Goal: Task Accomplishment & Management: Manage account settings

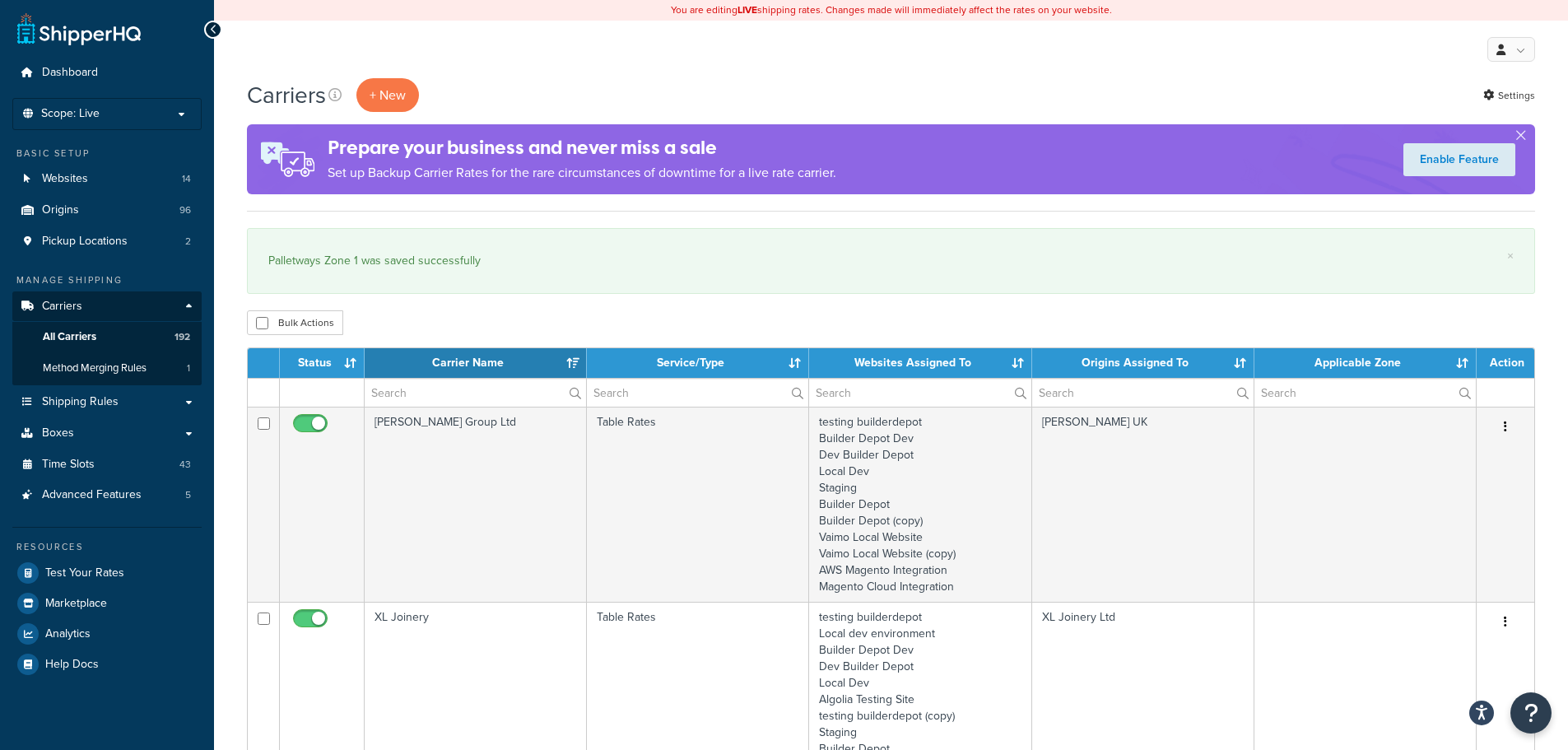
select select "15"
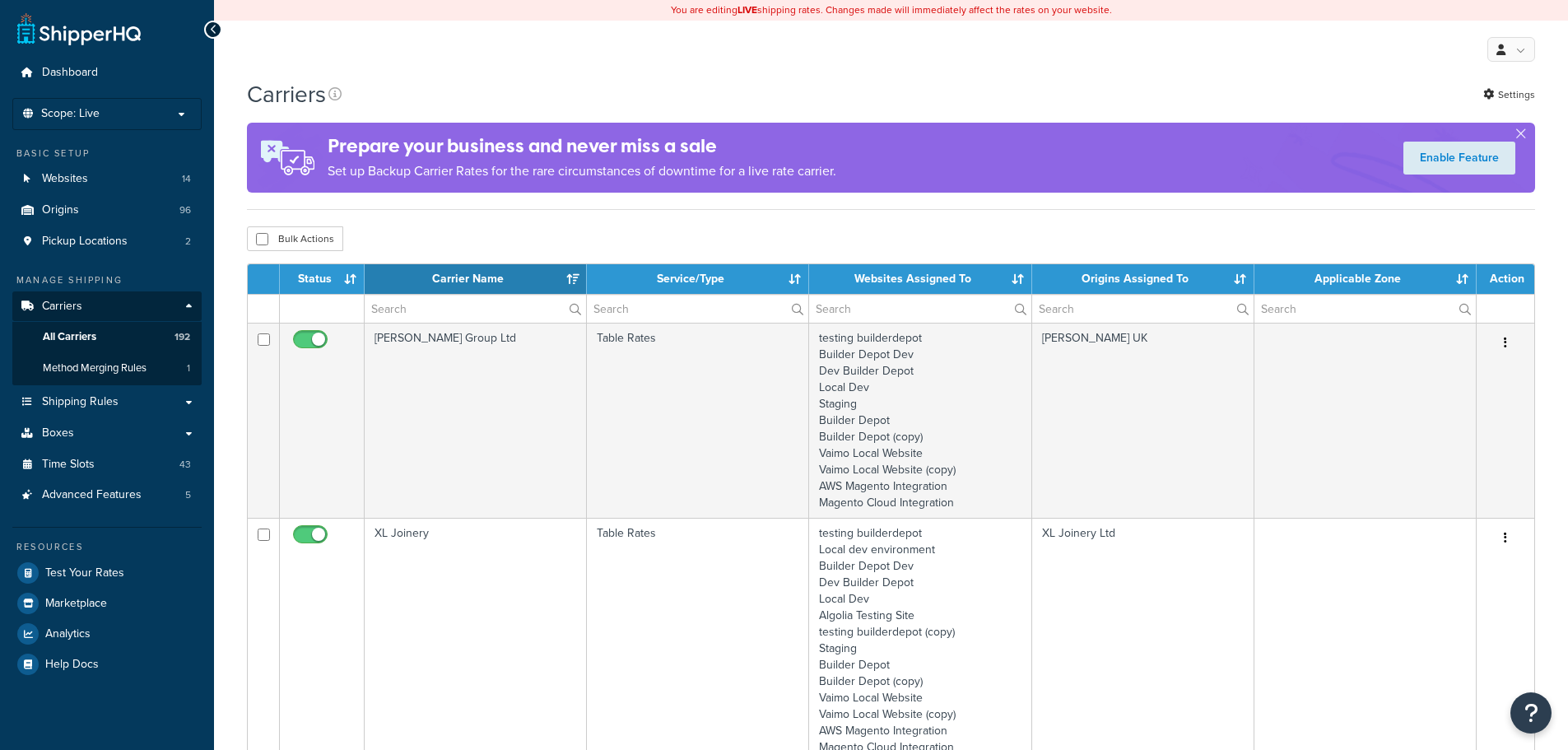
select select "15"
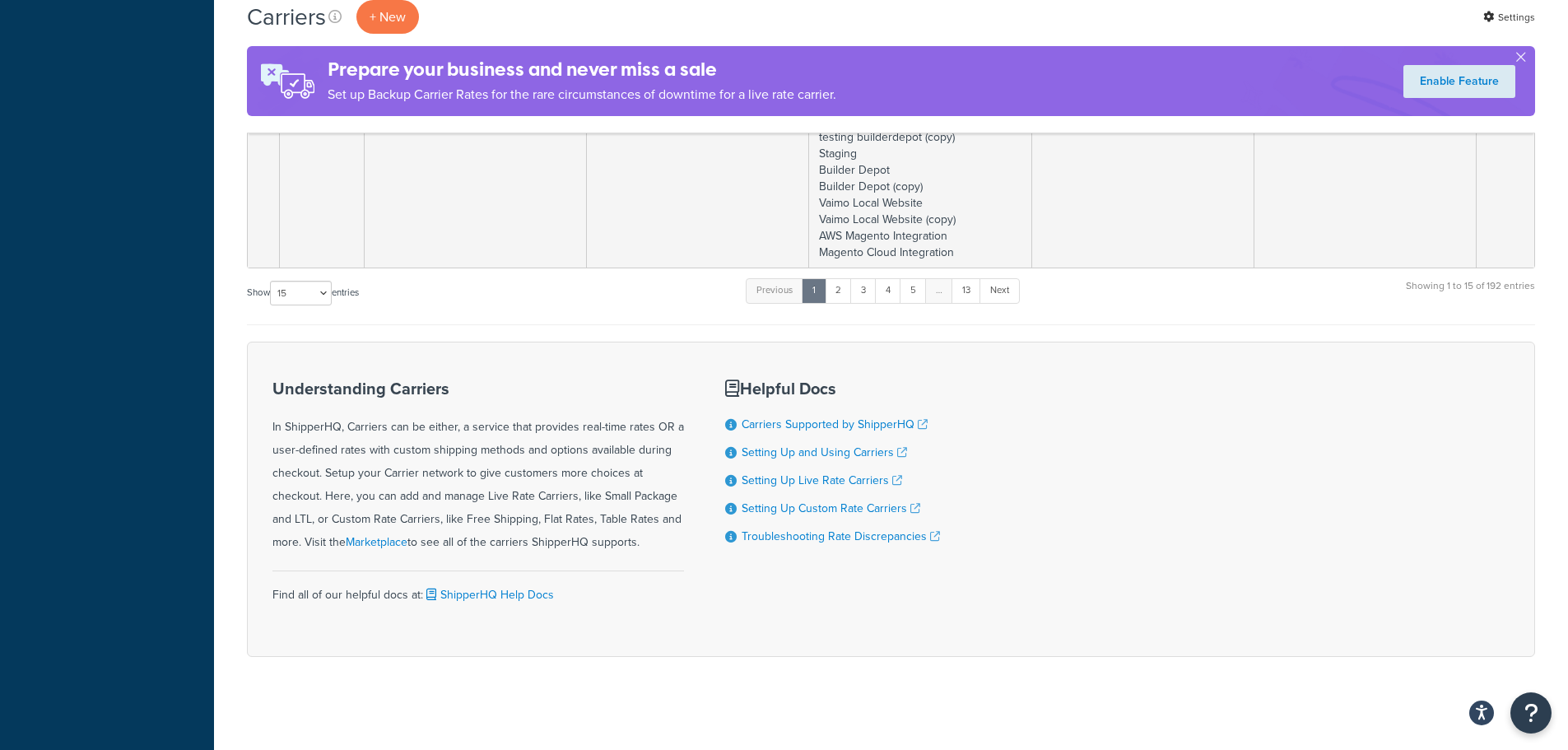
scroll to position [3154, 0]
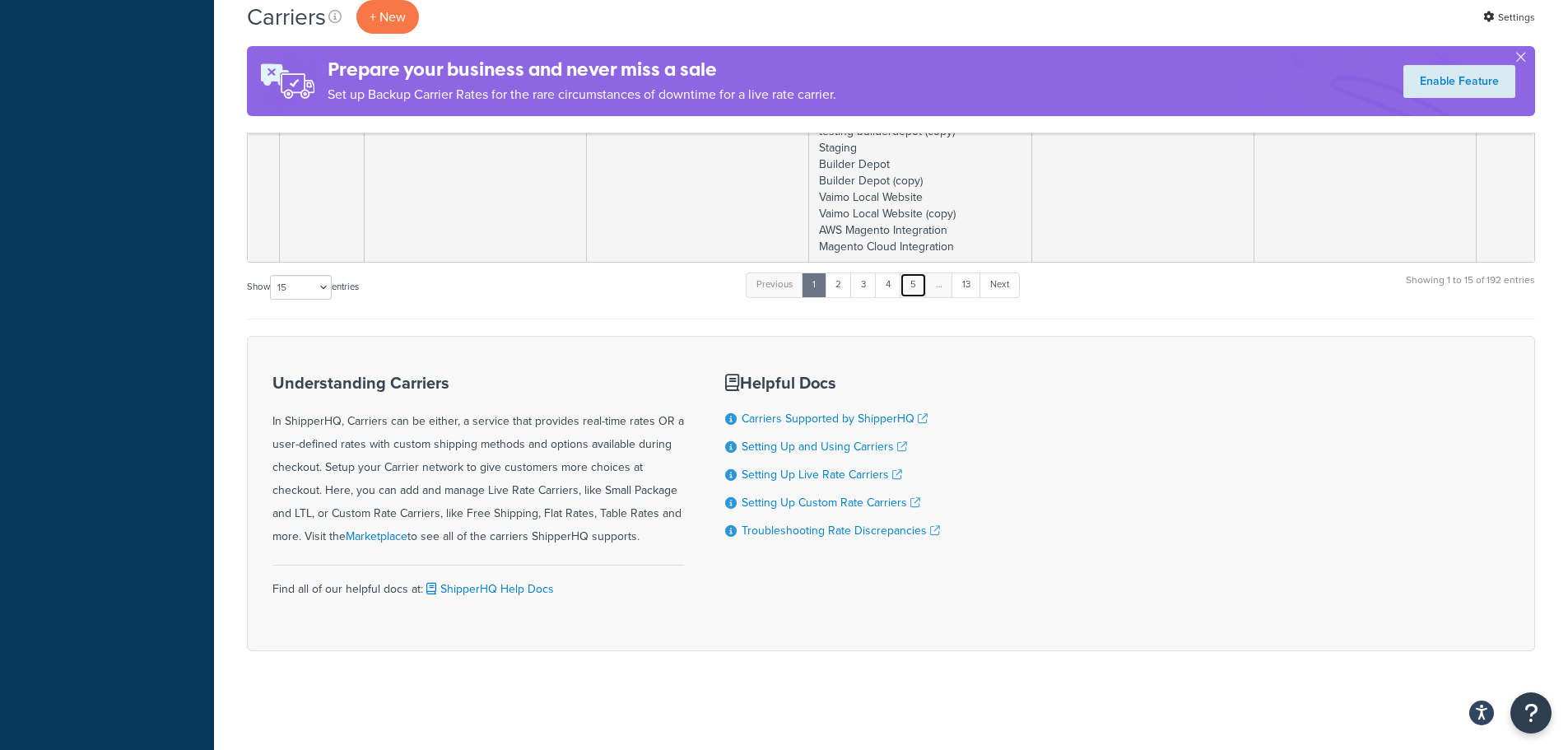
click at [921, 284] on link "5" at bounding box center [913, 285] width 27 height 25
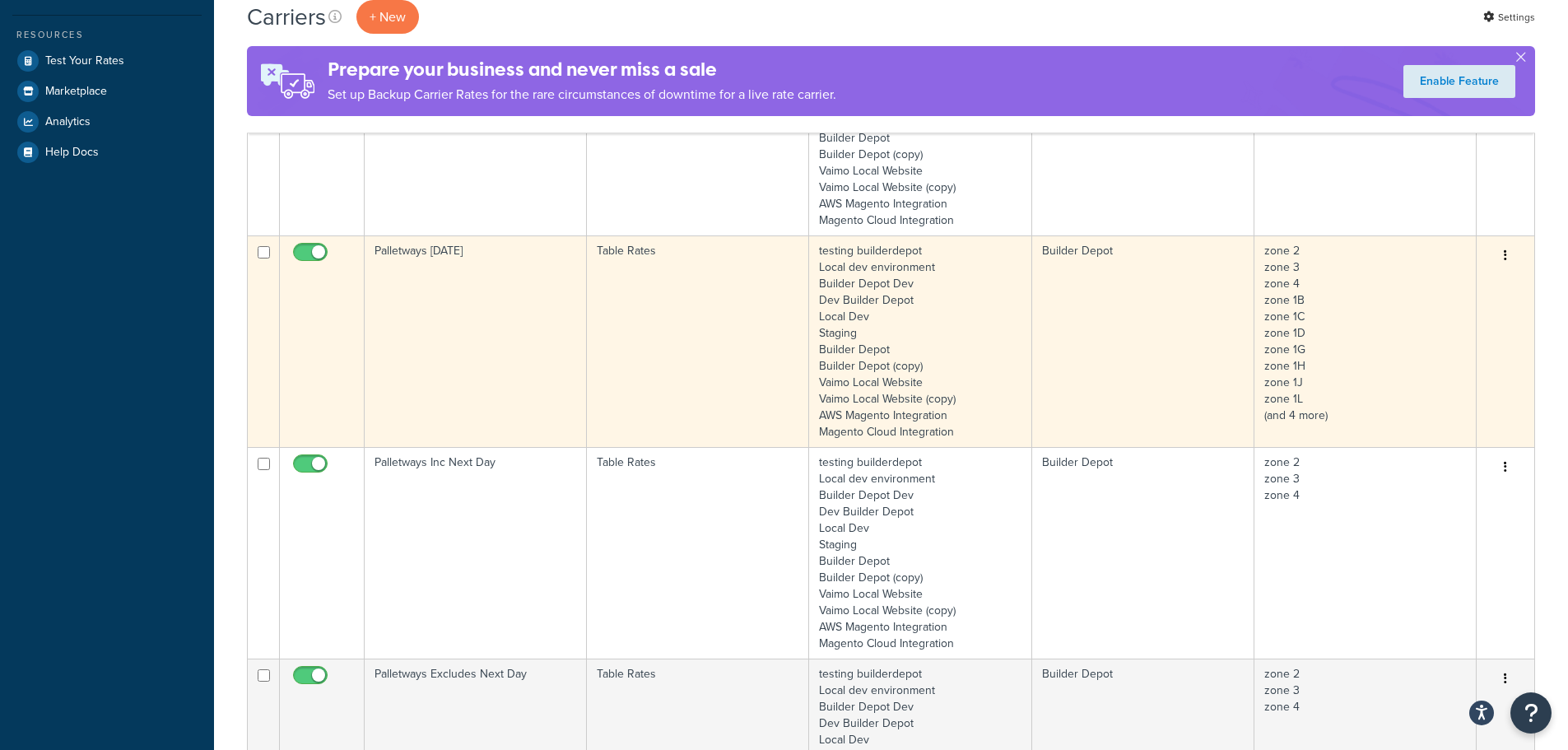
scroll to position [659, 0]
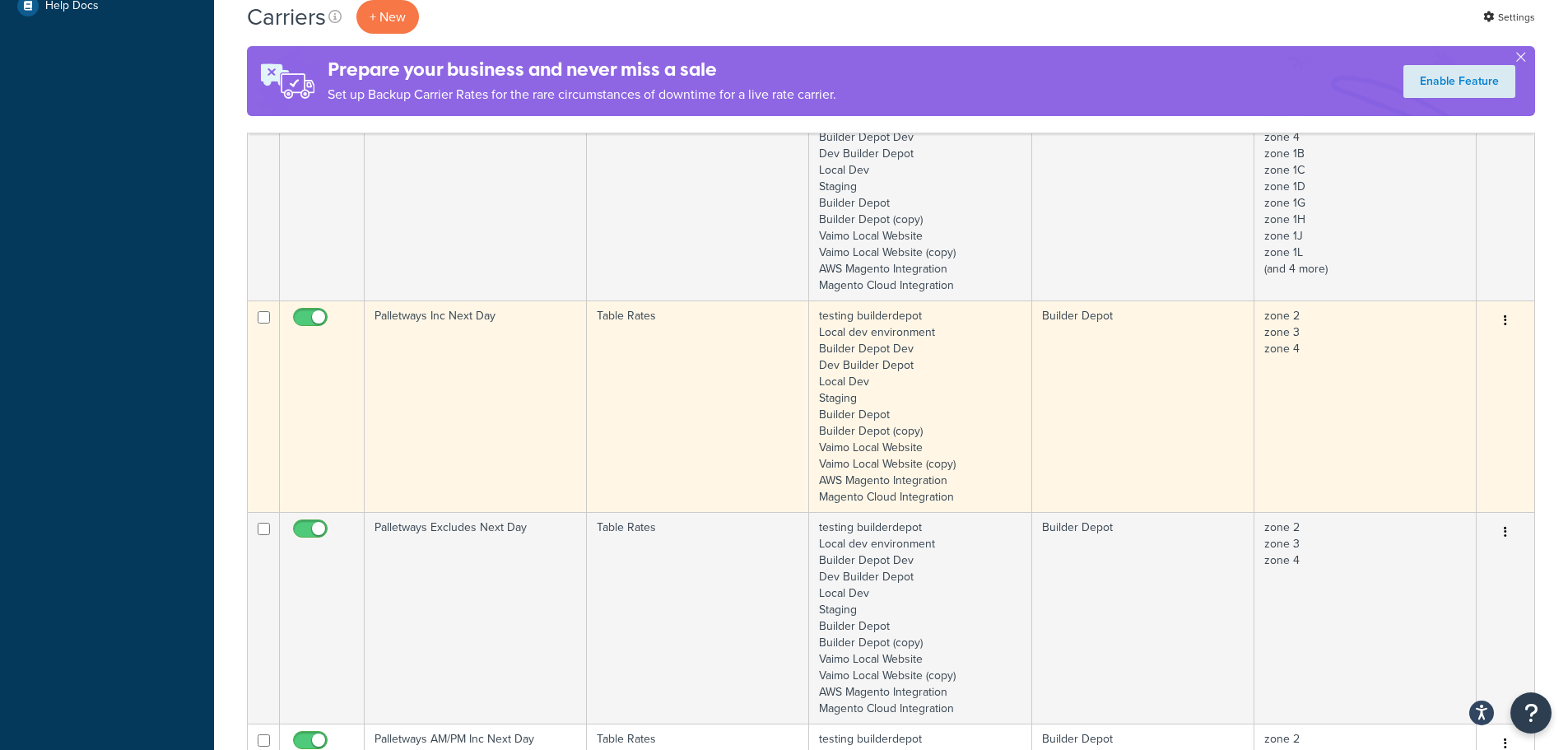
click at [436, 391] on td "Palletways Inc Next Day" at bounding box center [476, 406] width 223 height 212
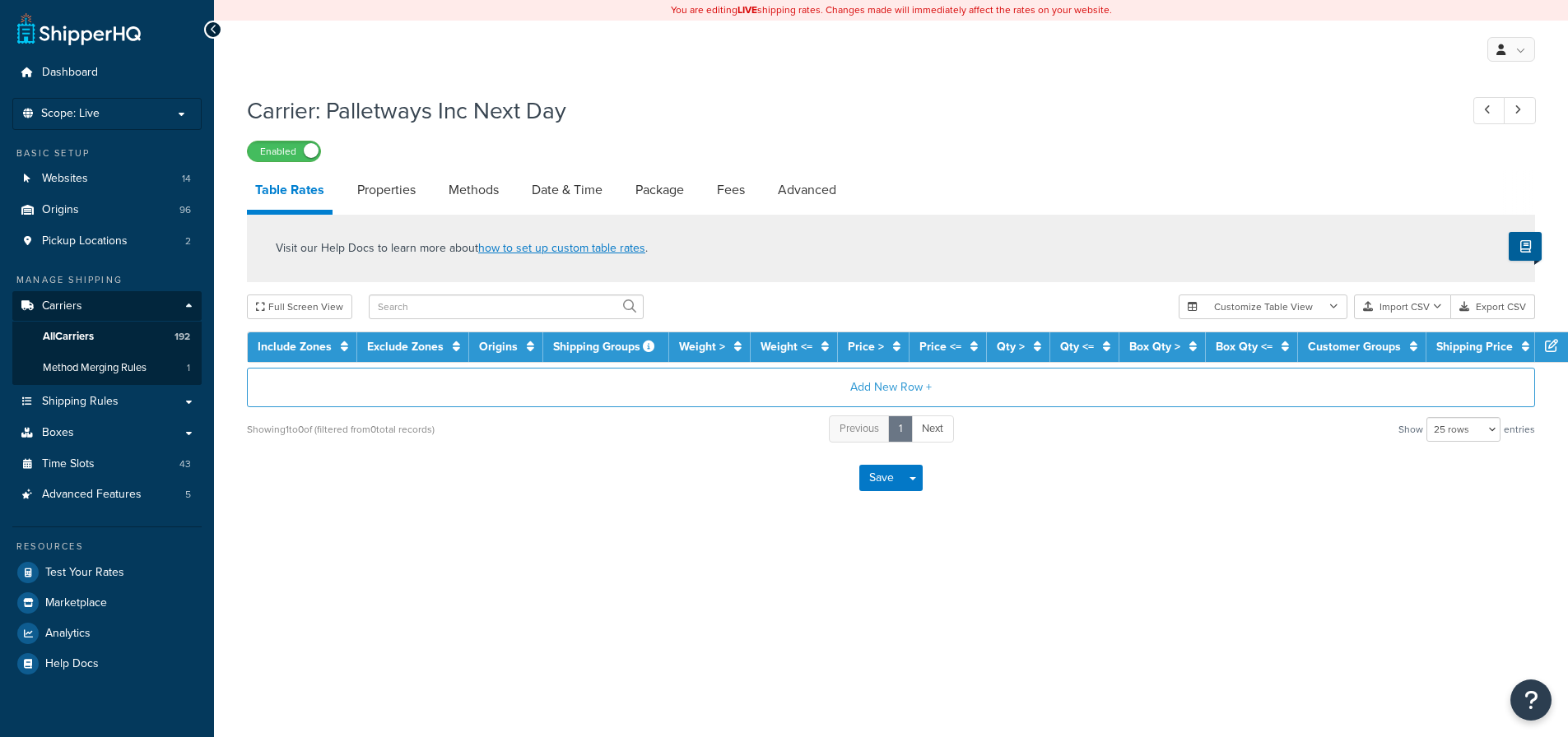
select select "25"
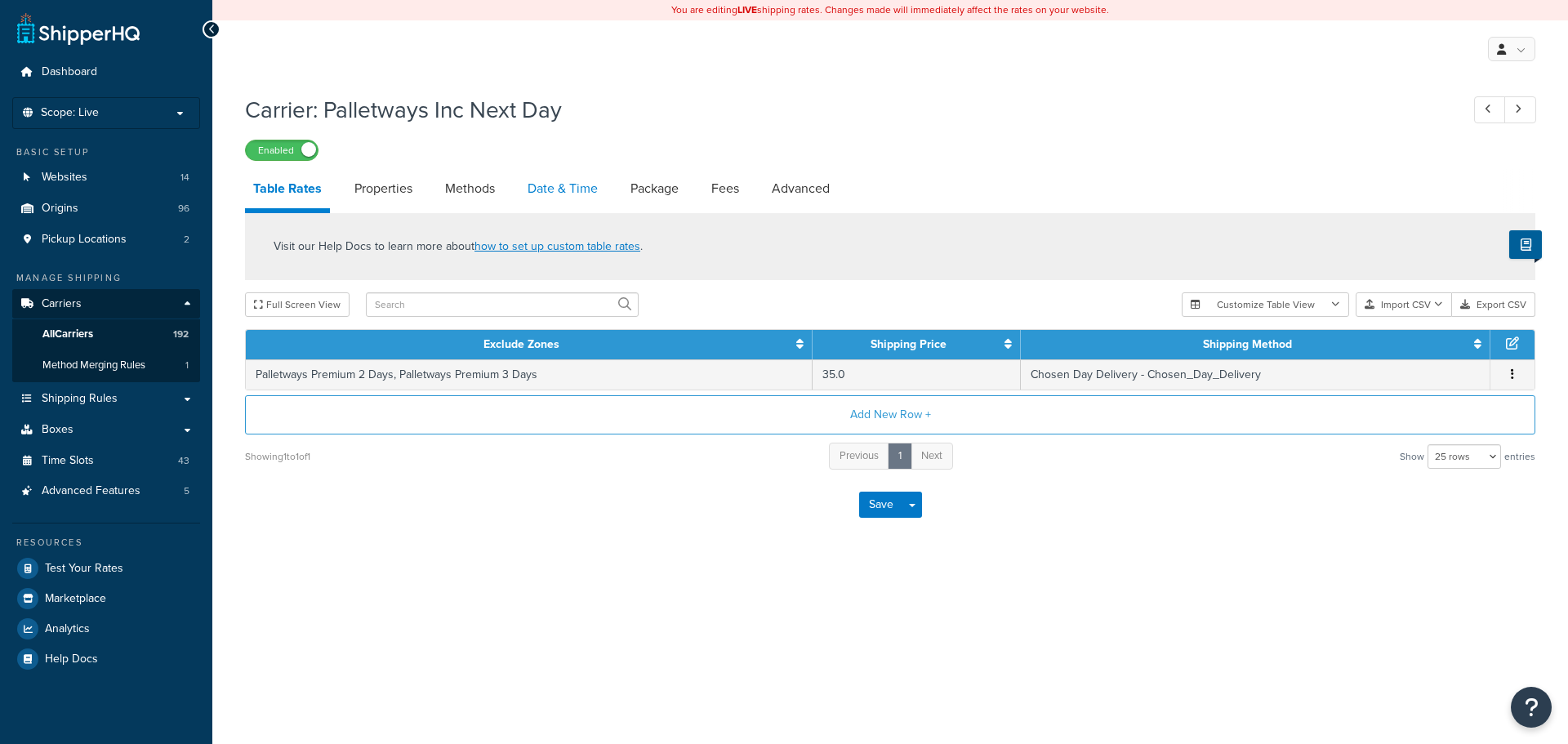
click at [567, 183] on link "Date & Time" at bounding box center [563, 188] width 86 height 39
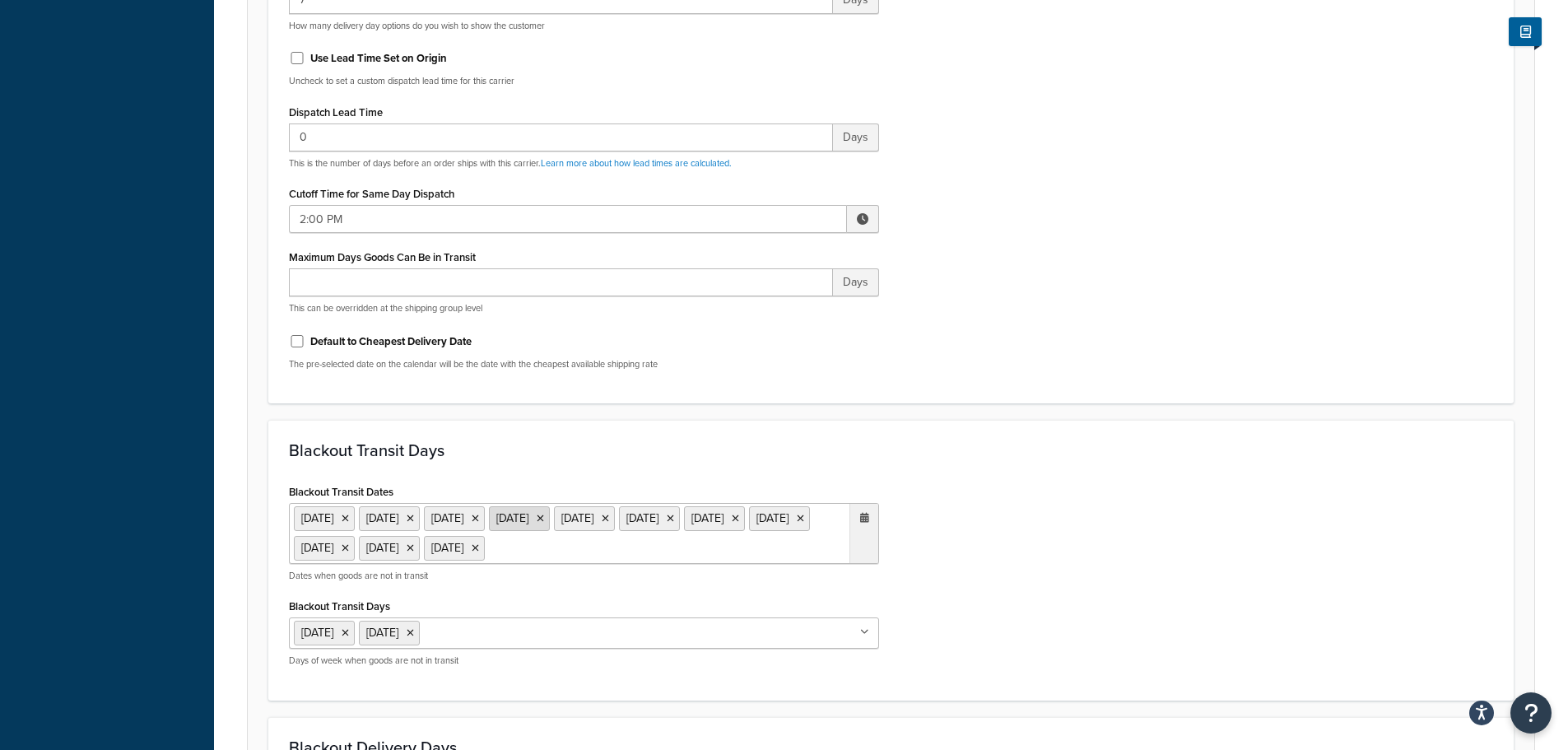
scroll to position [824, 0]
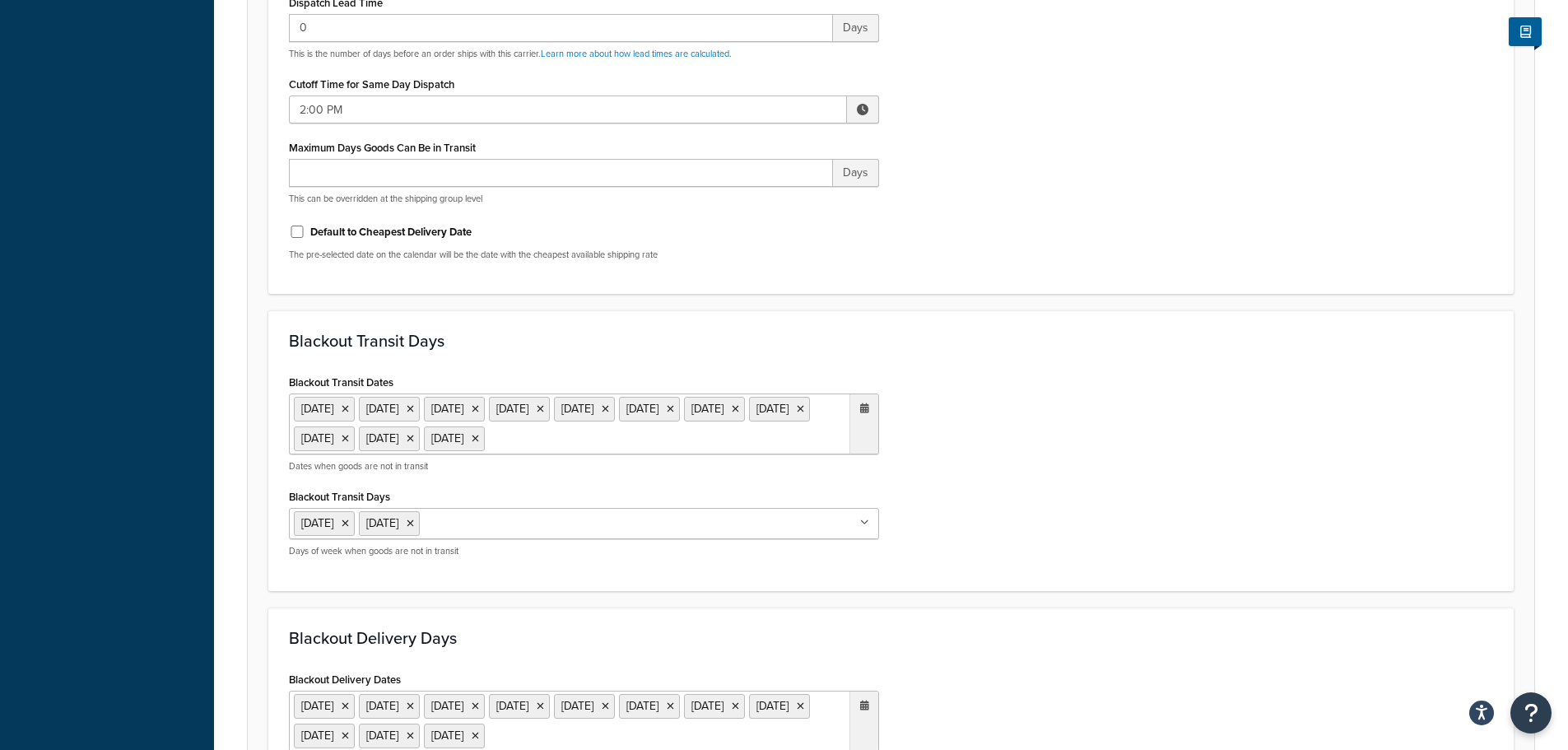
click at [509, 455] on ul "6 May 2024 27 May 2024 26 Aug 2024 25 Dec 2024 26 Dec 2024 1 Jan 2025 18 Apr 20…" at bounding box center [583, 424] width 590 height 61
click at [1074, 483] on div "Blackout Transit Dates 6 May 2024 27 May 2024 26 Aug 2024 25 Dec 2024 26 Dec 20…" at bounding box center [890, 470] width 1229 height 200
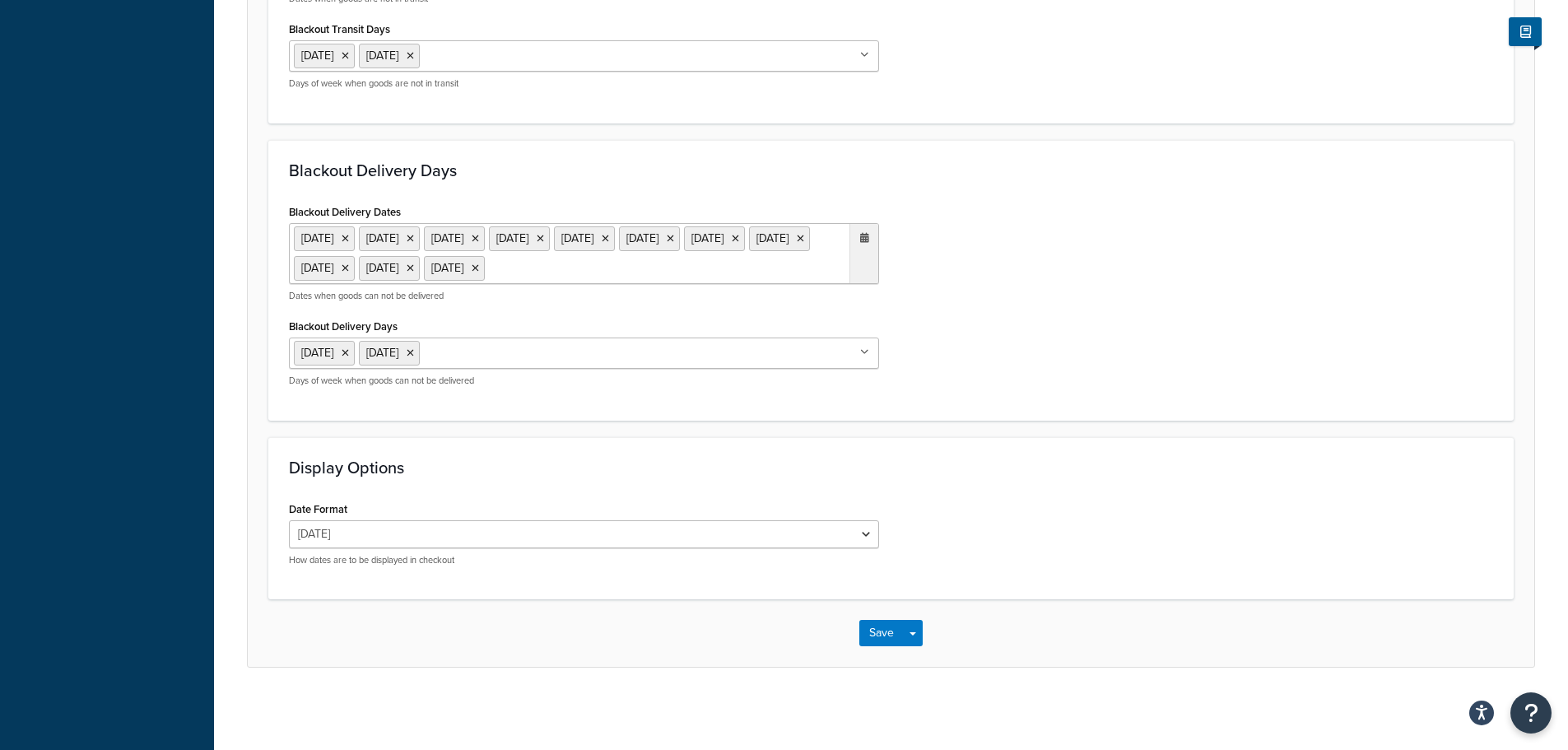
scroll to position [1350, 0]
click at [874, 645] on button "Save" at bounding box center [881, 633] width 44 height 26
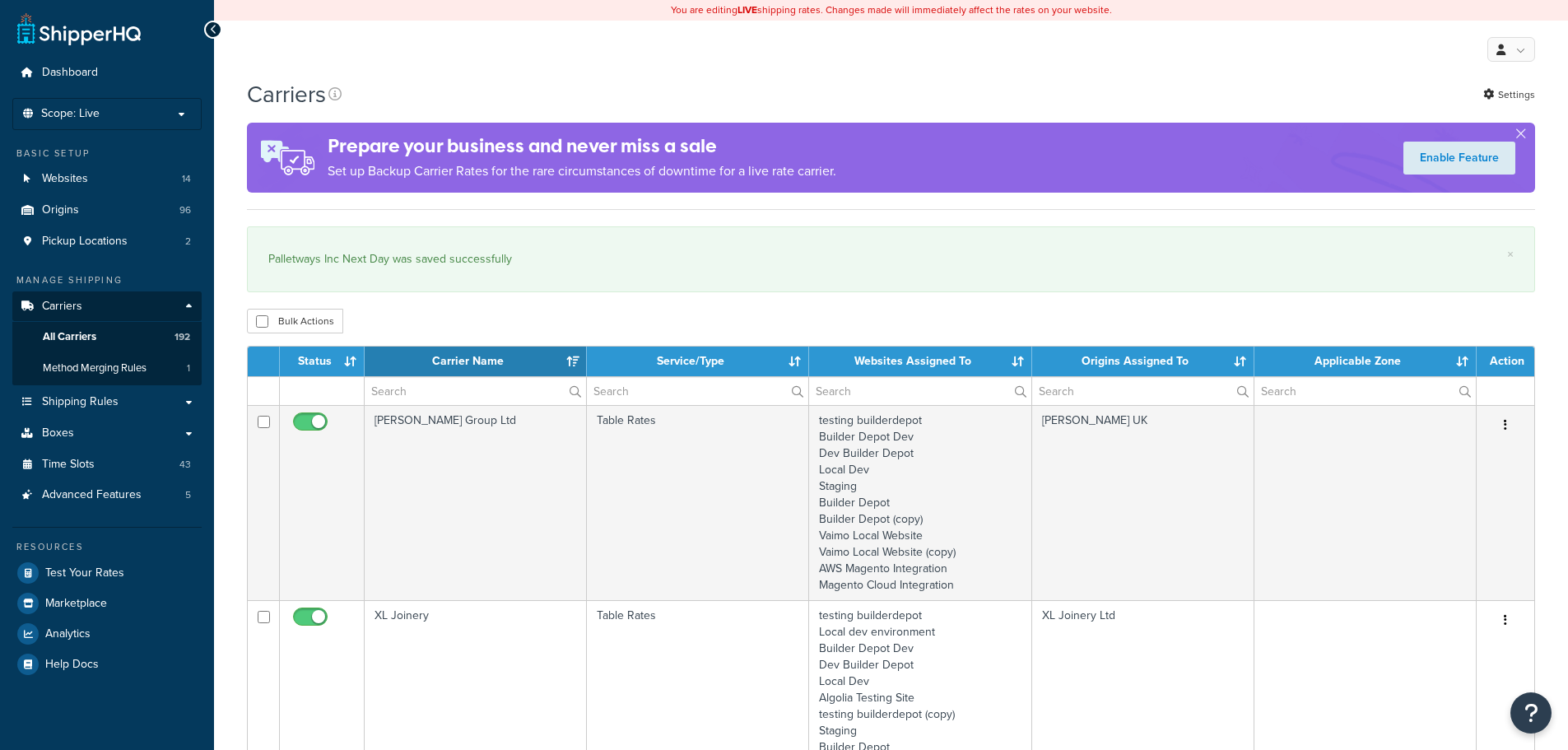
select select "15"
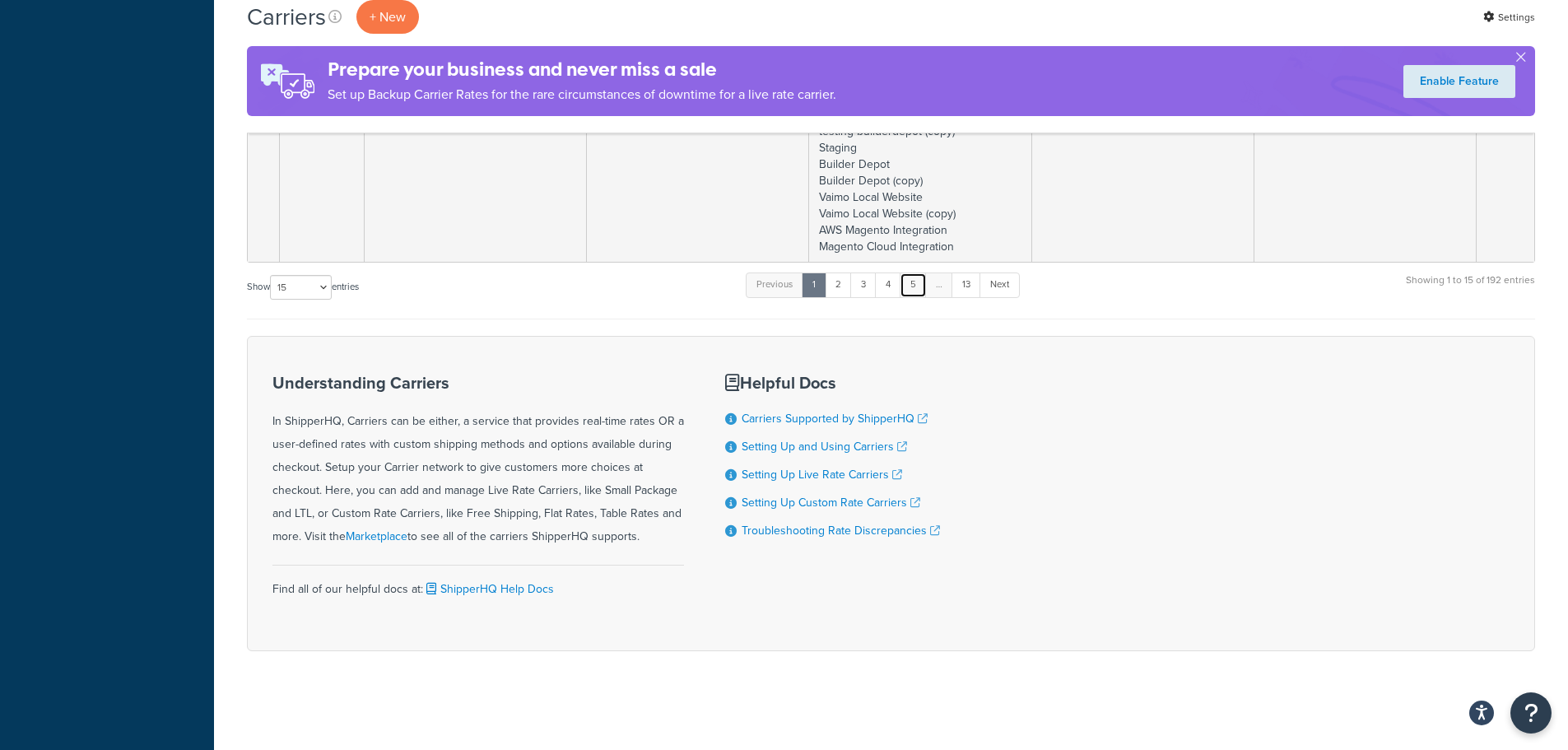
click at [912, 289] on link "5" at bounding box center [913, 285] width 27 height 25
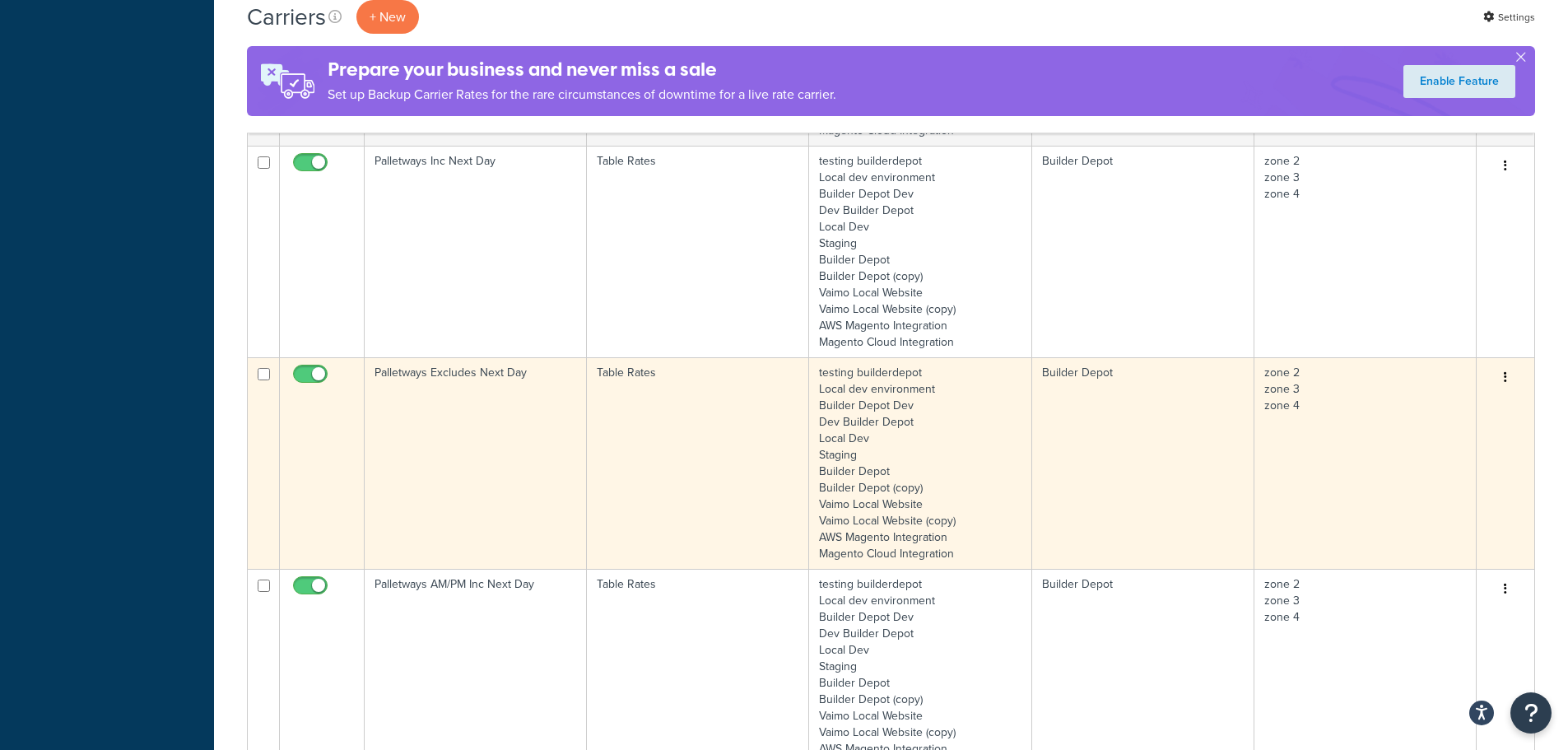
scroll to position [948, 0]
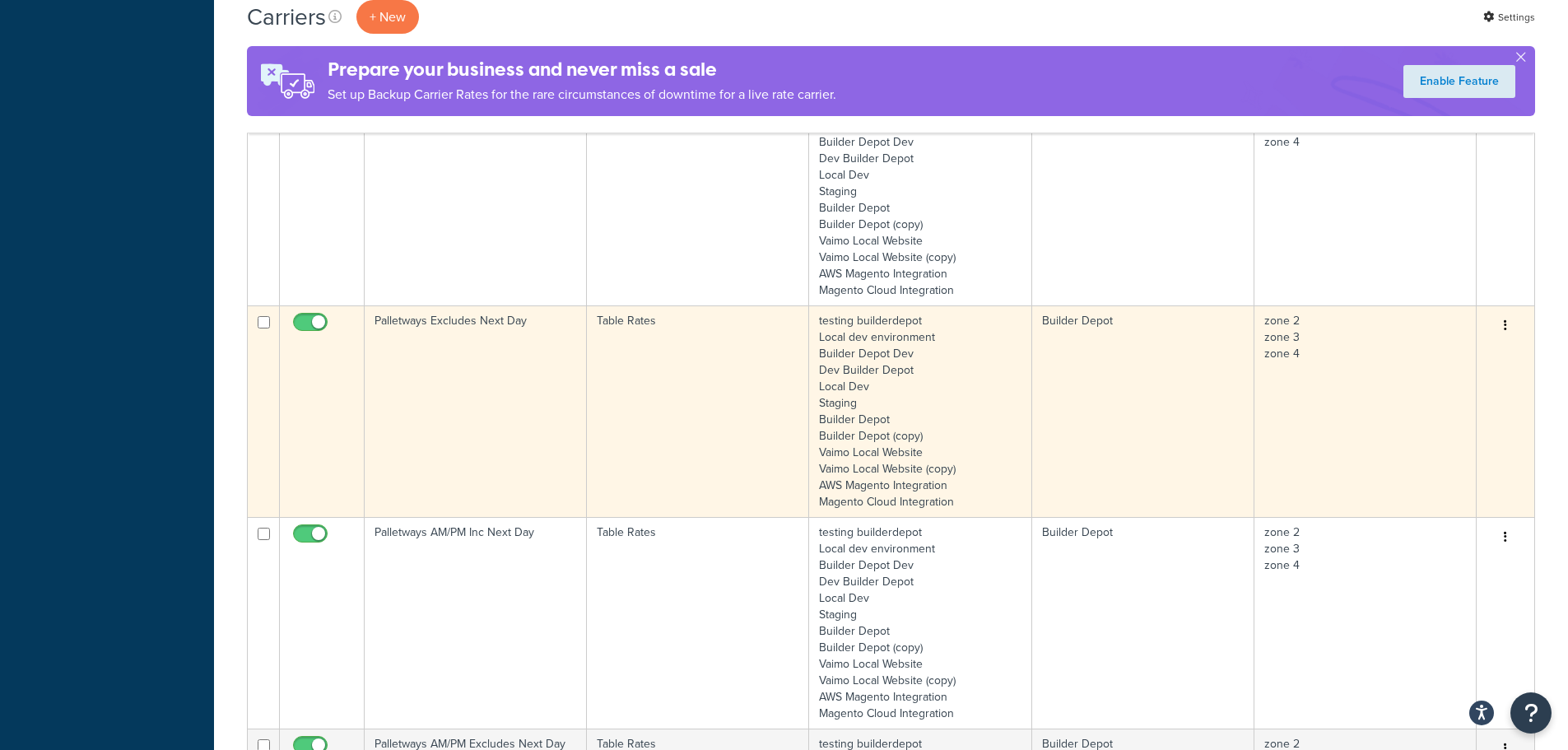
click at [457, 433] on td "Palletways Excludes Next Day" at bounding box center [476, 411] width 223 height 212
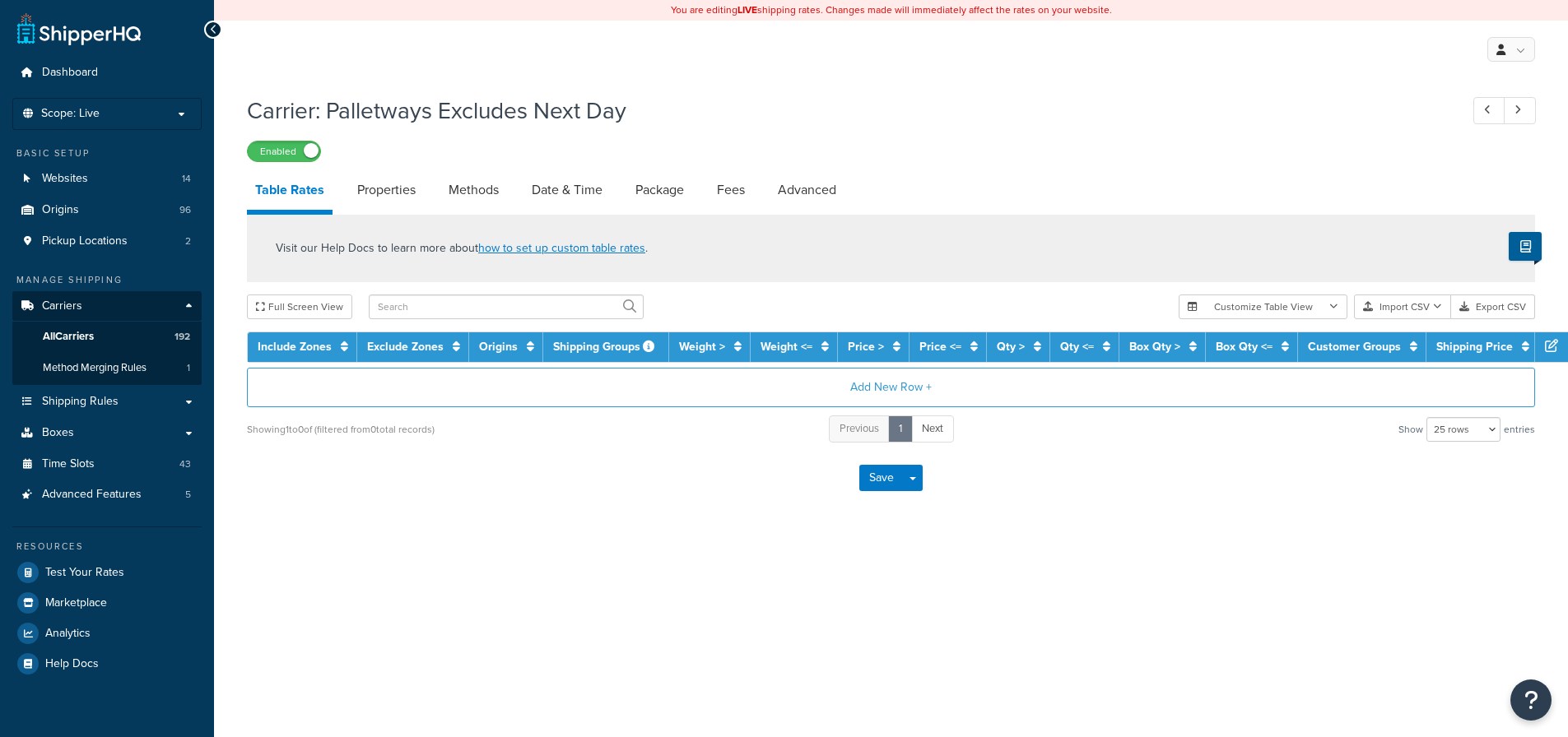
select select "25"
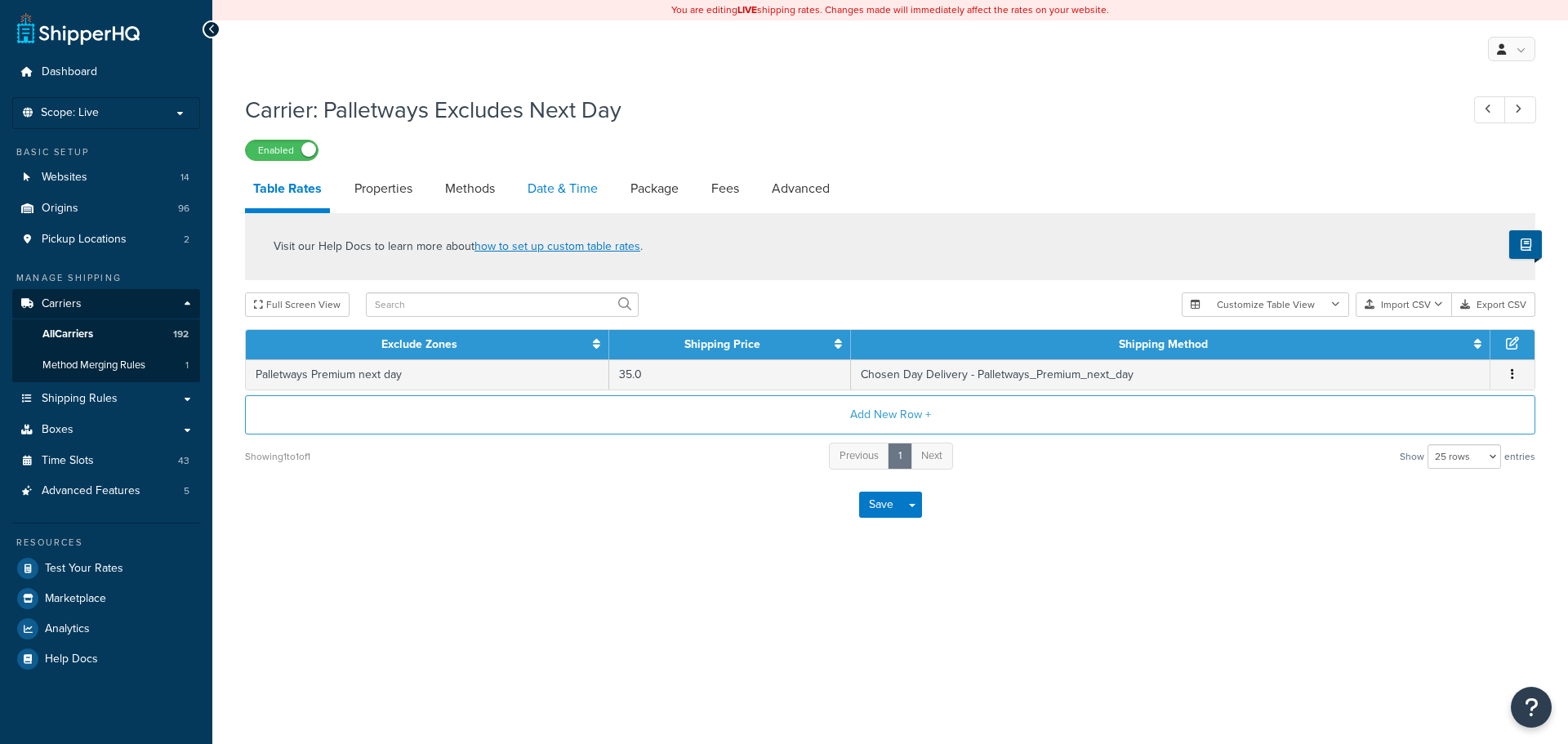
click at [548, 198] on link "Date & Time" at bounding box center [563, 188] width 86 height 39
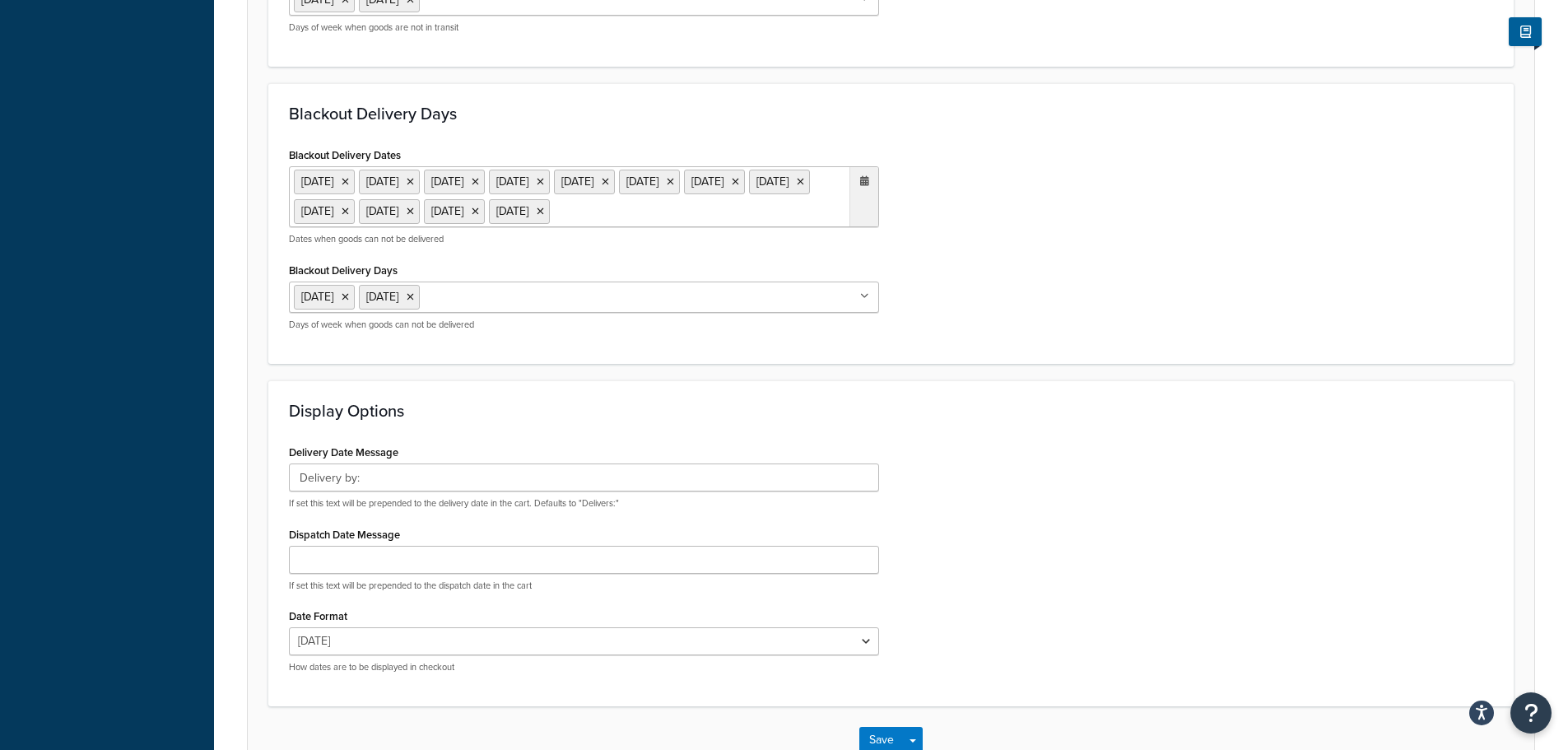
scroll to position [1144, 0]
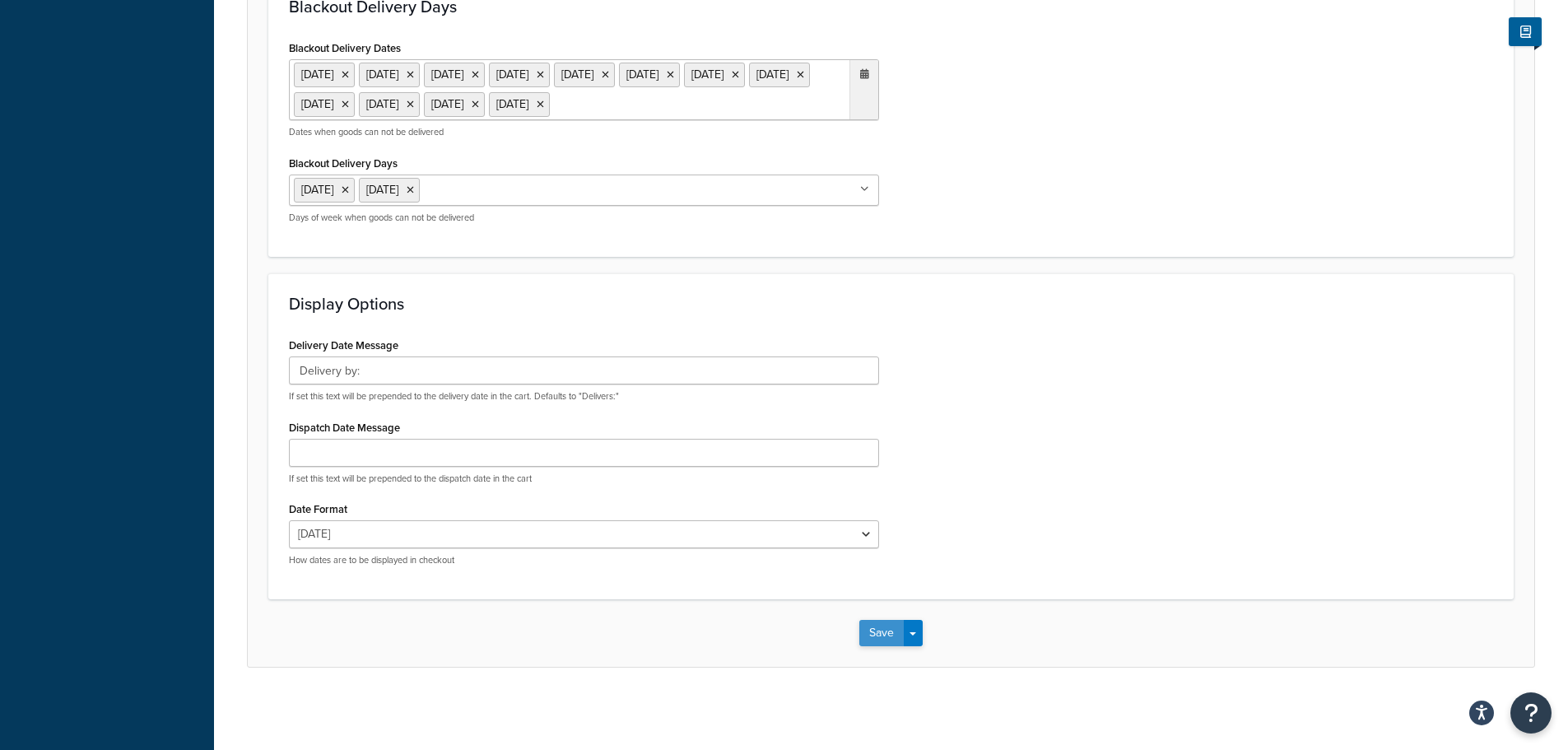
click at [881, 623] on button "Save" at bounding box center [881, 633] width 44 height 26
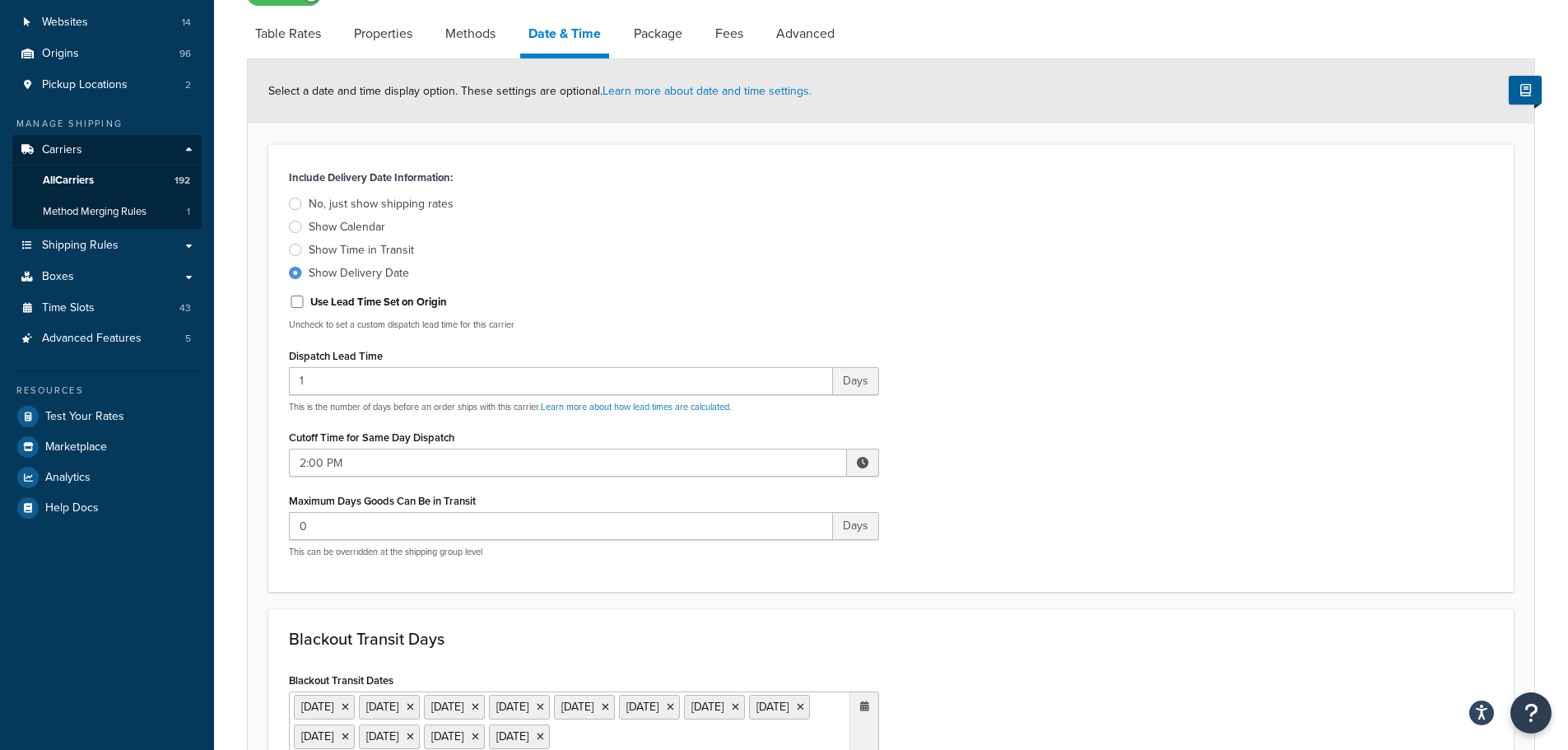
scroll to position [659, 0]
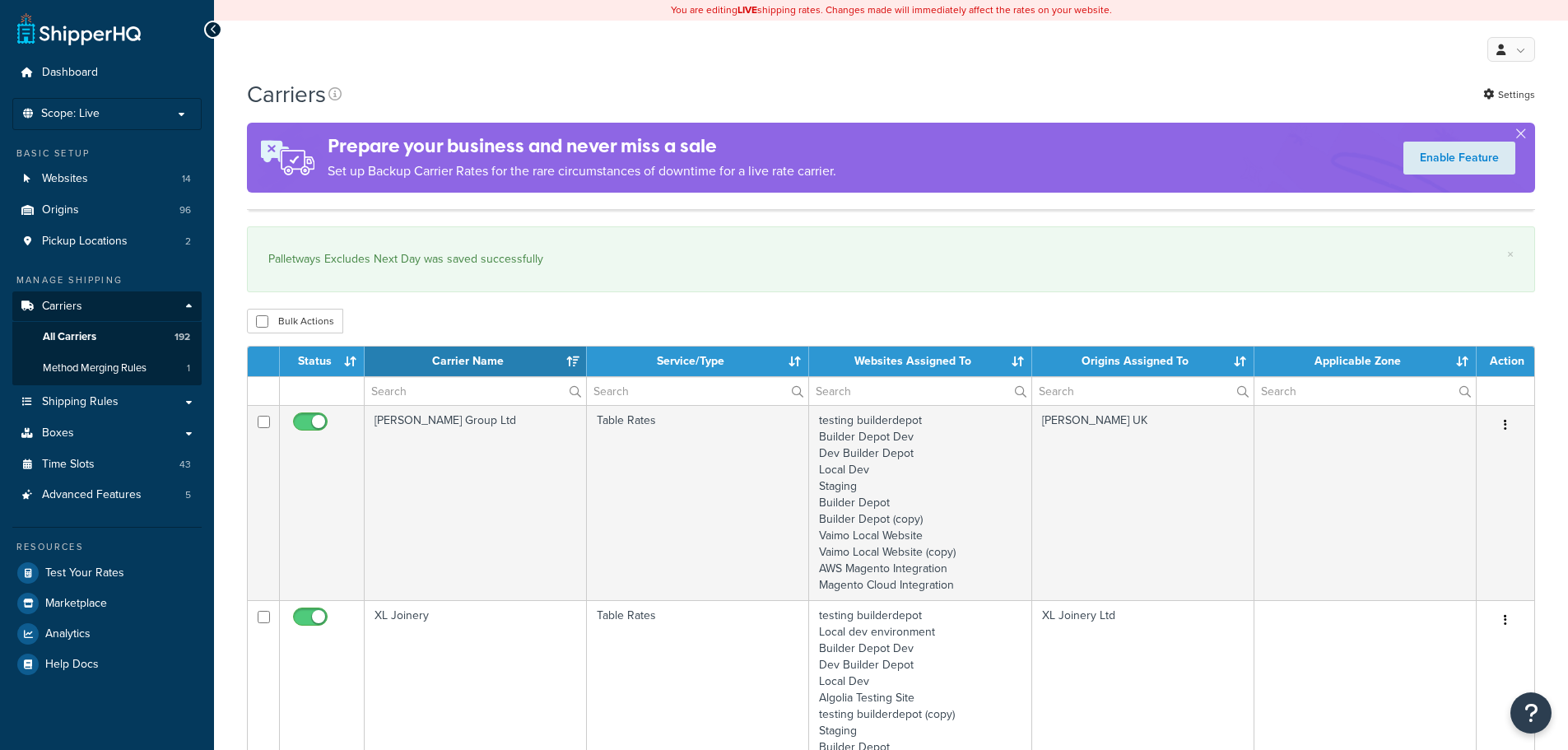
select select "15"
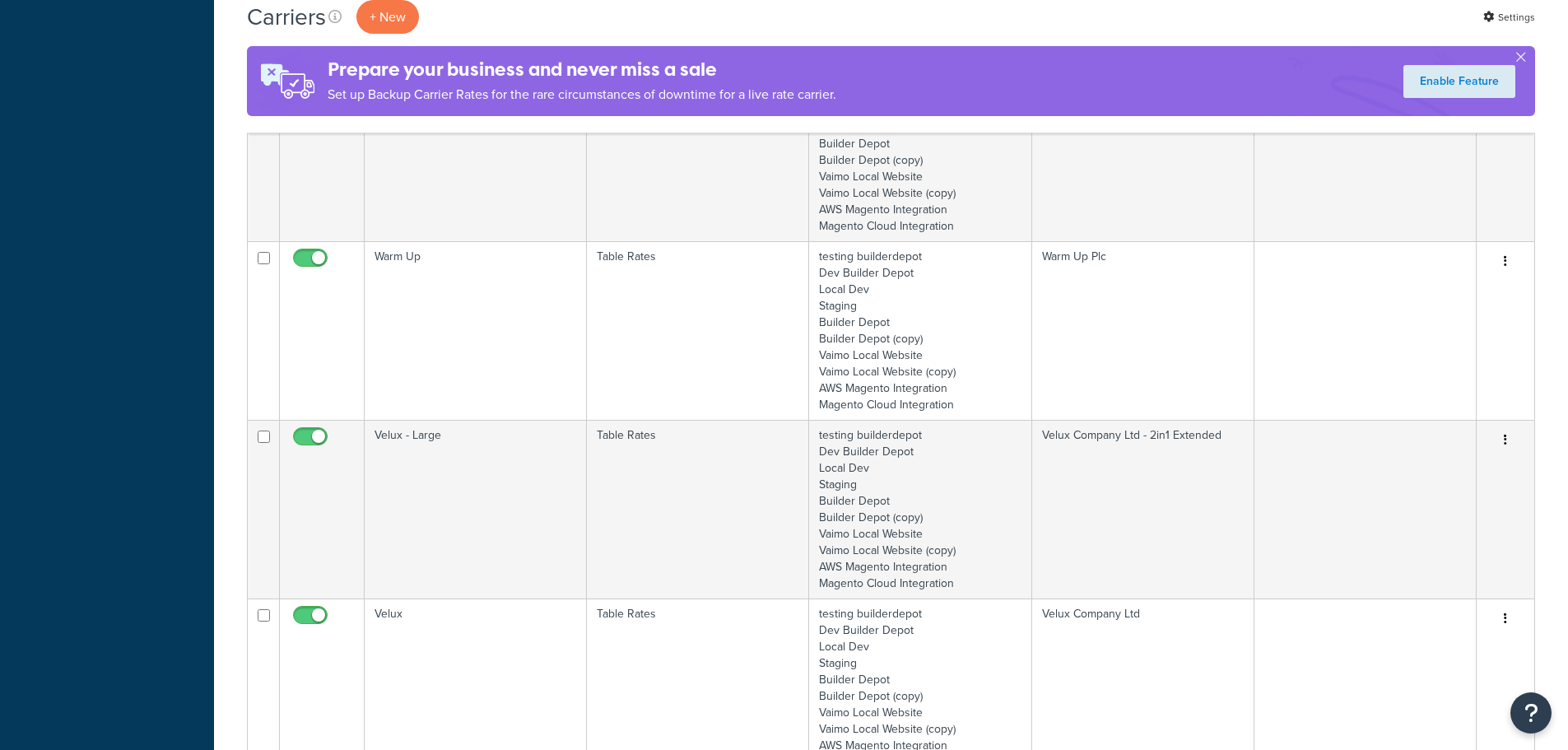
scroll to position [1235, 0]
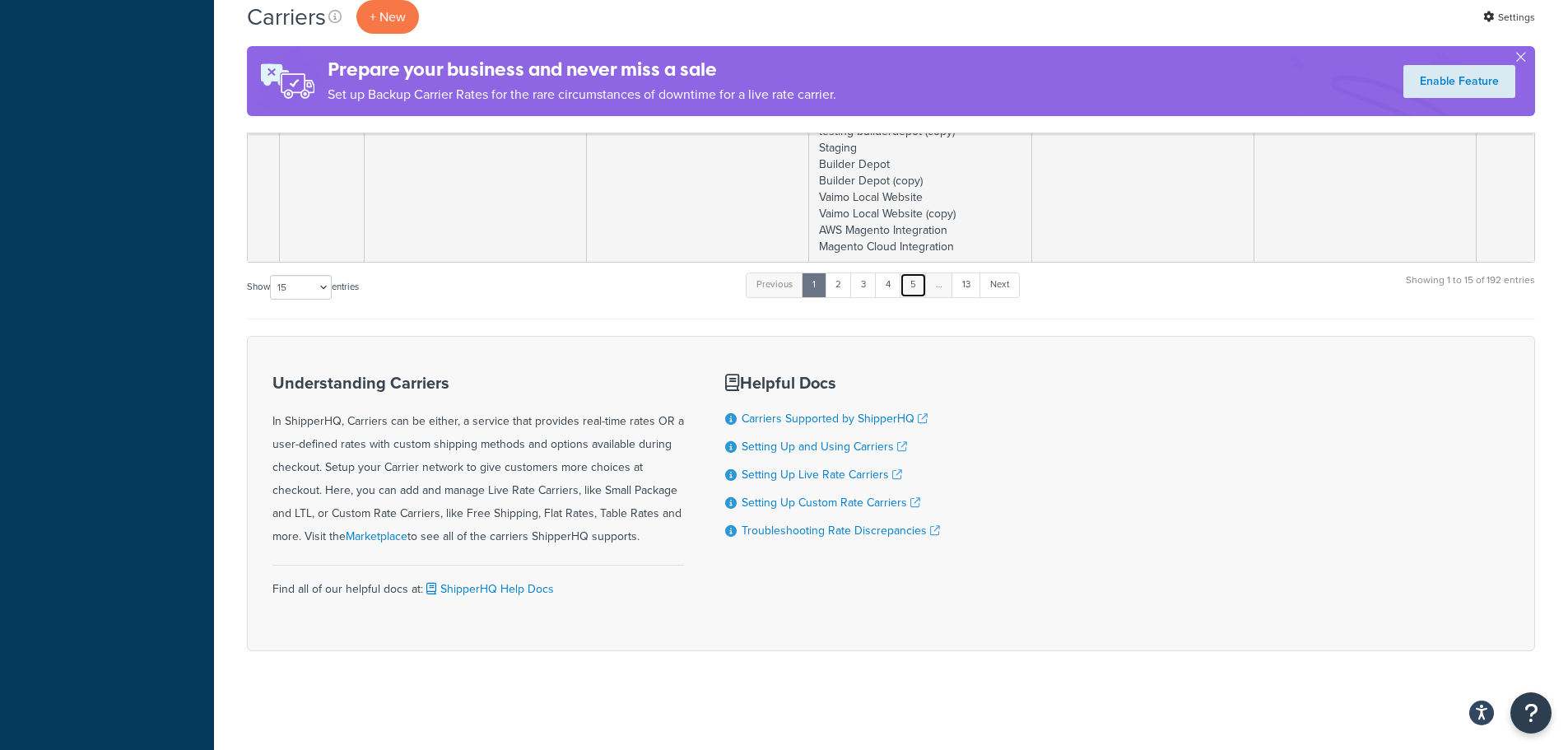
click at [910, 281] on link "5" at bounding box center [913, 285] width 27 height 25
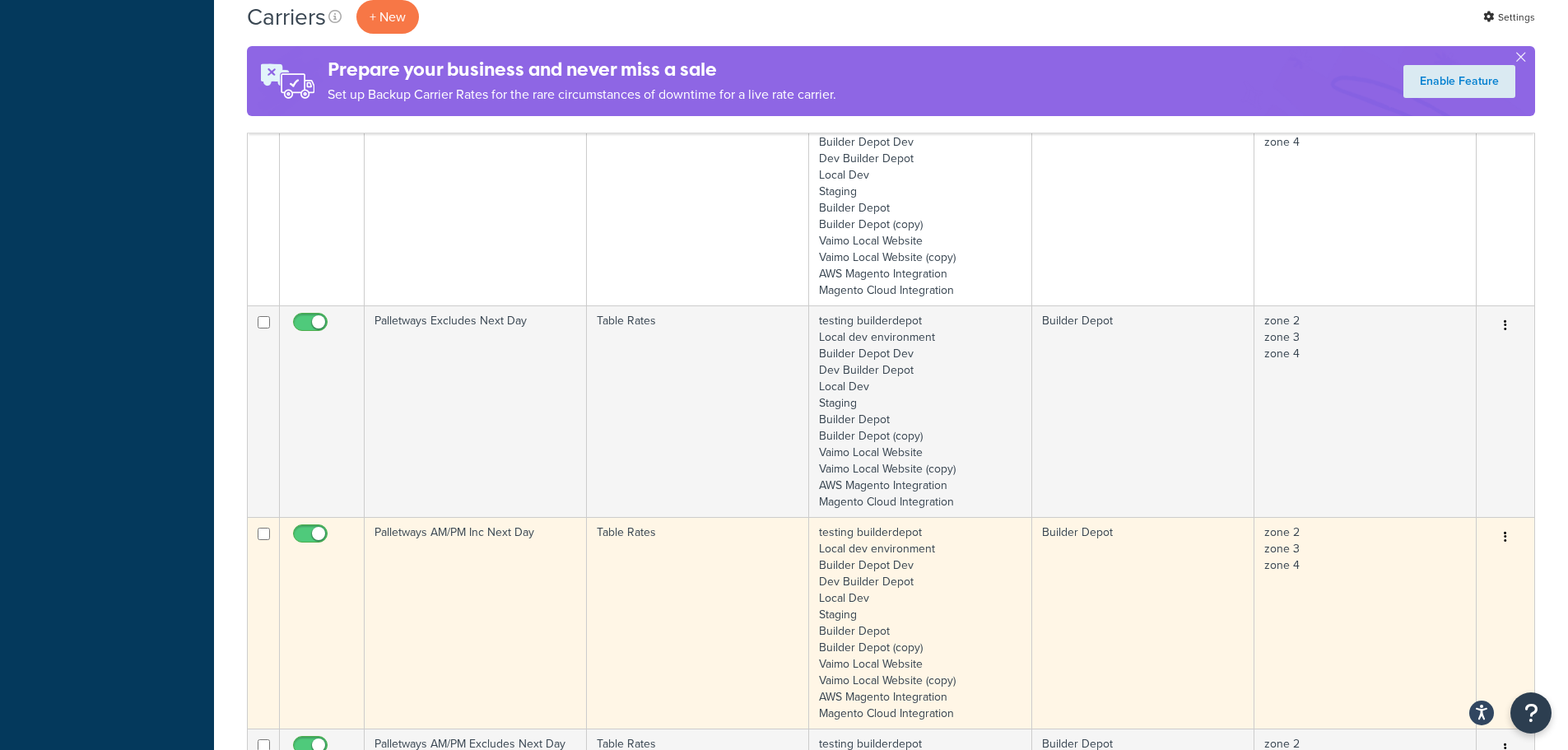
scroll to position [1112, 0]
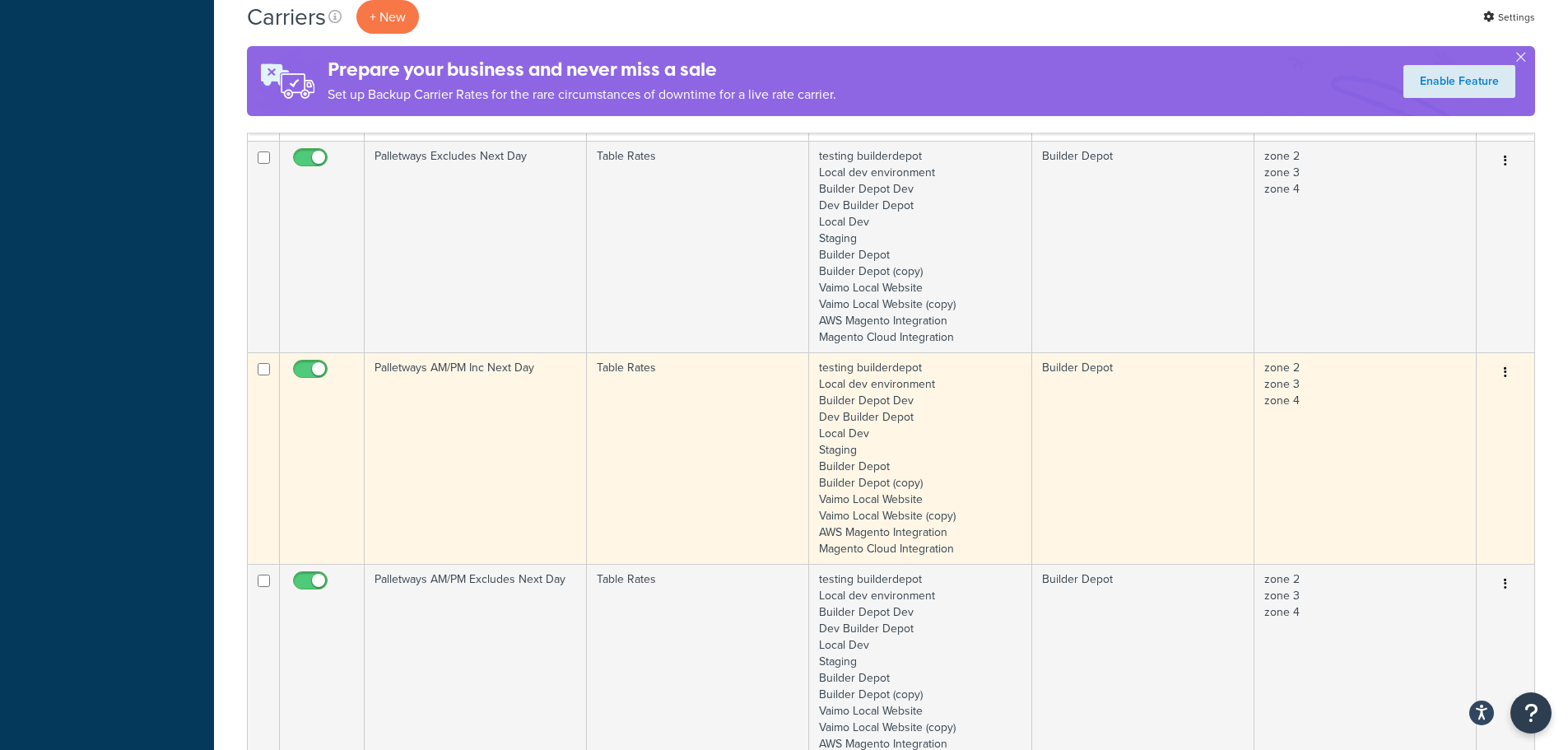
click at [460, 444] on td "Palletways AM/PM Inc Next Day" at bounding box center [476, 458] width 223 height 212
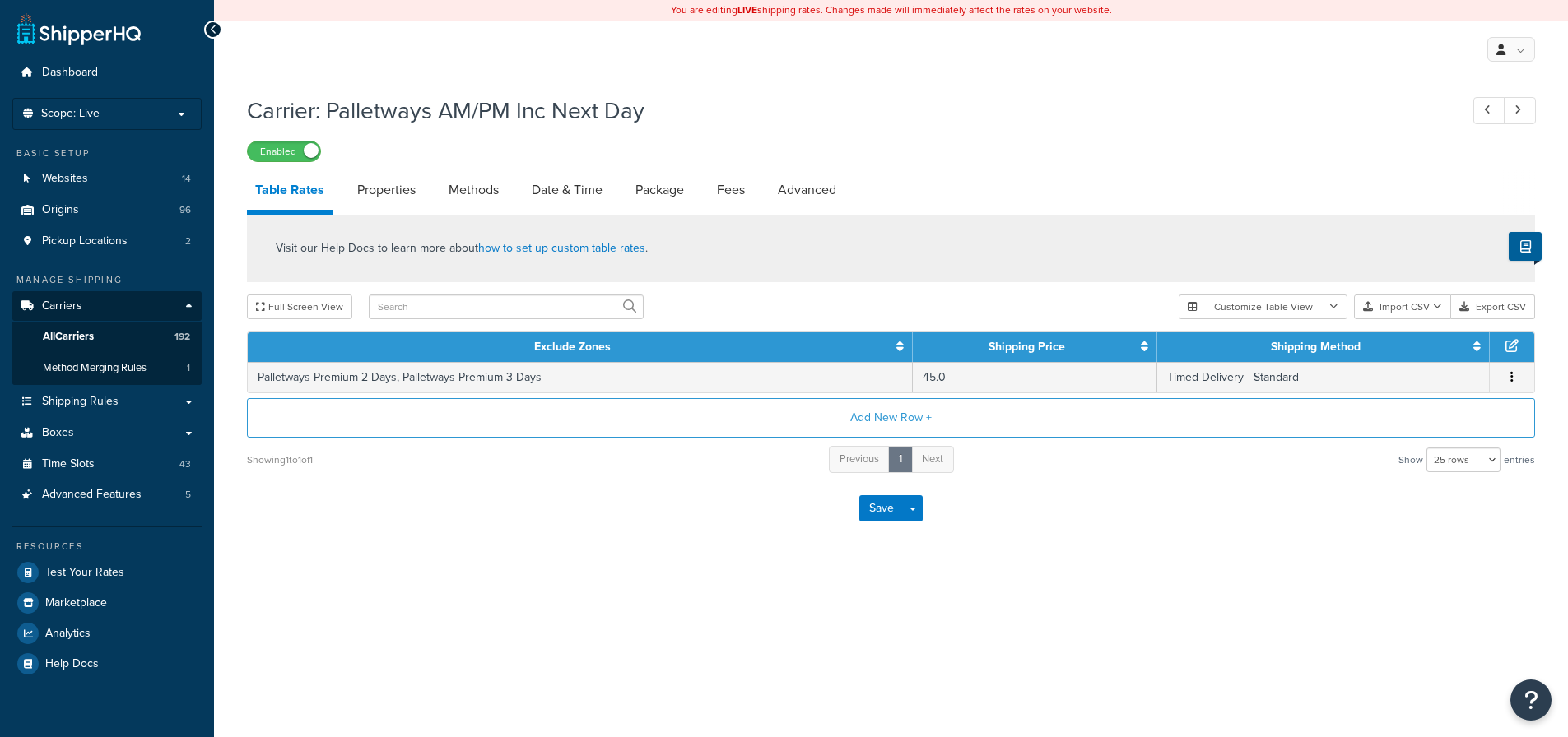
select select "25"
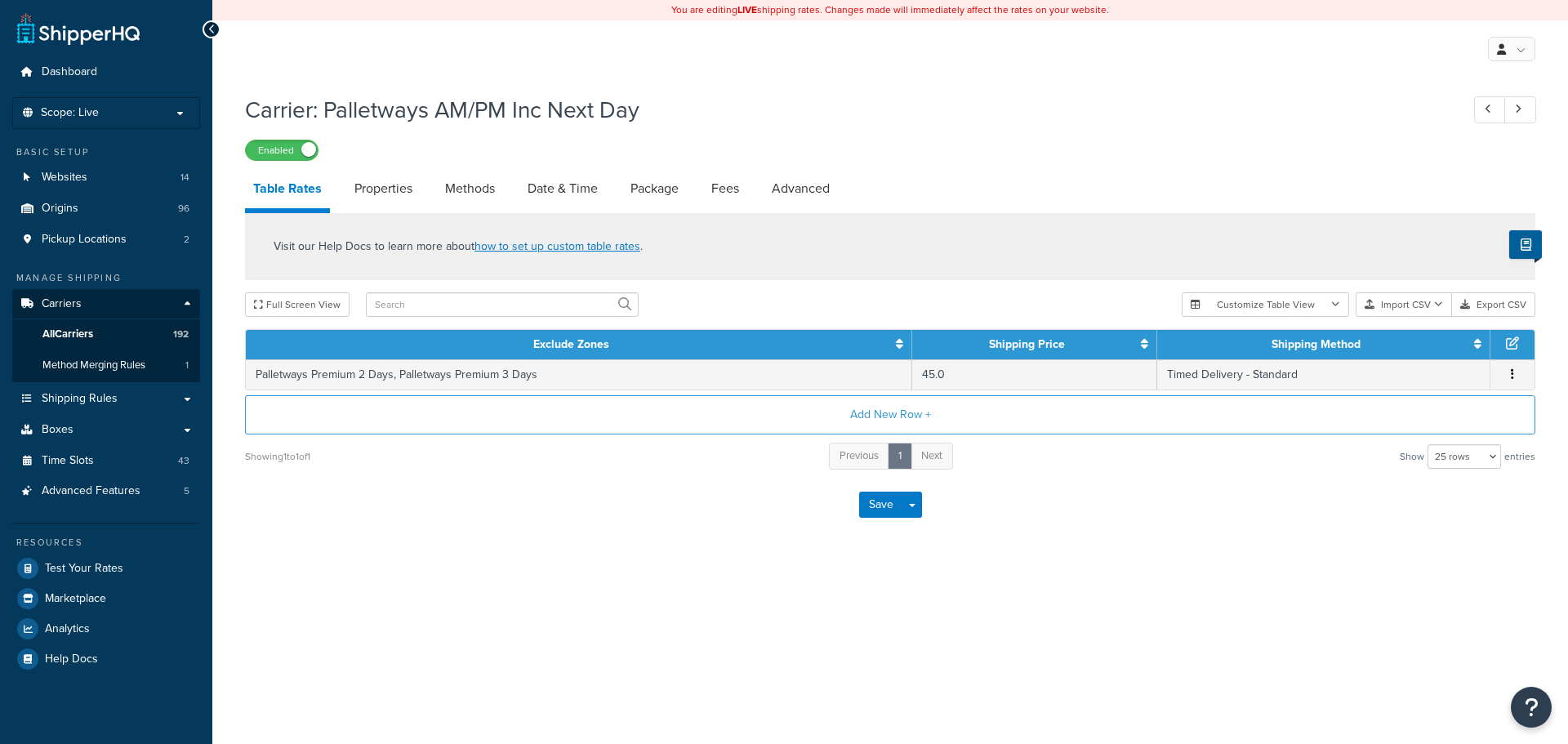
click at [538, 161] on div "Enabled" at bounding box center [890, 149] width 1290 height 23
click at [555, 183] on link "Date & Time" at bounding box center [563, 188] width 86 height 39
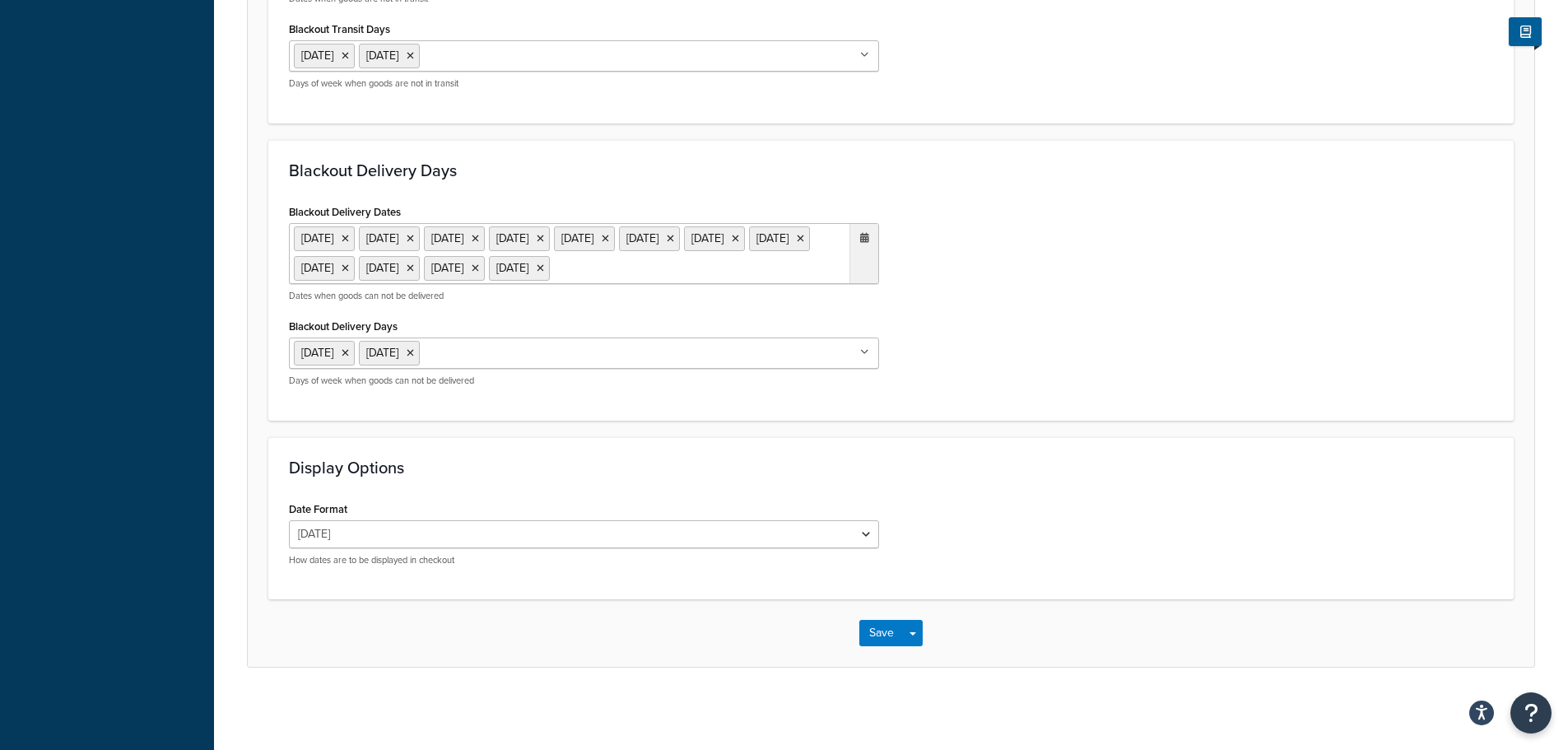
scroll to position [1350, 0]
click at [874, 628] on button "Save" at bounding box center [881, 633] width 44 height 26
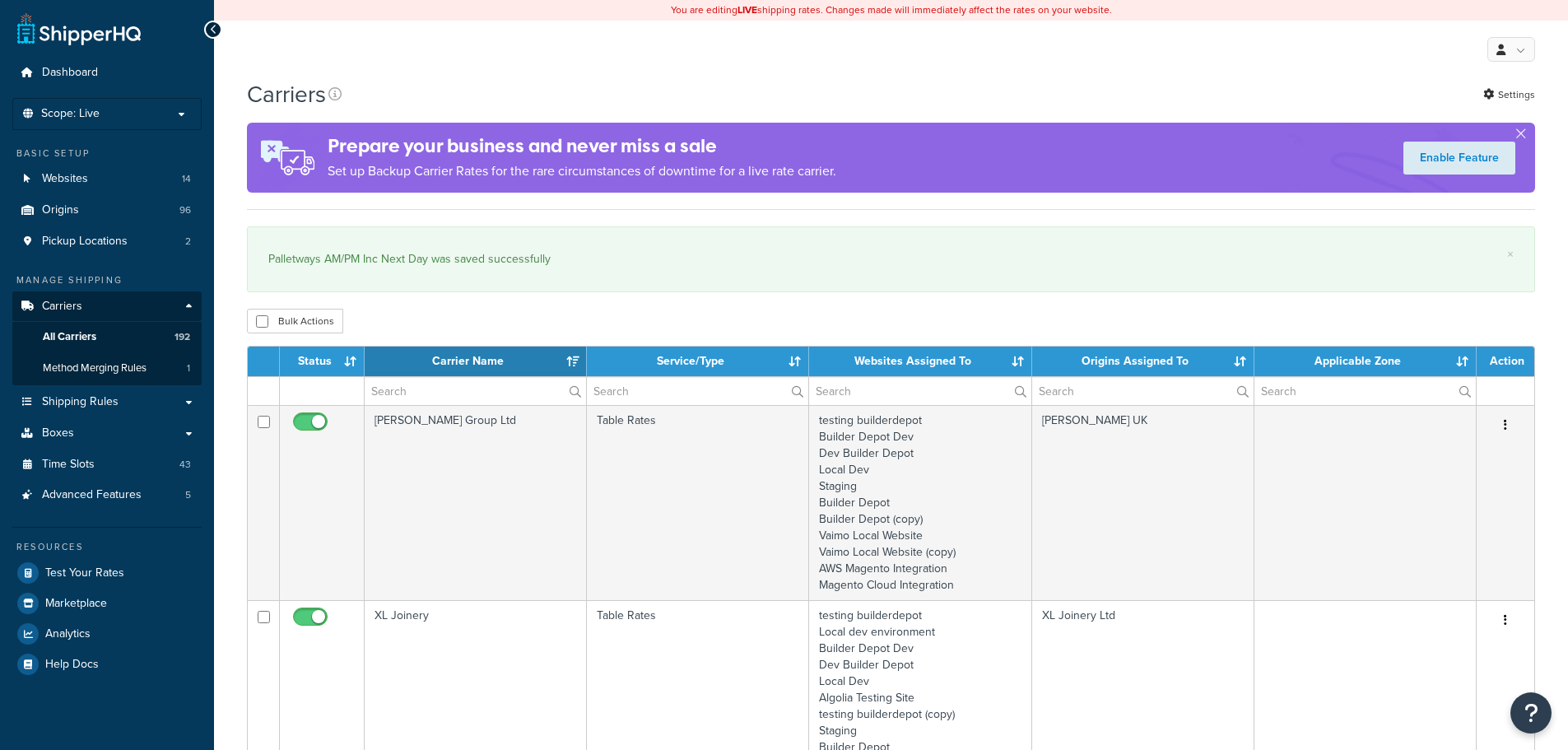
select select "15"
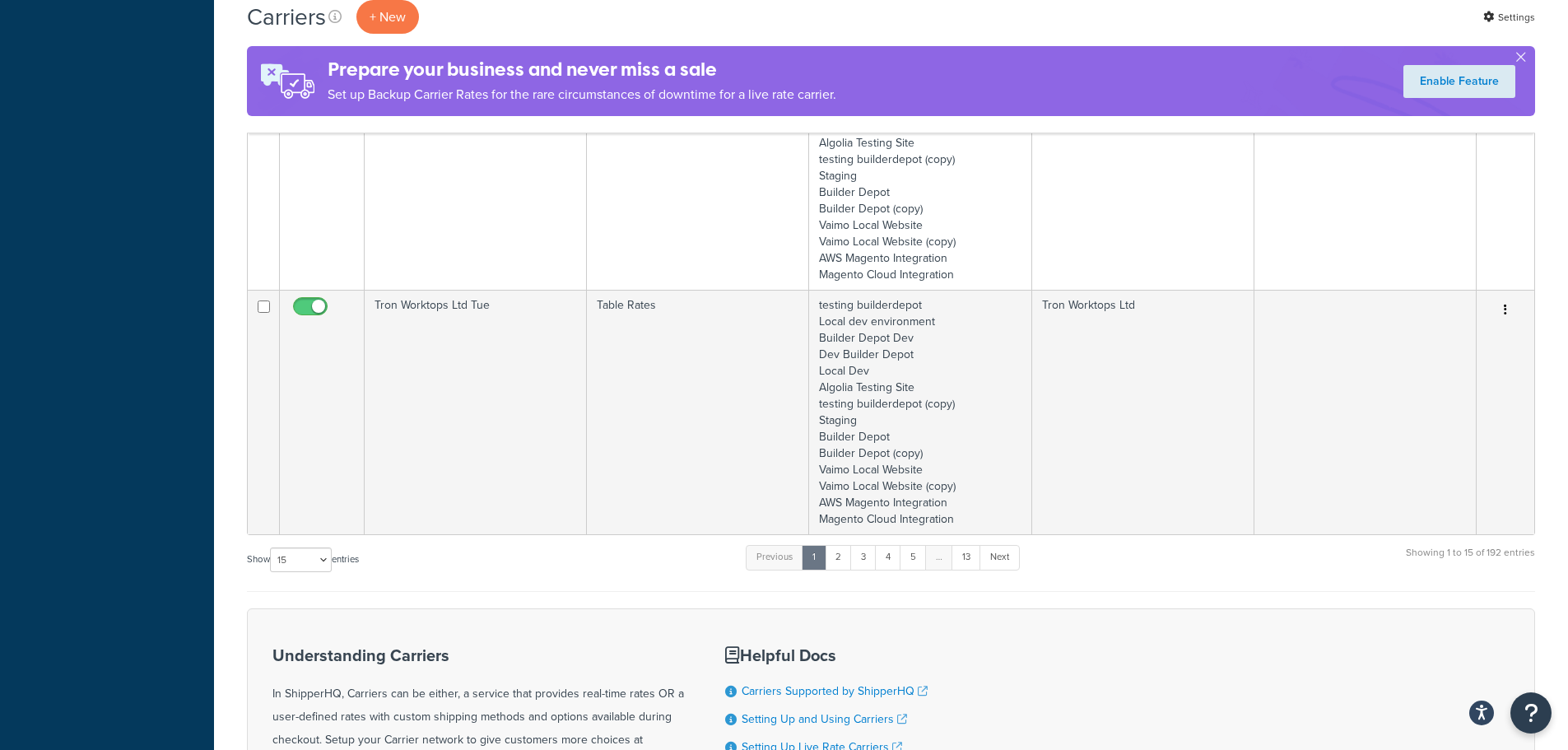
scroll to position [3237, 0]
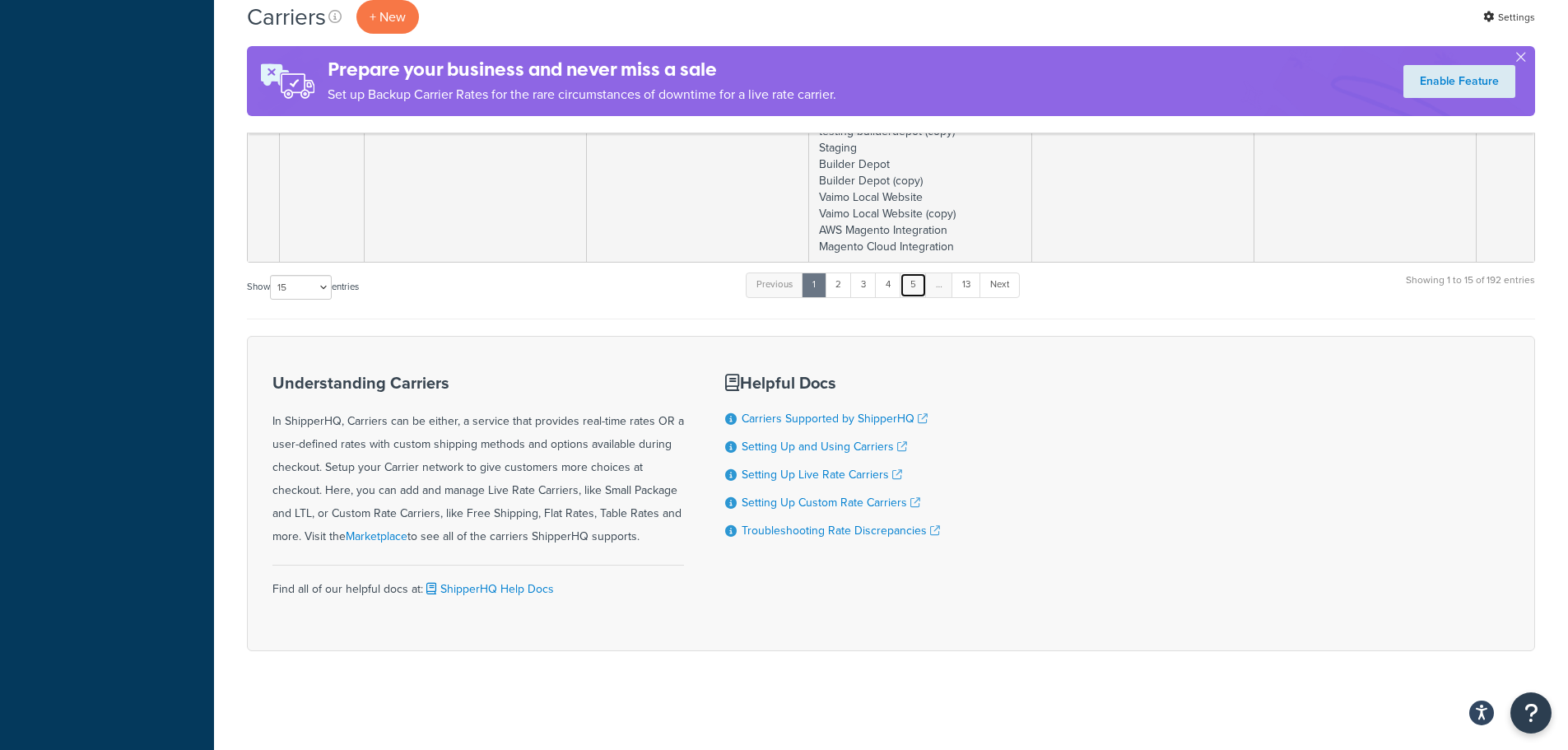
click at [922, 284] on link "5" at bounding box center [913, 285] width 27 height 25
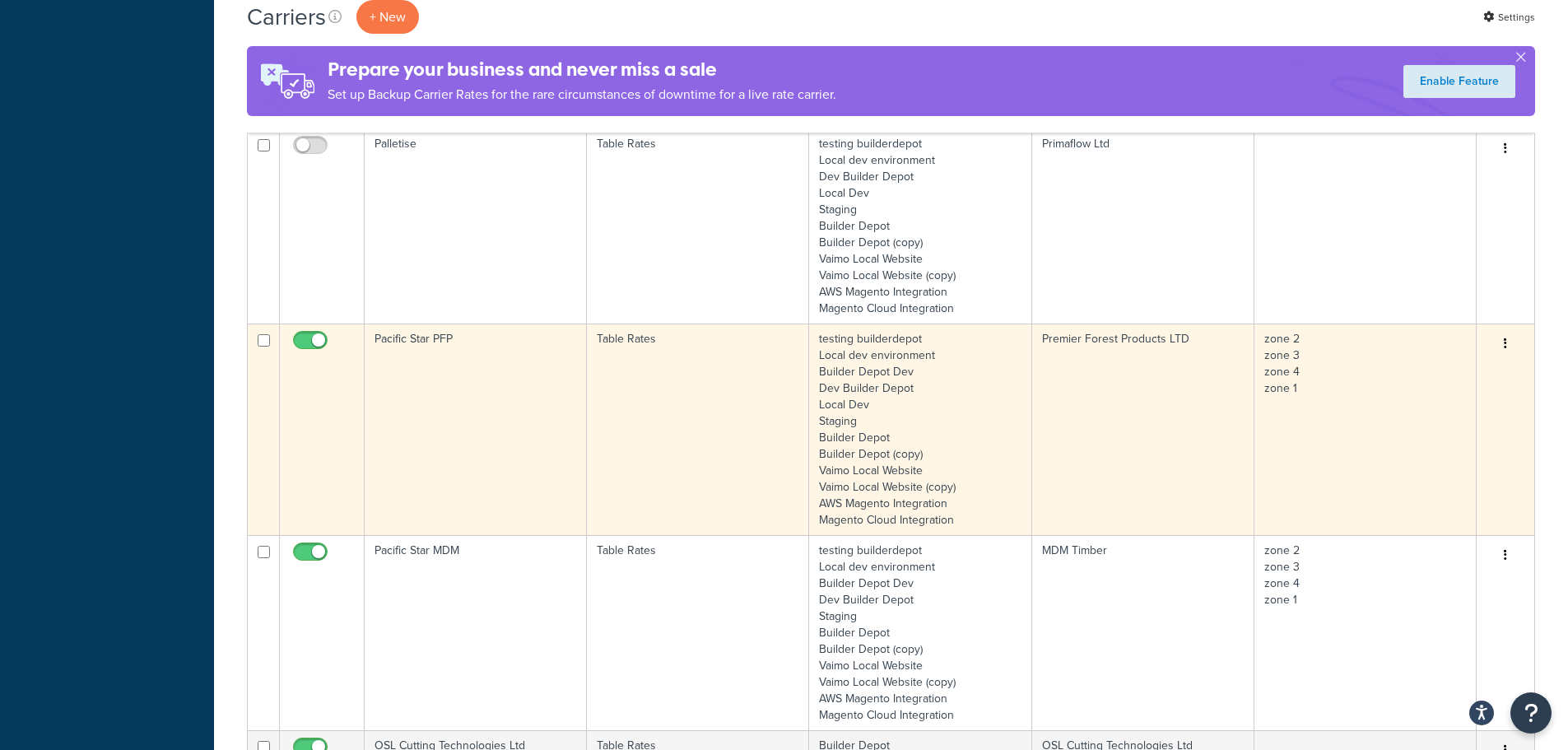
scroll to position [2265, 0]
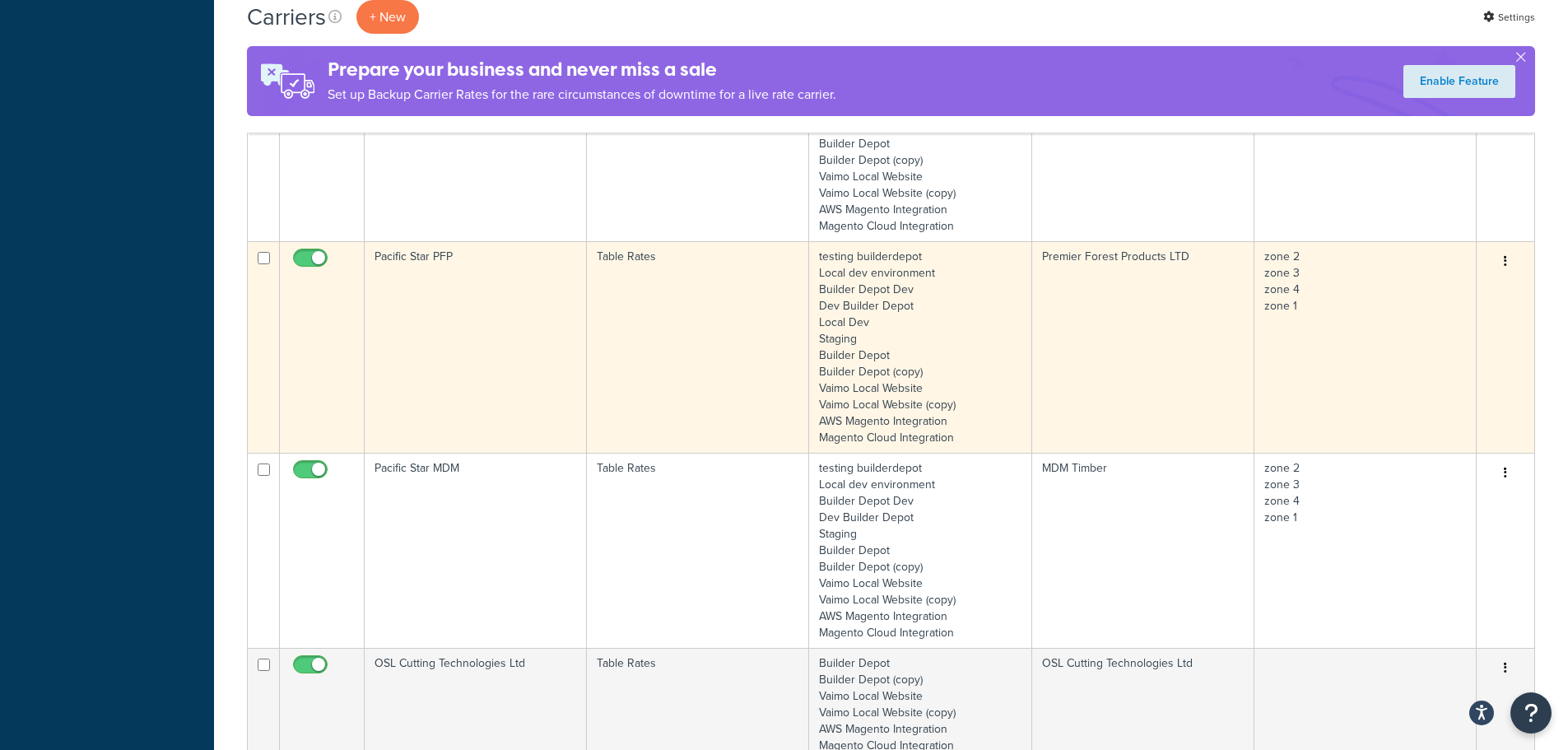
click at [480, 346] on td "Pacific Star PFP" at bounding box center [476, 347] width 223 height 212
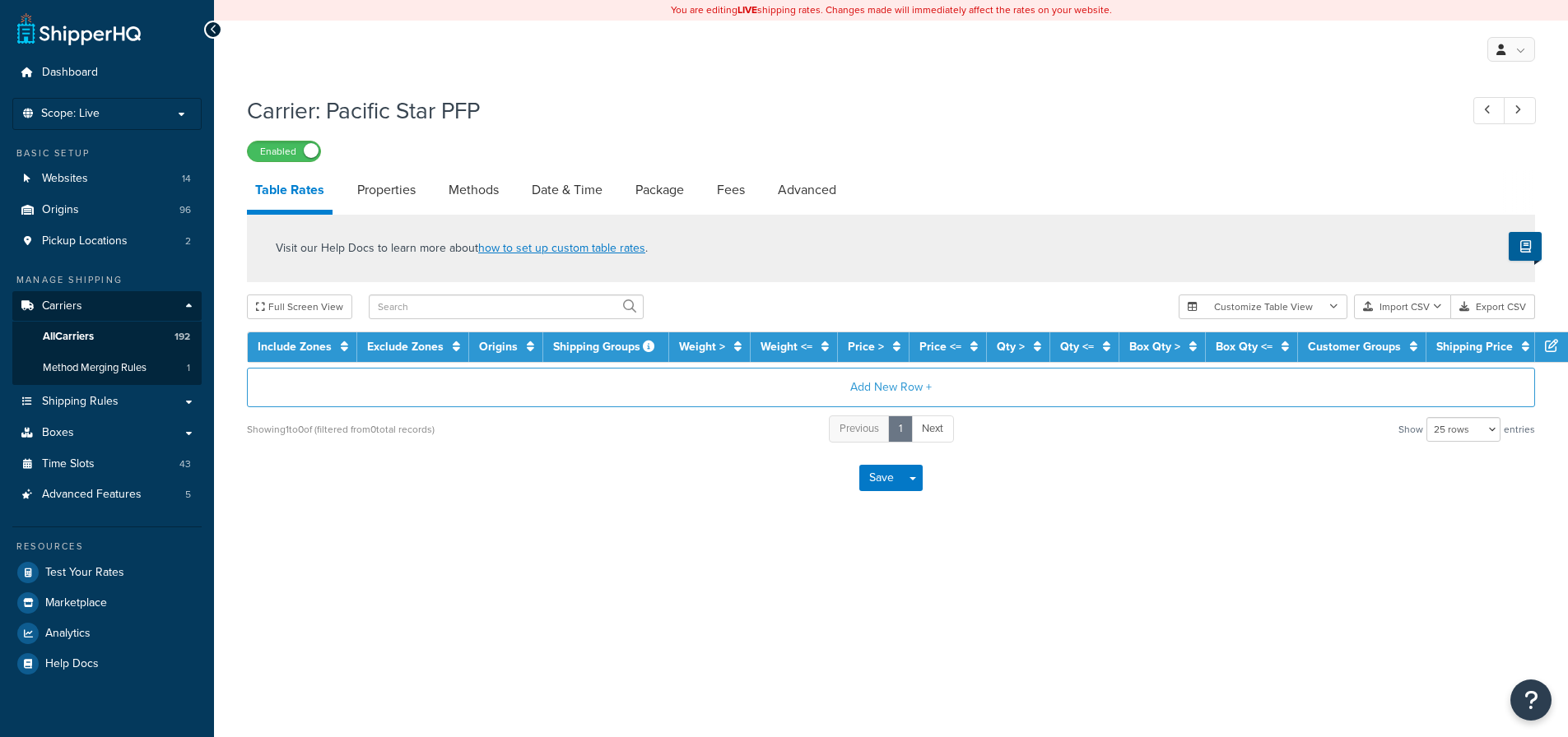
select select "25"
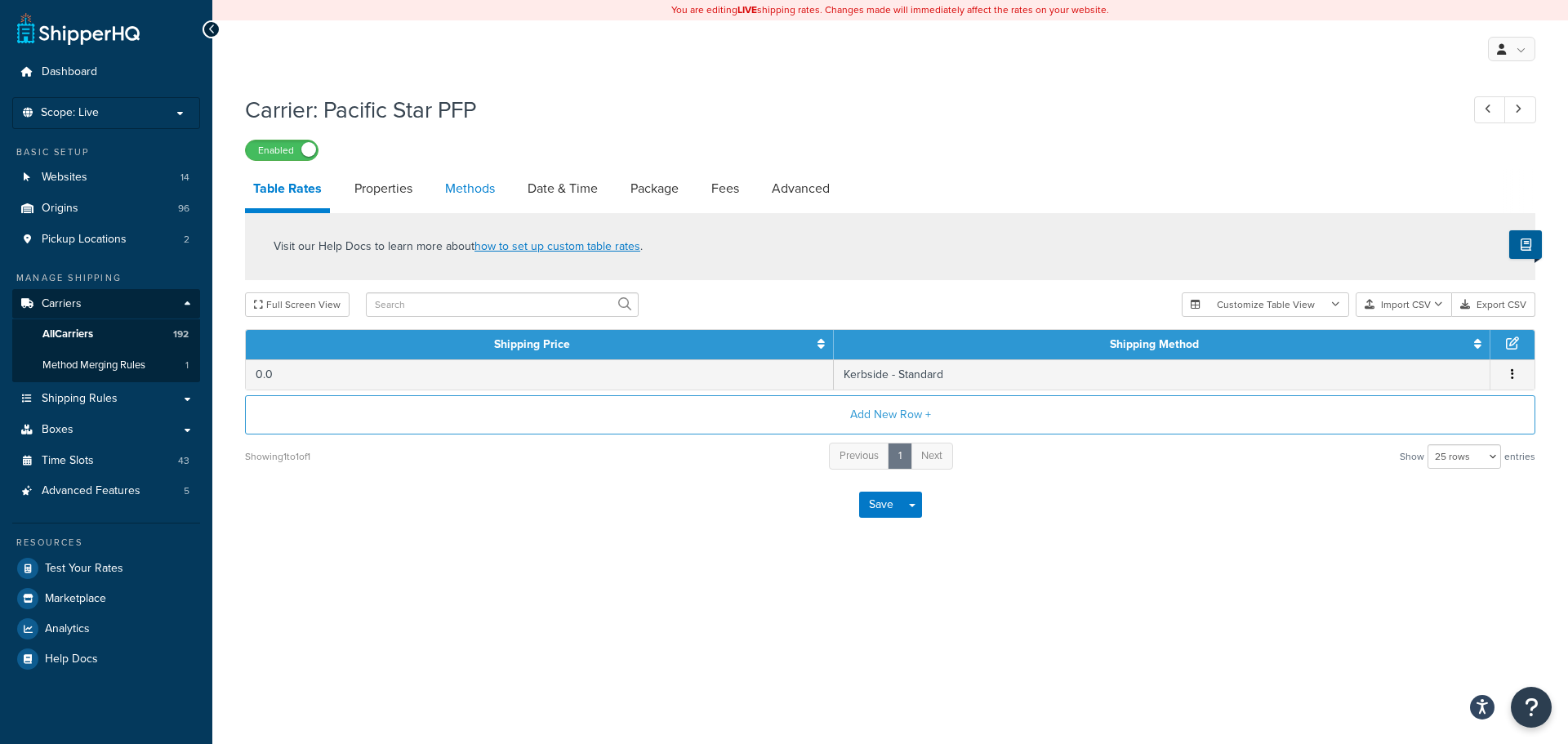
click at [473, 184] on link "Methods" at bounding box center [470, 188] width 66 height 39
select select "25"
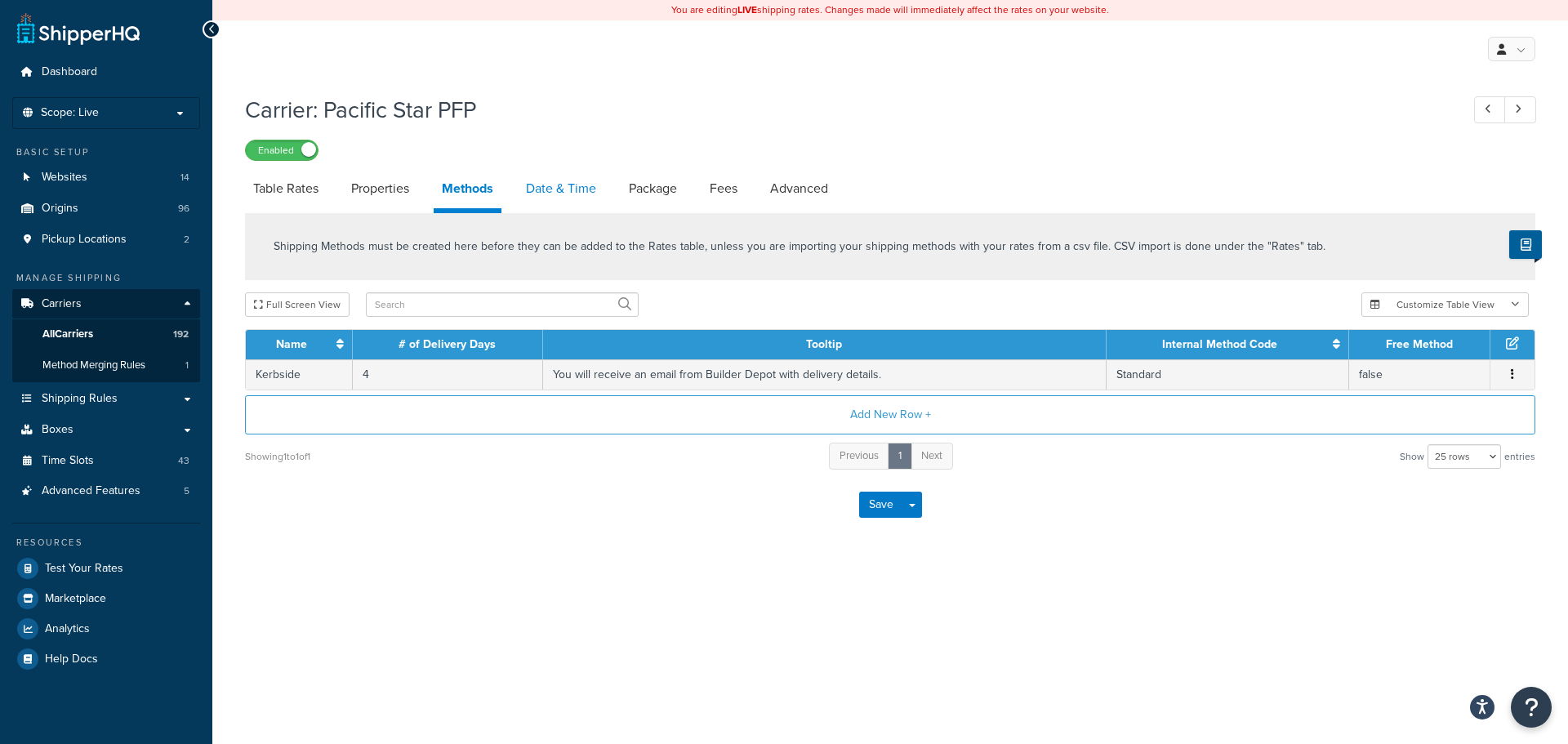
click at [565, 179] on link "Date & Time" at bounding box center [561, 188] width 86 height 39
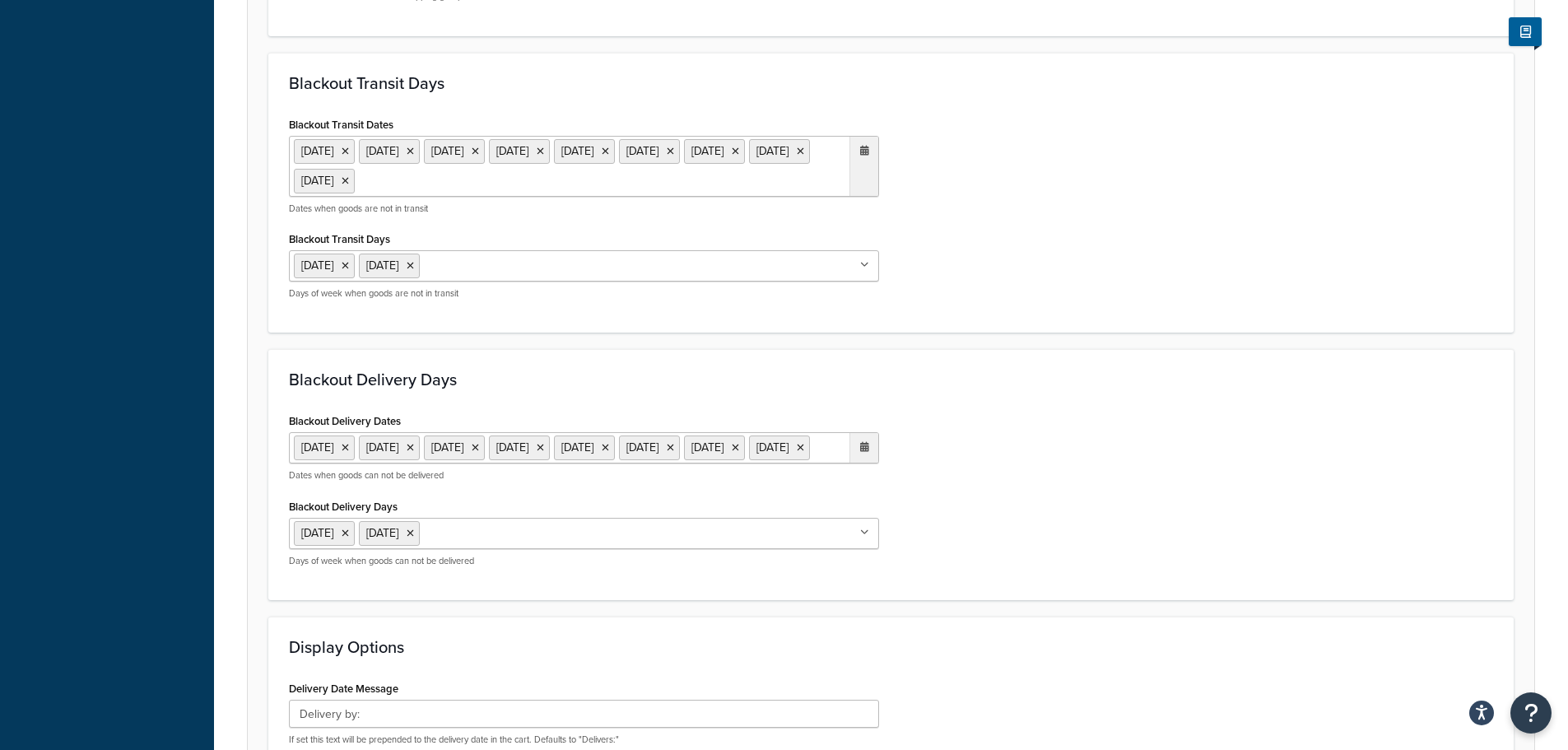
scroll to position [741, 0]
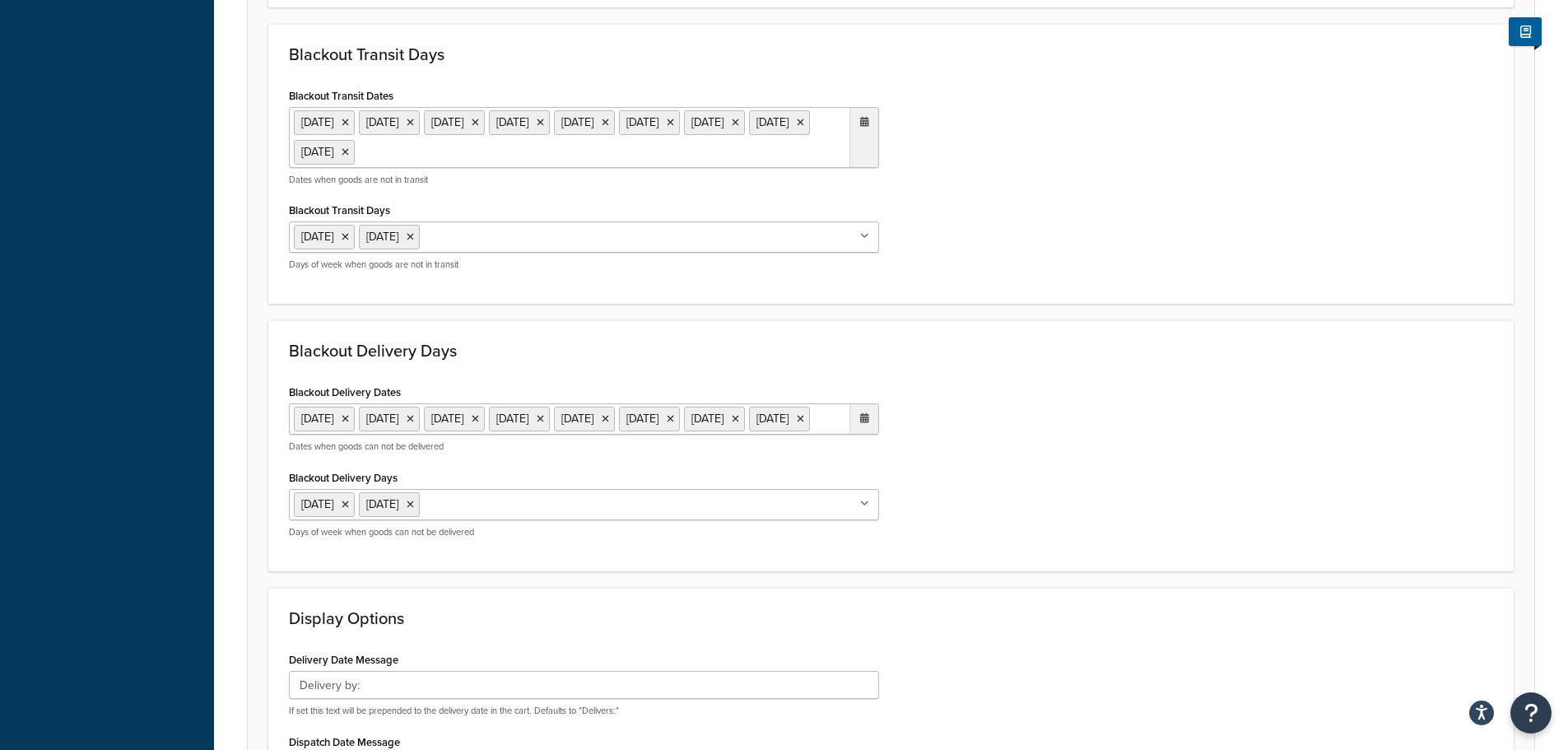
click at [699, 148] on ul "[DATE] [DATE] [DATE] [DATE] [DATE] [DATE] [DATE] [DATE] [DATE]" at bounding box center [583, 137] width 590 height 61
click at [925, 275] on div "Blackout Transit Dates 6 May 2024 27 May 2024 26 Aug 2024 25 Dec 2024 26 Dec 20…" at bounding box center [890, 183] width 1229 height 200
click at [747, 142] on ul "6 May 2024 27 May 2024 26 Aug 2024 25 Dec 2024 26 Dec 2024 18 Apr 2025 21 Apr 2…" at bounding box center [583, 137] width 590 height 61
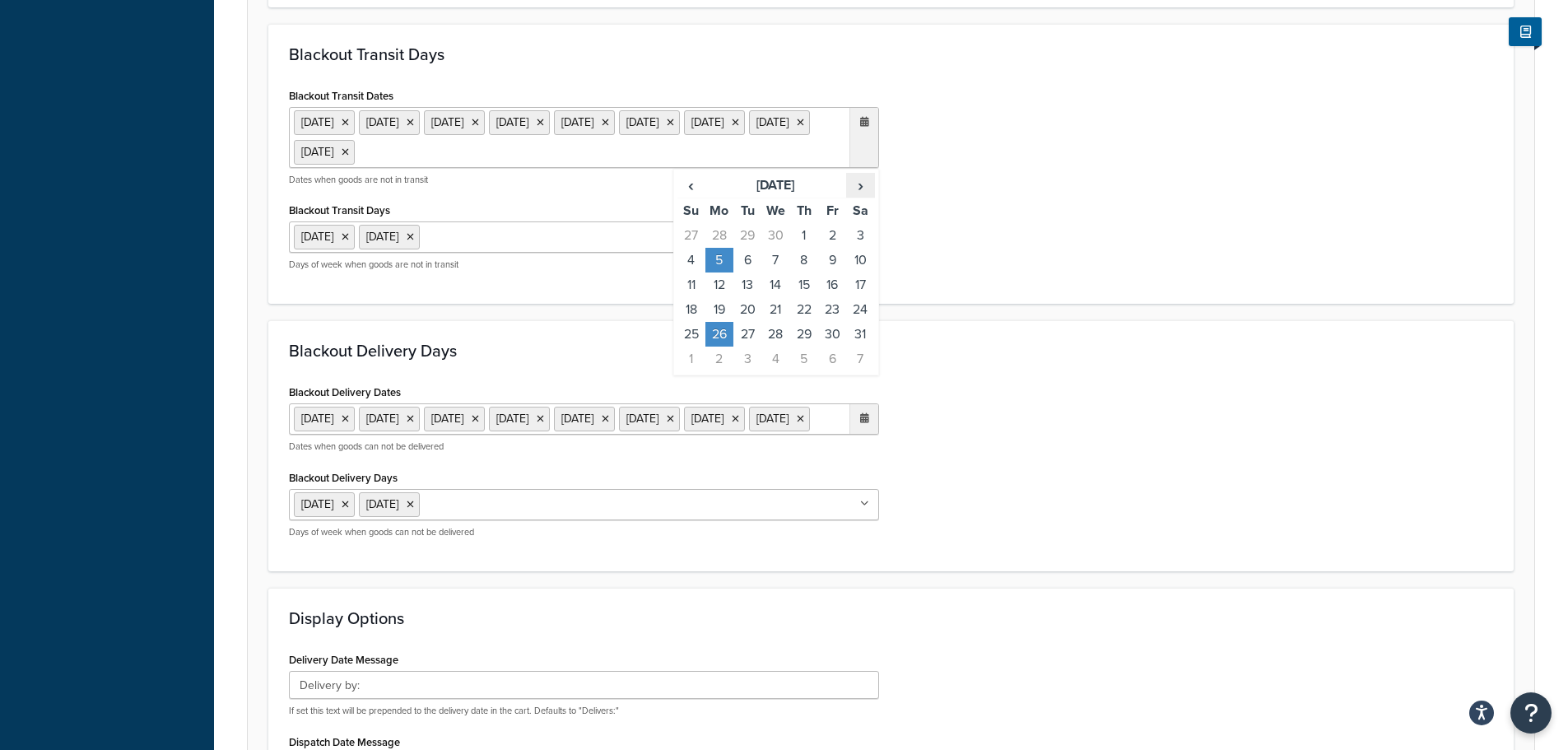
click at [858, 188] on span "›" at bounding box center [859, 186] width 26 height 23
click at [720, 332] on td "25" at bounding box center [719, 335] width 28 height 25
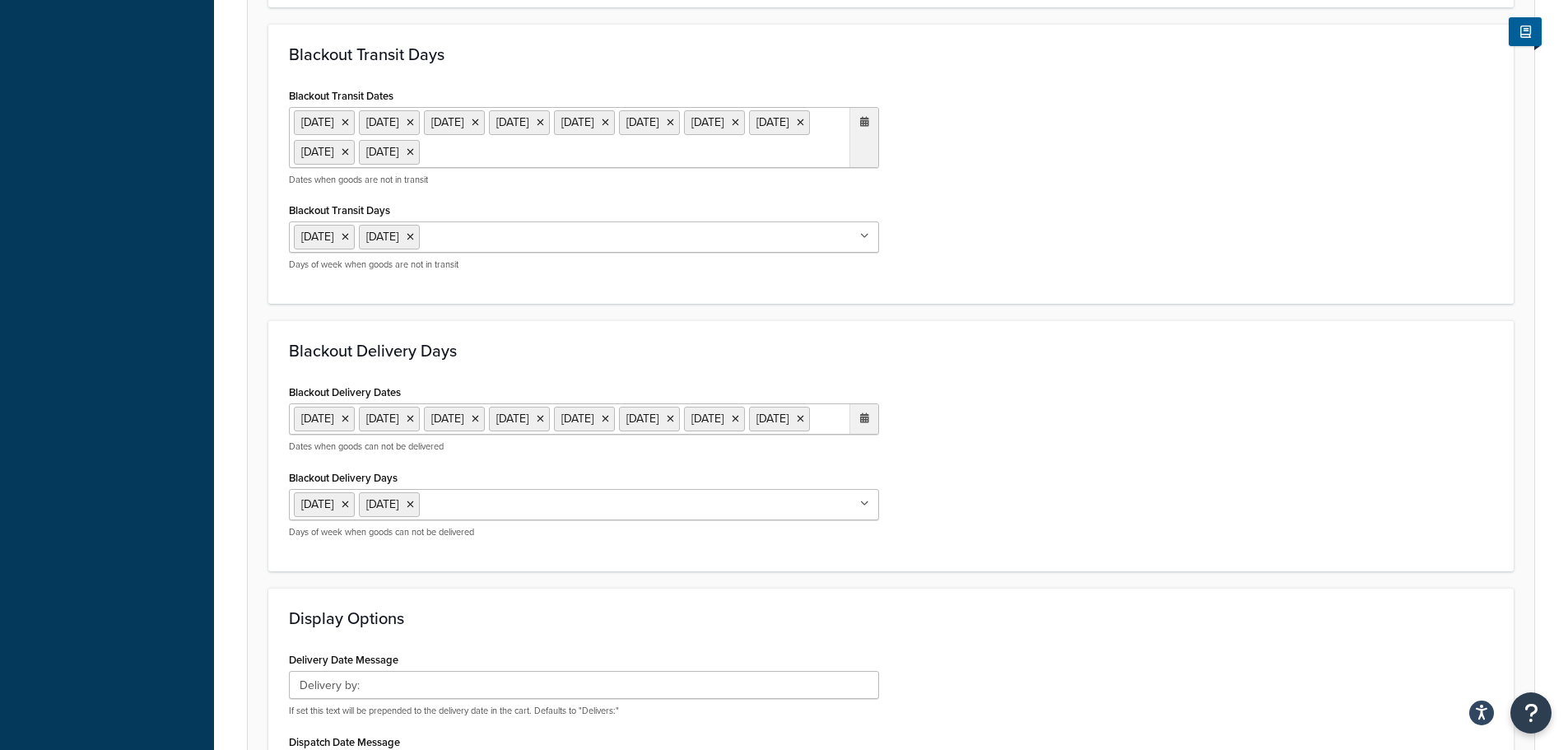
click at [612, 434] on ul "6 May 2024 27 May 2024 26 Aug 2024 25 Dec 2024 26 Dec 2024 18 Apr 2025 5 May 20…" at bounding box center [583, 419] width 590 height 31
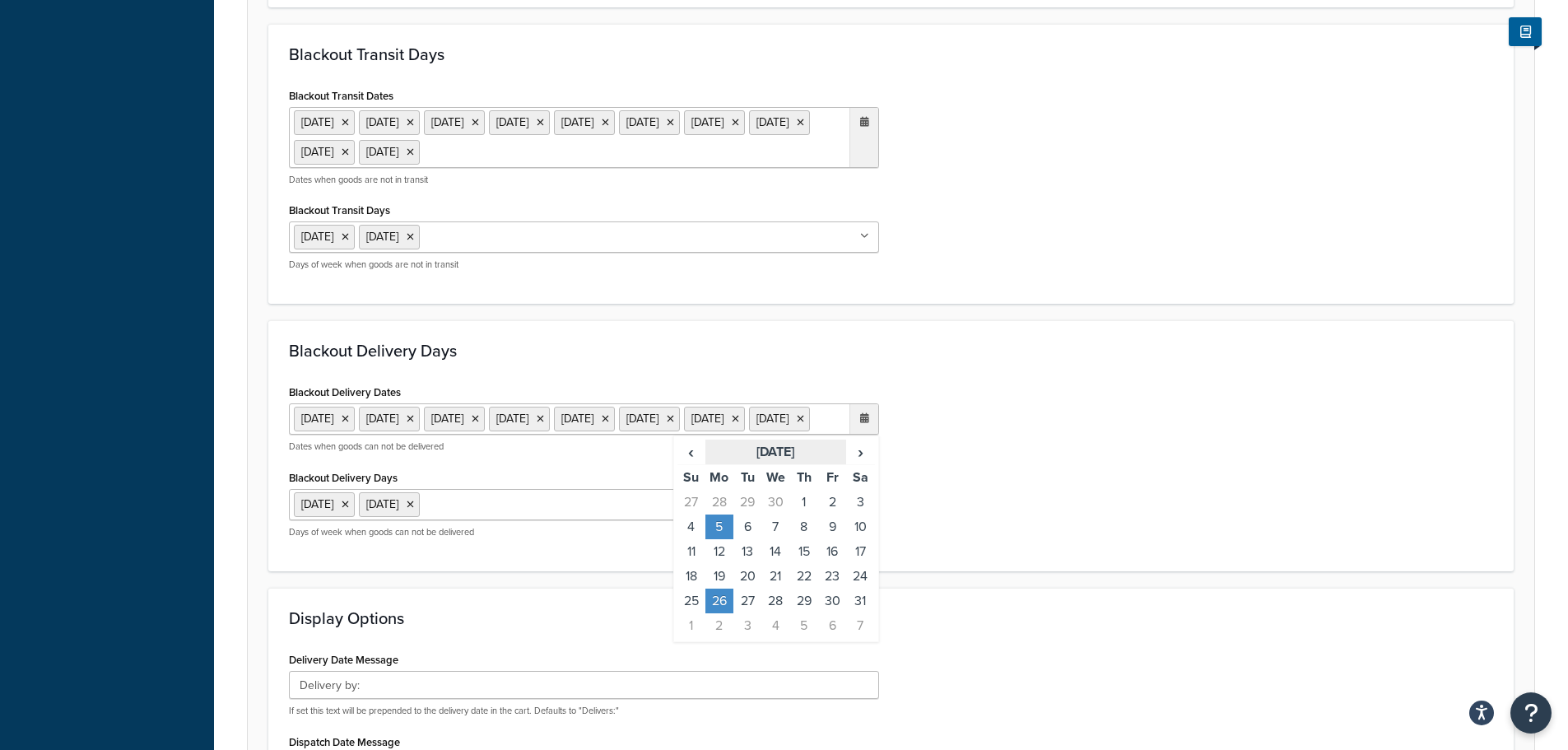
click at [844, 465] on th "May 2025" at bounding box center [776, 452] width 141 height 25
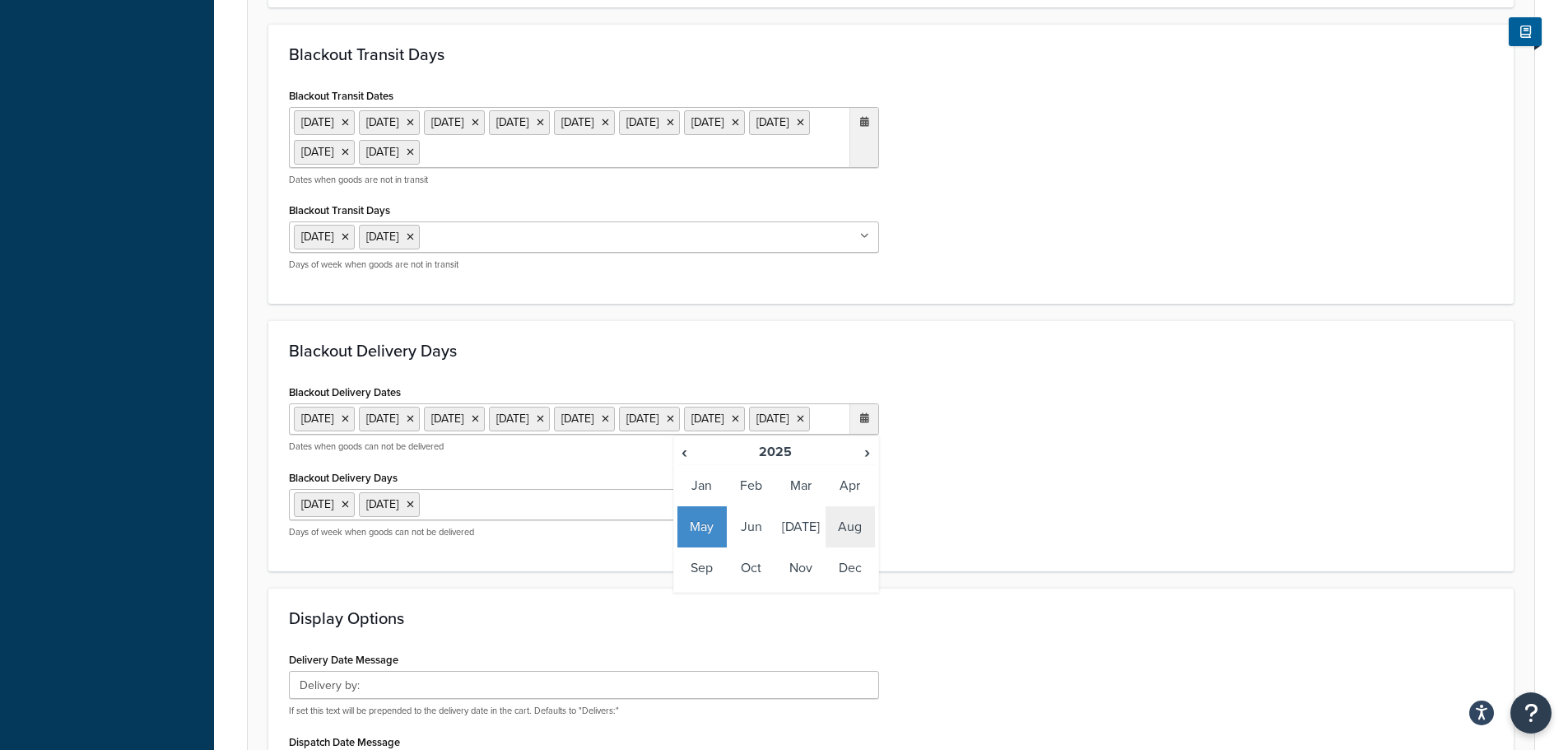
click at [839, 547] on td "Aug" at bounding box center [850, 527] width 49 height 41
click at [700, 614] on td "24" at bounding box center [691, 601] width 28 height 25
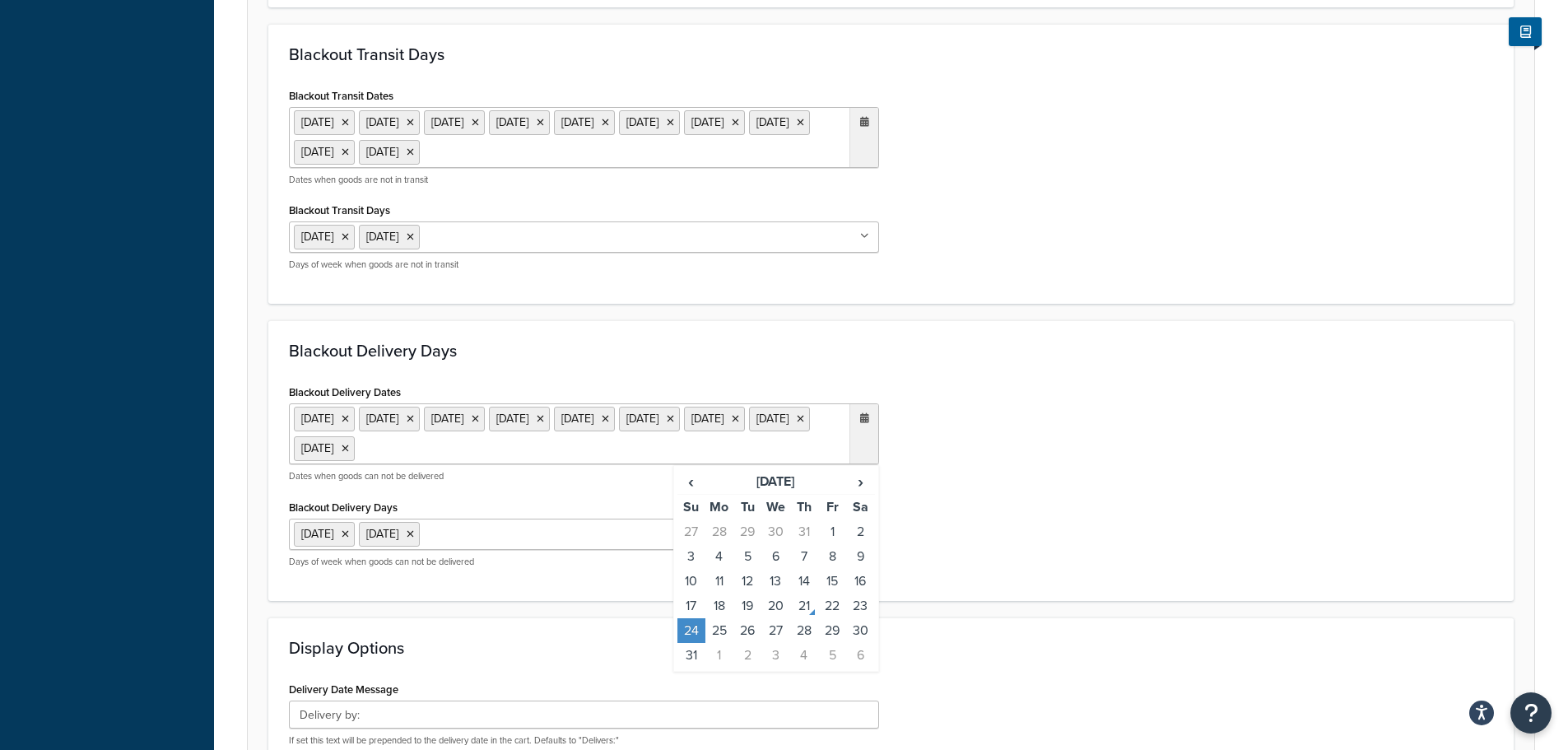
click at [696, 627] on td "24" at bounding box center [691, 631] width 28 height 25
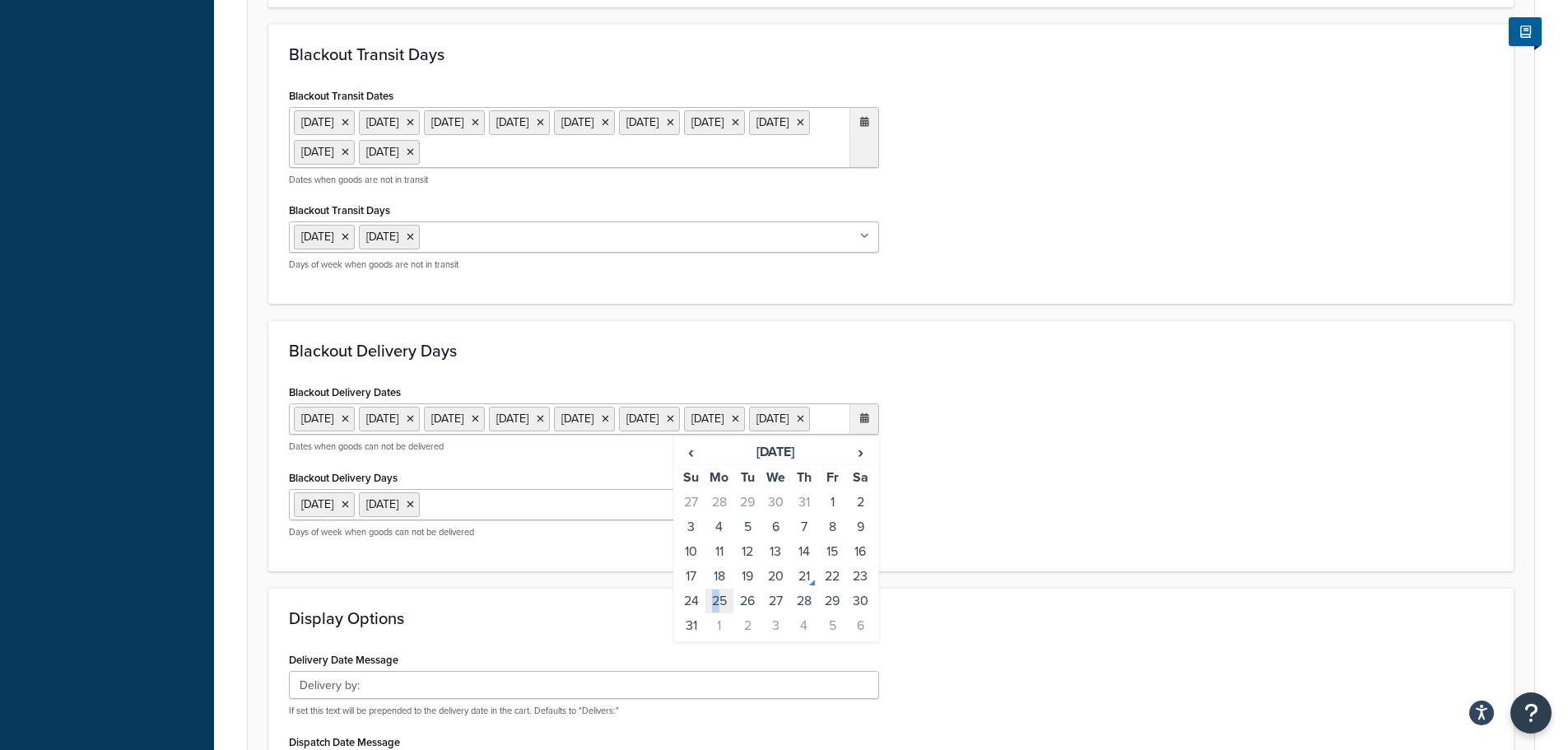
click at [716, 614] on td "25" at bounding box center [719, 601] width 28 height 25
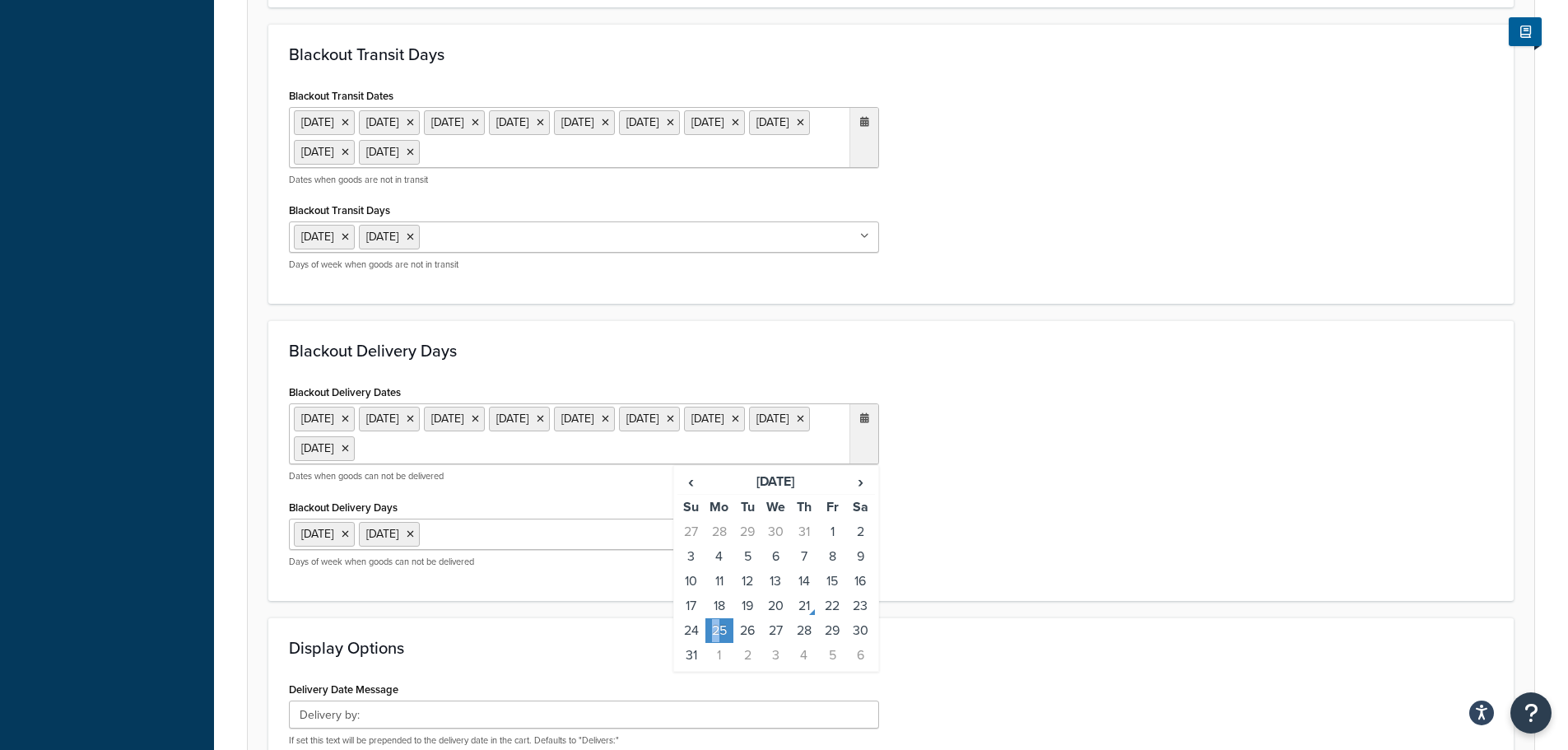
click at [1066, 442] on div "Blackout Delivery Dates 6 May 2024 27 May 2024 26 Aug 2024 25 Dec 2024 26 Dec 2…" at bounding box center [890, 480] width 1229 height 200
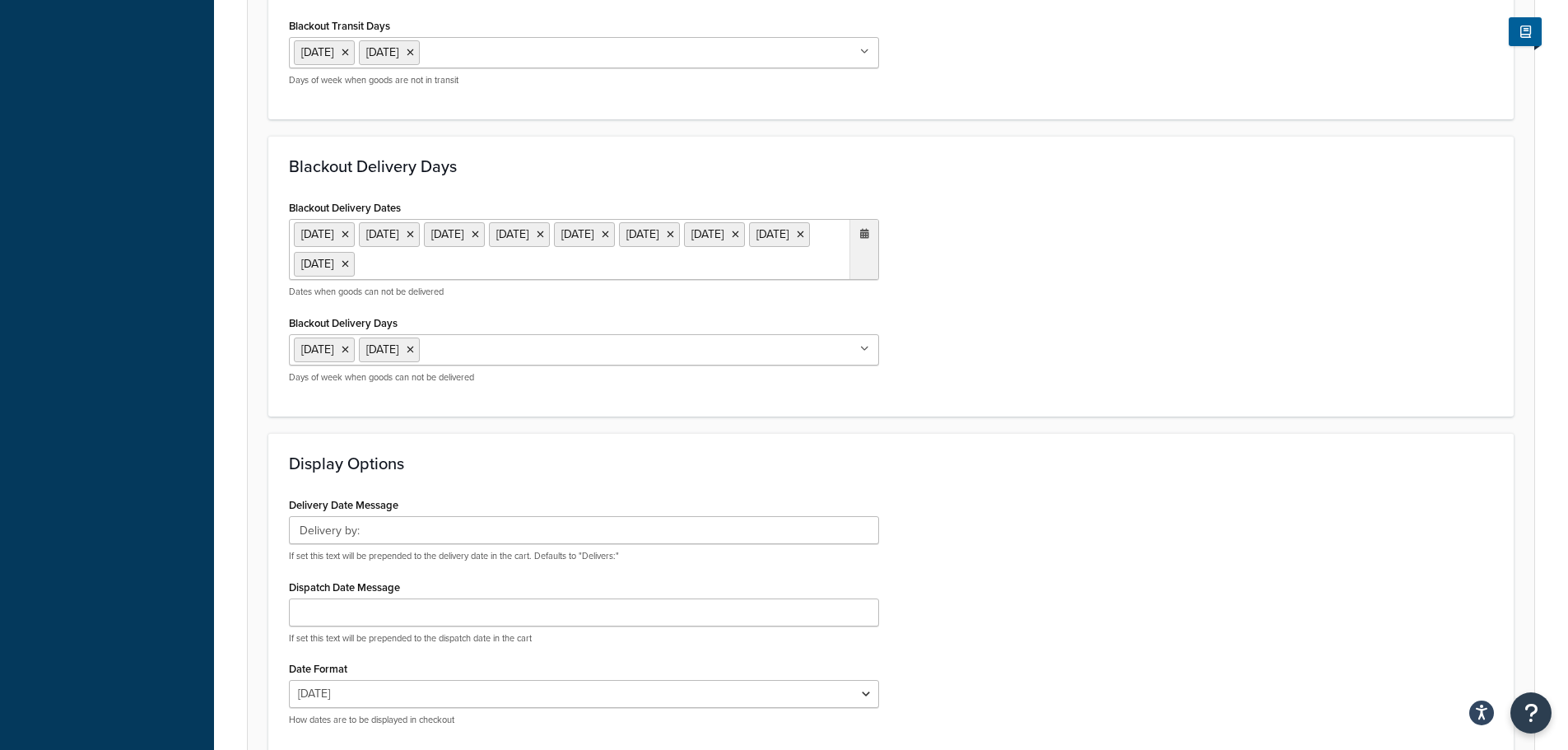
scroll to position [1085, 0]
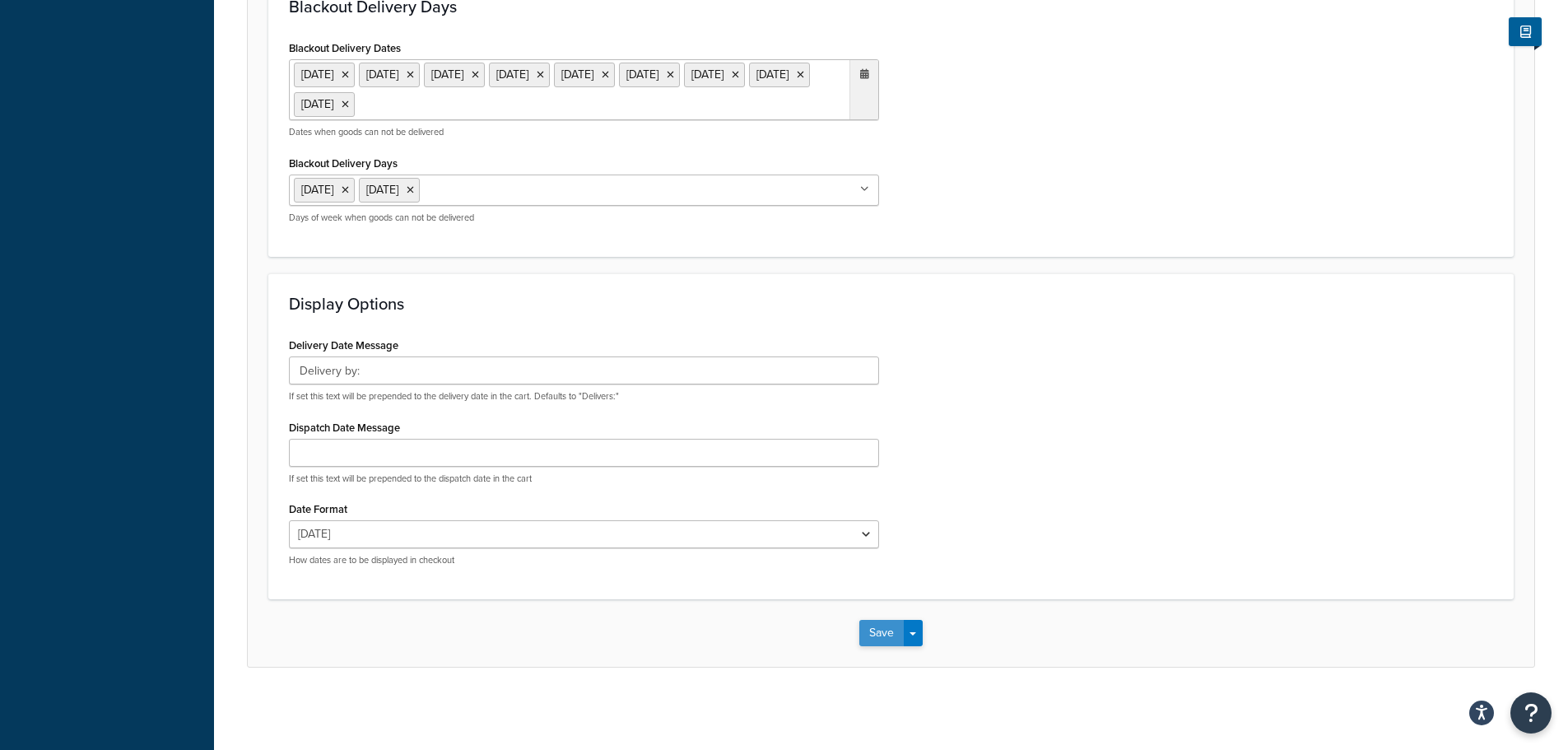
click at [883, 634] on button "Save" at bounding box center [881, 633] width 44 height 26
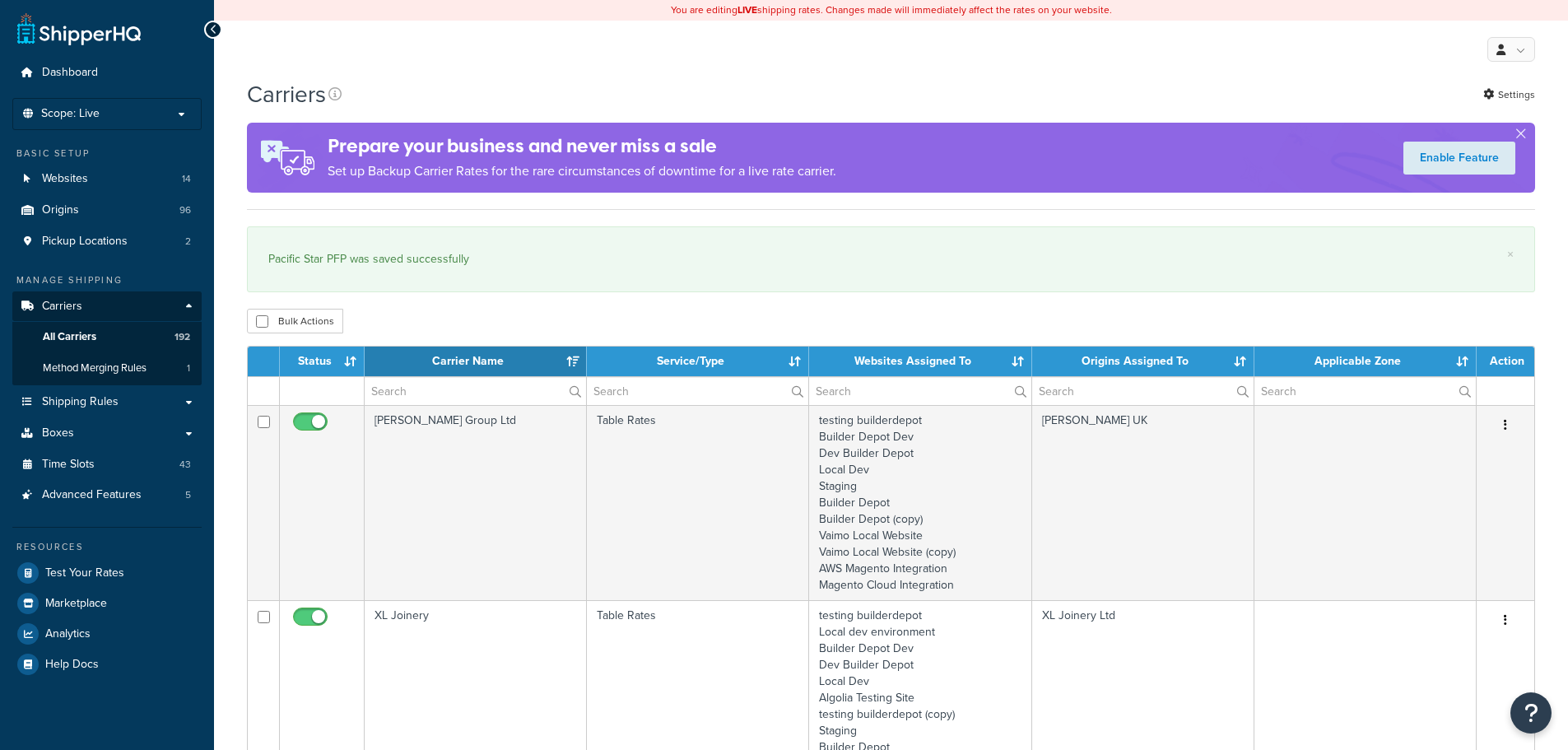
select select "15"
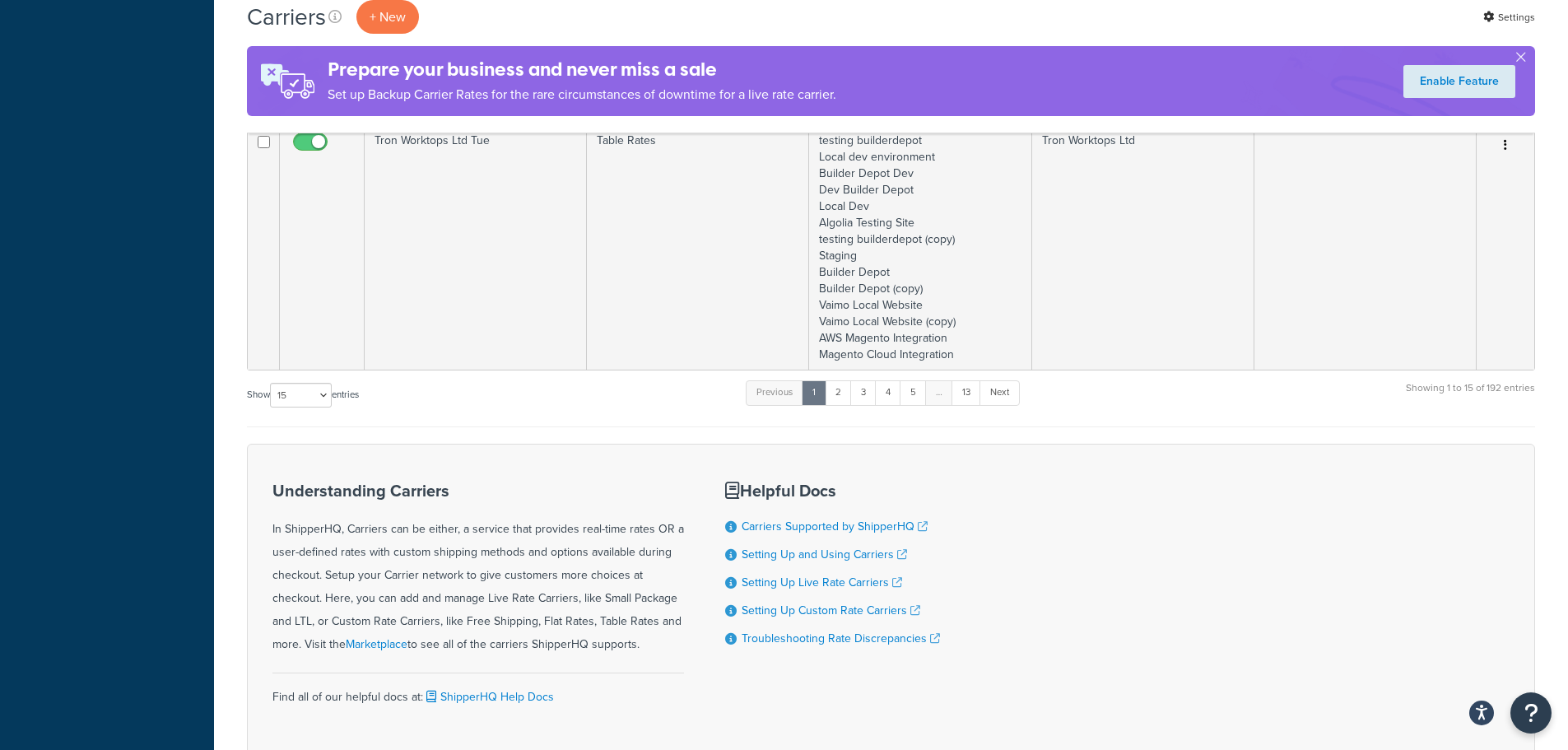
scroll to position [3237, 0]
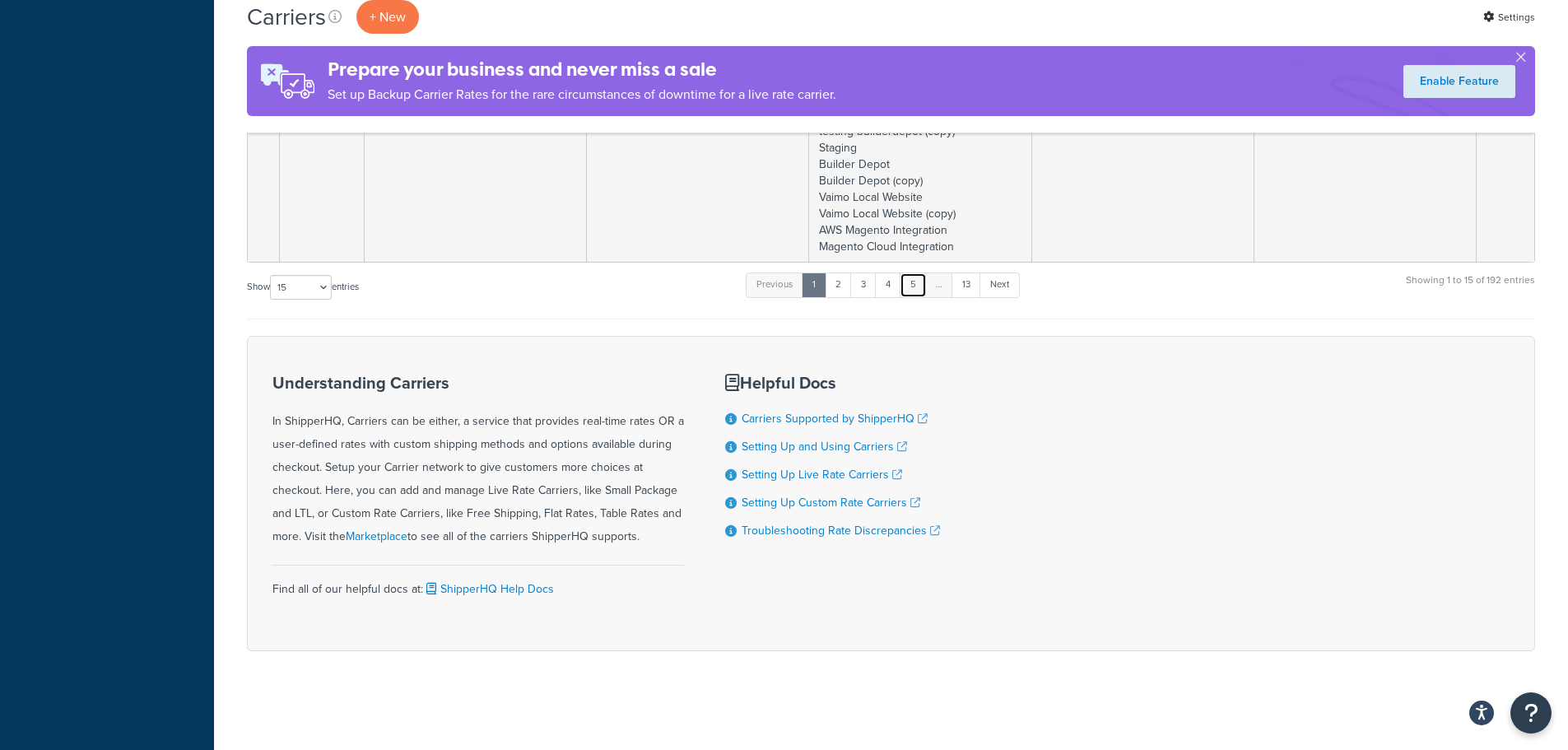
click at [915, 292] on link "5" at bounding box center [913, 285] width 27 height 25
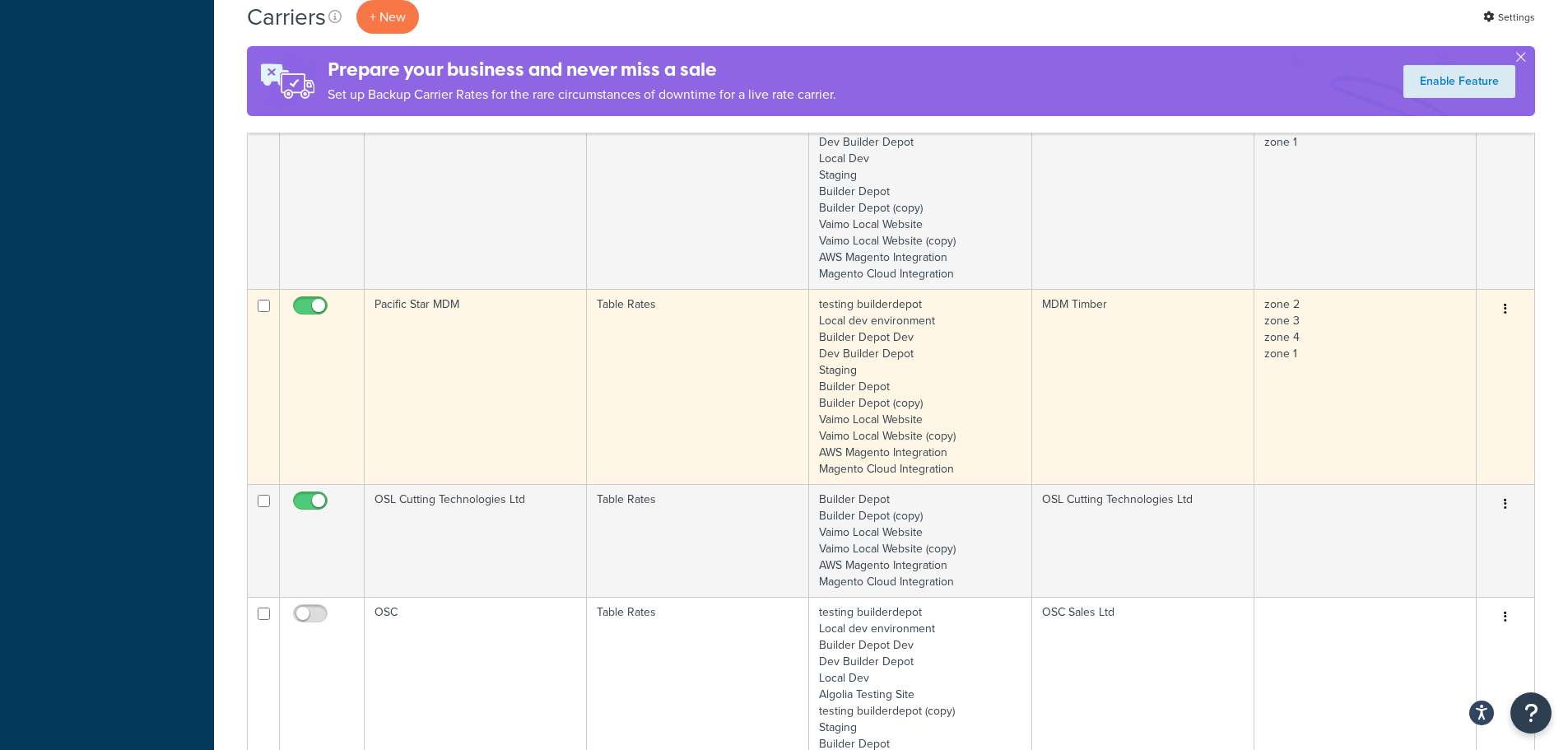
scroll to position [2430, 0]
click at [531, 377] on td "Pacific Star MDM" at bounding box center [476, 385] width 223 height 195
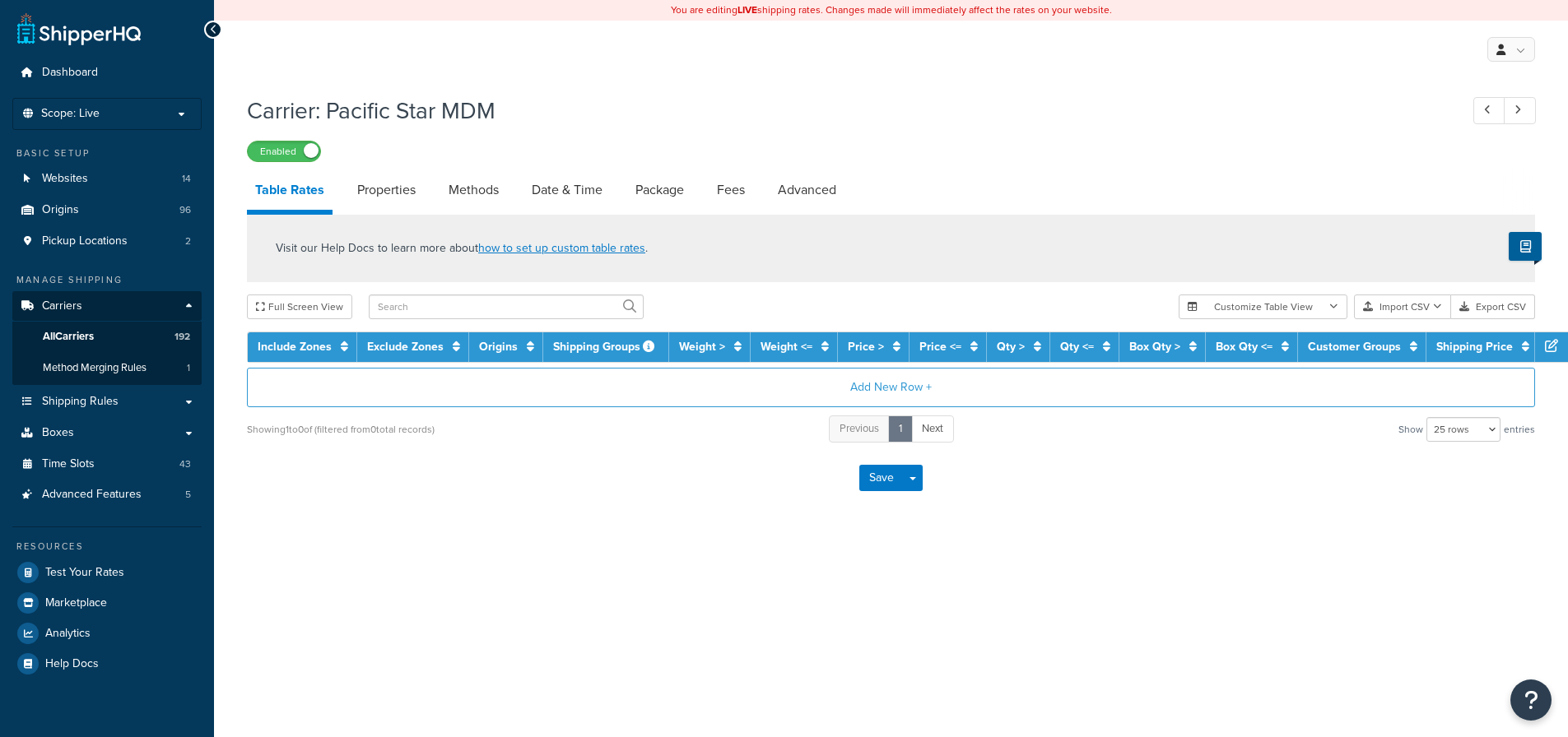
select select "25"
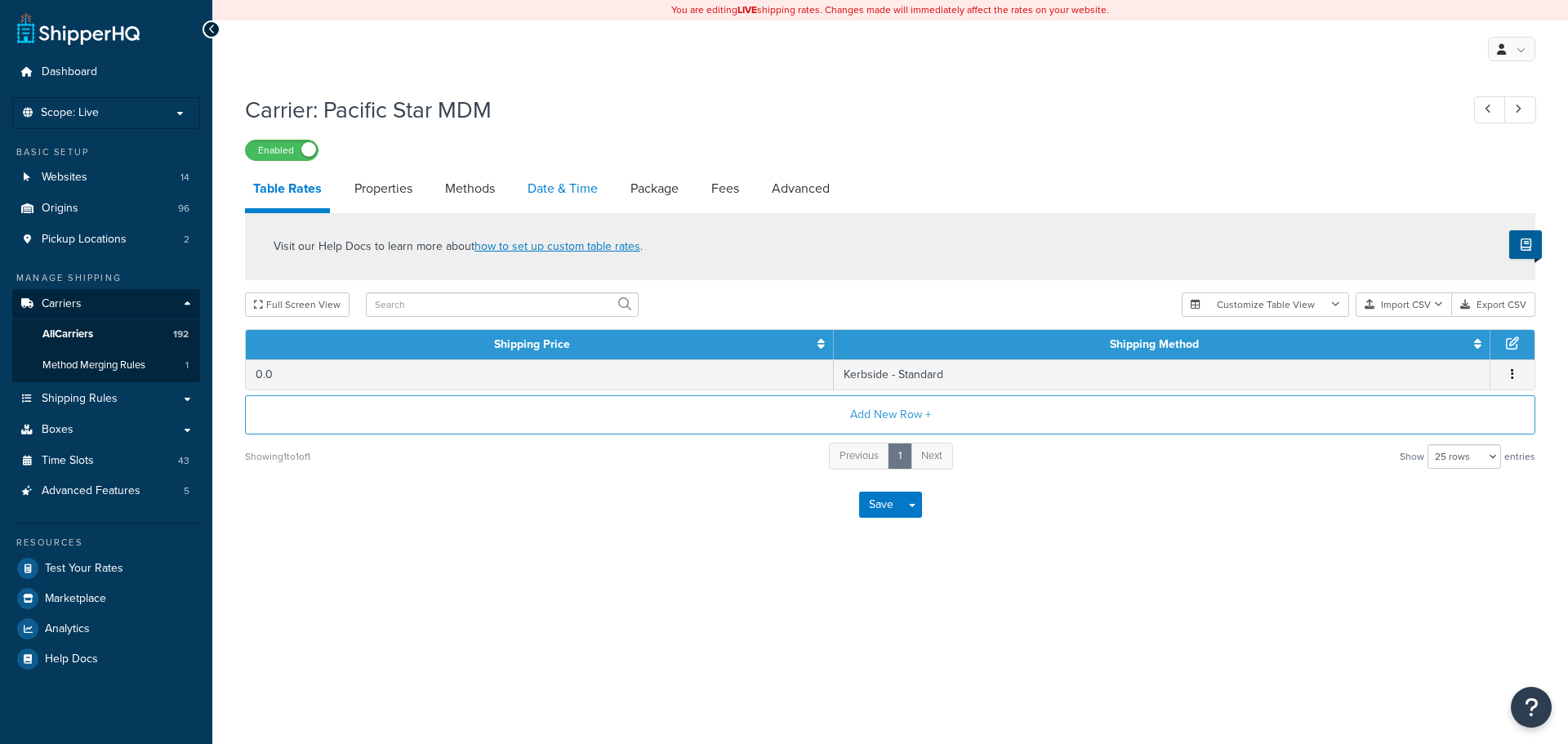
click at [580, 191] on link "Date & Time" at bounding box center [563, 188] width 86 height 39
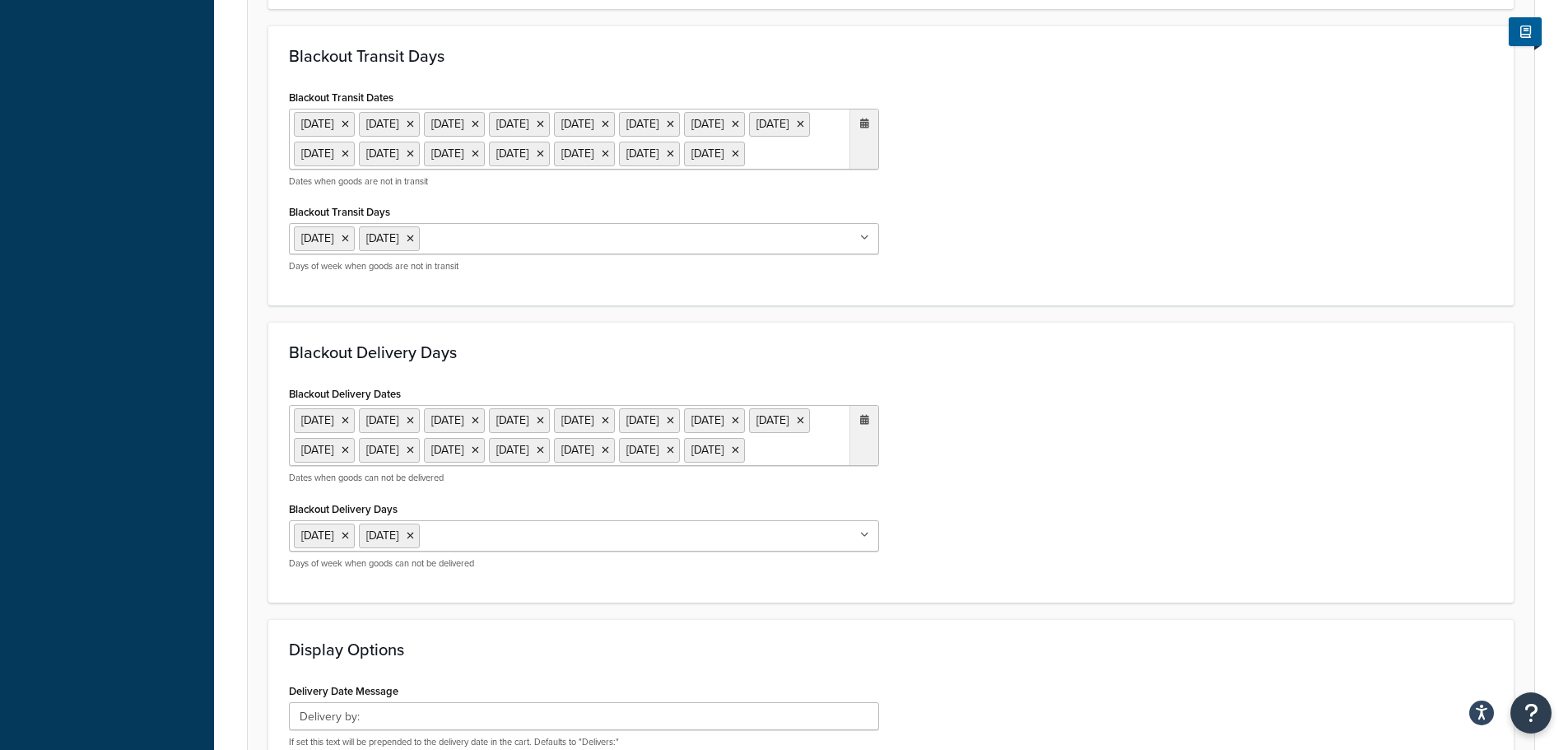
scroll to position [741, 0]
click at [785, 168] on ul "[DATE] [DATE] [DATE] [DATE] [DATE] [DATE] [DATE] [DATE] [DATE] [DATE] [DATE] [D…" at bounding box center [583, 137] width 590 height 61
click at [862, 197] on span "›" at bounding box center [859, 186] width 26 height 23
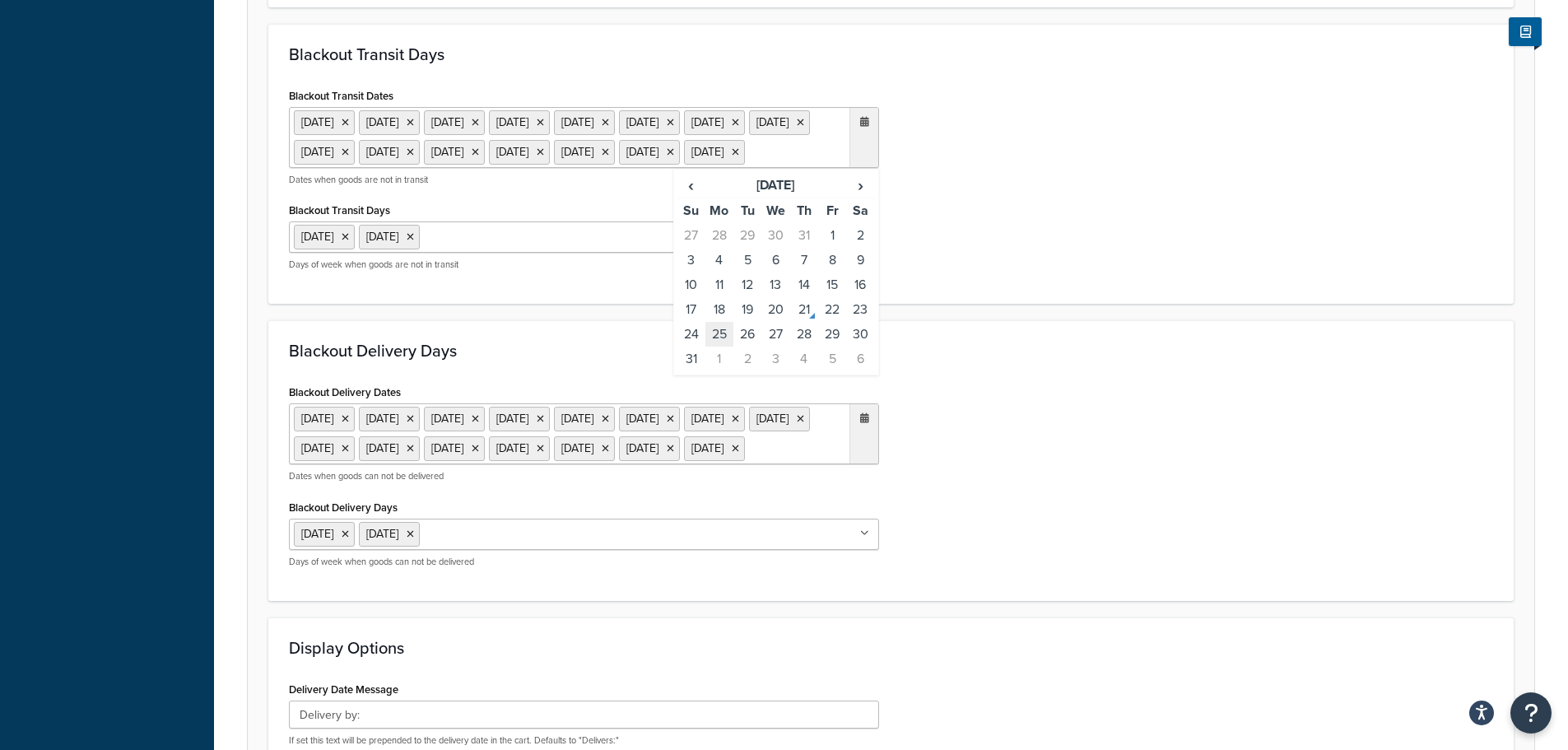
click at [719, 347] on td "25" at bounding box center [719, 335] width 28 height 25
click at [802, 465] on ul "[DATE] [DATE] [DATE] [DATE] [DATE] [DATE] [DATE] [DATE] [DATE] [DATE] [DATE] [D…" at bounding box center [583, 434] width 590 height 61
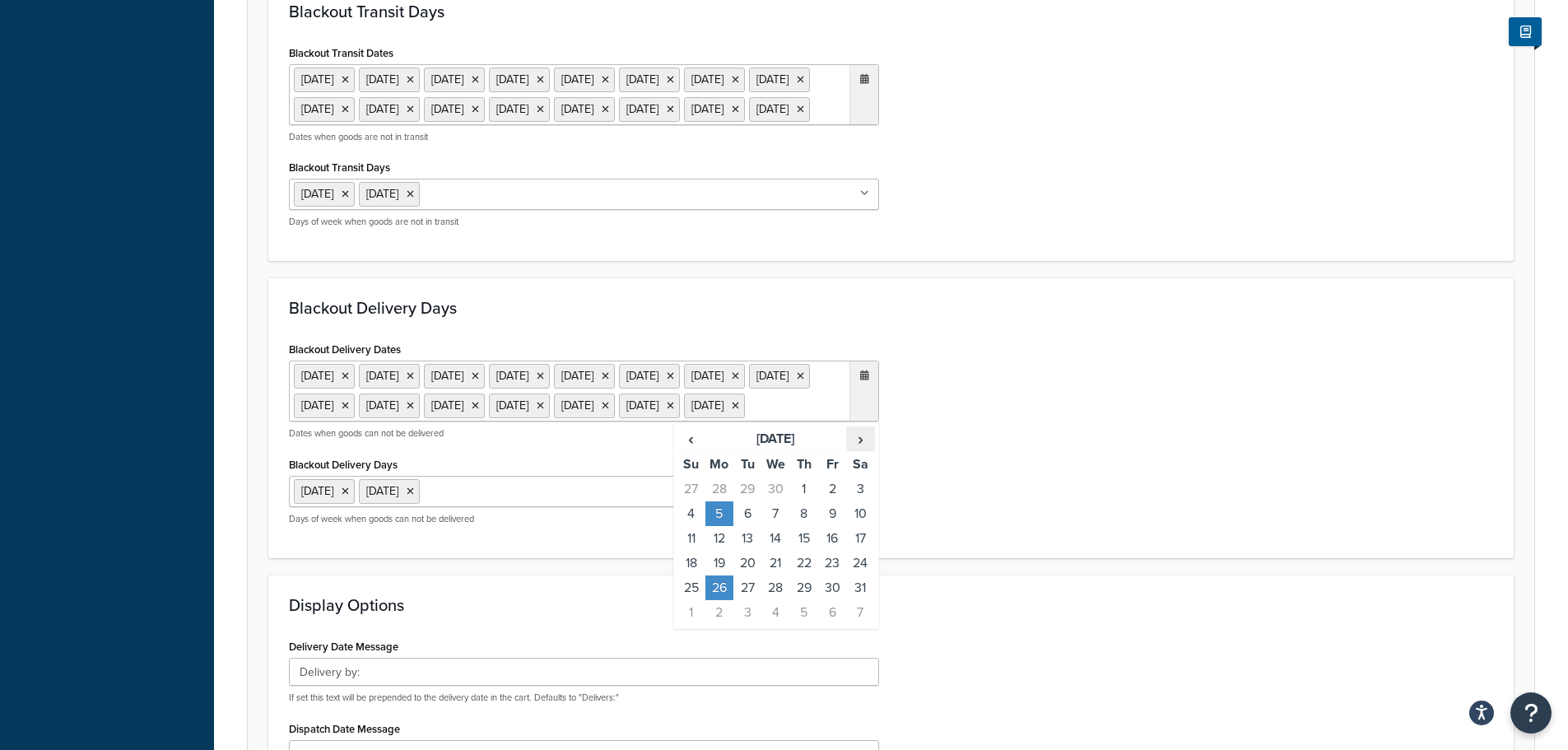
scroll to position [824, 0]
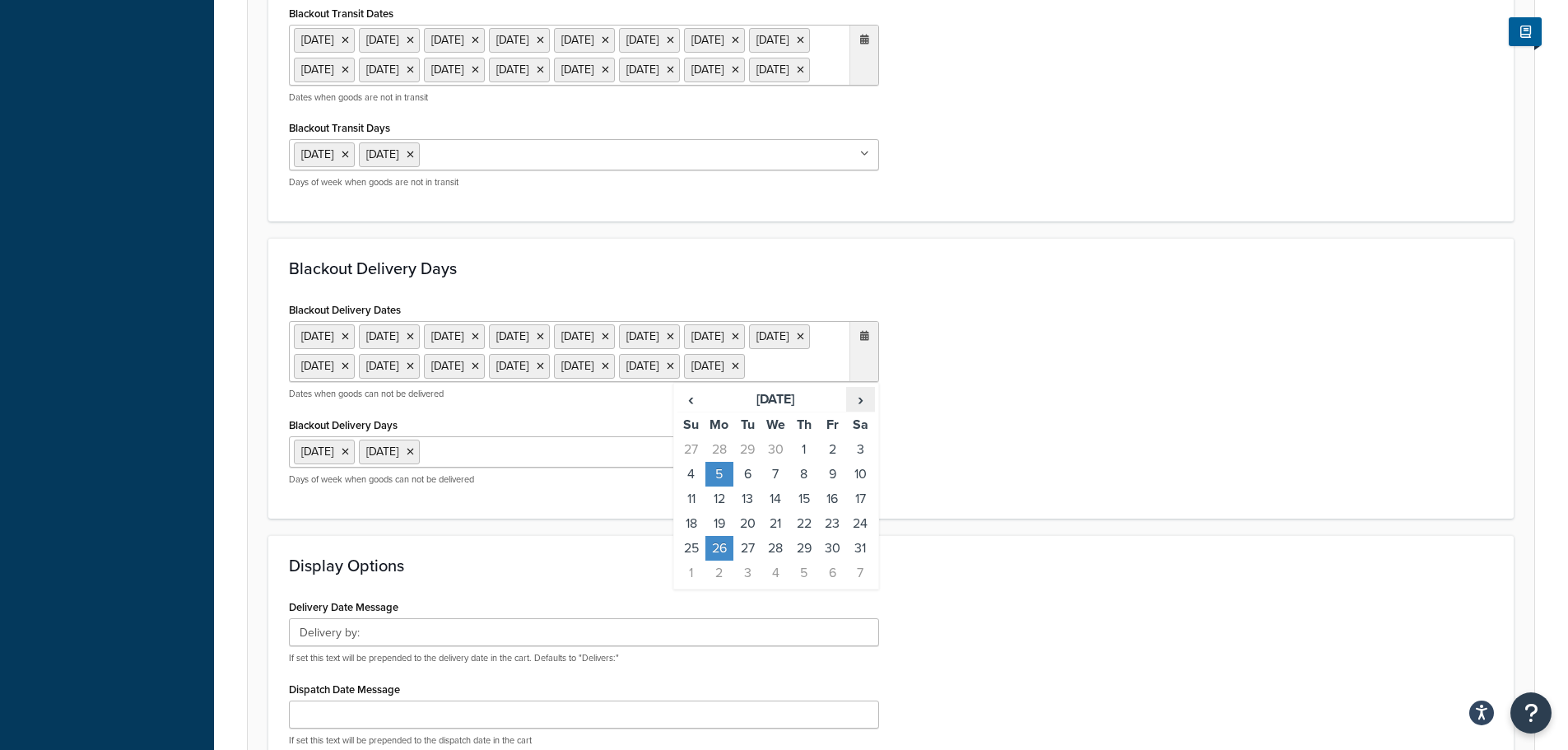
click at [858, 411] on span "›" at bounding box center [859, 399] width 26 height 23
click at [715, 561] on td "25" at bounding box center [719, 548] width 28 height 25
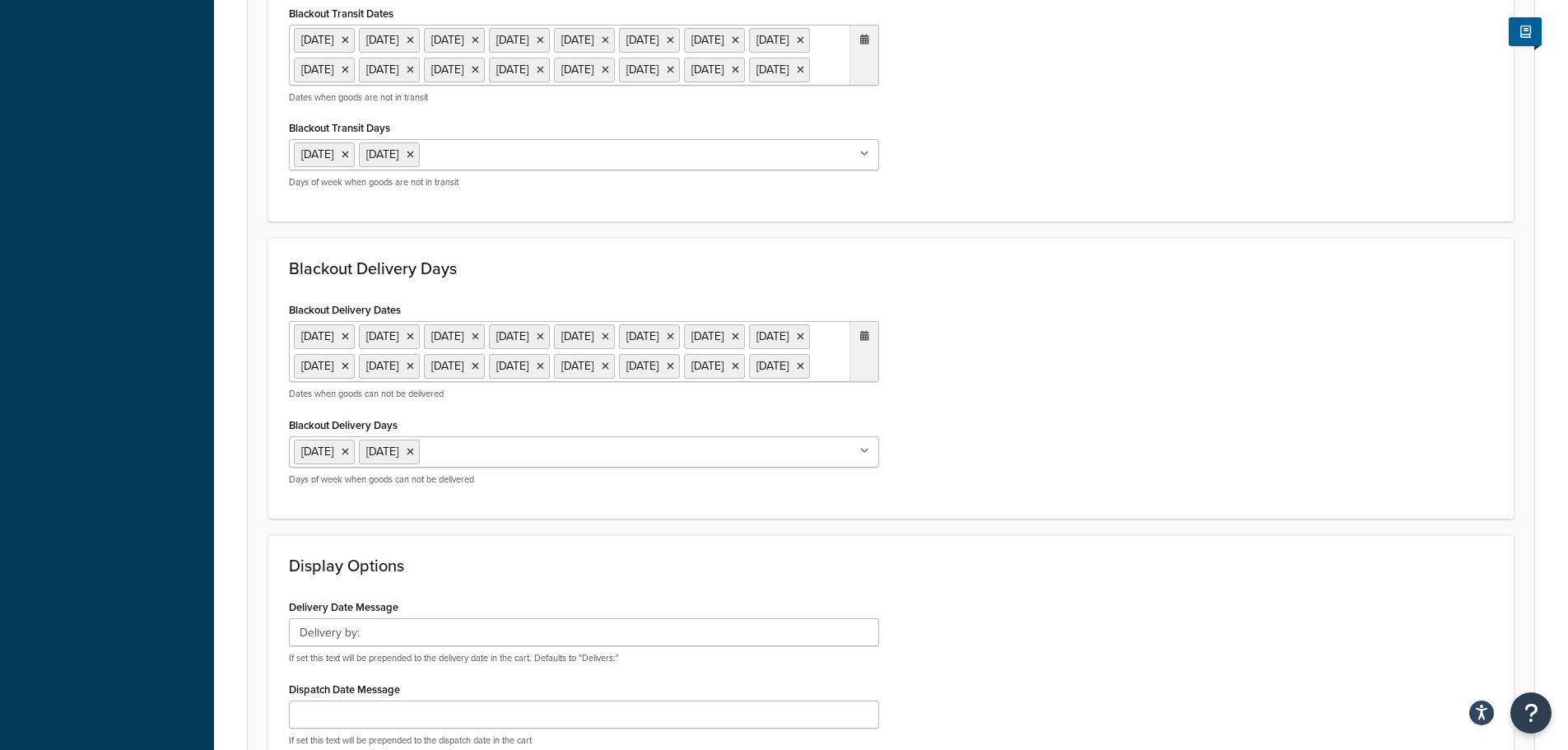
click at [989, 498] on div "Blackout Delivery Dates [DATE] [DATE] [DATE] [DATE] [DATE] [DATE] [DATE] [DATE]…" at bounding box center [890, 398] width 1229 height 200
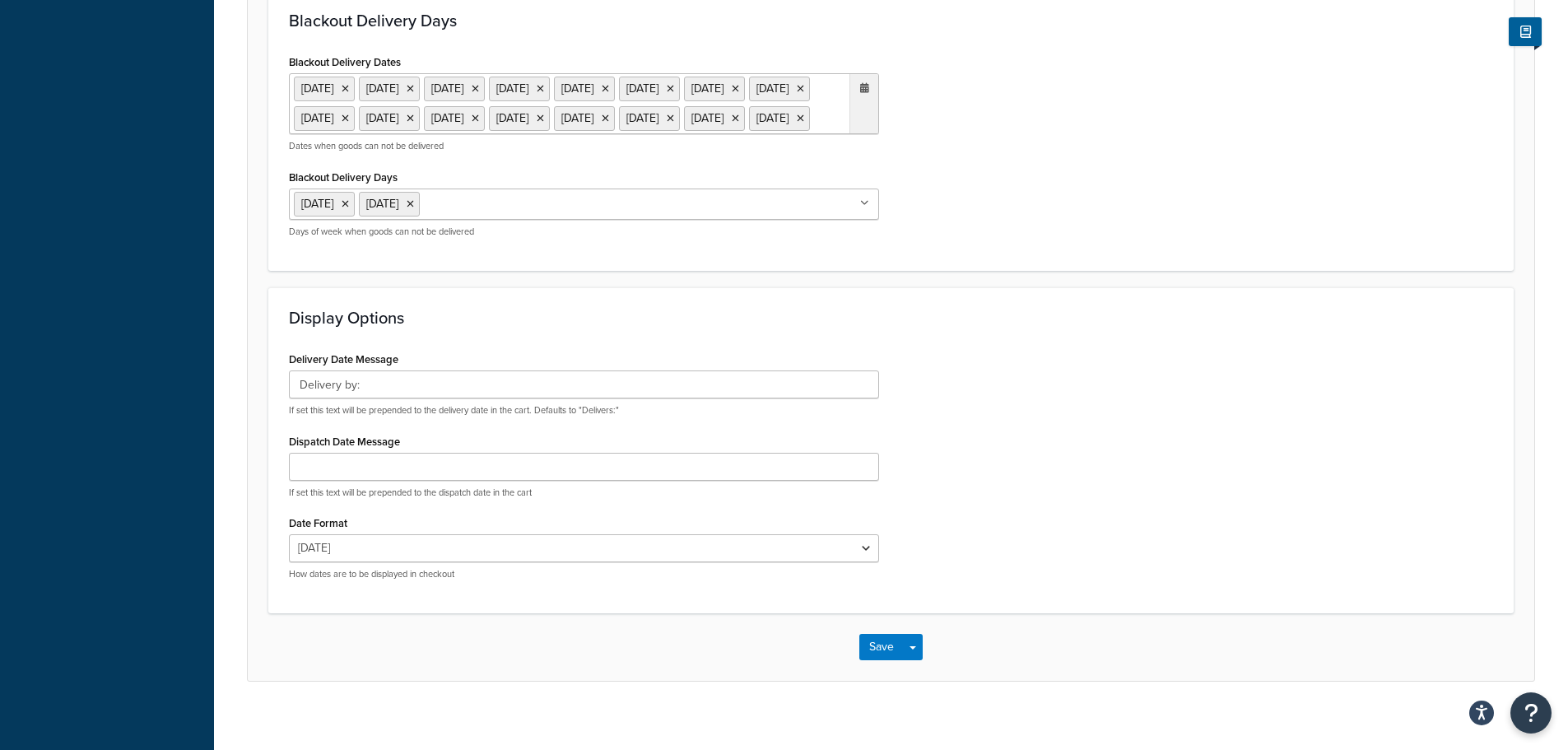
scroll to position [1204, 0]
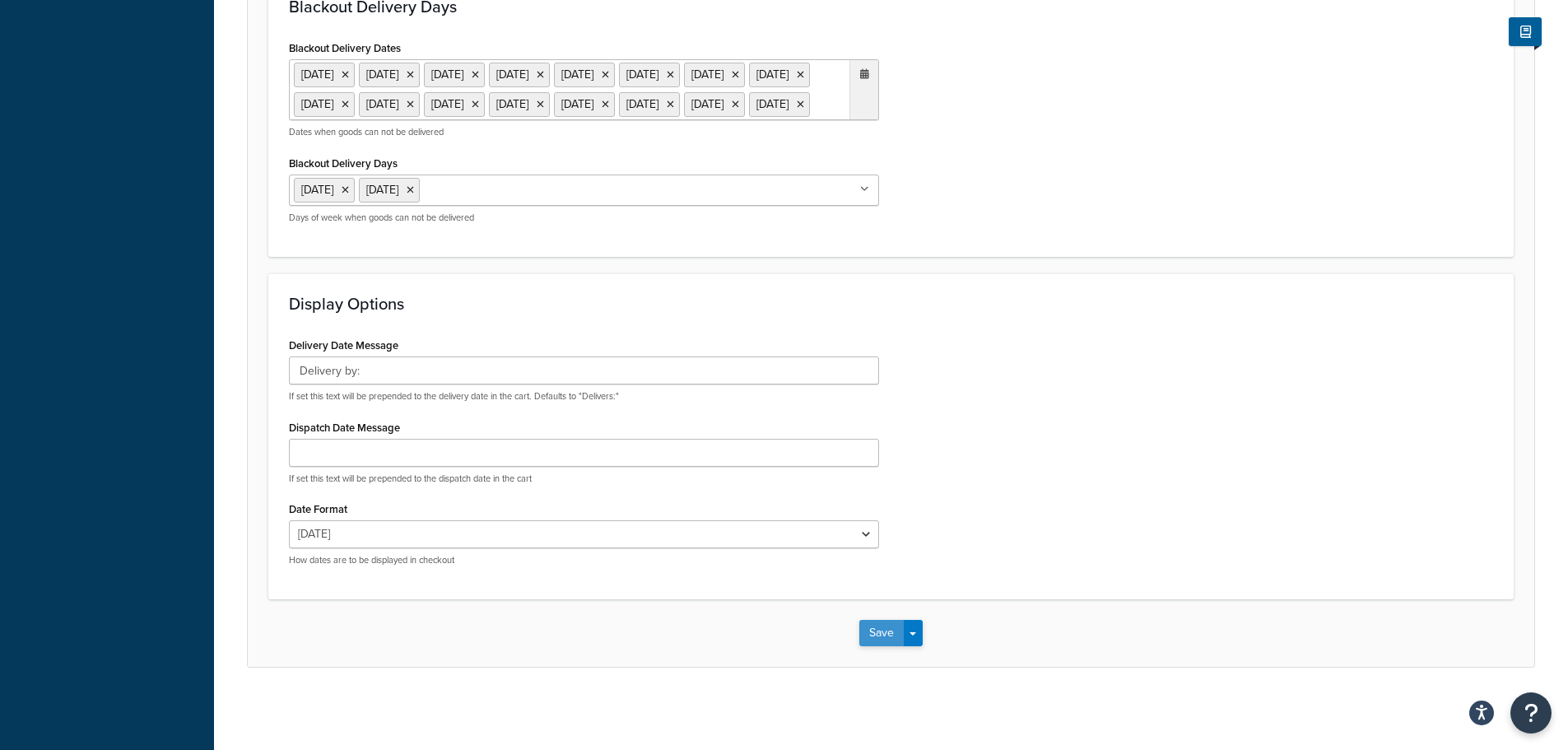
click at [877, 641] on button "Save" at bounding box center [881, 633] width 44 height 26
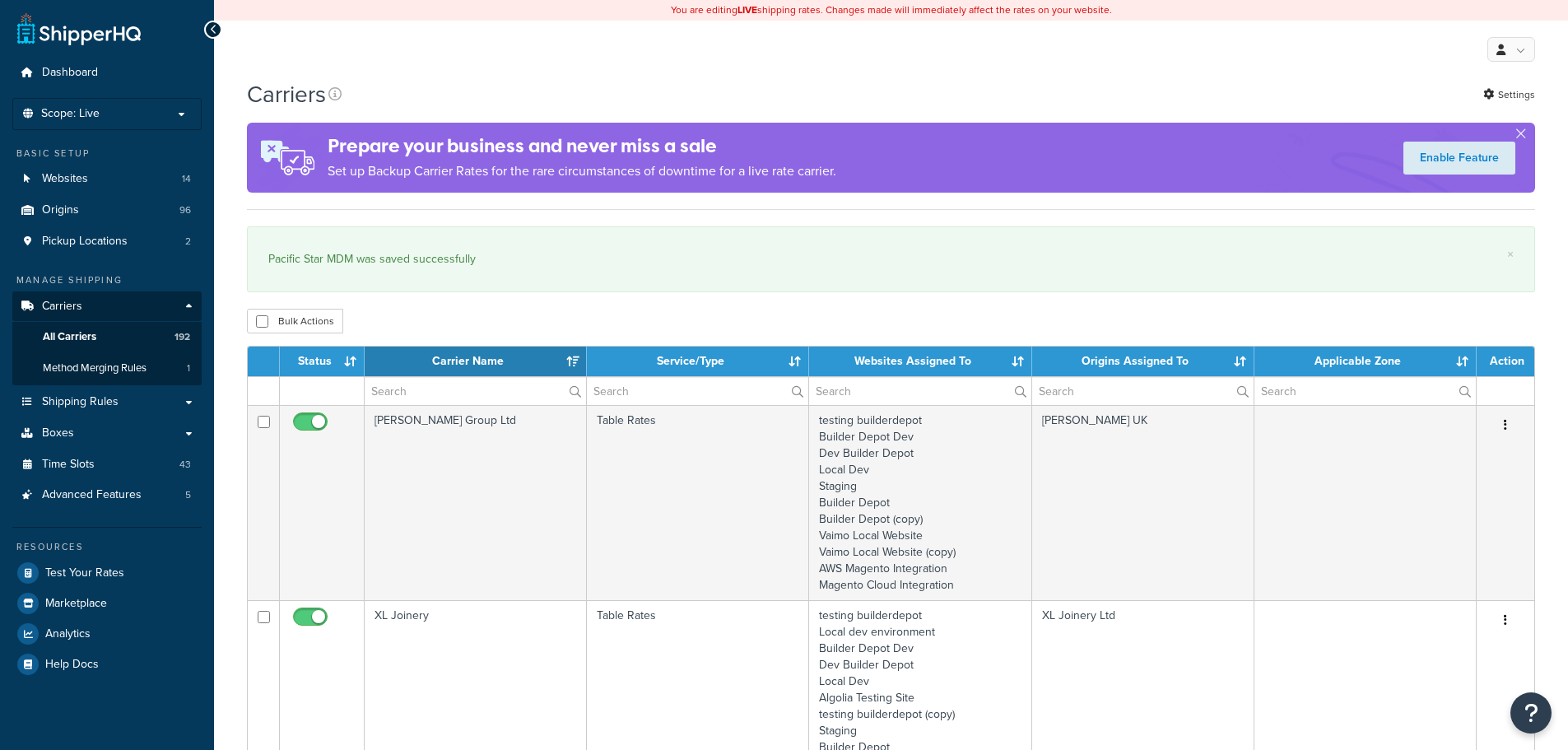
select select "15"
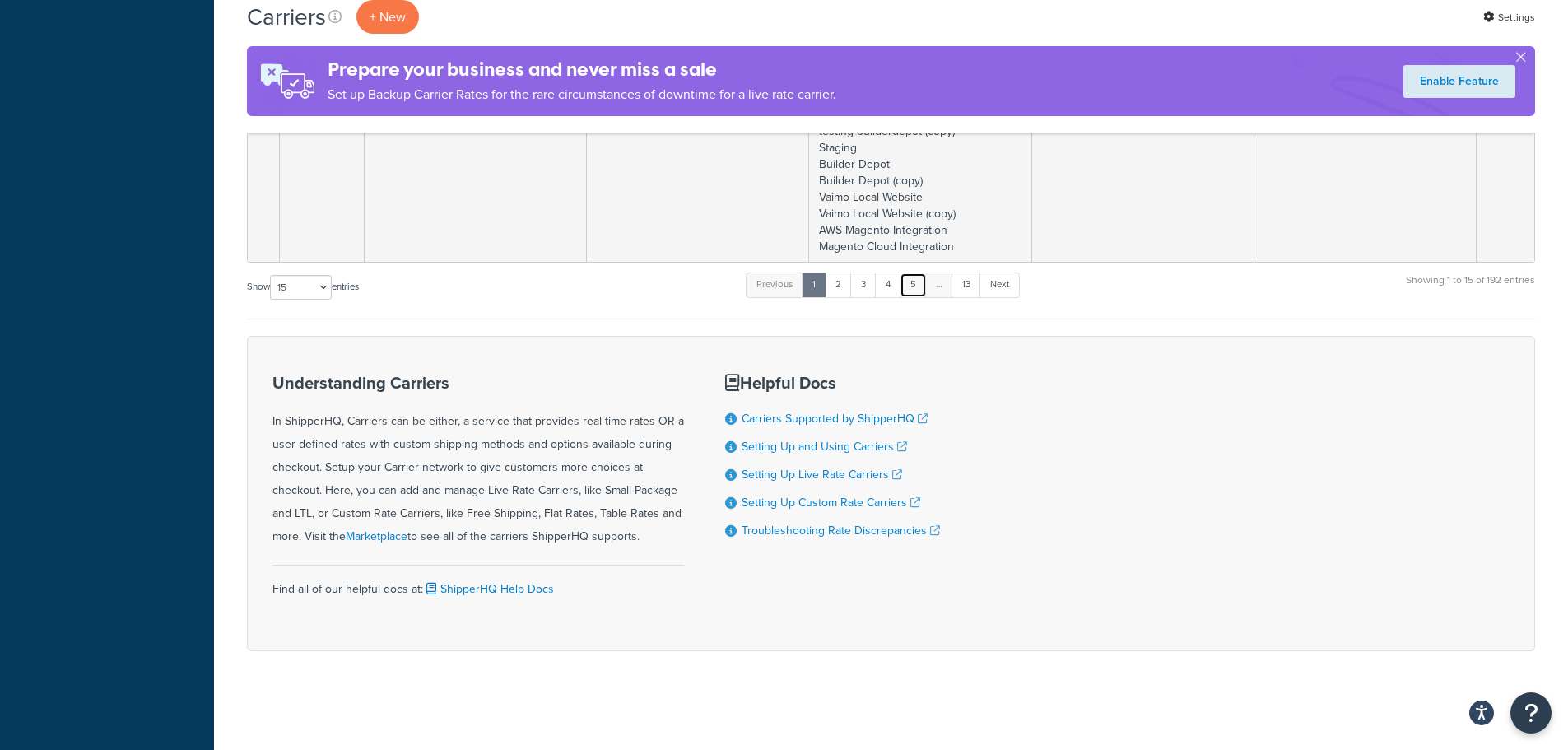
click at [918, 288] on link "5" at bounding box center [913, 285] width 27 height 25
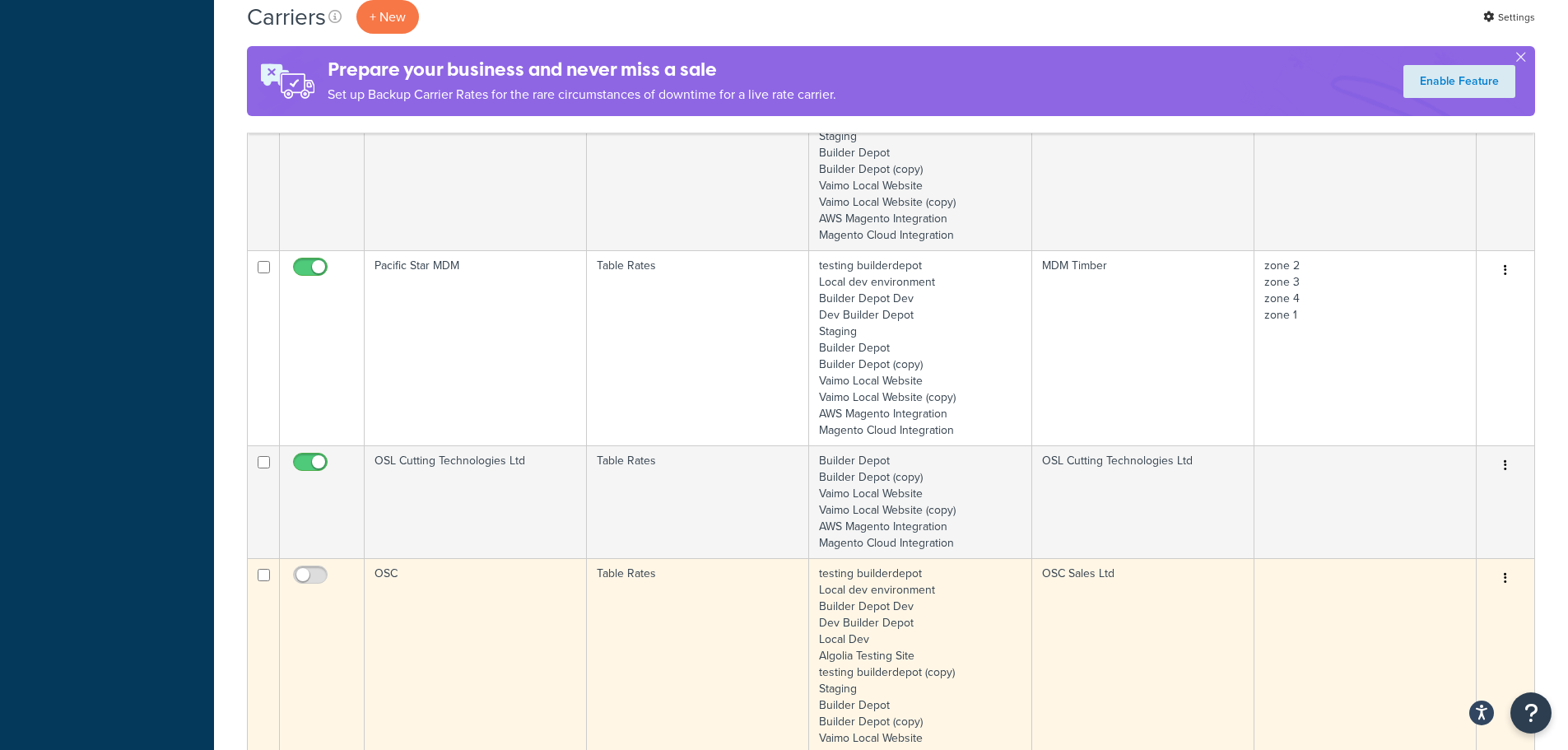
scroll to position [2512, 0]
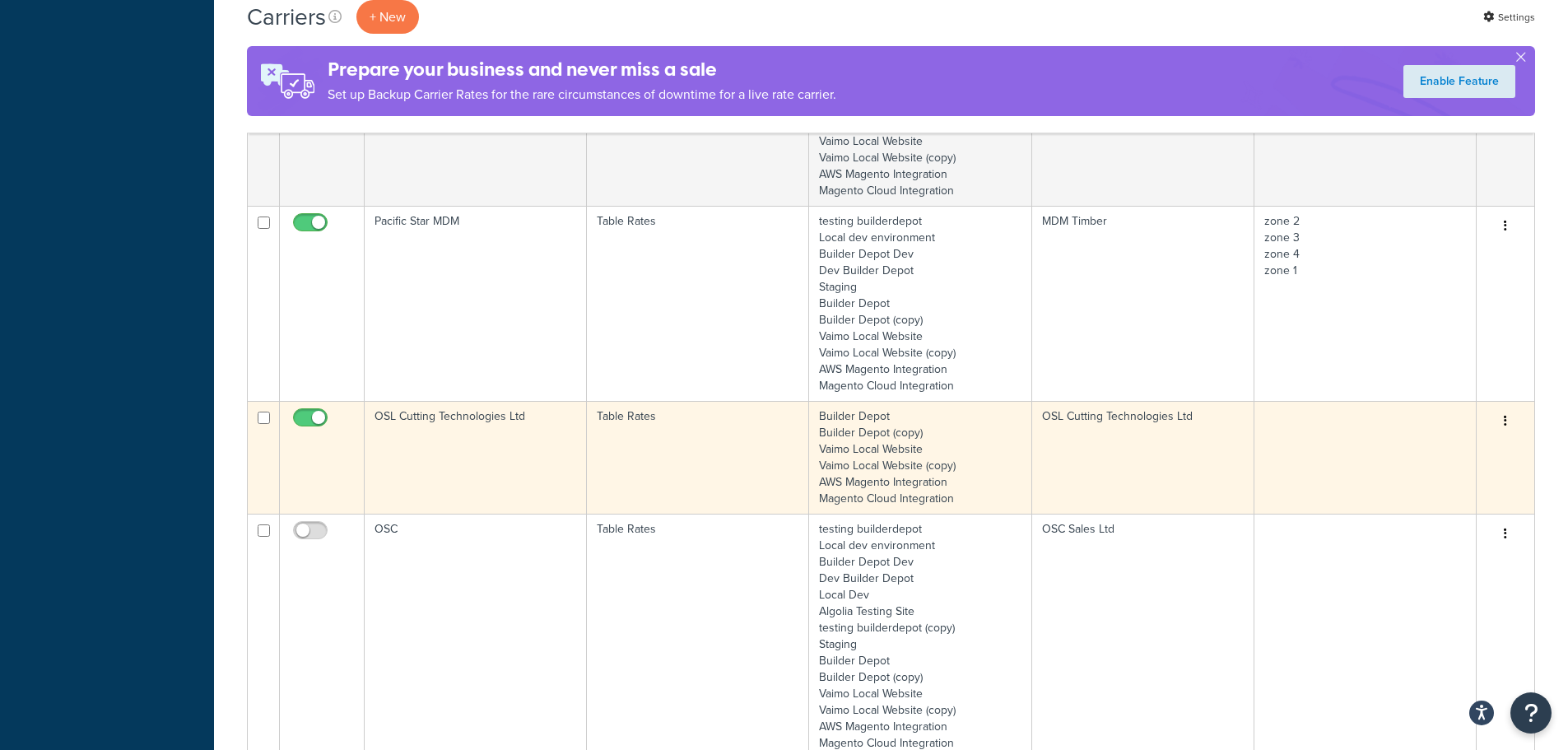
click at [469, 465] on td "OSL Cutting Technologies Ltd" at bounding box center [476, 457] width 223 height 113
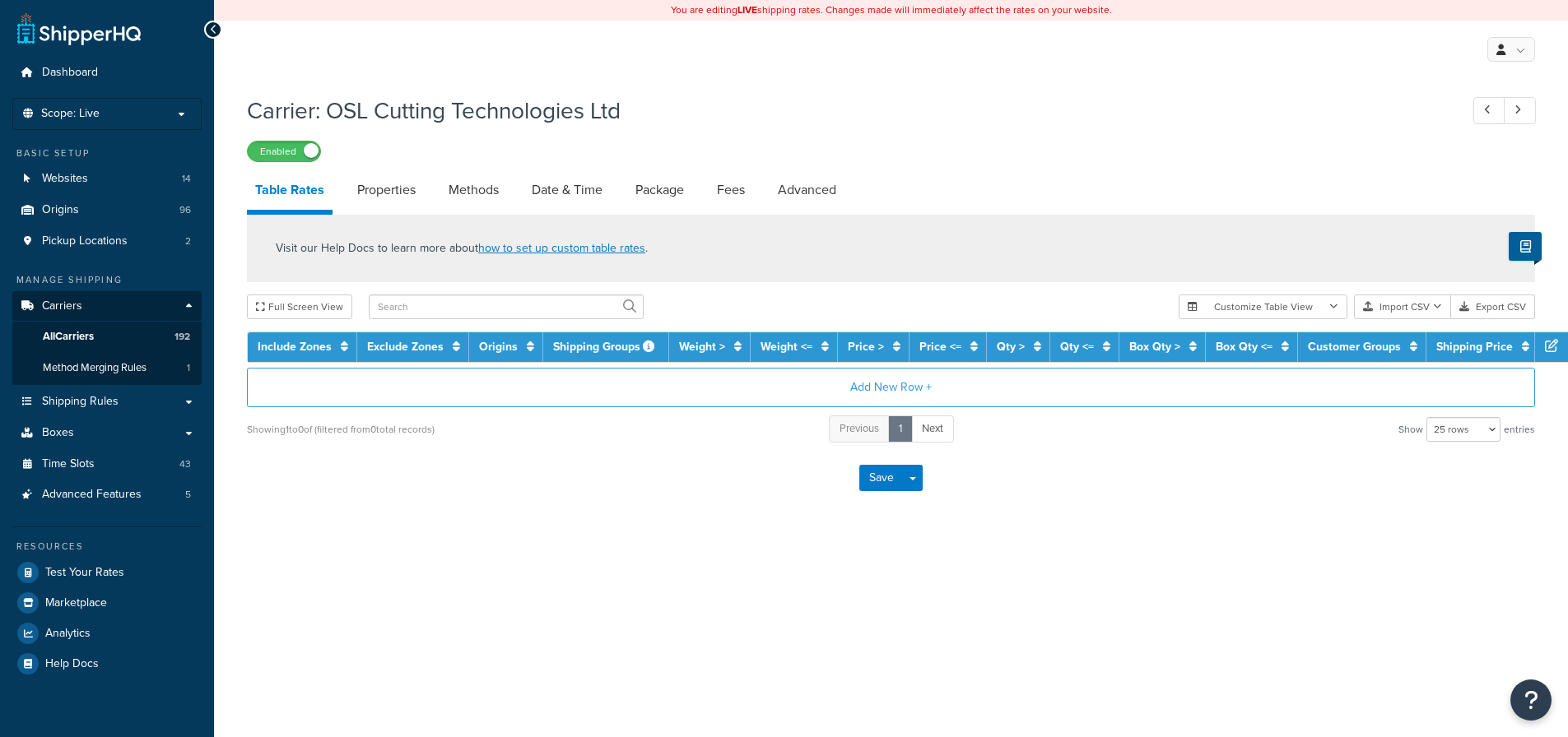
select select "25"
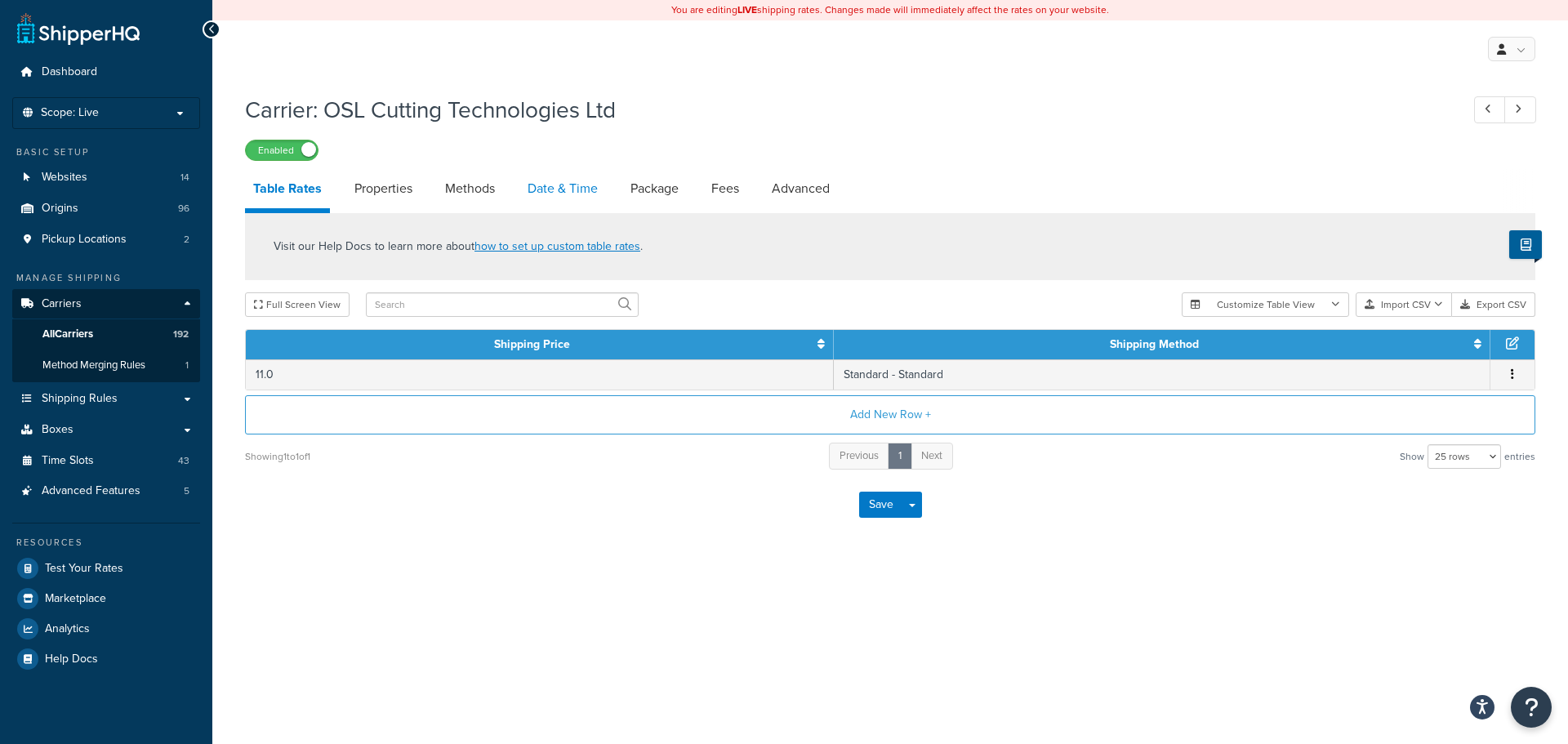
click at [561, 178] on link "Date & Time" at bounding box center [563, 188] width 86 height 39
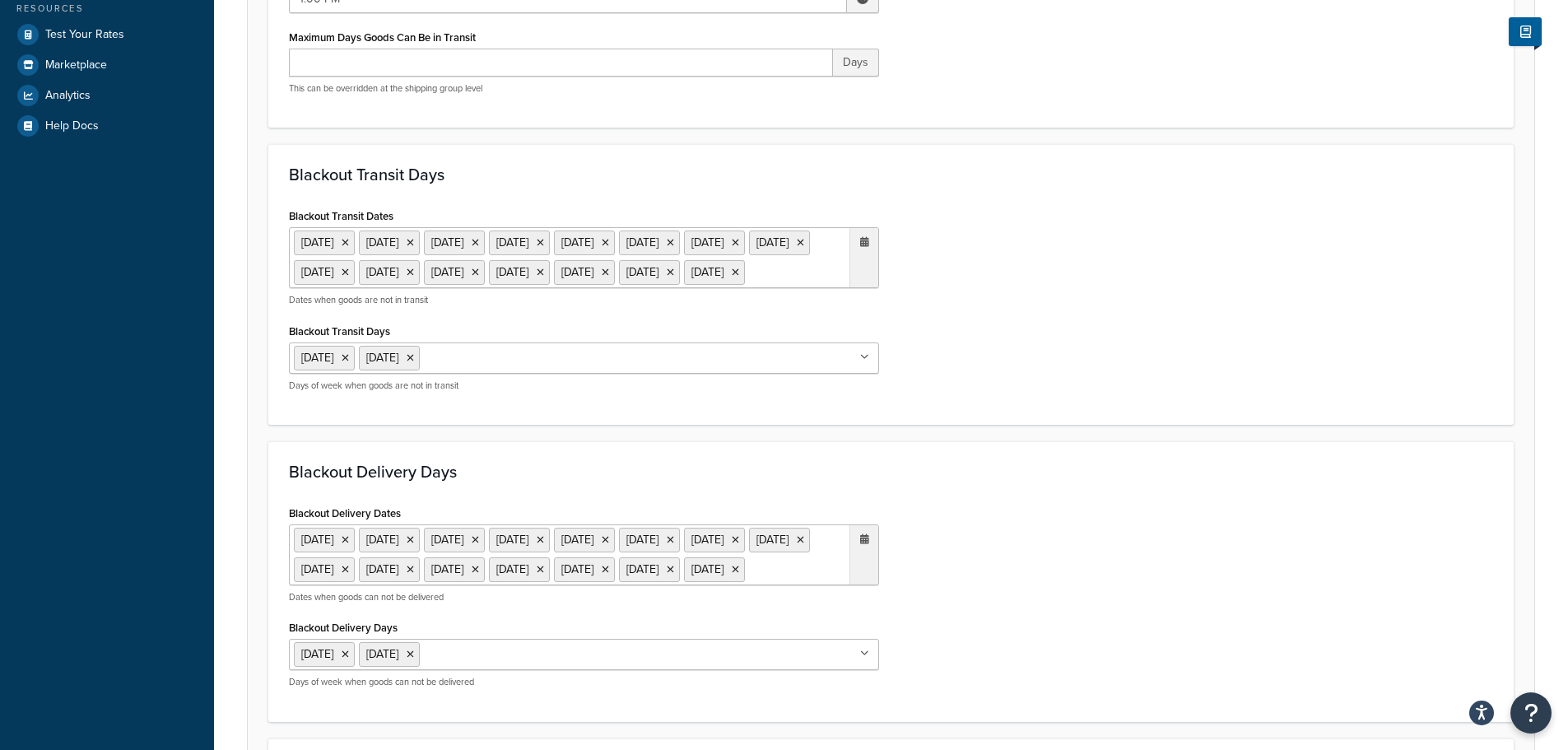
scroll to position [577, 0]
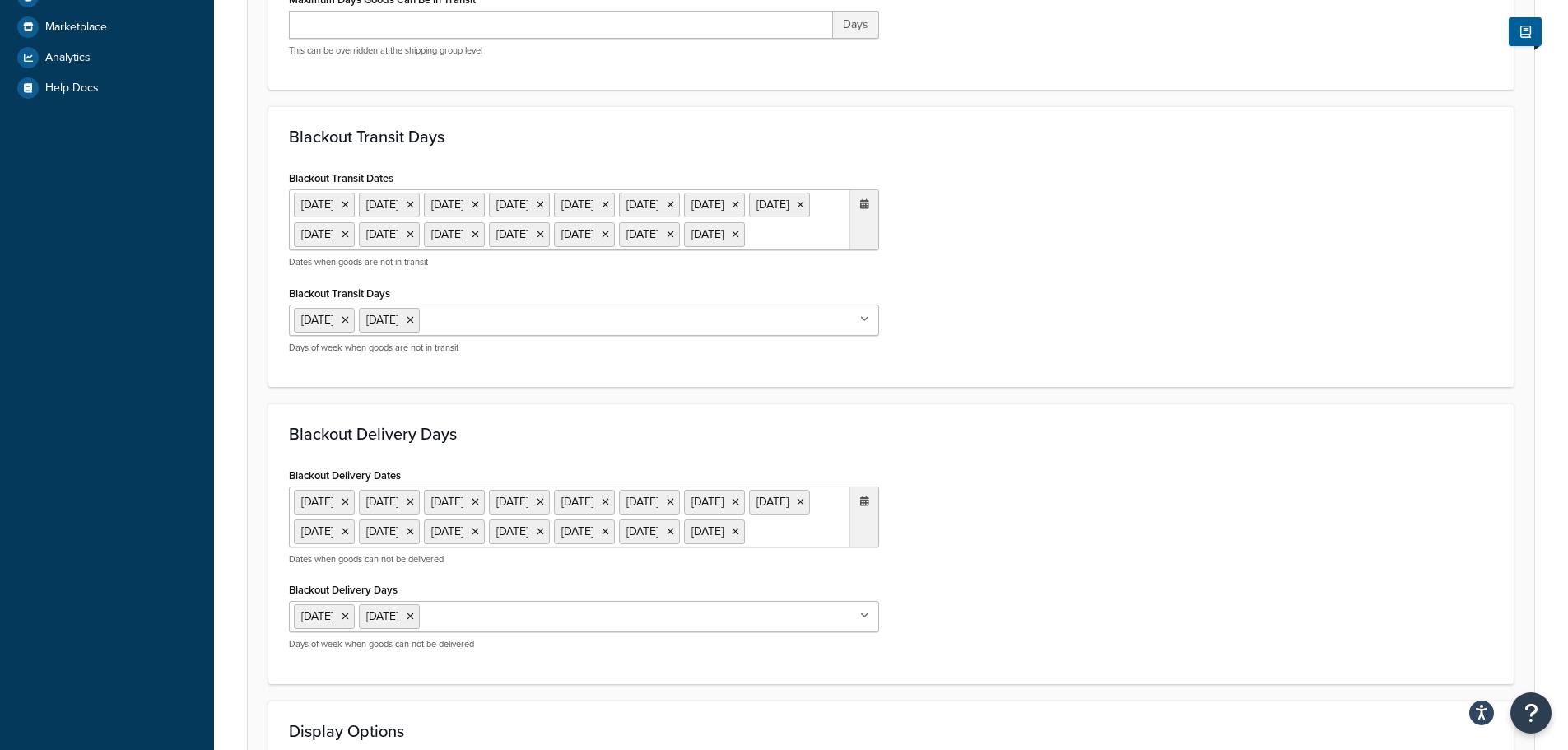
click at [833, 250] on ul "6 May 2024 27 May 2024 26 Aug 2024 23 Dec 2024 24 Dec 2024 25 Dec 2024 26 Dec 2…" at bounding box center [583, 219] width 590 height 61
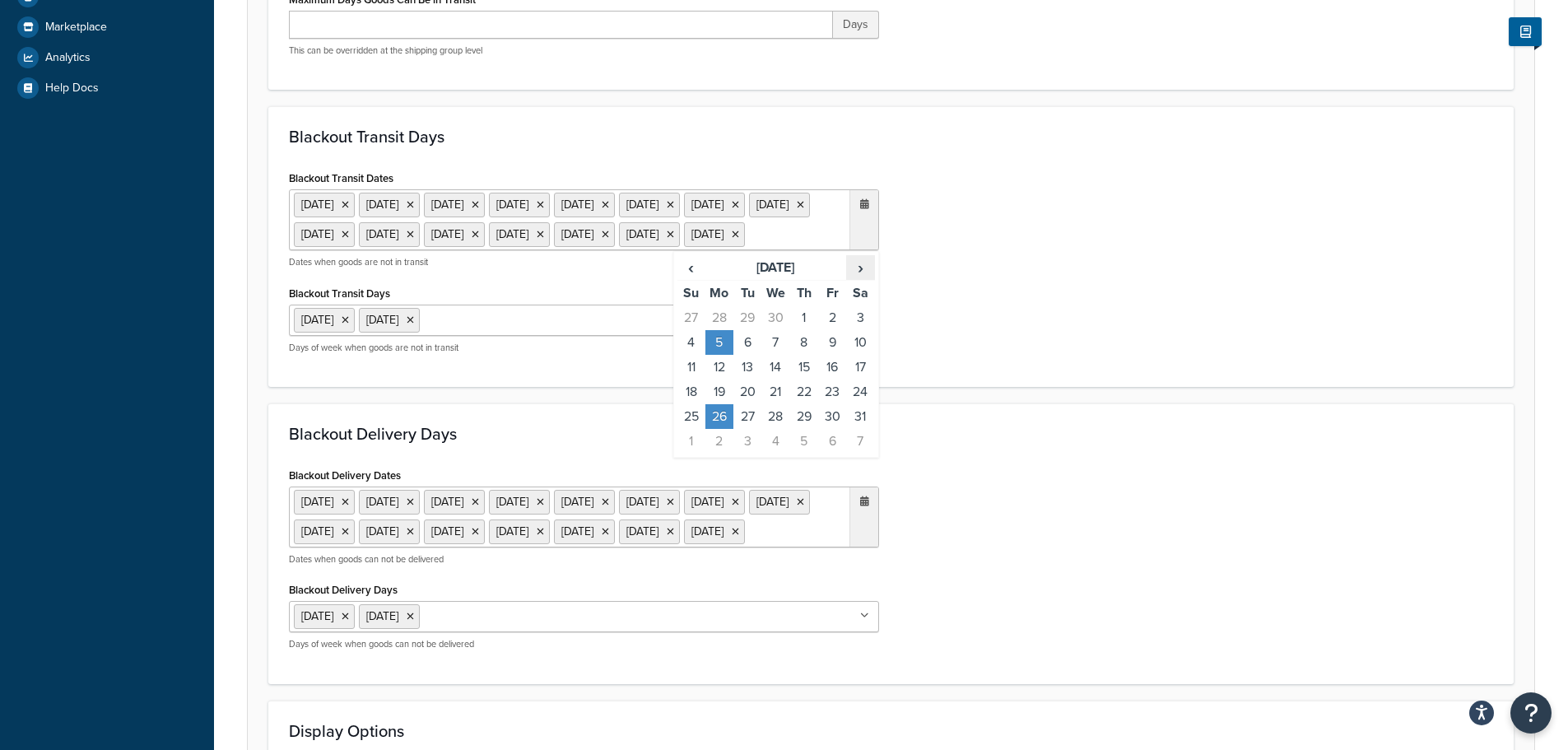
click at [865, 279] on span "›" at bounding box center [859, 268] width 26 height 23
click at [712, 429] on td "25" at bounding box center [719, 417] width 28 height 25
click at [1126, 443] on h3 "Blackout Delivery Days" at bounding box center [890, 434] width 1204 height 18
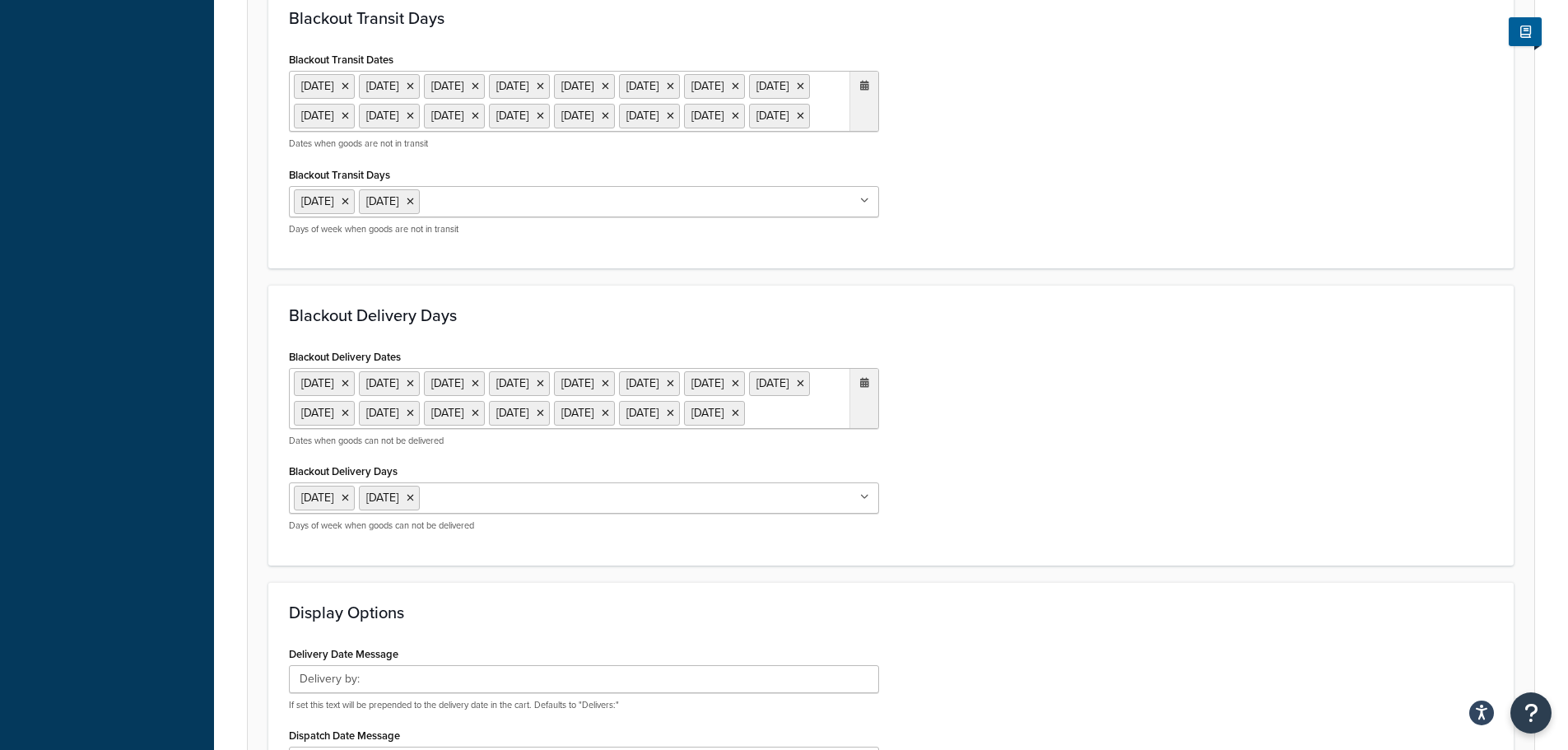
scroll to position [824, 0]
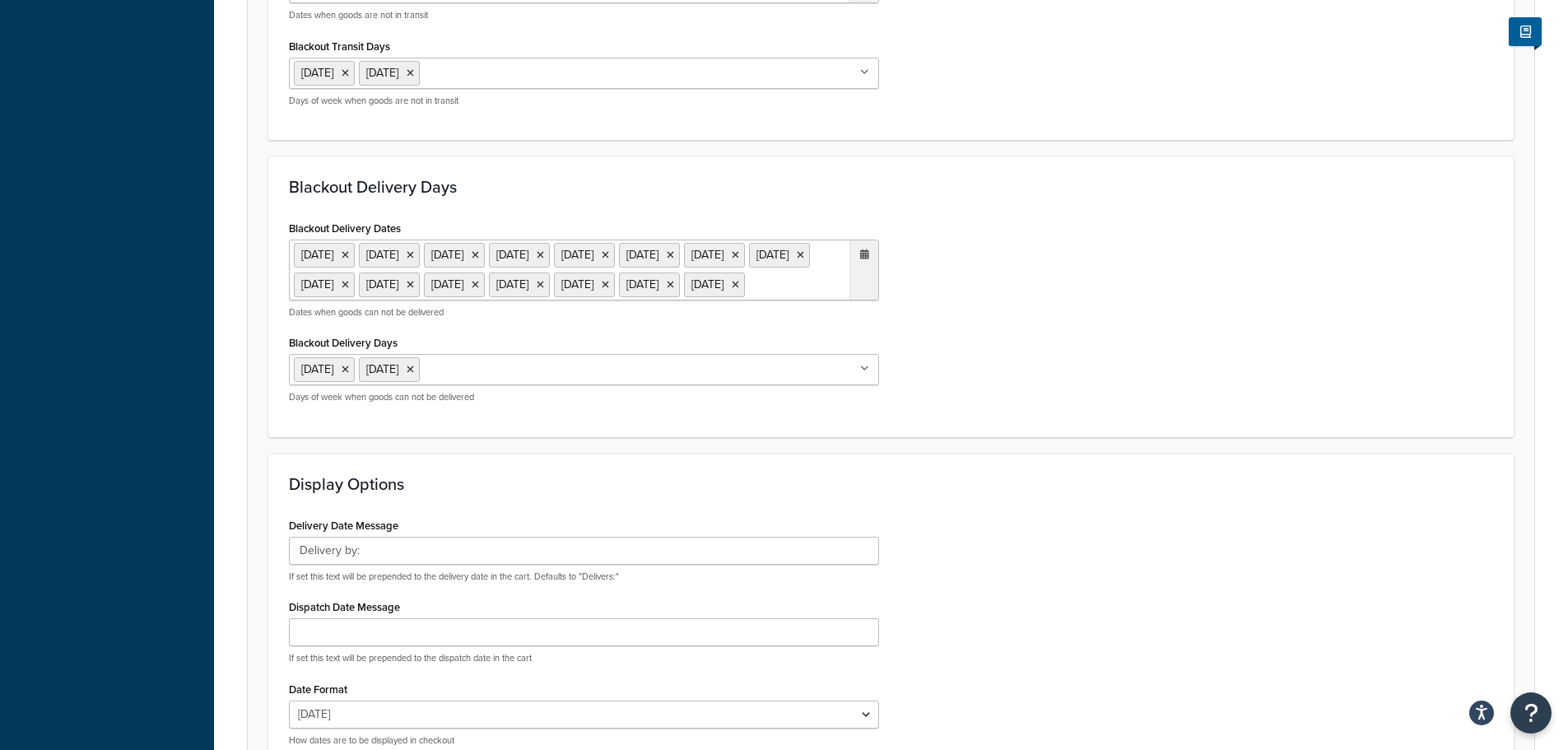
click at [803, 301] on ul "6 May 2024 27 May 2024 26 Aug 2024 23 Dec 2024 24 Dec 2024 25 Dec 2024 26 Dec 2…" at bounding box center [583, 270] width 590 height 61
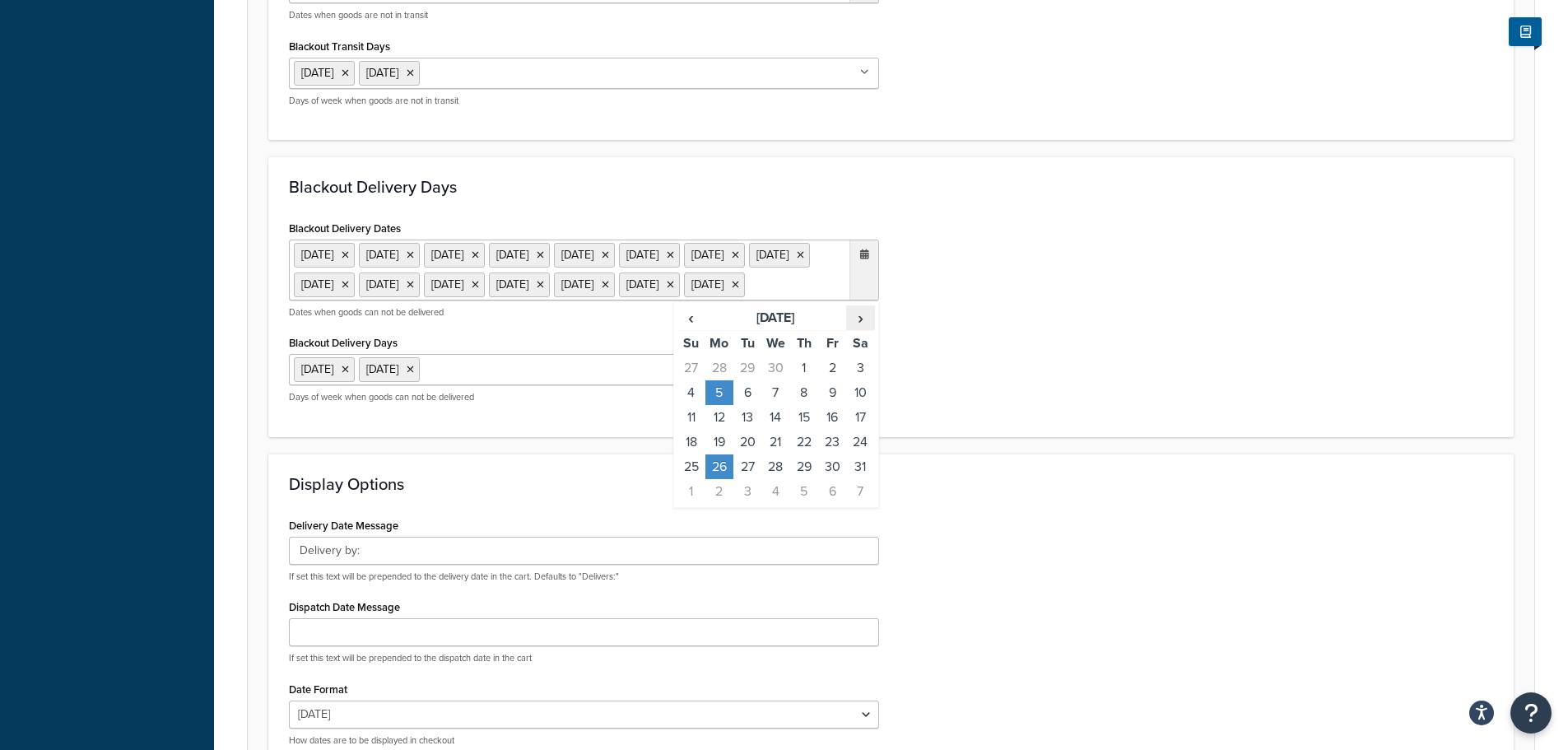
click at [868, 329] on span "›" at bounding box center [859, 318] width 26 height 23
click at [716, 479] on td "25" at bounding box center [719, 467] width 28 height 25
click at [1103, 417] on div "Blackout Delivery Dates 6 May 2024 27 May 2024 26 Aug 2024 23 Dec 2024 24 Dec 2…" at bounding box center [890, 316] width 1229 height 200
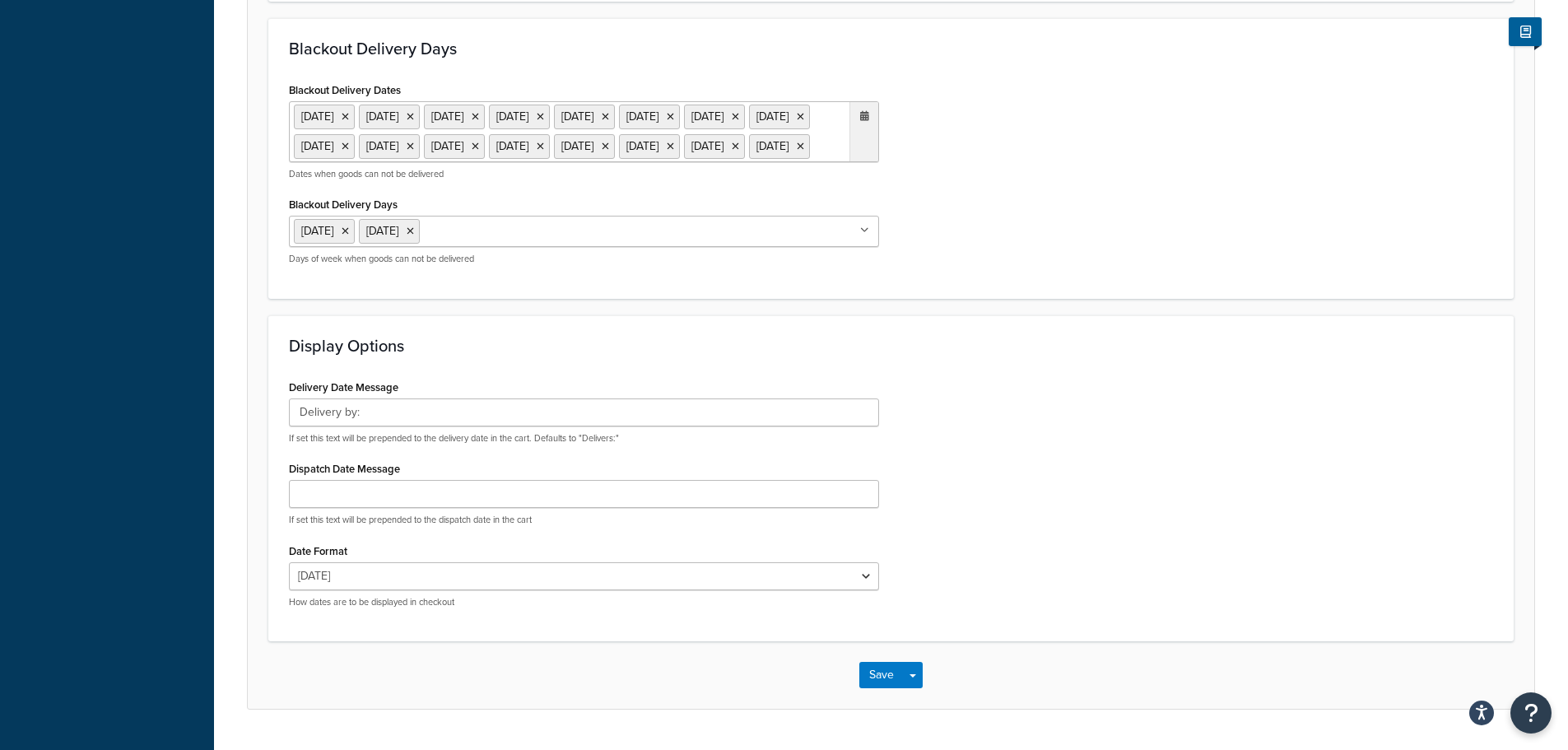
scroll to position [1122, 0]
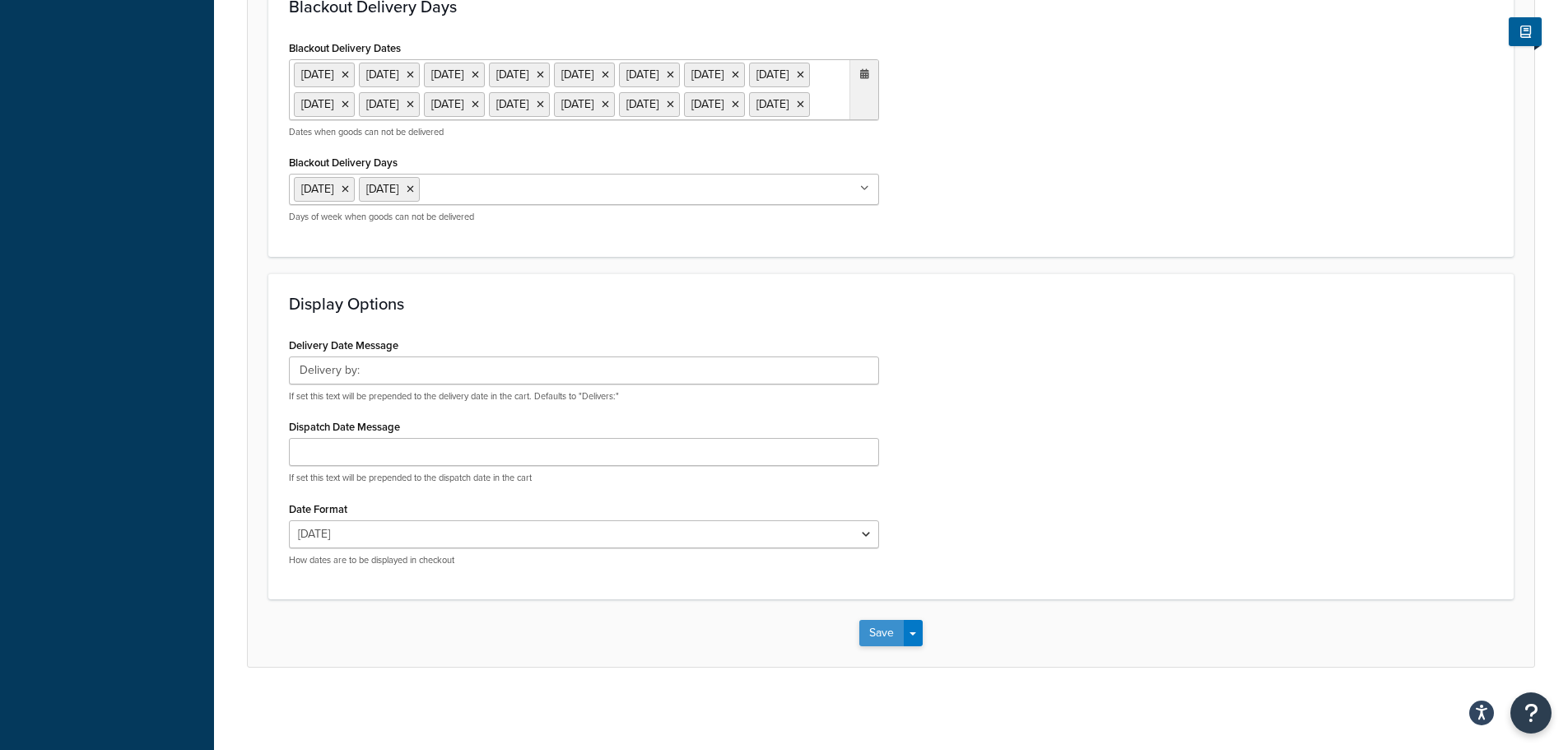
click at [885, 629] on button "Save" at bounding box center [881, 633] width 44 height 26
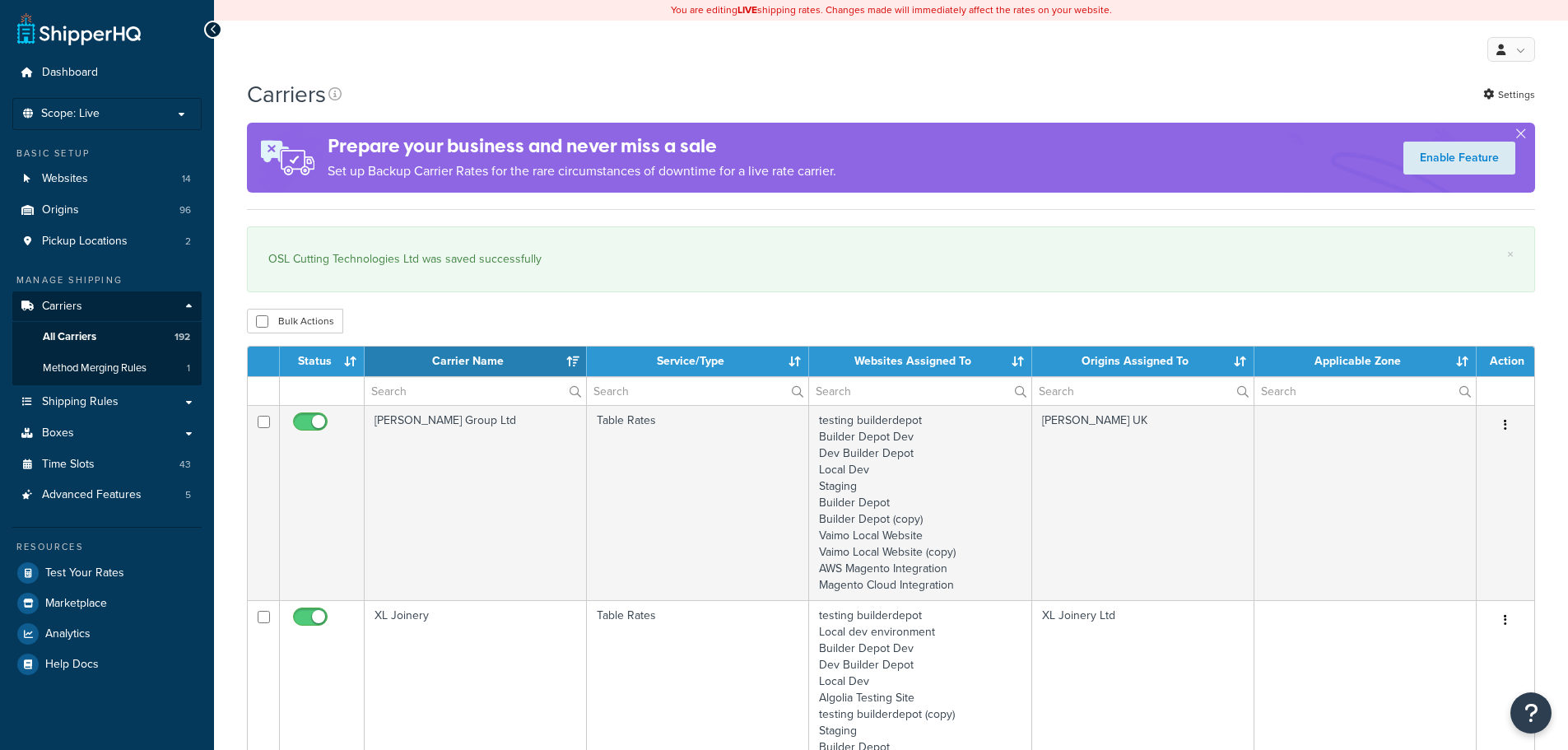
select select "15"
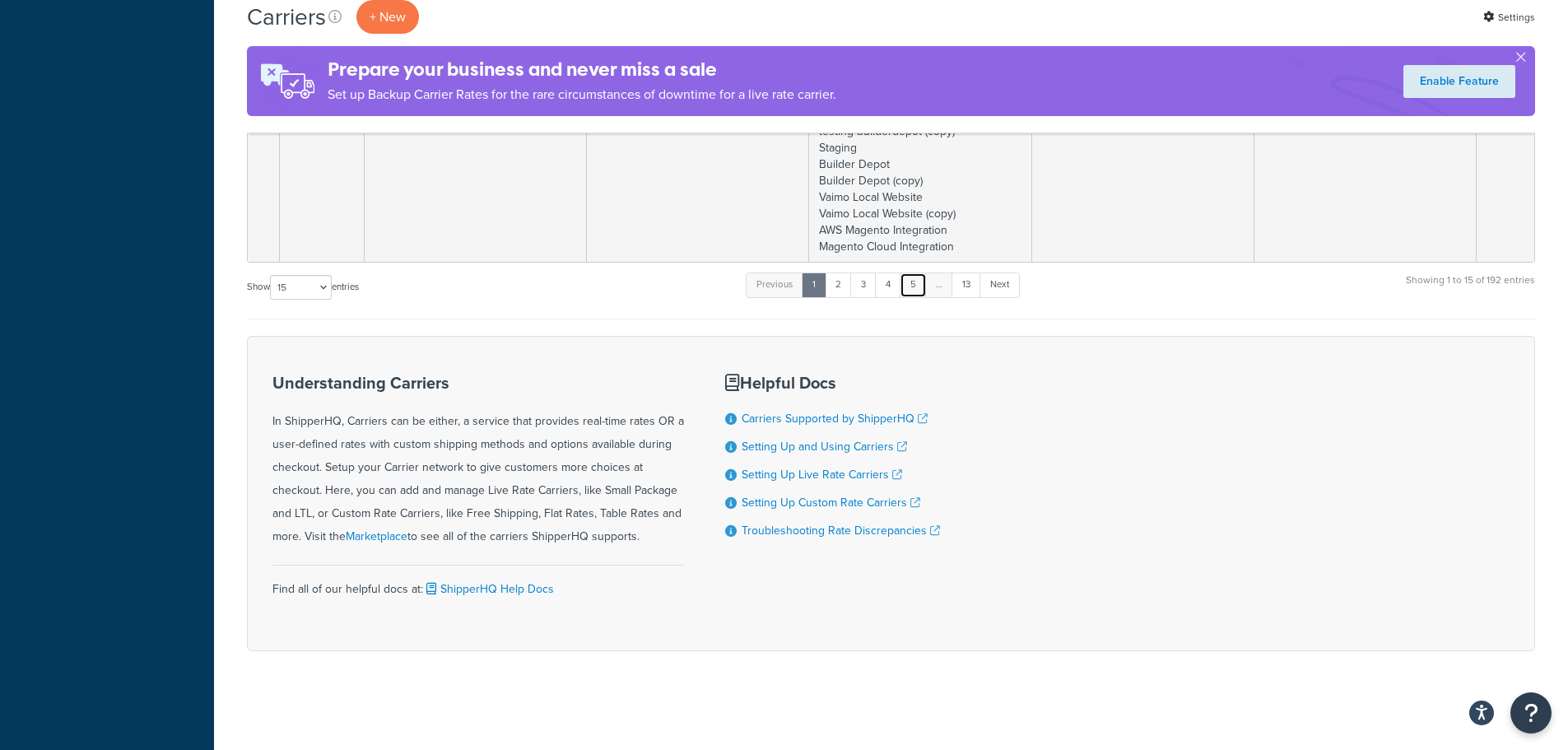
click at [919, 285] on link "5" at bounding box center [913, 285] width 27 height 25
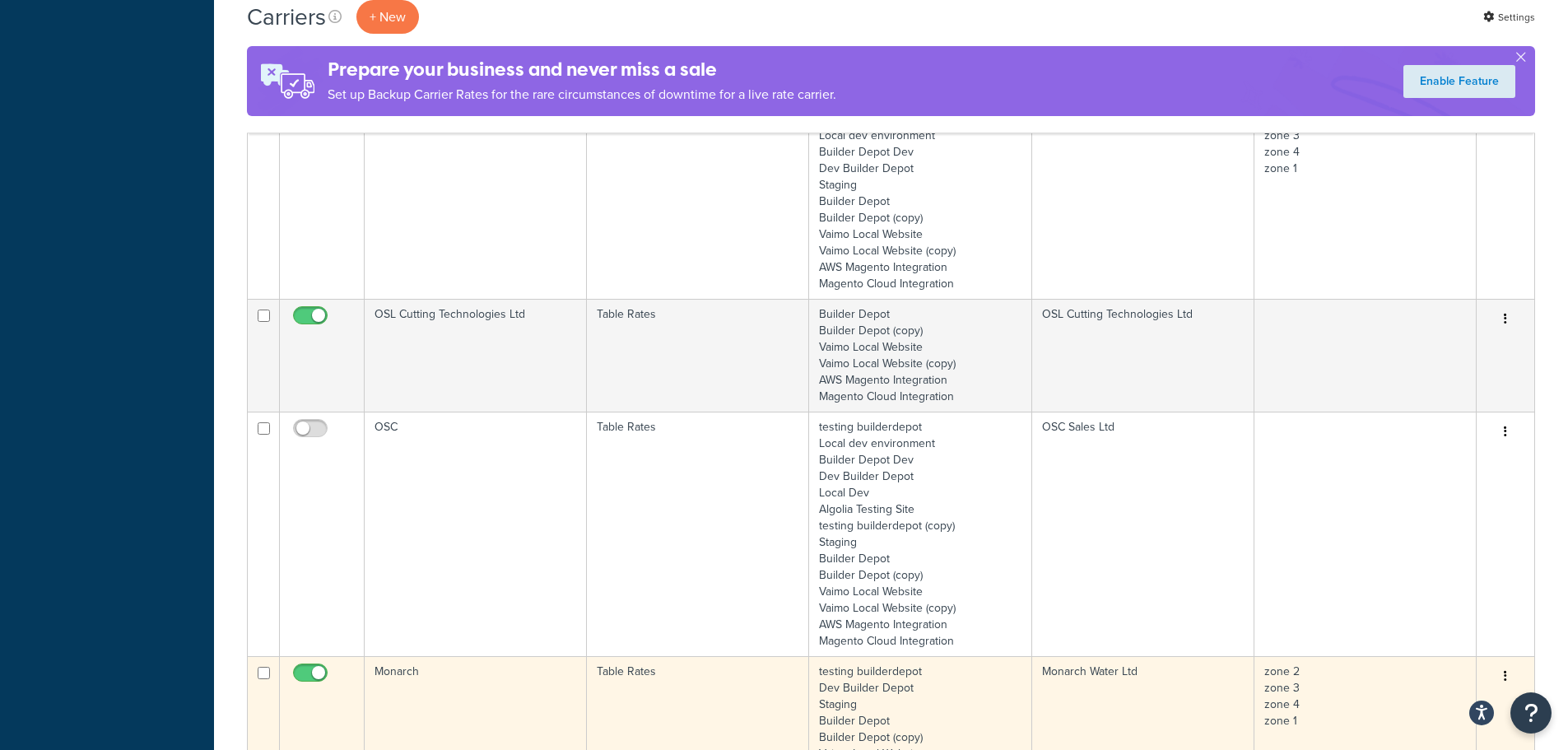
scroll to position [2841, 0]
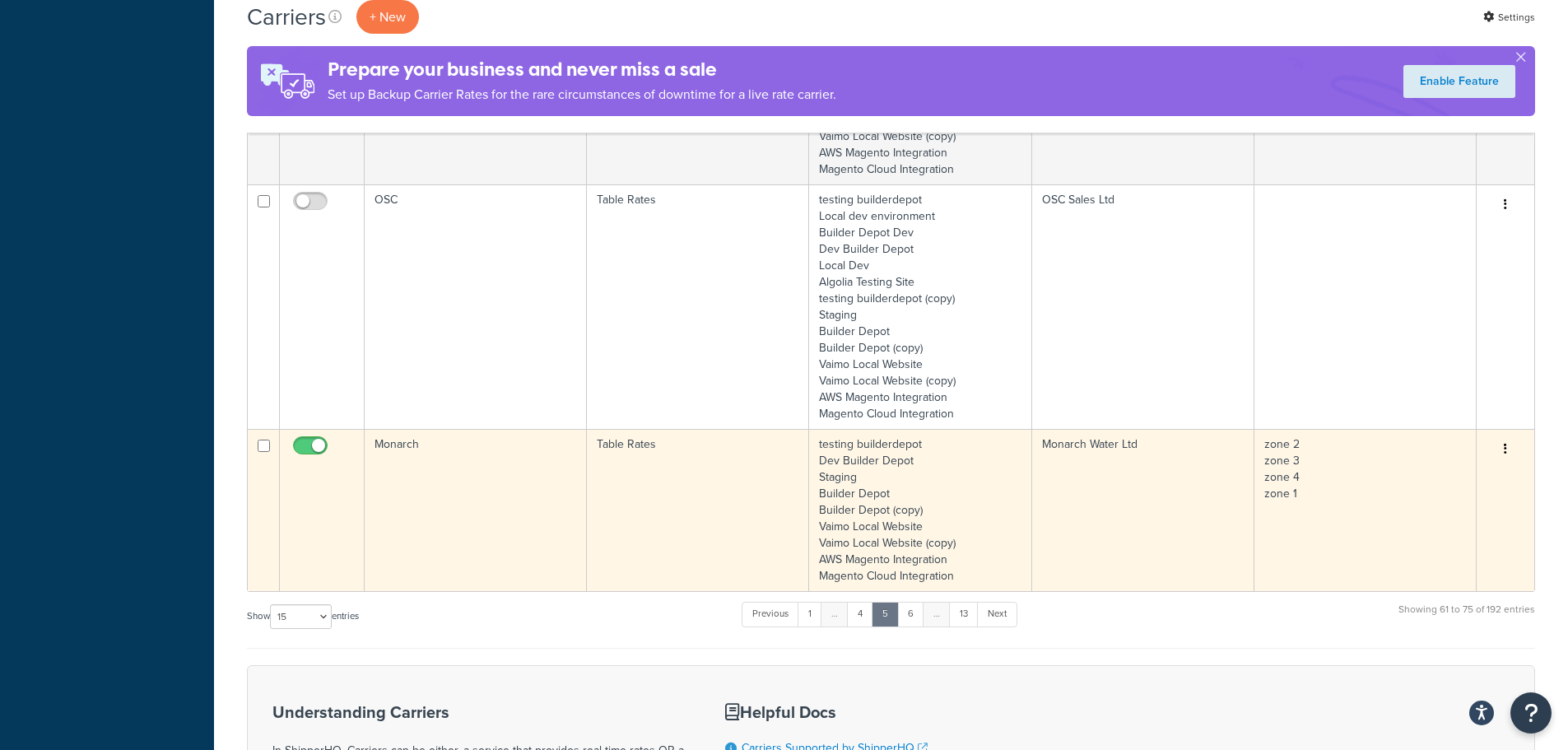
click at [418, 501] on td "Monarch" at bounding box center [476, 510] width 223 height 162
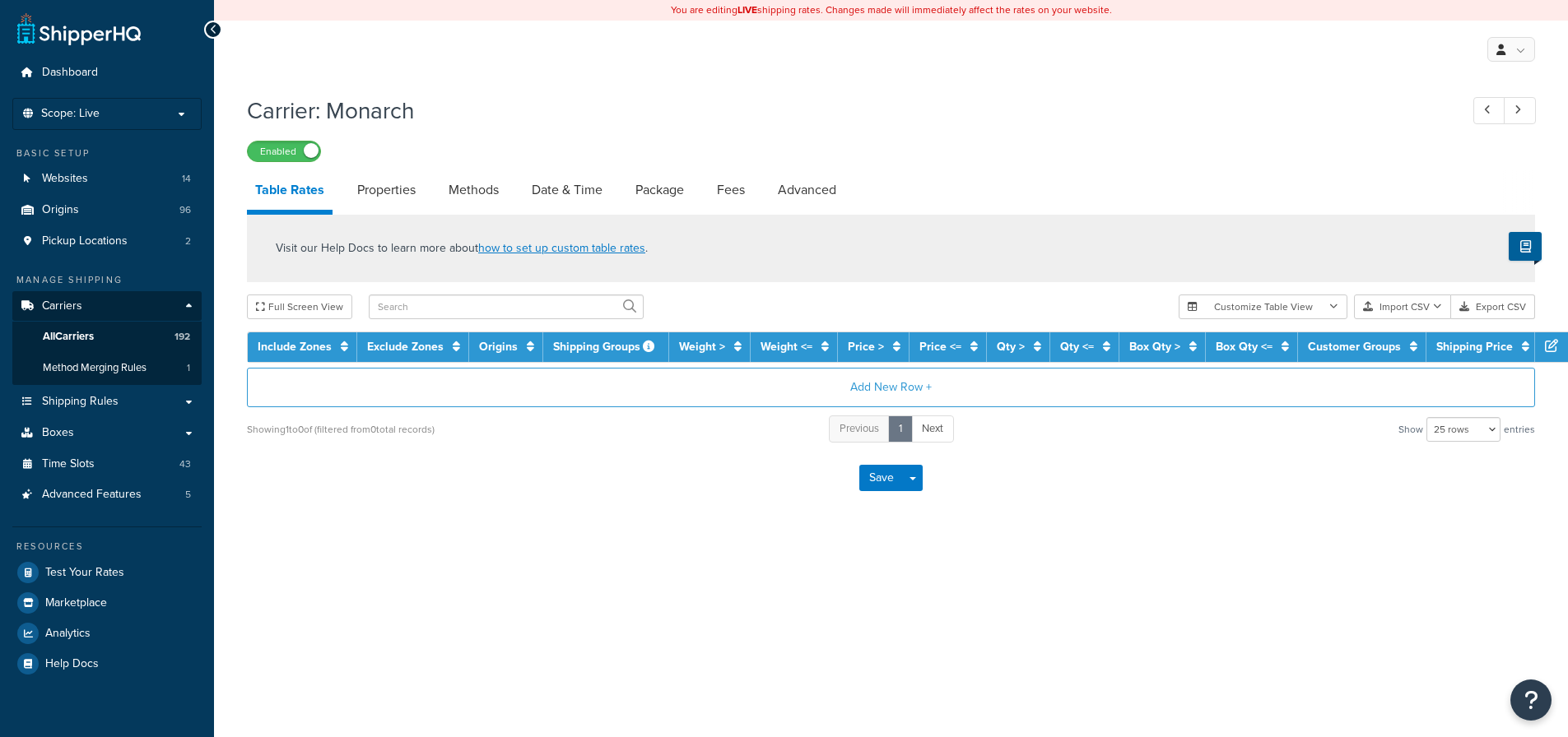
select select "25"
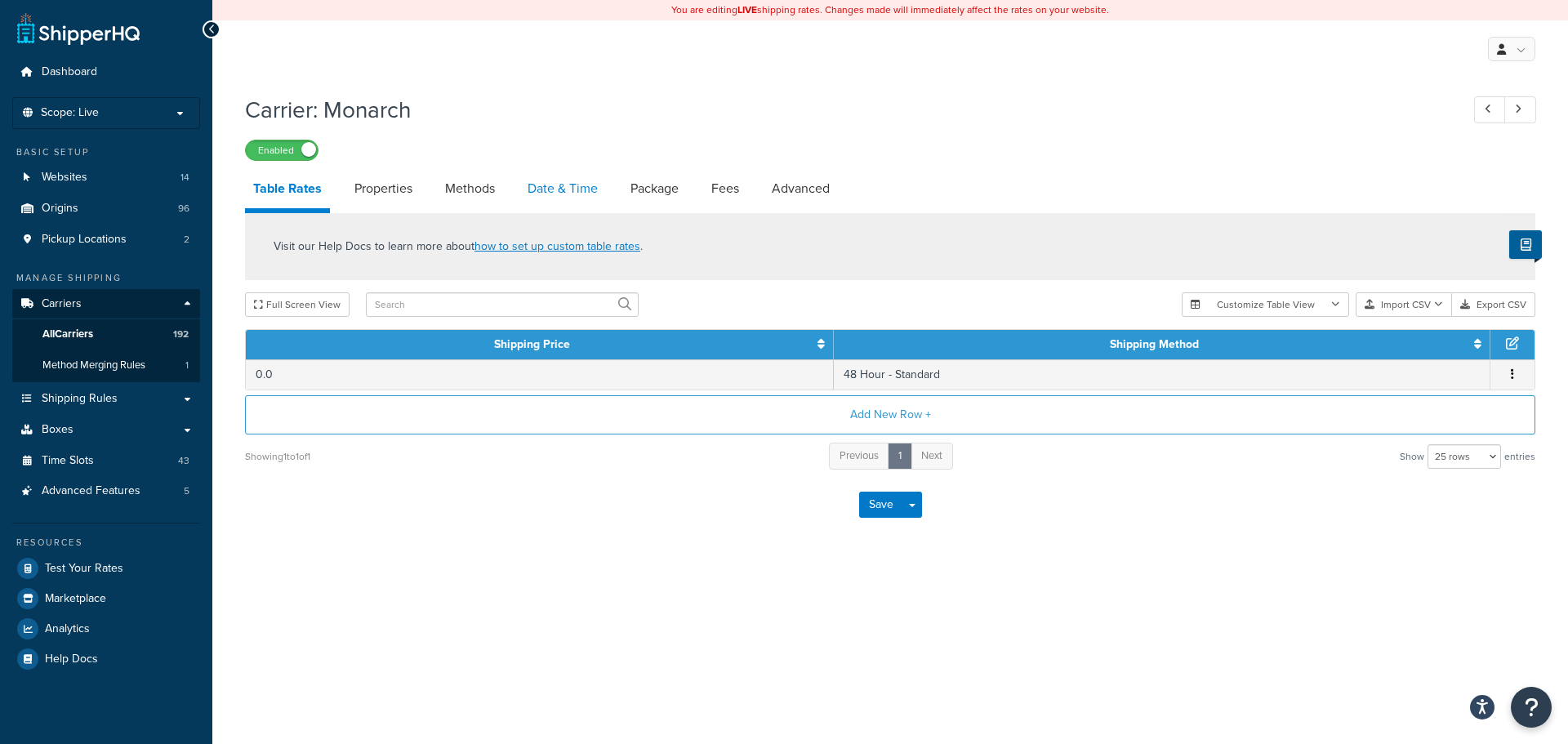
click at [571, 188] on link "Date & Time" at bounding box center [563, 188] width 86 height 39
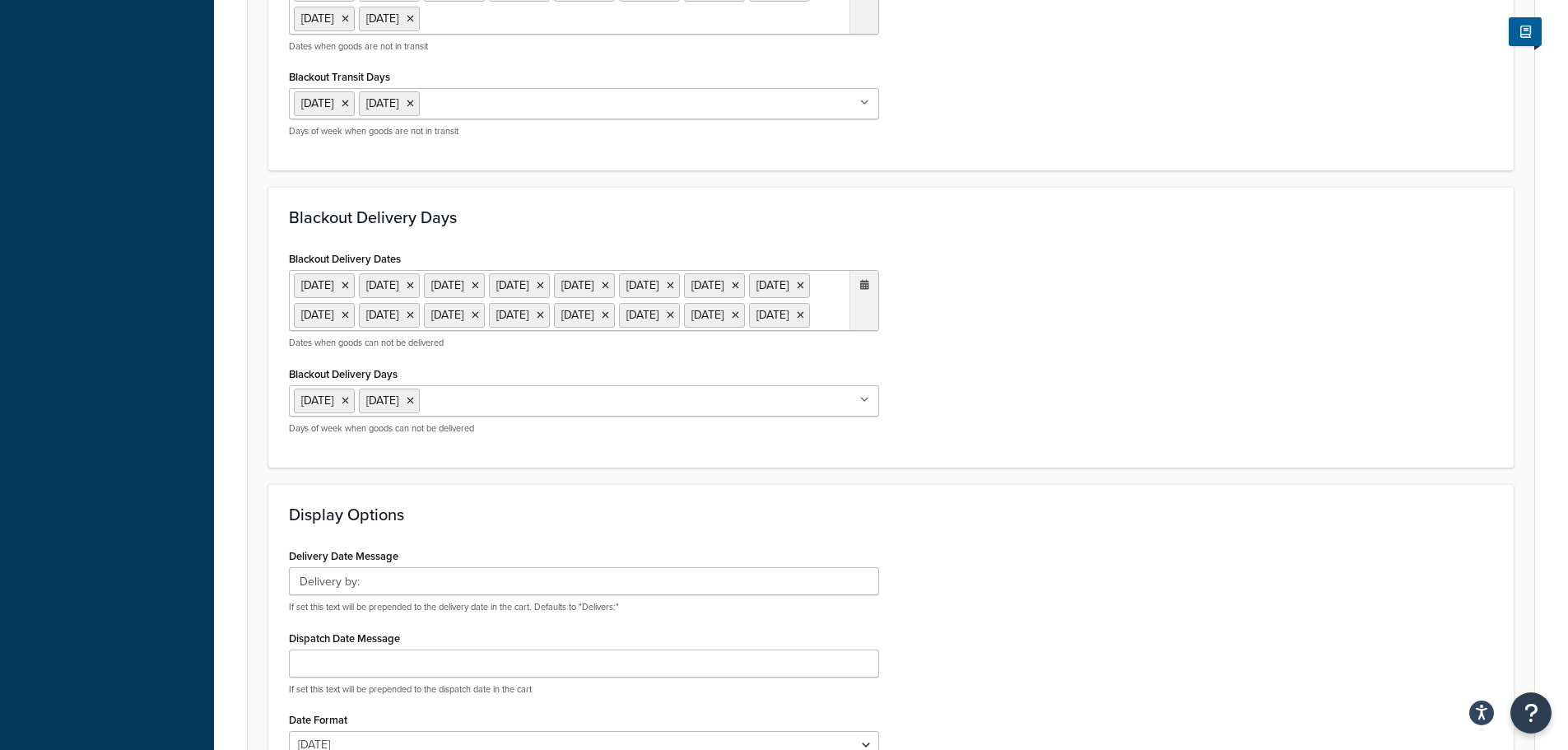
scroll to position [824, 0]
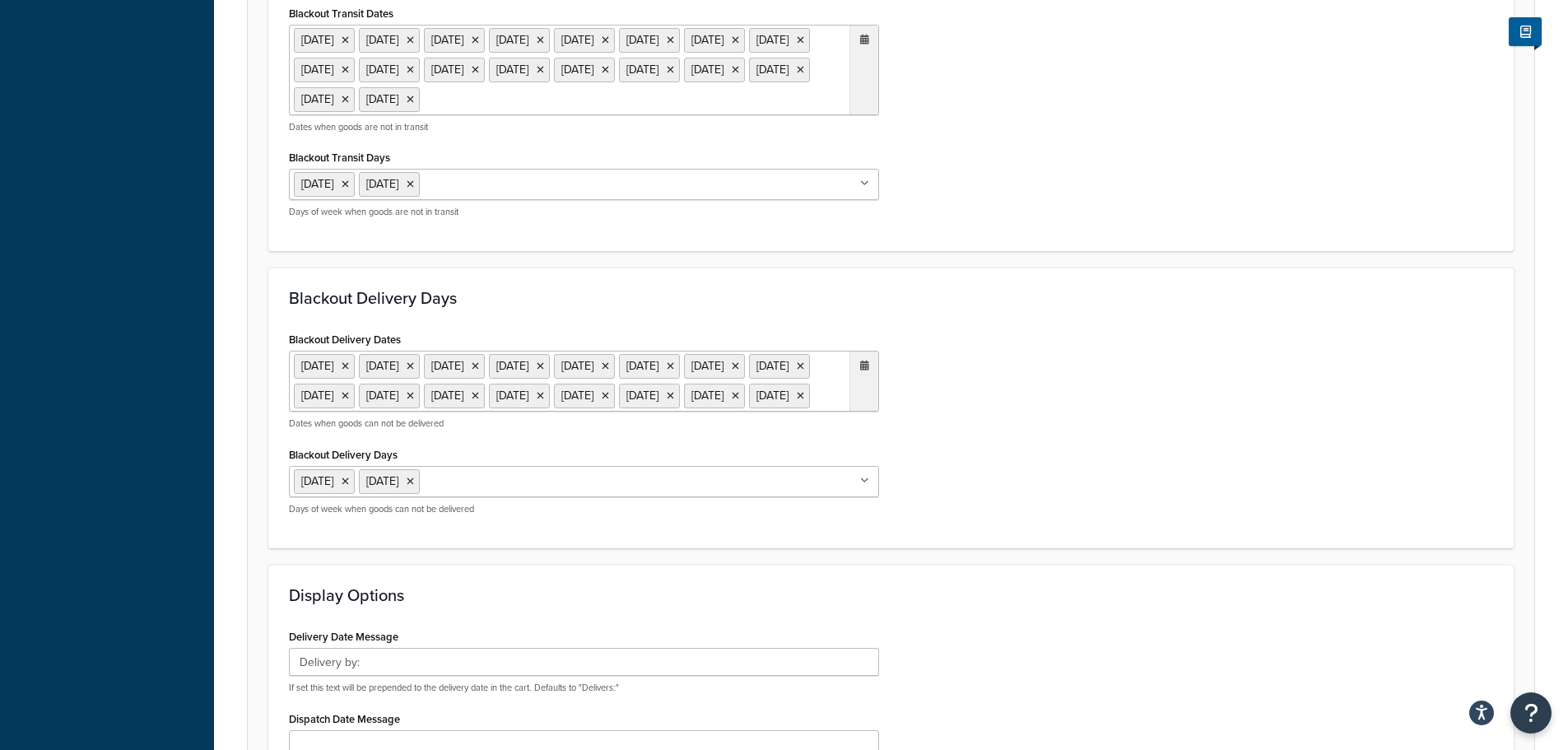
click at [781, 116] on ul "6 May 2024 27 May 2024 26 Aug 2024 25 Nov 2024 26 Nov 2024 22 Dec 2024 23 Dec 2…" at bounding box center [583, 70] width 590 height 90
click at [869, 144] on span "›" at bounding box center [859, 133] width 26 height 23
click at [723, 294] on td "25" at bounding box center [719, 282] width 28 height 25
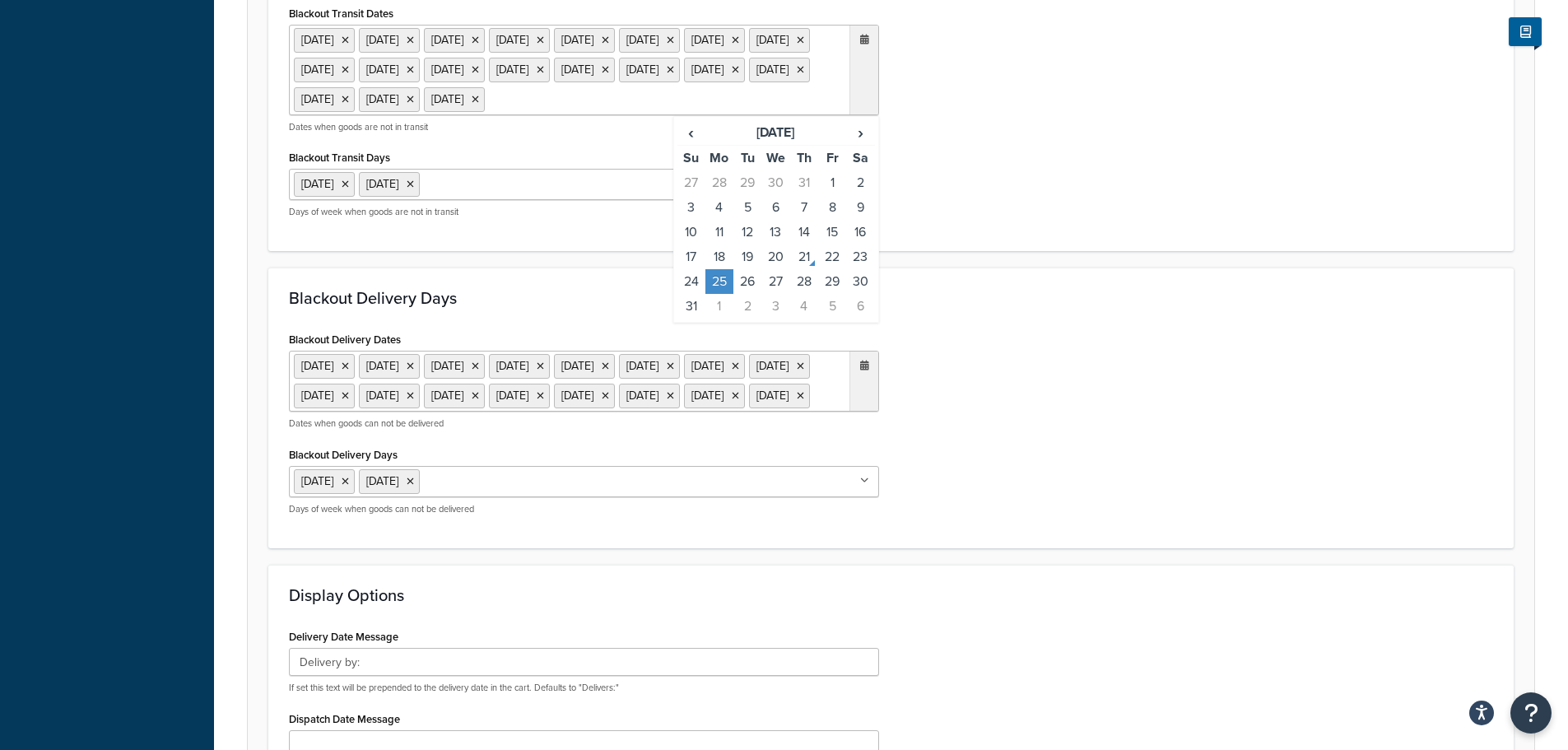
click at [592, 412] on ul "6 May 2024 27 May 2024 26 Aug 2024 22 Dec 2024 23 Dec 2024 24 Dec 2024 25 Dec 2…" at bounding box center [583, 381] width 590 height 61
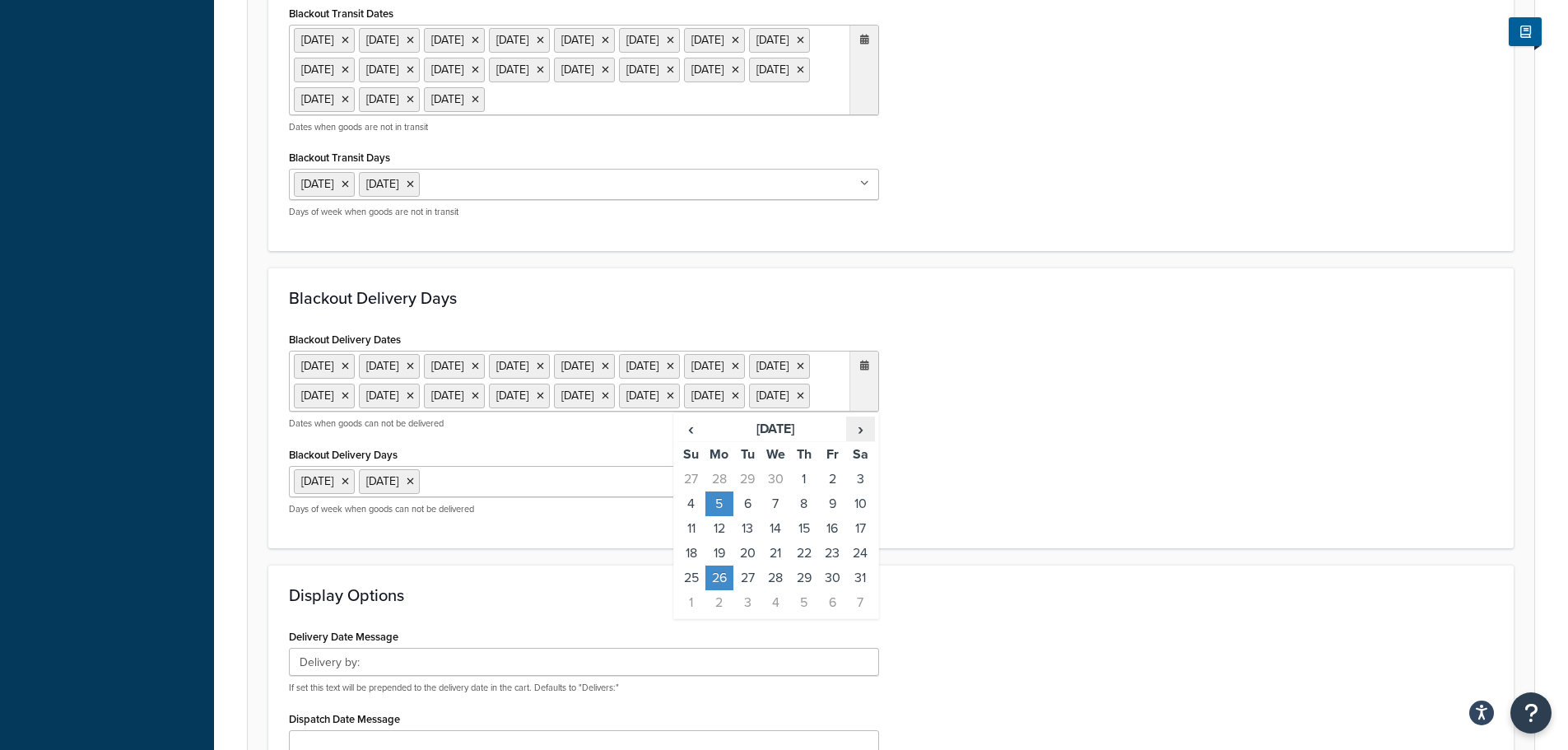
click at [863, 440] on span "›" at bounding box center [859, 429] width 26 height 23
click at [723, 590] on td "25" at bounding box center [719, 578] width 28 height 25
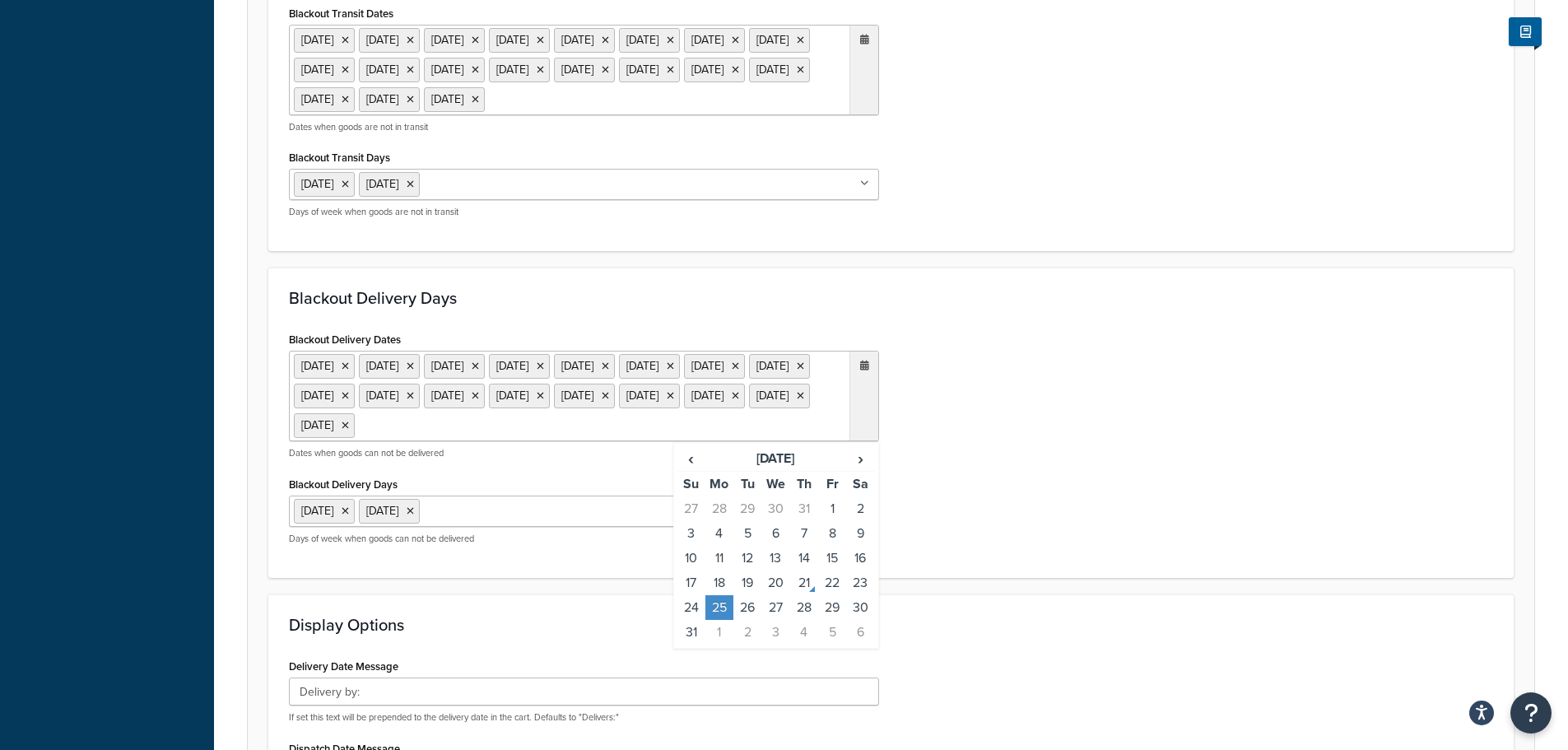
click at [979, 557] on div "Blackout Delivery Dates 6 May 2024 27 May 2024 26 Aug 2024 22 Dec 2024 23 Dec 2…" at bounding box center [890, 442] width 1229 height 229
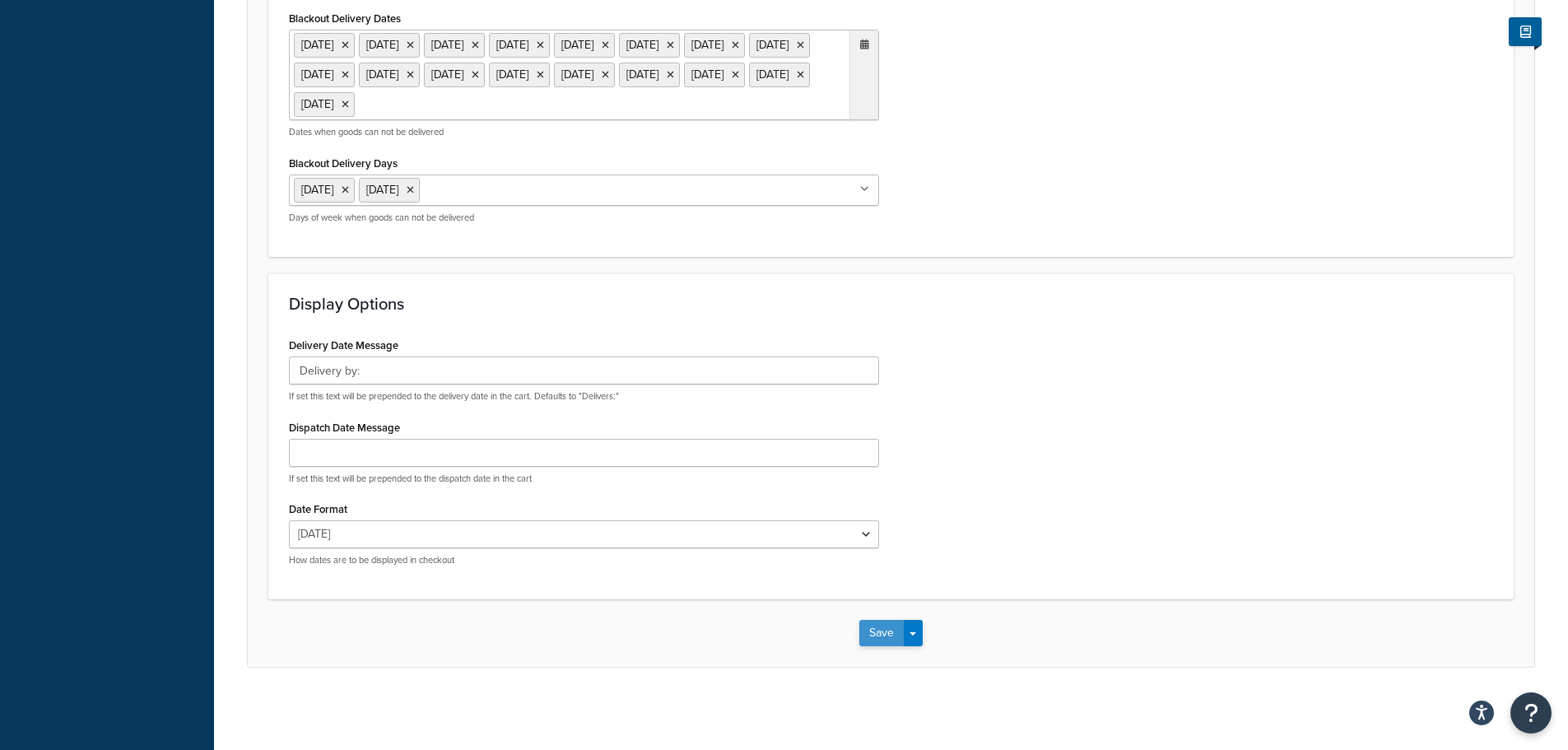
click at [870, 623] on button "Save" at bounding box center [881, 633] width 44 height 26
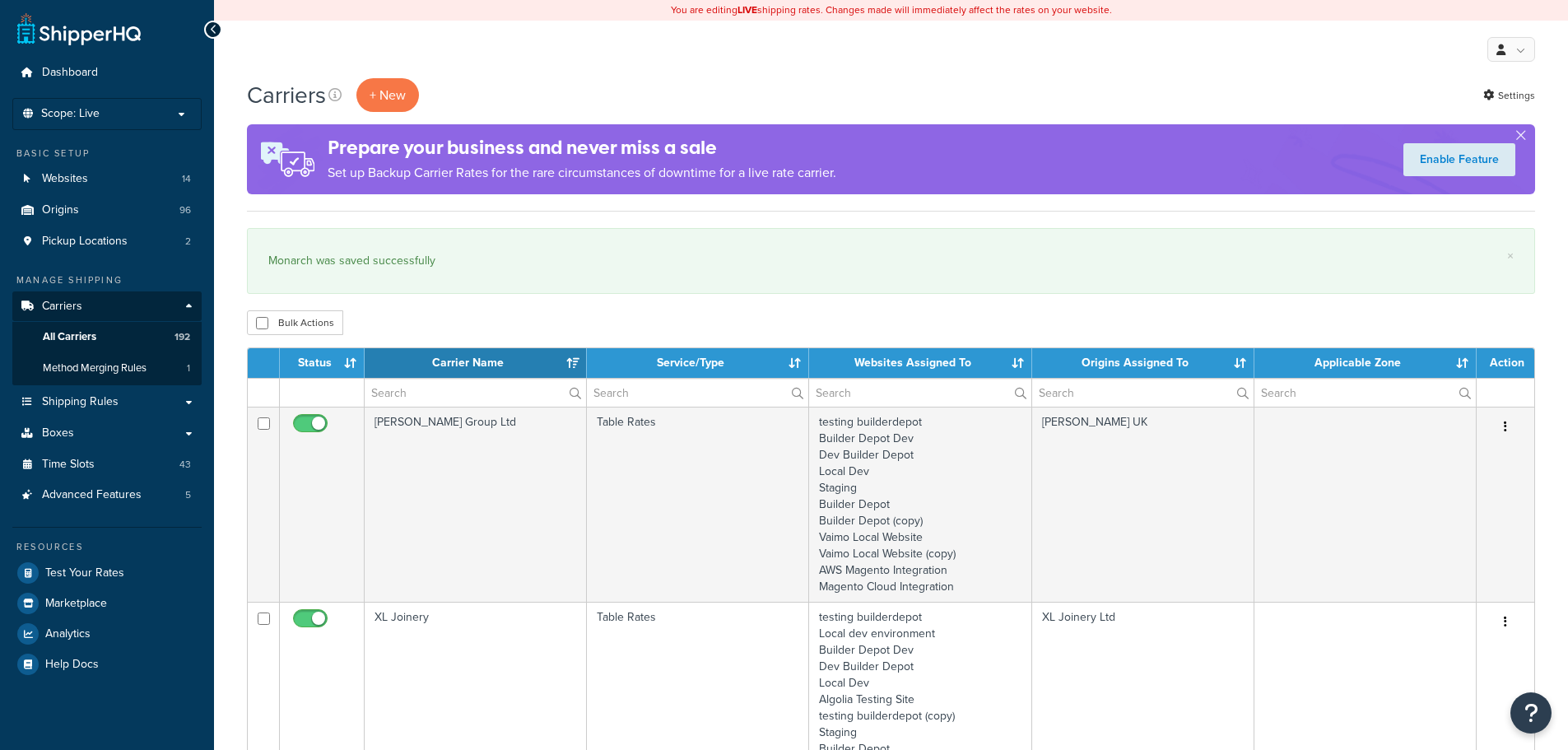
select select "15"
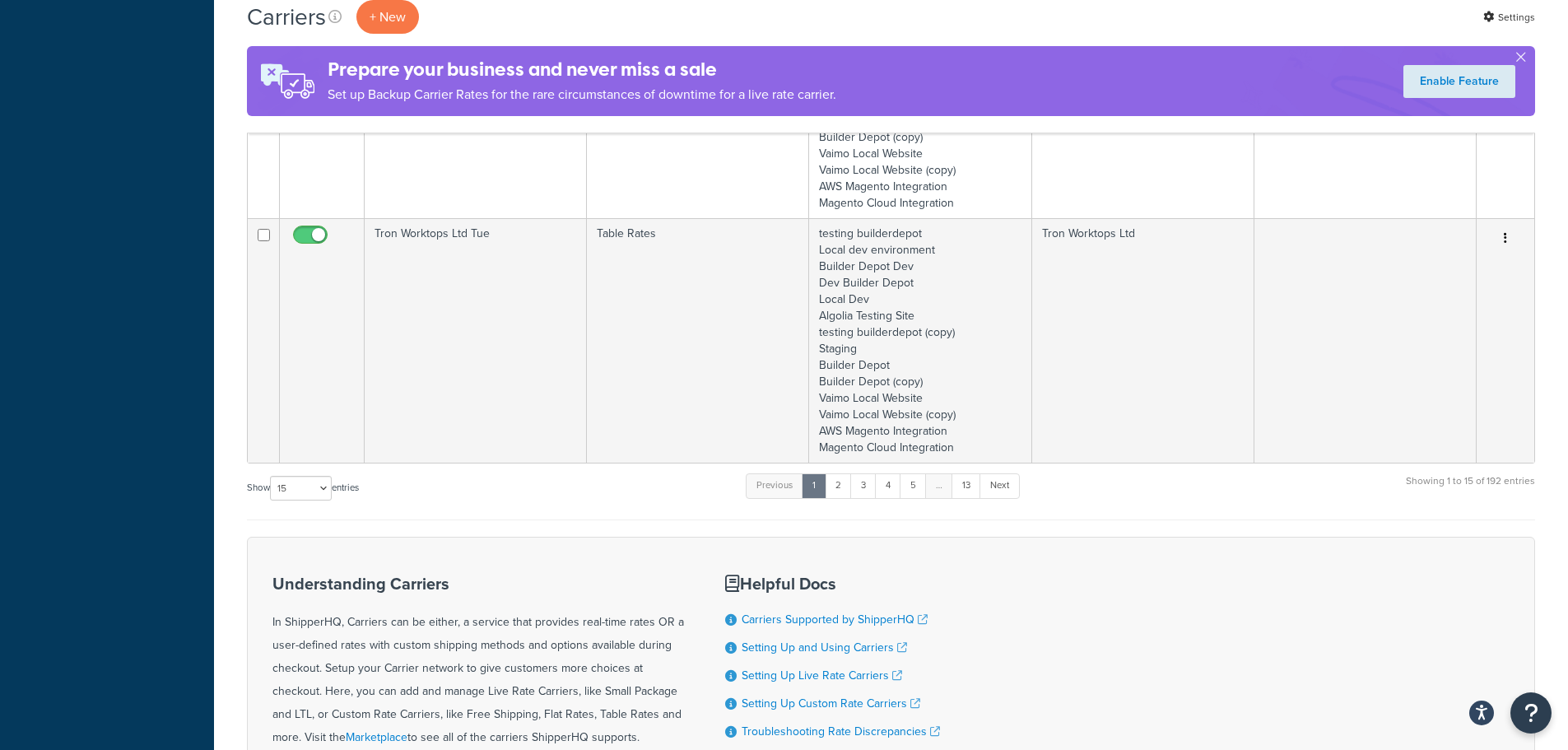
scroll to position [3046, 0]
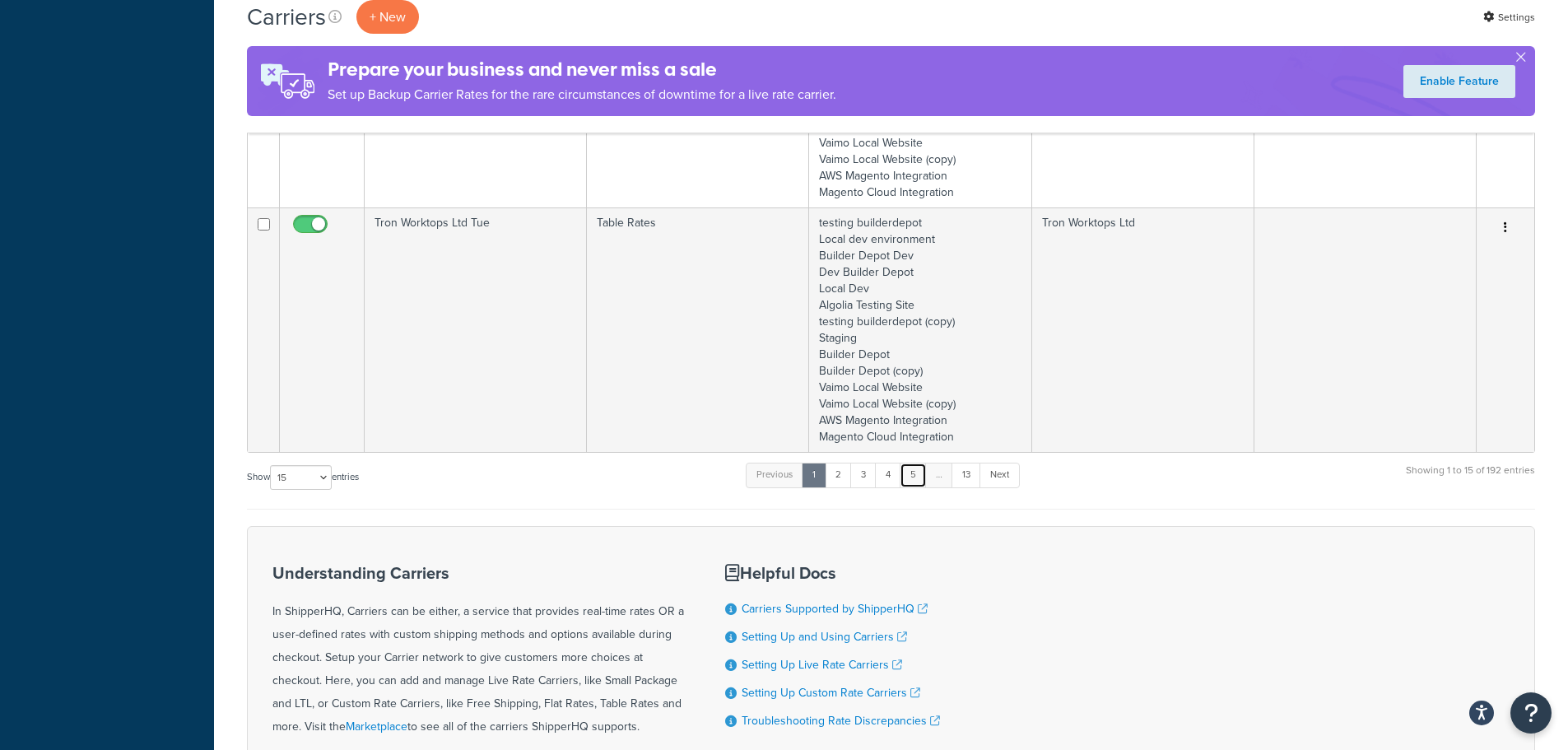
click at [915, 475] on link "5" at bounding box center [913, 475] width 27 height 25
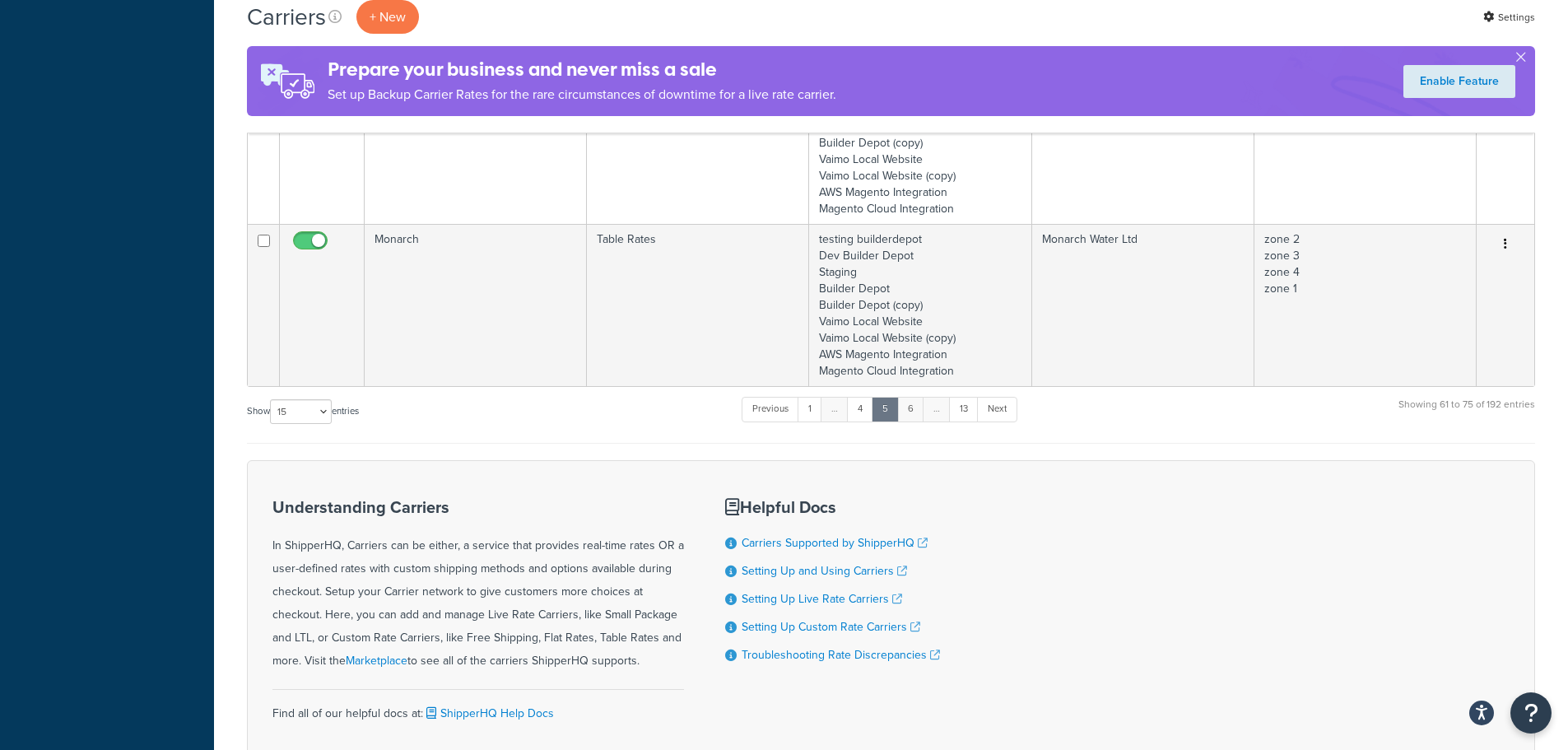
click at [919, 411] on link "6" at bounding box center [910, 409] width 27 height 25
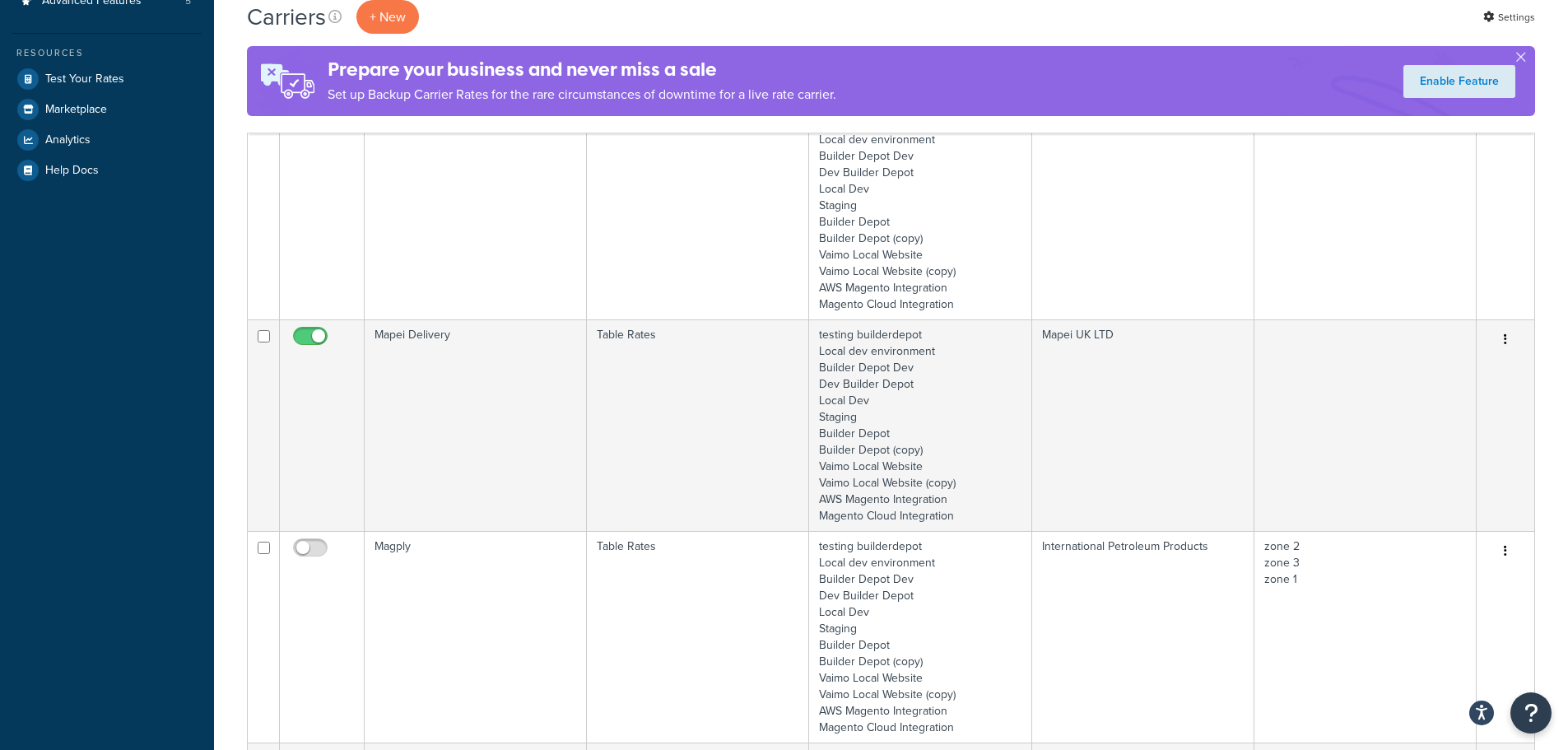
scroll to position [0, 0]
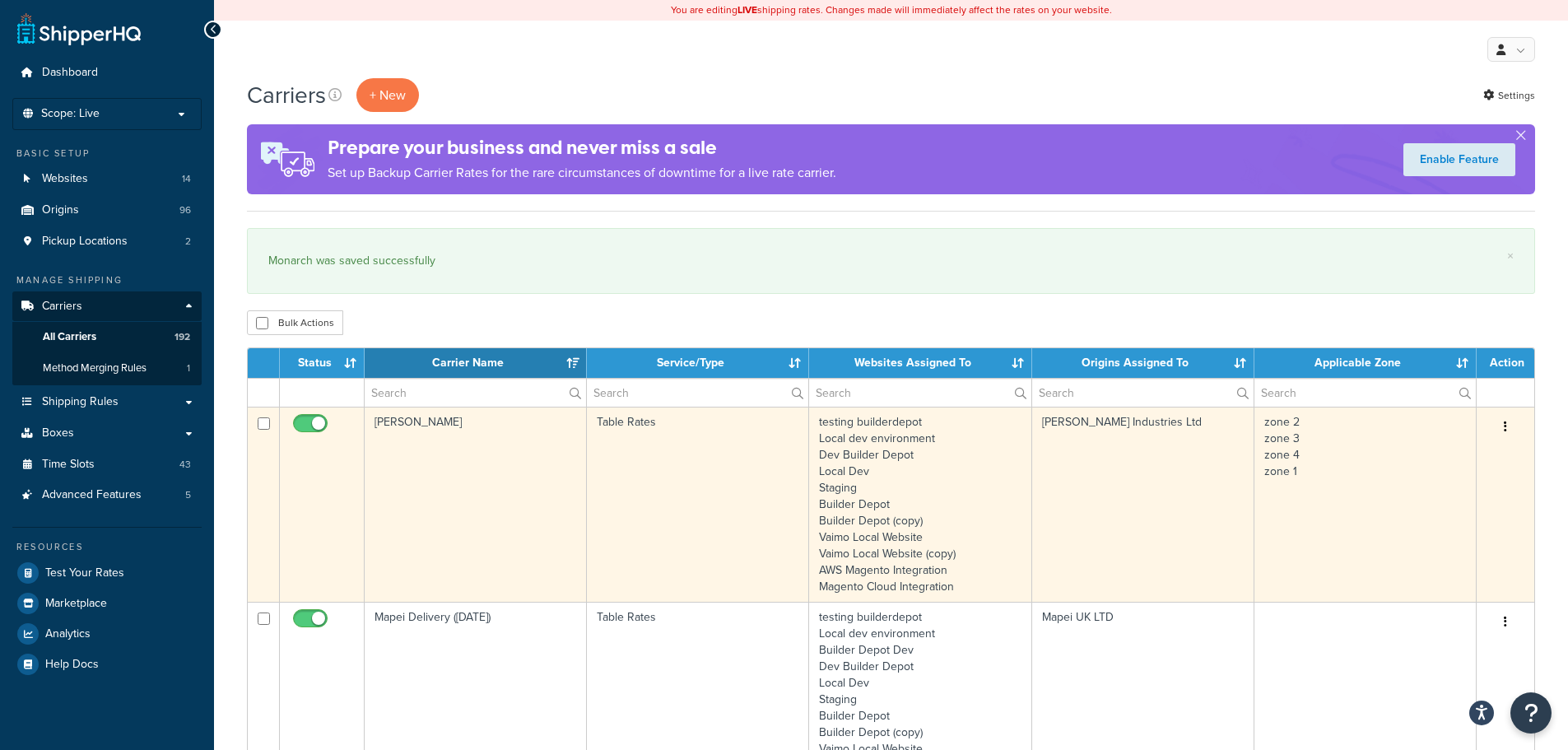
click at [524, 487] on td "[PERSON_NAME]" at bounding box center [476, 504] width 223 height 195
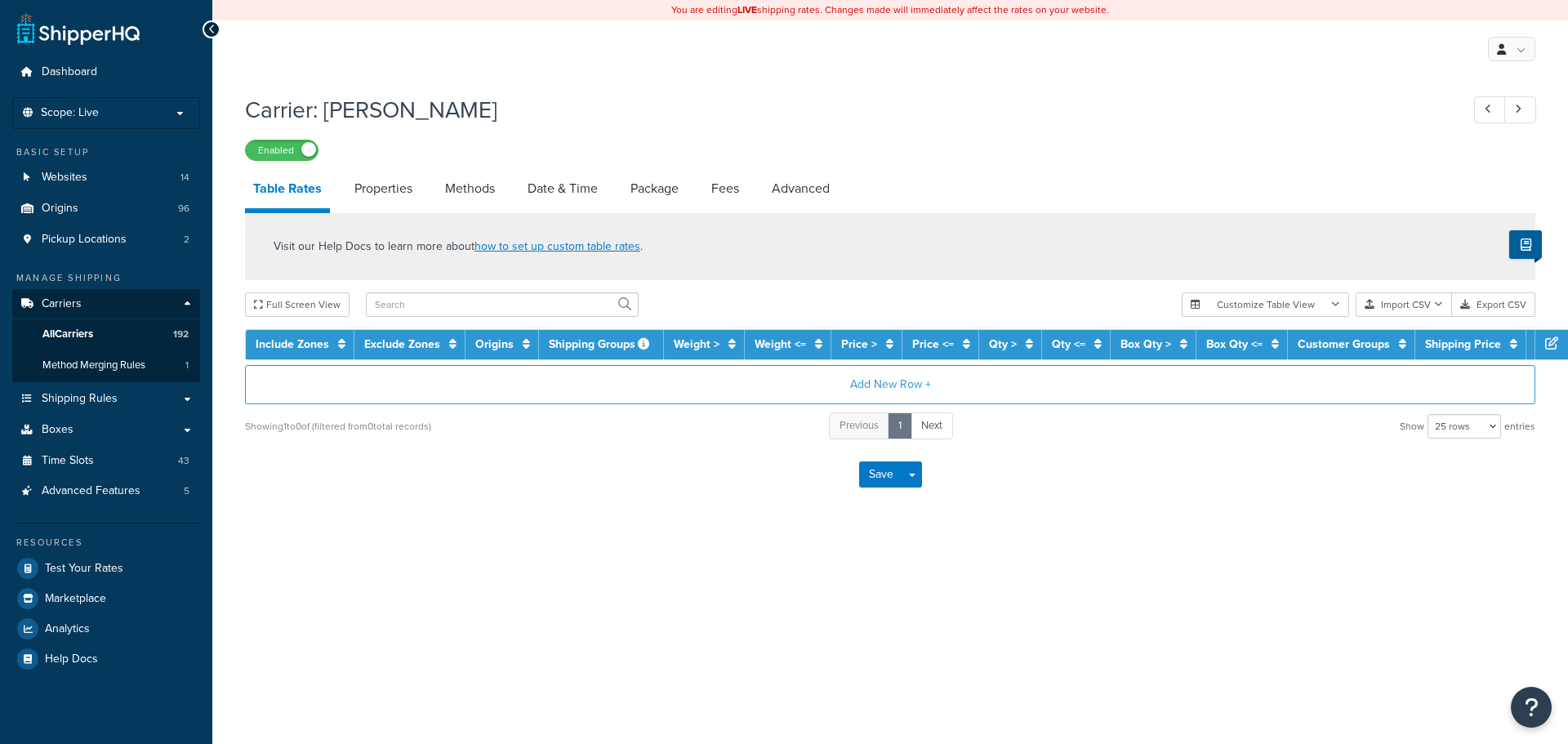
select select "25"
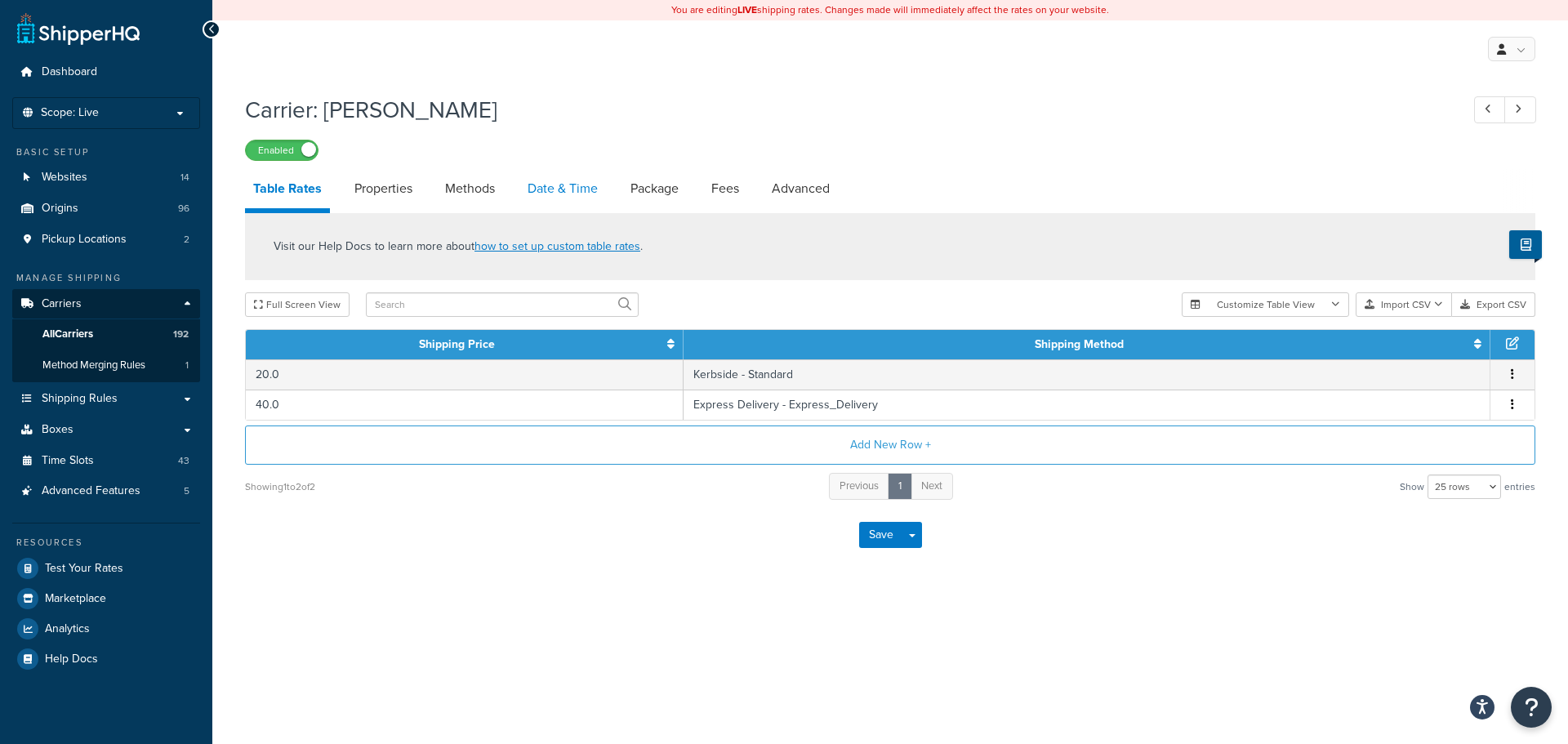
click at [563, 188] on link "Date & Time" at bounding box center [563, 188] width 86 height 39
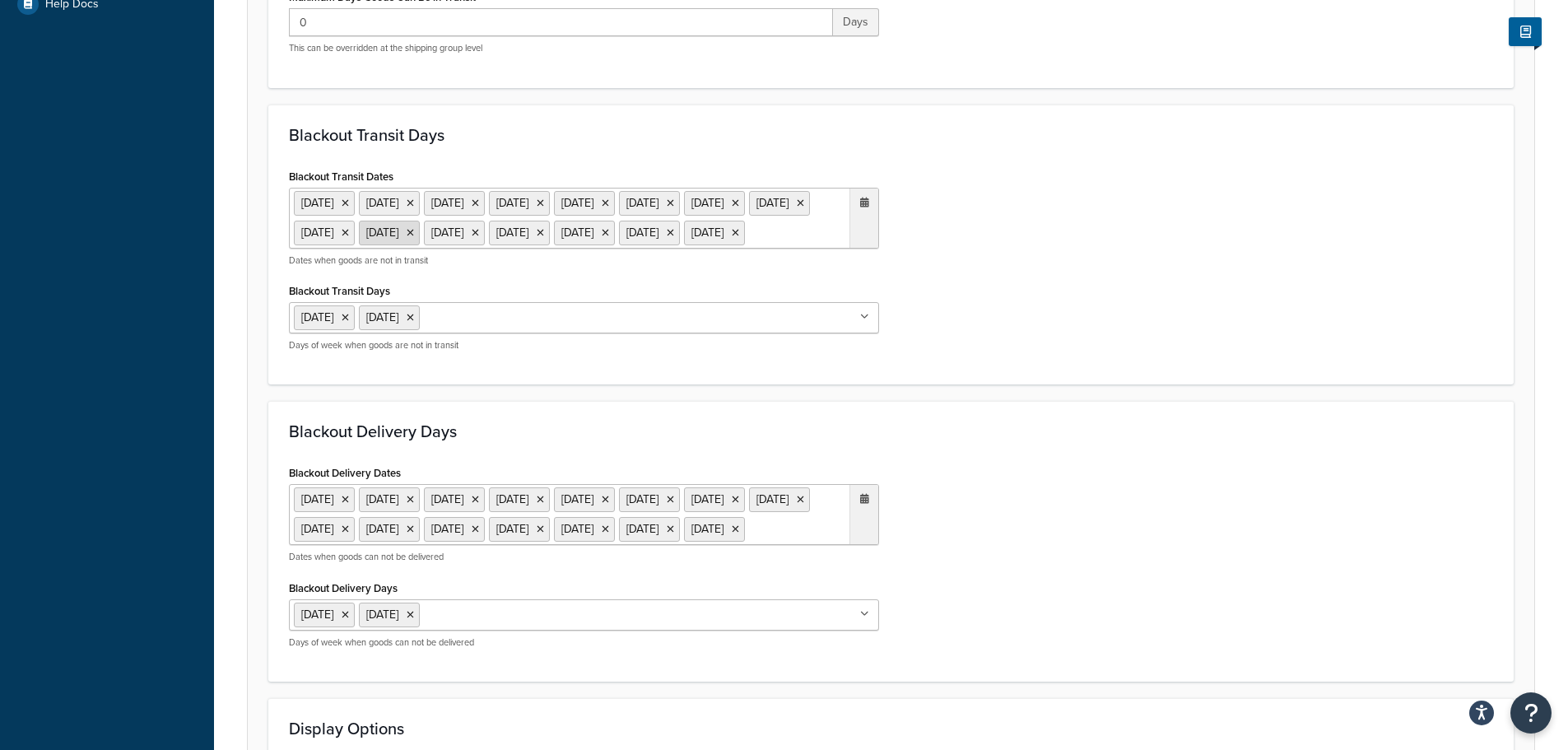
scroll to position [659, 0]
click at [822, 250] on ul "[DATE] [DATE] [DATE] [DATE] [DATE] [DATE] [DATE] [DATE] [DATE] [DATE] [DATE] [D…" at bounding box center [583, 219] width 590 height 61
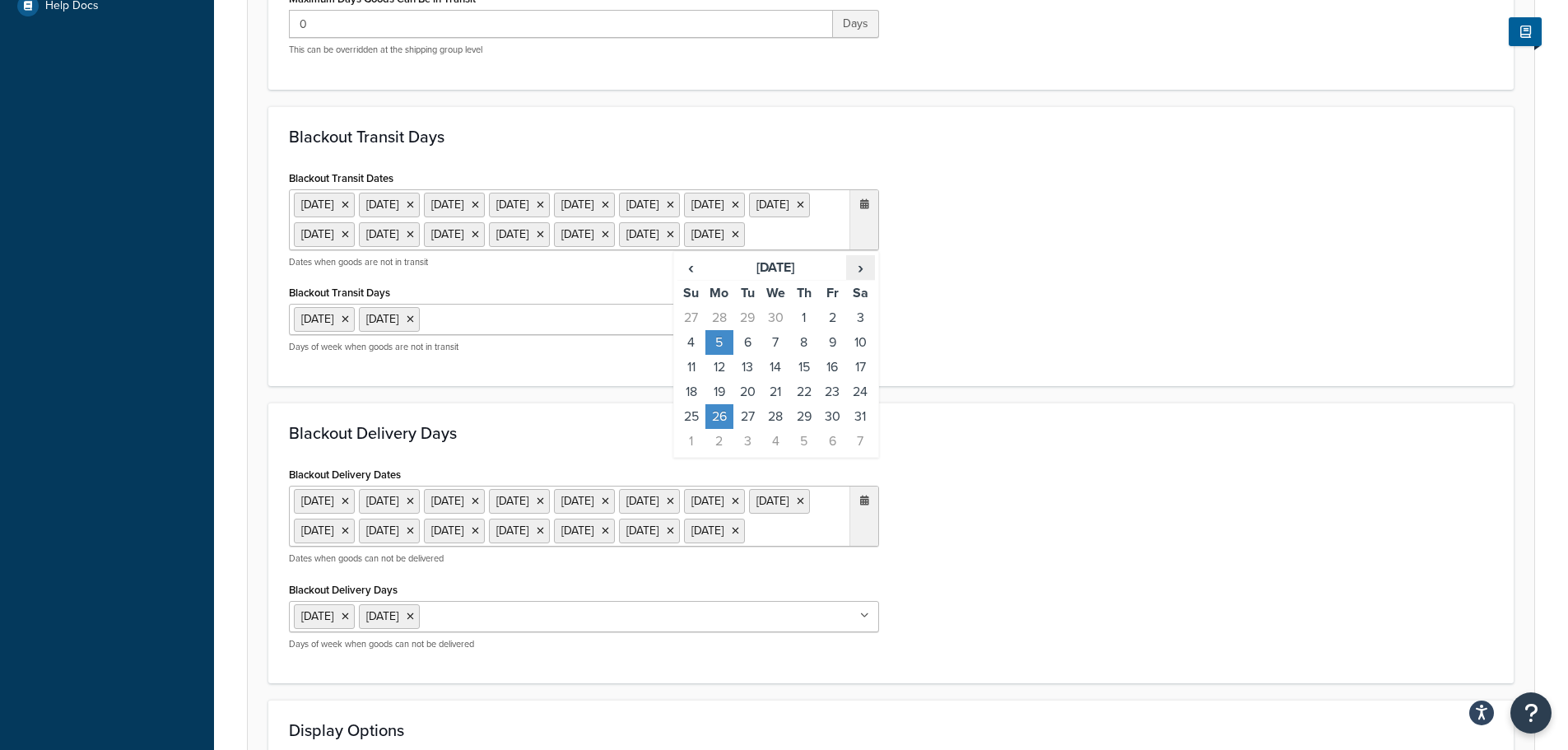
click at [865, 279] on span "›" at bounding box center [859, 268] width 26 height 23
click at [726, 429] on td "25" at bounding box center [719, 417] width 28 height 25
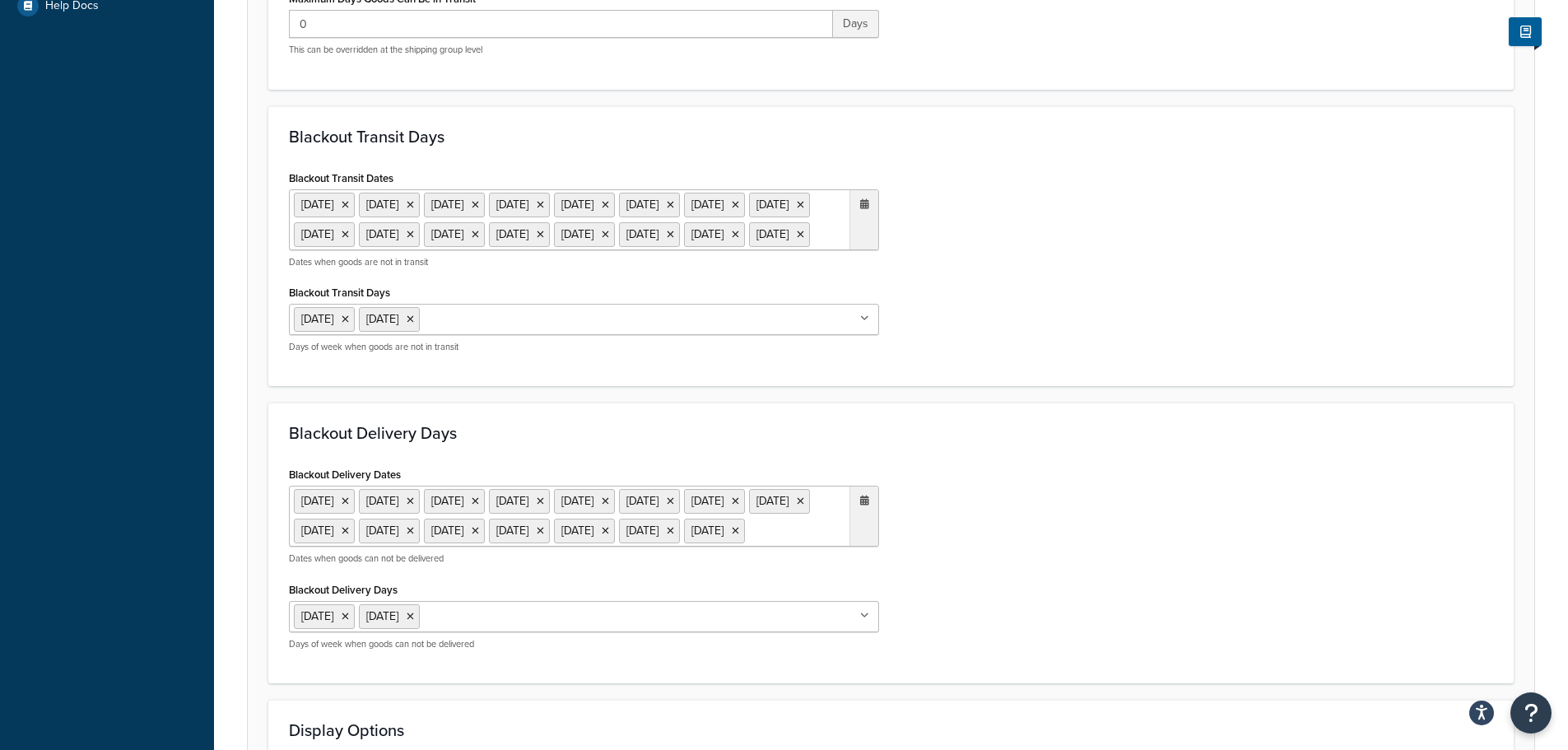
click at [939, 480] on div "Blackout Delivery Days Blackout Delivery Dates 6 May 2024 27 May 2024 26 Aug 20…" at bounding box center [891, 542] width 1245 height 280
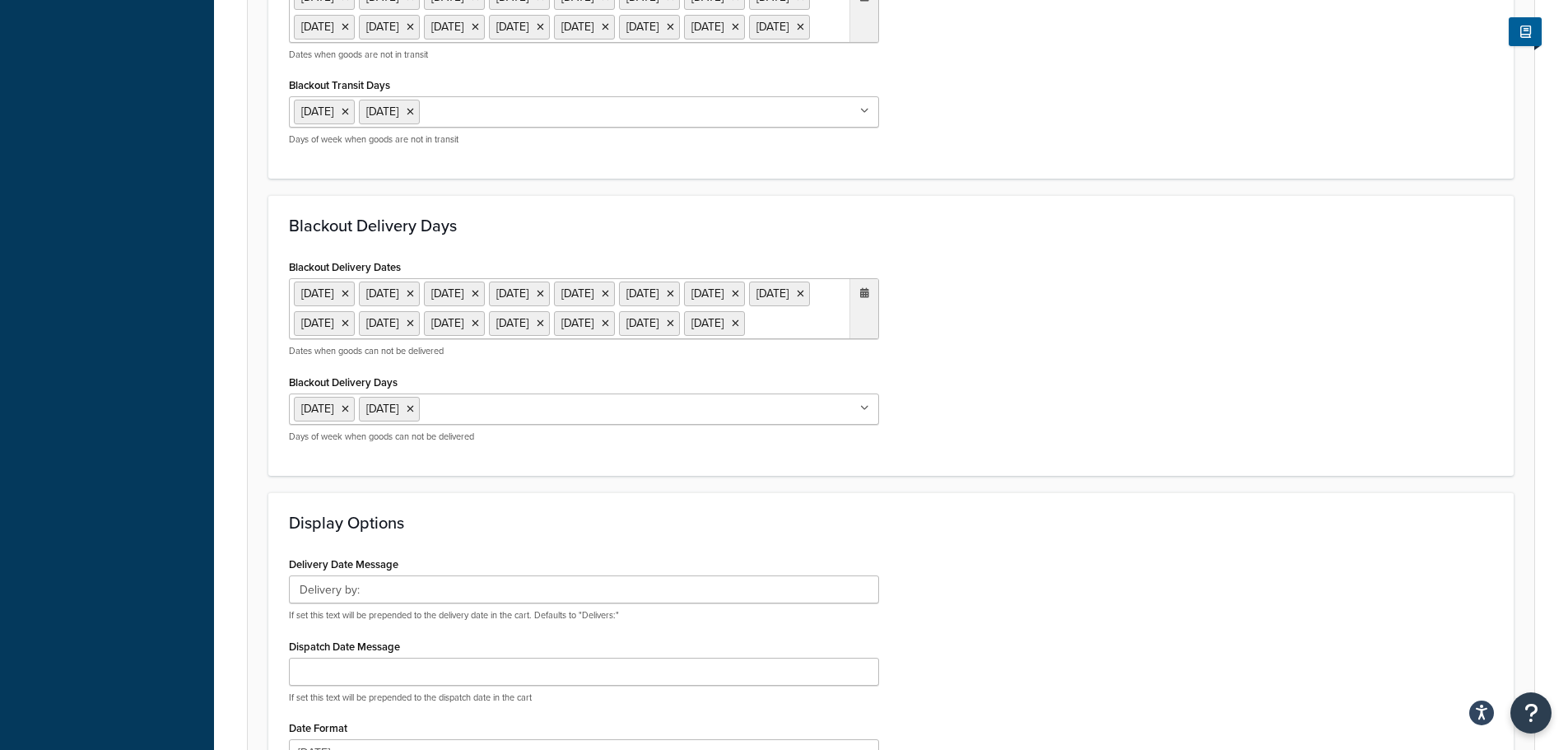
scroll to position [906, 0]
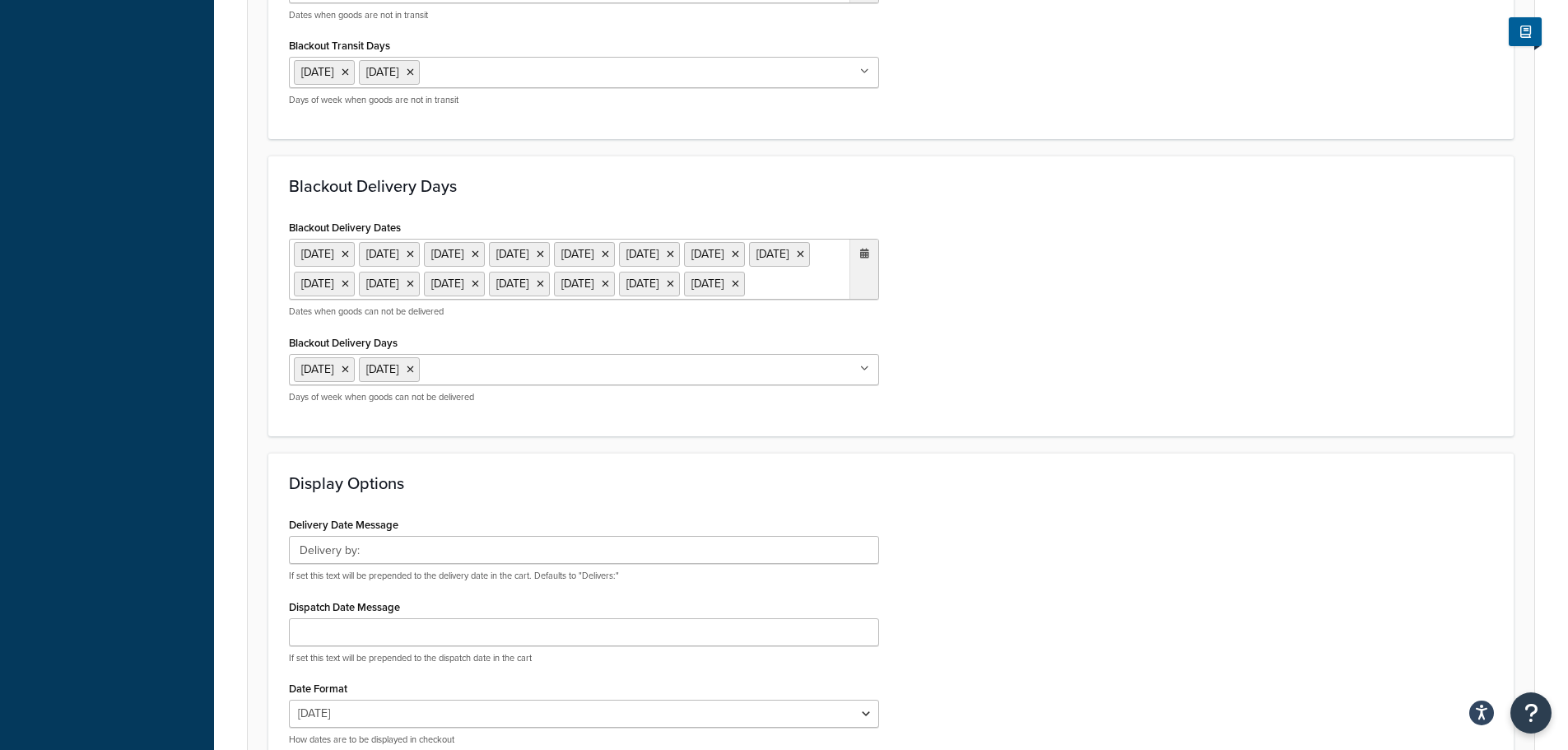
click at [793, 300] on ul "[DATE] [DATE] [DATE] [DATE] [DATE] [DATE] [DATE] [DATE] [DATE] [DATE] [DATE] [D…" at bounding box center [583, 269] width 590 height 61
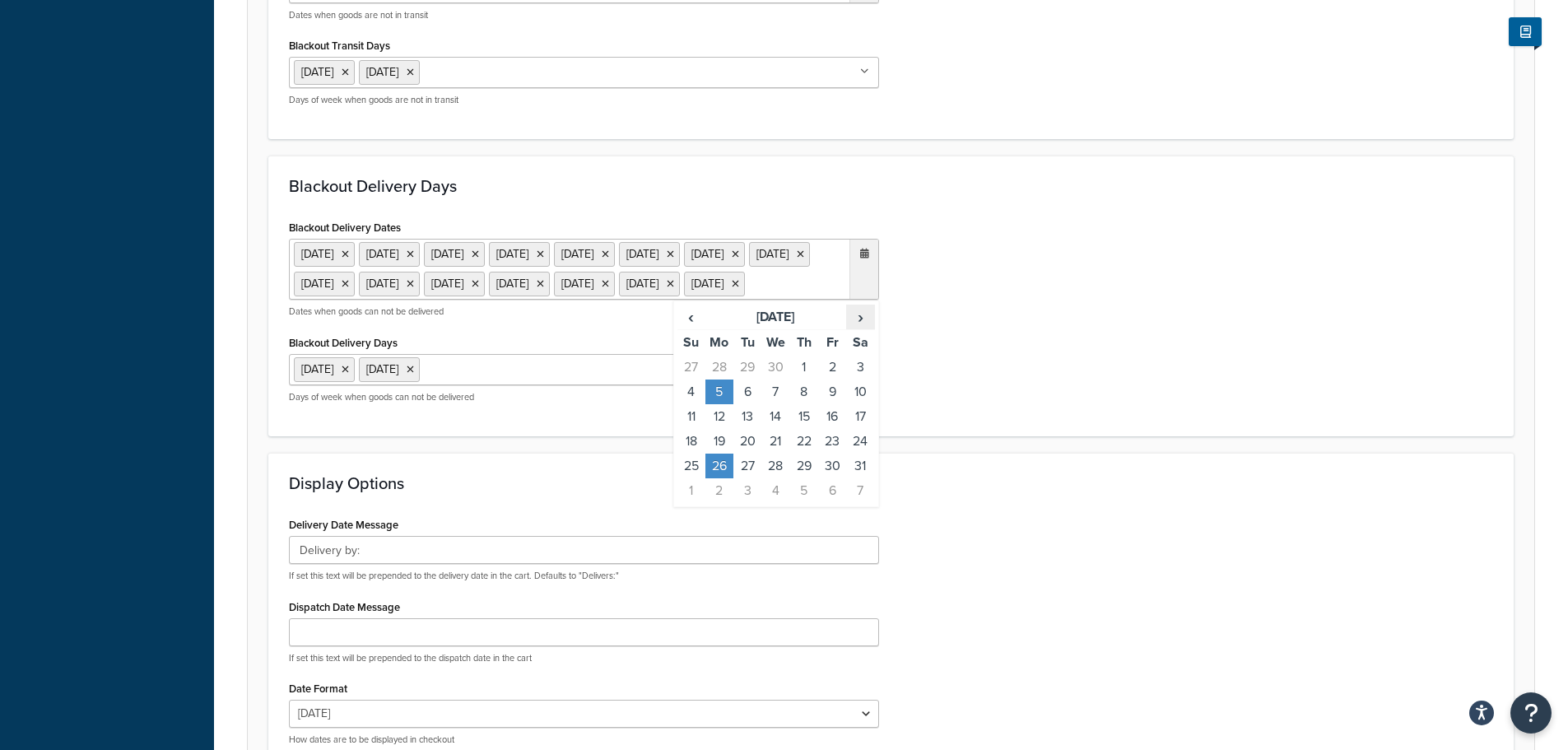
click at [858, 328] on span "›" at bounding box center [859, 317] width 26 height 23
click at [717, 478] on td "25" at bounding box center [719, 466] width 28 height 25
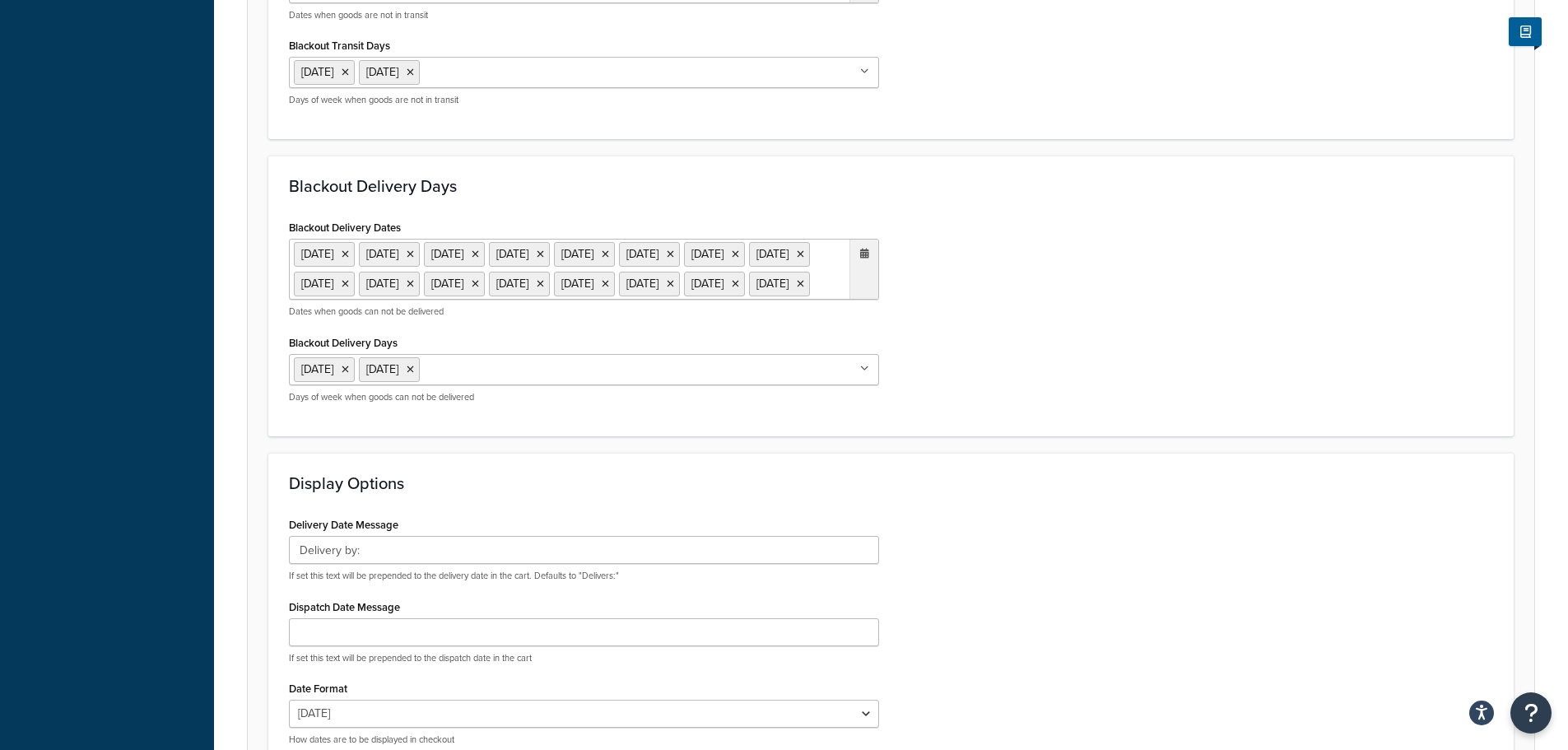
click at [928, 416] on div "Blackout Delivery Dates [DATE] [DATE] [DATE] [DATE] [DATE] [DATE] [DATE] [DATE]…" at bounding box center [890, 316] width 1229 height 200
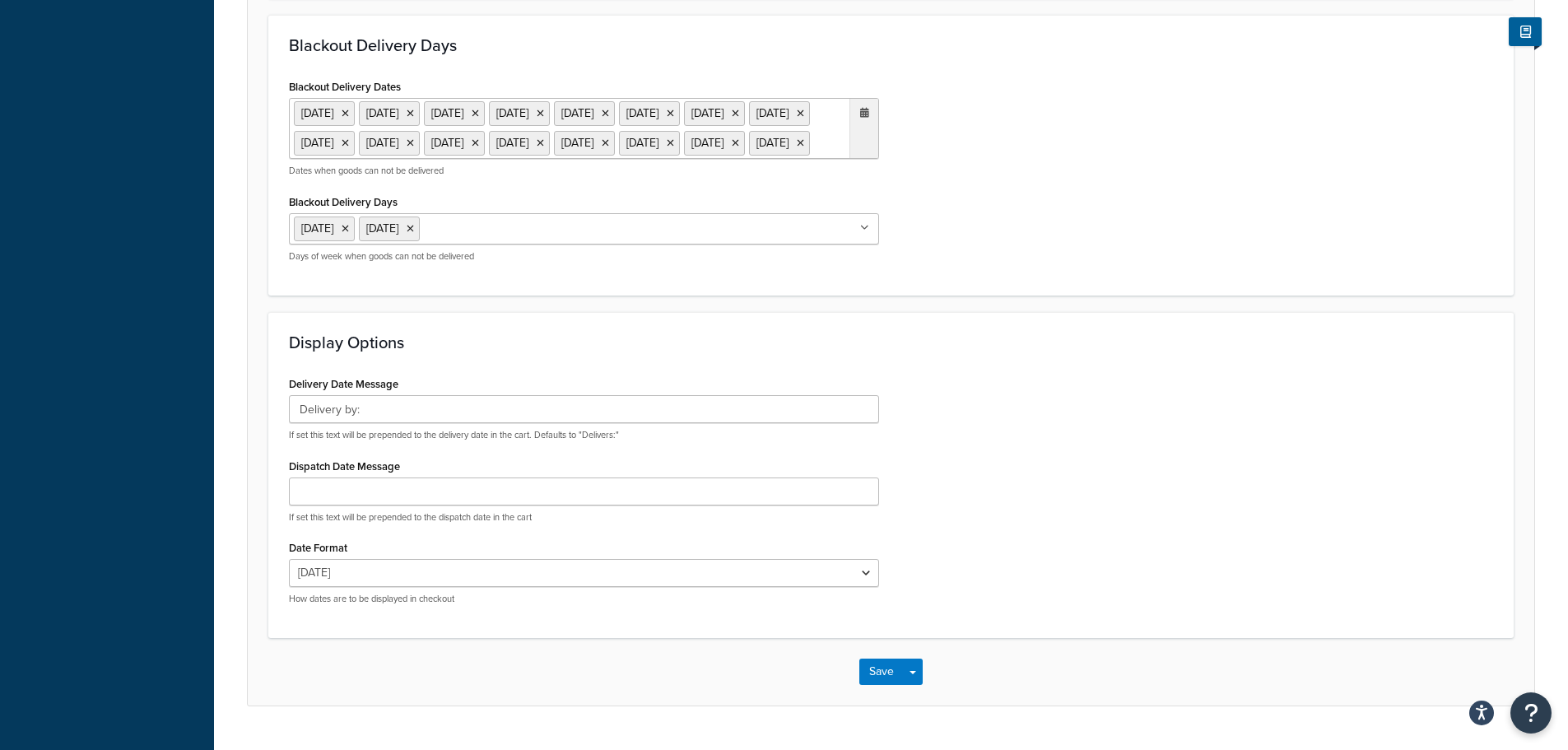
scroll to position [1204, 0]
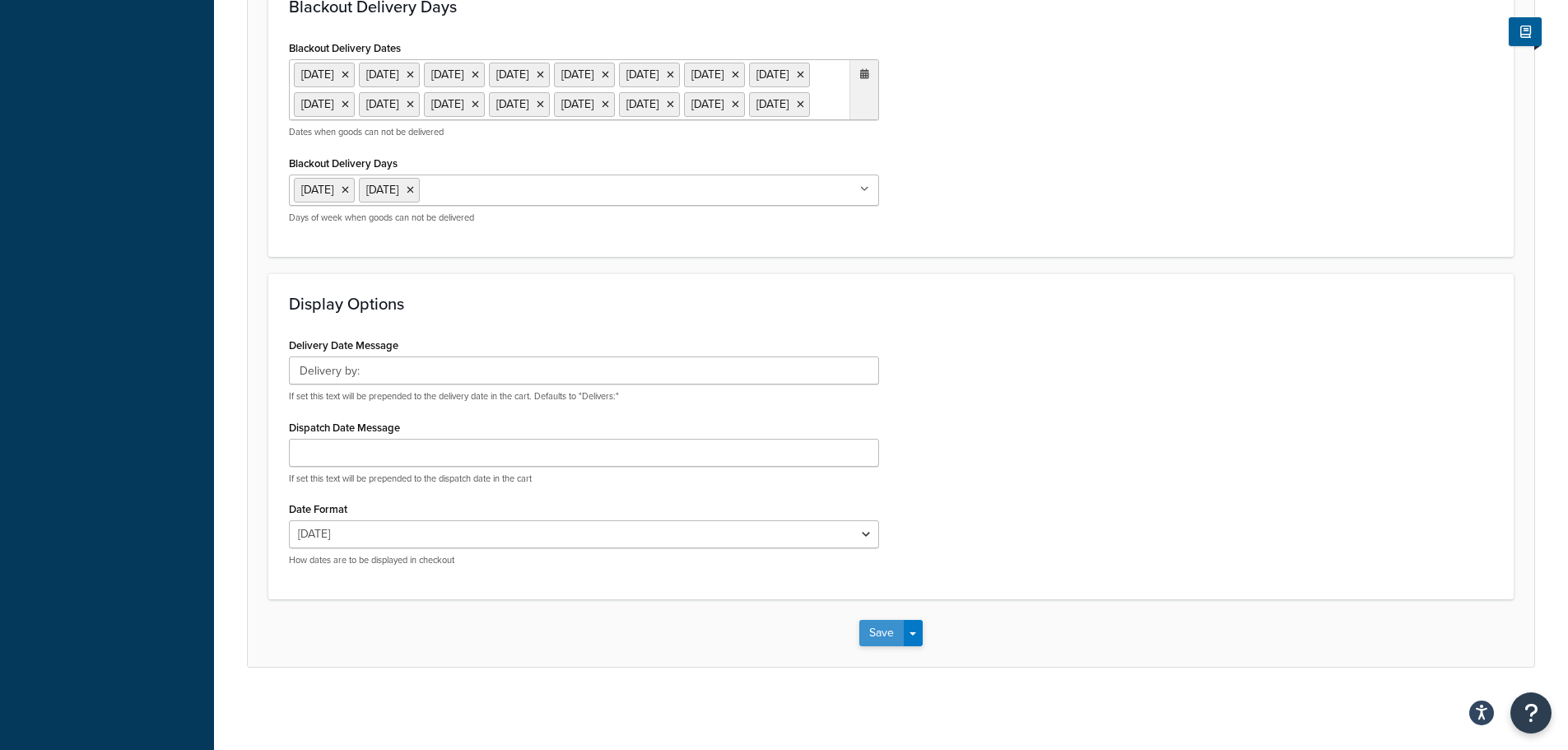
click at [883, 630] on button "Save" at bounding box center [881, 633] width 44 height 26
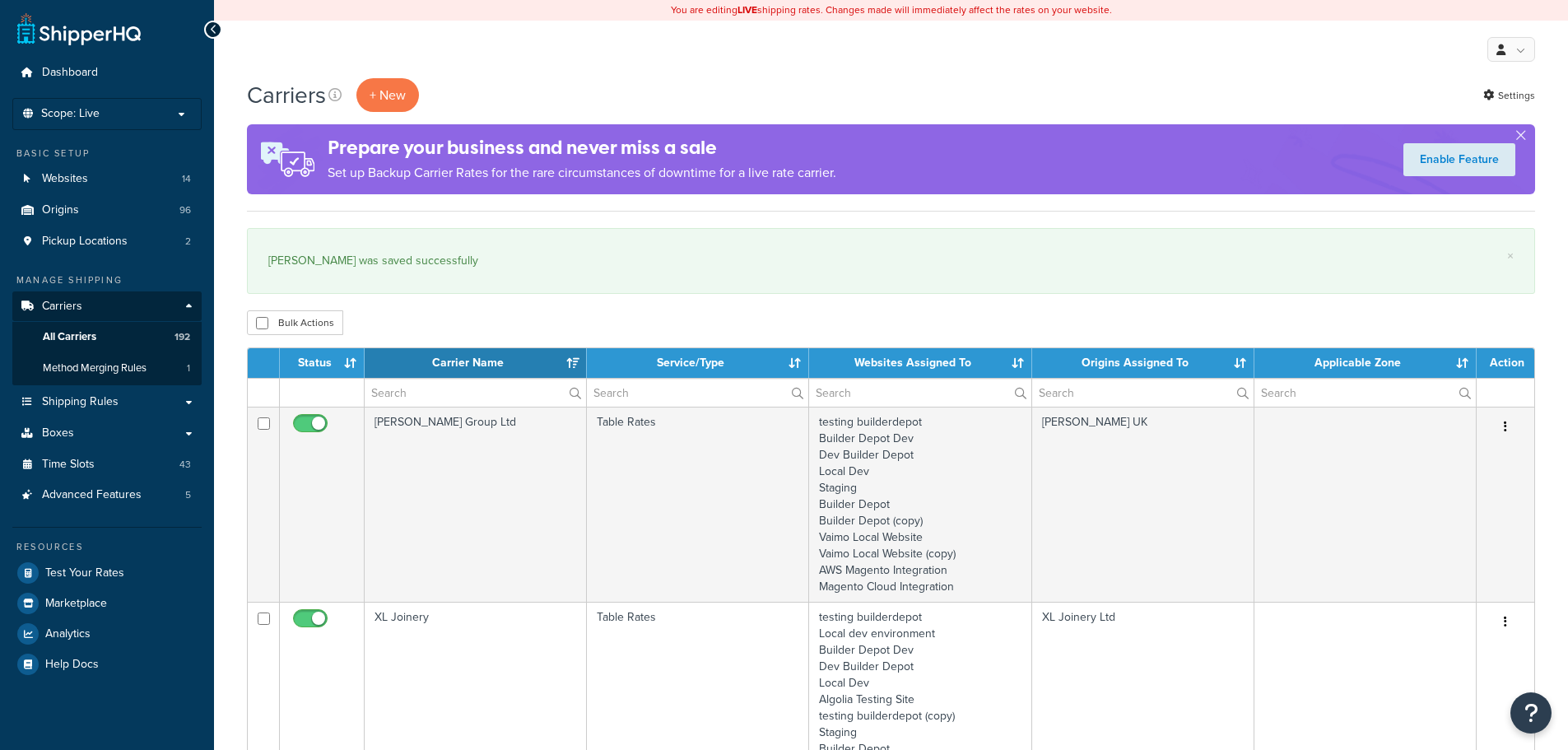
select select "15"
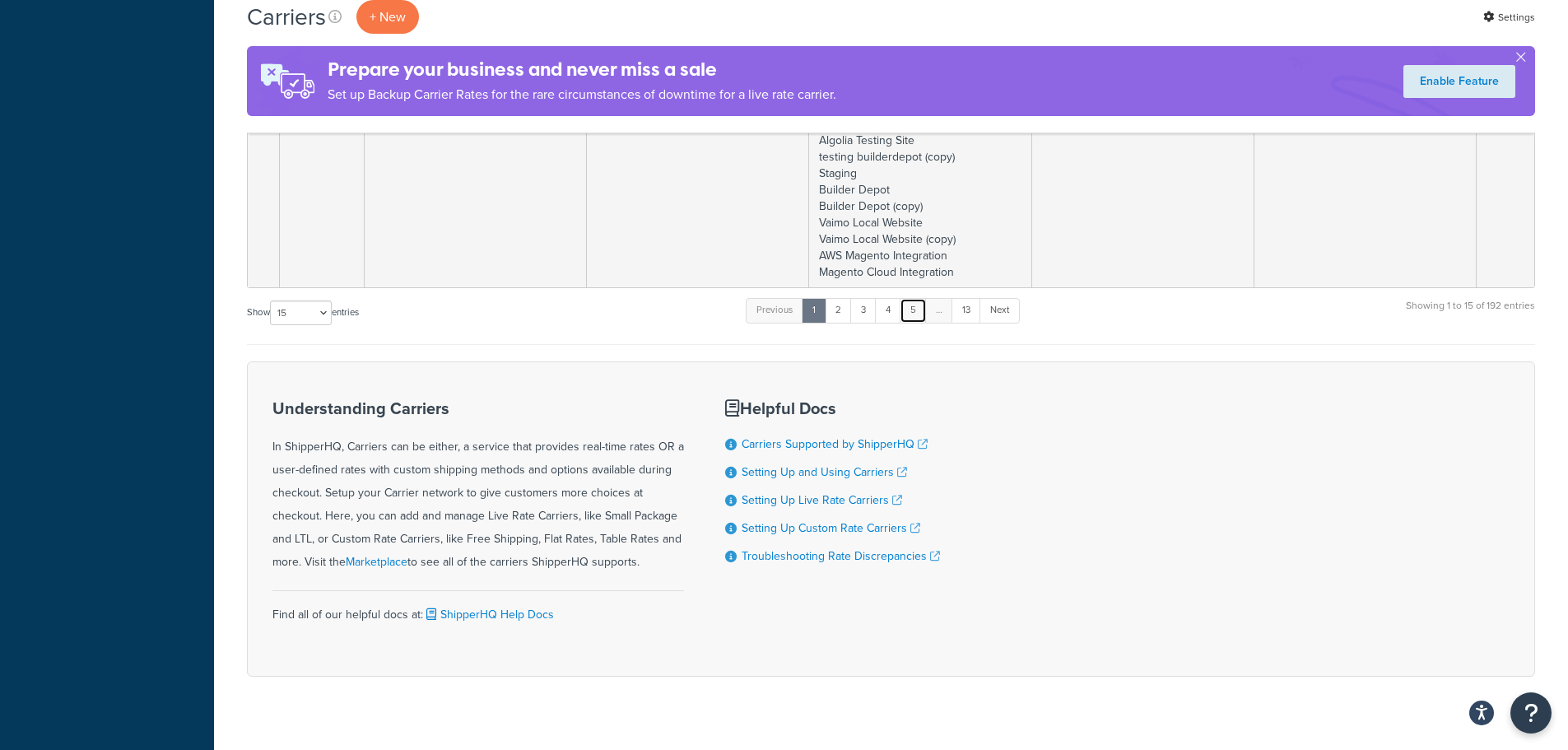
click at [915, 308] on link "5" at bounding box center [913, 311] width 27 height 25
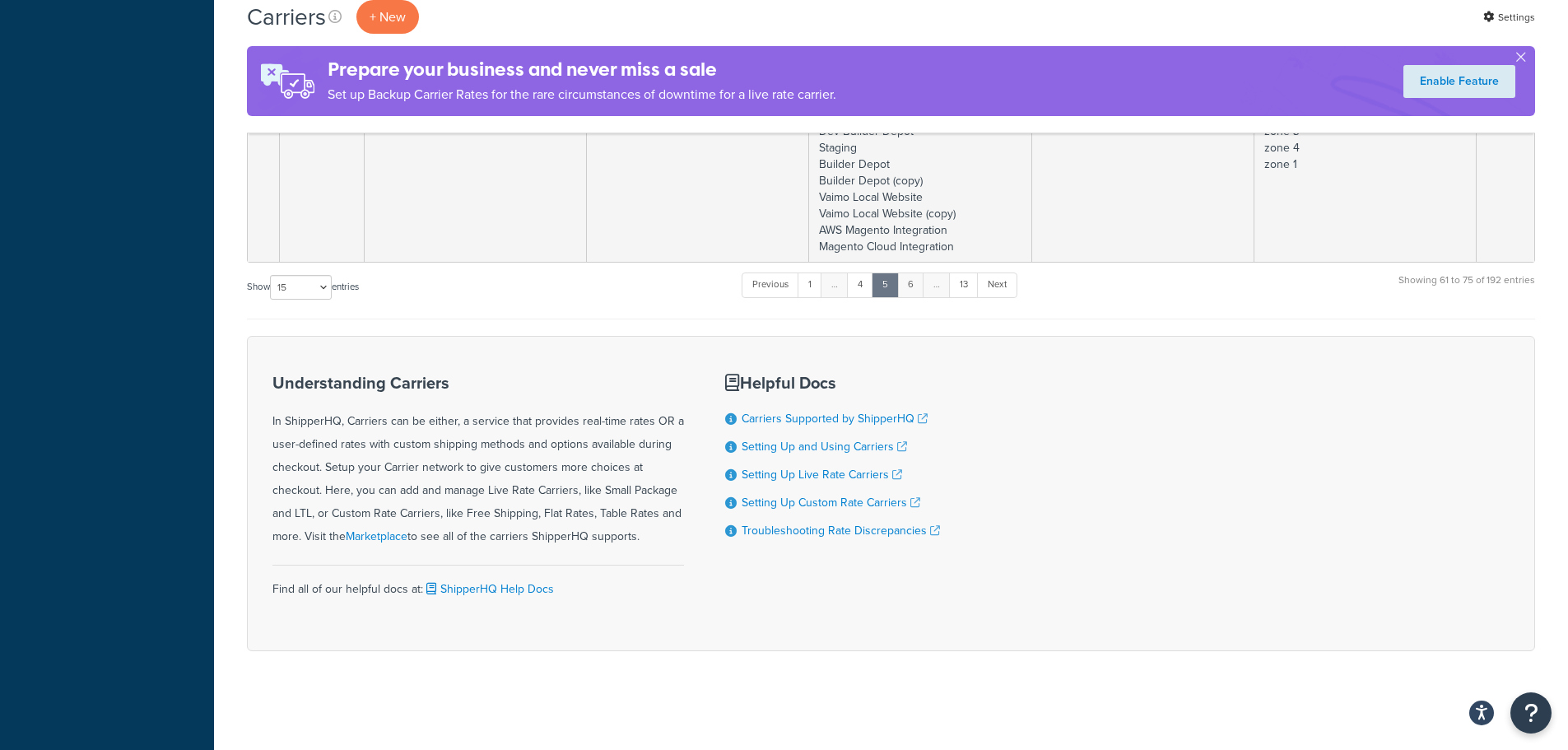
click at [914, 284] on link "6" at bounding box center [910, 285] width 27 height 25
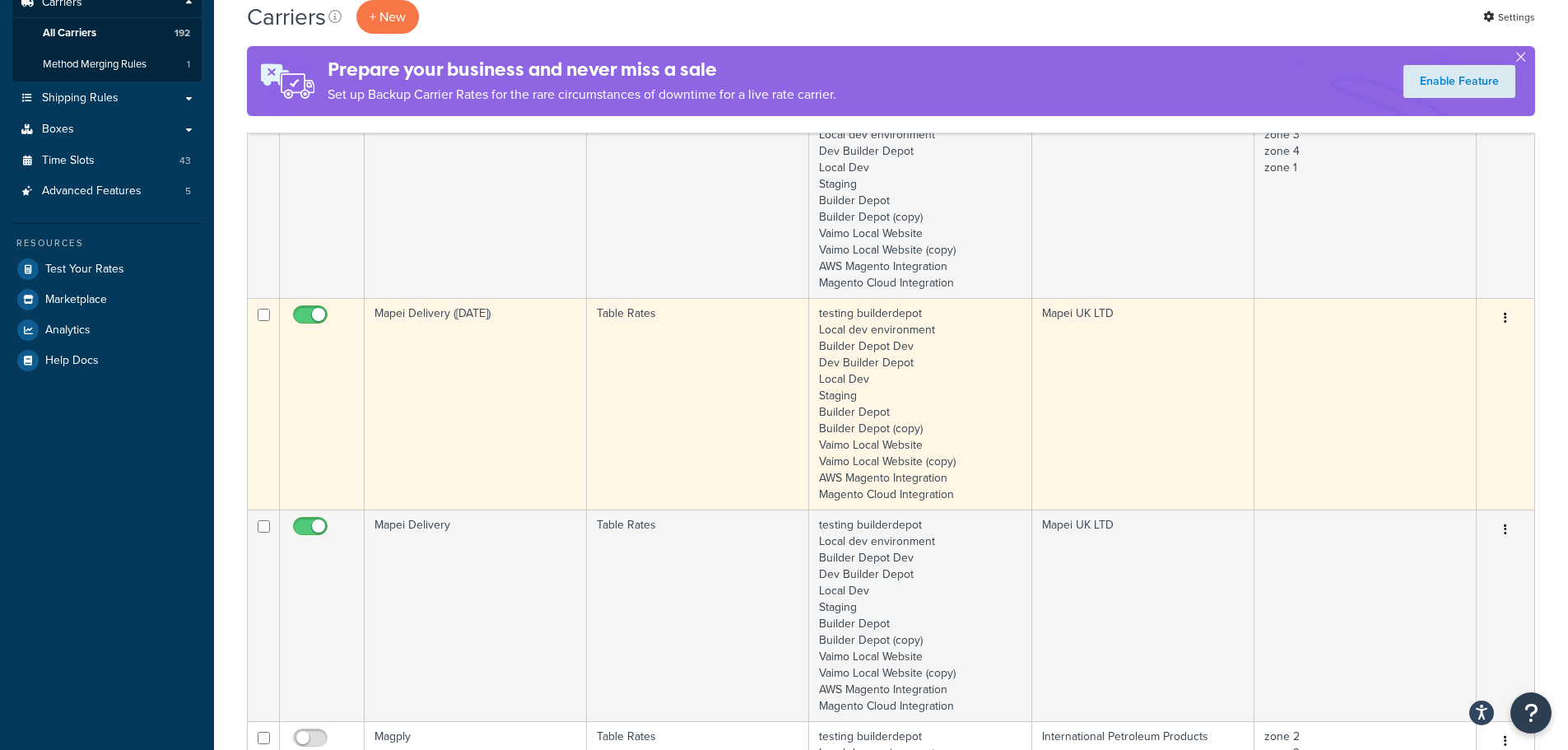
scroll to position [322, 0]
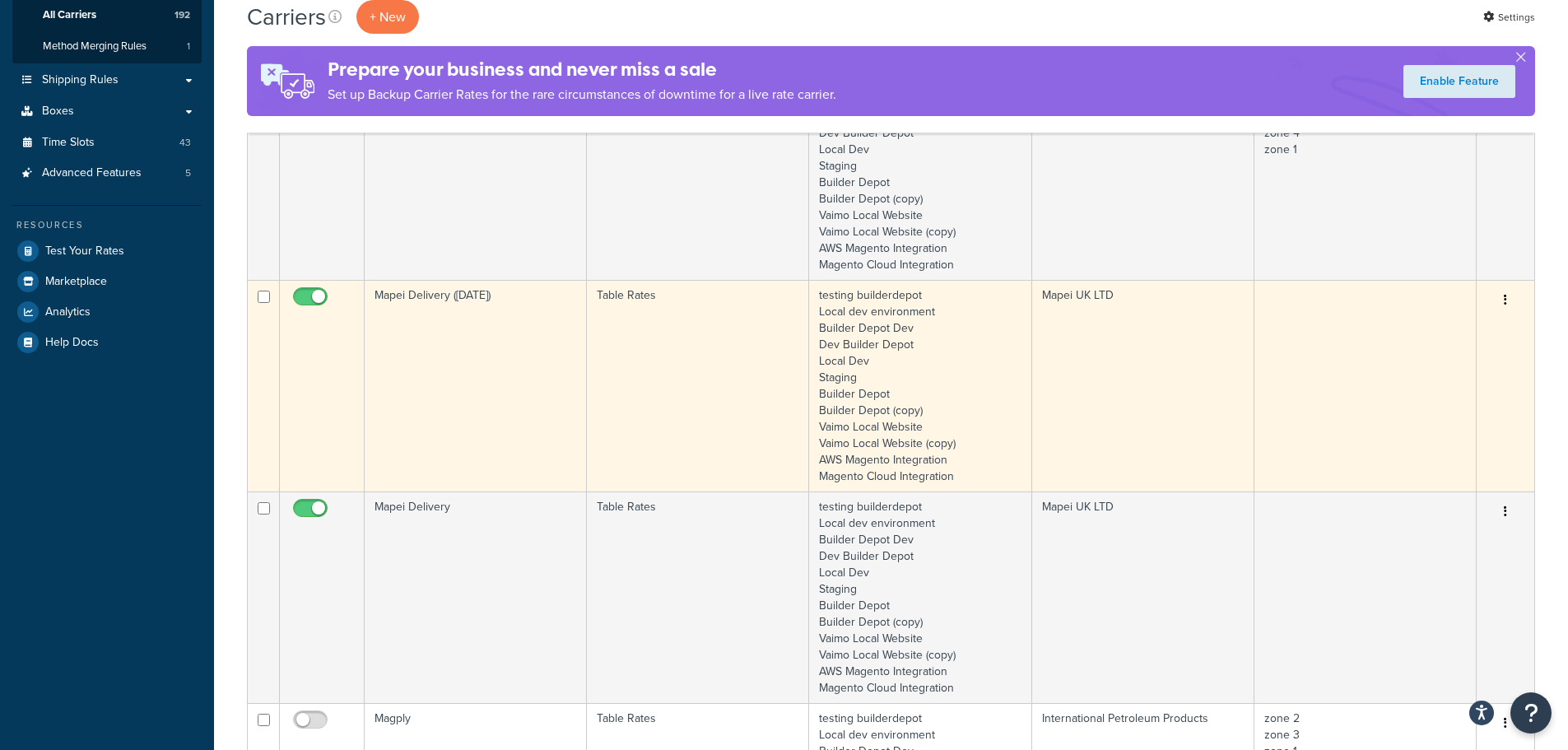
click at [464, 383] on td "Mapei Delivery (Saturday)" at bounding box center [476, 385] width 223 height 212
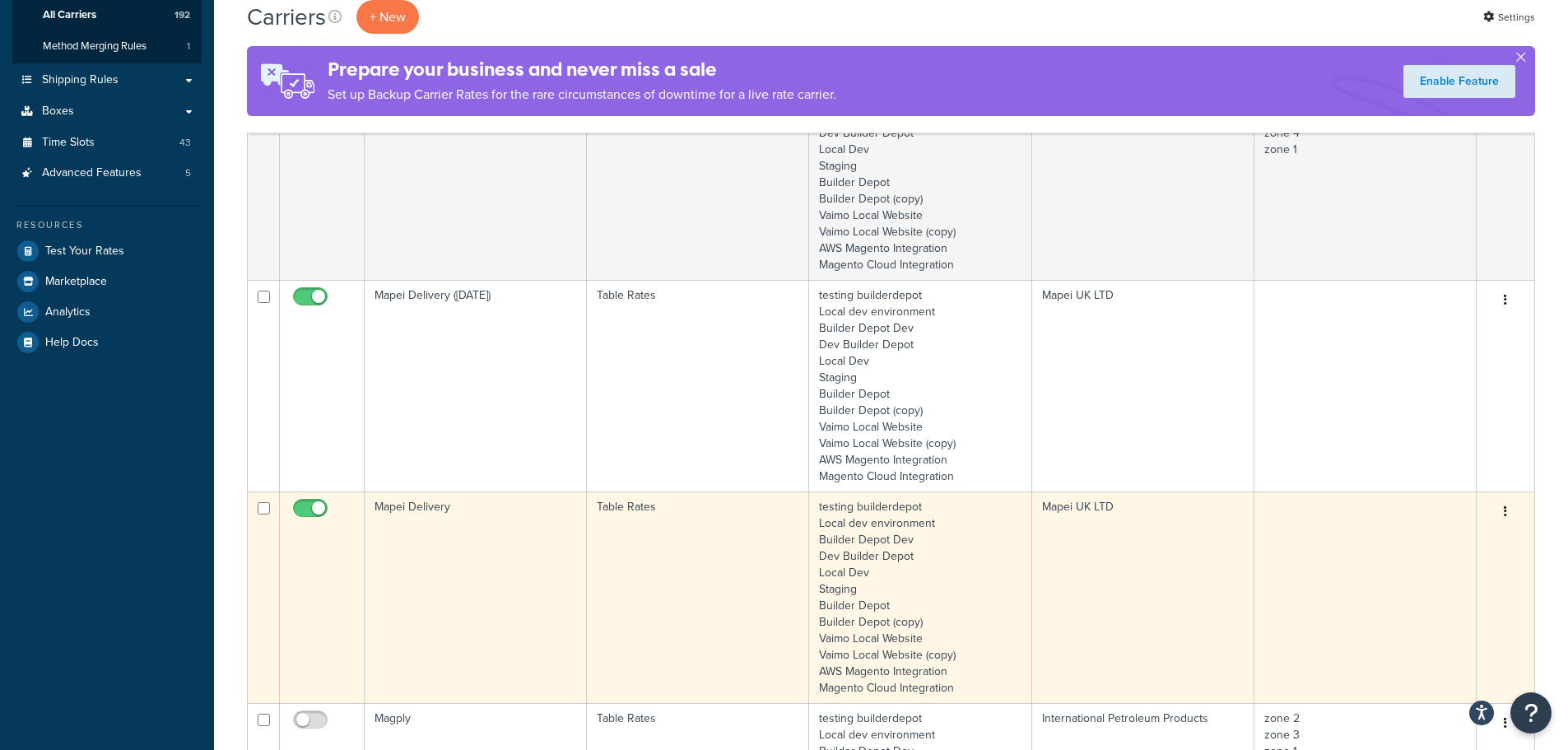
click at [454, 519] on td "Mapei Delivery" at bounding box center [476, 597] width 223 height 212
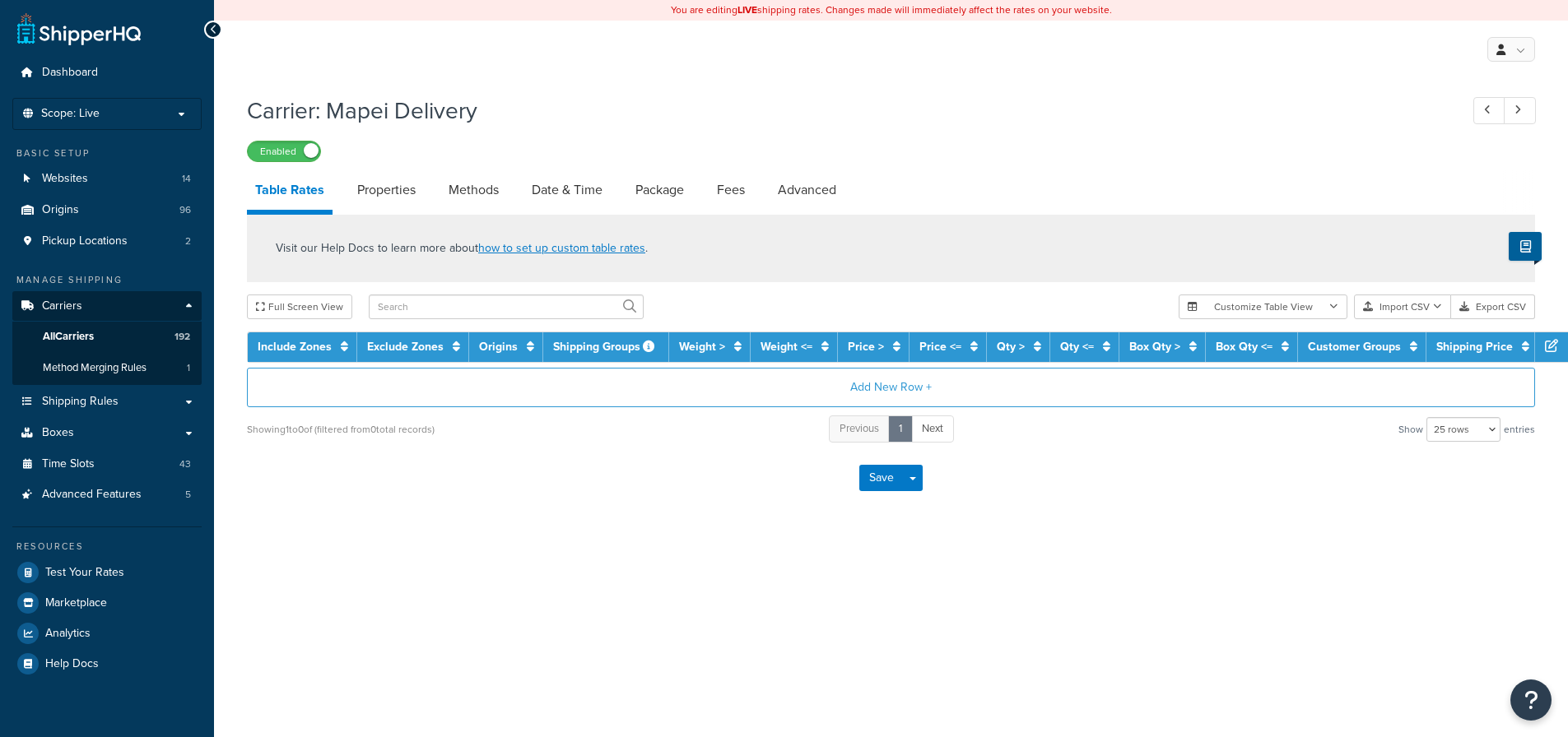
select select "25"
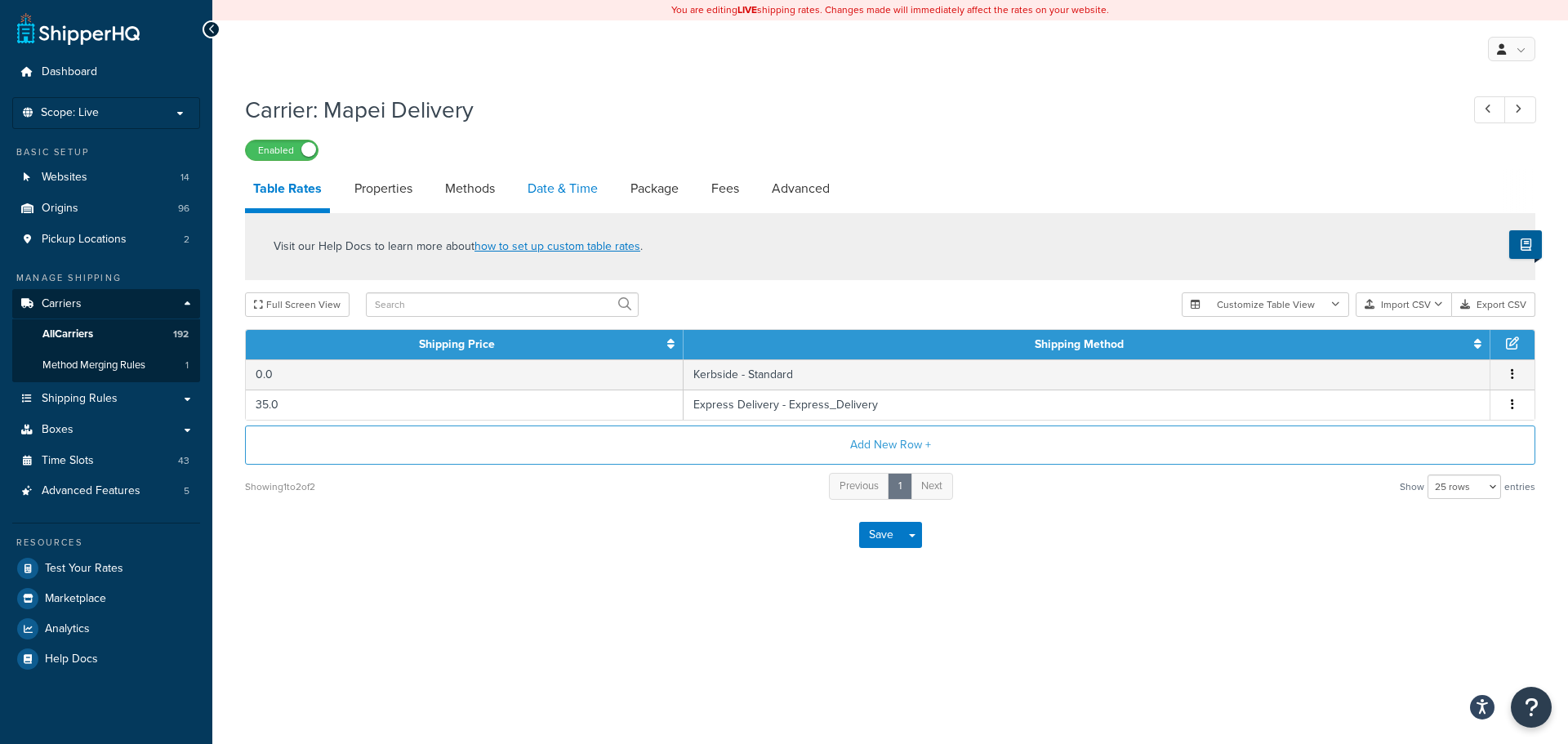
click at [558, 173] on link "Date & Time" at bounding box center [563, 188] width 86 height 39
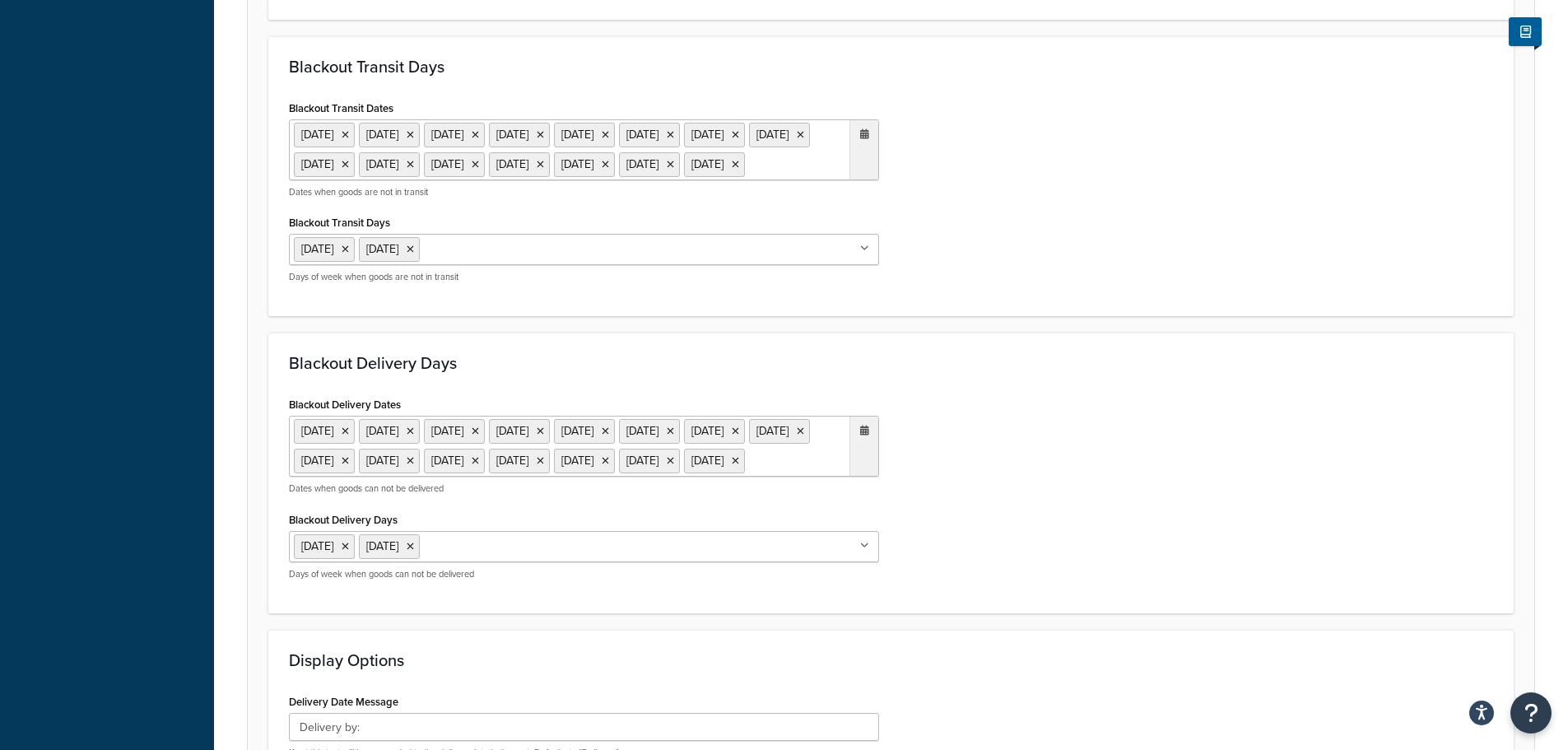
scroll to position [824, 0]
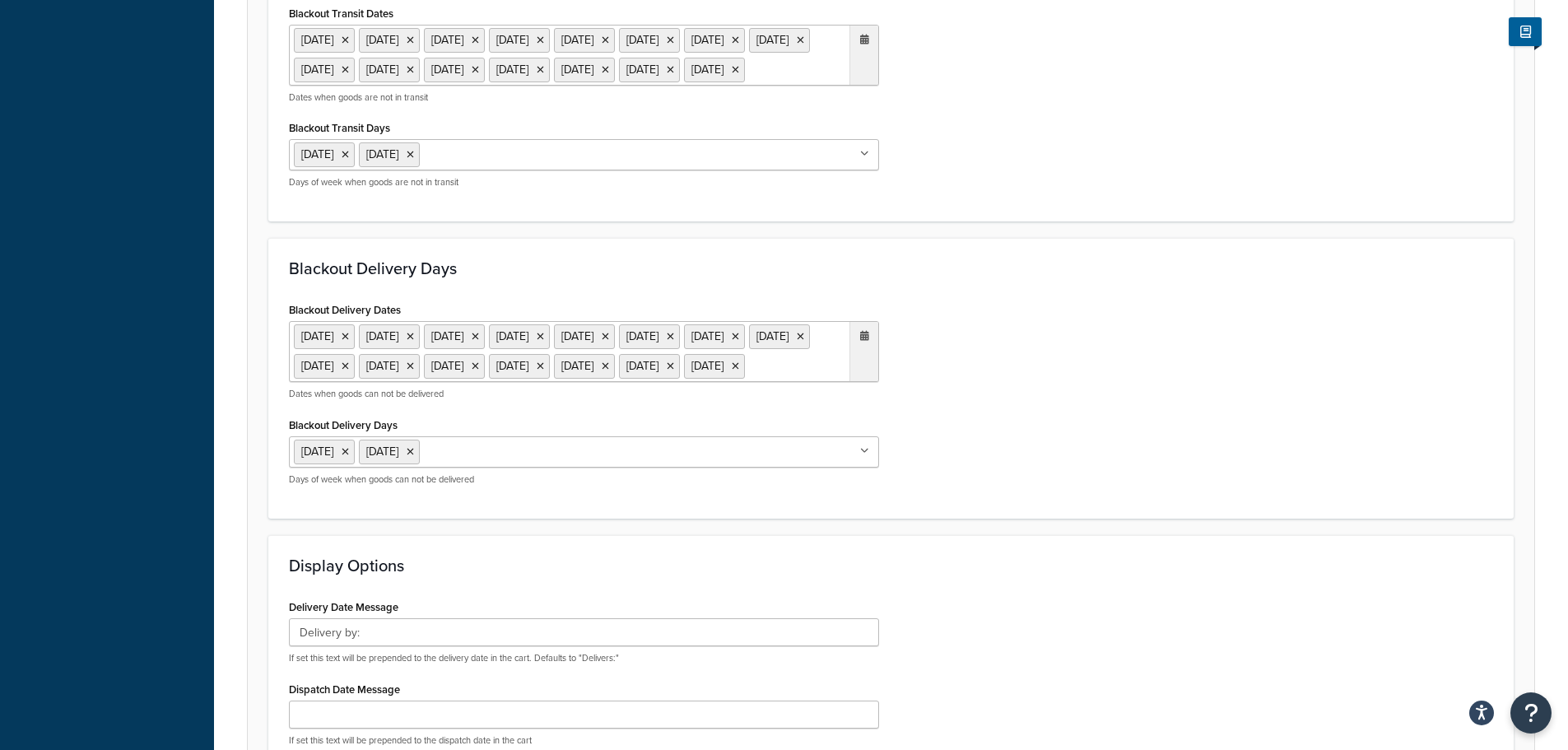
click at [791, 85] on ul "[DATE] [DATE] [DATE] [DATE] [DATE] [DATE] [DATE] [DATE] [DATE] [DATE] [DATE] [D…" at bounding box center [583, 55] width 590 height 61
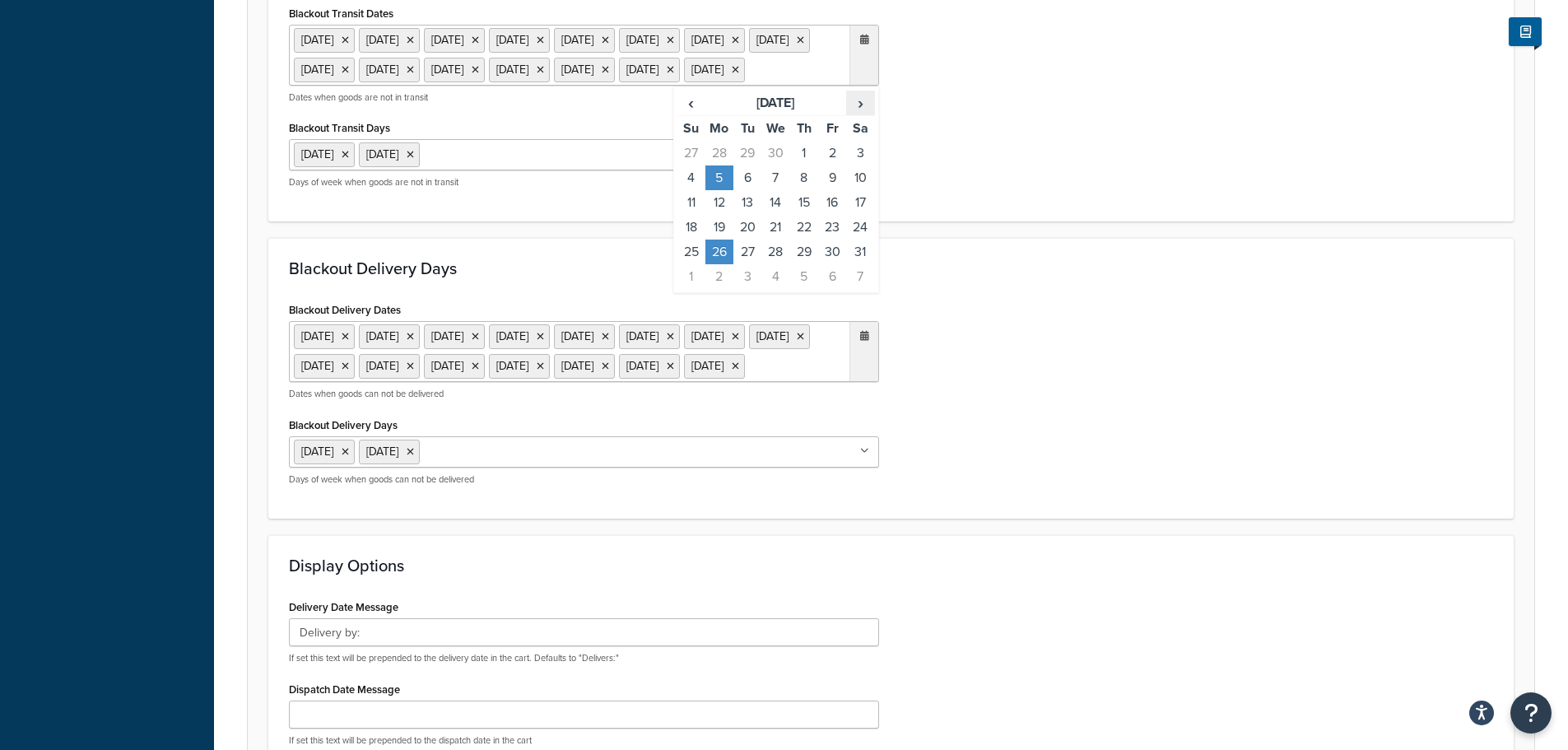
click at [863, 115] on span "›" at bounding box center [859, 103] width 26 height 23
click at [723, 265] on td "25" at bounding box center [719, 252] width 28 height 25
click at [795, 382] on ul "[DATE] [DATE] [DATE] [DATE] [DATE] [DATE] [DATE] [DATE] [DATE] [DATE] [DATE] [D…" at bounding box center [583, 352] width 590 height 61
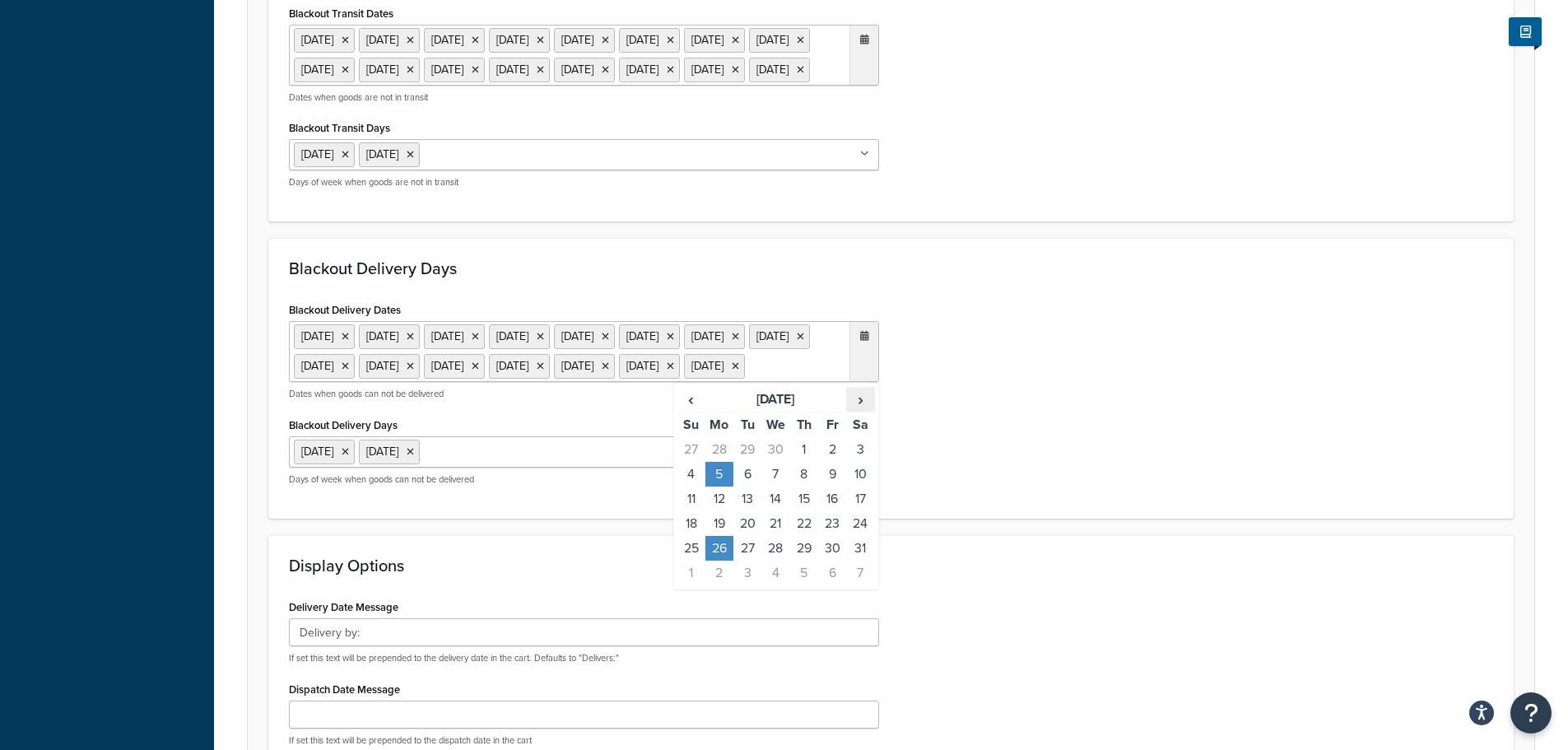
click at [866, 411] on span "›" at bounding box center [859, 399] width 26 height 23
click at [714, 561] on td "25" at bounding box center [719, 548] width 28 height 25
click at [1094, 498] on div "Blackout Delivery Dates [DATE] [DATE] [DATE] [DATE] [DATE] [DATE] [DATE] [DATE]…" at bounding box center [890, 398] width 1229 height 200
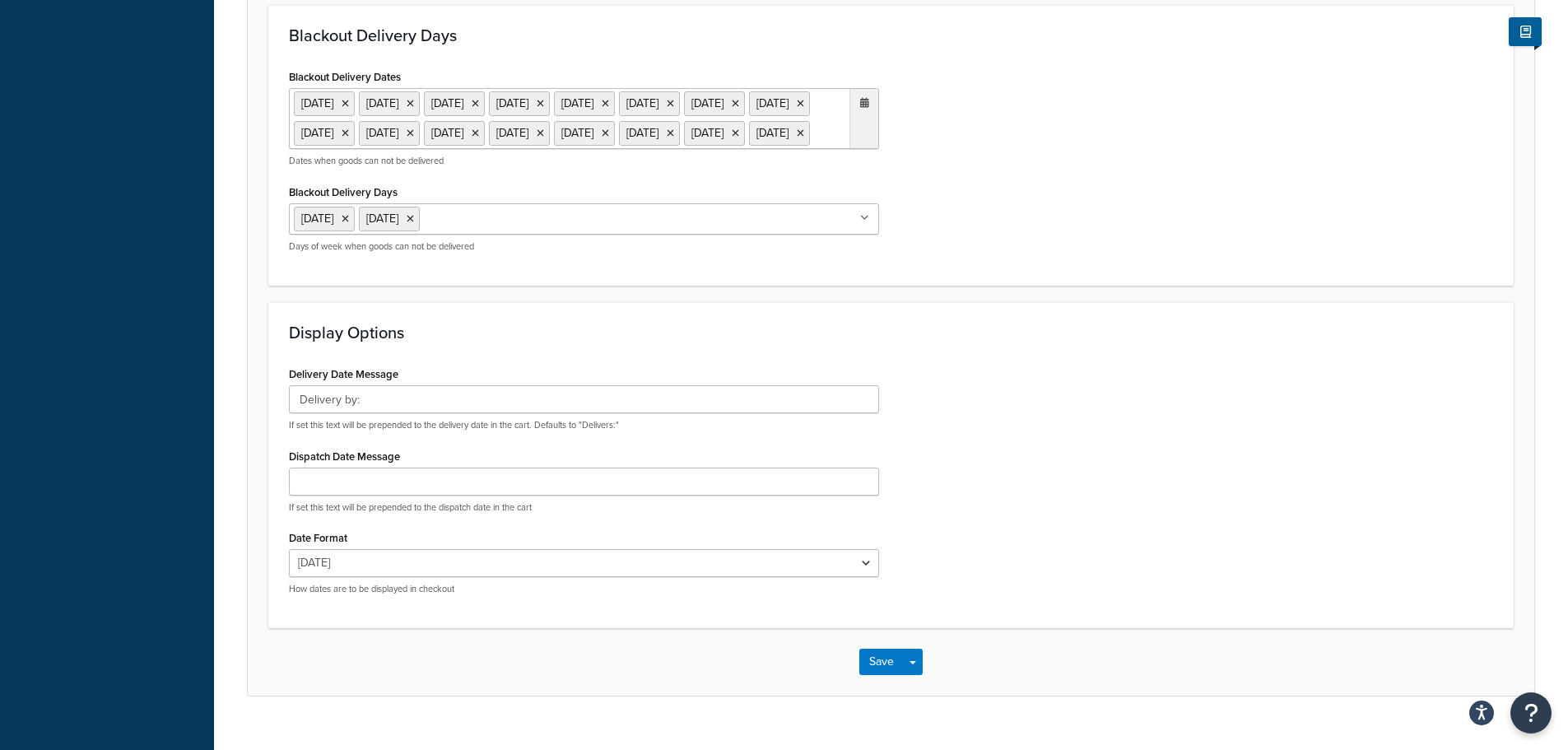
scroll to position [1204, 0]
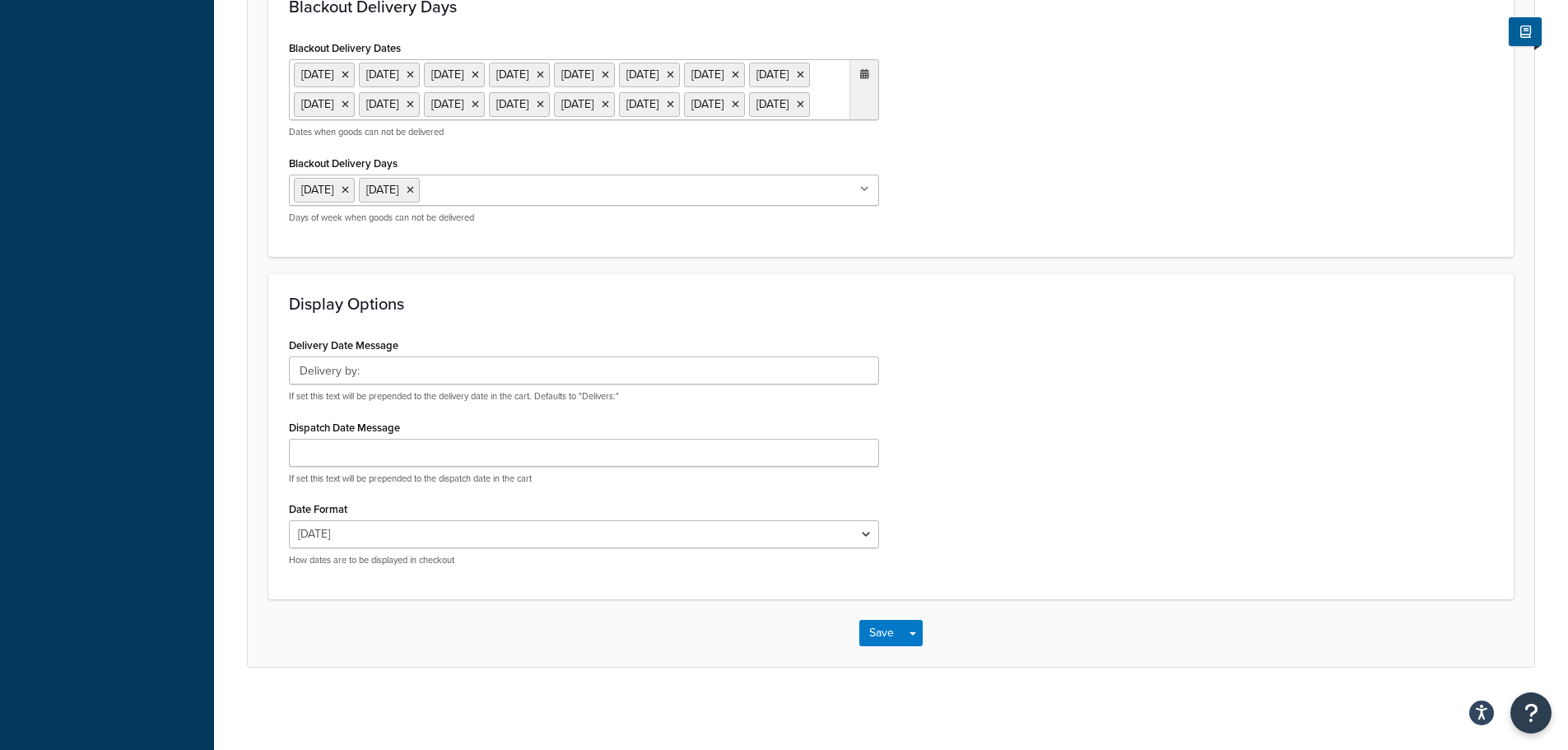
click at [888, 650] on div "Save Save Dropdown Save and Edit" at bounding box center [890, 633] width 1286 height 68
click at [875, 633] on button "Save" at bounding box center [881, 633] width 44 height 26
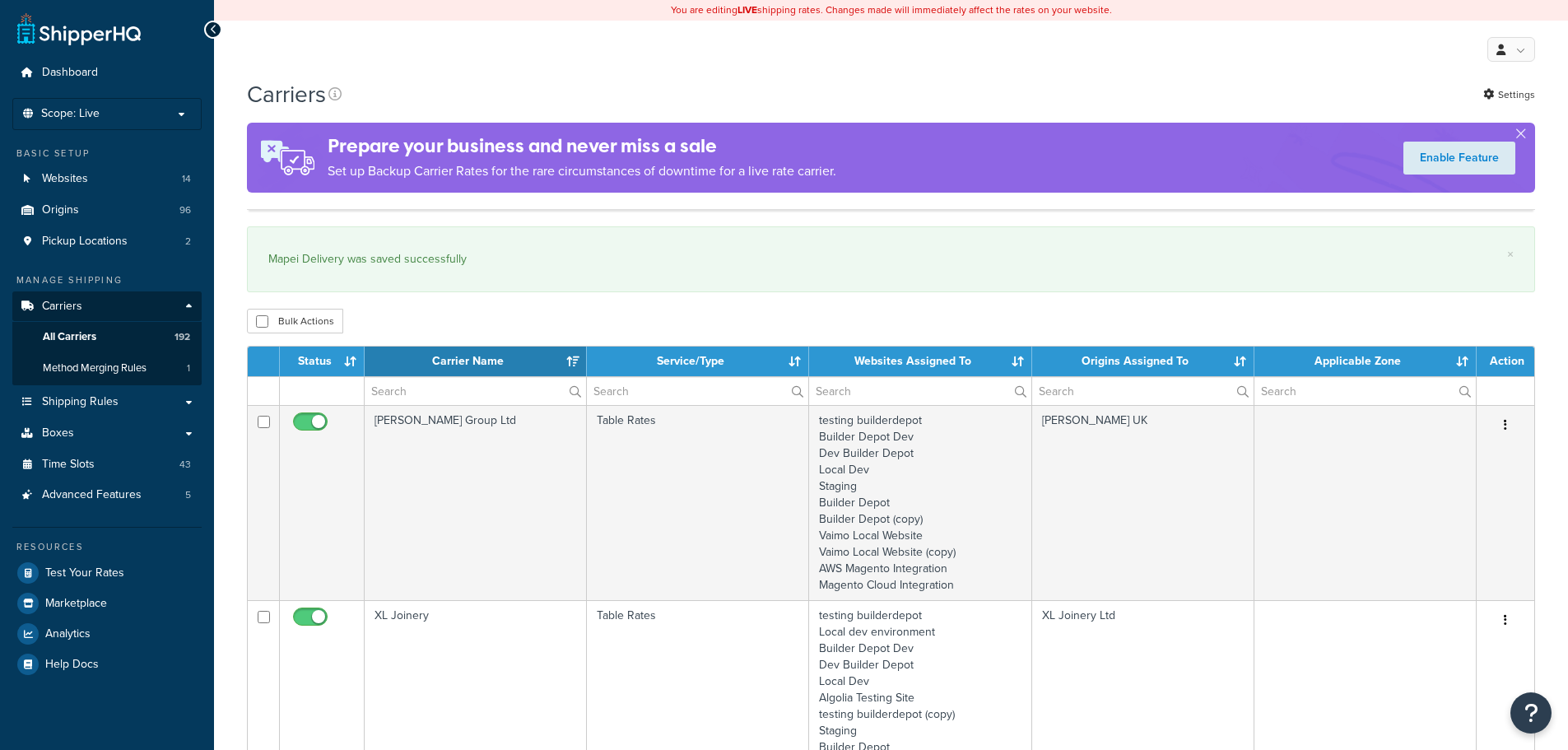
select select "15"
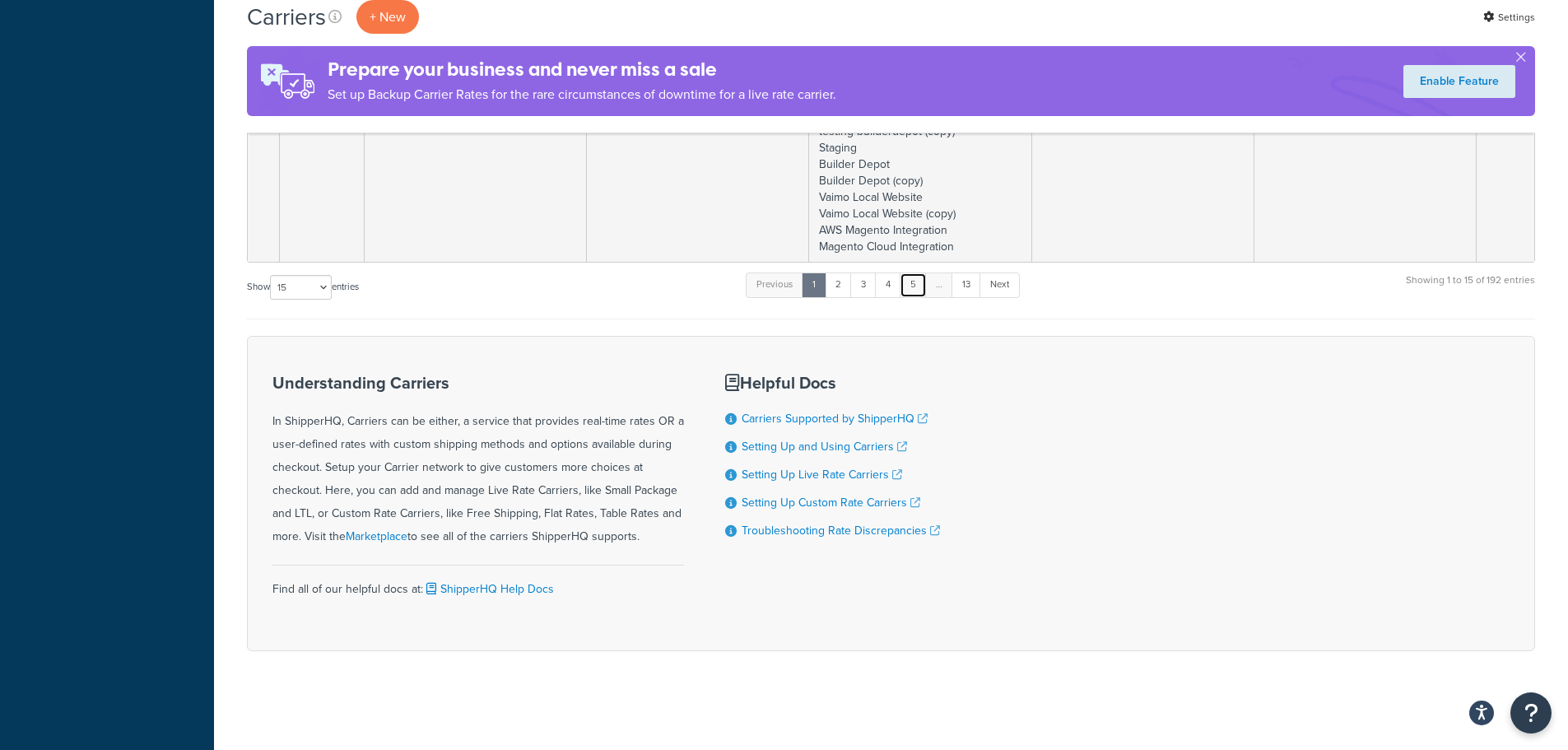
click at [917, 286] on link "5" at bounding box center [913, 285] width 27 height 25
click at [917, 286] on link "6" at bounding box center [910, 285] width 27 height 25
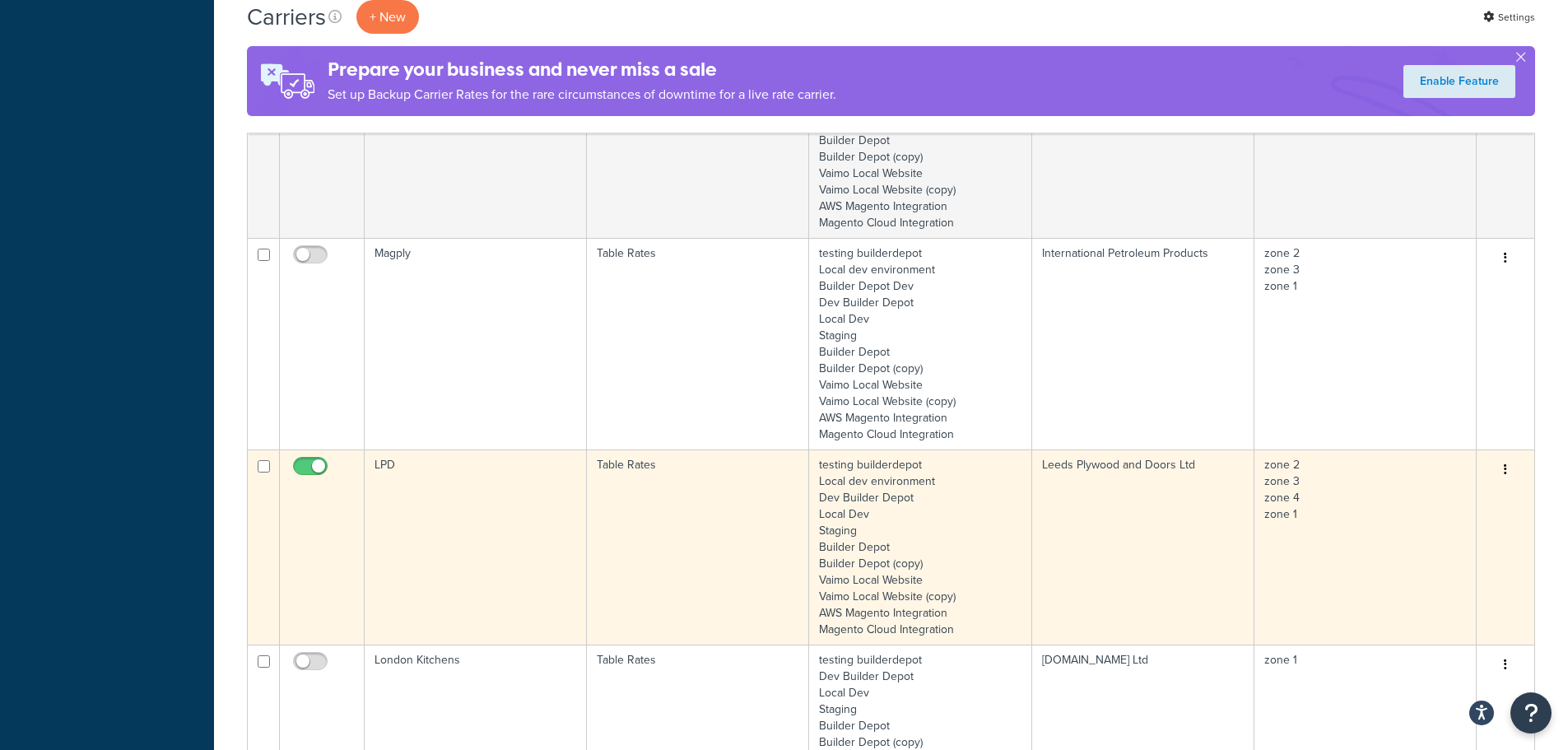
scroll to position [898, 0]
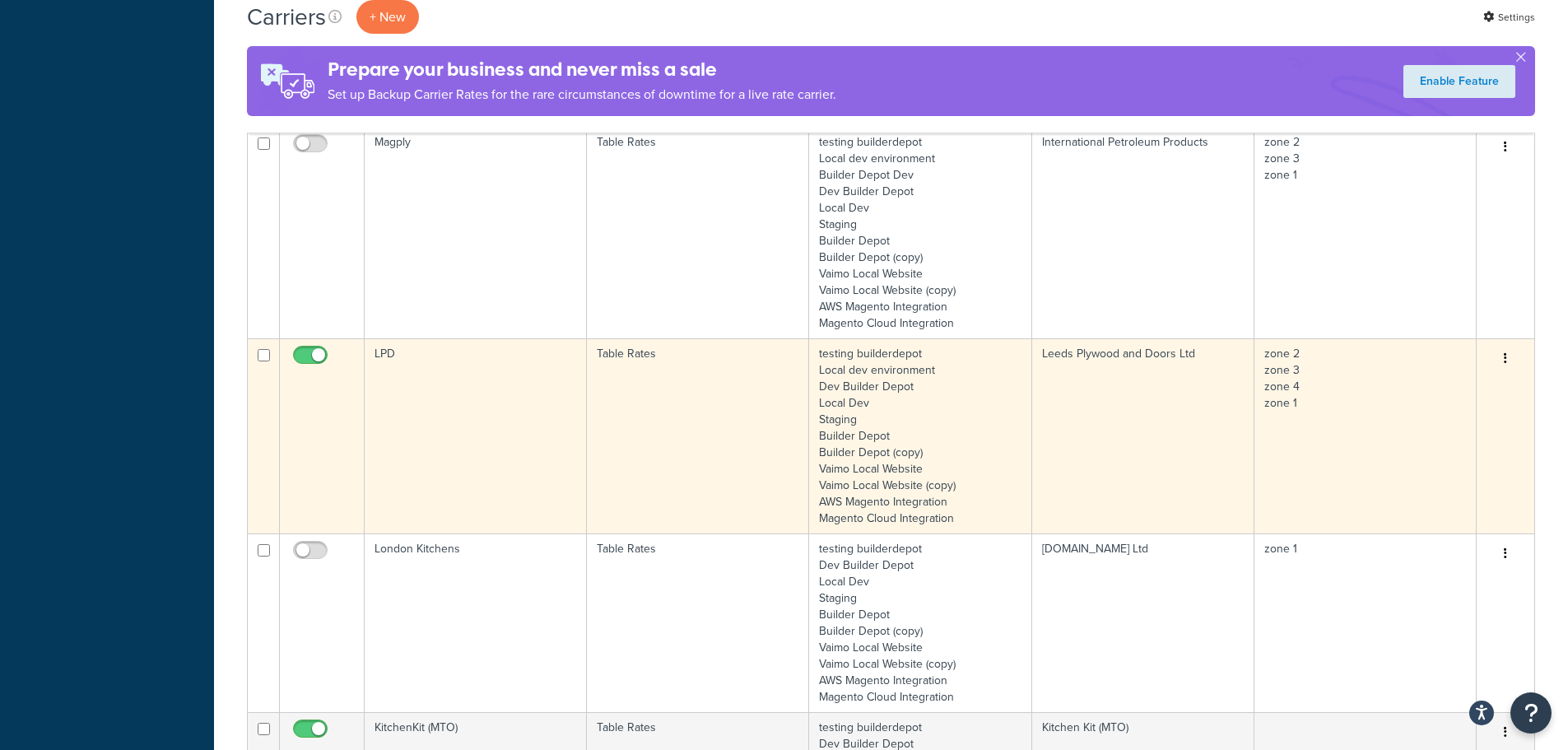
click at [407, 398] on td "LPD" at bounding box center [476, 435] width 223 height 195
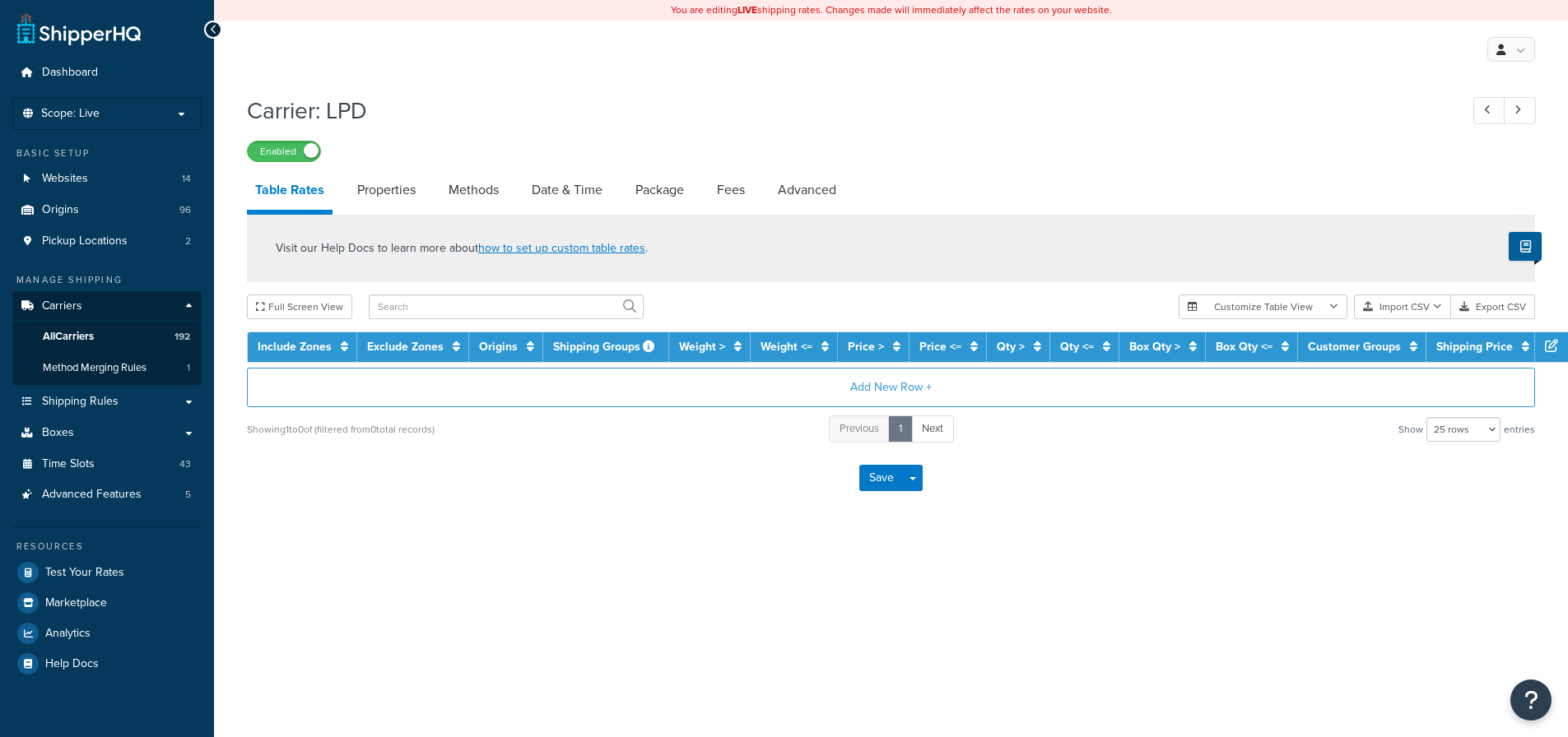
select select "25"
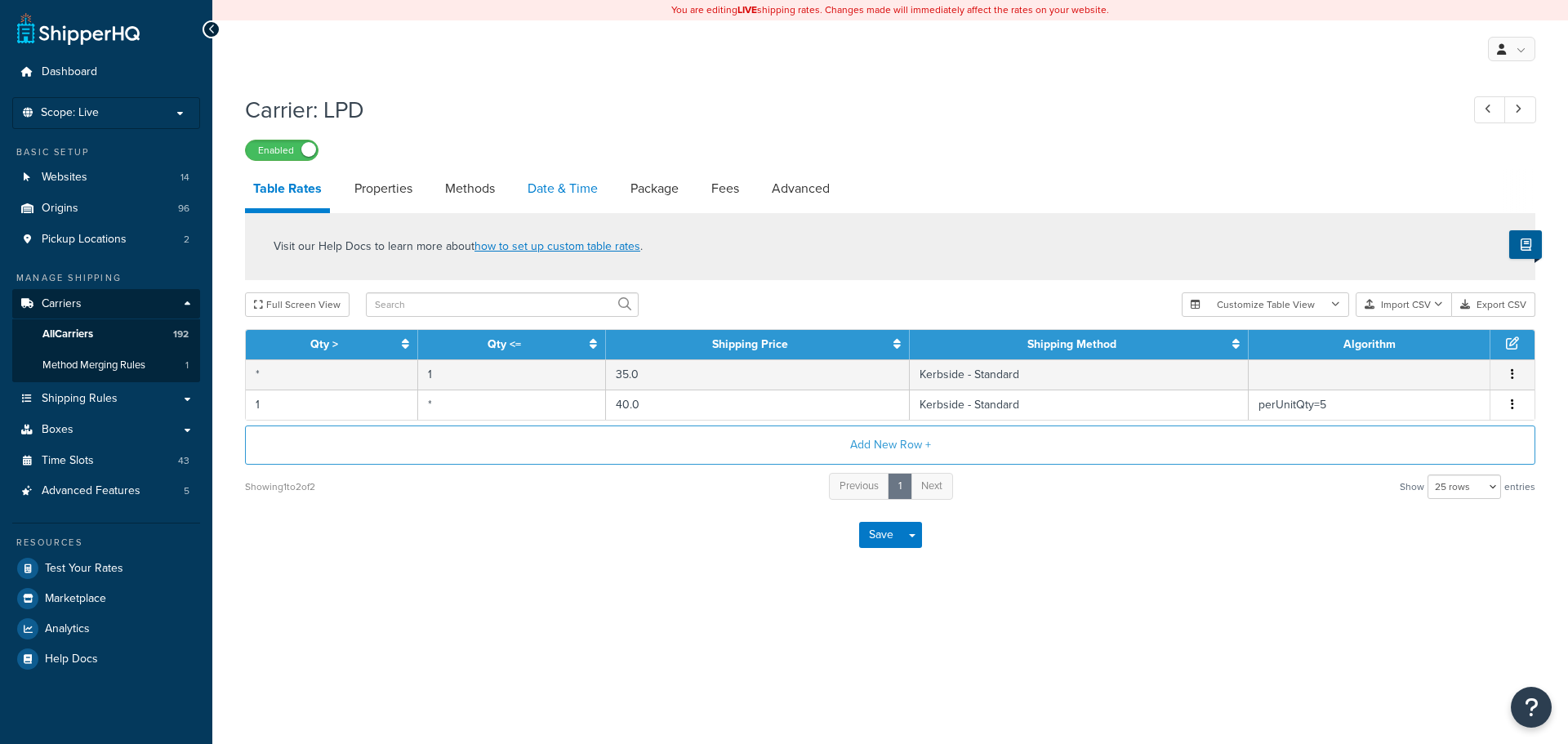
click at [569, 188] on link "Date & Time" at bounding box center [563, 188] width 86 height 39
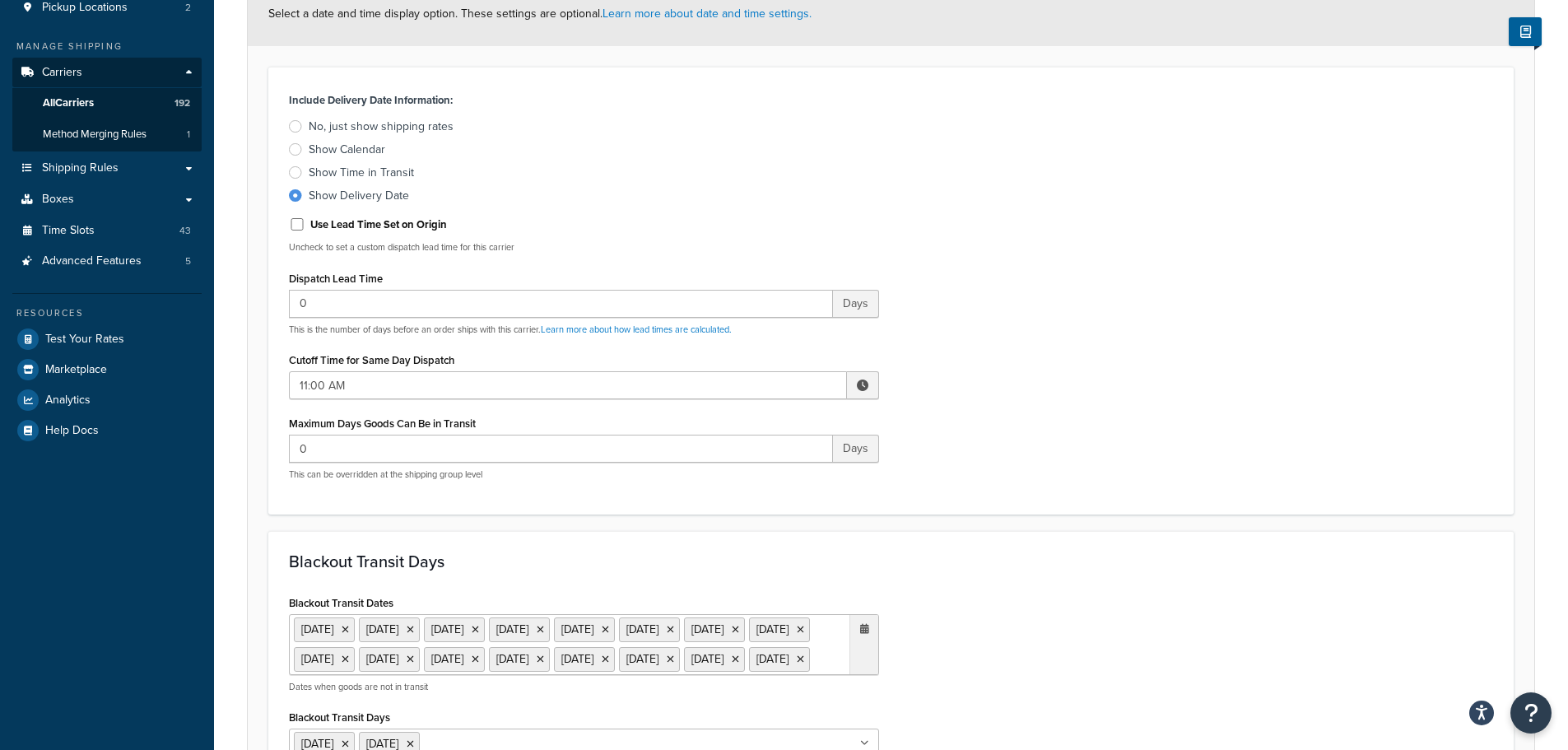
scroll to position [577, 0]
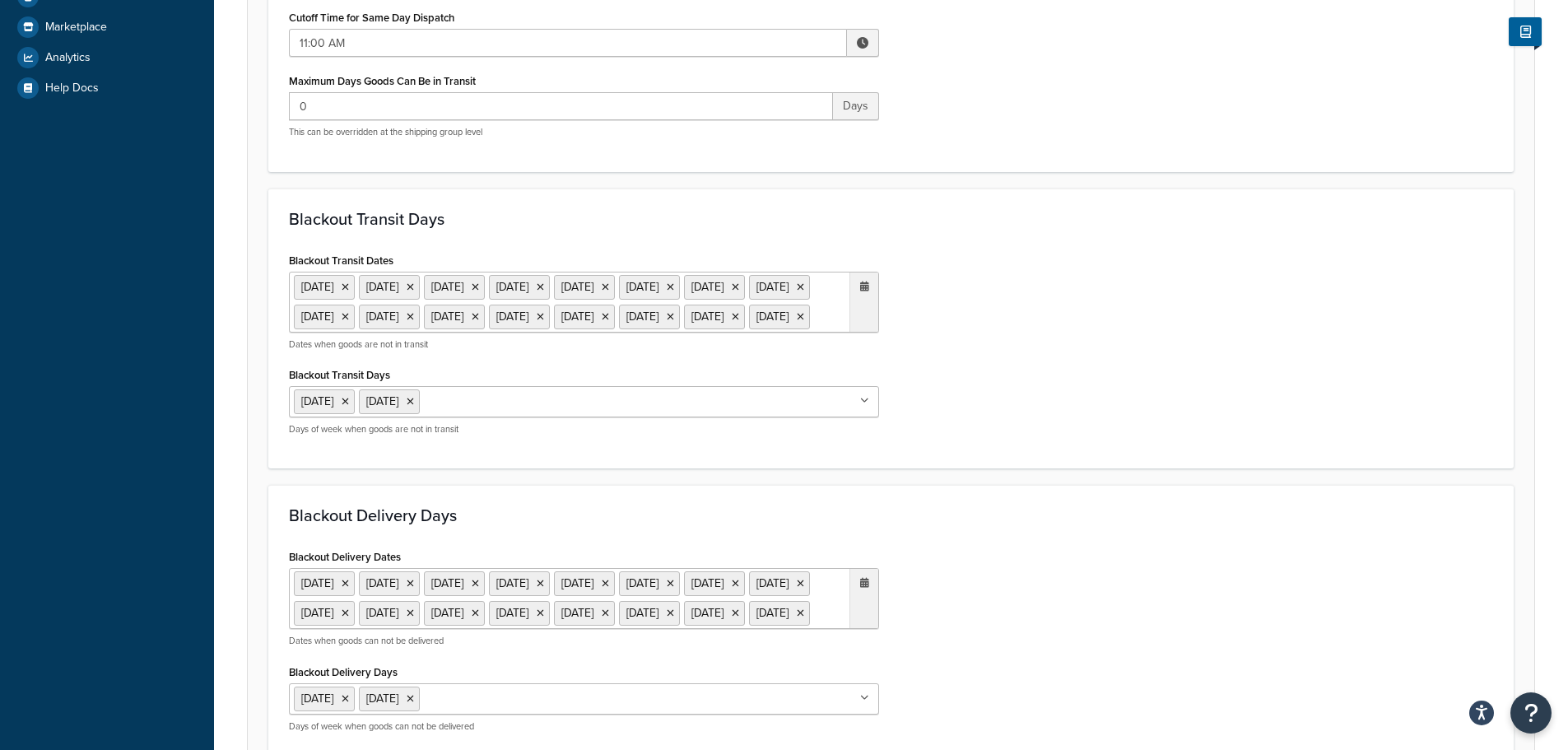
click at [585, 332] on ul "[DATE] [DATE] [DATE] [DATE] [DATE] [DATE] [DATE] [DATE] [DATE] [DATE] [DATE] [D…" at bounding box center [583, 302] width 590 height 61
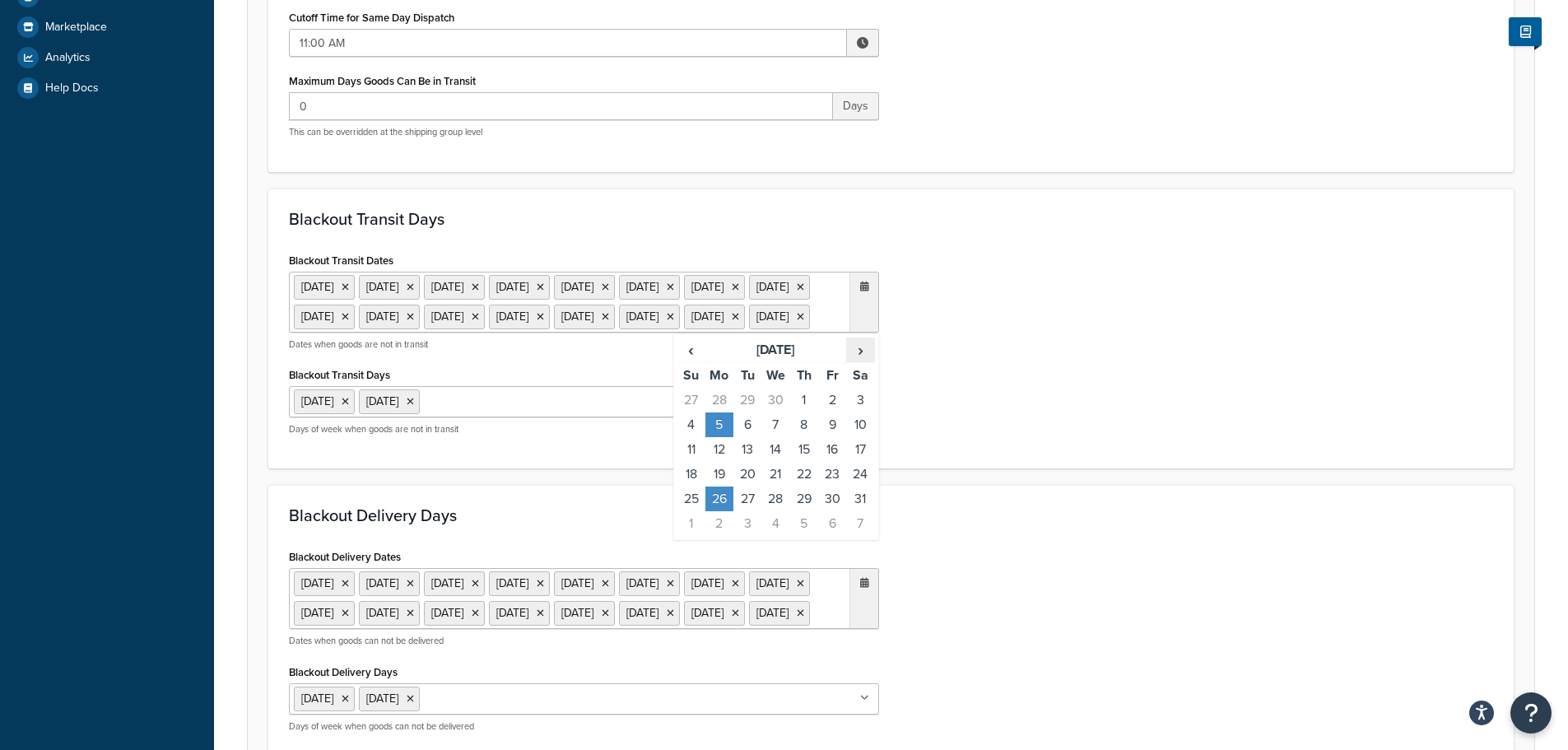
click at [867, 362] on span "›" at bounding box center [859, 350] width 26 height 23
click at [729, 511] on td "25" at bounding box center [719, 499] width 28 height 25
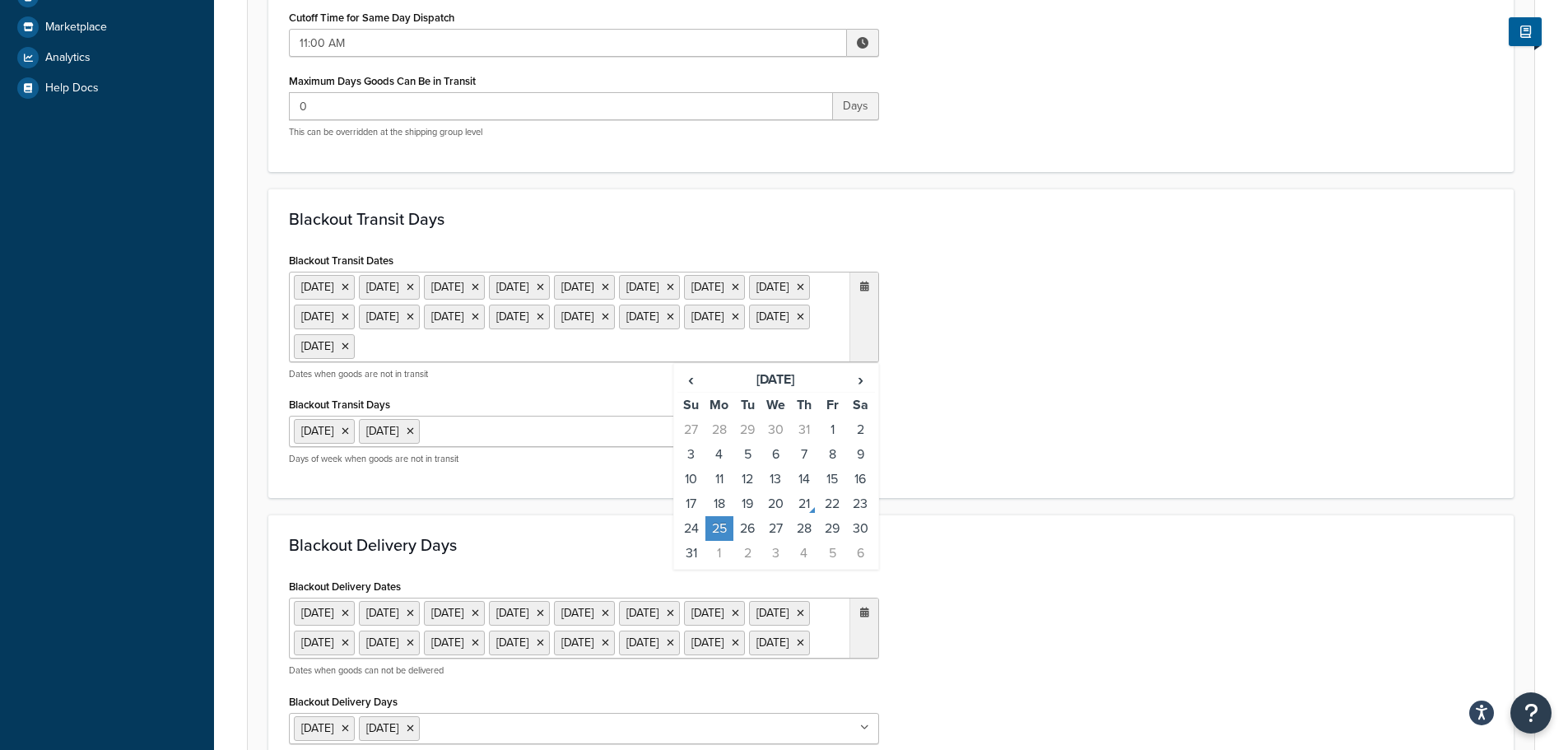
click at [1034, 556] on div "Blackout Delivery Days Blackout Delivery Dates [DATE] [DATE] [DATE] [DATE] [DAT…" at bounding box center [891, 655] width 1245 height 280
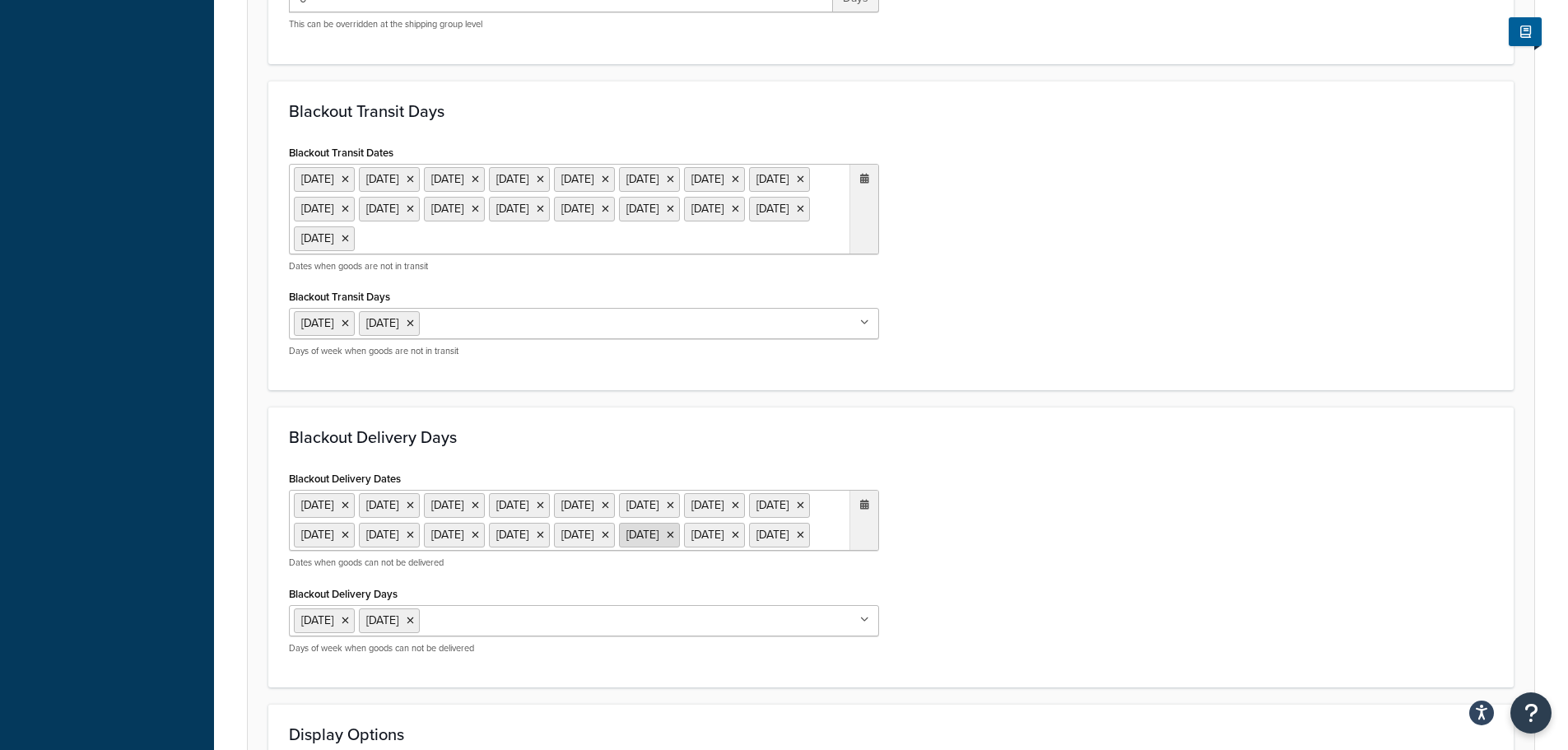
scroll to position [906, 0]
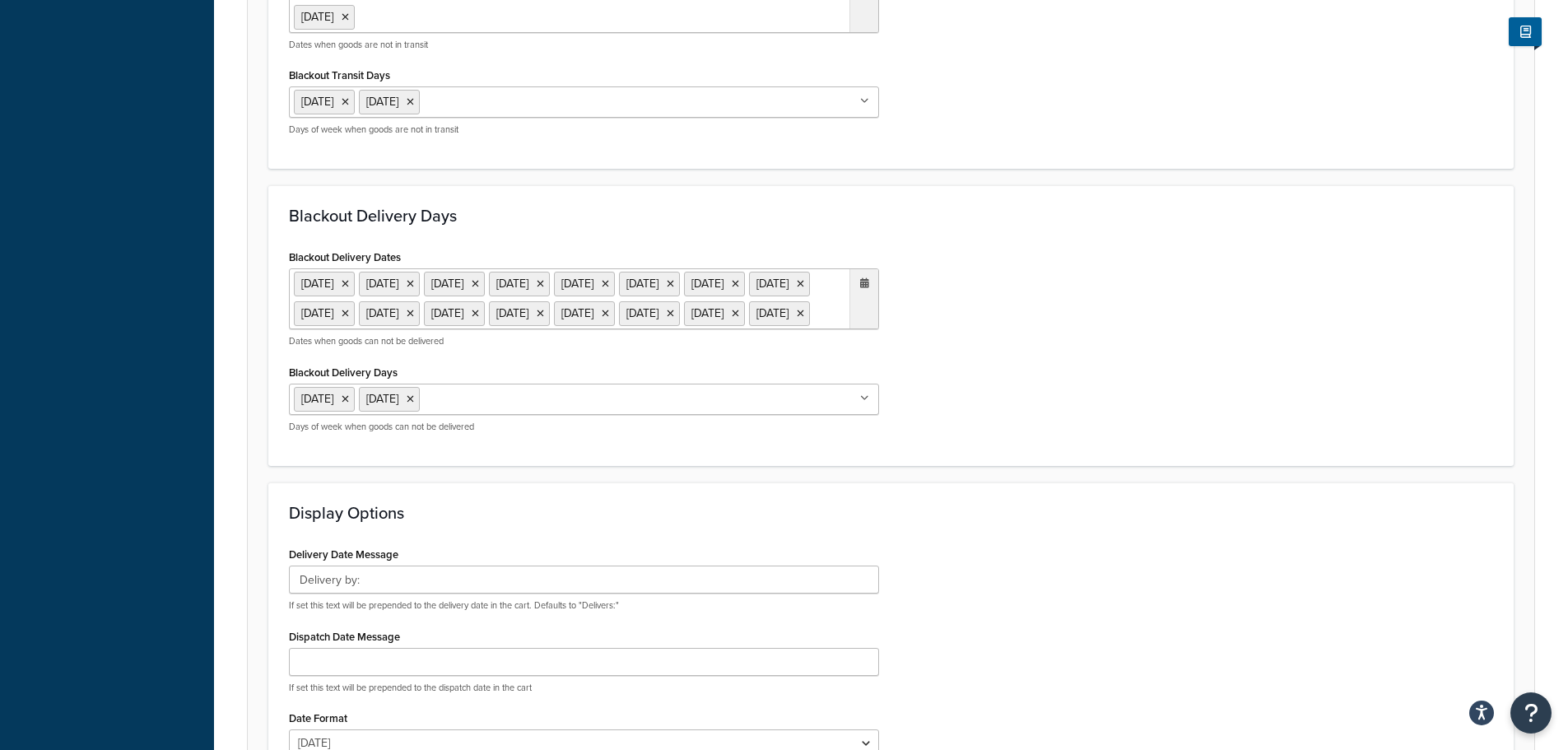
click at [602, 329] on ul "[DATE] [DATE] [DATE] [DATE] [DATE] [DATE] [DATE] [DATE] [DATE] [DATE] [DATE] [D…" at bounding box center [583, 299] width 590 height 61
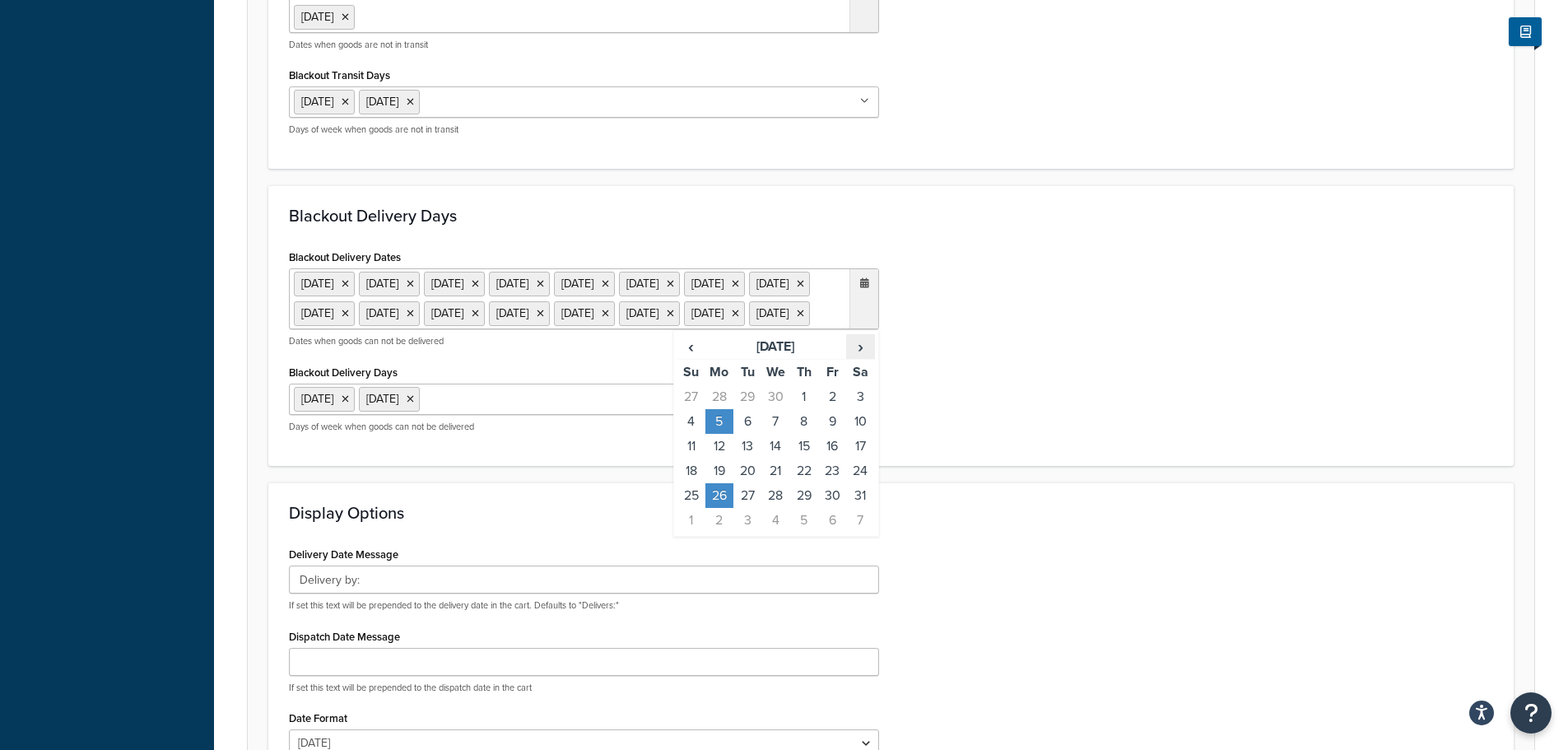
click at [858, 358] on span "›" at bounding box center [859, 347] width 26 height 23
click at [727, 508] on td "25" at bounding box center [719, 496] width 28 height 25
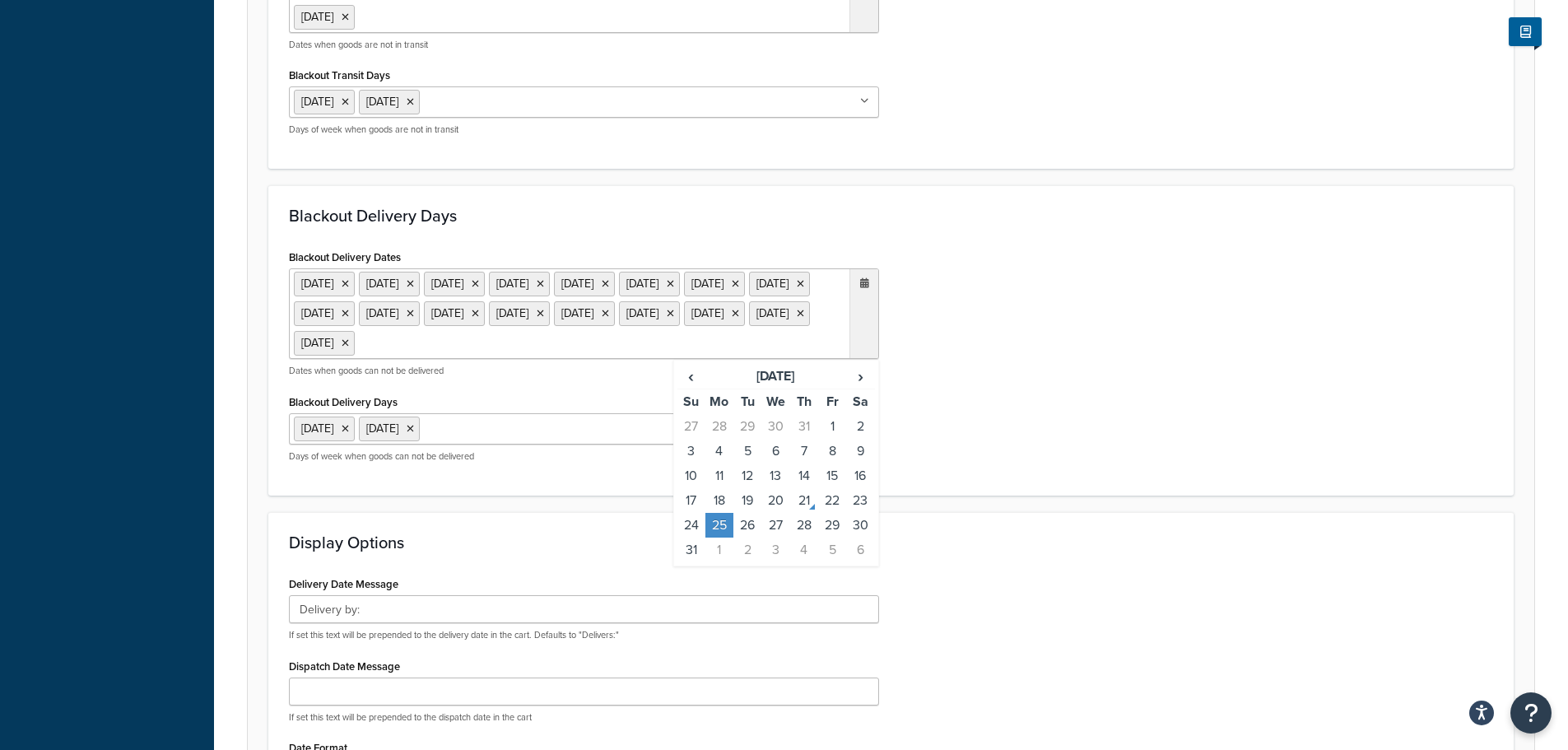
click at [1011, 496] on div "Blackout Delivery Days Blackout Delivery Dates 6 May 2024 27 May 2024 26 Aug 20…" at bounding box center [891, 340] width 1245 height 311
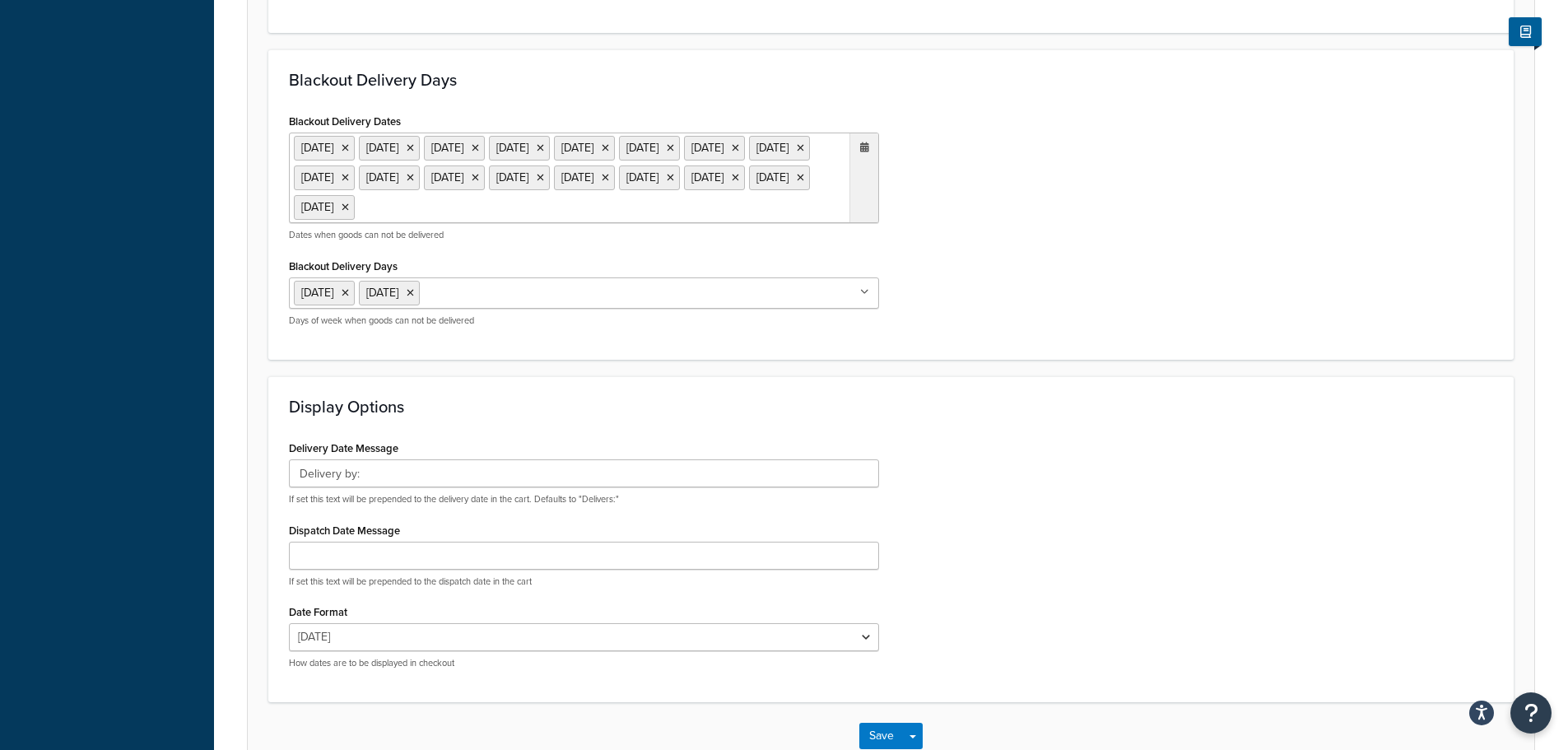
scroll to position [1204, 0]
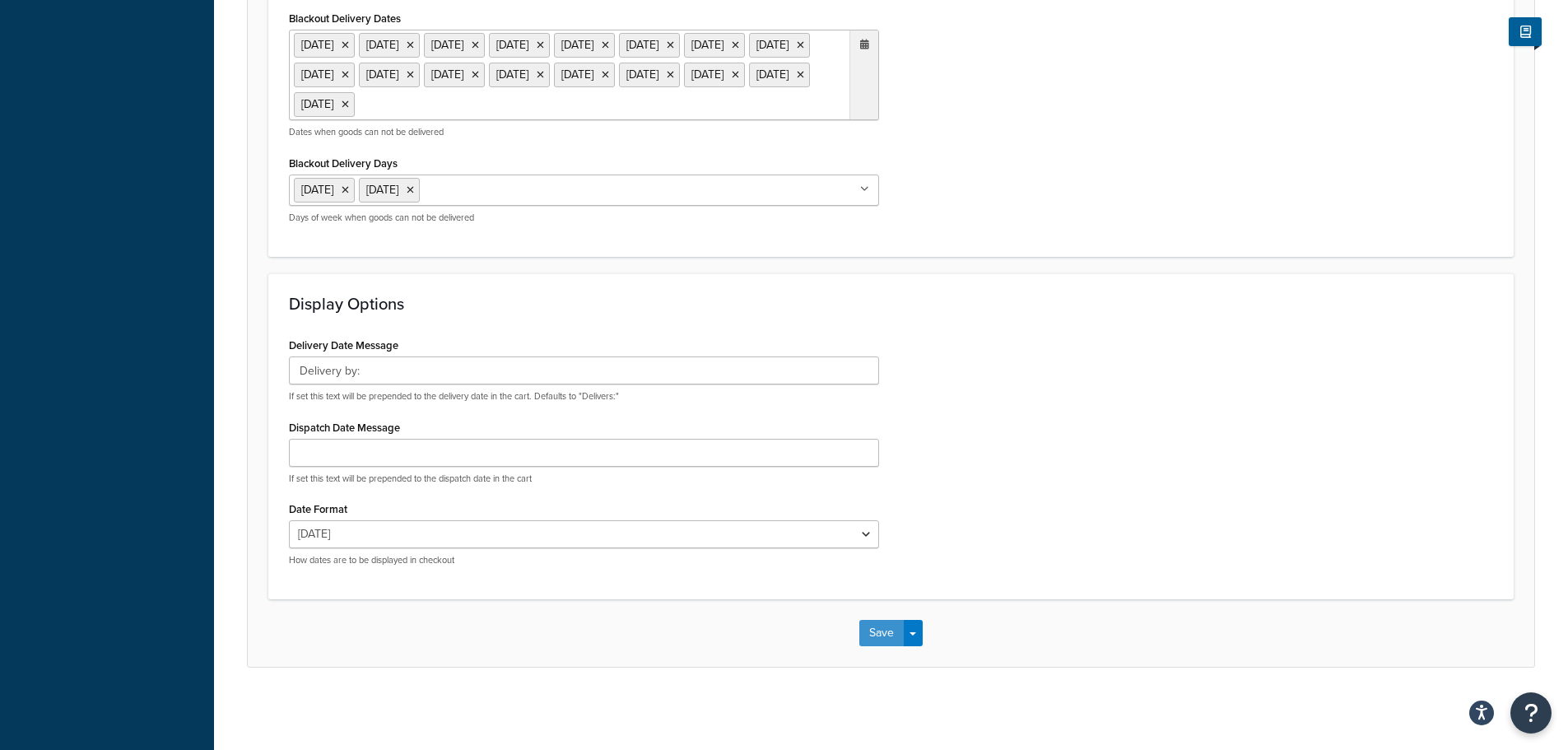
click at [885, 626] on button "Save" at bounding box center [881, 633] width 44 height 26
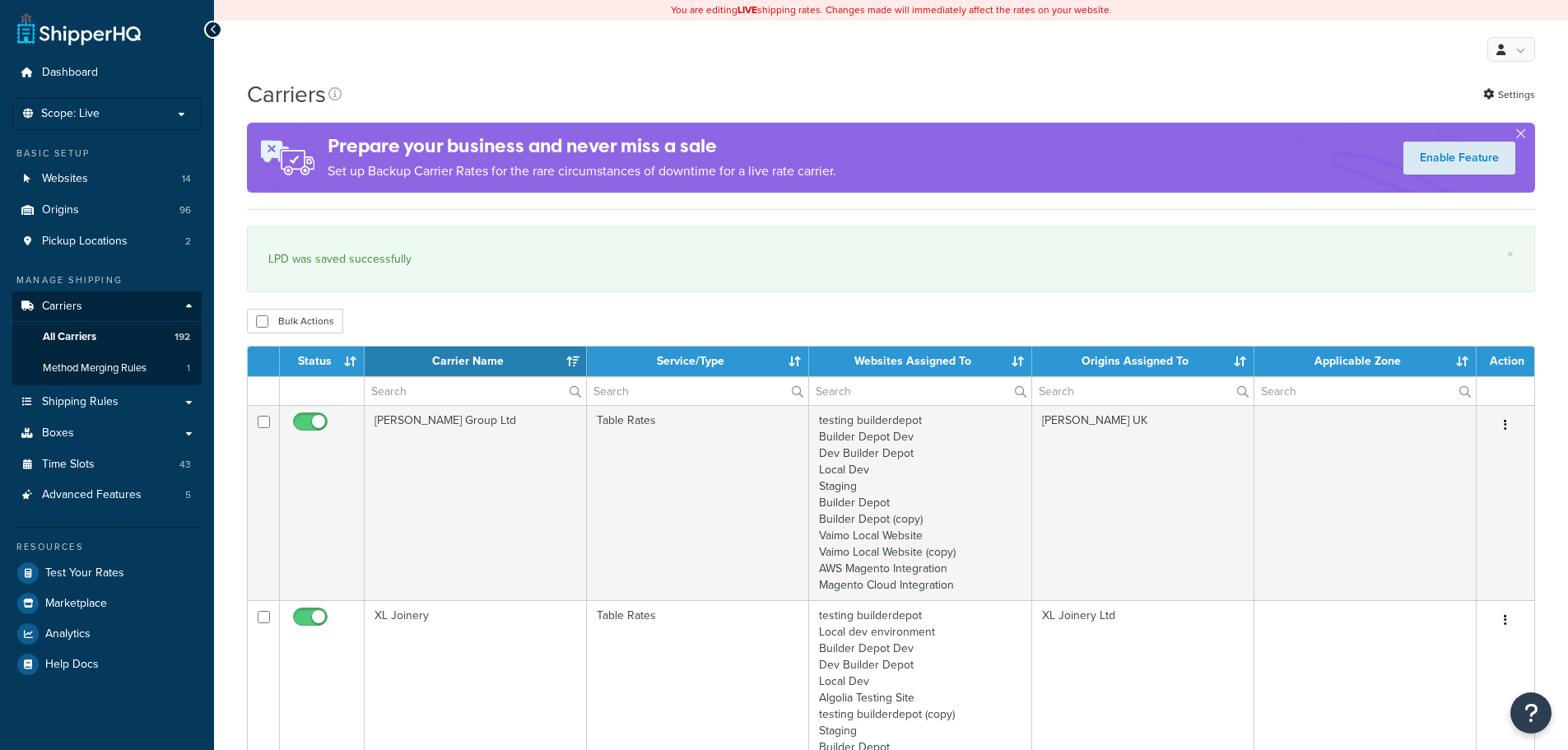
select select "15"
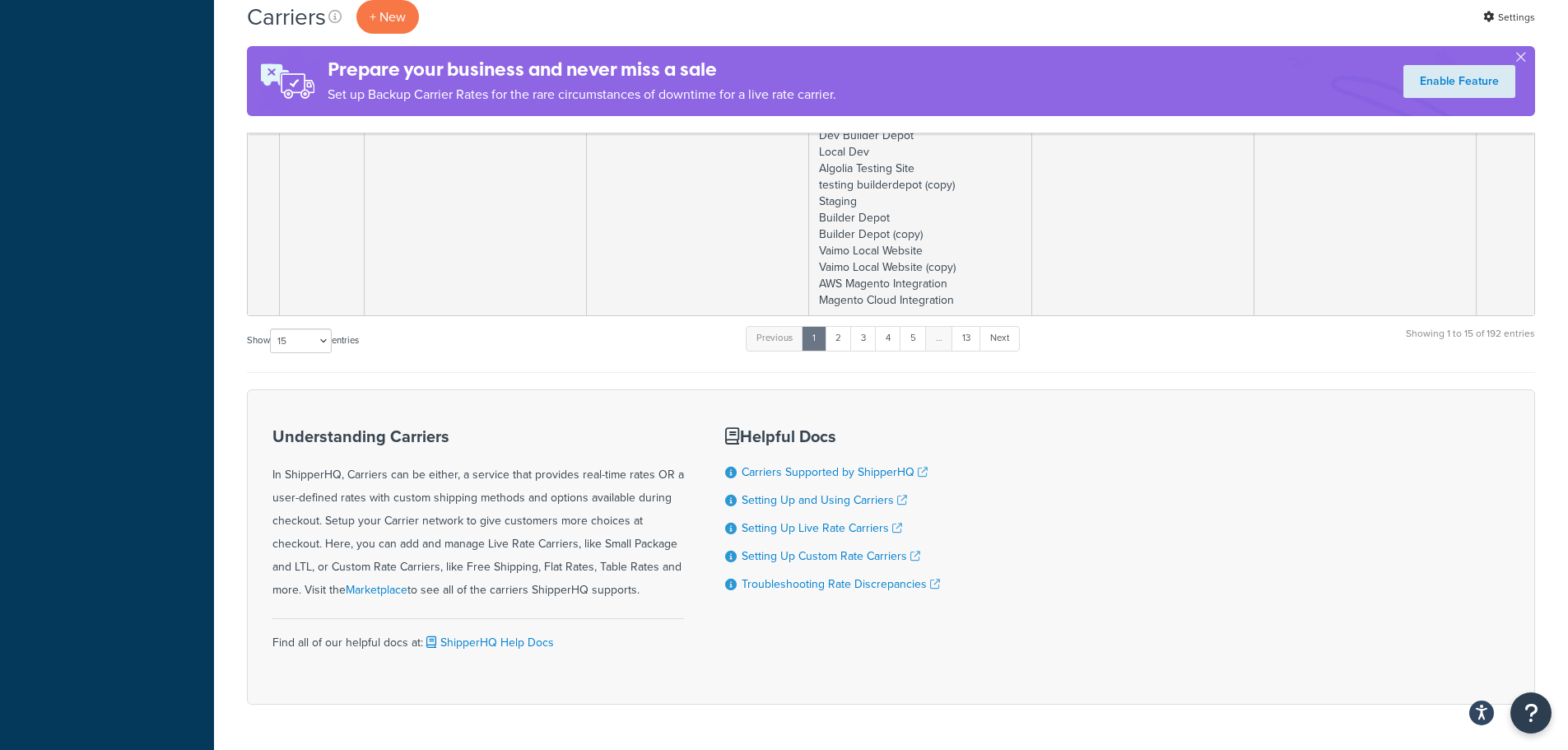
scroll to position [3154, 0]
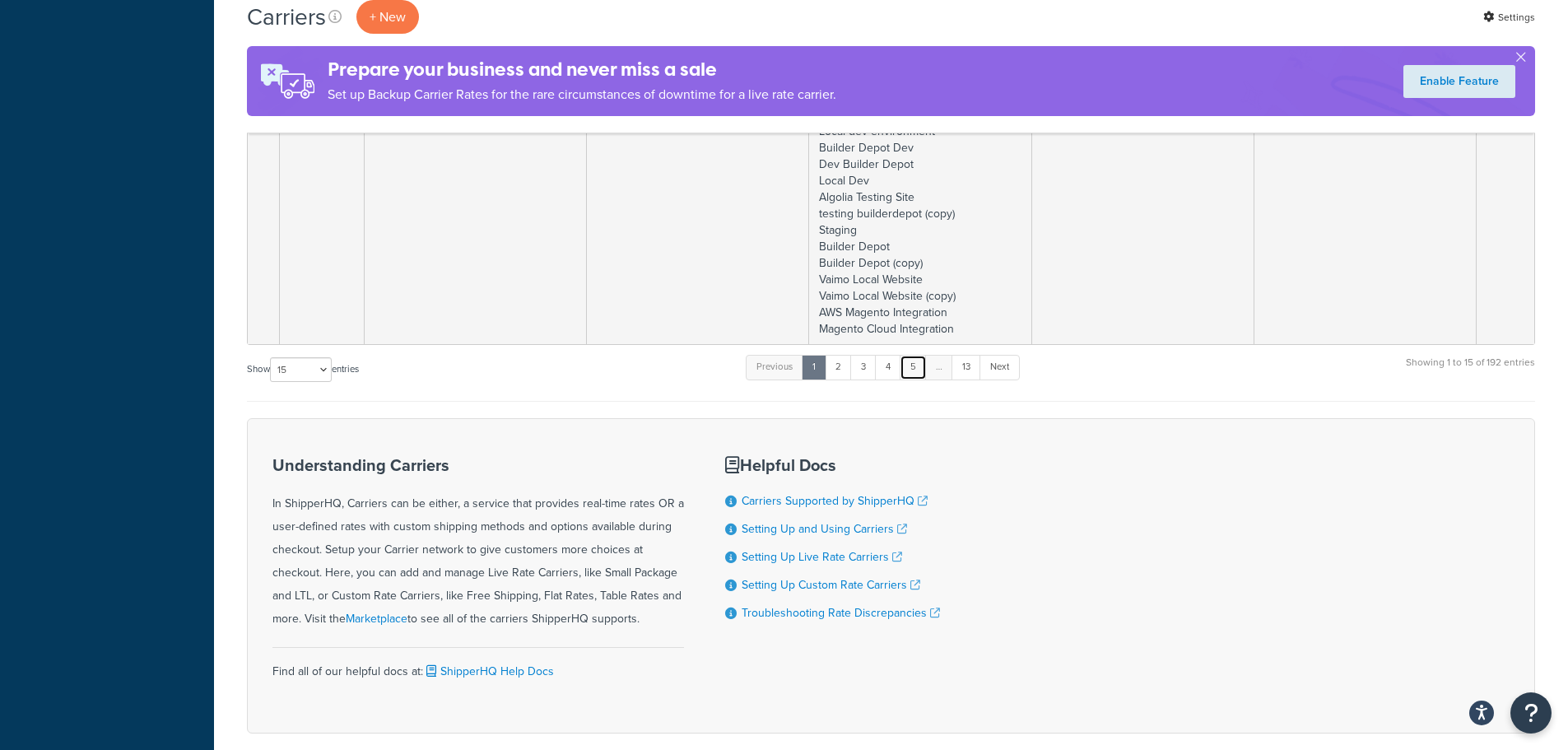
click at [920, 371] on link "5" at bounding box center [913, 367] width 27 height 25
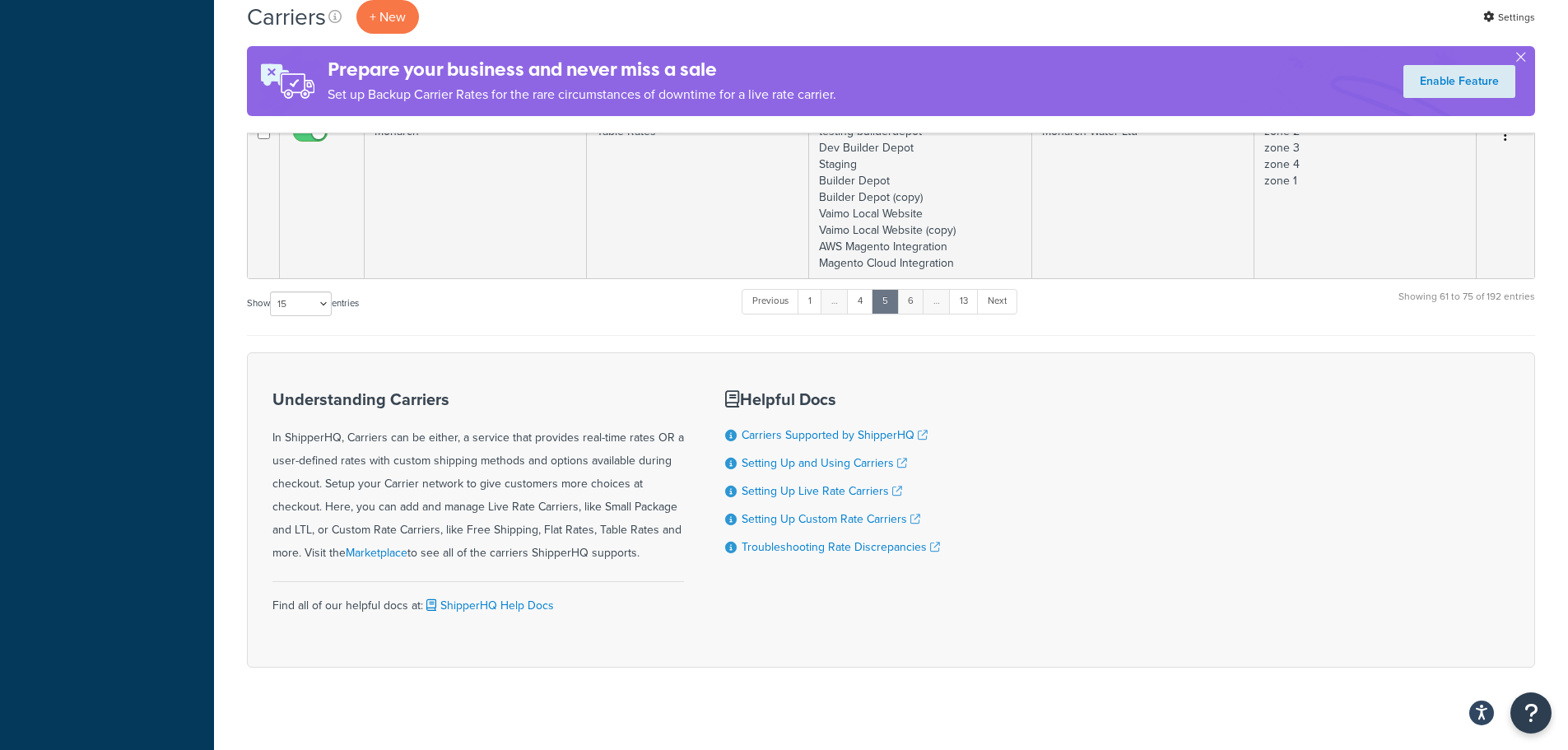
click at [912, 311] on link "6" at bounding box center [910, 301] width 27 height 25
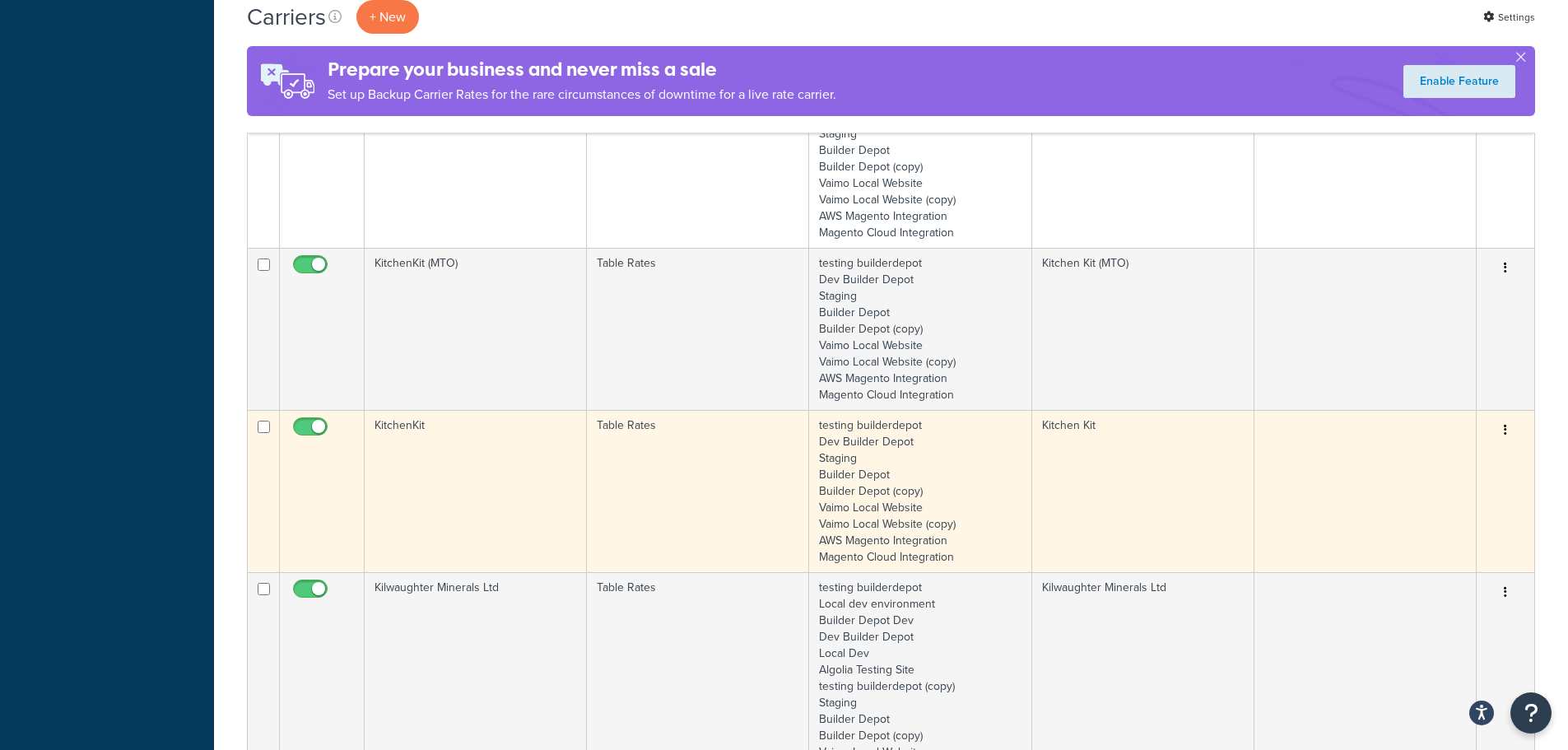
scroll to position [1400, 0]
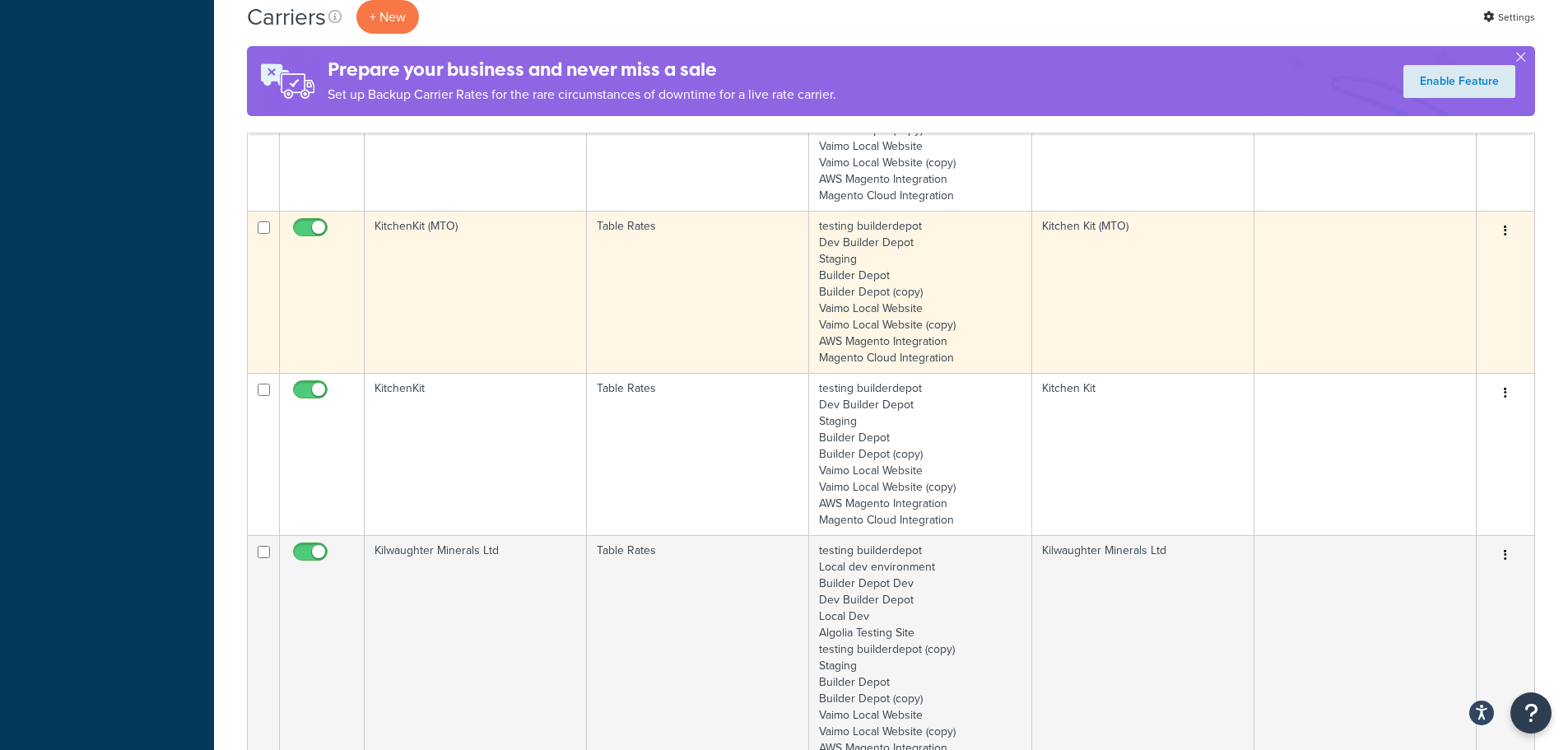
click at [464, 296] on td "KitchenKit (MTO)" at bounding box center [476, 292] width 223 height 162
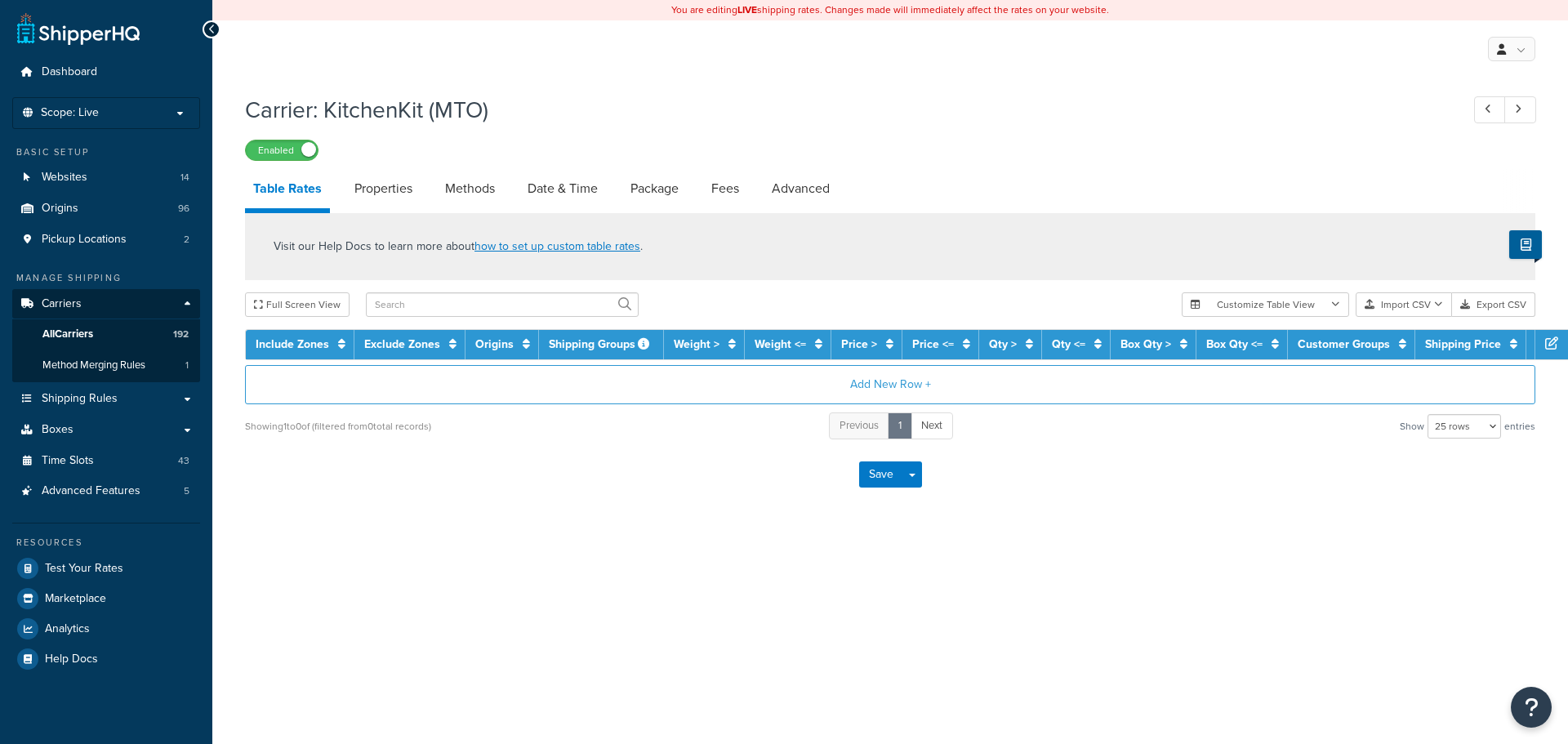
select select "25"
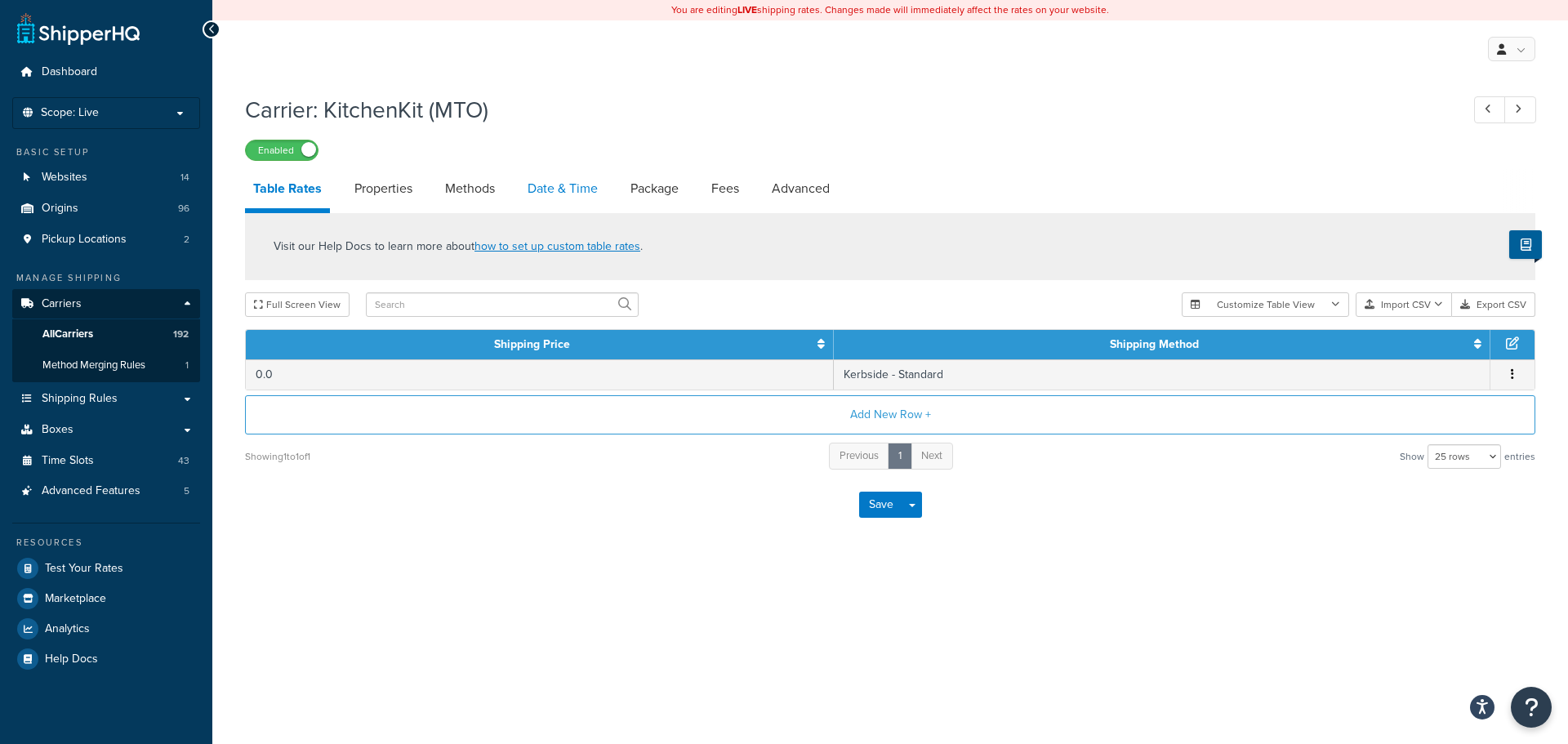
click at [535, 194] on link "Date & Time" at bounding box center [563, 188] width 86 height 39
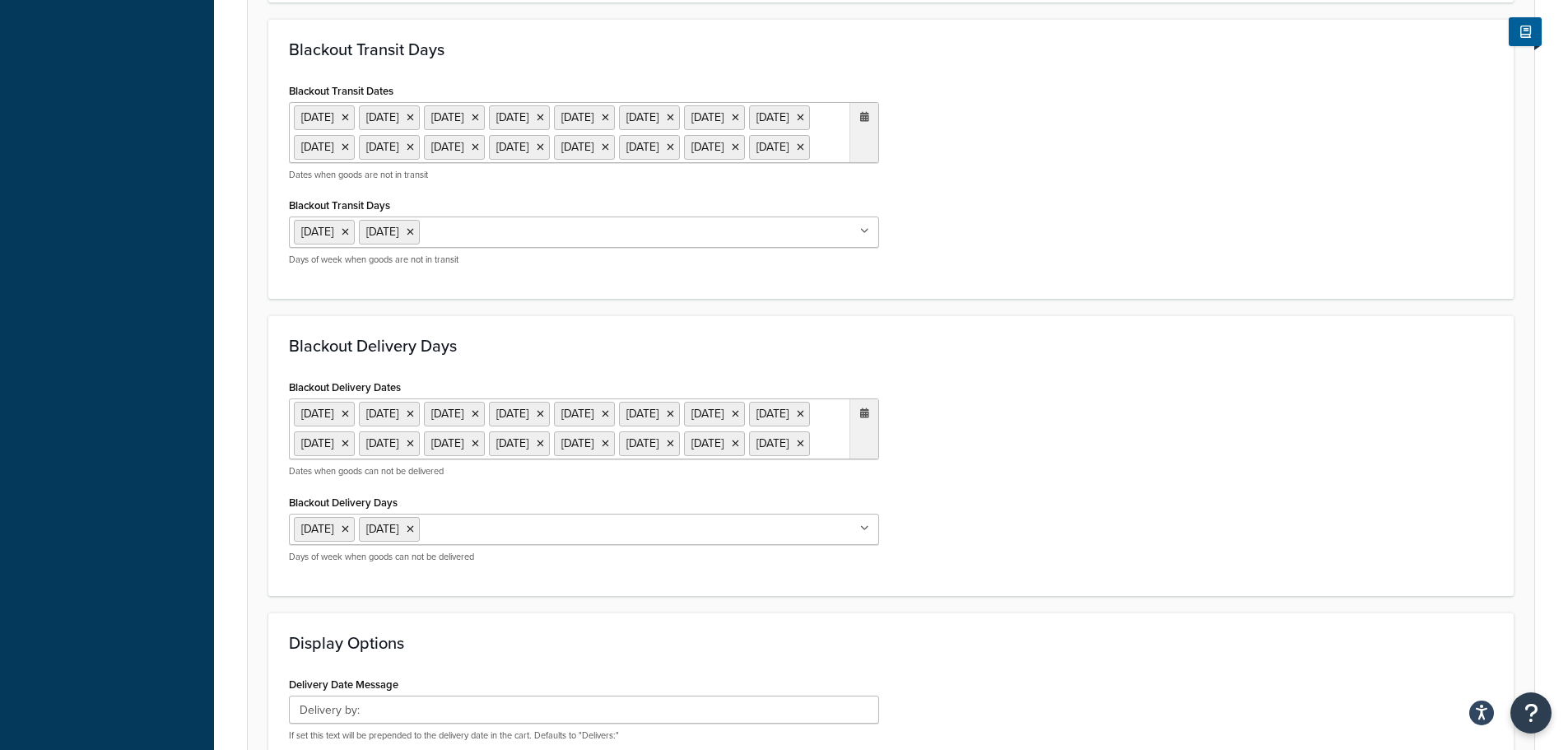
scroll to position [741, 0]
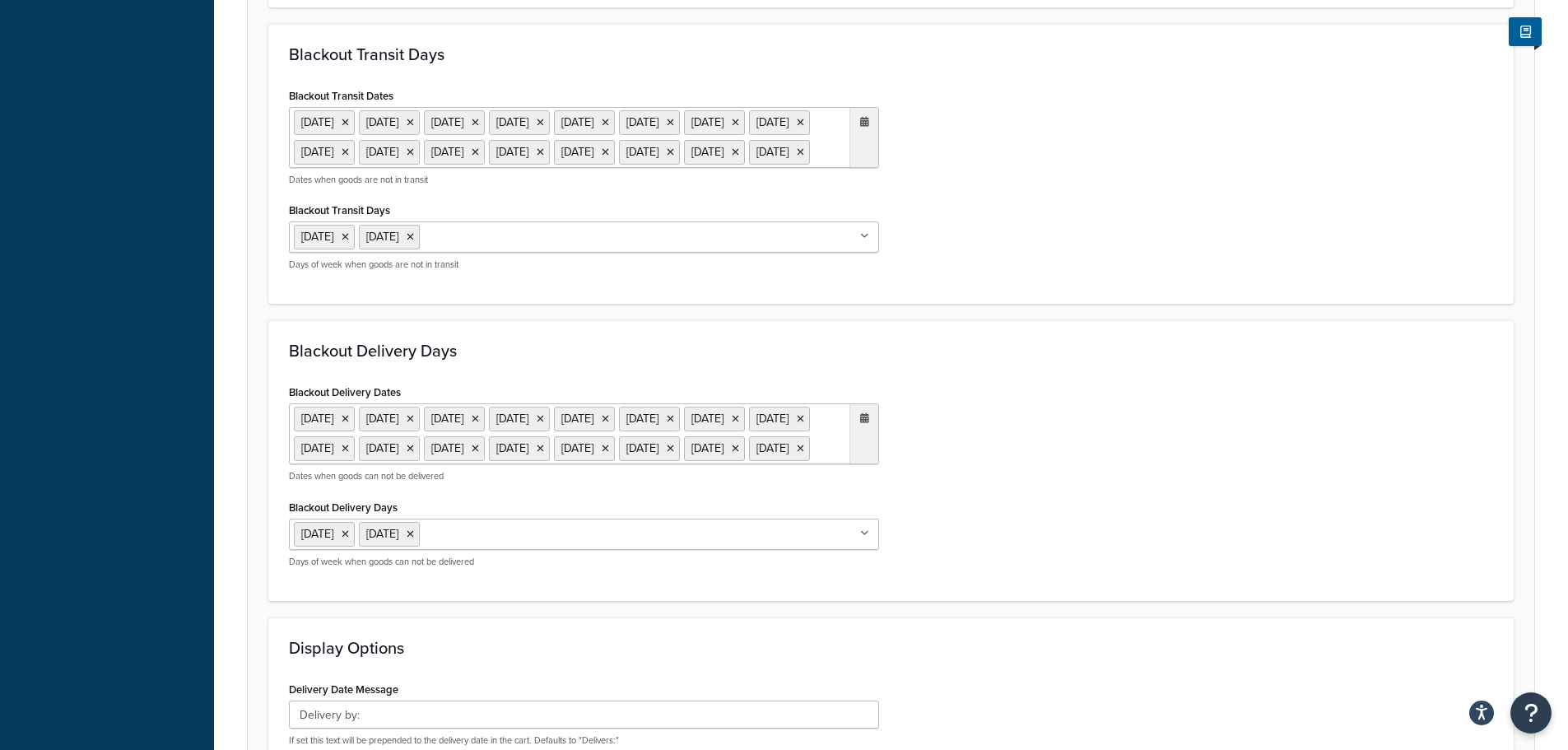
click at [469, 168] on ul "6 May 2024 27 May 2024 26 Aug 2024 20 Dec 2024 23 Dec 2024 24 Dec 2024 25 Dec 2…" at bounding box center [583, 137] width 590 height 61
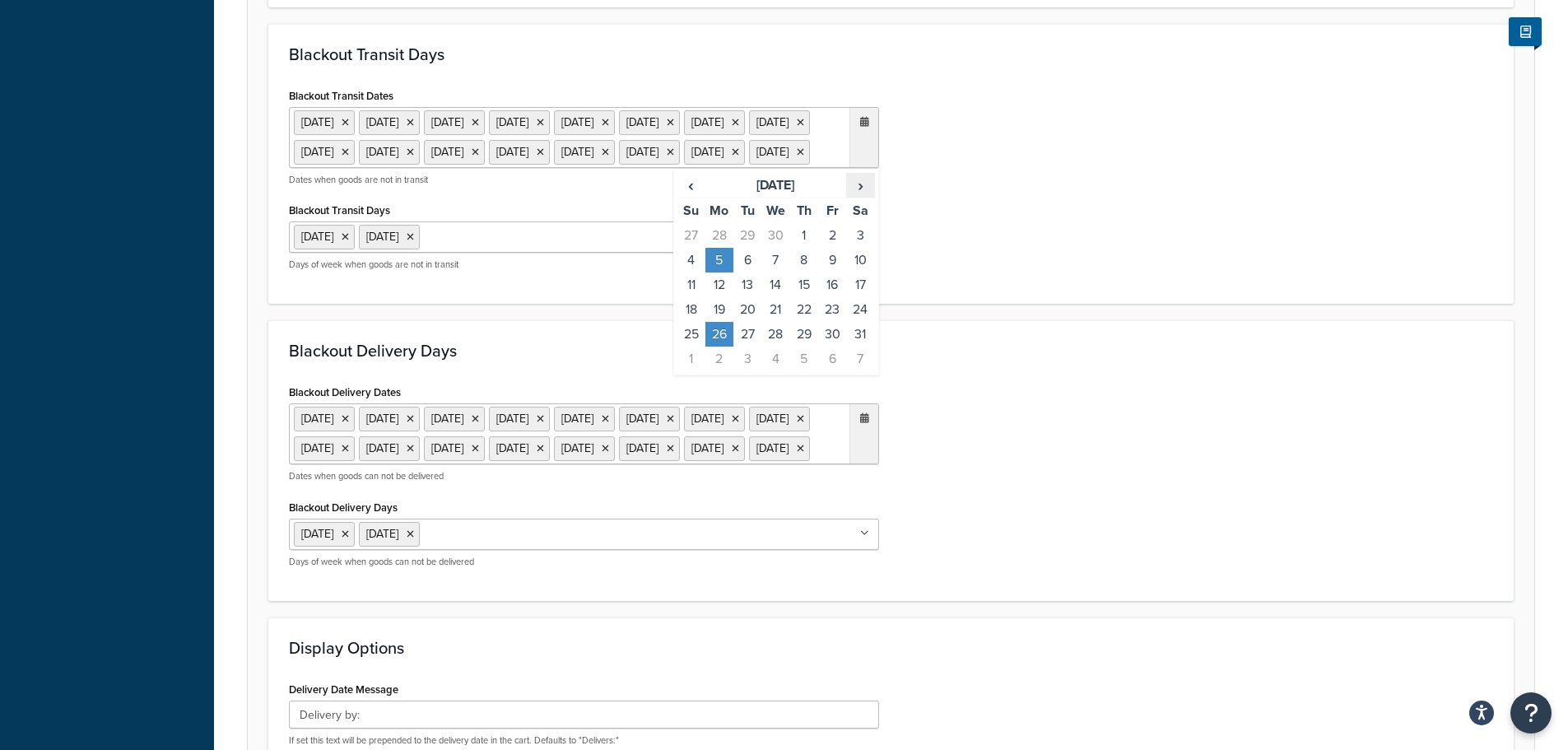
click at [859, 197] on span "›" at bounding box center [859, 186] width 26 height 23
click at [696, 197] on span "‹" at bounding box center [690, 186] width 26 height 23
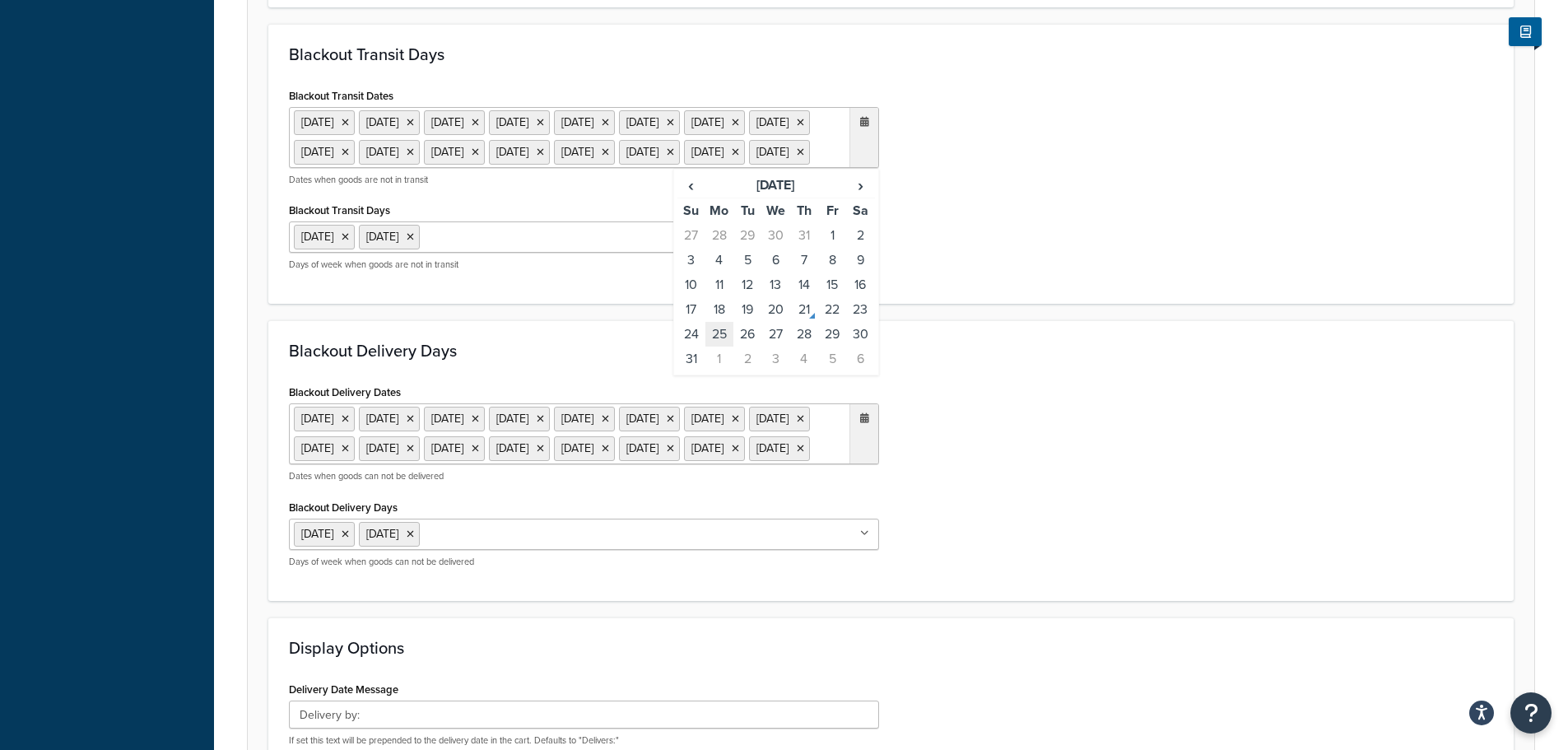
click at [720, 347] on td "25" at bounding box center [719, 335] width 28 height 25
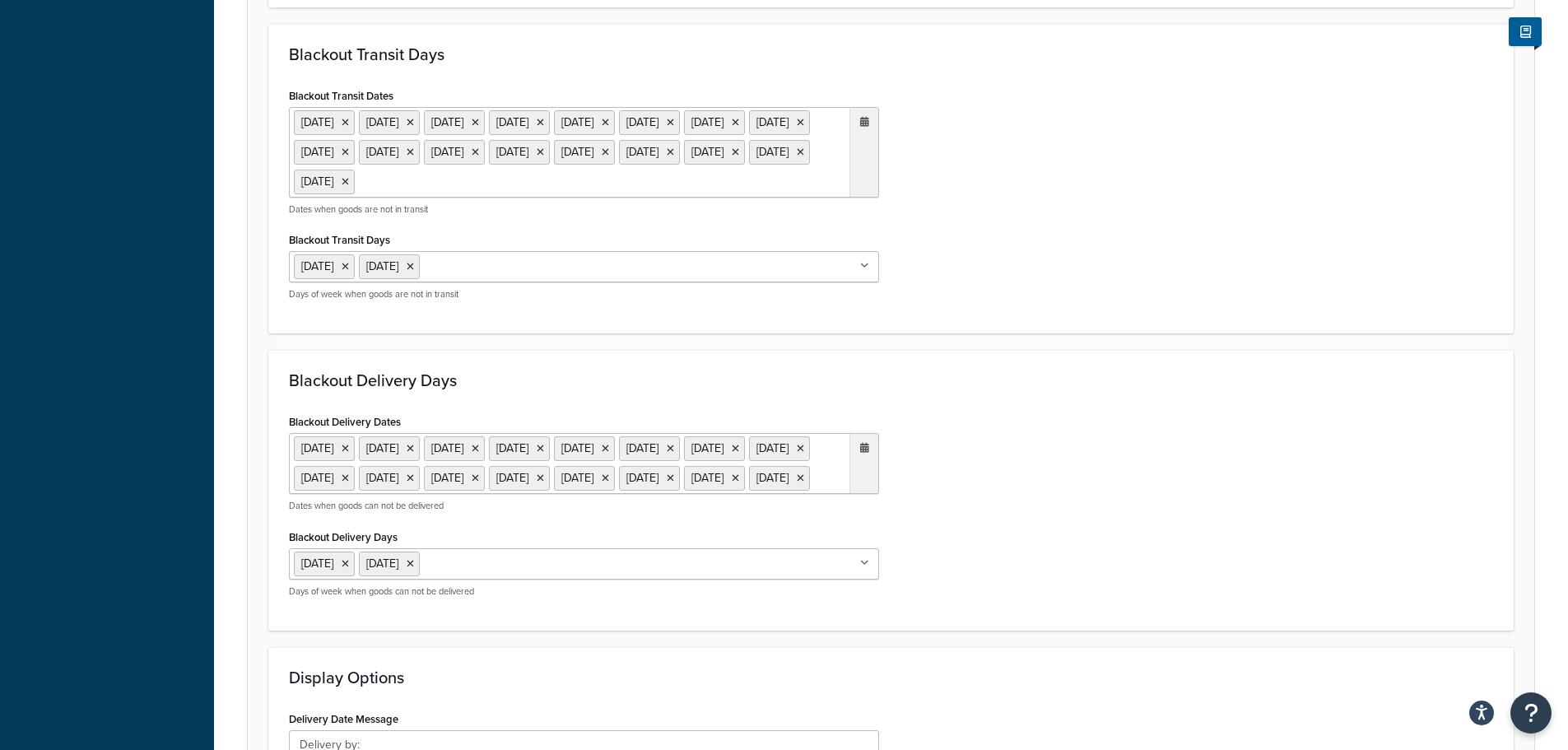
click at [717, 494] on ul "6 May 2024 27 May 2024 26 Aug 2024 20 Dec 2024 23 Dec 2024 24 Dec 2024 25 Dec 2…" at bounding box center [583, 463] width 590 height 61
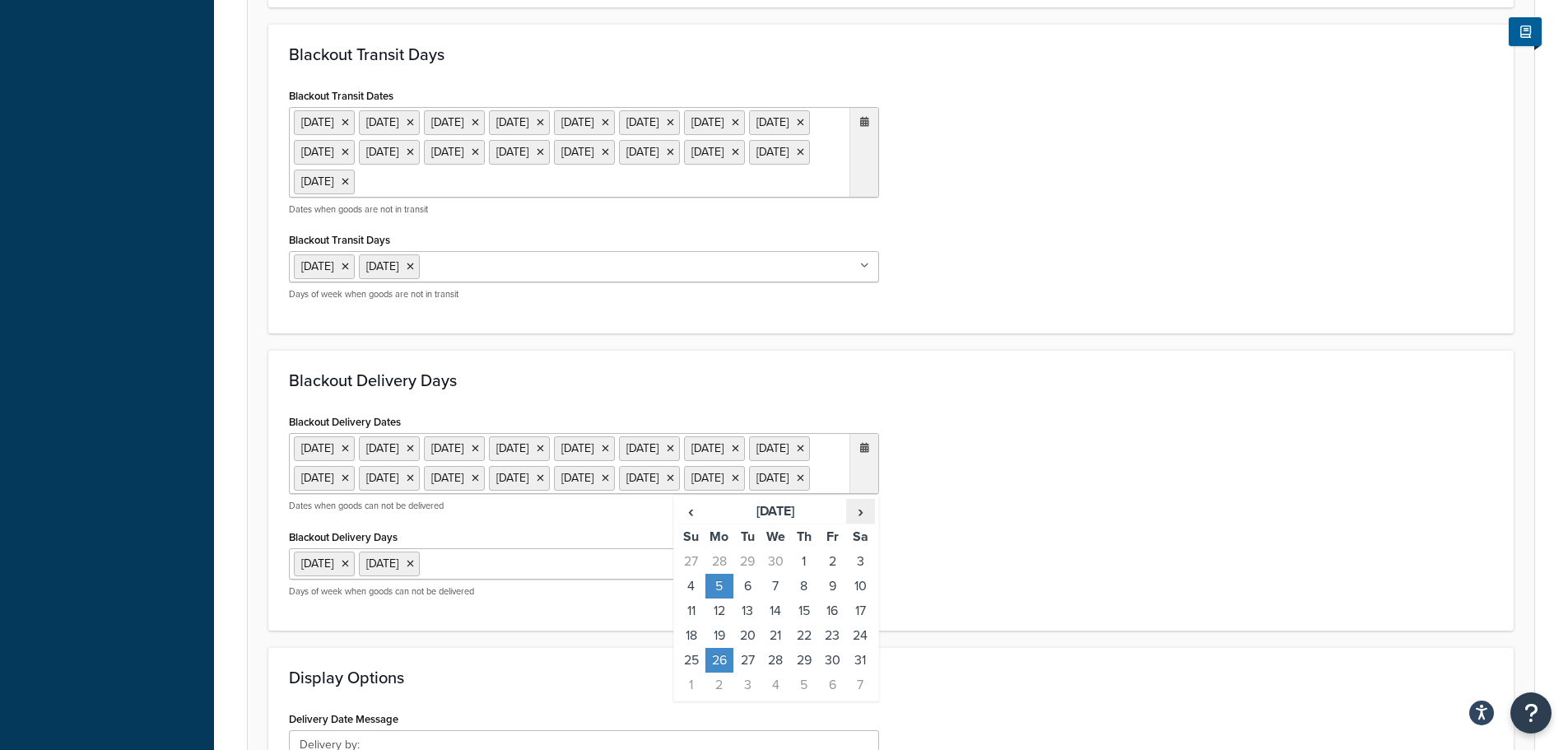
click at [871, 523] on span "›" at bounding box center [859, 511] width 26 height 23
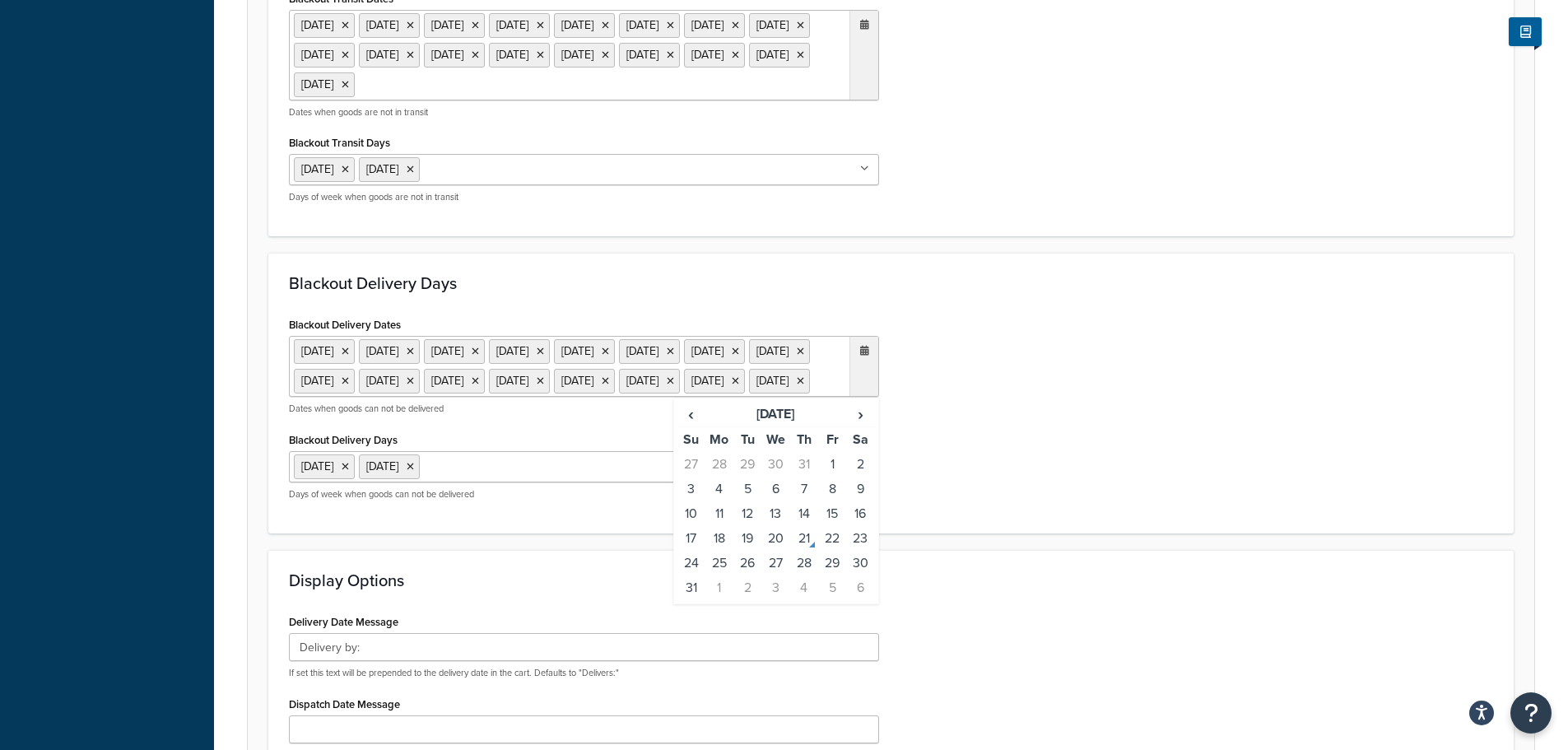
scroll to position [988, 0]
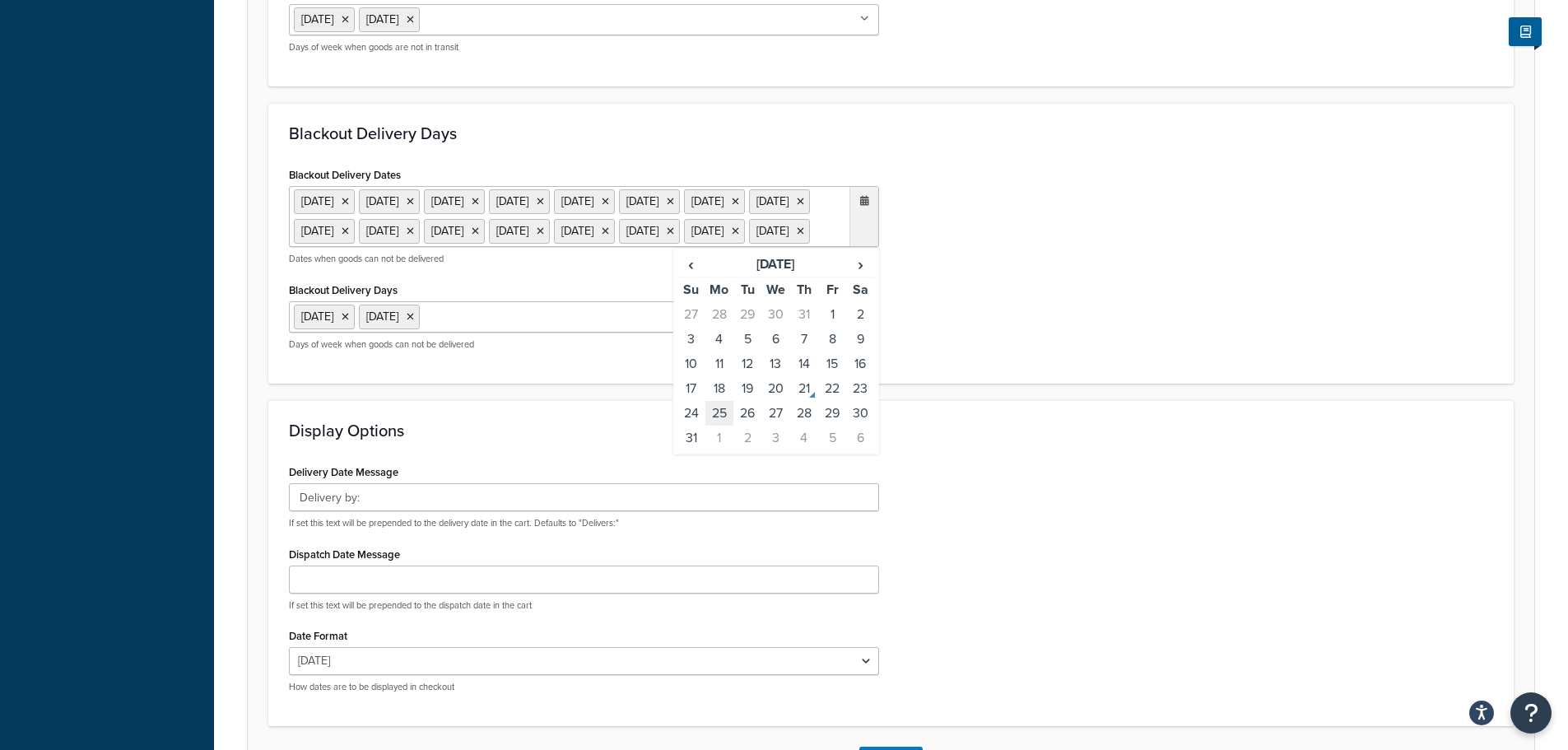
click at [723, 426] on td "25" at bounding box center [719, 414] width 28 height 25
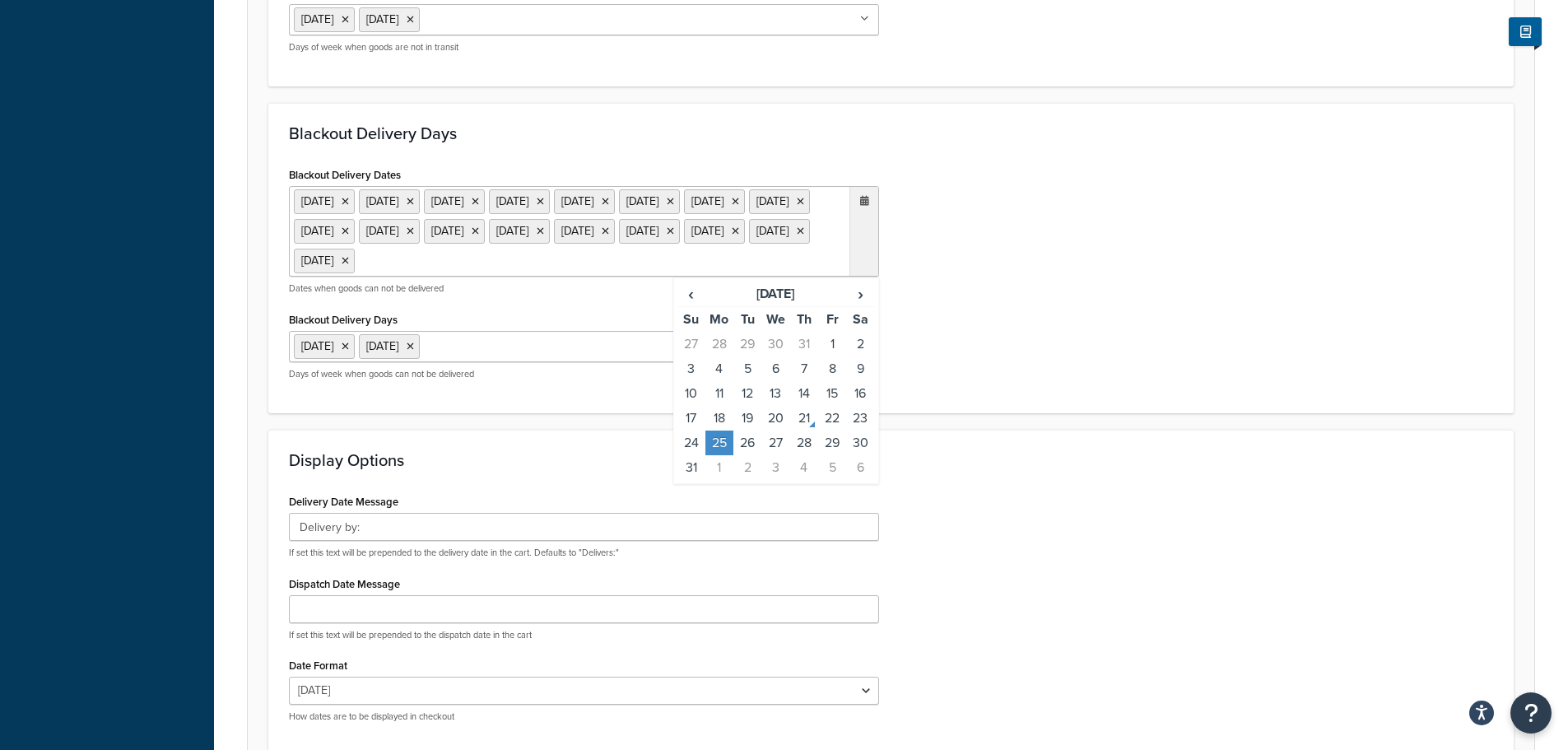
click at [1022, 585] on div "Delivery Date Message Delivery by: If set this text will be prepended to the de…" at bounding box center [890, 612] width 1229 height 245
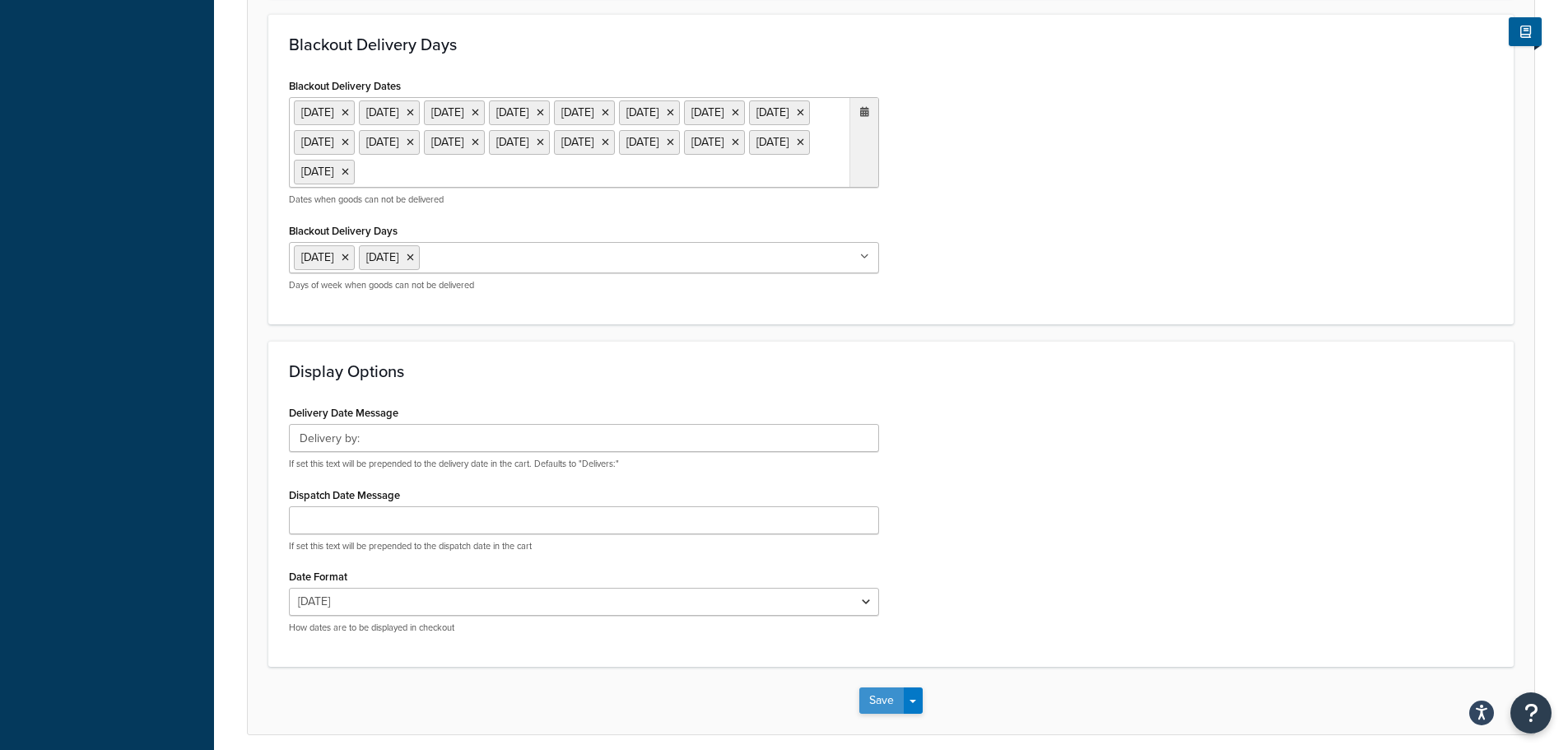
scroll to position [1204, 0]
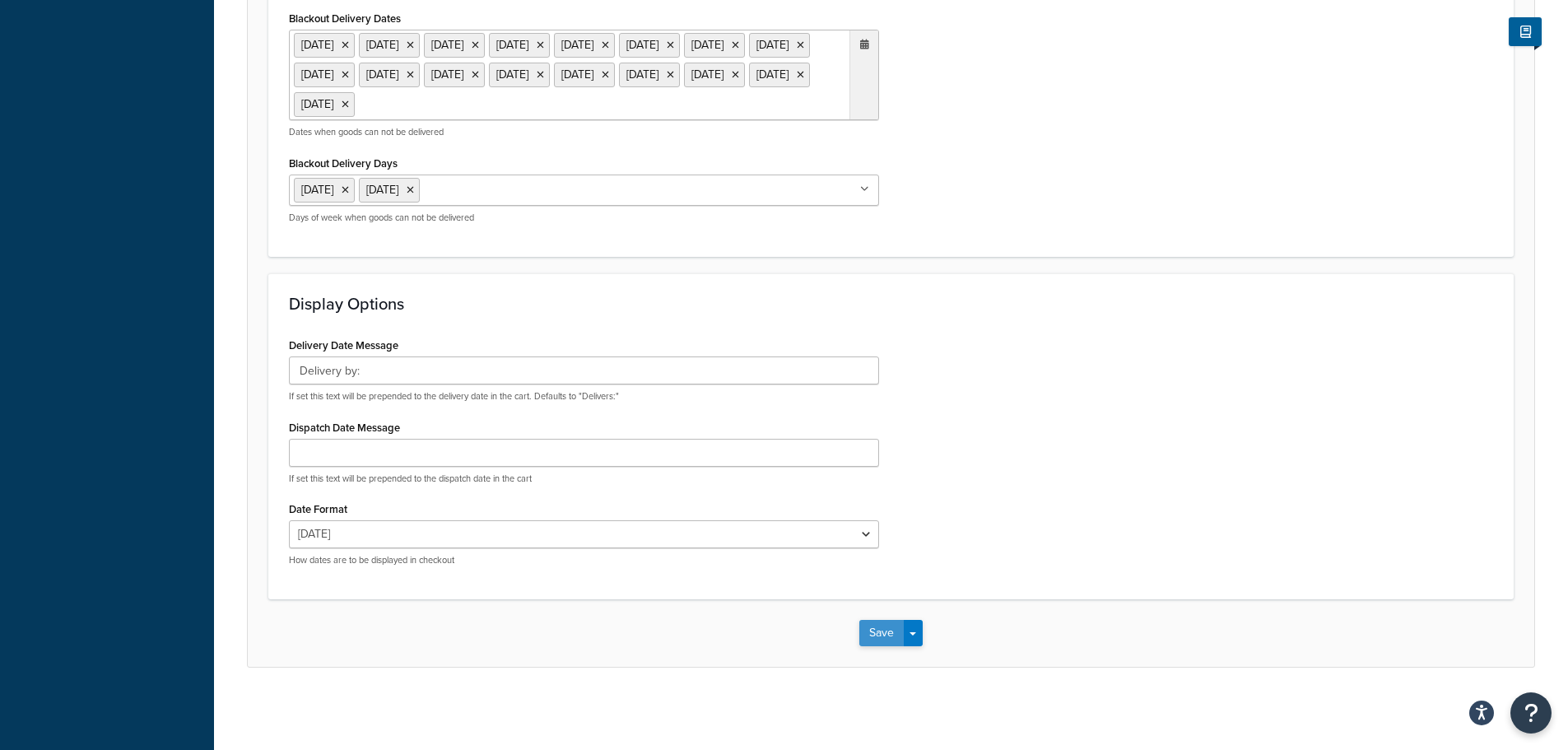
click at [886, 628] on button "Save" at bounding box center [881, 633] width 44 height 26
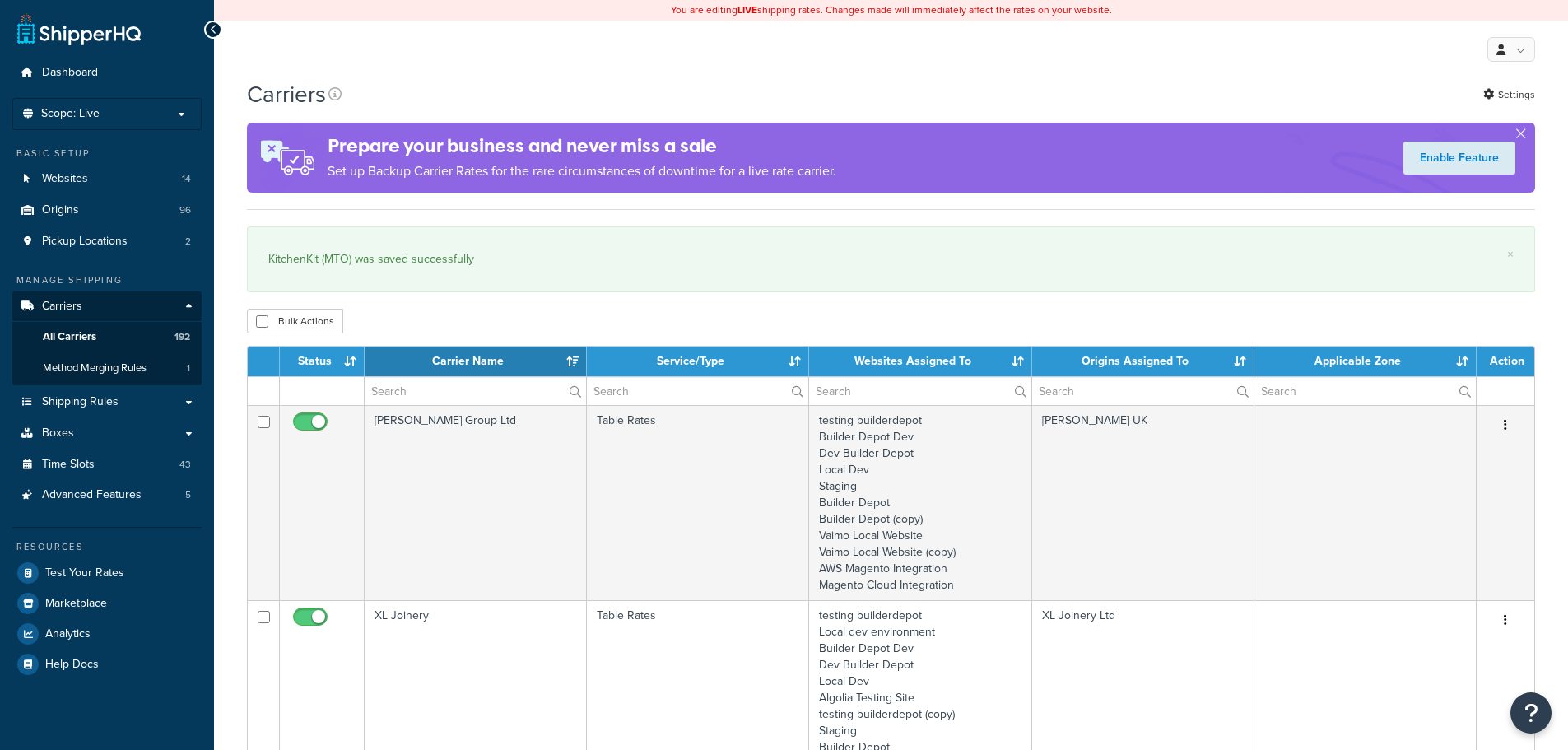
select select "15"
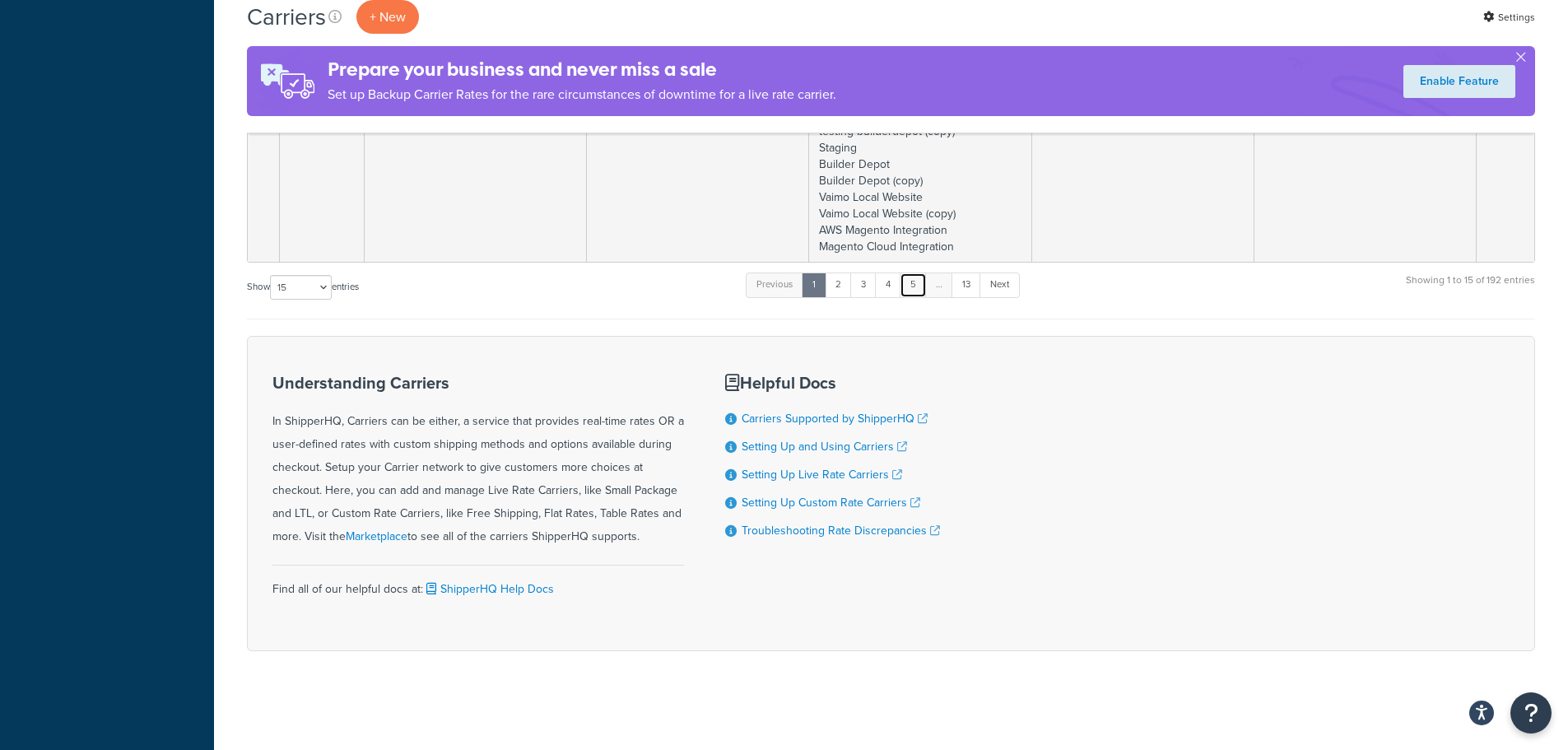
click at [920, 279] on link "5" at bounding box center [913, 285] width 27 height 25
click at [920, 280] on link "6" at bounding box center [910, 285] width 27 height 25
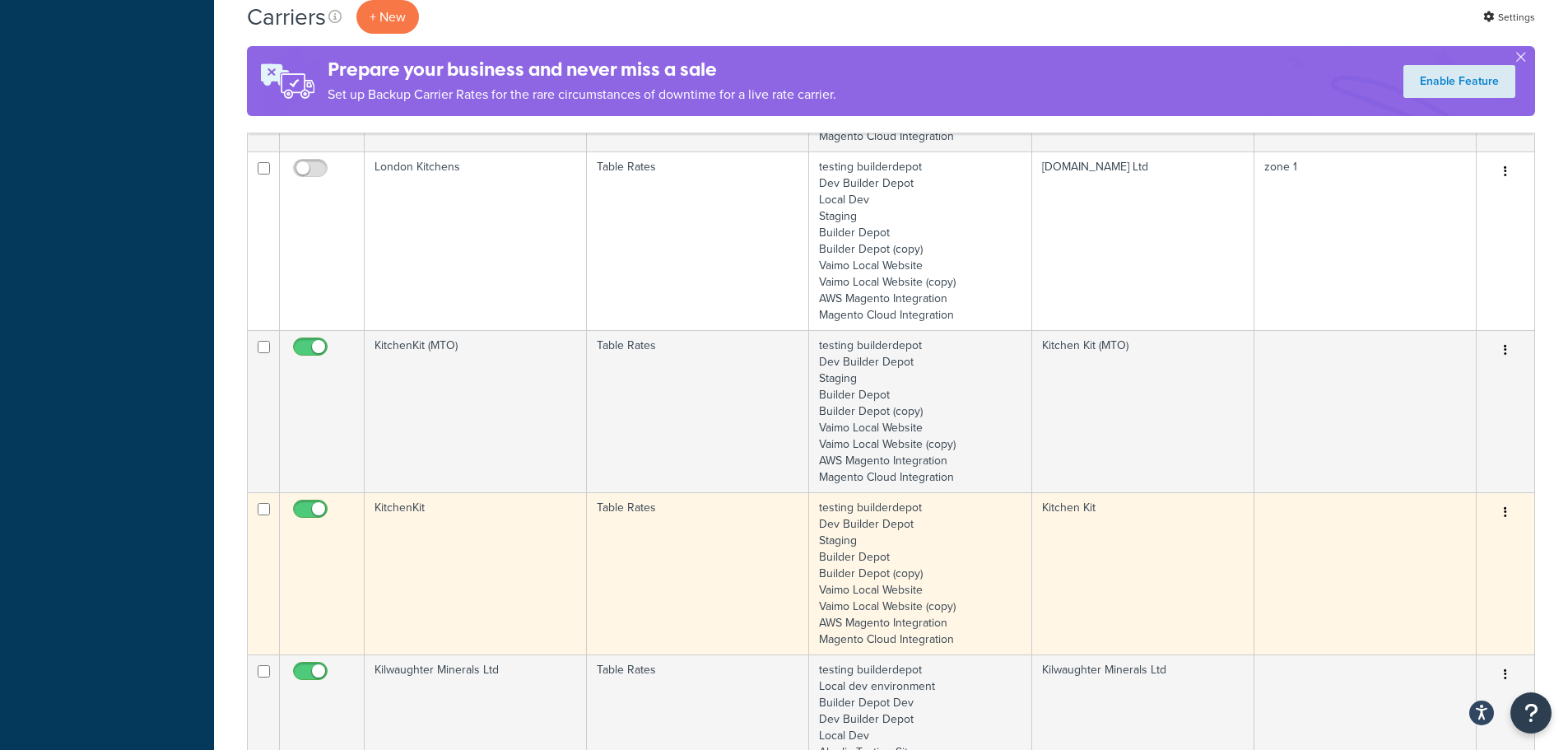
scroll to position [1310, 0]
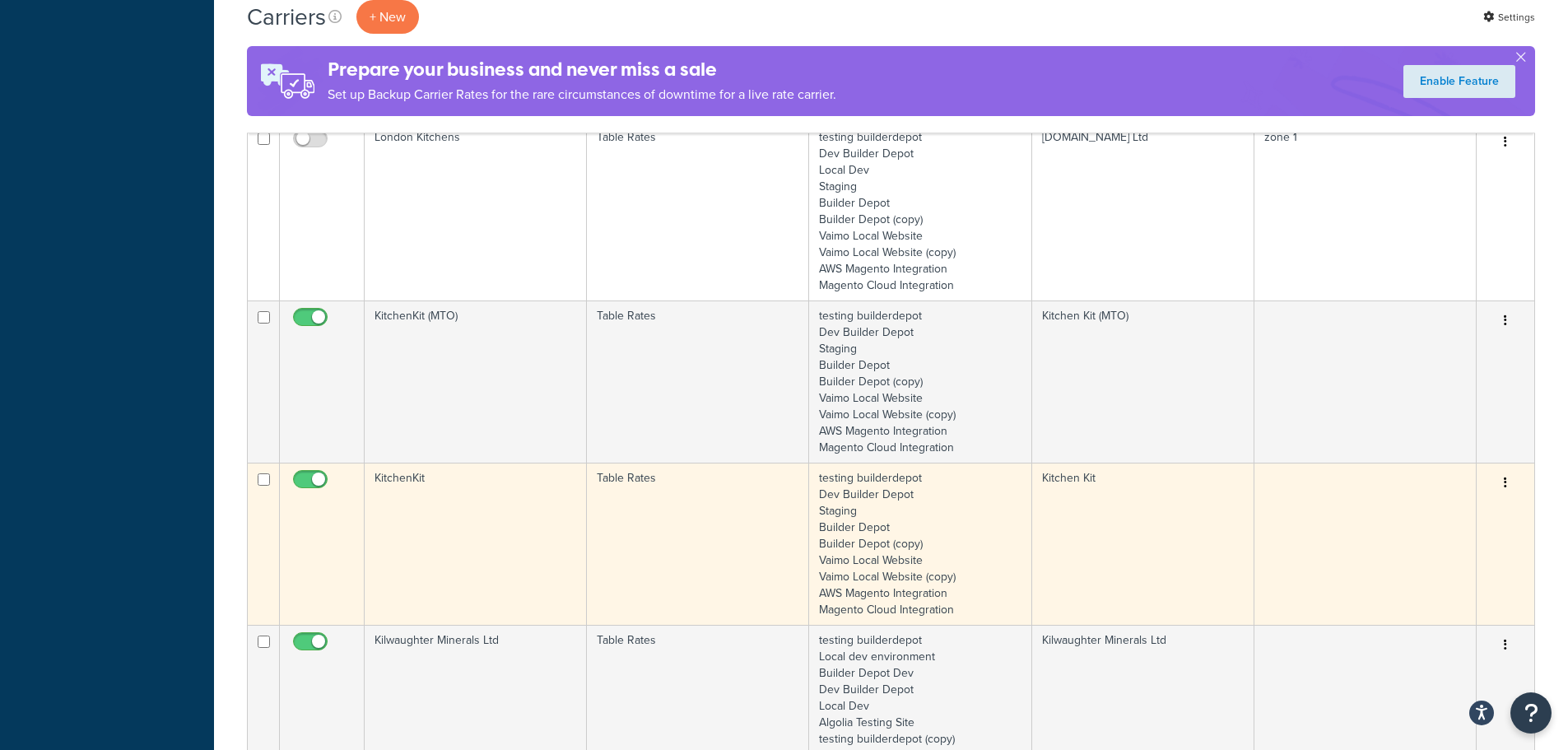
click at [481, 523] on td "KitchenKit" at bounding box center [476, 544] width 223 height 162
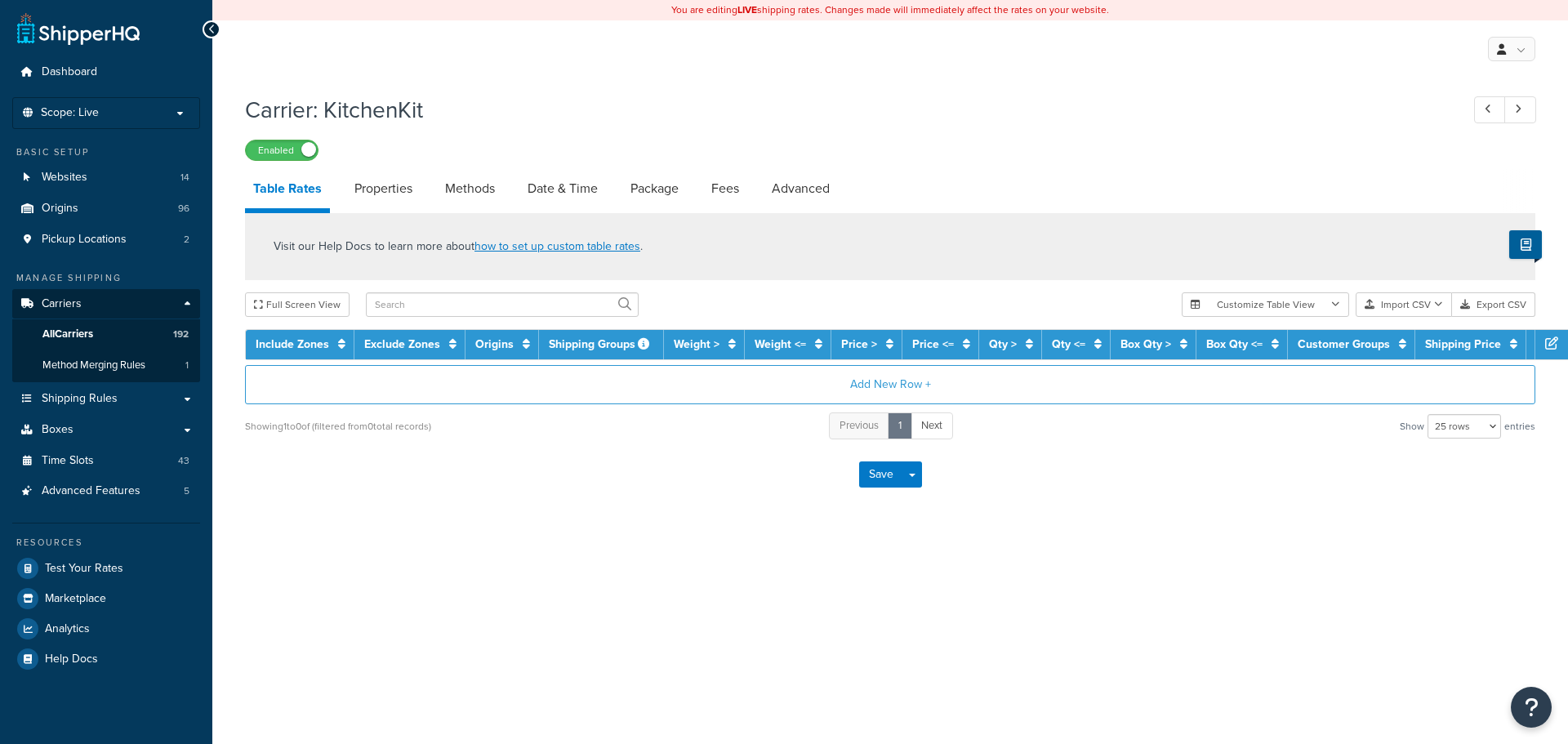
select select "25"
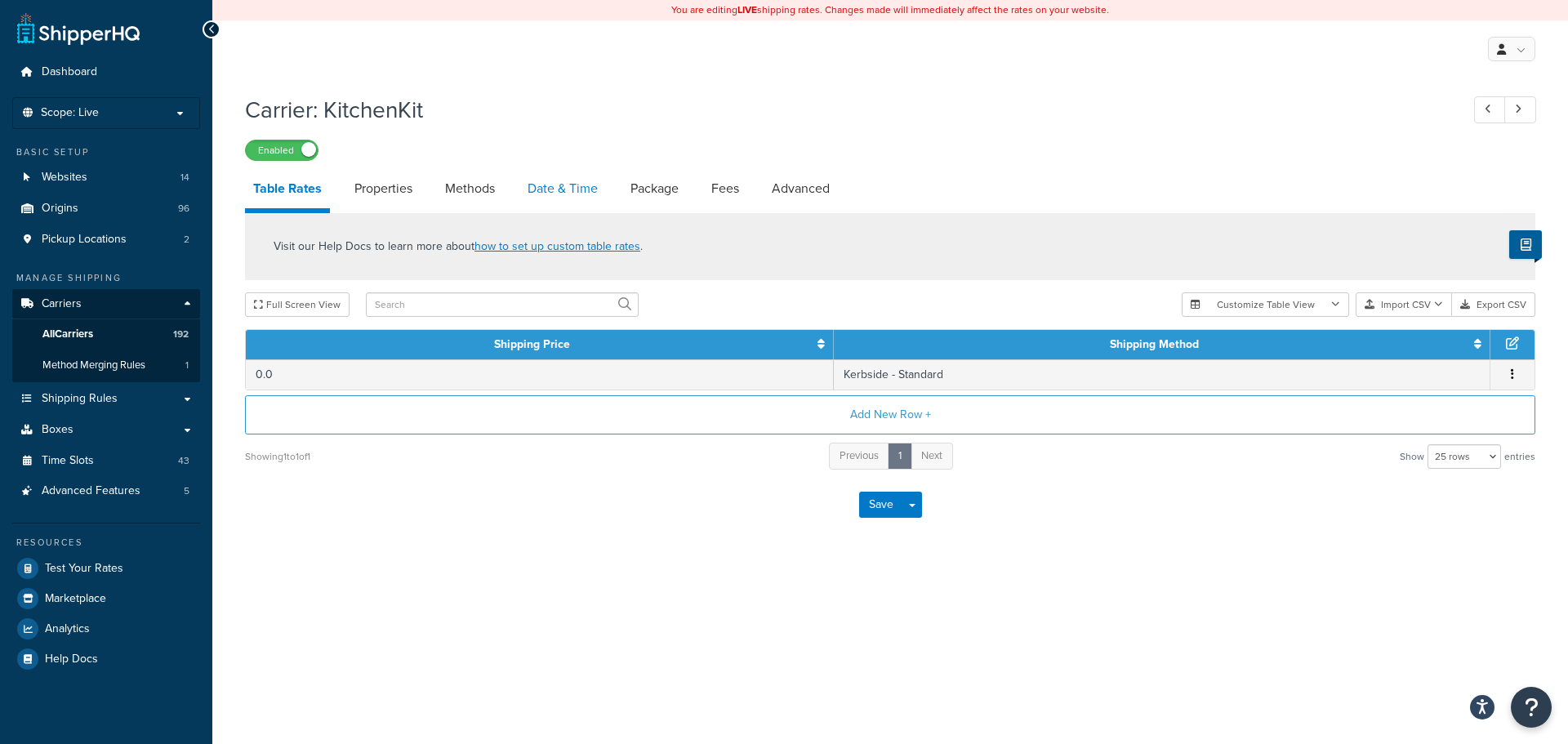
click at [555, 203] on link "Date & Time" at bounding box center [563, 188] width 86 height 39
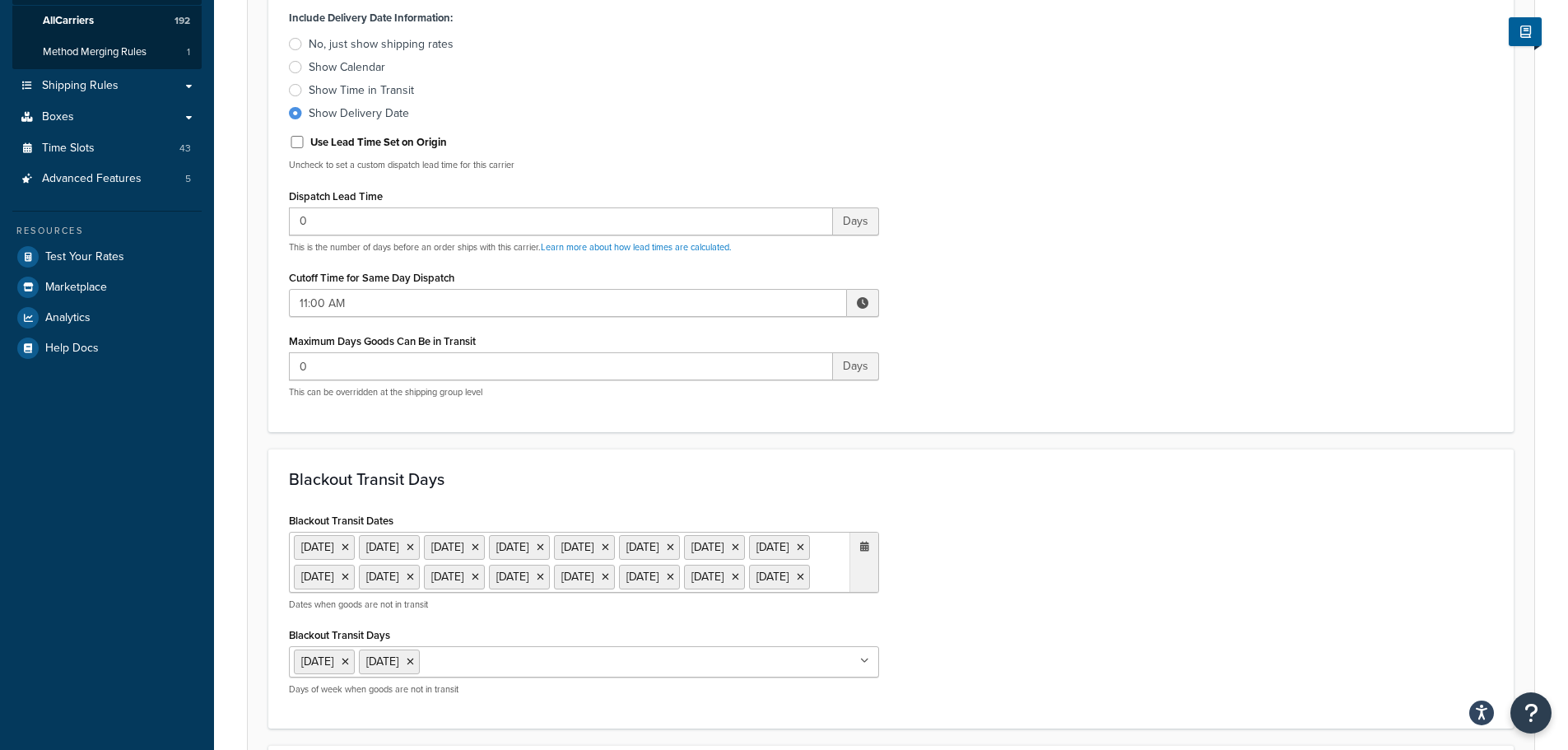
scroll to position [659, 0]
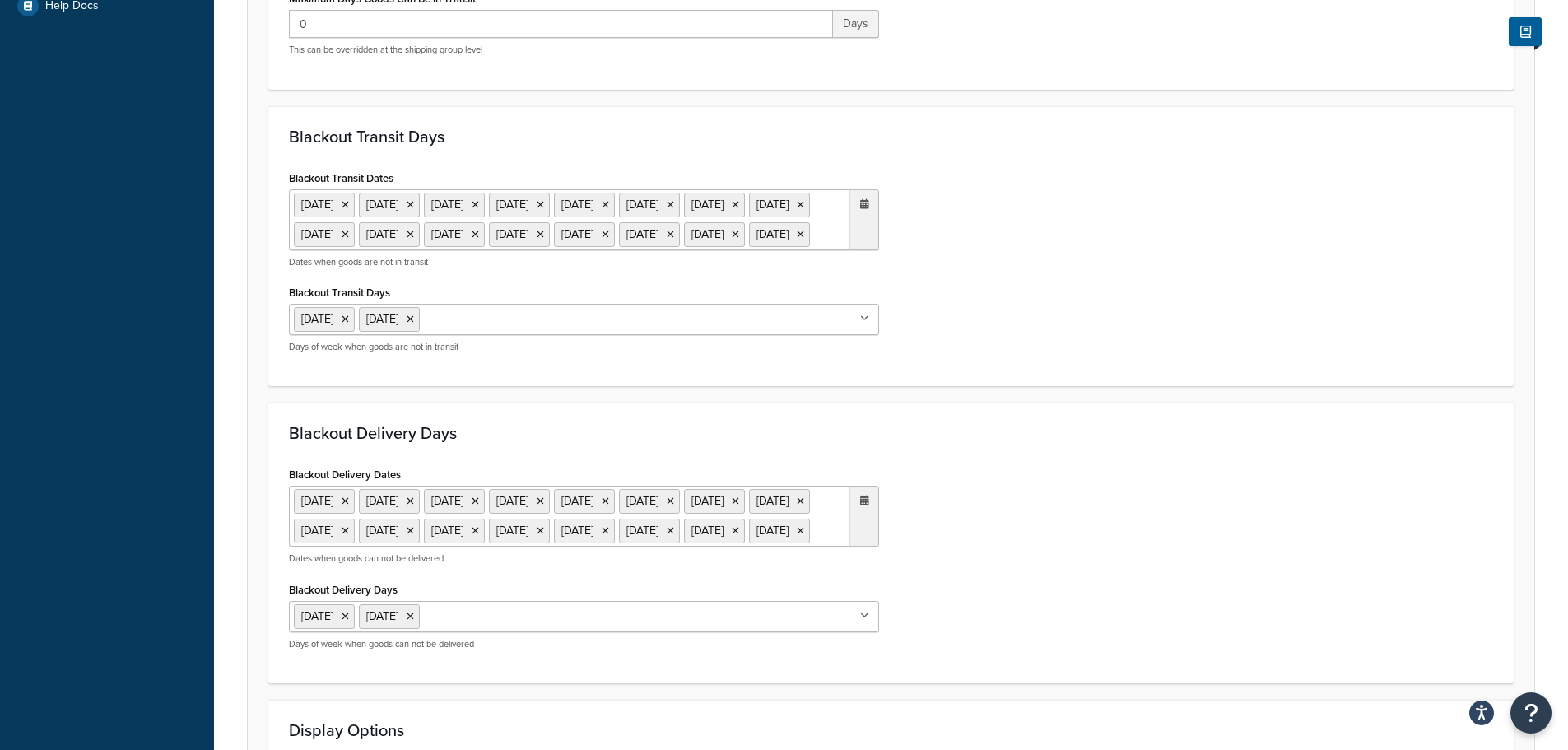
click at [612, 250] on ul "6 May 2024 27 May 2024 26 Aug 2024 20 Dec 2024 23 Dec 2024 24 Dec 2024 25 Dec 2…" at bounding box center [583, 219] width 590 height 61
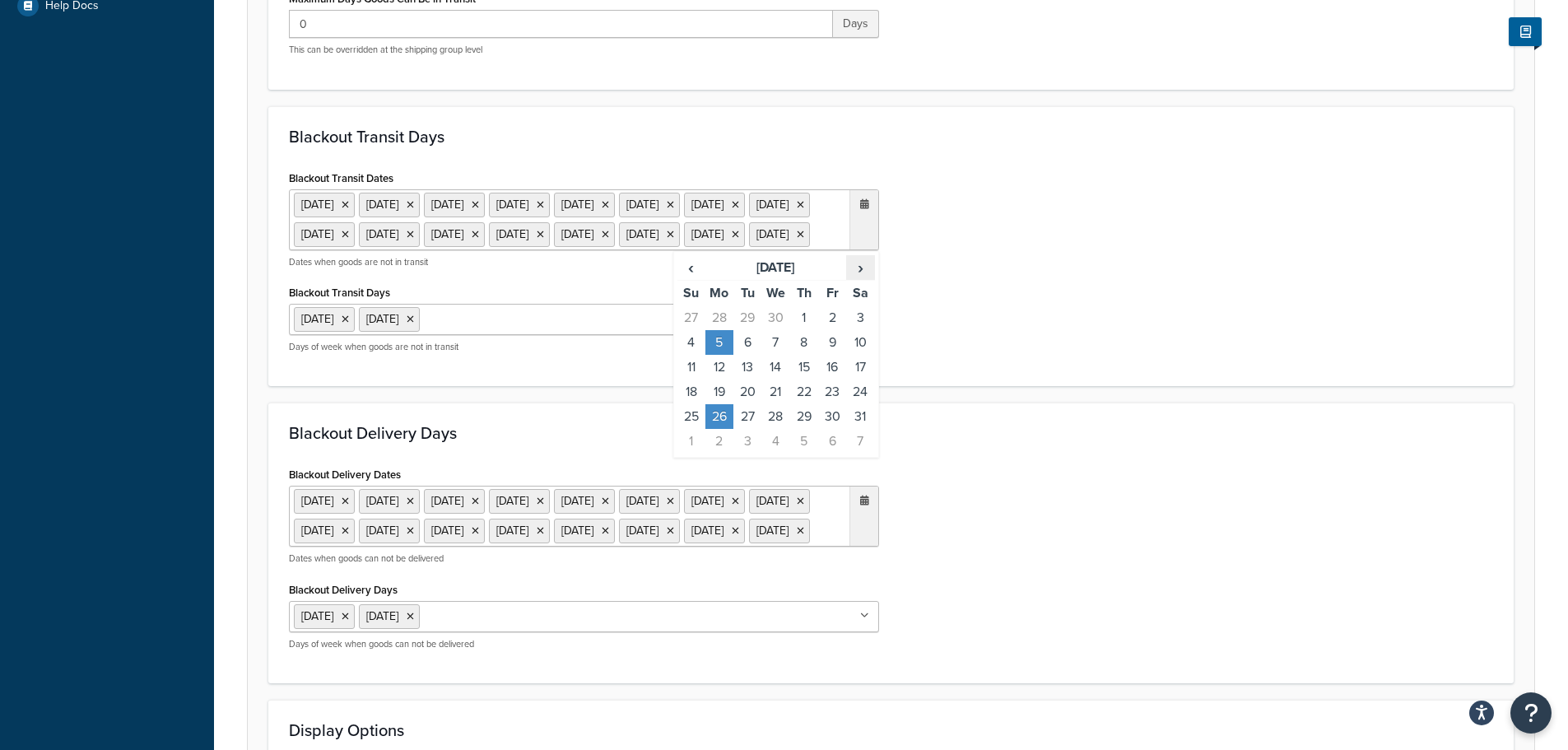
click at [861, 279] on span "›" at bounding box center [859, 268] width 26 height 23
click at [721, 429] on td "25" at bounding box center [719, 417] width 28 height 25
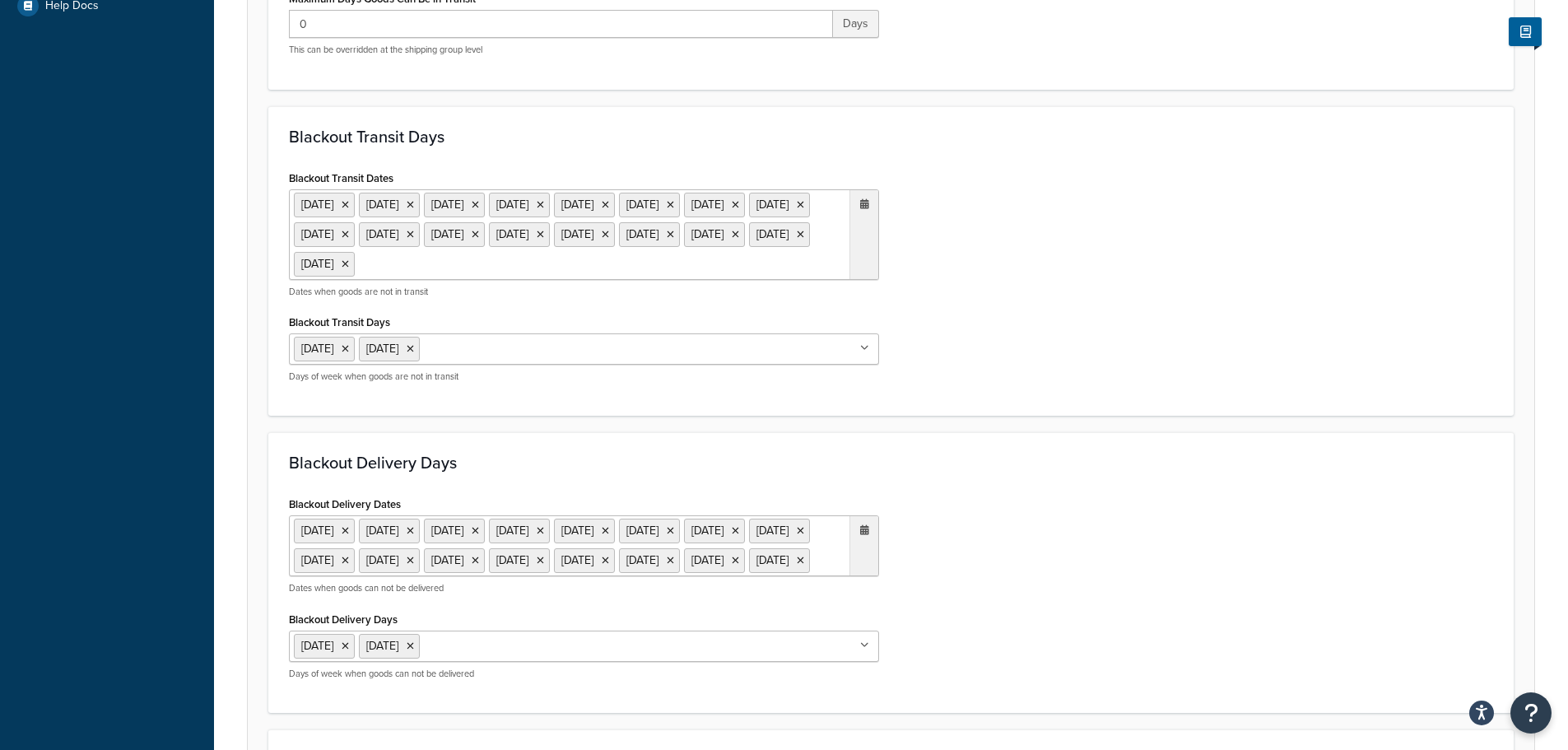
click at [1091, 600] on div "Blackout Delivery Dates 6 May 2024 27 May 2024 26 Aug 2024 20 Dec 2024 23 Dec 2…" at bounding box center [890, 592] width 1229 height 200
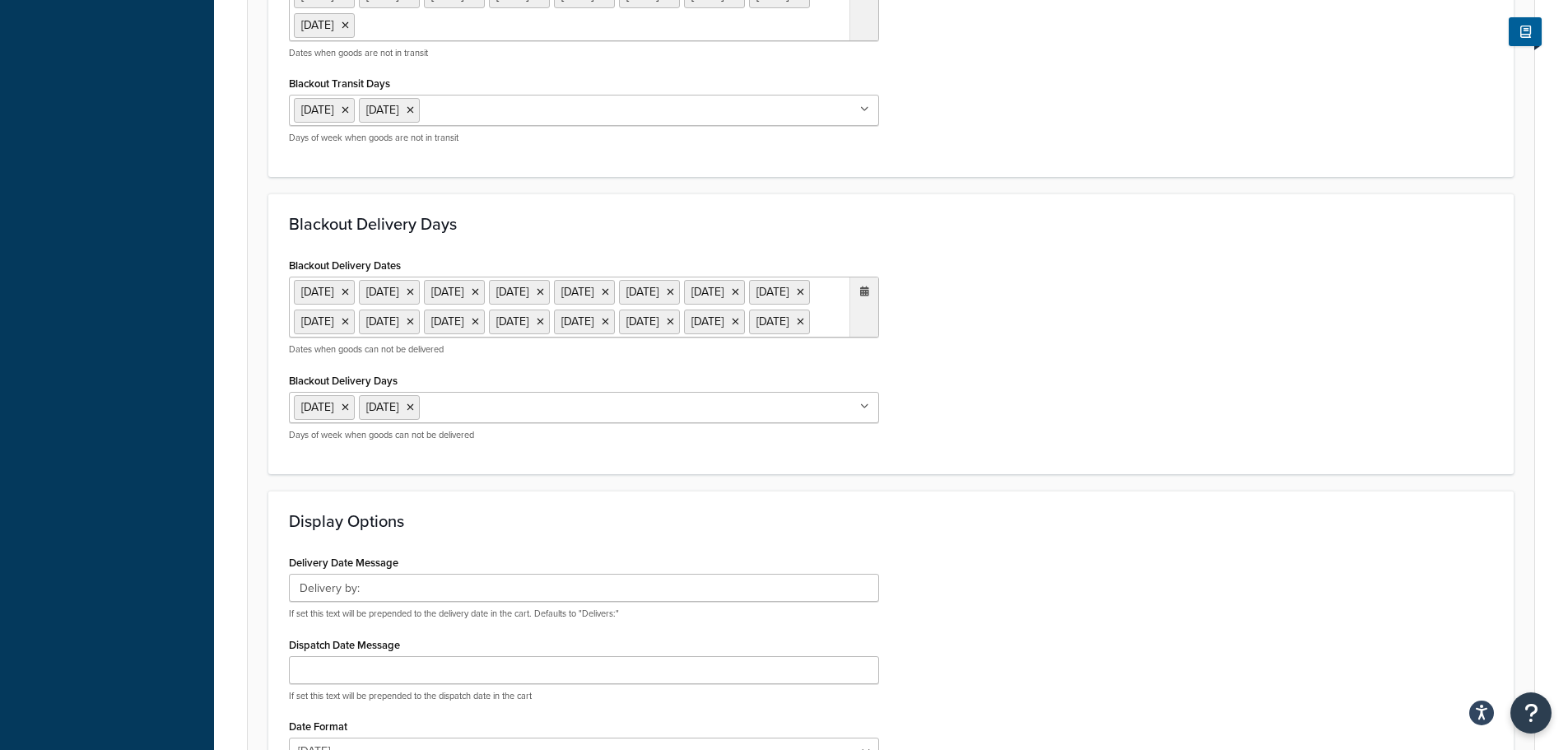
scroll to position [906, 0]
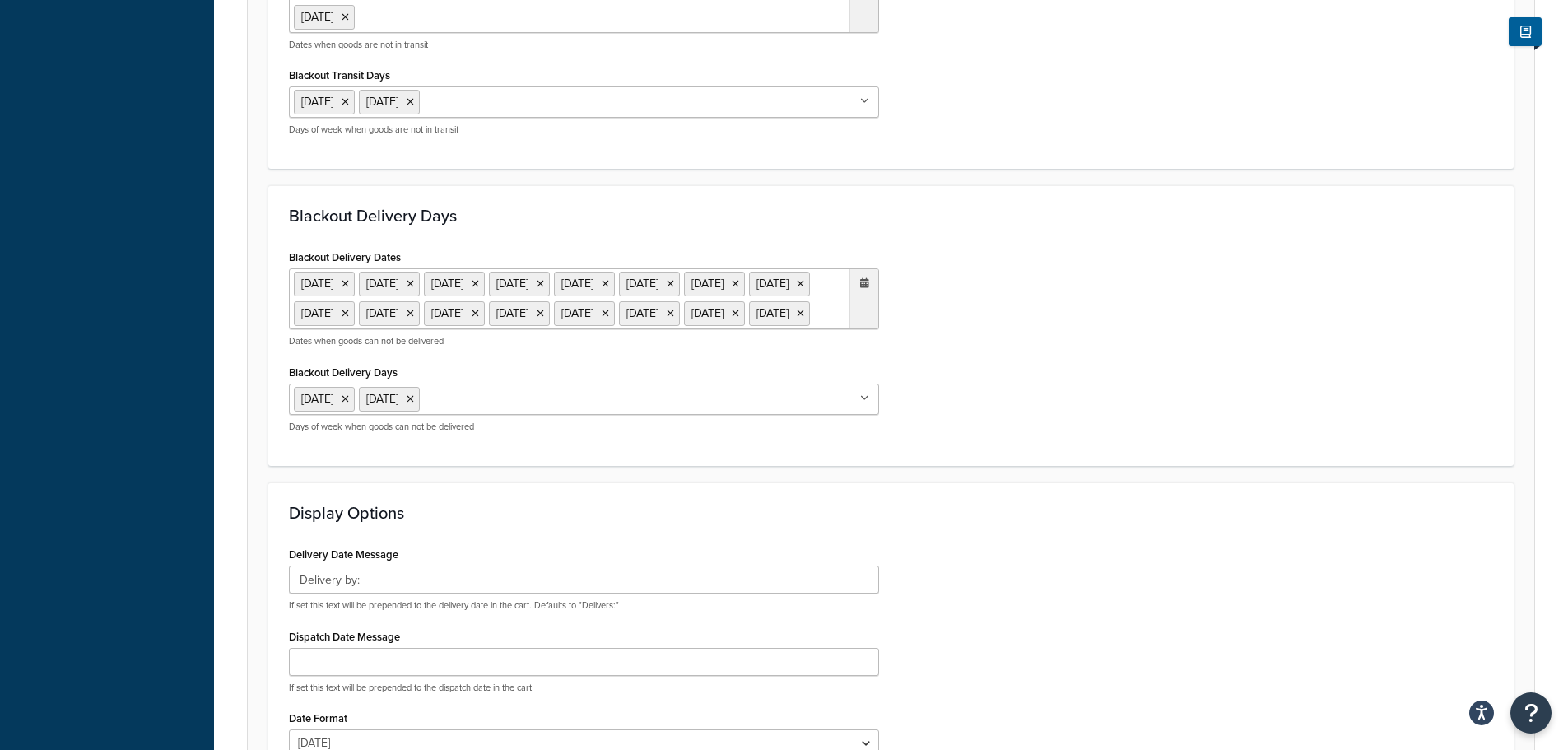
click at [612, 329] on ul "6 May 2024 27 May 2024 26 Aug 2024 20 Dec 2024 23 Dec 2024 24 Dec 2024 25 Dec 2…" at bounding box center [583, 299] width 590 height 61
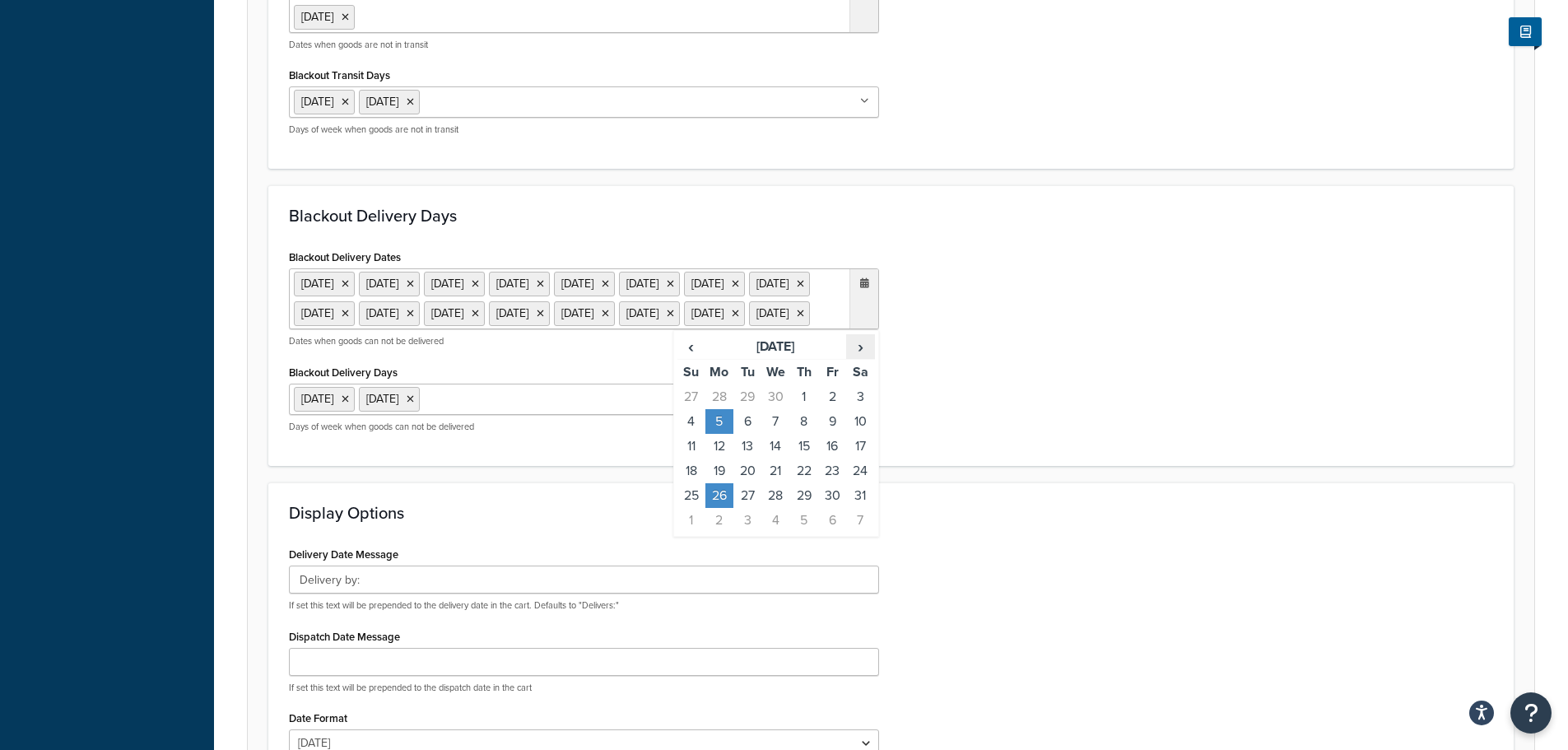
click at [858, 358] on span "›" at bounding box center [859, 347] width 26 height 23
click at [721, 508] on td "25" at bounding box center [719, 496] width 28 height 25
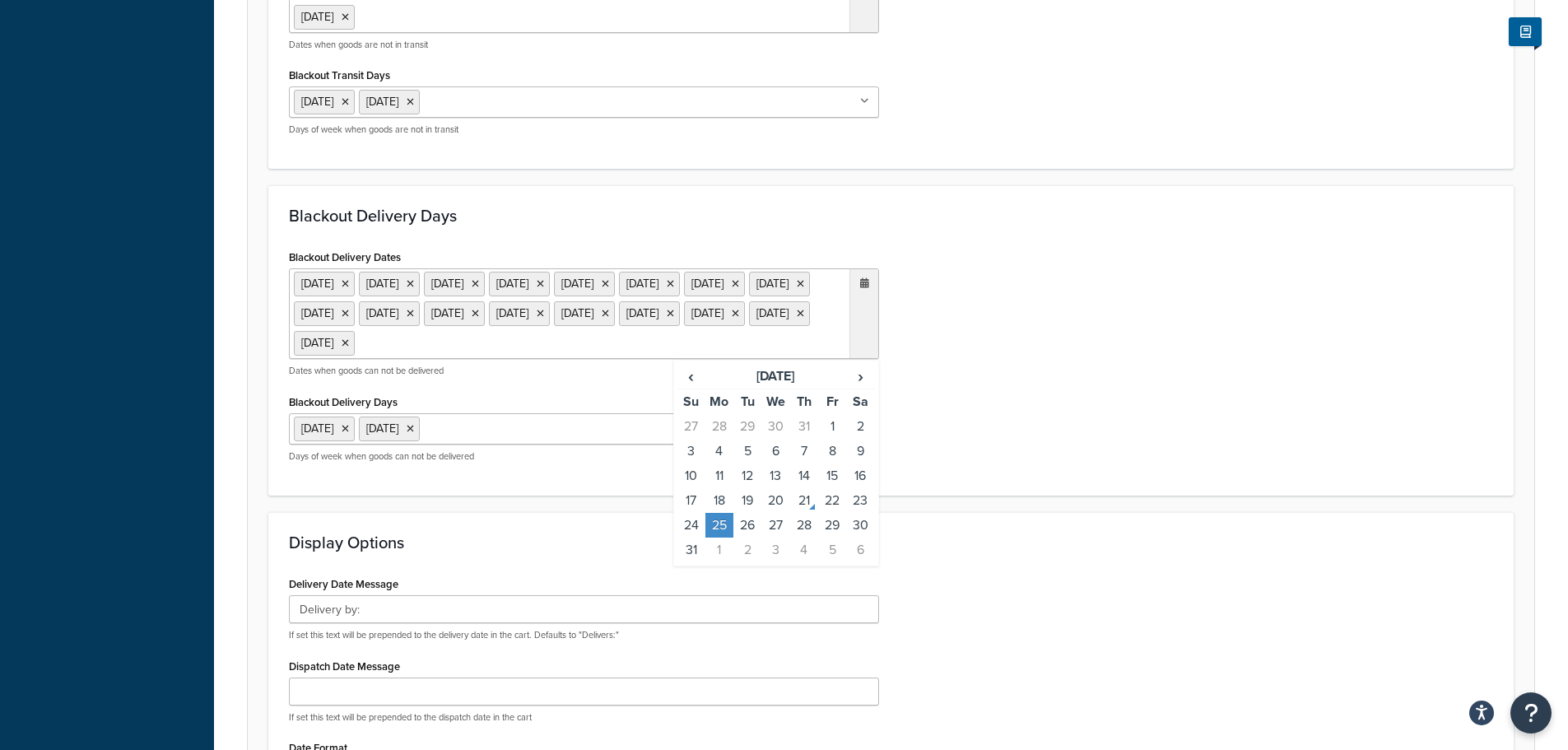
click at [1104, 573] on div "Display Options Delivery Date Message Delivery by: If set this text will be pre…" at bounding box center [891, 676] width 1245 height 326
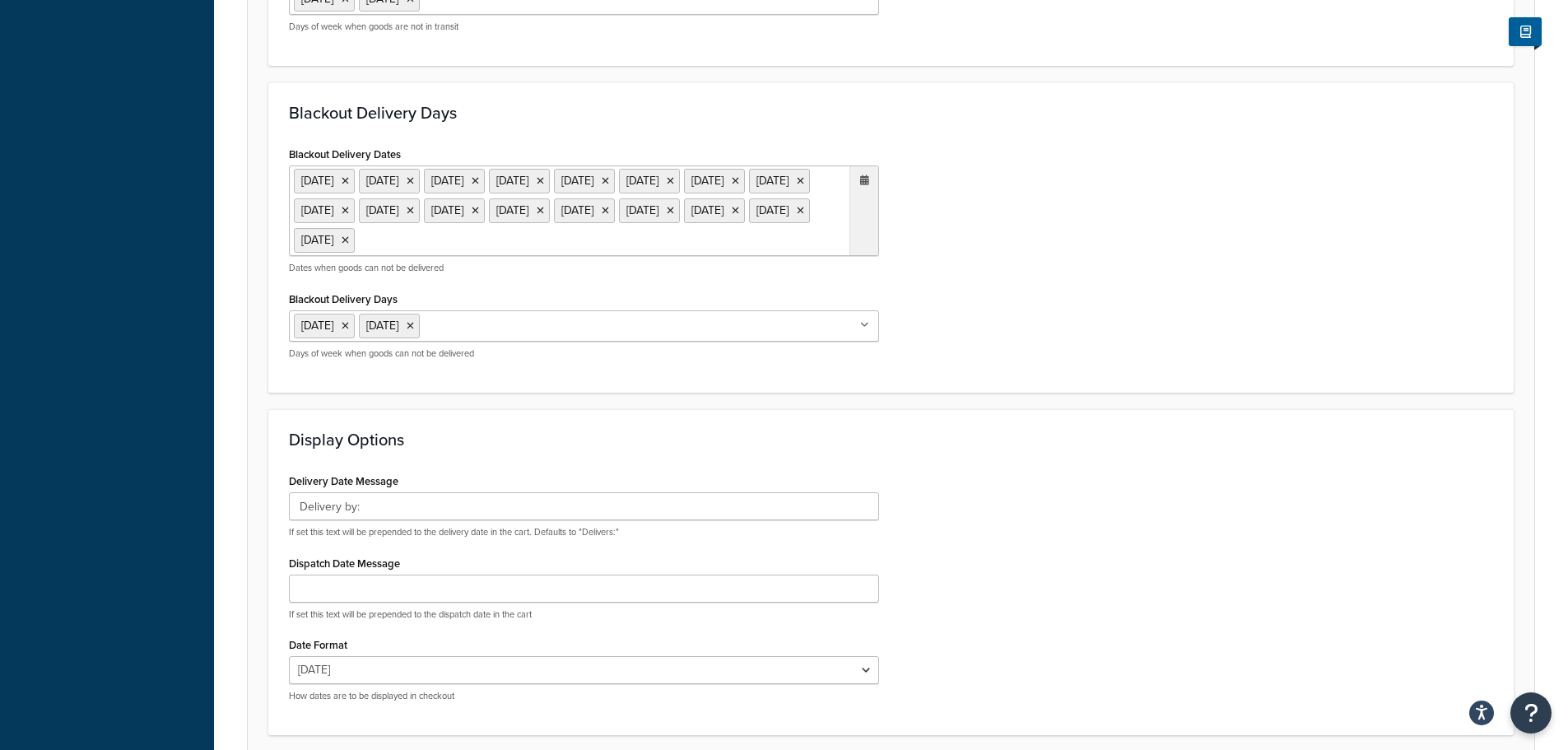
scroll to position [1204, 0]
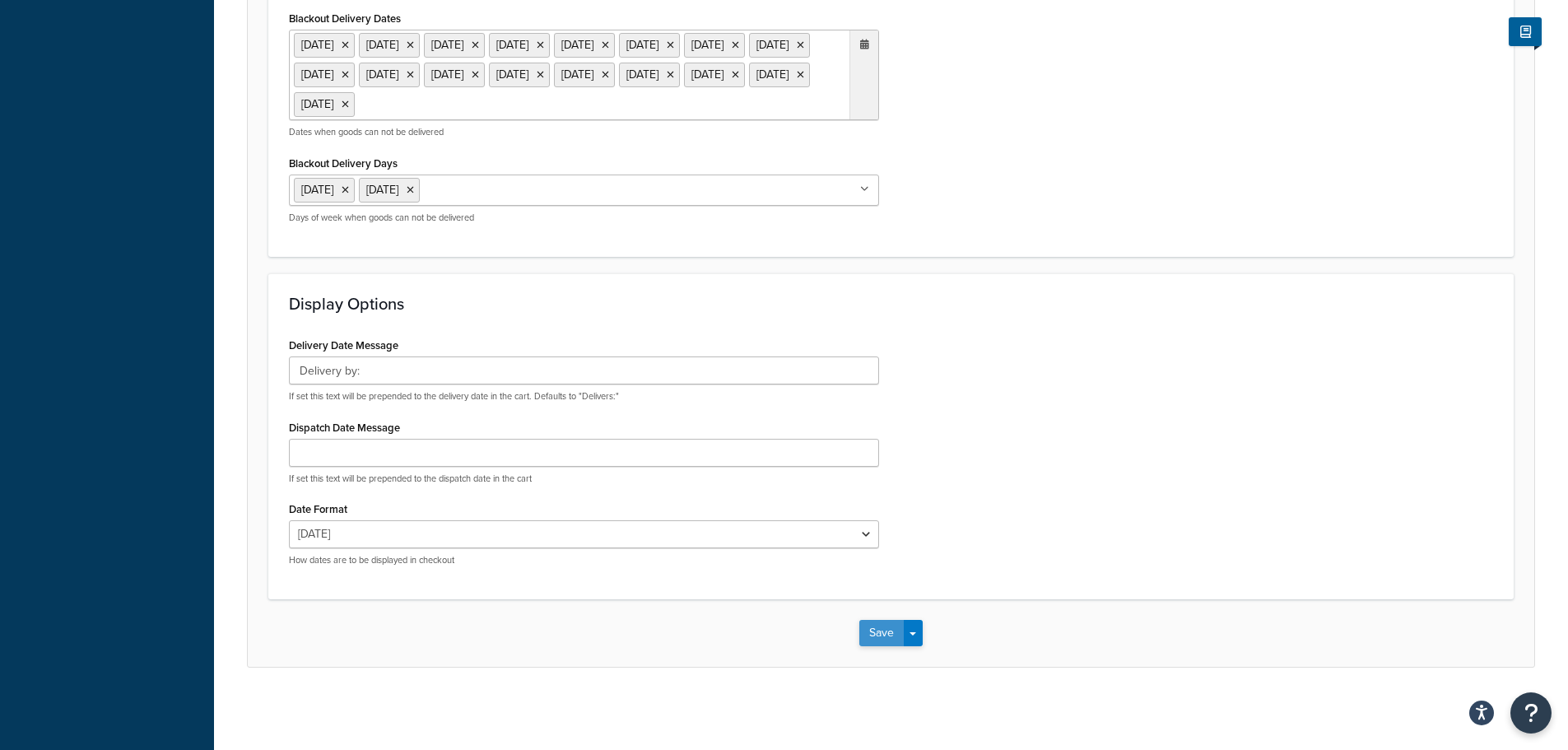
click at [887, 622] on button "Save" at bounding box center [881, 633] width 44 height 26
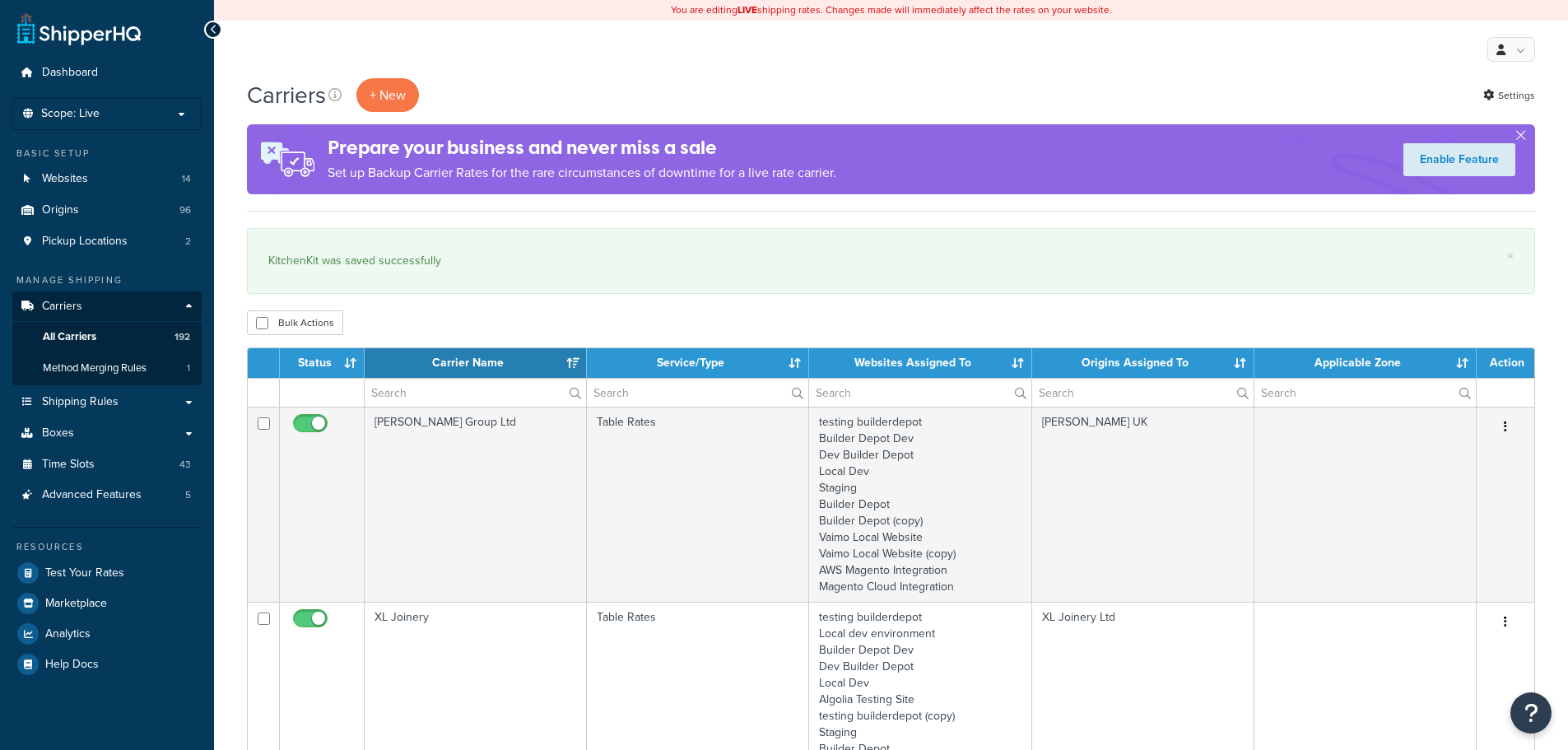
select select "15"
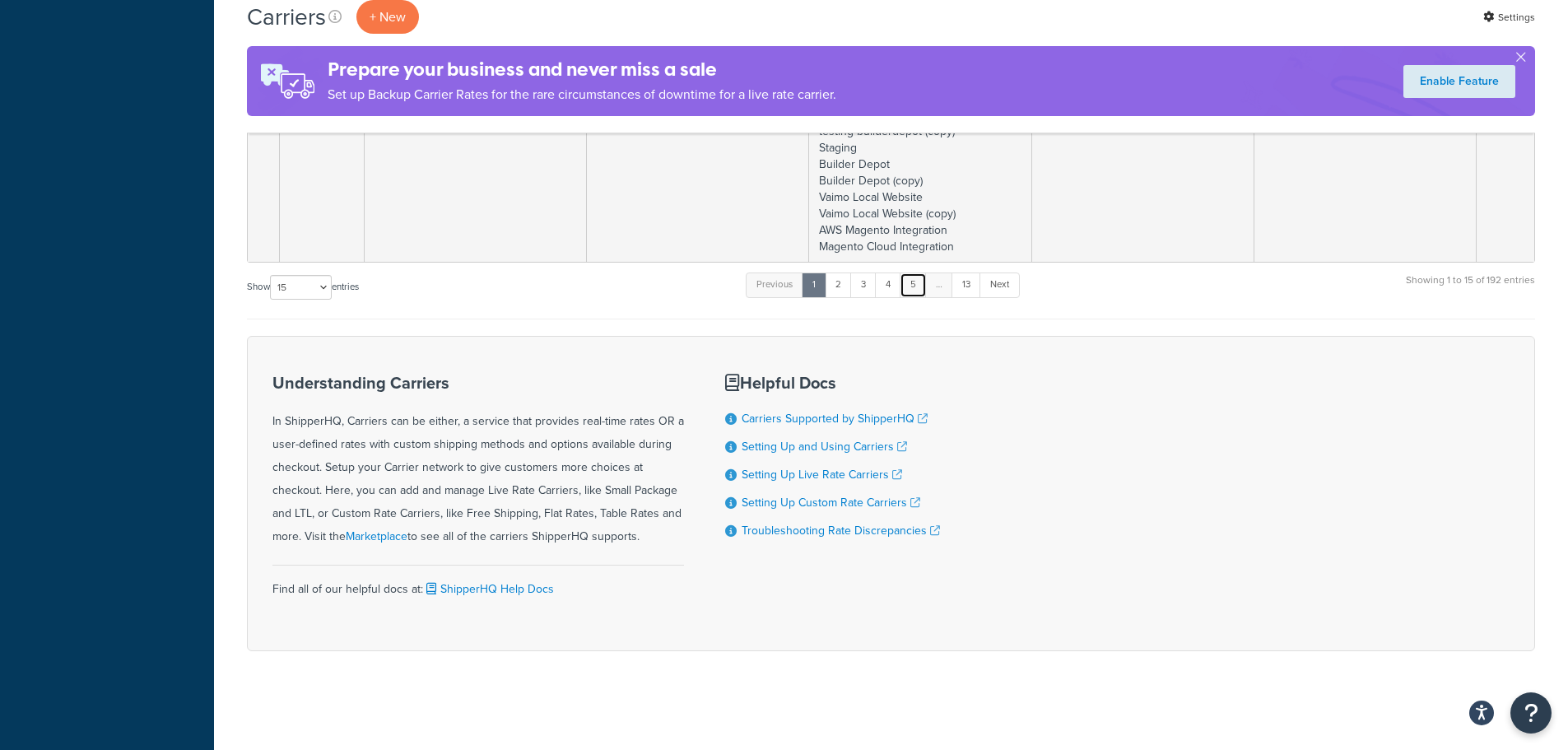
click at [920, 284] on link "5" at bounding box center [913, 285] width 27 height 25
click at [919, 284] on link "6" at bounding box center [910, 285] width 27 height 25
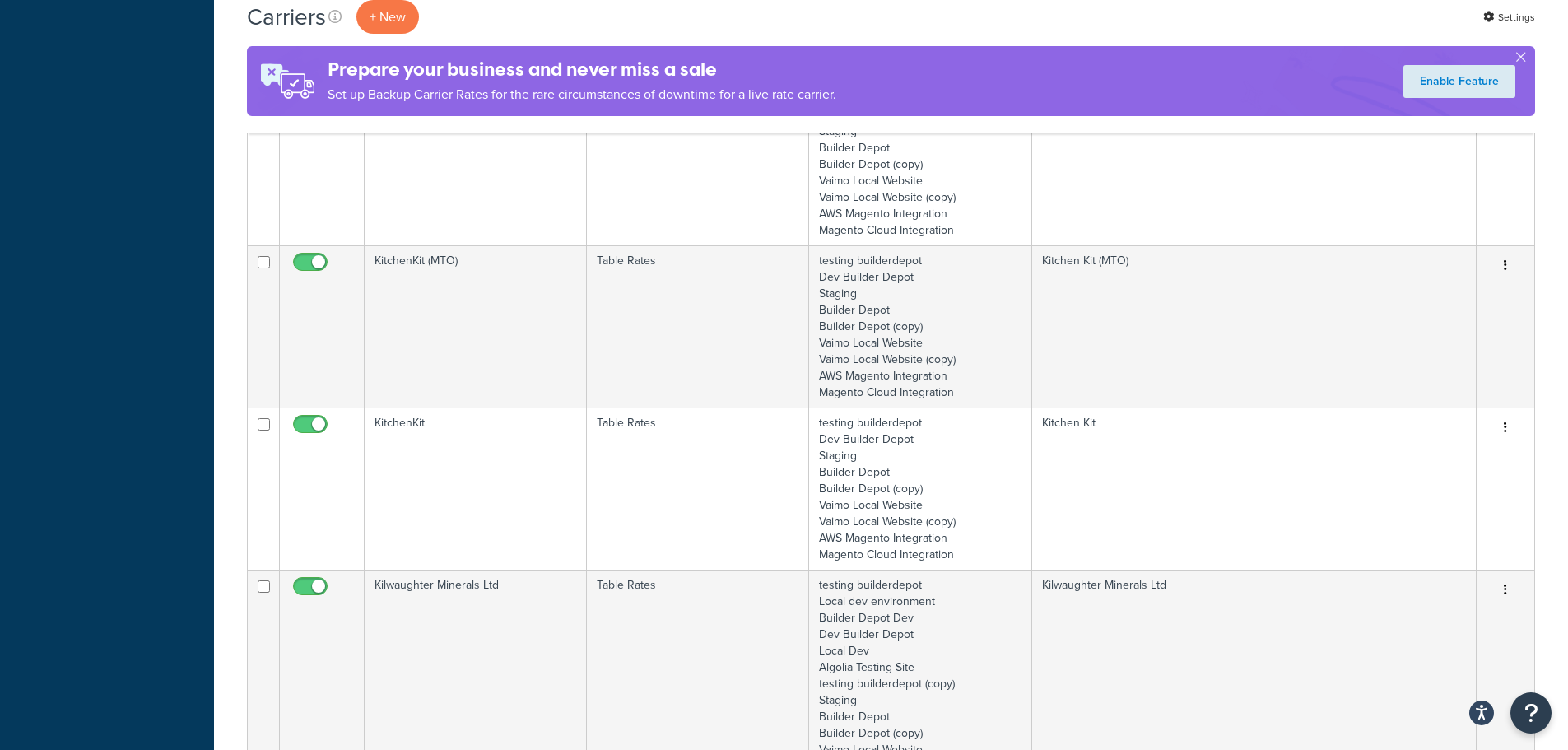
scroll to position [1475, 0]
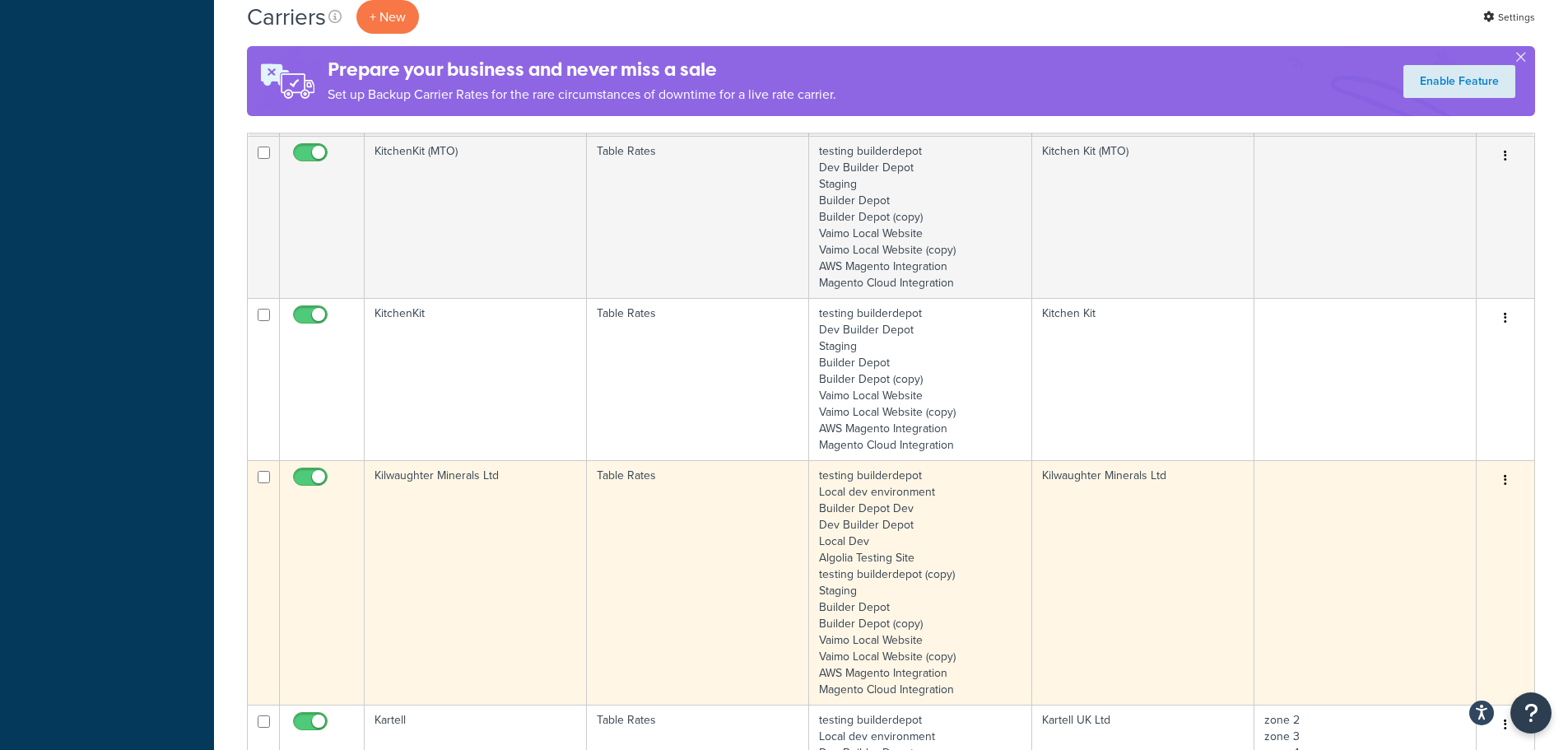
click at [443, 548] on td "Kilwaughter Minerals Ltd" at bounding box center [476, 583] width 223 height 244
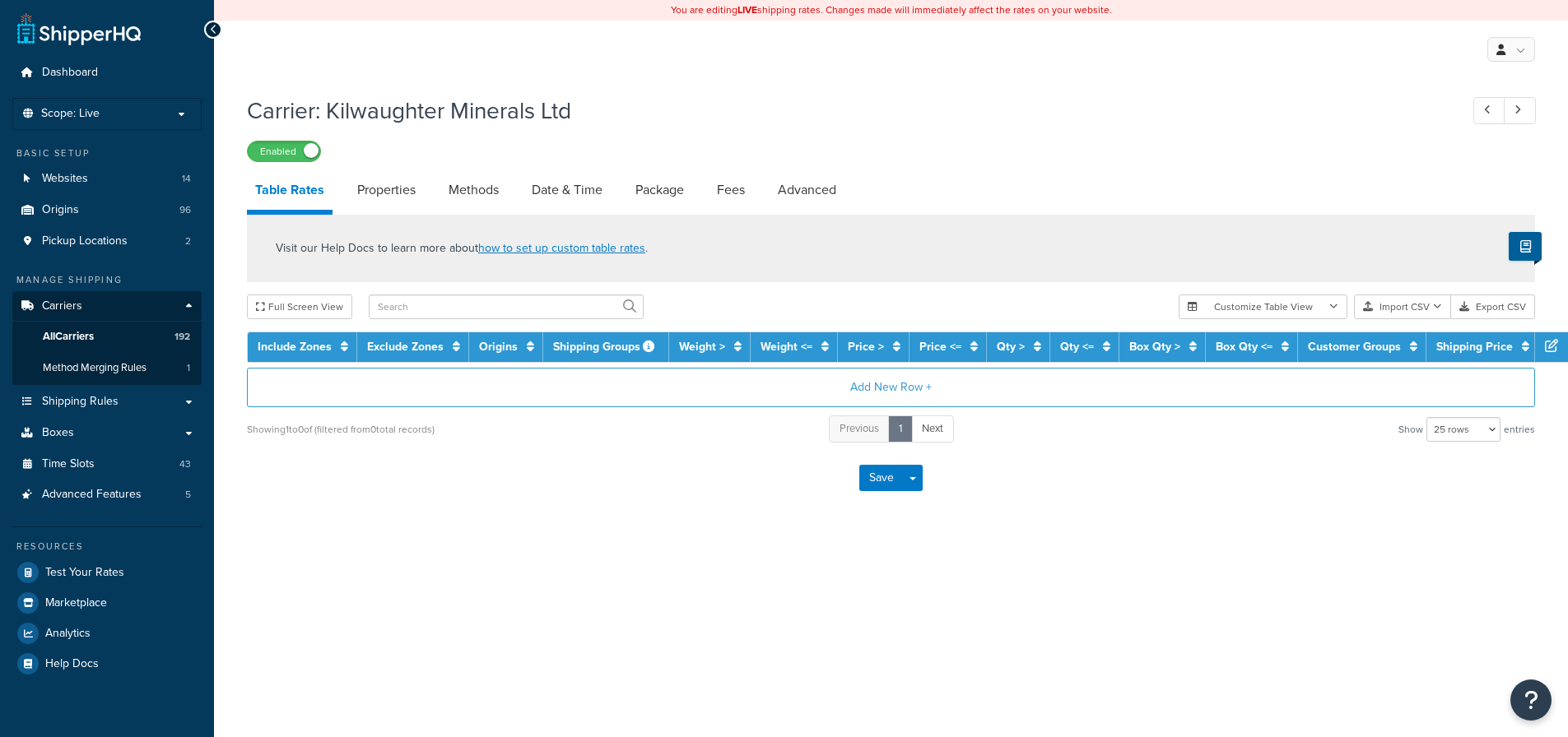
select select "25"
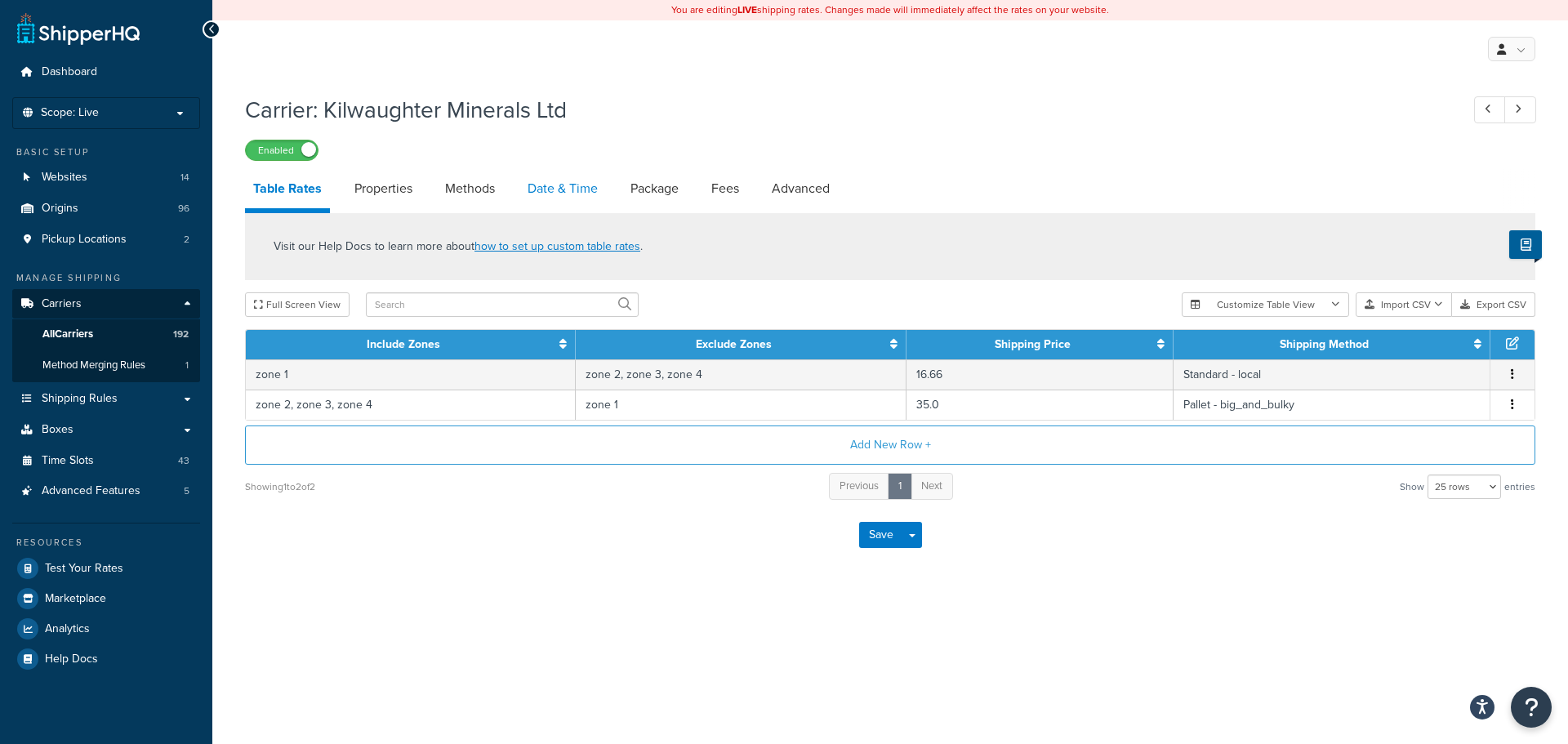
click at [552, 190] on link "Date & Time" at bounding box center [563, 188] width 86 height 39
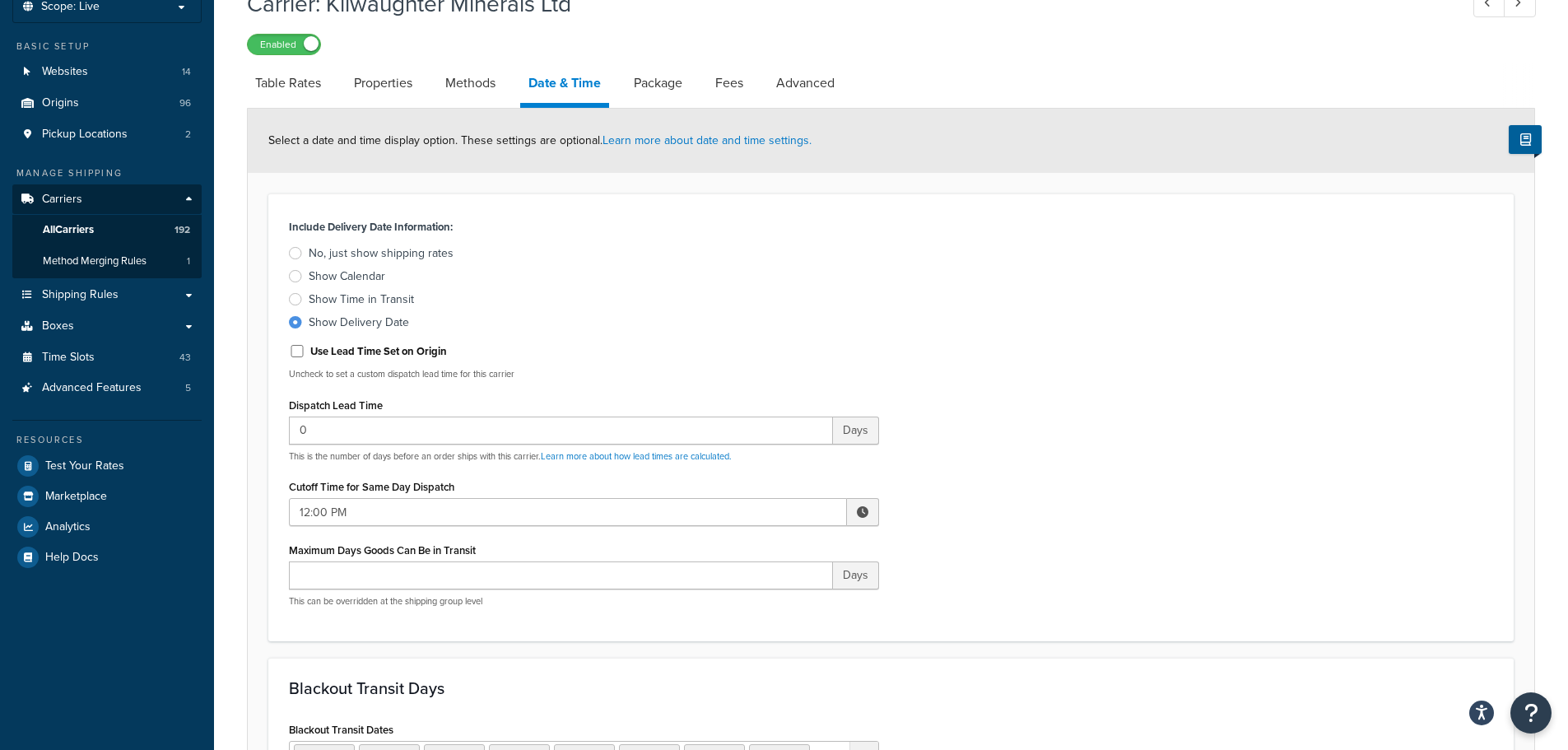
scroll to position [329, 0]
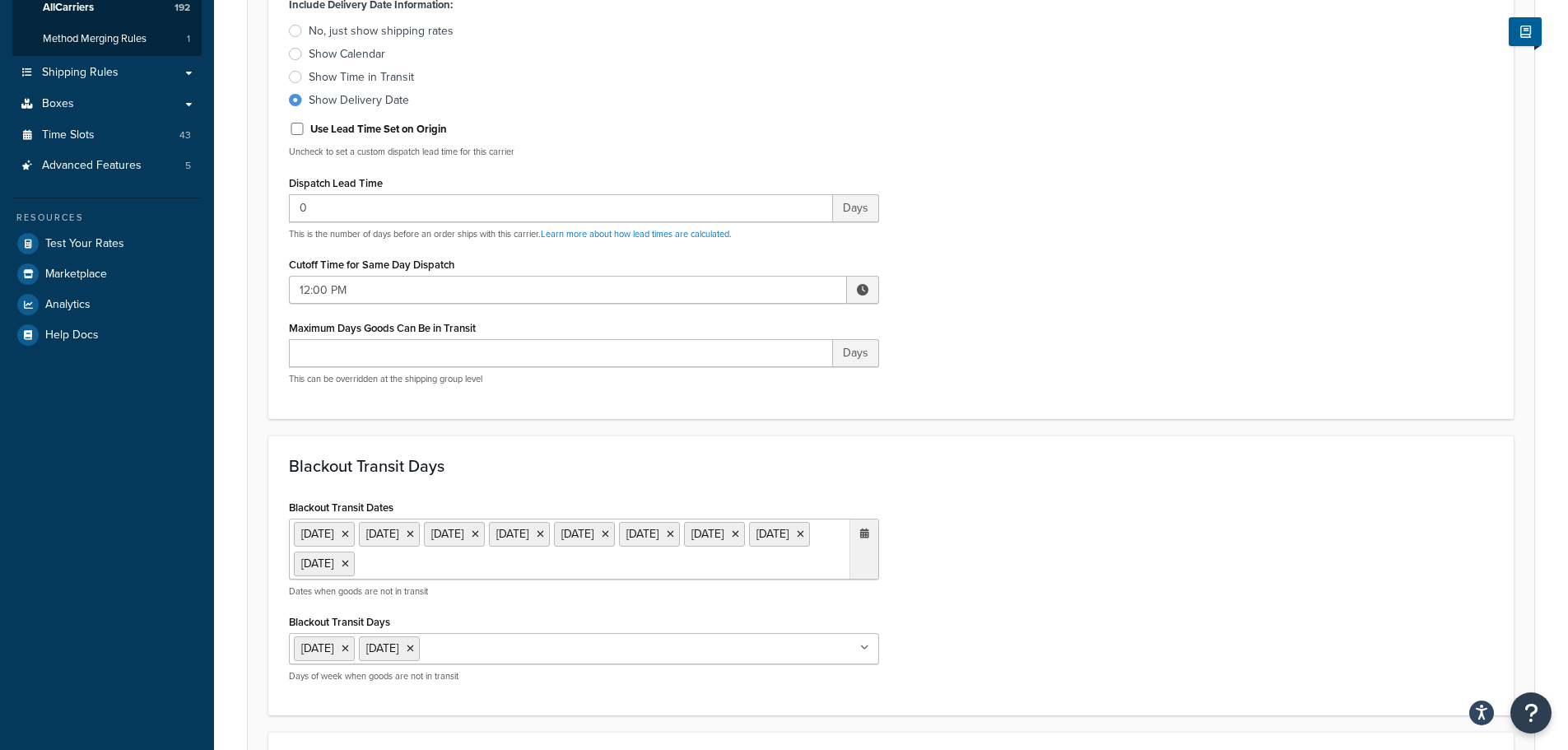
click at [737, 578] on ul "[DATE] [DATE] [DATE] [DATE] [DATE] [DATE] [DATE] [DATE] [DATE]" at bounding box center [583, 549] width 590 height 61
click at [860, 607] on span "›" at bounding box center [859, 597] width 26 height 23
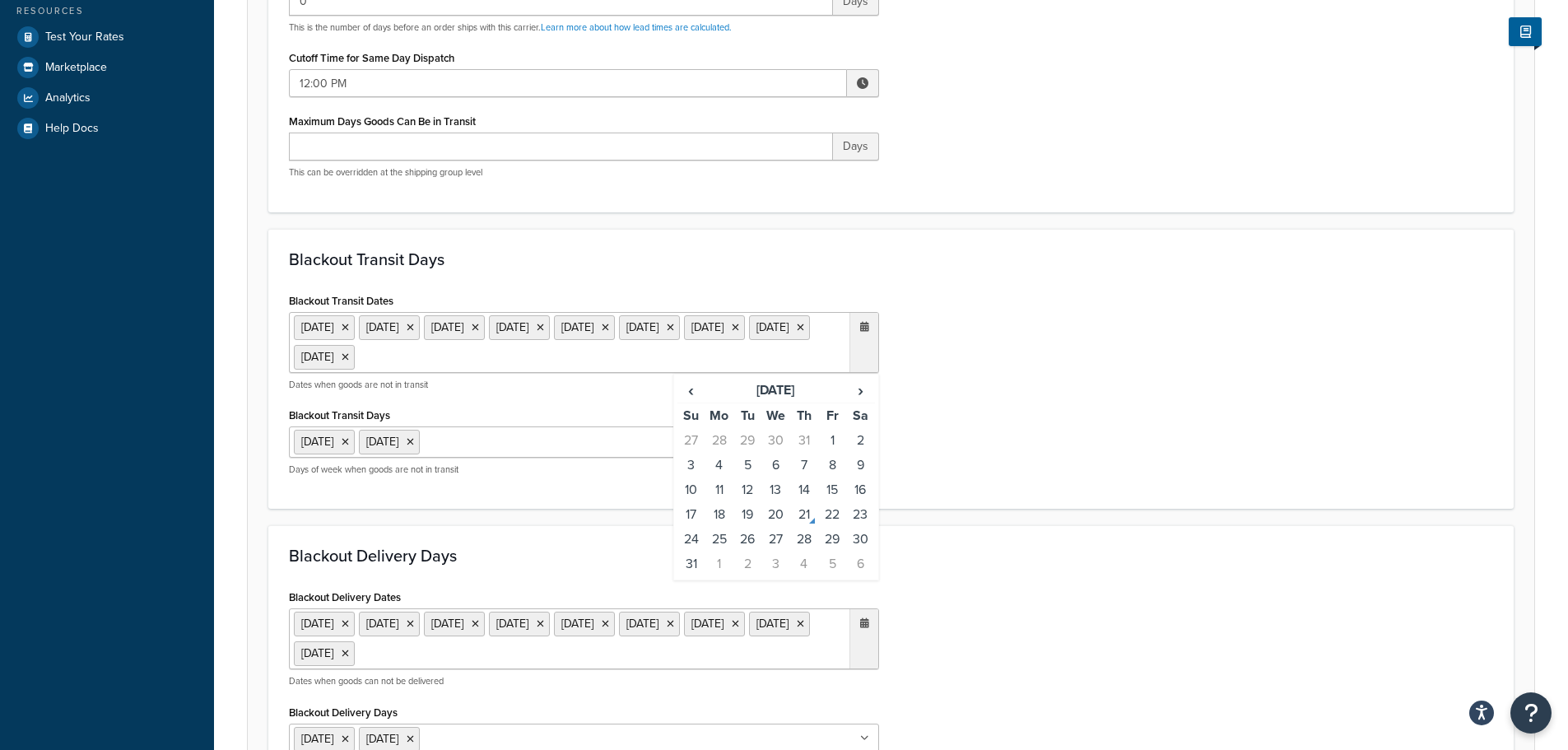
scroll to position [659, 0]
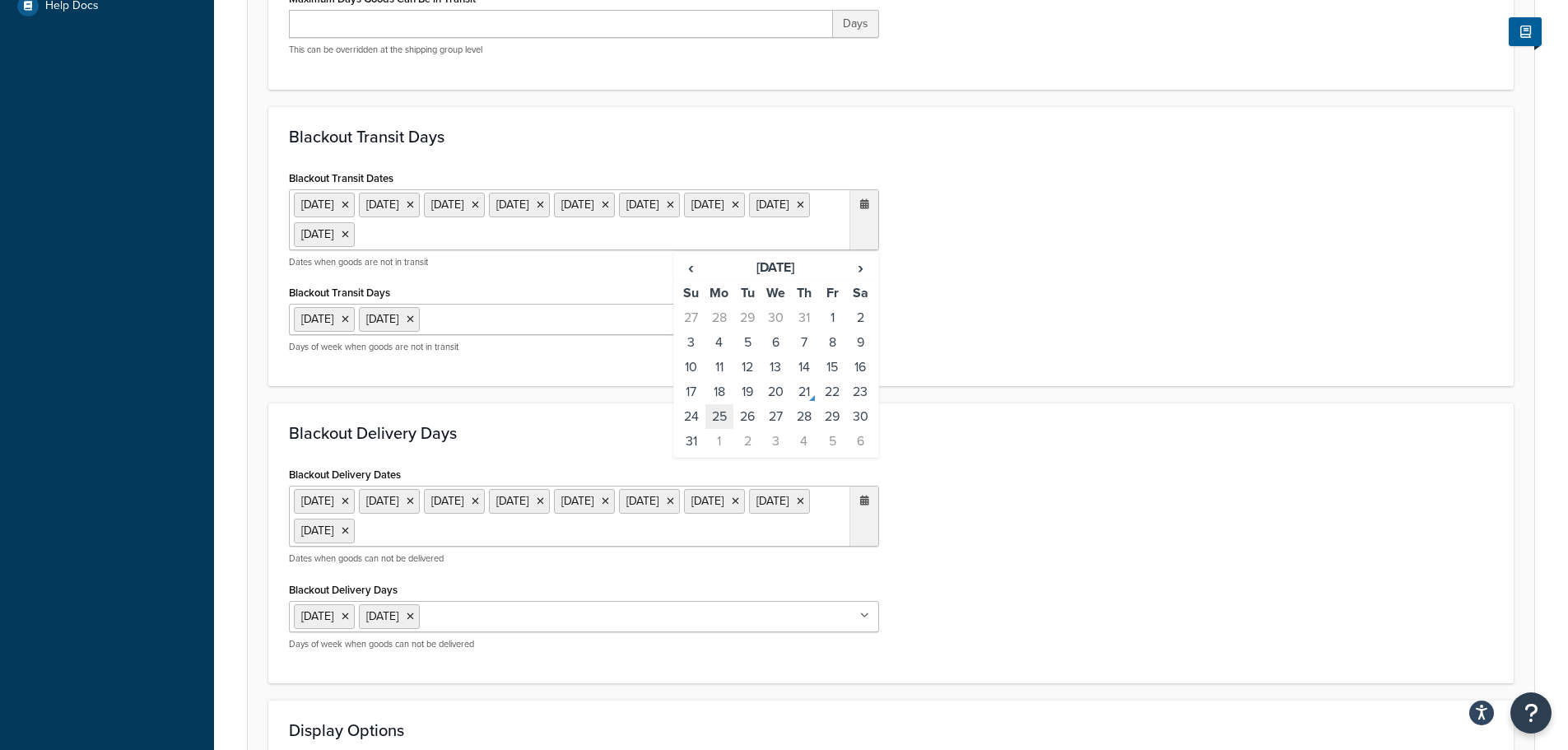
click at [710, 414] on td "25" at bounding box center [719, 417] width 28 height 25
click at [951, 502] on div "Blackout Delivery Dates 6 May 2024 27 May 2024 26 Aug 2024 25 Dec 2024 26 Dec 2…" at bounding box center [890, 562] width 1229 height 200
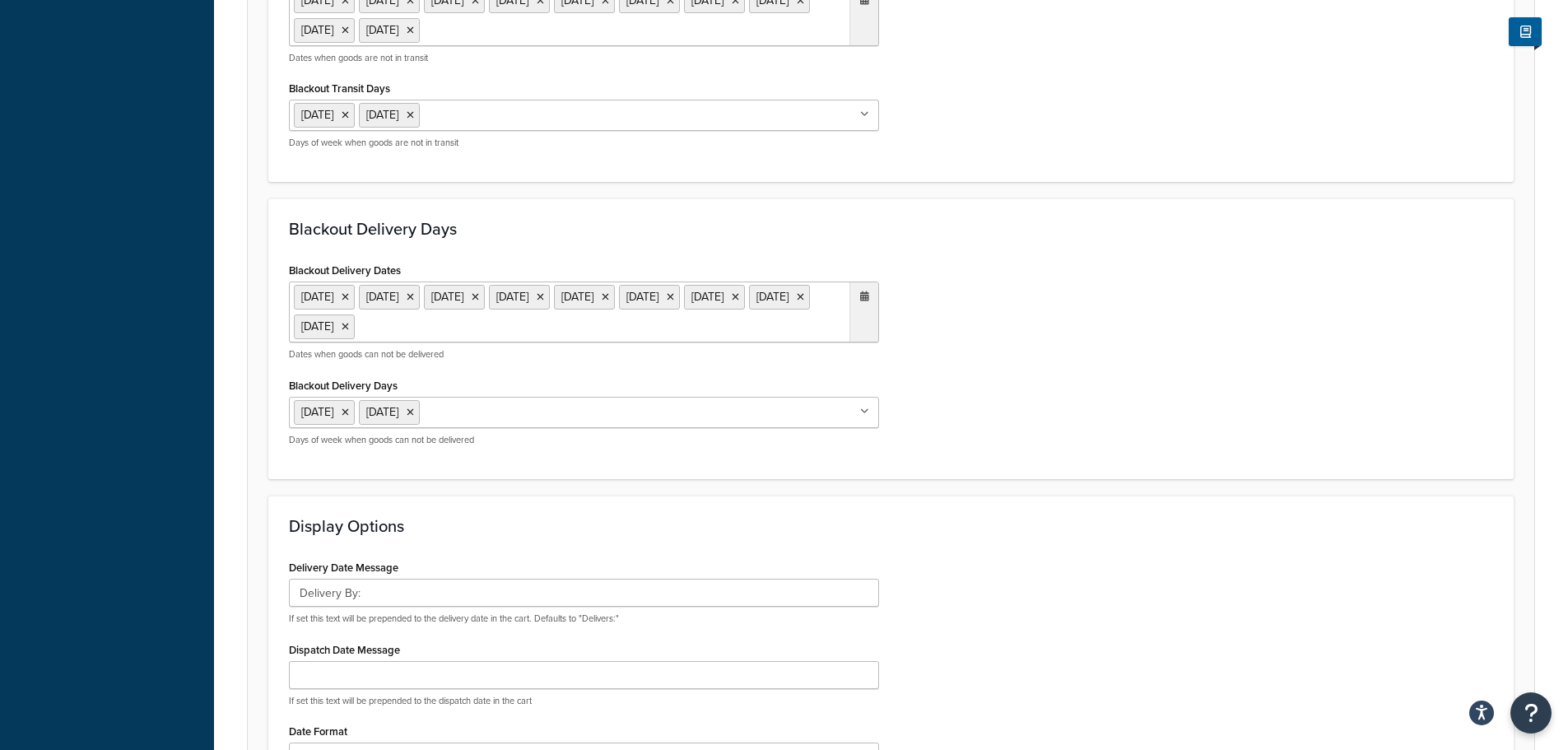
scroll to position [906, 0]
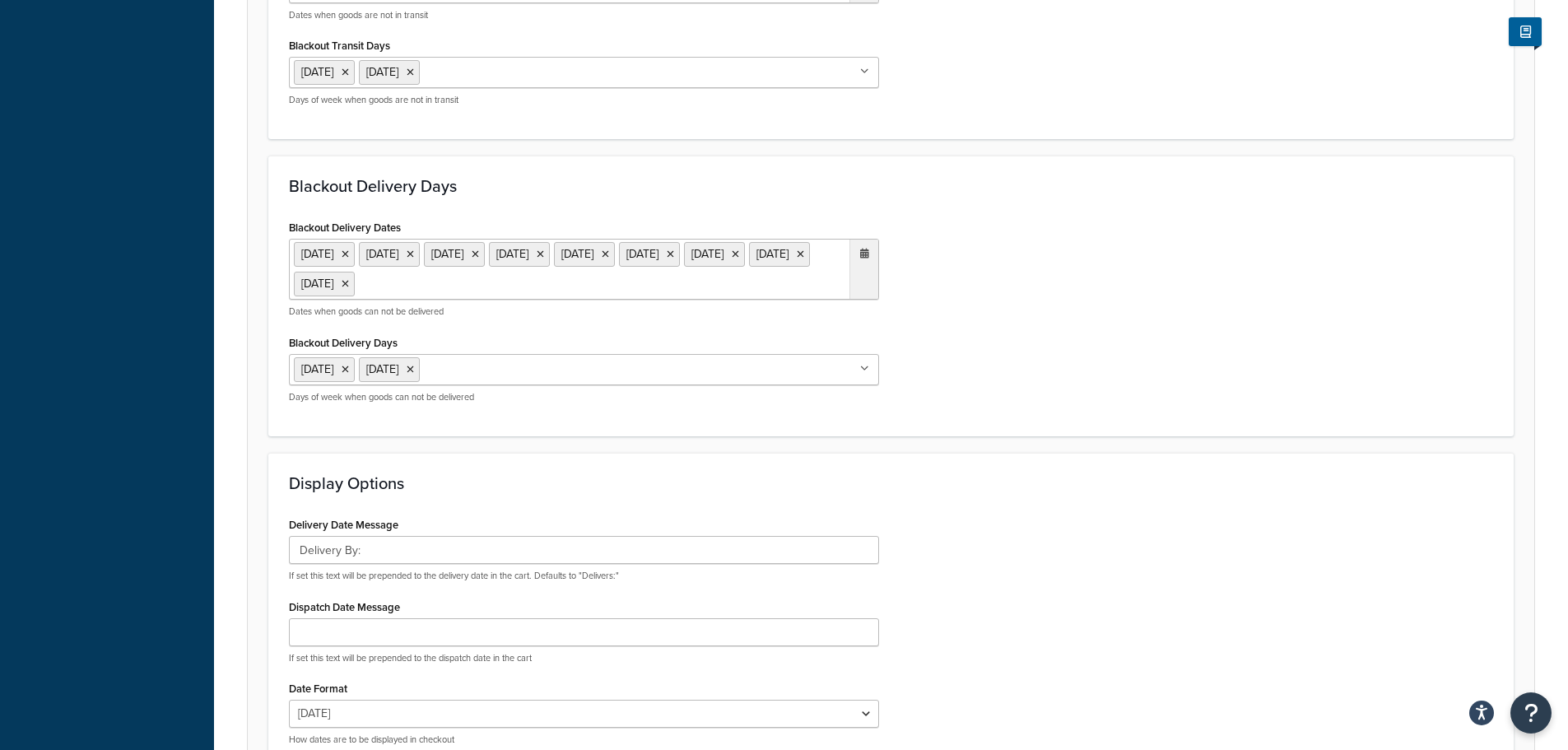
click at [712, 287] on ul "6 May 2024 27 May 2024 26 Aug 2024 25 Dec 2024 26 Dec 2024 18 Apr 2025 21 Apr 2…" at bounding box center [583, 269] width 590 height 61
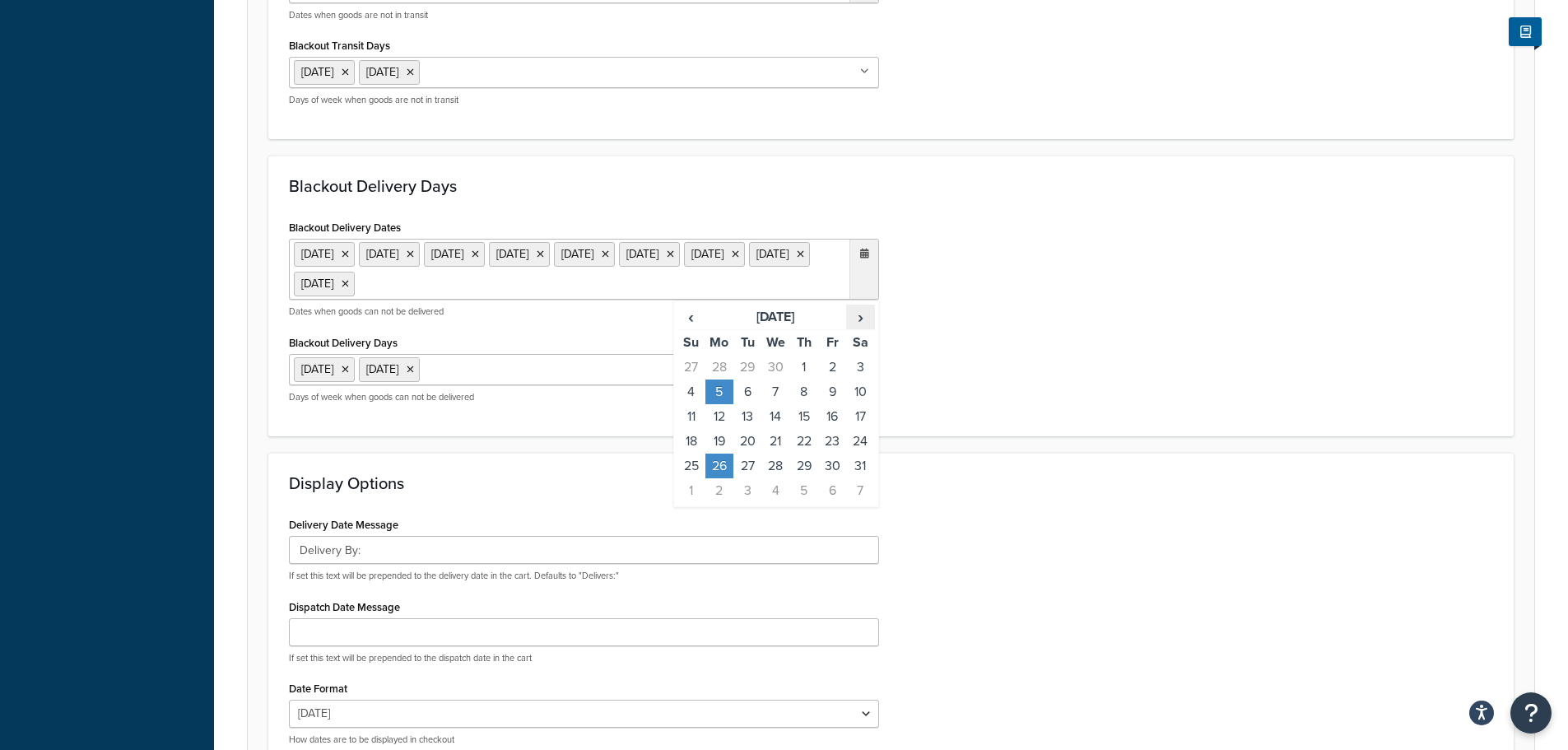
click at [854, 319] on span "›" at bounding box center [859, 317] width 26 height 23
click at [723, 463] on td "25" at bounding box center [719, 466] width 28 height 25
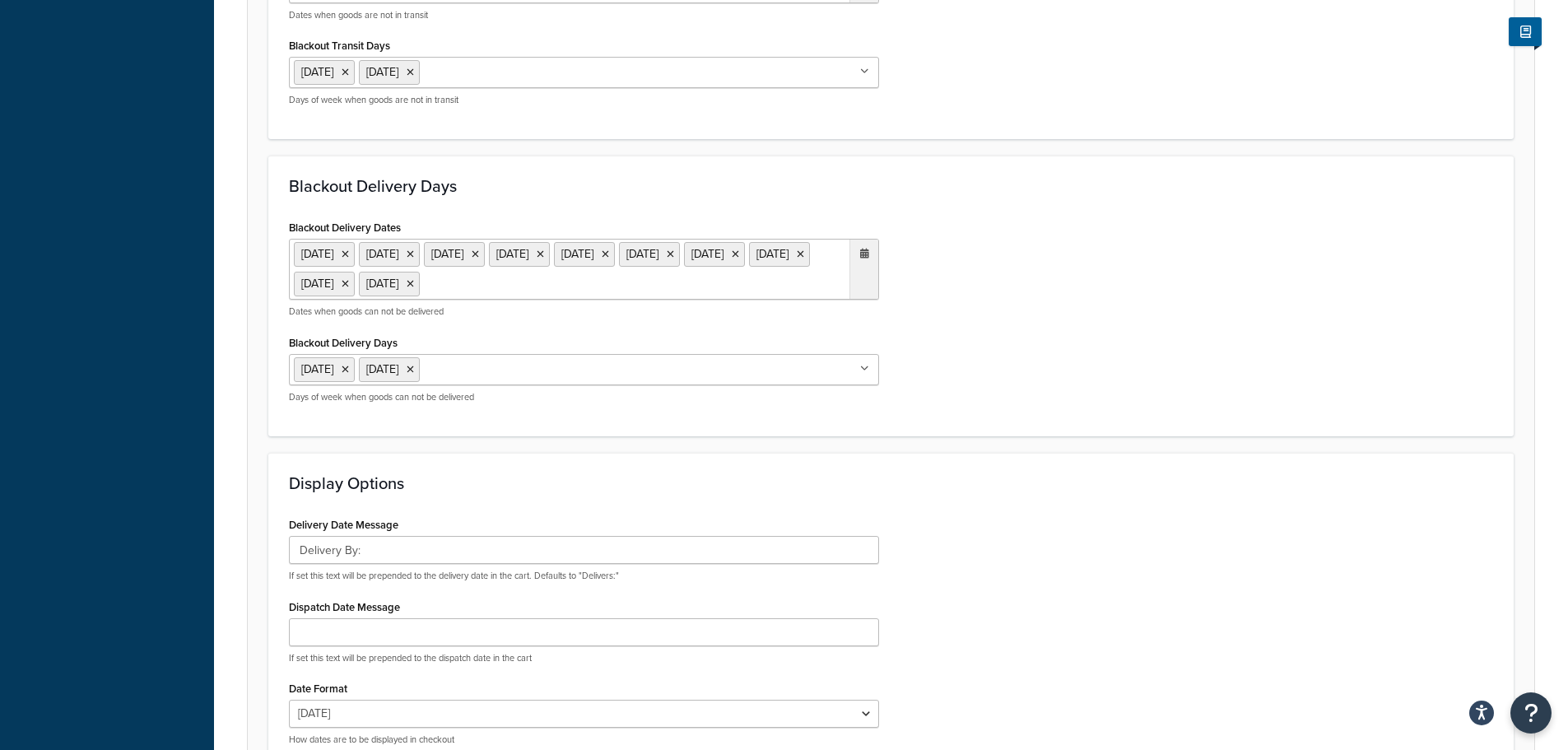
click at [1040, 482] on h3 "Display Options" at bounding box center [890, 484] width 1204 height 18
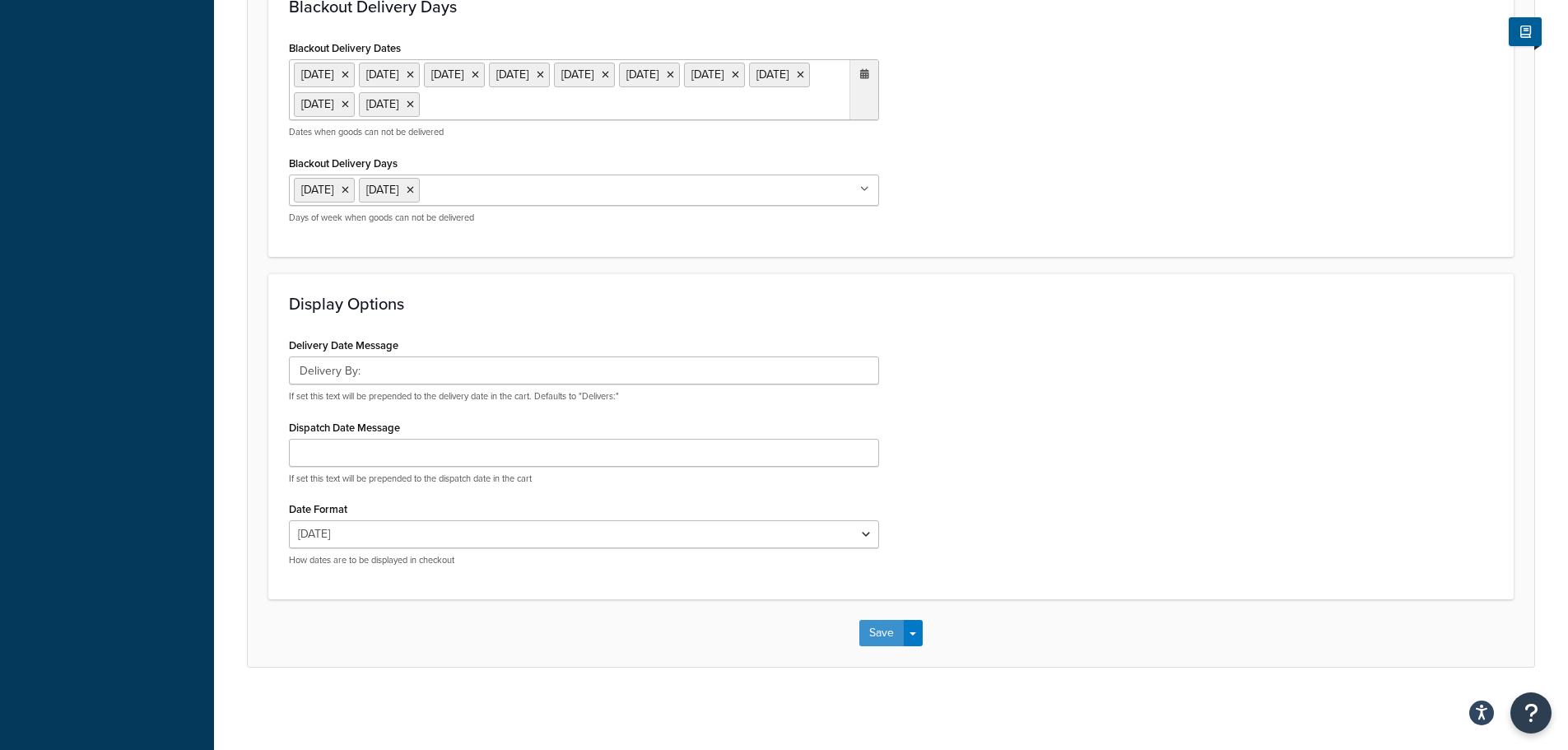
click at [874, 640] on button "Save" at bounding box center [881, 633] width 44 height 26
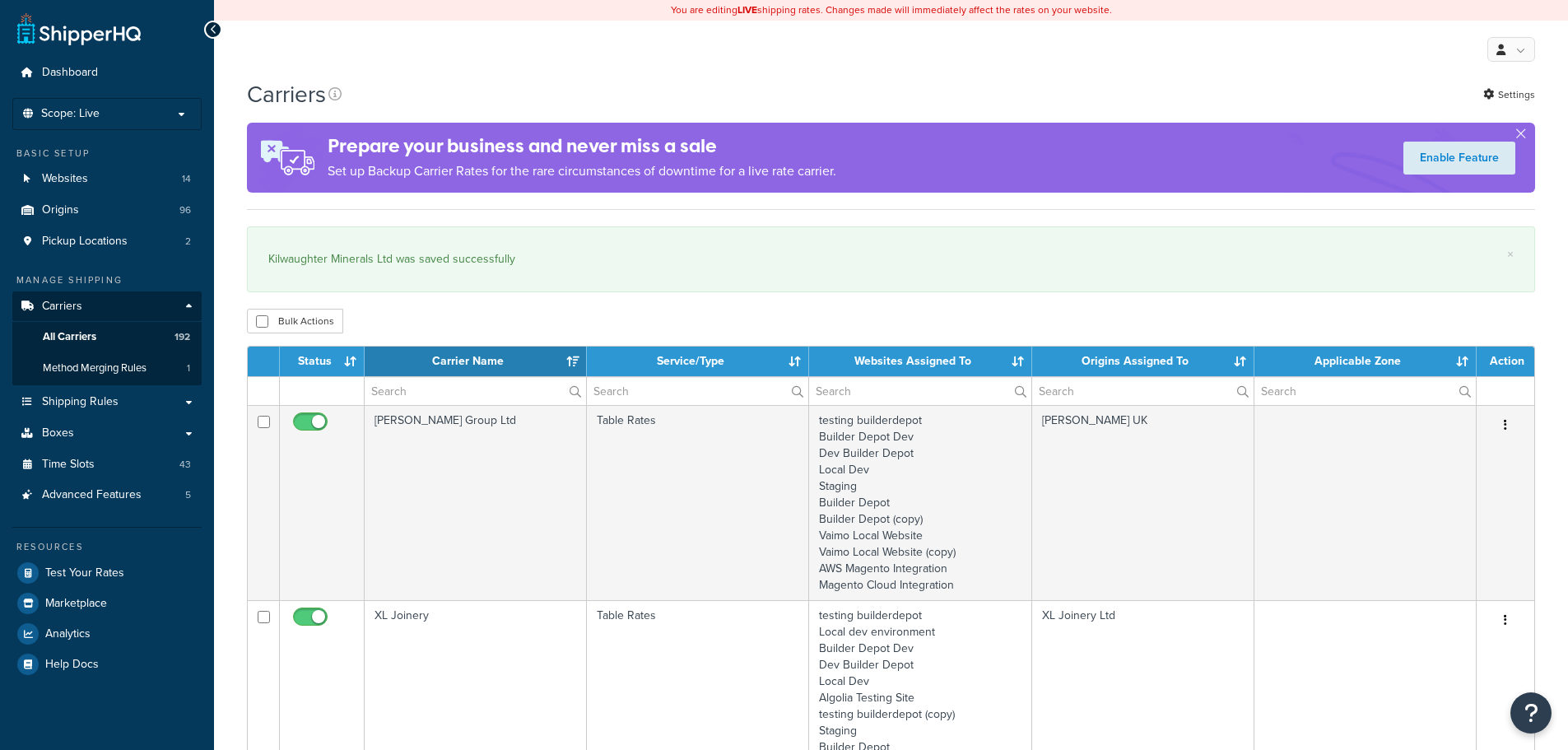
select select "15"
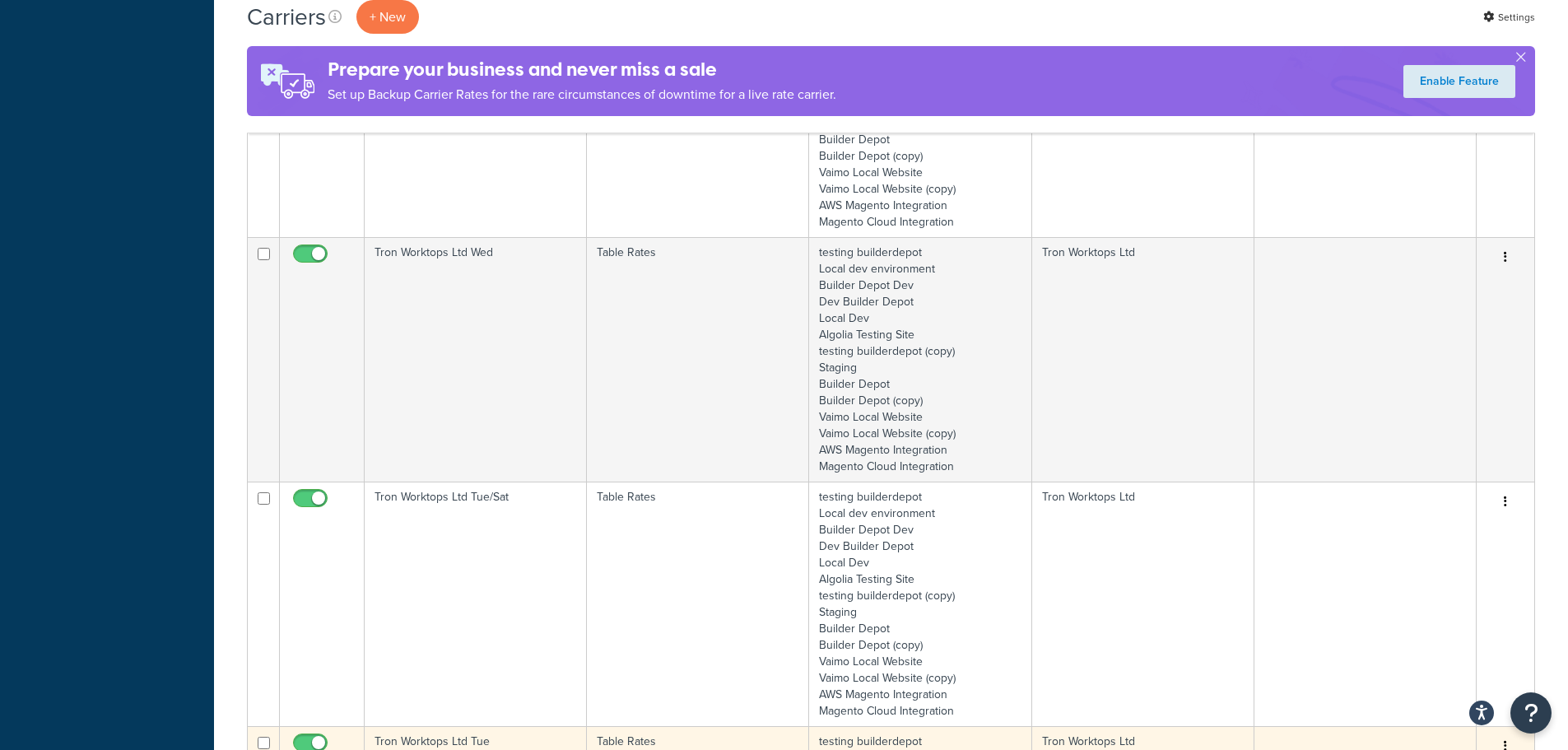
scroll to position [2799, 0]
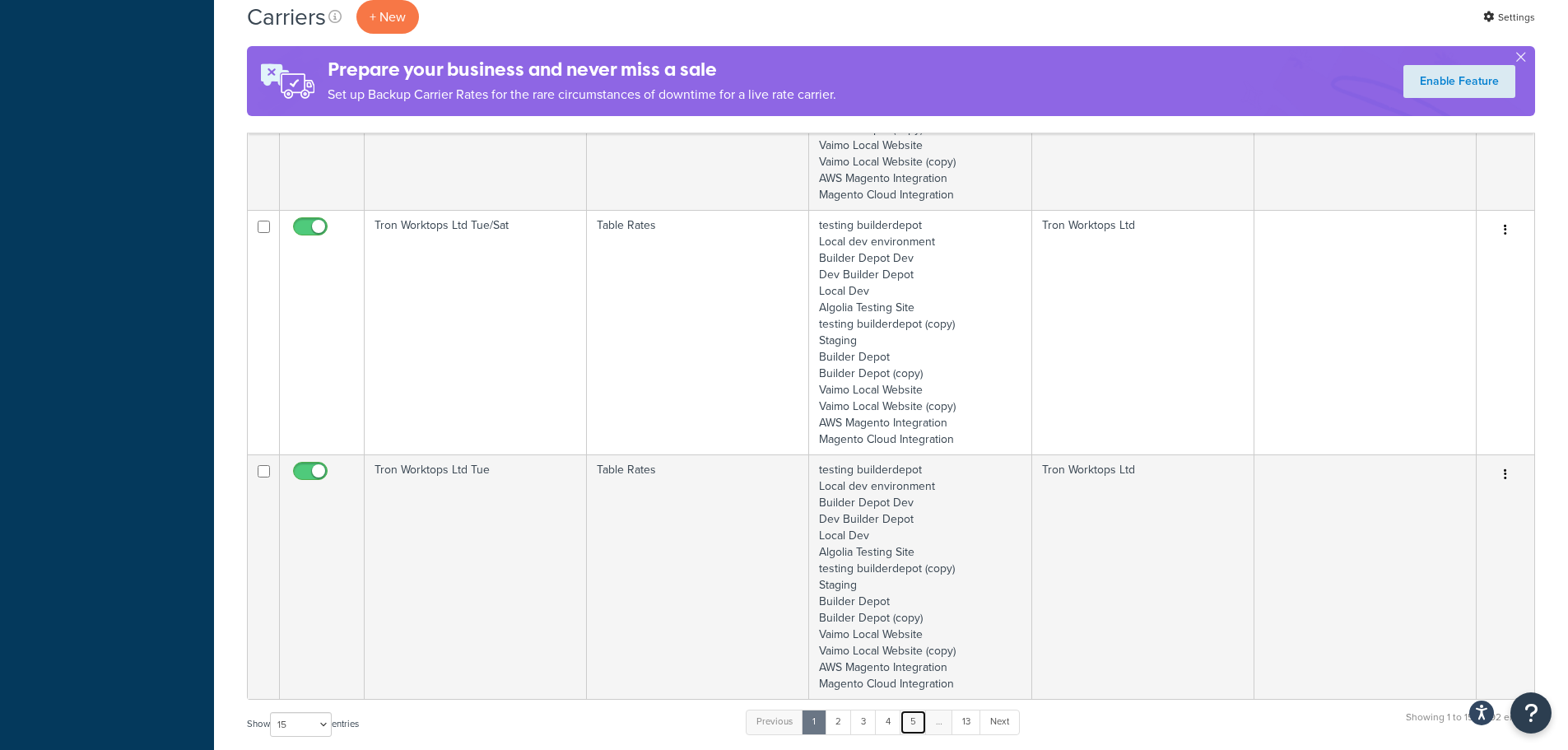
click at [924, 721] on link "5" at bounding box center [913, 722] width 27 height 25
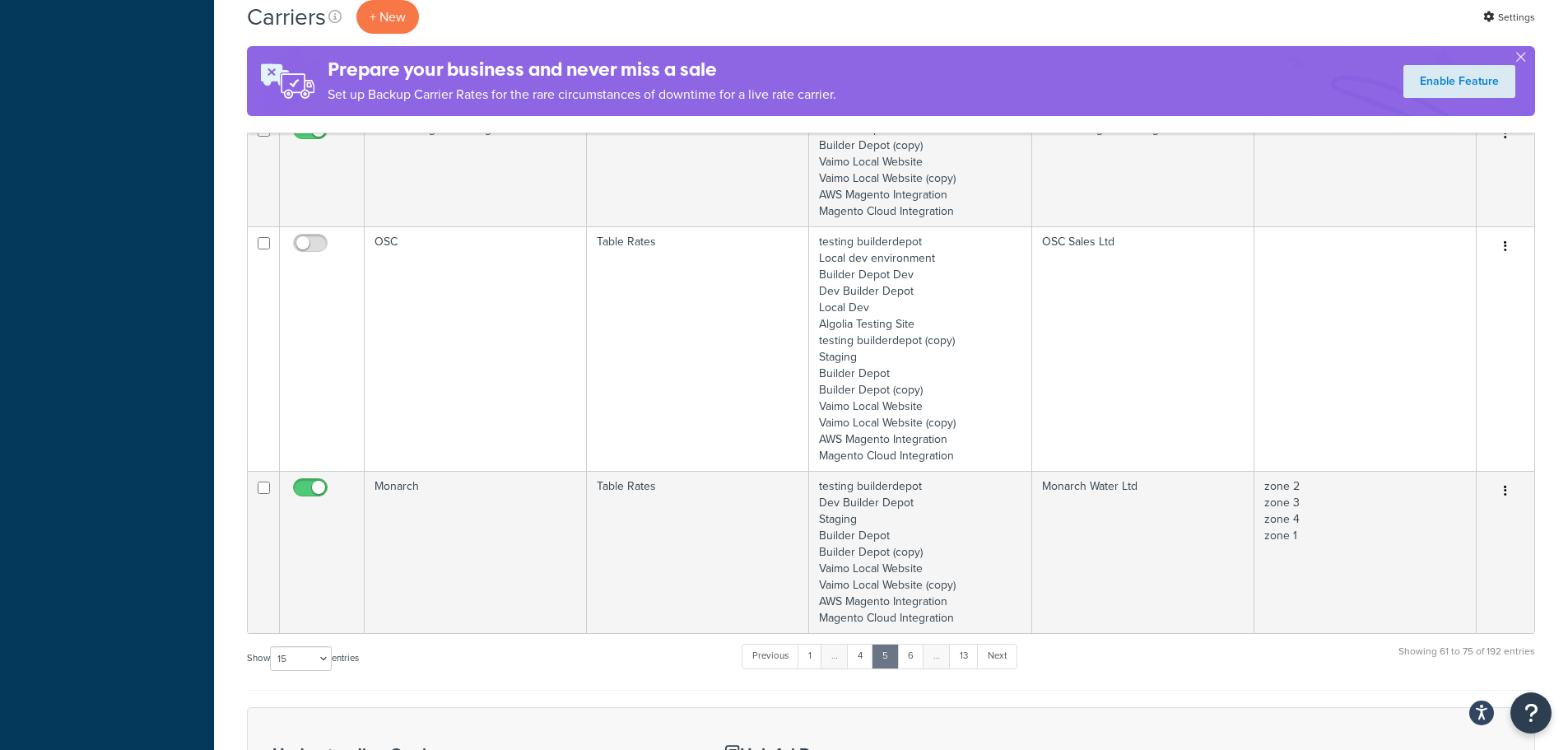
click at [911, 661] on link "6" at bounding box center [910, 656] width 27 height 25
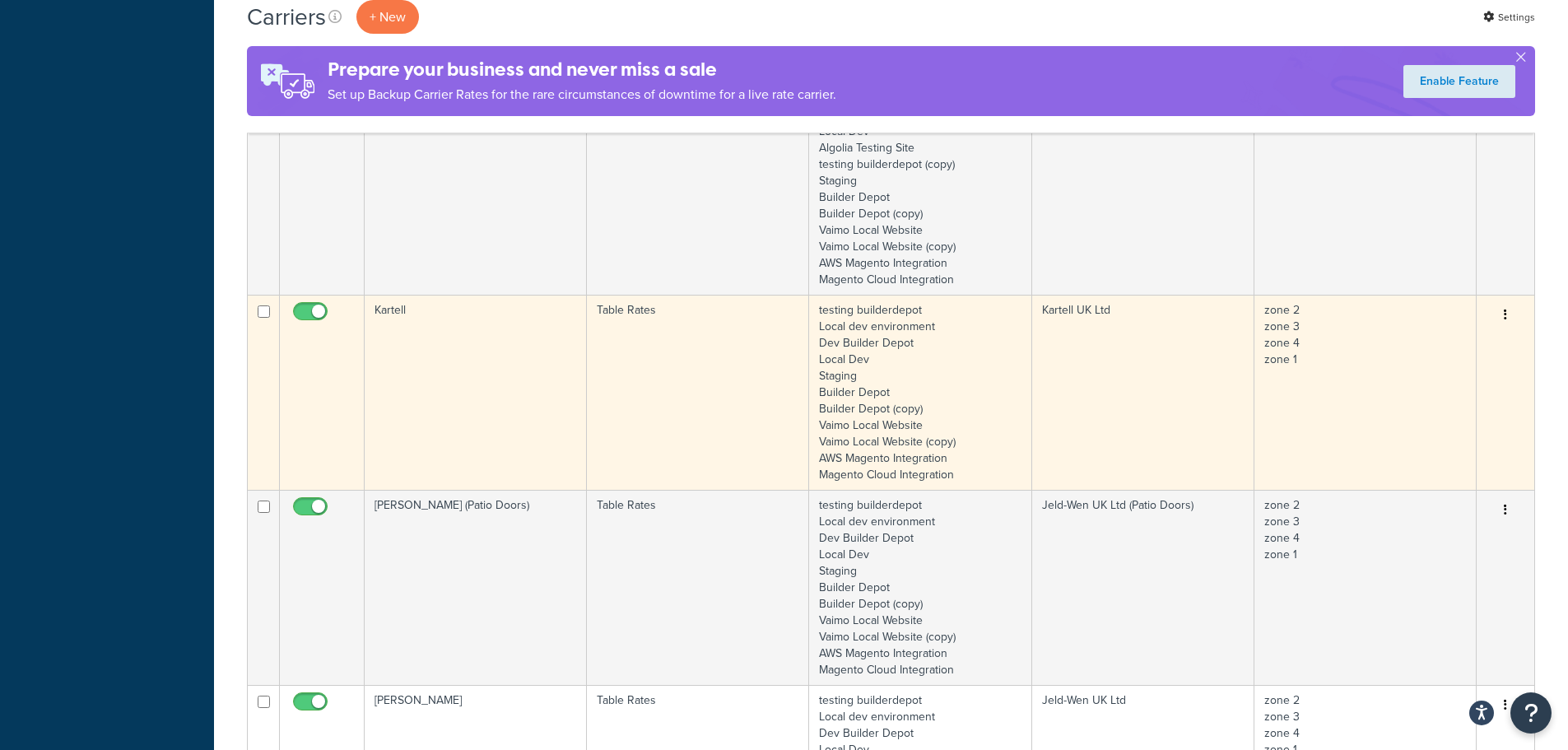
scroll to position [1893, 0]
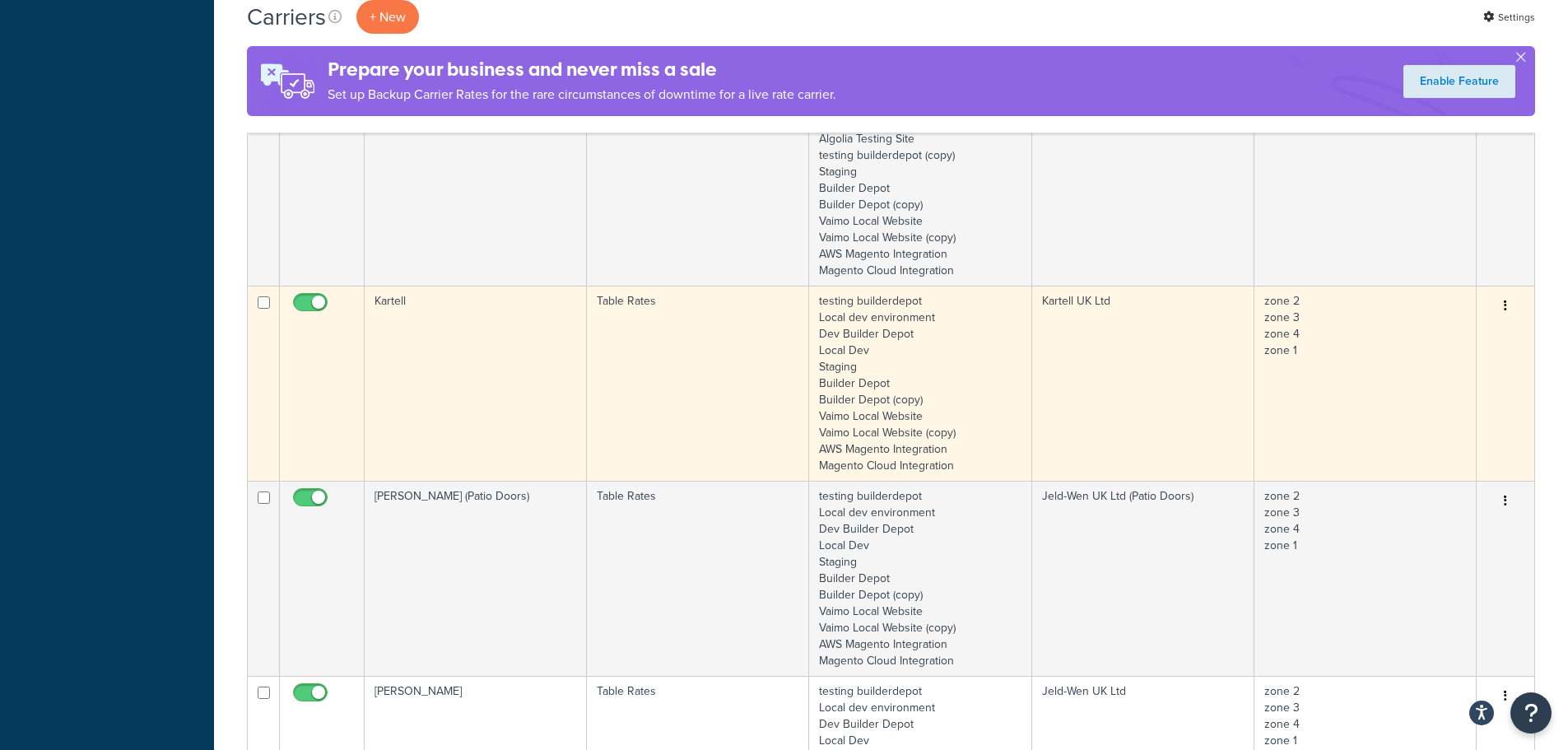
click at [471, 395] on td "Kartell" at bounding box center [476, 383] width 223 height 195
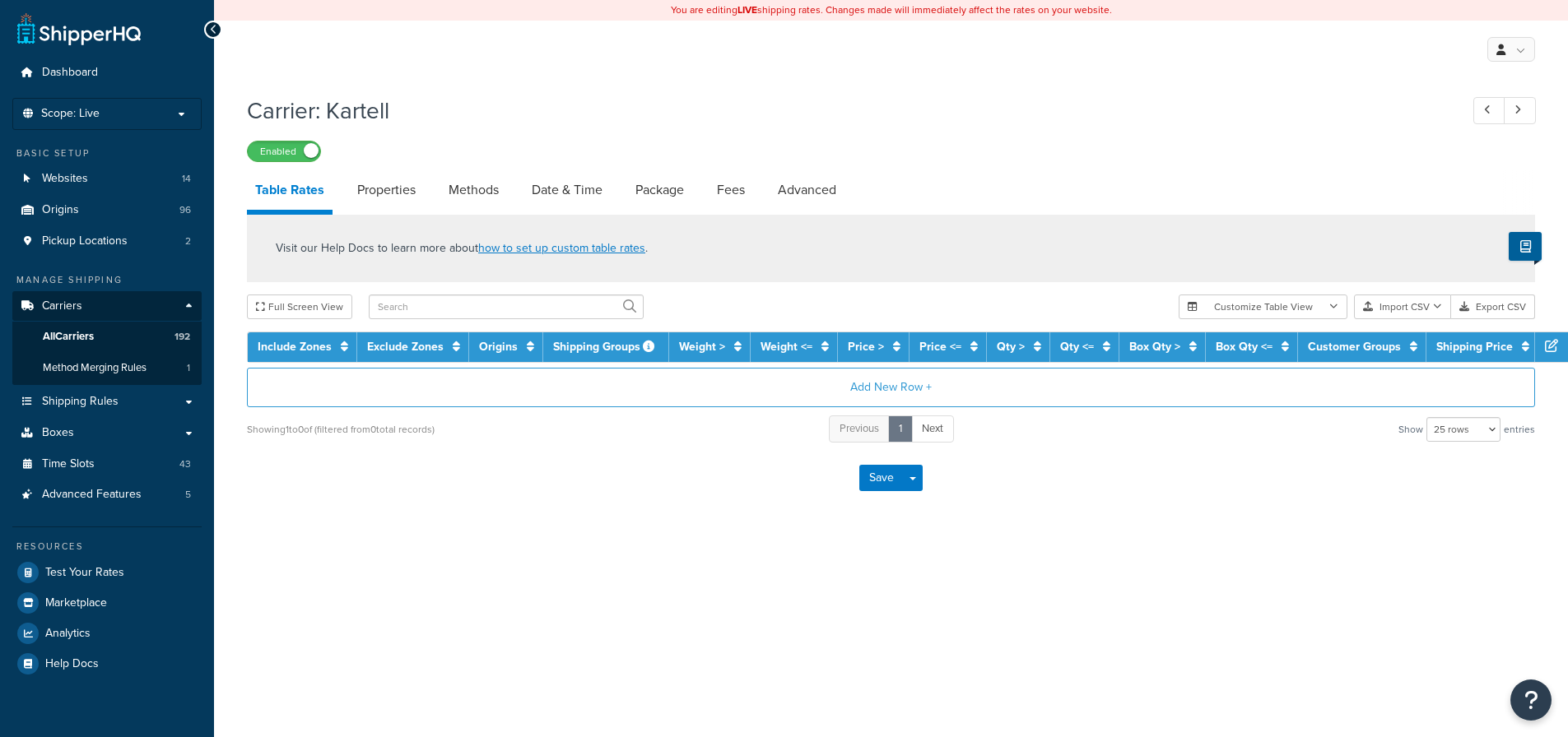
select select "25"
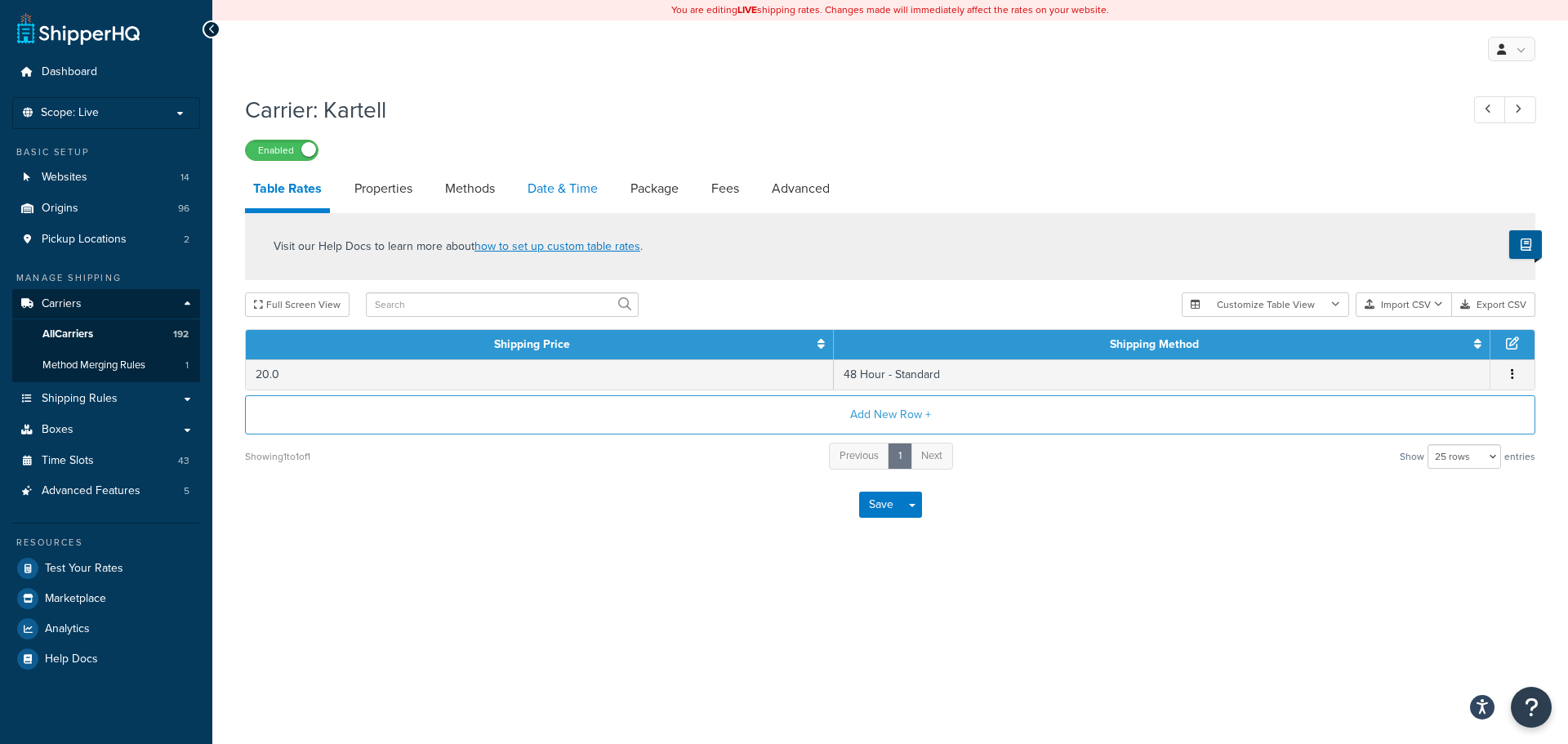
click at [551, 193] on link "Date & Time" at bounding box center [563, 188] width 86 height 39
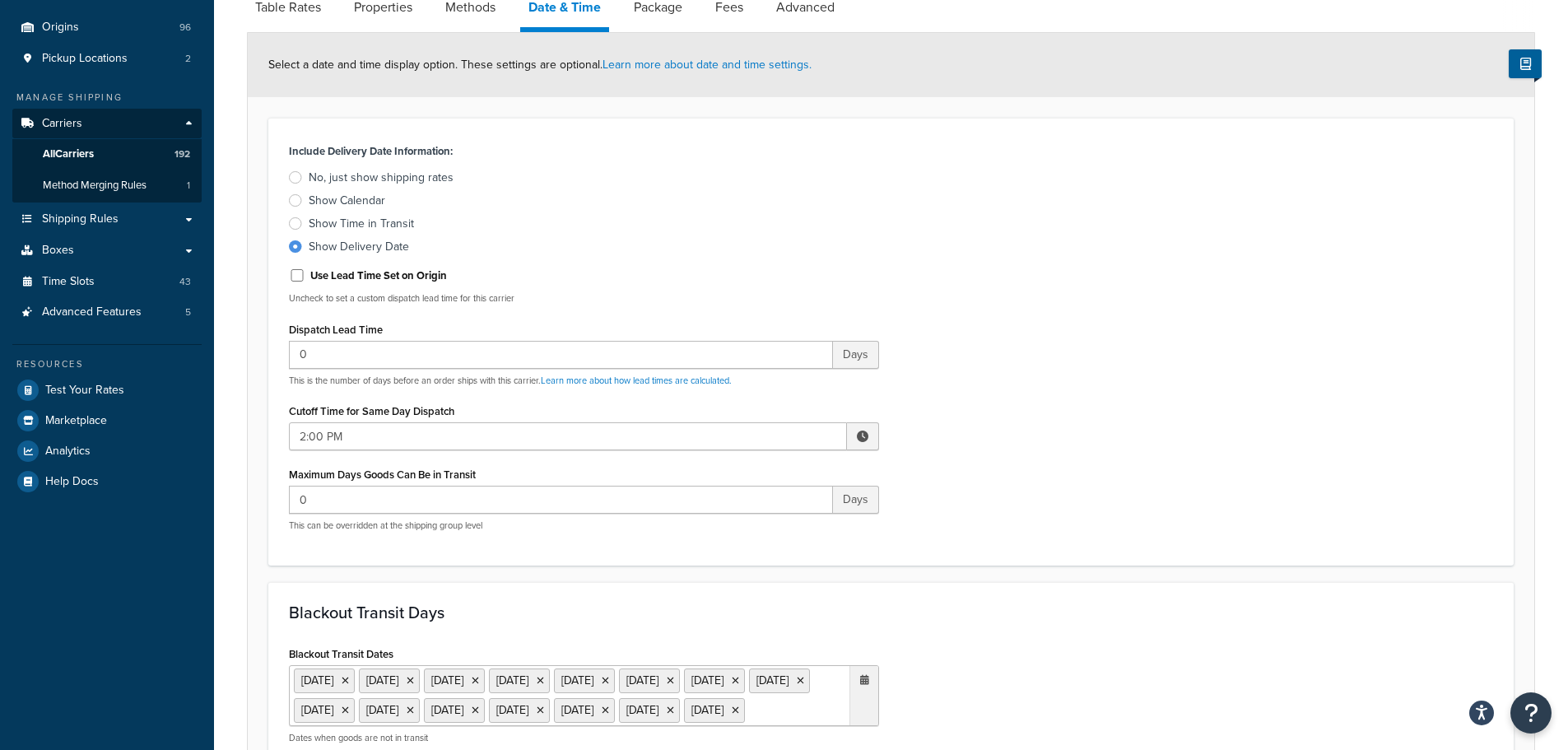
scroll to position [494, 0]
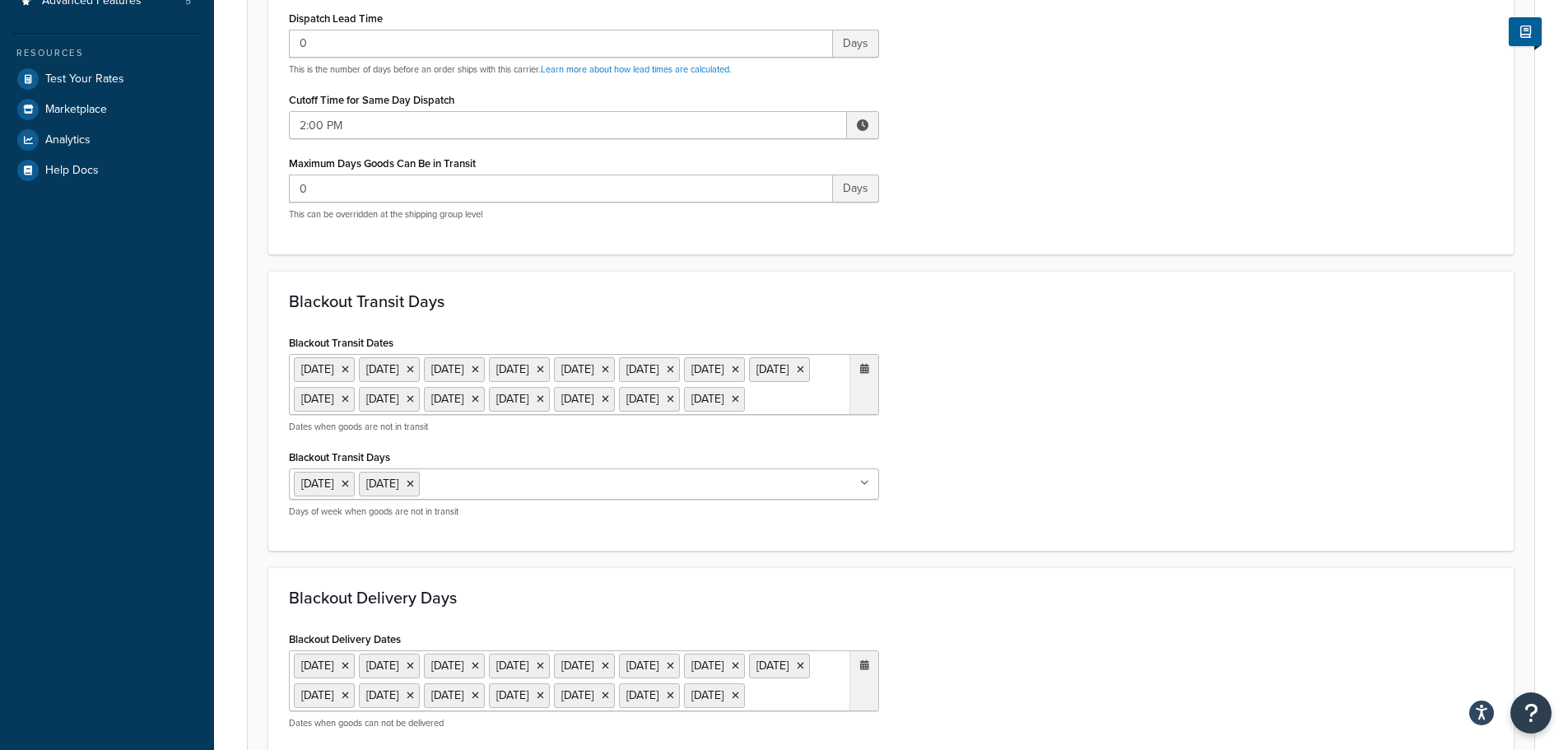
click at [811, 415] on ul "6 May 2024 27 May 2024 26 Aug 2024 23 Dec 2024 24 Dec 2024 25 Dec 2024 26 Dec 2…" at bounding box center [583, 384] width 590 height 61
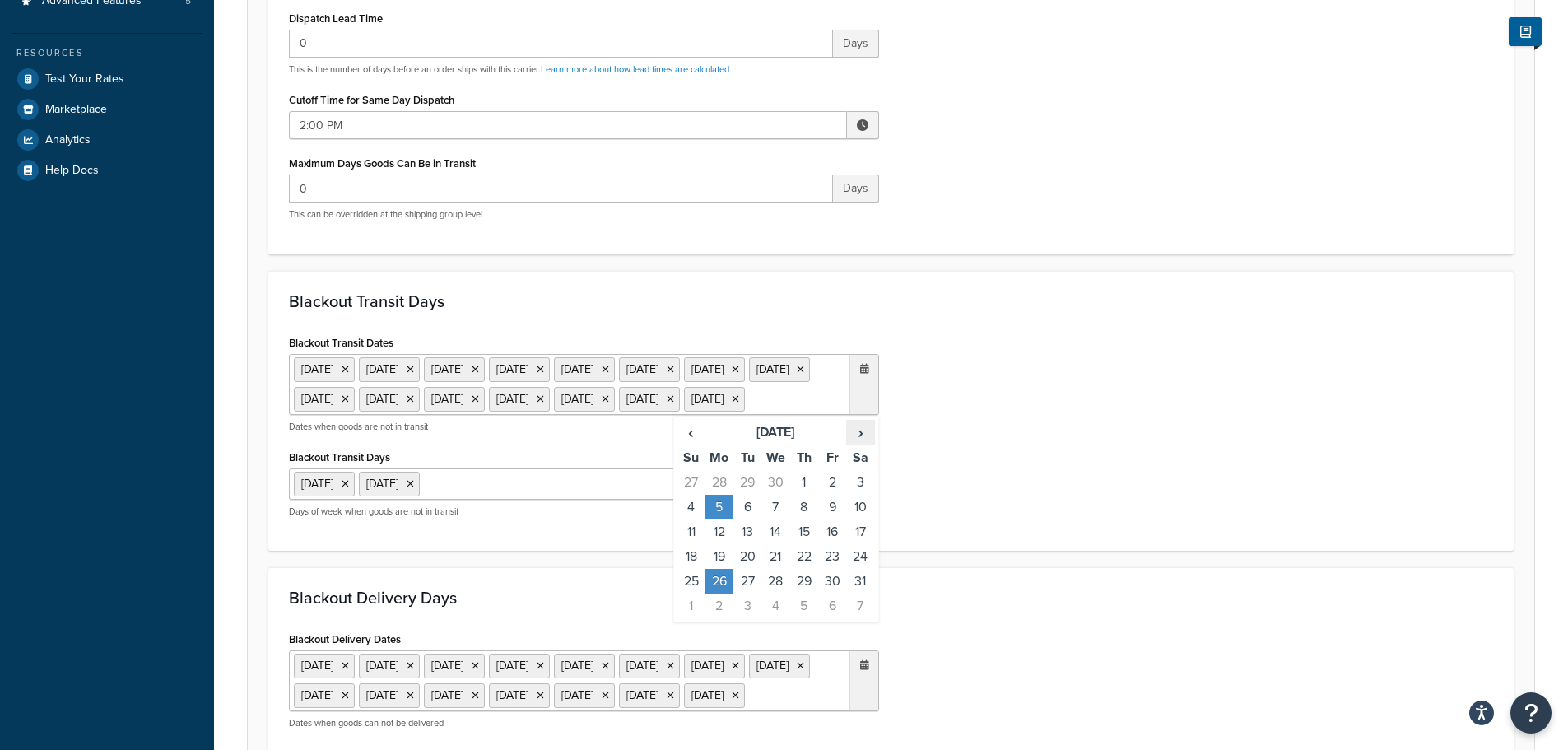
click at [859, 444] on span "›" at bounding box center [859, 433] width 26 height 23
click at [718, 593] on td "25" at bounding box center [719, 582] width 28 height 25
click at [1082, 552] on div "Blackout Transit Days Blackout Transit Dates 6 May 2024 27 May 2024 26 Aug 2024…" at bounding box center [891, 411] width 1245 height 280
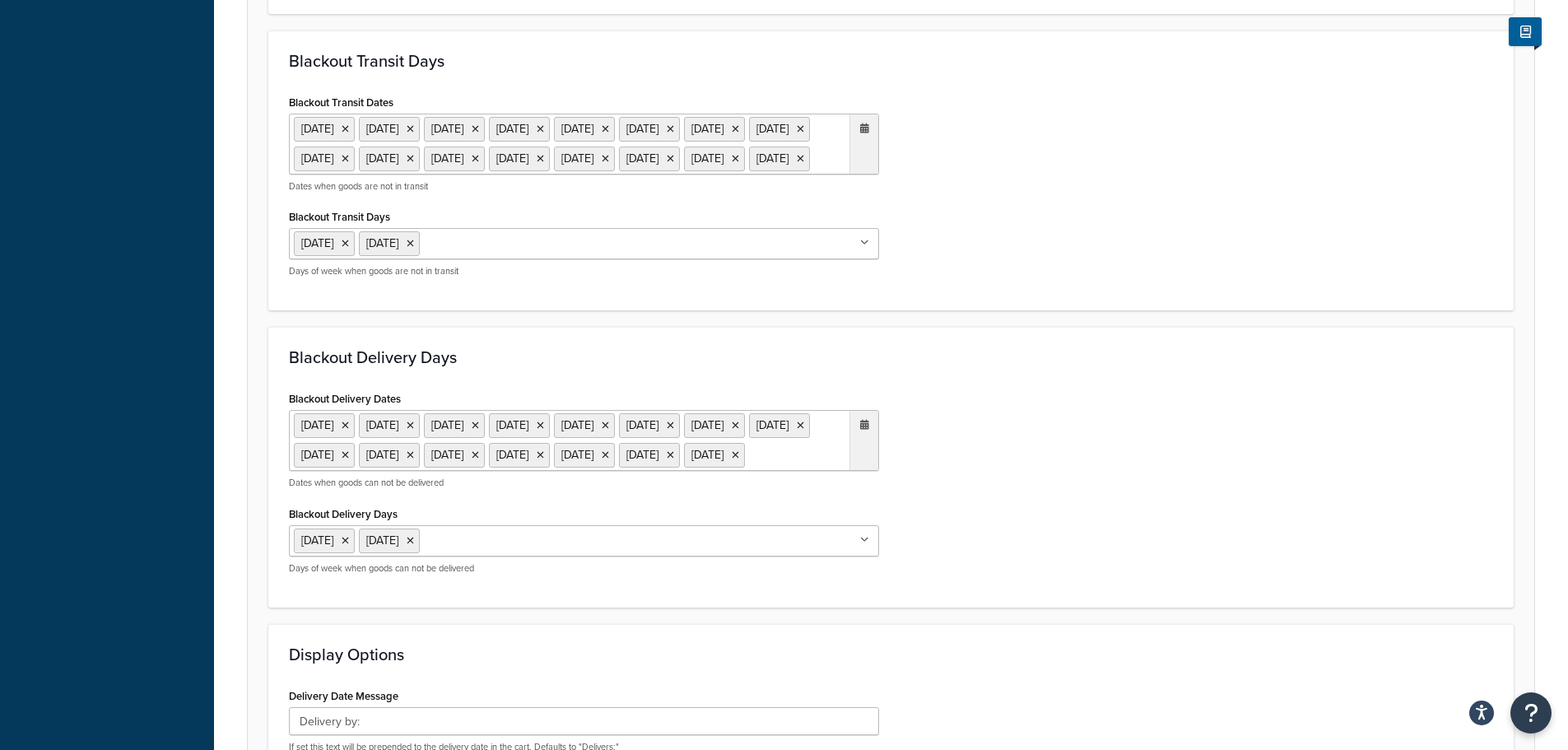
scroll to position [988, 0]
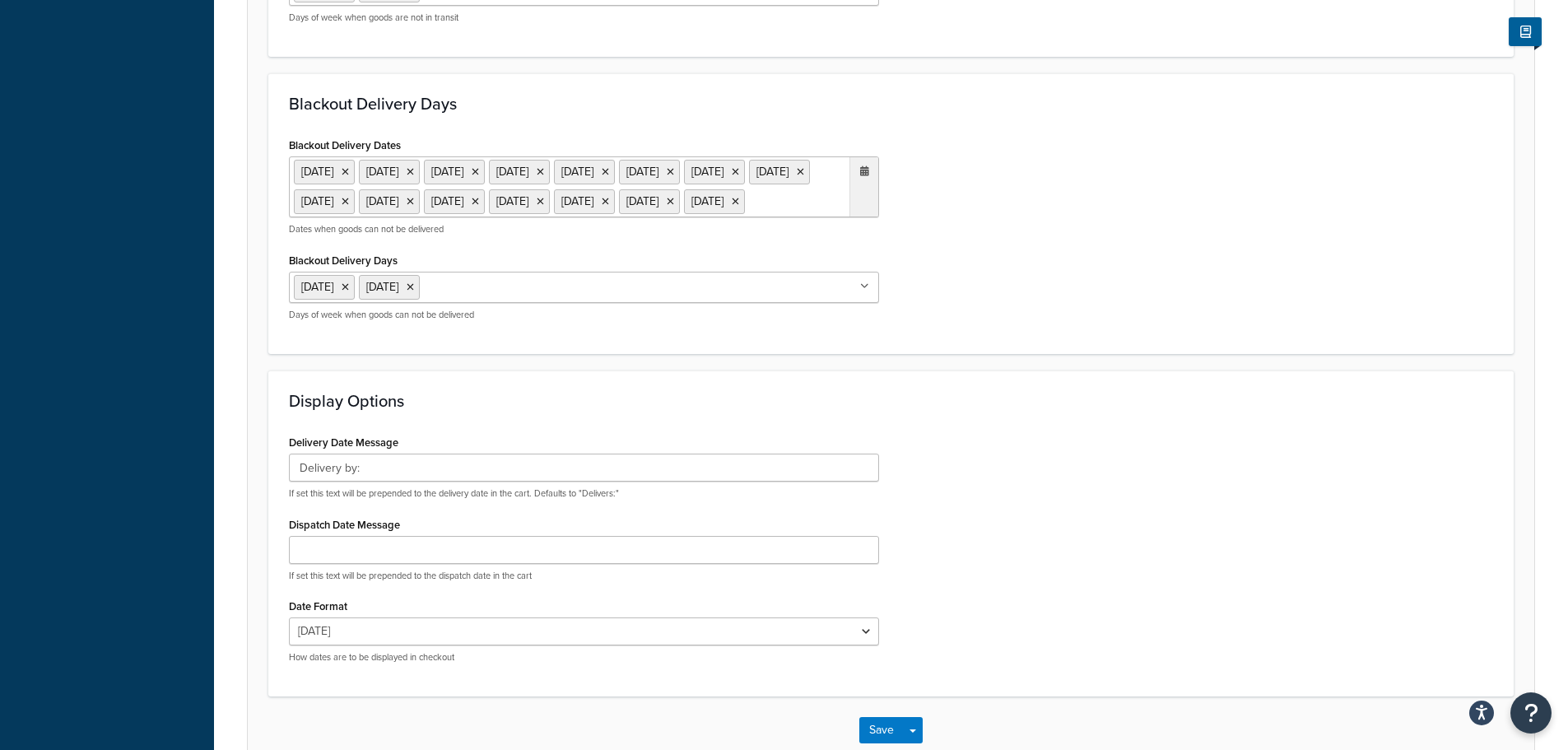
click at [782, 218] on ul "6 May 2024 27 May 2024 26 Aug 2024 23 Dec 2024 24 Dec 2024 25 Dec 2024 26 Dec 2…" at bounding box center [583, 187] width 590 height 61
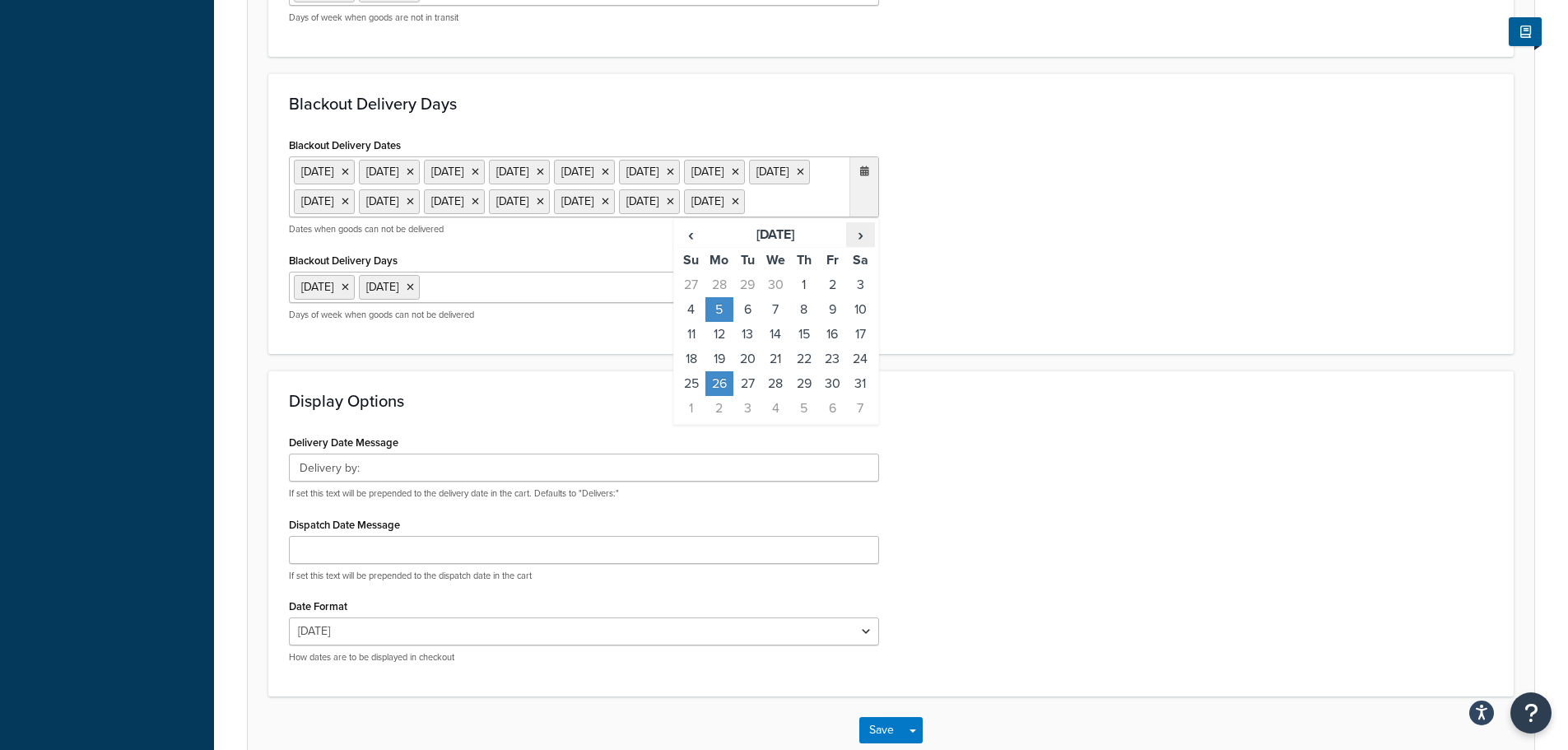
click at [867, 246] on span "›" at bounding box center [859, 235] width 26 height 23
click at [864, 246] on span "›" at bounding box center [859, 235] width 26 height 23
click at [716, 396] on td "25" at bounding box center [719, 384] width 28 height 25
click at [980, 333] on div "Blackout Delivery Dates 6 May 2024 27 May 2024 26 Aug 2024 23 Dec 2024 24 Dec 2…" at bounding box center [890, 233] width 1229 height 200
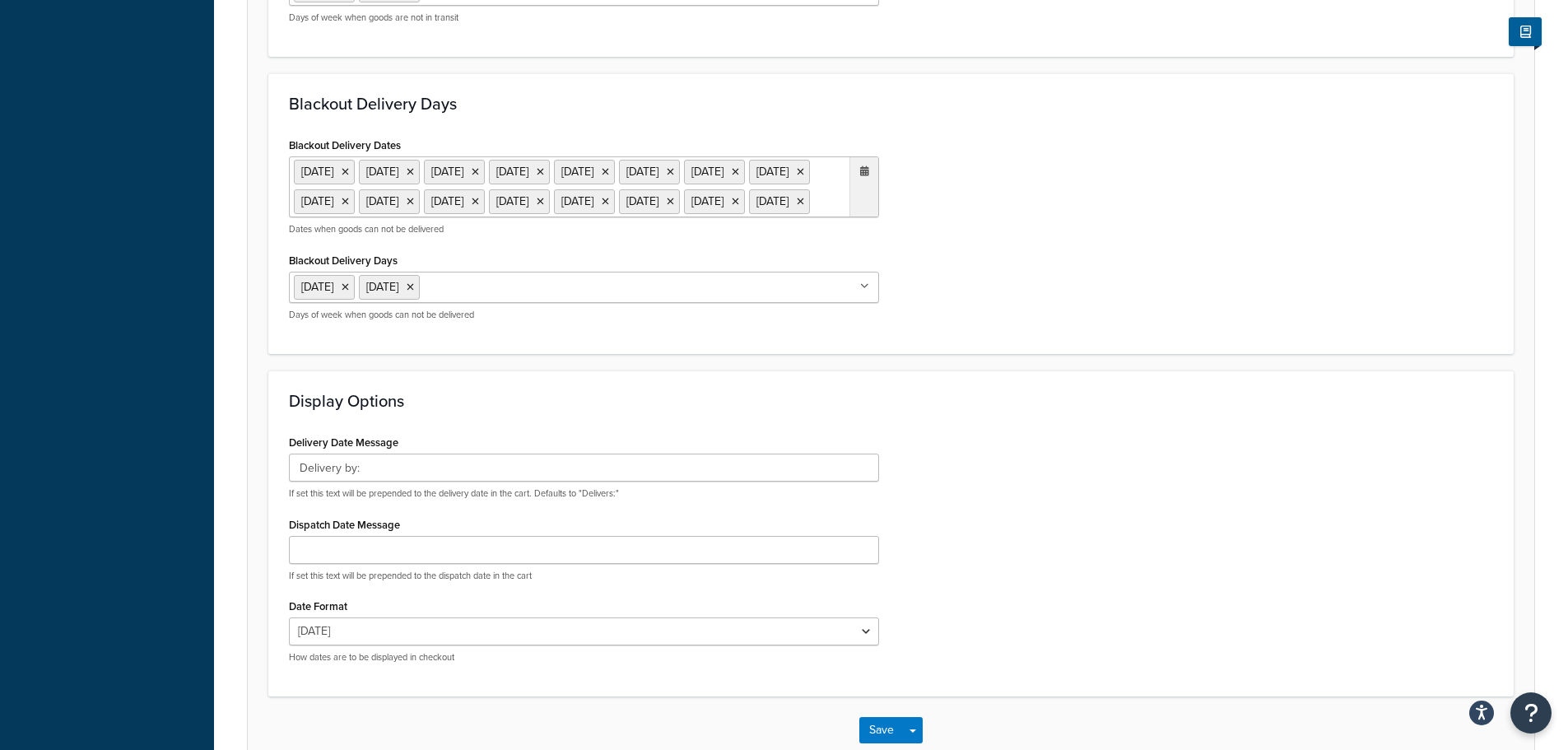
scroll to position [1204, 0]
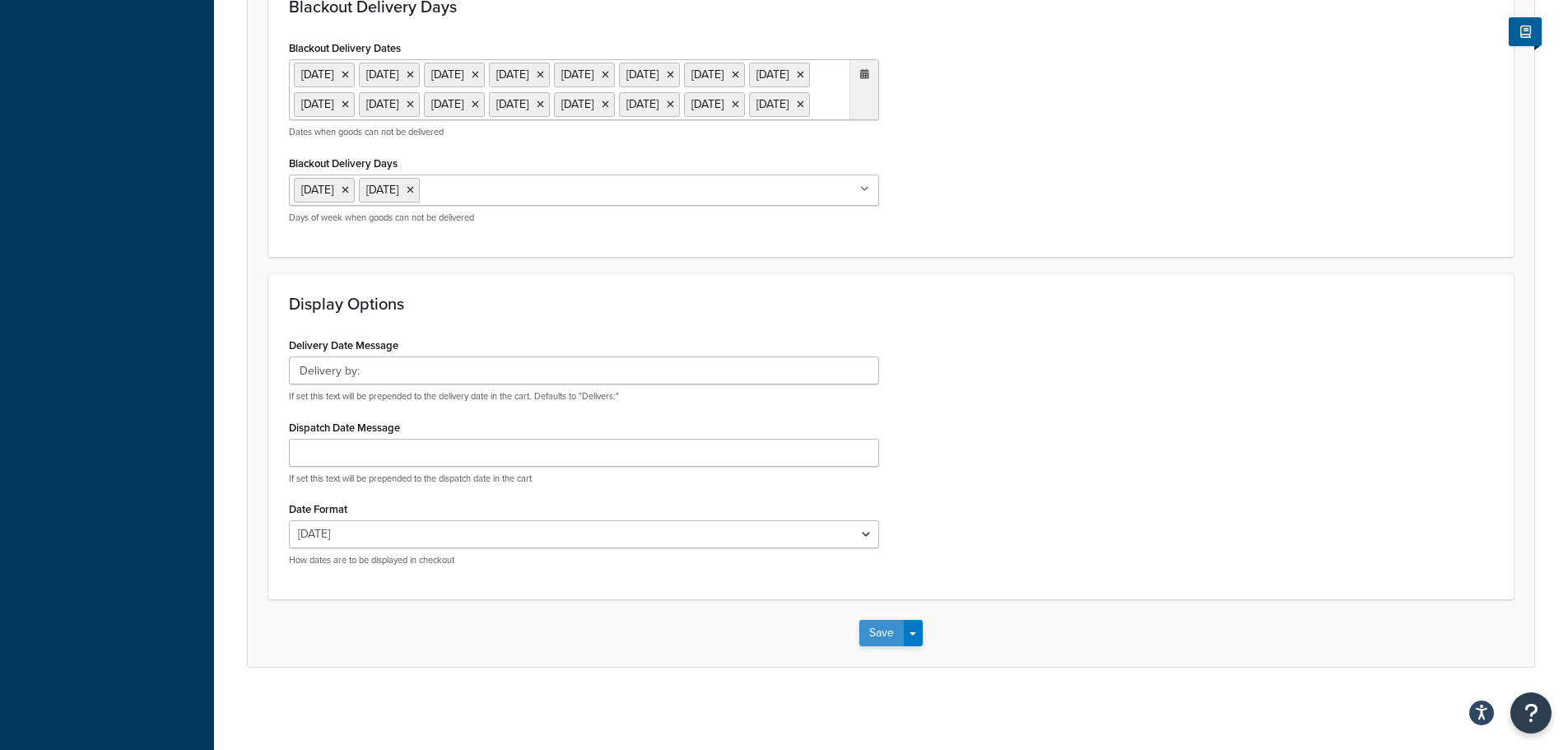
click at [870, 624] on button "Save" at bounding box center [881, 633] width 44 height 26
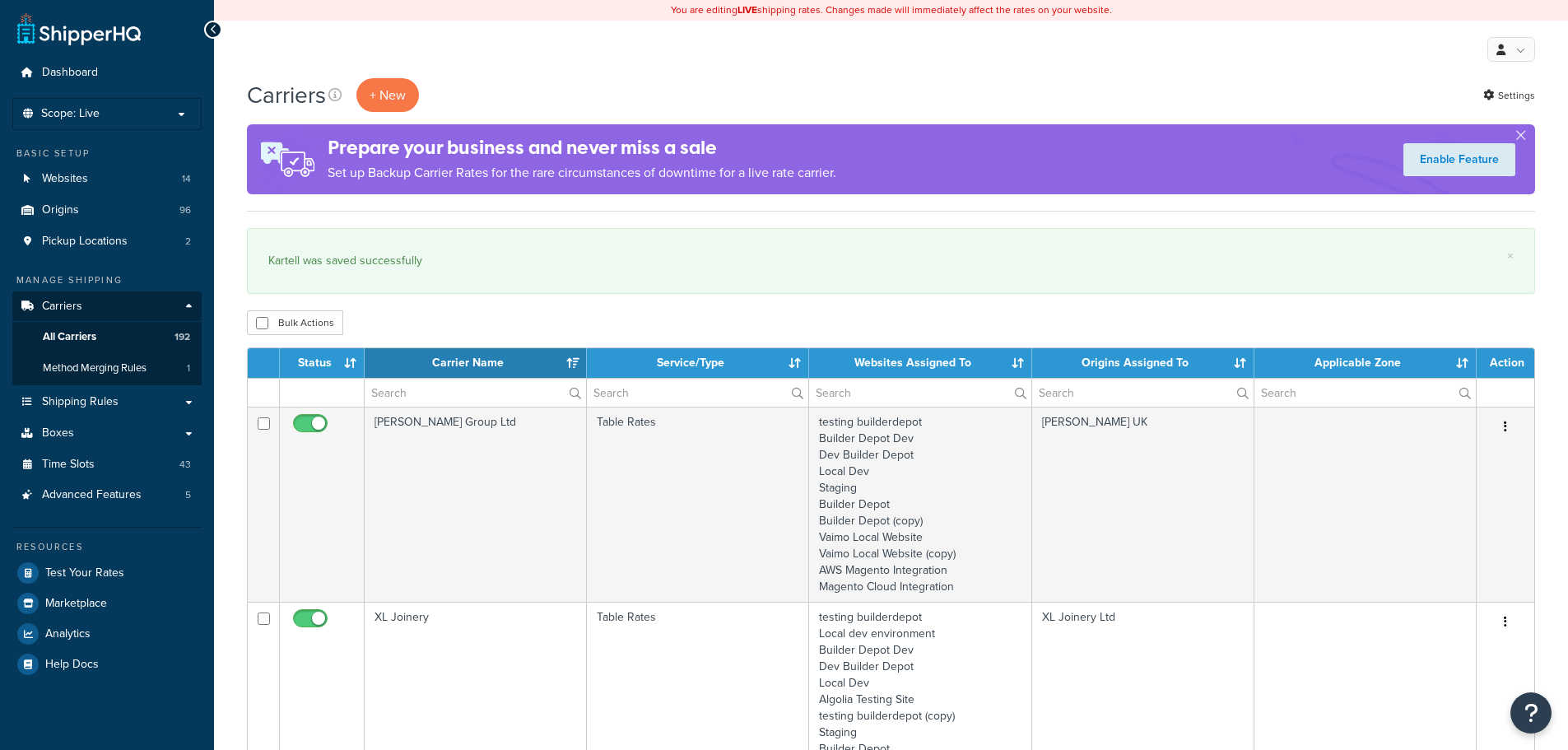
select select "15"
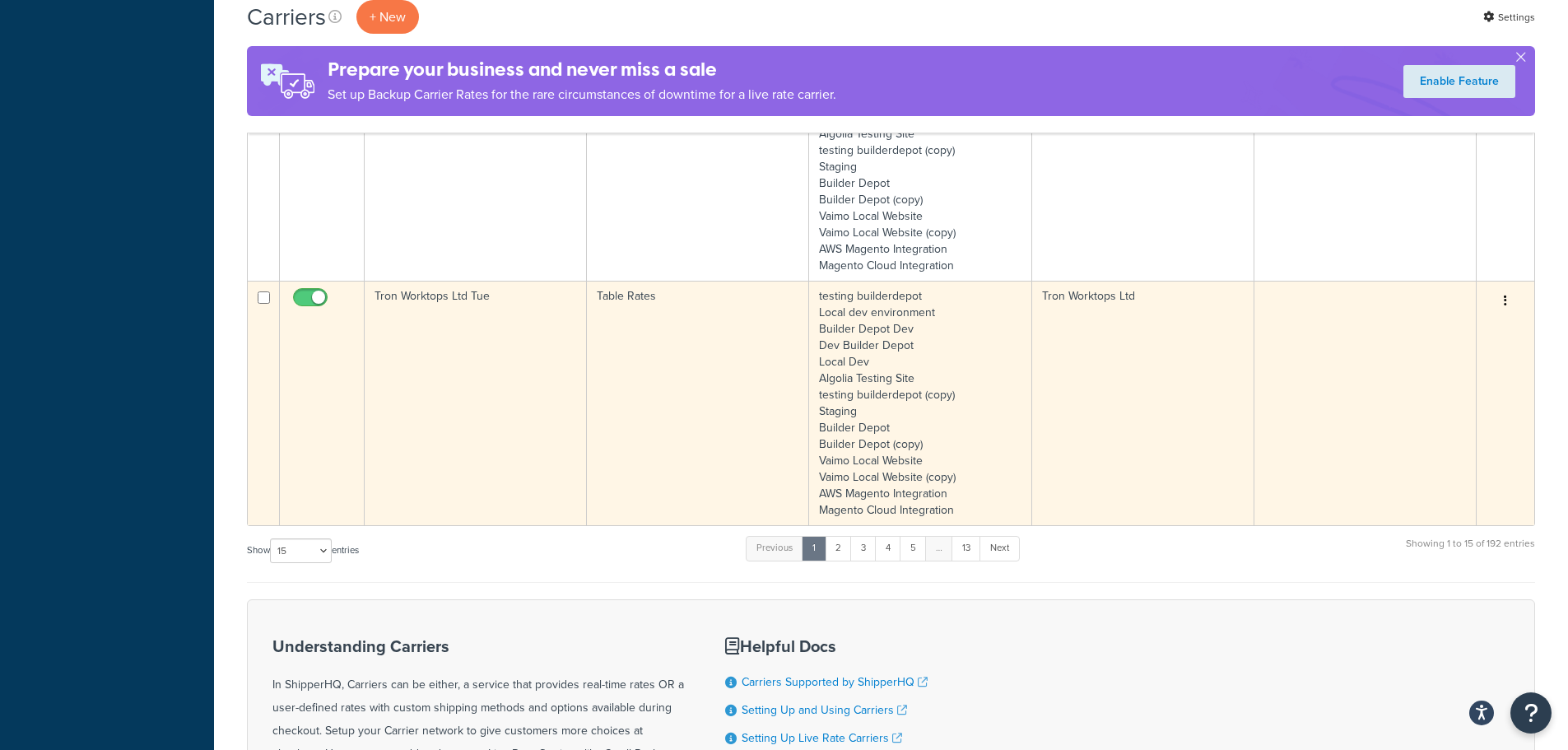
scroll to position [3237, 0]
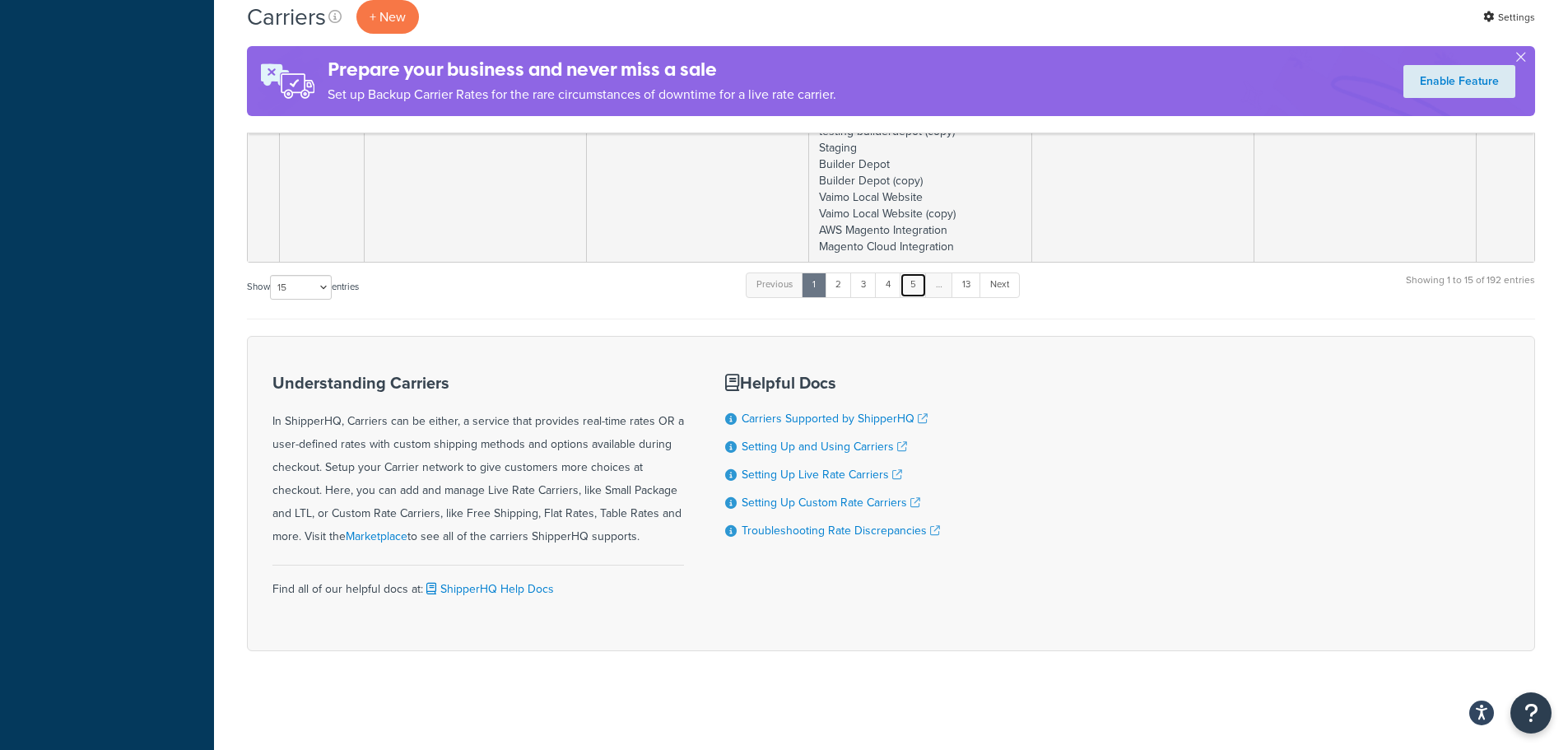
click at [924, 280] on link "5" at bounding box center [913, 285] width 27 height 25
click at [924, 280] on link "6" at bounding box center [910, 285] width 27 height 25
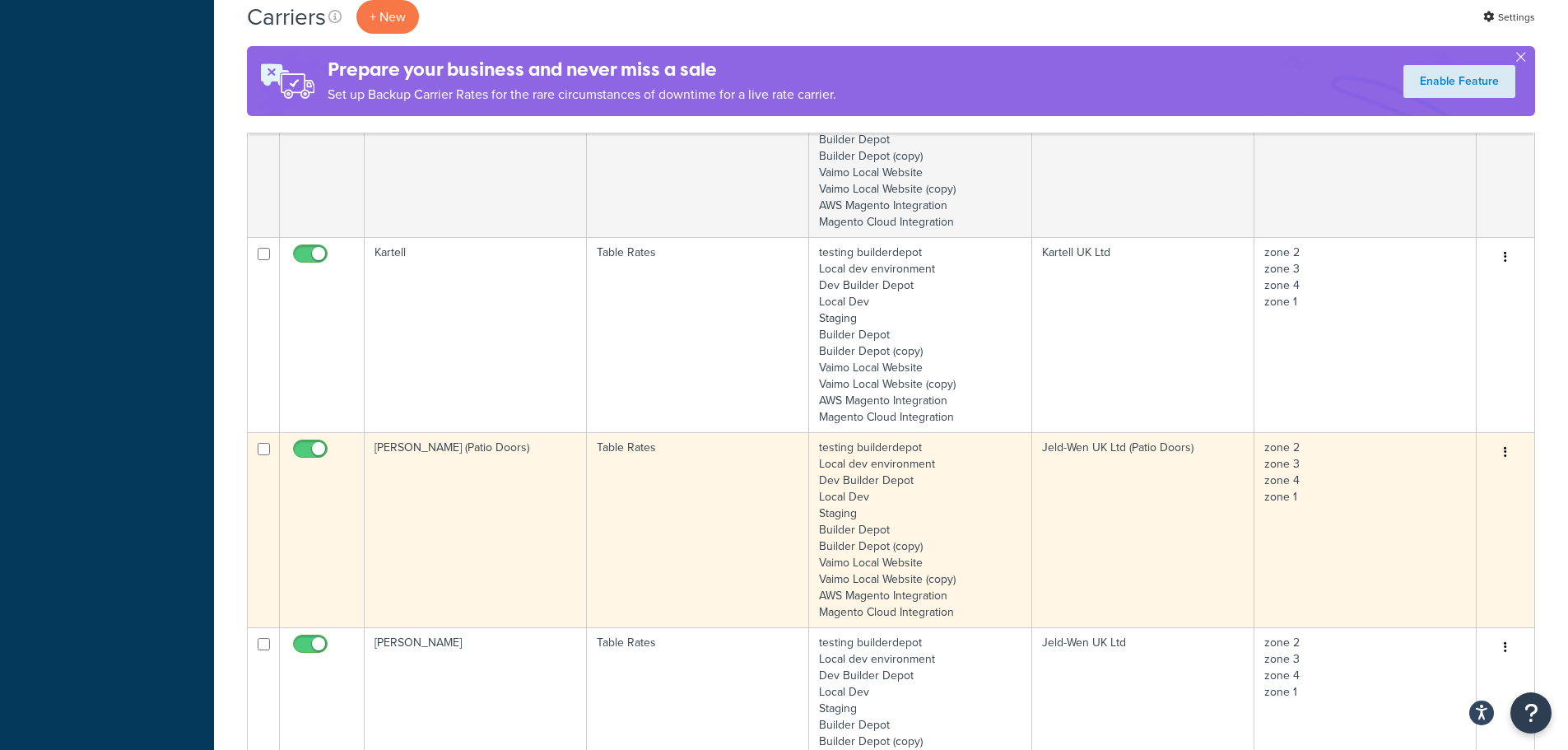
scroll to position [1969, 0]
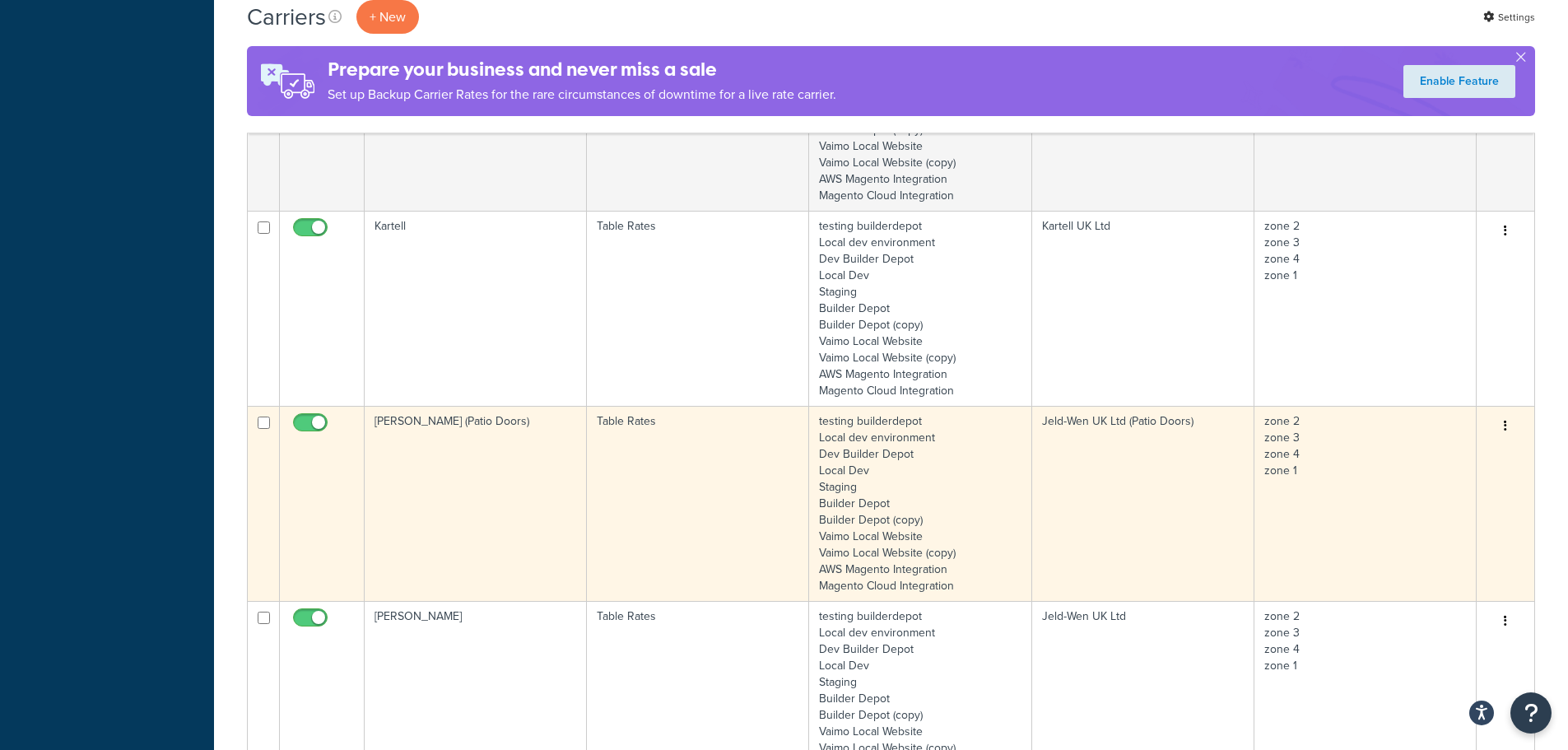
click at [463, 489] on td "[PERSON_NAME] (Patio Doors)" at bounding box center [476, 503] width 223 height 195
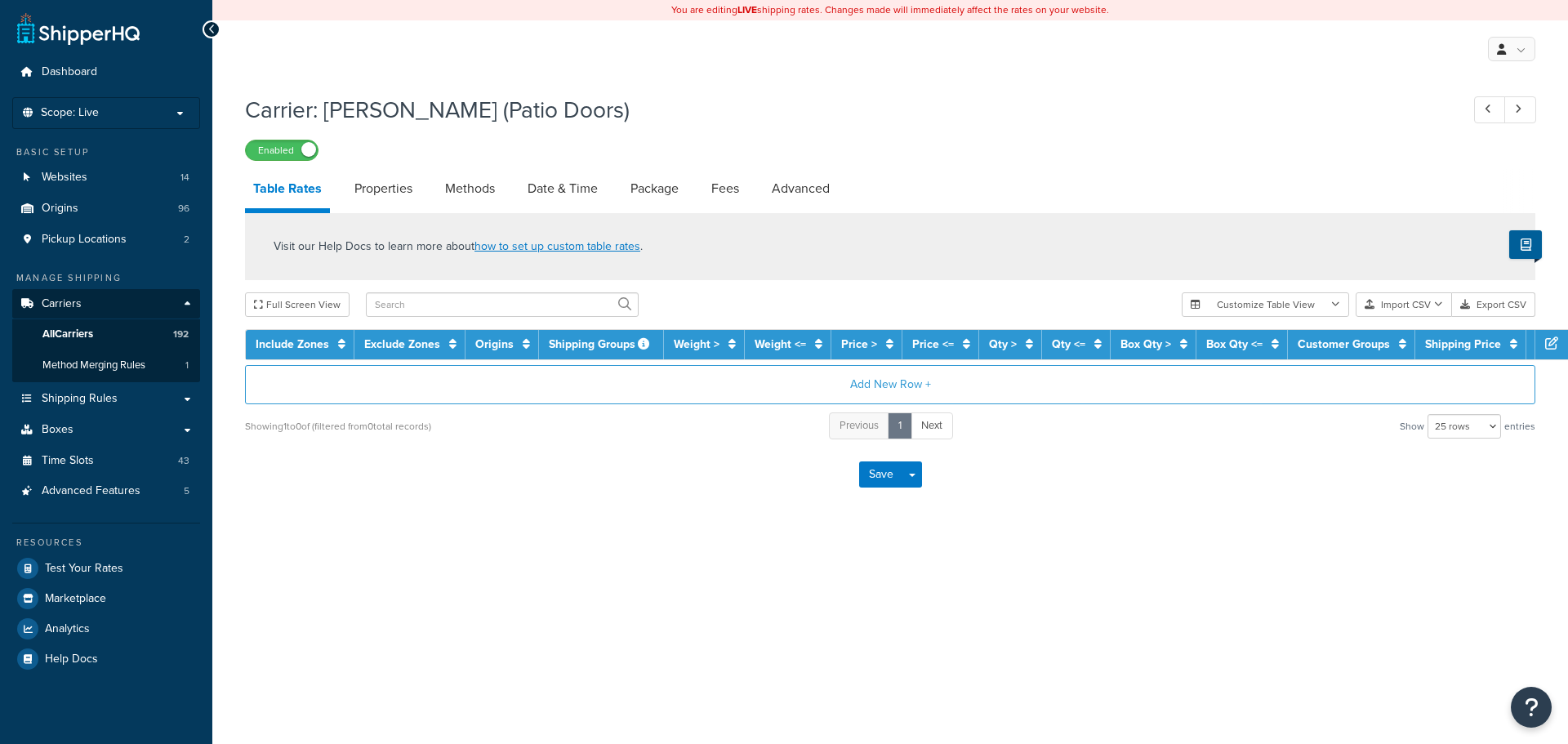
select select "25"
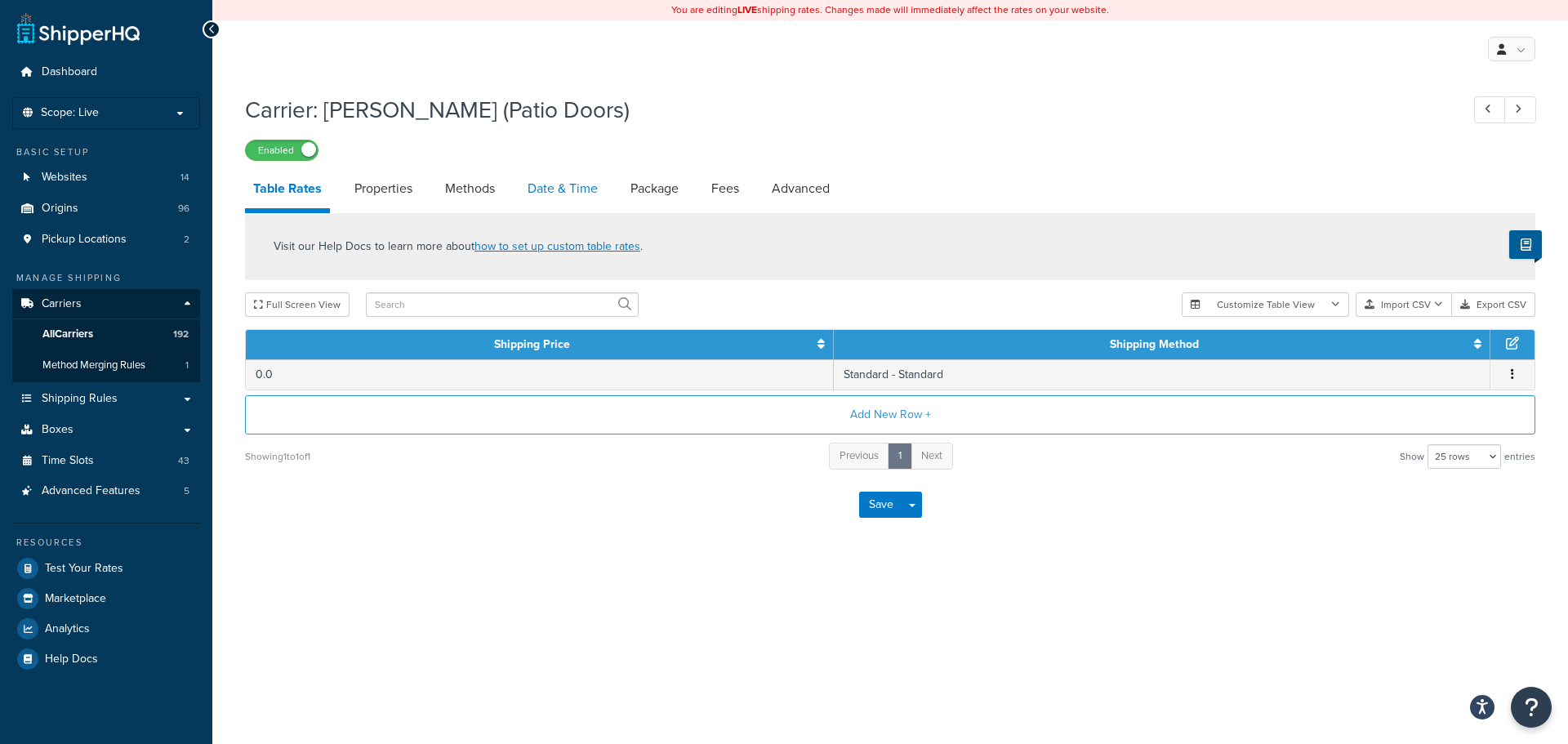
click at [579, 183] on link "Date & Time" at bounding box center [563, 188] width 86 height 39
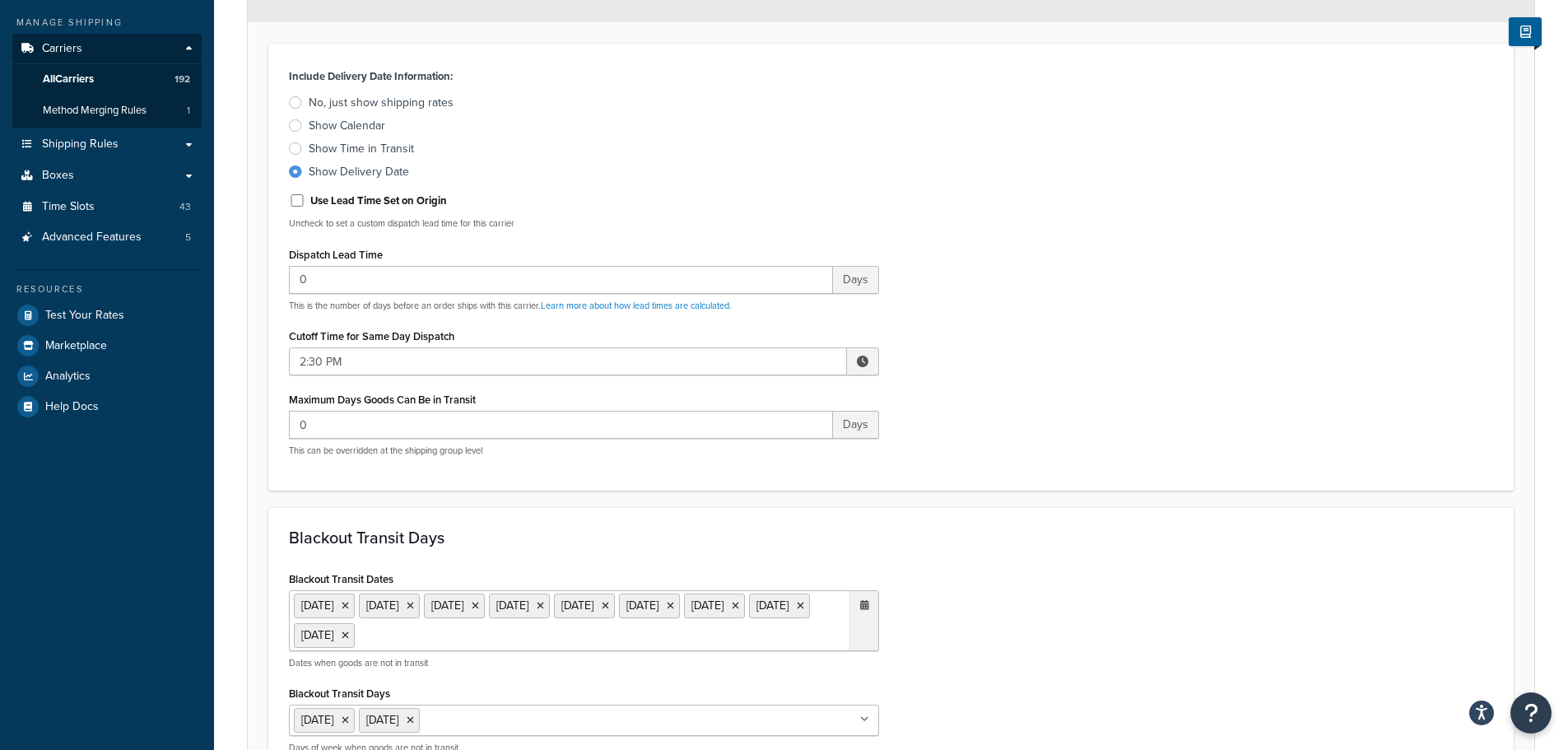
scroll to position [577, 0]
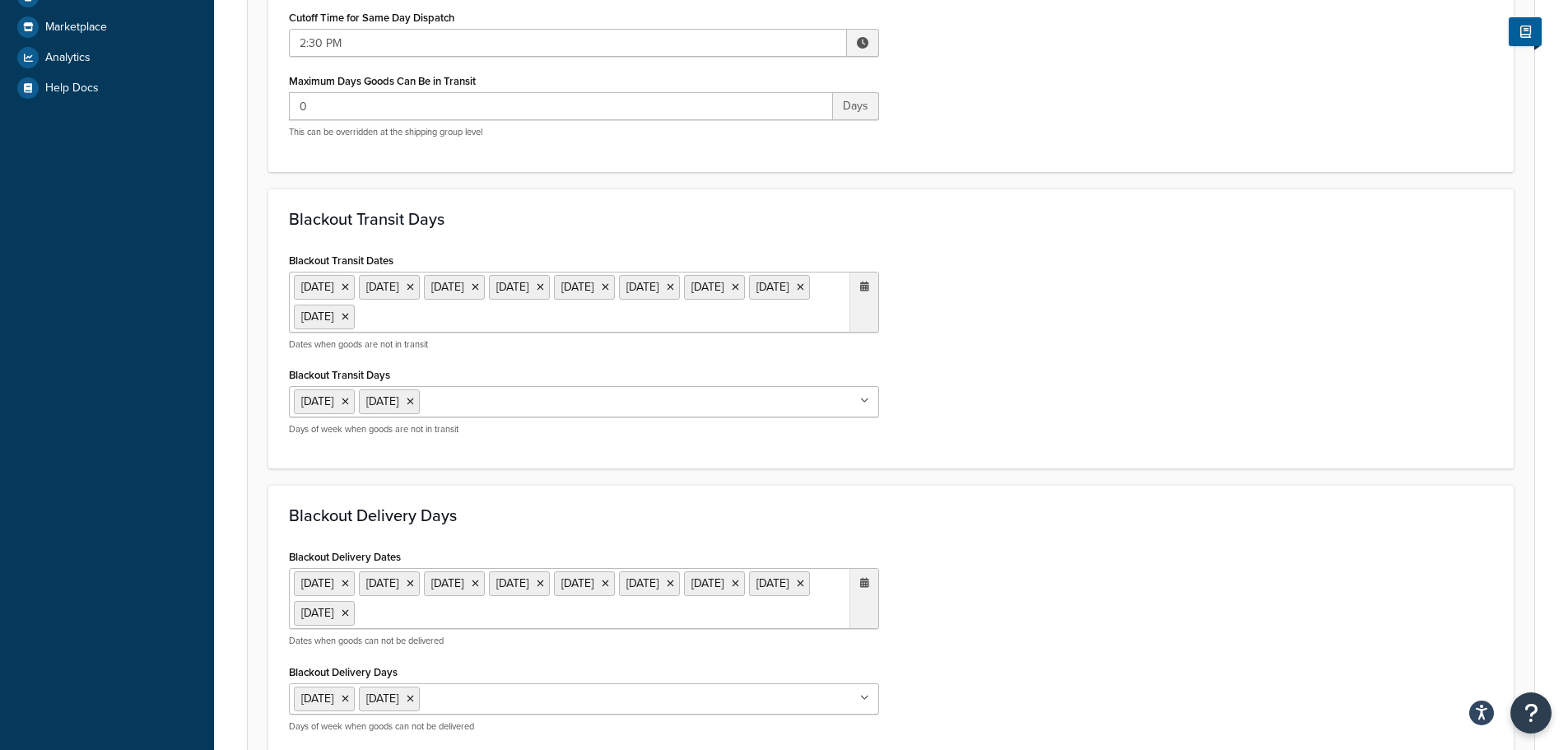
click at [728, 321] on ul "[DATE] [DATE] [DATE] [DATE] [DATE] [DATE] [DATE] [DATE] [DATE]" at bounding box center [583, 302] width 590 height 61
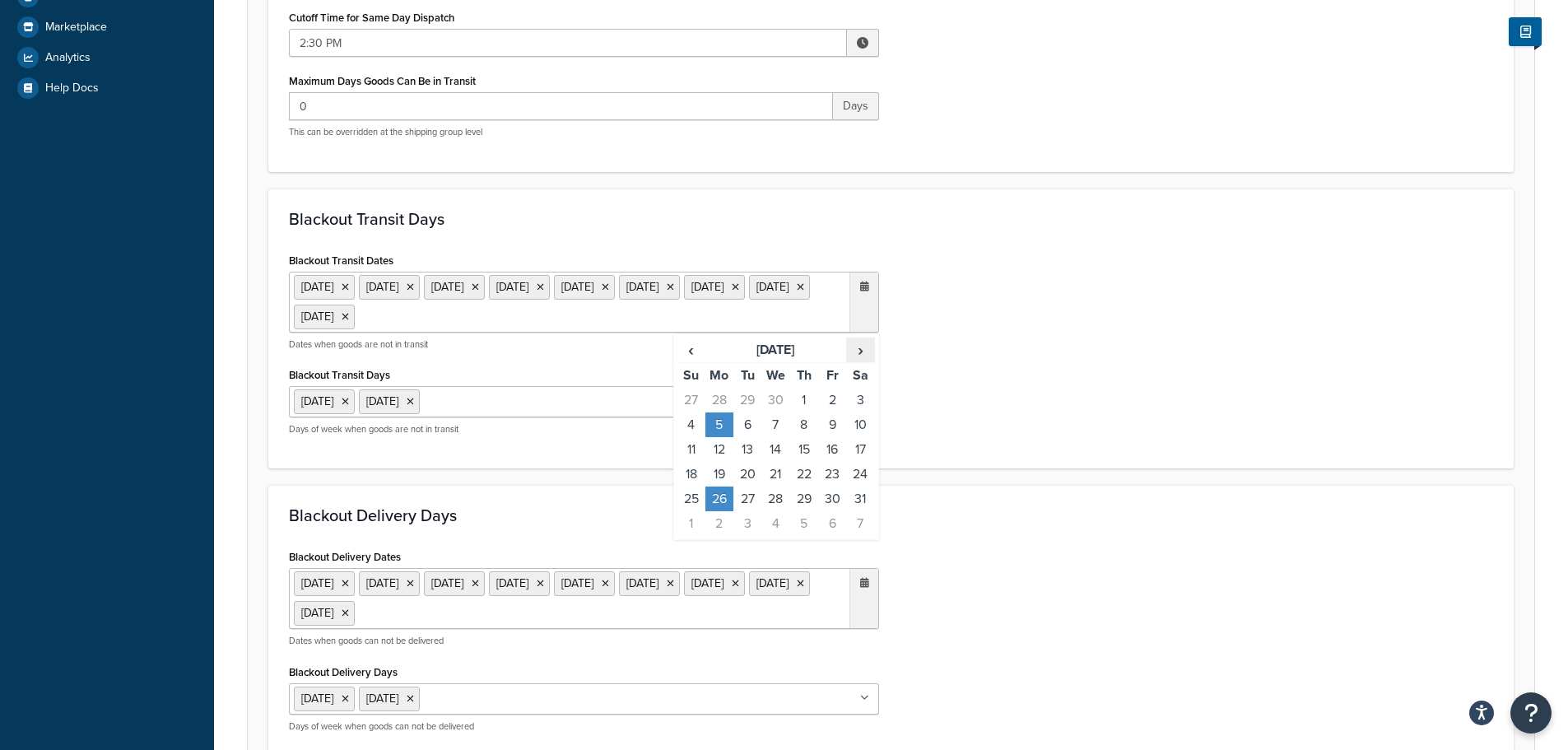
click at [868, 345] on span "›" at bounding box center [859, 350] width 26 height 23
click at [717, 505] on td "25" at bounding box center [719, 499] width 28 height 25
click at [721, 618] on ul "[DATE] [DATE] [DATE] [DATE] [DATE] [DATE] [DATE] [DATE] [DATE]" at bounding box center [583, 598] width 590 height 61
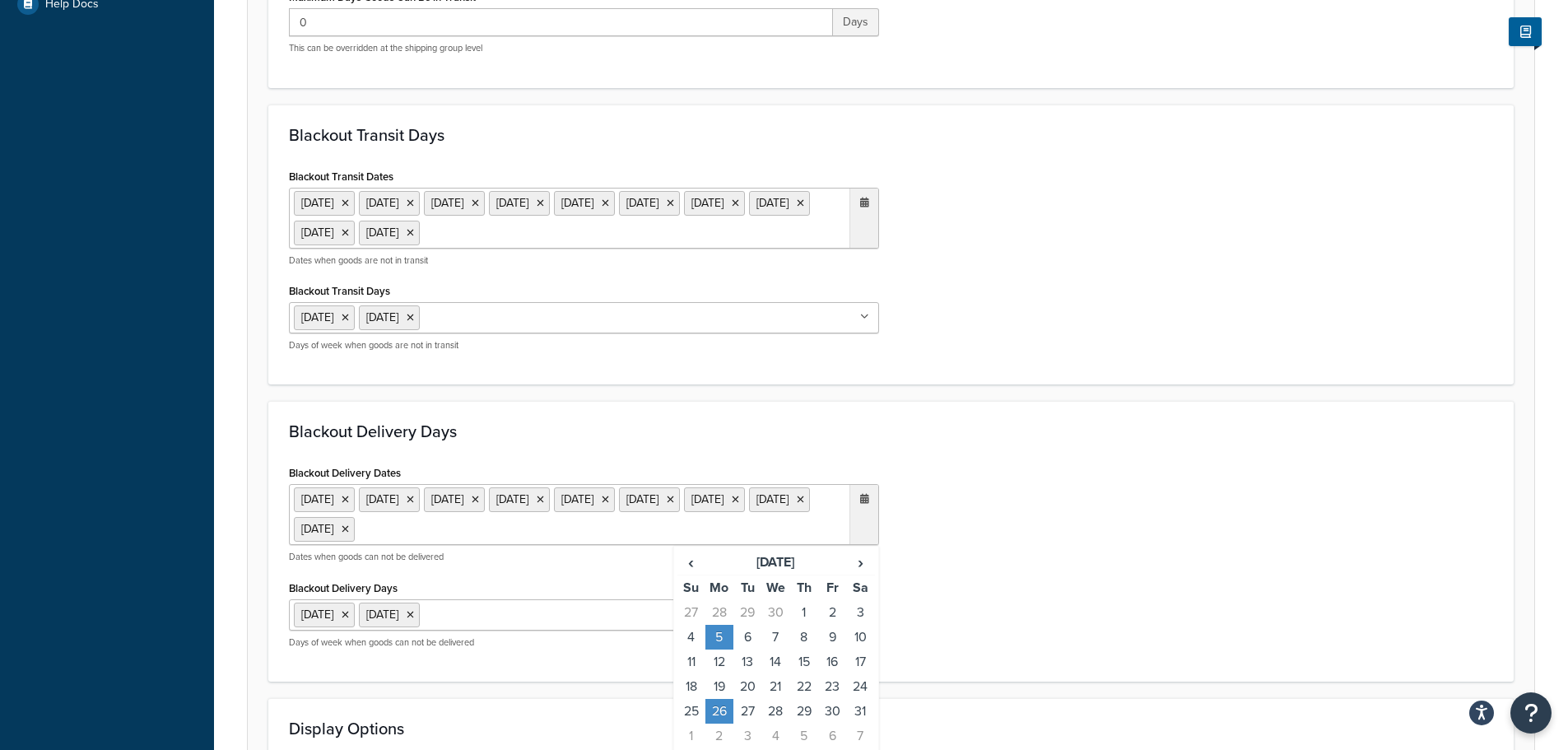
scroll to position [824, 0]
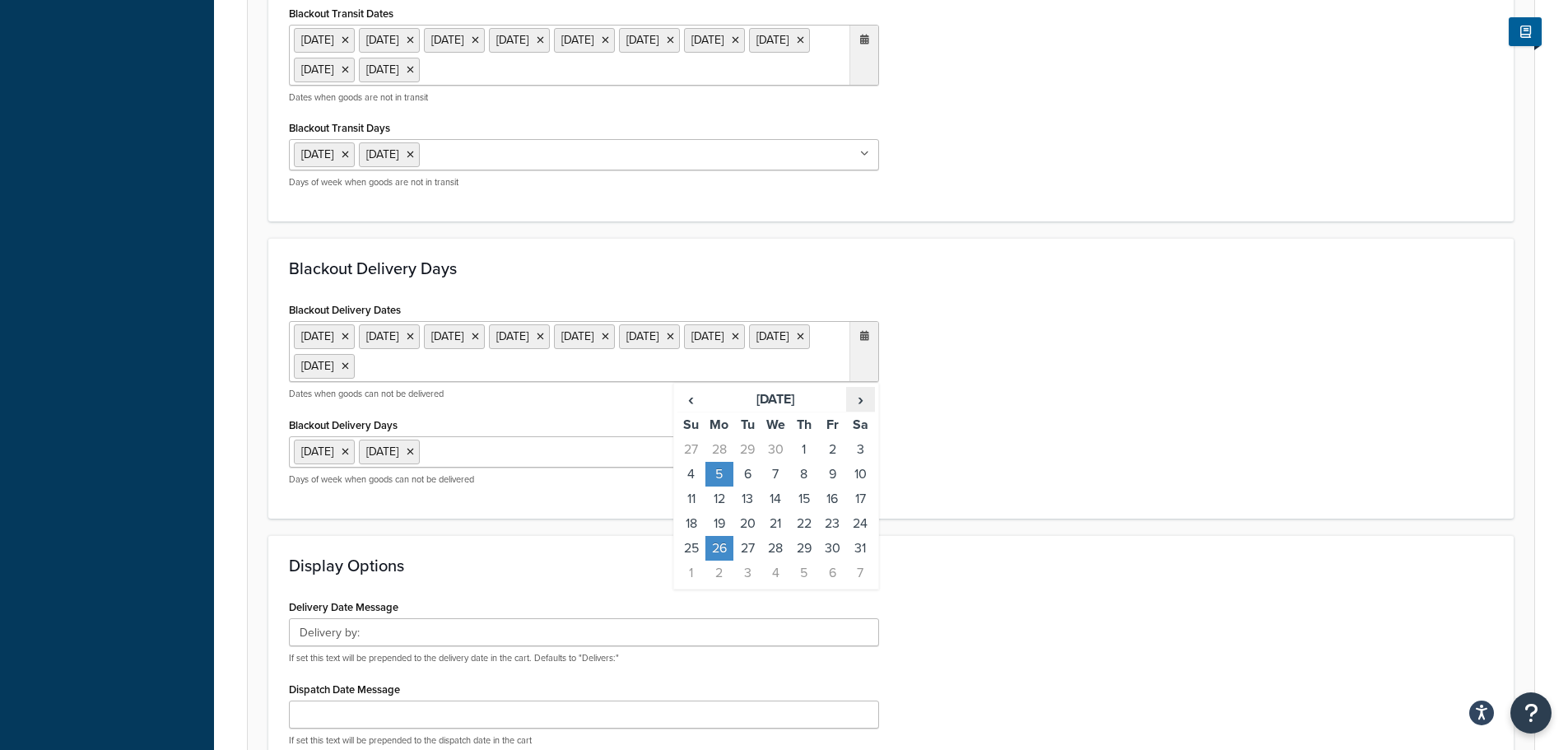
click at [864, 401] on span "›" at bounding box center [859, 399] width 26 height 23
click at [720, 555] on td "25" at bounding box center [719, 548] width 28 height 25
click at [986, 524] on form "Select a date and time display option. These settings are optional. Learn more …" at bounding box center [890, 160] width 1286 height 1536
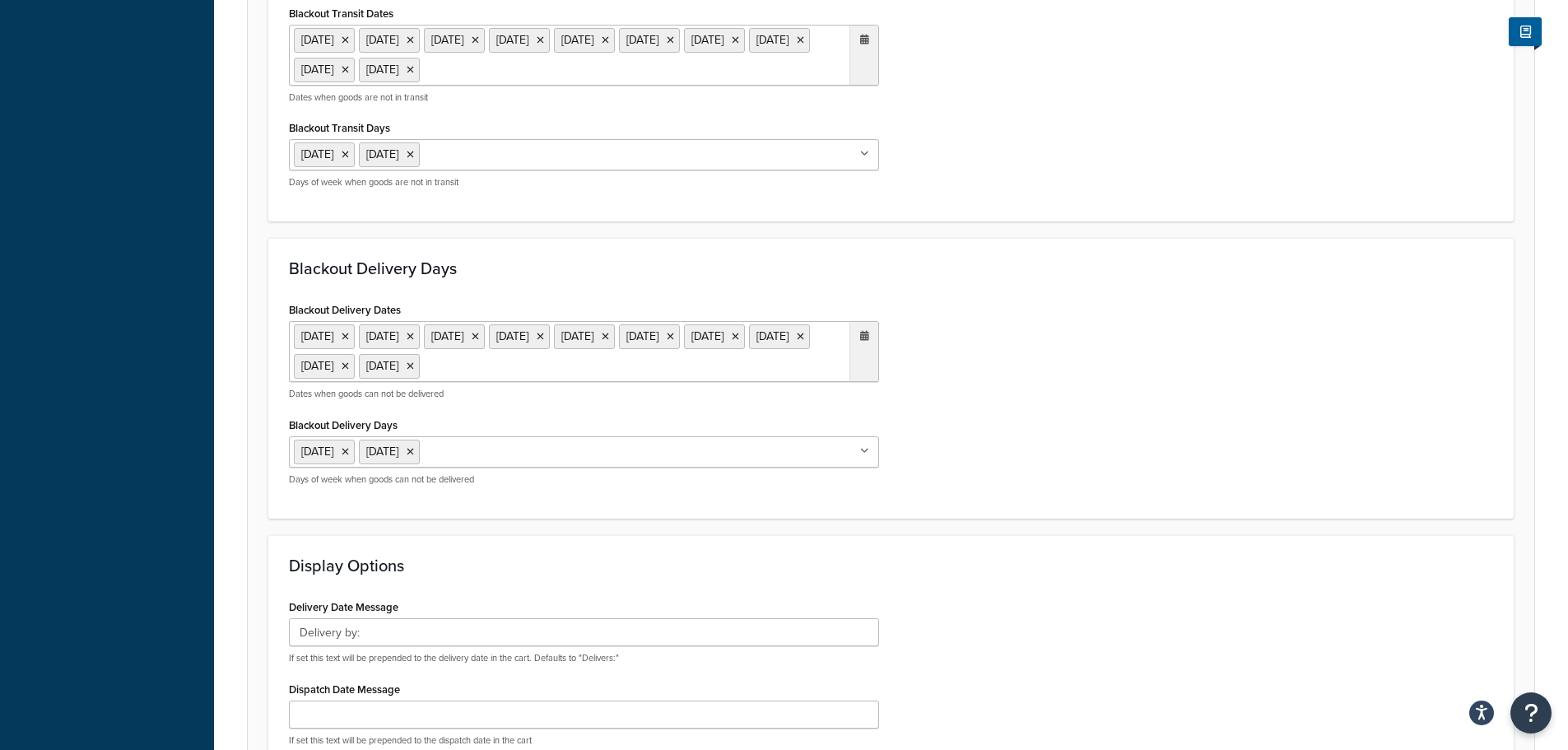
scroll to position [1085, 0]
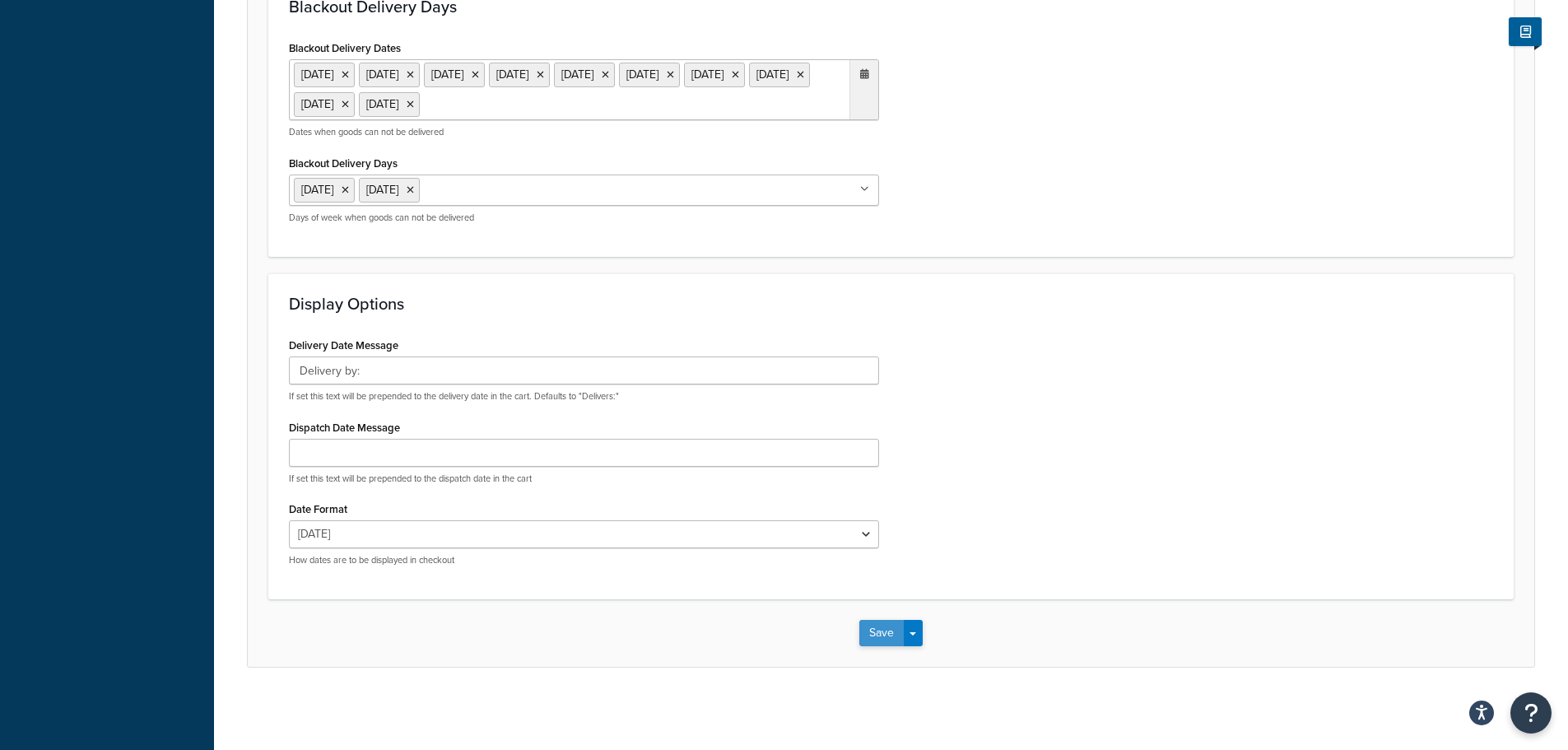
click at [871, 632] on button "Save" at bounding box center [881, 633] width 44 height 26
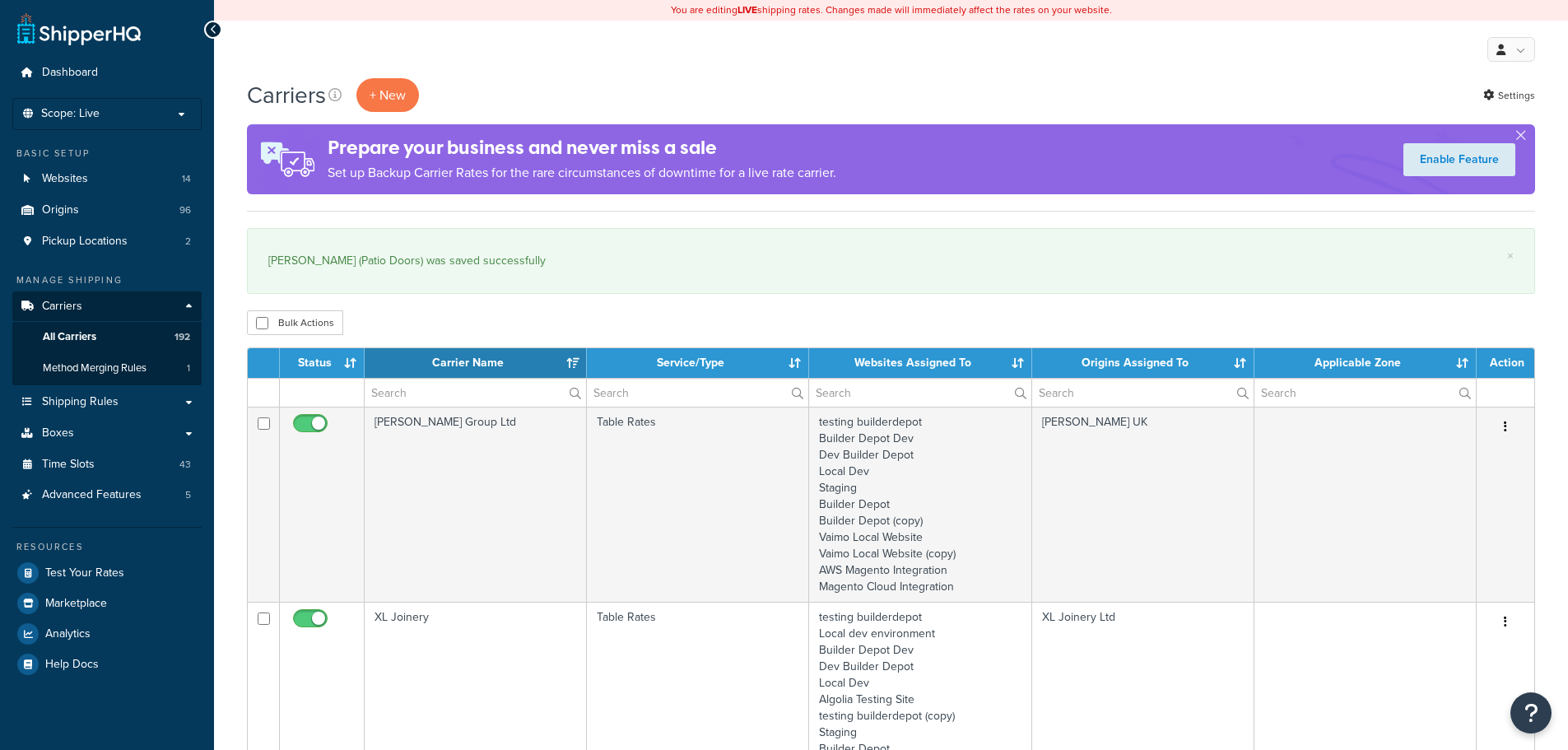
select select "15"
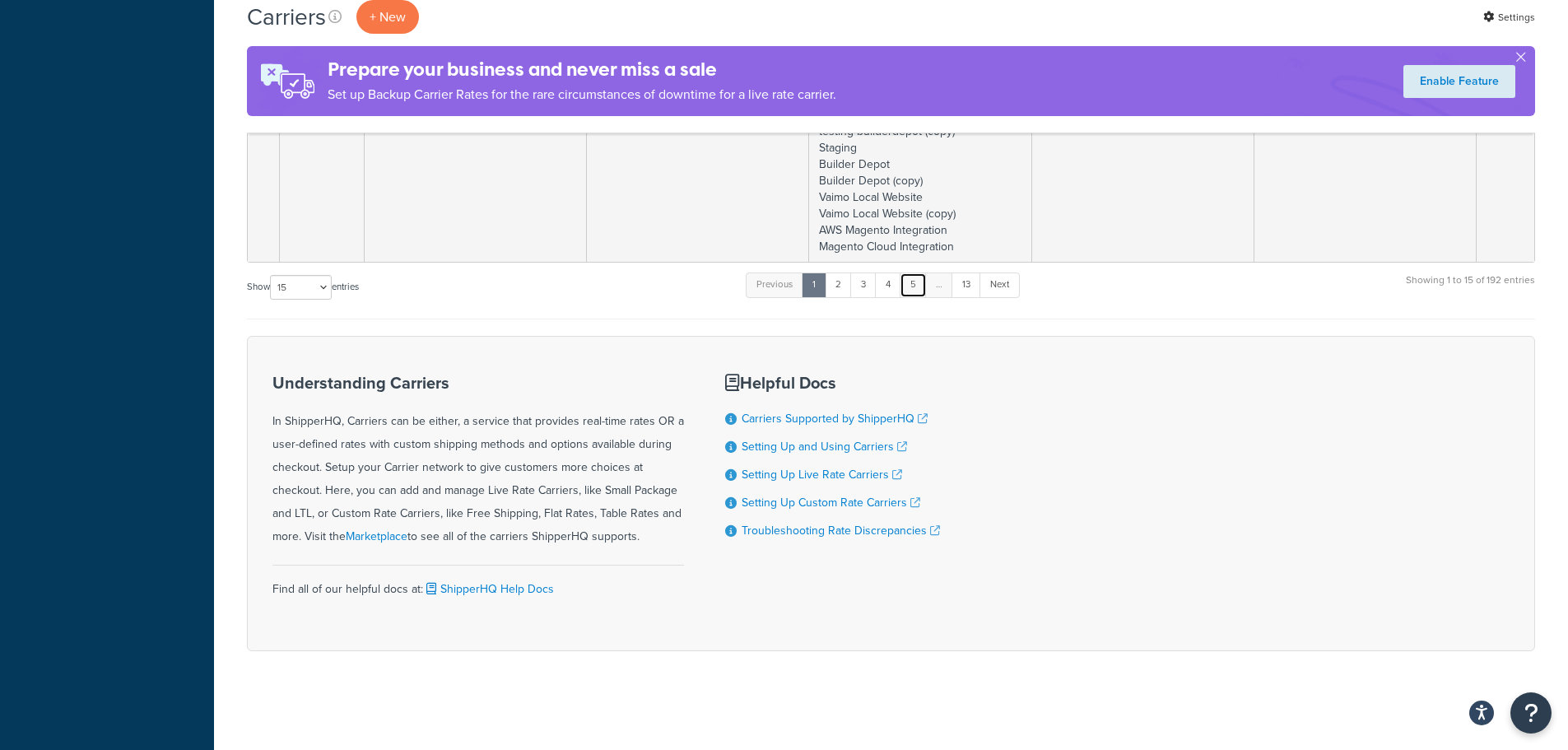
click at [920, 288] on link "5" at bounding box center [913, 285] width 27 height 25
click at [920, 288] on link "6" at bounding box center [910, 285] width 27 height 25
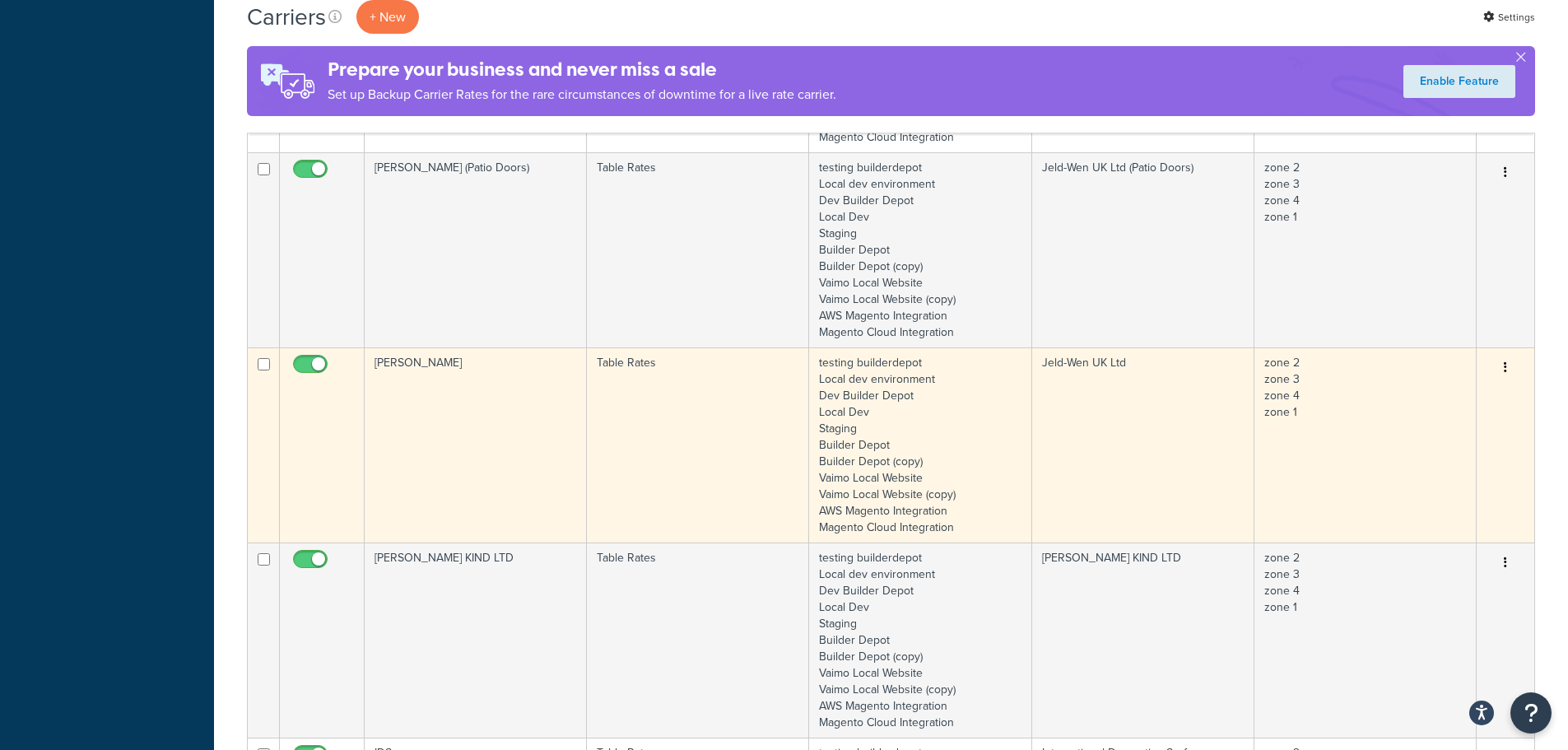
scroll to position [2223, 0]
click at [421, 408] on td "[PERSON_NAME]" at bounding box center [476, 444] width 223 height 195
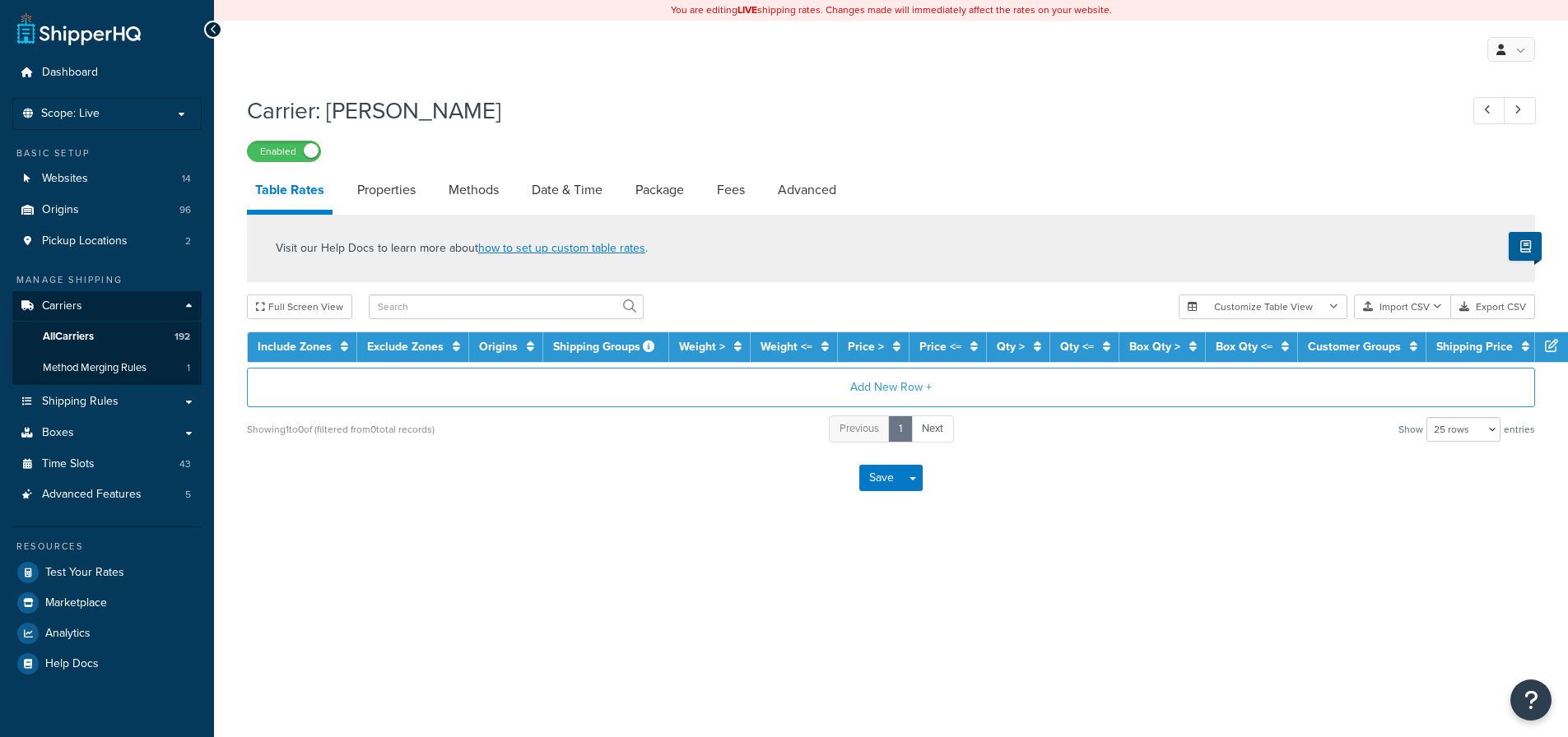
select select "25"
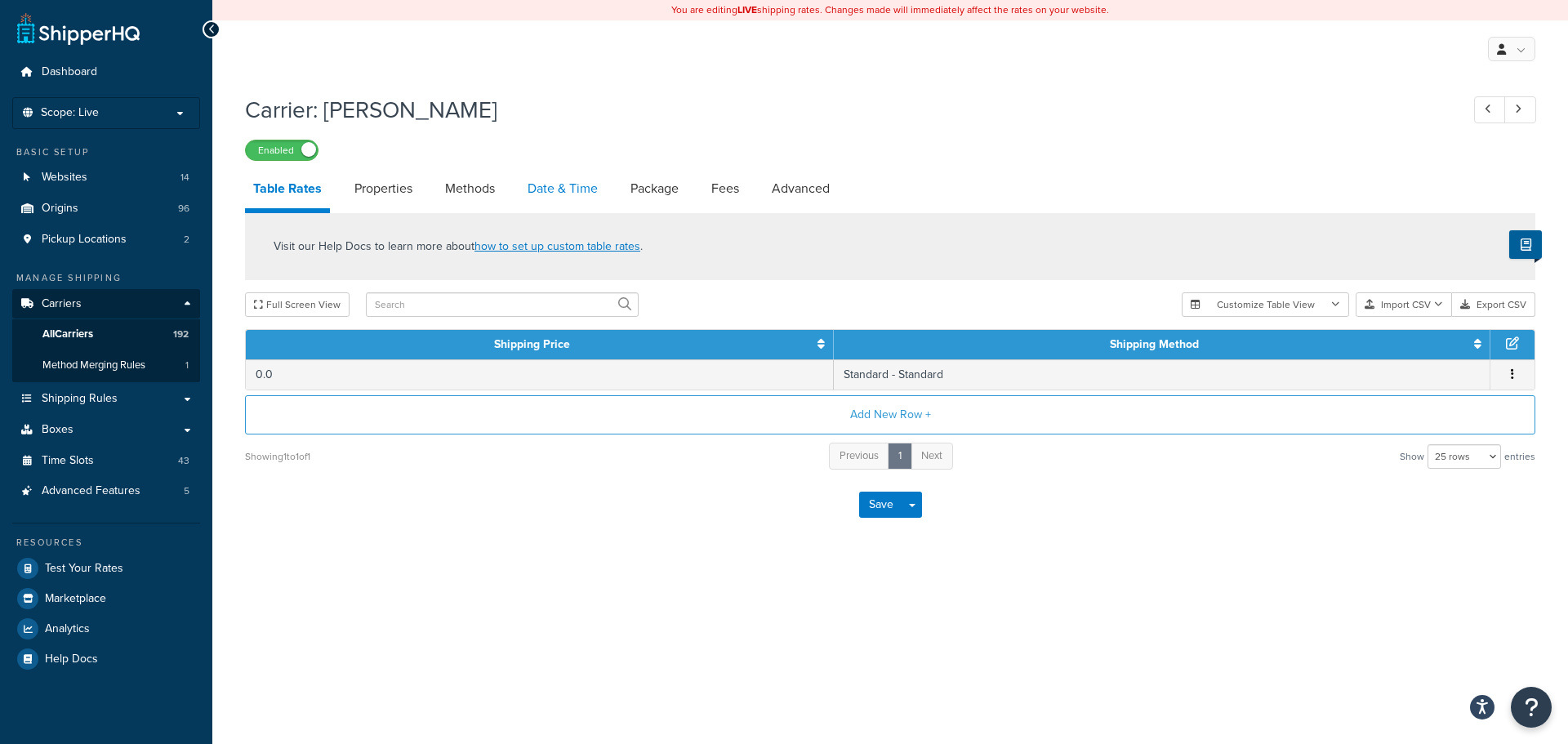
click at [553, 198] on link "Date & Time" at bounding box center [563, 188] width 86 height 39
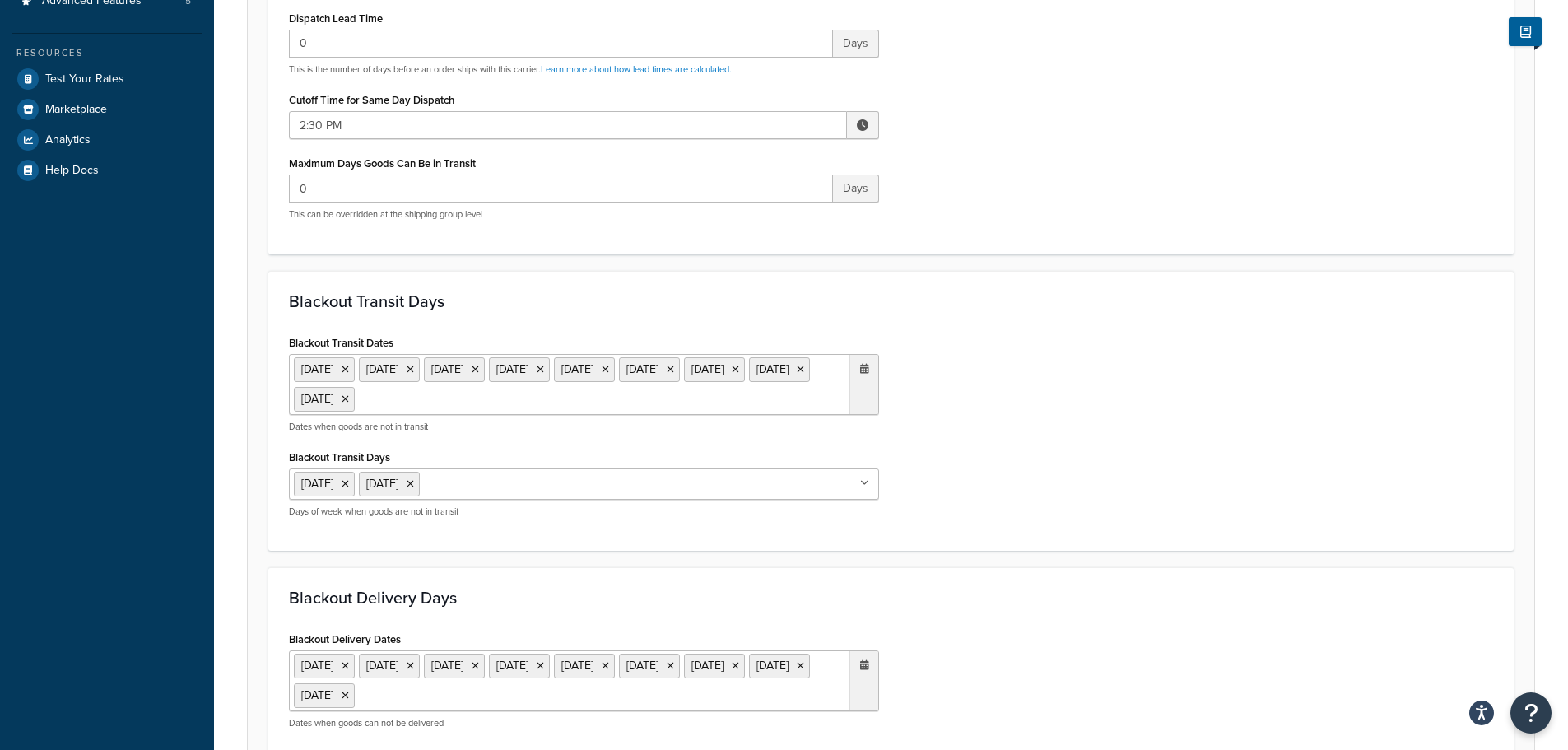
scroll to position [741, 0]
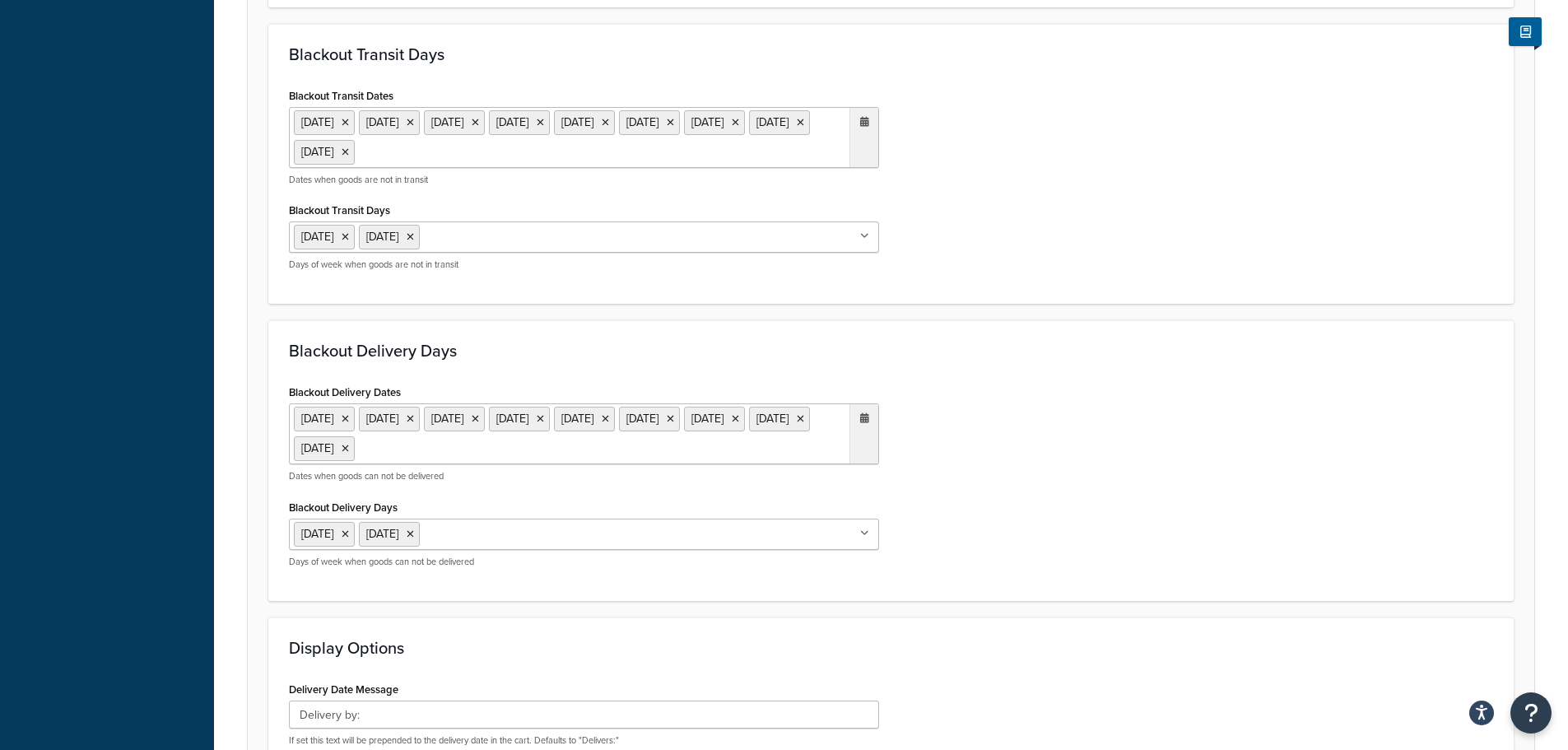
click at [731, 162] on ul "[DATE] [DATE] [DATE] [DATE] [DATE] [DATE] [DATE] [DATE] [DATE]" at bounding box center [583, 137] width 590 height 61
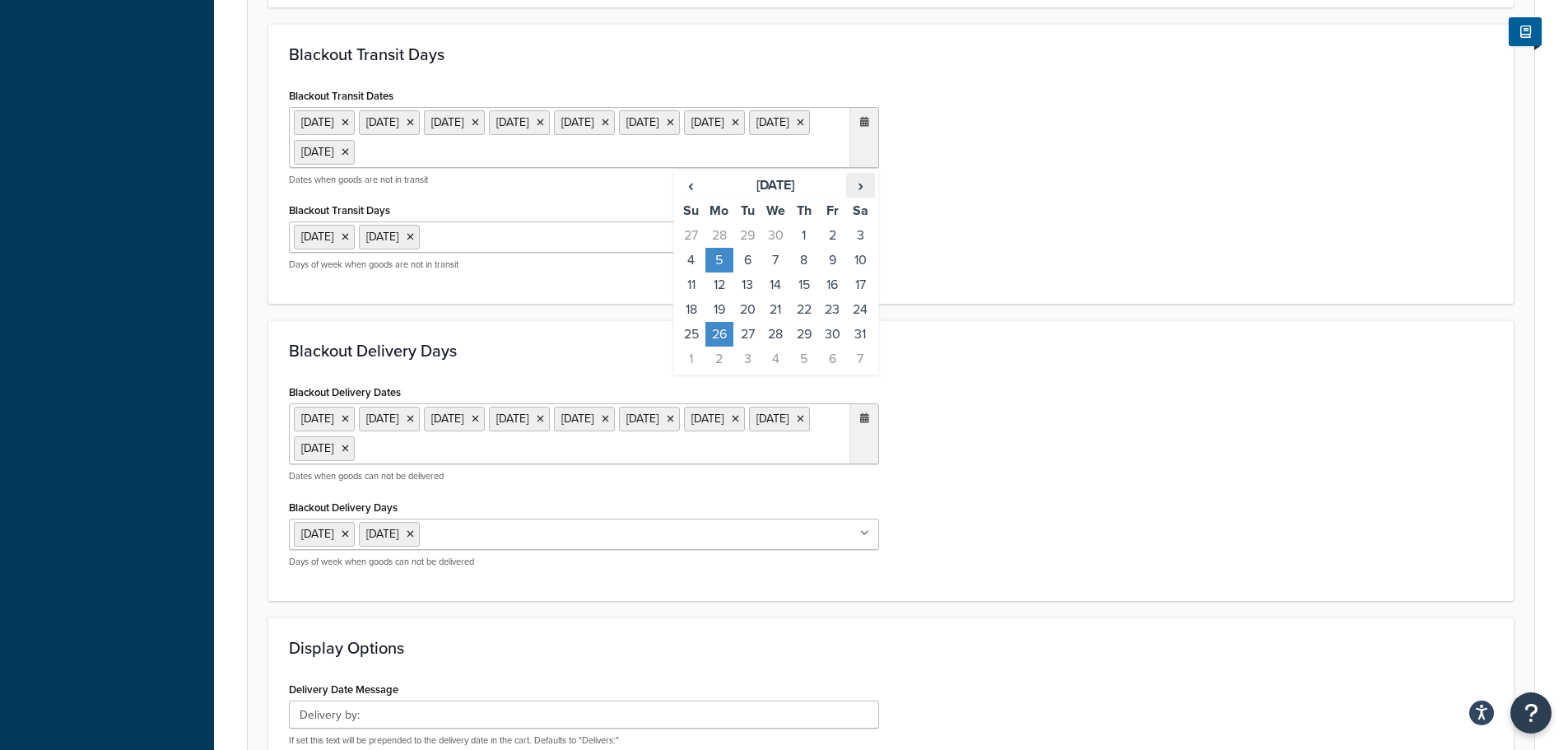
click at [860, 193] on span "›" at bounding box center [859, 186] width 26 height 23
click at [689, 193] on span "‹" at bounding box center [690, 186] width 26 height 23
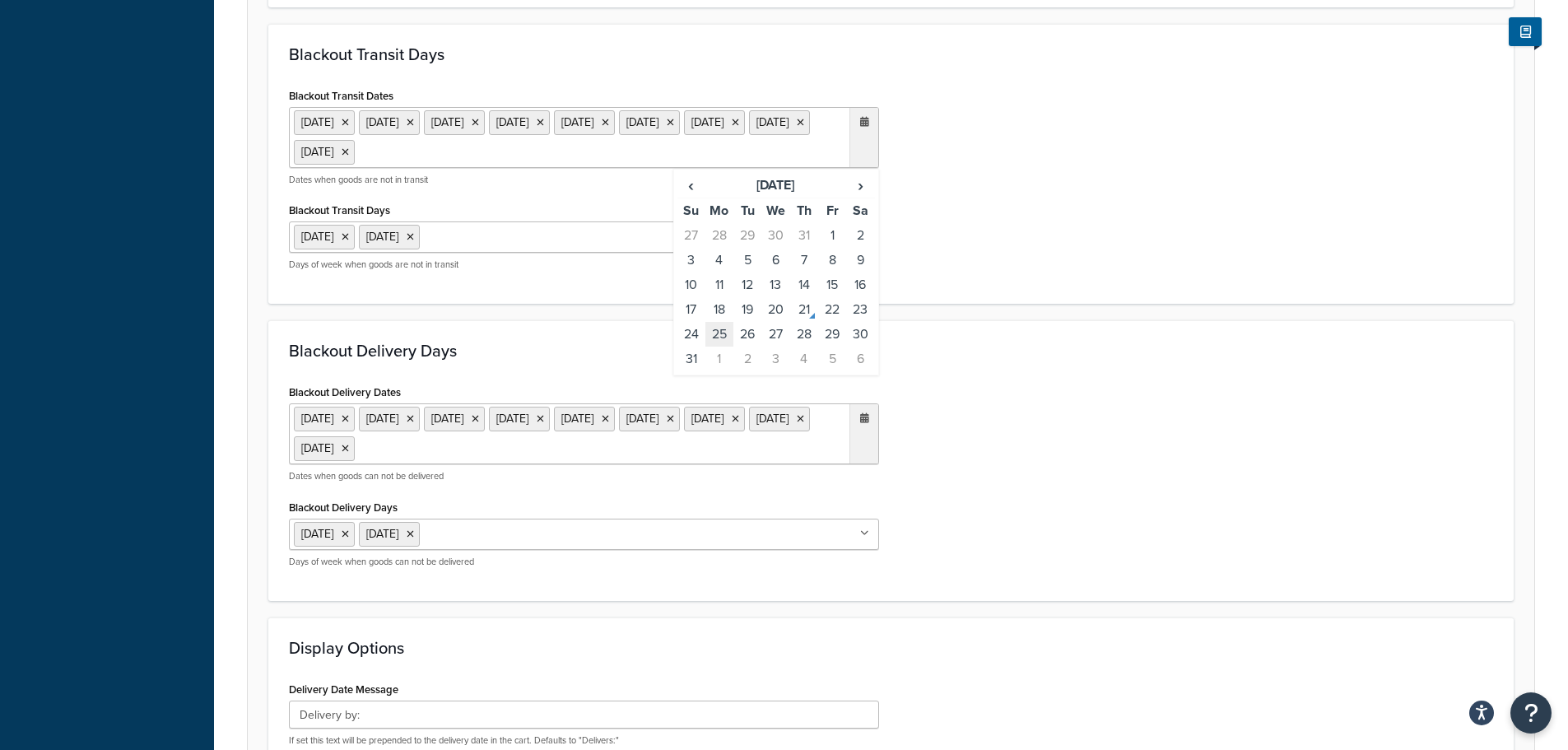
click at [725, 330] on td "25" at bounding box center [719, 335] width 28 height 25
click at [735, 454] on ul "[DATE] [DATE] [DATE] [DATE] [DATE] [DATE] [DATE] [DATE] [DATE]" at bounding box center [583, 434] width 590 height 61
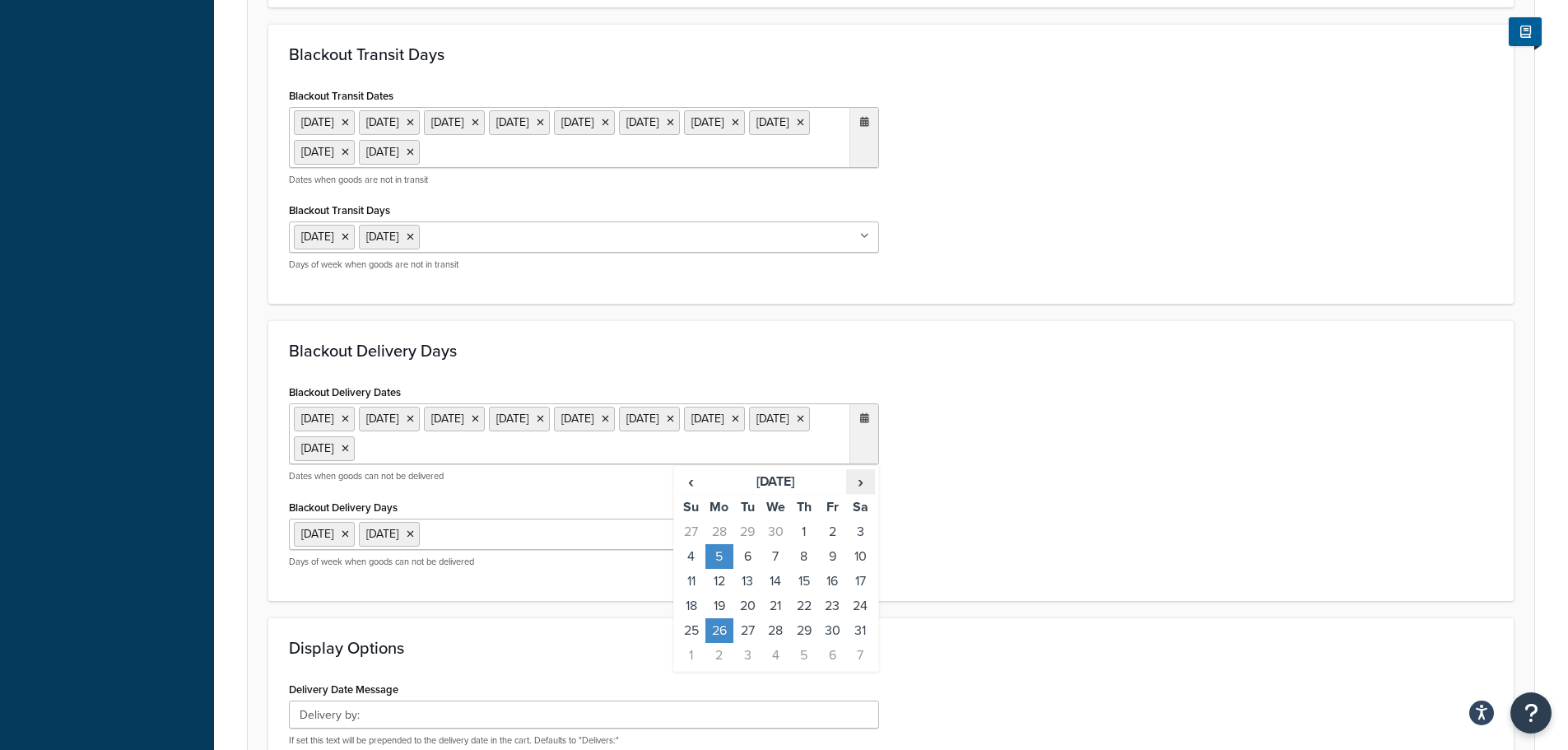
click at [859, 484] on span "›" at bounding box center [859, 482] width 26 height 23
click at [859, 483] on span "›" at bounding box center [859, 482] width 26 height 23
click at [699, 476] on span "‹" at bounding box center [690, 482] width 26 height 23
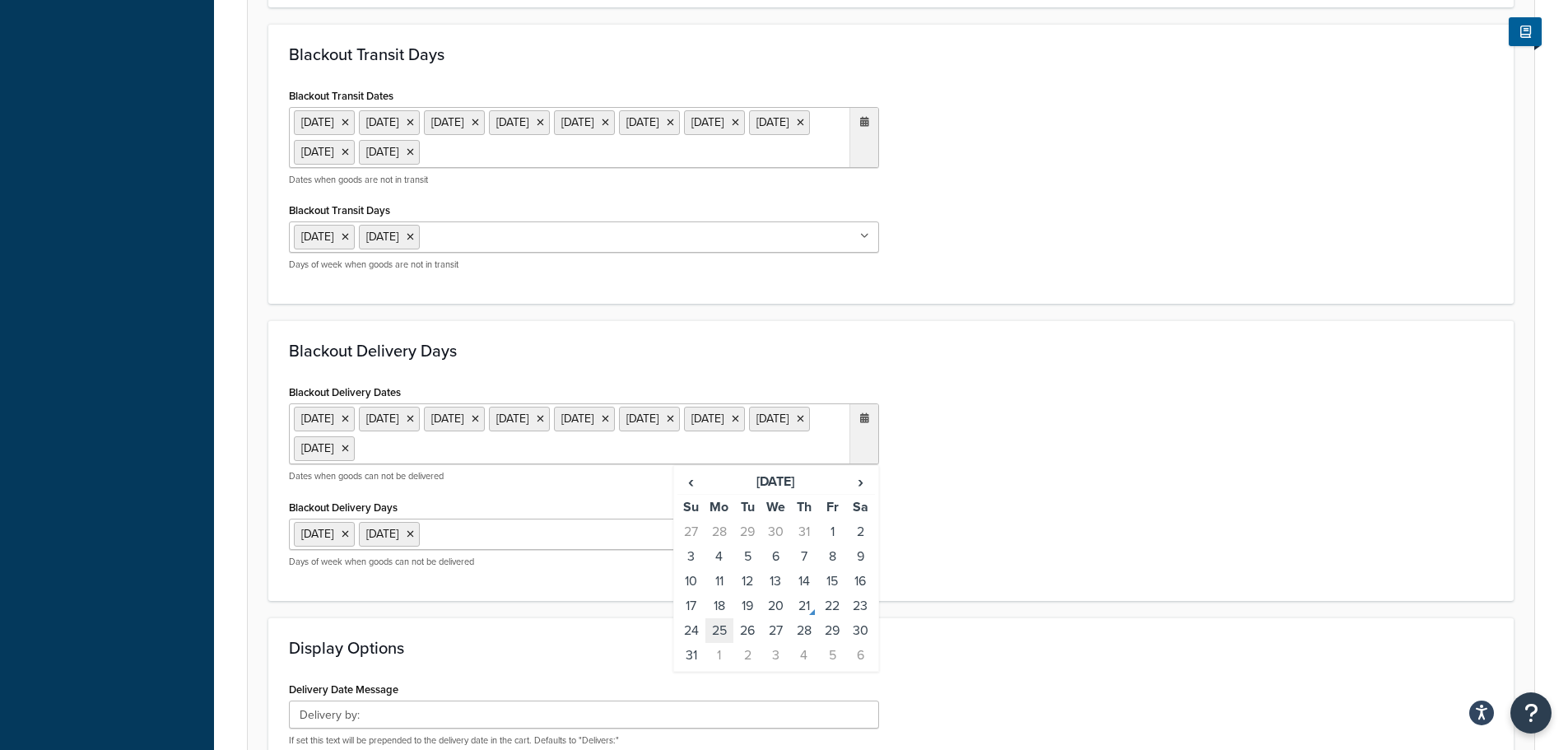
click at [721, 627] on td "25" at bounding box center [719, 631] width 28 height 25
click at [1094, 542] on div "Blackout Delivery Dates [DATE] [DATE] [DATE] [DATE] [DATE] [DATE] [DATE] [DATE]…" at bounding box center [890, 480] width 1229 height 200
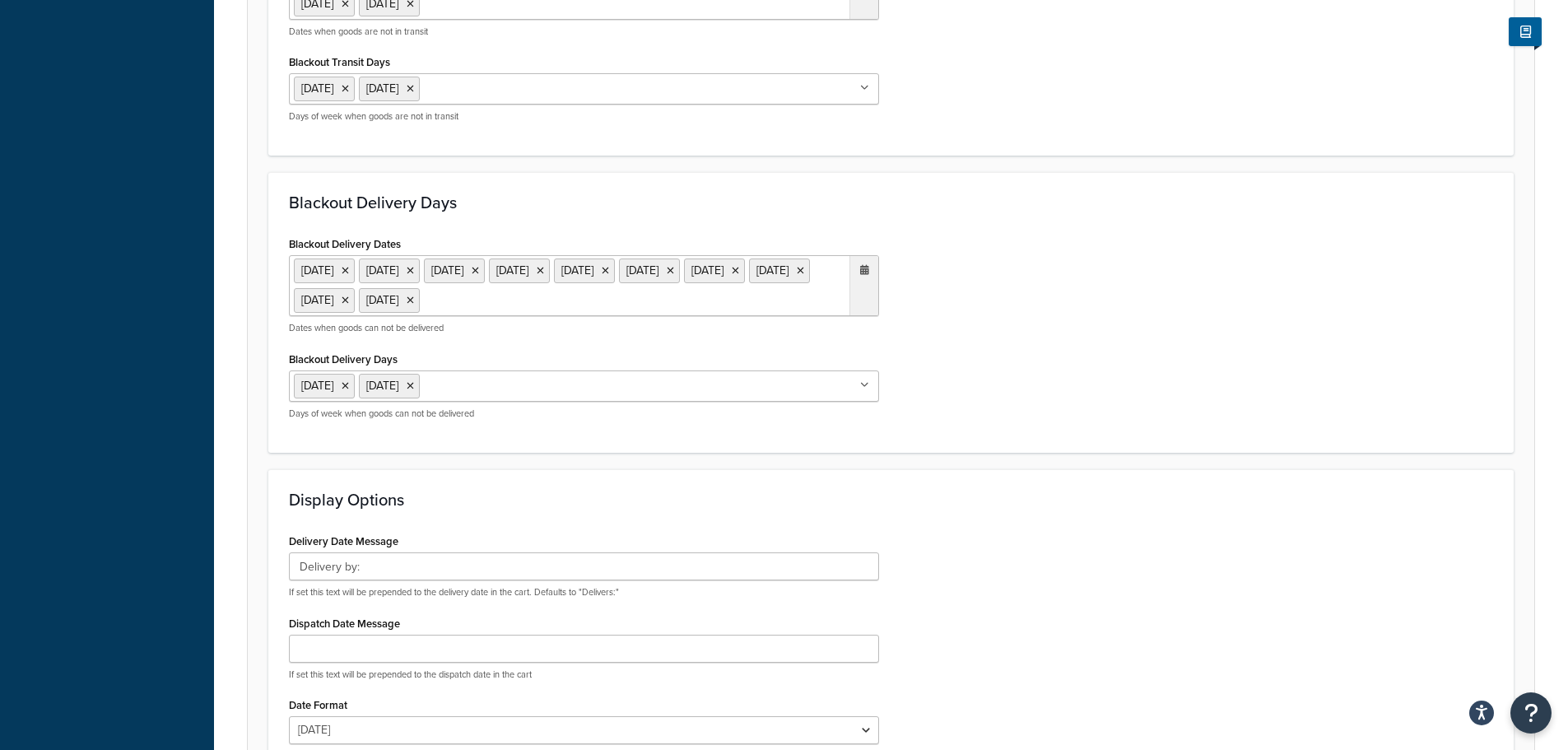
scroll to position [1085, 0]
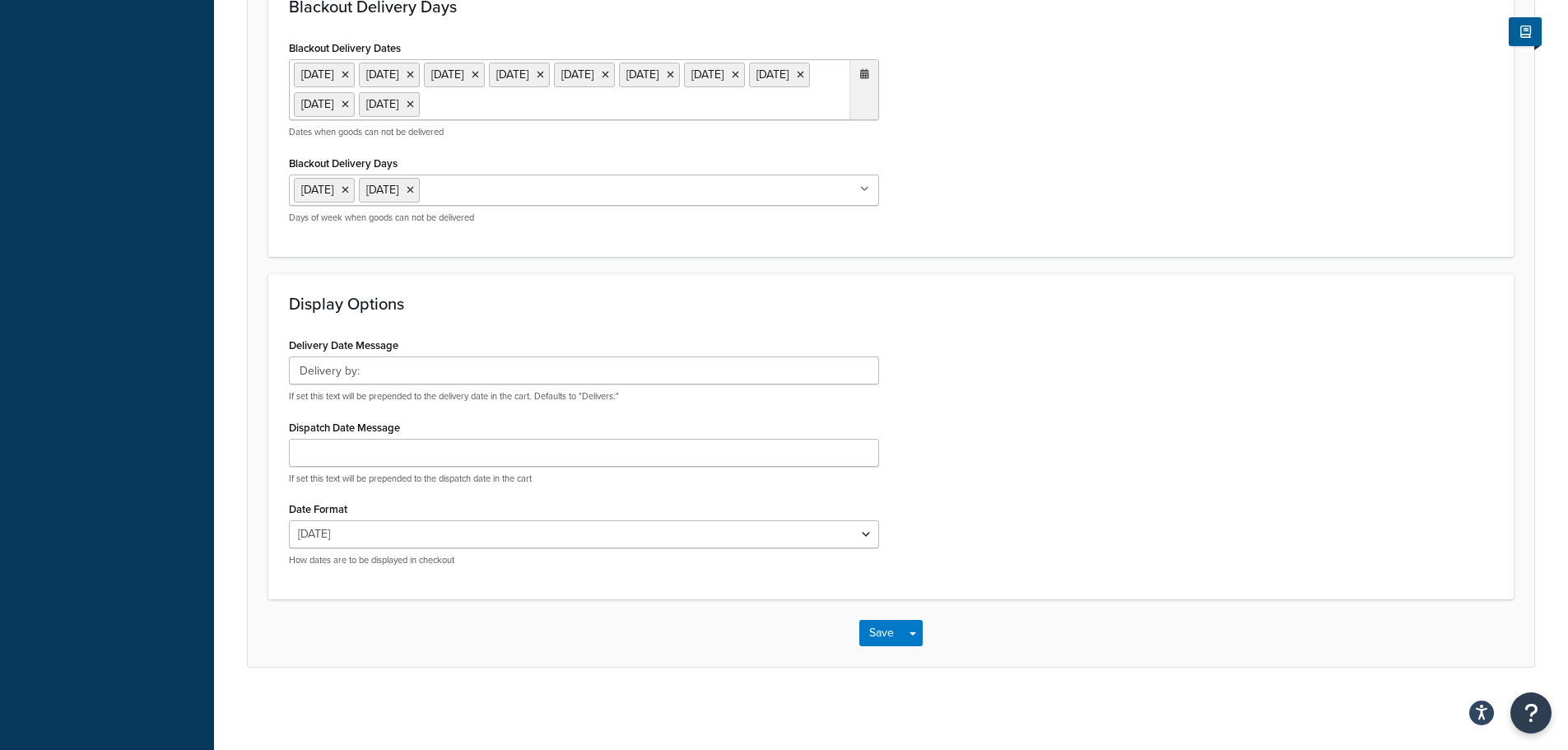
click at [887, 616] on div "Save Save Dropdown Save and Edit" at bounding box center [890, 633] width 1286 height 68
click at [891, 624] on button "Save" at bounding box center [881, 633] width 44 height 26
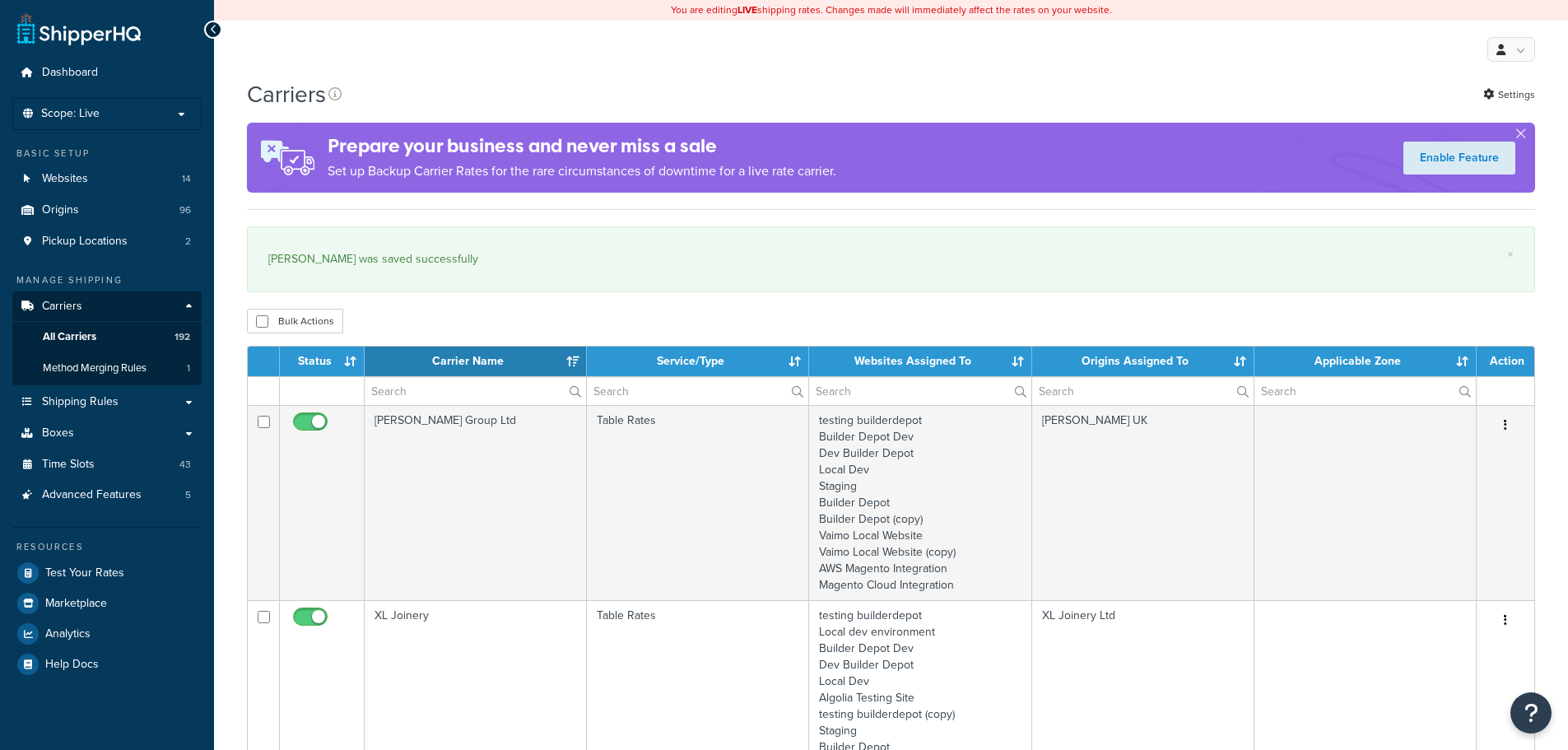
select select "15"
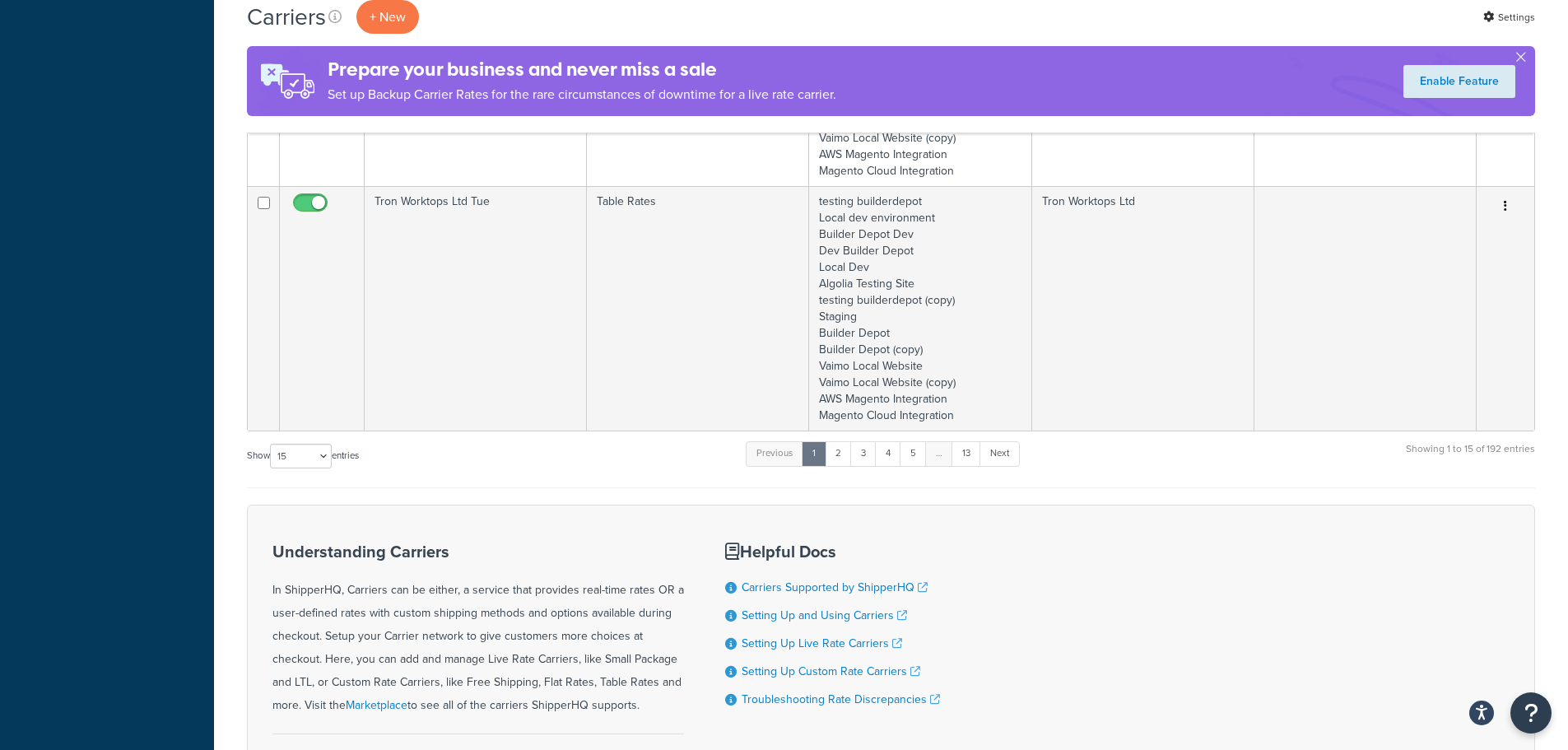
scroll to position [3237, 0]
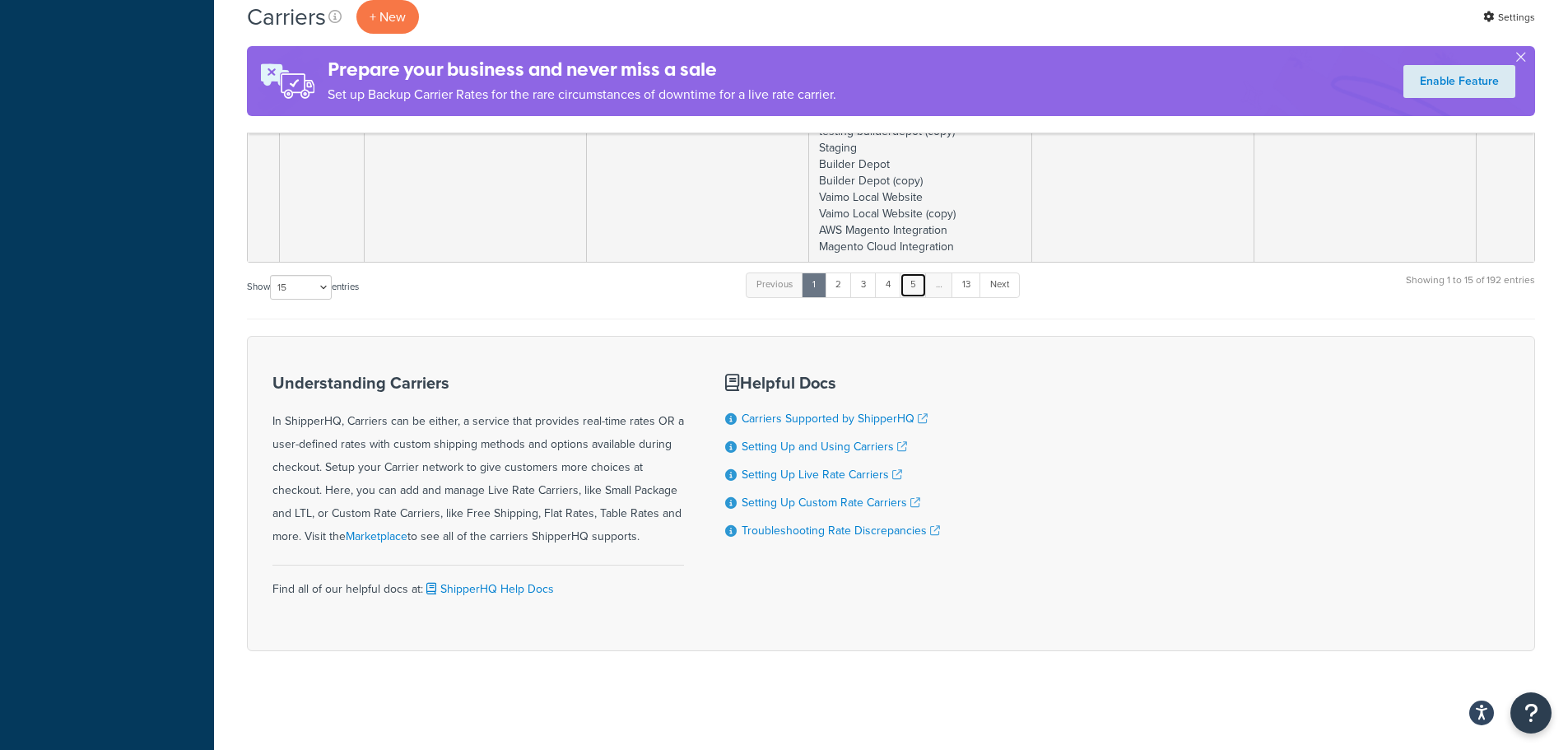
click at [917, 289] on link "5" at bounding box center [913, 285] width 27 height 25
click at [917, 289] on link "6" at bounding box center [910, 285] width 27 height 25
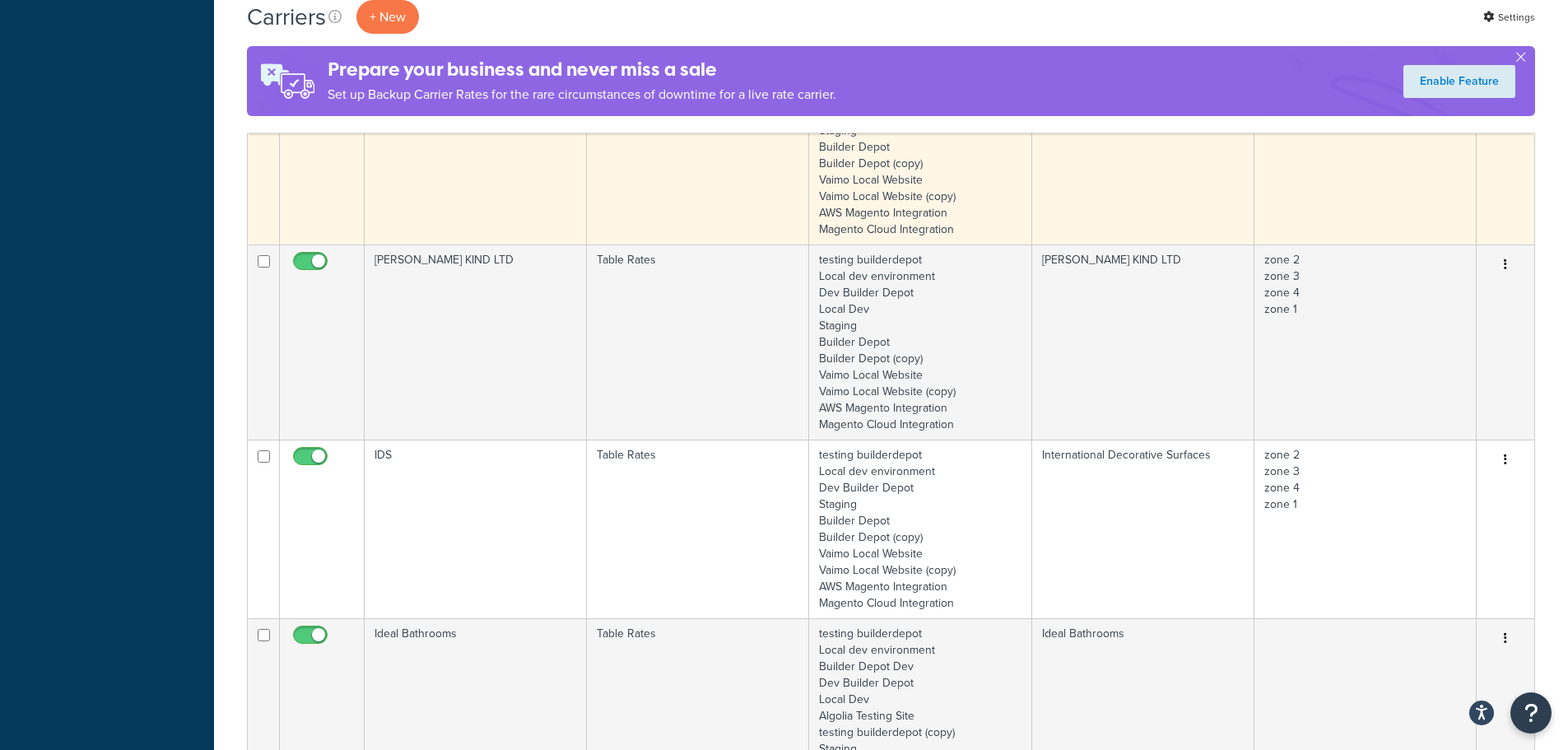
scroll to position [2463, 0]
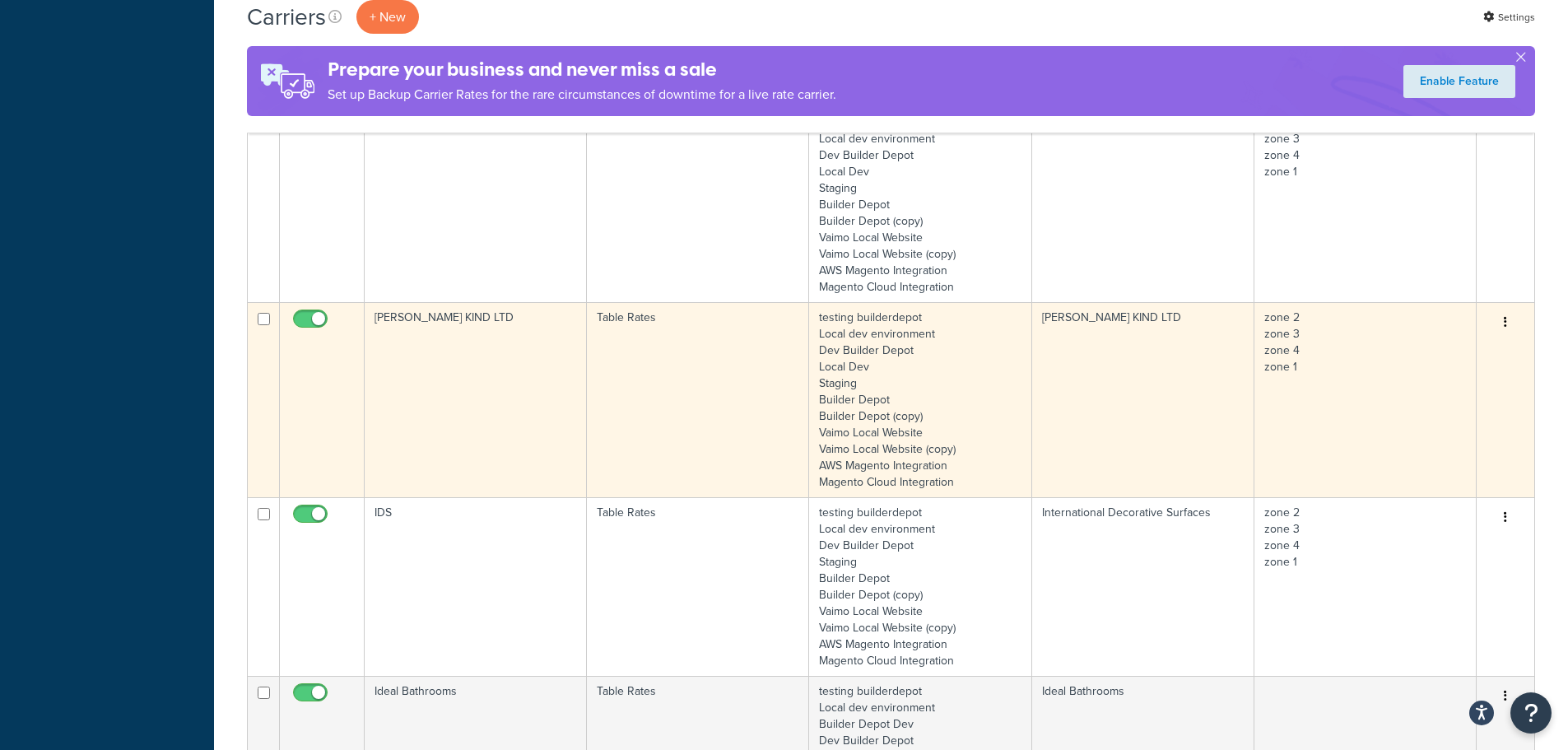
click at [396, 326] on td "[PERSON_NAME] KIND LTD" at bounding box center [476, 399] width 223 height 195
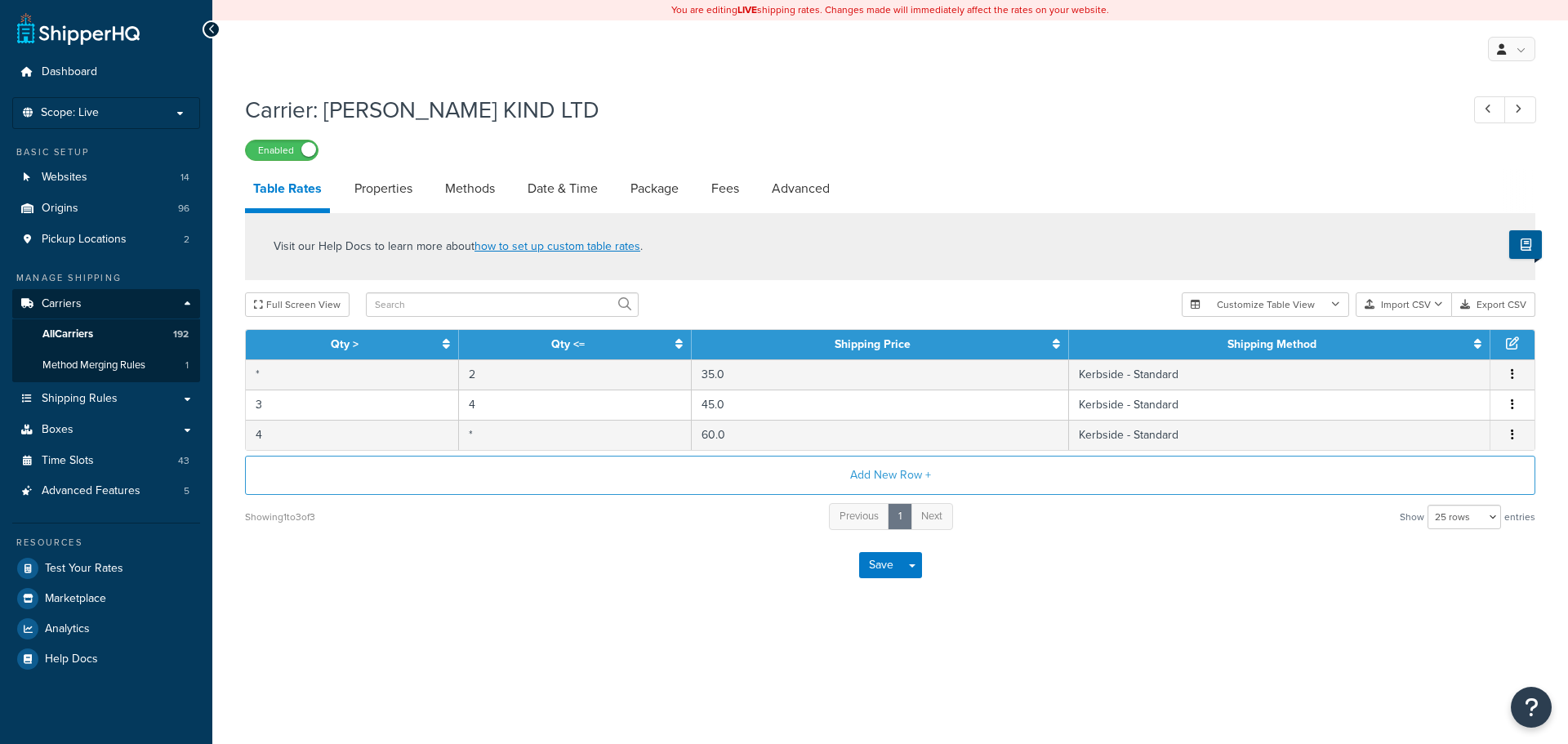
select select "25"
click at [574, 183] on link "Date & Time" at bounding box center [563, 188] width 86 height 39
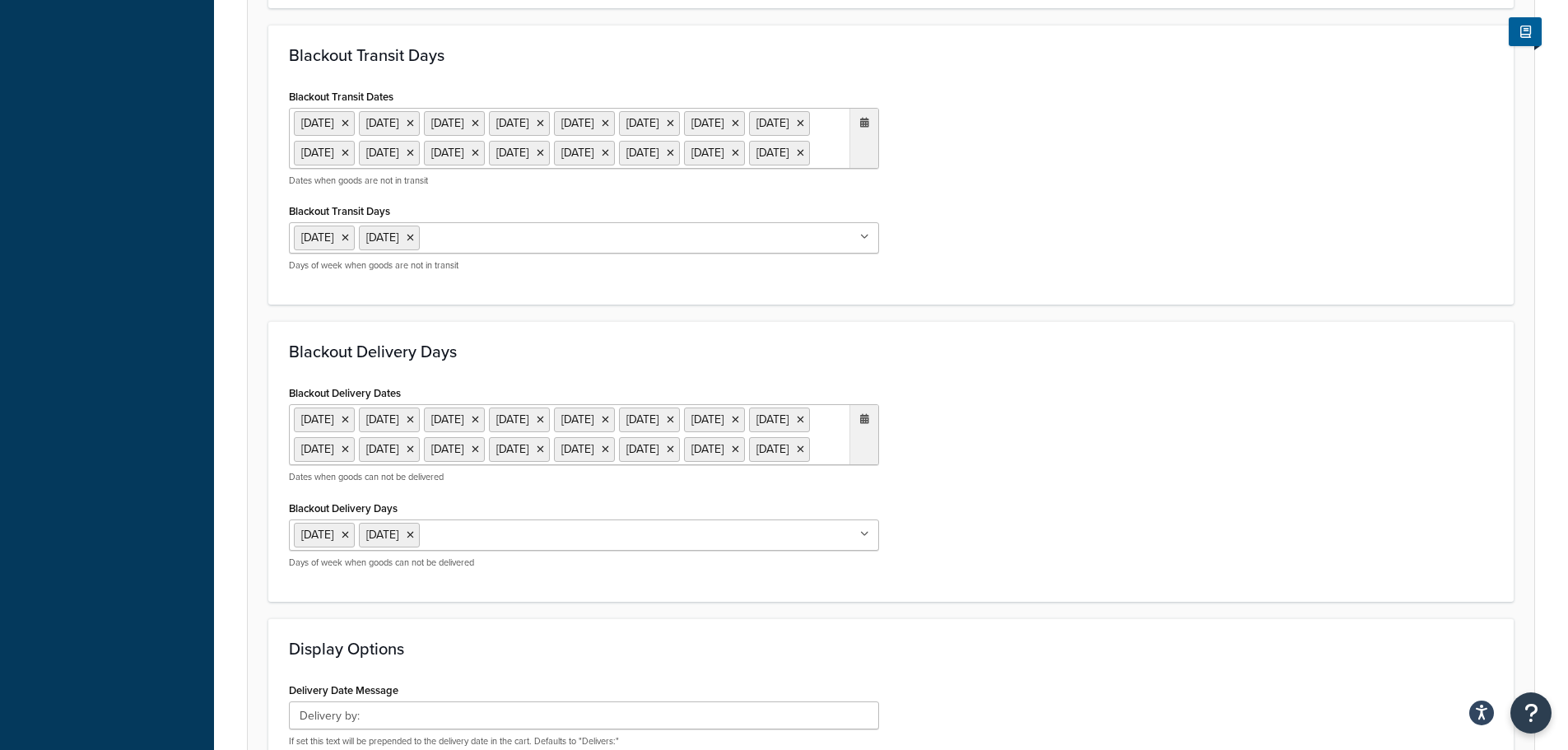
scroll to position [741, 0]
click at [576, 168] on ul "[DATE] [DATE] [DATE] [DATE] [DATE] [DATE] [DATE] [DATE] [DATE] [DATE] [DATE] [D…" at bounding box center [583, 137] width 590 height 61
click at [857, 197] on span "›" at bounding box center [859, 186] width 26 height 23
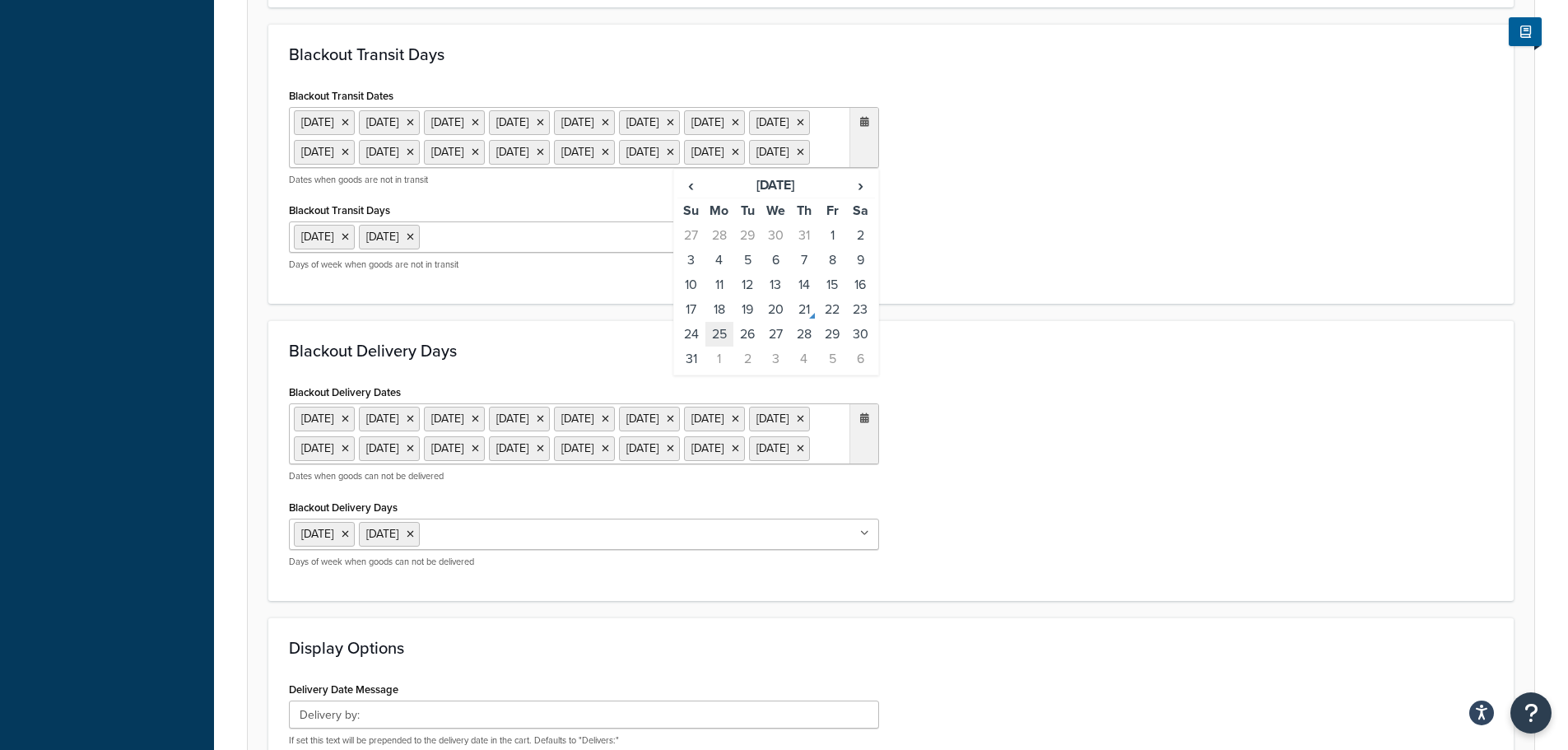
click at [711, 347] on td "25" at bounding box center [719, 335] width 28 height 25
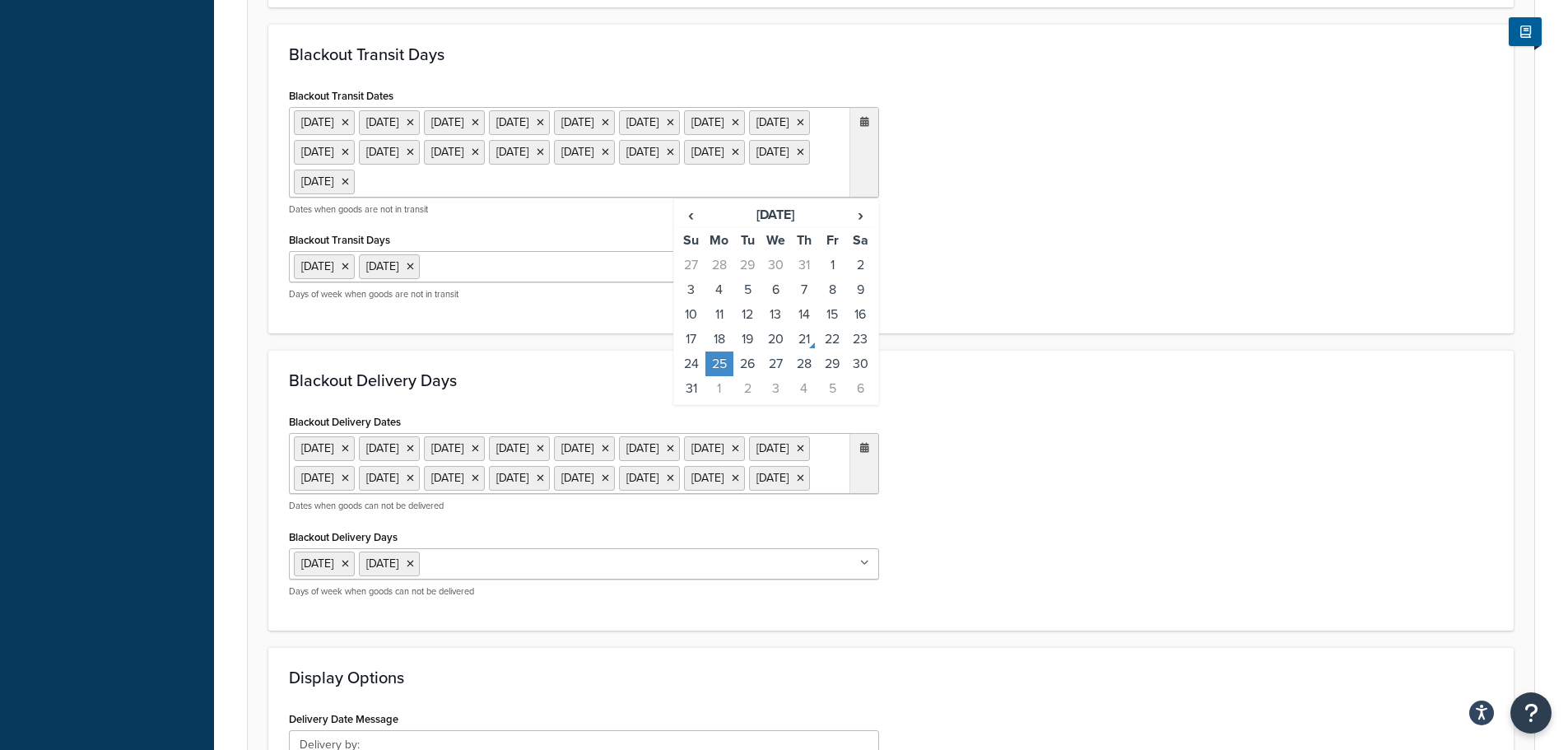
click at [1101, 496] on div "Blackout Delivery Dates [DATE] [DATE] [DATE] [DATE] [DATE] [DATE] [DATE] [DATE]…" at bounding box center [890, 510] width 1229 height 200
click at [723, 494] on ul "[DATE] [DATE] [DATE] [DATE] [DATE] [DATE] [DATE] [DATE] [DATE] [DATE] [DATE] [D…" at bounding box center [583, 463] width 590 height 61
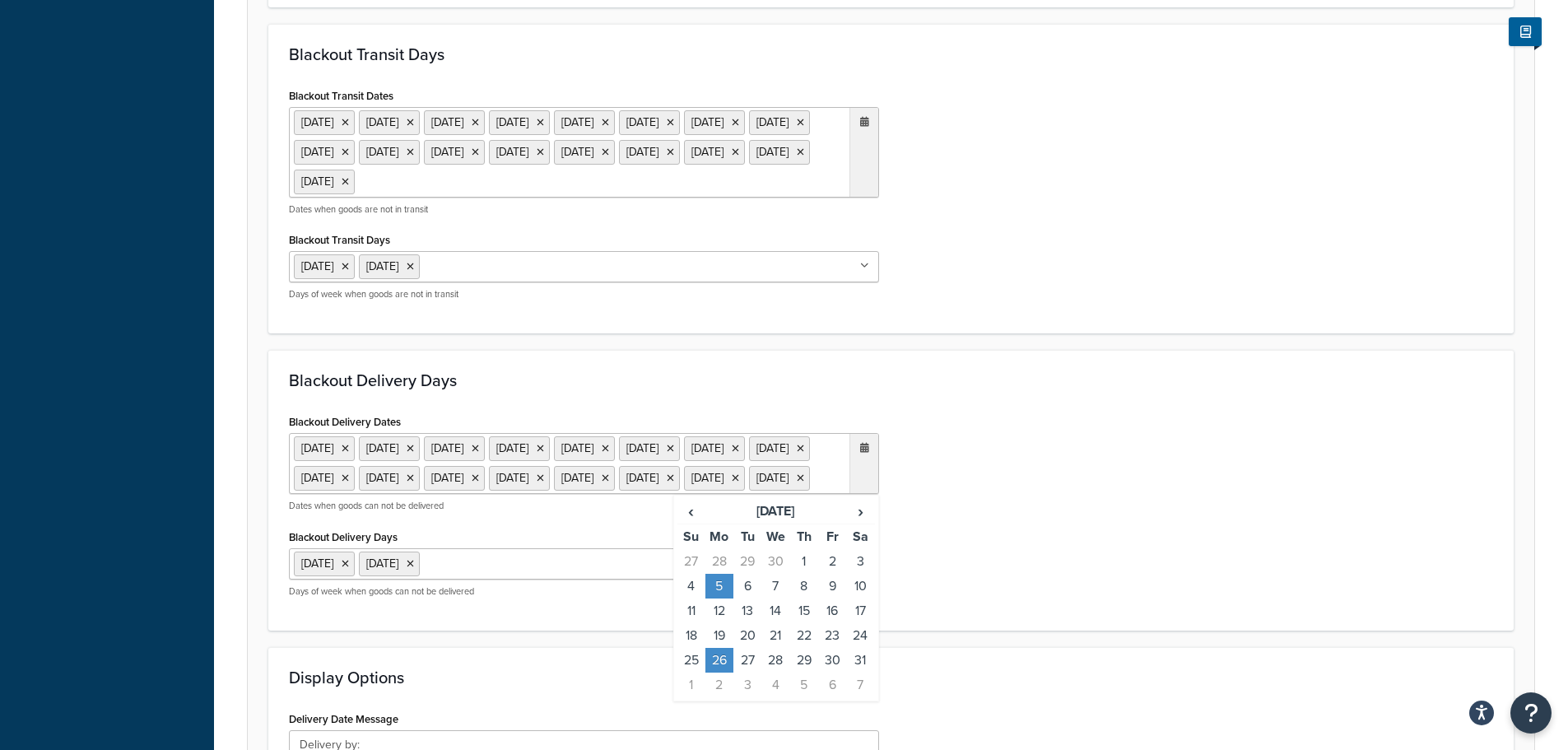
scroll to position [906, 0]
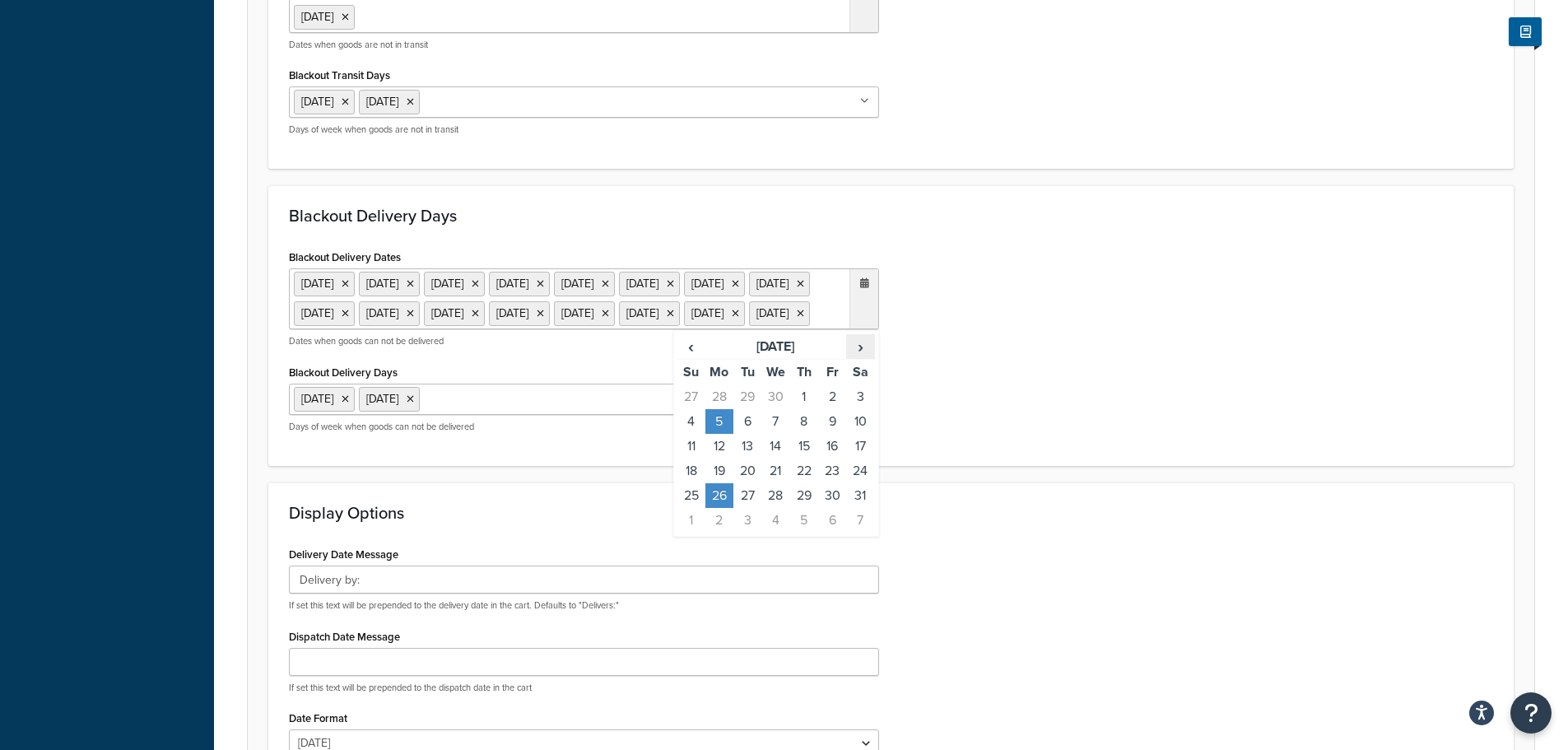
click at [869, 358] on span "›" at bounding box center [859, 347] width 26 height 23
click at [727, 508] on td "25" at bounding box center [719, 496] width 28 height 25
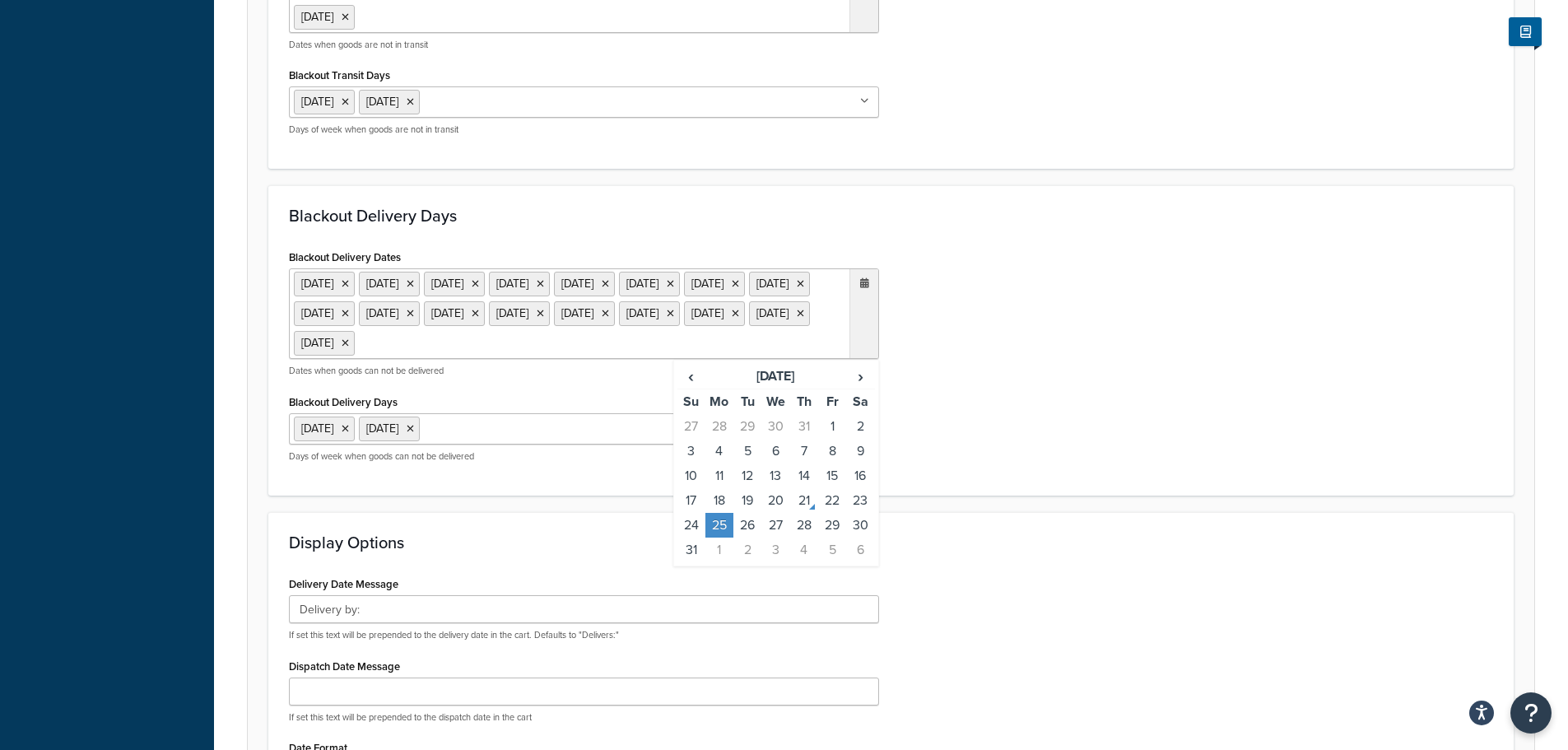
click at [965, 563] on form "Select a date and time display option. These settings are optional. Learn more …" at bounding box center [890, 108] width 1286 height 1595
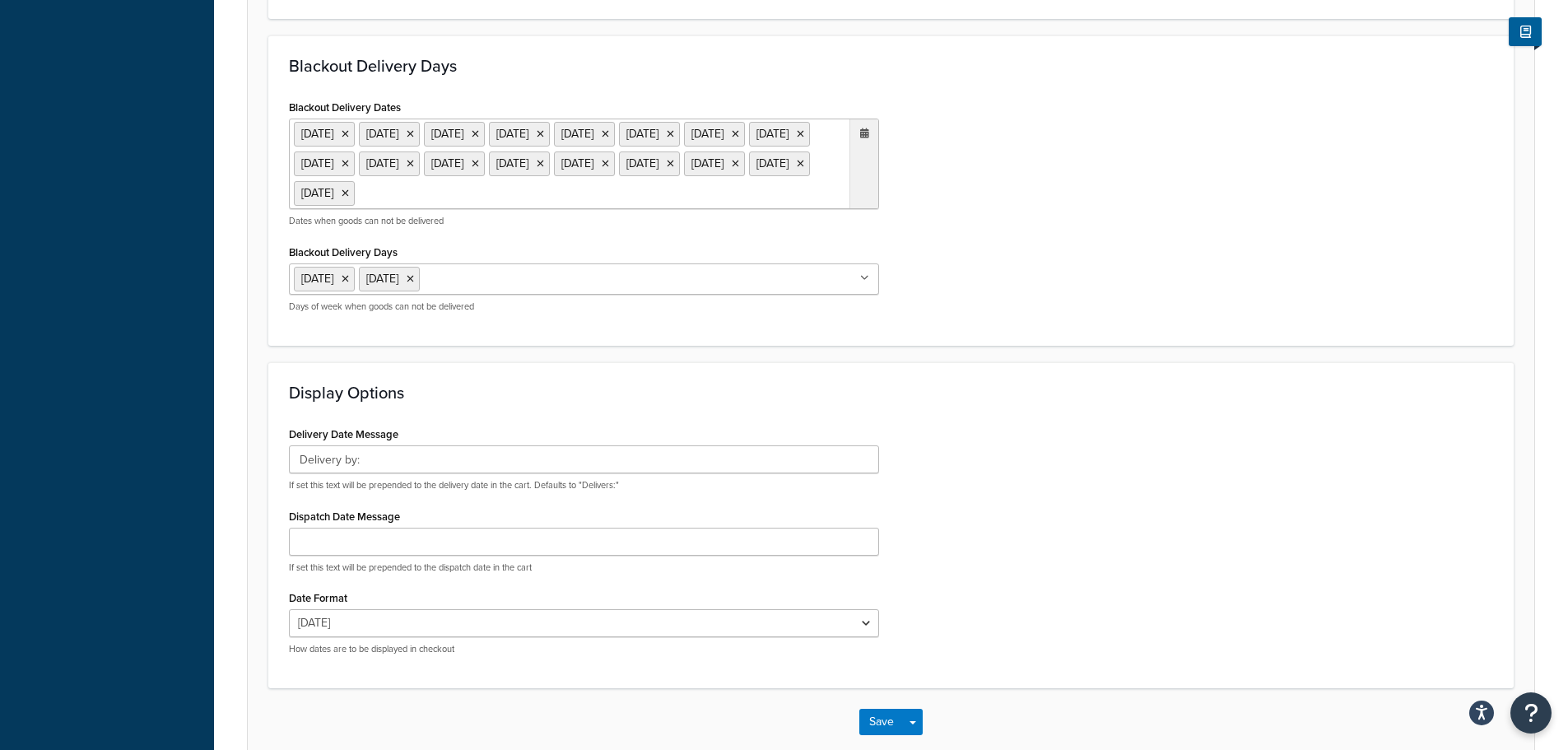
scroll to position [1204, 0]
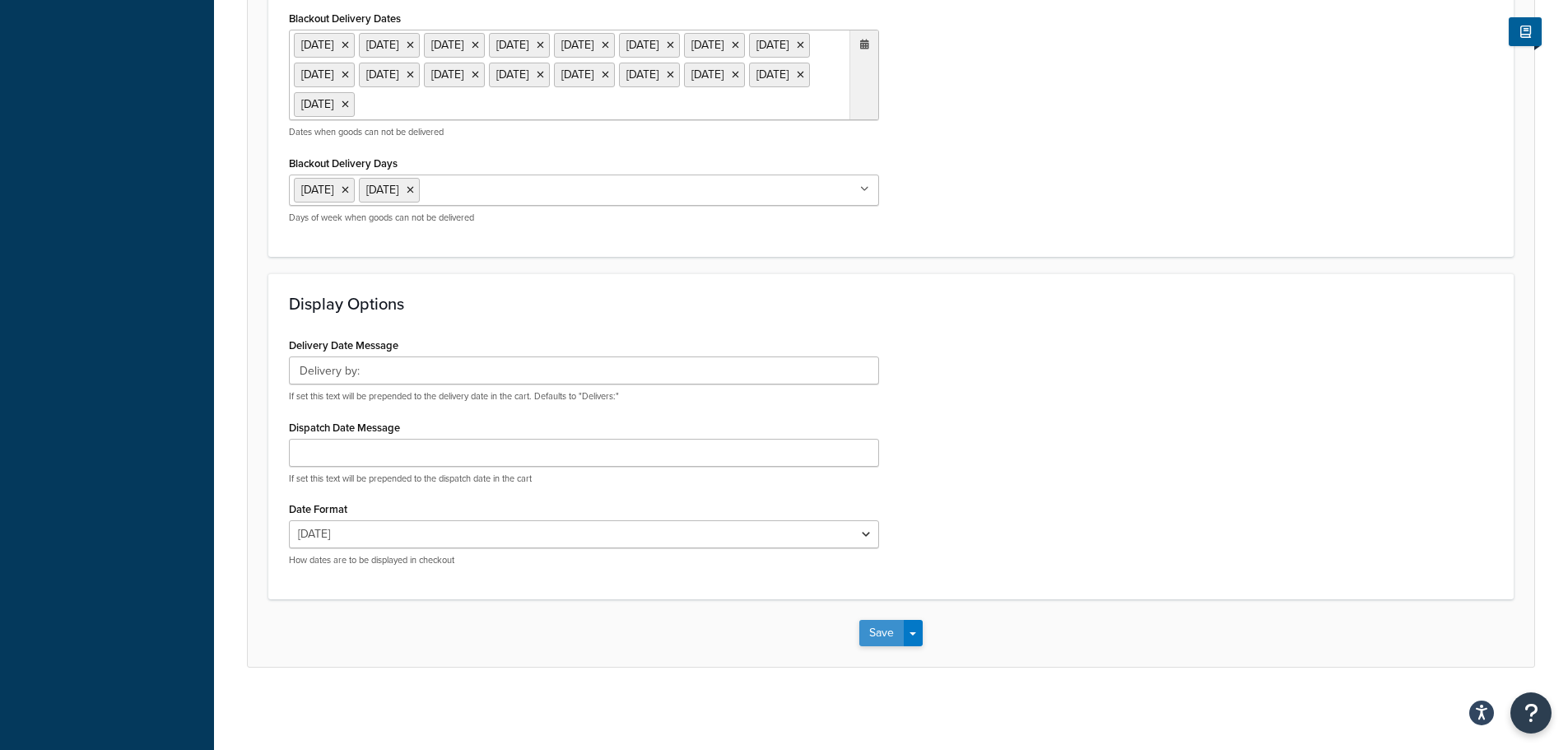
click at [875, 628] on button "Save" at bounding box center [881, 633] width 44 height 26
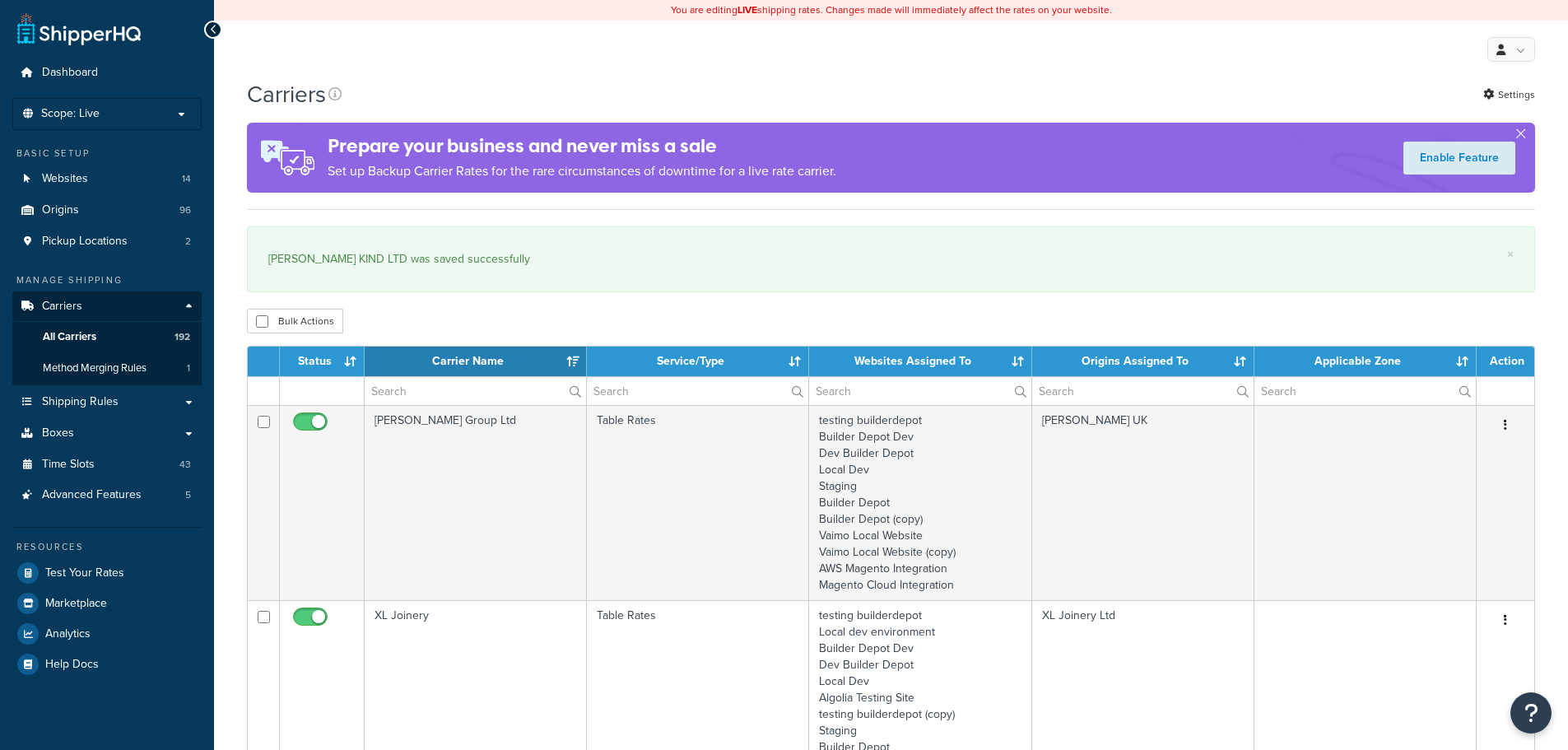
select select "15"
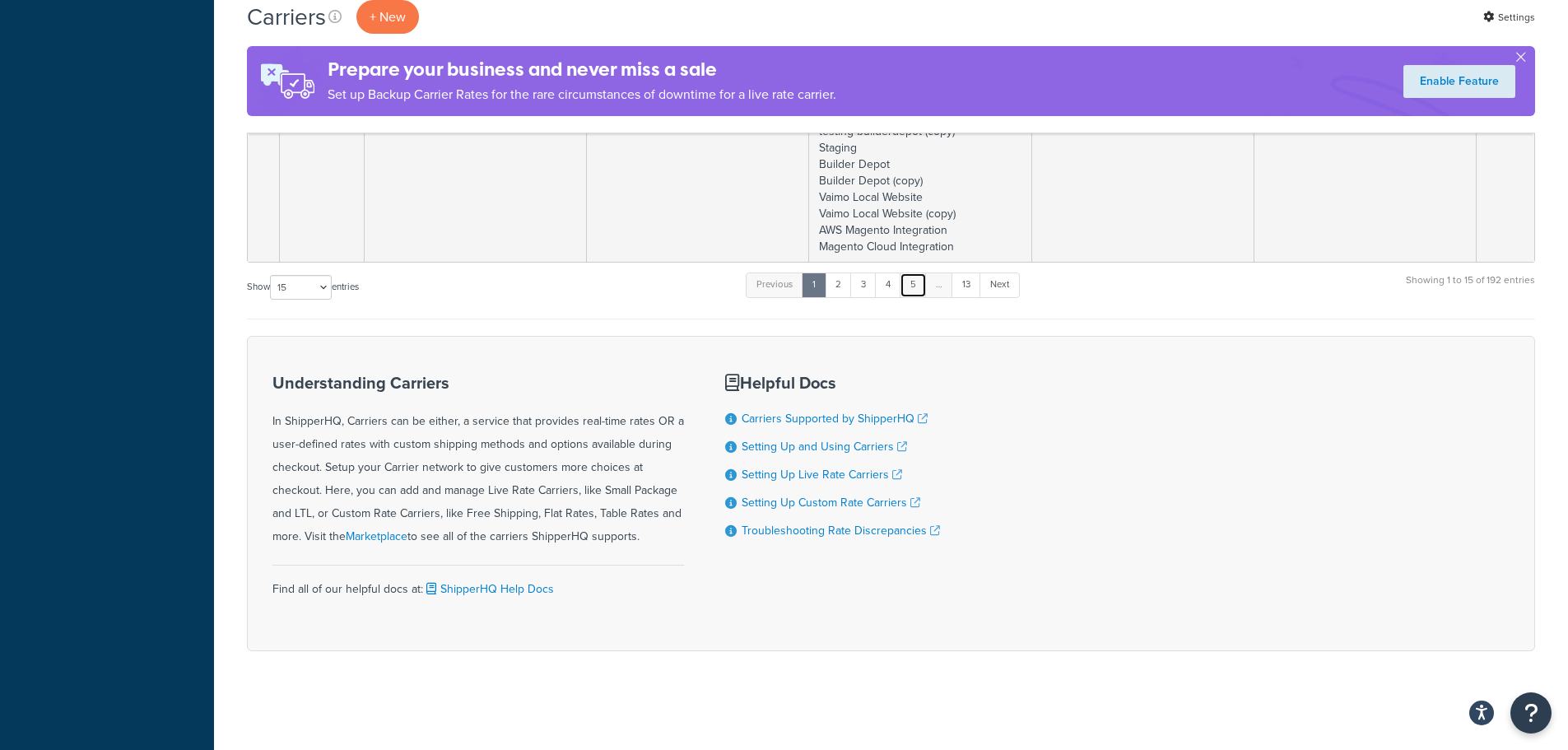
click at [921, 293] on link "5" at bounding box center [913, 285] width 27 height 25
click at [921, 293] on link "6" at bounding box center [910, 285] width 27 height 25
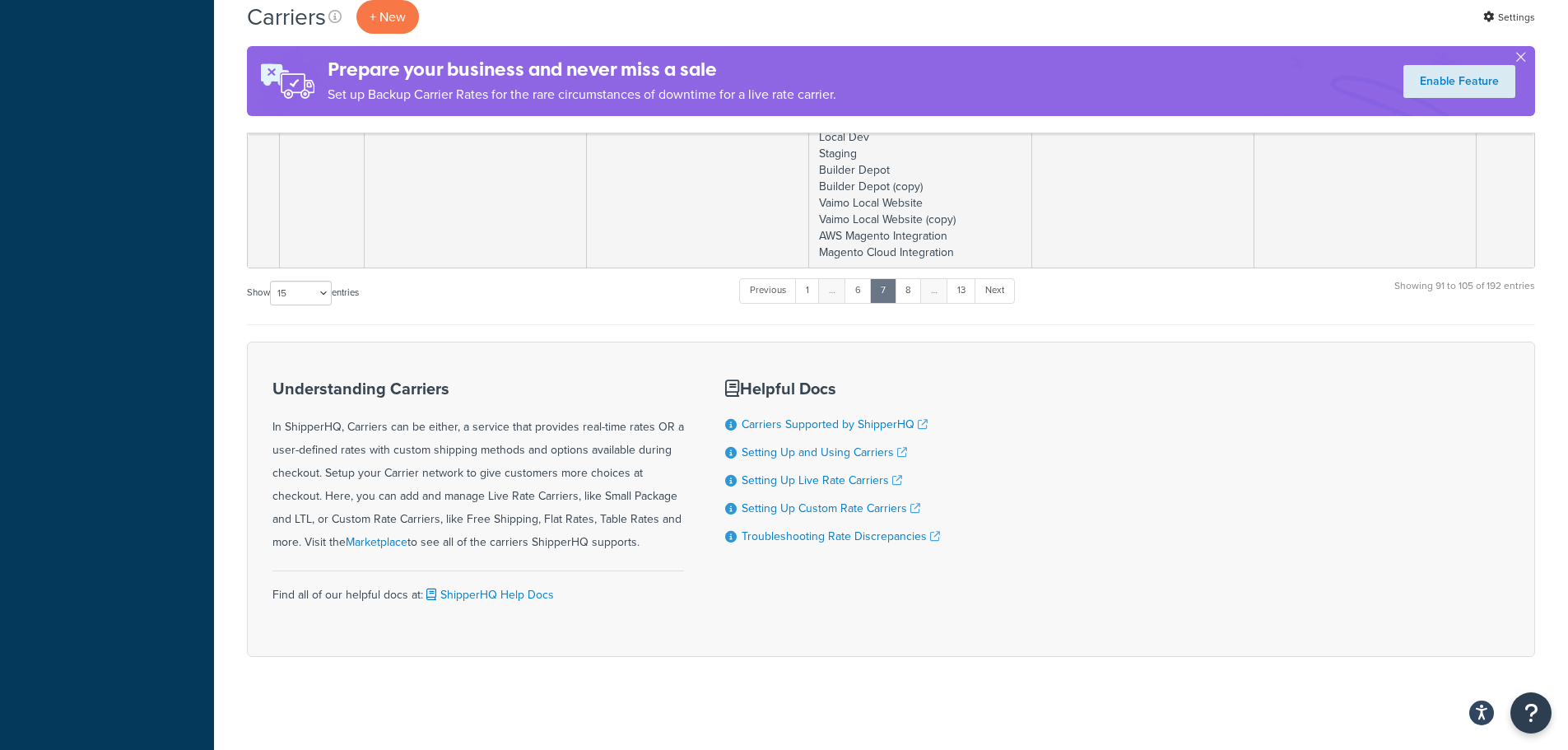
scroll to position [3125, 0]
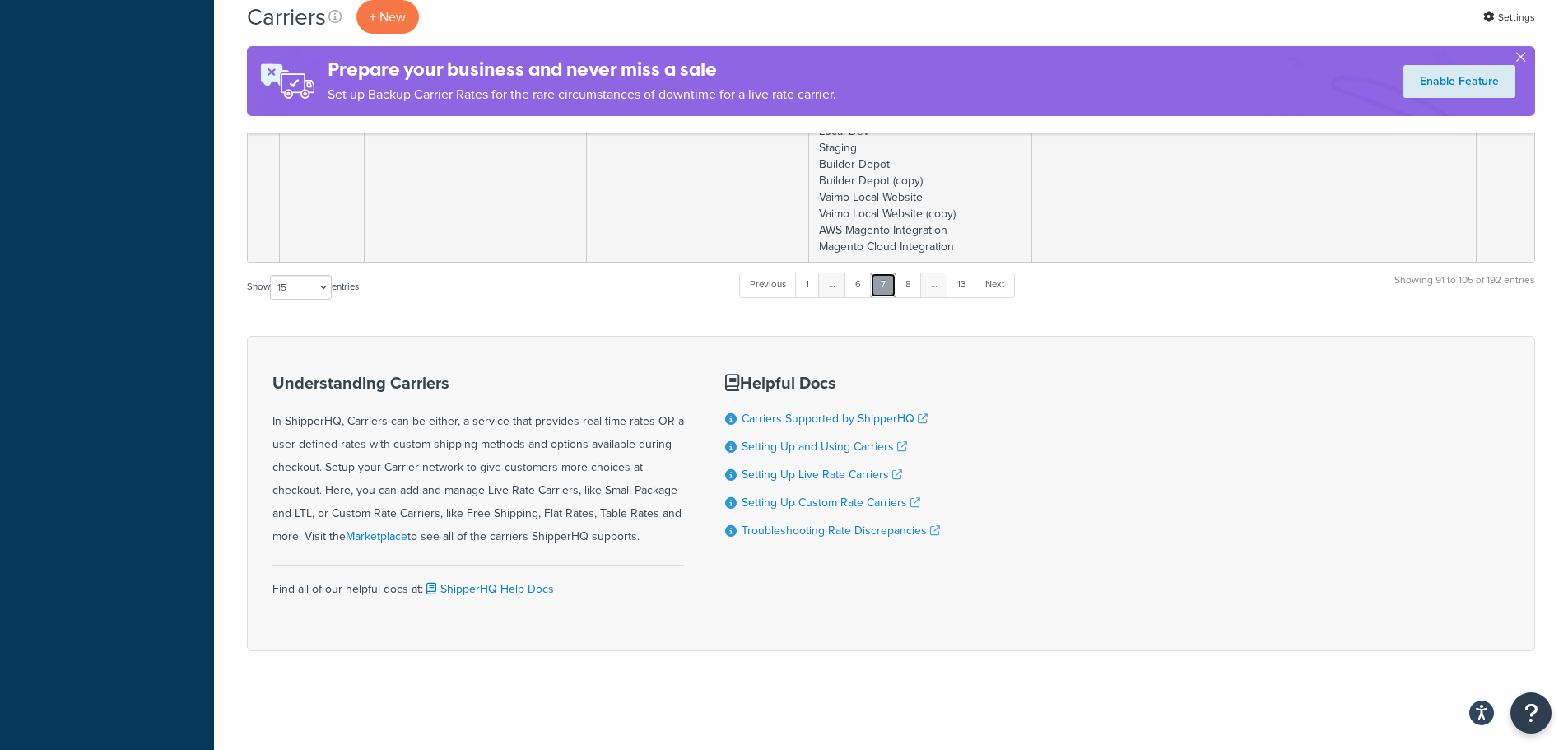
click at [891, 287] on link "7" at bounding box center [883, 285] width 26 height 25
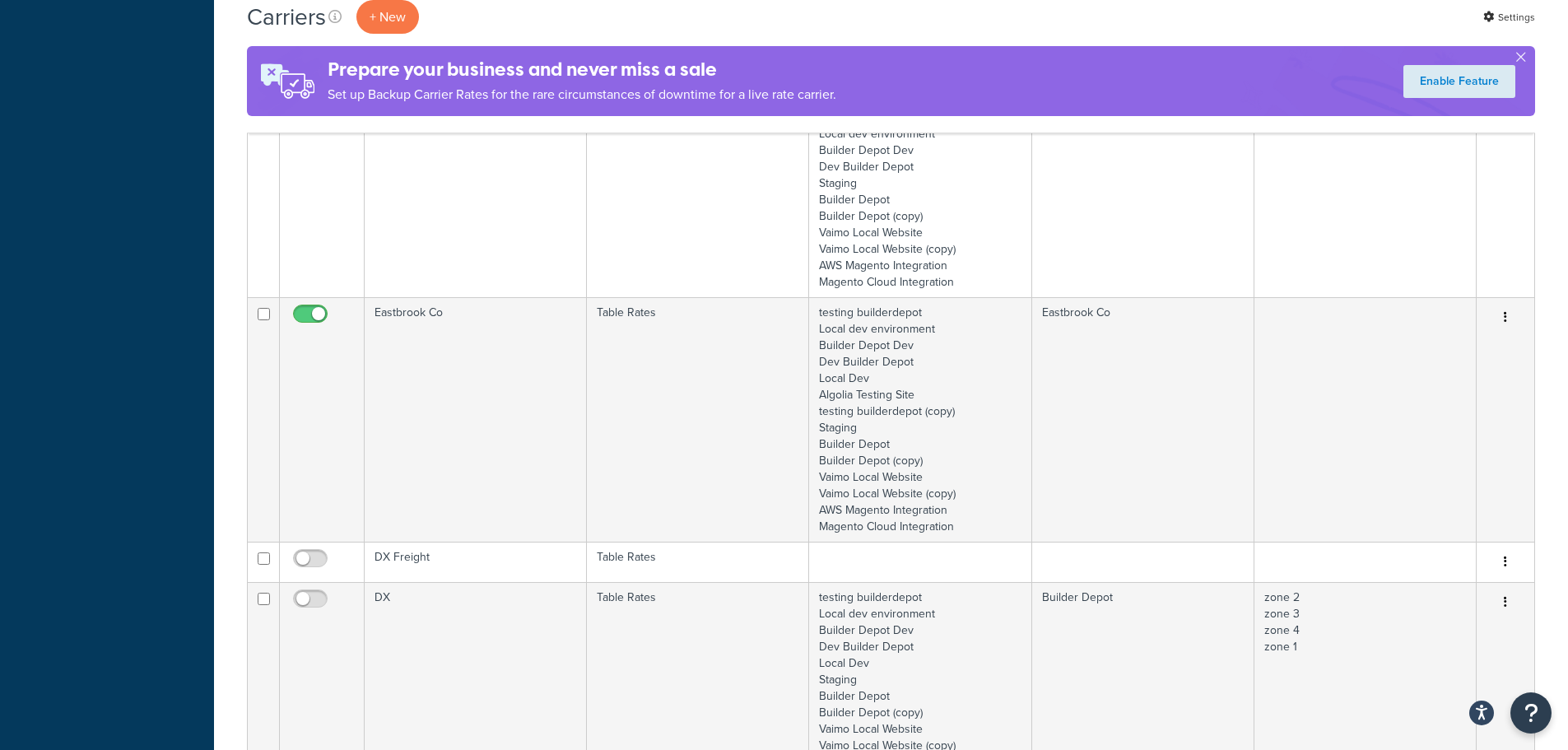
scroll to position [2878, 0]
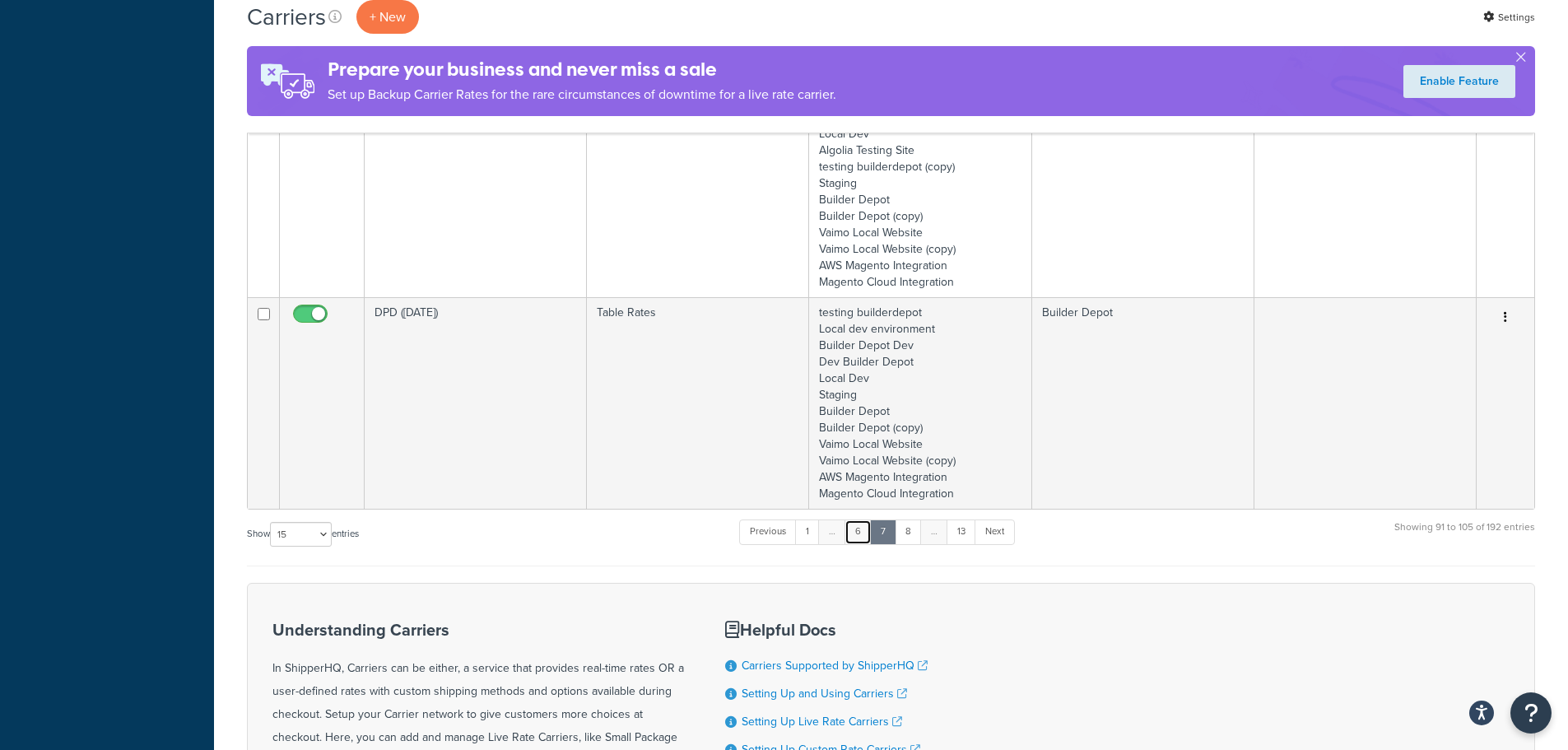
click at [868, 532] on link "6" at bounding box center [858, 532] width 27 height 25
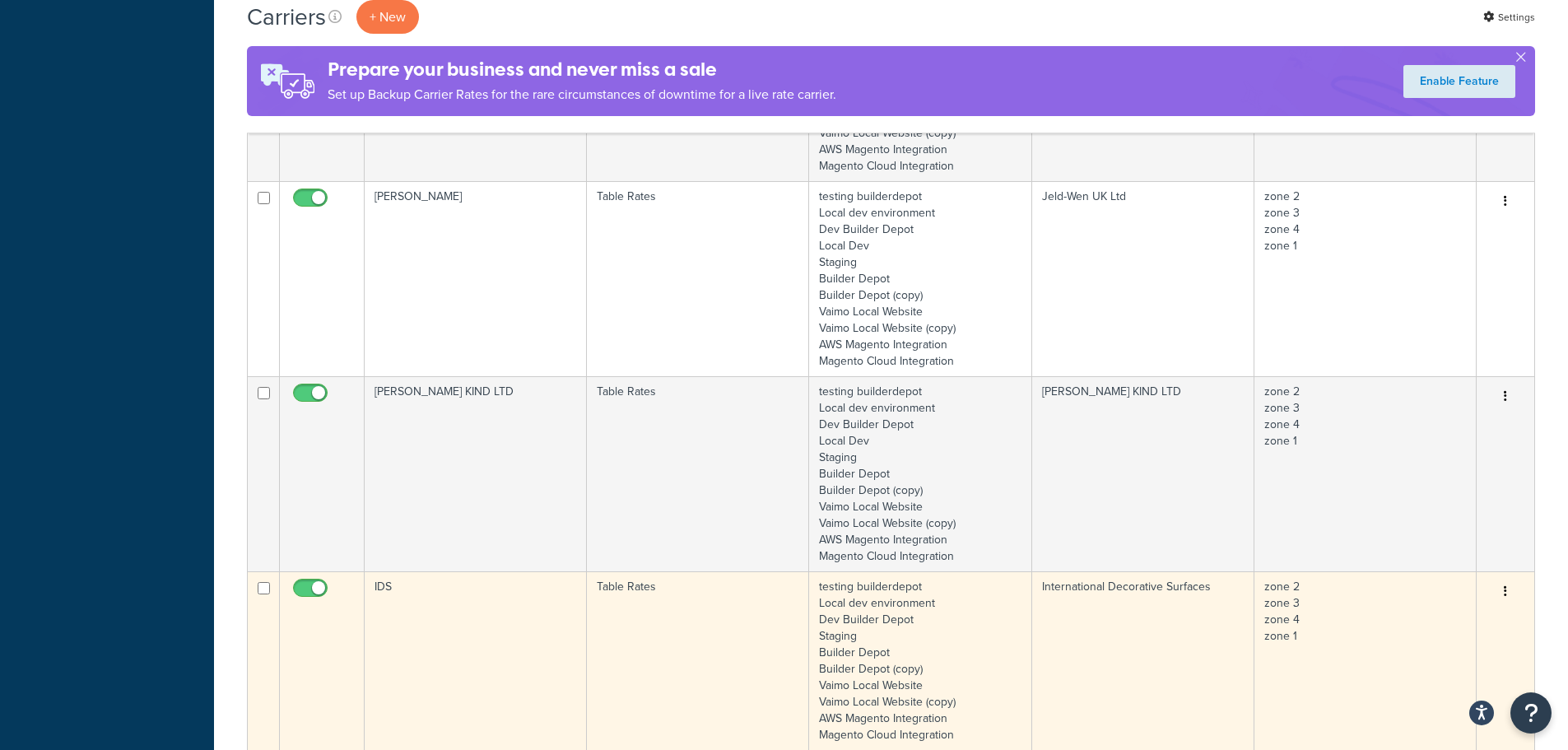
scroll to position [2713, 0]
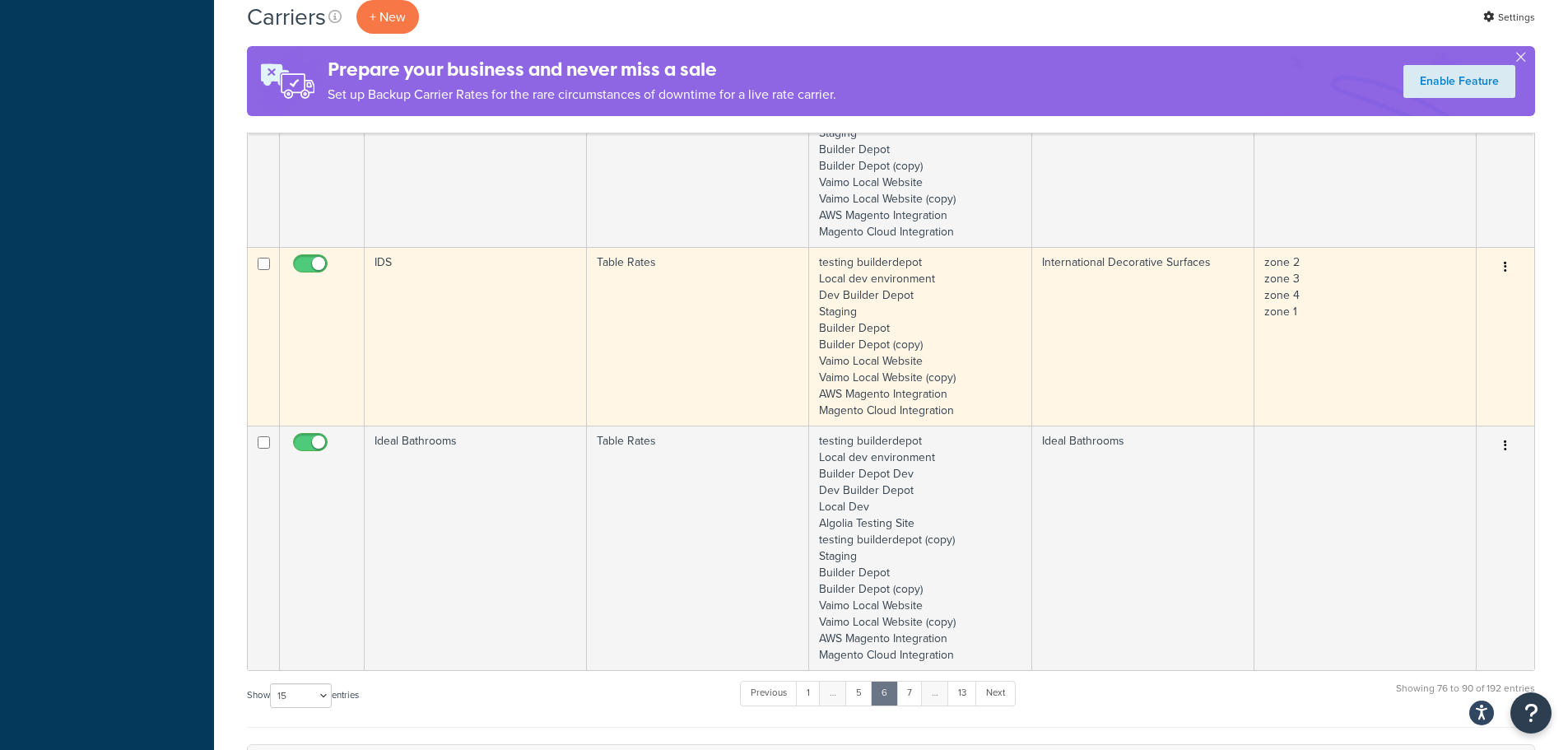
click at [464, 316] on td "IDS" at bounding box center [476, 336] width 223 height 178
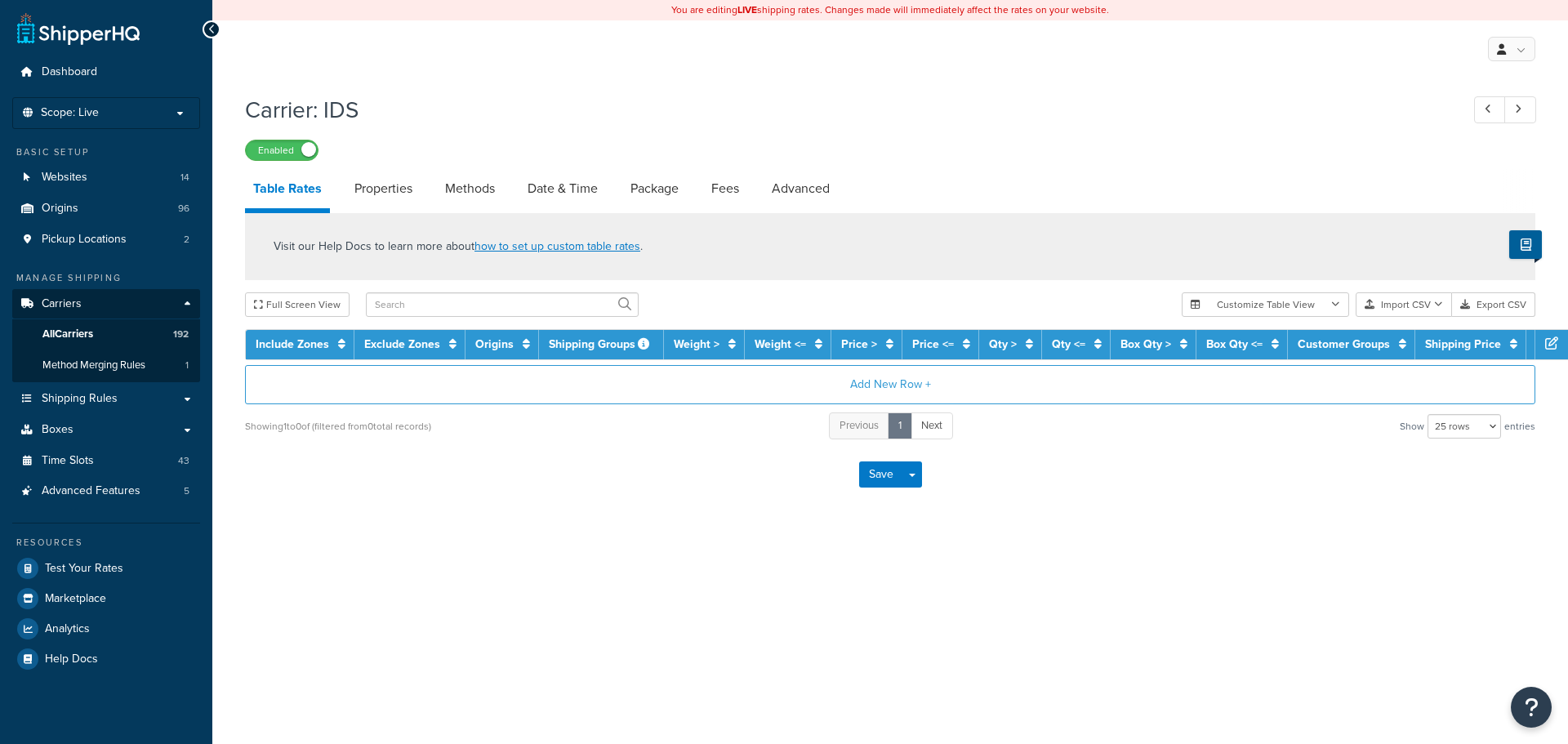
select select "25"
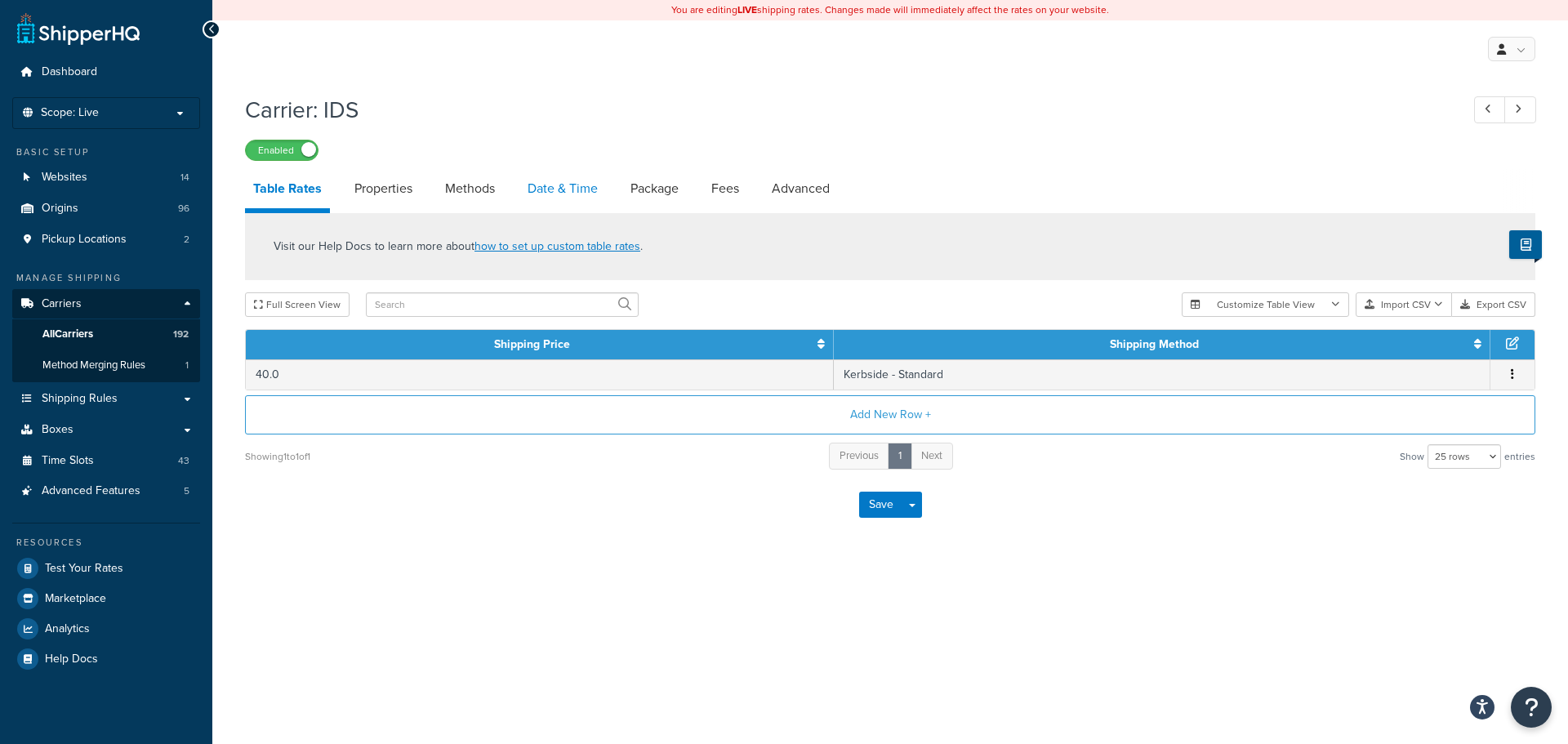
click at [559, 174] on link "Date & Time" at bounding box center [563, 188] width 86 height 39
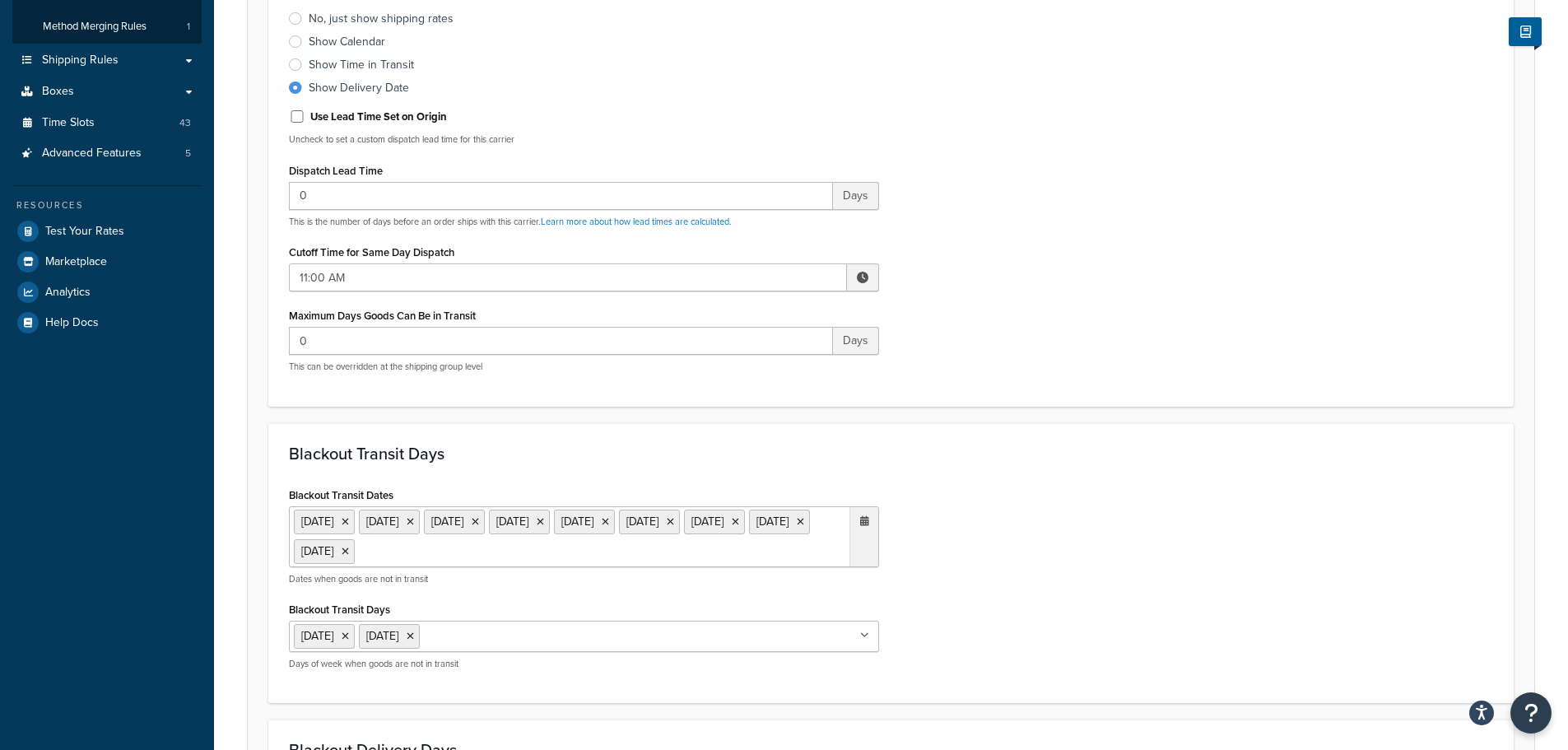
scroll to position [577, 0]
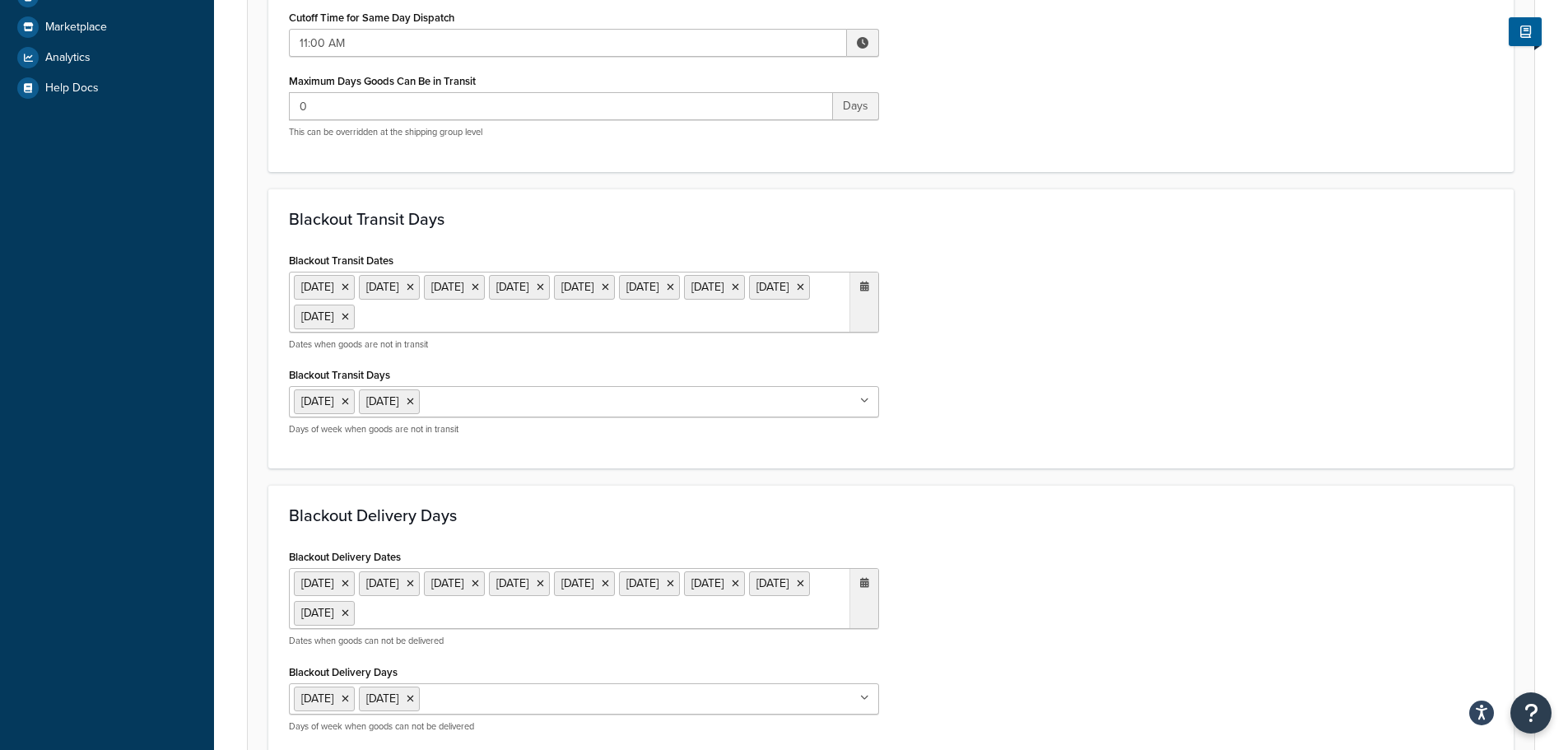
click at [692, 331] on ul "6 May 2024 27 May 2024 26 Aug 2024 25 Dec 2024 26 Dec 2024 18 Apr 2025 21 Apr 2…" at bounding box center [583, 302] width 590 height 61
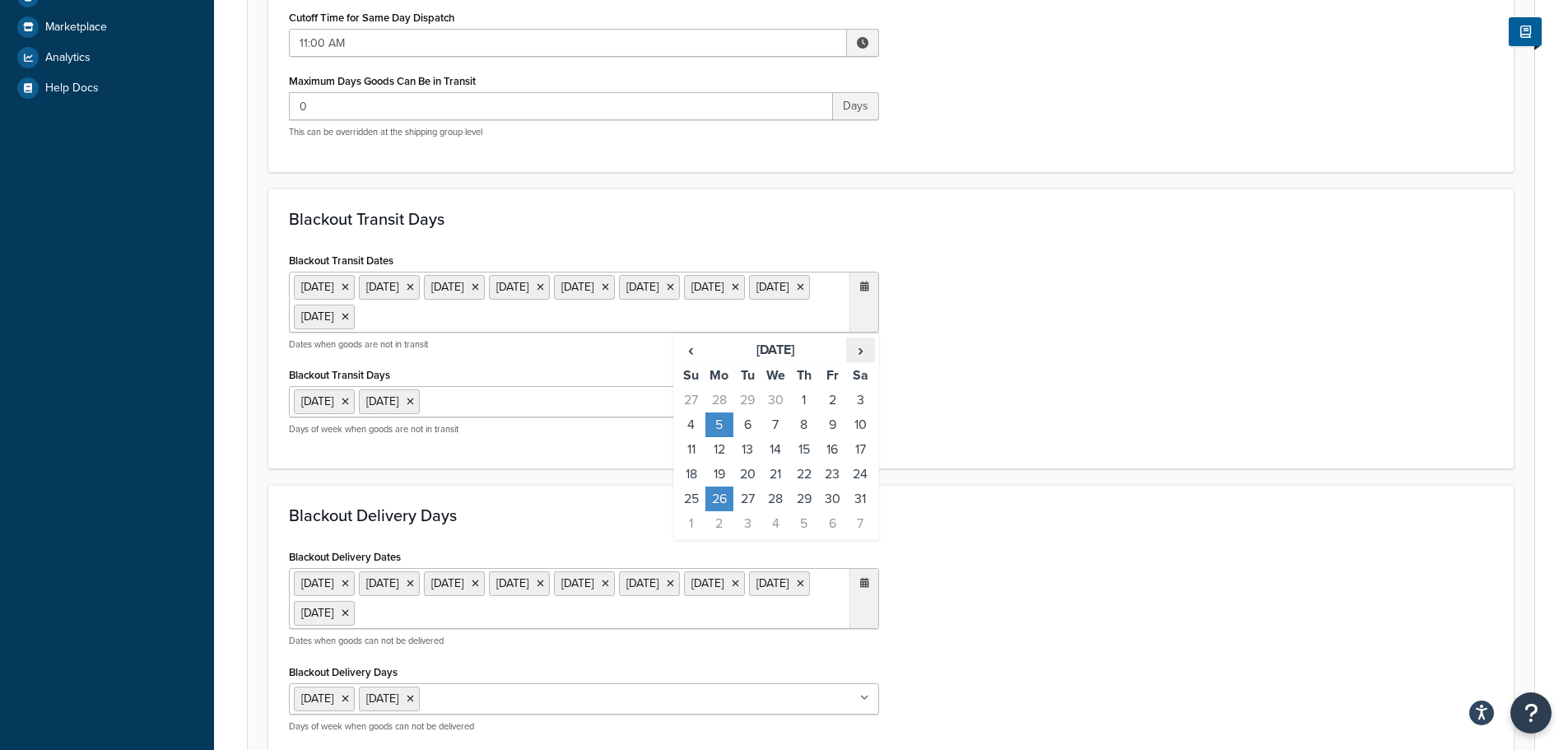
click at [869, 348] on span "›" at bounding box center [859, 350] width 26 height 23
click at [725, 491] on td "25" at bounding box center [719, 499] width 28 height 25
click at [962, 492] on div "Blackout Delivery Days Blackout Delivery Dates 6 May 2024 27 May 2024 26 Aug 20…" at bounding box center [891, 624] width 1245 height 280
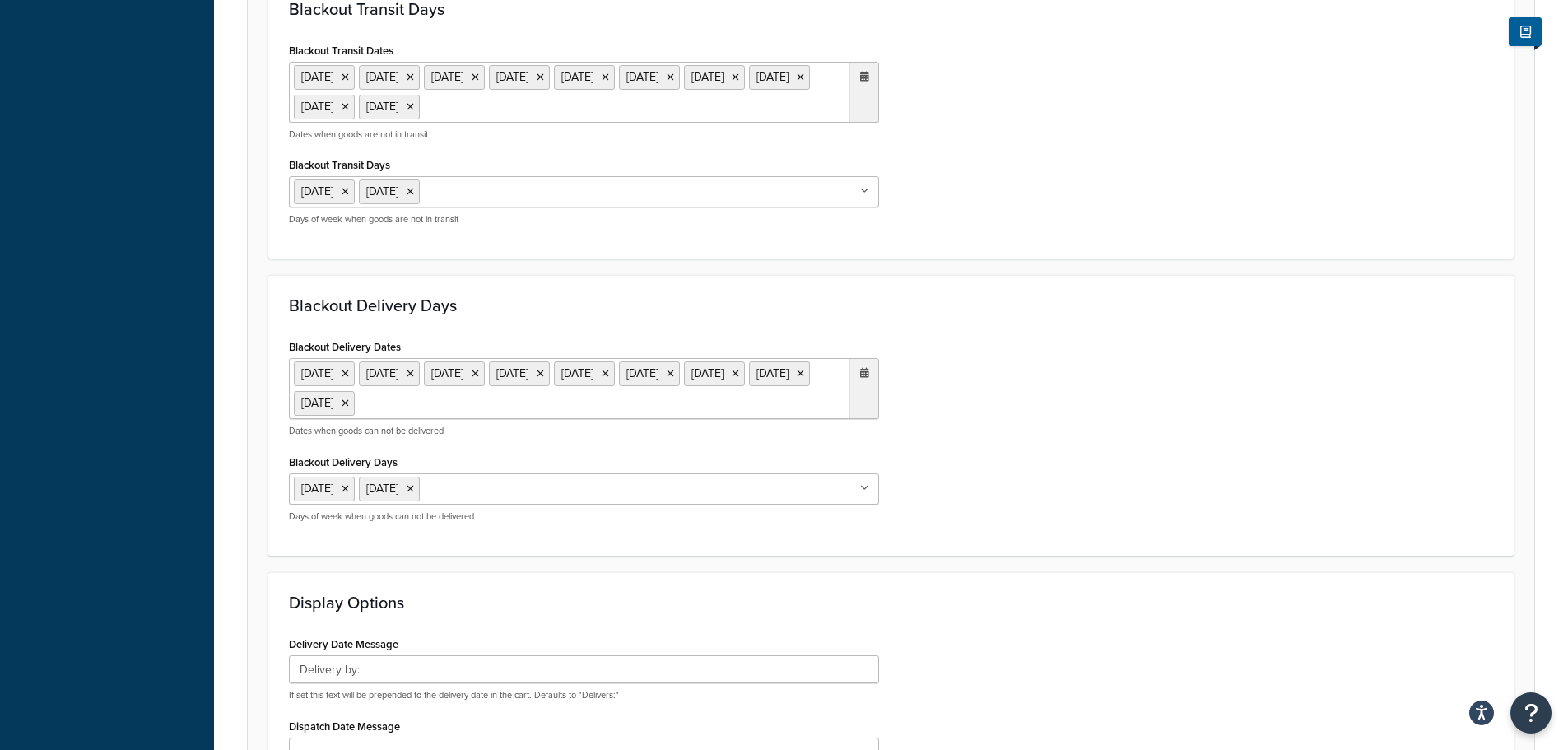
scroll to position [1071, 0]
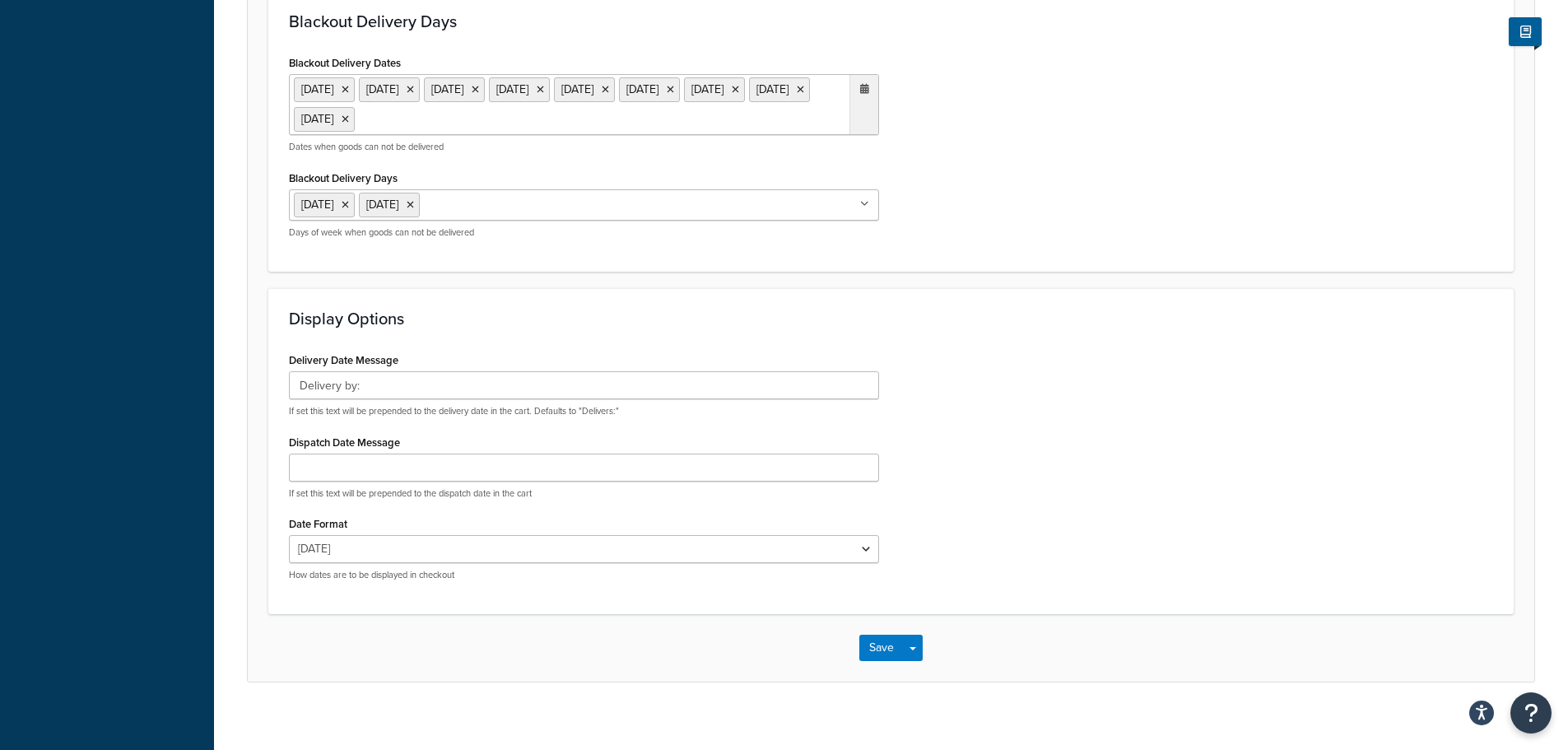
click at [707, 126] on ul "6 May 2024 27 May 2024 26 Aug 2024 25 Dec 2024 26 Dec 2024 18 Apr 2025 21 Apr 2…" at bounding box center [583, 105] width 590 height 61
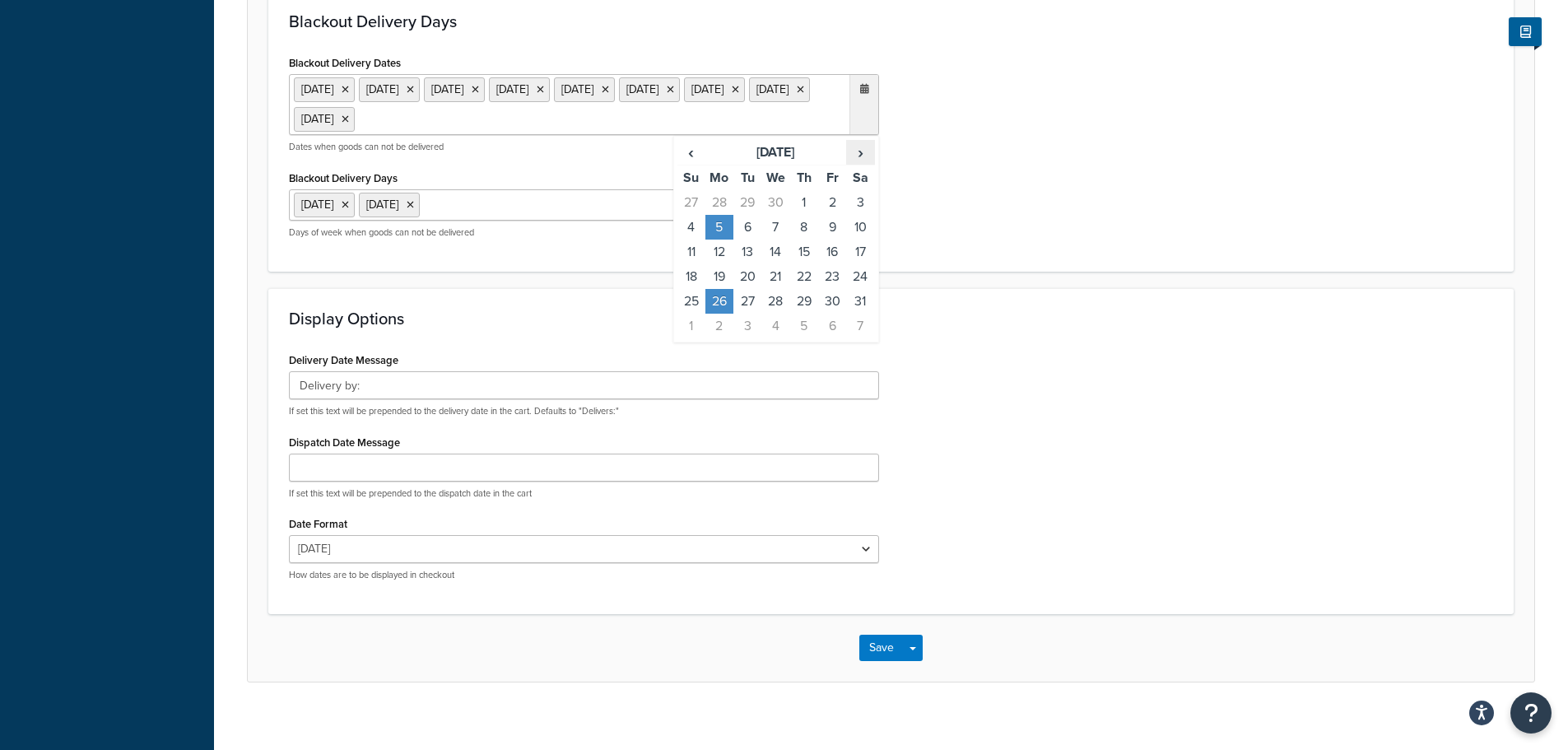
click at [850, 153] on span "›" at bounding box center [859, 152] width 26 height 23
click at [709, 301] on td "25" at bounding box center [719, 301] width 28 height 25
click at [992, 414] on div "Delivery Date Message Delivery by: If set this text will be prepended to the de…" at bounding box center [890, 470] width 1229 height 245
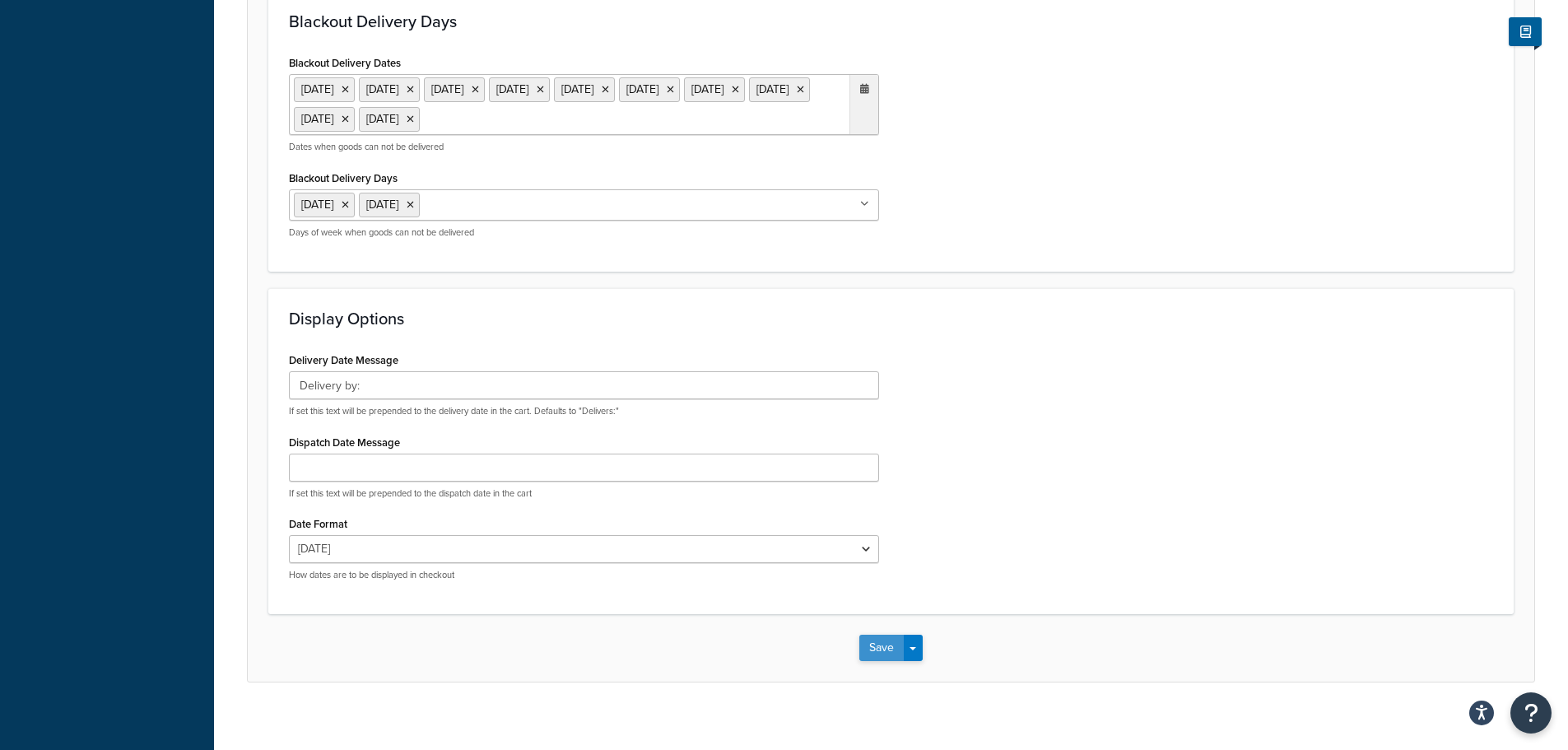
click at [896, 657] on button "Save" at bounding box center [881, 647] width 44 height 26
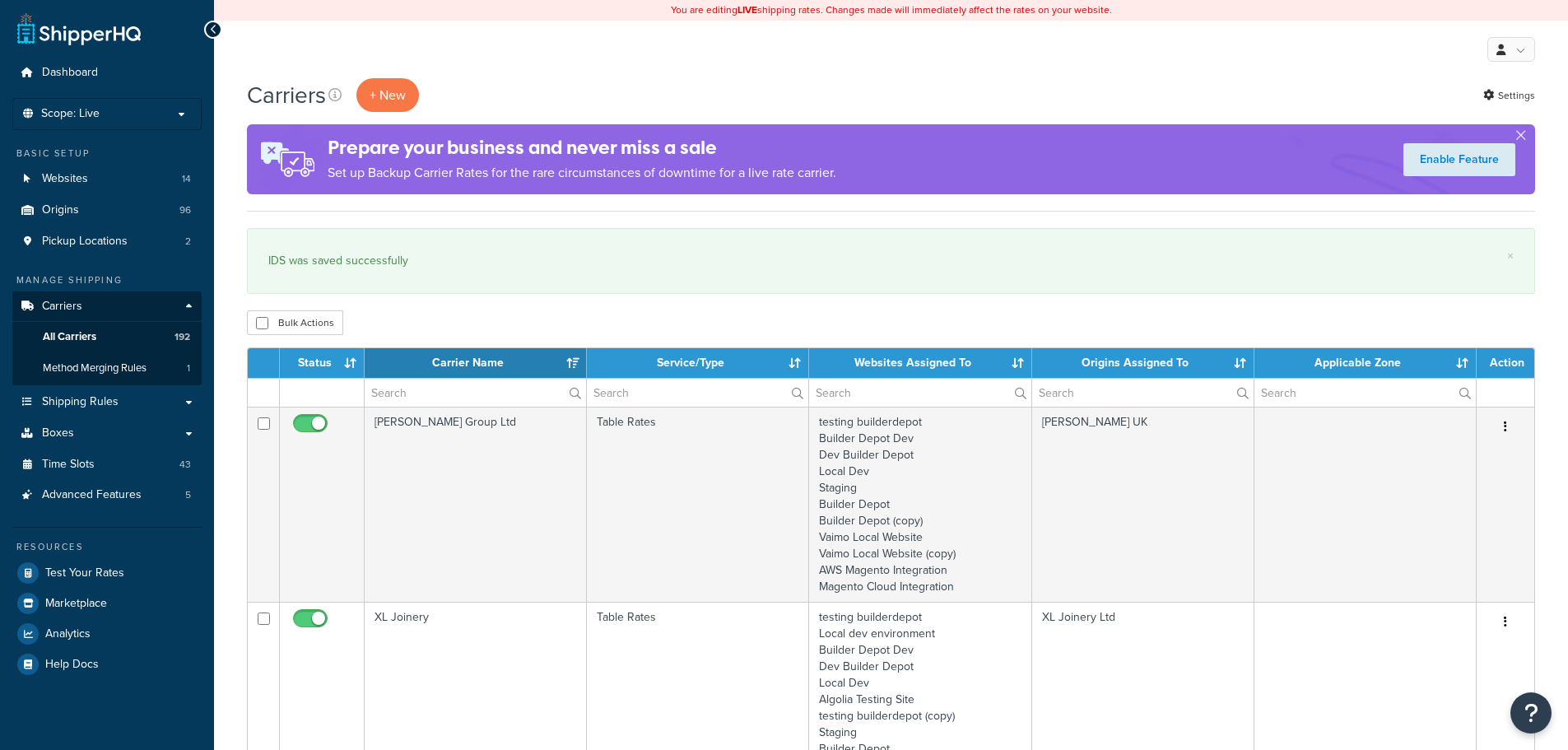
select select "15"
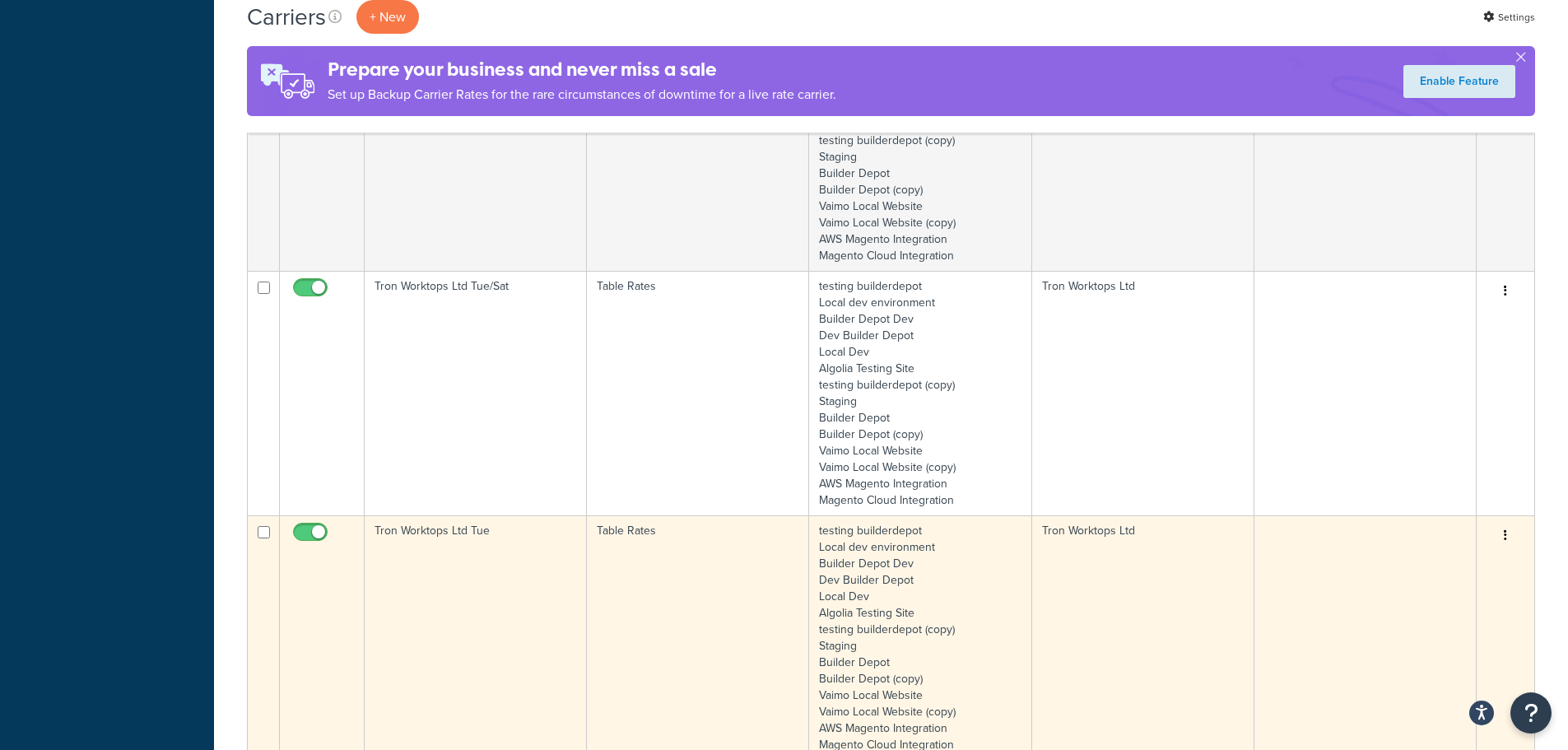
scroll to position [3046, 0]
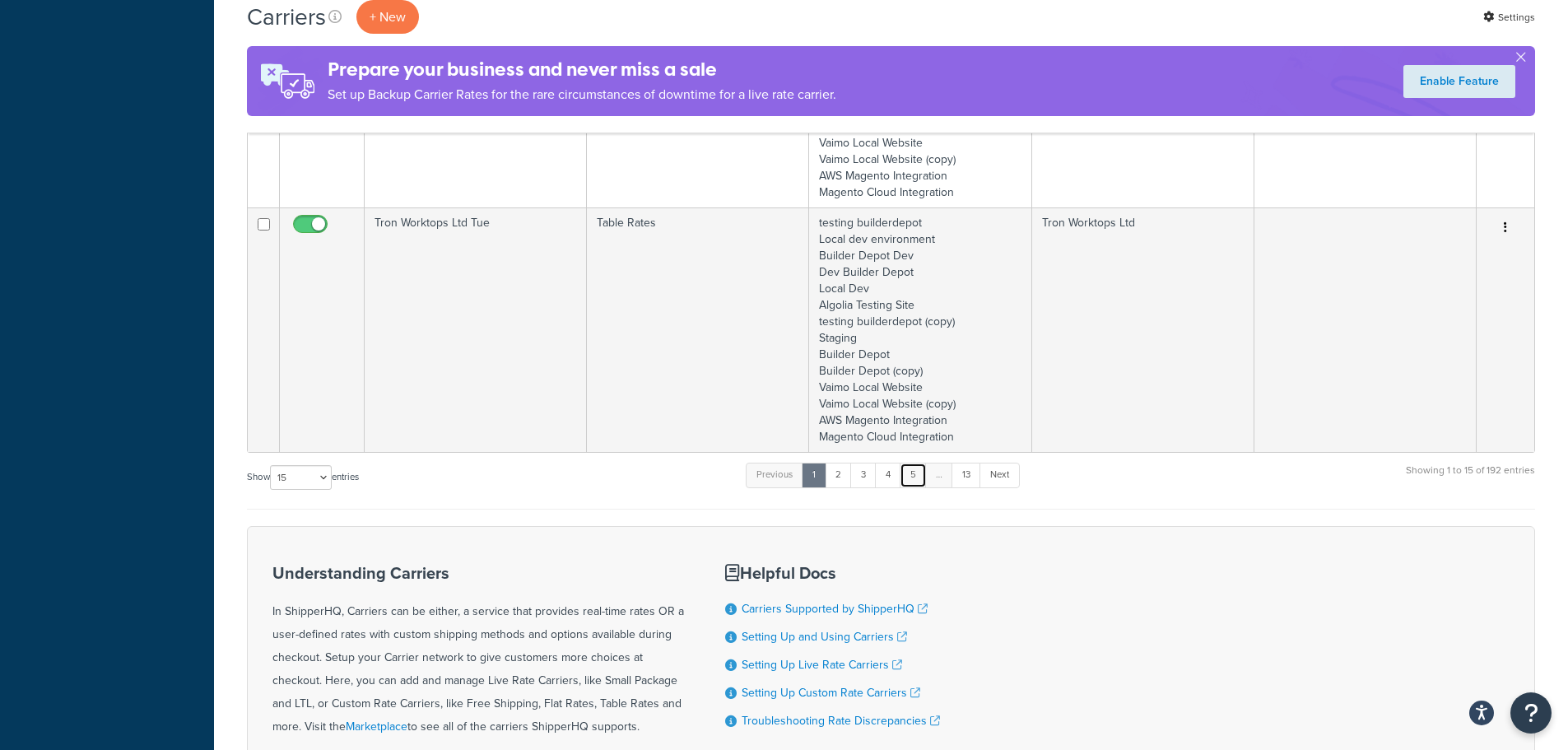
click at [917, 472] on link "5" at bounding box center [913, 475] width 27 height 25
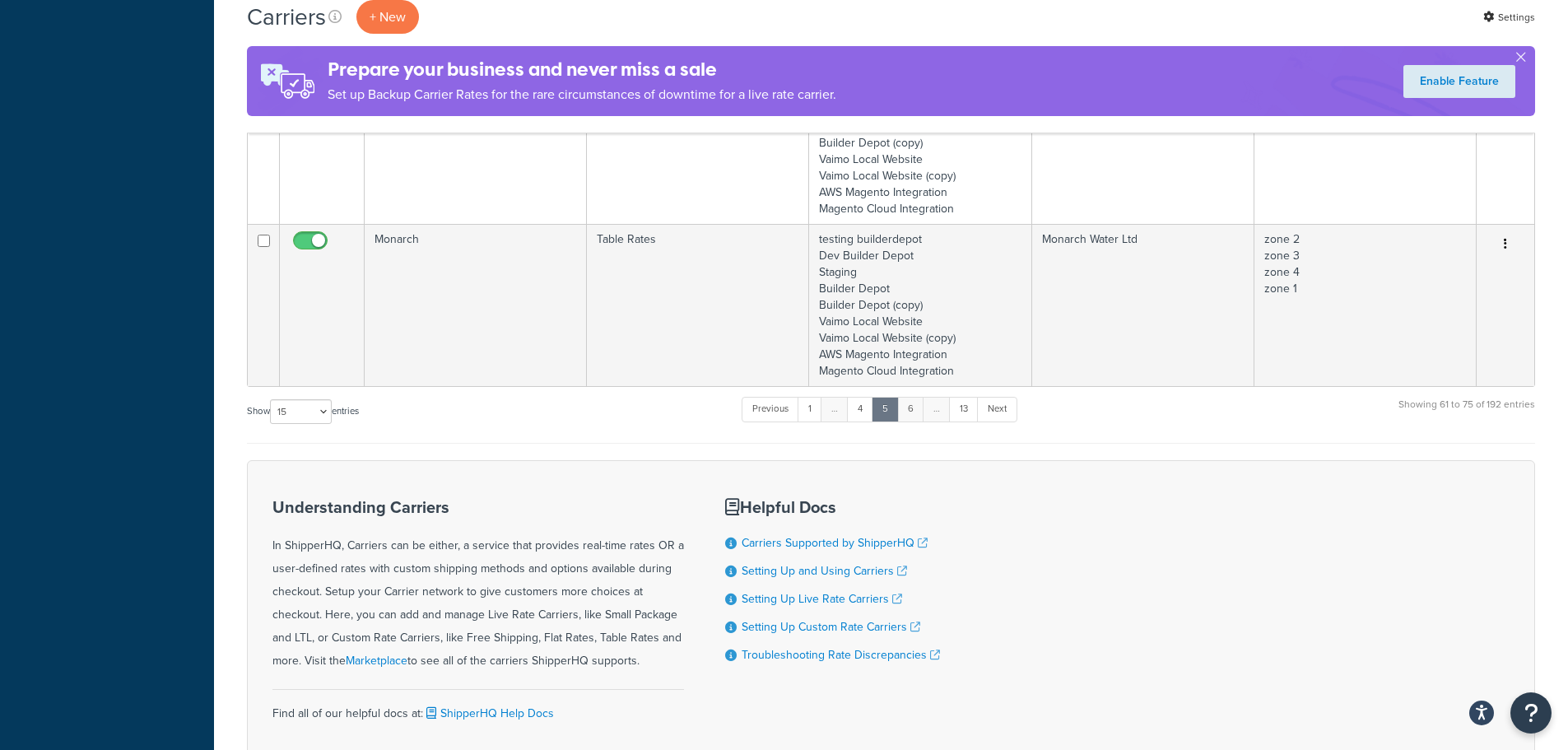
click at [911, 418] on link "6" at bounding box center [910, 409] width 27 height 25
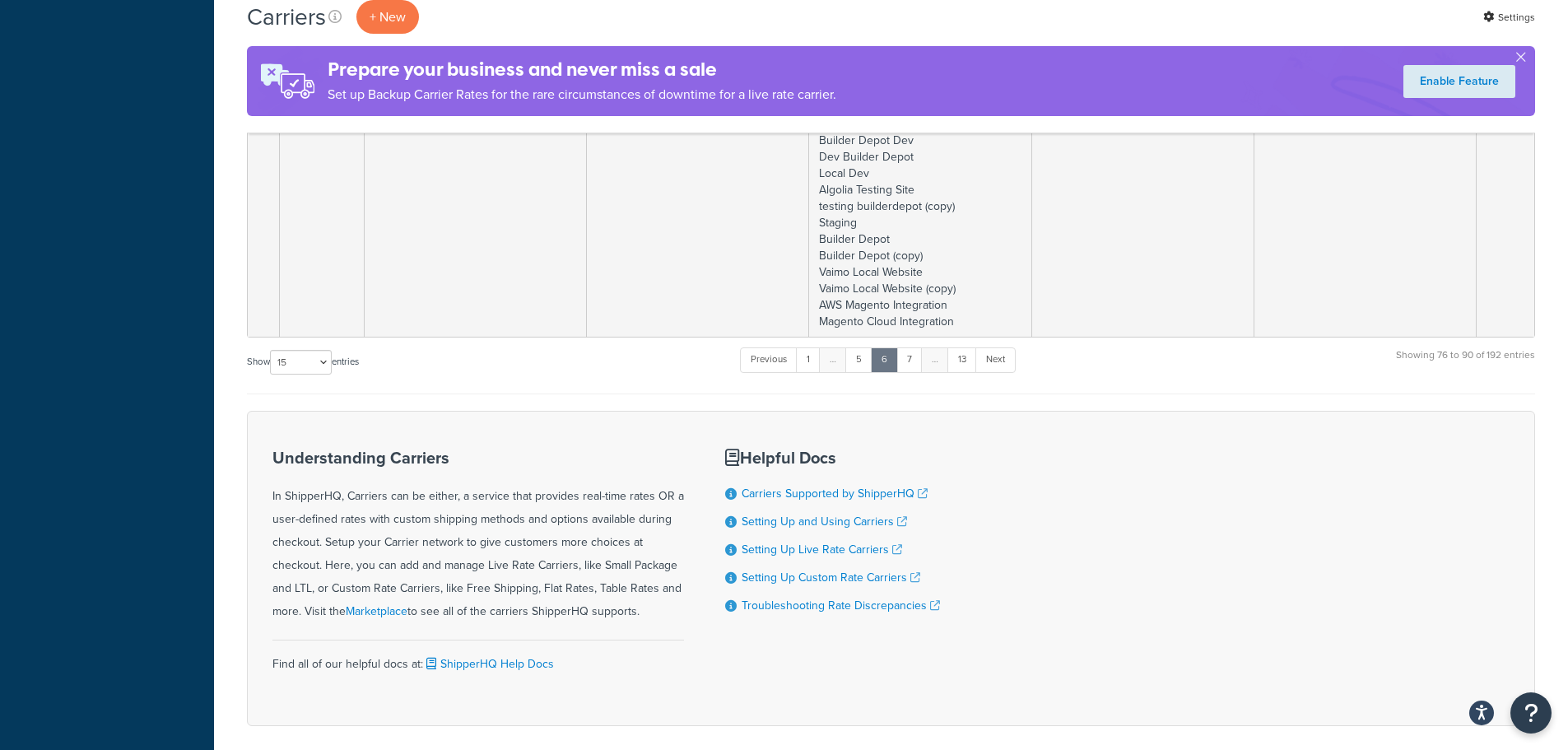
scroll to position [2635, 0]
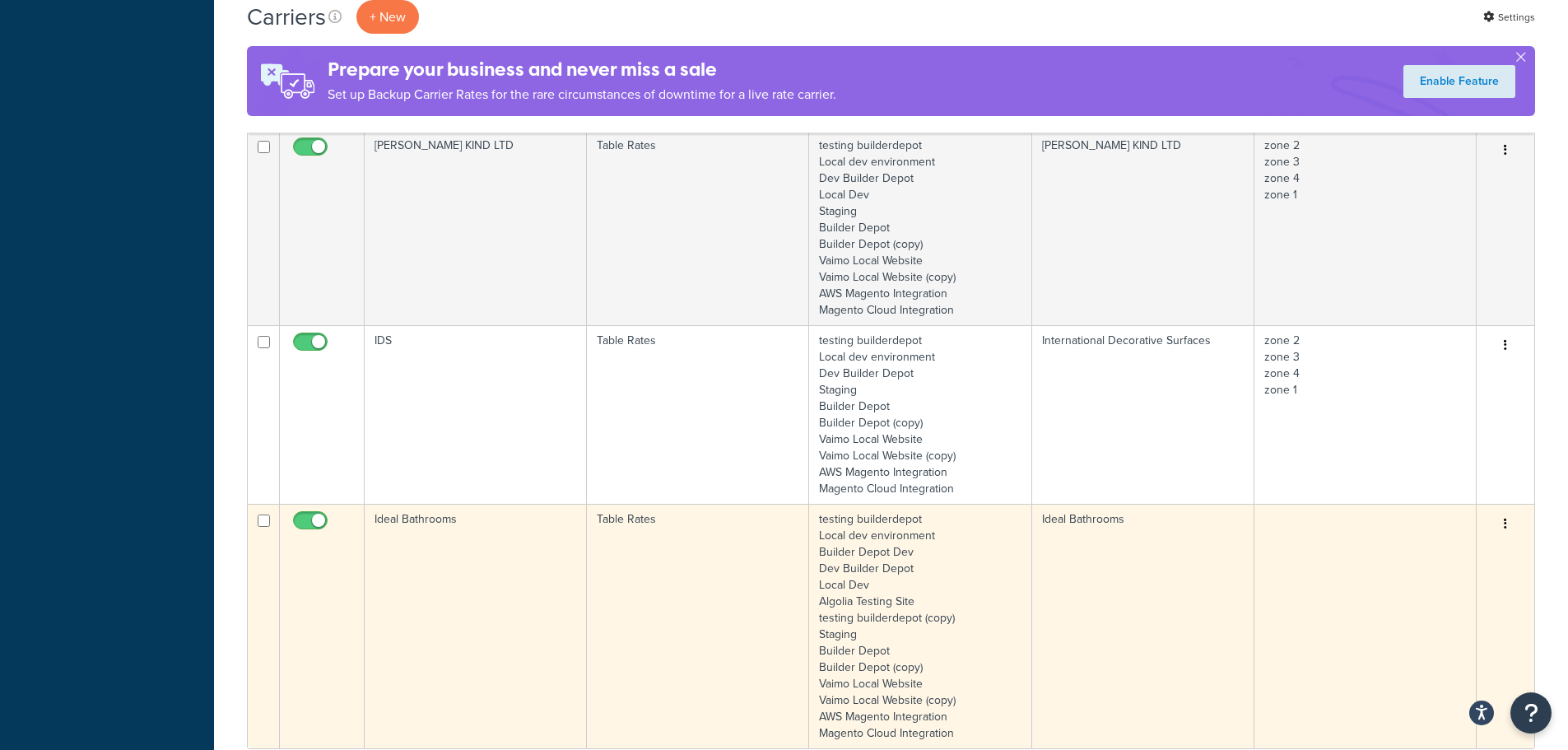
click at [481, 574] on td "Ideal Bathrooms" at bounding box center [476, 626] width 223 height 244
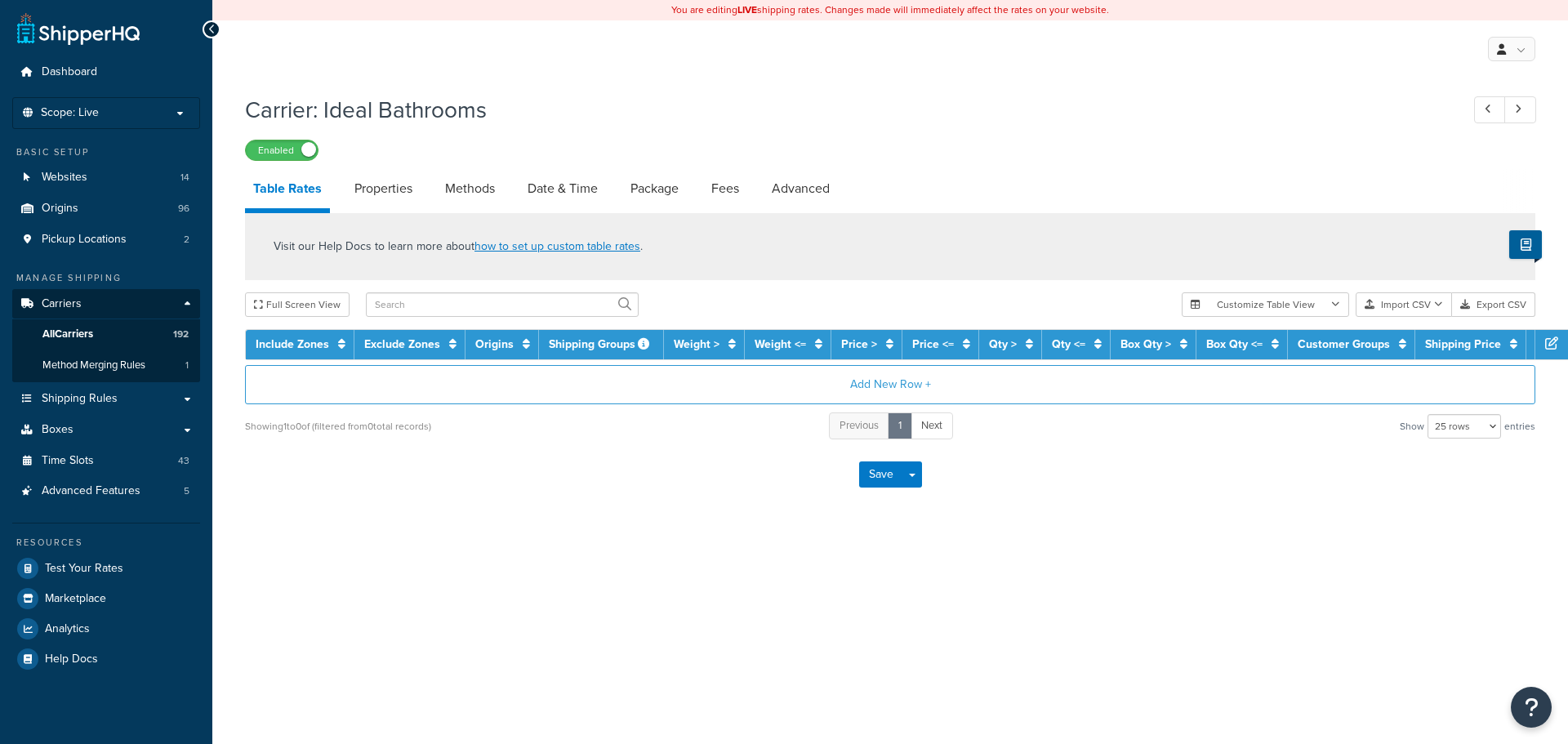
select select "25"
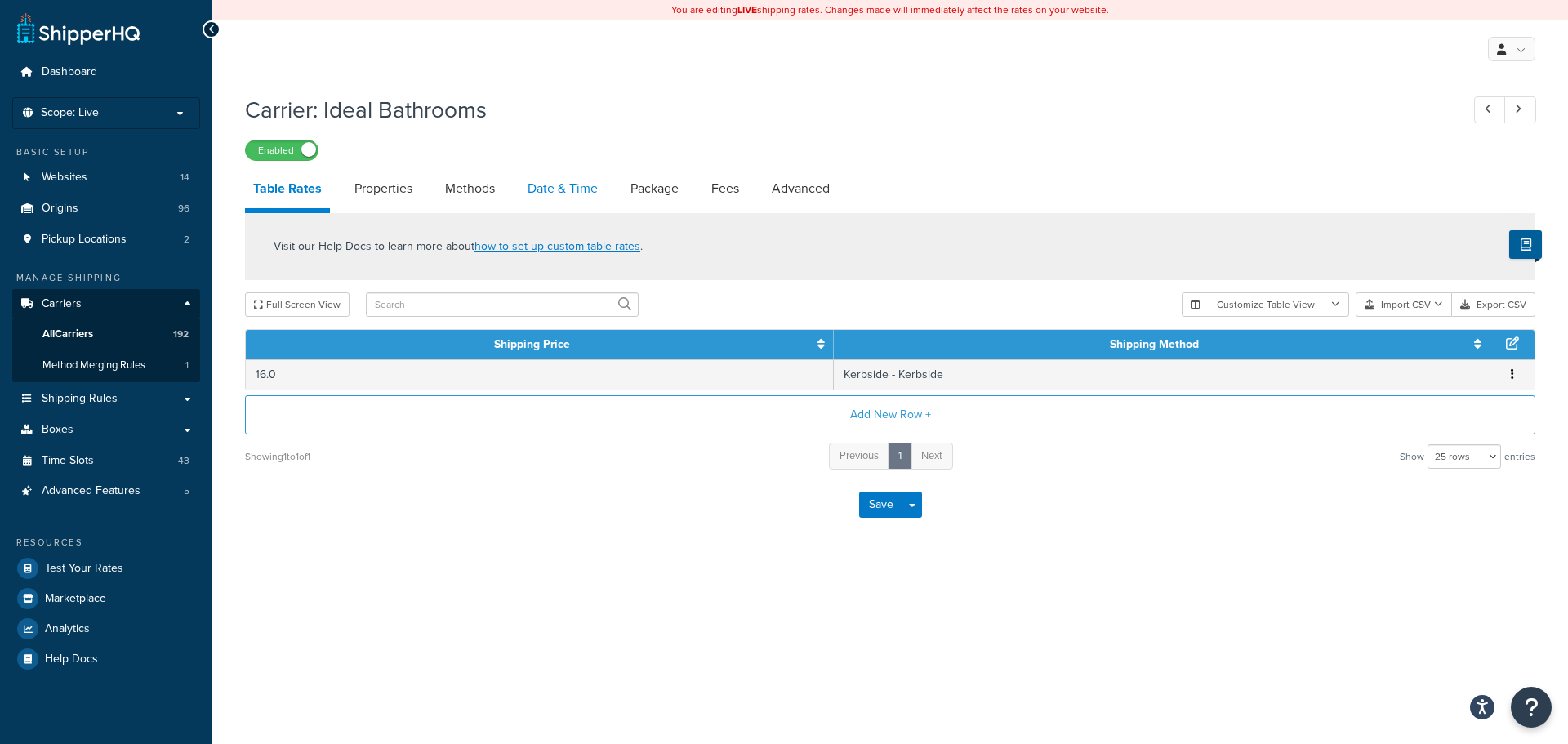
click at [552, 188] on link "Date & Time" at bounding box center [563, 188] width 86 height 39
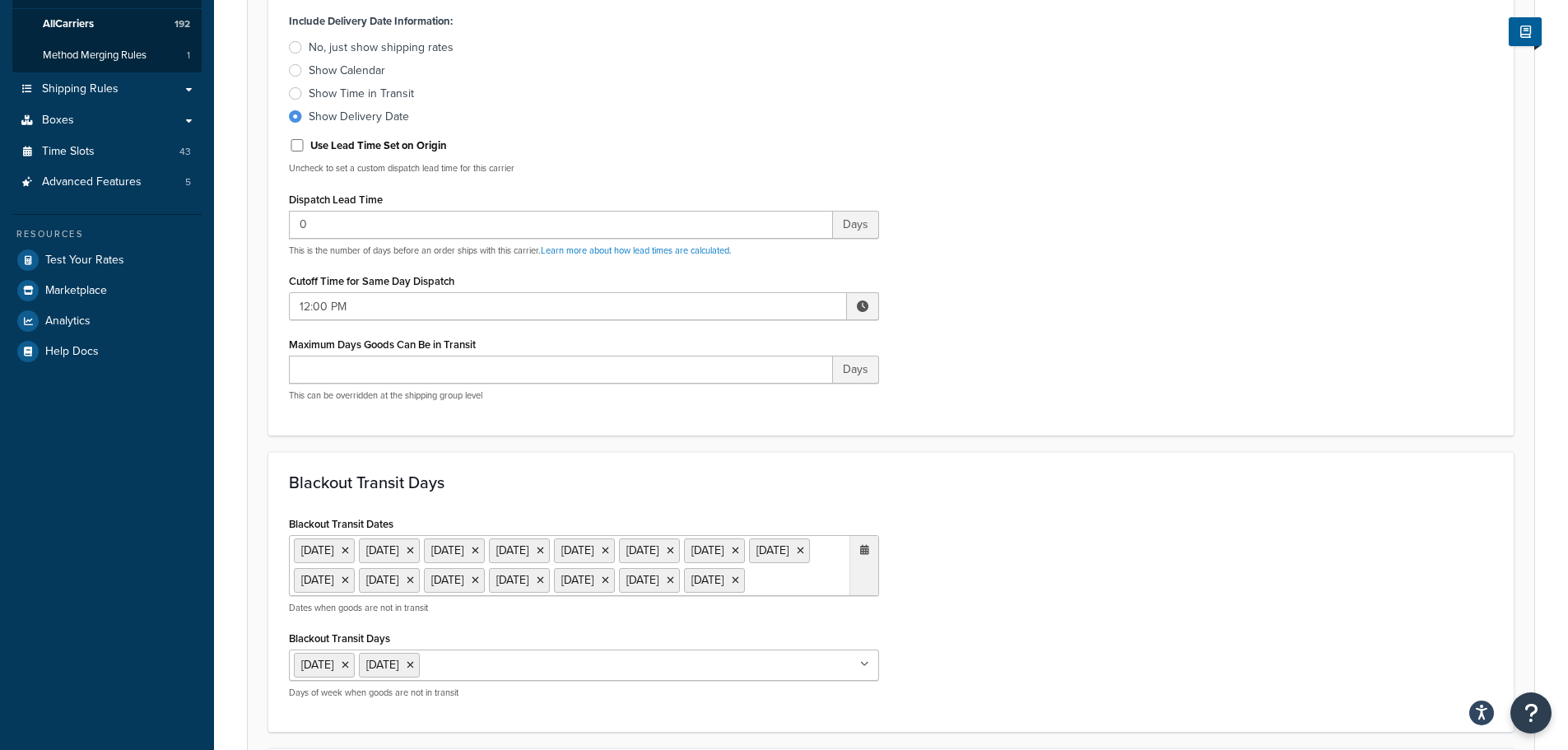
scroll to position [494, 0]
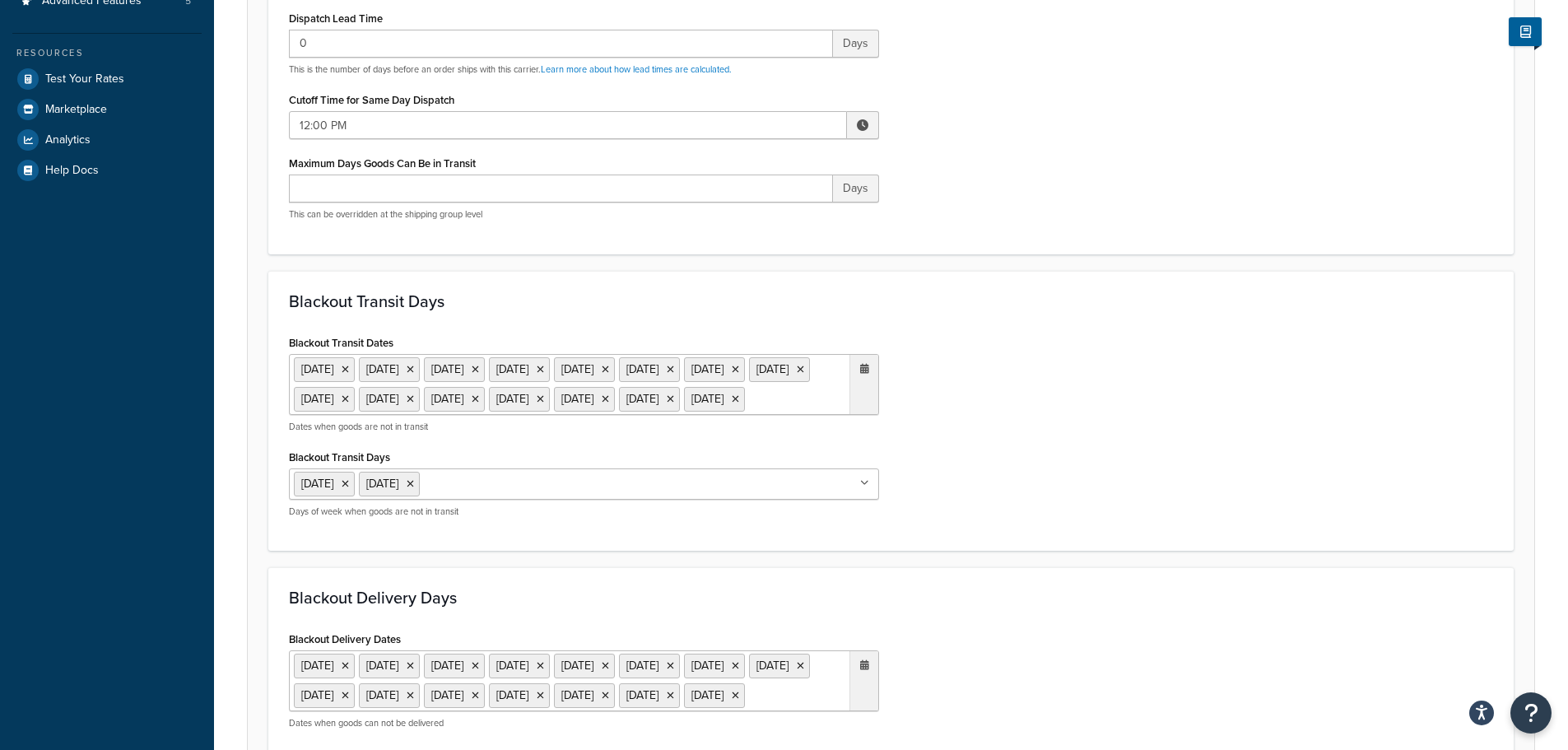
click at [783, 415] on ul "[DATE] [DATE] [DATE] [DATE] [DATE] [DATE] [DATE] [DATE] [DATE] [DATE] [DATE] [D…" at bounding box center [583, 384] width 590 height 61
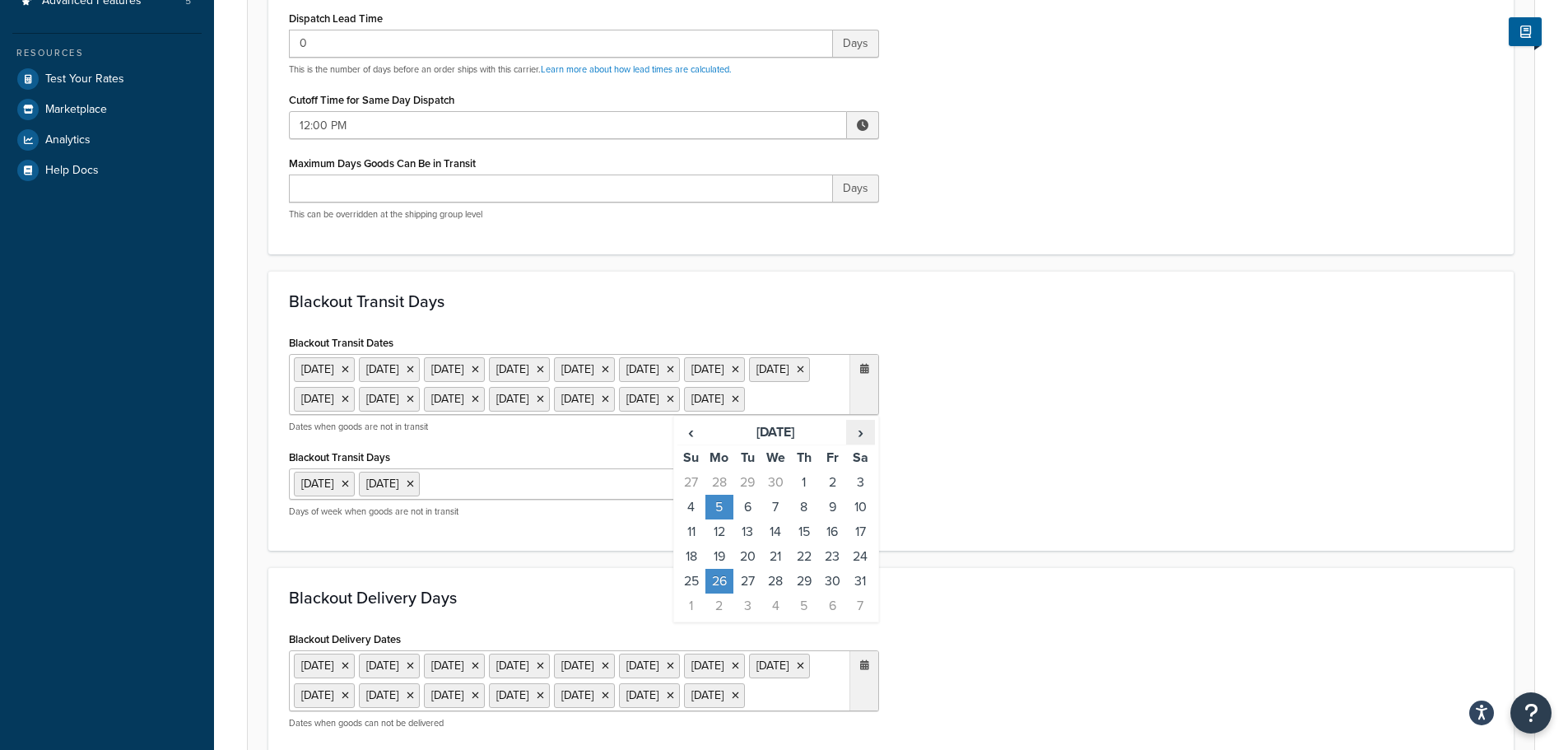
click at [859, 444] on span "›" at bounding box center [859, 433] width 26 height 23
click at [720, 593] on td "25" at bounding box center [719, 582] width 28 height 25
click at [1098, 531] on div "Blackout Transit Dates 6 May 2024 27 May 2024 26 Aug 2024 23 Dec 2024 24 Dec 20…" at bounding box center [890, 430] width 1229 height 200
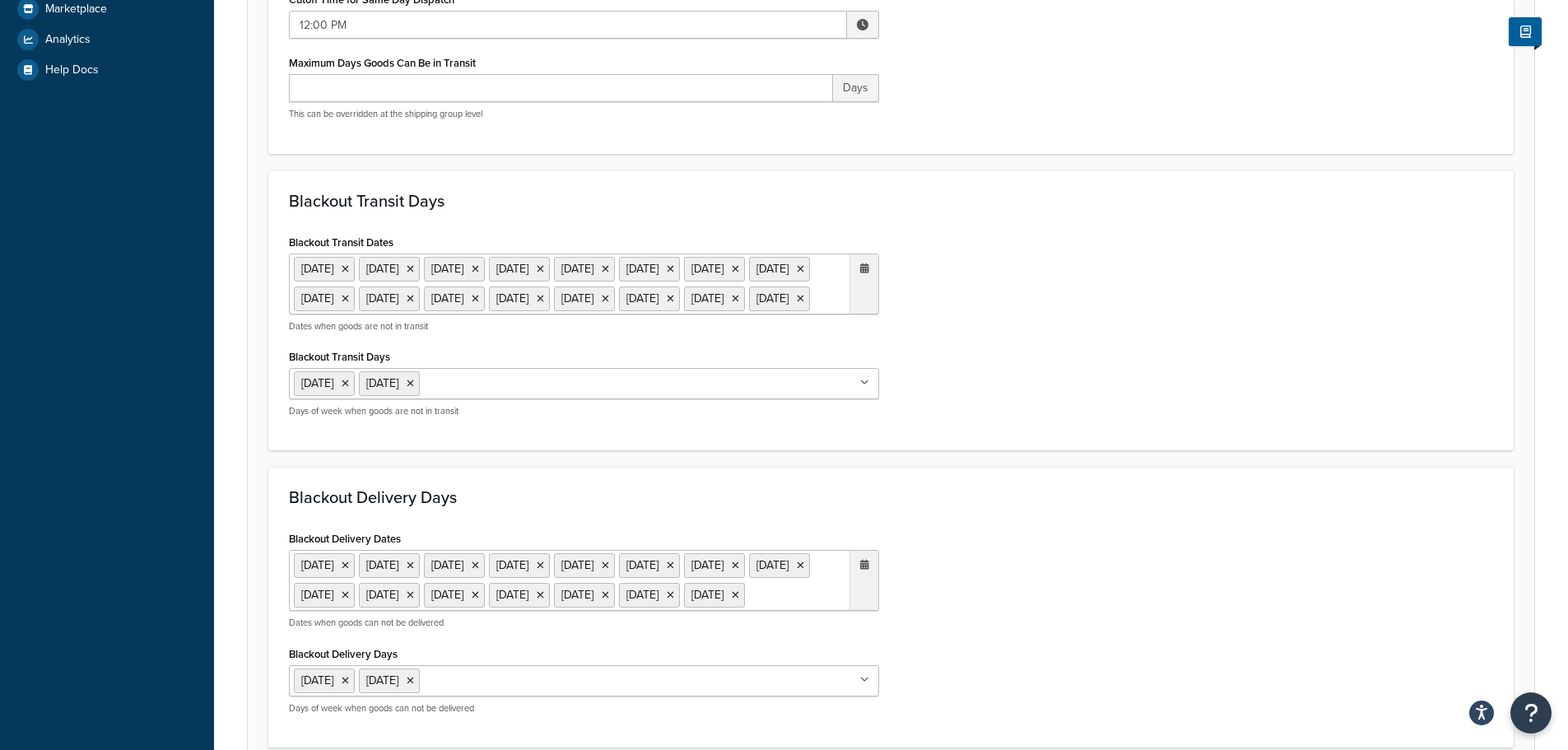
scroll to position [824, 0]
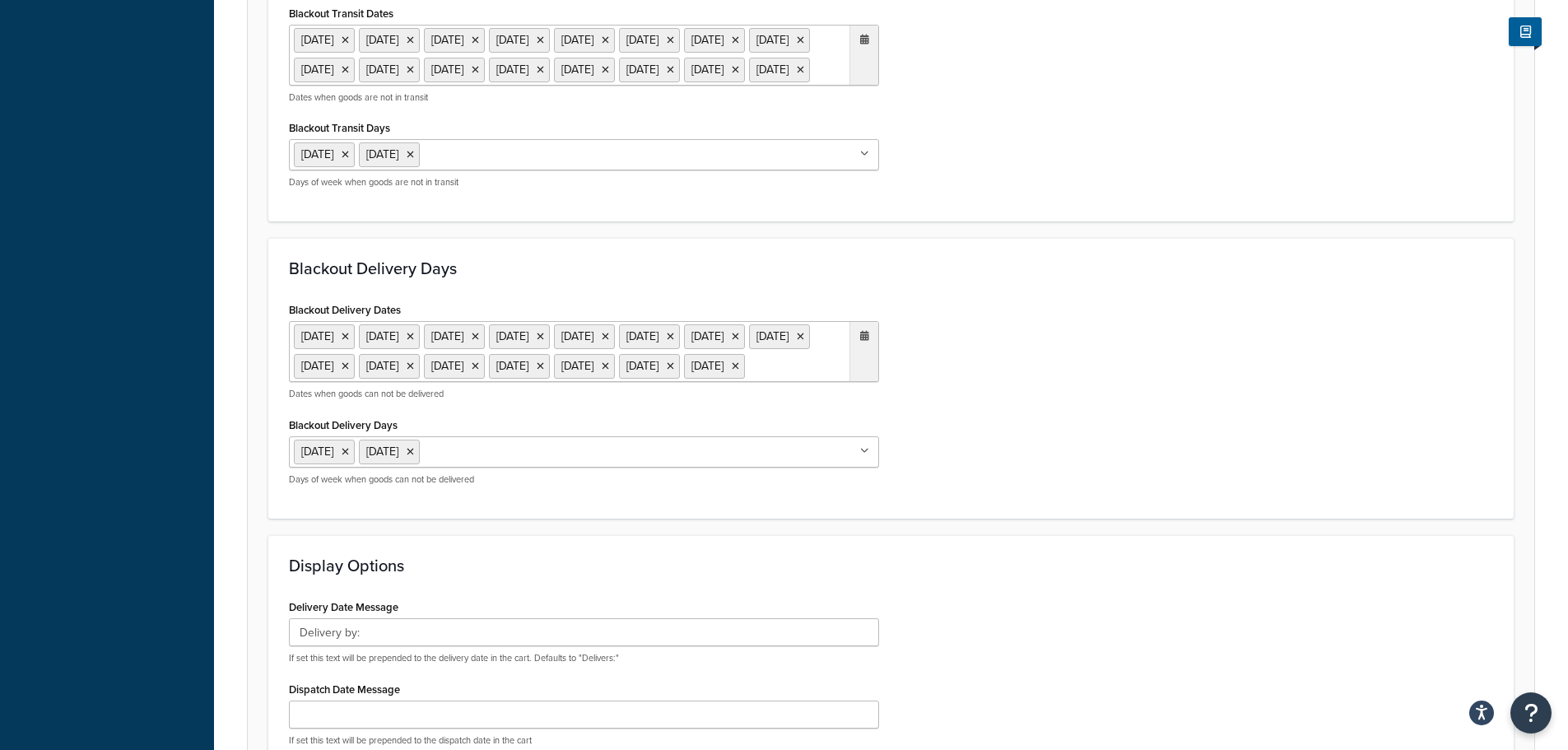
click at [824, 382] on ul "6 May 2024 27 May 2024 26 Aug 2024 23 Dec 2024 24 Dec 2024 25 Dec 2024 26 Dec 2…" at bounding box center [583, 352] width 590 height 61
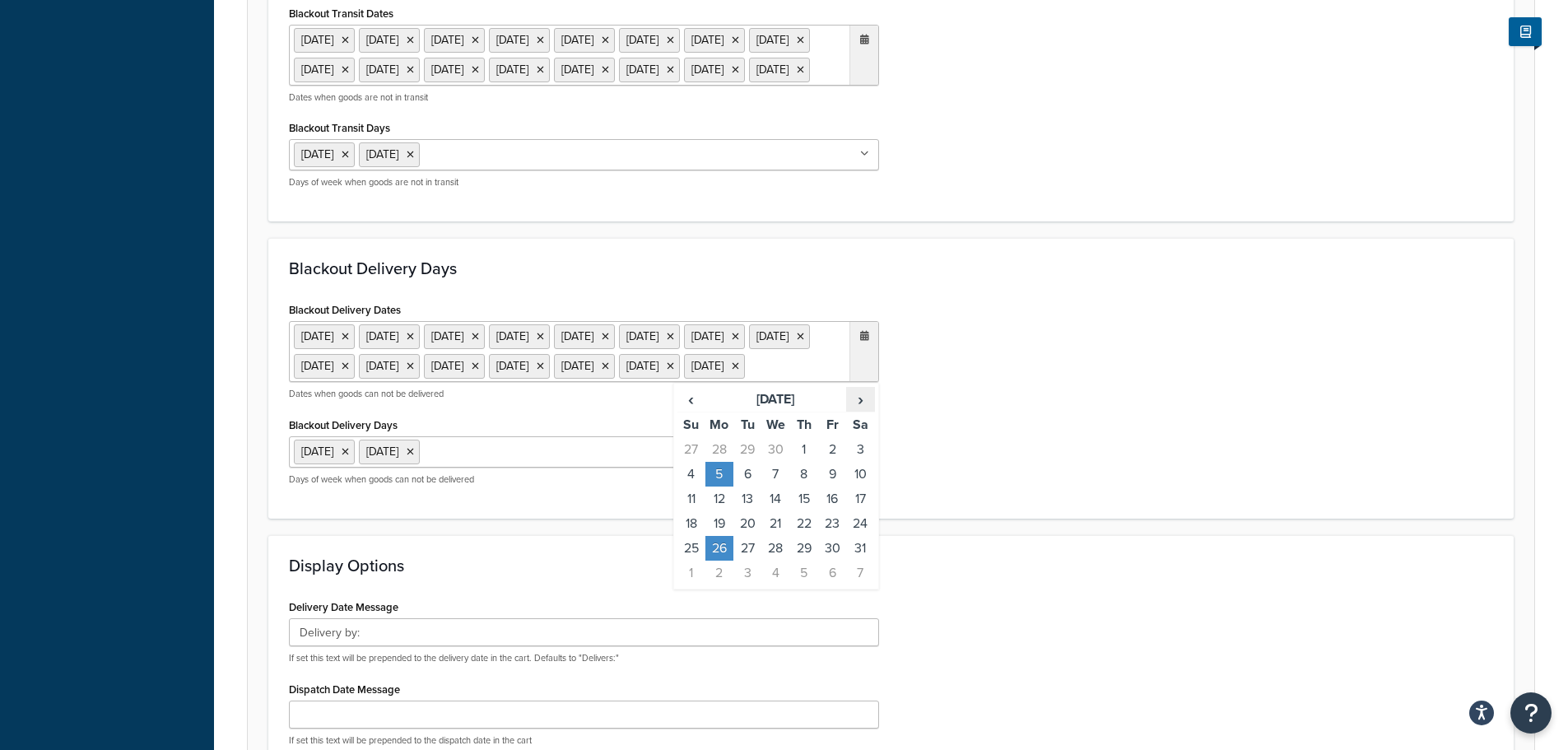
click at [871, 411] on span "›" at bounding box center [859, 399] width 26 height 23
click at [718, 561] on td "25" at bounding box center [719, 548] width 28 height 25
click at [1006, 519] on div "Blackout Delivery Days Blackout Delivery Dates 6 May 2024 27 May 2024 26 Aug 20…" at bounding box center [891, 378] width 1245 height 280
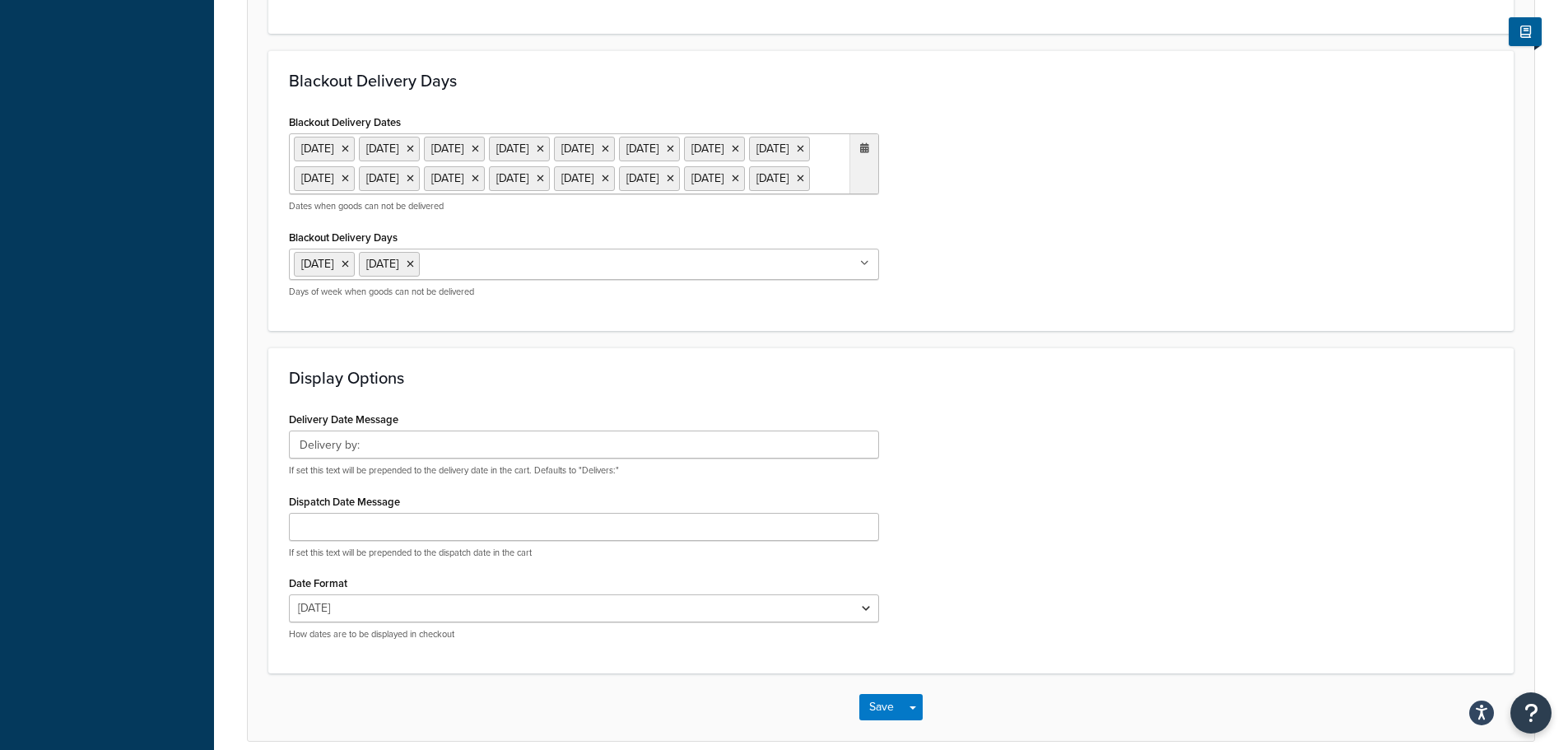
scroll to position [1204, 0]
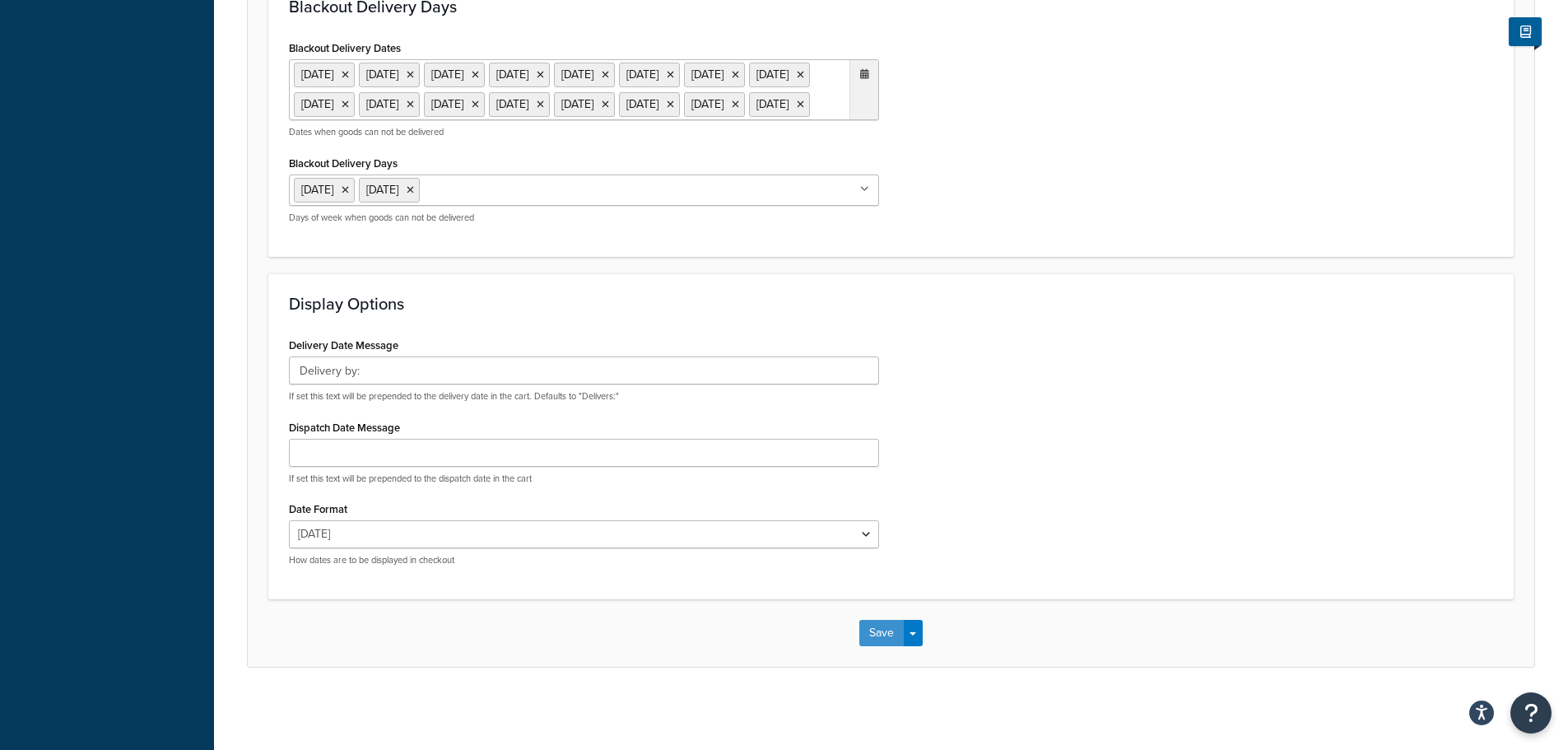
click at [868, 632] on button "Save" at bounding box center [881, 633] width 44 height 26
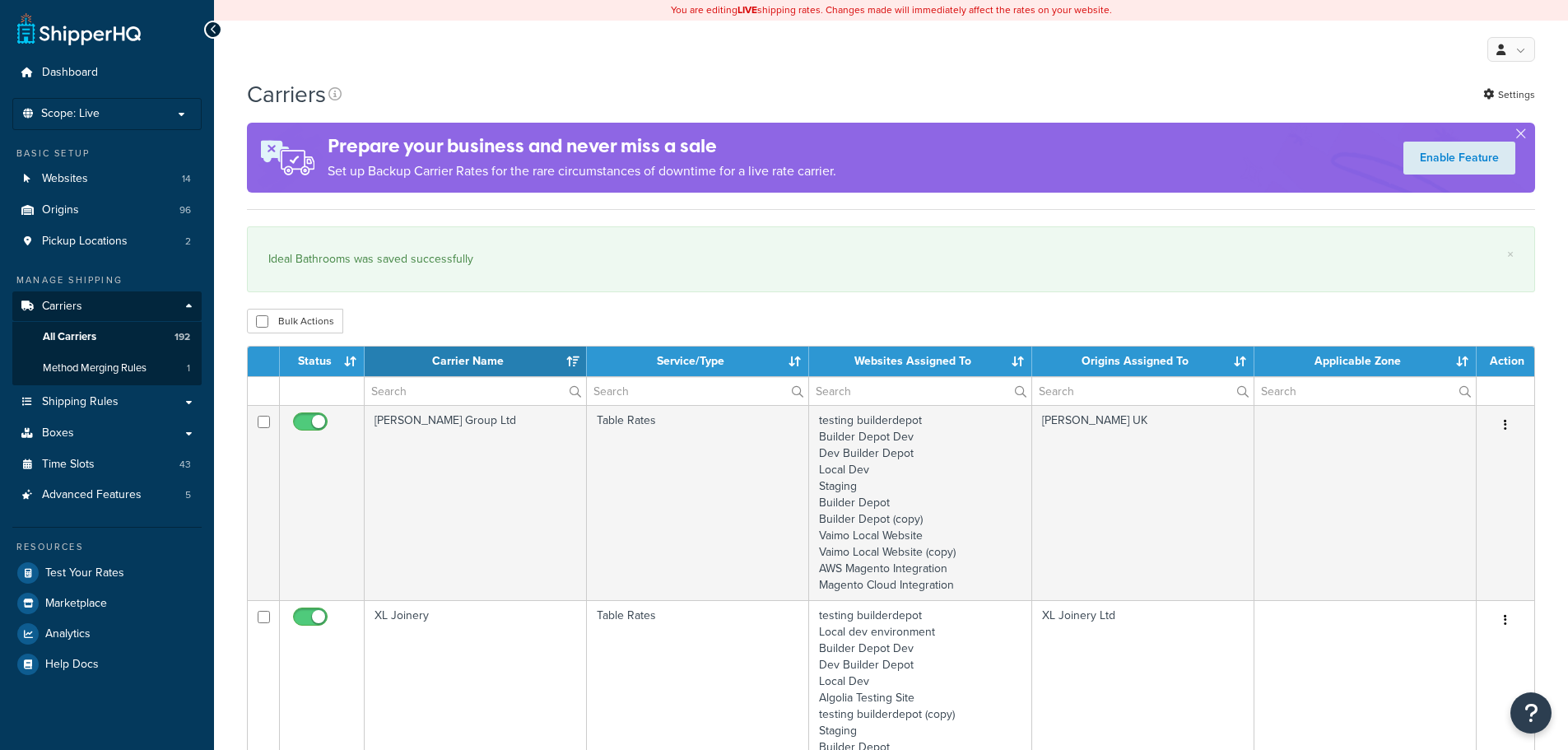
select select "15"
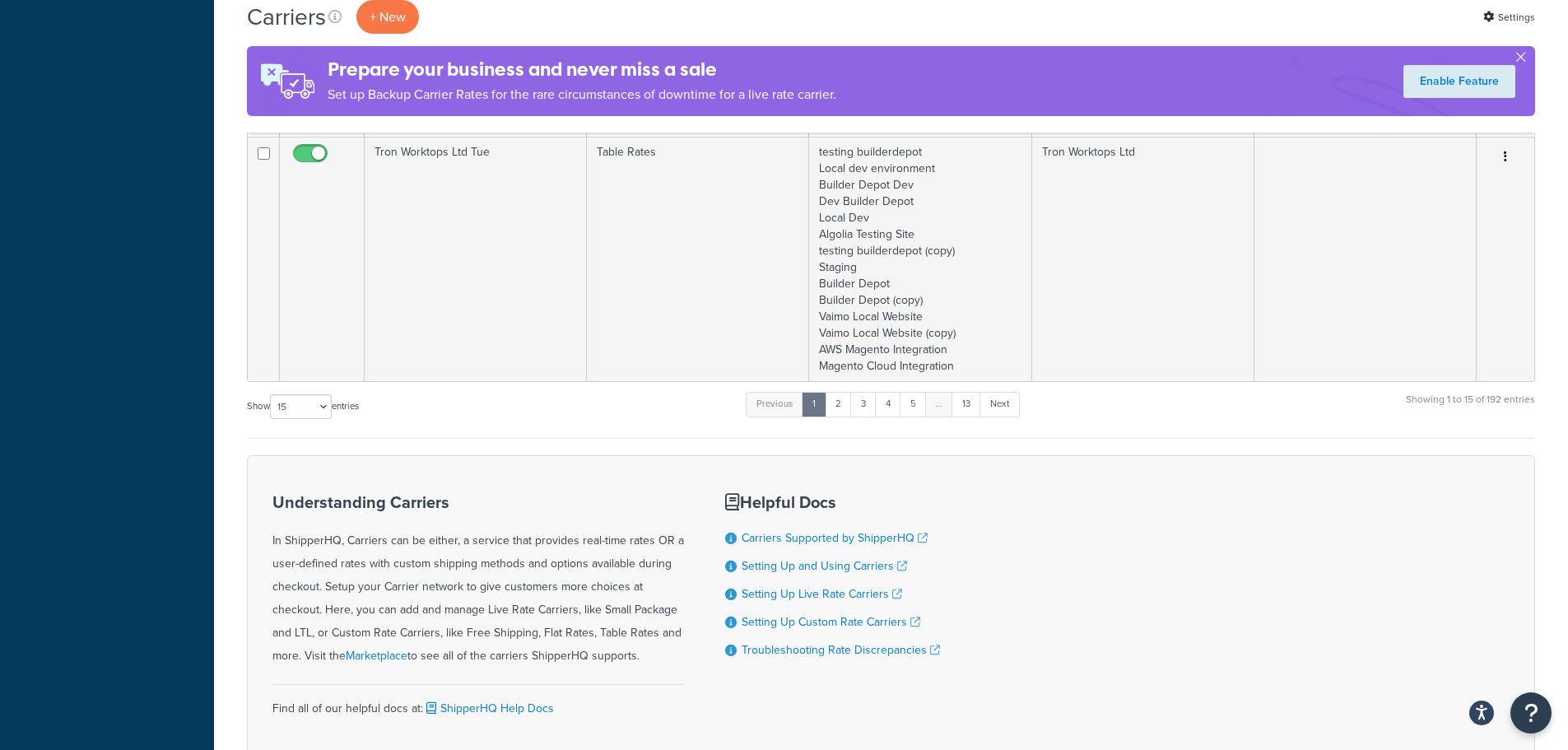
scroll to position [3129, 0]
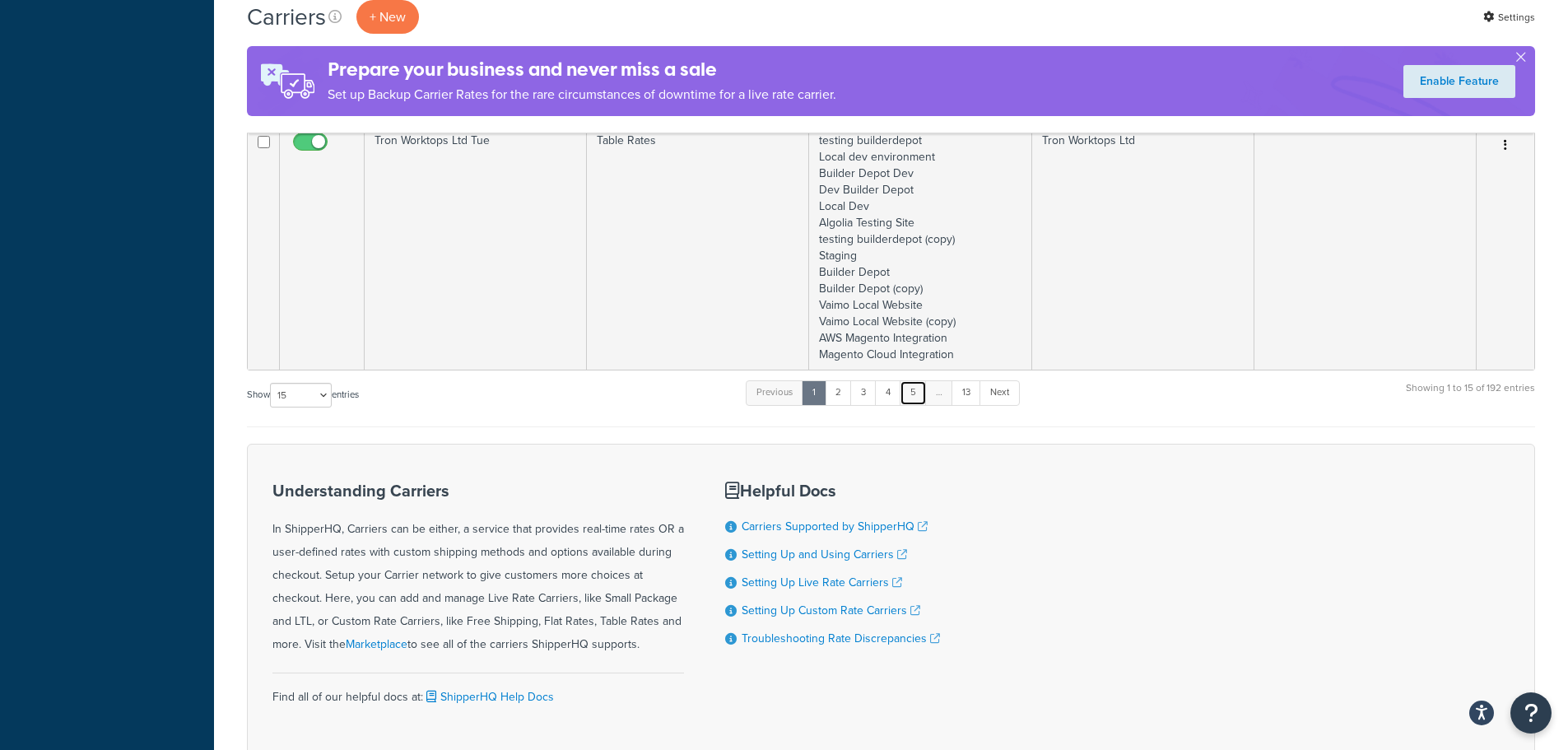
click at [927, 393] on link "5" at bounding box center [913, 393] width 27 height 25
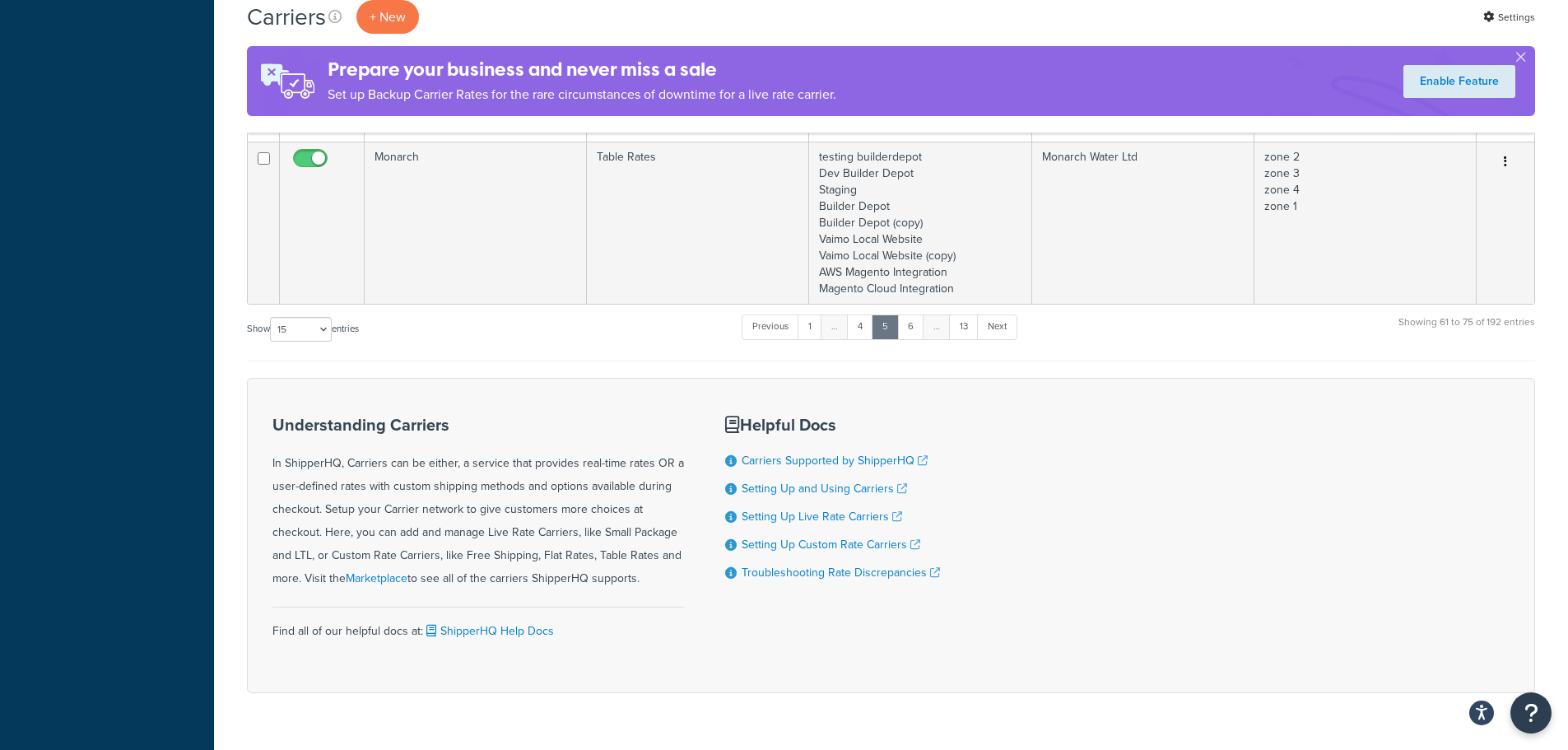
click at [928, 393] on div "Understanding Carriers In ShipperHQ, Carriers can be either, a service that pro…" at bounding box center [890, 535] width 1288 height 316
click at [910, 347] on div "Previous 1 … 4 5 6 … 13 Next" at bounding box center [879, 331] width 275 height 35
click at [909, 332] on link "6" at bounding box center [910, 327] width 27 height 25
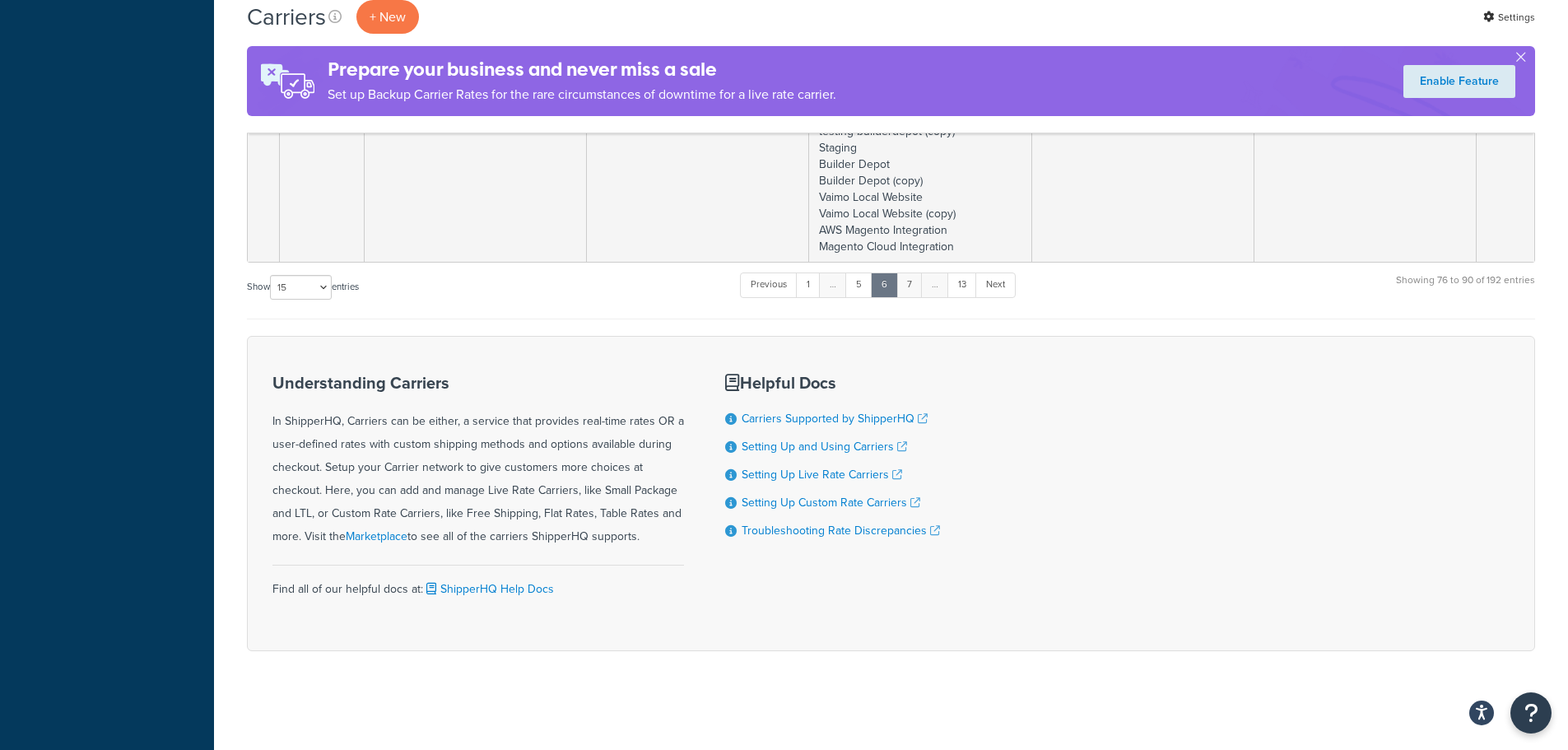
click at [906, 291] on link "7" at bounding box center [909, 285] width 26 height 25
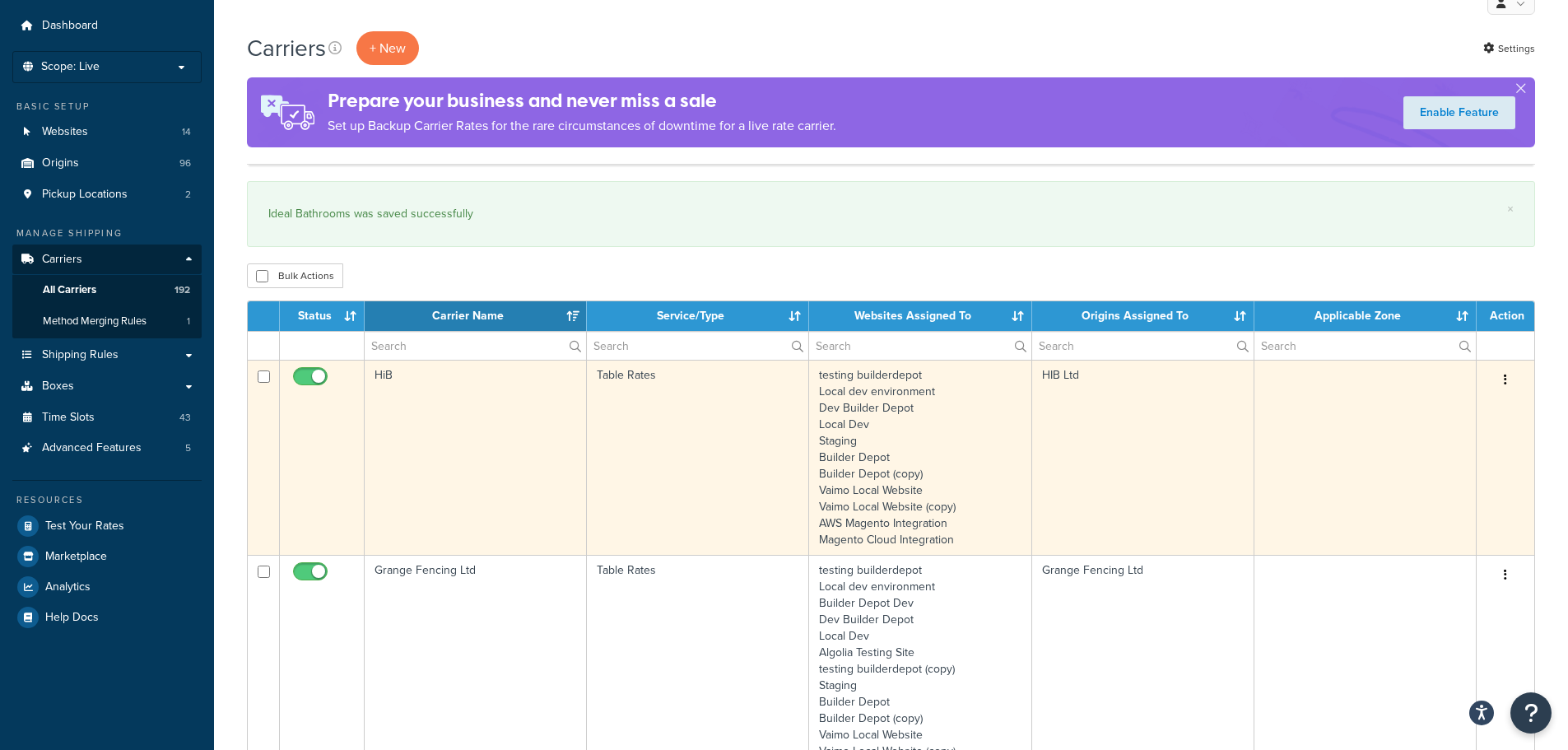
scroll to position [0, 0]
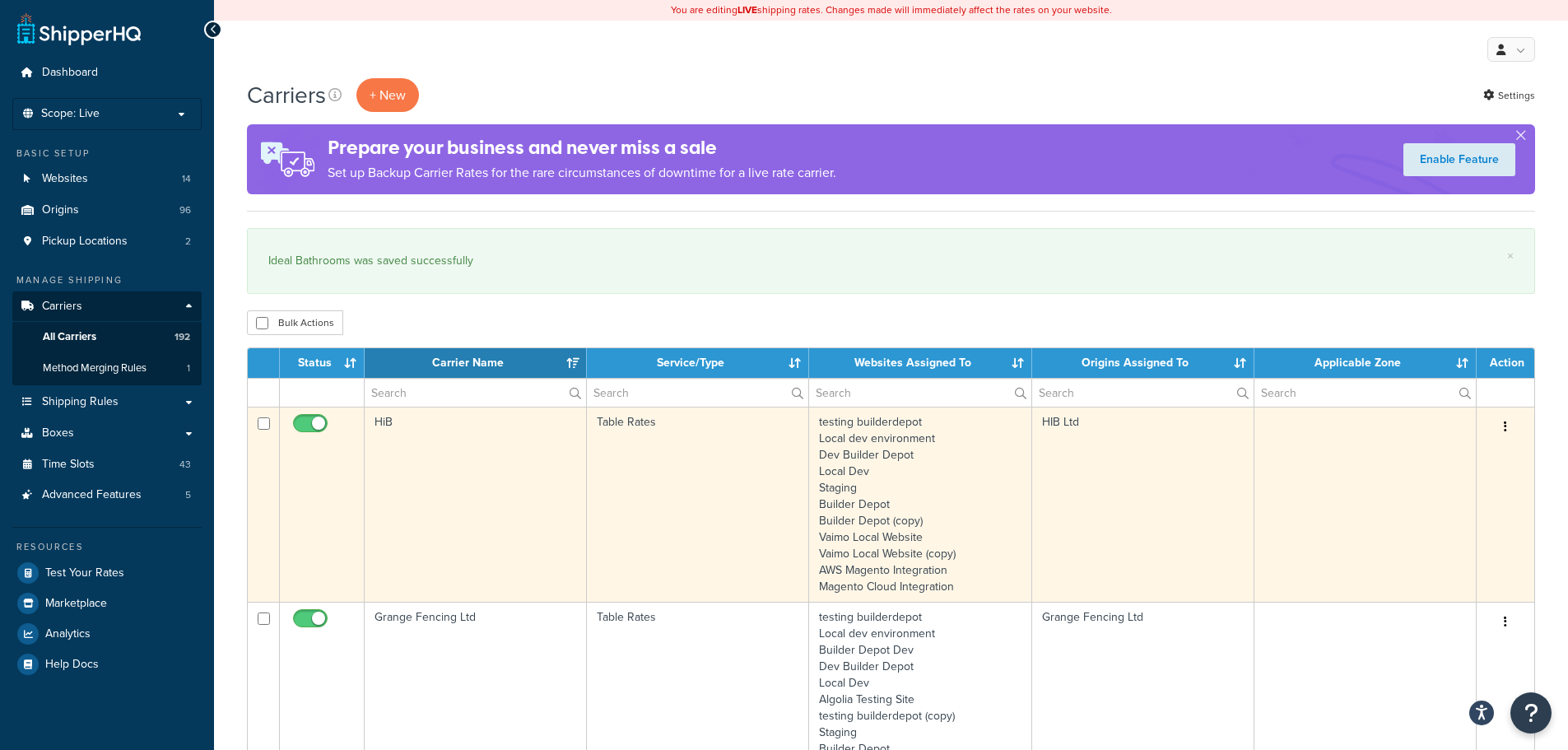
click at [448, 491] on td "HiB" at bounding box center [476, 504] width 223 height 195
click at [448, 491] on td "HiB" at bounding box center [476, 504] width 223 height 195
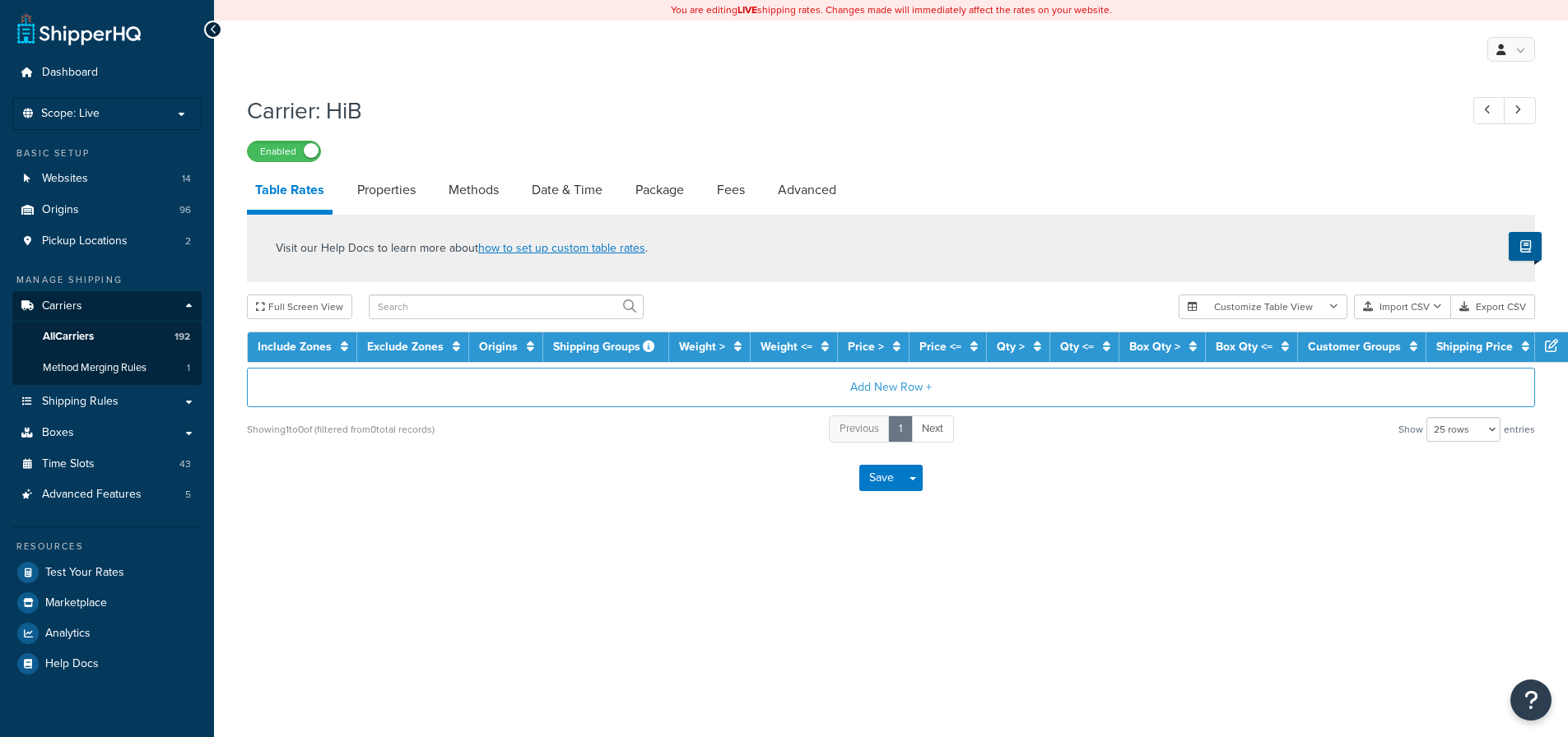
select select "25"
click at [554, 192] on link "Date & Time" at bounding box center [567, 190] width 87 height 39
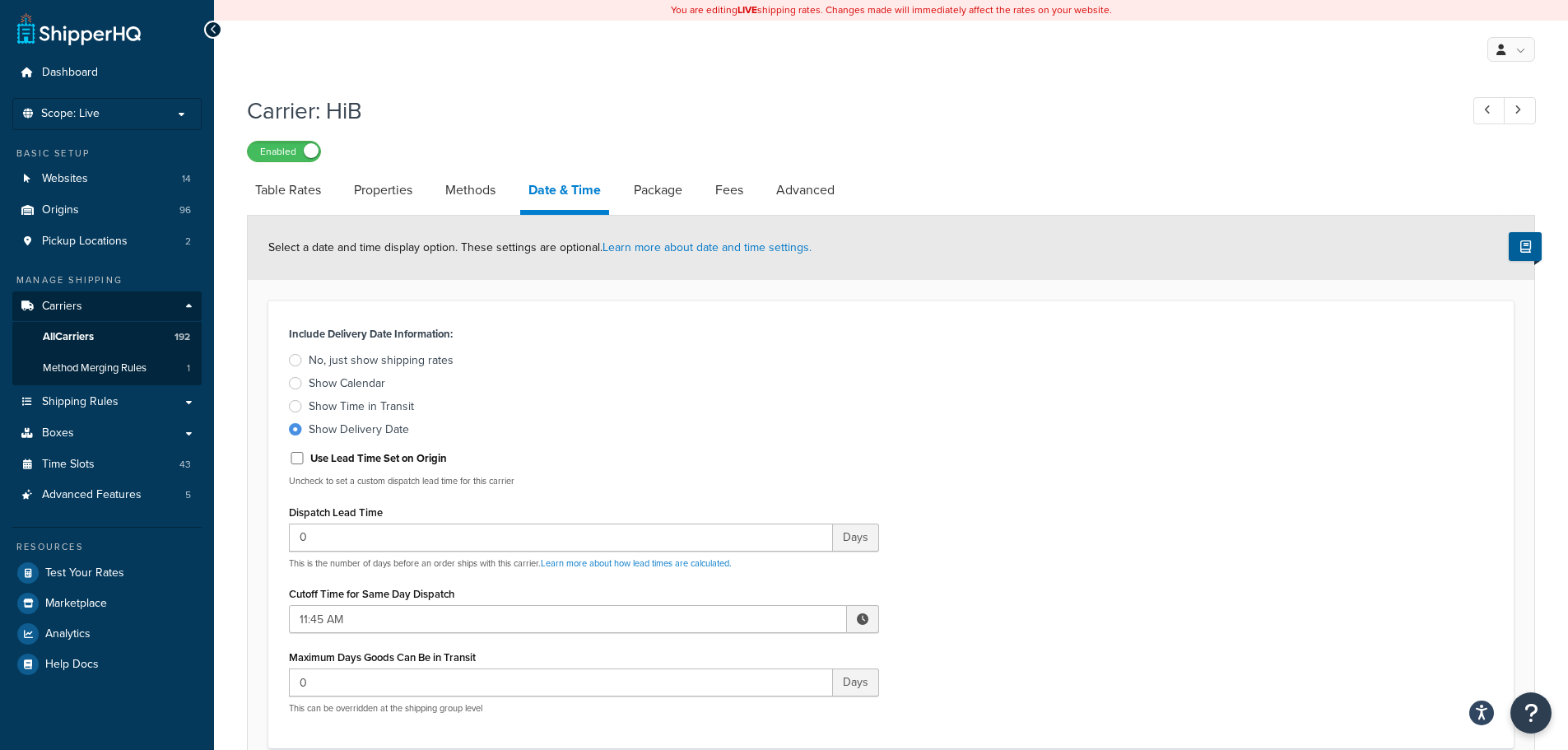
scroll to position [577, 0]
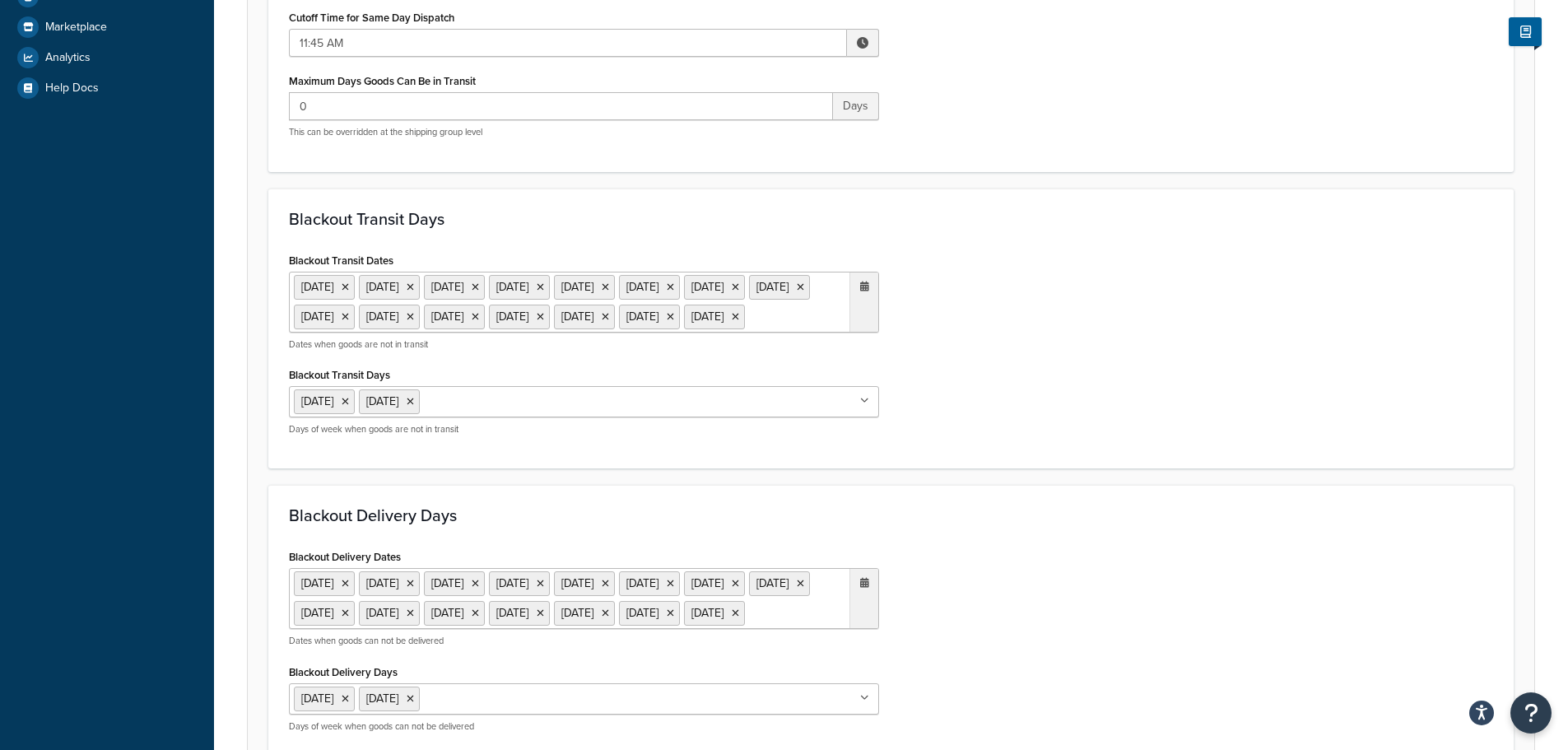
click at [783, 332] on ul "6 May 2024 27 May 2024 26 Aug 2024 23 Dec 2024 24 Dec 2024 25 Dec 2024 26 Dec 2…" at bounding box center [583, 302] width 590 height 61
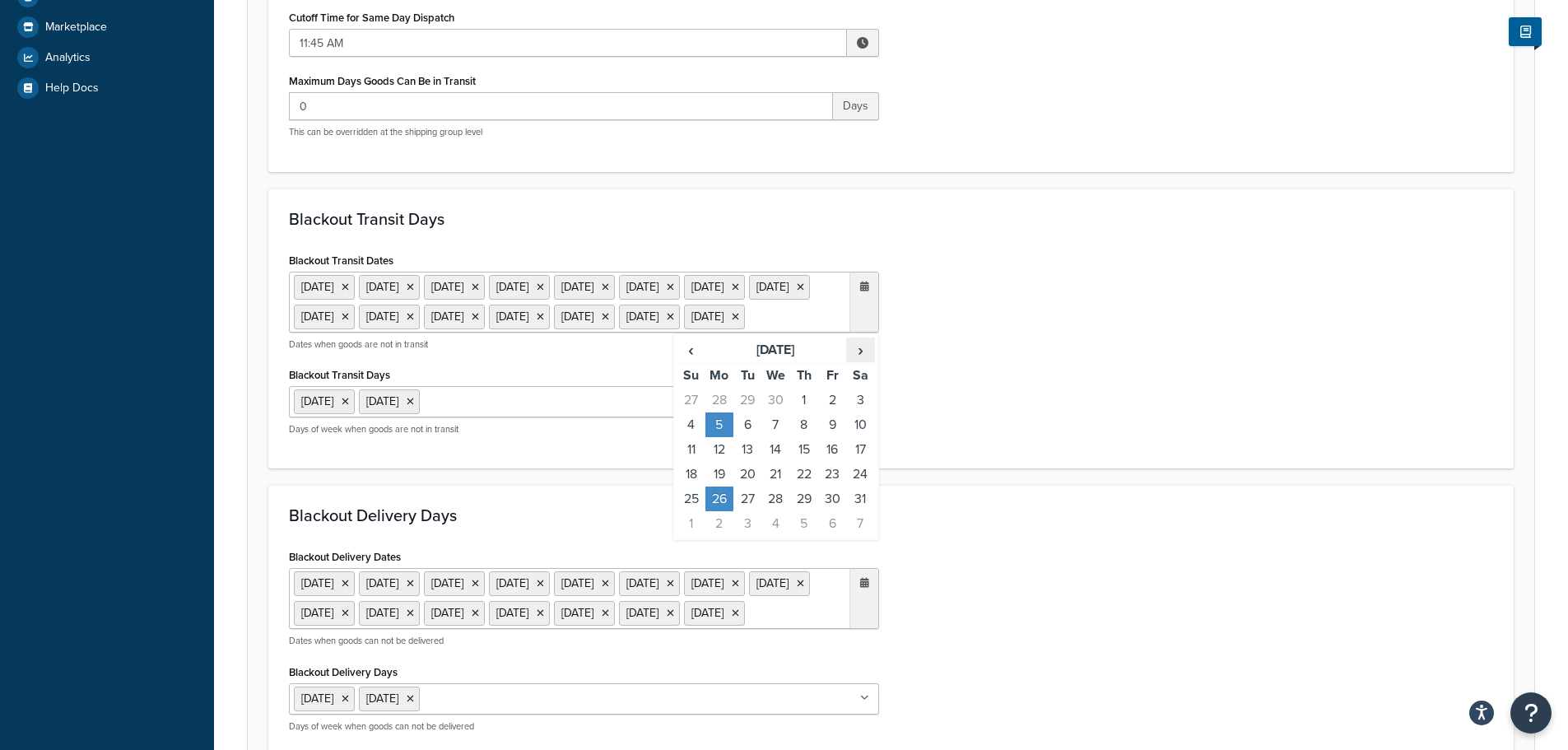
click at [848, 362] on span "›" at bounding box center [859, 350] width 26 height 23
click at [710, 511] on td "25" at bounding box center [719, 499] width 28 height 25
click at [1041, 470] on div "Blackout Transit Days Blackout Transit Dates 6 May 2024 27 May 2024 26 Aug 2024…" at bounding box center [891, 328] width 1245 height 280
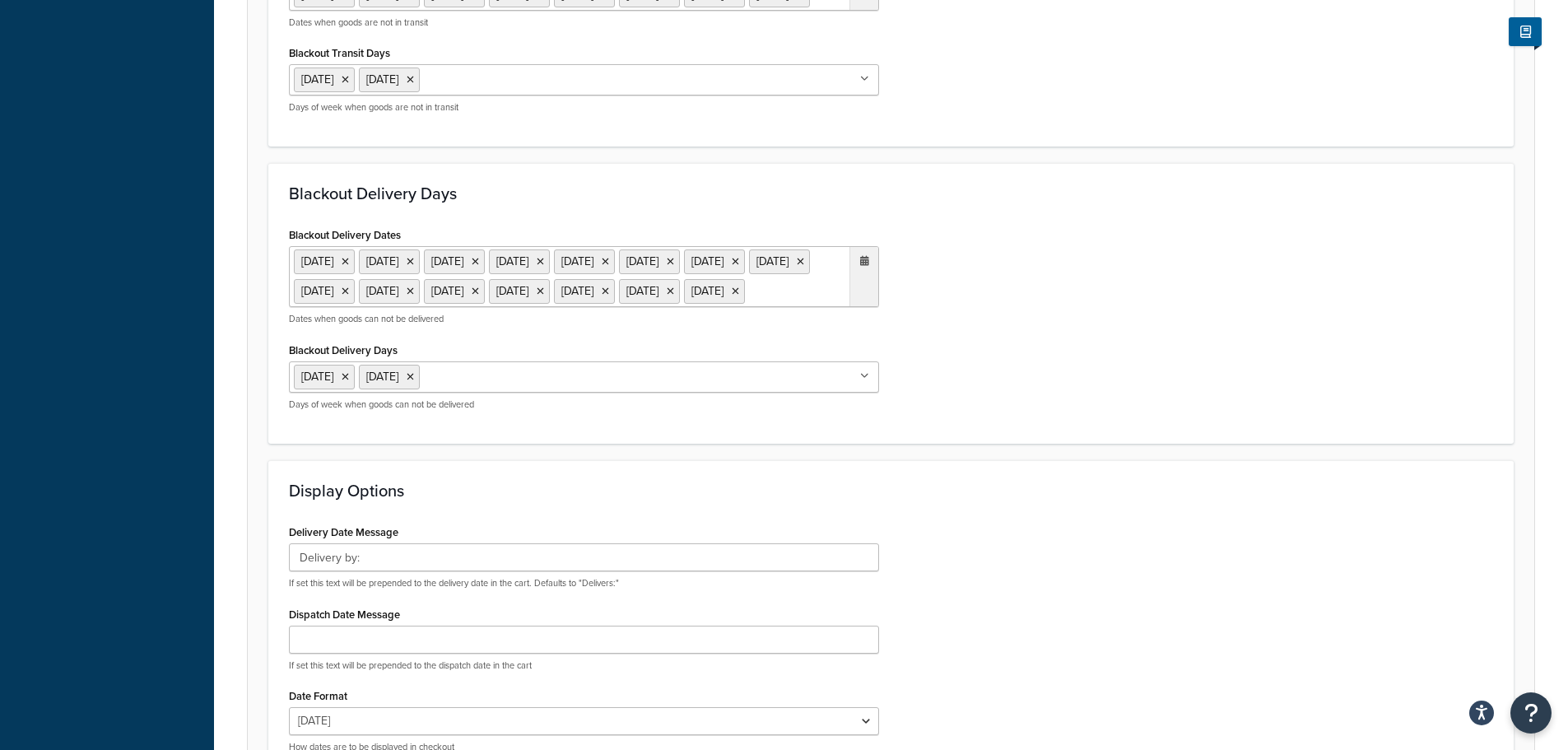
scroll to position [1071, 0]
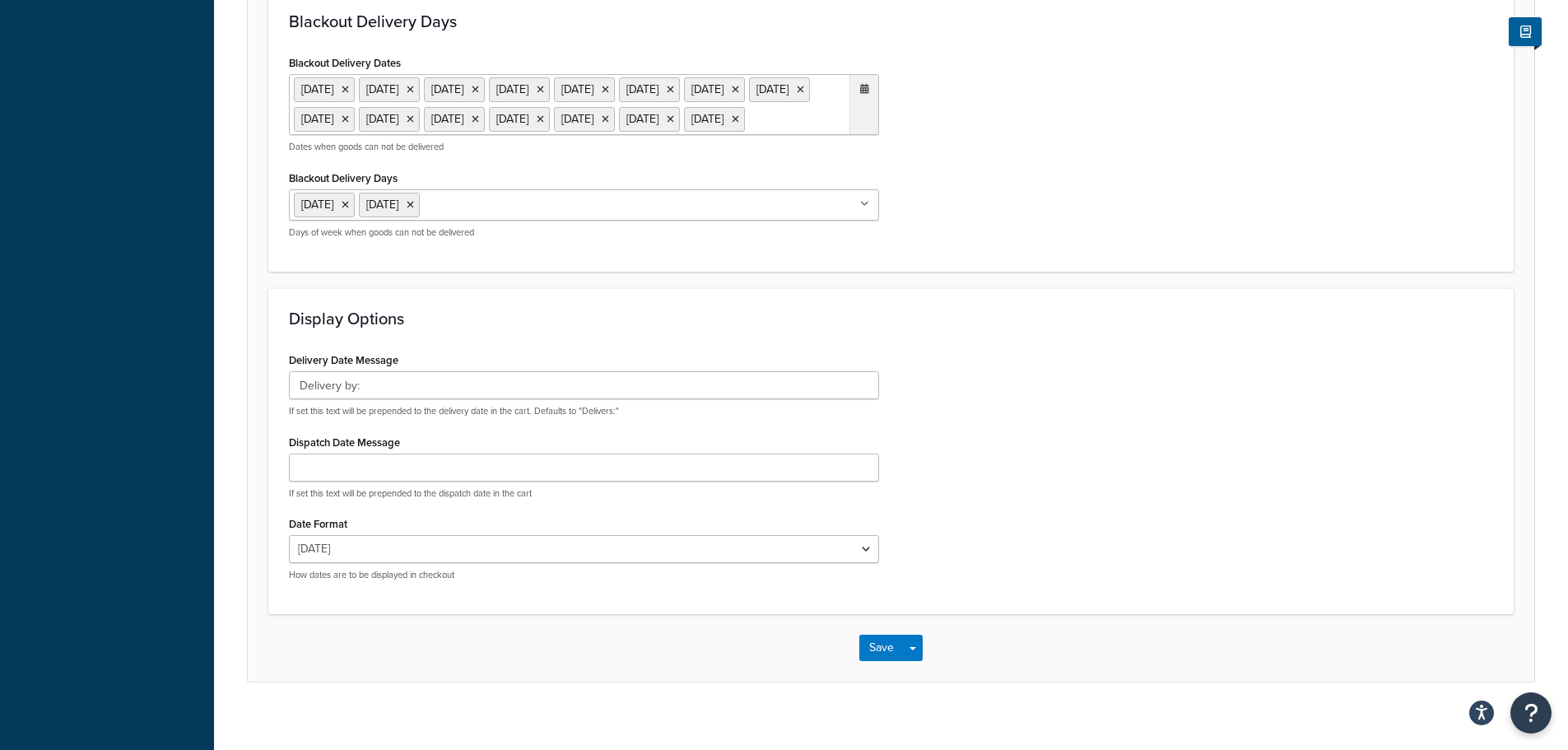
click at [774, 135] on ul "6 May 2024 27 May 2024 26 Aug 2024 23 Dec 2024 24 Dec 2024 25 Dec 2024 26 Dec 2…" at bounding box center [583, 105] width 590 height 61
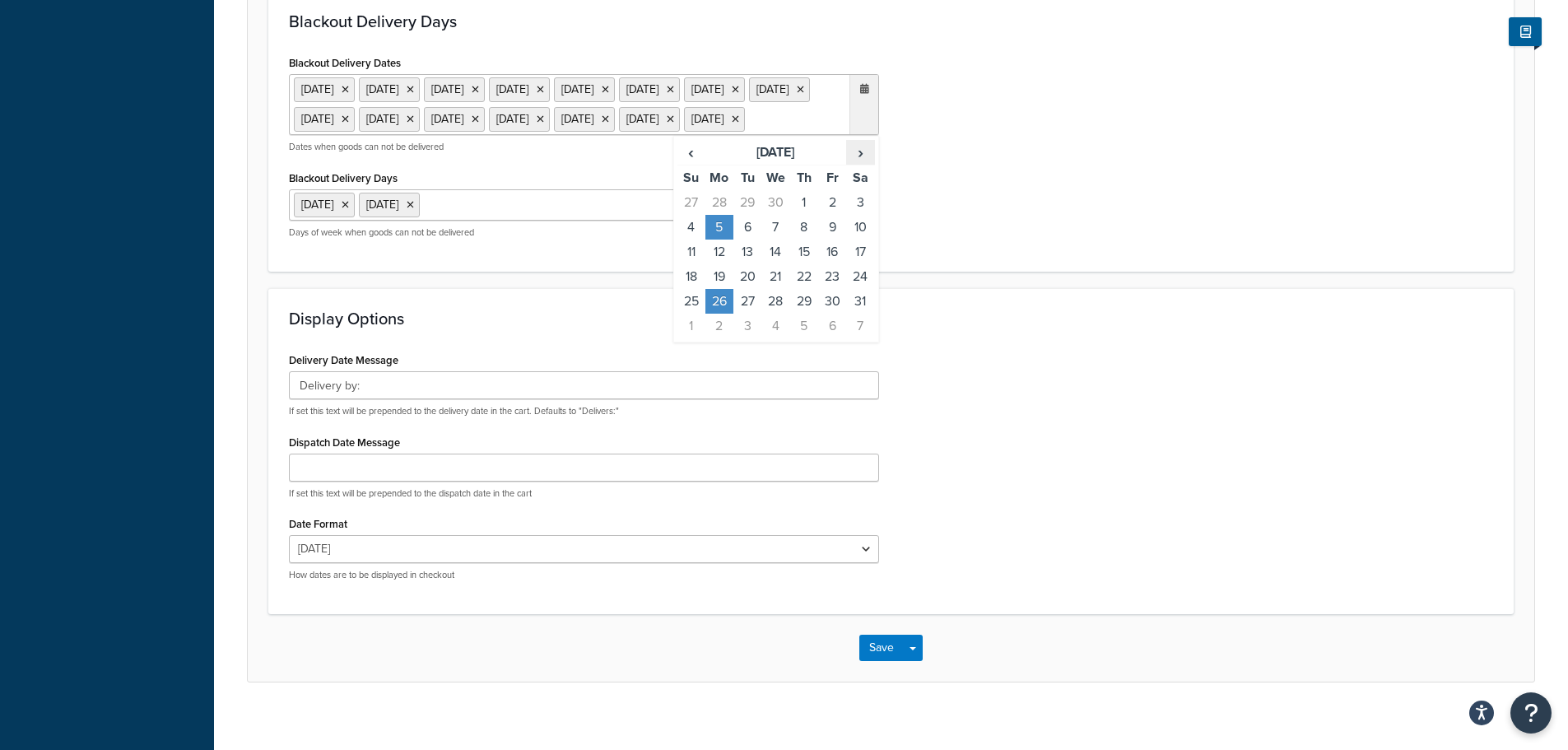
click at [857, 164] on span "›" at bounding box center [859, 152] width 26 height 23
click at [723, 314] on td "25" at bounding box center [719, 301] width 28 height 25
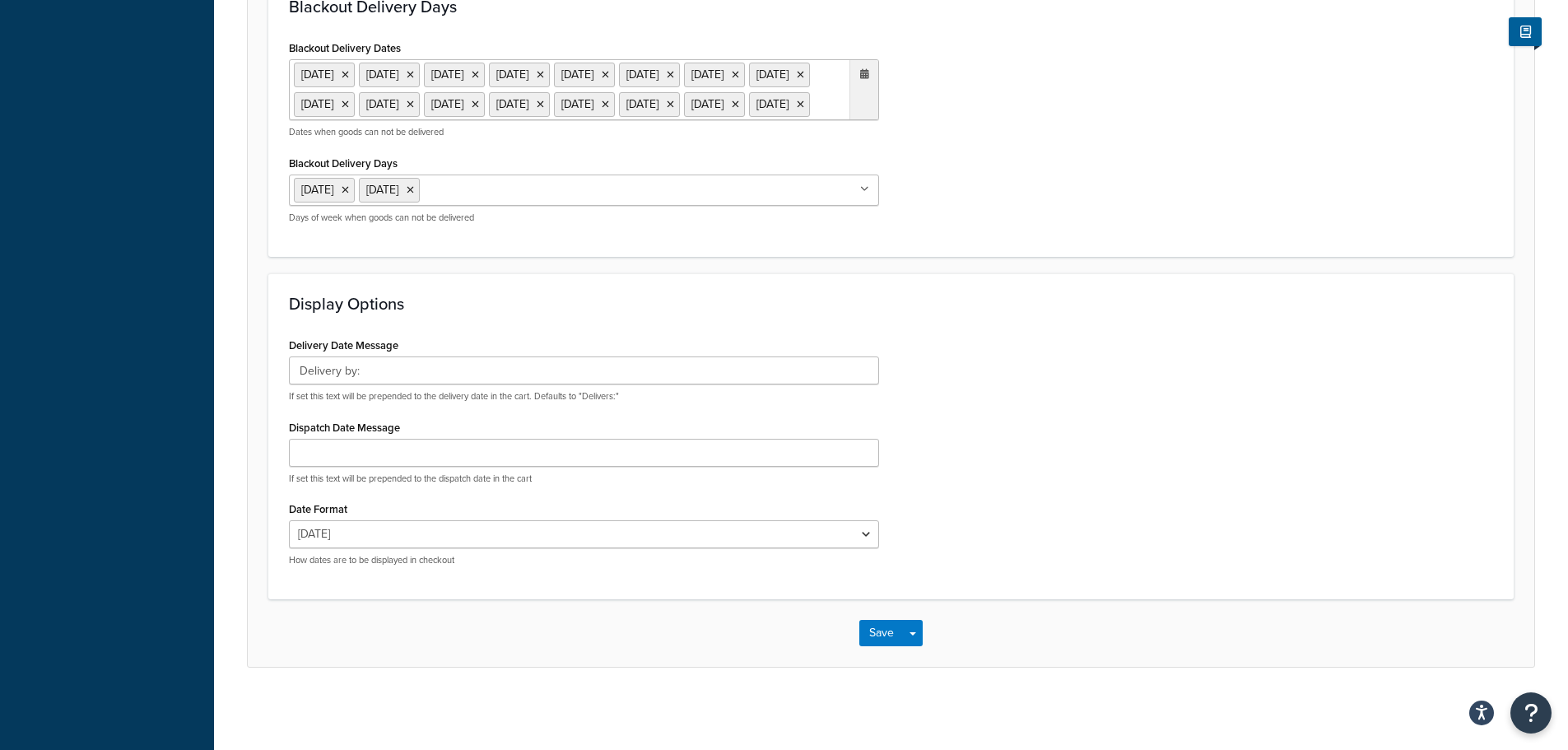
scroll to position [1204, 0]
click at [876, 640] on button "Save" at bounding box center [881, 633] width 44 height 26
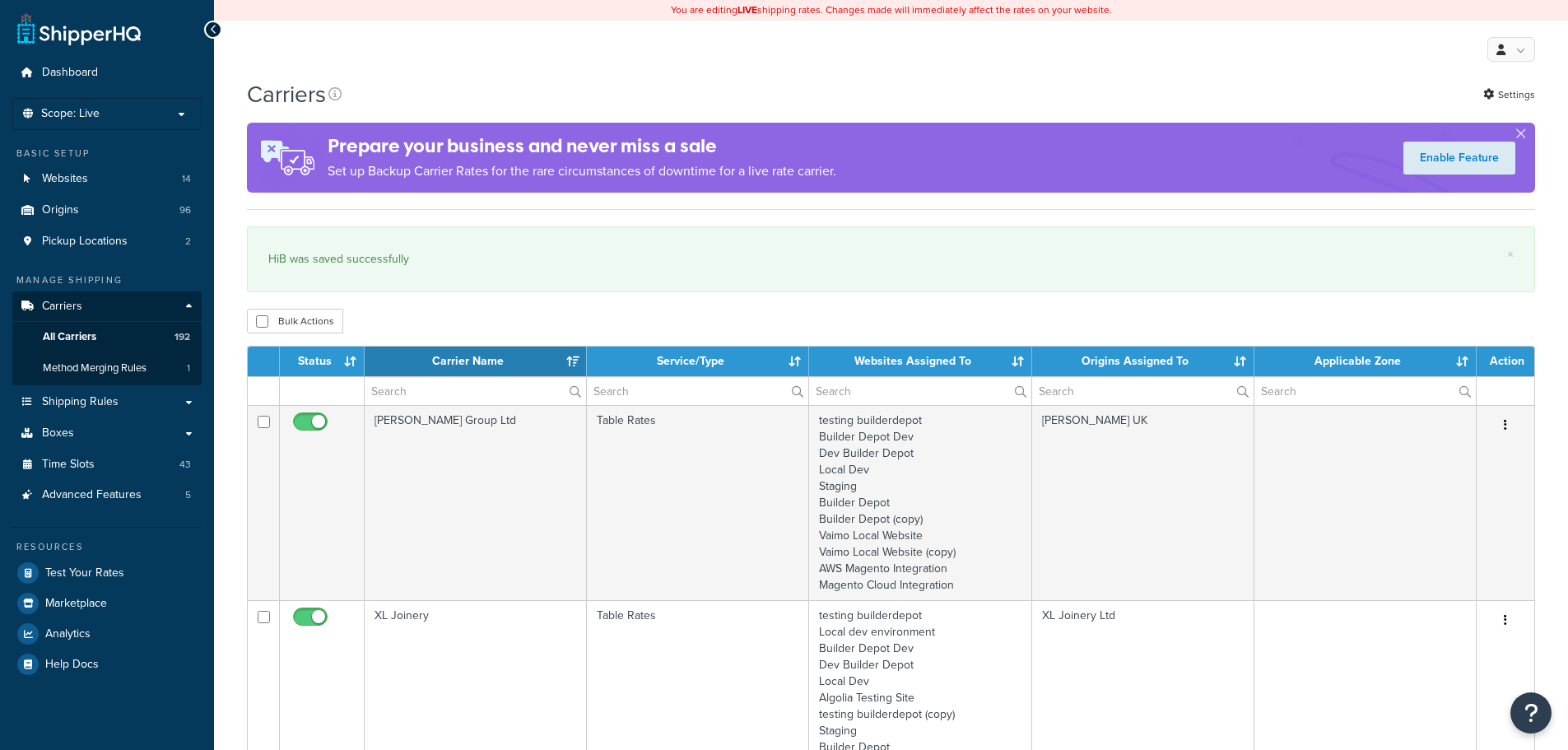
select select "15"
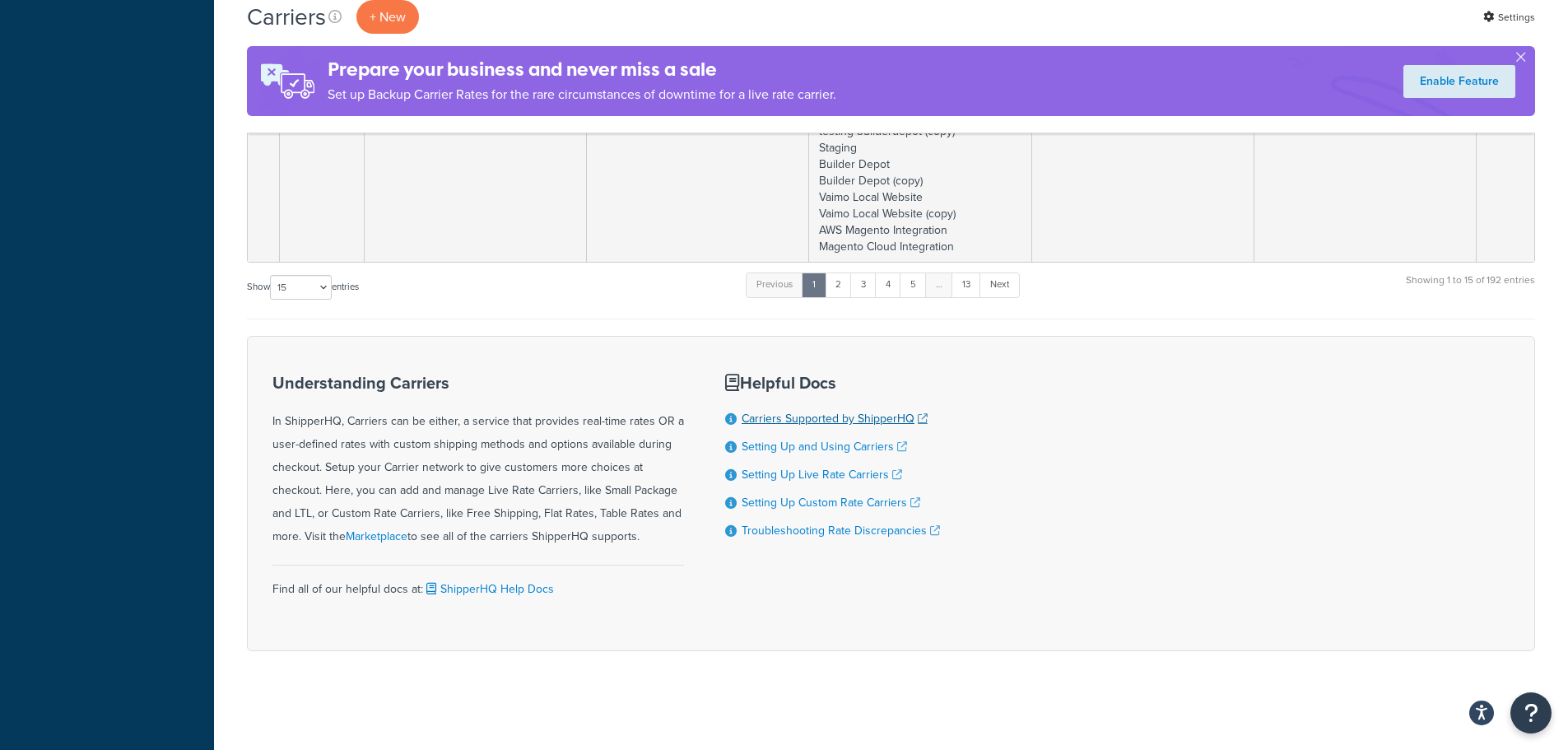
scroll to position [2989, 0]
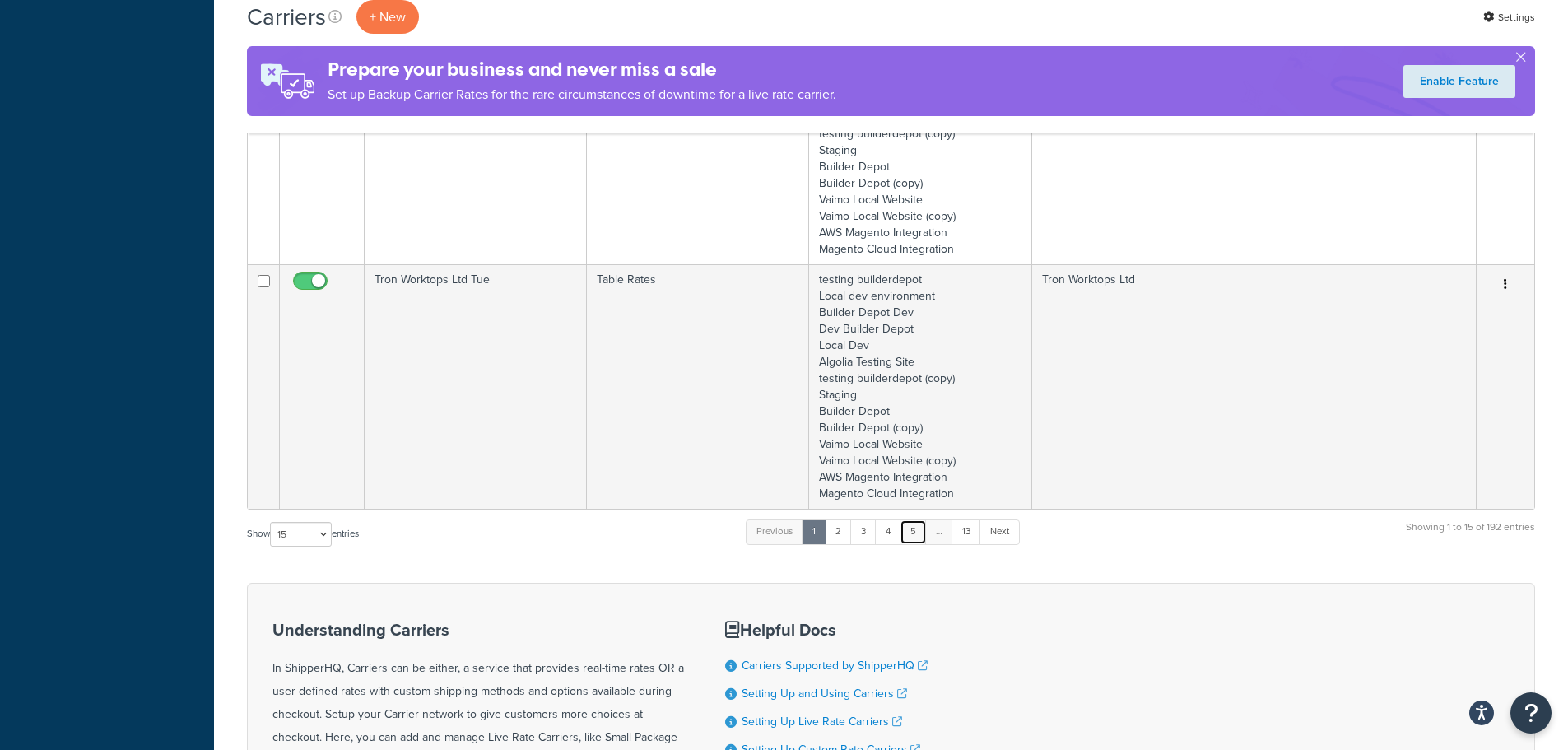
click at [917, 533] on link "5" at bounding box center [913, 532] width 27 height 25
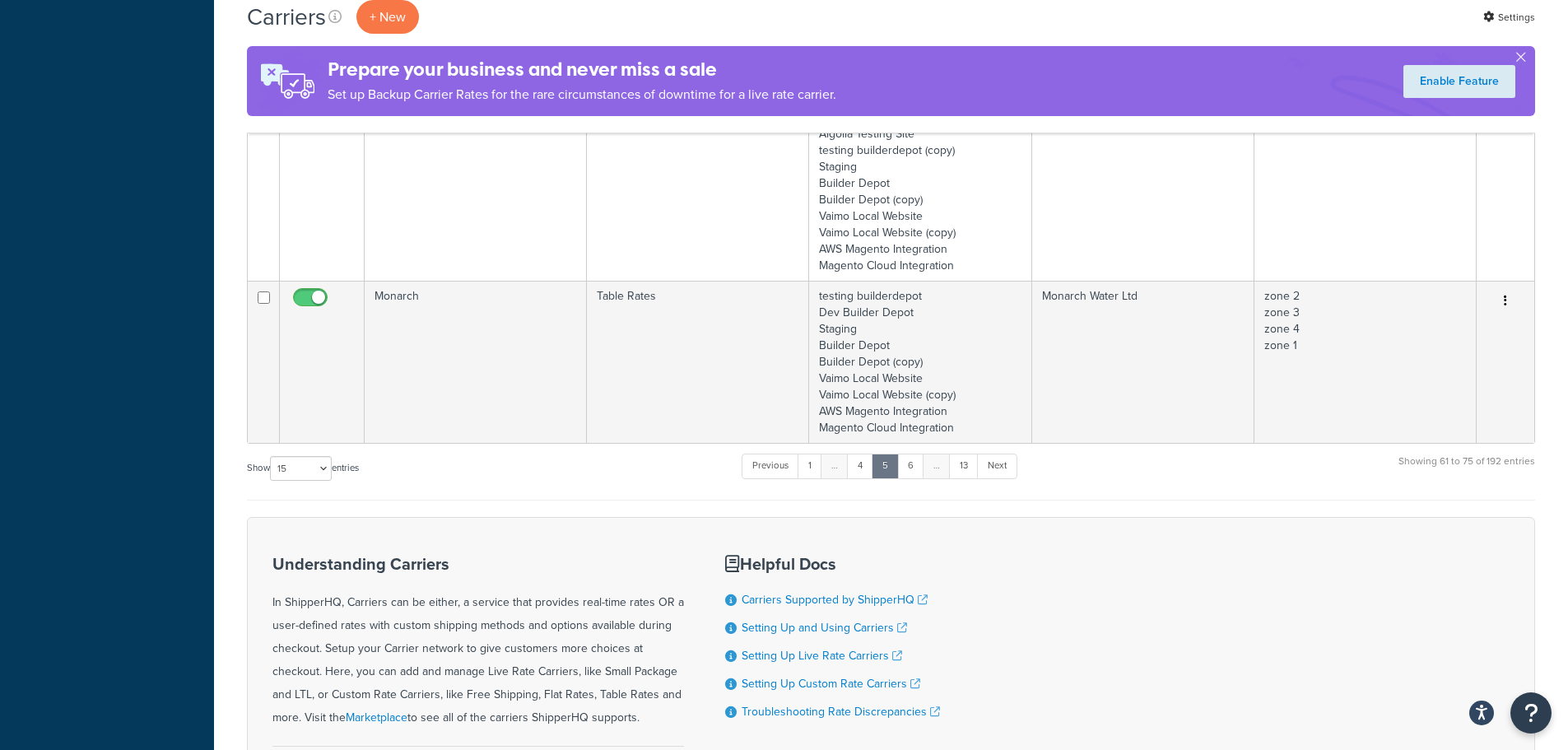
click at [917, 533] on div "Understanding Carriers In ShipperHQ, Carriers can be either, a service that pro…" at bounding box center [890, 675] width 1288 height 316
click at [911, 475] on link "6" at bounding box center [910, 466] width 27 height 25
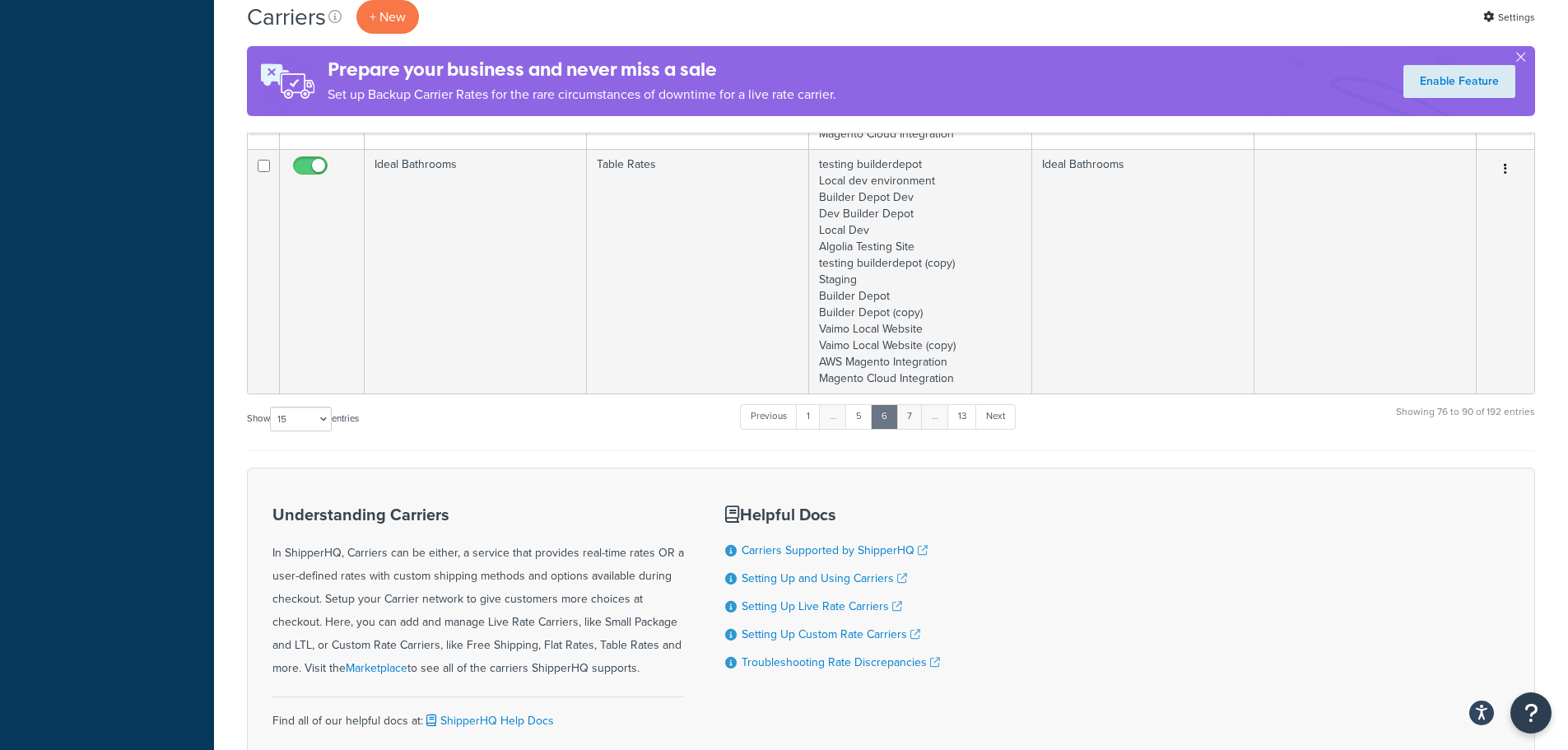
click at [912, 427] on link "7" at bounding box center [909, 417] width 26 height 25
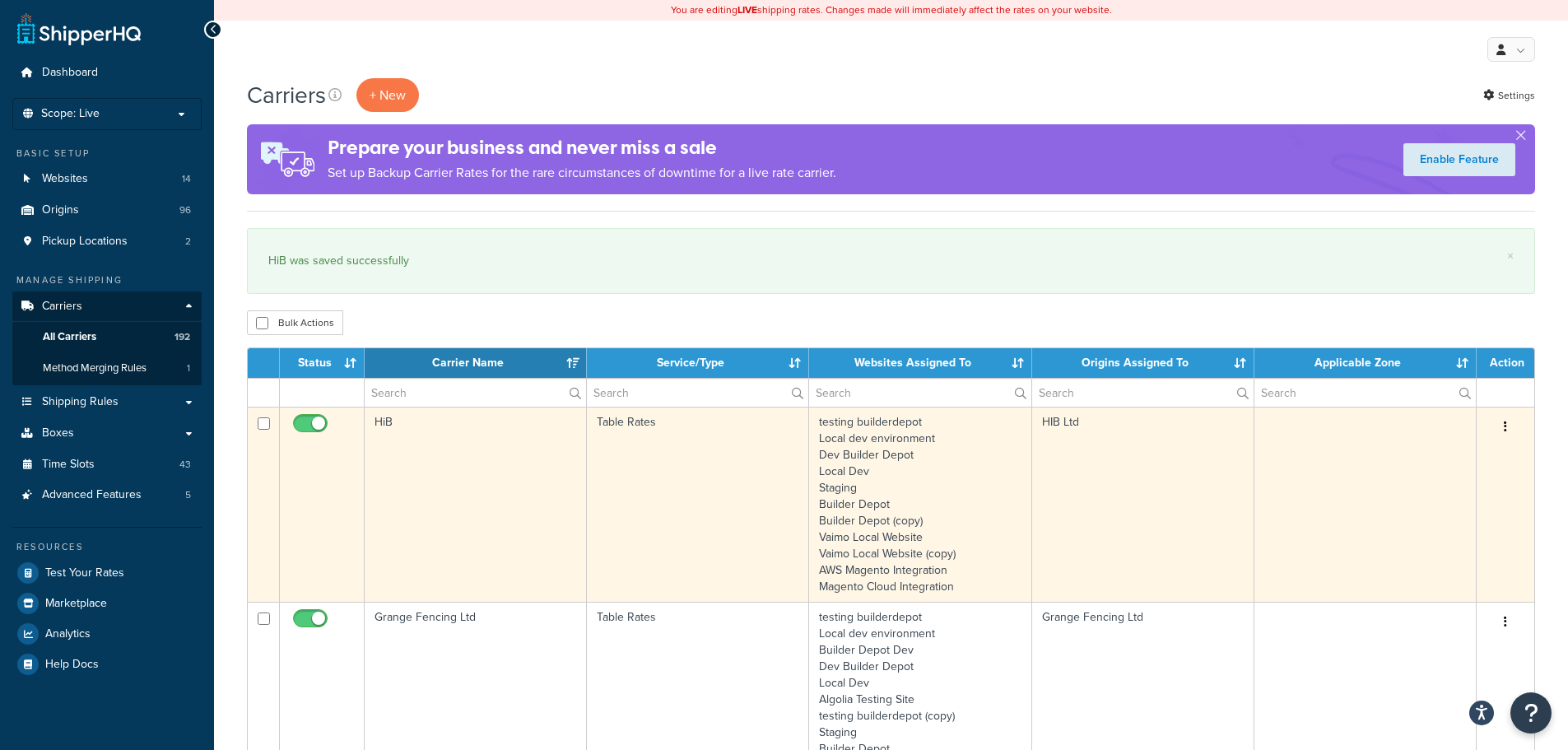
scroll to position [329, 0]
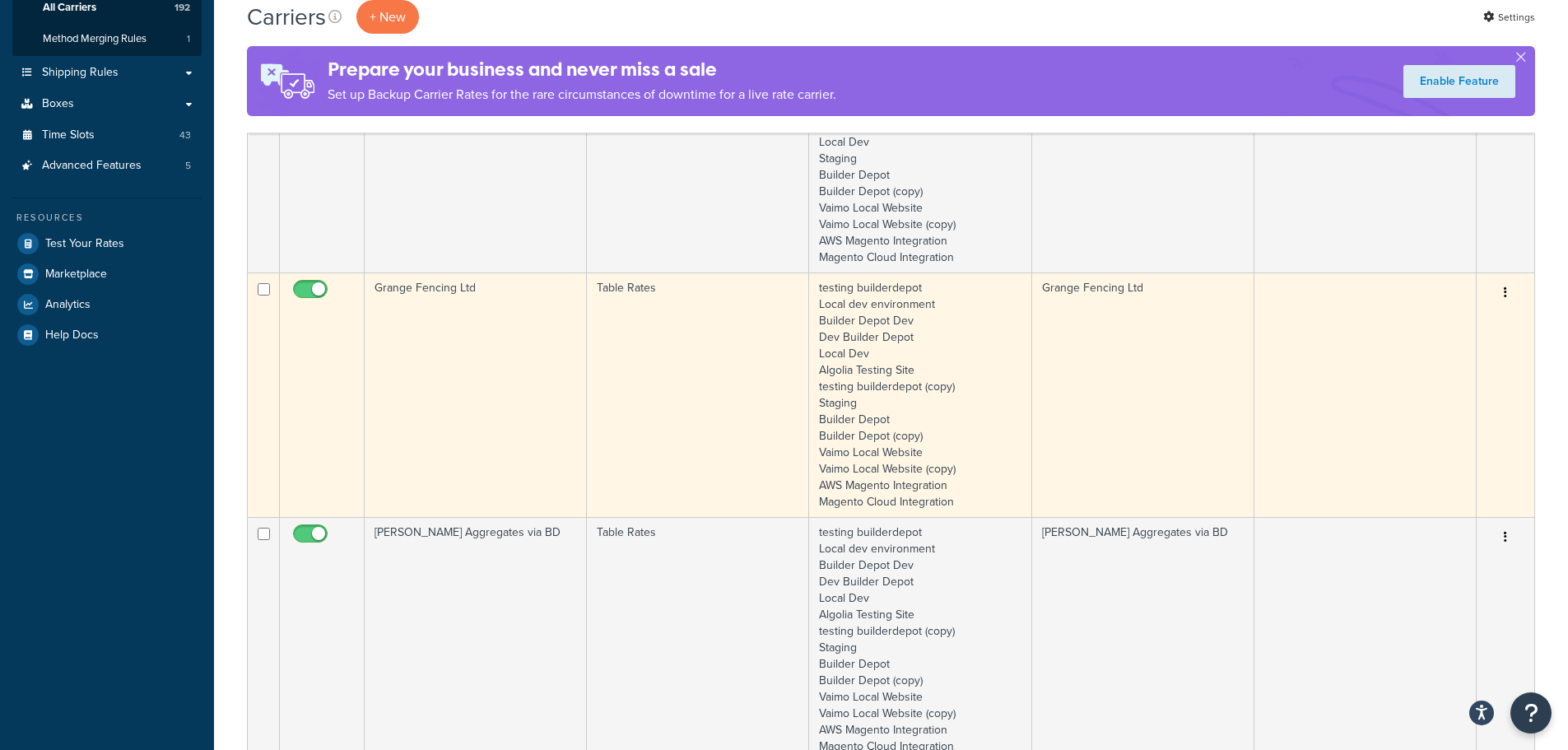
click at [455, 390] on td "Grange Fencing Ltd" at bounding box center [476, 395] width 223 height 244
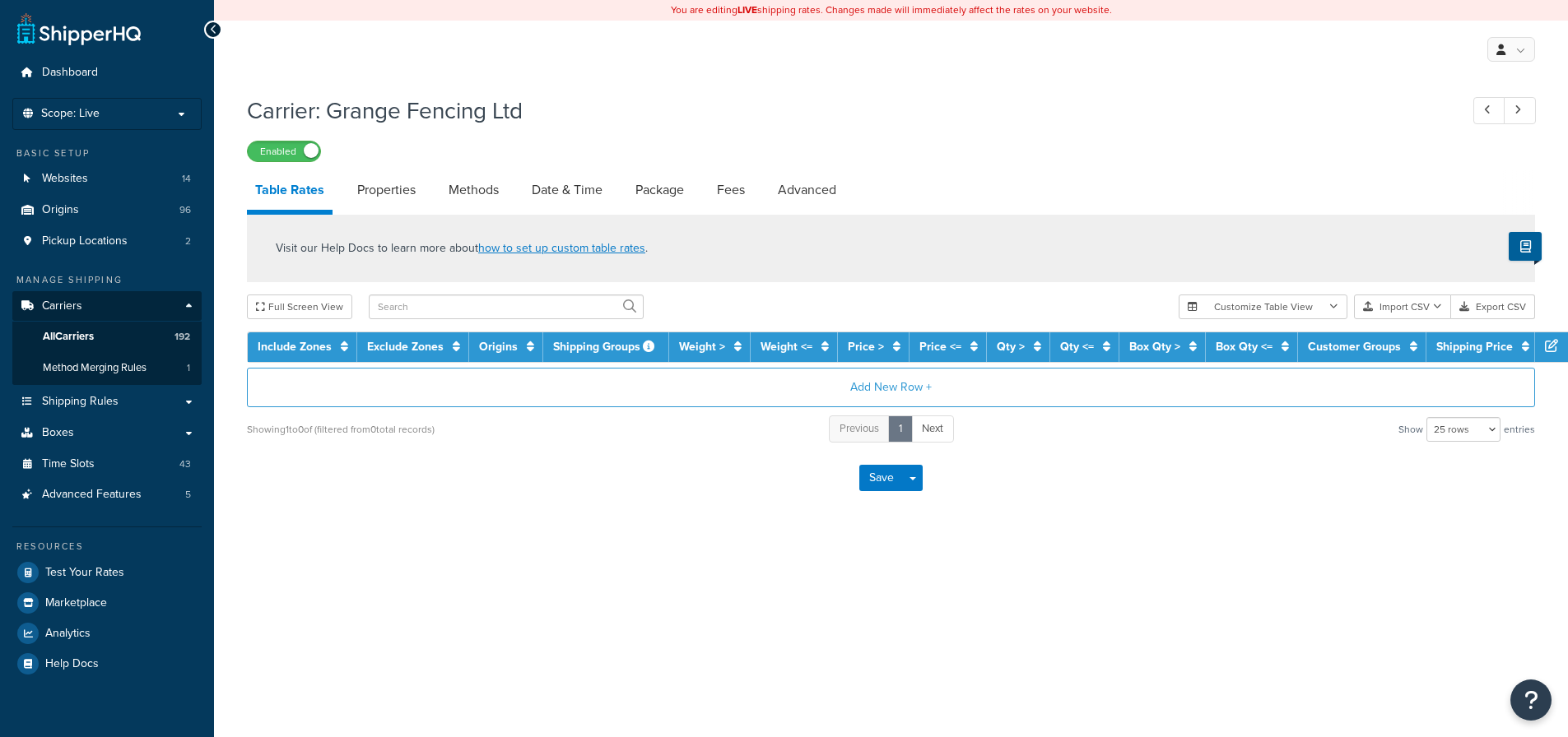
select select "25"
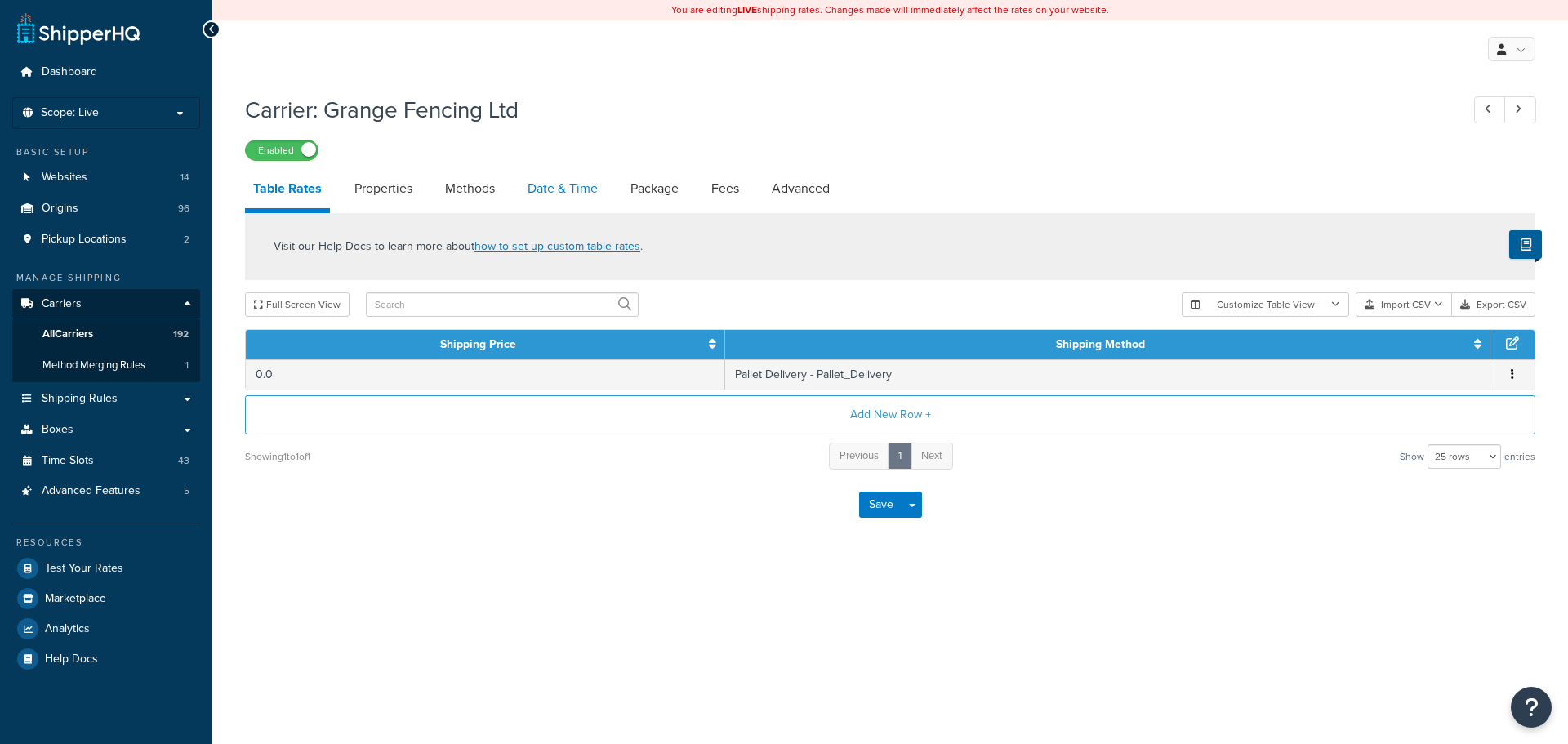
click at [570, 169] on link "Date & Time" at bounding box center [563, 188] width 86 height 39
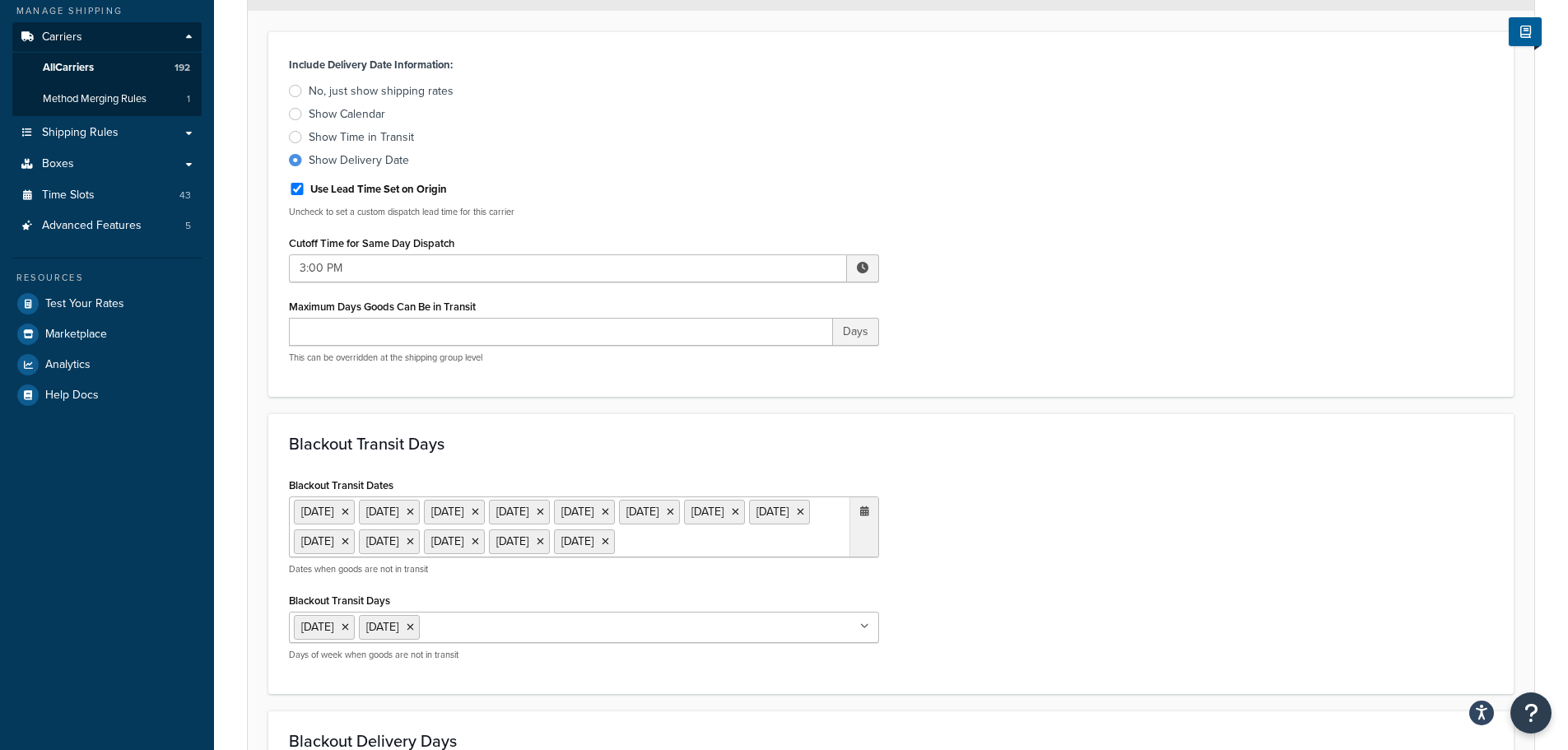
scroll to position [494, 0]
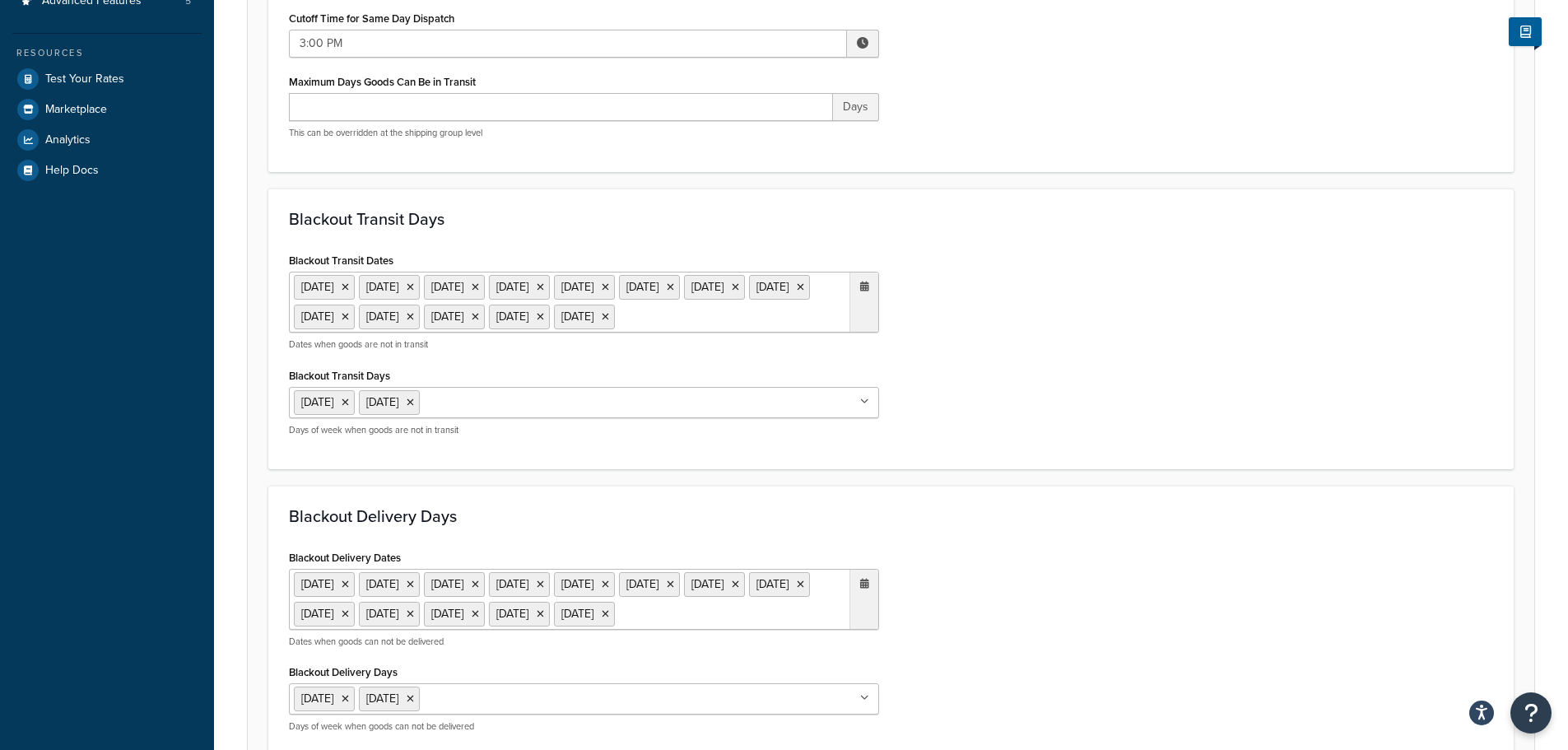
click at [664, 332] on ul "20 Dec 2024 23 Dec 2024 24 Dec 2024 25 Dec 2024 26 Dec 2024 27 Dec 2024 30 Dec …" at bounding box center [583, 302] width 590 height 61
click at [870, 362] on span "›" at bounding box center [859, 350] width 26 height 23
click at [869, 362] on span "›" at bounding box center [859, 350] width 26 height 23
click at [869, 362] on span "›" at bounding box center [859, 350] width 26 height 23
click at [725, 511] on td "25" at bounding box center [719, 499] width 28 height 25
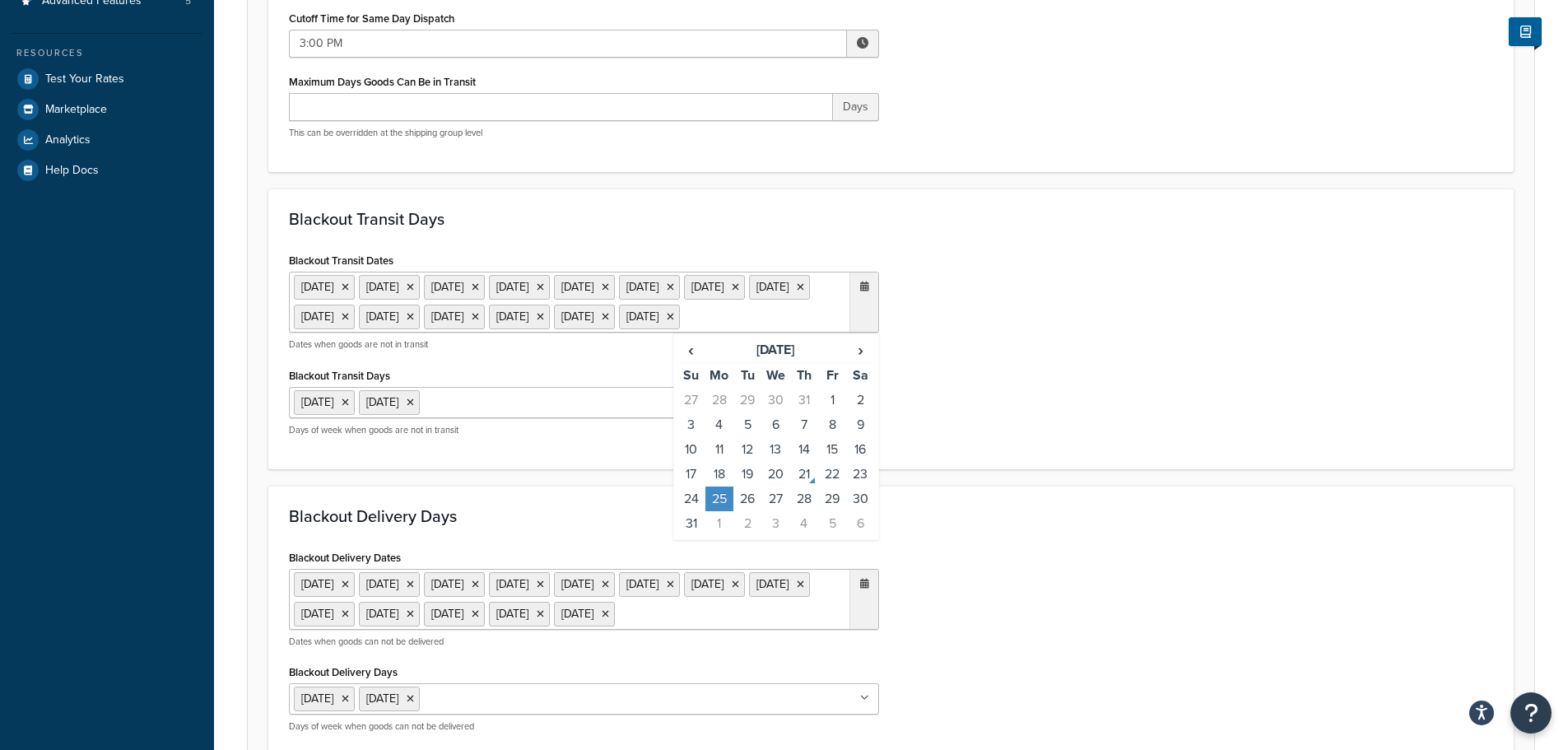
click at [960, 526] on h3 "Blackout Delivery Days" at bounding box center [890, 516] width 1204 height 18
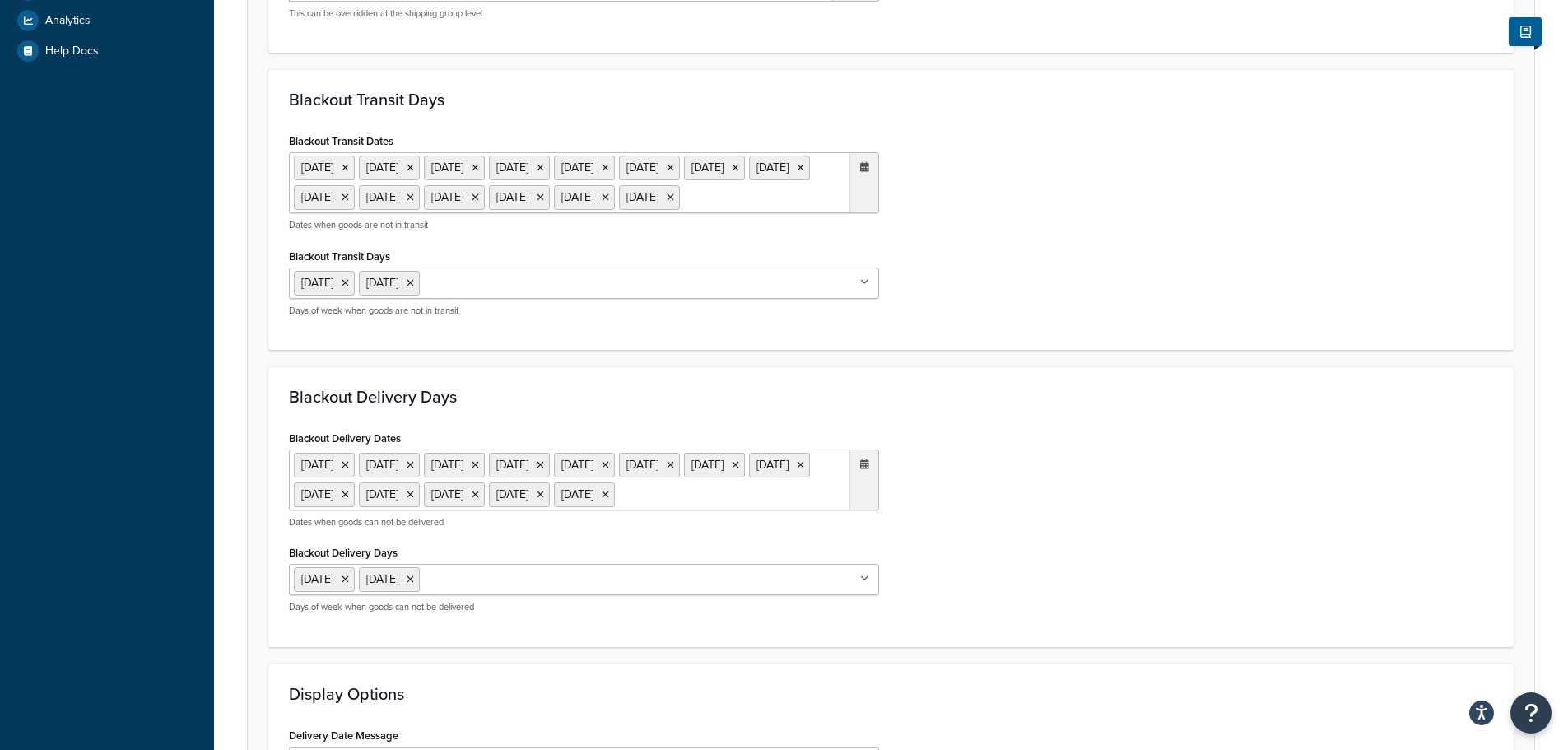
scroll to position [741, 0]
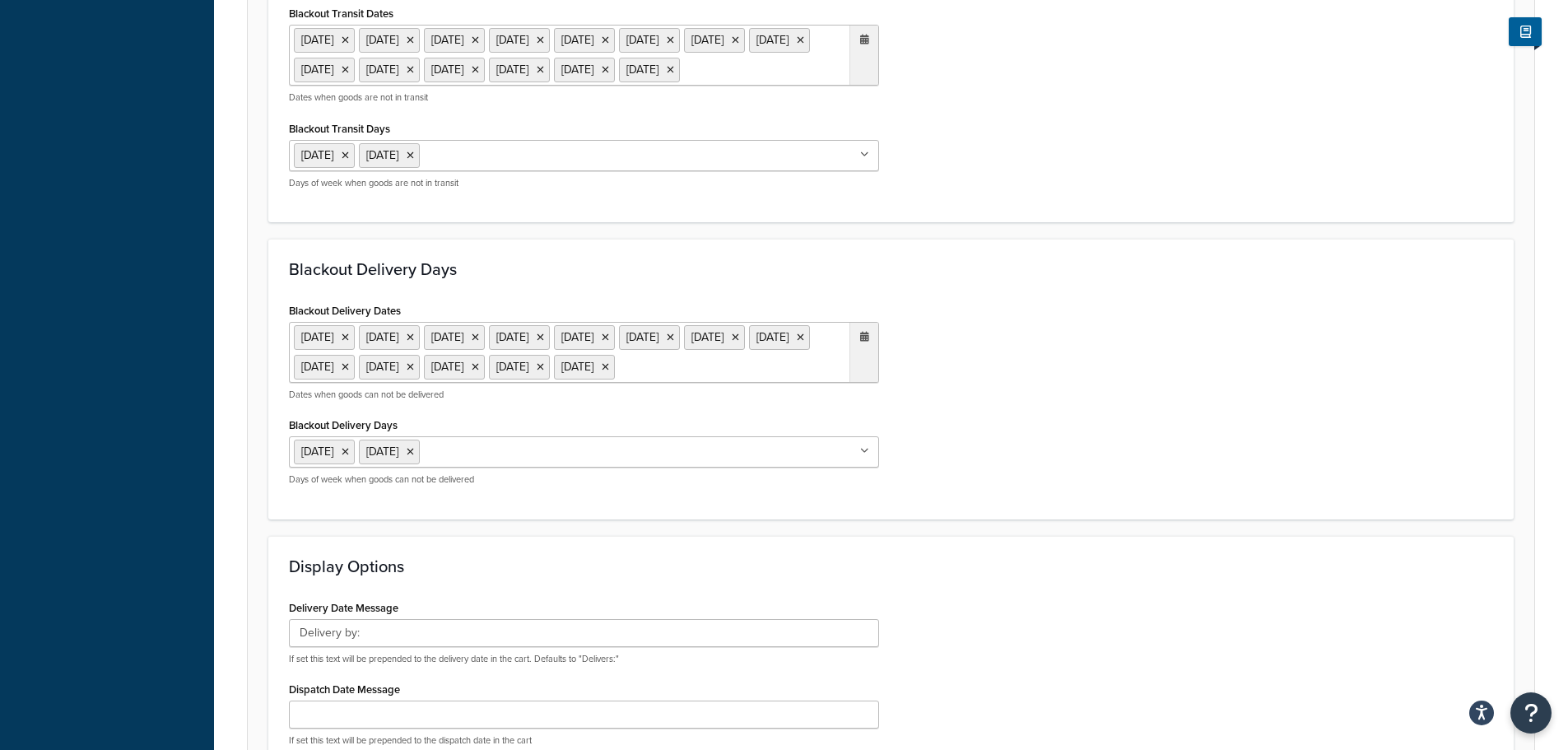
click at [699, 401] on div "20 Dec 2024 23 Dec 2024 24 Dec 2024 25 Dec 2024 26 Dec 2024 27 Dec 2024 30 Dec …" at bounding box center [583, 362] width 590 height 79
click at [691, 383] on ul "20 Dec 2024 23 Dec 2024 24 Dec 2024 25 Dec 2024 26 Dec 2024 27 Dec 2024 30 Dec …" at bounding box center [583, 352] width 590 height 61
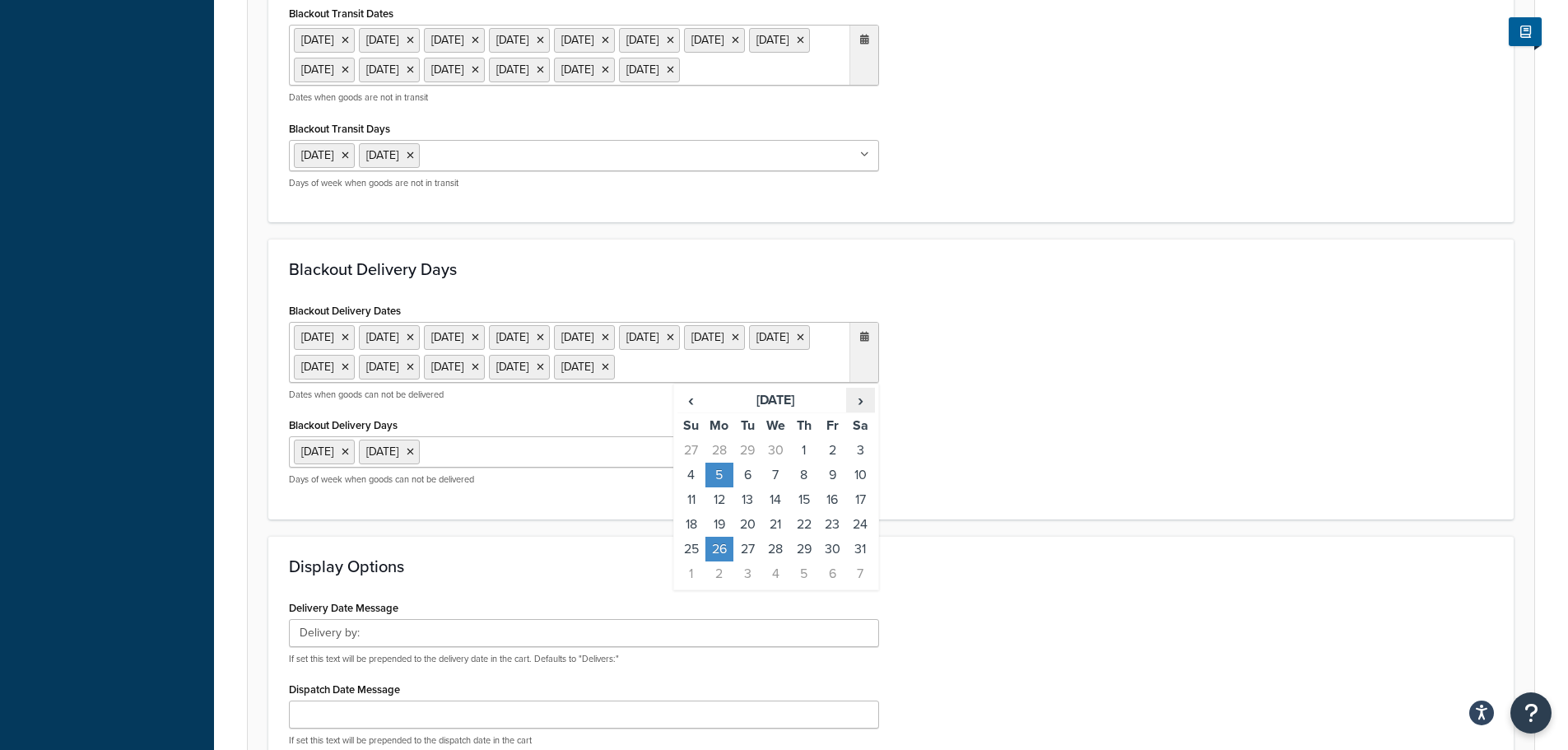
click at [862, 412] on span "›" at bounding box center [859, 400] width 26 height 23
click at [720, 562] on td "25" at bounding box center [719, 549] width 28 height 25
click at [993, 578] on form "Select a date and time display option. These settings are optional. Learn more …" at bounding box center [890, 202] width 1286 height 1455
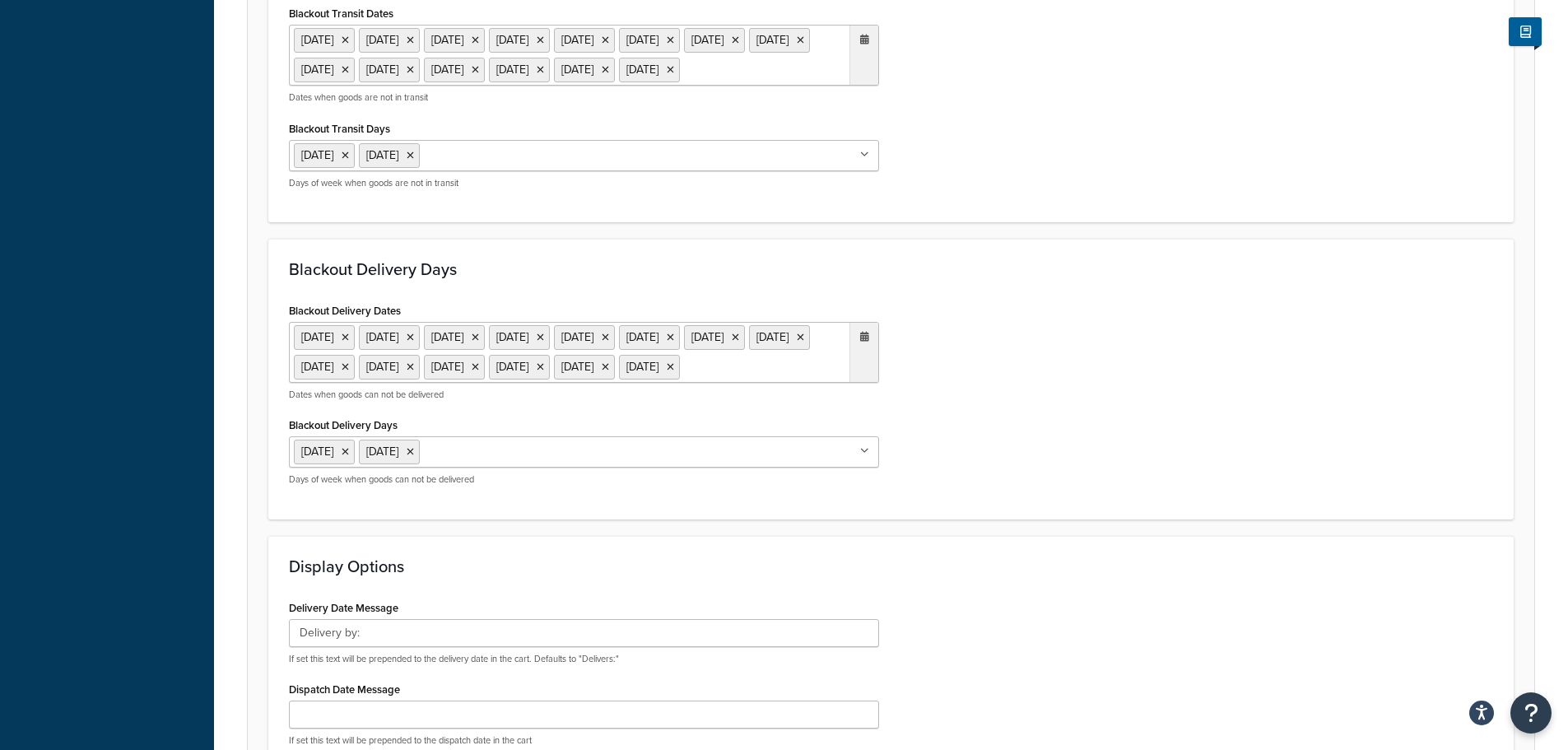
scroll to position [1063, 0]
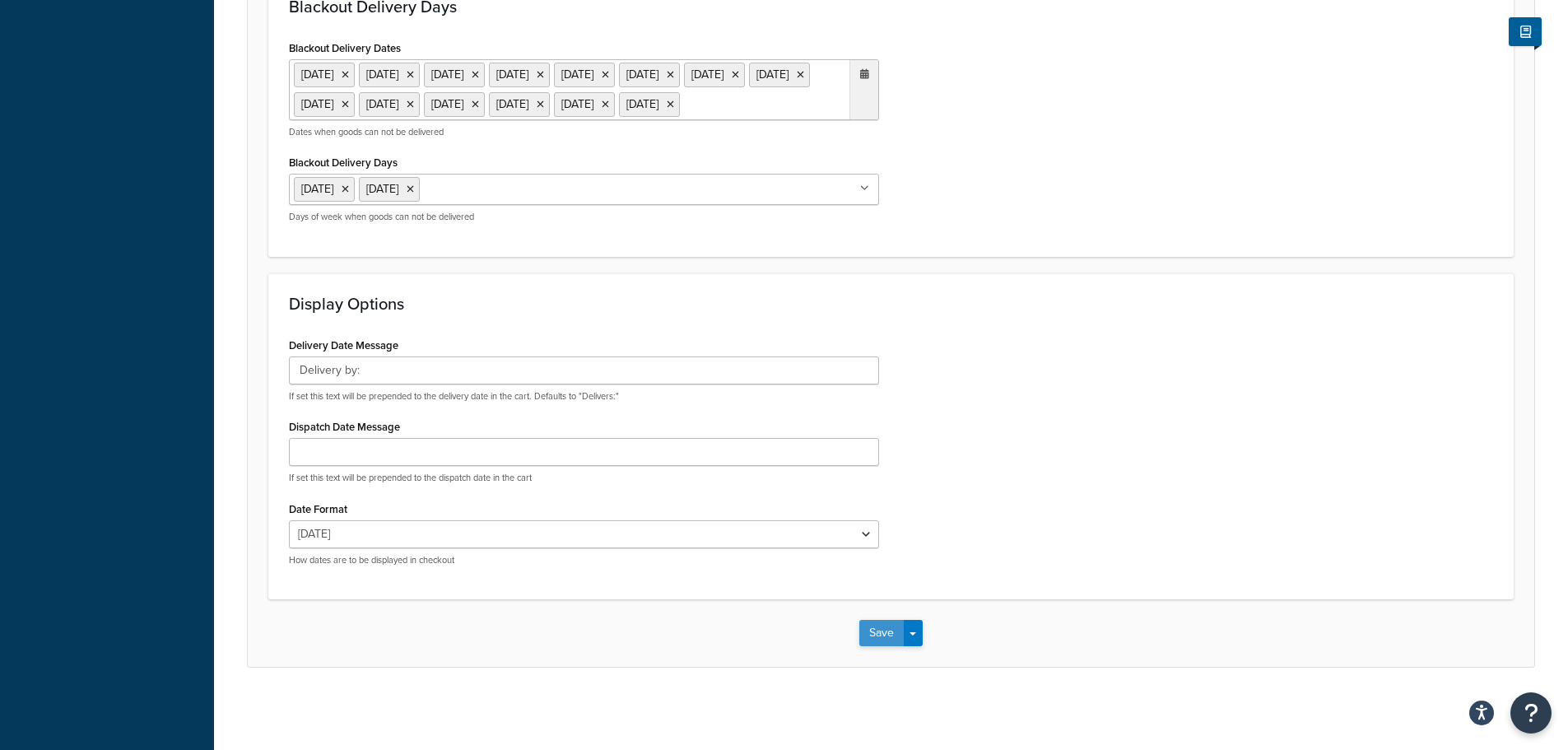
click at [882, 640] on button "Save" at bounding box center [881, 633] width 44 height 26
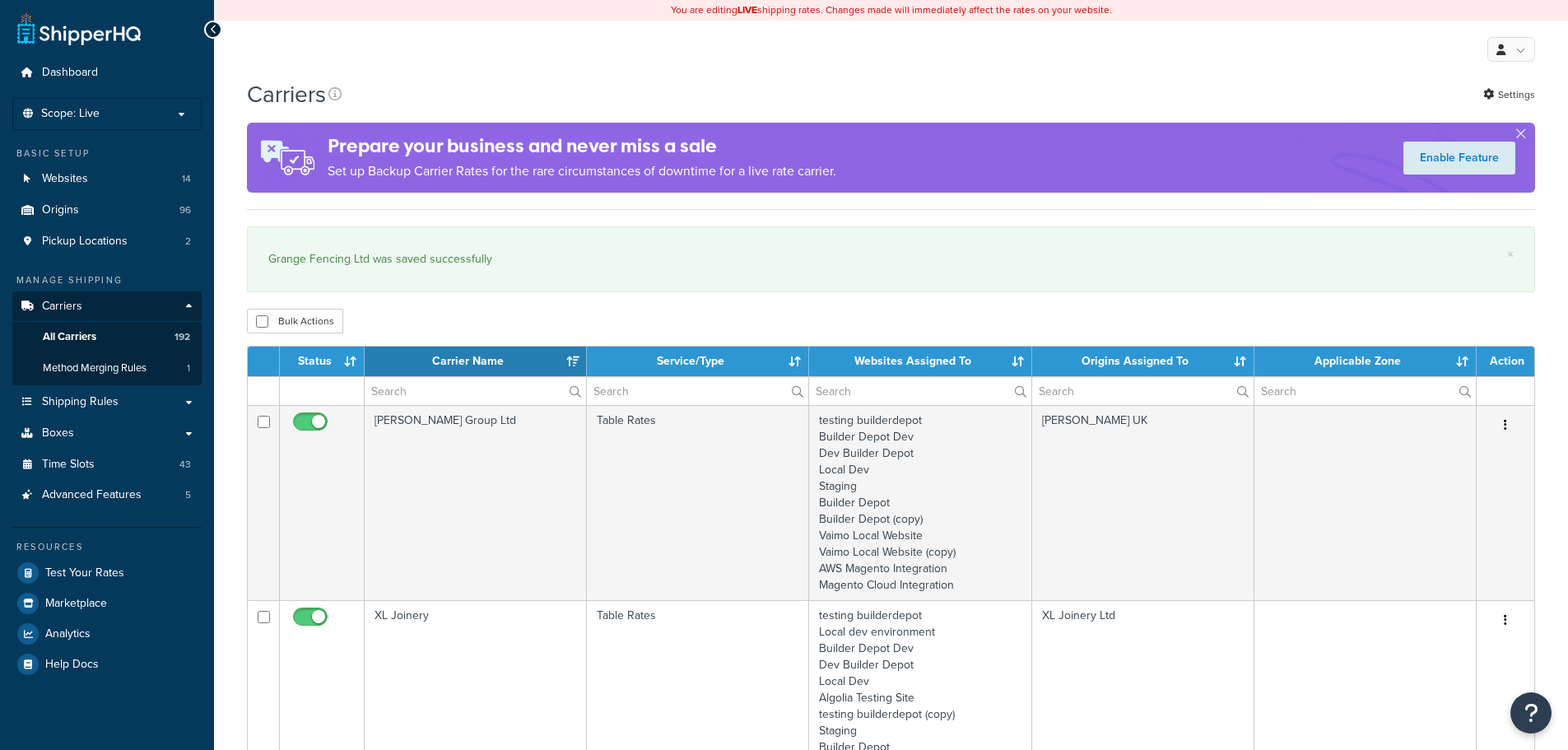
select select "15"
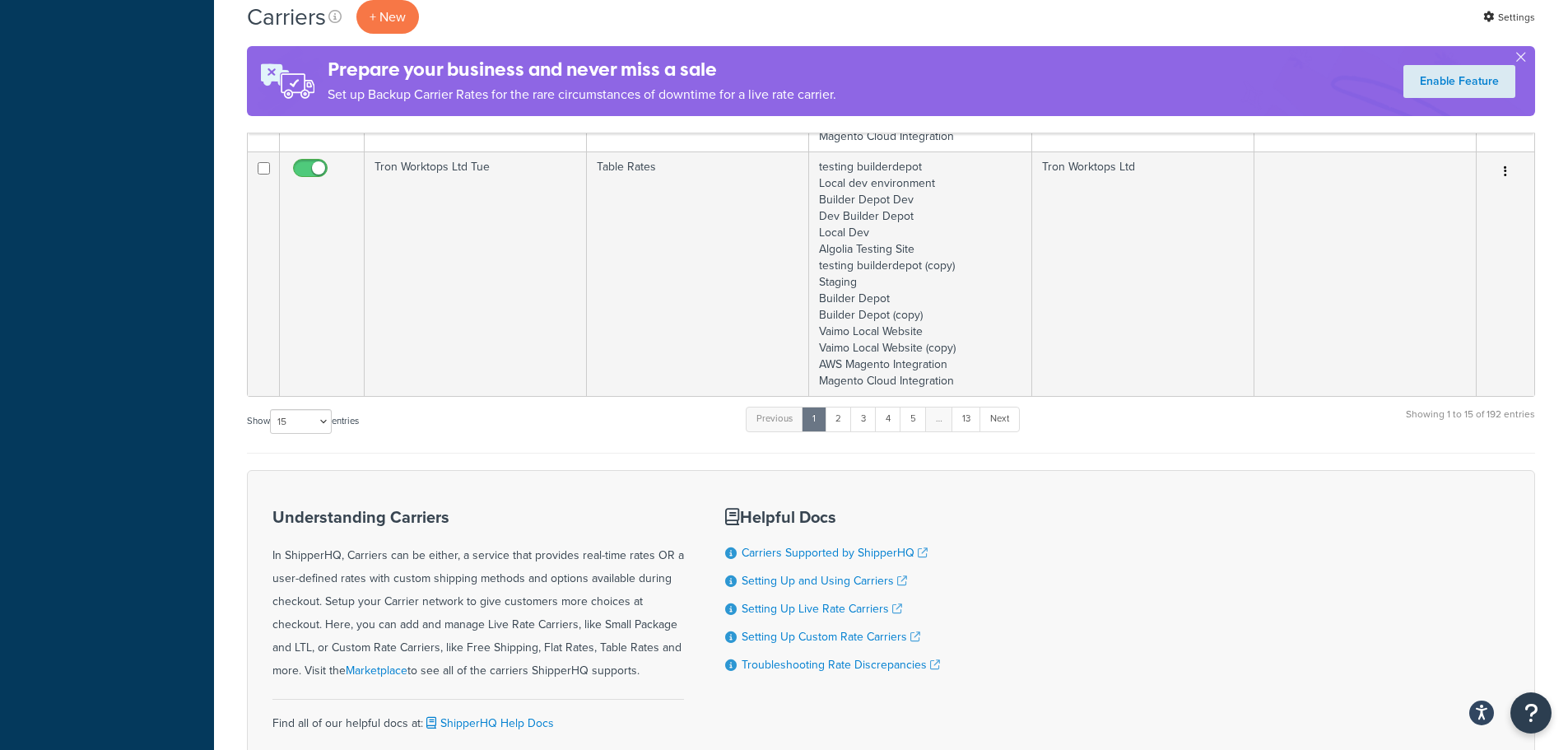
scroll to position [3237, 0]
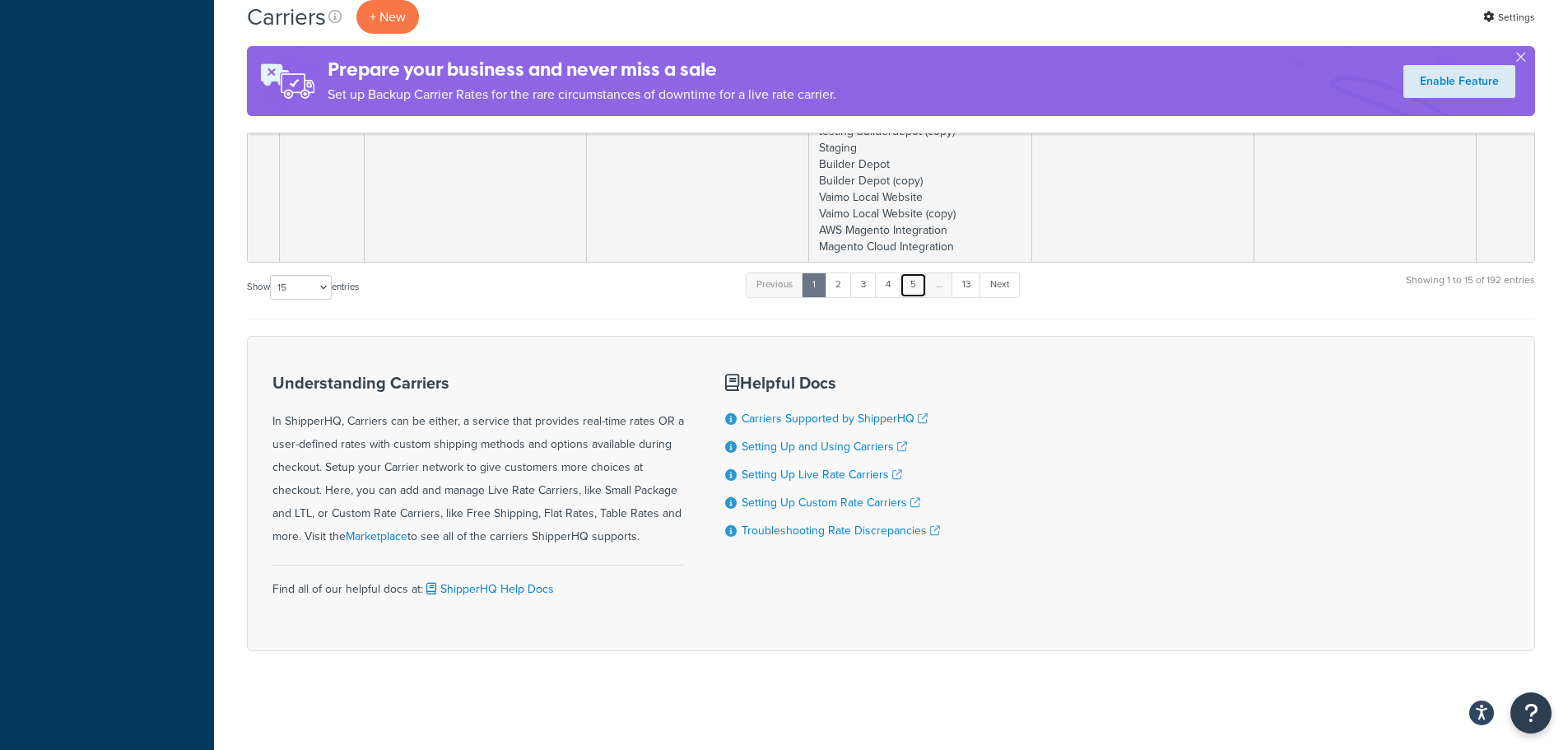
click at [922, 280] on link "5" at bounding box center [913, 285] width 27 height 25
click at [922, 280] on link "6" at bounding box center [910, 285] width 27 height 25
click at [922, 280] on link "7" at bounding box center [909, 285] width 26 height 25
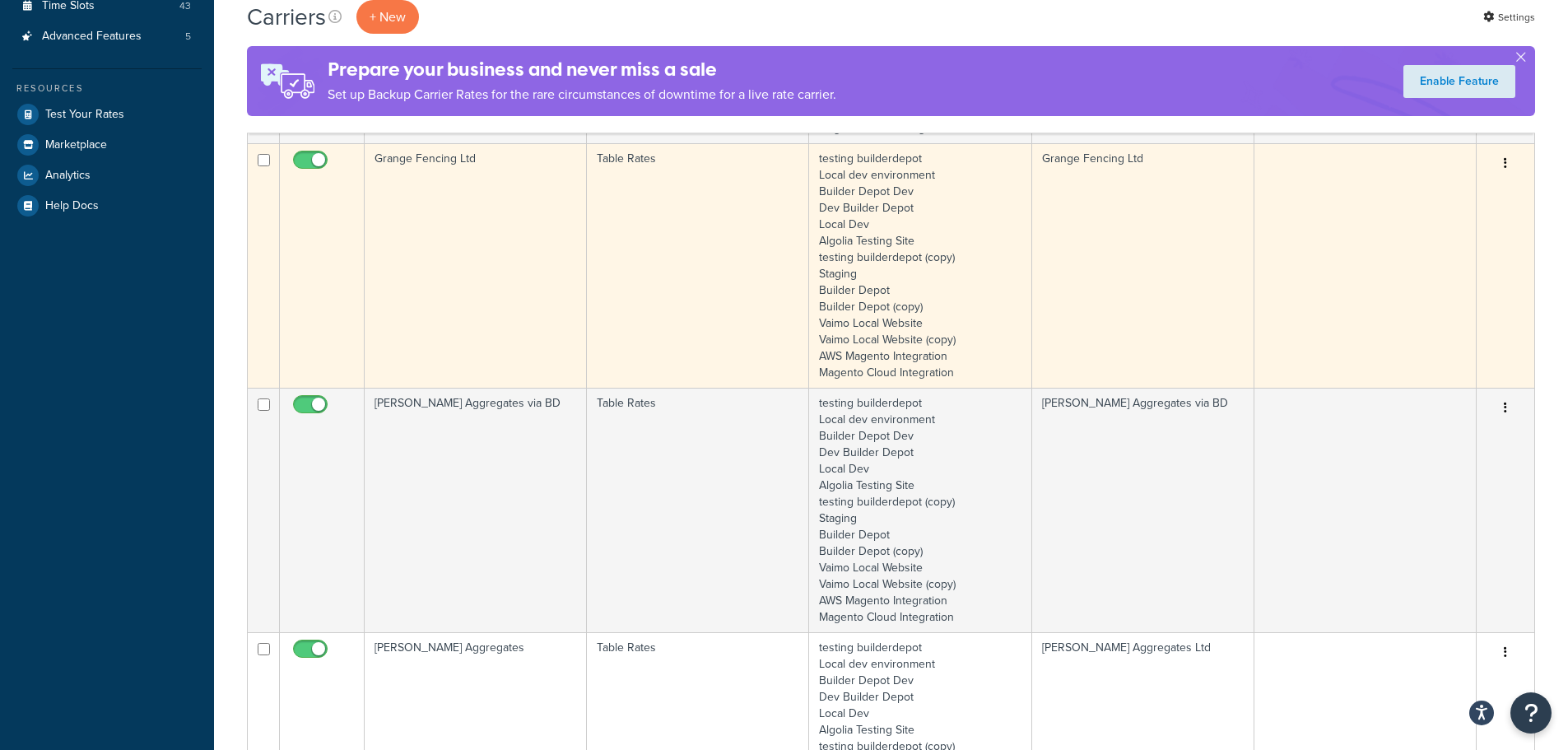
scroll to position [494, 0]
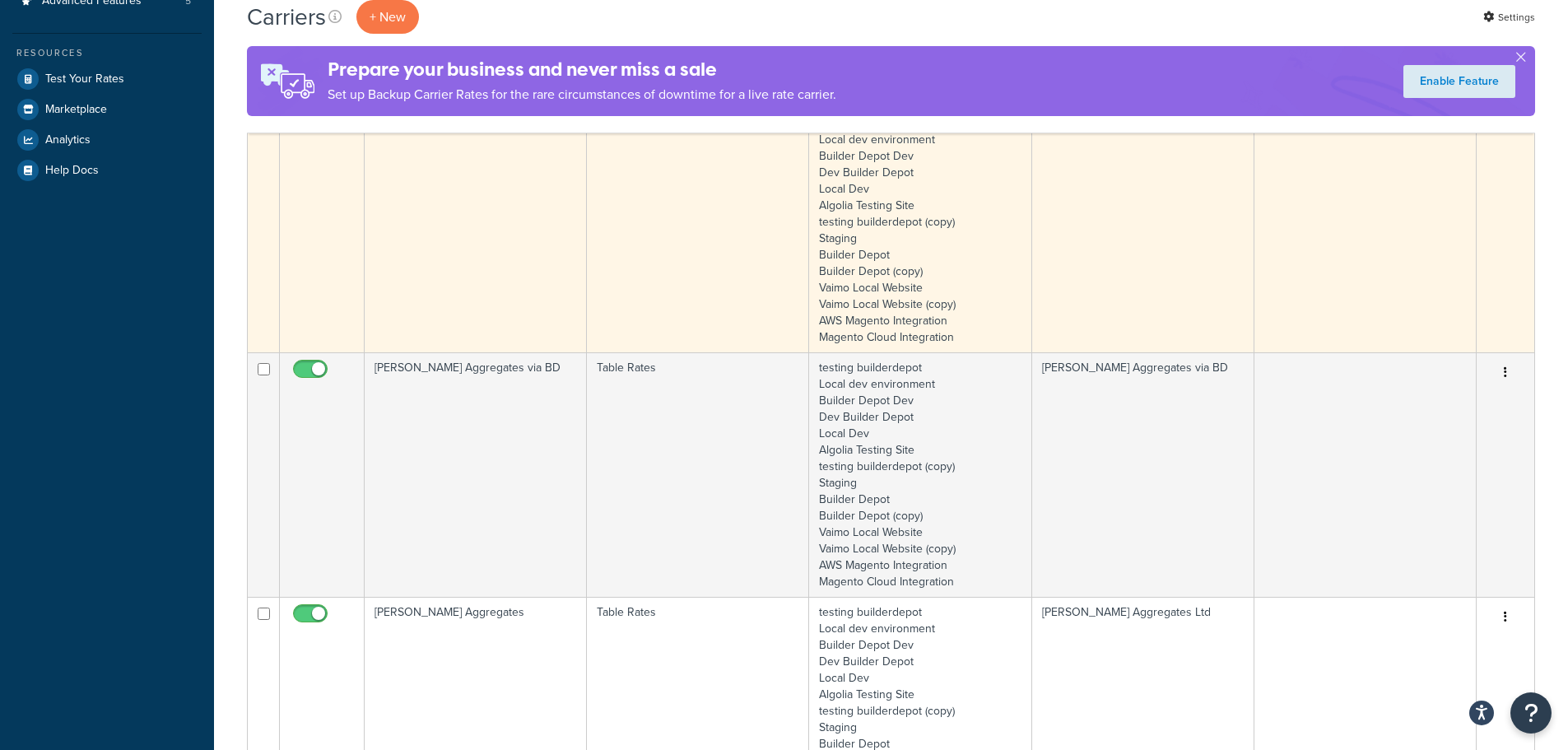
click at [480, 383] on td "[PERSON_NAME] Aggregates via BD" at bounding box center [476, 475] width 223 height 244
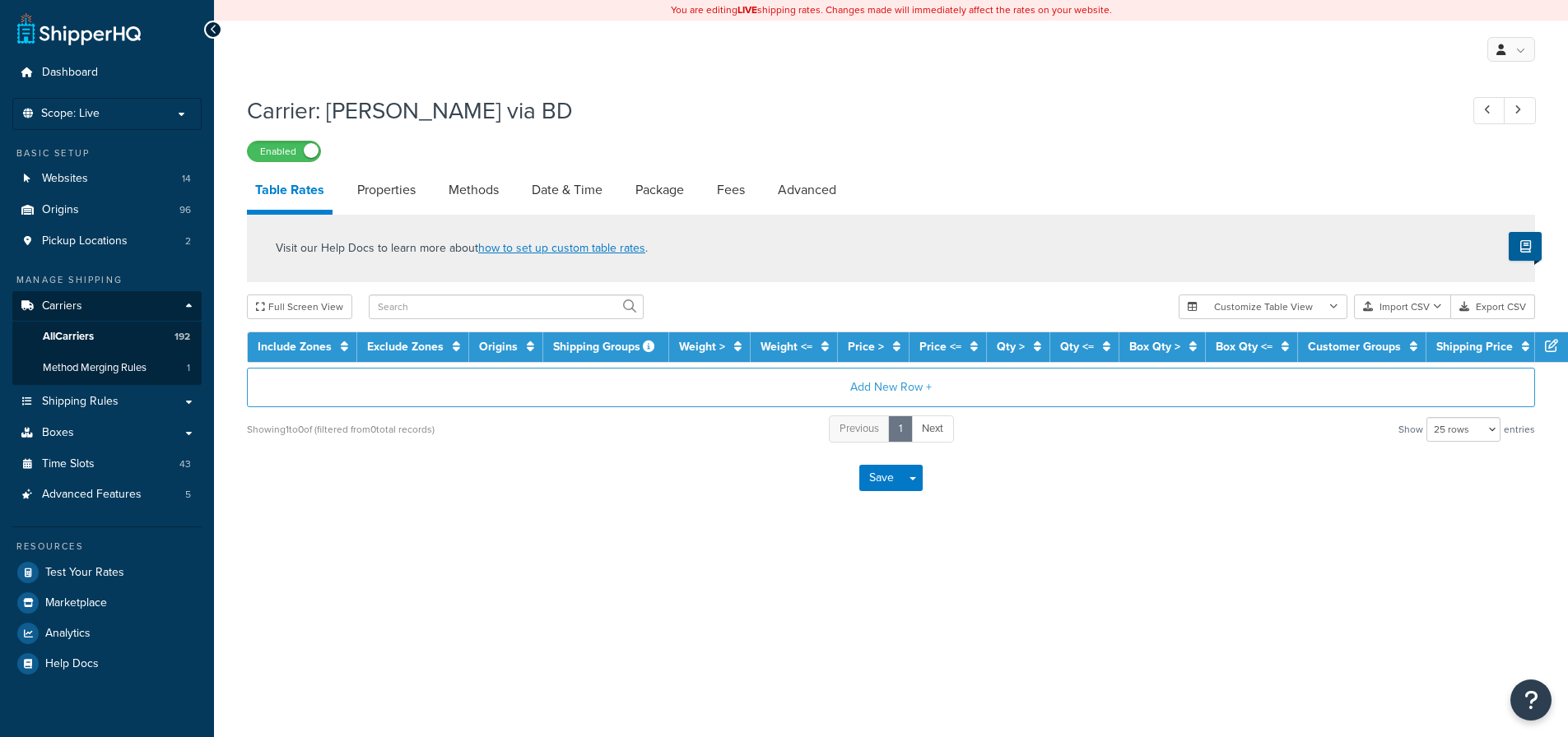
select select "25"
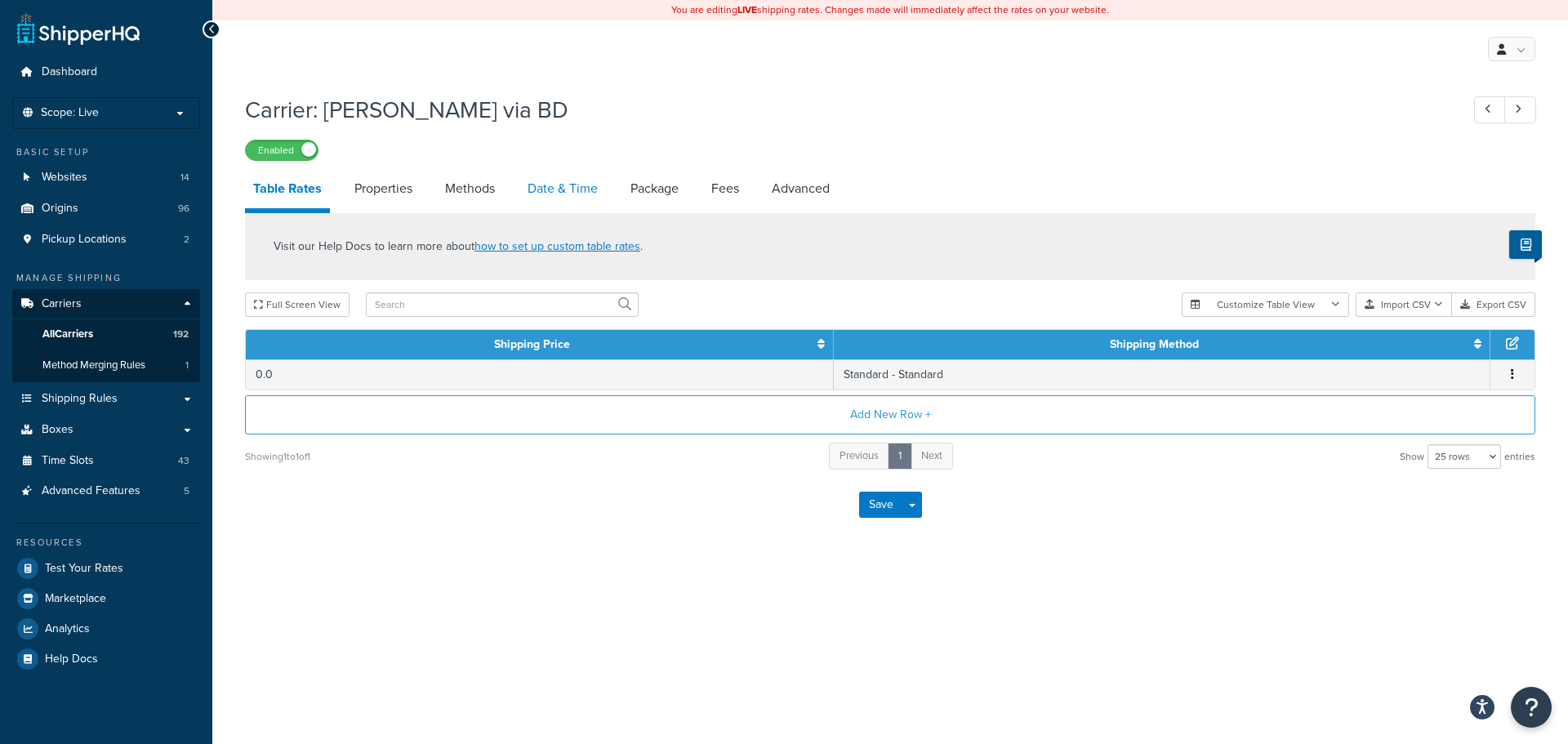
click at [555, 195] on link "Date & Time" at bounding box center [563, 188] width 86 height 39
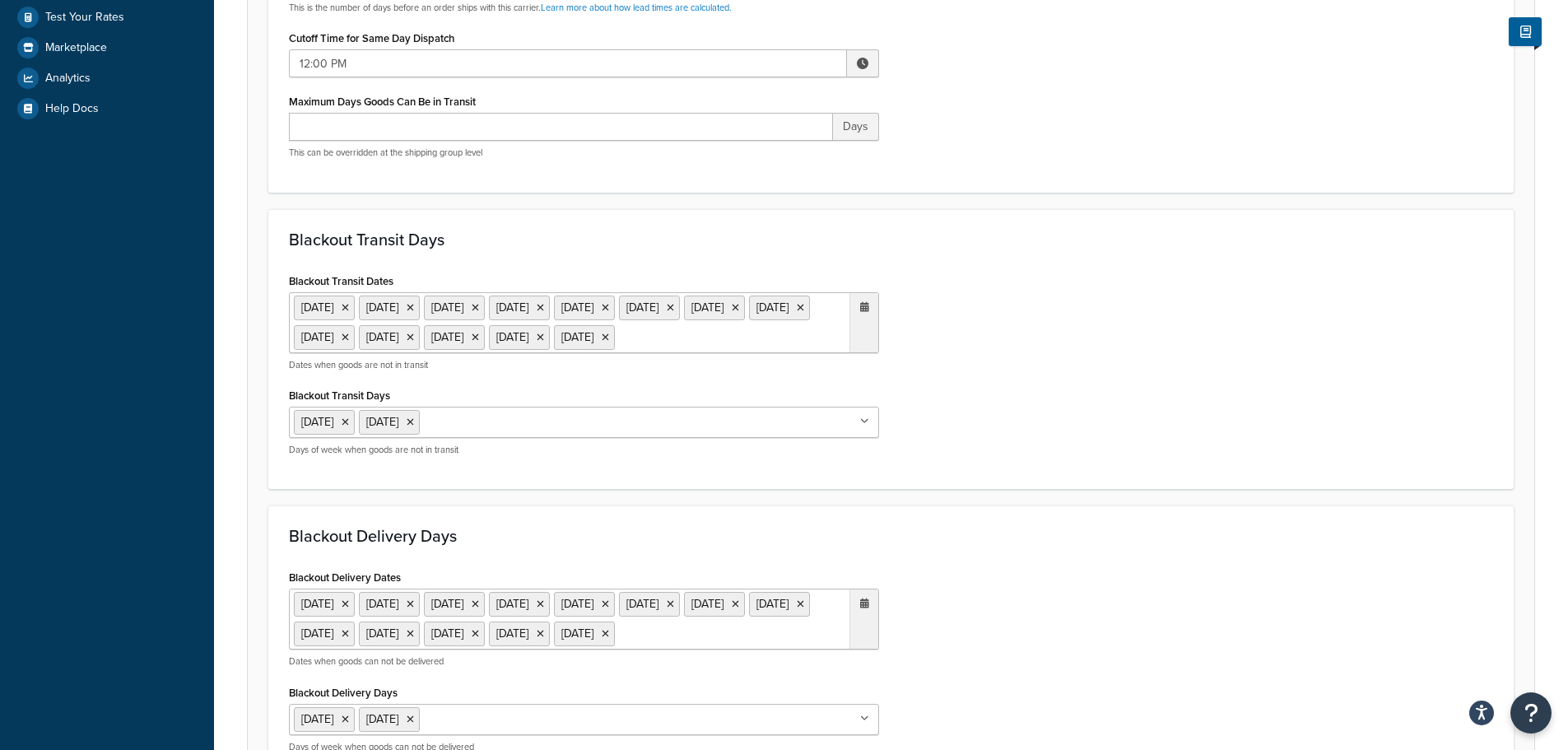
scroll to position [659, 0]
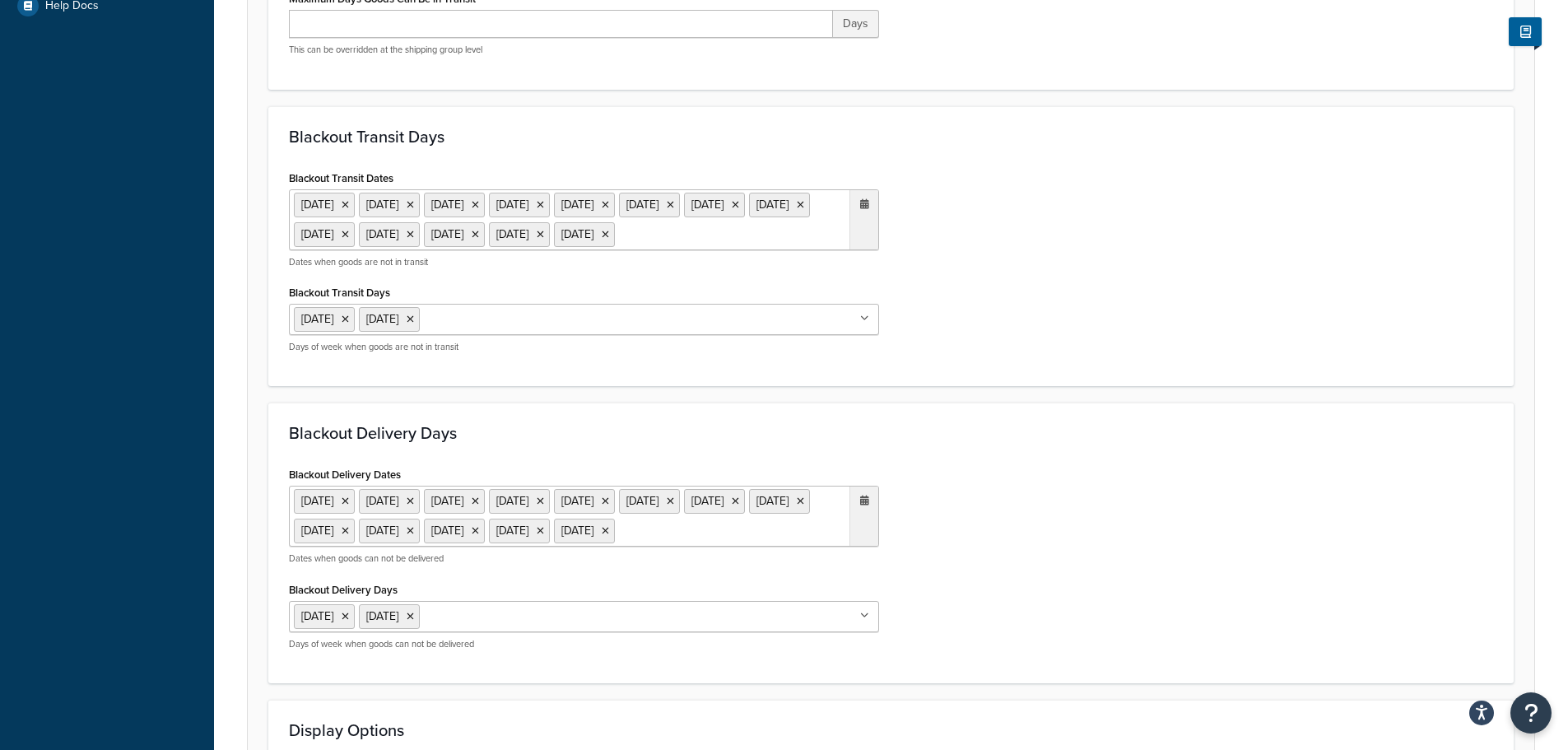
click at [608, 250] on ul "[DATE] [DATE] [DATE] [DATE] [DATE] [DATE] [DATE] [DATE] [DATE] [DATE] [DATE] [D…" at bounding box center [583, 219] width 590 height 61
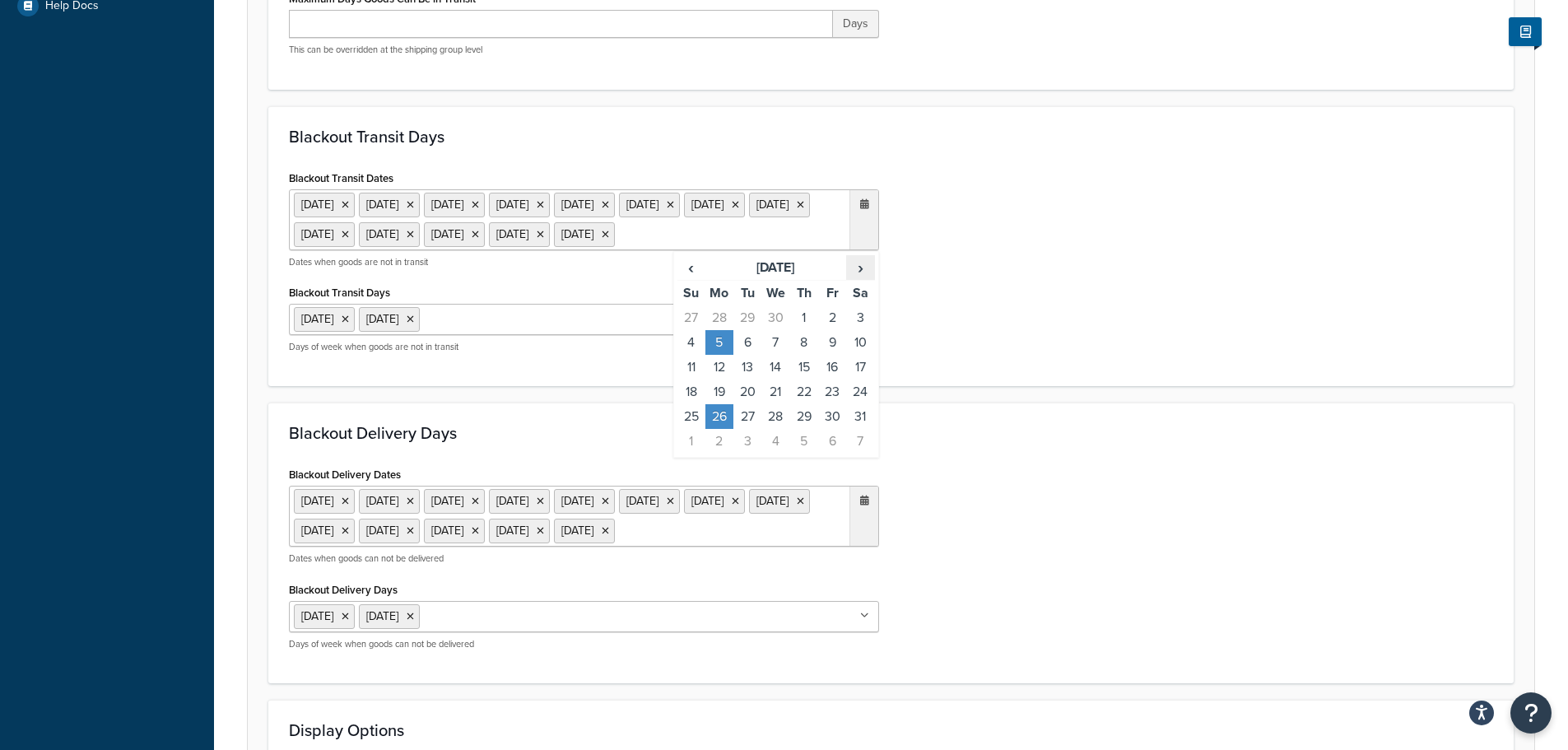
click at [860, 279] on span "›" at bounding box center [859, 268] width 26 height 23
click at [719, 429] on td "25" at bounding box center [719, 417] width 28 height 25
click at [640, 547] on ul "[DATE] [DATE] [DATE] [DATE] [DATE] [DATE] [DATE] [DATE] [DATE] [DATE] [DATE] [D…" at bounding box center [583, 516] width 590 height 61
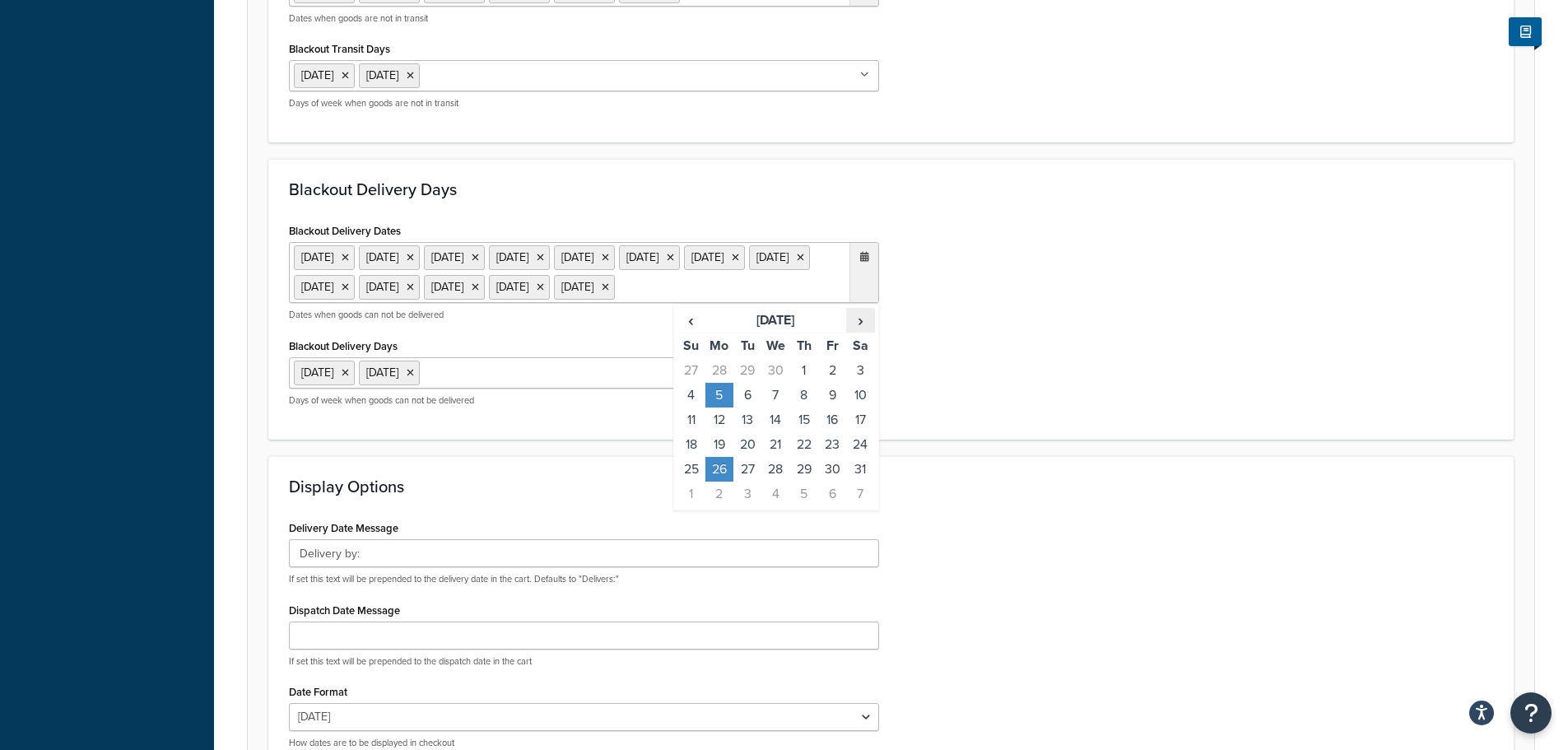
scroll to position [906, 0]
click at [867, 328] on span "›" at bounding box center [859, 317] width 26 height 23
click at [715, 478] on td "25" at bounding box center [719, 466] width 28 height 25
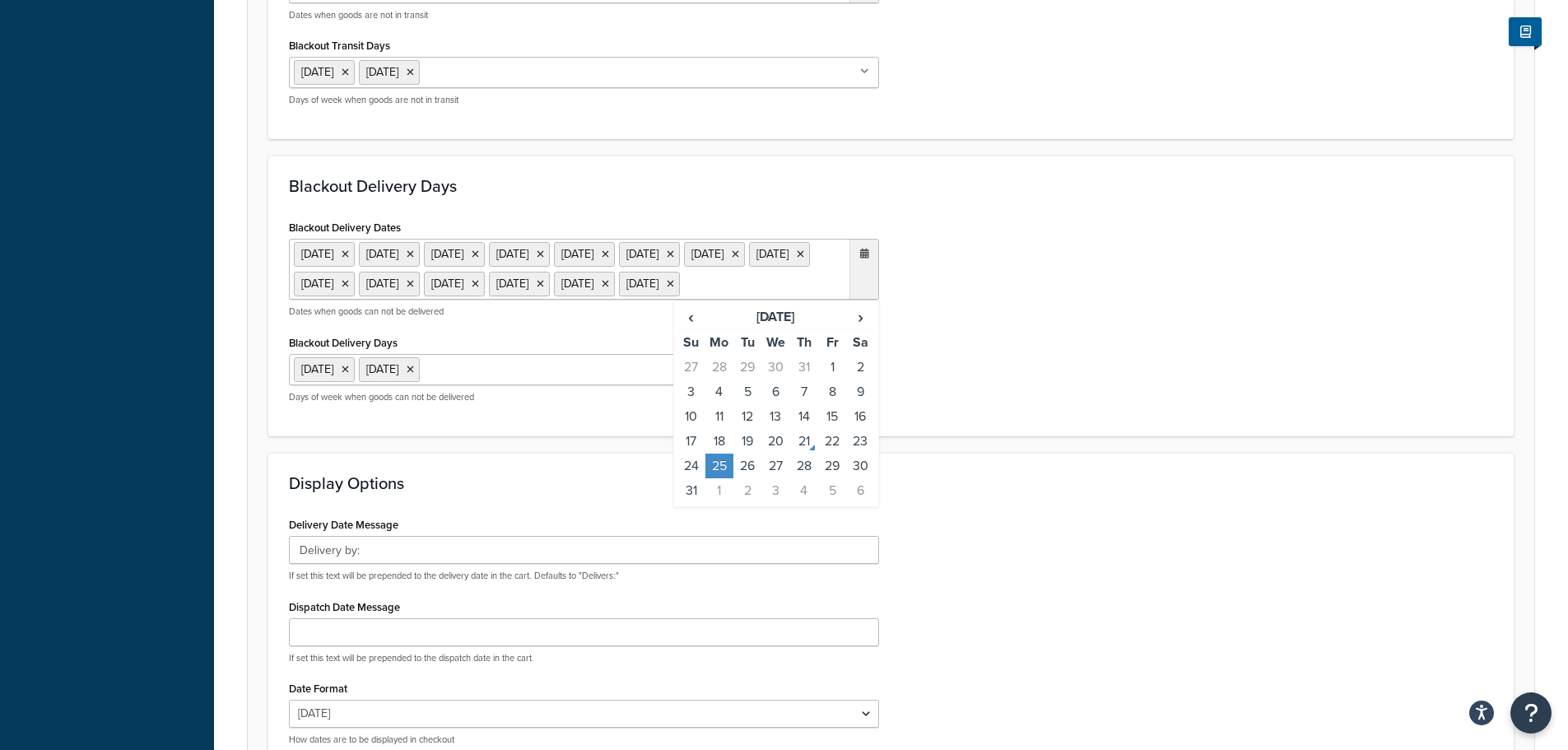
click at [1008, 416] on div "Blackout Delivery Dates 20 Dec 2024 23 Dec 2024 24 Dec 2024 25 Dec 2024 26 Dec …" at bounding box center [890, 316] width 1229 height 200
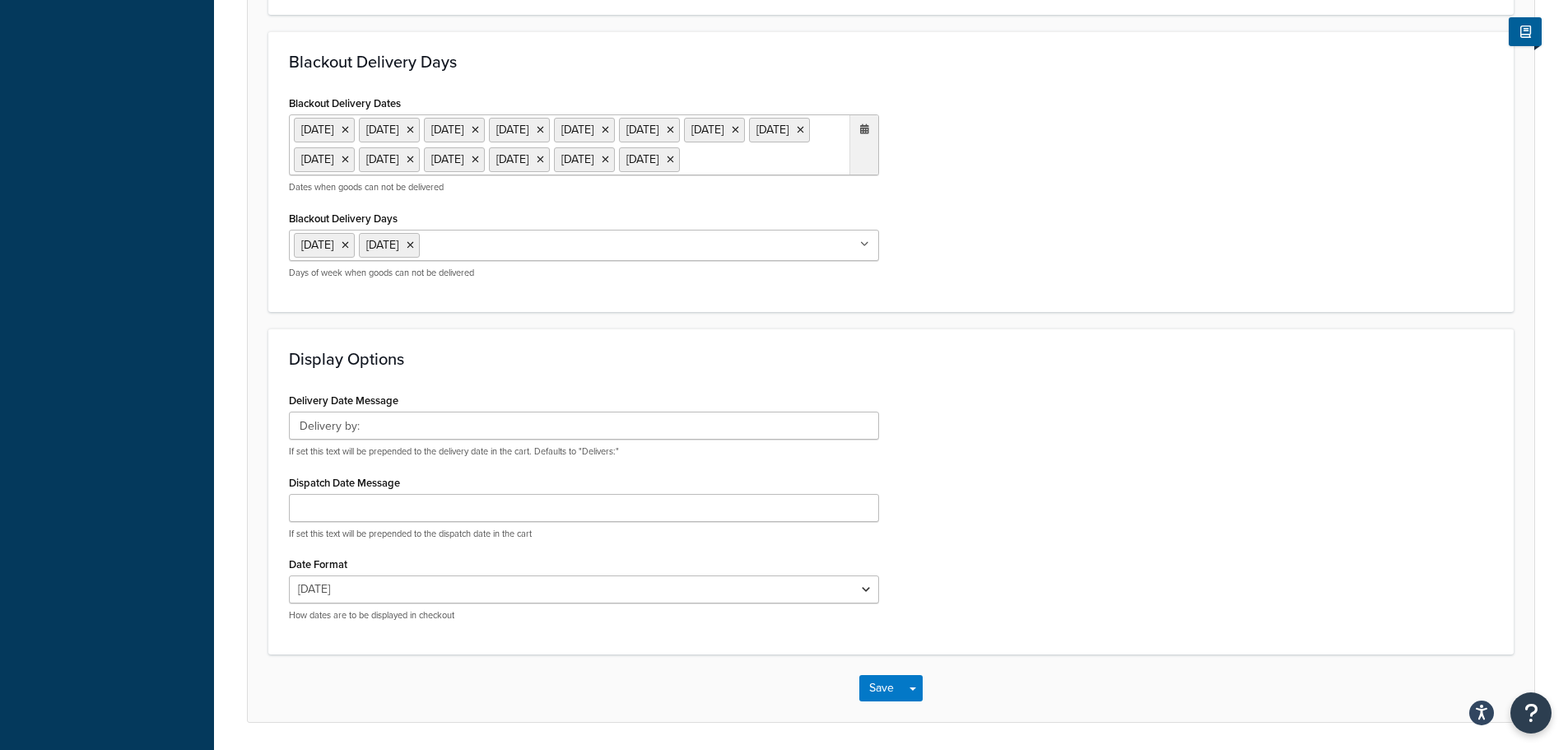
scroll to position [1144, 0]
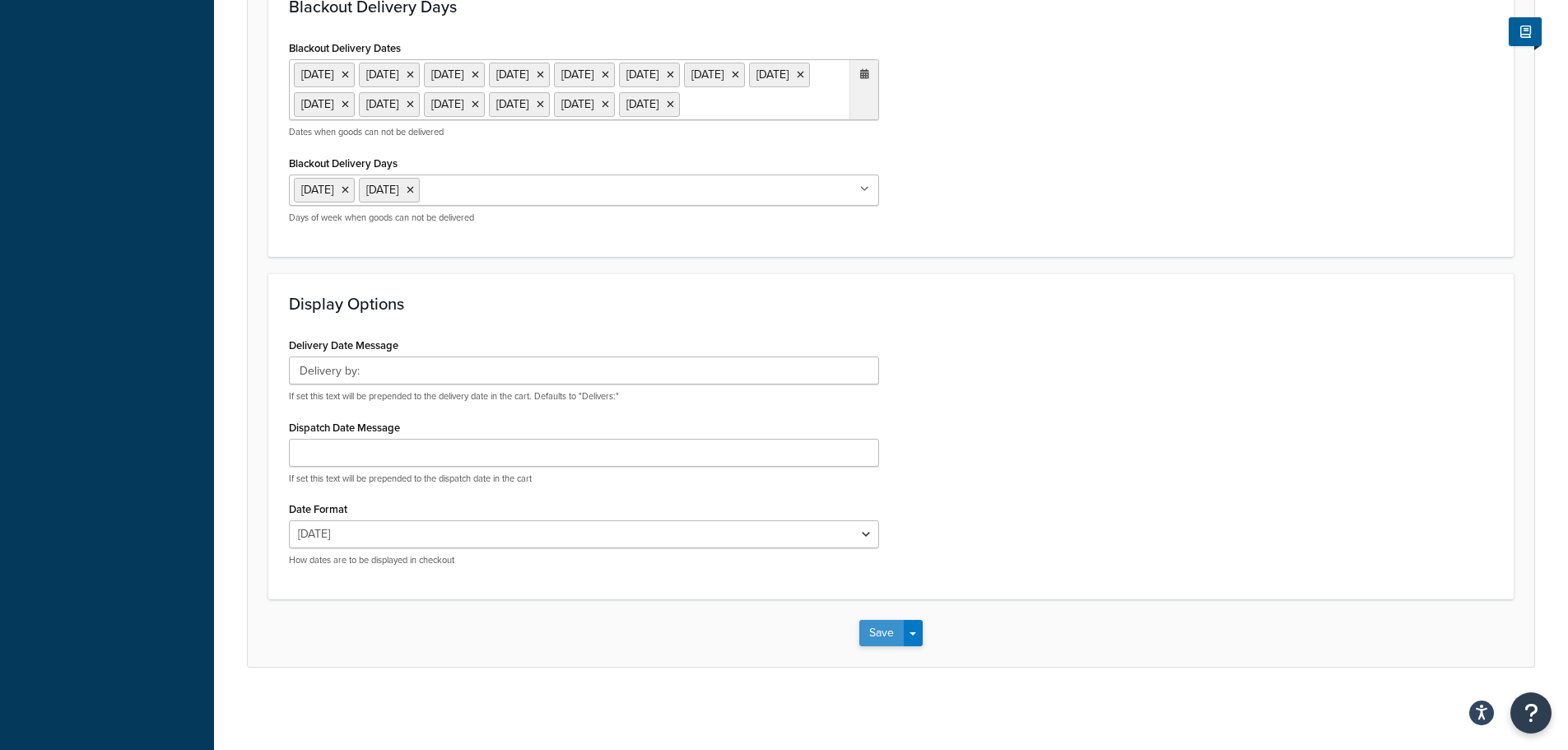
click at [883, 627] on button "Save" at bounding box center [881, 633] width 44 height 26
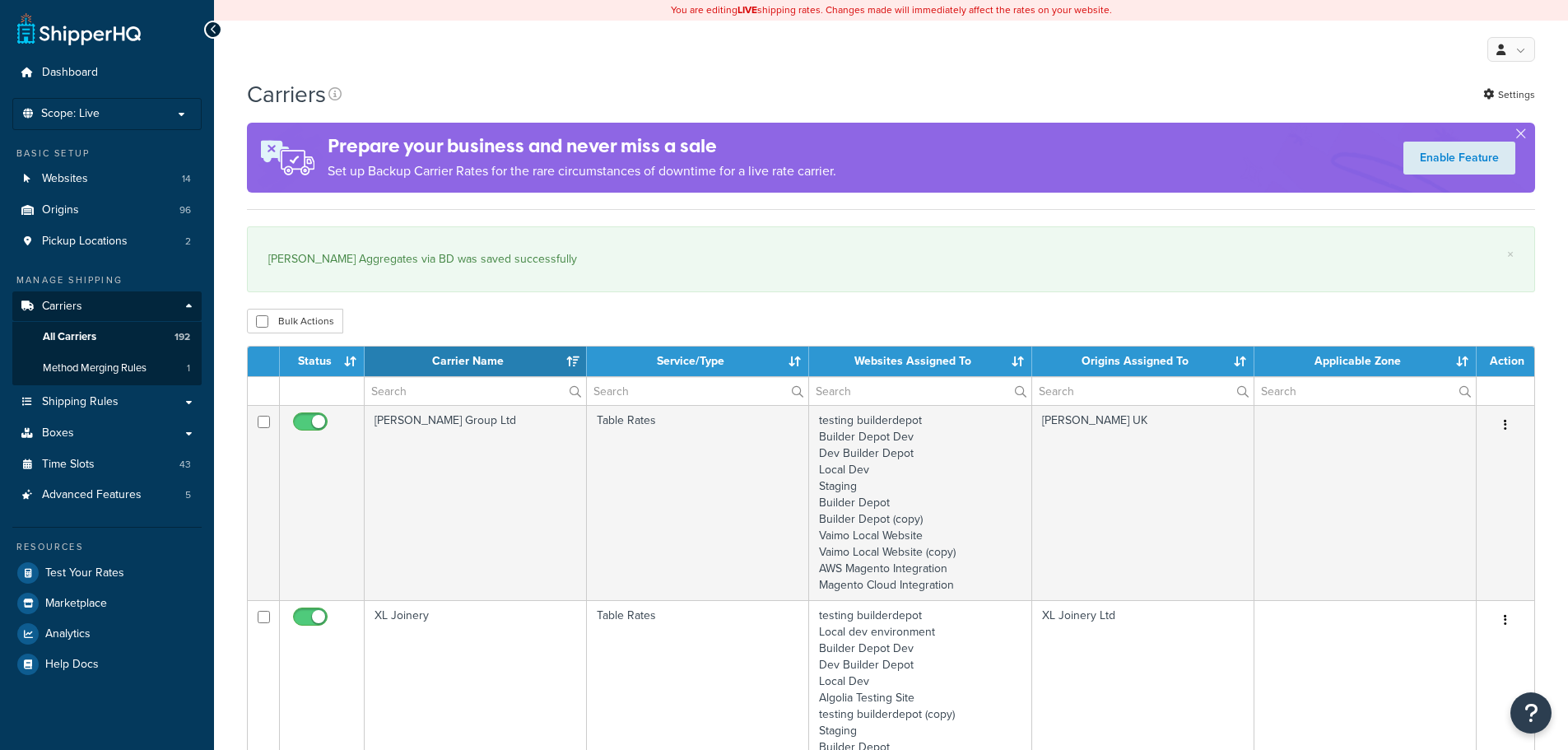
select select "15"
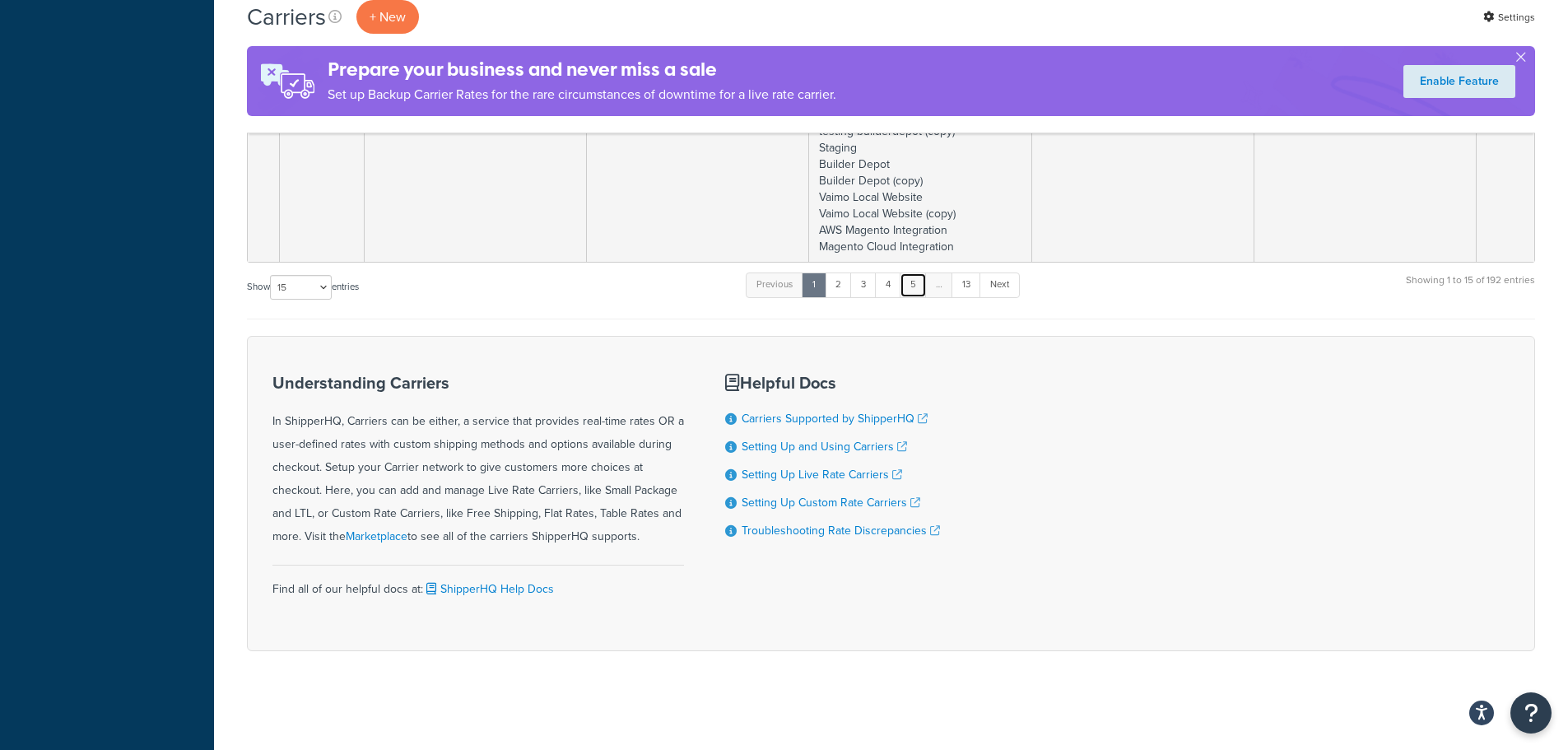
click at [916, 280] on link "5" at bounding box center [913, 285] width 27 height 25
click at [916, 280] on link "6" at bounding box center [910, 285] width 27 height 25
click at [916, 280] on link "7" at bounding box center [909, 285] width 26 height 25
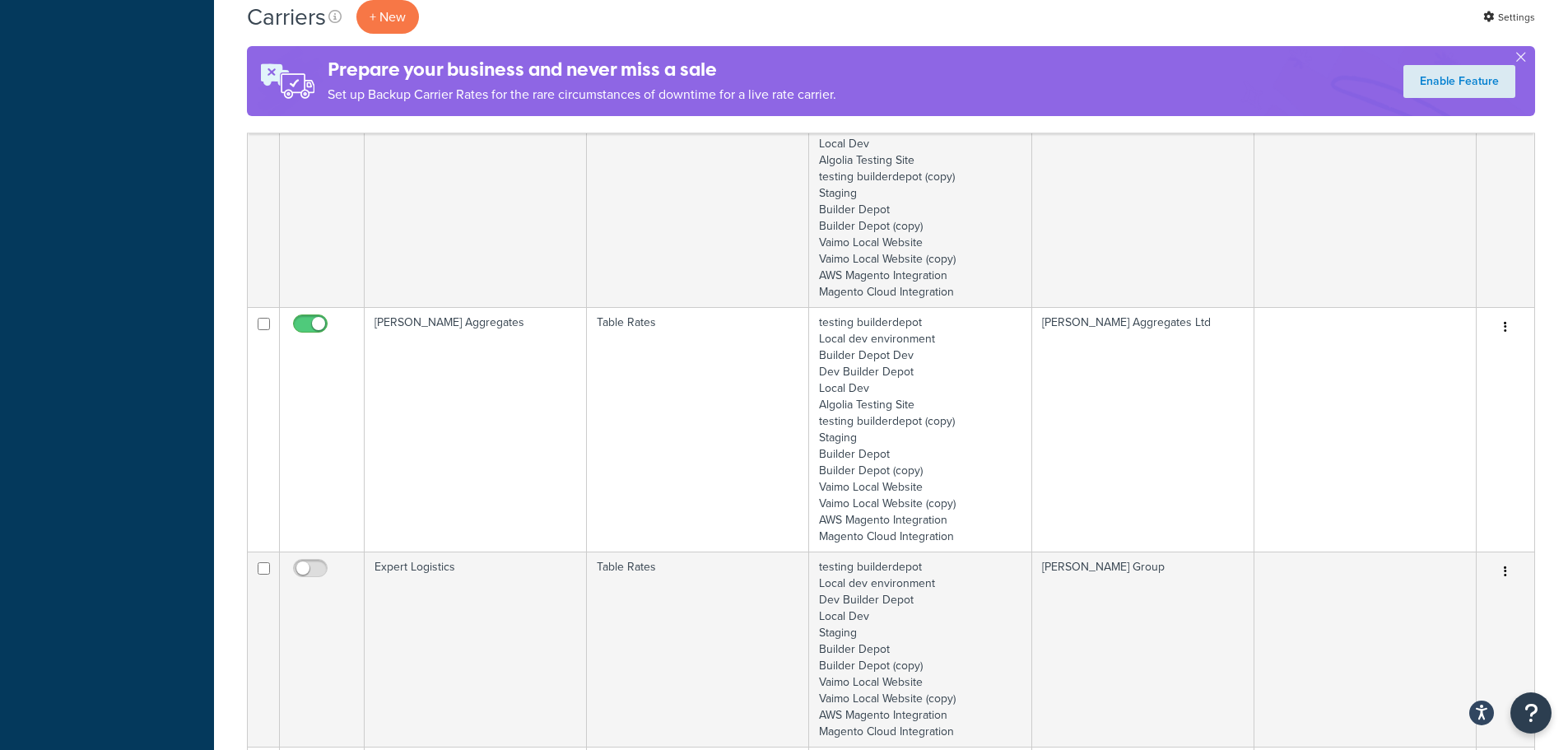
scroll to position [816, 0]
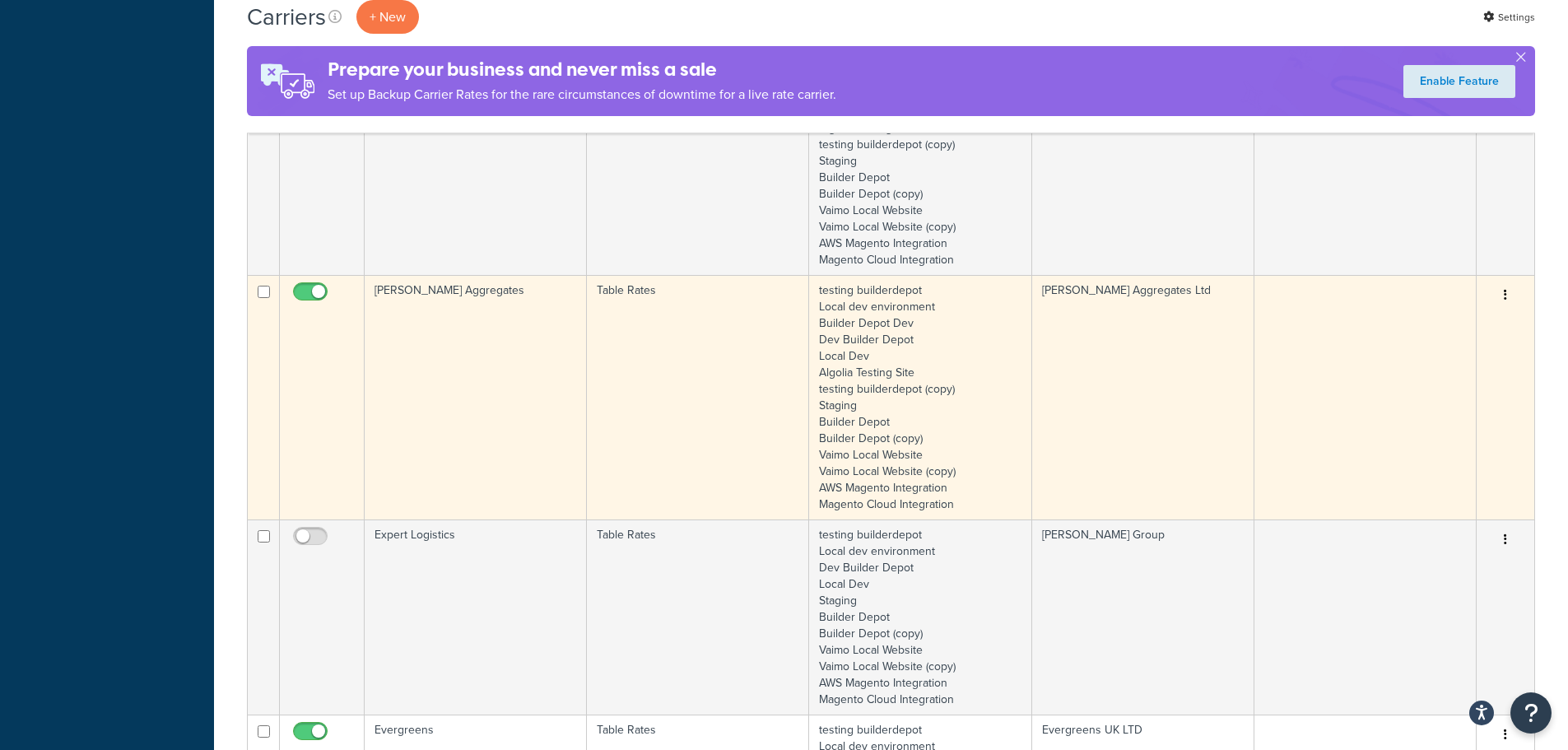
click at [448, 389] on td "[PERSON_NAME] Aggregates" at bounding box center [476, 398] width 223 height 244
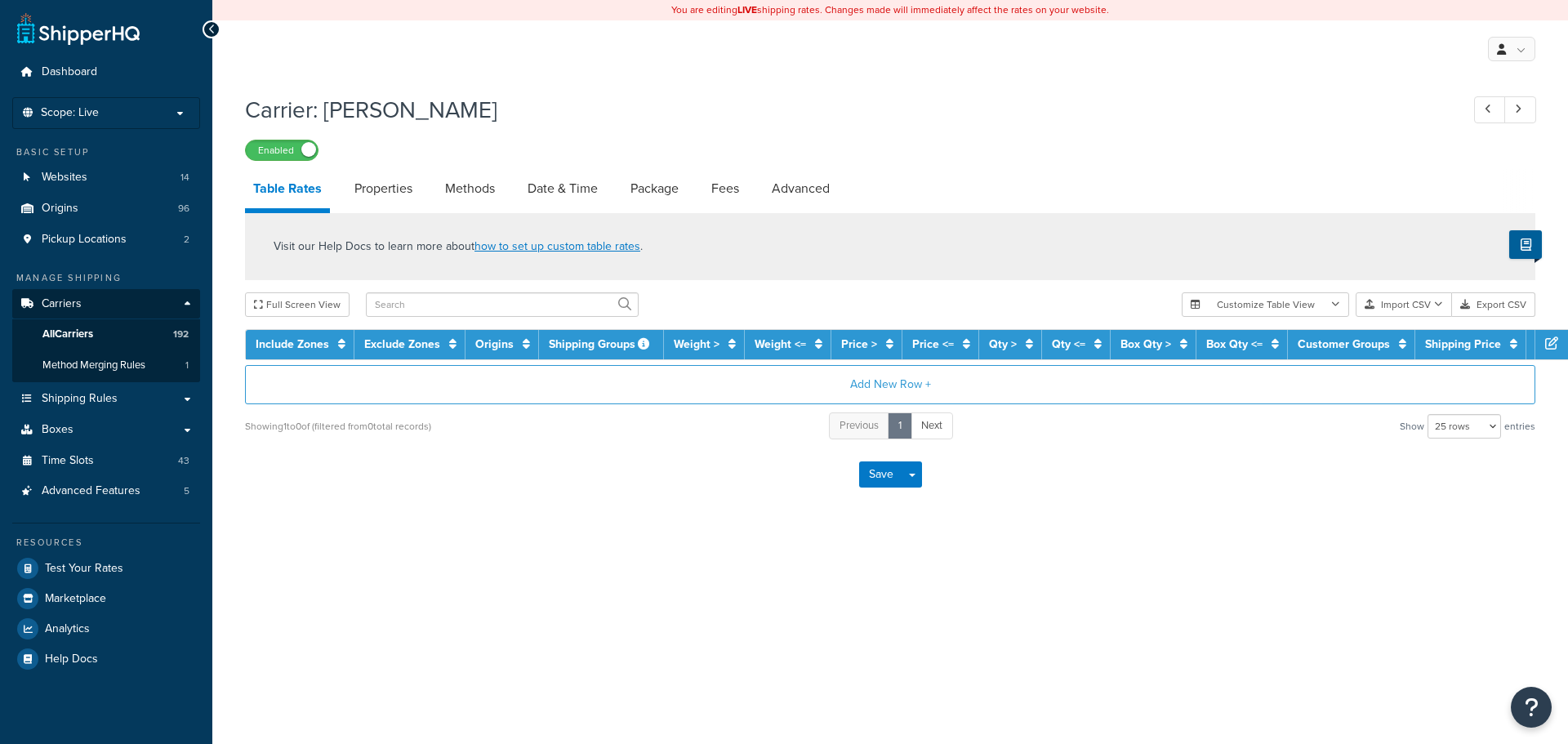
select select "25"
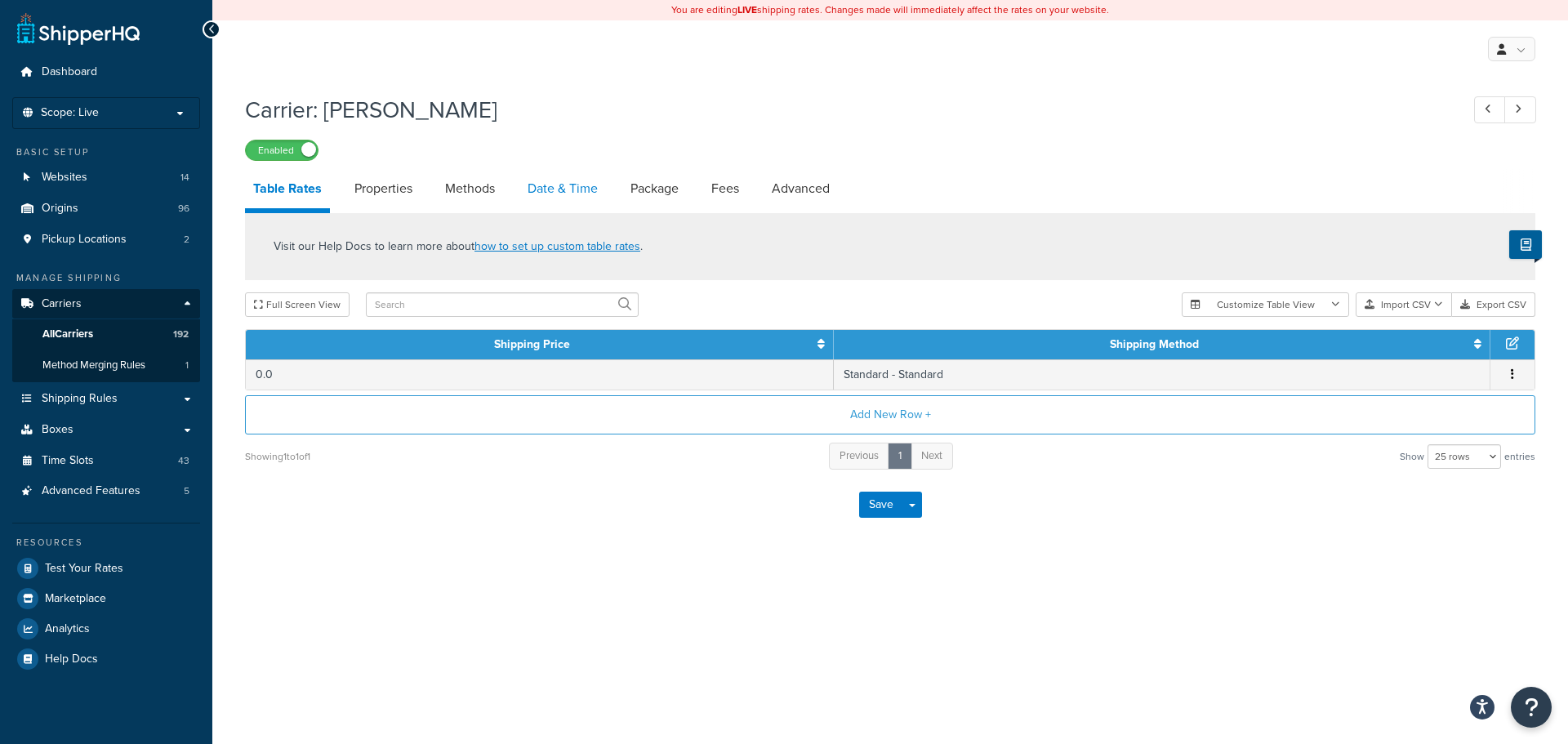
click at [550, 181] on link "Date & Time" at bounding box center [563, 188] width 86 height 39
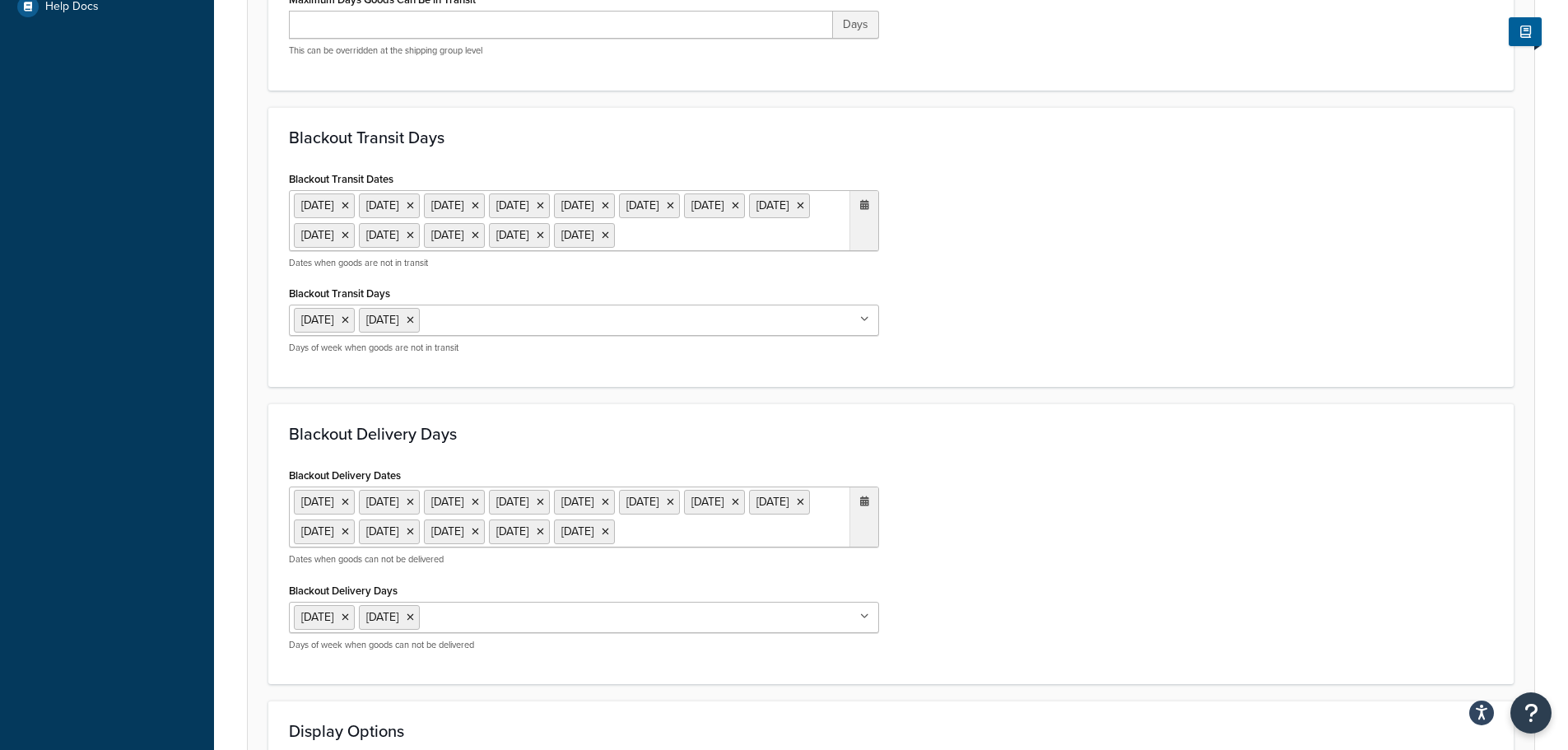
scroll to position [659, 0]
click at [671, 269] on div "20 Dec 2024 23 Dec 2024 24 Dec 2024 25 Dec 2024 26 Dec 2024 27 Dec 2024 30 Dec …" at bounding box center [583, 229] width 590 height 79
click at [664, 250] on ul "20 Dec 2024 23 Dec 2024 24 Dec 2024 25 Dec 2024 26 Dec 2024 27 Dec 2024 30 Dec …" at bounding box center [583, 219] width 590 height 61
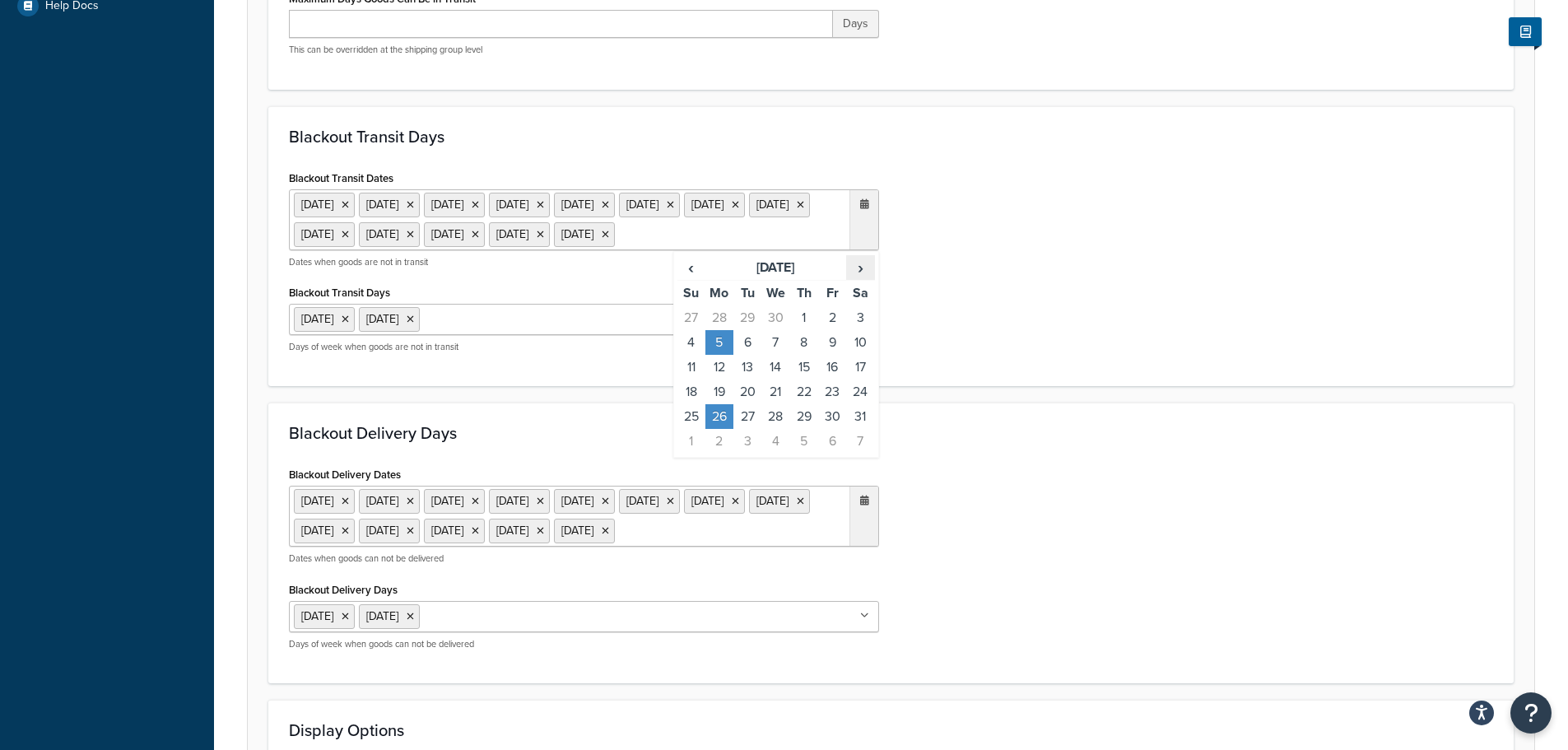
click at [859, 279] on span "›" at bounding box center [859, 268] width 26 height 23
click at [724, 429] on td "25" at bounding box center [719, 417] width 28 height 25
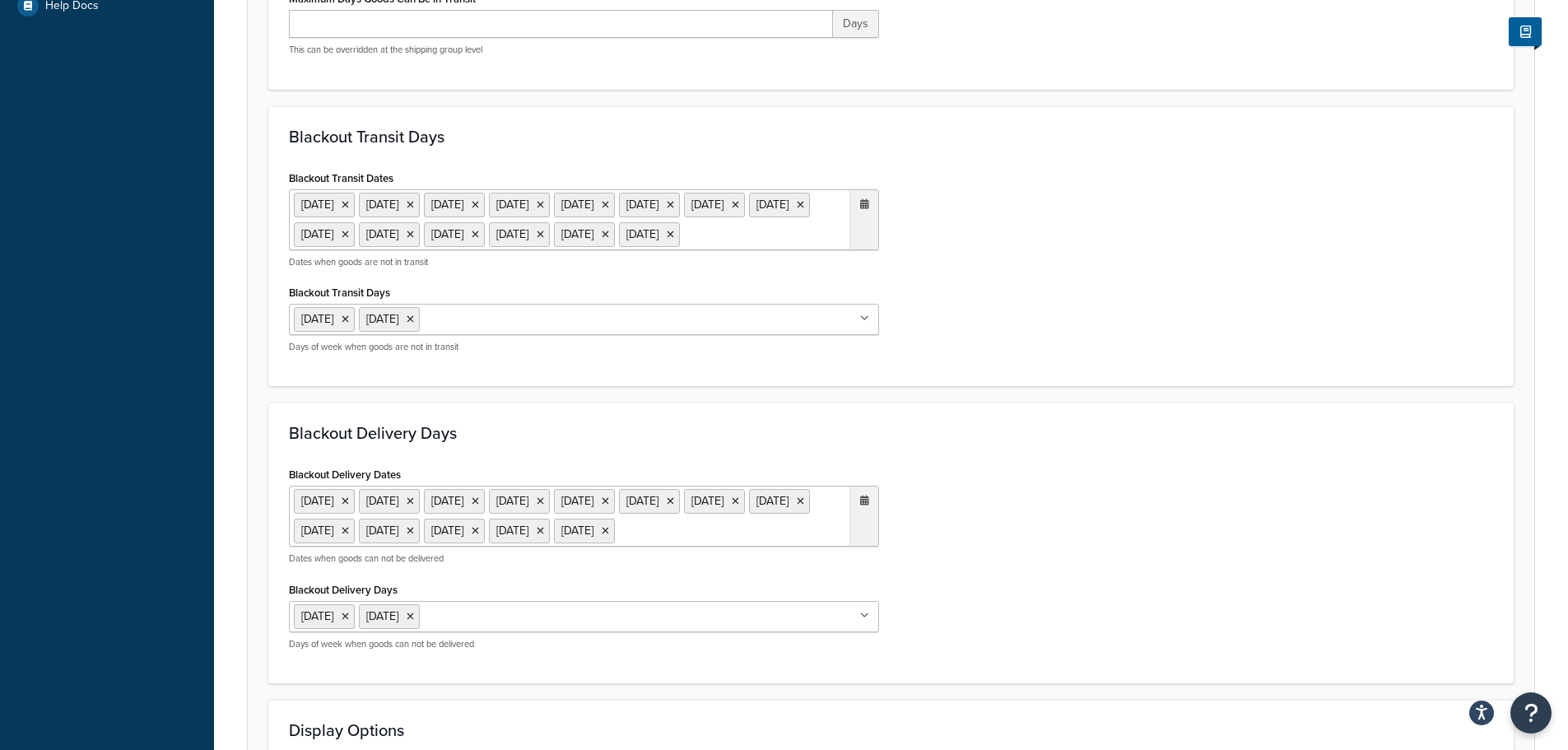
click at [1000, 499] on div "Blackout Delivery Dates 20 Dec 2024 23 Dec 2024 24 Dec 2024 25 Dec 2024 26 Dec …" at bounding box center [890, 562] width 1229 height 200
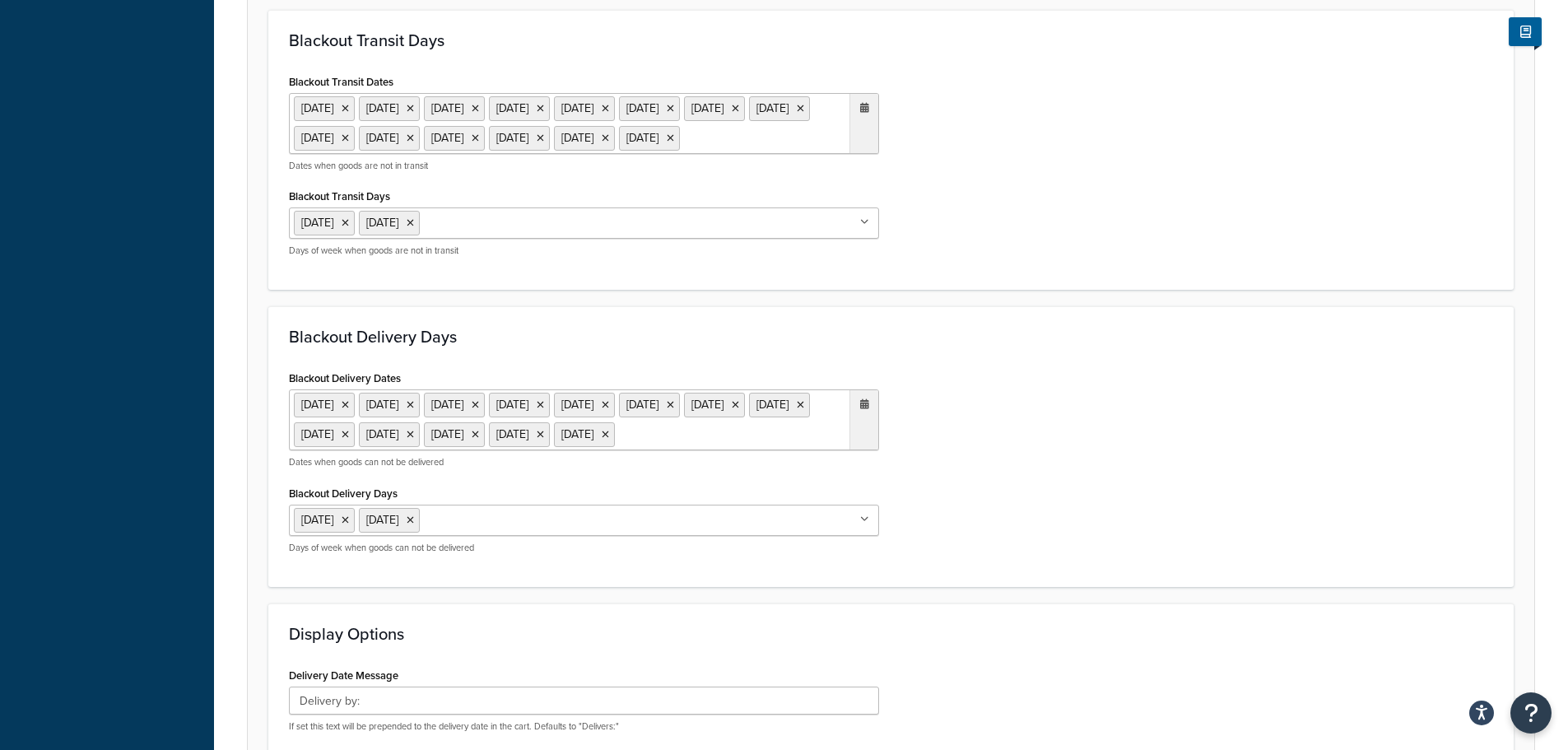
scroll to position [906, 0]
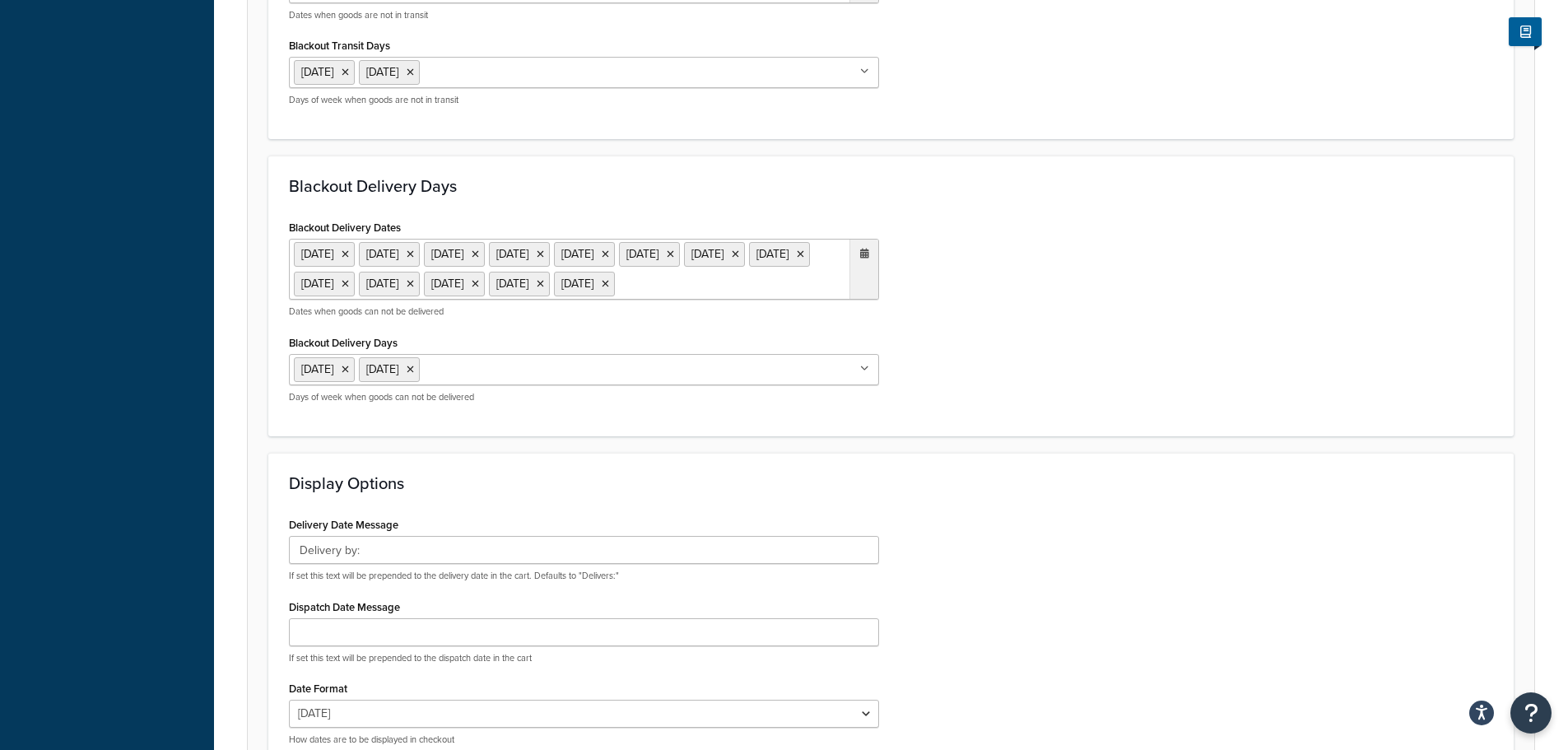
click at [609, 300] on ul "20 Dec 2024 23 Dec 2024 24 Dec 2024 25 Dec 2024 26 Dec 2024 27 Dec 2024 30 Dec …" at bounding box center [583, 269] width 590 height 61
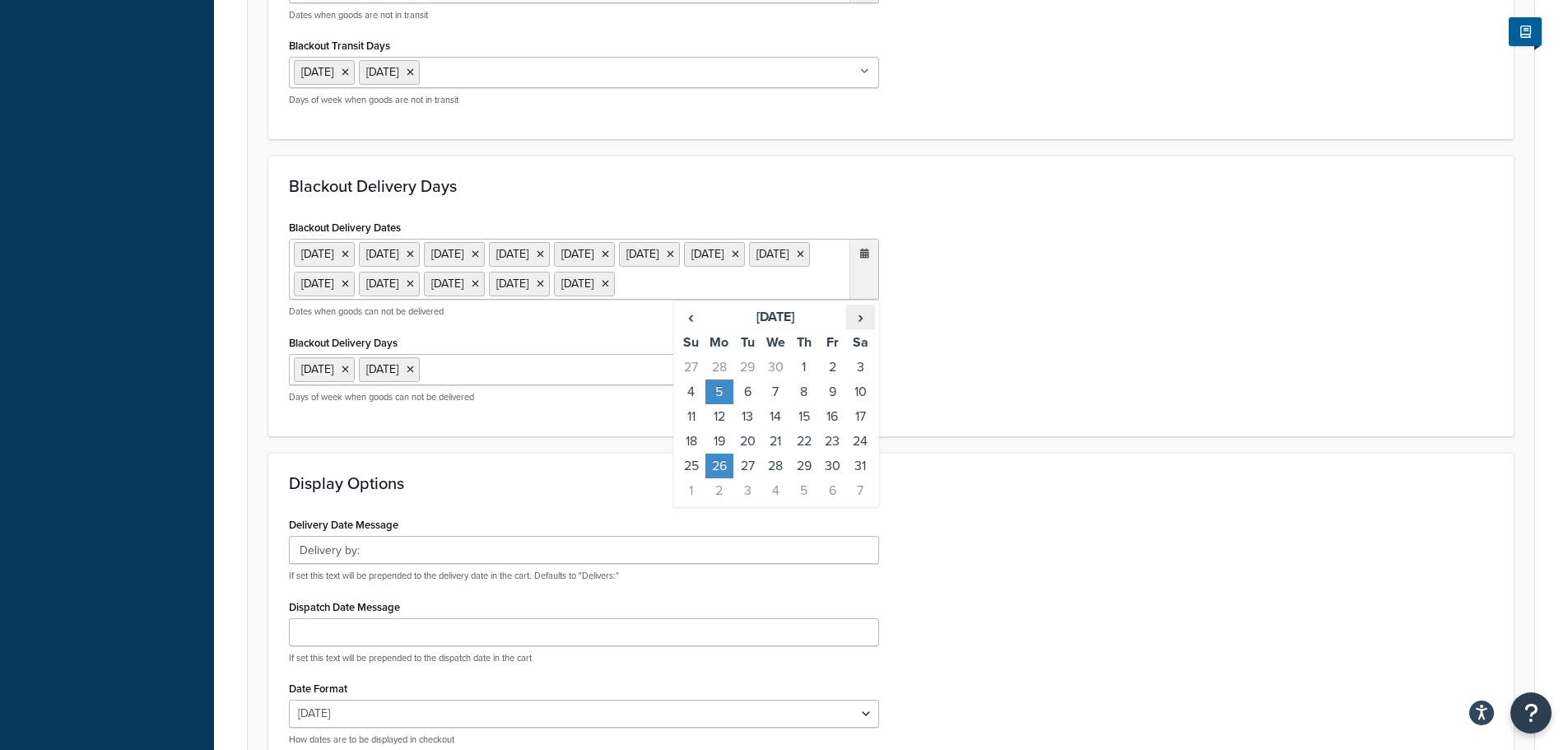
click at [869, 328] on span "›" at bounding box center [859, 317] width 26 height 23
click at [720, 478] on td "25" at bounding box center [719, 466] width 28 height 25
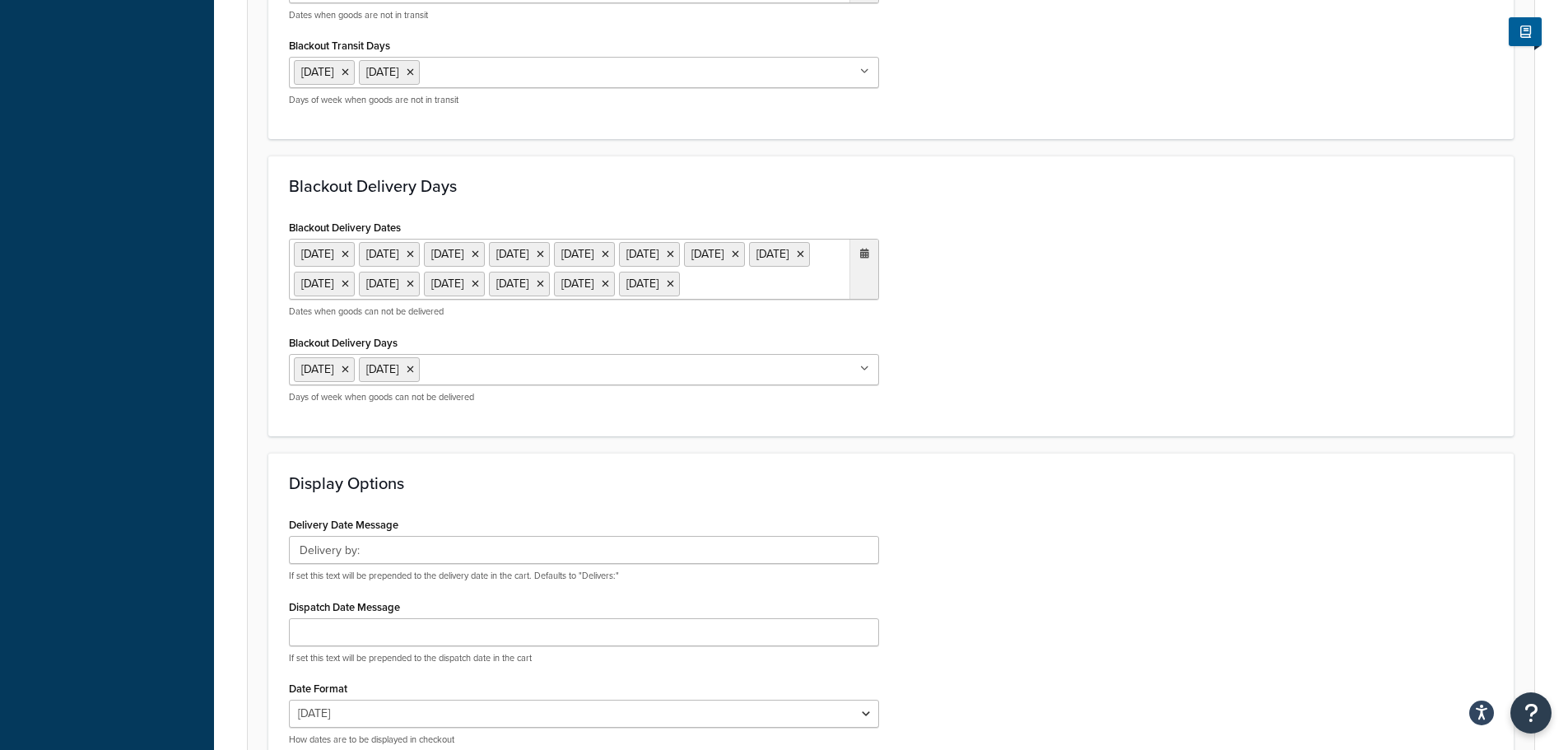
click at [978, 416] on div "Blackout Delivery Dates 20 Dec 2024 23 Dec 2024 24 Dec 2024 25 Dec 2024 26 Dec …" at bounding box center [890, 316] width 1229 height 200
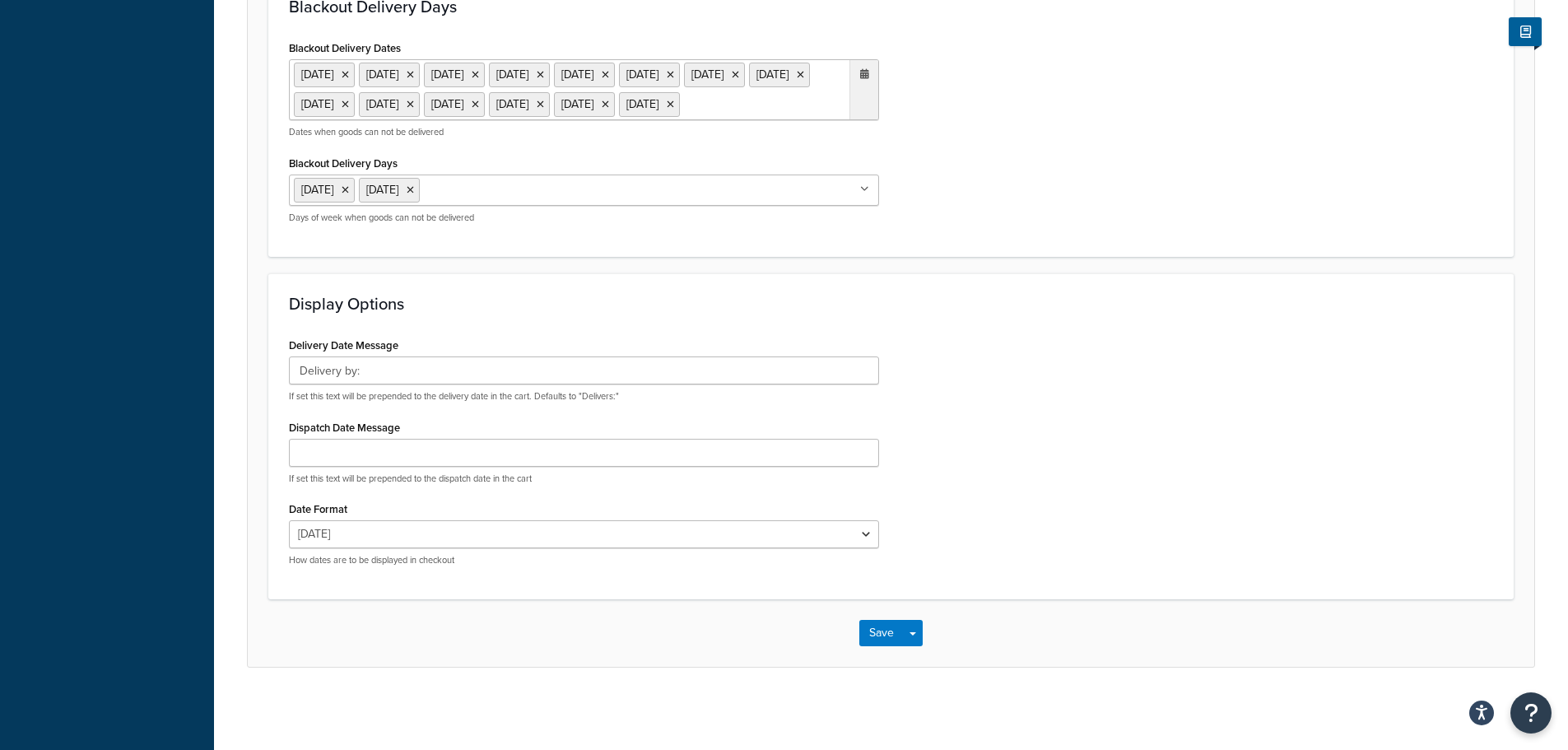
scroll to position [1144, 0]
click at [885, 625] on button "Save" at bounding box center [881, 633] width 44 height 26
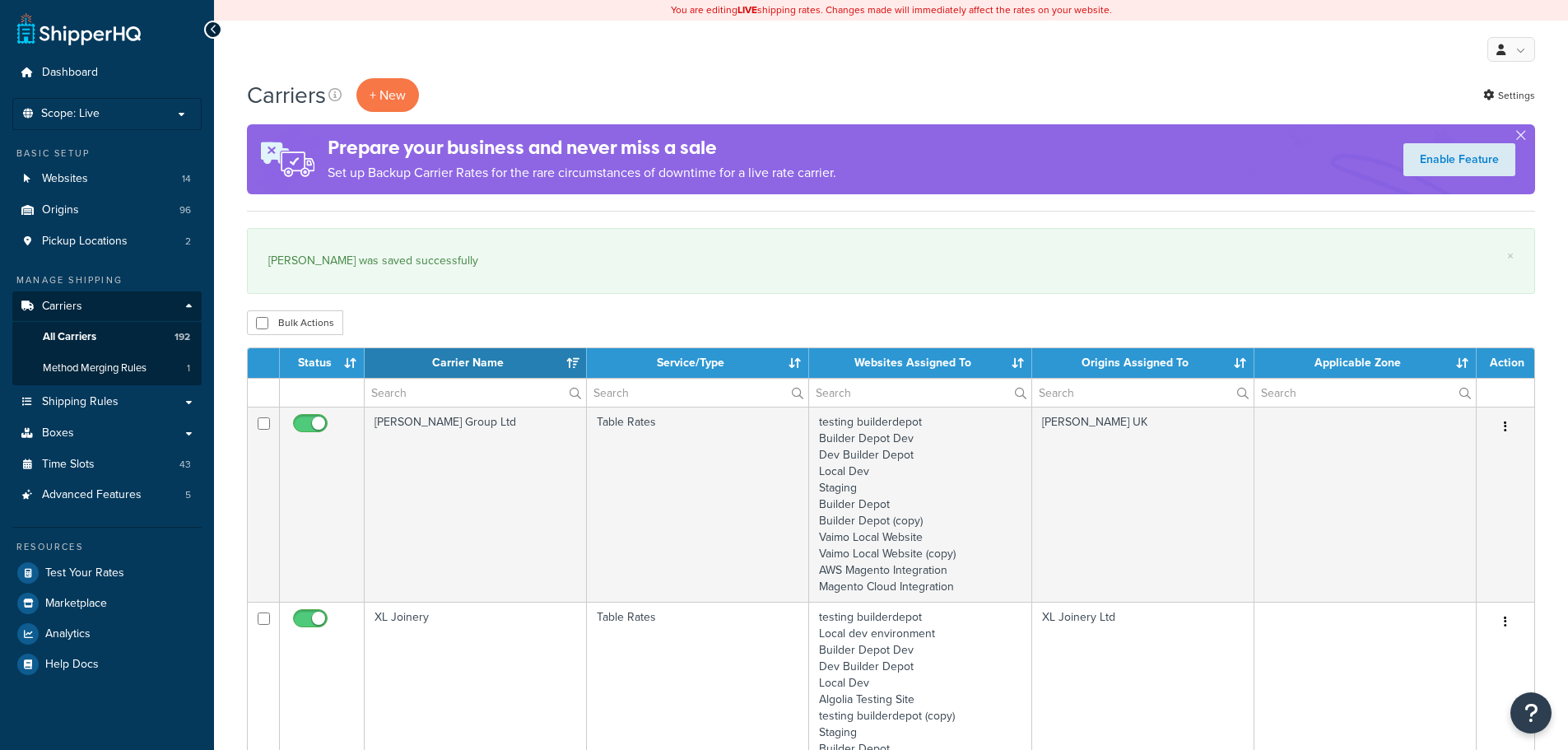
select select "15"
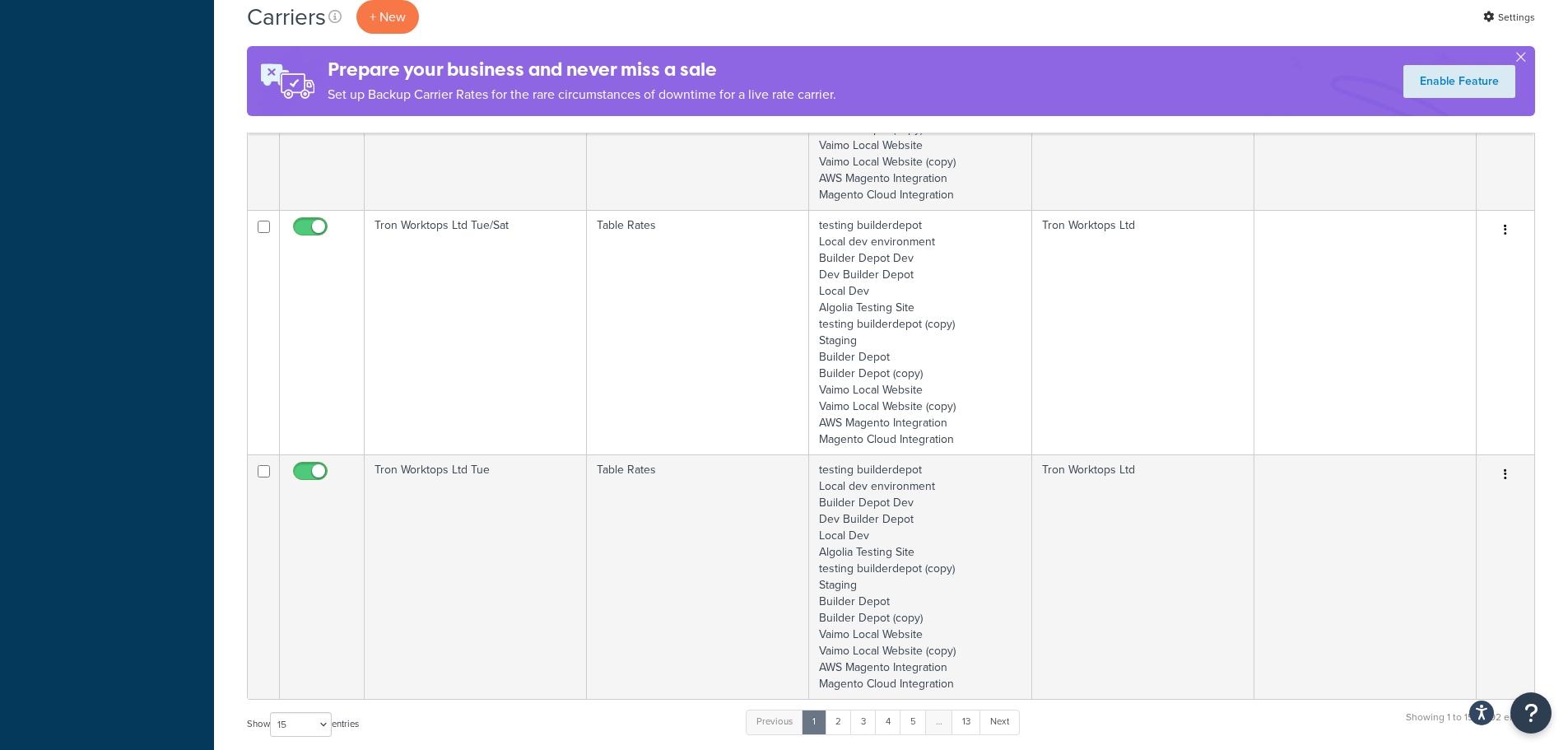
scroll to position [3129, 0]
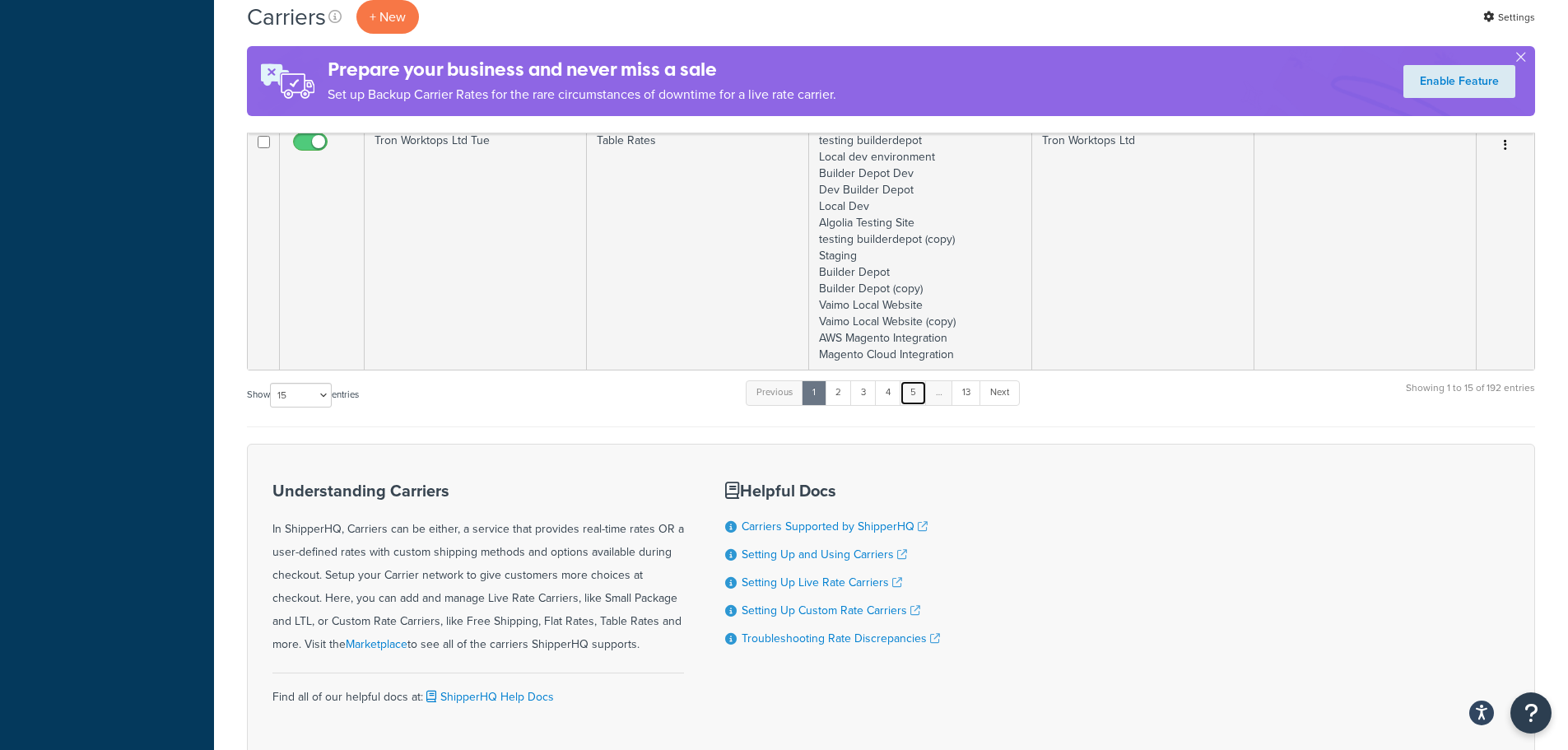
click at [920, 403] on link "5" at bounding box center [913, 393] width 27 height 25
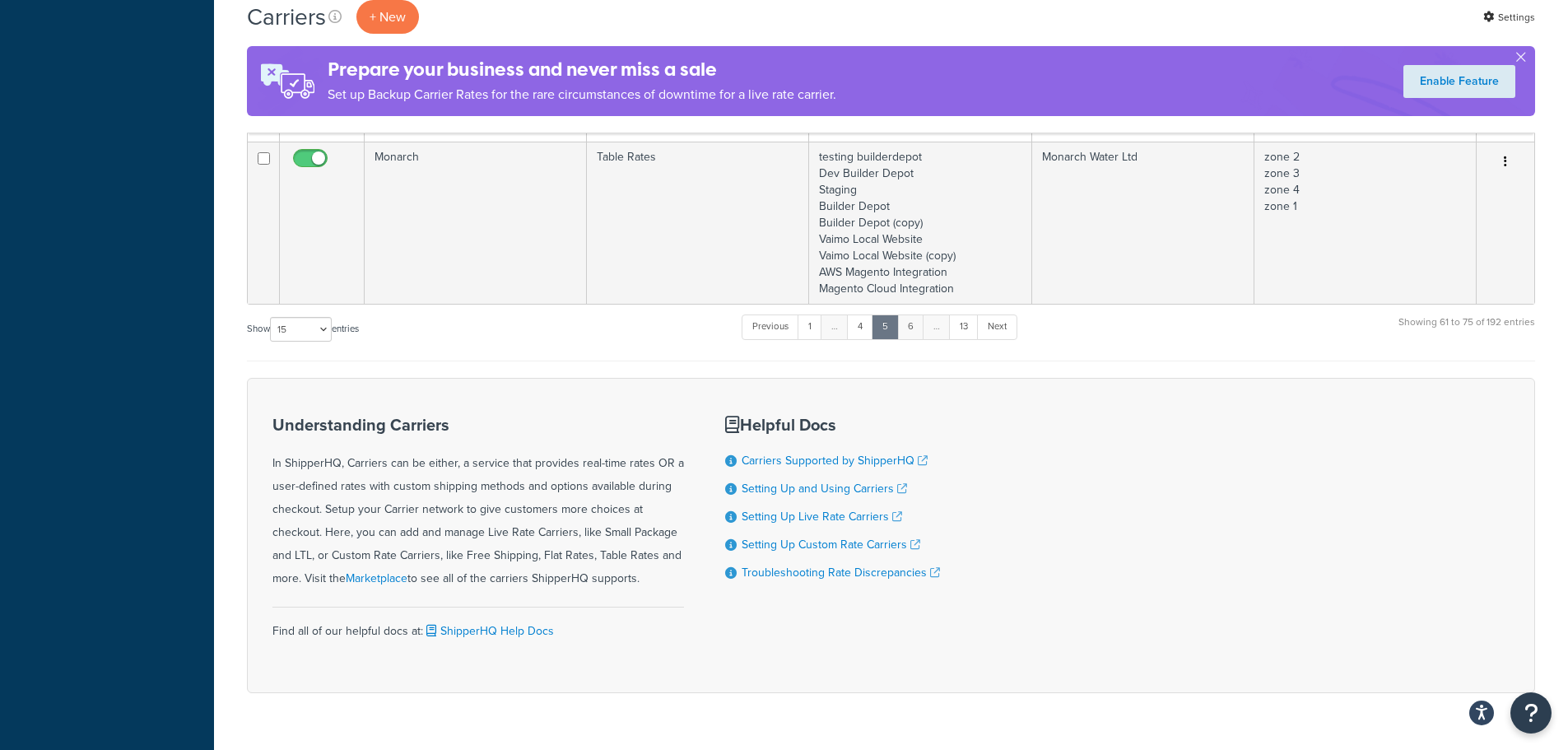
click at [915, 335] on link "6" at bounding box center [910, 327] width 27 height 25
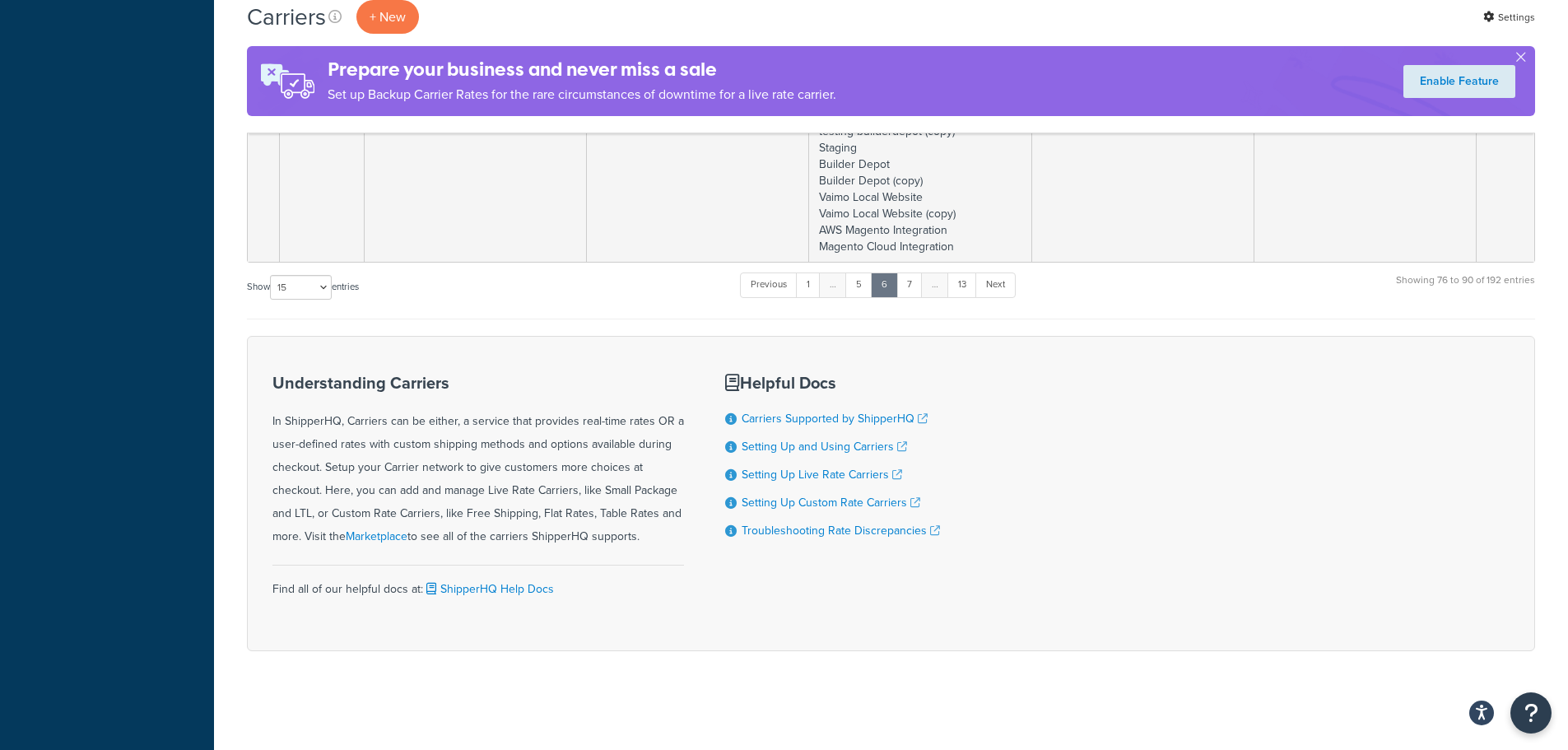
scroll to position [3121, 0]
click at [914, 291] on link "7" at bounding box center [909, 285] width 26 height 25
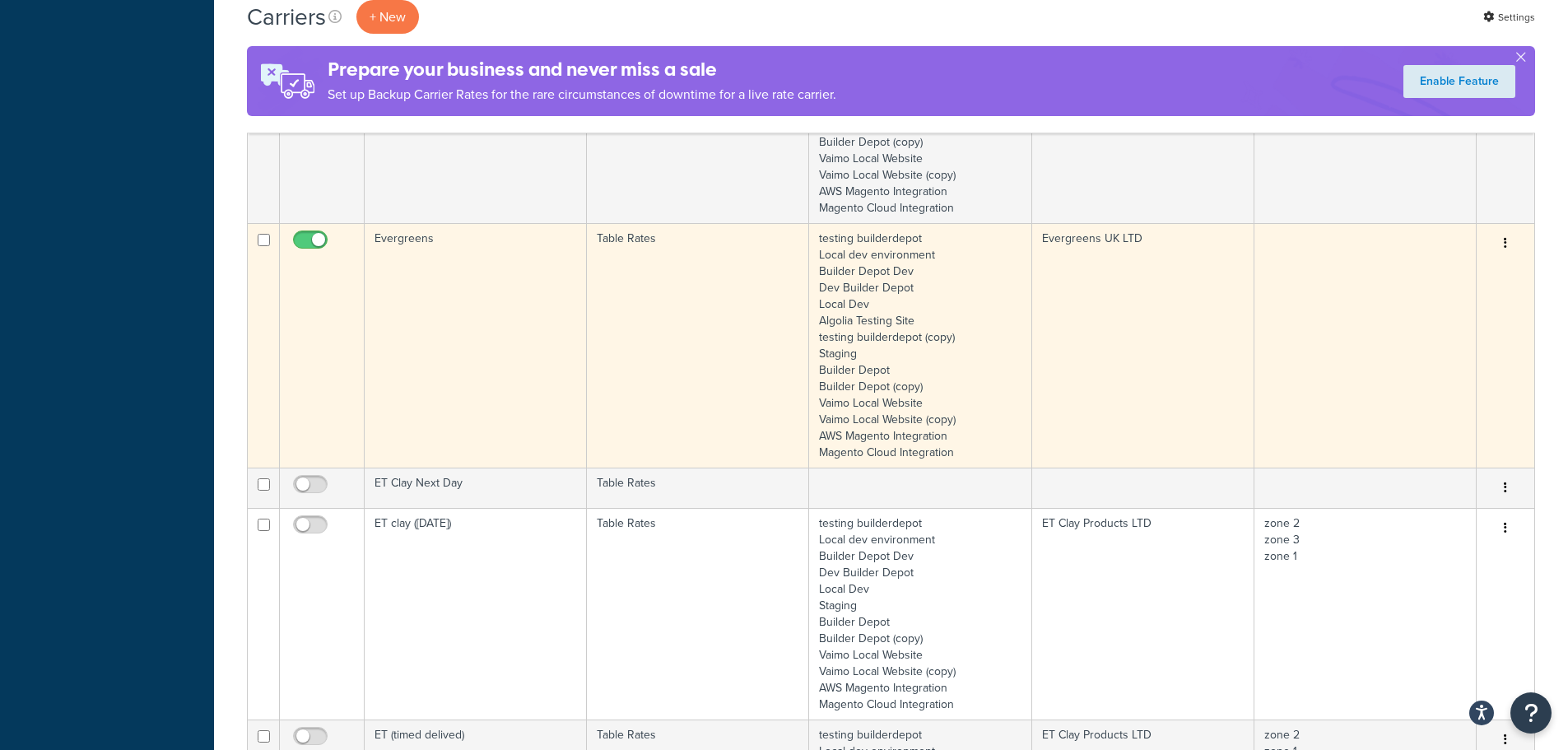
scroll to position [1228, 0]
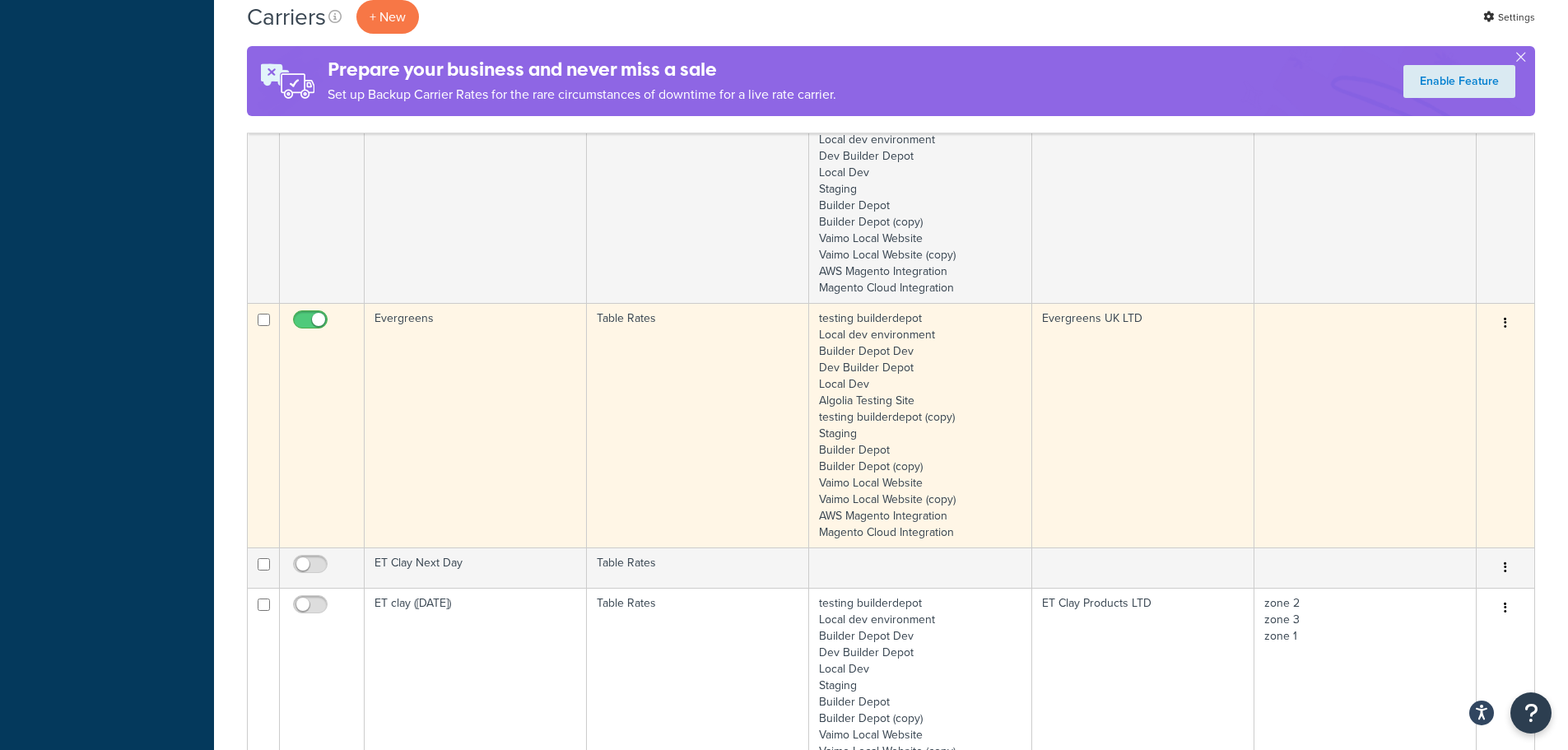
click at [475, 449] on td "Evergreens" at bounding box center [476, 425] width 223 height 244
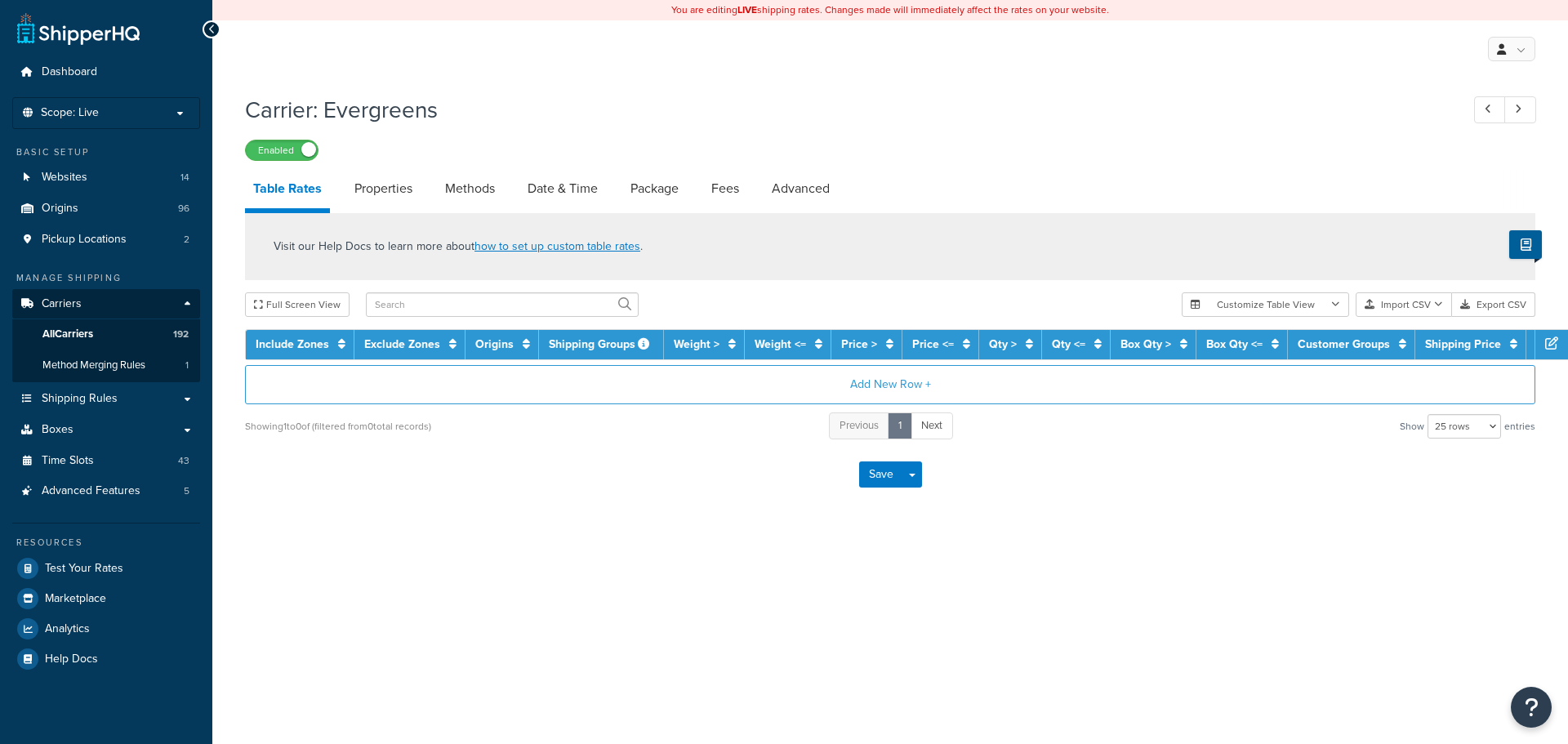
select select "25"
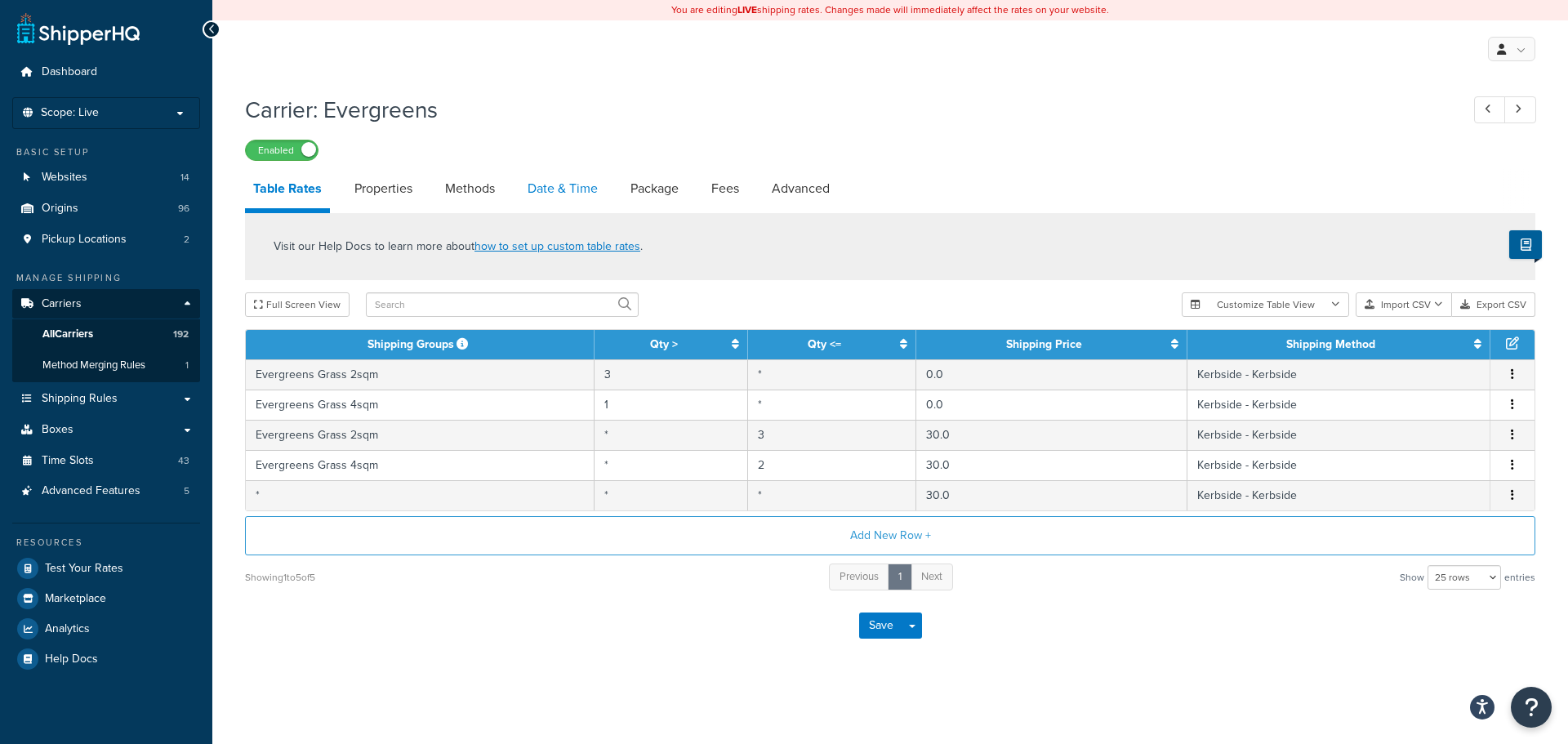
click at [569, 183] on link "Date & Time" at bounding box center [563, 188] width 86 height 39
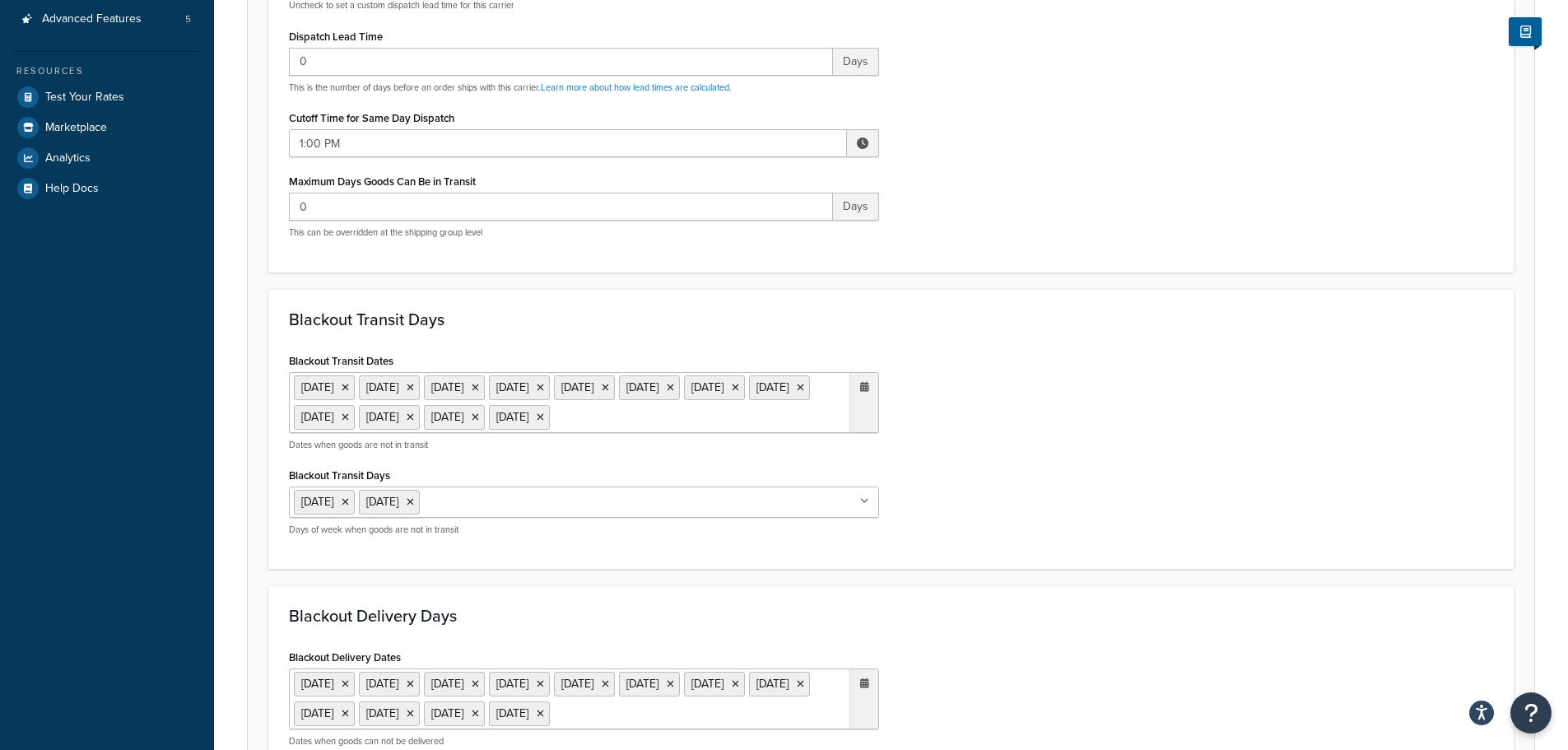
scroll to position [577, 0]
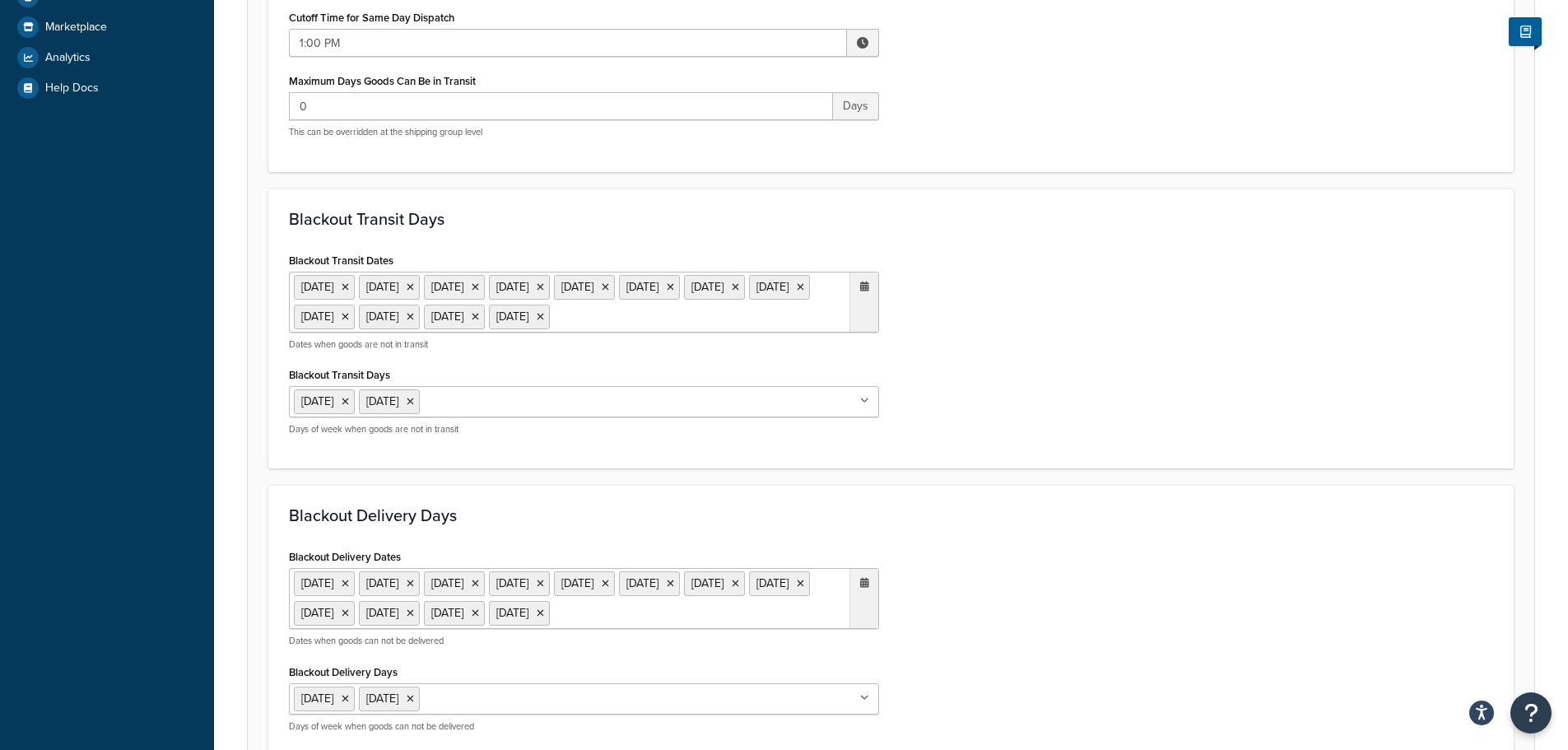
click at [554, 332] on ul "[DATE] [DATE] [DATE] [DATE] [DATE] [DATE] [DATE] [DATE] [DATE] [DATE] [DATE] [D…" at bounding box center [583, 302] width 590 height 61
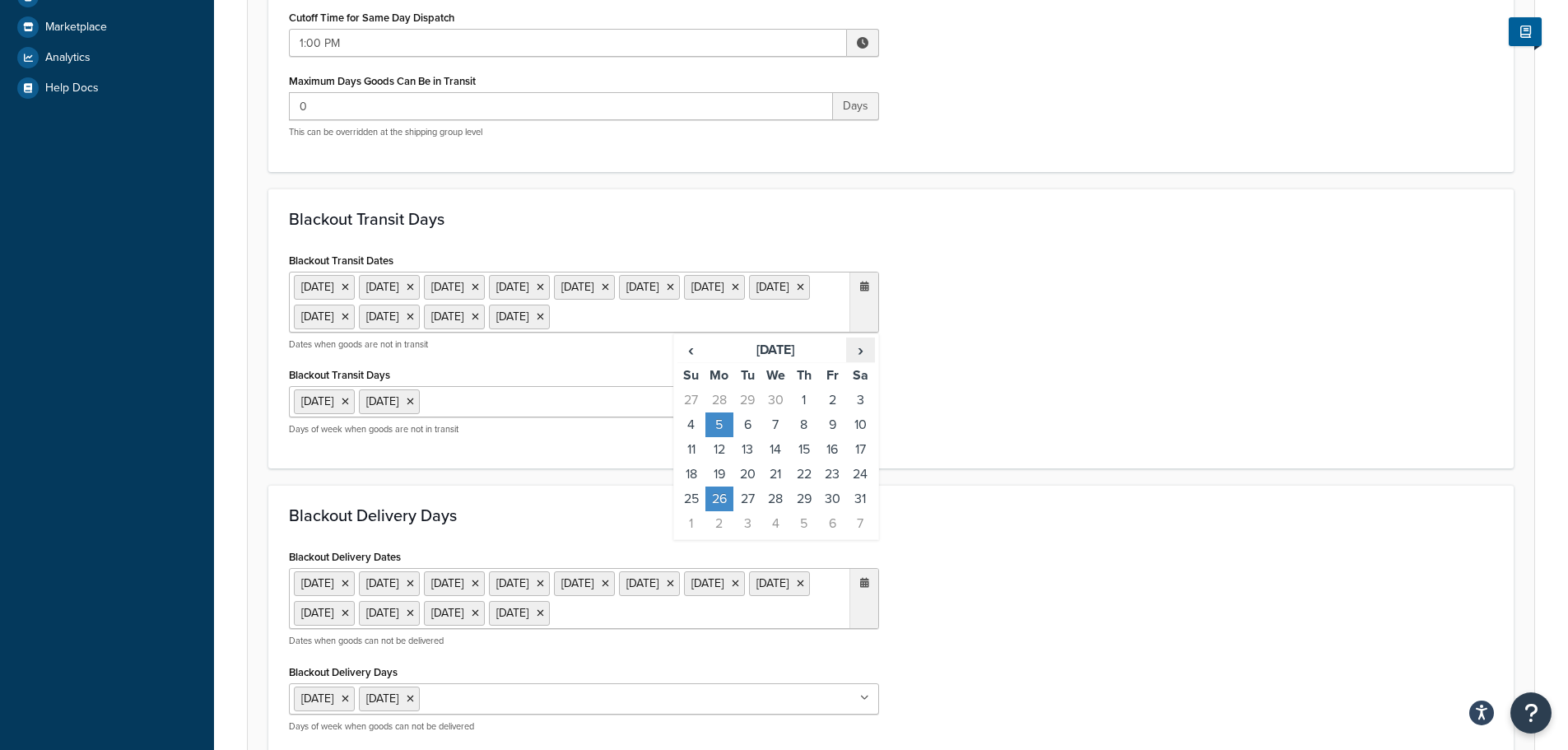
click at [853, 362] on span "›" at bounding box center [859, 350] width 26 height 23
click at [714, 511] on td "25" at bounding box center [719, 499] width 28 height 25
click at [1160, 525] on h3 "Blackout Delivery Days" at bounding box center [890, 516] width 1204 height 18
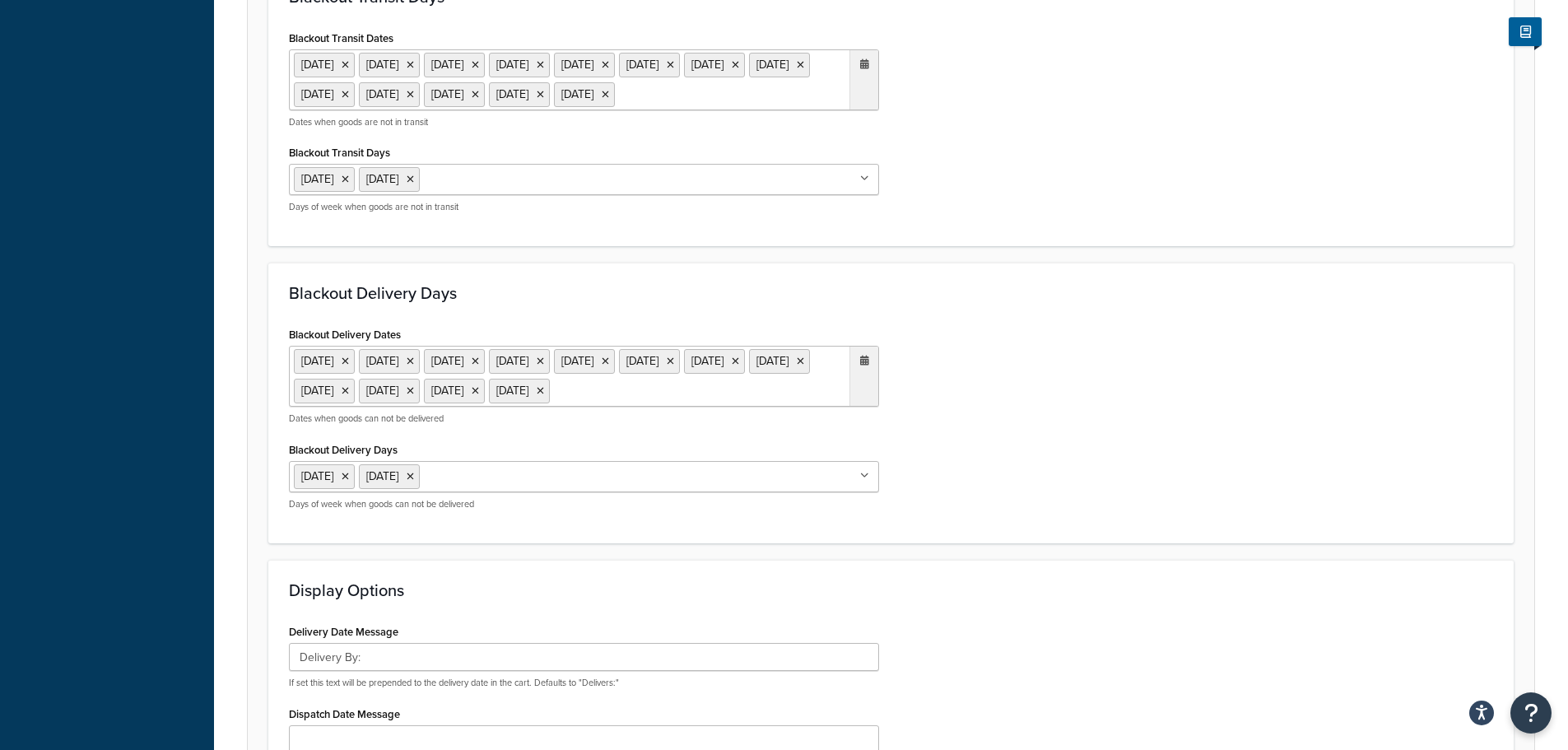
scroll to position [906, 0]
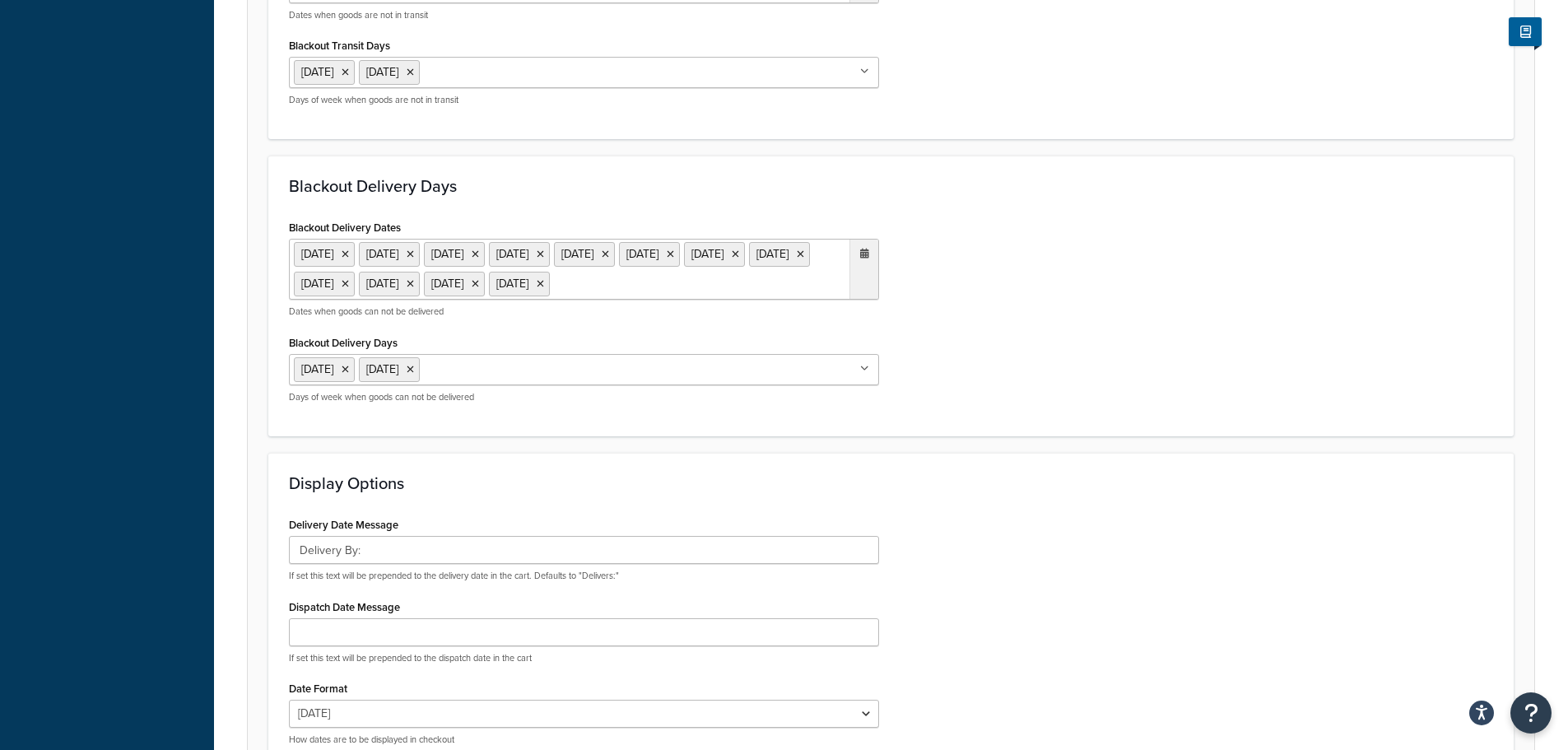
click at [582, 300] on ul "[DATE] [DATE] [DATE] [DATE] [DATE] [DATE] [DATE] [DATE] [DATE] [DATE] [DATE] [D…" at bounding box center [583, 269] width 590 height 61
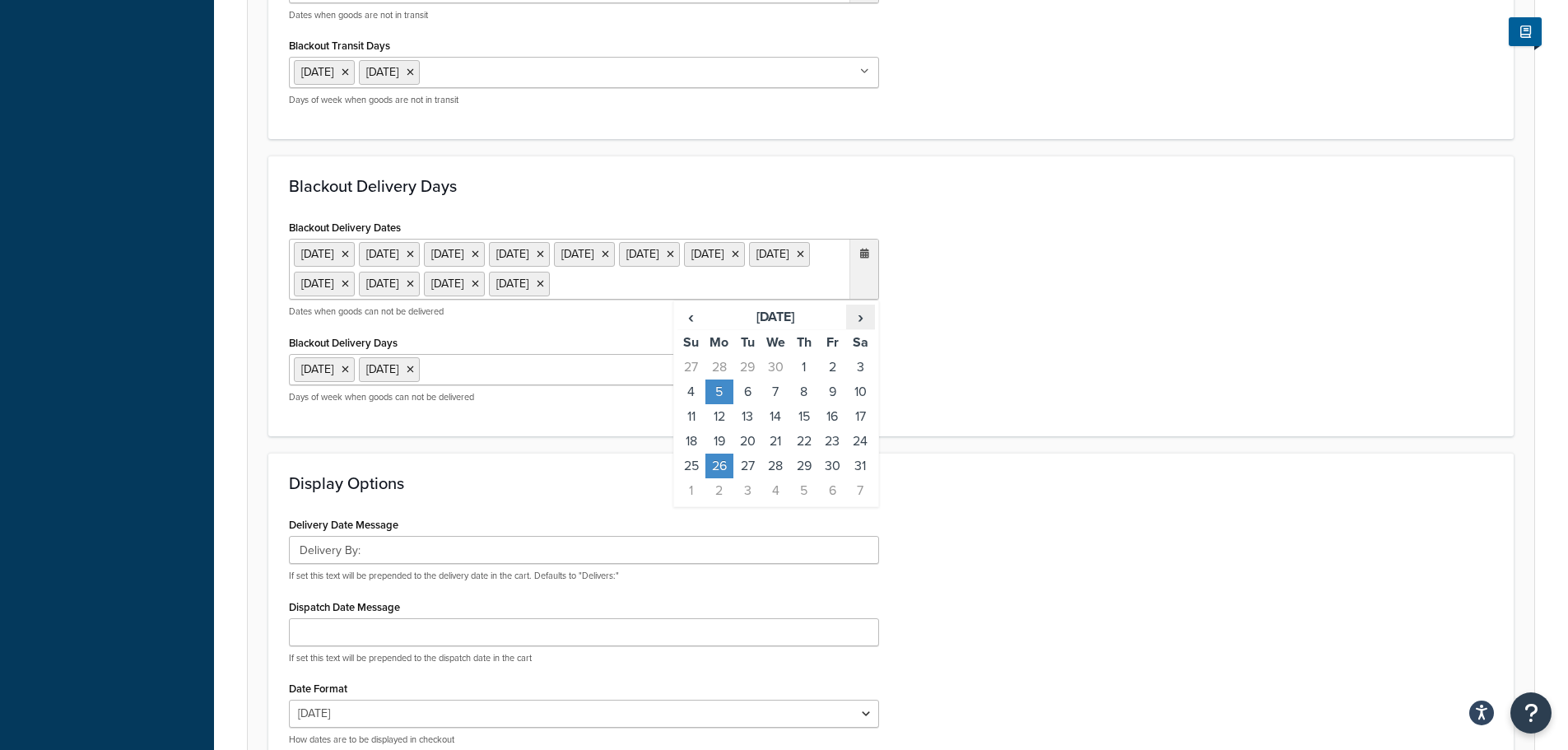
click at [853, 328] on span "›" at bounding box center [859, 317] width 26 height 23
click at [710, 478] on td "25" at bounding box center [719, 466] width 28 height 25
click at [1187, 506] on form "Select a date and time display option. These settings are optional. Learn more …" at bounding box center [890, 78] width 1286 height 1536
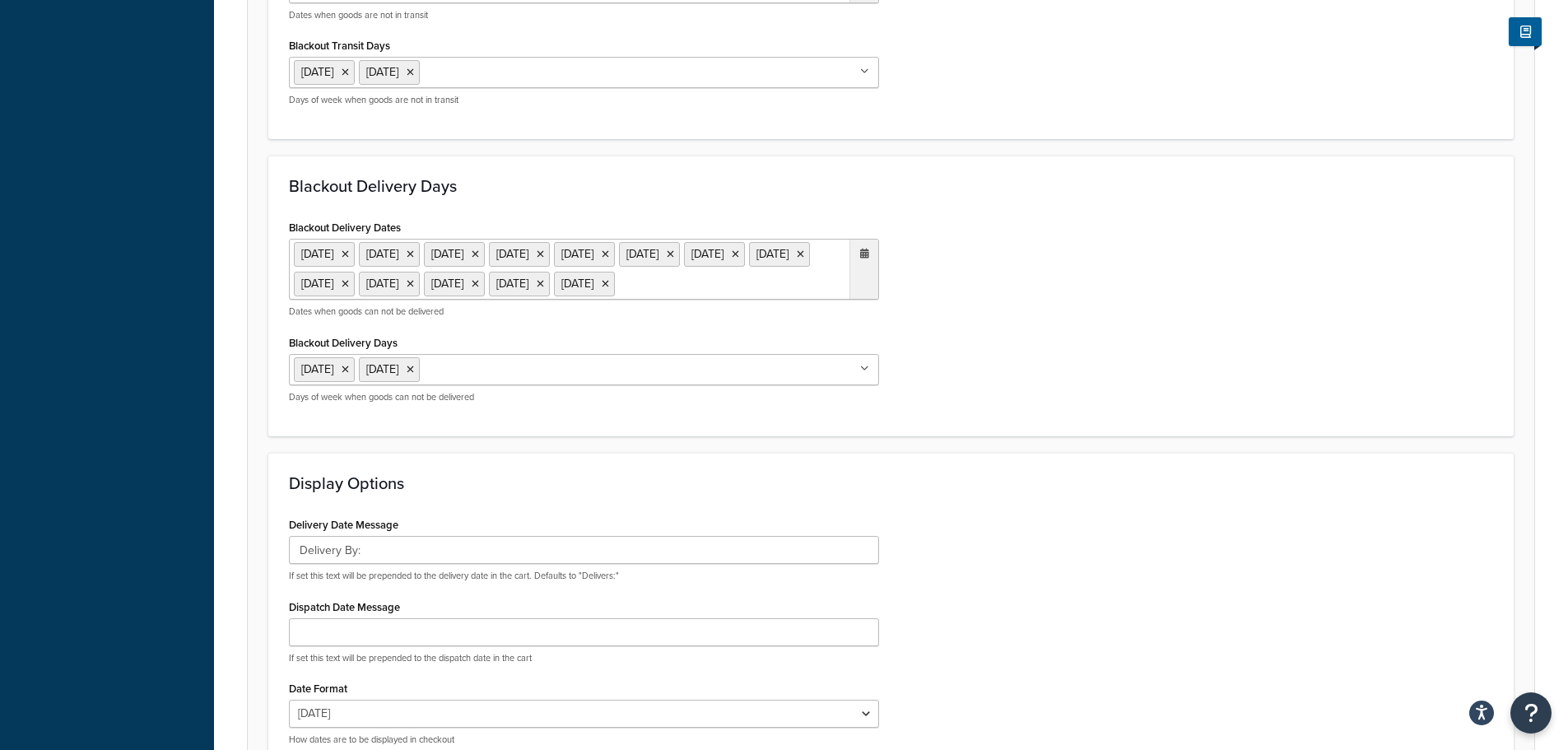
scroll to position [1144, 0]
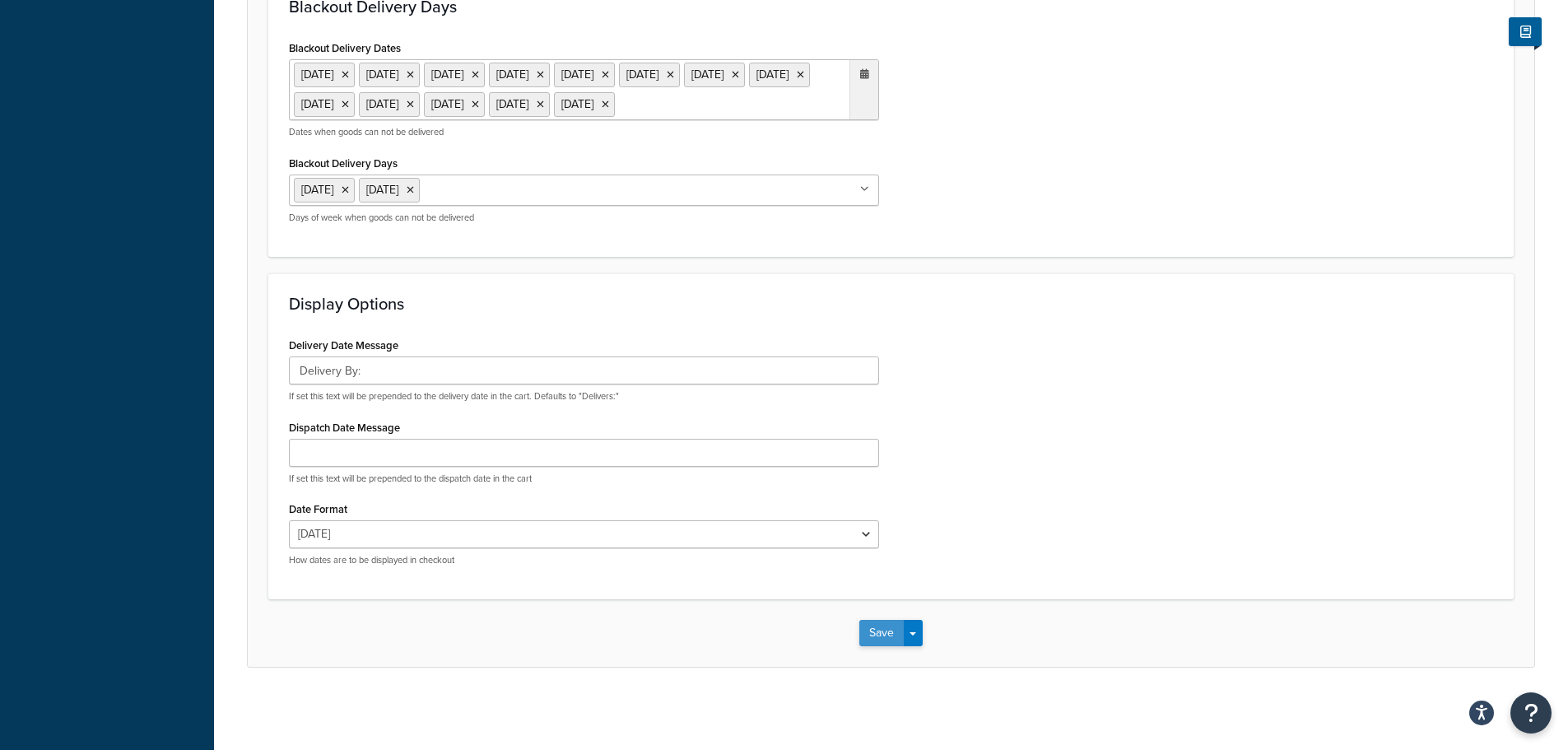
click at [884, 628] on button "Save" at bounding box center [881, 633] width 44 height 26
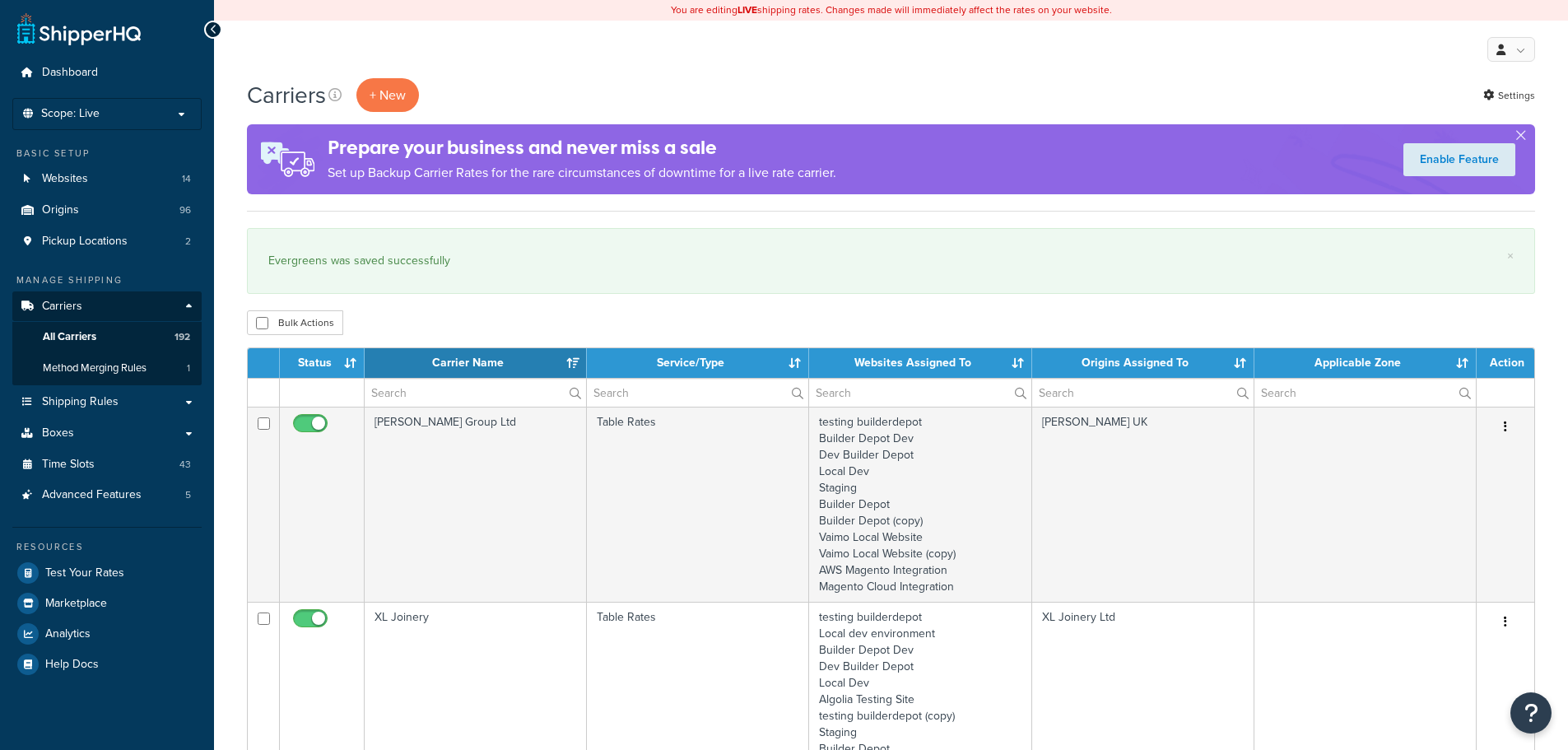
select select "15"
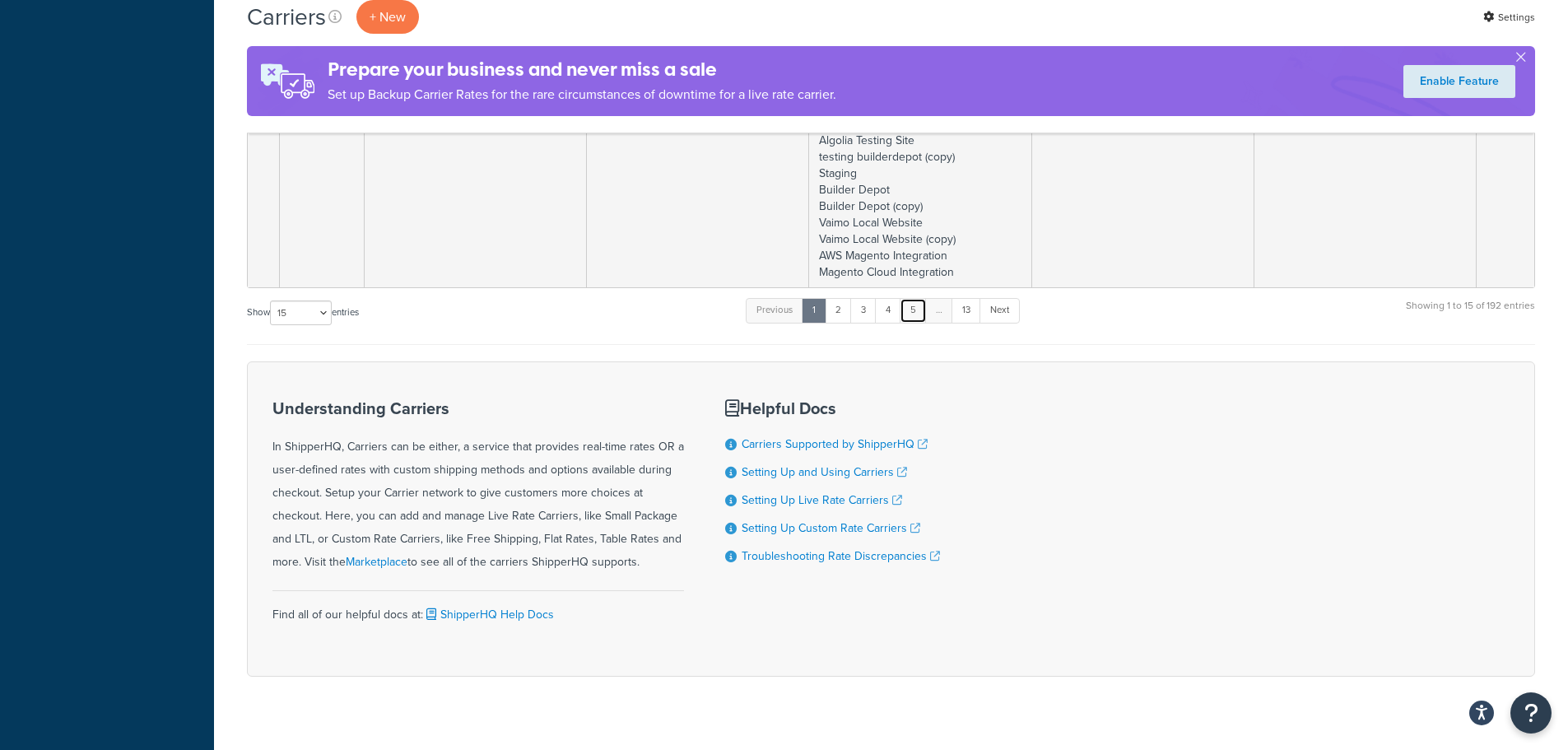
click at [920, 313] on link "5" at bounding box center [913, 311] width 27 height 25
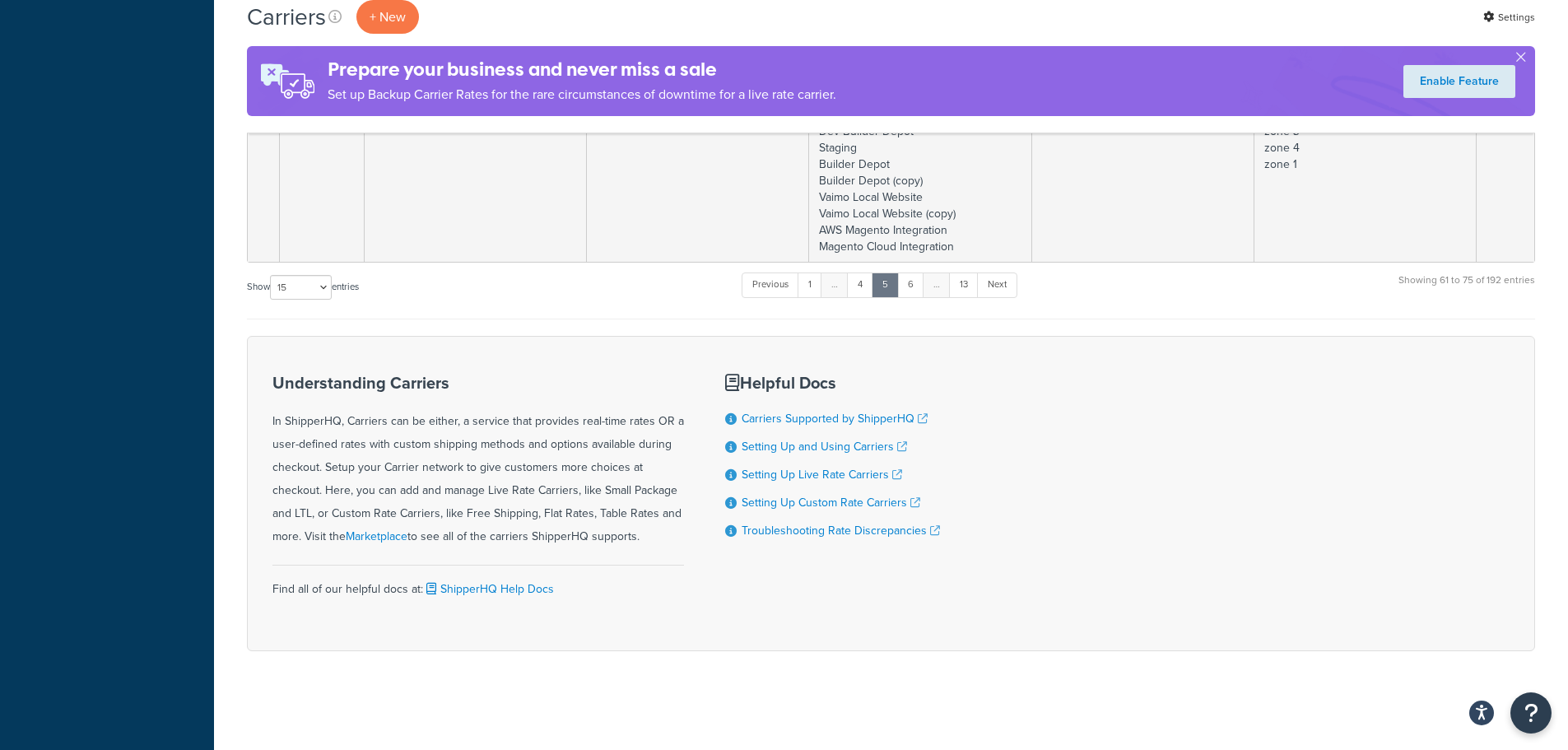
click at [920, 313] on div "Show 10 15 25 50 100 entries Previous 1 … 4 5 6 … 13 Next Showing 61 to 75 of 1…" at bounding box center [890, 295] width 1288 height 49
click at [914, 297] on link "6" at bounding box center [910, 285] width 27 height 25
click at [912, 285] on link "7" at bounding box center [909, 285] width 26 height 25
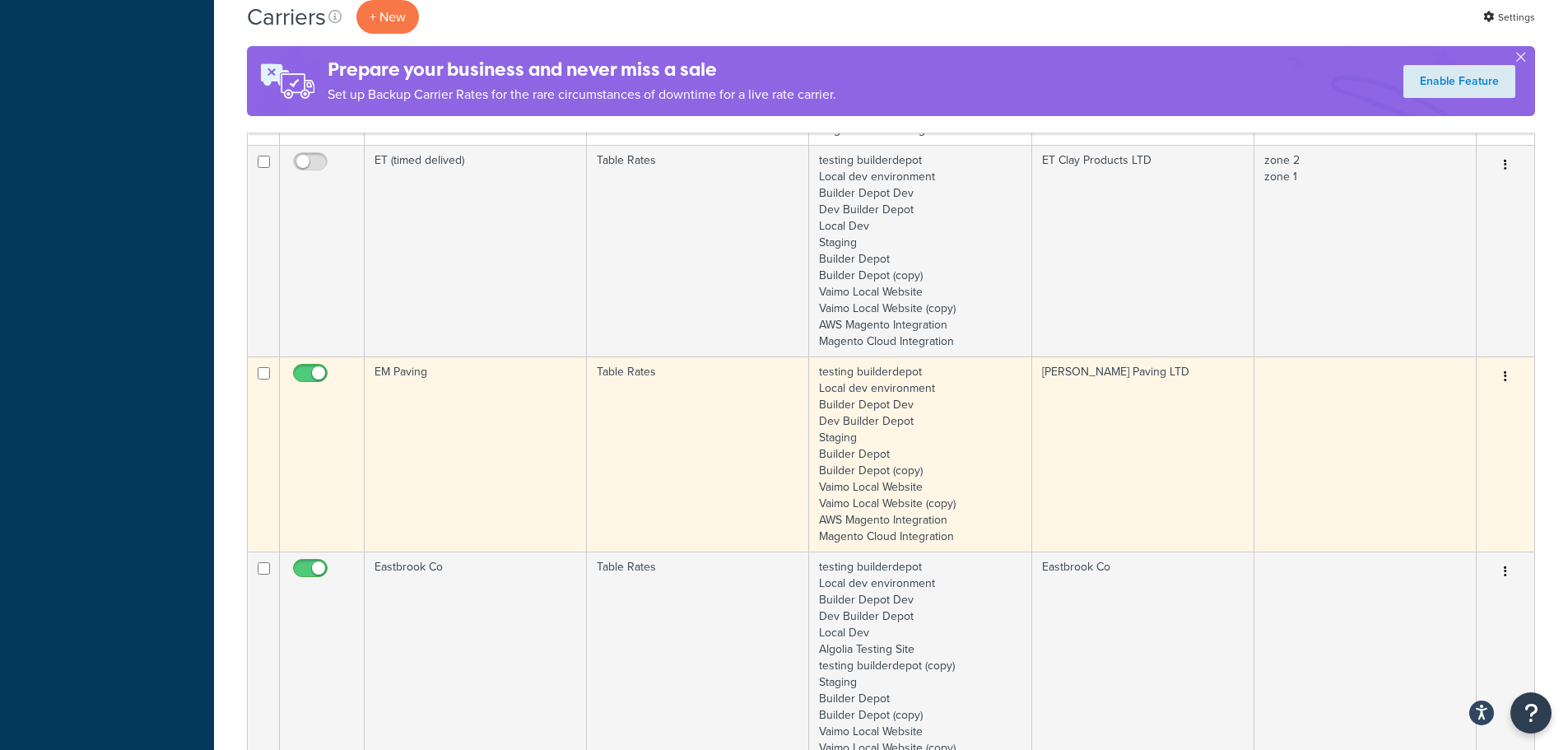
scroll to position [1886, 0]
click at [475, 447] on td "EM Paving" at bounding box center [476, 449] width 223 height 195
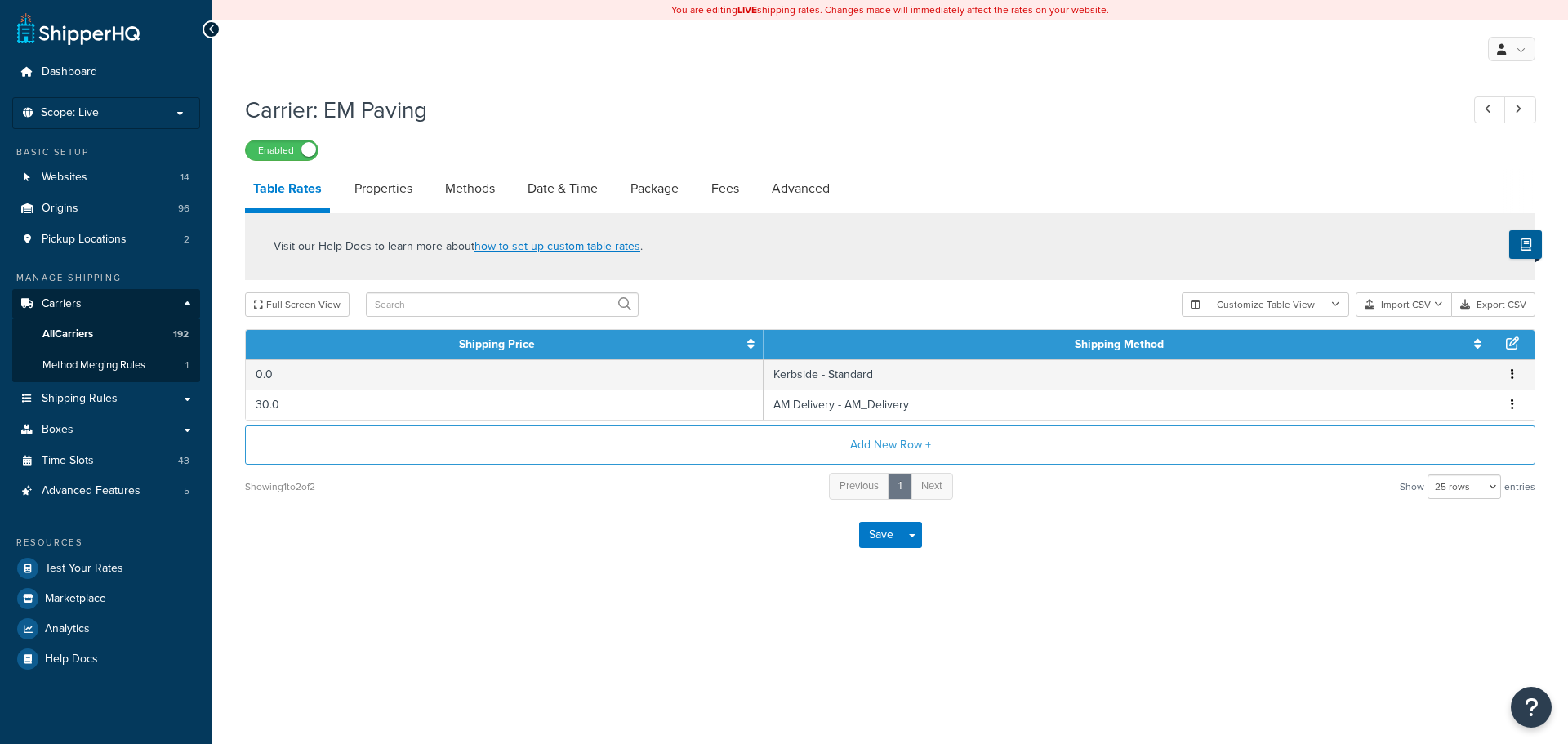
select select "25"
click at [578, 161] on div "Enabled" at bounding box center [890, 149] width 1290 height 23
click at [567, 182] on link "Date & Time" at bounding box center [563, 188] width 86 height 39
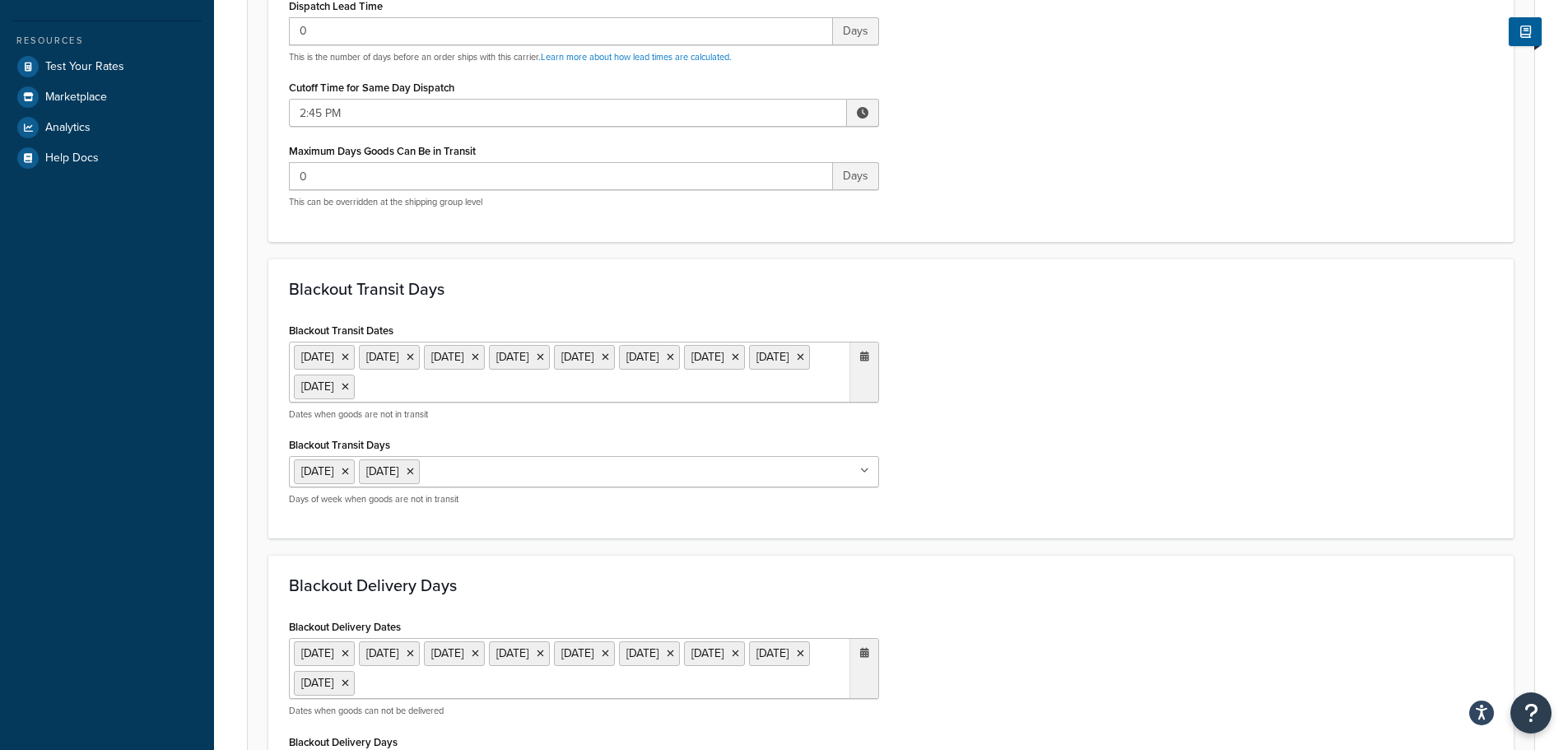
scroll to position [577, 0]
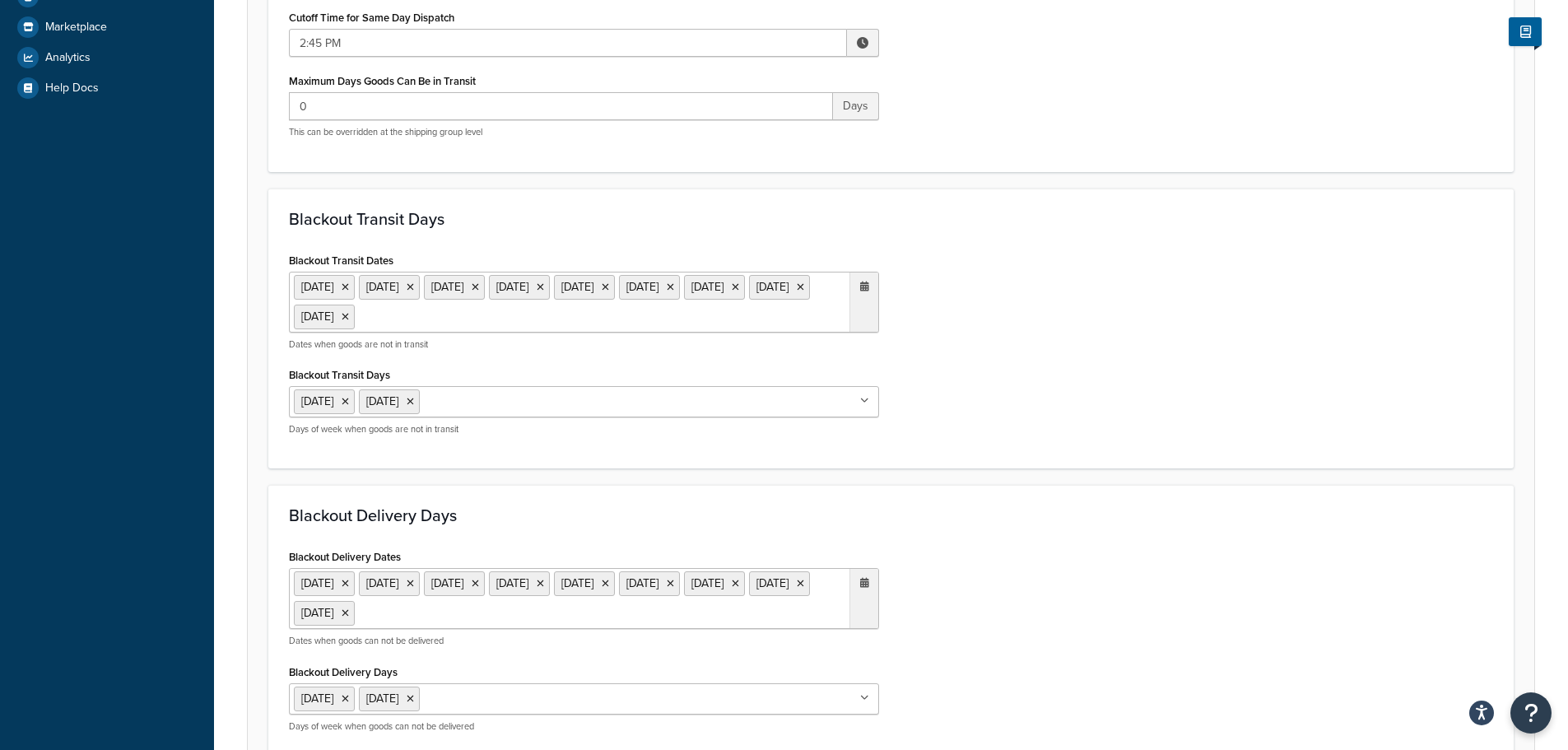
click at [752, 322] on ul "[DATE] [DATE] [DATE] [DATE] [DATE] [DATE] [DATE] [DATE] [DATE]" at bounding box center [583, 302] width 590 height 61
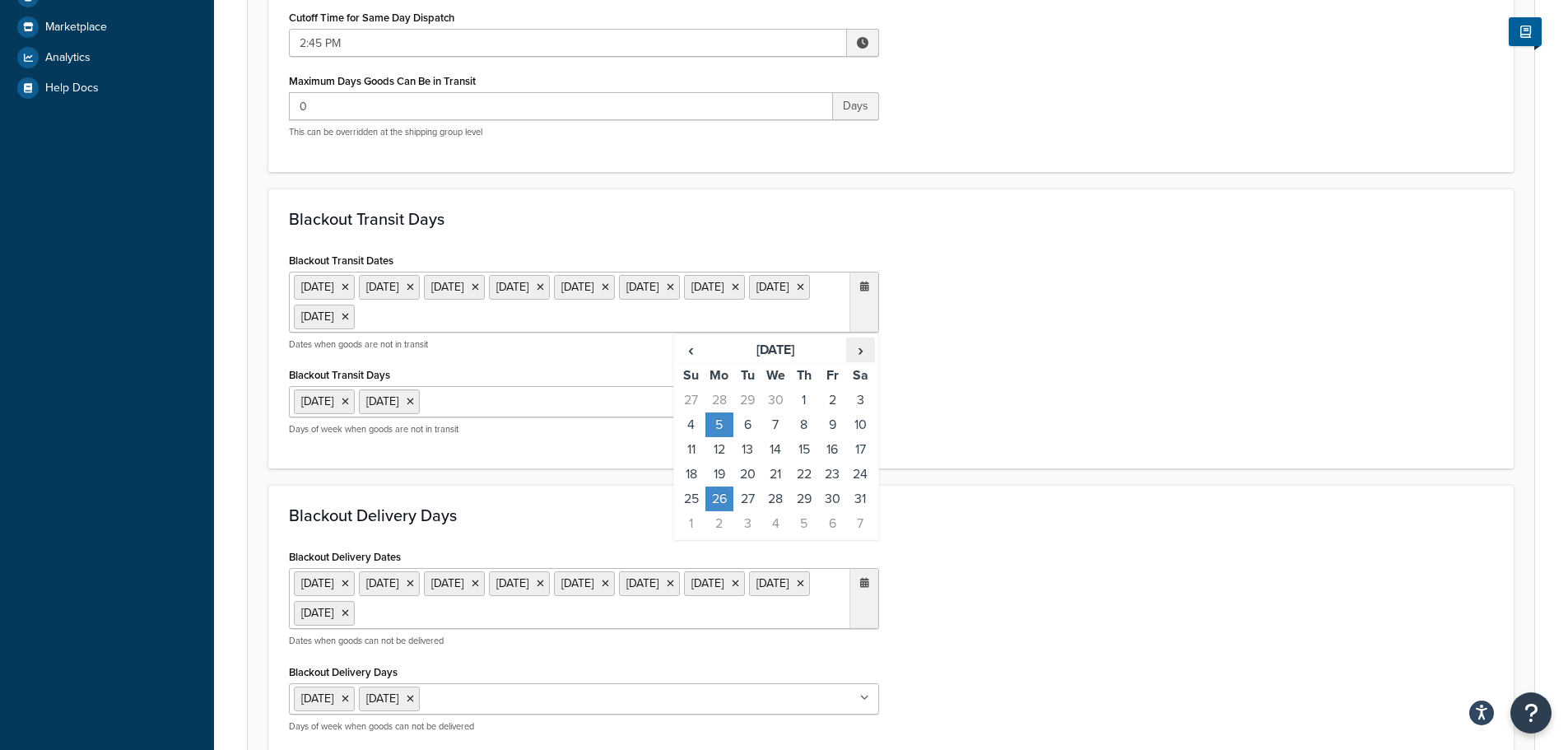
click at [871, 352] on span "›" at bounding box center [859, 350] width 26 height 23
click at [715, 494] on td "25" at bounding box center [719, 499] width 28 height 25
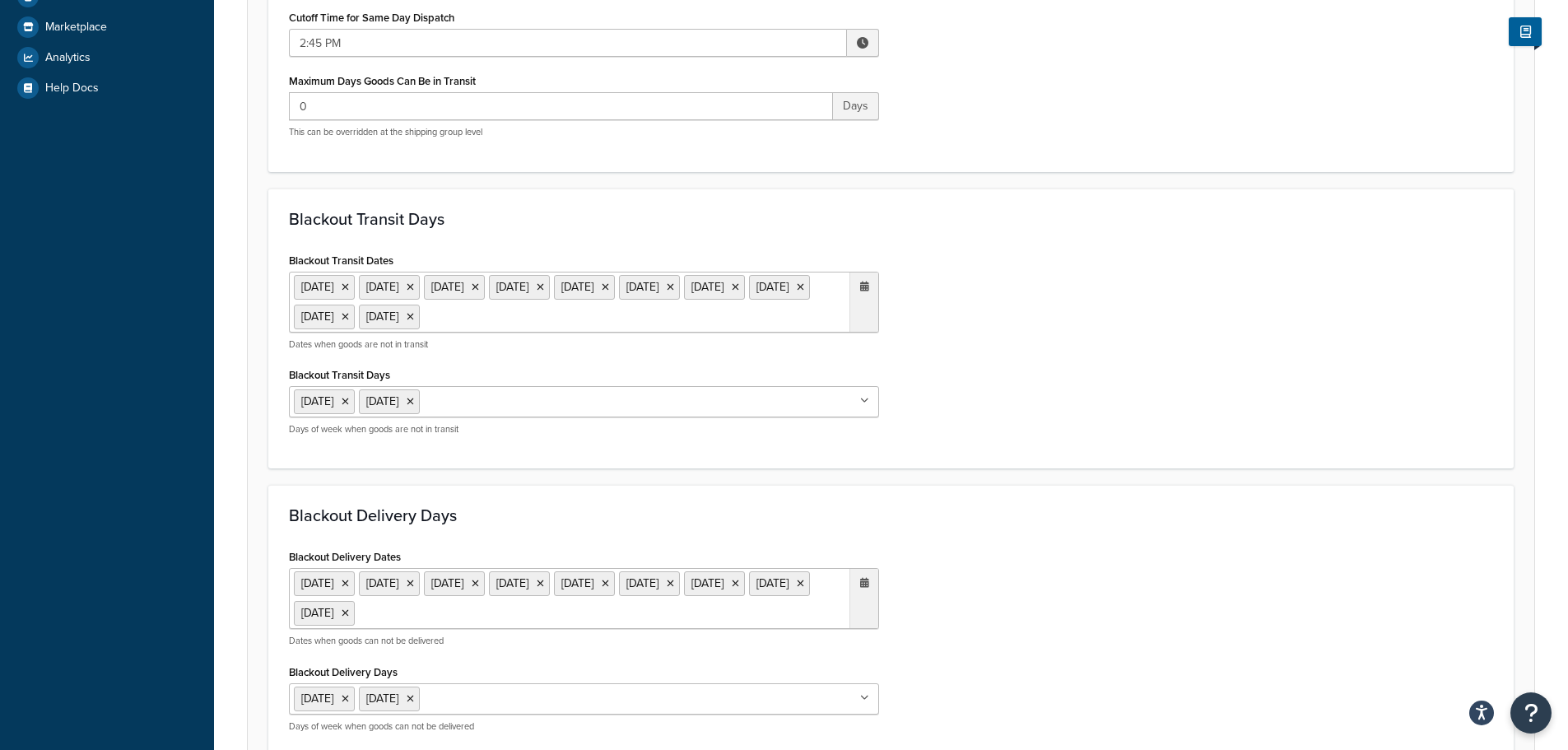
click at [1107, 537] on div "Blackout Delivery Days Blackout Delivery Dates [DATE] [DATE] [DATE] [DATE] [DAT…" at bounding box center [891, 624] width 1245 height 280
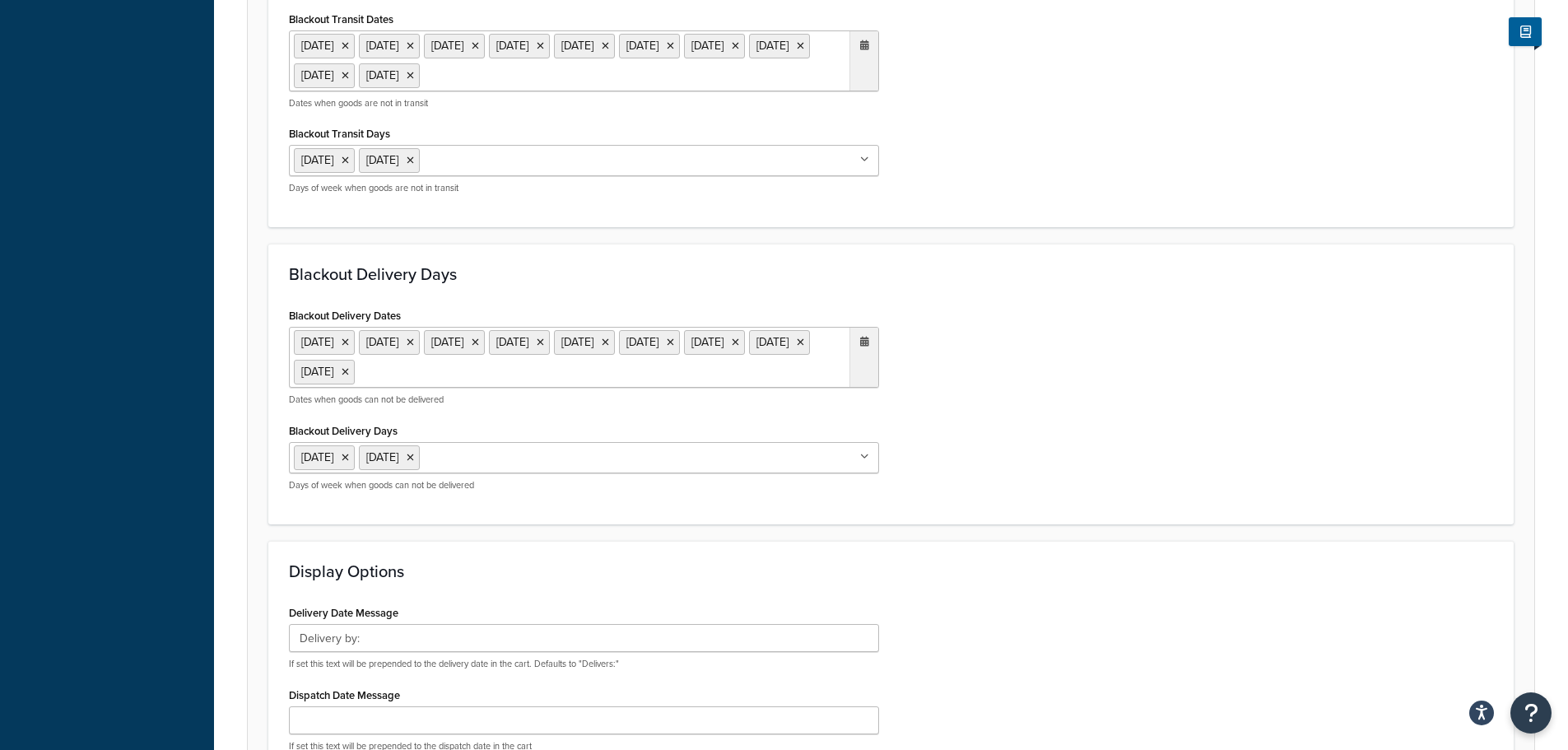
scroll to position [824, 0]
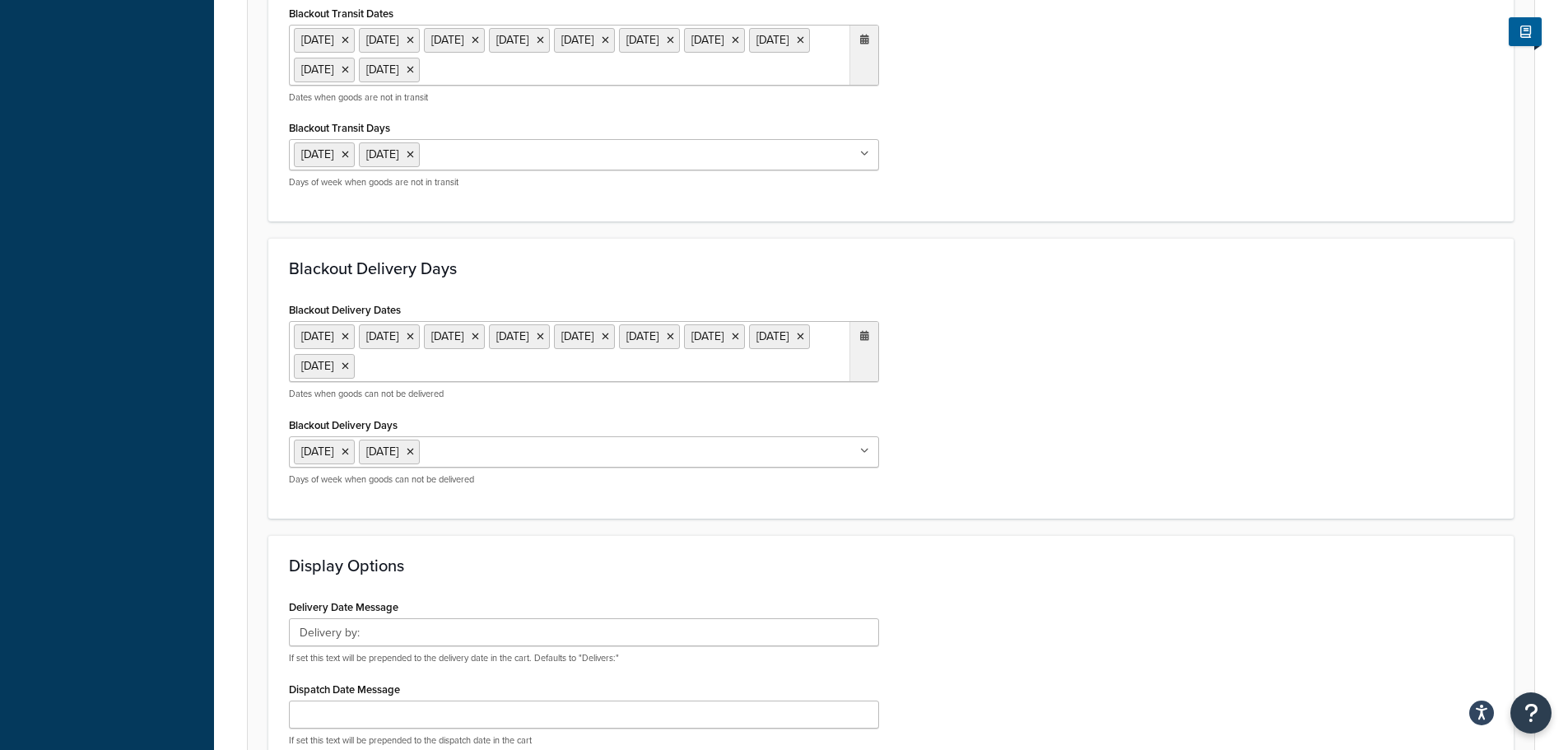
click at [753, 366] on ul "[DATE] [DATE] [DATE] [DATE] [DATE] [DATE] [DATE] [DATE] [DATE]" at bounding box center [583, 352] width 590 height 61
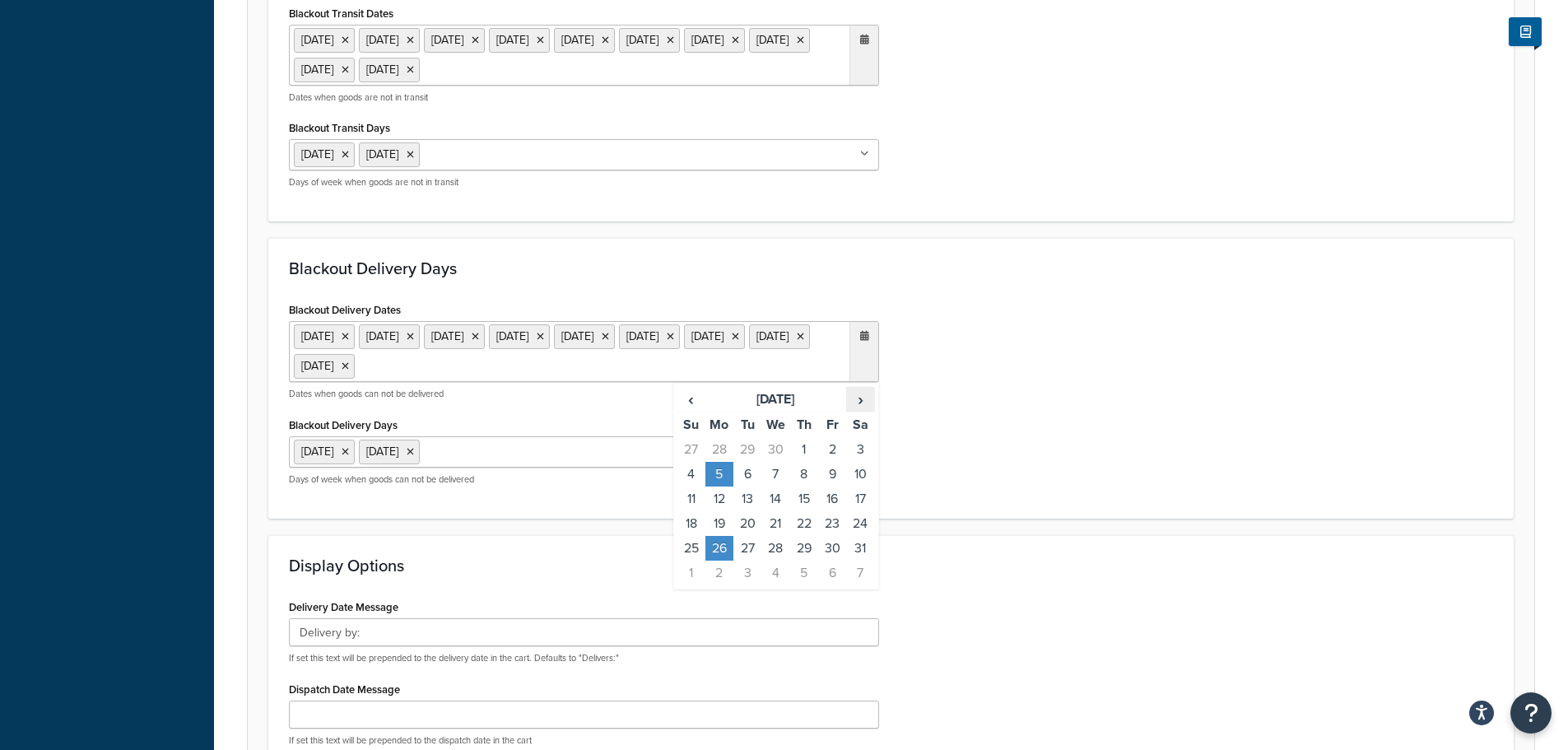
click at [860, 398] on span "›" at bounding box center [859, 399] width 26 height 23
click at [858, 398] on span "›" at bounding box center [859, 399] width 26 height 23
click at [712, 542] on td "25" at bounding box center [719, 548] width 28 height 25
click at [1059, 532] on form "Select a date and time display option. These settings are optional. Learn more …" at bounding box center [890, 160] width 1286 height 1536
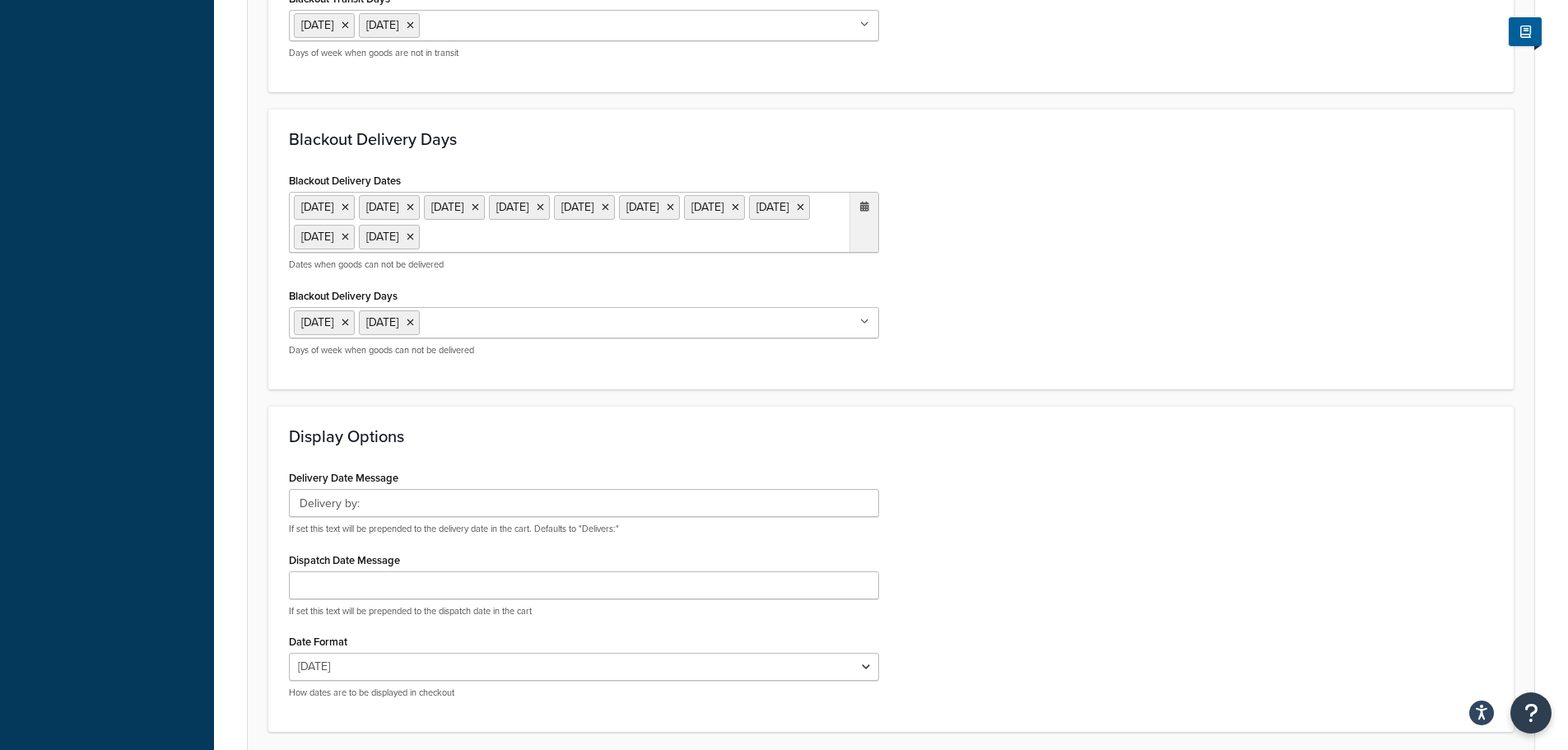
scroll to position [1085, 0]
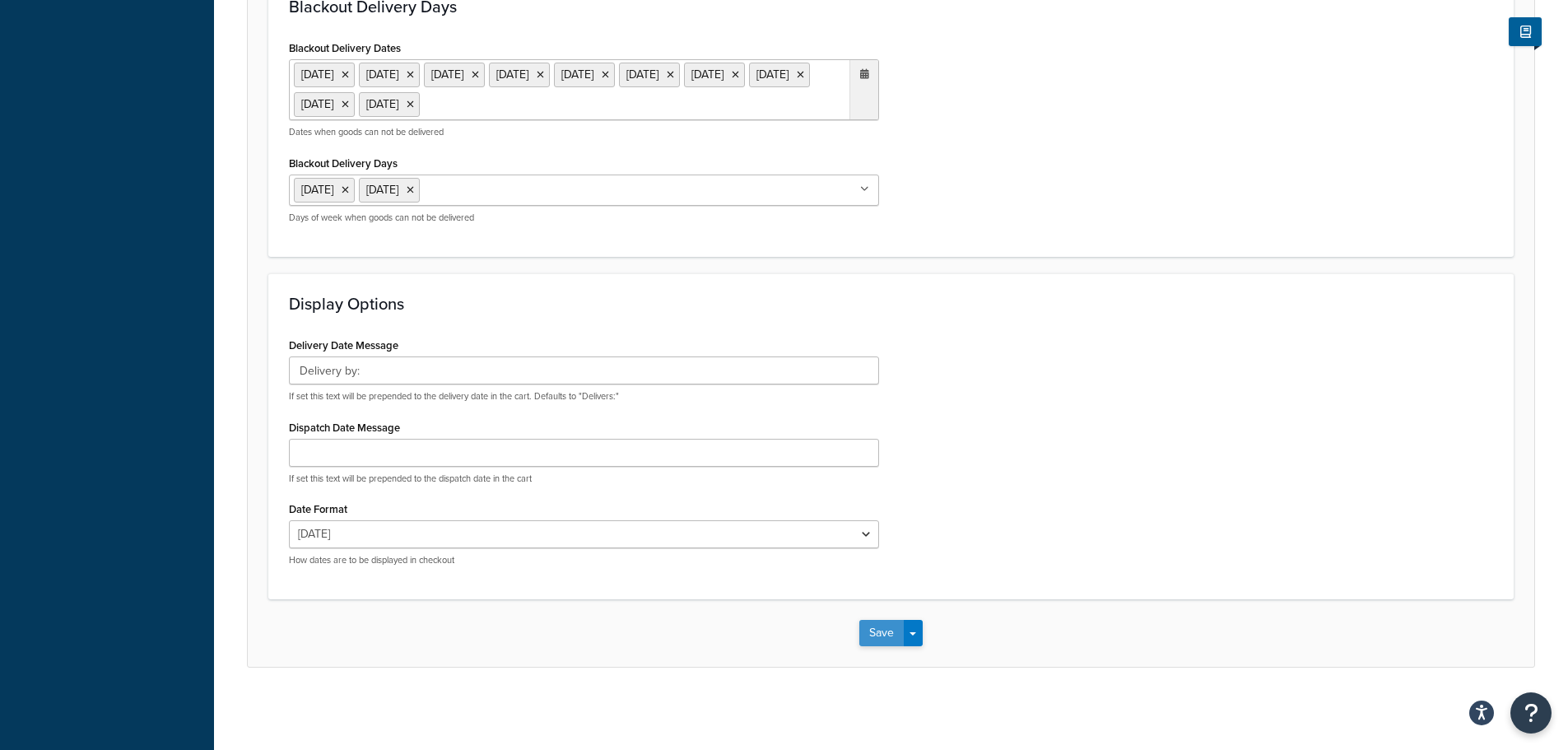
click at [883, 634] on button "Save" at bounding box center [881, 633] width 44 height 26
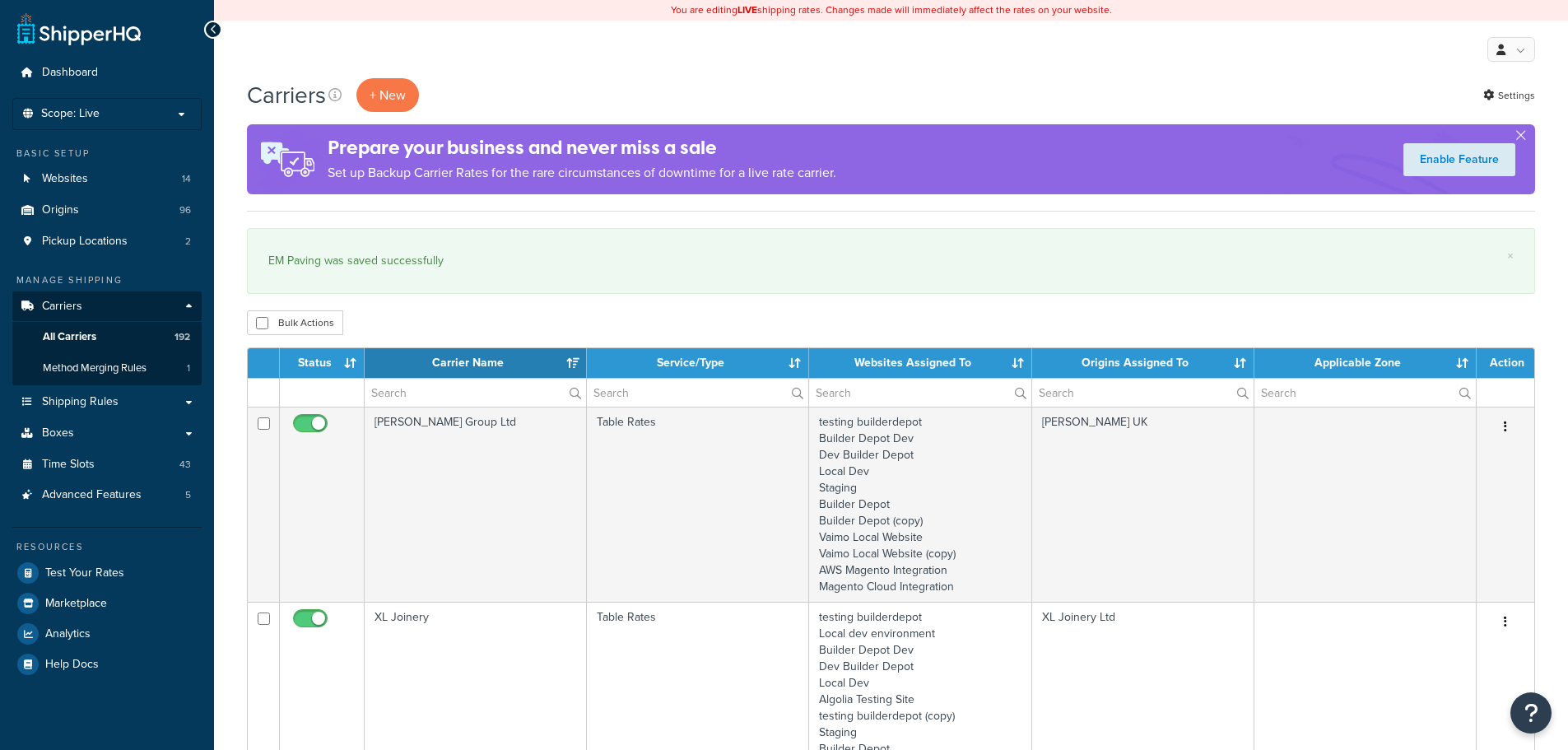
select select "15"
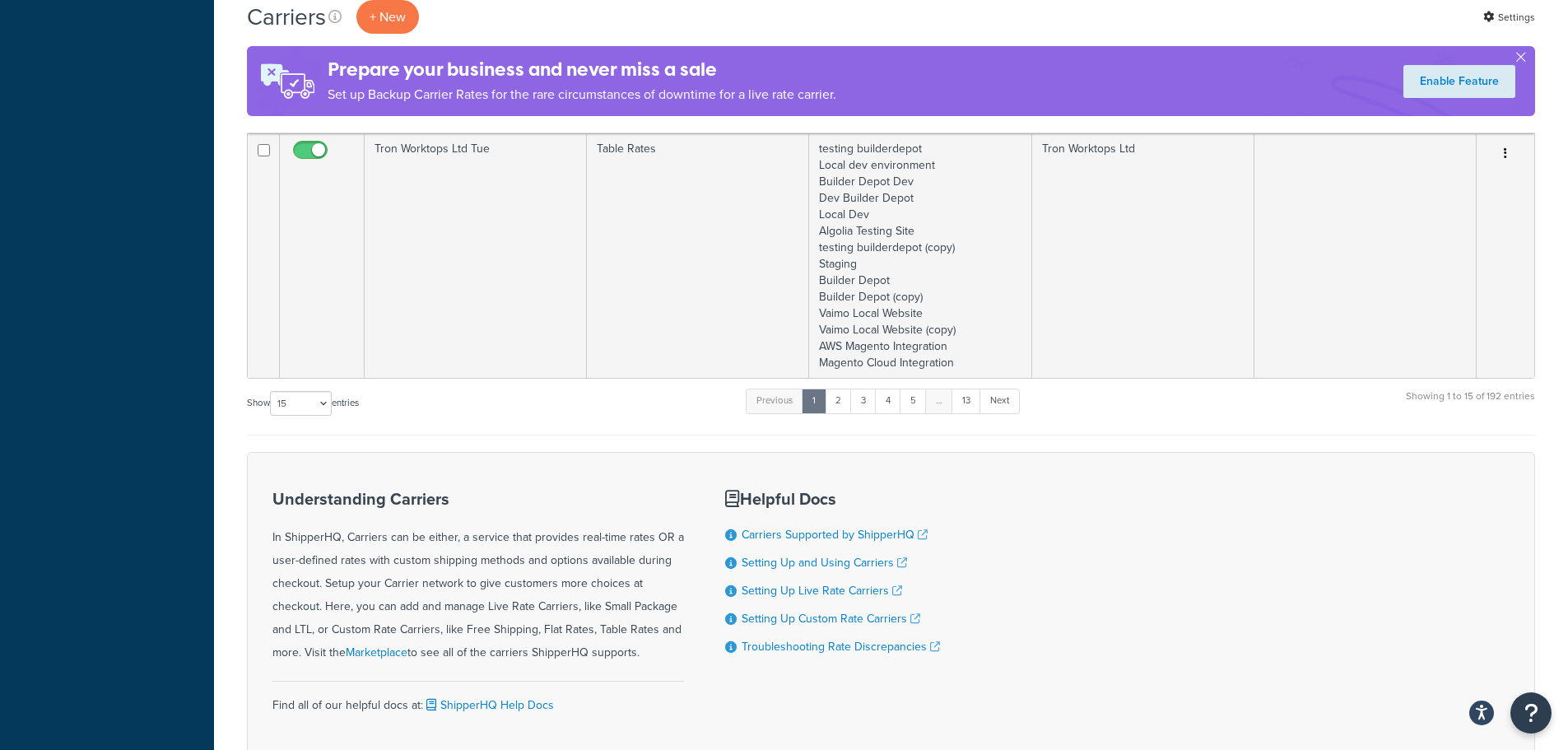
scroll to position [3129, 0]
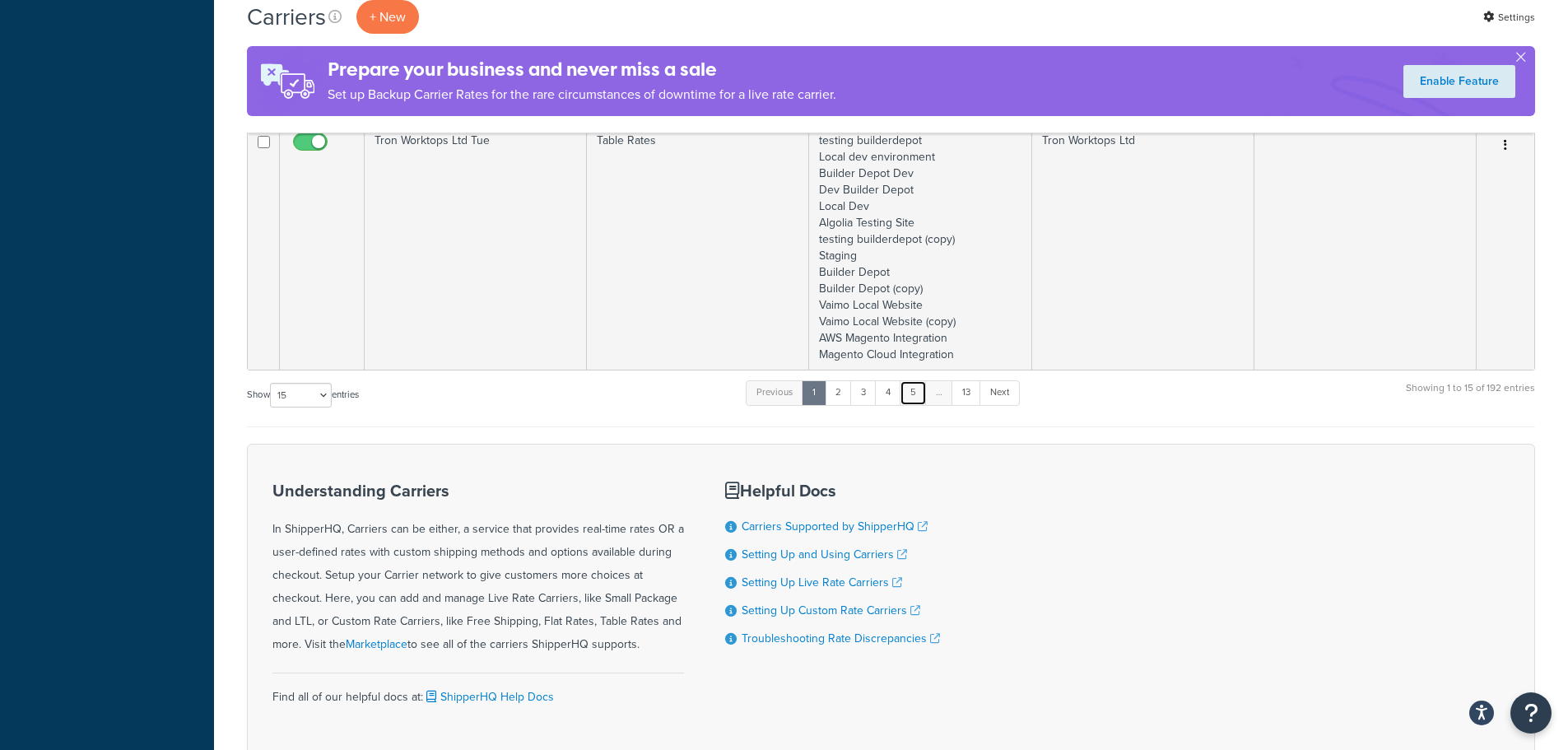
click at [920, 395] on link "5" at bounding box center [913, 393] width 27 height 25
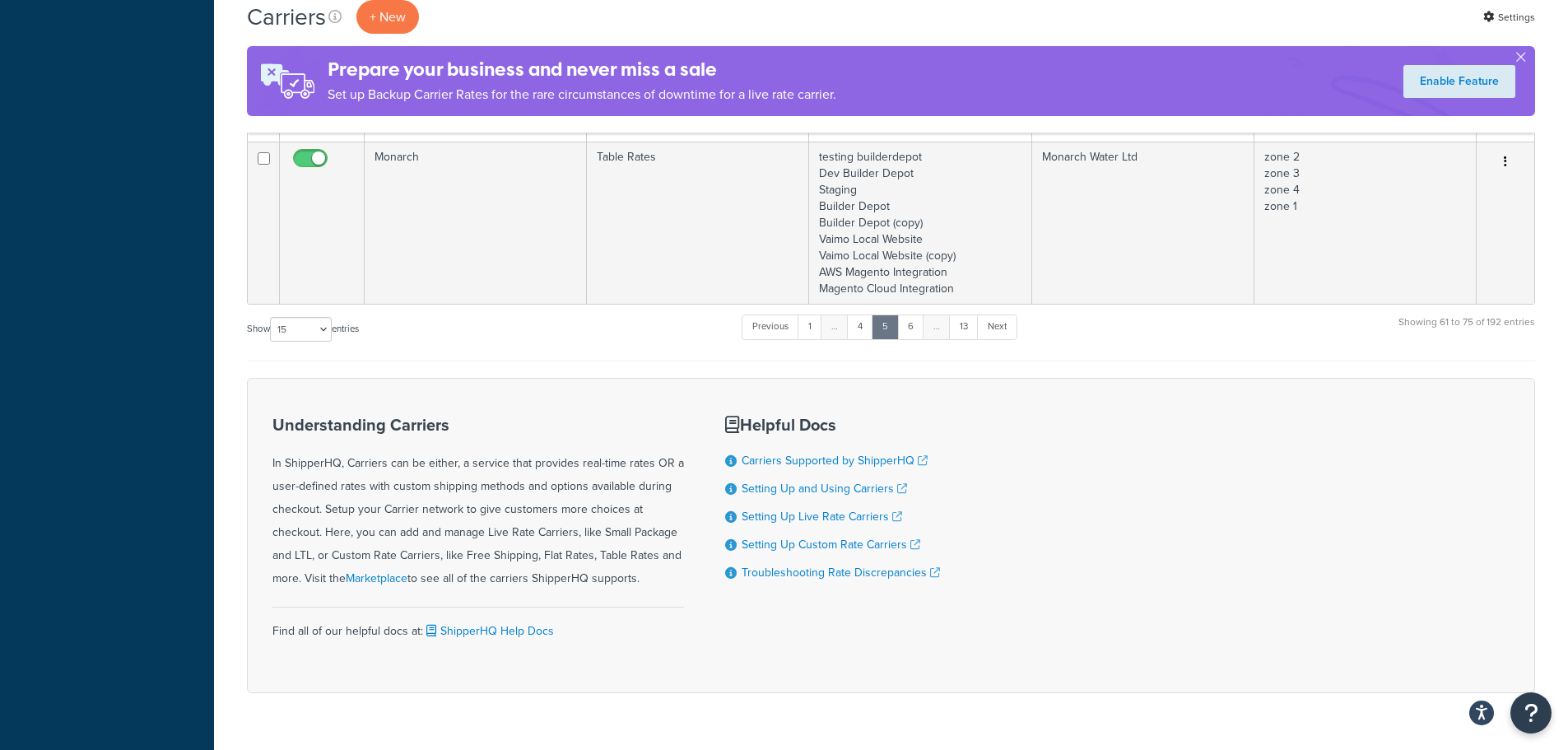
click at [920, 395] on div "Understanding Carriers In ShipperHQ, Carriers can be either, a service that pro…" at bounding box center [890, 535] width 1288 height 316
click at [920, 330] on link "6" at bounding box center [910, 327] width 27 height 25
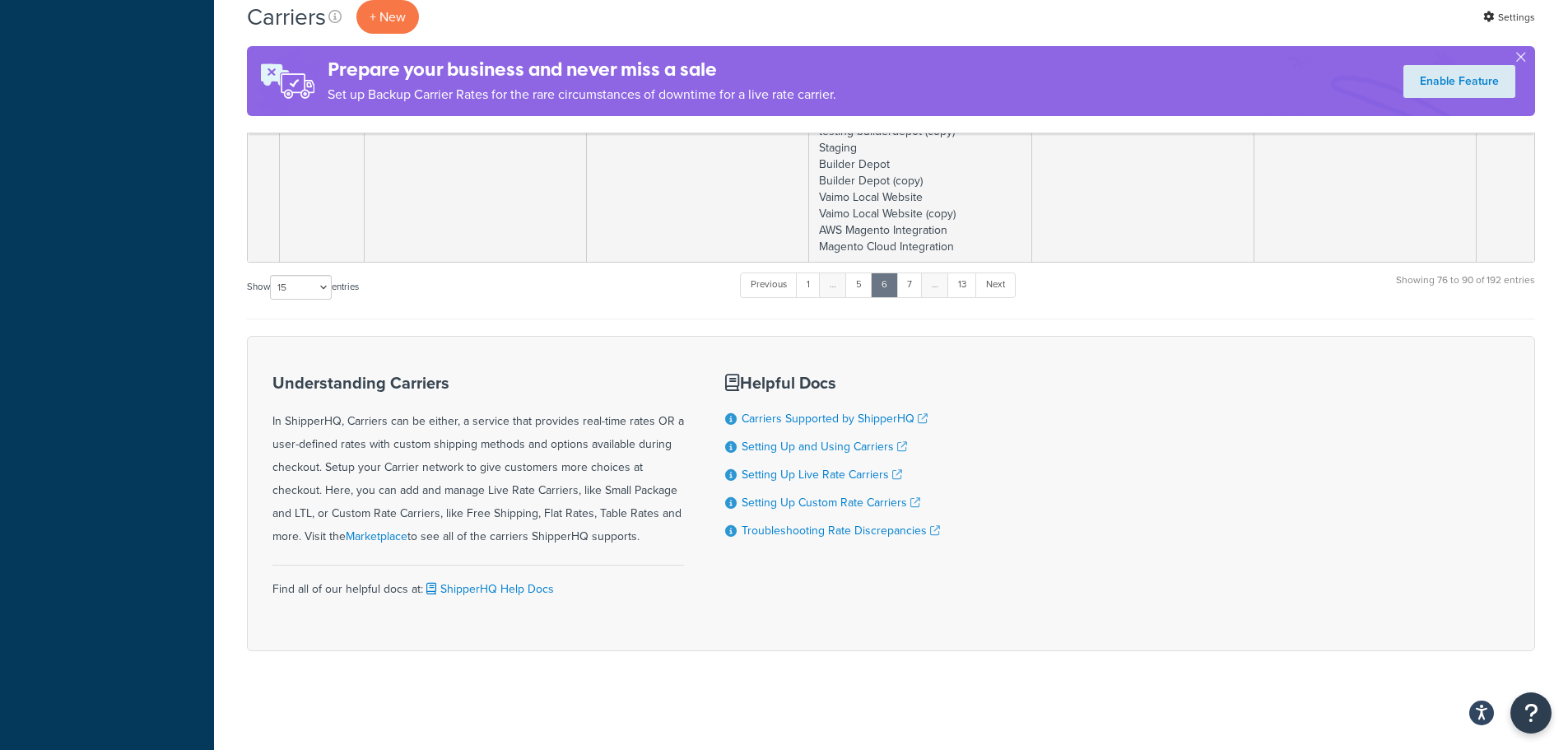
scroll to position [3121, 0]
click at [913, 285] on link "7" at bounding box center [909, 285] width 26 height 25
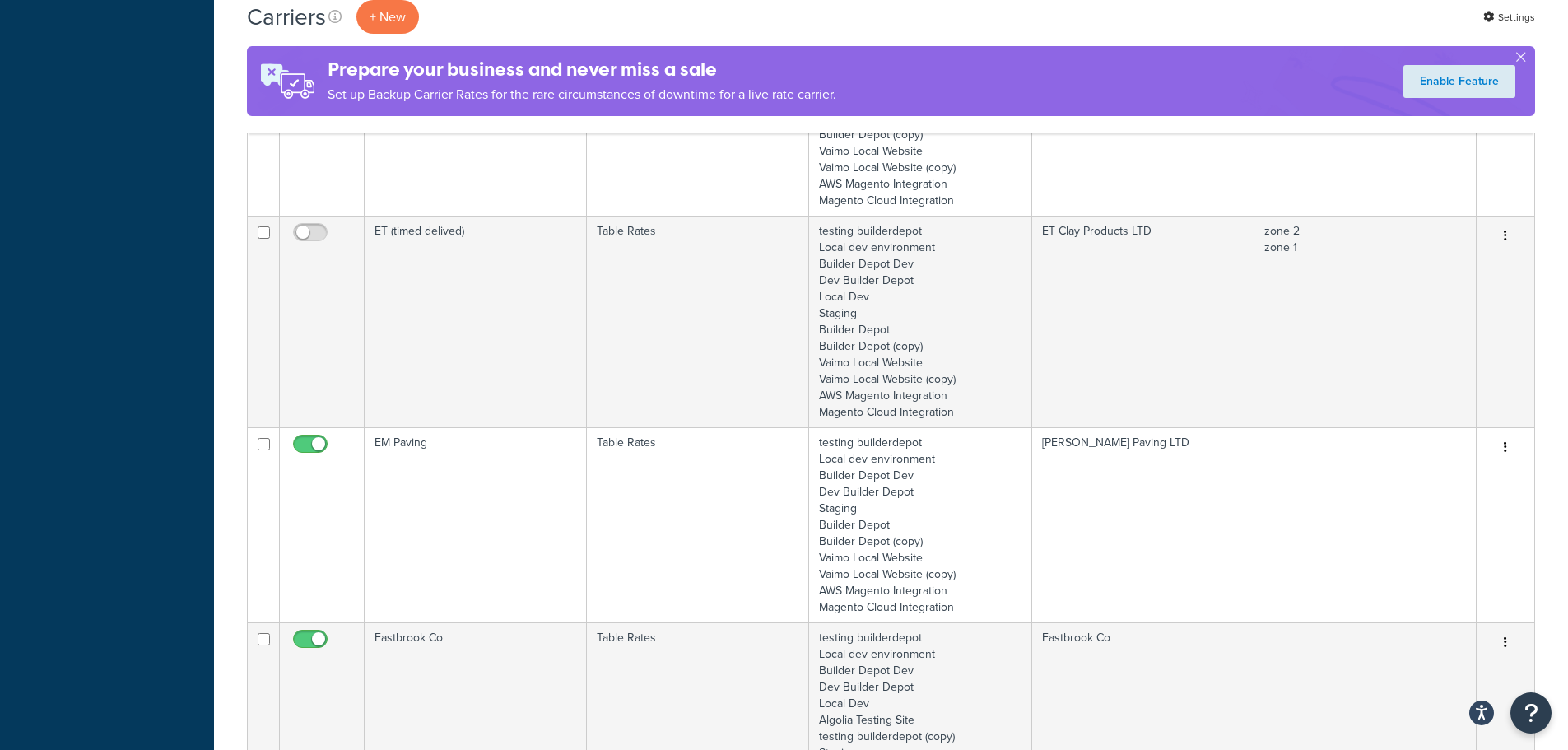
scroll to position [2058, 0]
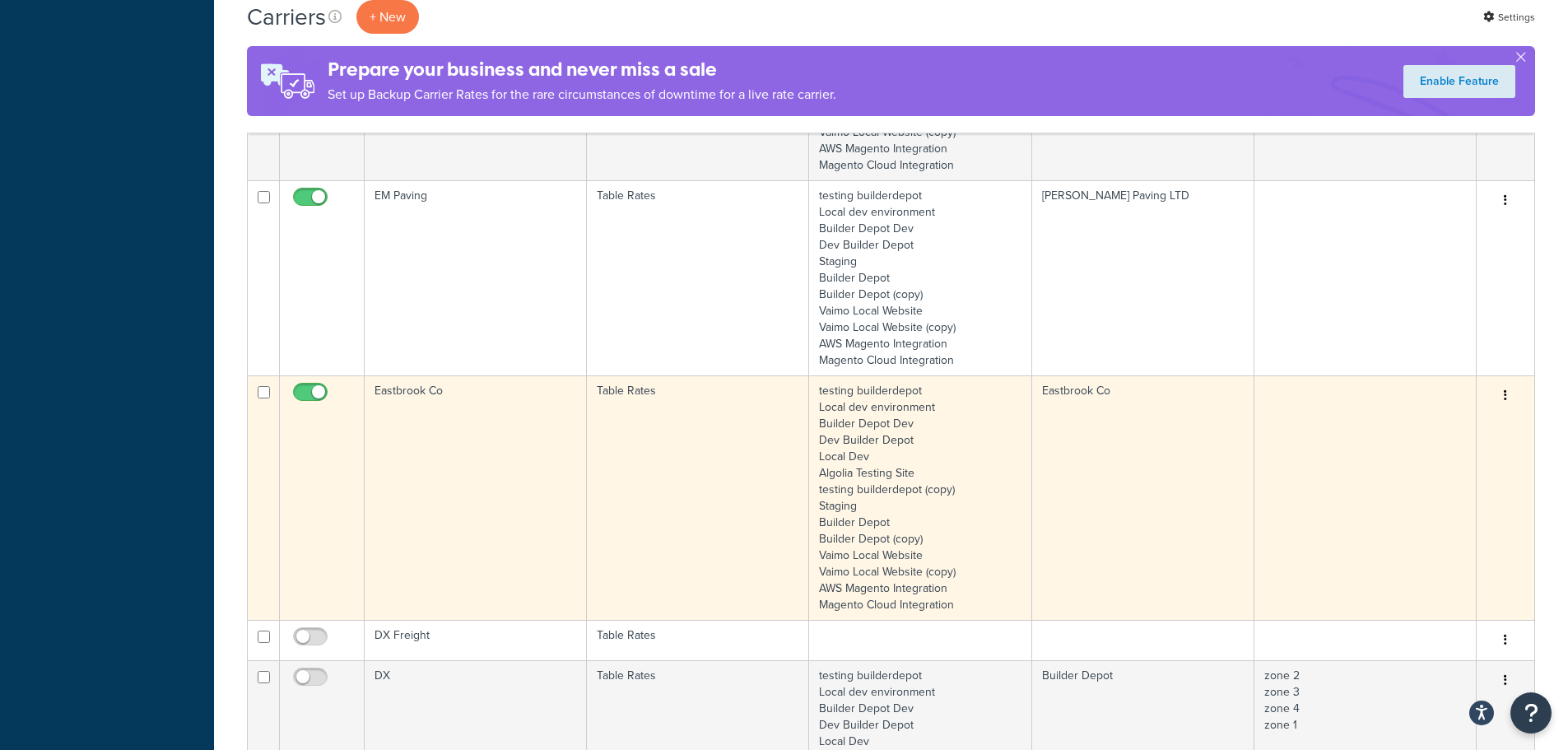
click at [452, 466] on td "Eastbrook Co" at bounding box center [476, 498] width 223 height 244
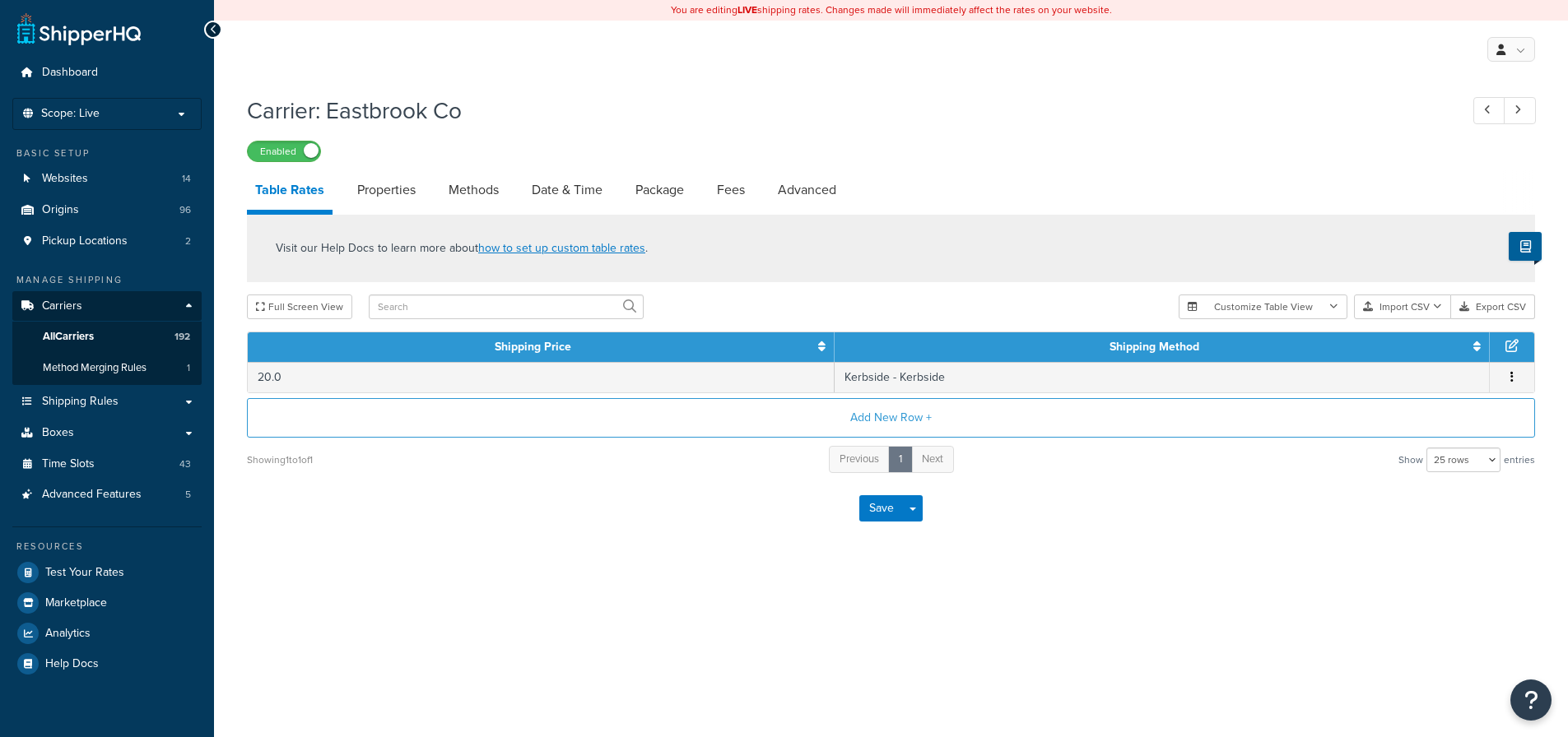
select select "25"
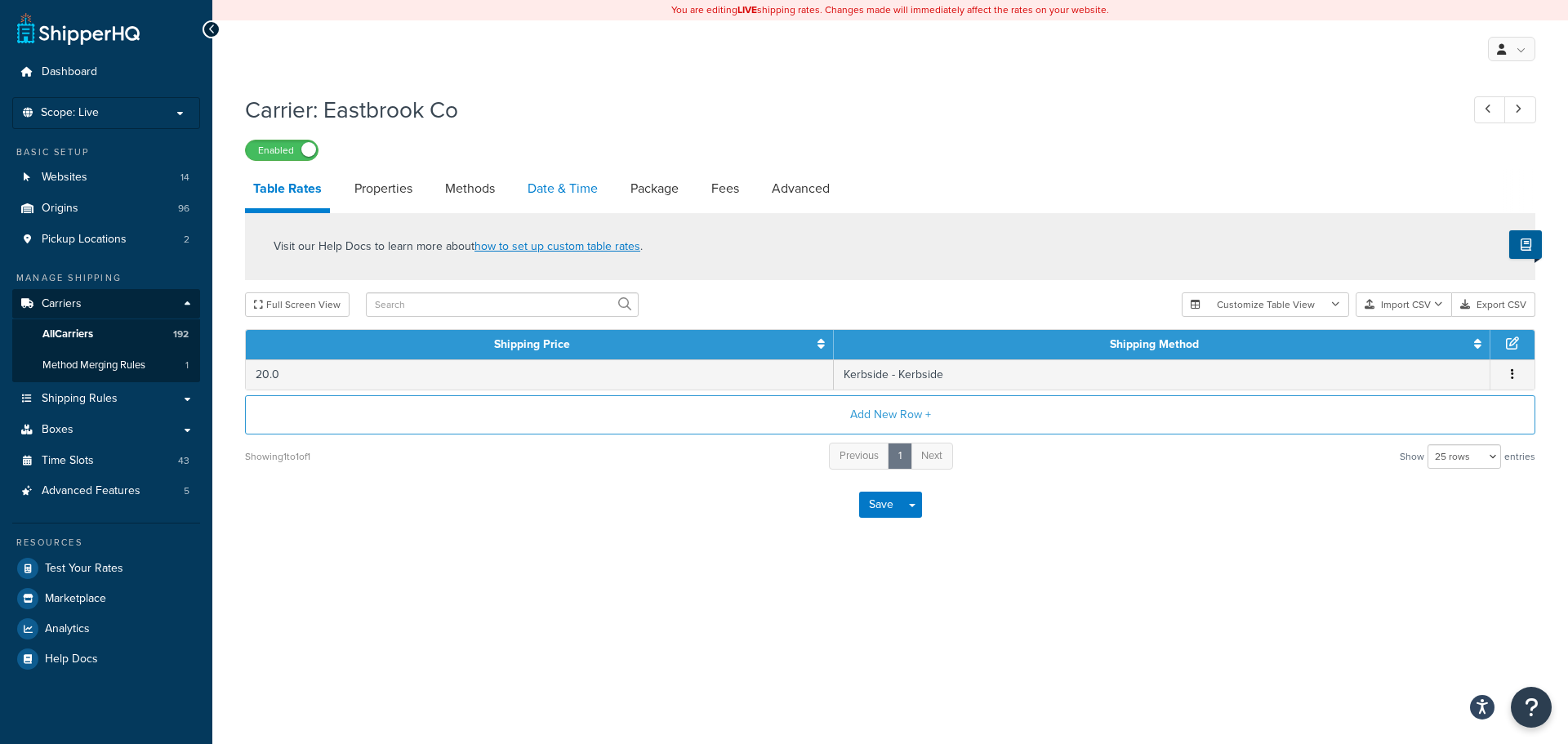
click at [568, 174] on link "Date & Time" at bounding box center [563, 188] width 86 height 39
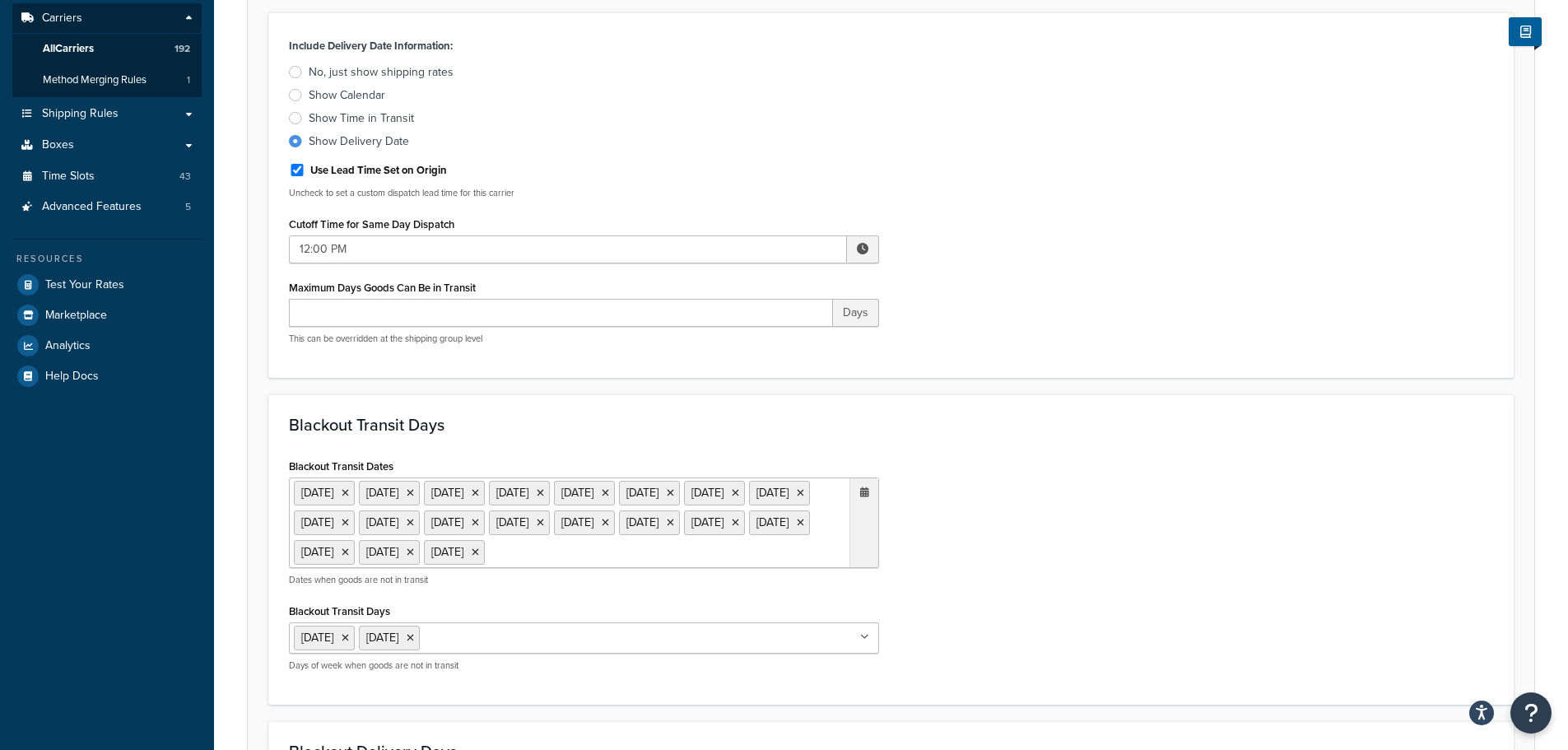
scroll to position [494, 0]
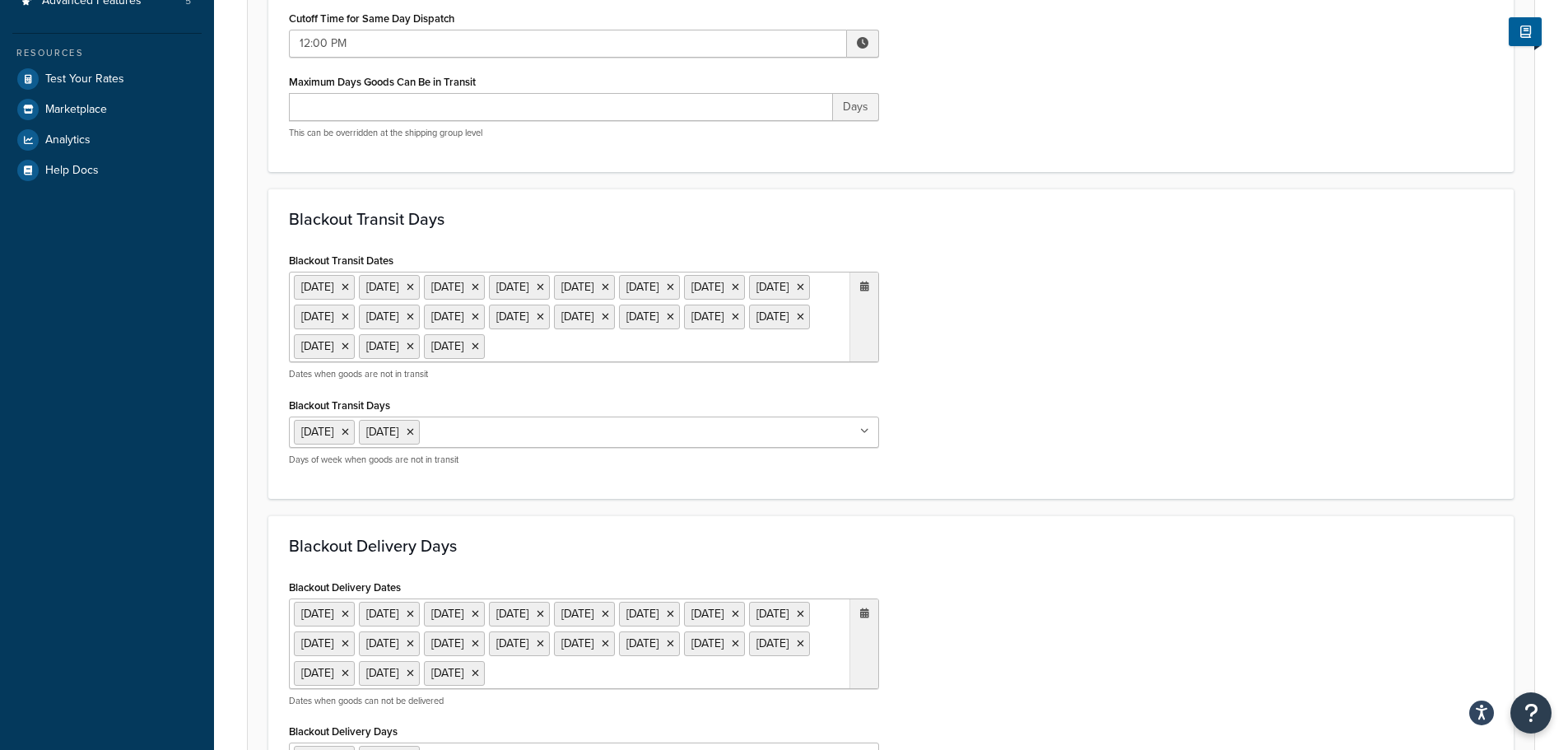
click at [671, 362] on ul "19 Dec 2024 20 Dec 2024 23 Dec 2024 24 Dec 2024 25 Dec 2024 26 Dec 2024 27 Dec …" at bounding box center [583, 317] width 590 height 90
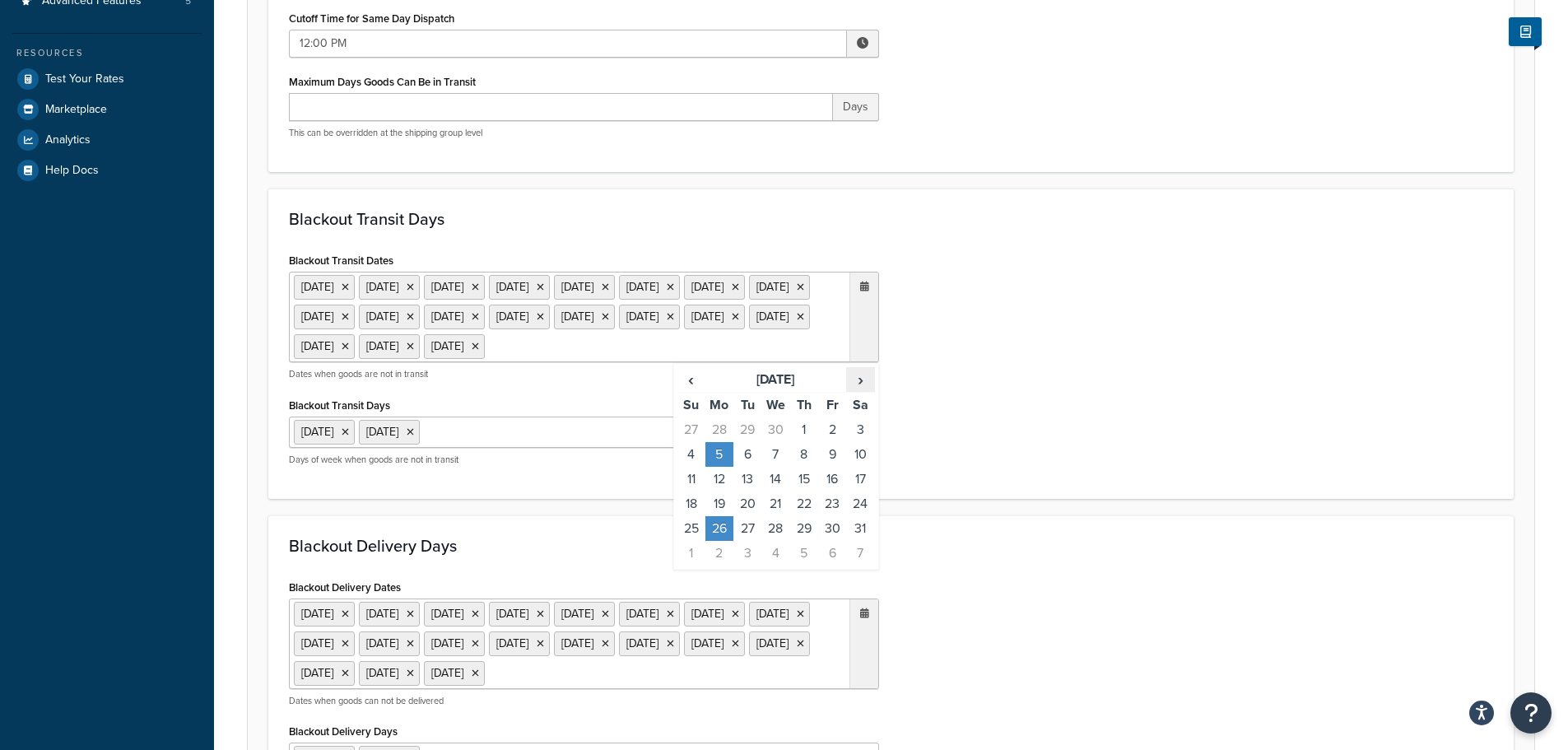
click at [858, 391] on span "›" at bounding box center [859, 380] width 26 height 23
click at [720, 541] on td "25" at bounding box center [719, 529] width 28 height 25
click at [1162, 547] on div "Blackout Delivery Days Blackout Delivery Dates 19 Dec 2024 20 Dec 2024 23 Dec 2…" at bounding box center [891, 670] width 1245 height 311
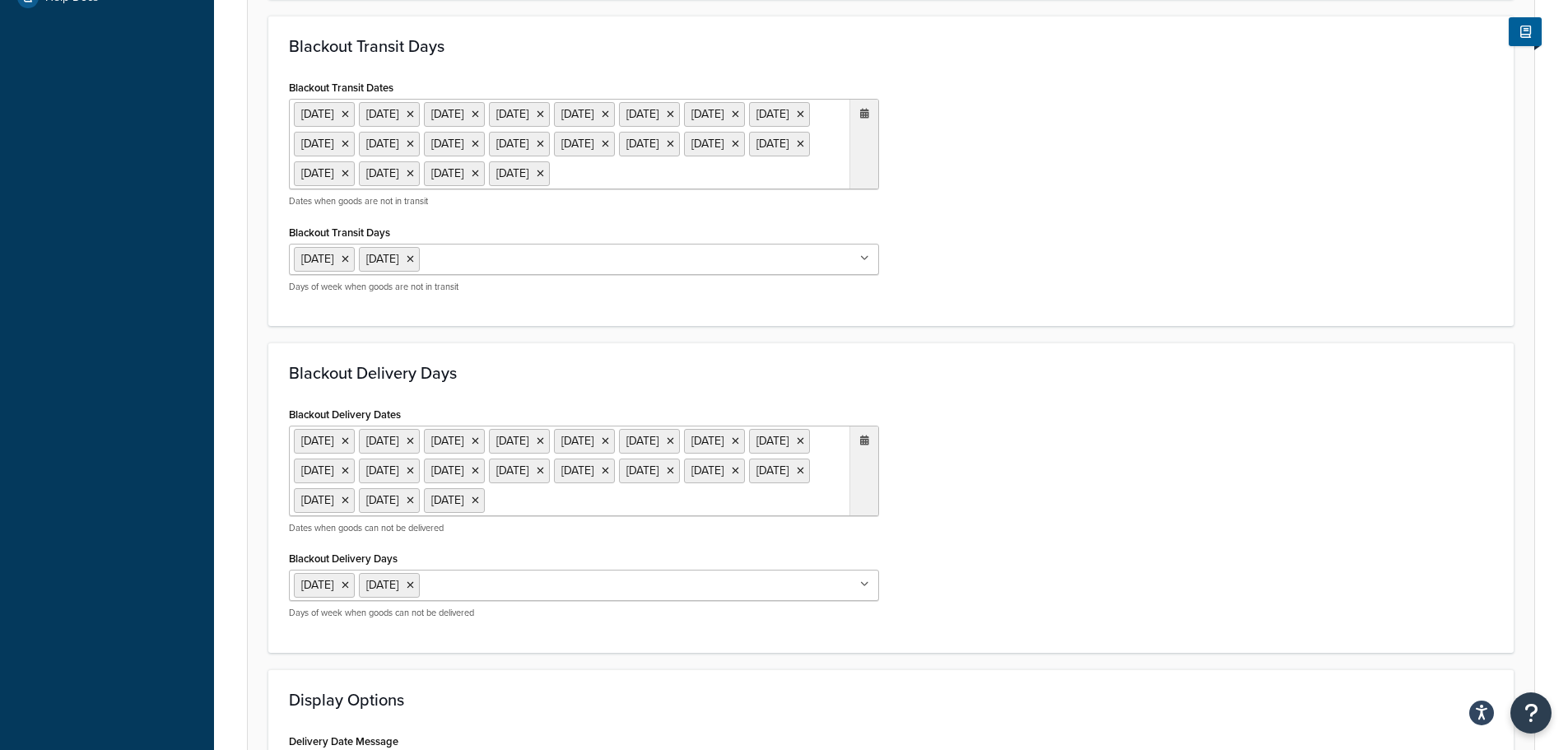
scroll to position [824, 0]
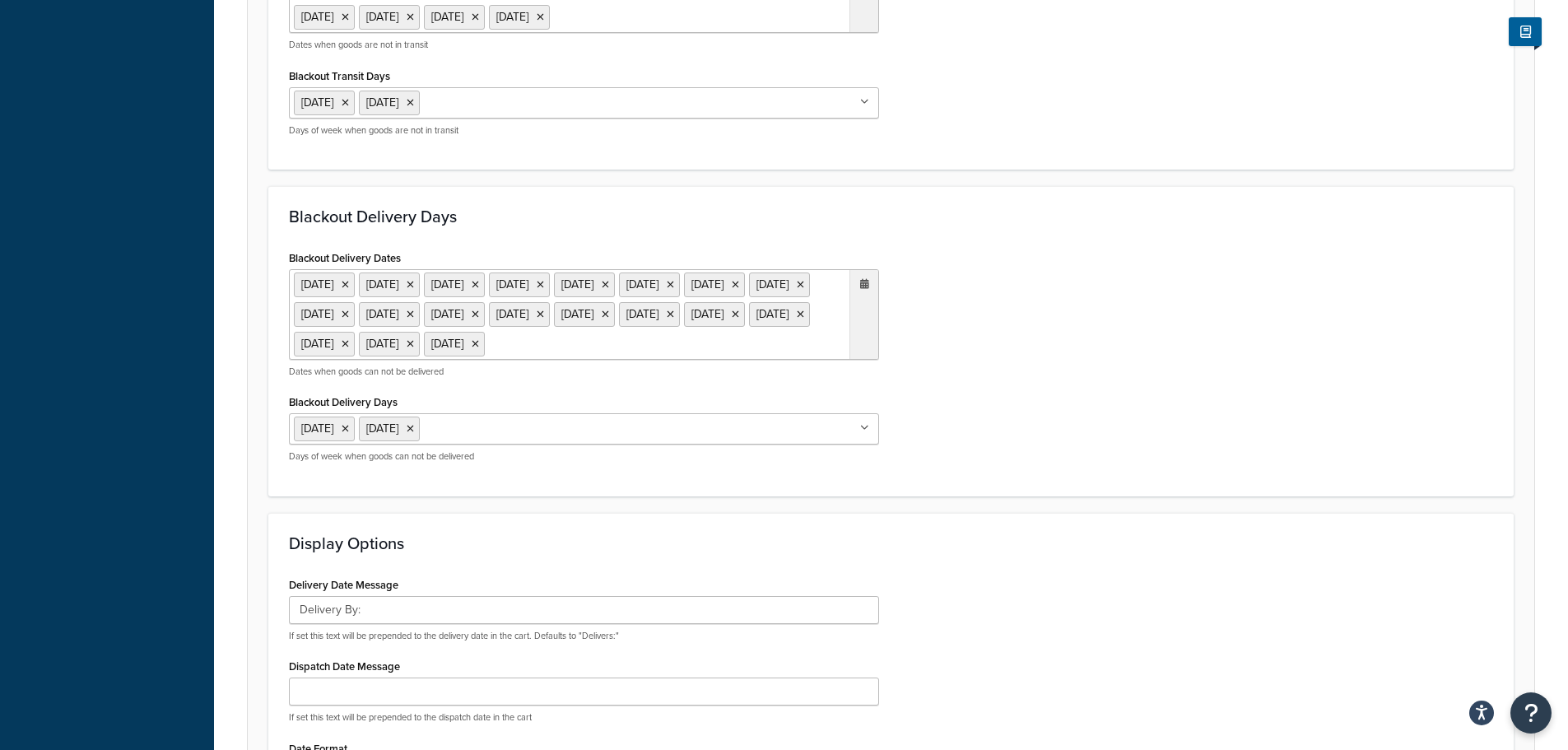
click at [754, 360] on ul "19 Dec 2024 20 Dec 2024 23 Dec 2024 24 Dec 2024 25 Dec 2024 26 Dec 2024 27 Dec …" at bounding box center [583, 315] width 590 height 90
click at [863, 388] on span "›" at bounding box center [859, 378] width 26 height 23
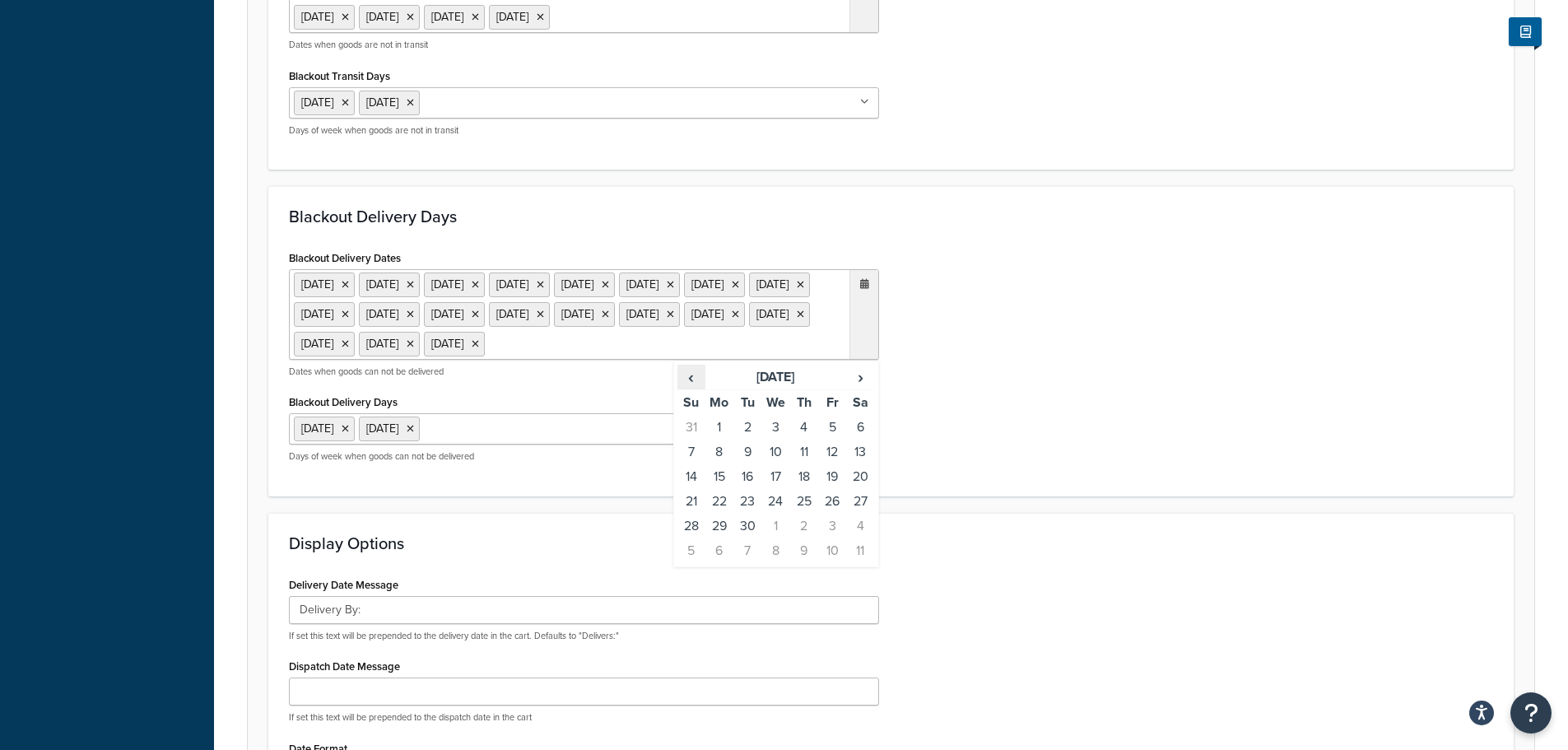
click at [698, 388] on span "‹" at bounding box center [690, 378] width 26 height 23
click at [720, 538] on td "25" at bounding box center [719, 527] width 28 height 25
click at [997, 414] on div "Blackout Delivery Dates 19 Dec 2024 20 Dec 2024 23 Dec 2024 24 Dec 2024 25 Dec …" at bounding box center [890, 361] width 1229 height 229
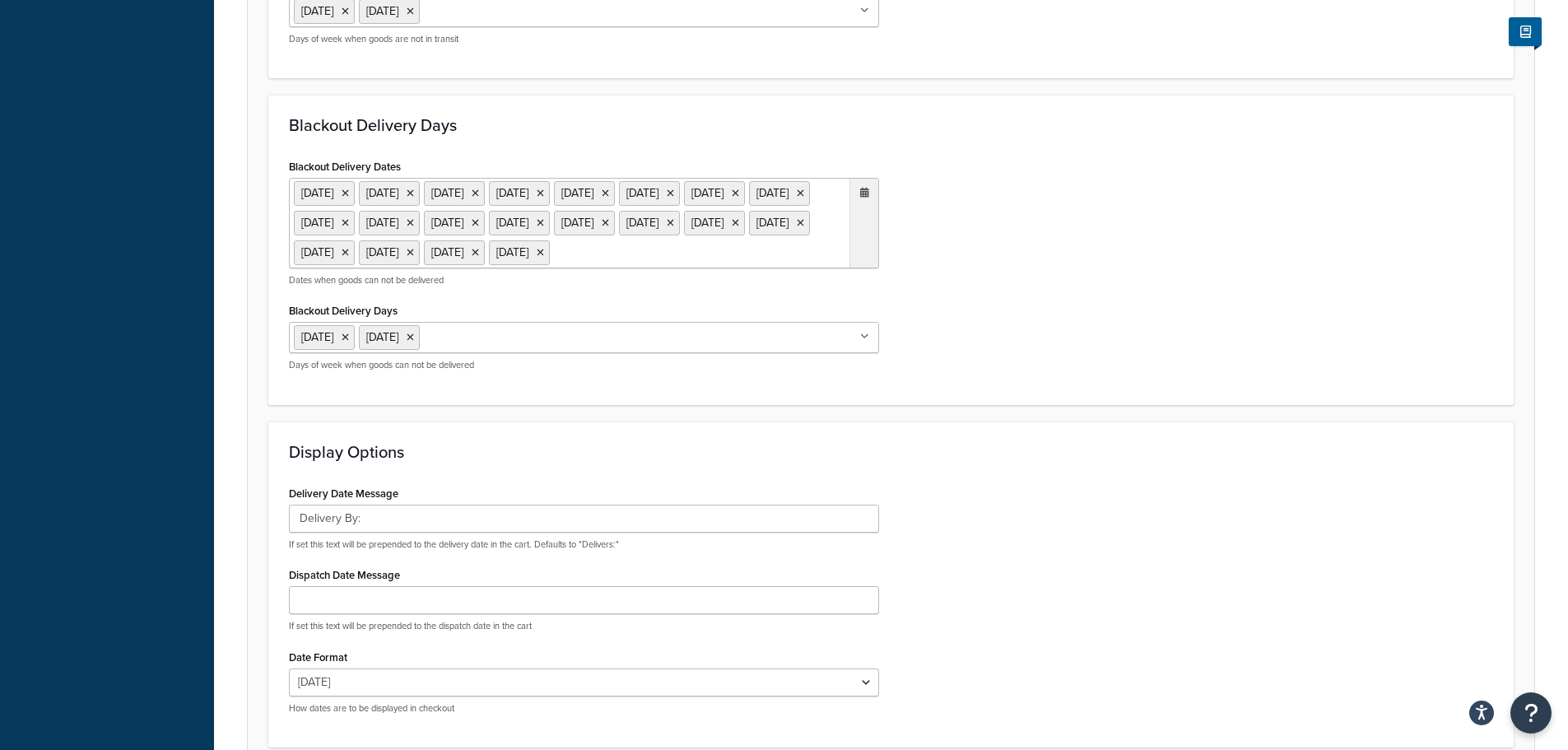
scroll to position [1122, 0]
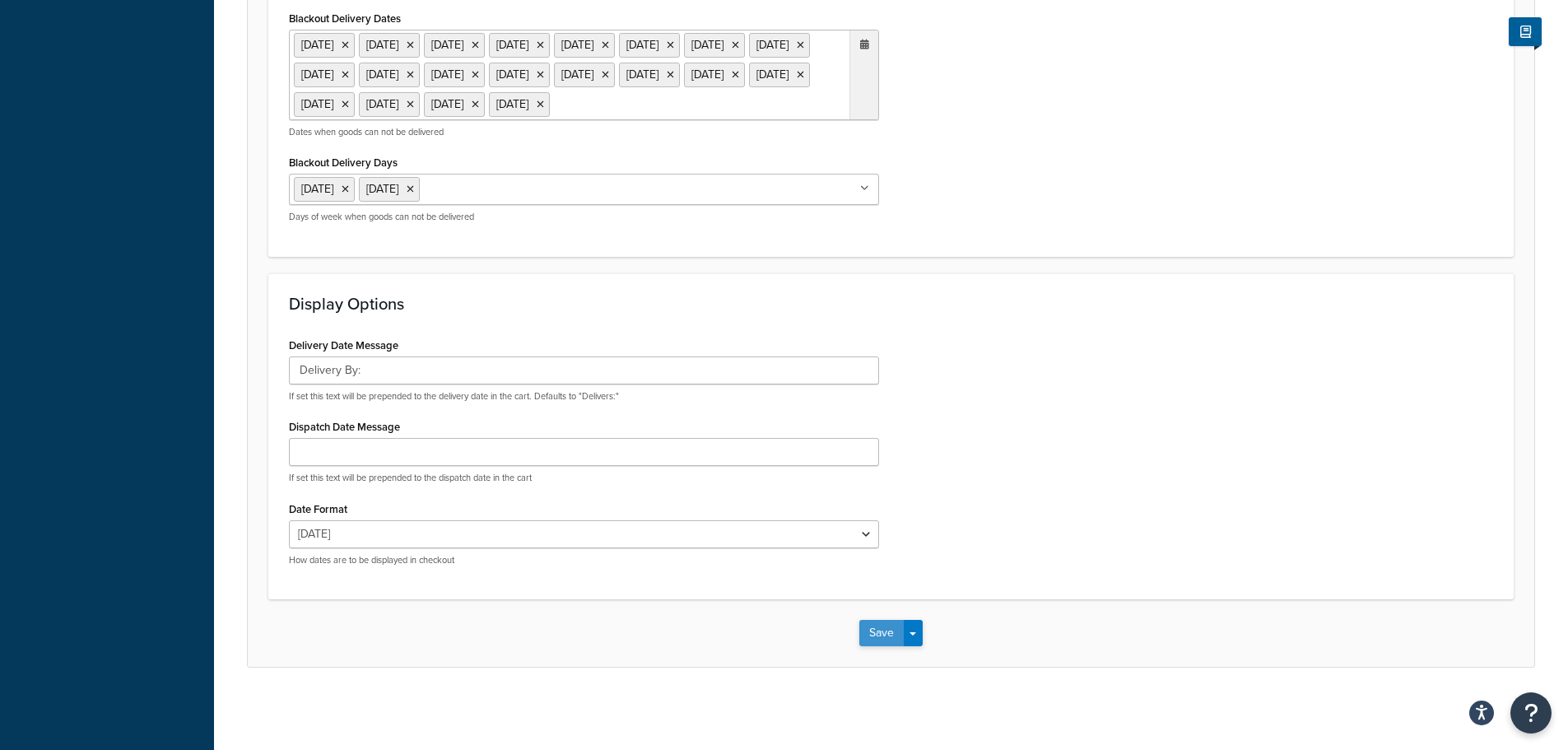
click at [883, 623] on button "Save" at bounding box center [881, 633] width 44 height 26
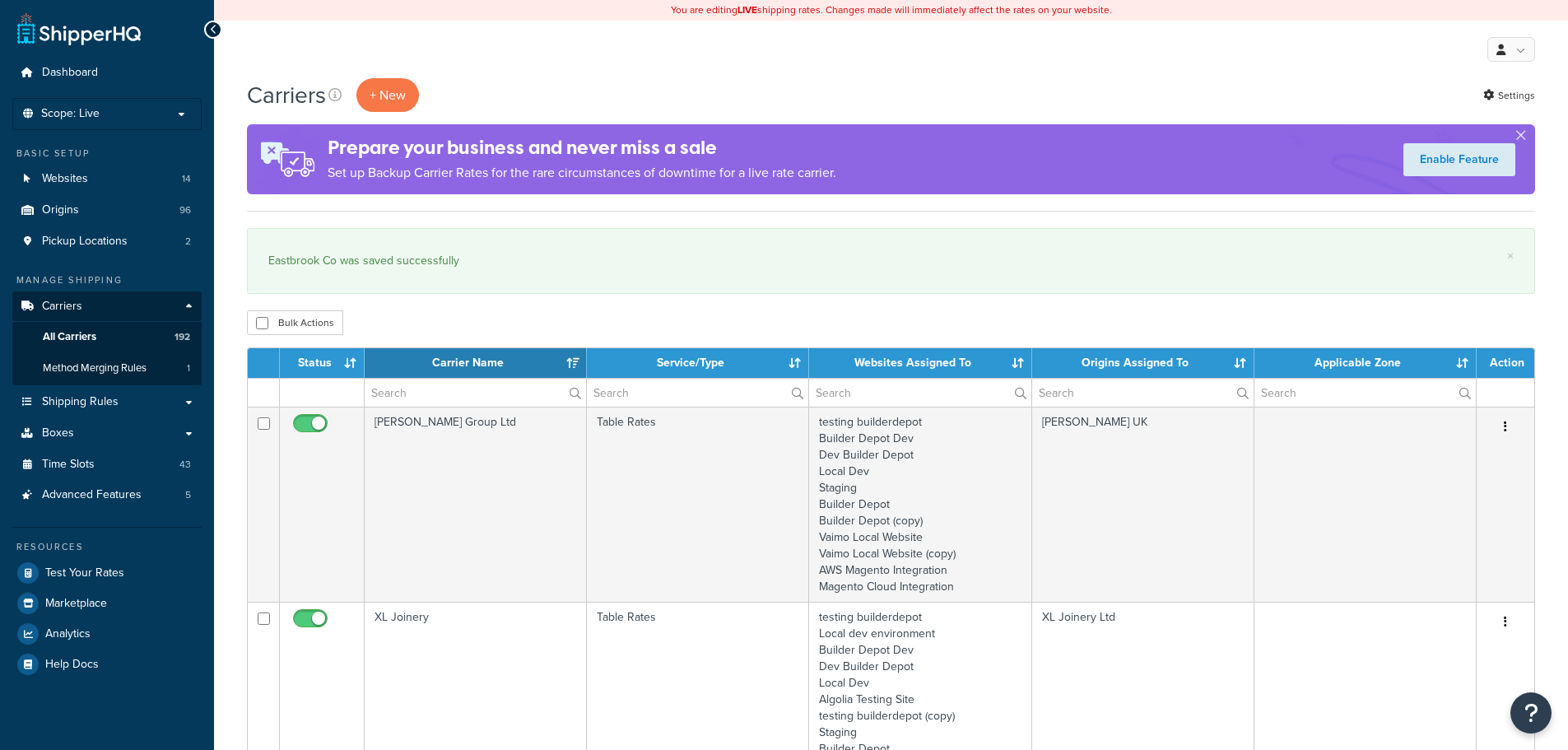
select select "15"
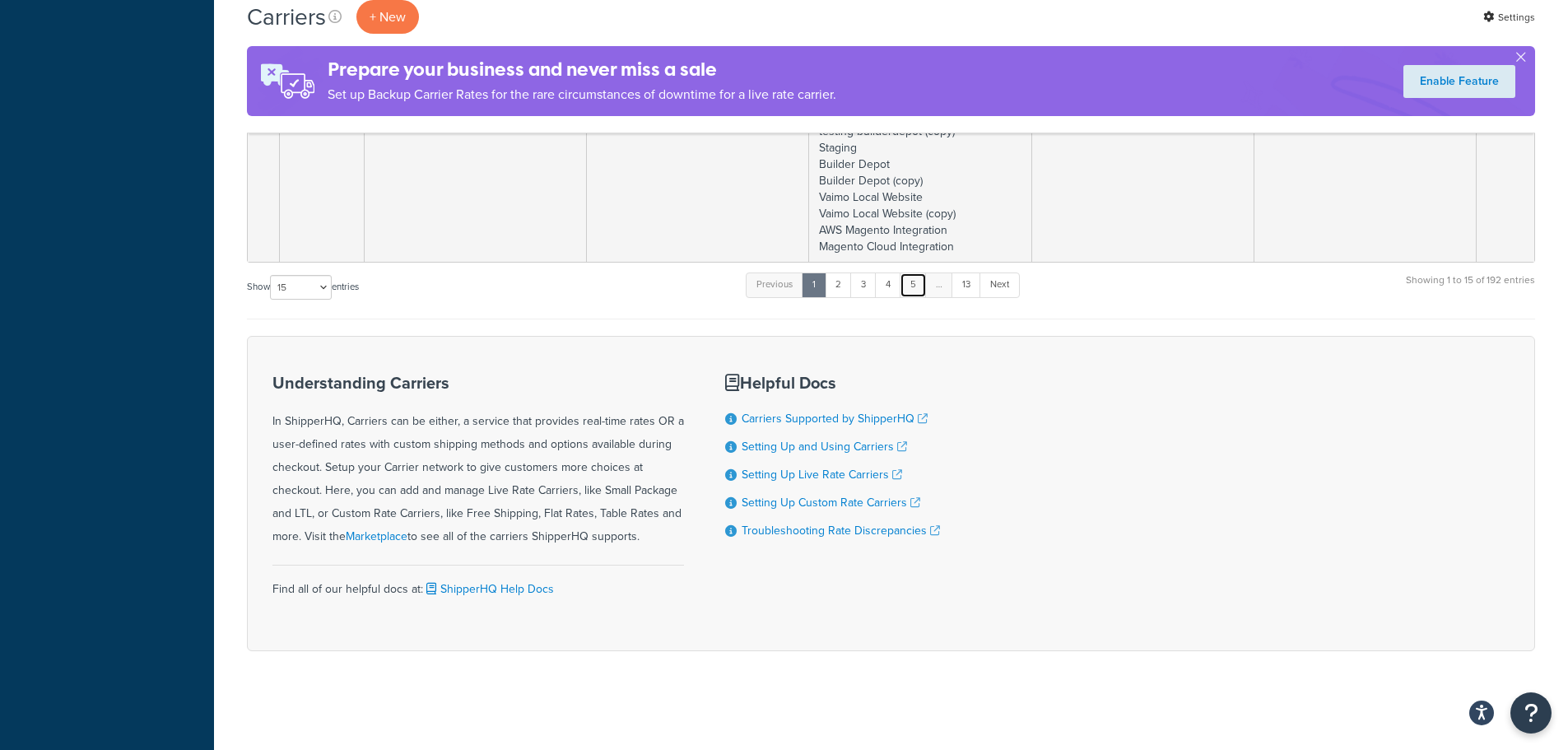
click at [920, 285] on link "5" at bounding box center [913, 285] width 27 height 25
click at [920, 285] on link "6" at bounding box center [910, 285] width 27 height 25
click at [920, 285] on link "7" at bounding box center [909, 285] width 26 height 25
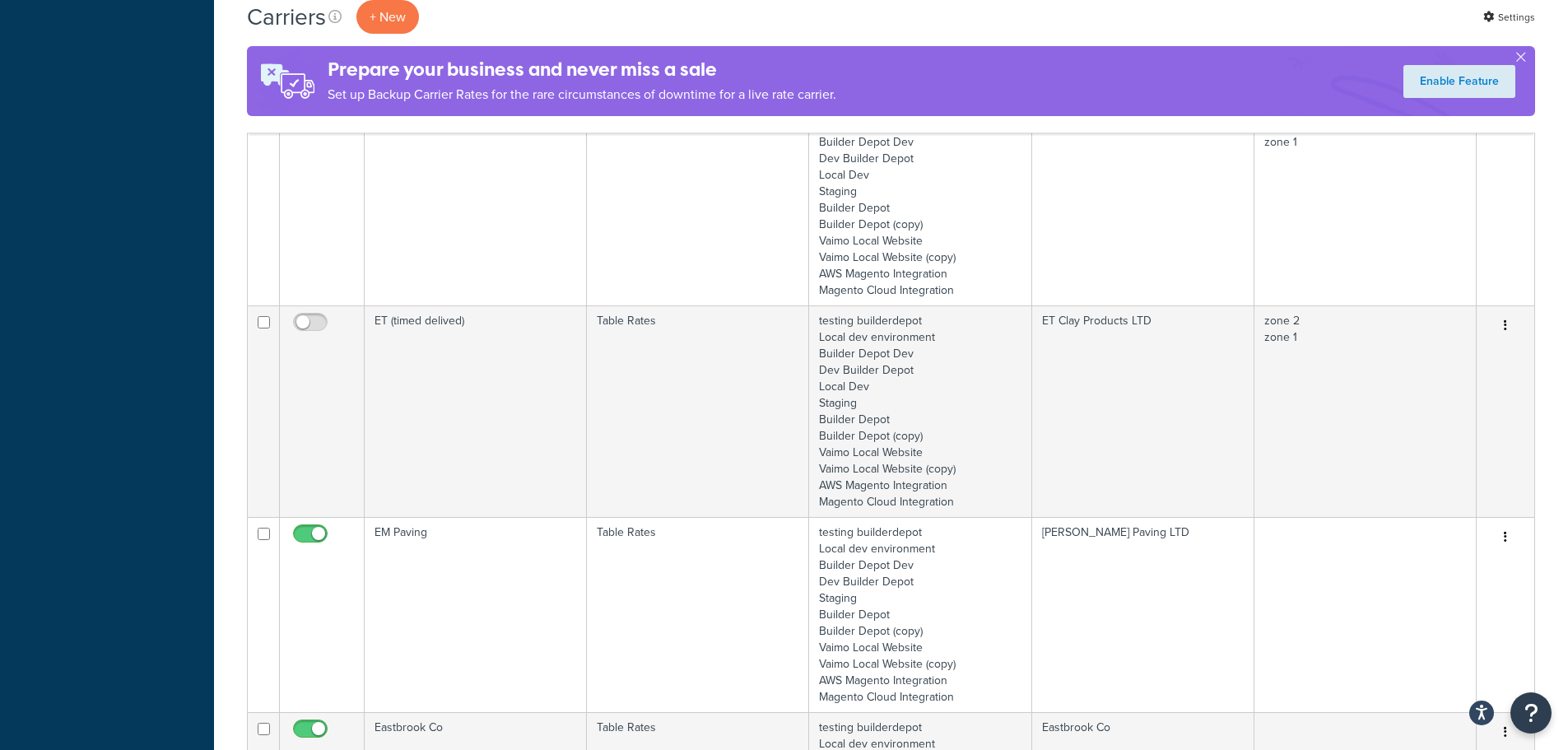
scroll to position [2051, 0]
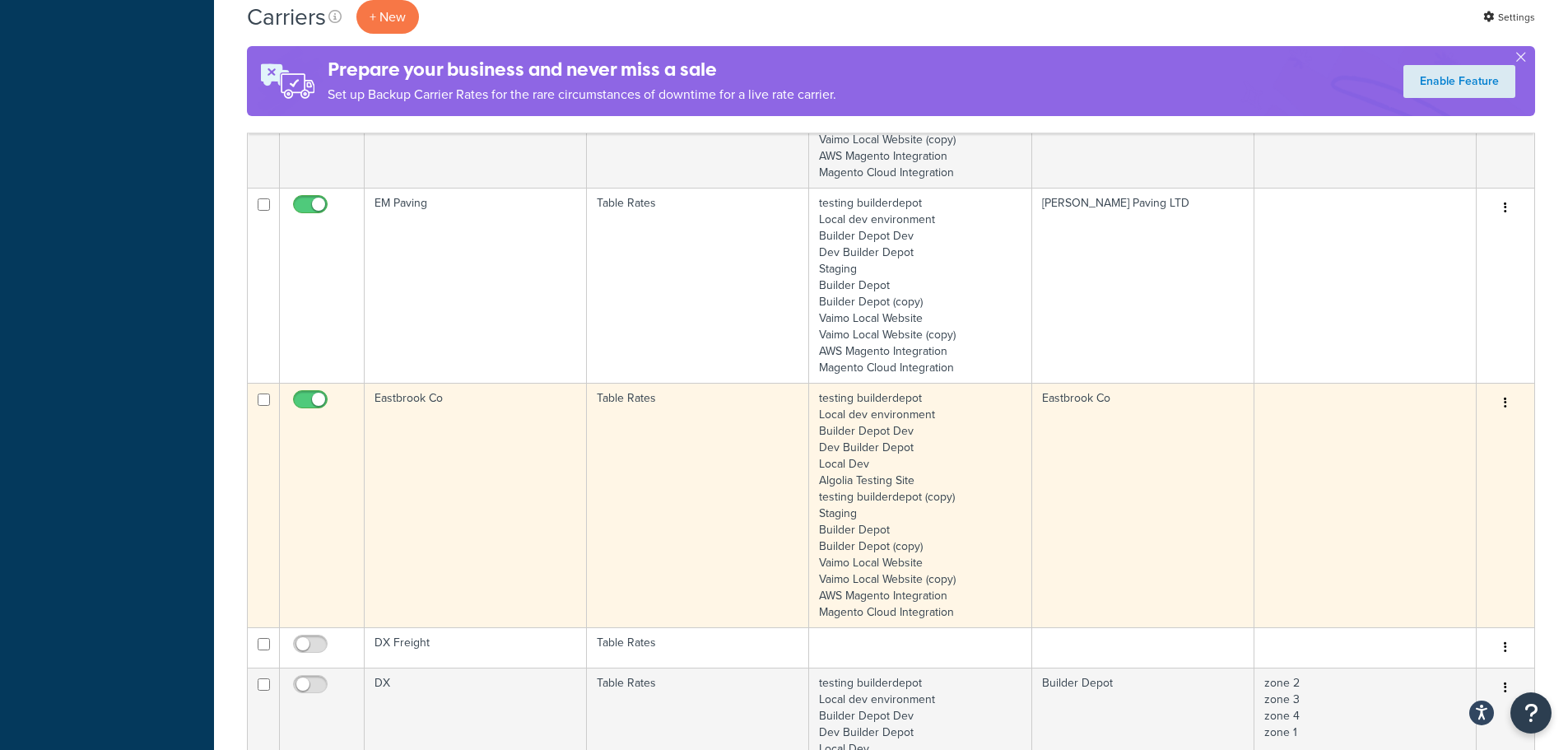
click at [444, 484] on td "Eastbrook Co" at bounding box center [476, 505] width 223 height 244
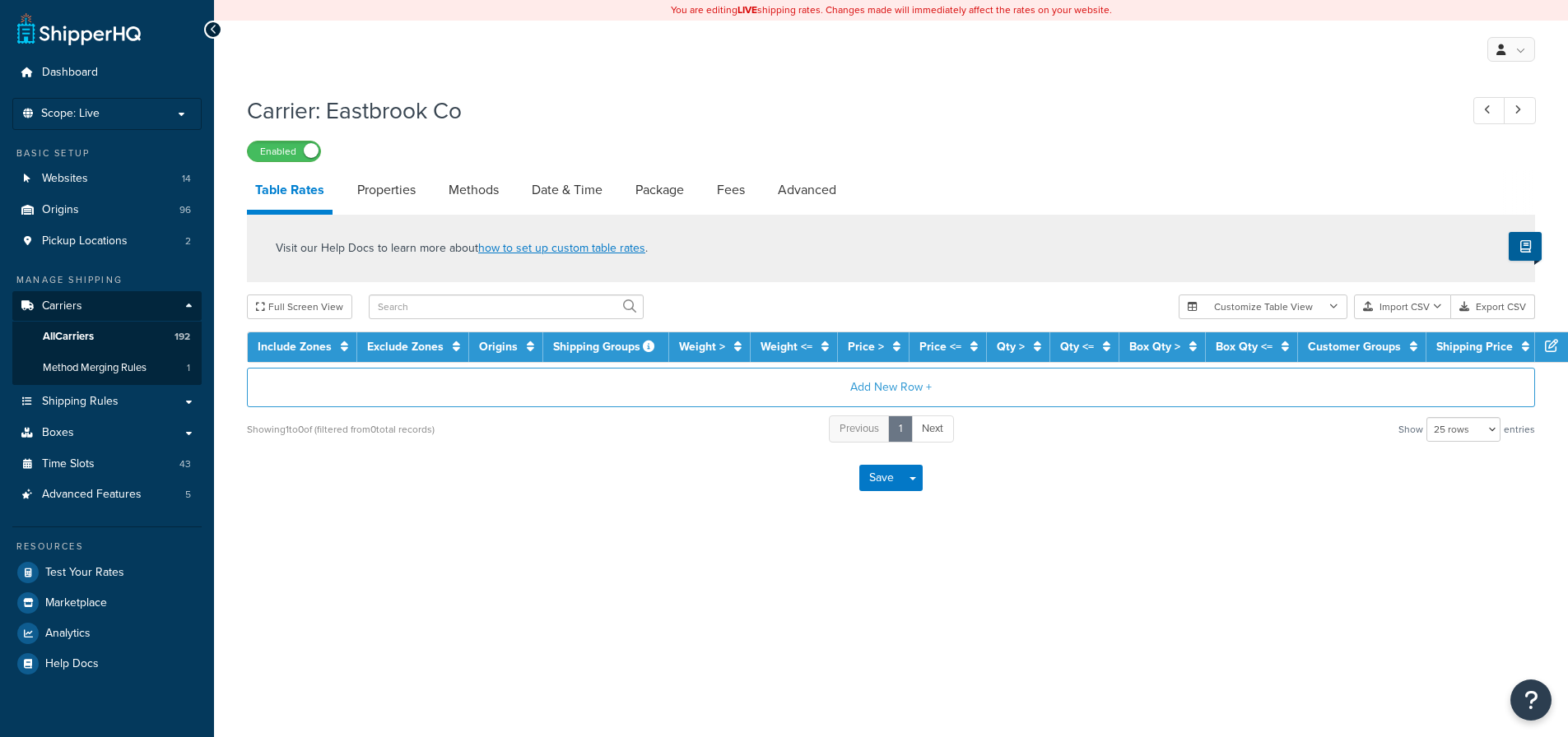
select select "25"
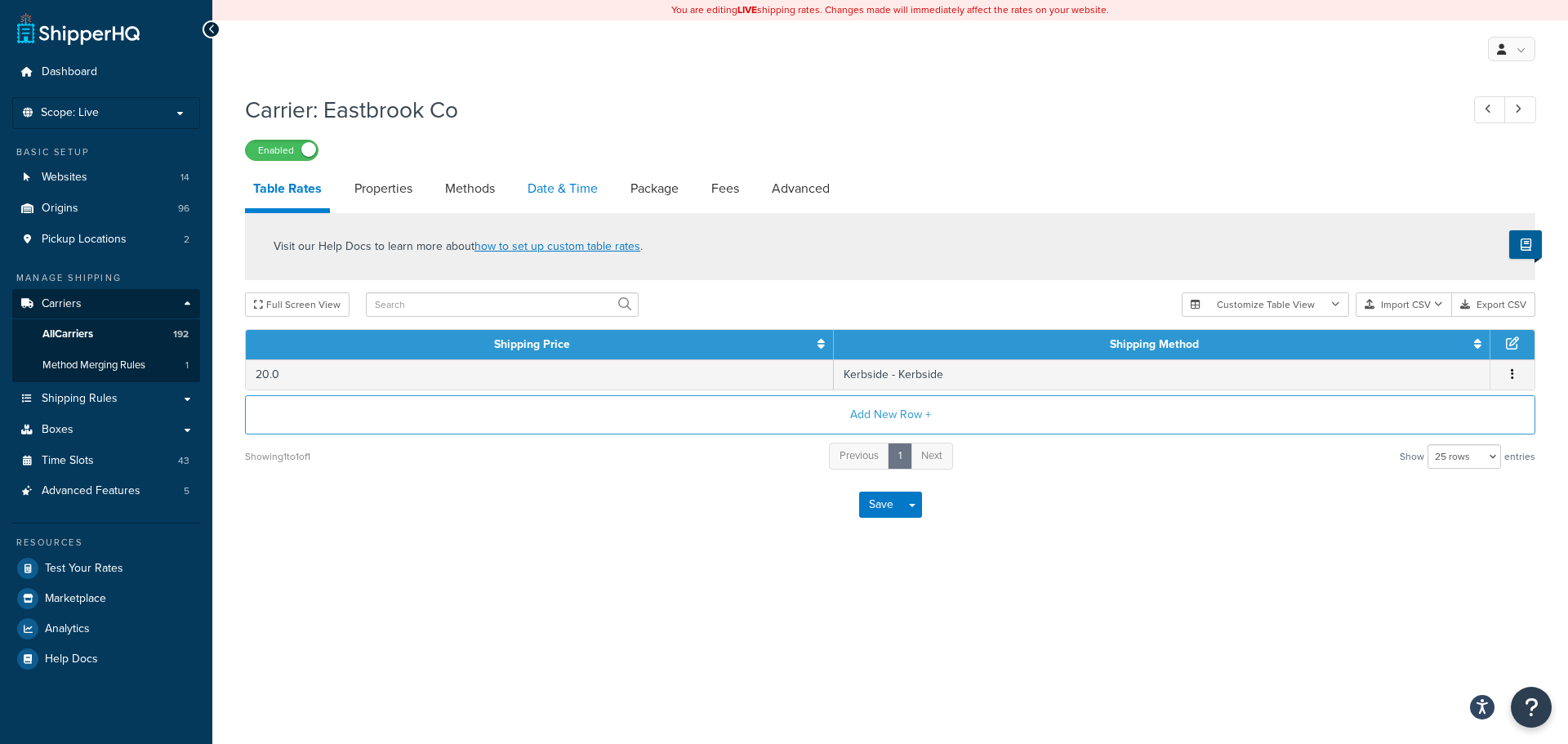
click at [540, 194] on link "Date & Time" at bounding box center [563, 188] width 86 height 39
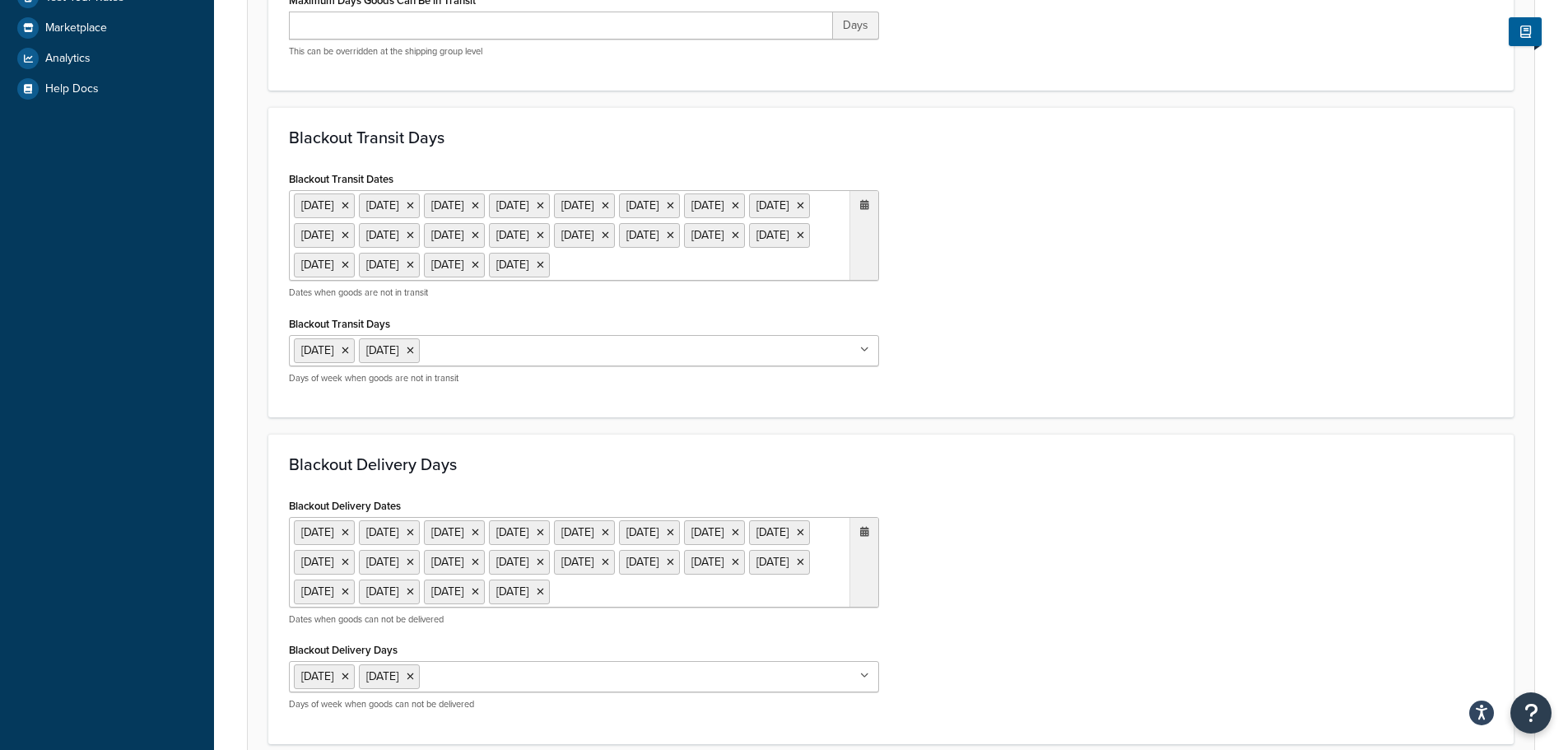
scroll to position [577, 0]
click at [686, 280] on ul "19 Dec 2024 20 Dec 2024 23 Dec 2024 24 Dec 2024 25 Dec 2024 26 Dec 2024 27 Dec …" at bounding box center [583, 234] width 590 height 90
click at [849, 309] on span "›" at bounding box center [859, 297] width 26 height 23
click at [695, 309] on span "‹" at bounding box center [690, 297] width 26 height 23
click at [1118, 417] on div "Blackout Transit Days Blackout Transit Dates 19 Dec 2024 20 Dec 2024 23 Dec 202…" at bounding box center [891, 261] width 1245 height 311
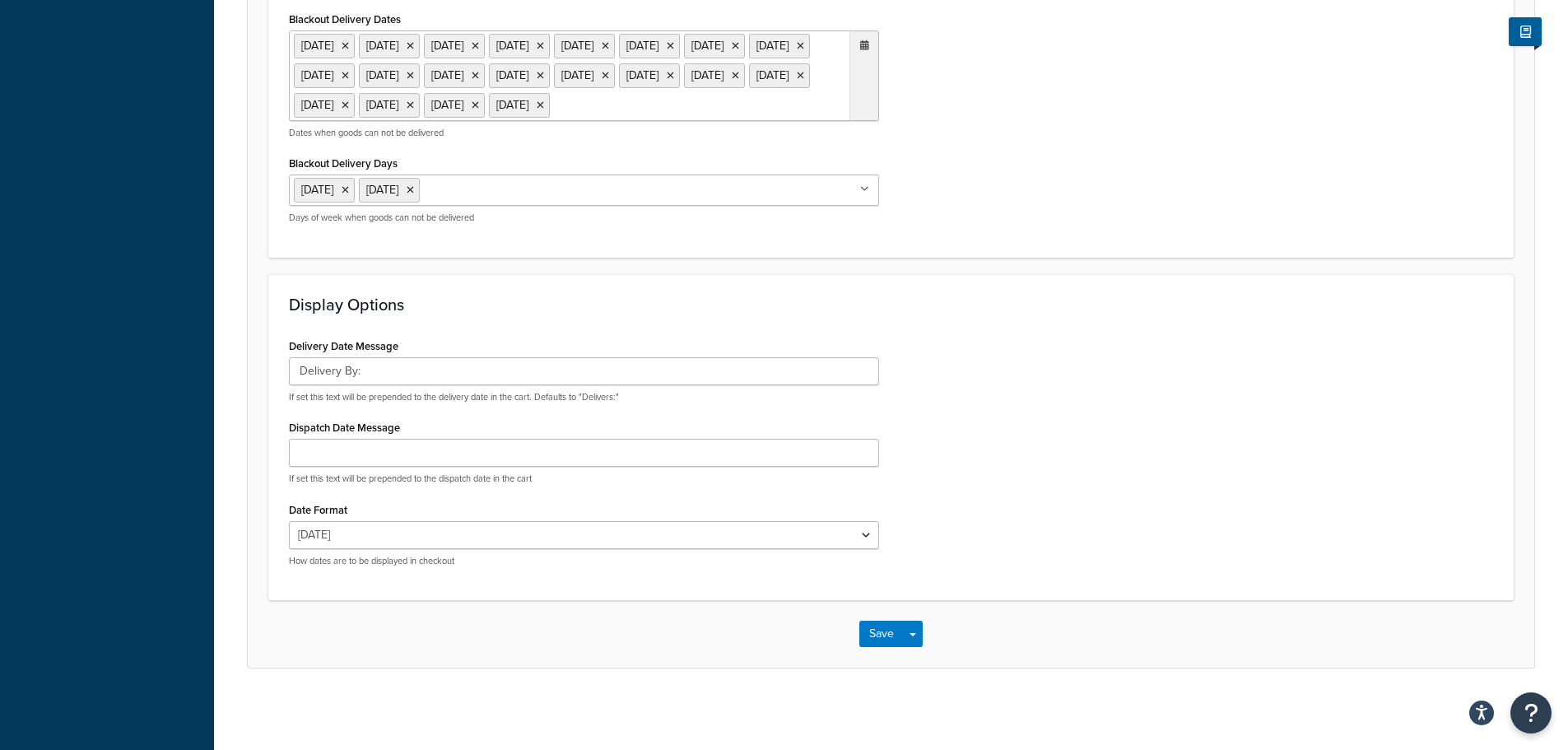
scroll to position [1122, 0]
click at [878, 636] on button "Save" at bounding box center [881, 633] width 44 height 26
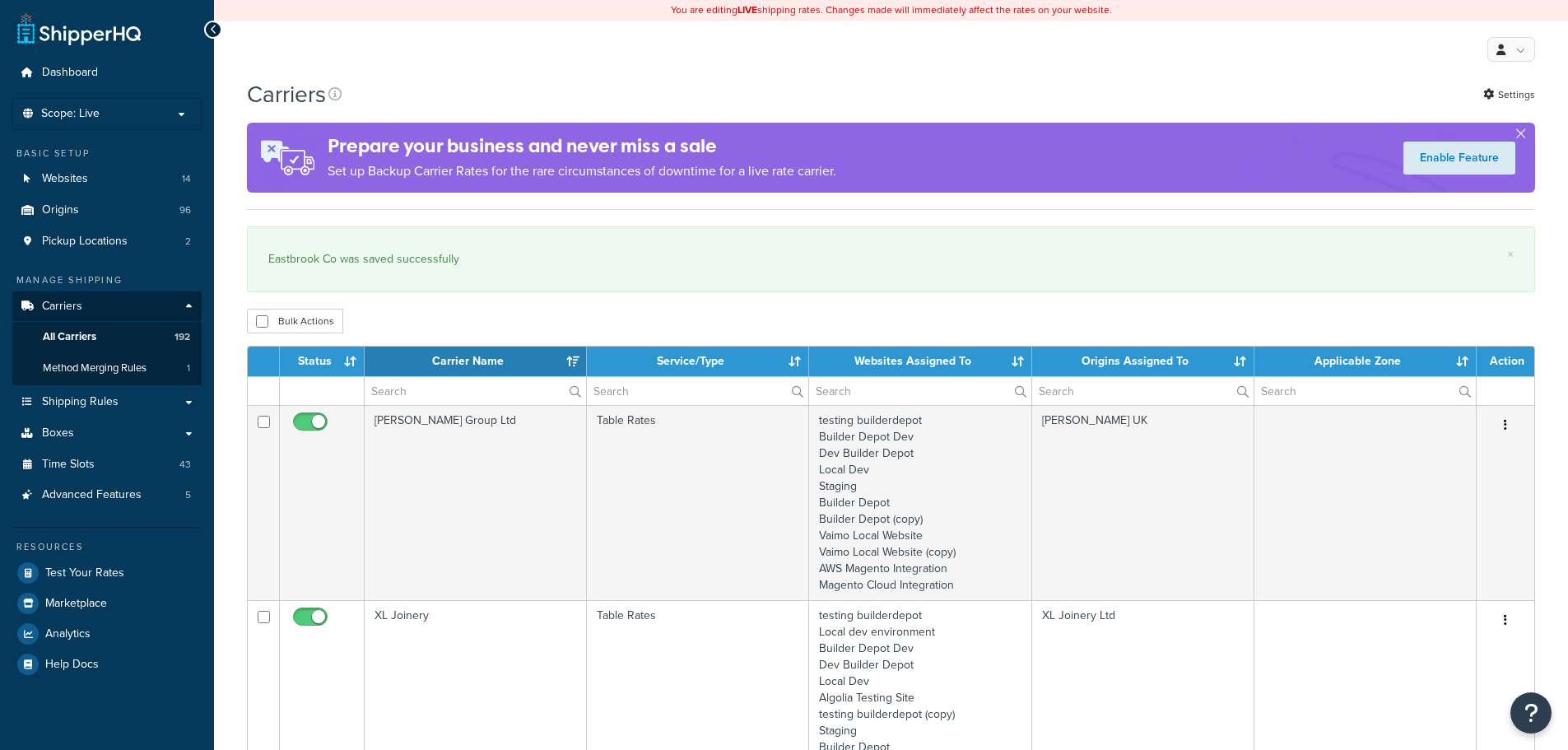
select select "15"
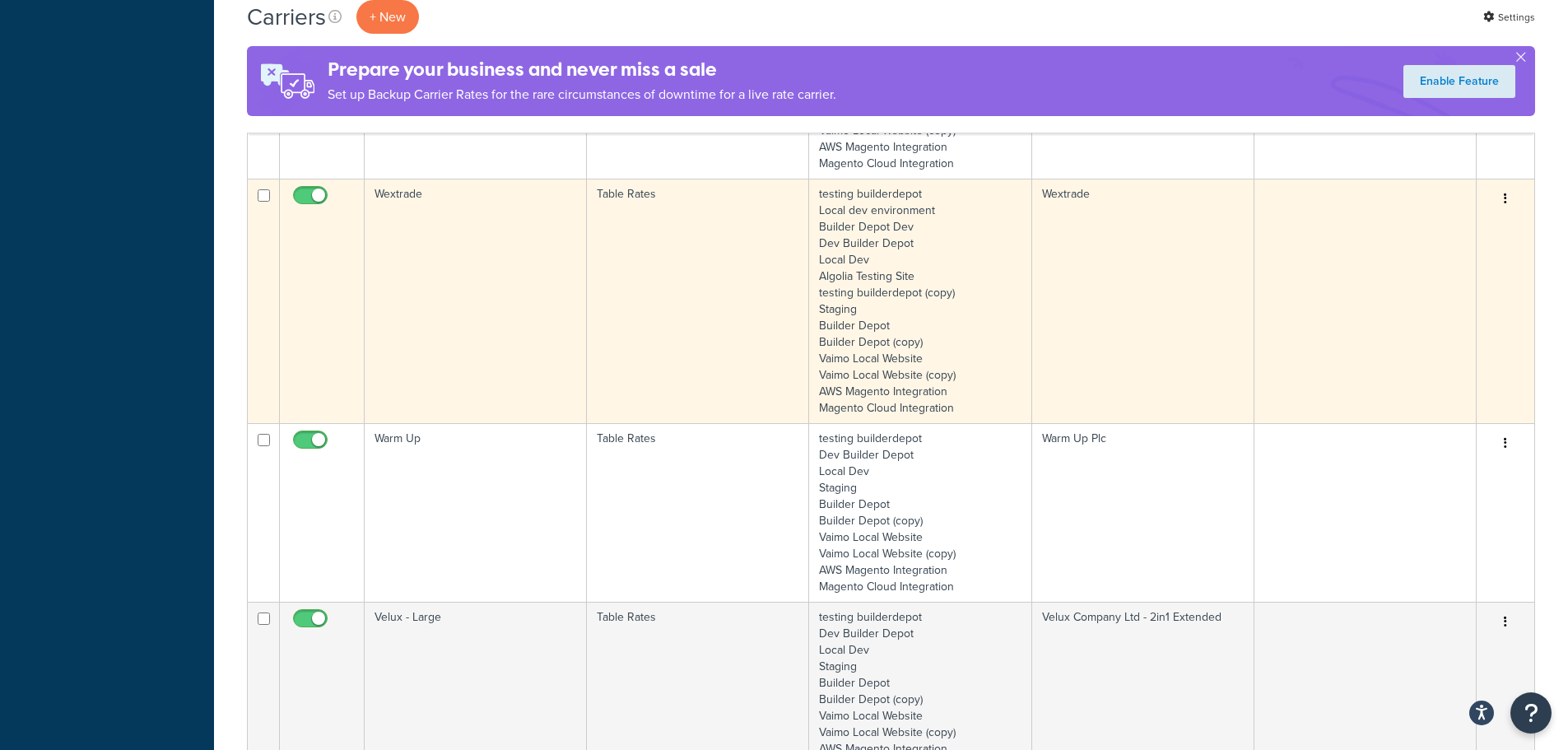
scroll to position [1071, 0]
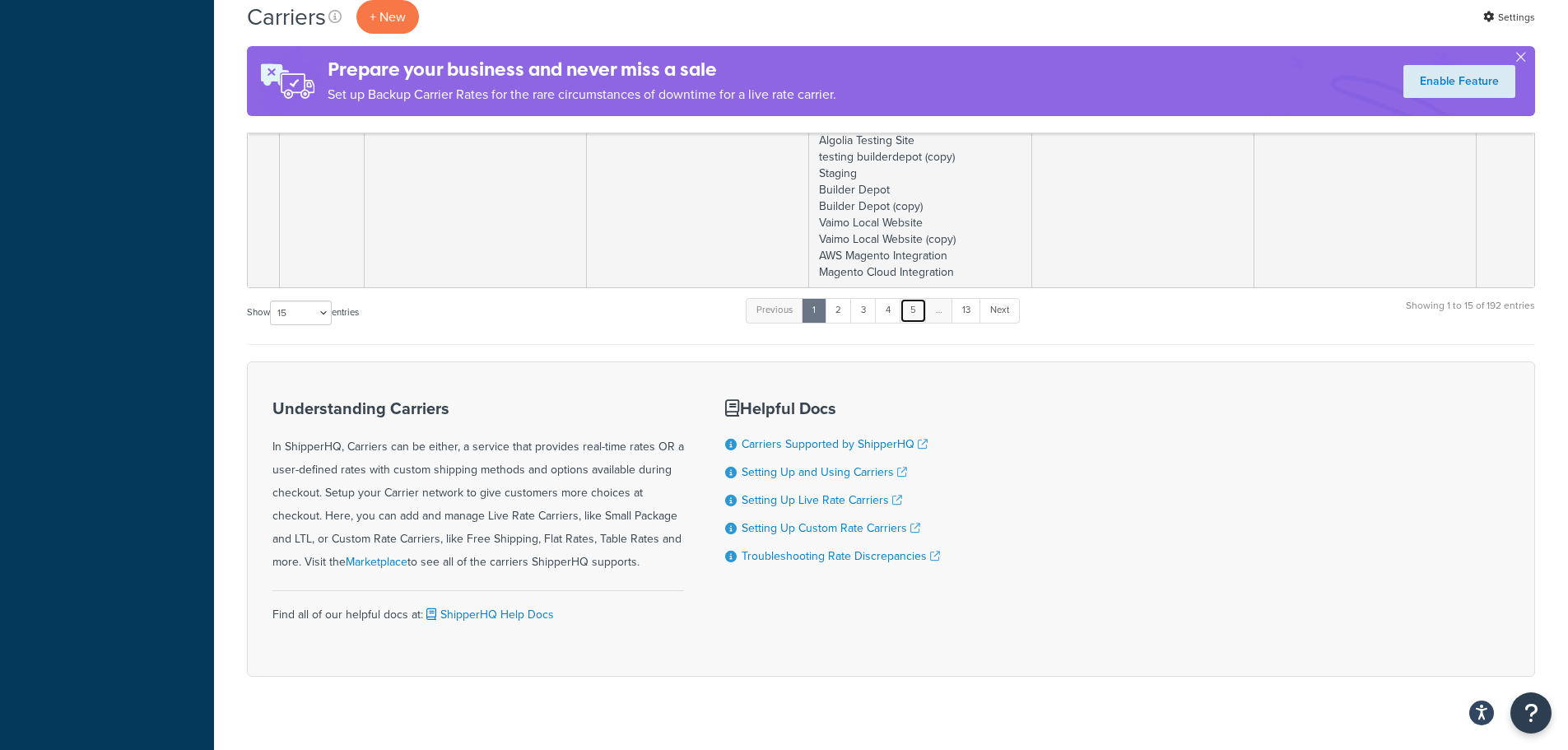
click at [910, 313] on link "5" at bounding box center [913, 311] width 27 height 25
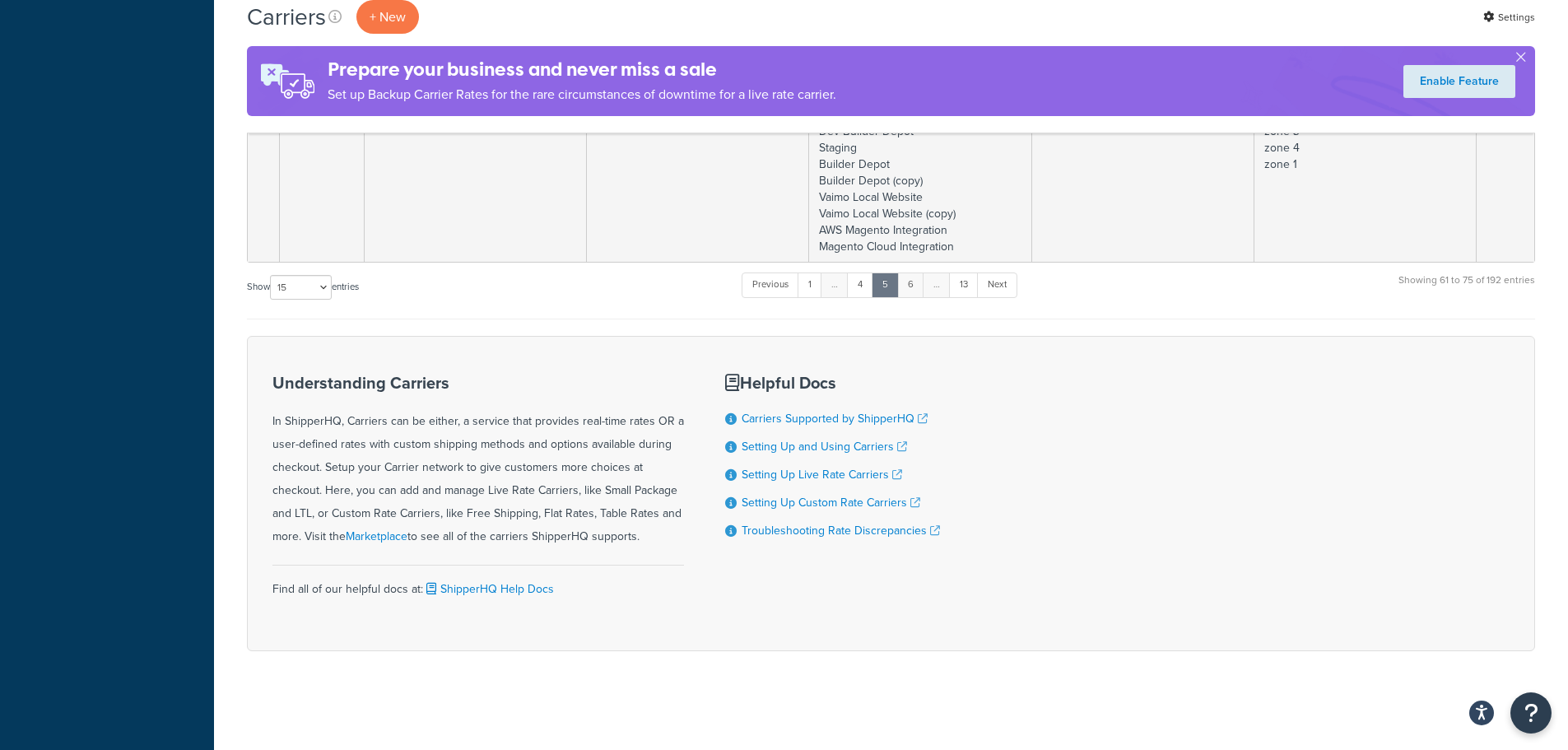
click at [915, 289] on link "6" at bounding box center [910, 285] width 27 height 25
click at [915, 289] on link "7" at bounding box center [909, 285] width 26 height 25
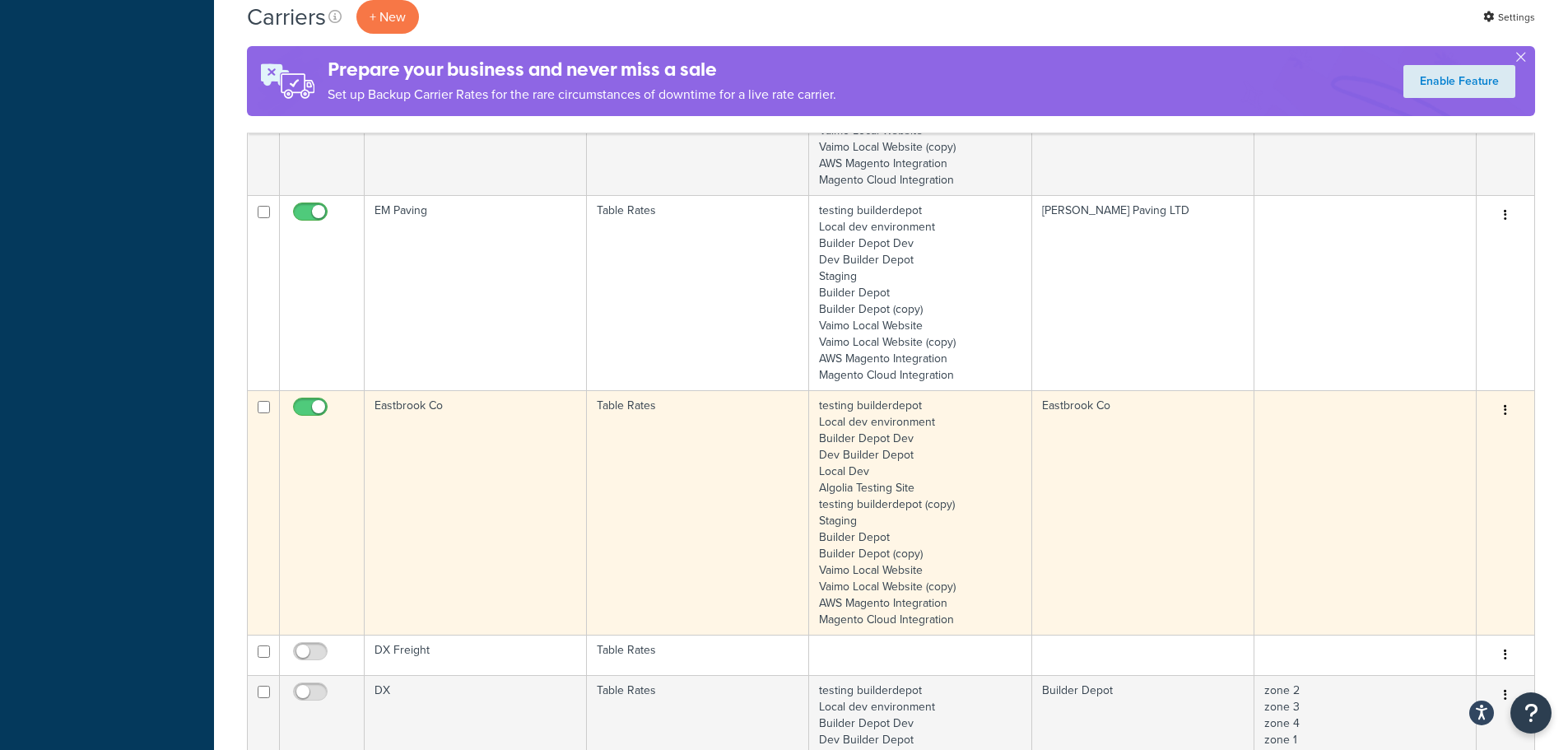
scroll to position [2051, 0]
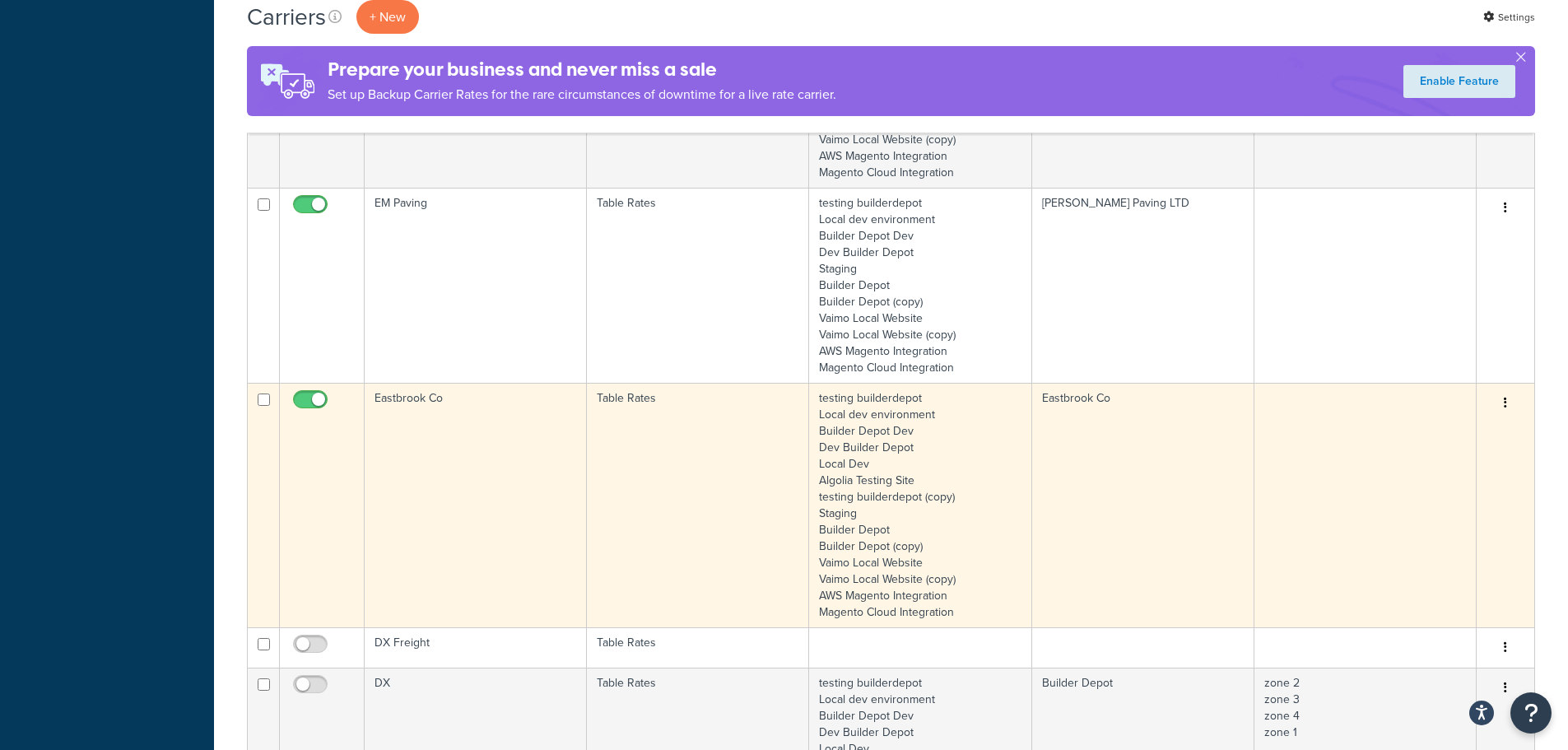
click at [458, 477] on td "Eastbrook Co" at bounding box center [476, 505] width 223 height 244
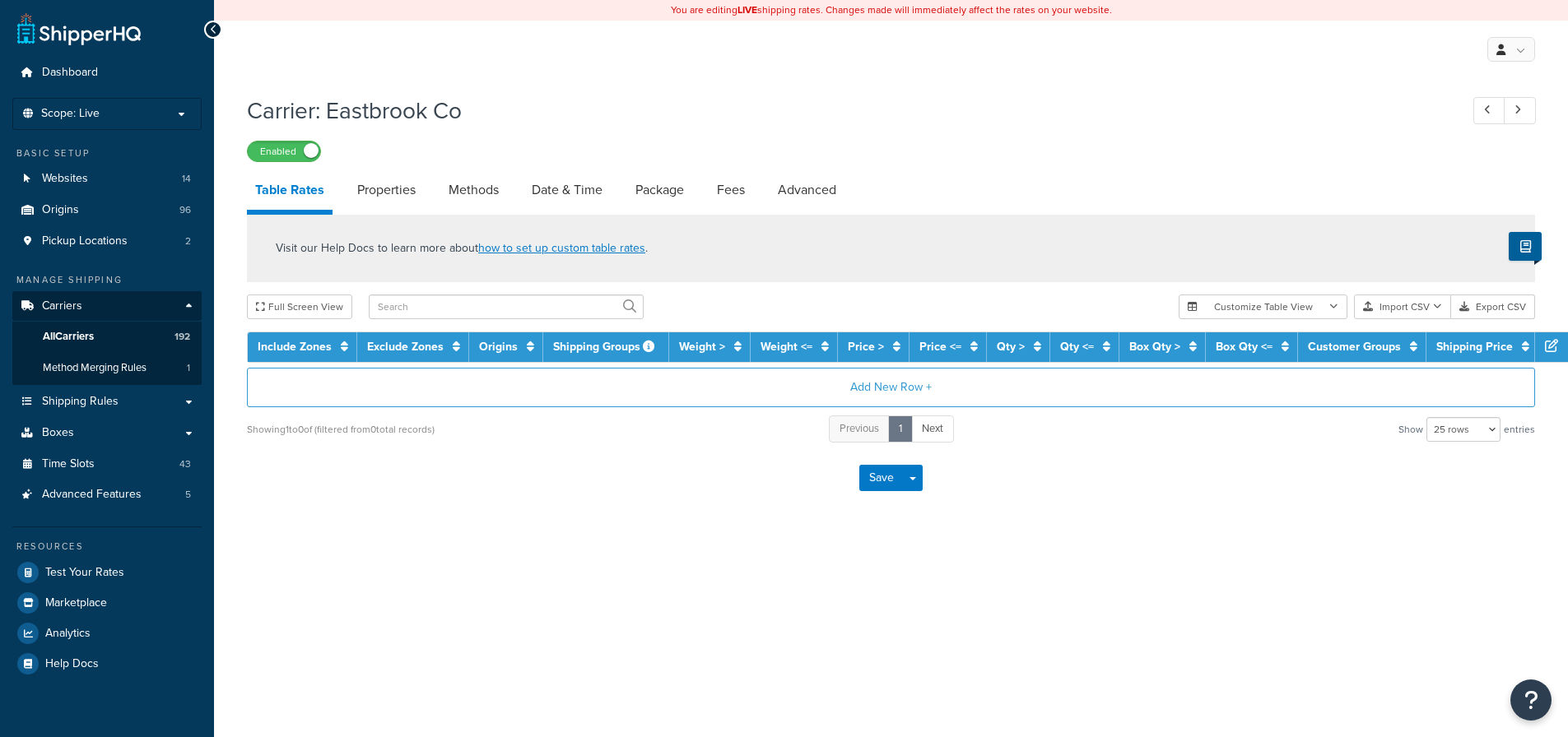
select select "25"
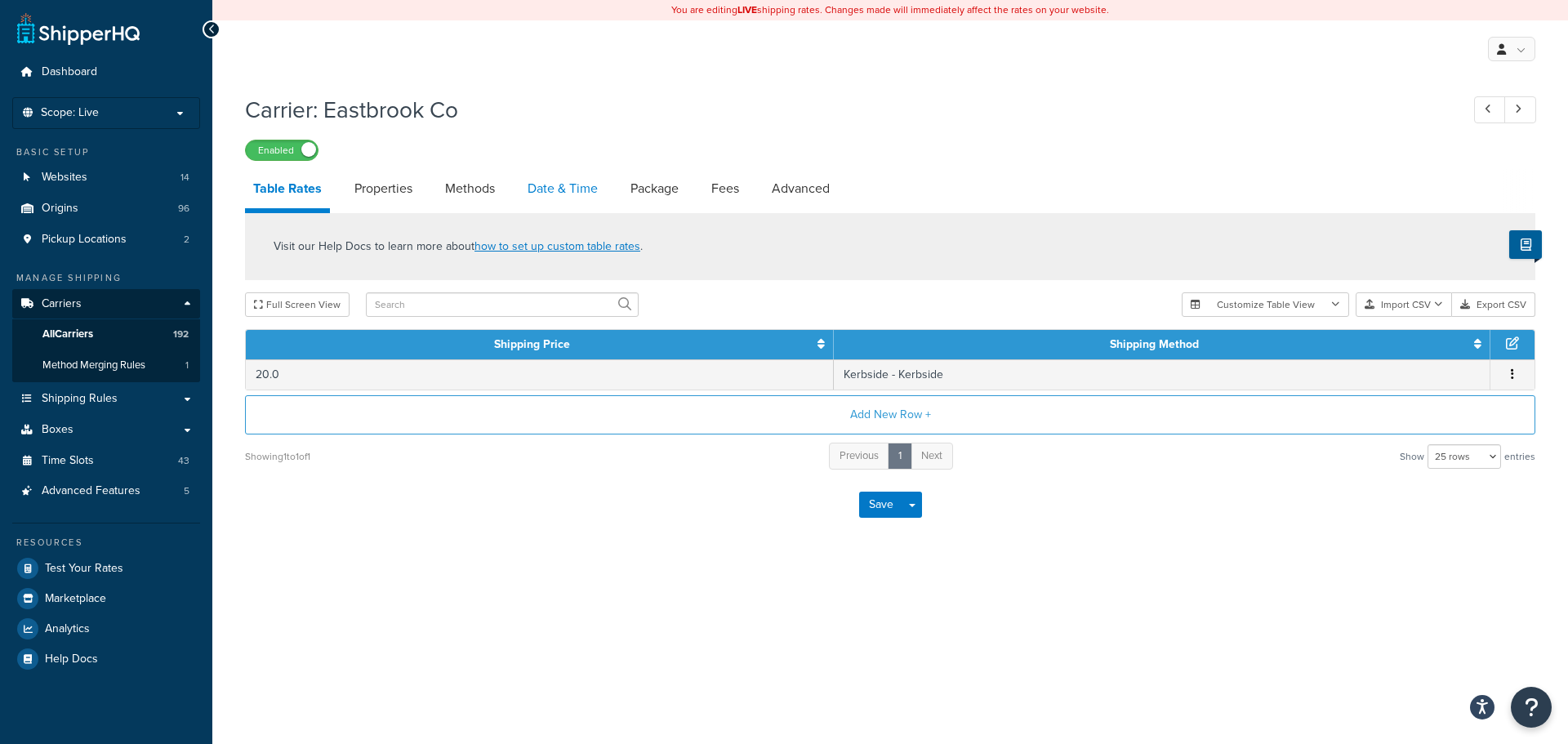
click at [550, 193] on link "Date & Time" at bounding box center [563, 188] width 86 height 39
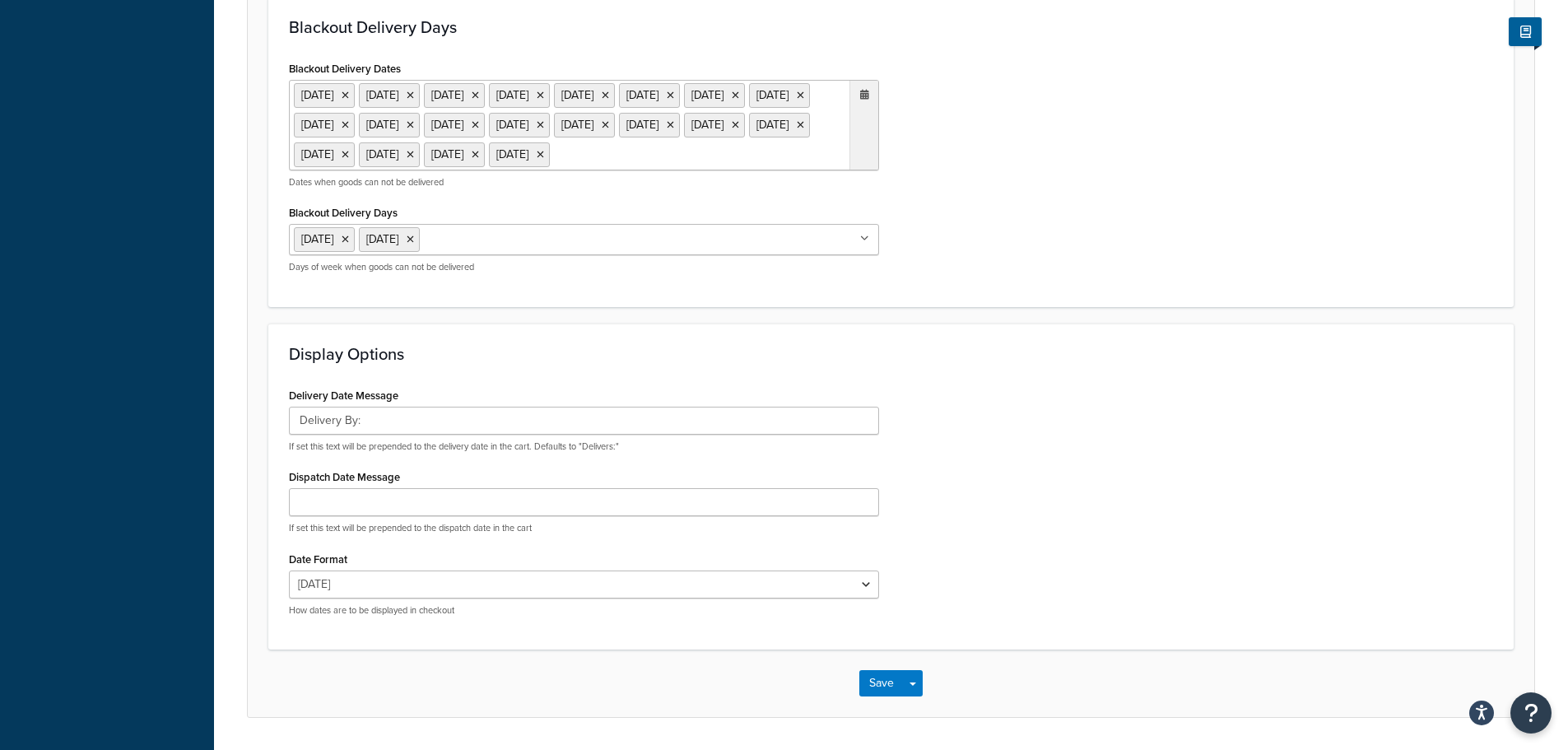
scroll to position [1122, 0]
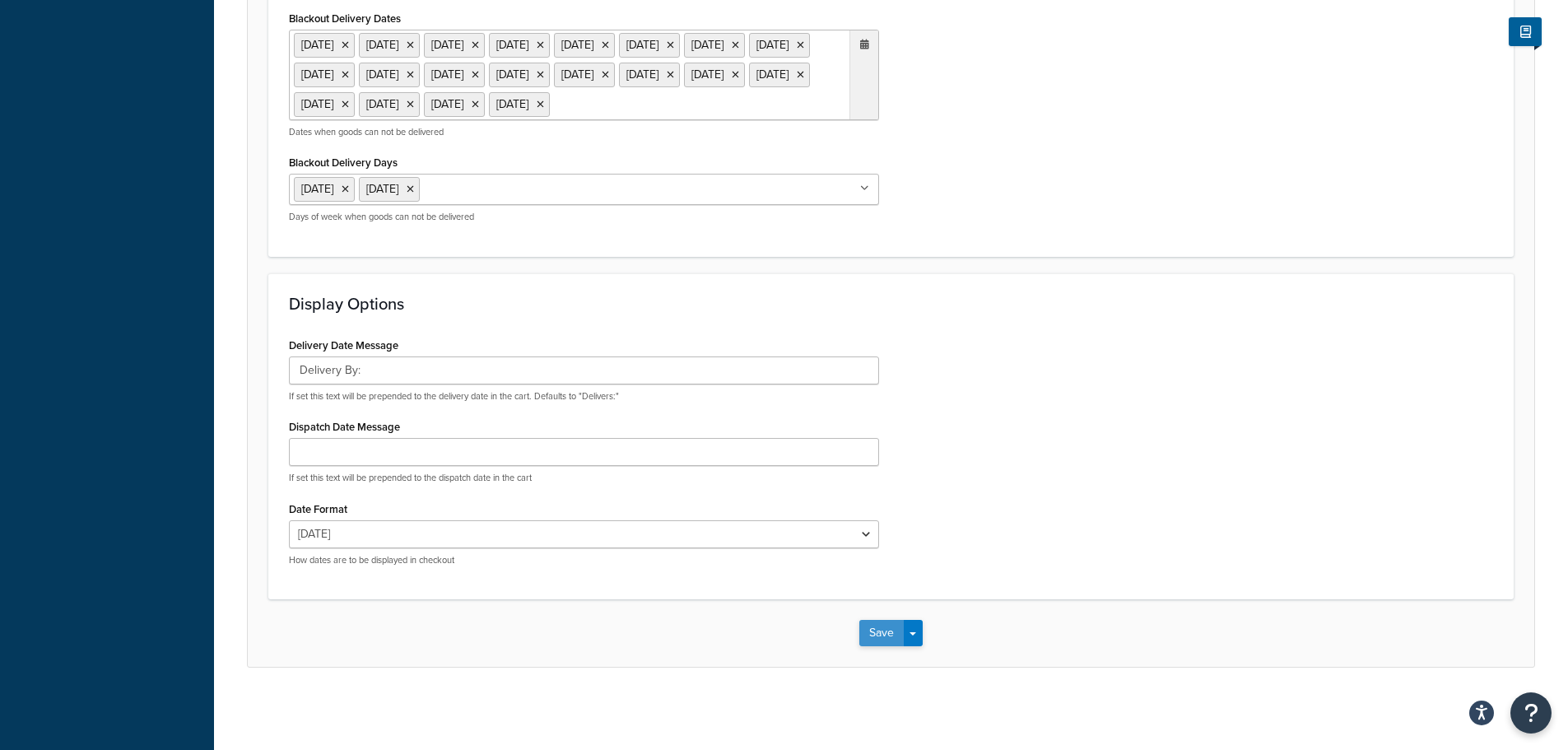
click at [863, 640] on button "Save" at bounding box center [881, 633] width 44 height 26
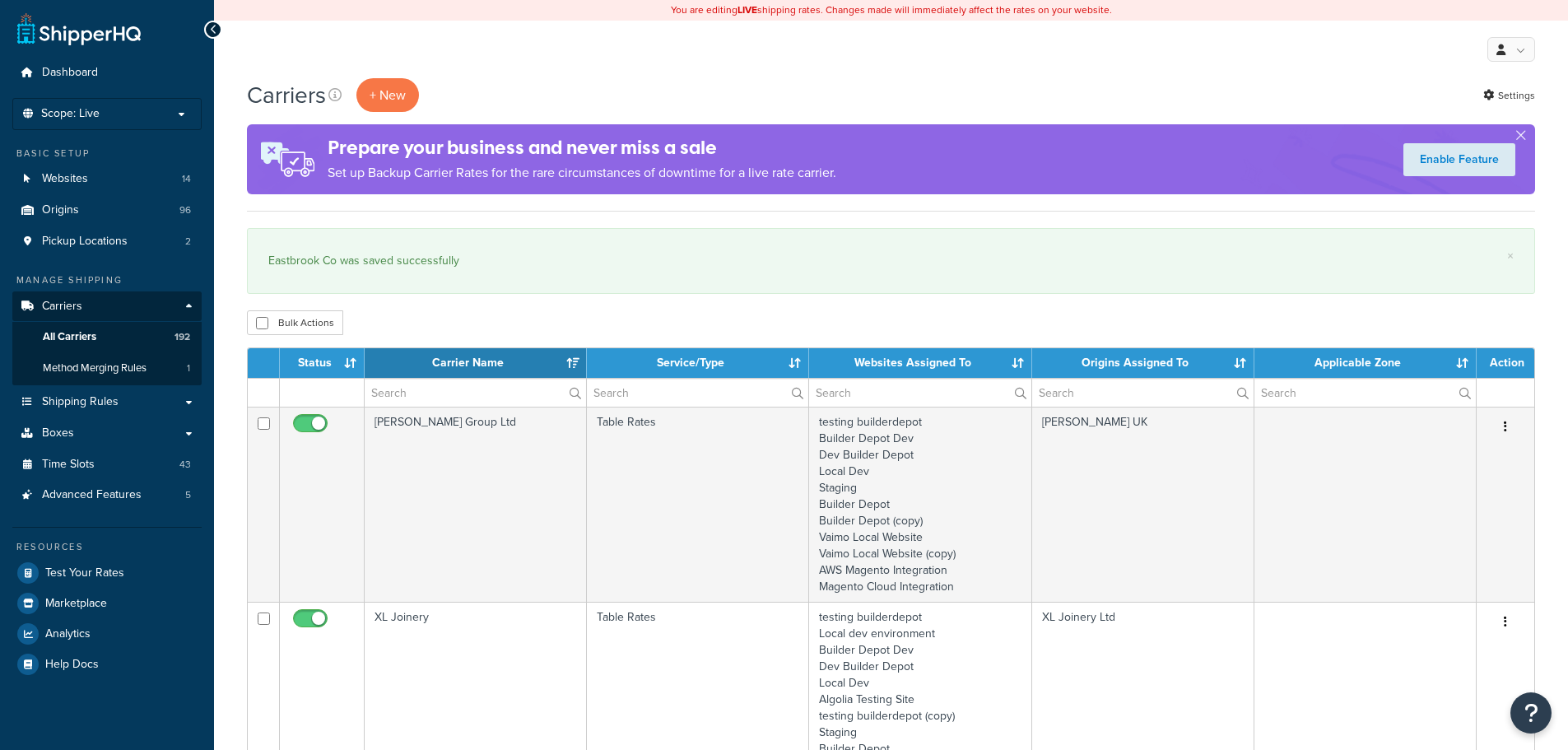
select select "15"
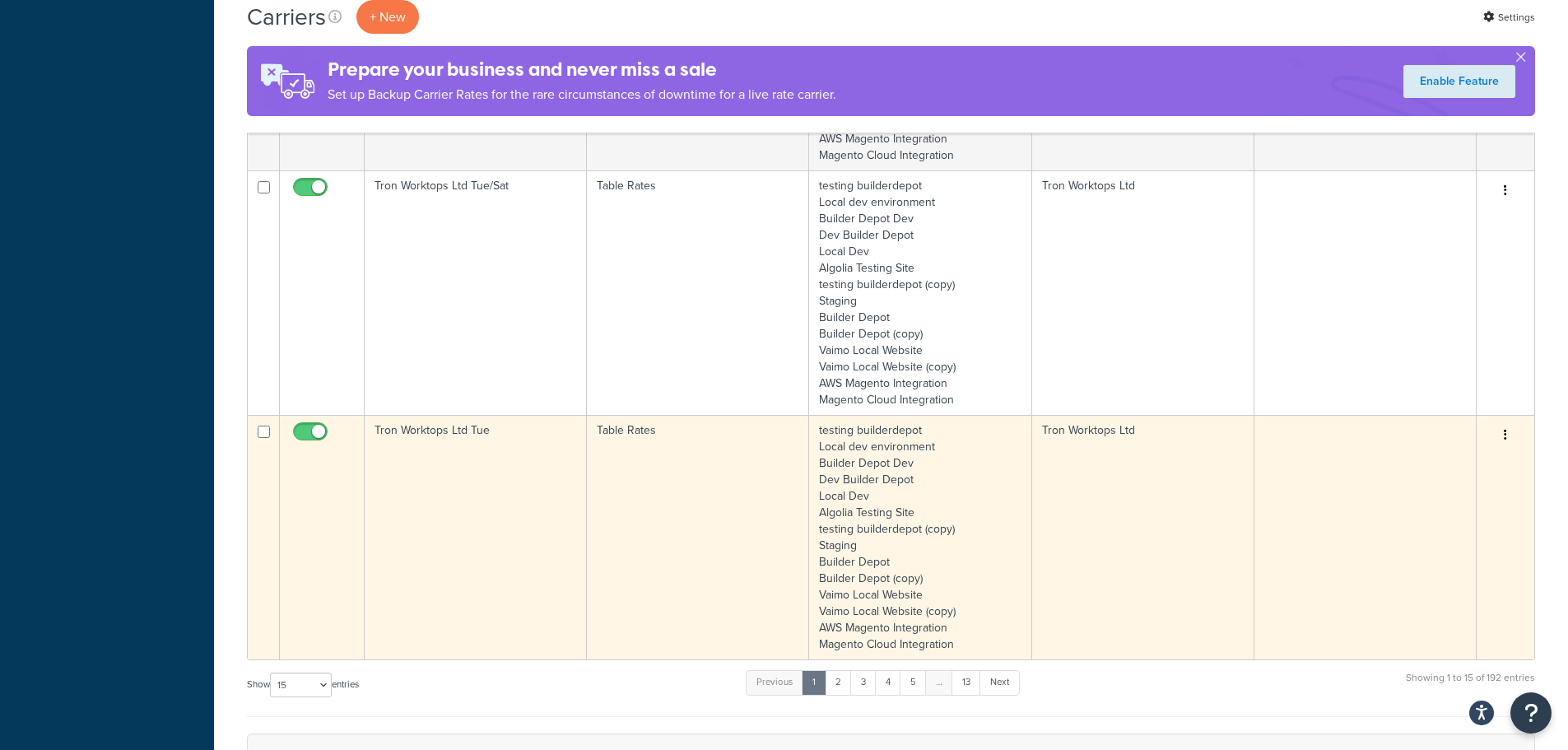
scroll to position [3046, 0]
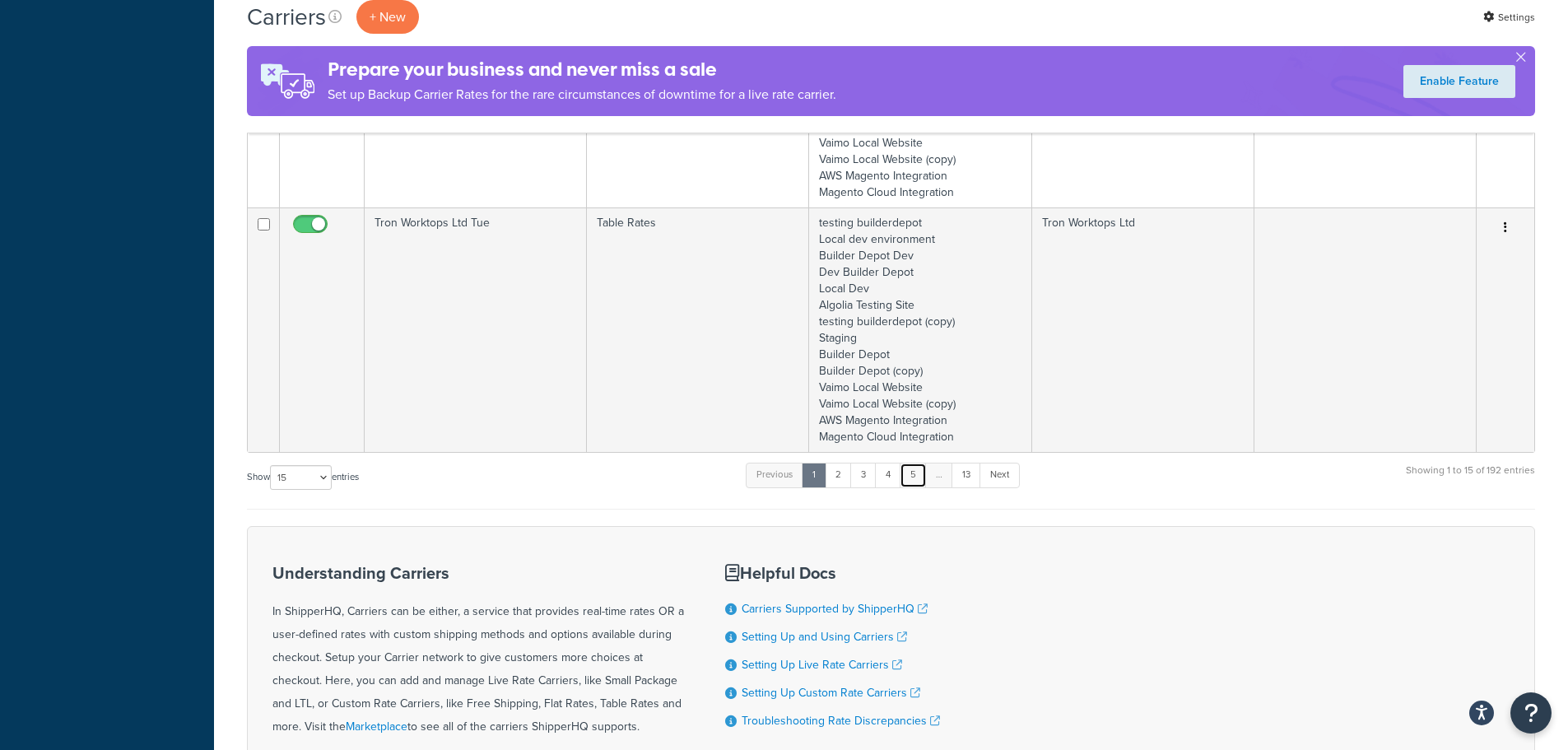
click at [920, 475] on link "5" at bounding box center [913, 475] width 27 height 25
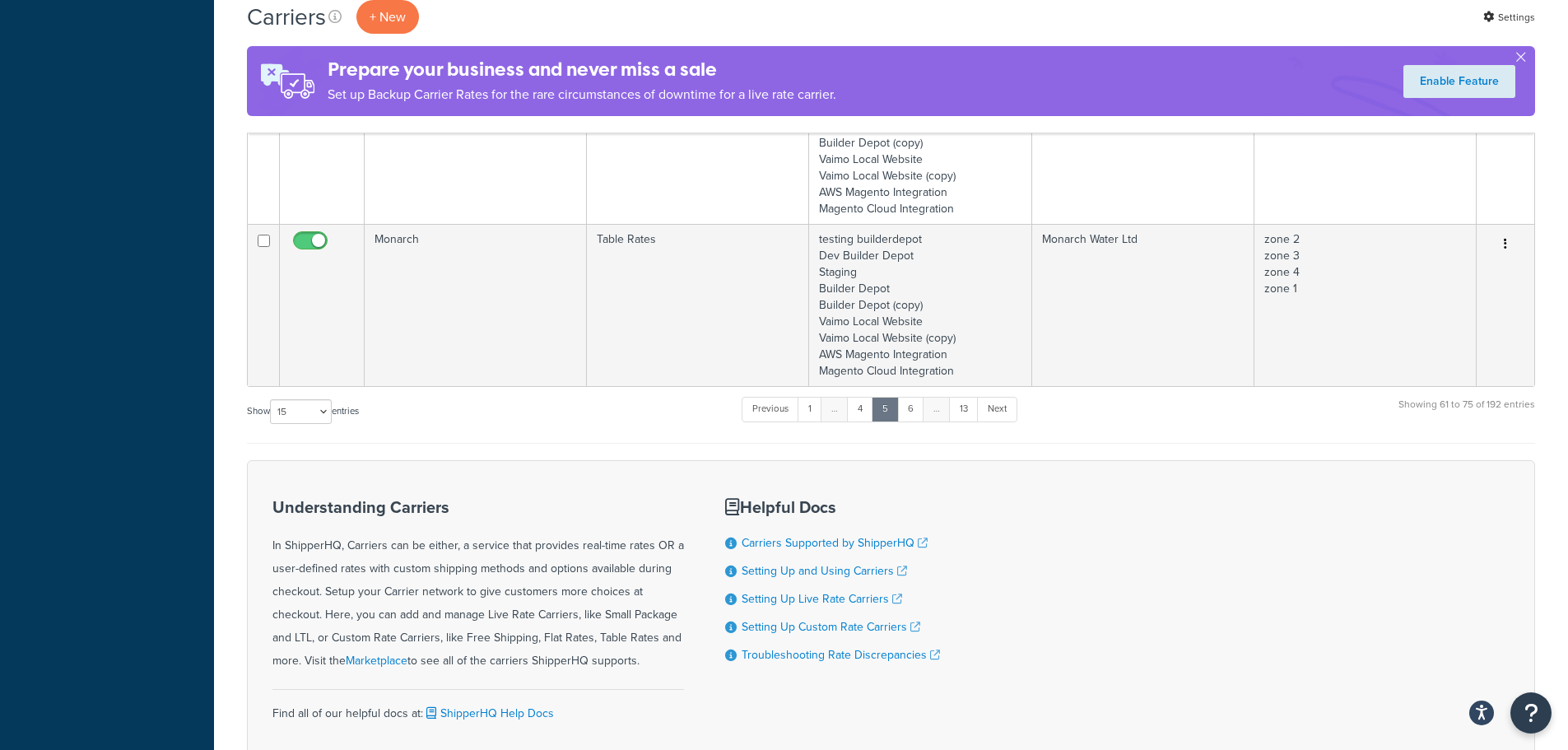
click at [920, 475] on div "Understanding Carriers In ShipperHQ, Carriers can be either, a service that pro…" at bounding box center [890, 618] width 1288 height 316
click at [915, 423] on ul "Previous 1 … 4 5 6 … 13 Next" at bounding box center [879, 413] width 275 height 32
click at [912, 419] on link "6" at bounding box center [910, 409] width 27 height 25
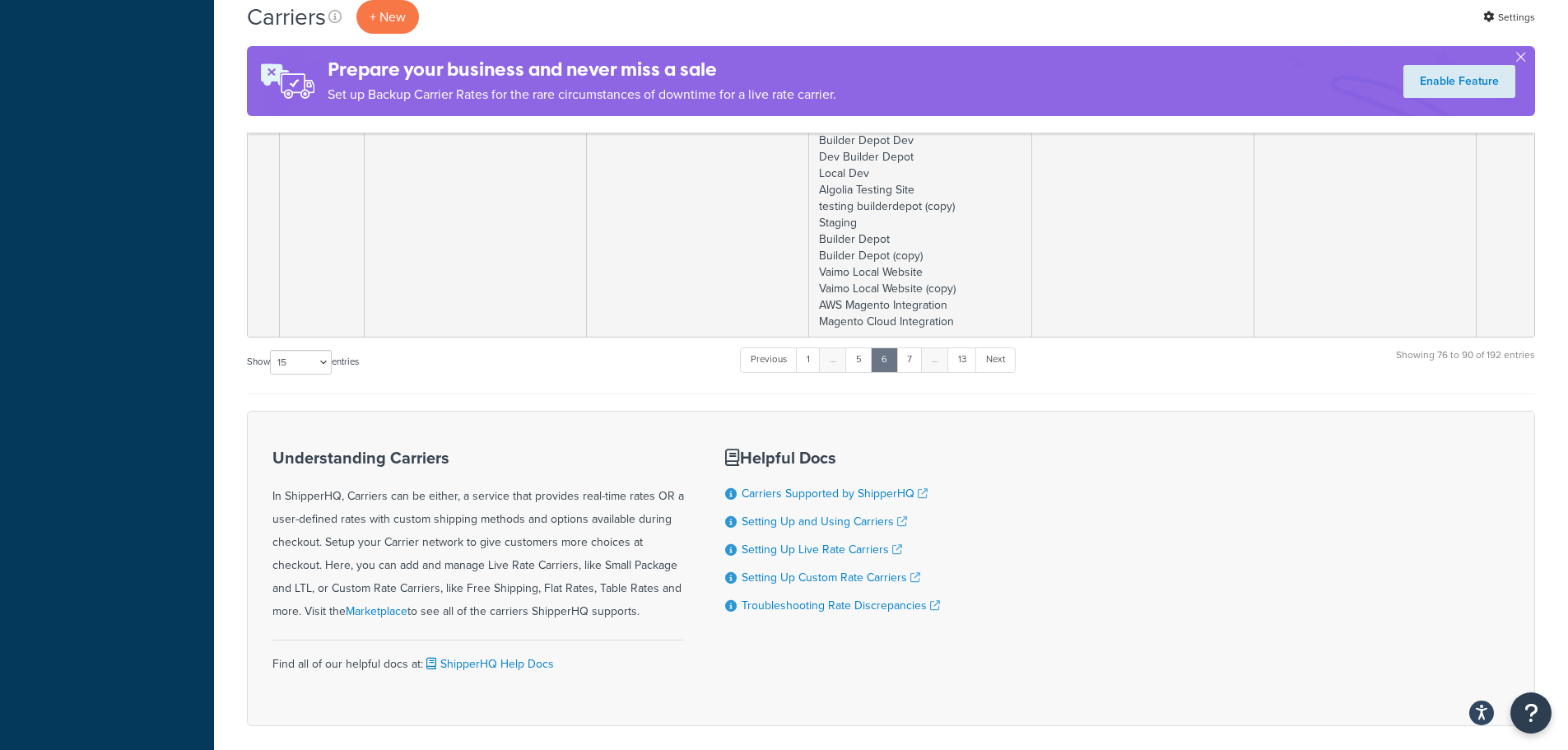
click at [912, 419] on div "Understanding Carriers In ShipperHQ, Carriers can be either, a service that pro…" at bounding box center [890, 568] width 1288 height 316
click at [907, 364] on link "7" at bounding box center [909, 360] width 26 height 25
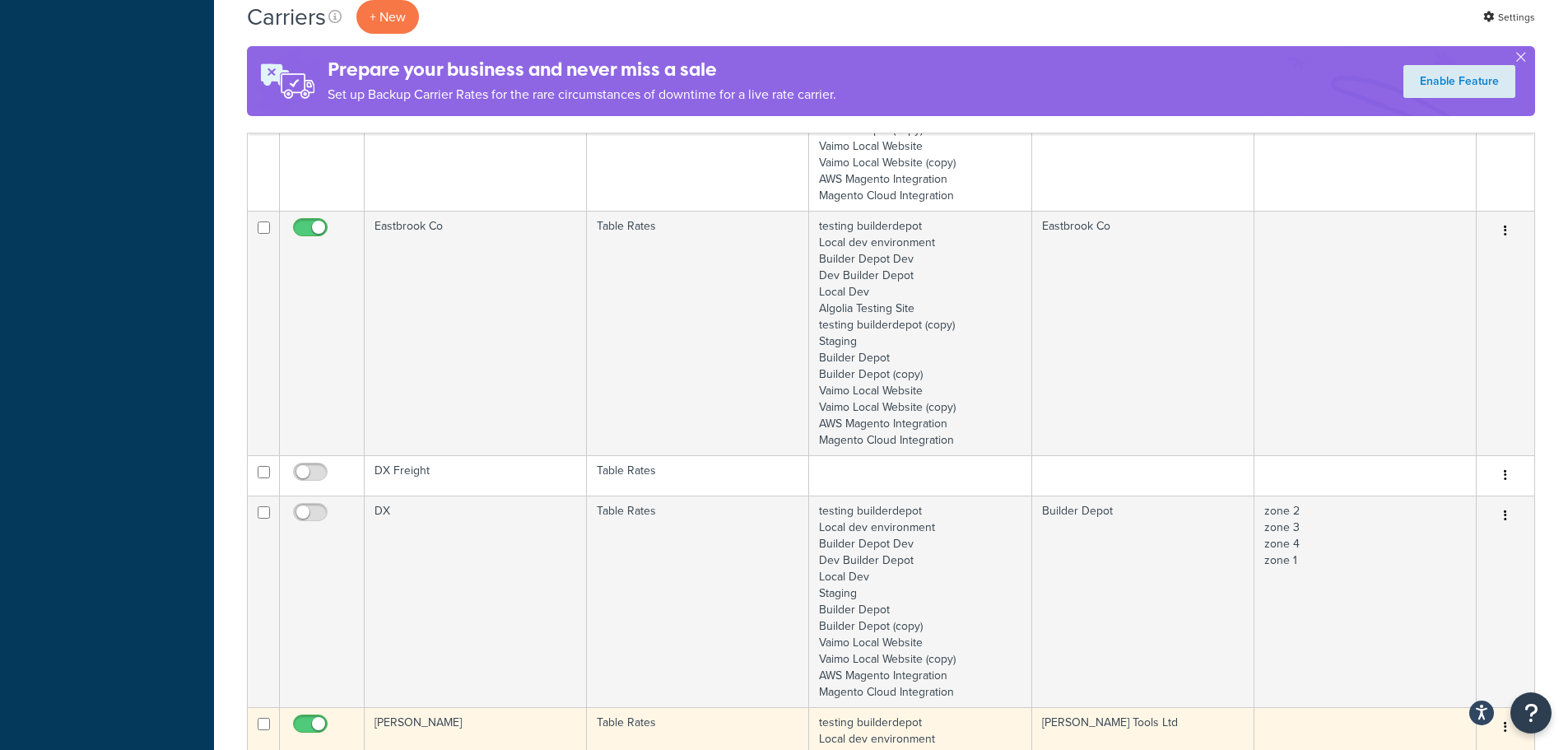
scroll to position [2635, 0]
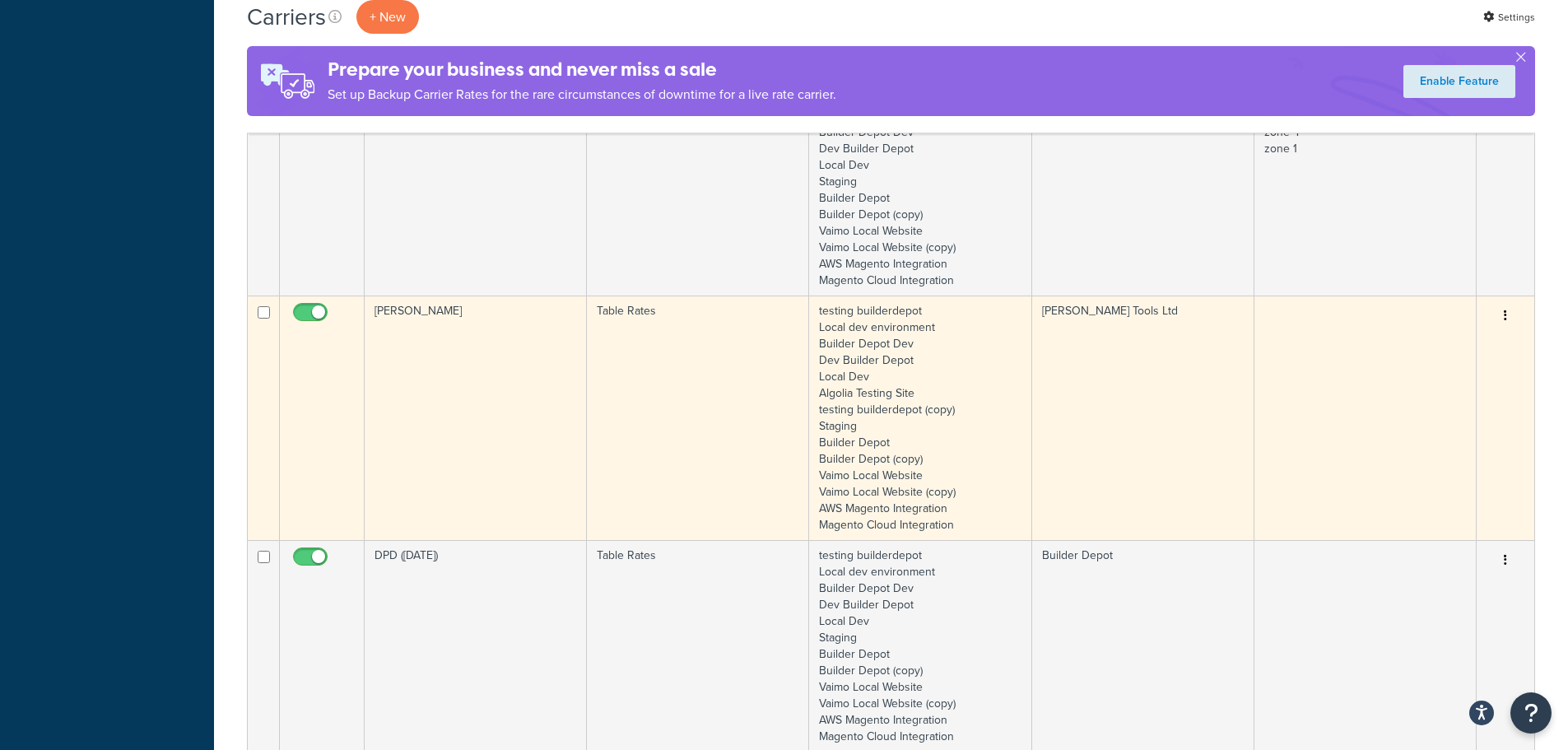
click at [525, 404] on td "Draper" at bounding box center [476, 418] width 223 height 244
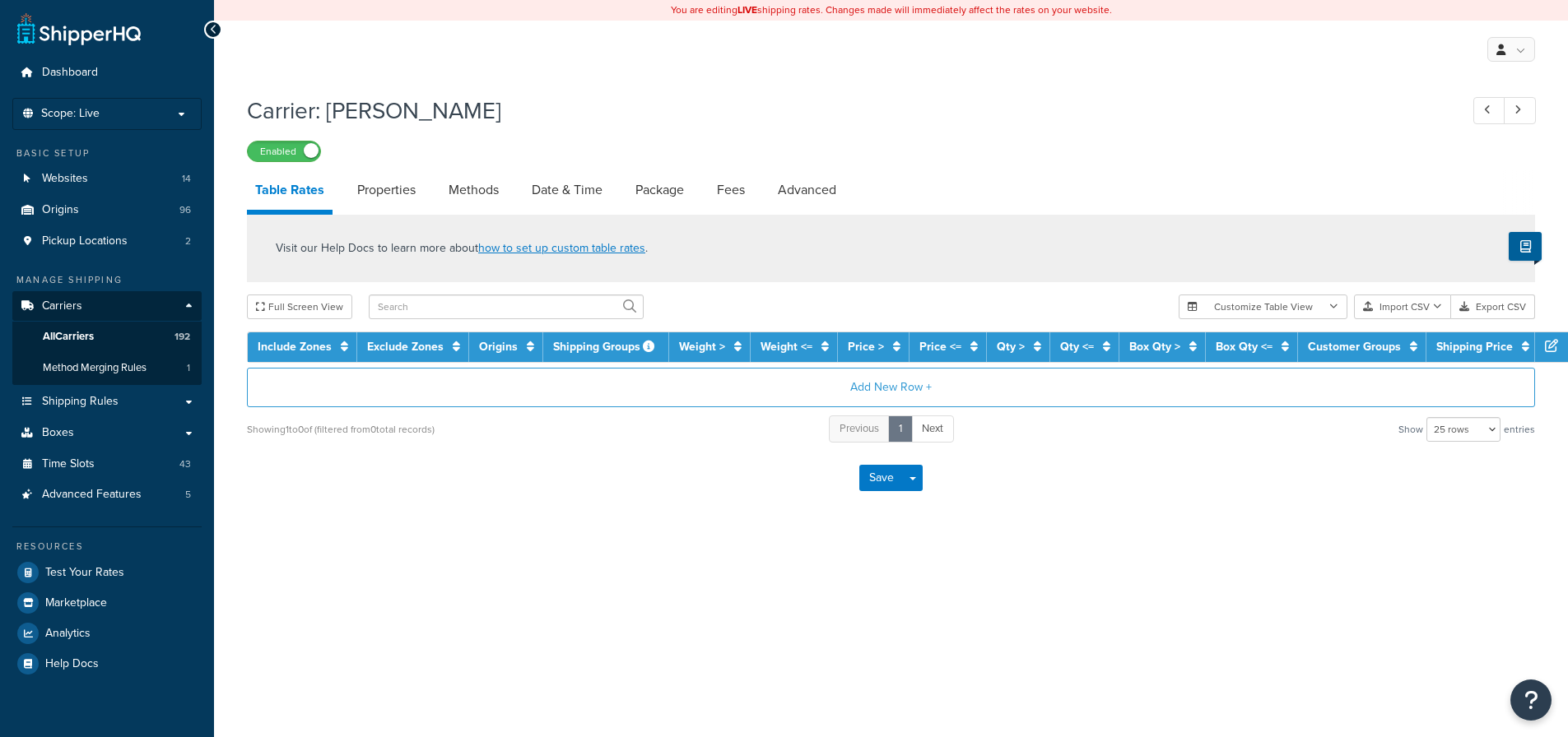
select select "25"
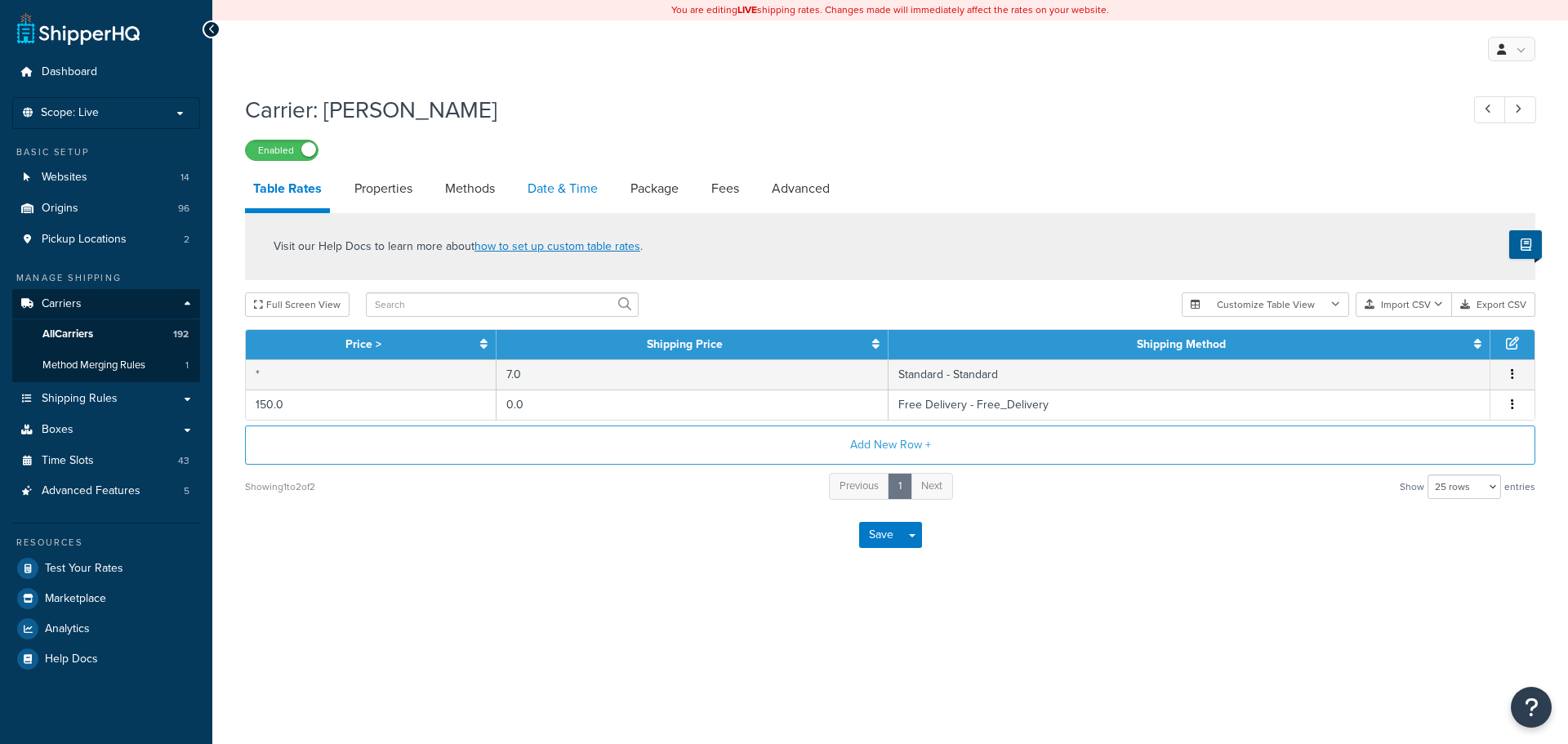
click at [549, 193] on link "Date & Time" at bounding box center [563, 188] width 86 height 39
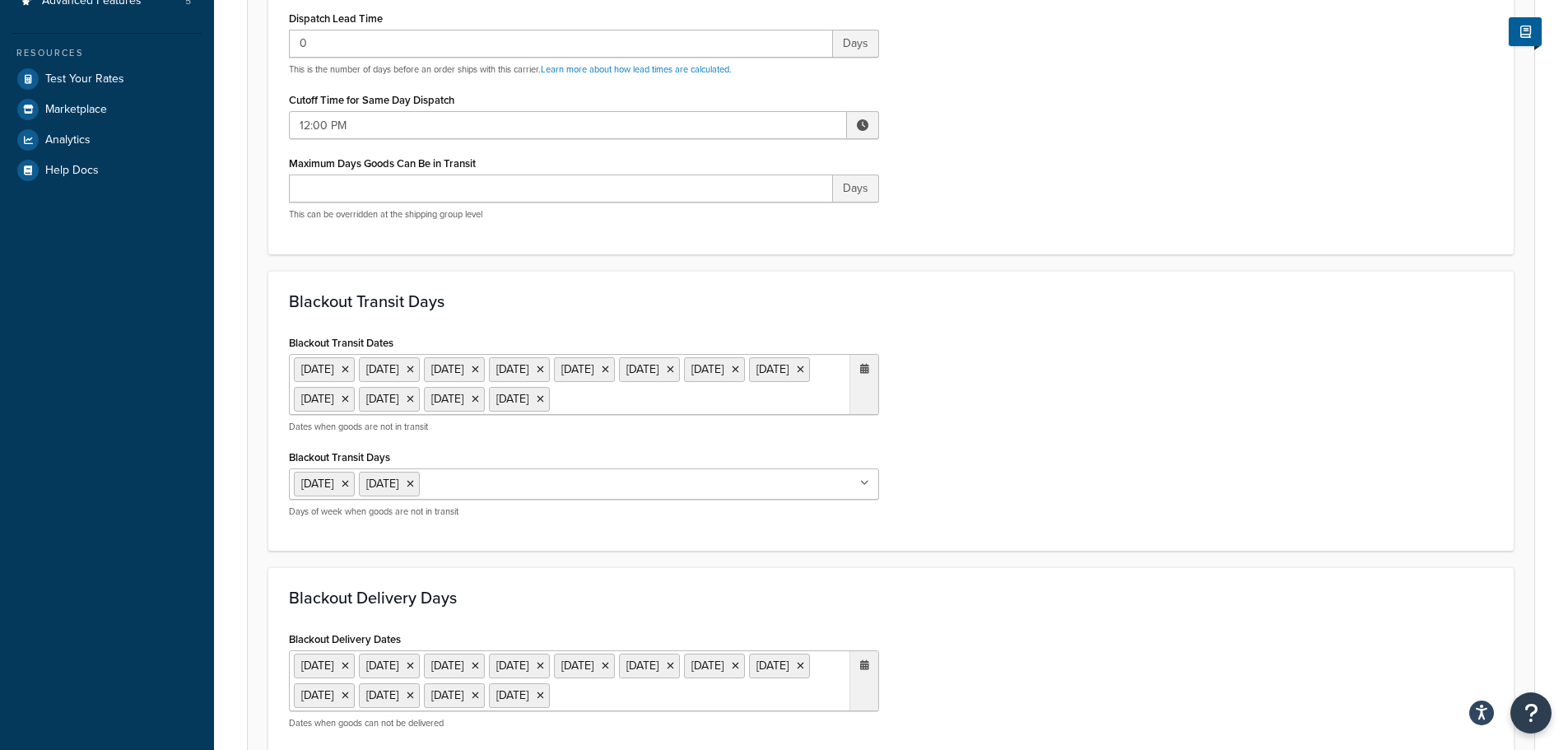
scroll to position [659, 0]
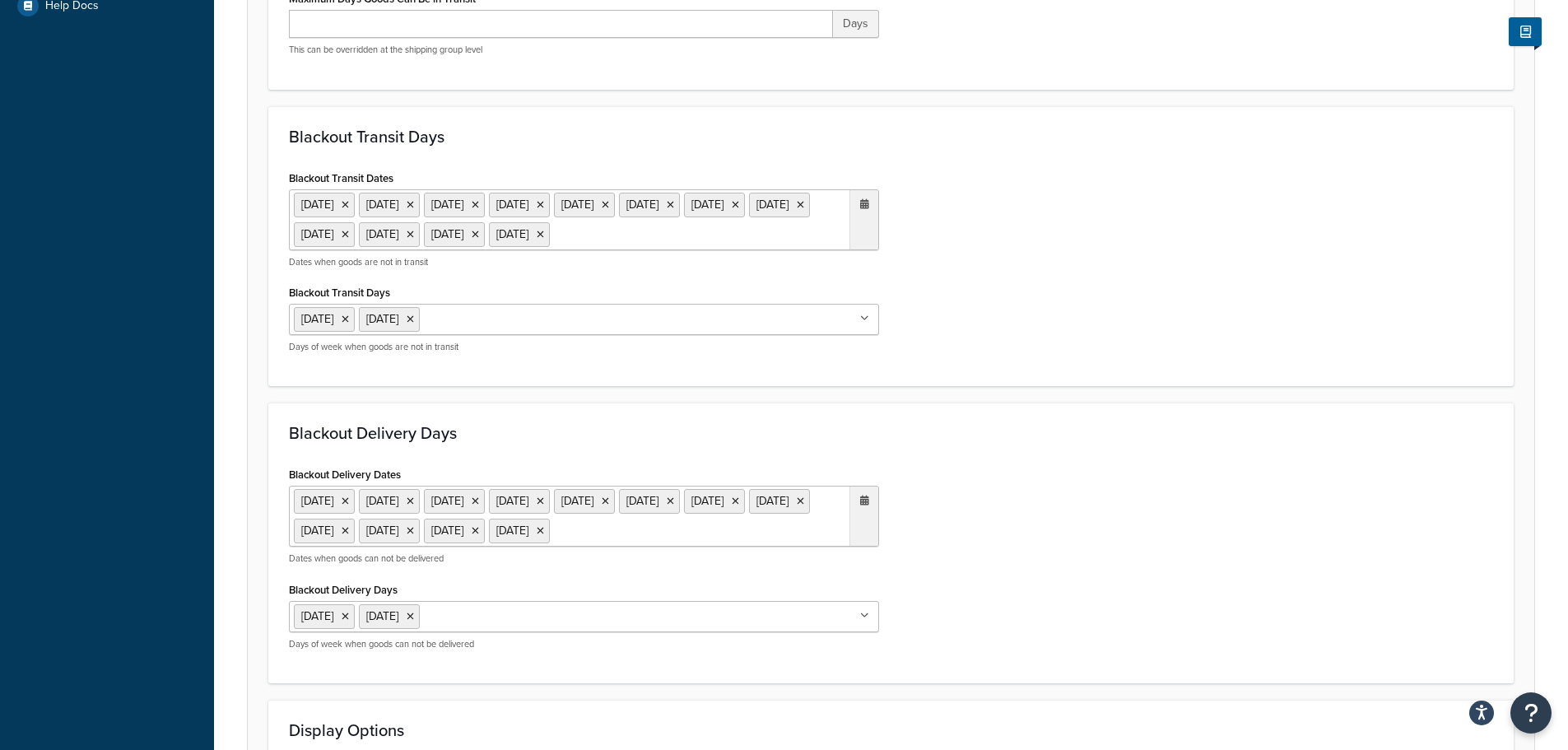
click at [525, 250] on ul "[DATE] [DATE] [DATE] [DATE] [DATE] [DATE] [DATE] [DATE] [DATE] [DATE] [DATE] [D…" at bounding box center [583, 219] width 590 height 61
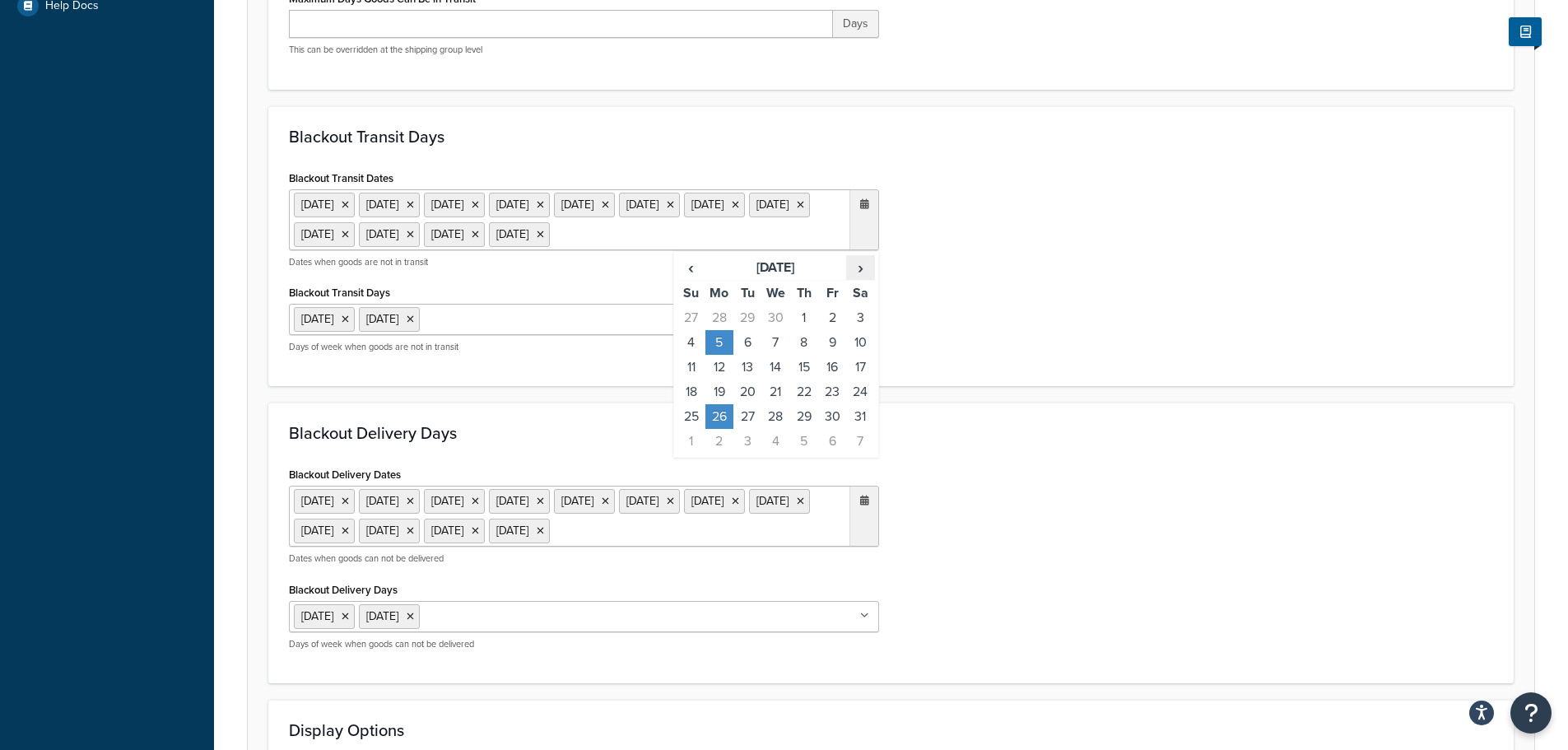
click at [865, 279] on span "›" at bounding box center [859, 268] width 26 height 23
click at [721, 429] on td "25" at bounding box center [719, 417] width 28 height 25
click at [1089, 503] on div "Blackout Delivery Dates 23 Dec 2024 24 Dec 2024 25 Dec 2024 26 Dec 2024 27 Dec …" at bounding box center [890, 562] width 1229 height 200
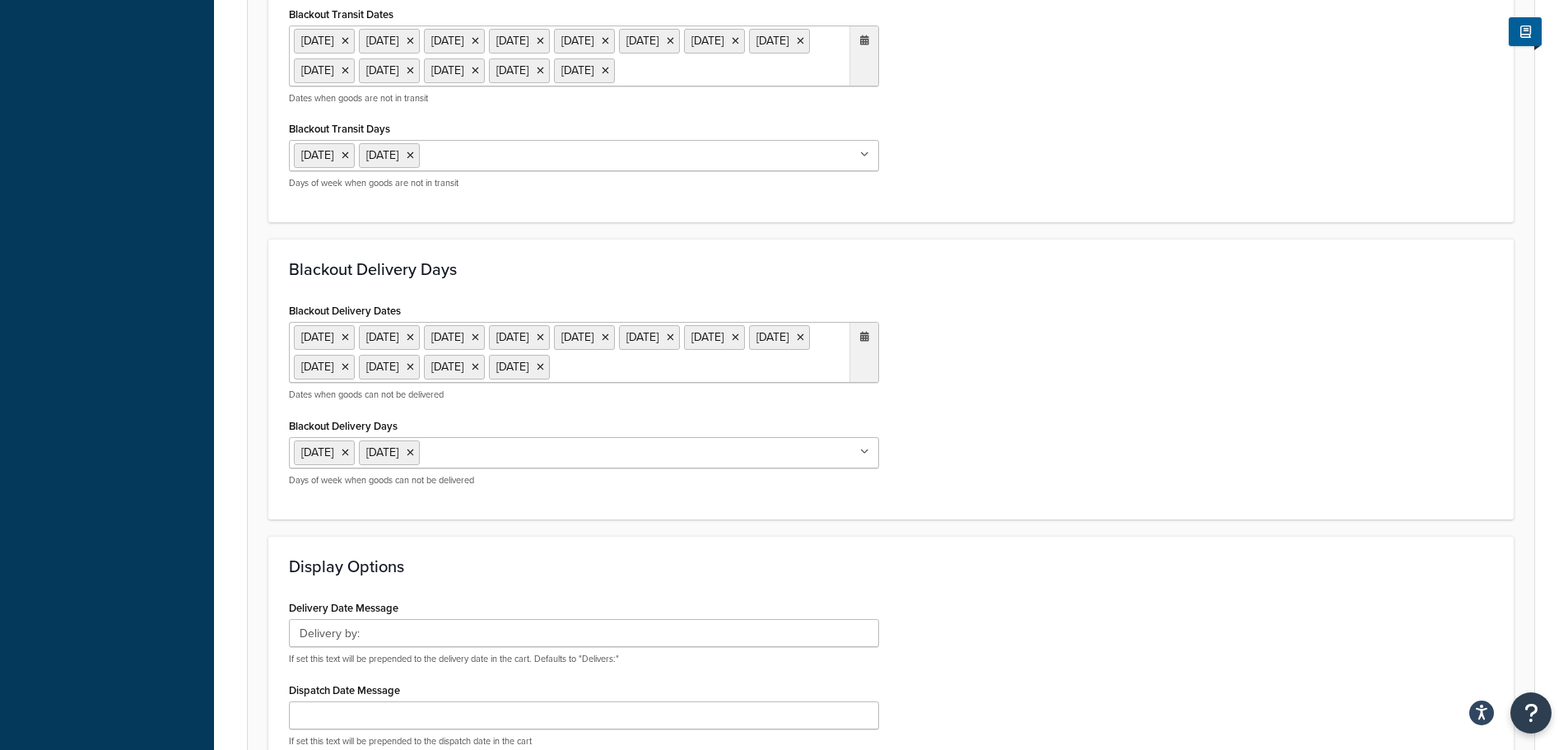
scroll to position [824, 0]
click at [623, 382] on ul "23 Dec 2024 24 Dec 2024 25 Dec 2024 26 Dec 2024 27 Dec 2024 30 Dec 2024 31 Dec …" at bounding box center [583, 352] width 590 height 61
click at [863, 411] on span "›" at bounding box center [859, 399] width 26 height 23
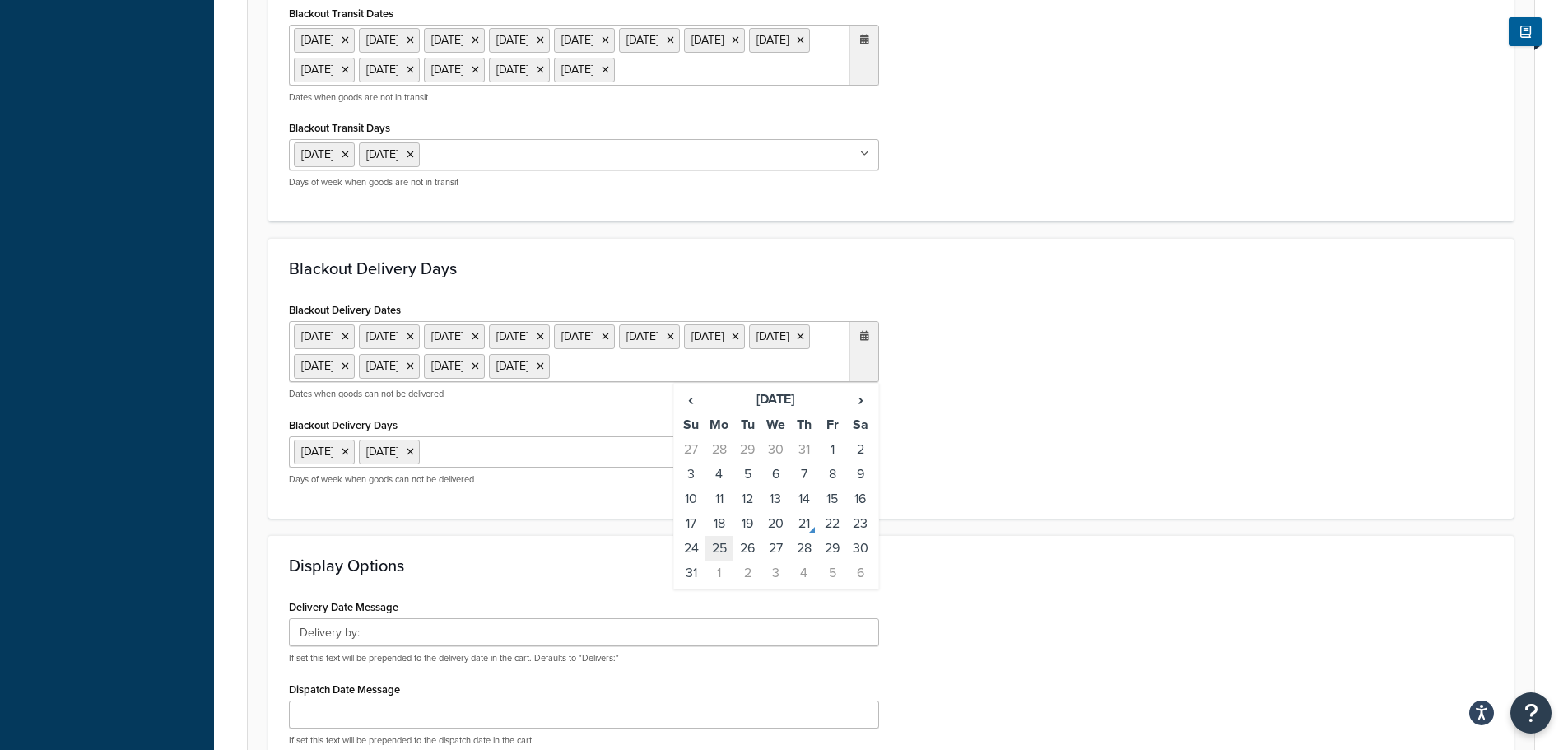
click at [723, 561] on td "25" at bounding box center [719, 548] width 28 height 25
click at [1098, 519] on div "Blackout Delivery Days Blackout Delivery Dates 23 Dec 2024 24 Dec 2024 25 Dec 2…" at bounding box center [891, 378] width 1245 height 280
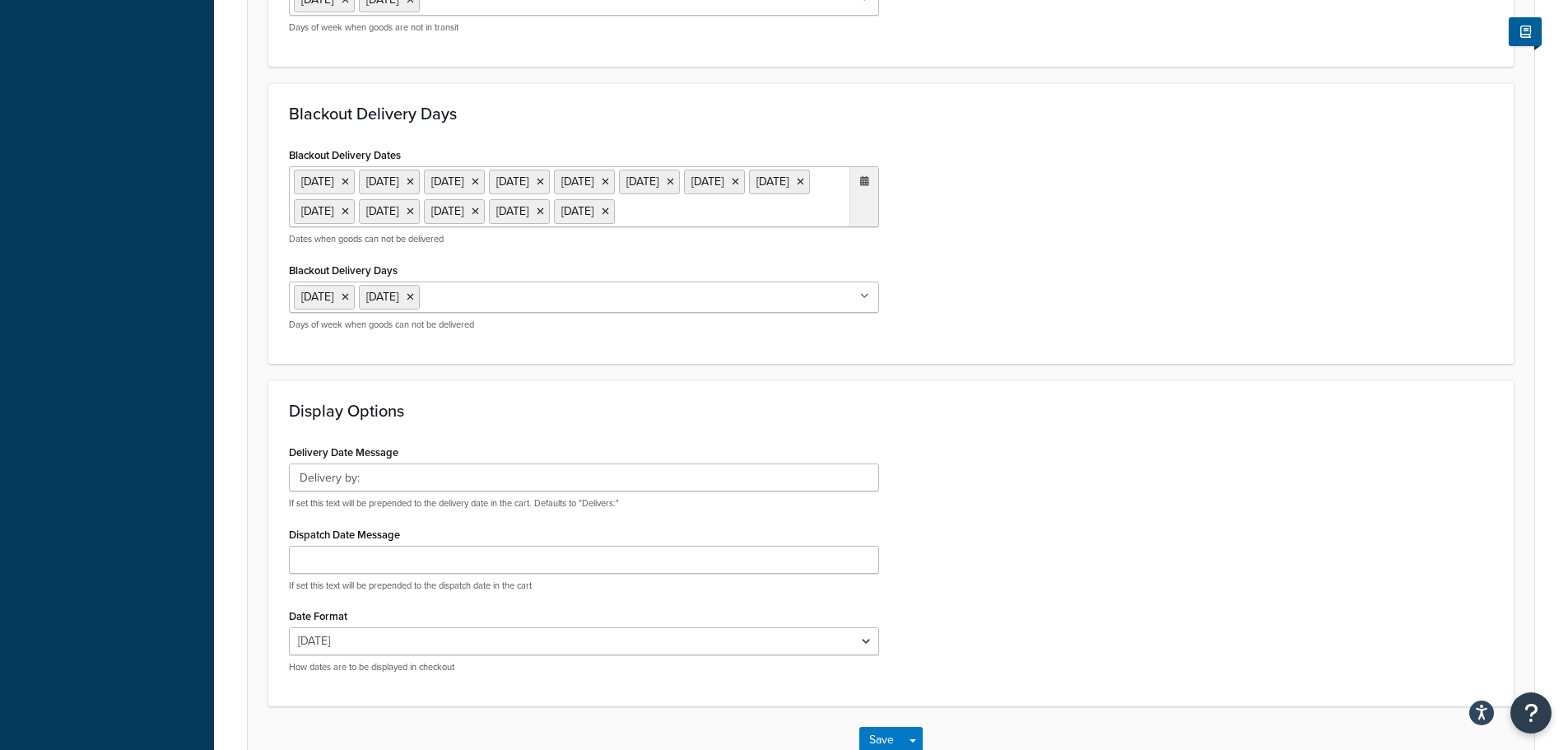
scroll to position [1144, 0]
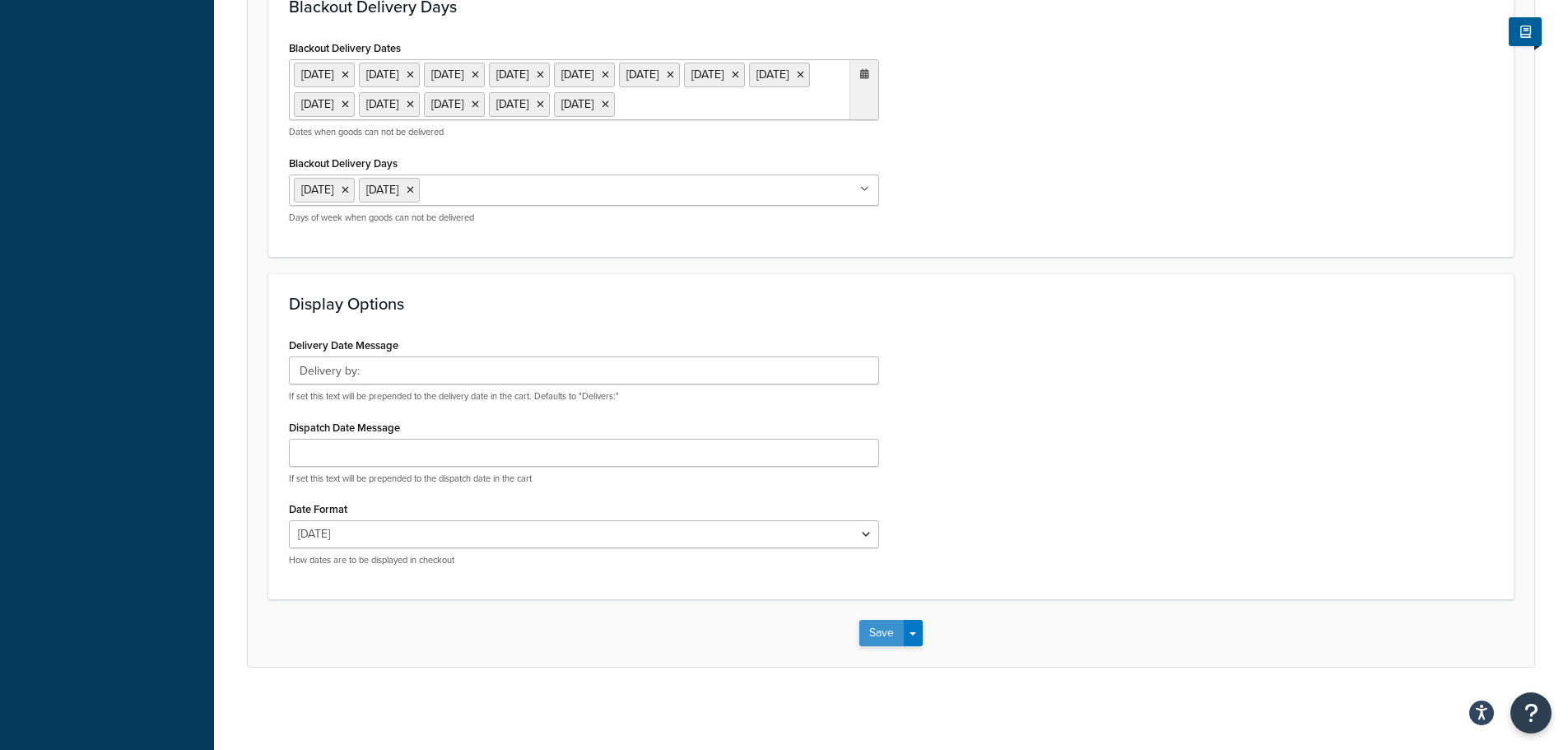
click at [870, 624] on button "Save" at bounding box center [881, 633] width 44 height 26
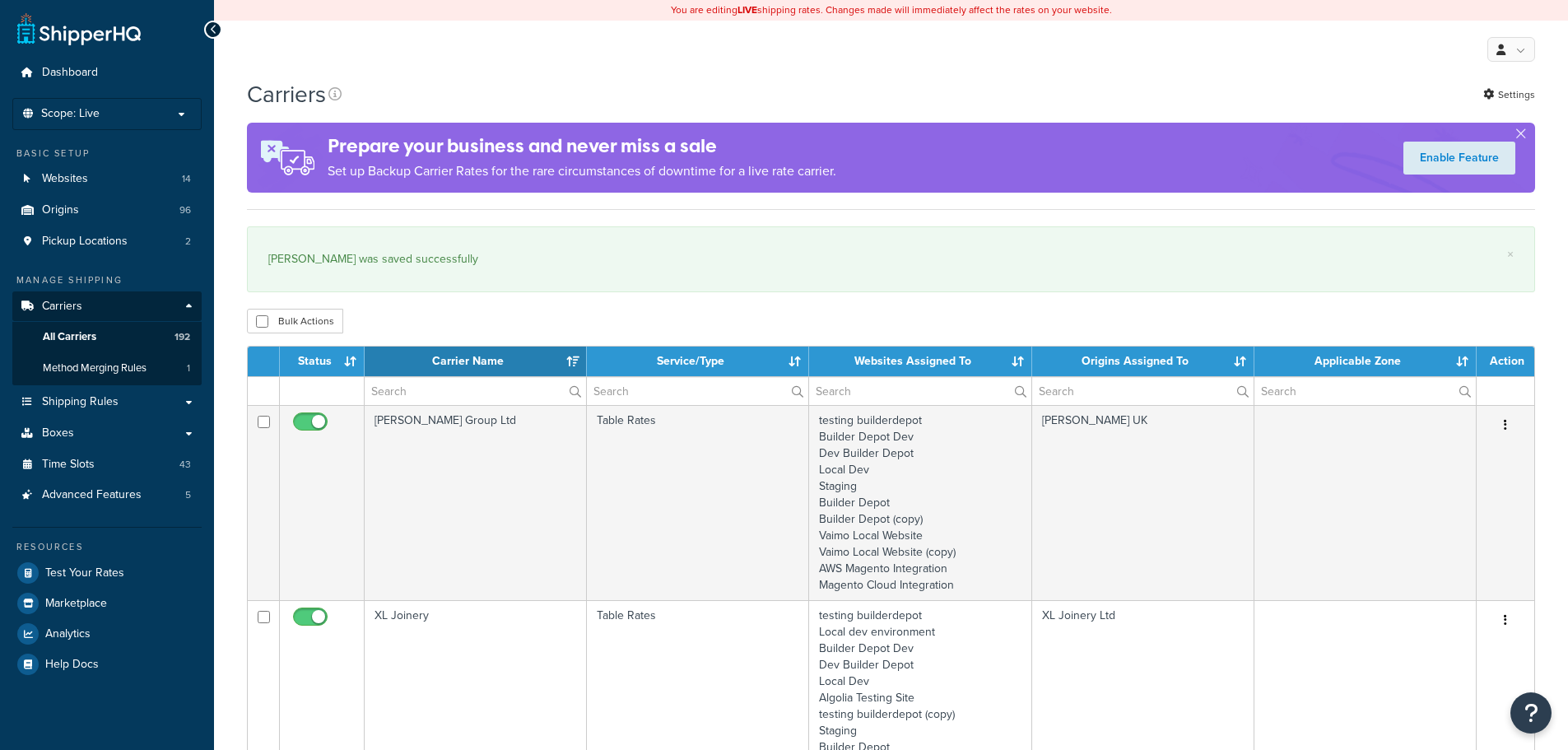
select select "15"
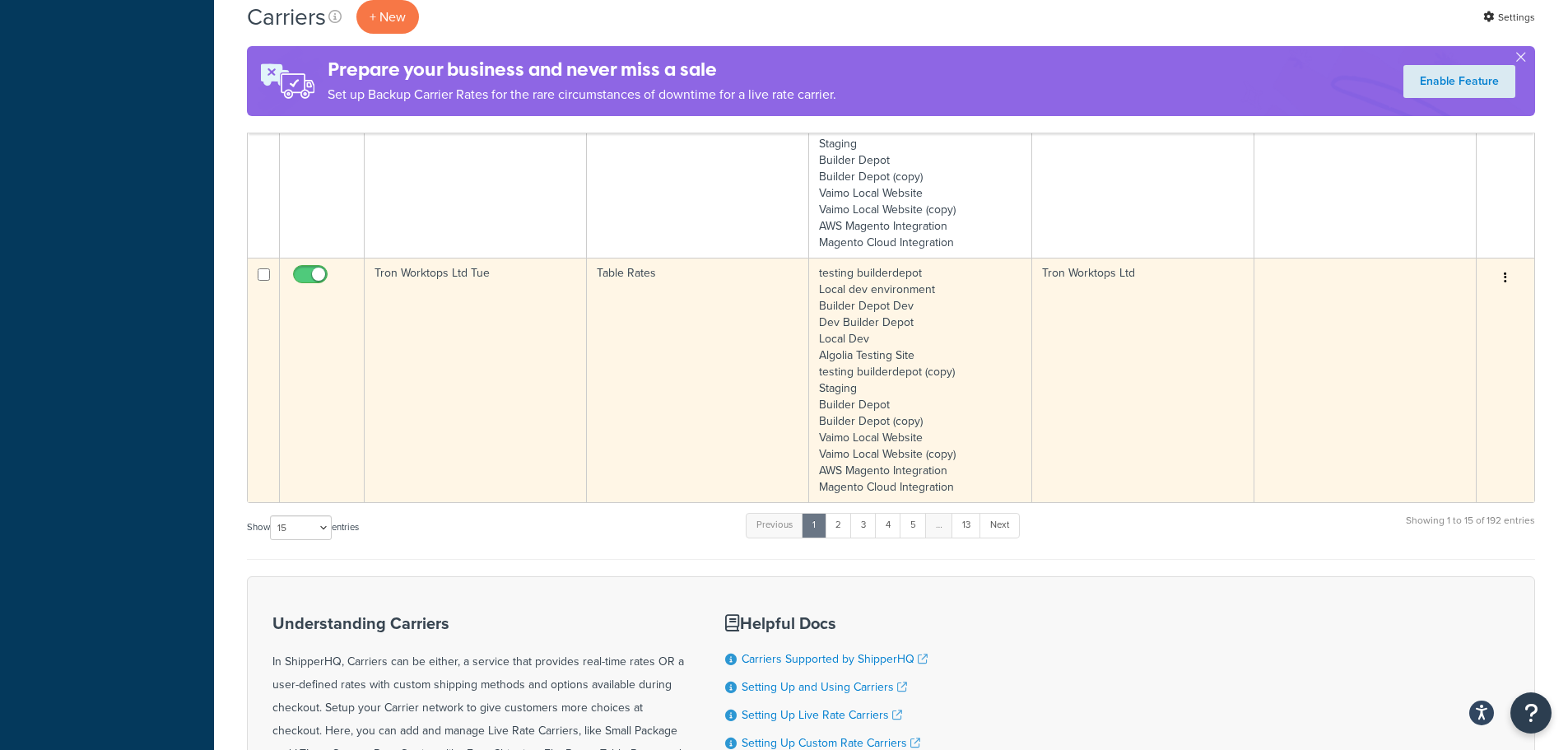
scroll to position [2989, 0]
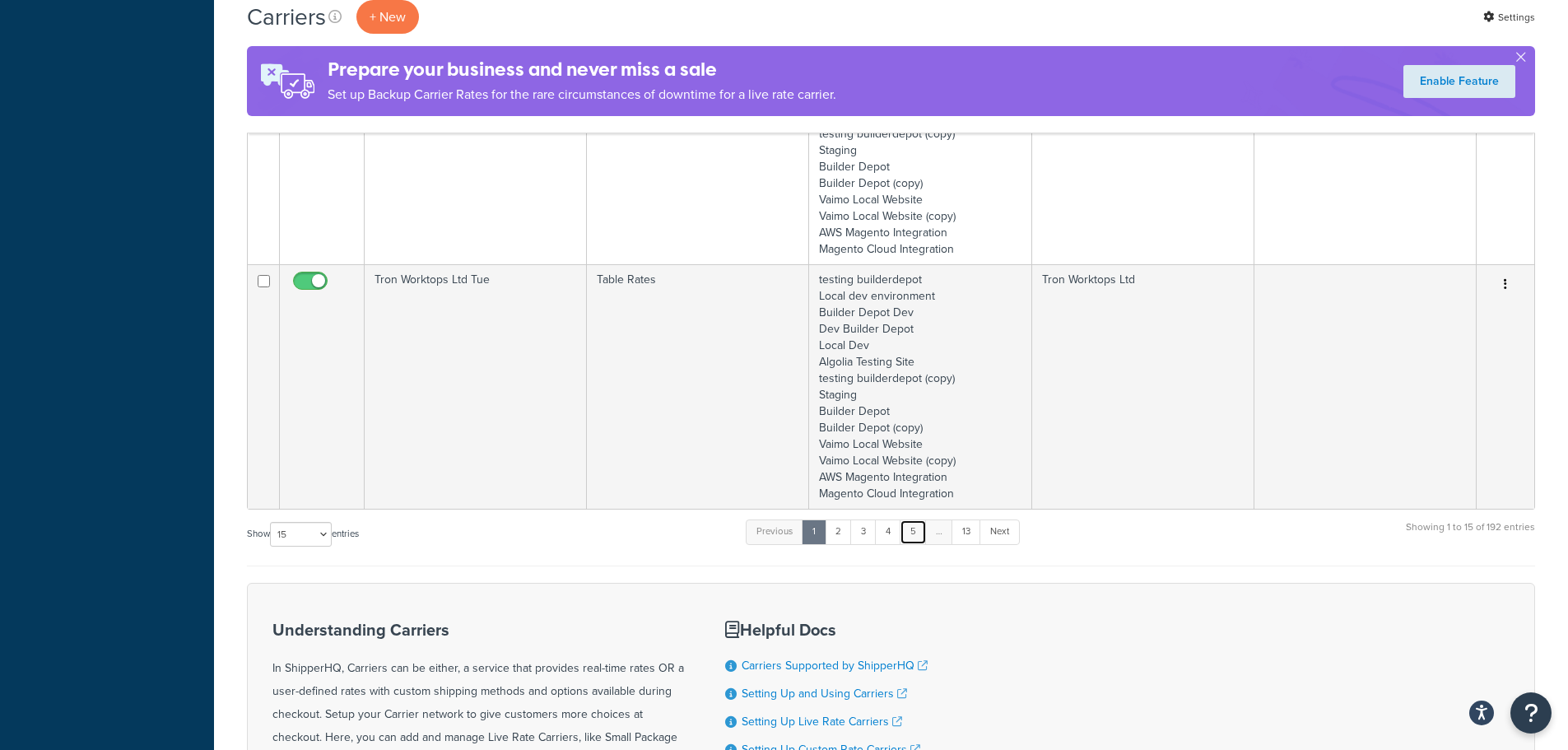
click at [908, 526] on link "5" at bounding box center [913, 532] width 27 height 25
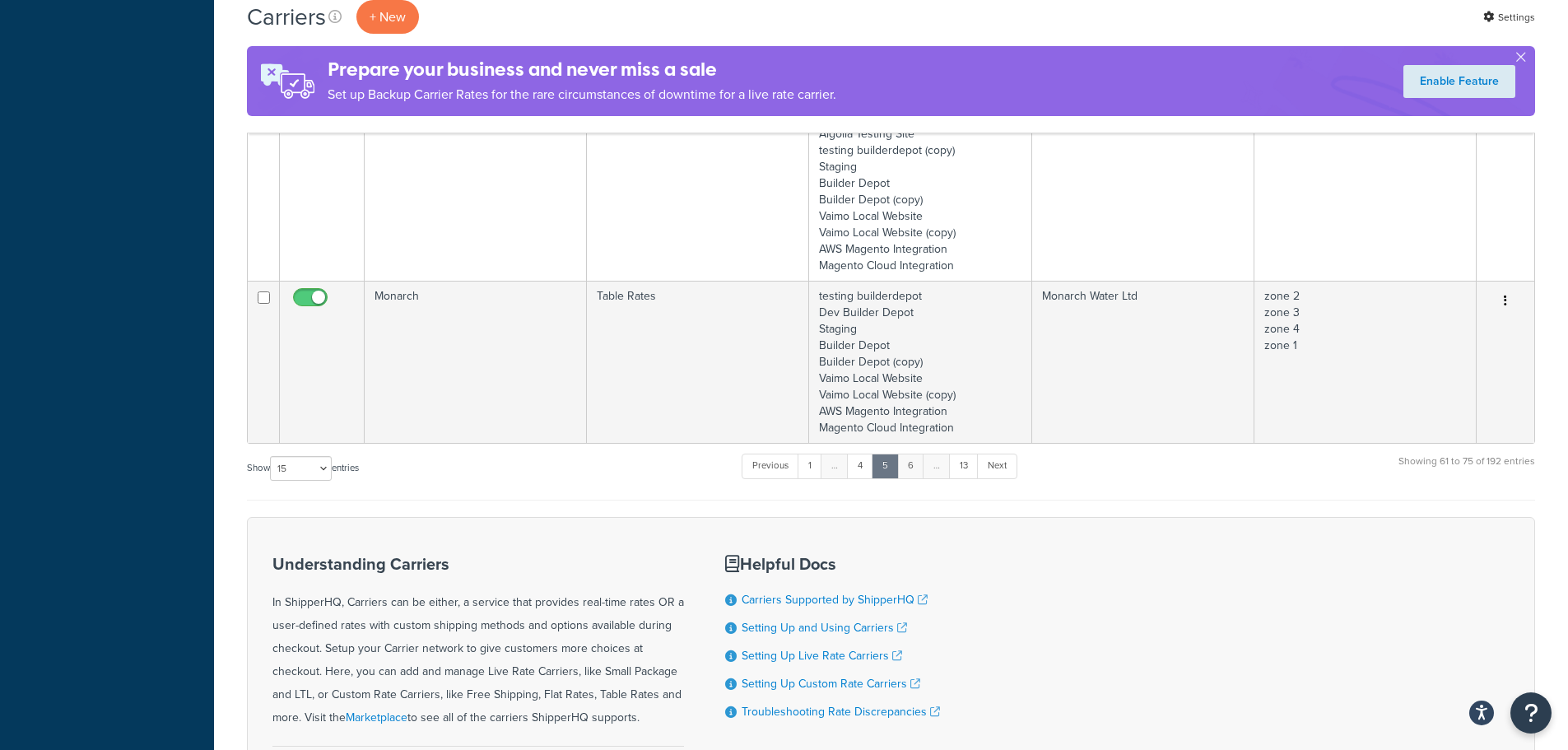
click at [913, 476] on link "6" at bounding box center [910, 466] width 27 height 25
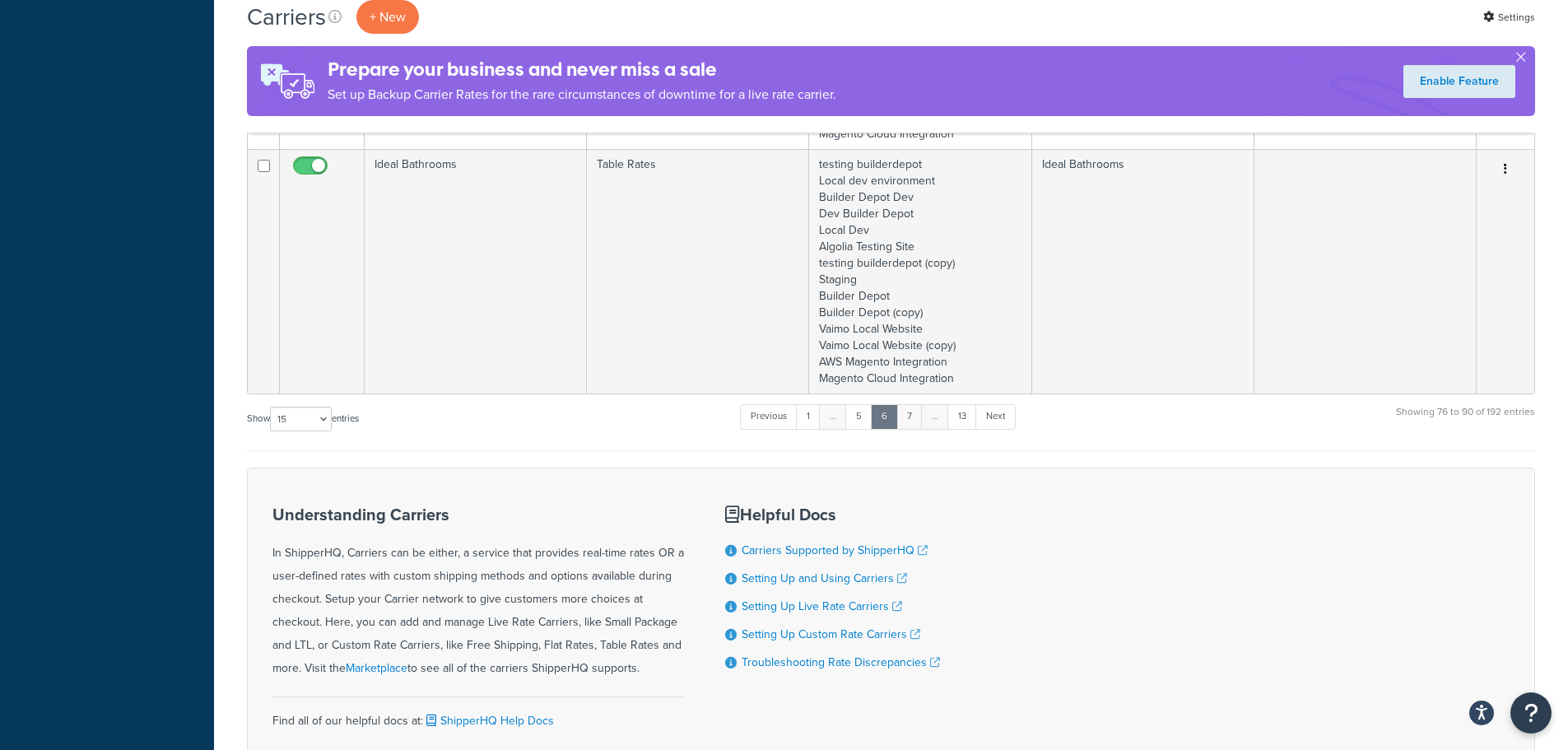
click at [912, 425] on link "7" at bounding box center [909, 417] width 26 height 25
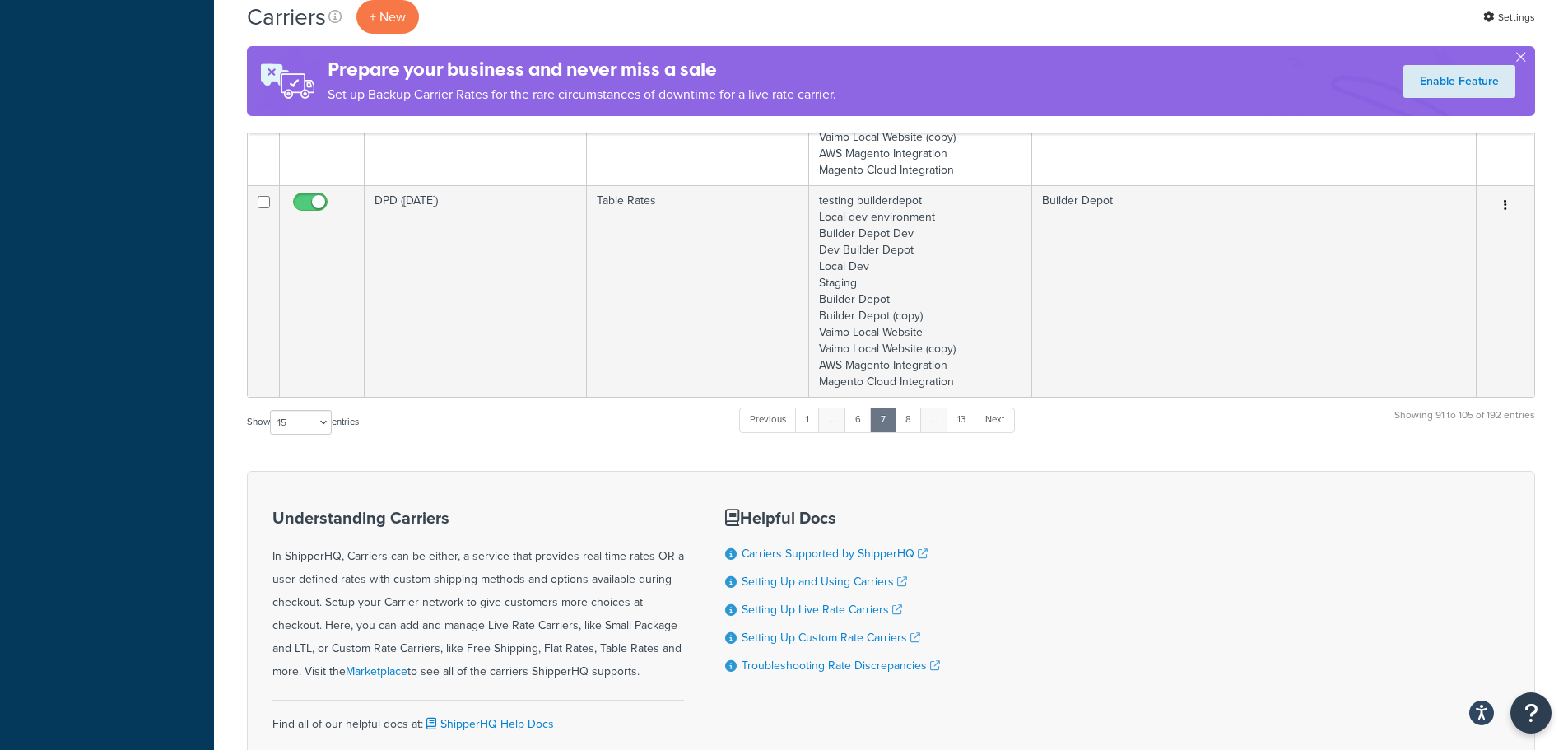
click at [912, 425] on link "8" at bounding box center [908, 420] width 27 height 25
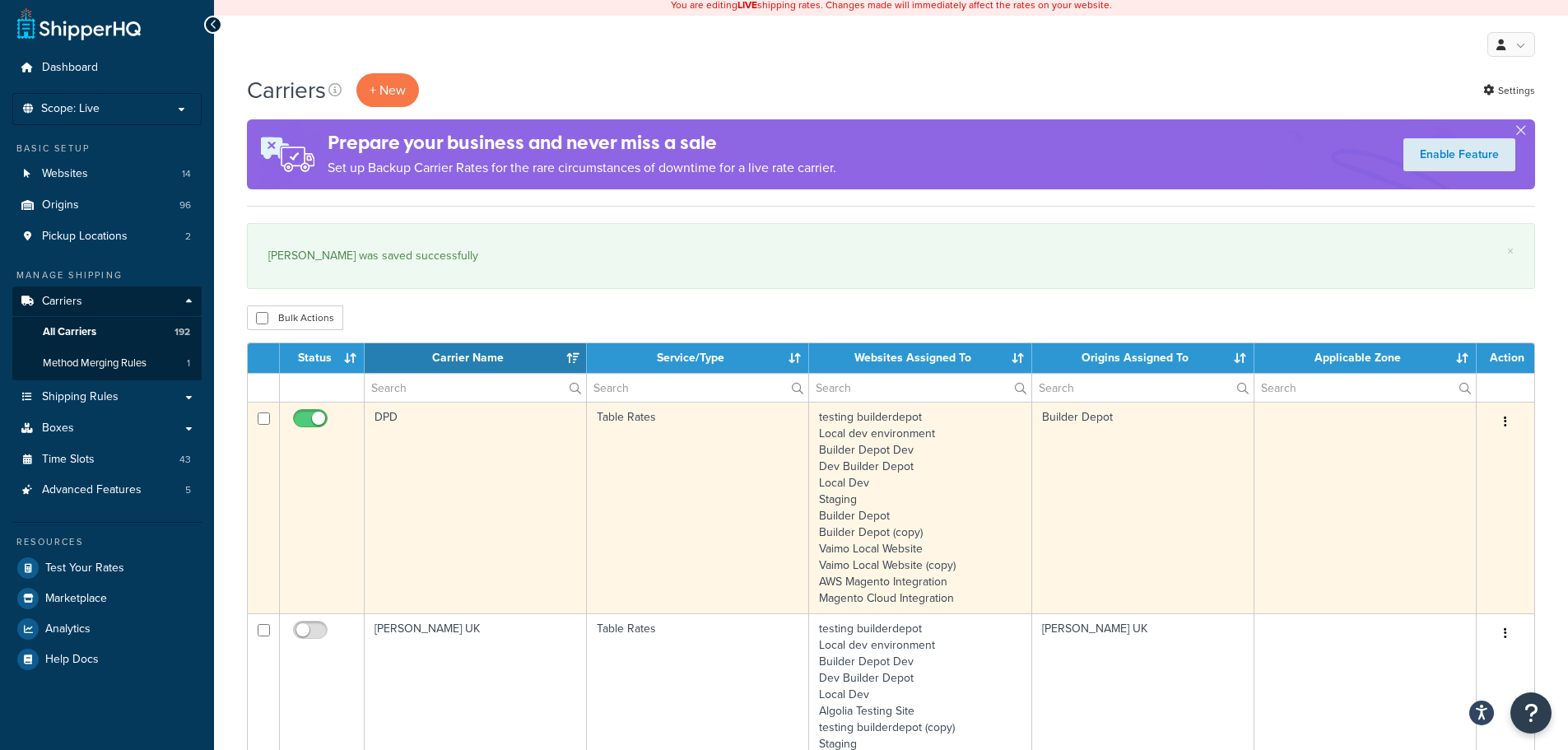
scroll to position [0, 0]
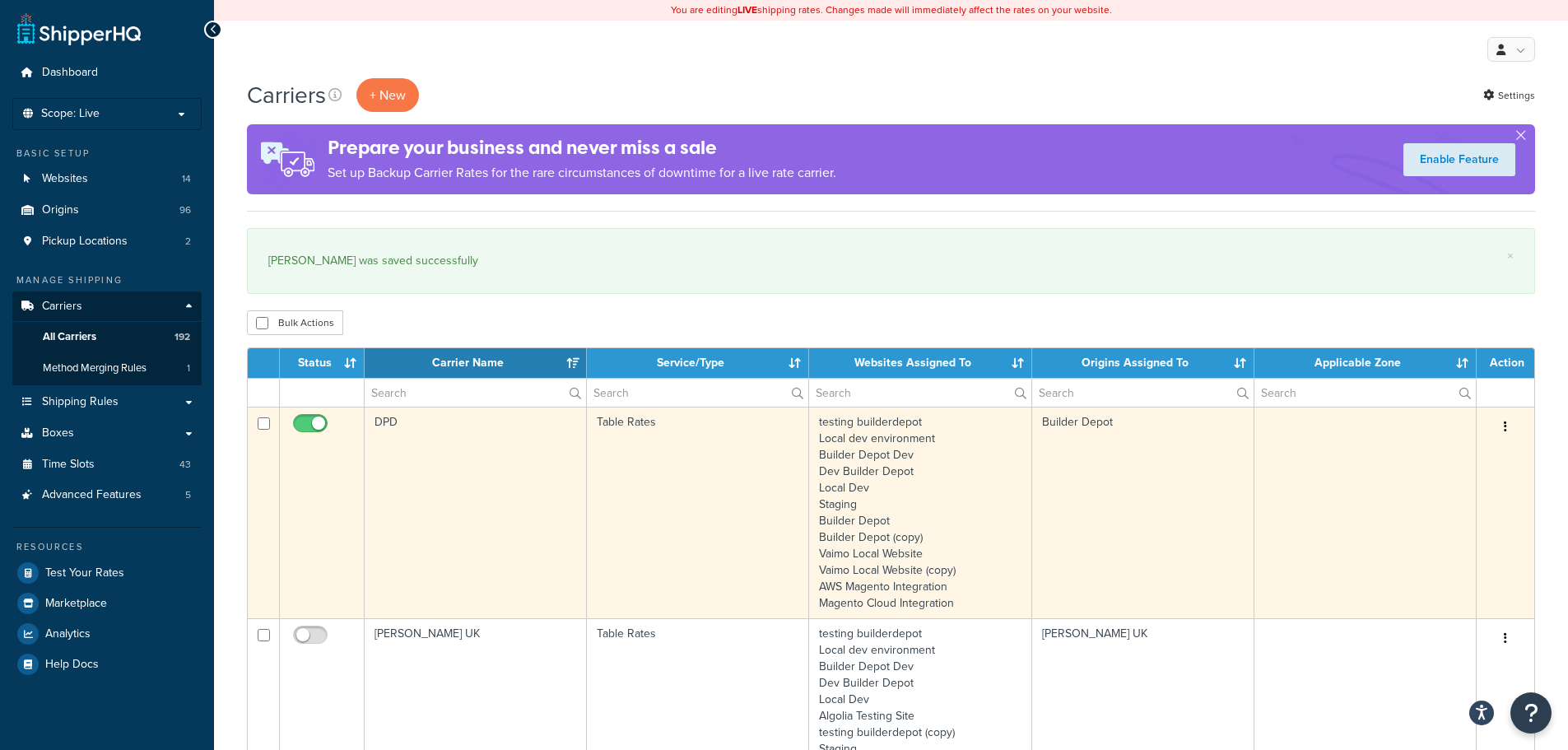
click at [474, 485] on td "DPD" at bounding box center [476, 512] width 223 height 212
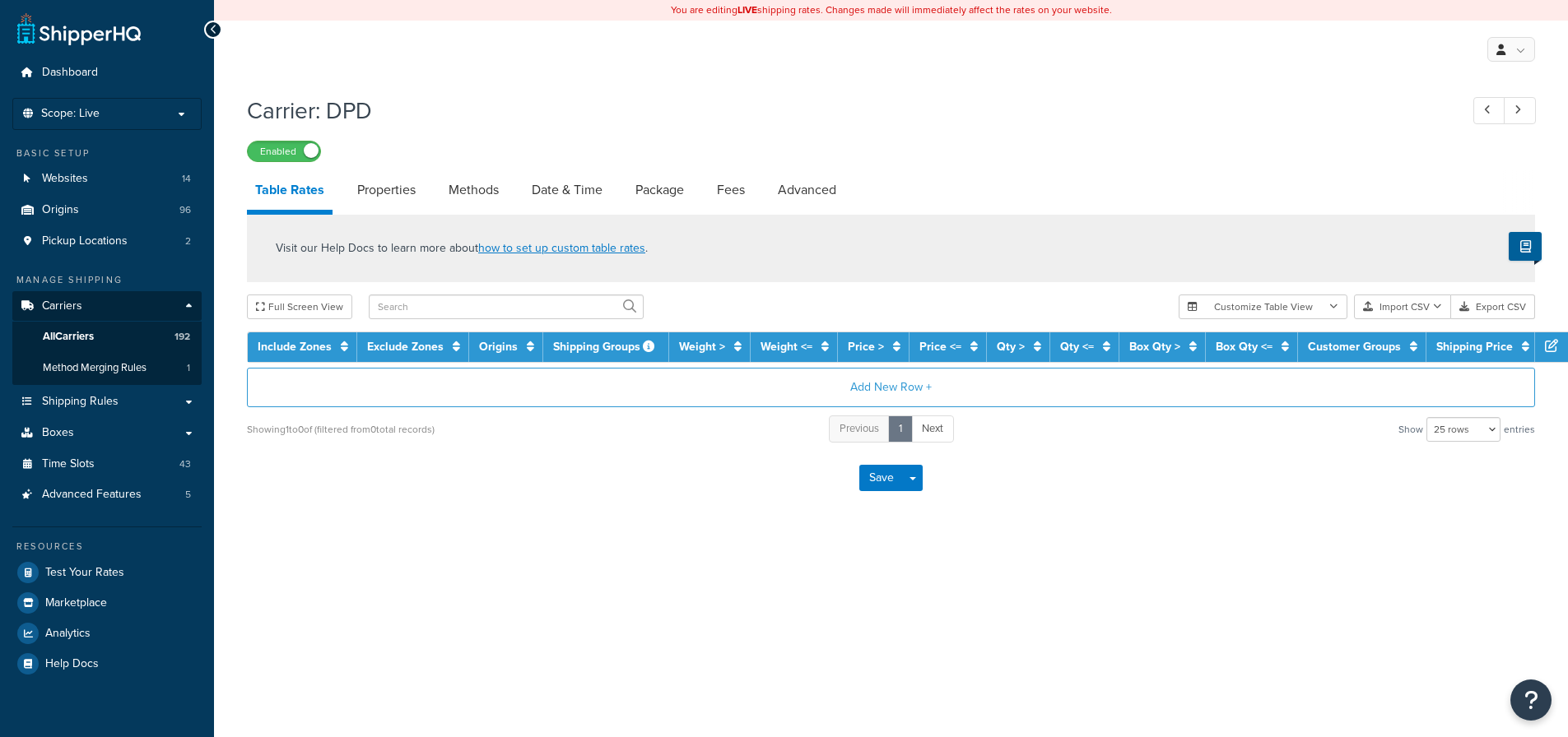
select select "25"
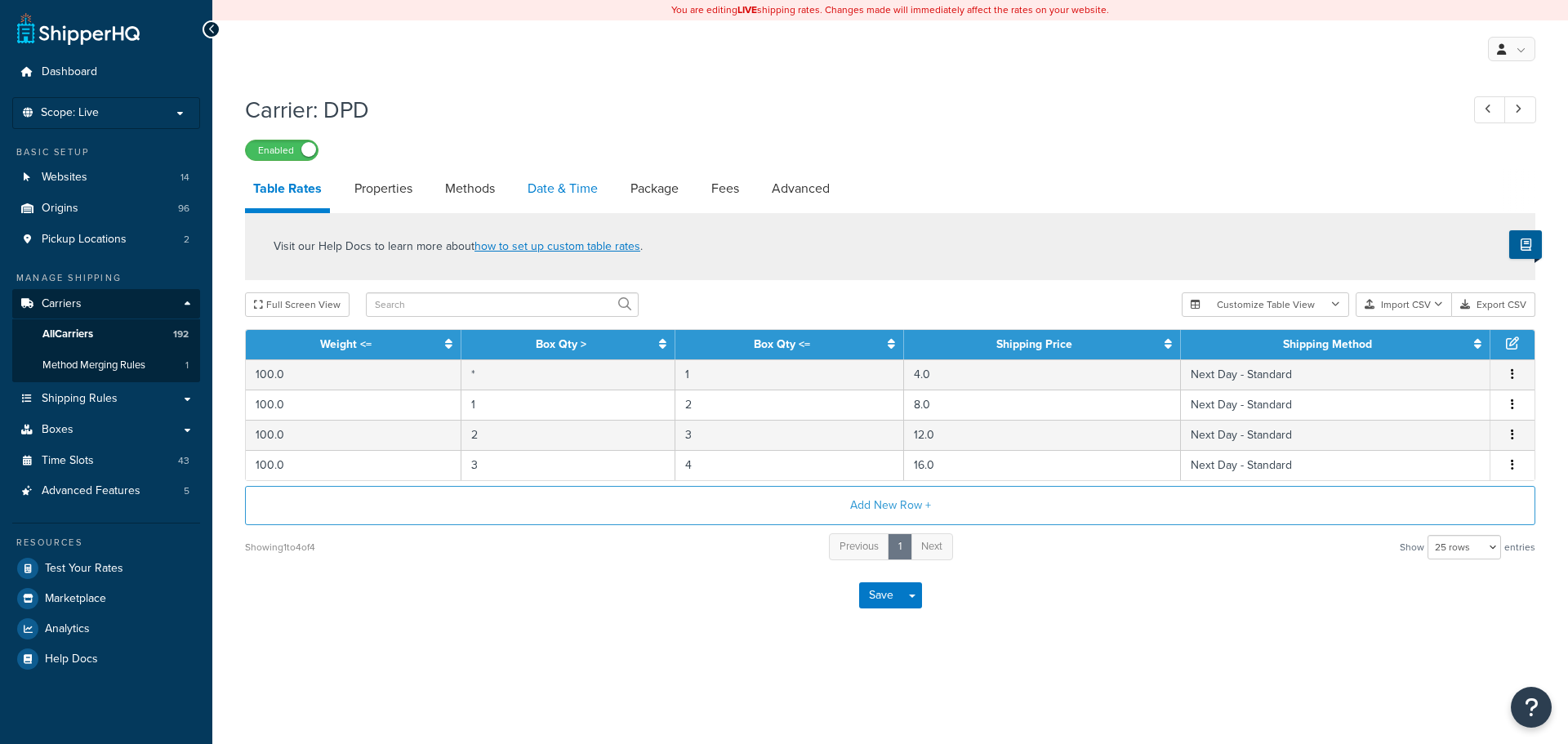
click at [543, 184] on link "Date & Time" at bounding box center [563, 188] width 86 height 39
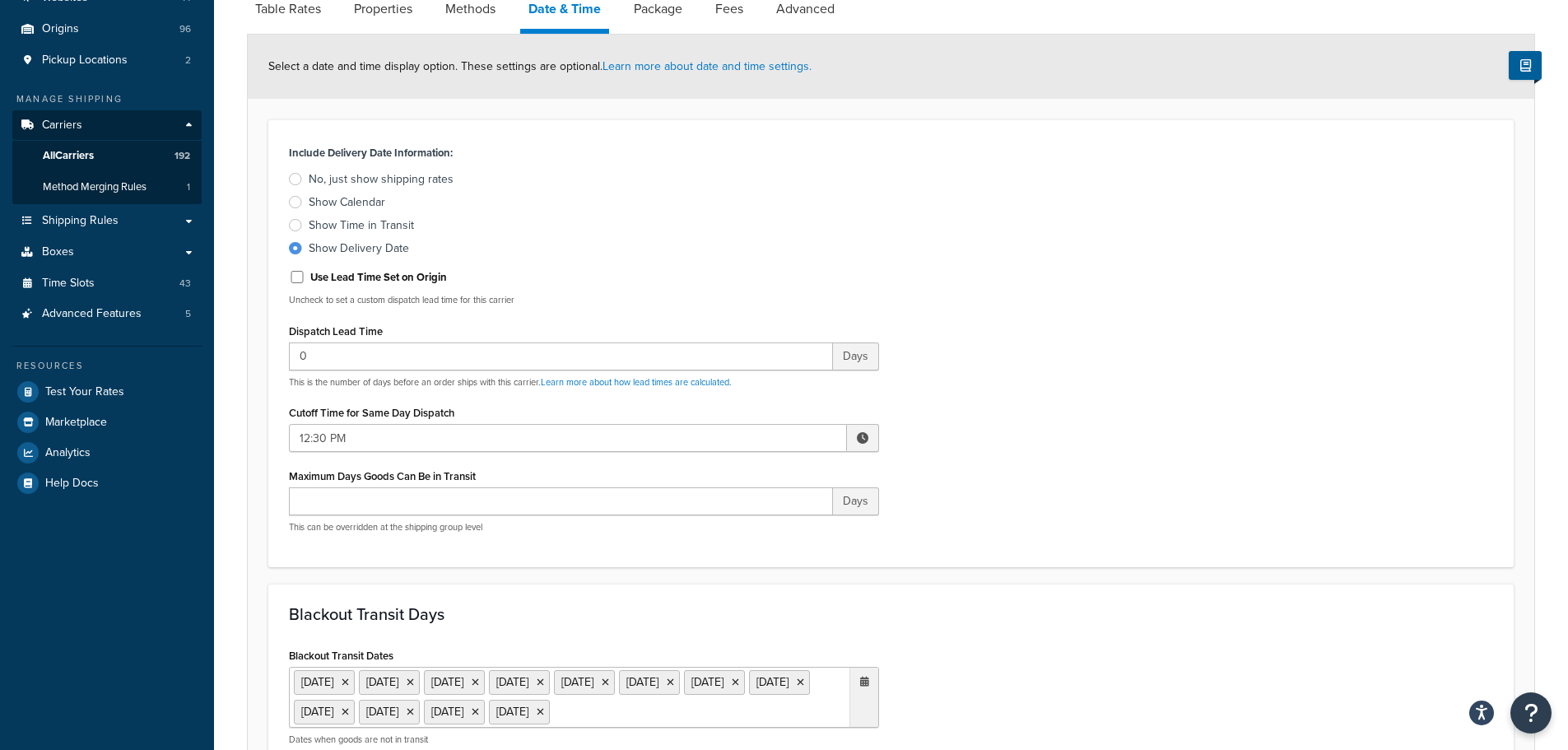
scroll to position [494, 0]
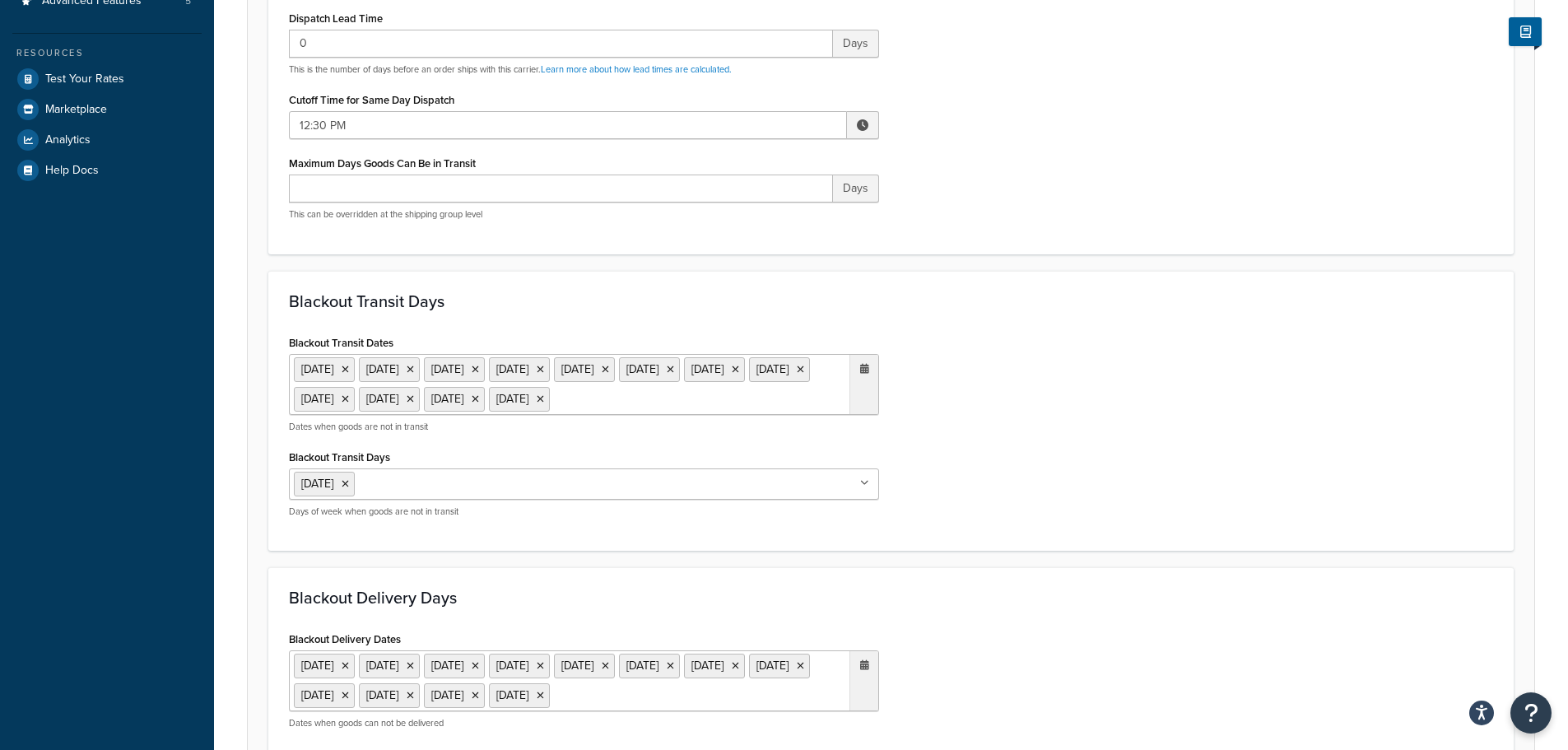
click at [569, 415] on ul "[DATE] [DATE] [DATE] [DATE] [DATE] [DATE] [DATE] [DATE] [DATE] [DATE] [DATE] [D…" at bounding box center [583, 384] width 590 height 61
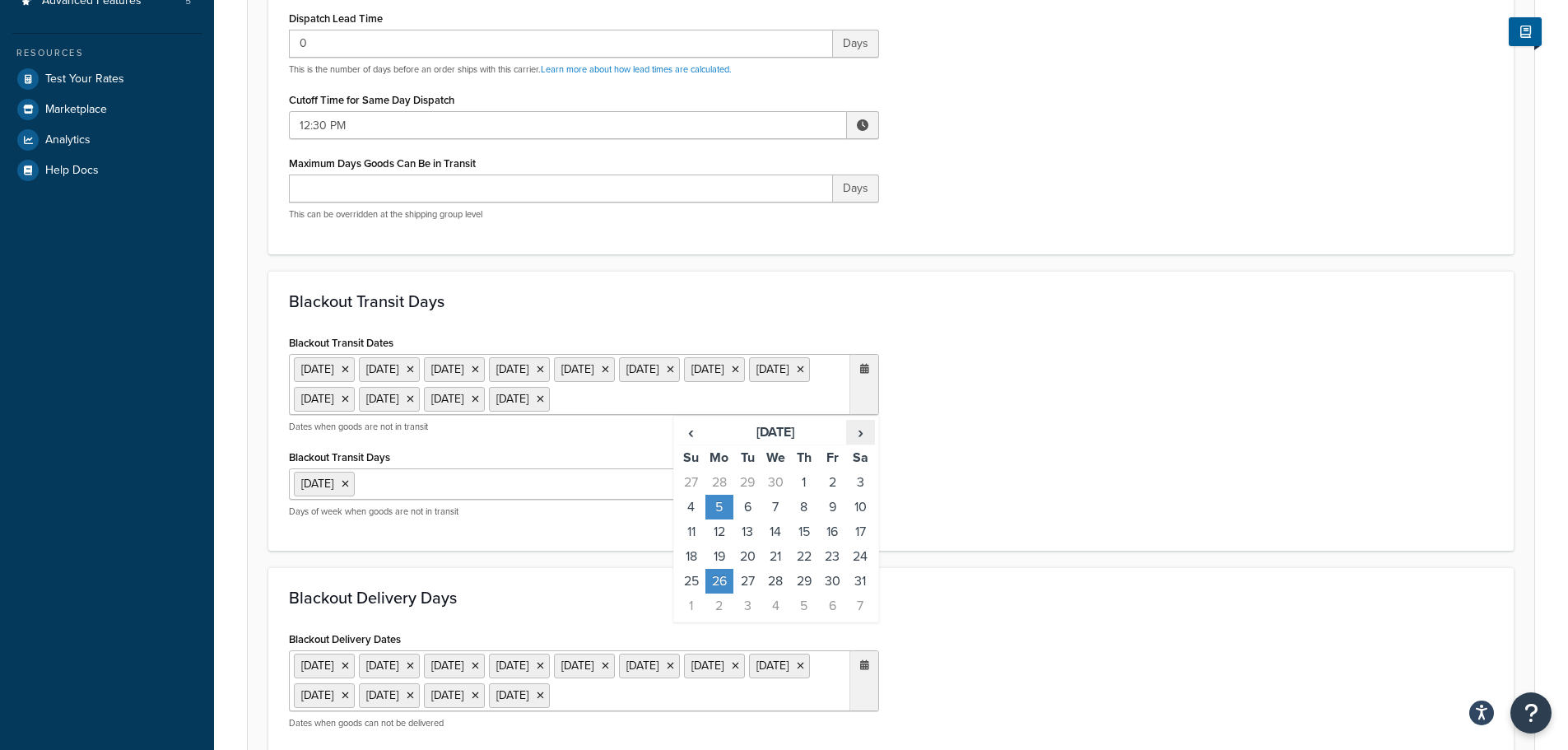
click at [865, 444] on span "›" at bounding box center [859, 433] width 26 height 23
click at [725, 593] on td "25" at bounding box center [719, 582] width 28 height 25
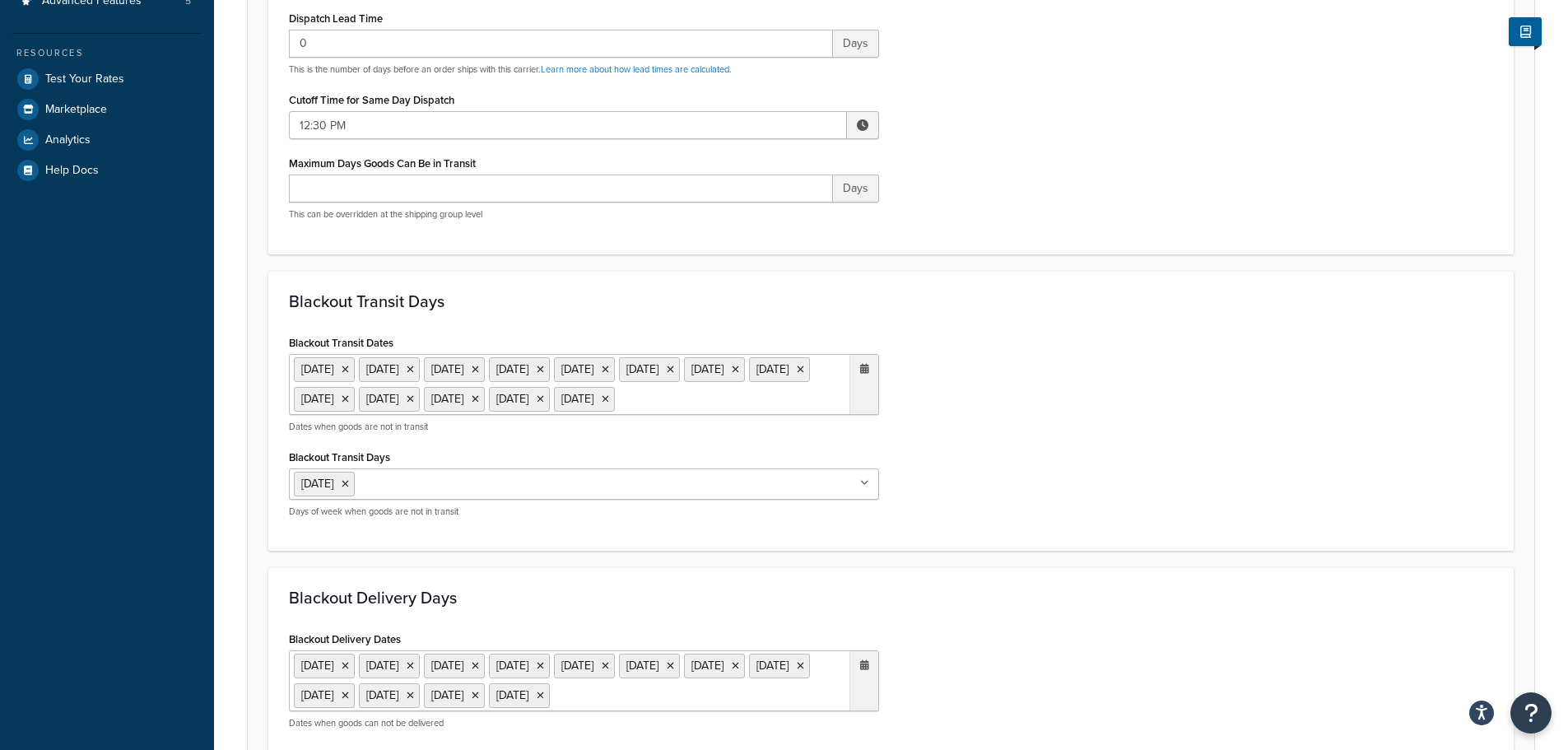
click at [1027, 589] on form "Select a date and time display option. These settings are optional. Learn more …" at bounding box center [890, 490] width 1286 height 1536
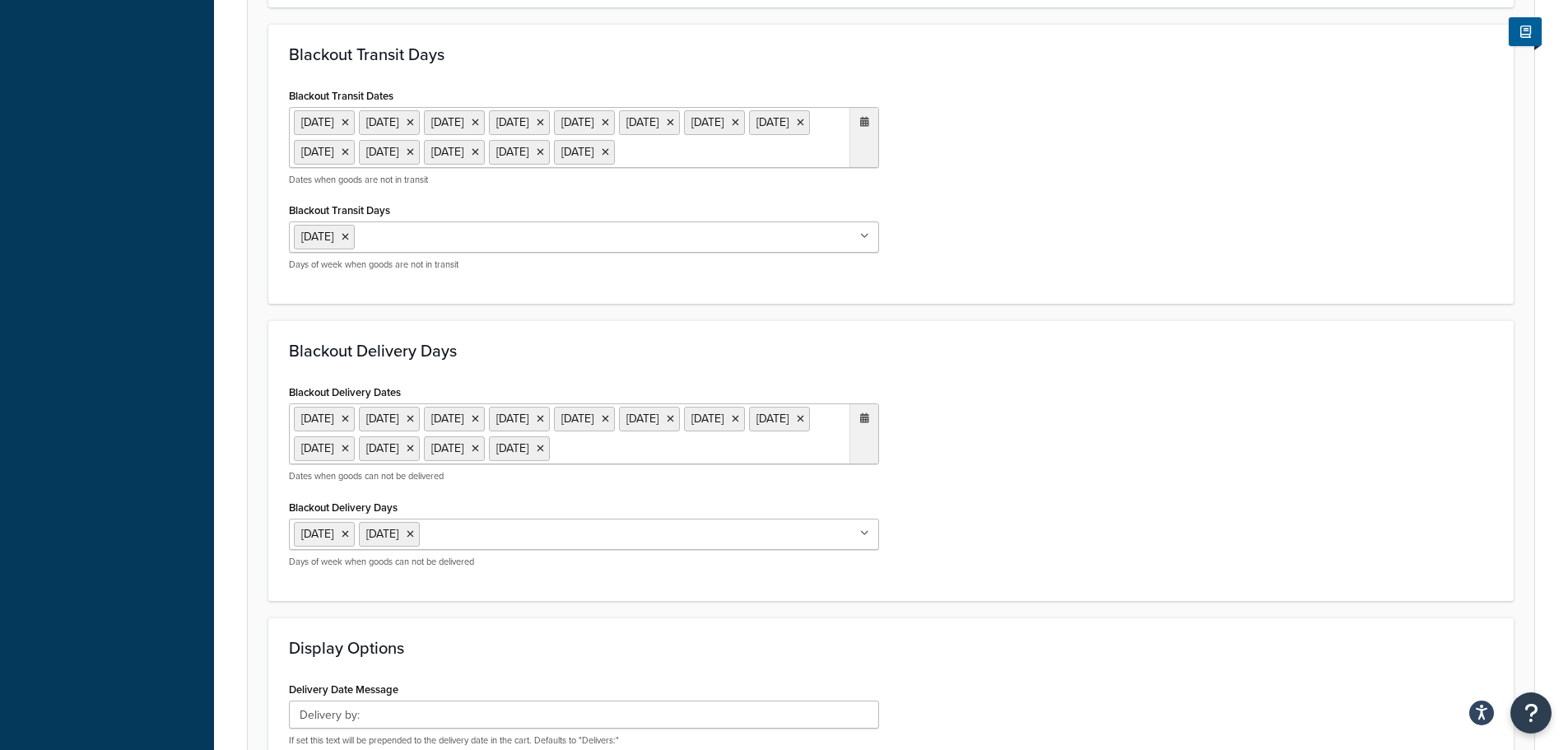
click at [720, 465] on ul "[DATE] [DATE] [DATE] [DATE] [DATE] [DATE] [DATE] [DATE] [DATE] [DATE] [DATE] [D…" at bounding box center [583, 434] width 590 height 61
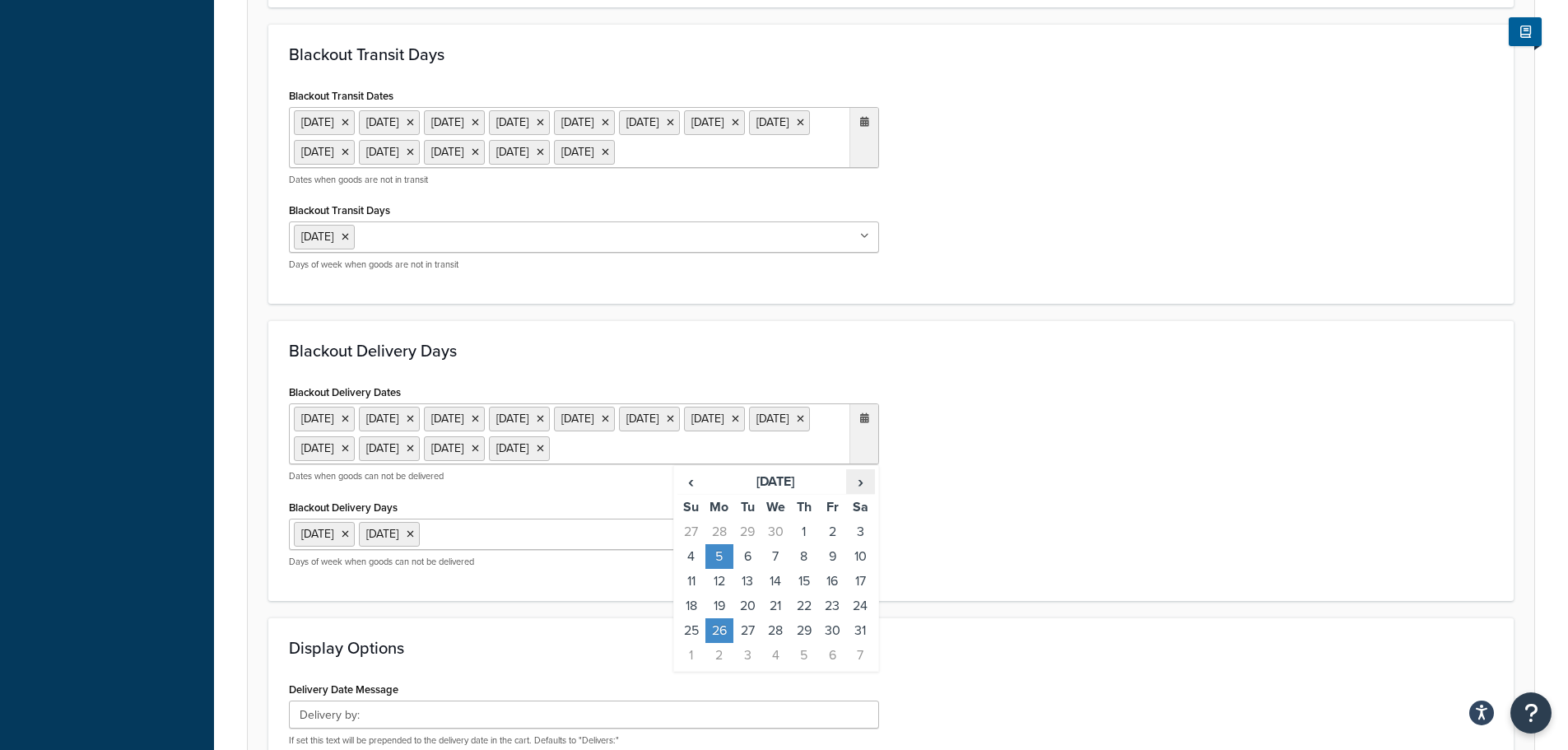
click at [864, 493] on span "›" at bounding box center [859, 482] width 26 height 23
click at [710, 643] on td "25" at bounding box center [719, 631] width 28 height 25
click at [1110, 580] on div "Blackout Delivery Dates [DATE] [DATE] [DATE] [DATE] [DATE] [DATE] [DATE] [DATE]…" at bounding box center [890, 480] width 1229 height 200
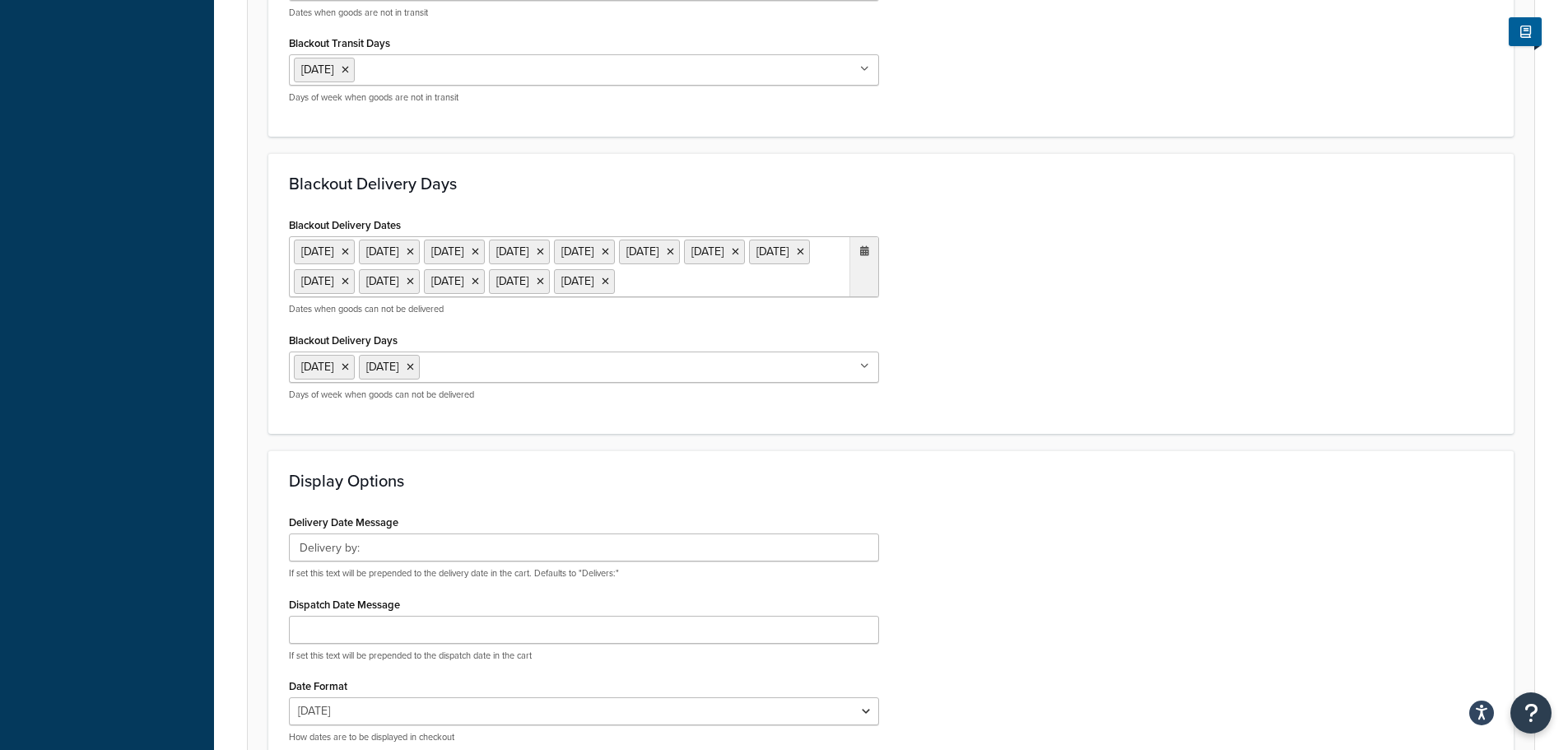
scroll to position [1144, 0]
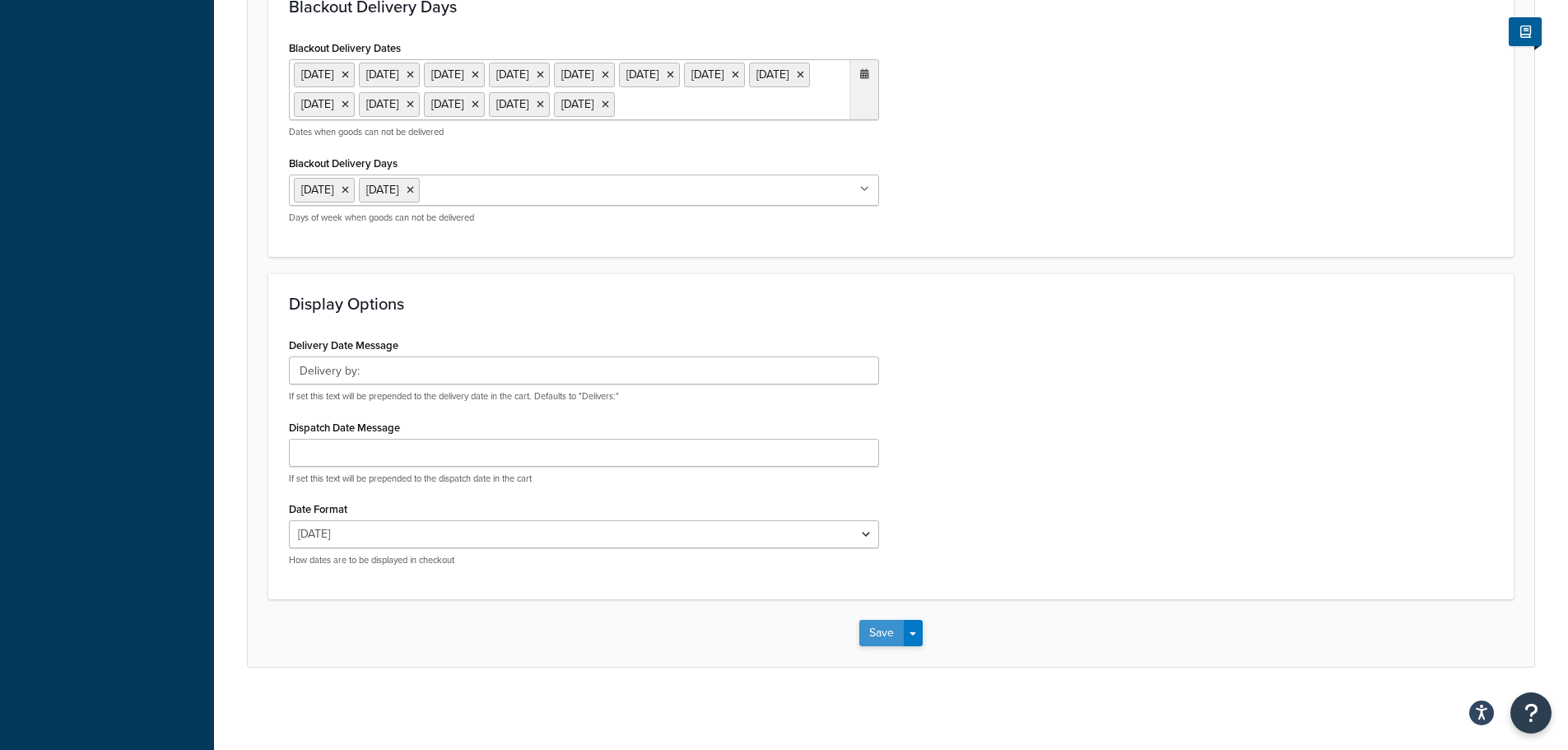
click at [887, 626] on button "Save" at bounding box center [881, 633] width 44 height 26
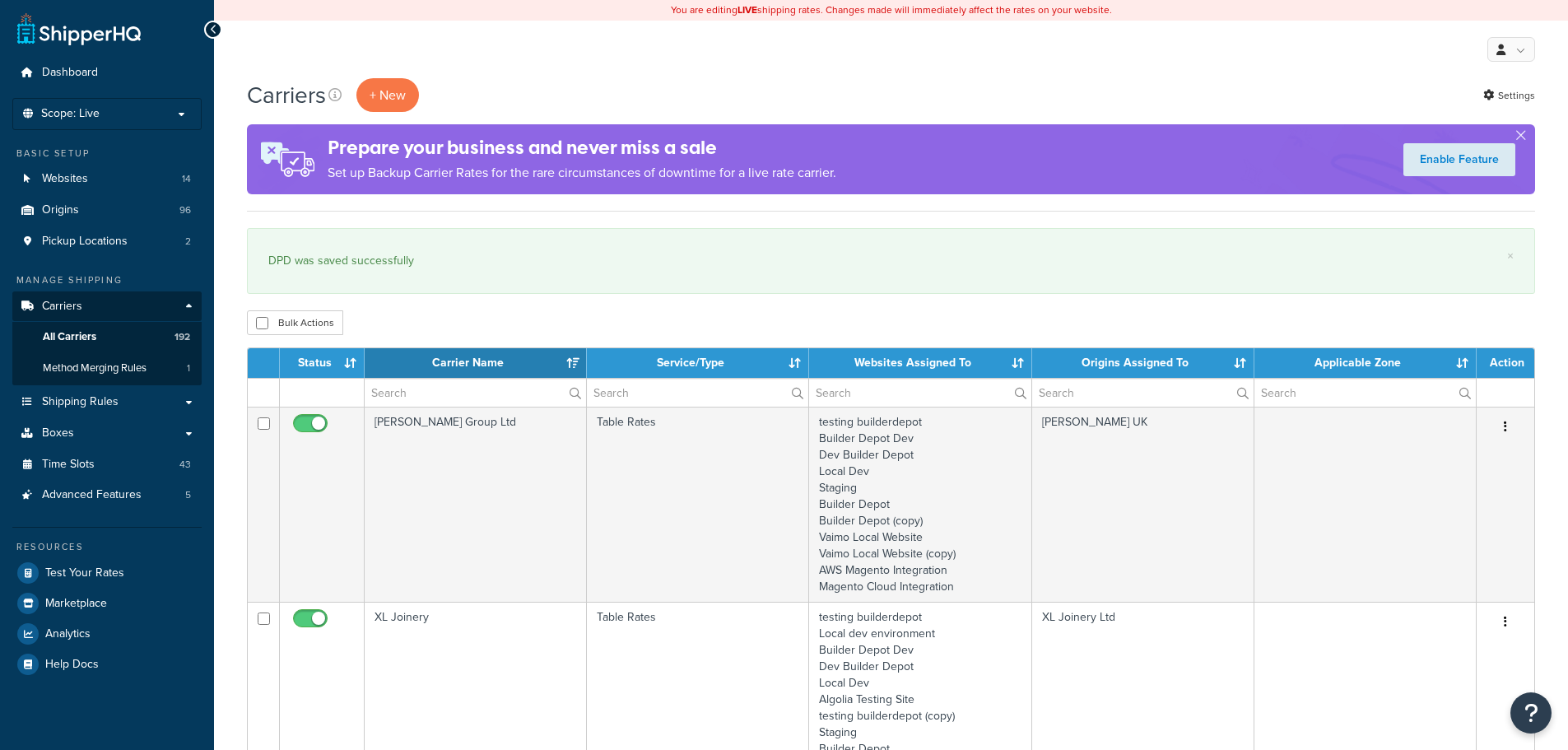
select select "15"
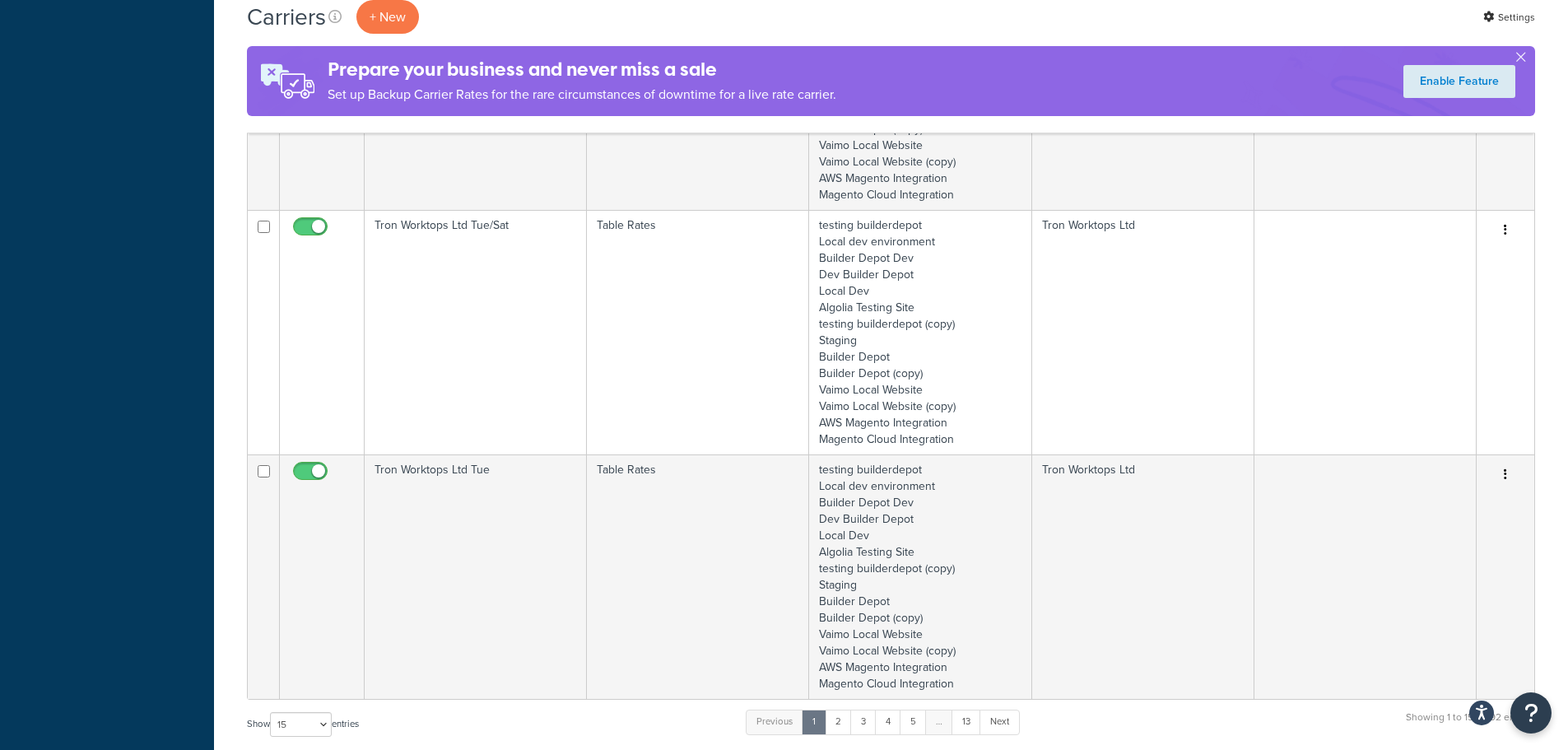
scroll to position [3211, 0]
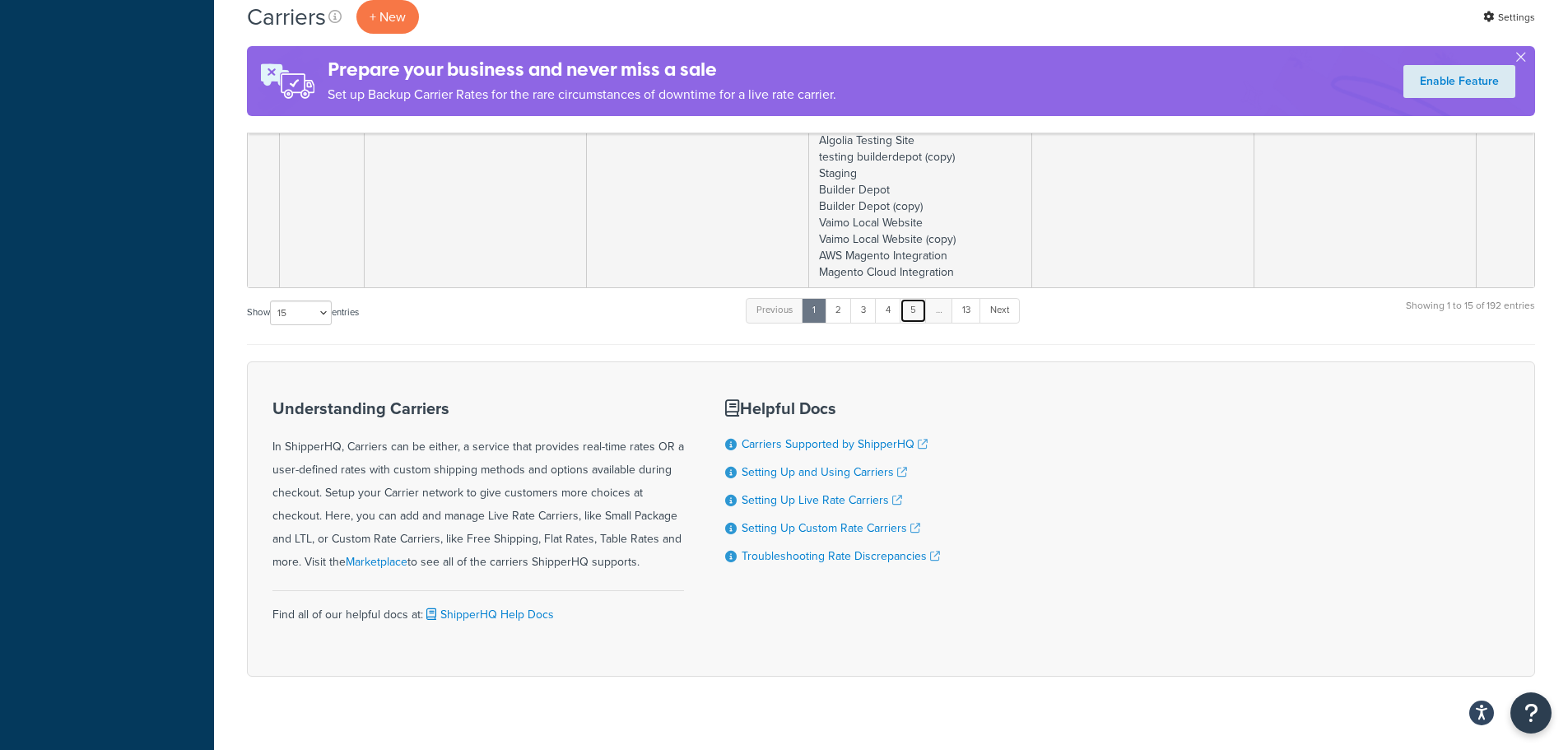
click at [917, 306] on link "5" at bounding box center [913, 311] width 27 height 25
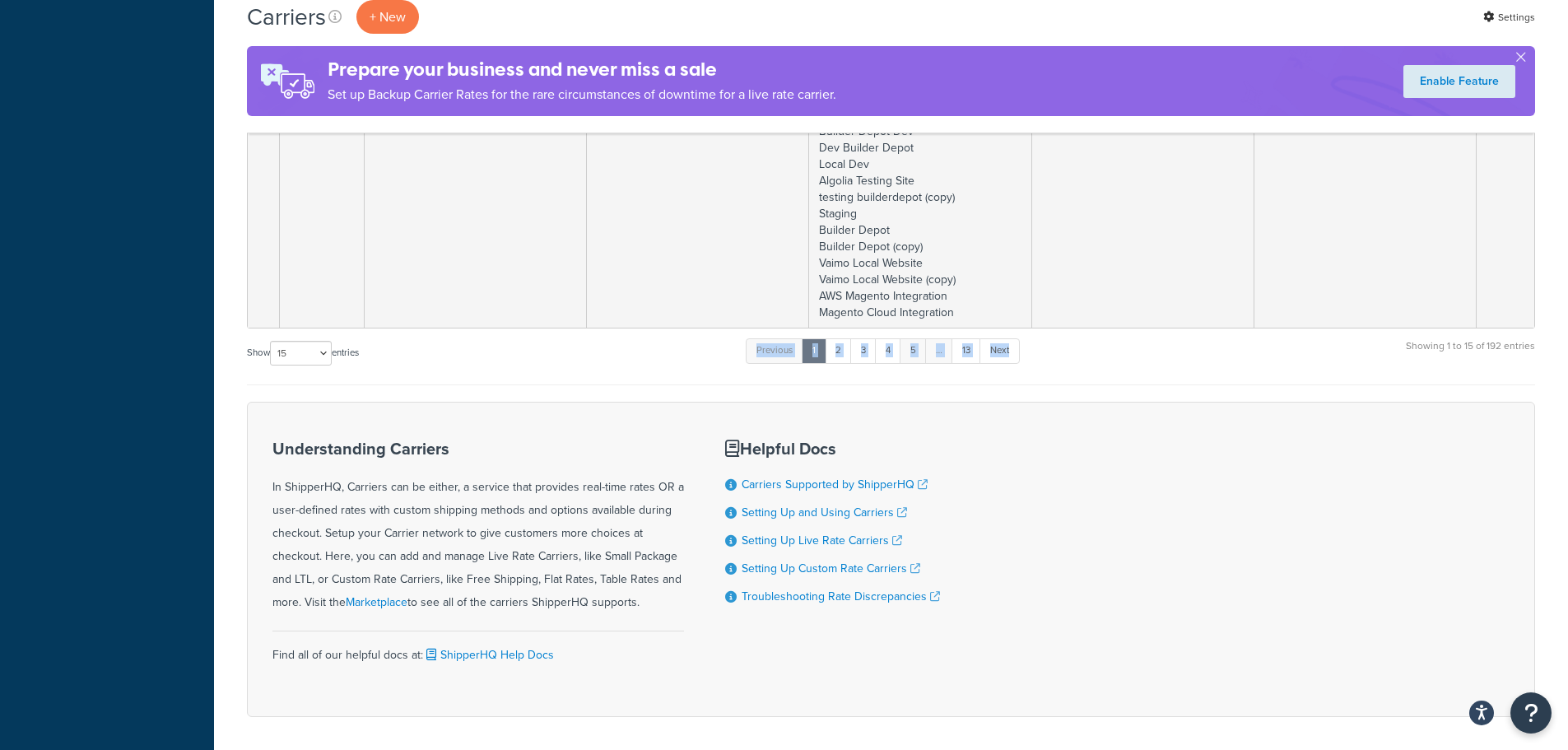
click at [917, 336] on div "Previous 1 2 3 4 5 … 13 Next" at bounding box center [882, 354] width 274 height 35
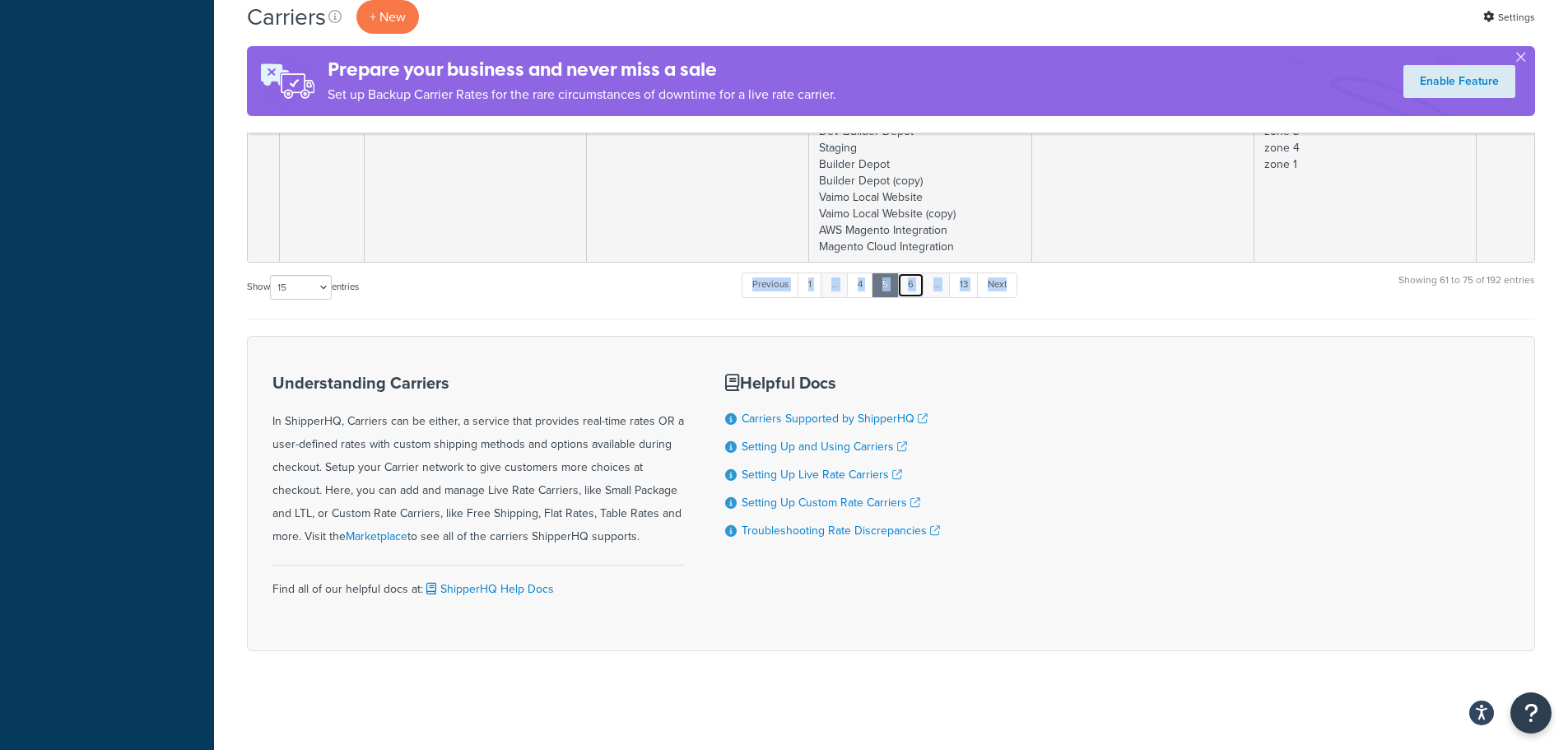
click at [911, 282] on link "6" at bounding box center [910, 285] width 27 height 25
click at [911, 282] on link "7" at bounding box center [909, 285] width 26 height 25
click at [912, 286] on link "8" at bounding box center [908, 289] width 27 height 25
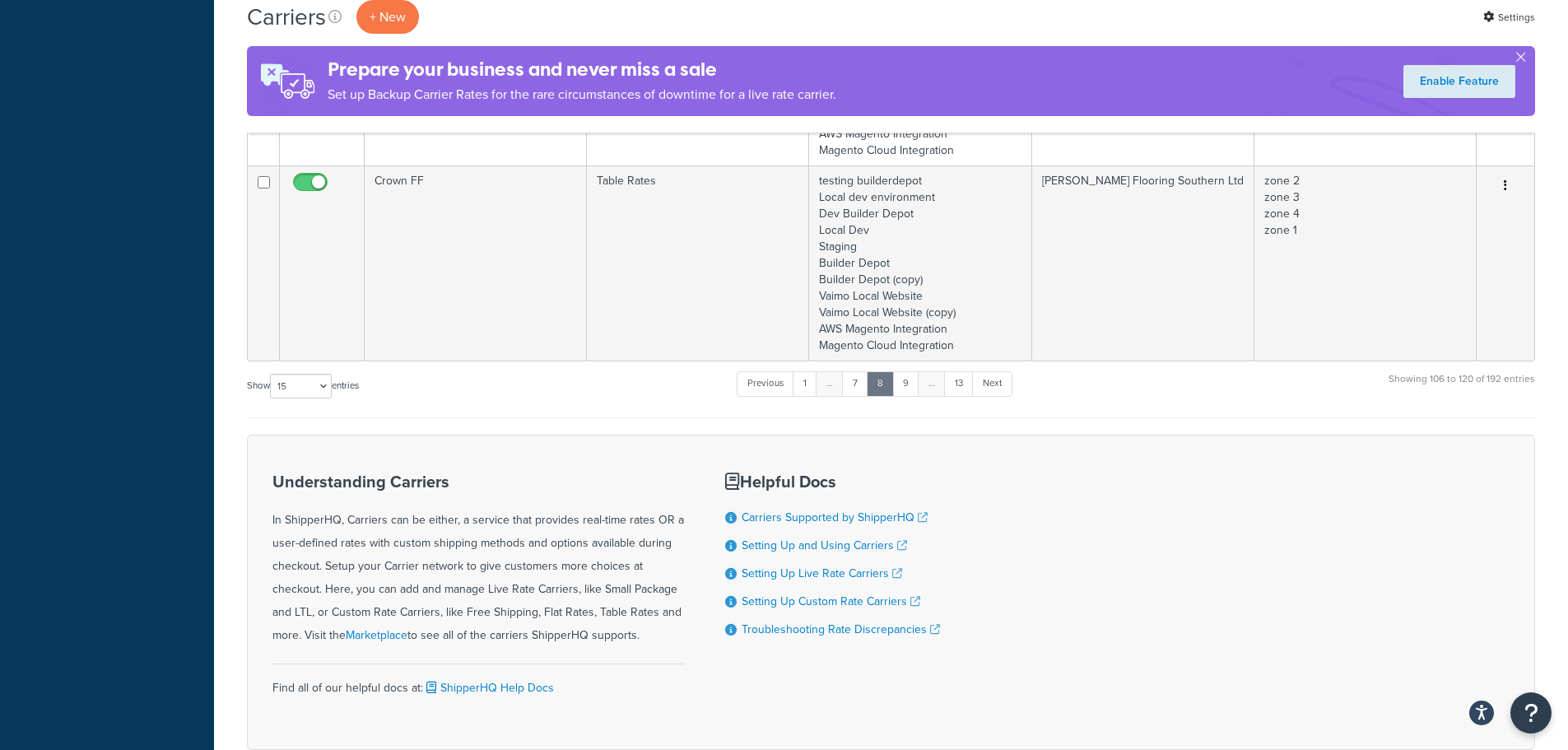
click at [915, 448] on div "Understanding Carriers In ShipperHQ, Carriers can be either, a service that pro…" at bounding box center [890, 592] width 1288 height 316
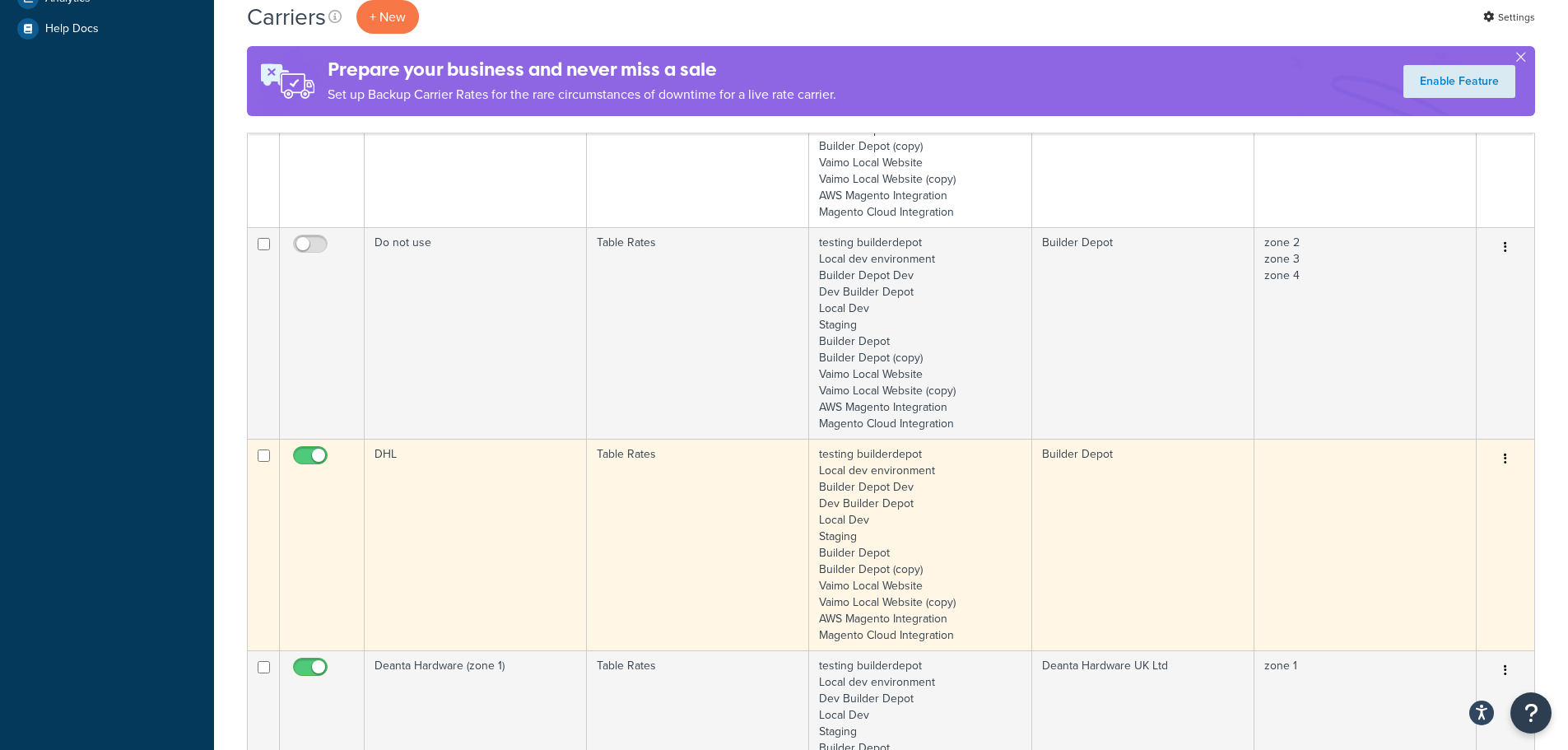
scroll to position [733, 0]
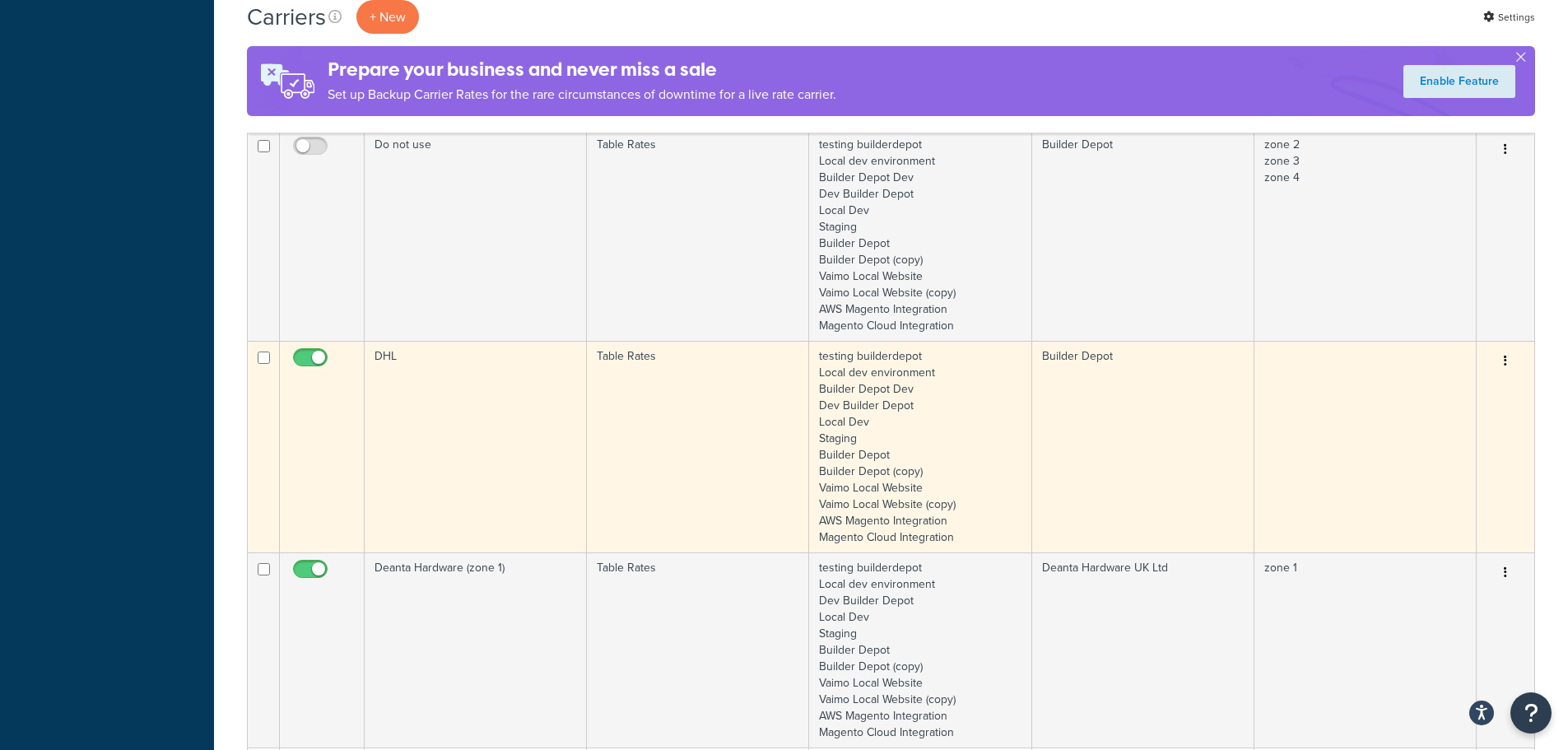
click at [467, 429] on td "DHL" at bounding box center [476, 446] width 223 height 212
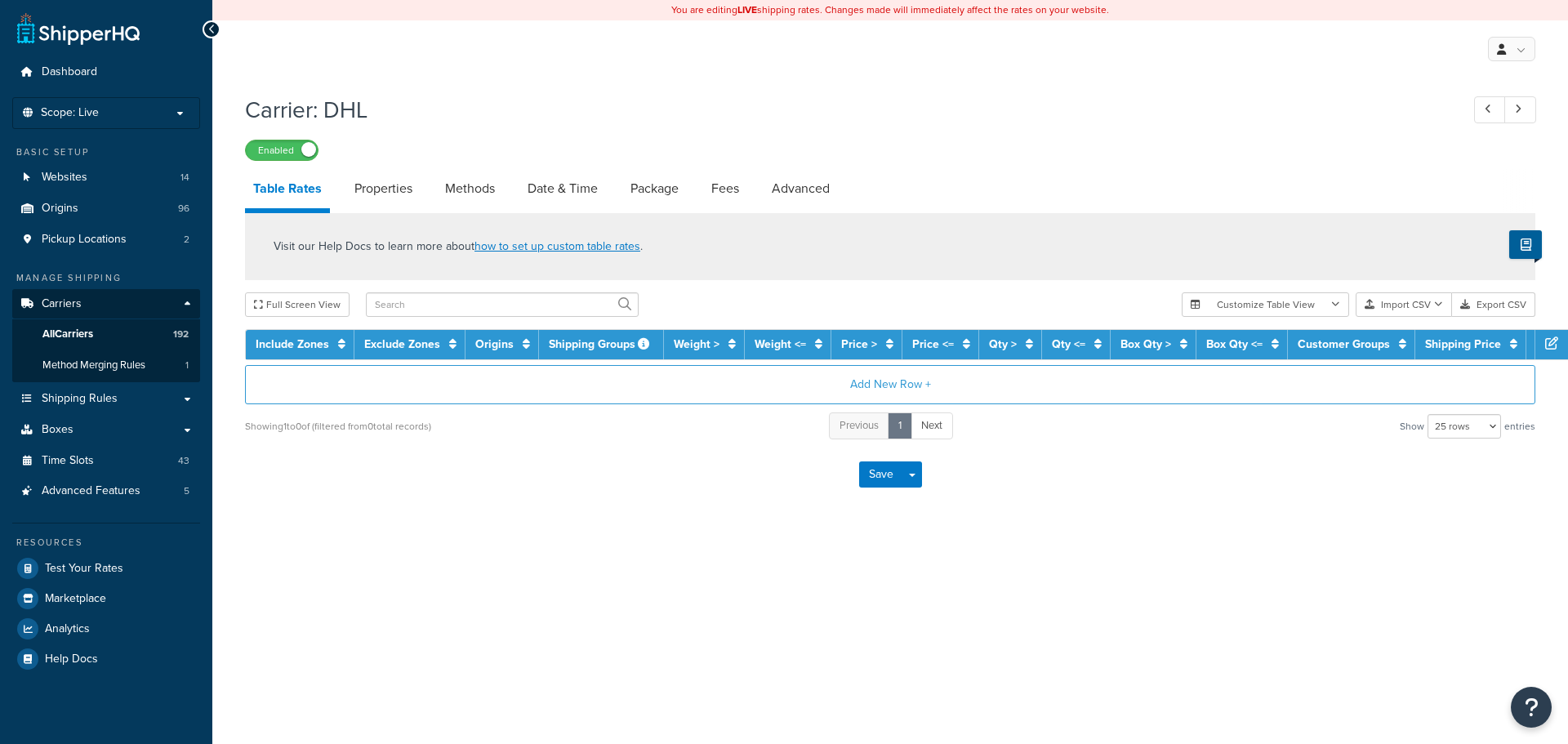
select select "25"
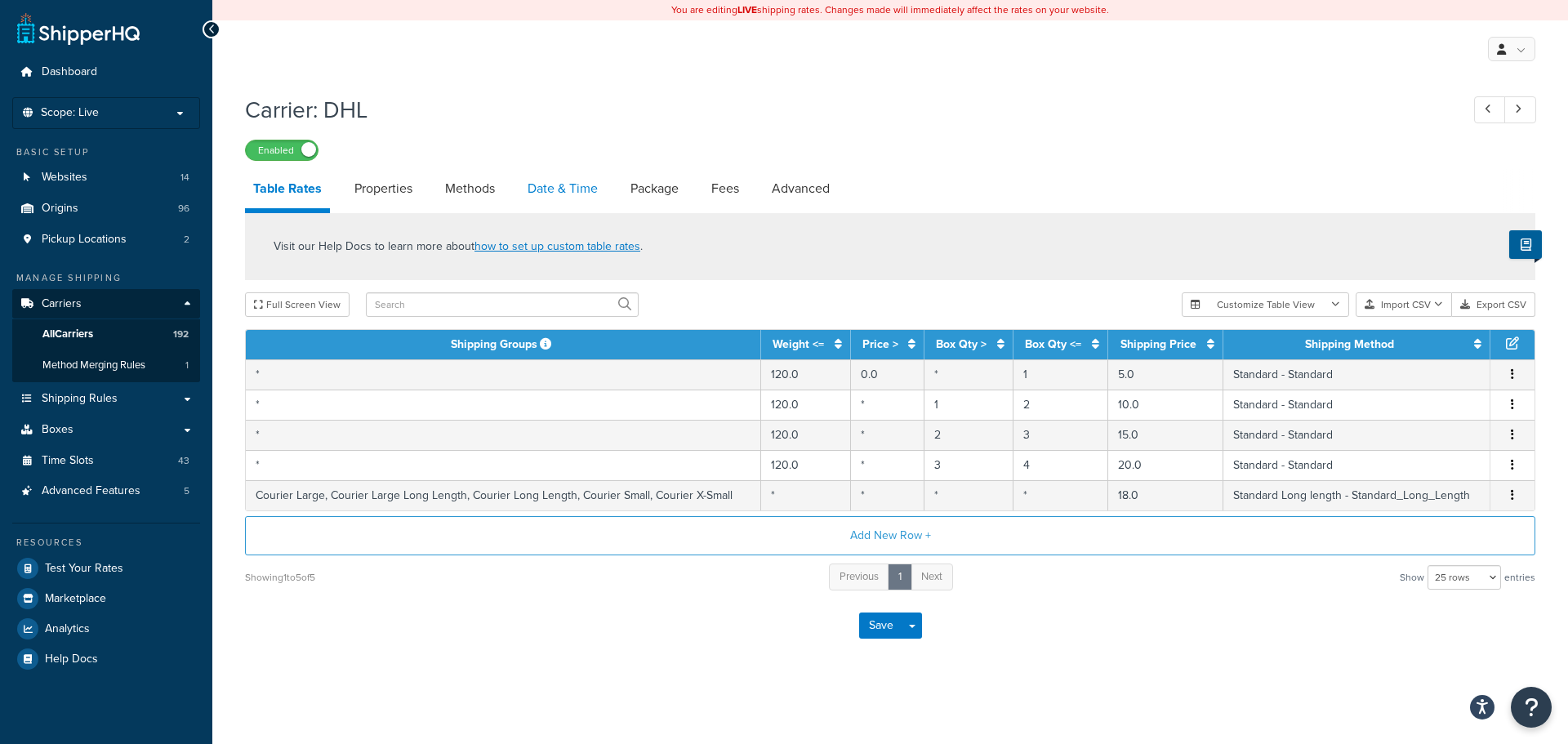
click at [551, 177] on link "Date & Time" at bounding box center [563, 188] width 86 height 39
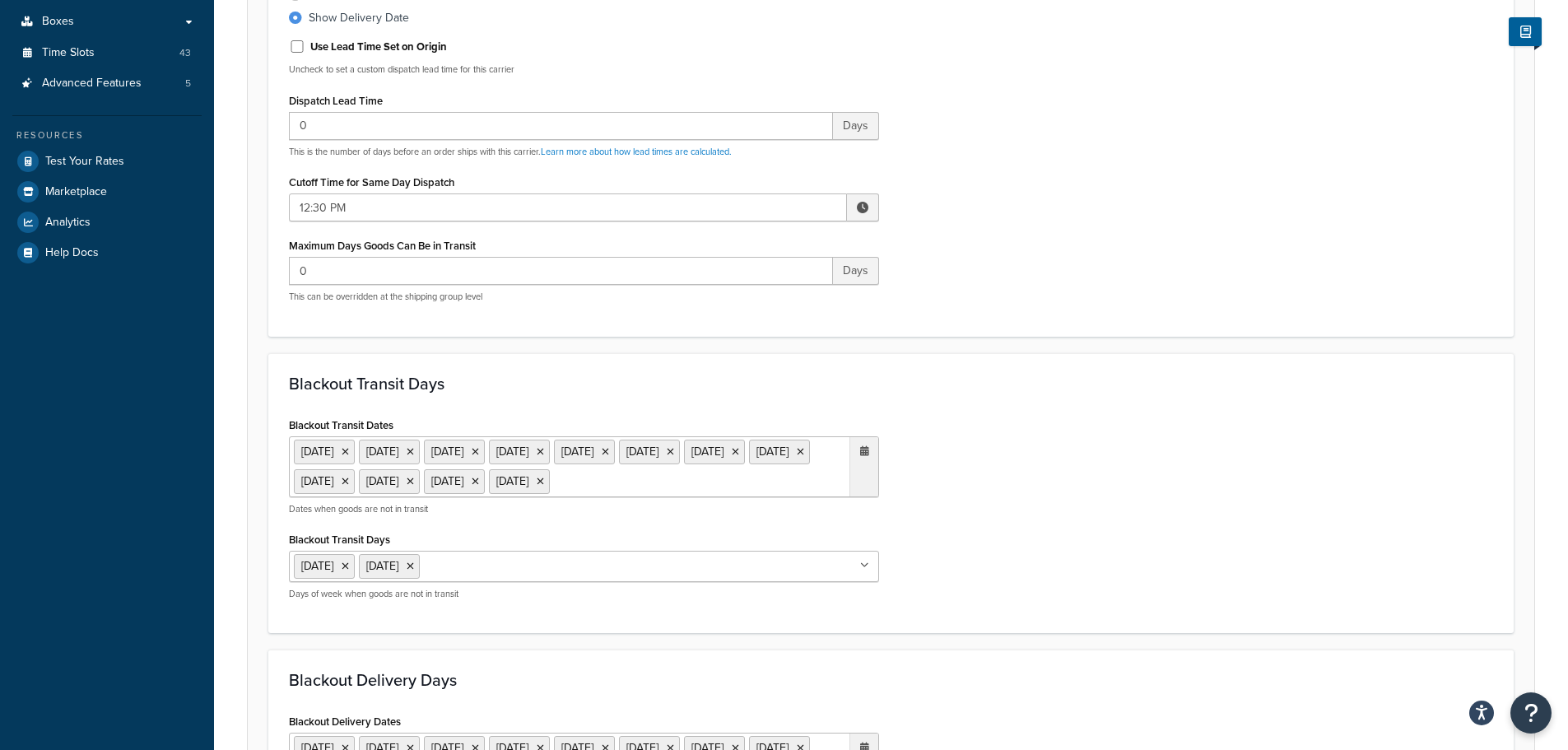
scroll to position [741, 0]
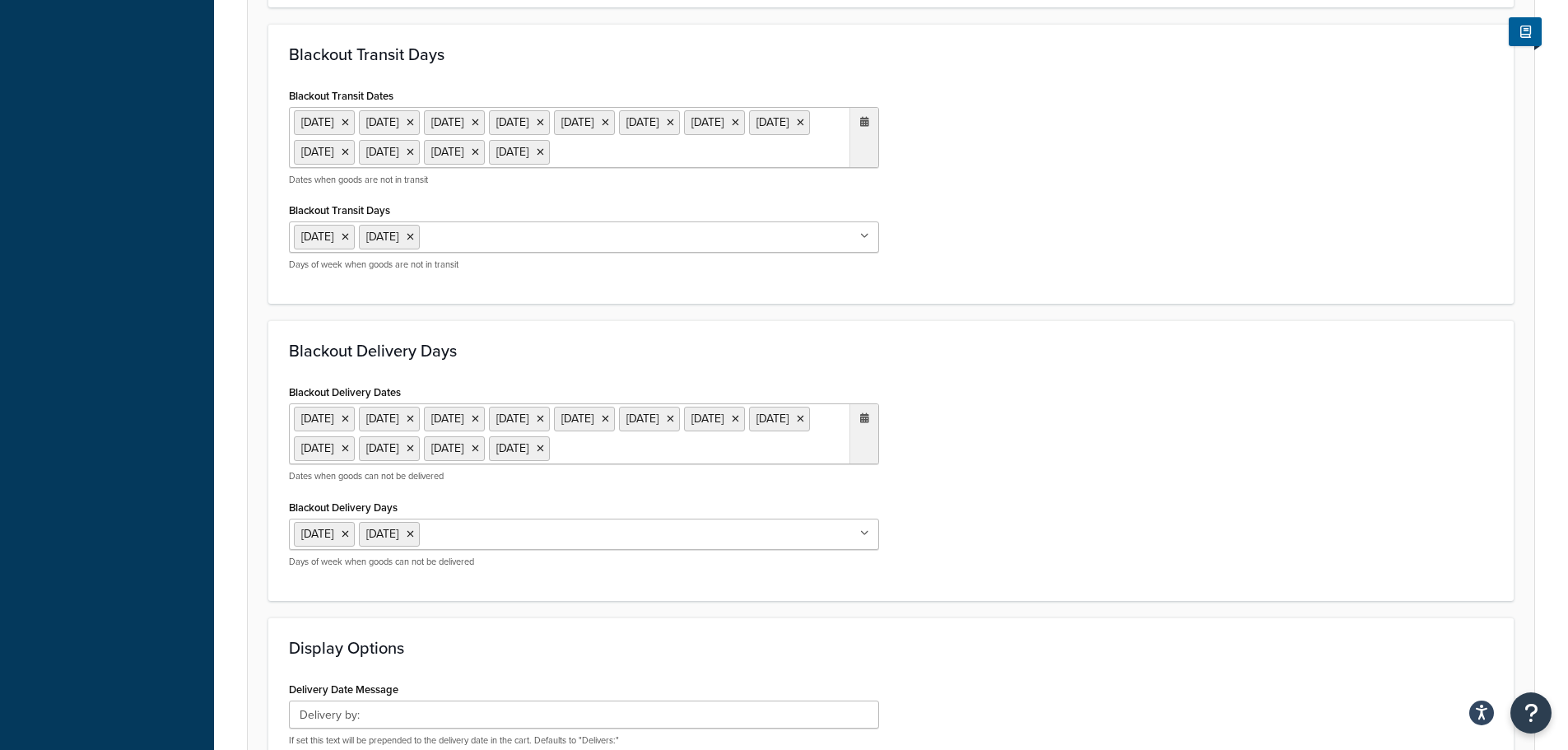
click at [525, 168] on ul "[DATE] [DATE] [DATE] [DATE] [DATE] [DATE] [DATE] [DATE] [DATE] [DATE] [DATE] [D…" at bounding box center [583, 137] width 590 height 61
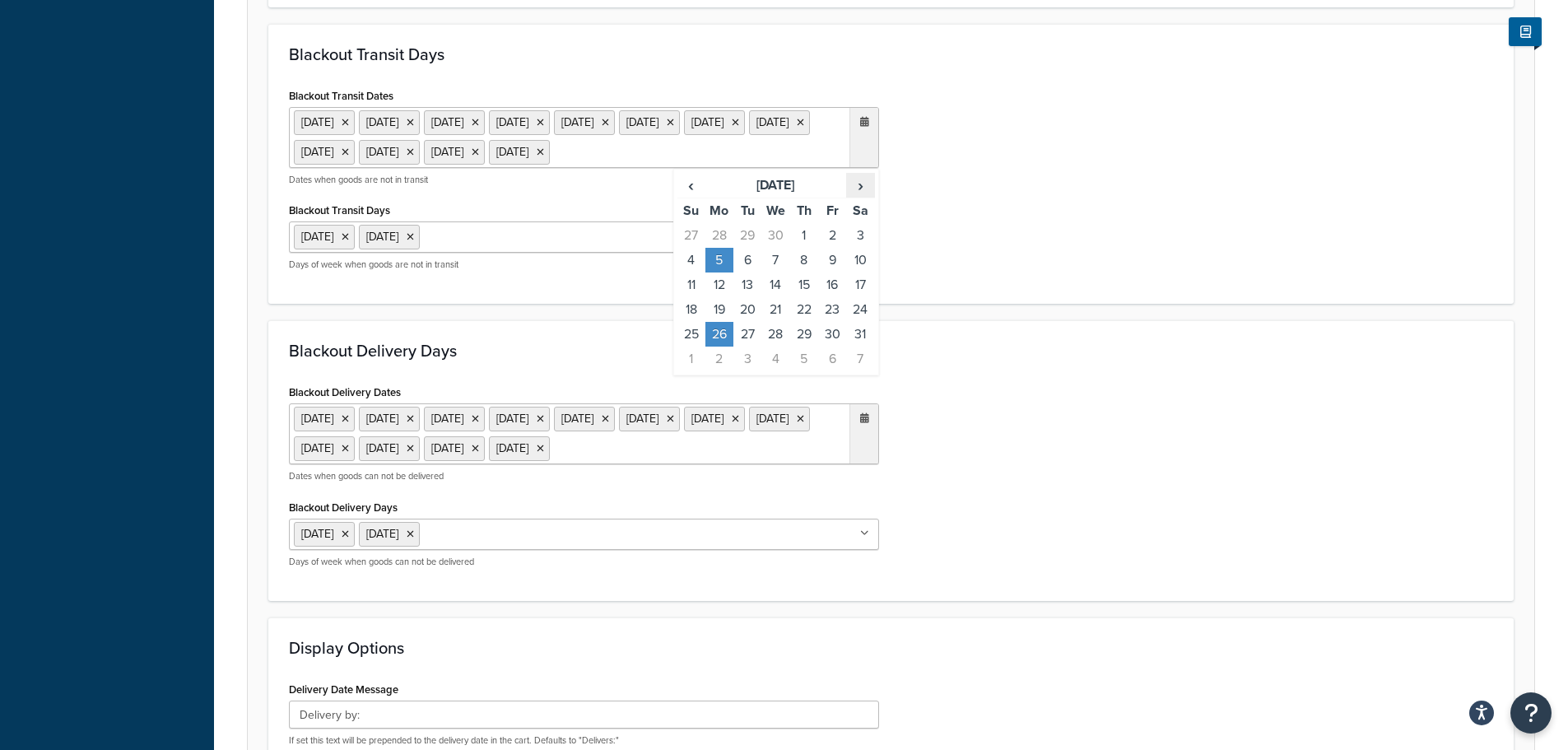
click at [869, 197] on span "›" at bounding box center [859, 186] width 26 height 23
click at [723, 347] on td "25" at bounding box center [719, 335] width 28 height 25
click at [985, 467] on div "Blackout Delivery Dates 6 May 2024 27 May 2024 26 Aug 2024 25 Dec 2024 26 Dec 2…" at bounding box center [890, 480] width 1229 height 200
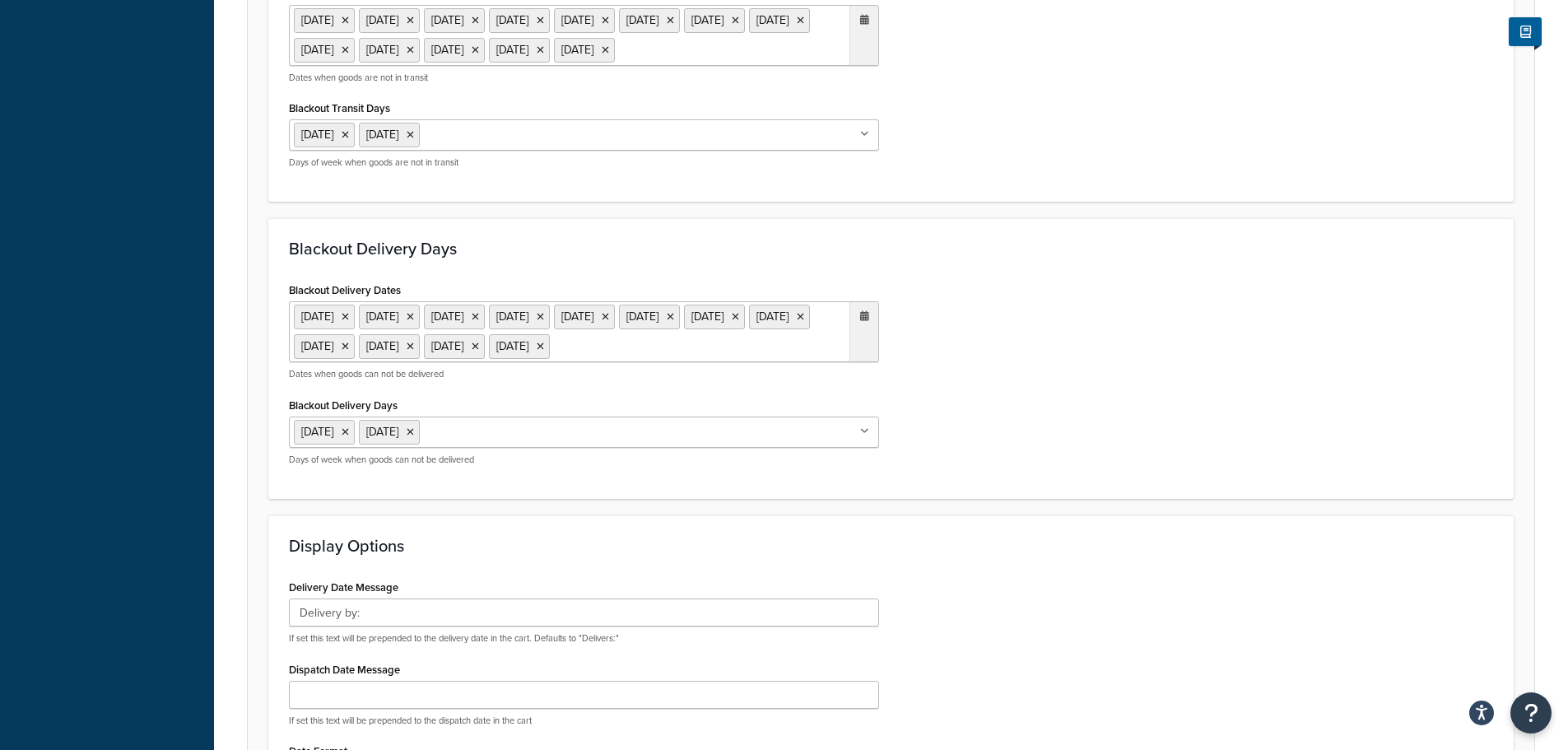
scroll to position [1071, 0]
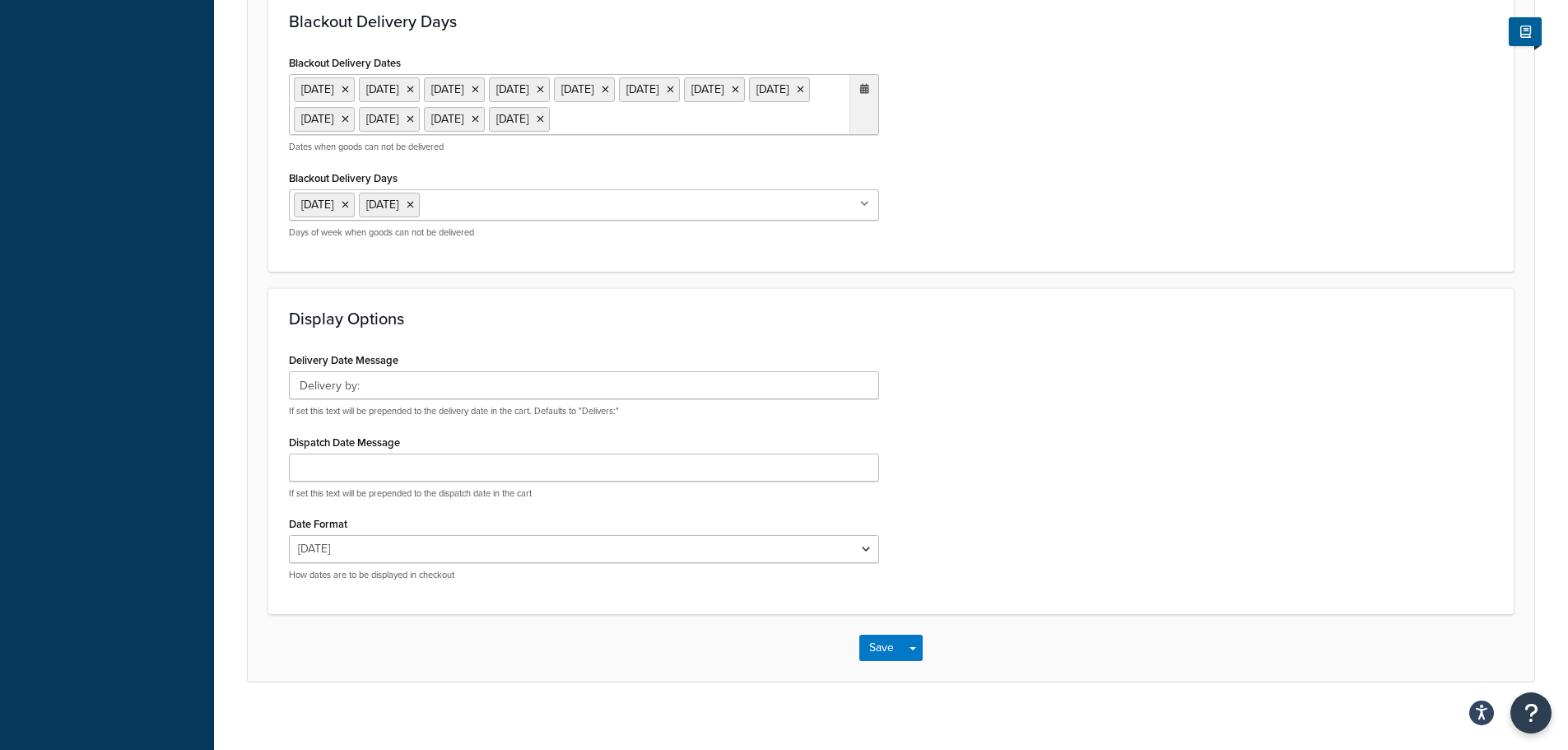
click at [569, 135] on ul "6 May 2024 27 May 2024 26 Aug 2024 25 Dec 2024 26 Dec 2024 27 Dec 2024 31 Dec 2…" at bounding box center [583, 105] width 590 height 61
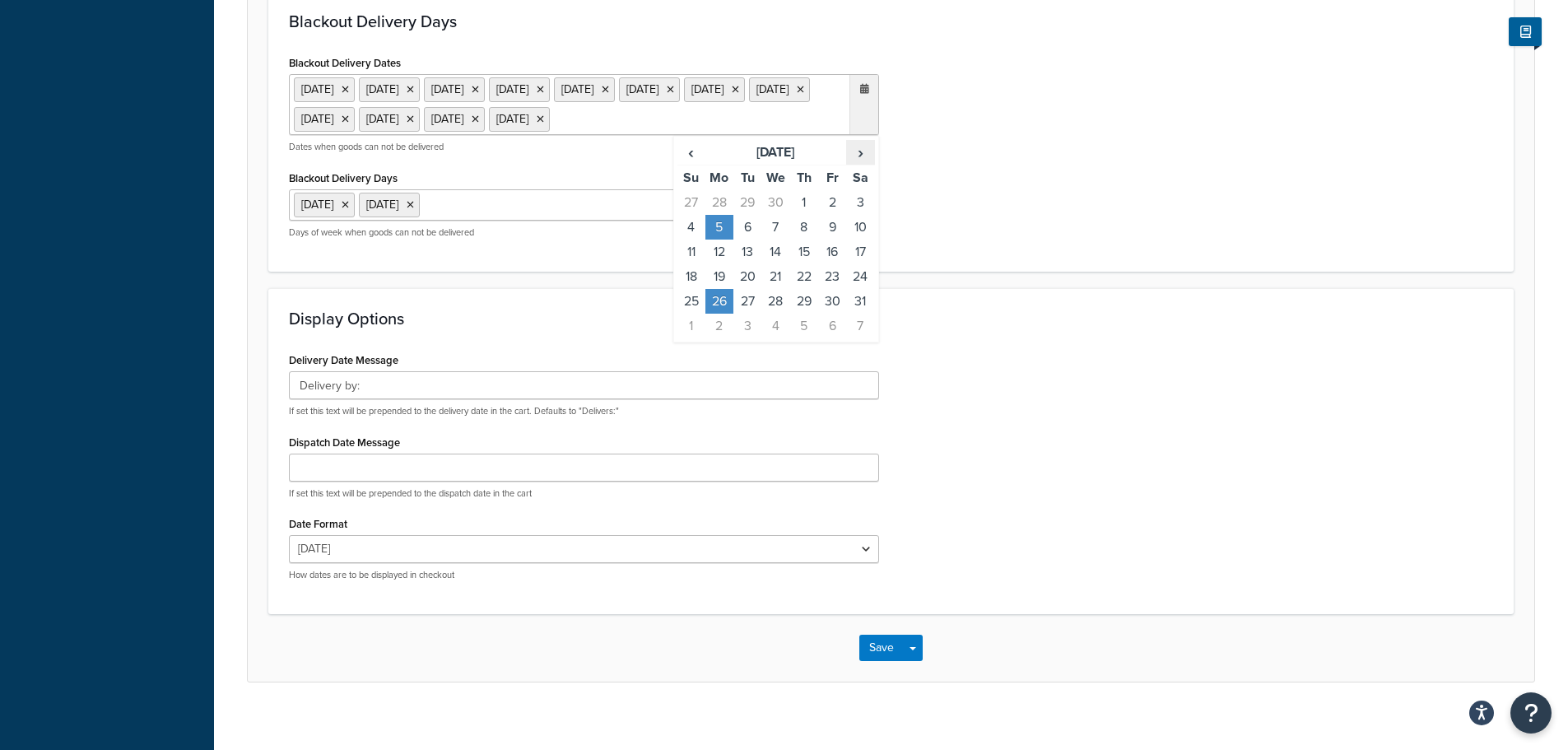
click at [860, 164] on span "›" at bounding box center [859, 152] width 26 height 23
click at [722, 314] on td "25" at bounding box center [719, 301] width 28 height 25
click at [1067, 366] on div "Display Options Delivery Date Message Delivery by: If set this text will be pre…" at bounding box center [891, 451] width 1245 height 326
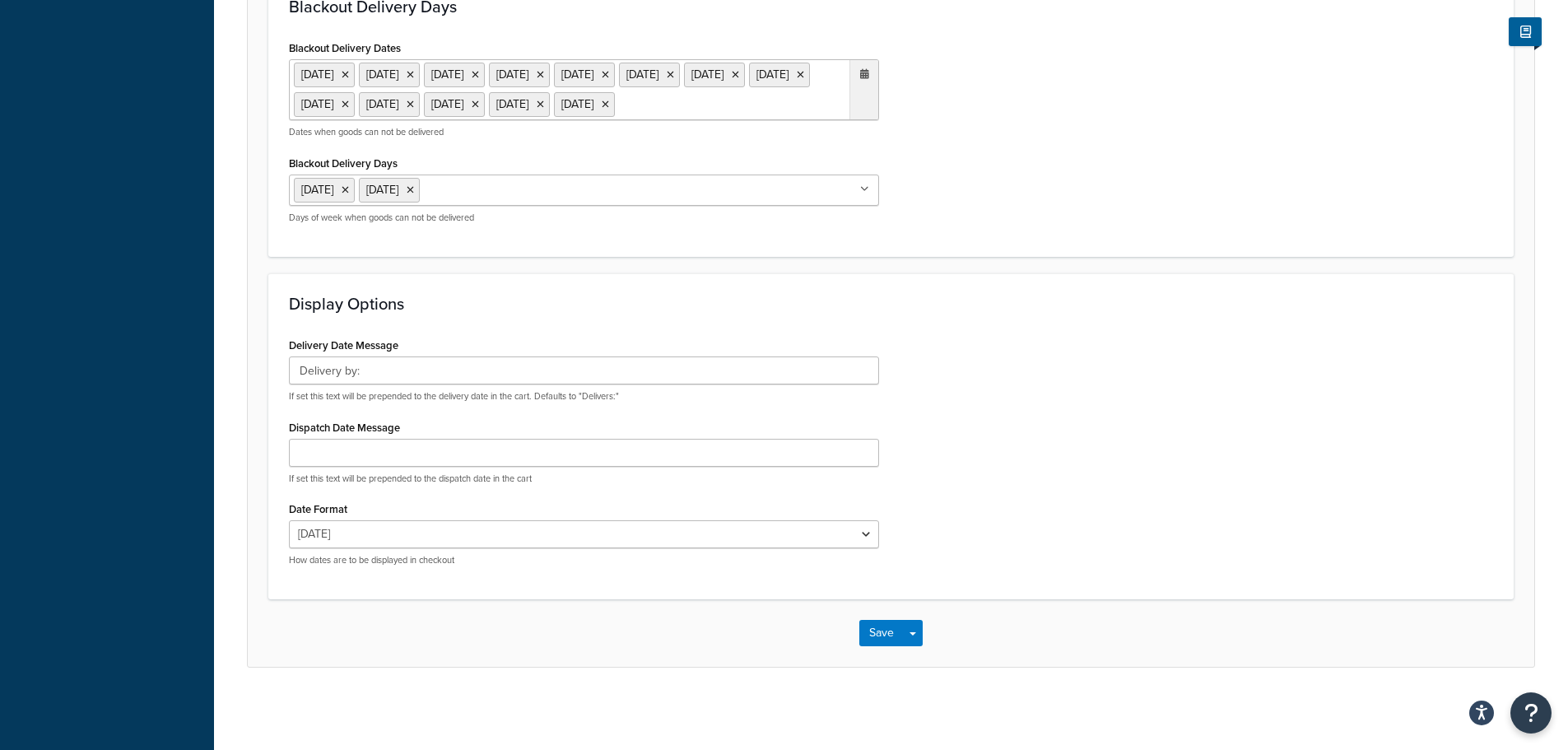
scroll to position [1144, 0]
click at [882, 634] on button "Save" at bounding box center [881, 633] width 44 height 26
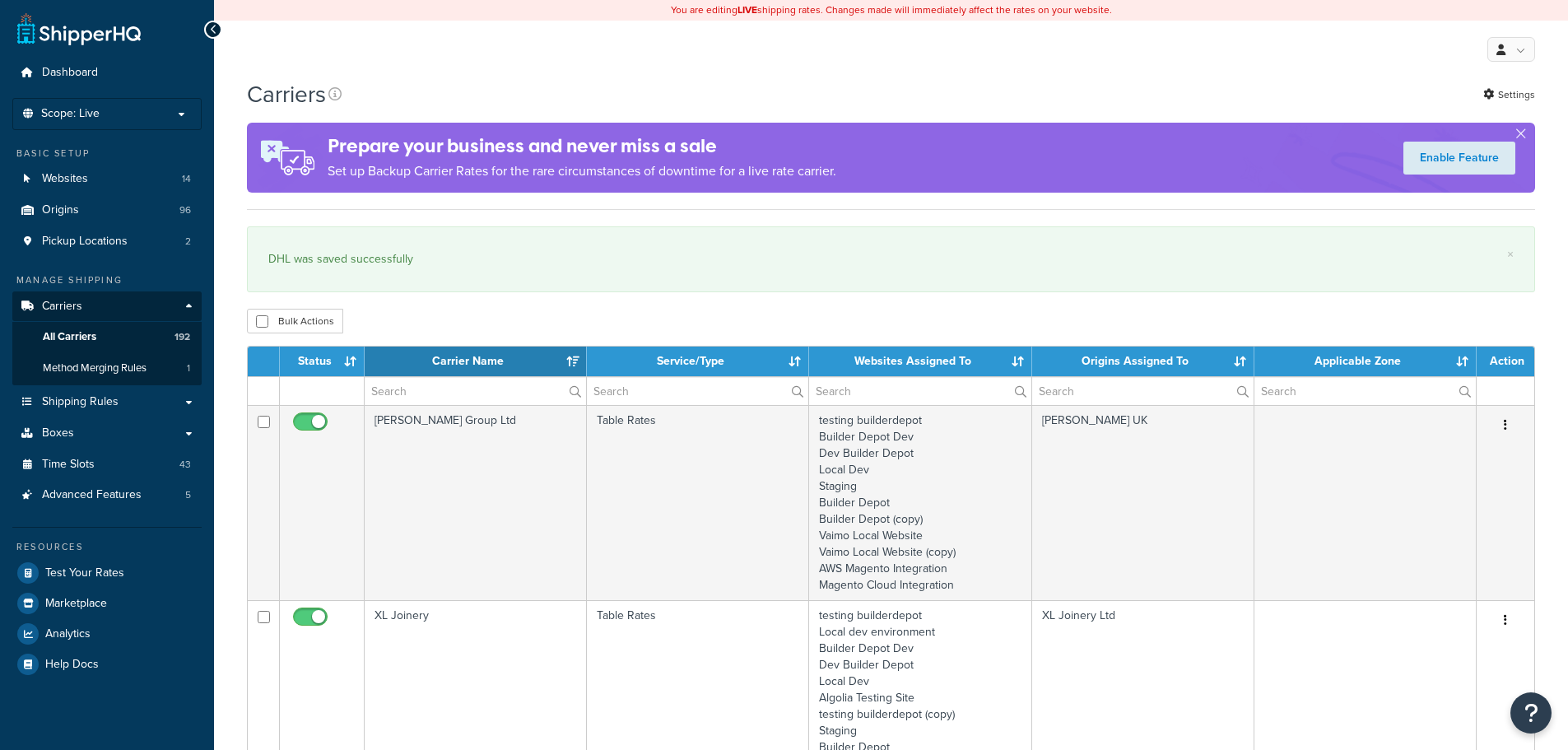
select select "15"
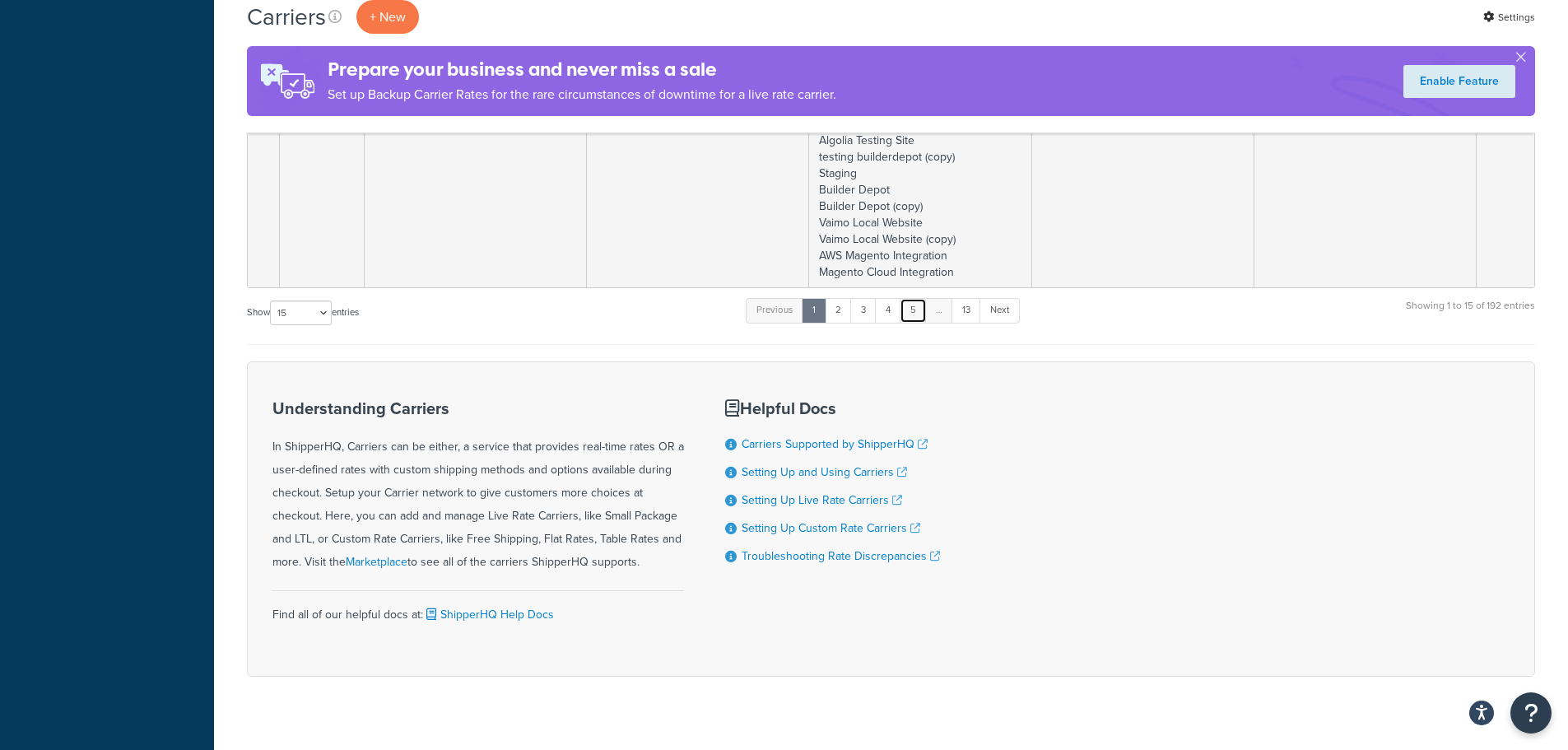
click at [915, 310] on link "5" at bounding box center [913, 311] width 27 height 25
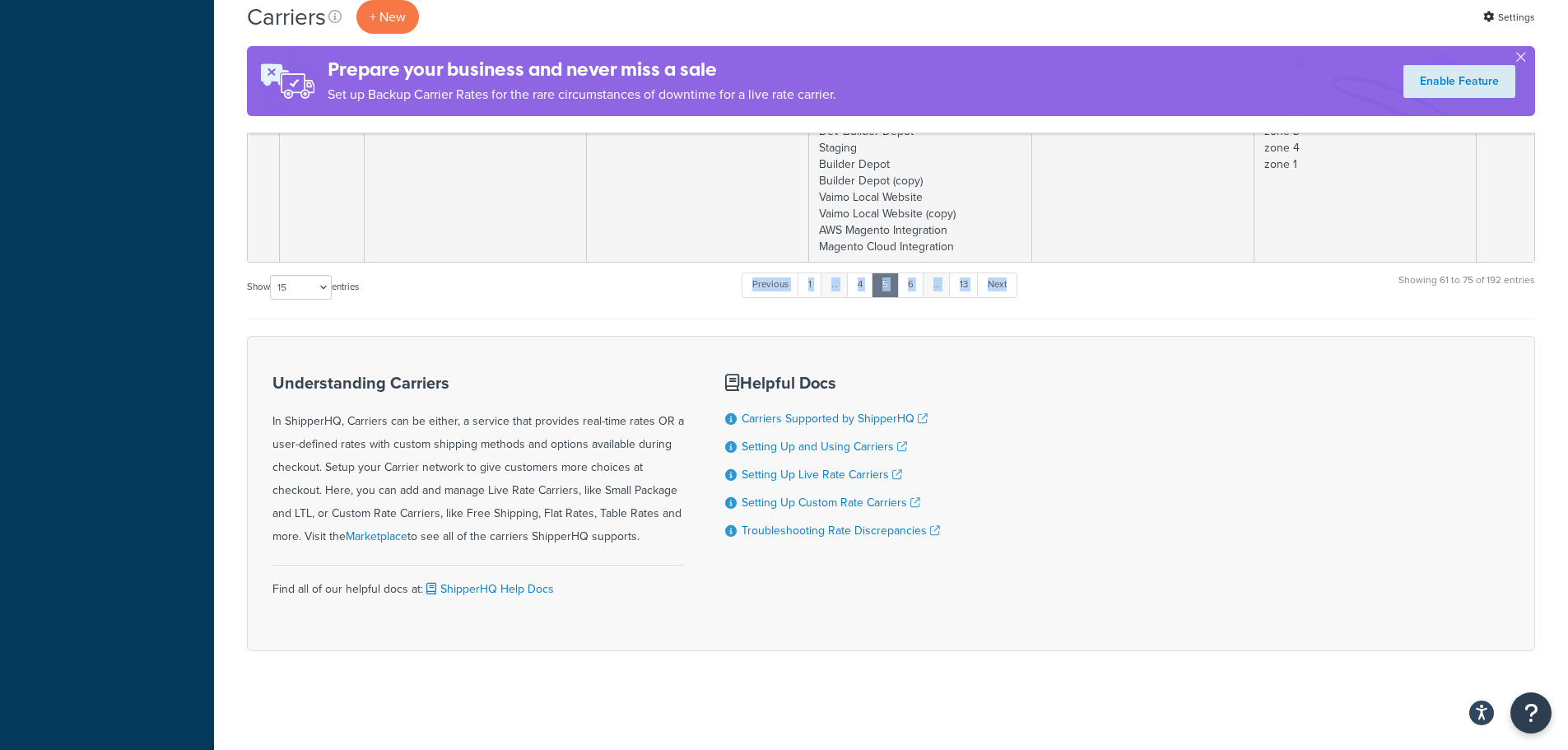
click at [915, 310] on div "Show 10 15 25 50 100 entries Previous 1 … 4 5 6 … 13 Next Showing 61 to 75 of 1…" at bounding box center [890, 295] width 1288 height 49
click at [910, 284] on link "6" at bounding box center [910, 285] width 27 height 25
click at [909, 284] on link "7" at bounding box center [909, 285] width 26 height 25
click at [909, 284] on link "8" at bounding box center [908, 289] width 27 height 25
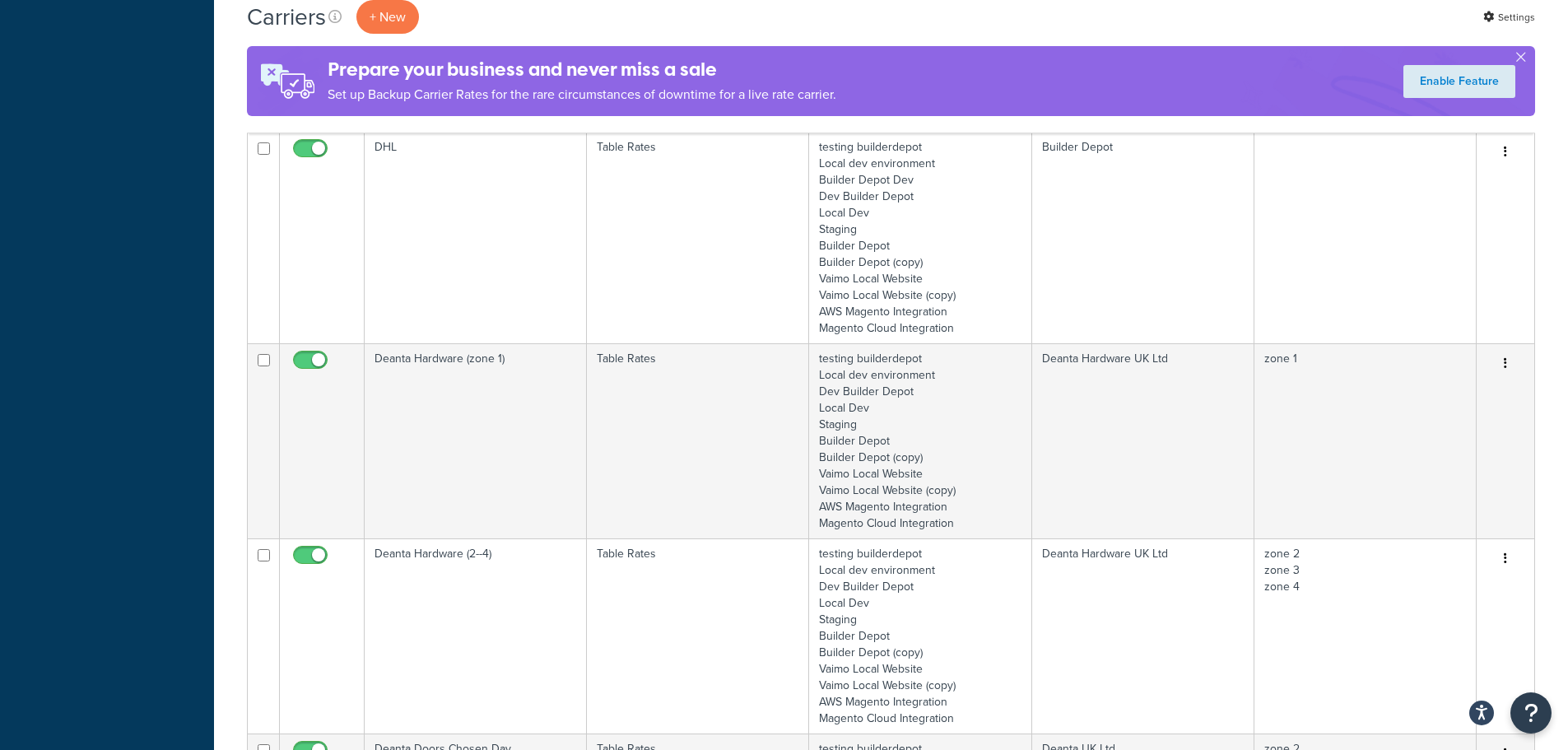
scroll to position [1071, 0]
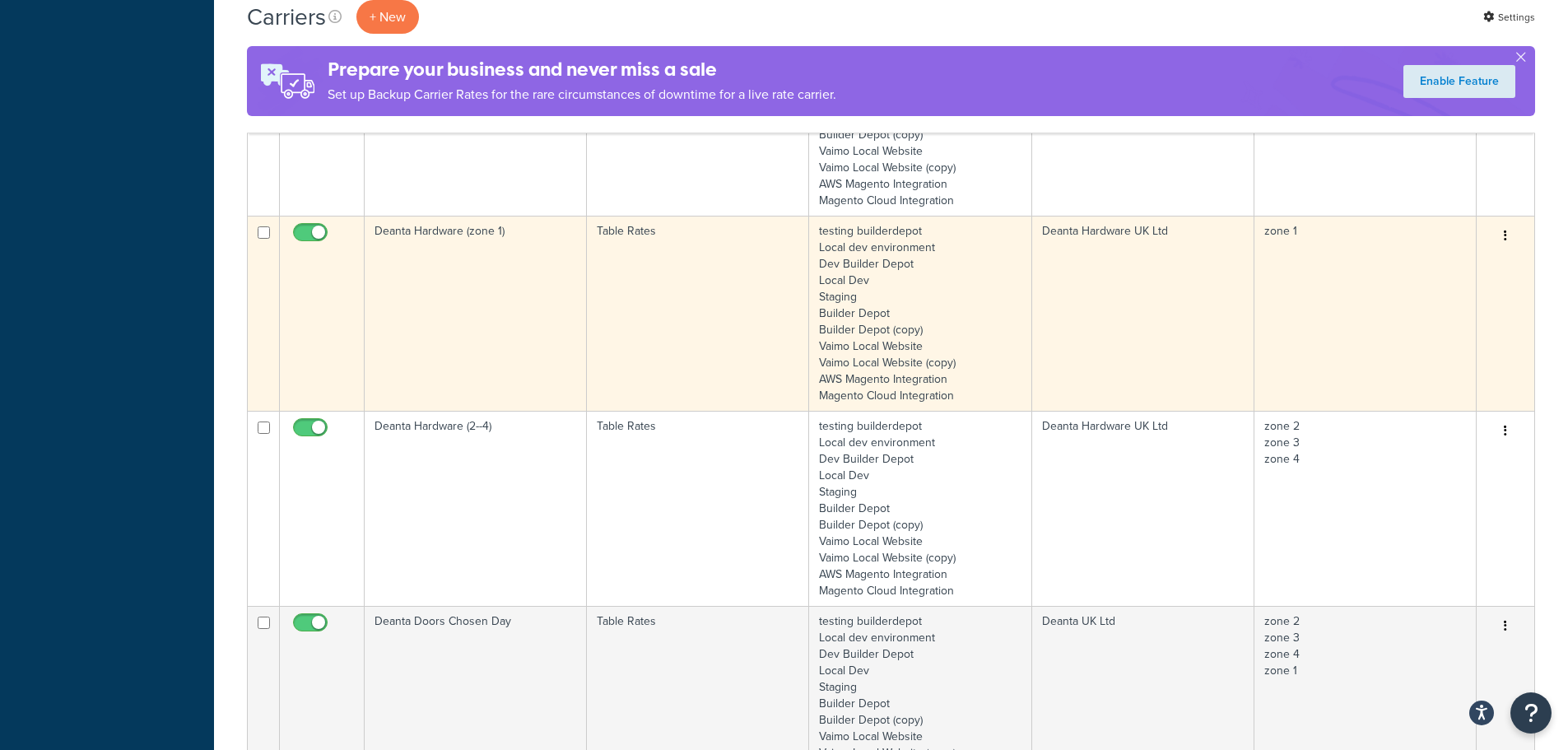
click at [480, 301] on td "Deanta Hardware (zone 1)" at bounding box center [476, 313] width 223 height 195
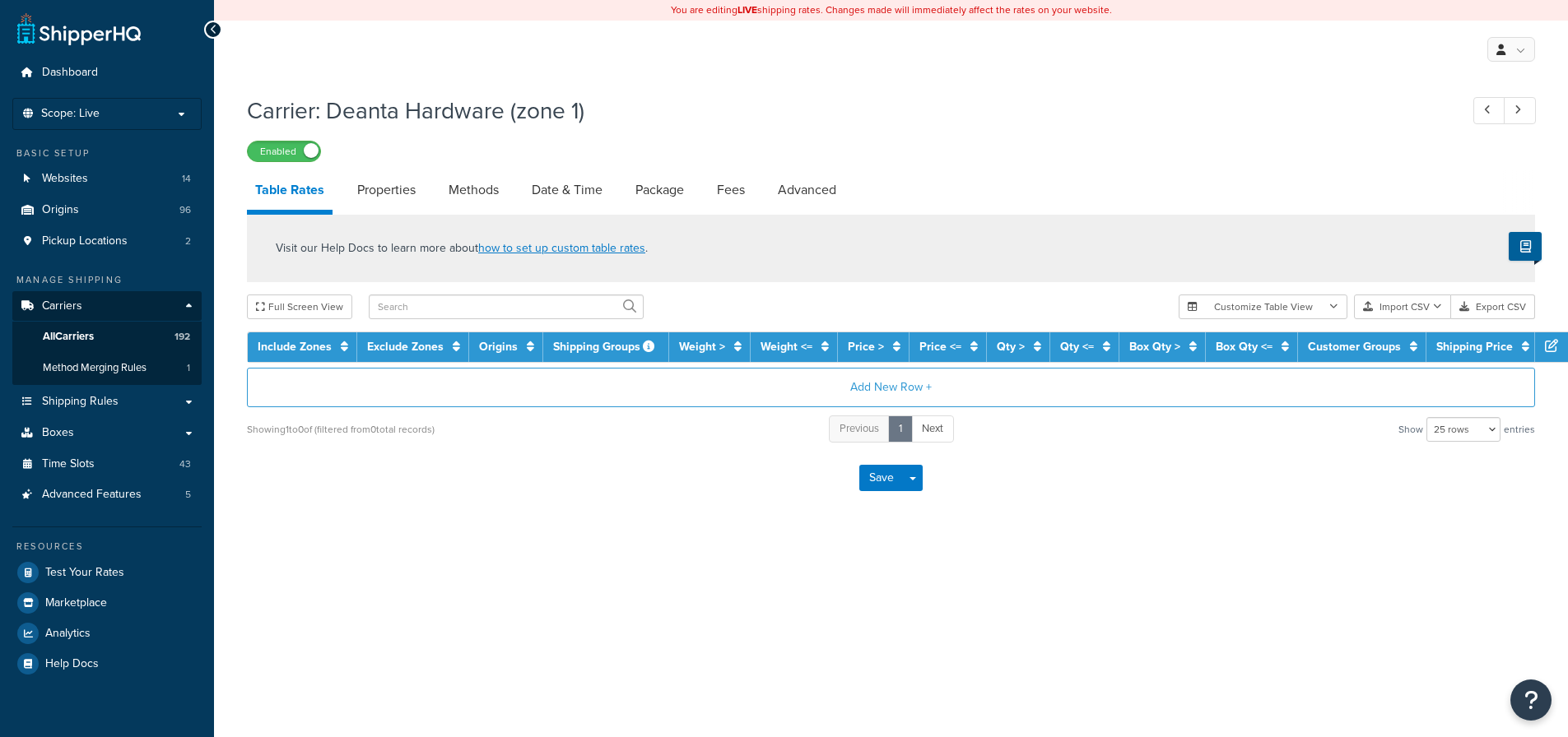
select select "25"
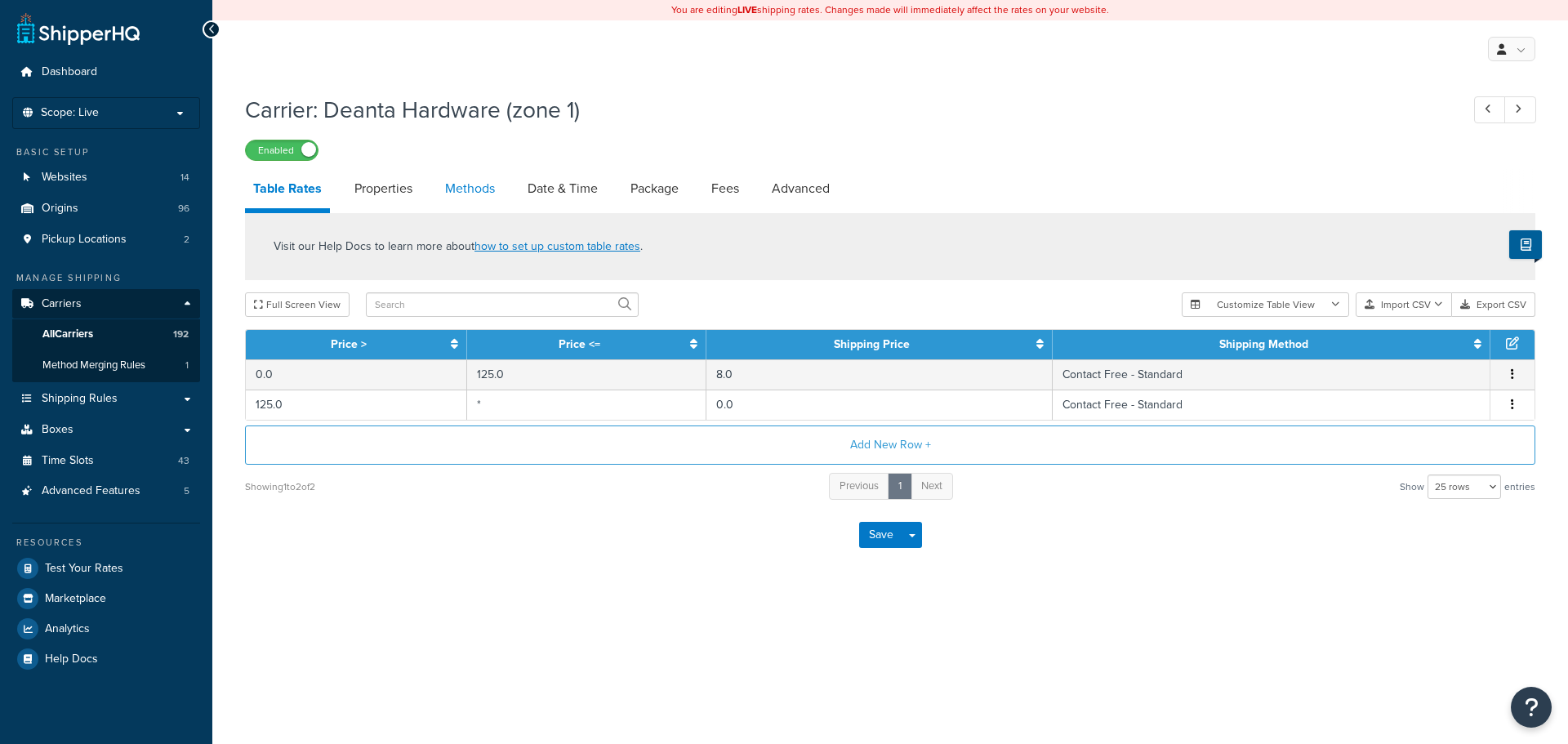
click at [486, 185] on link "Methods" at bounding box center [470, 188] width 66 height 39
select select "25"
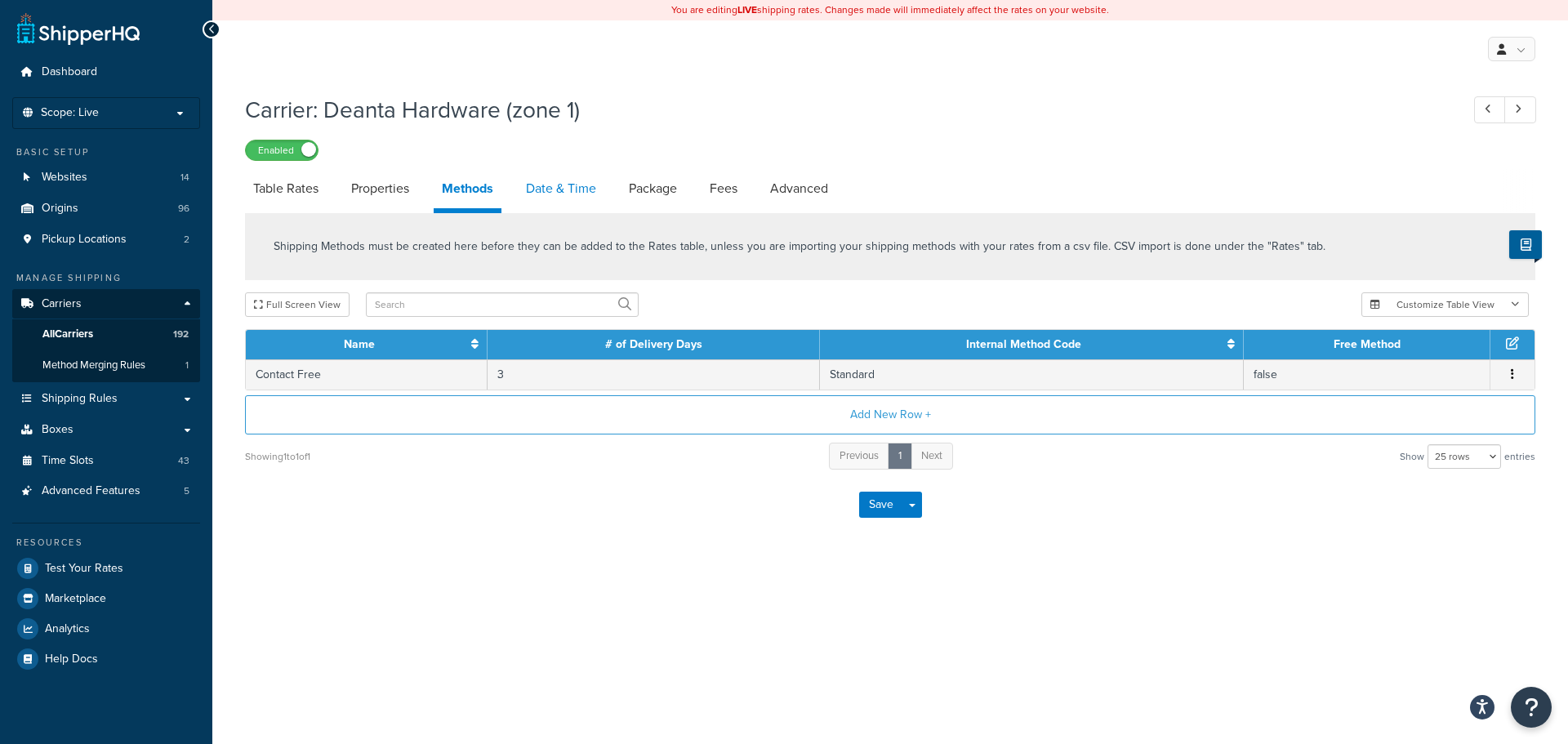
click at [540, 199] on link "Date & Time" at bounding box center [561, 188] width 86 height 39
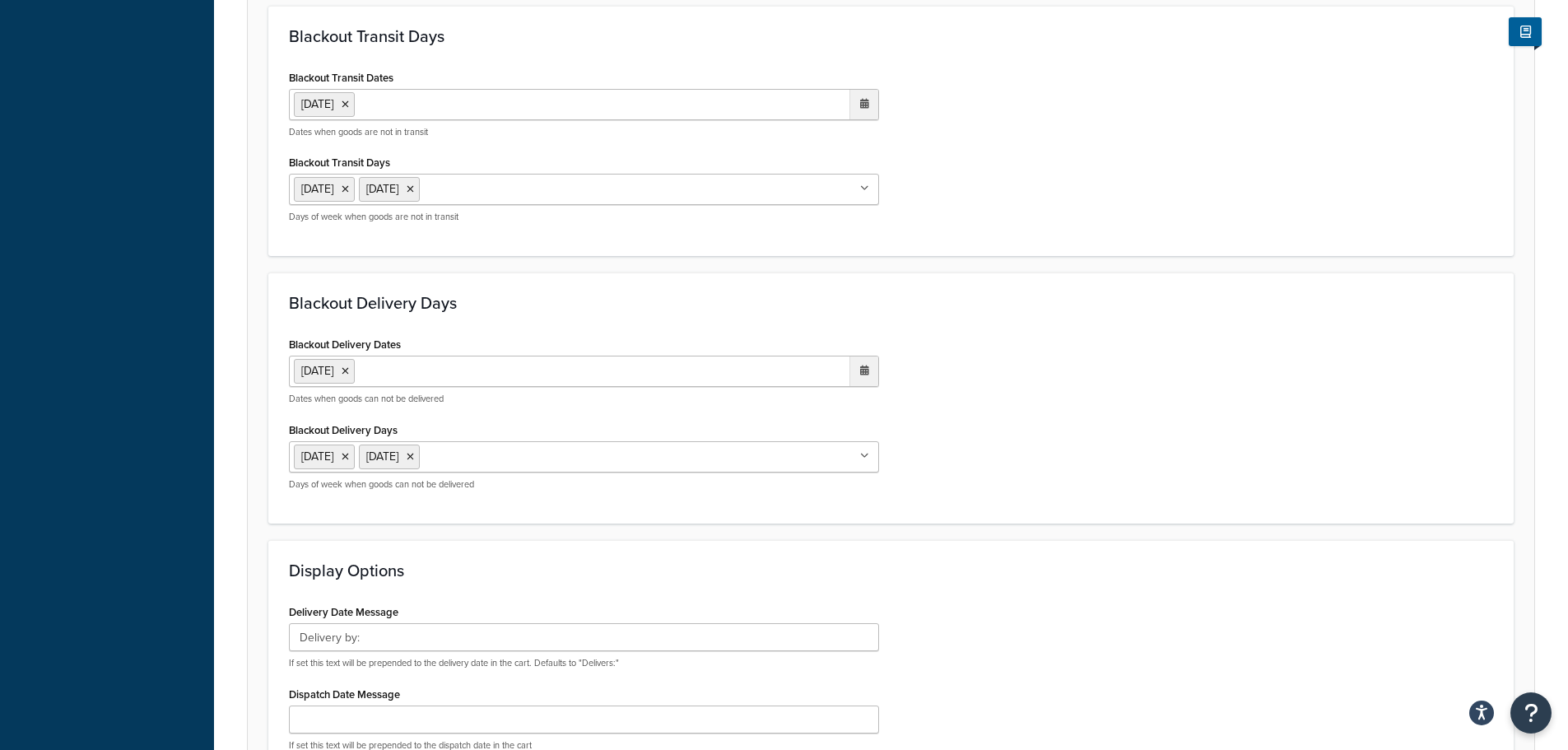
scroll to position [577, 0]
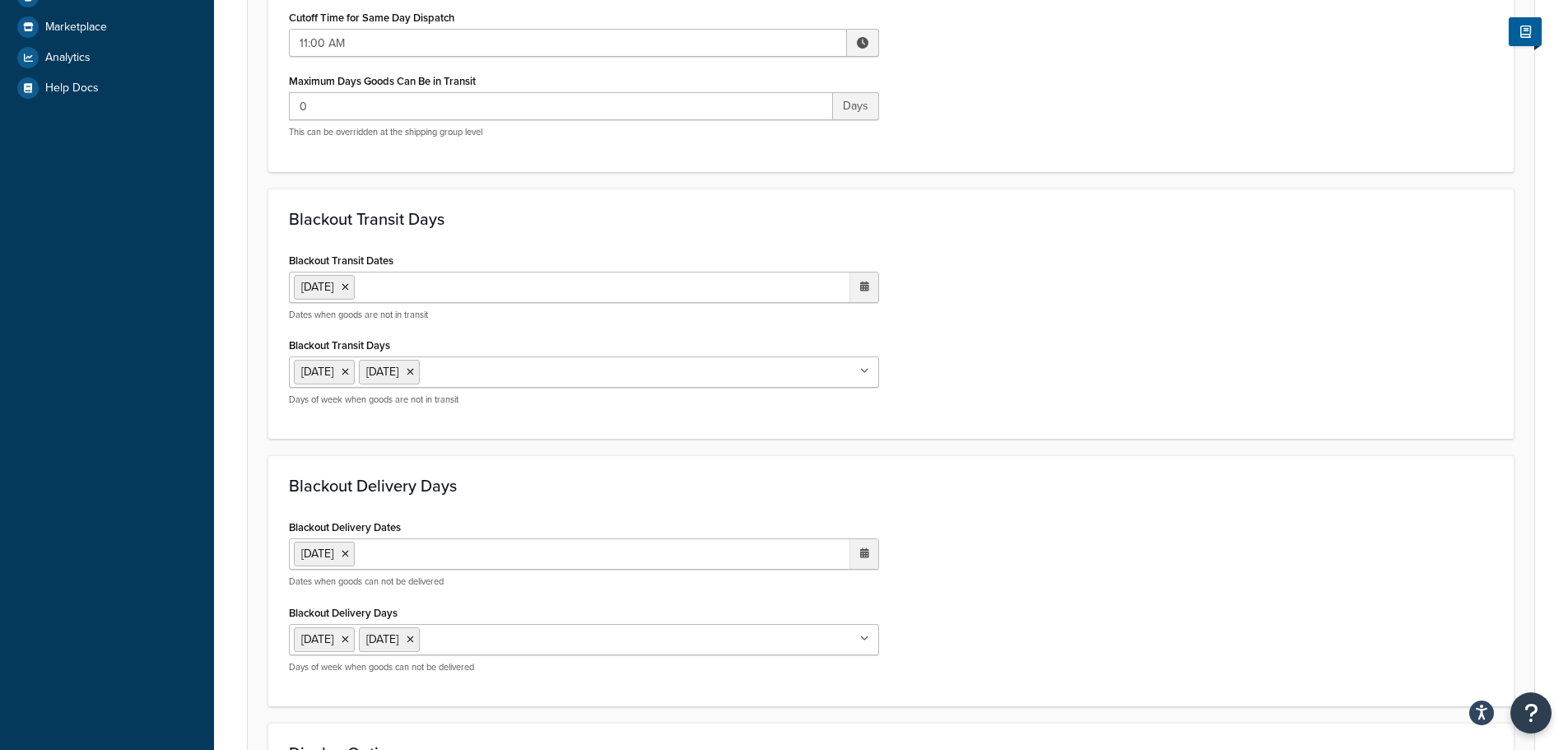
click at [474, 283] on ul "26 May 2025" at bounding box center [583, 287] width 590 height 31
click at [855, 318] on span "›" at bounding box center [859, 321] width 26 height 23
click at [719, 461] on td "25" at bounding box center [719, 470] width 28 height 25
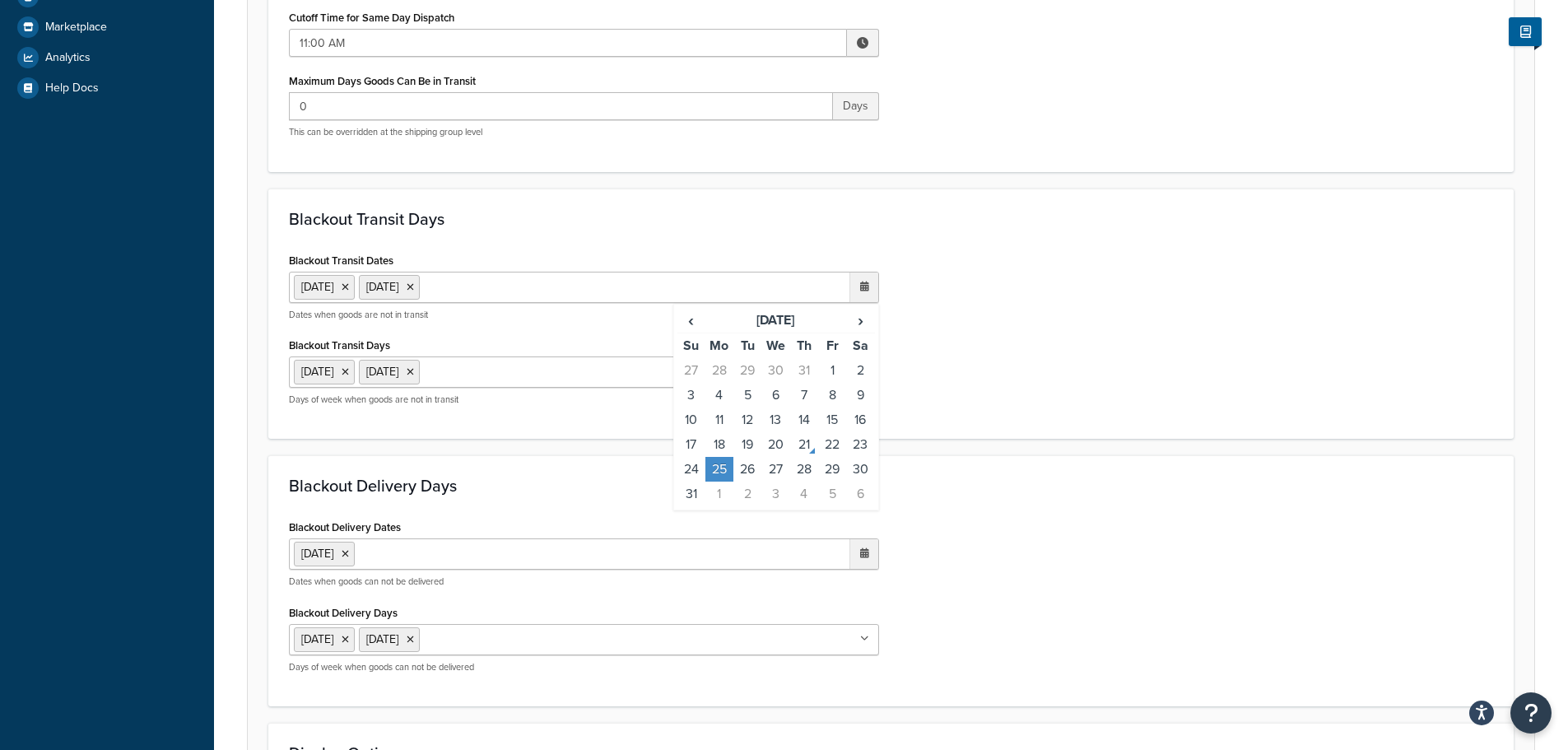
click at [498, 556] on ul "26 May 2025" at bounding box center [583, 553] width 590 height 31
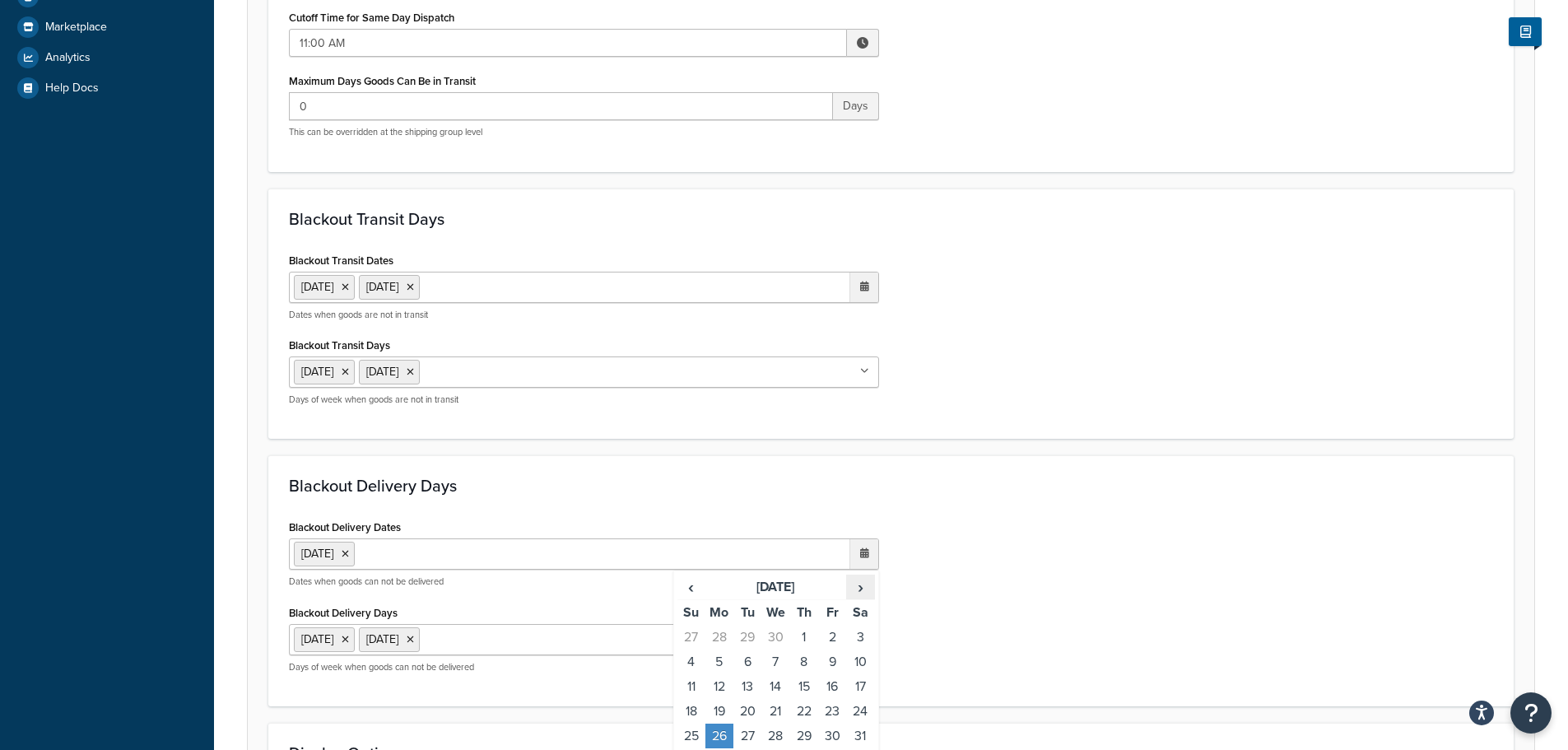
click at [855, 592] on span "›" at bounding box center [859, 588] width 26 height 23
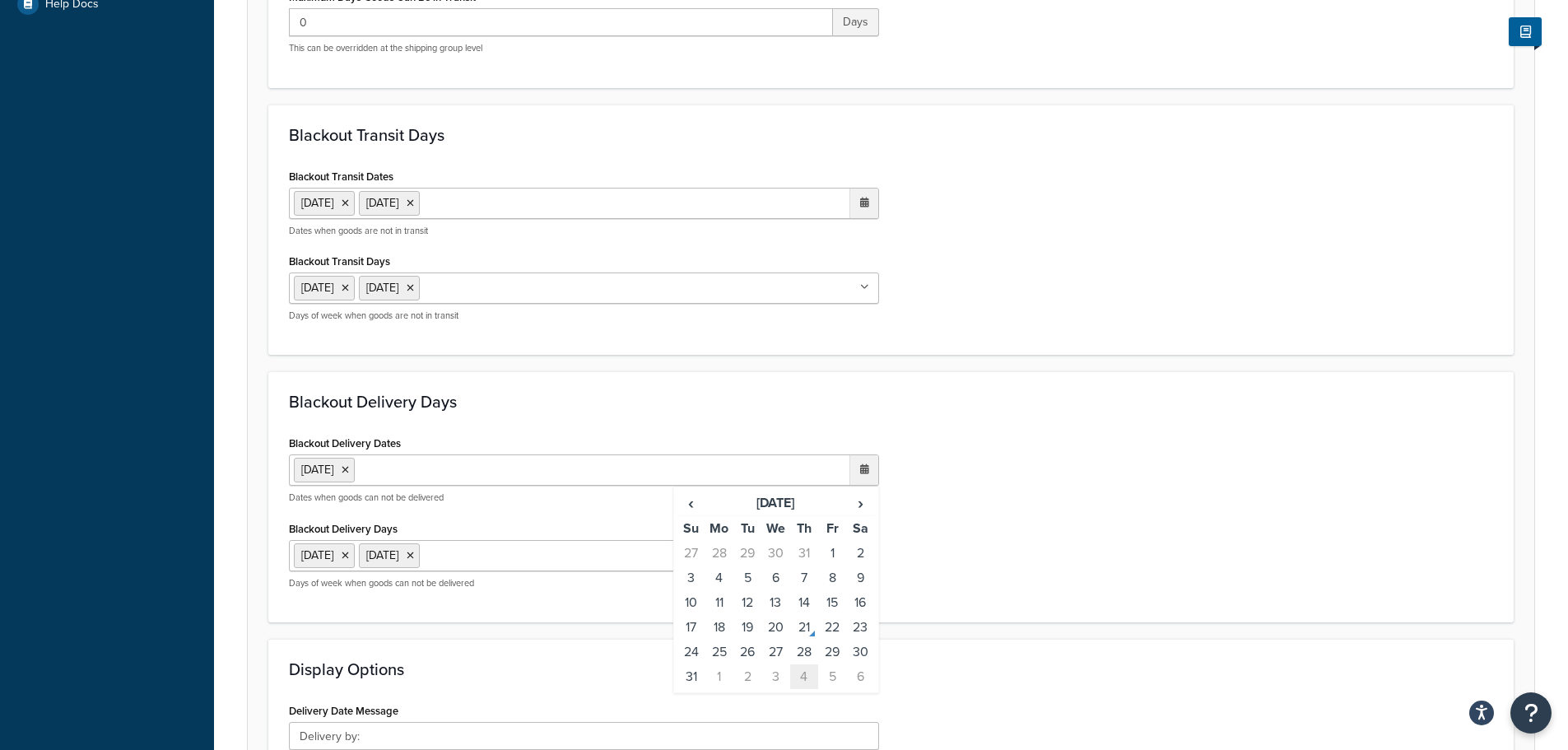
scroll to position [741, 0]
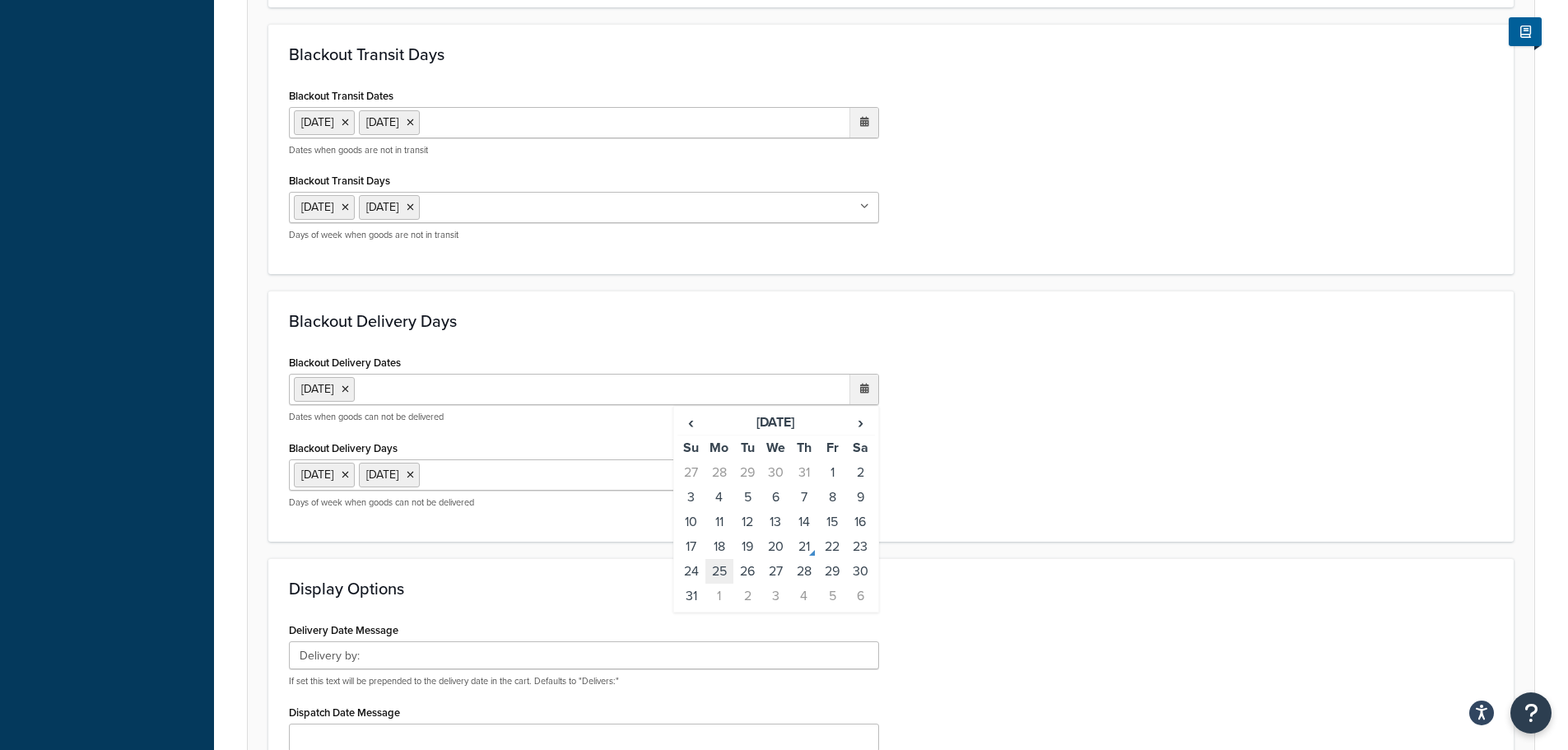
click at [725, 570] on td "25" at bounding box center [719, 572] width 28 height 25
click at [1115, 502] on div "Blackout Delivery Dates 26 May 2025 25 Aug 2025 ‹ August 2025 › Su Mo Tu We Th …" at bounding box center [890, 436] width 1229 height 171
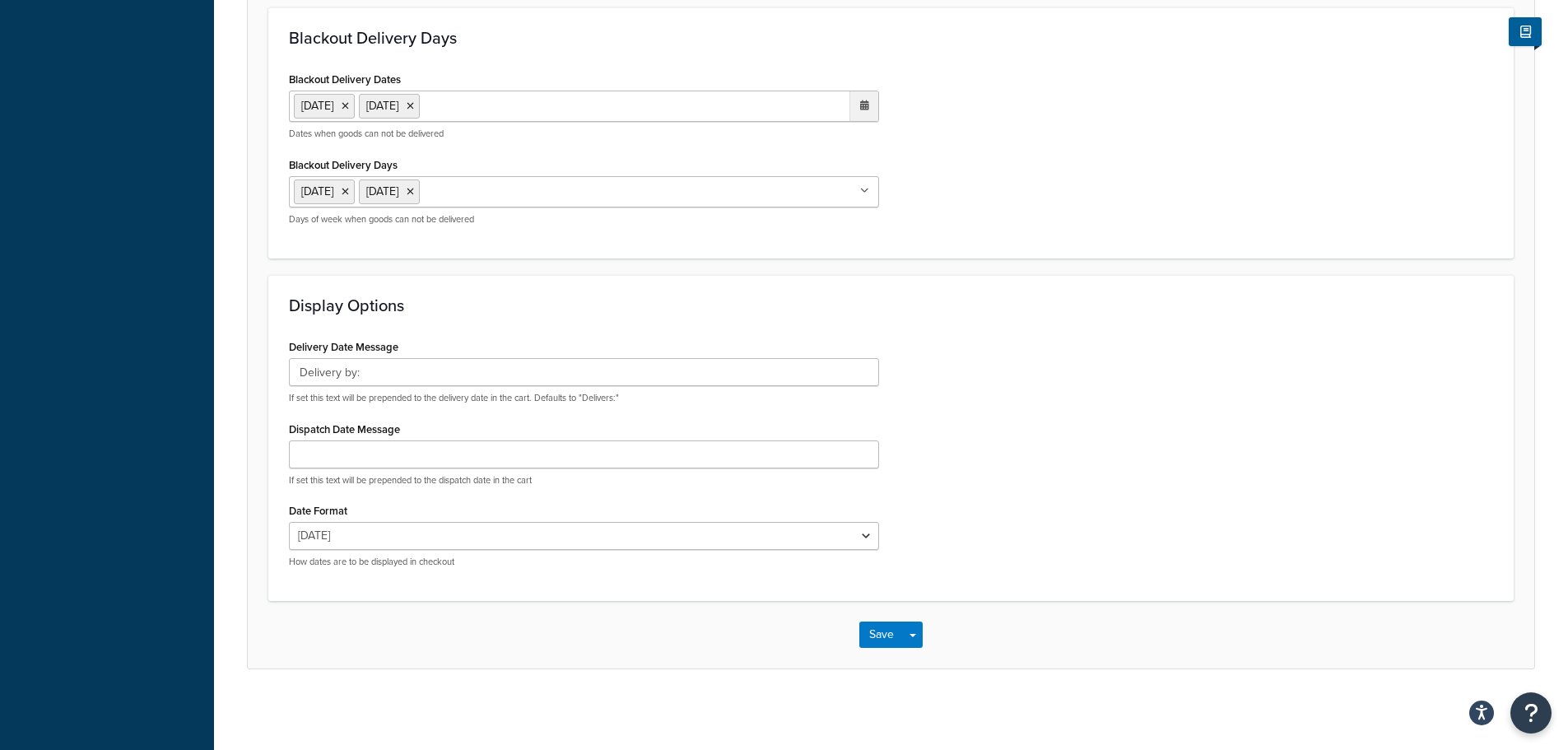
scroll to position [1026, 0]
click at [875, 634] on button "Save" at bounding box center [881, 633] width 44 height 26
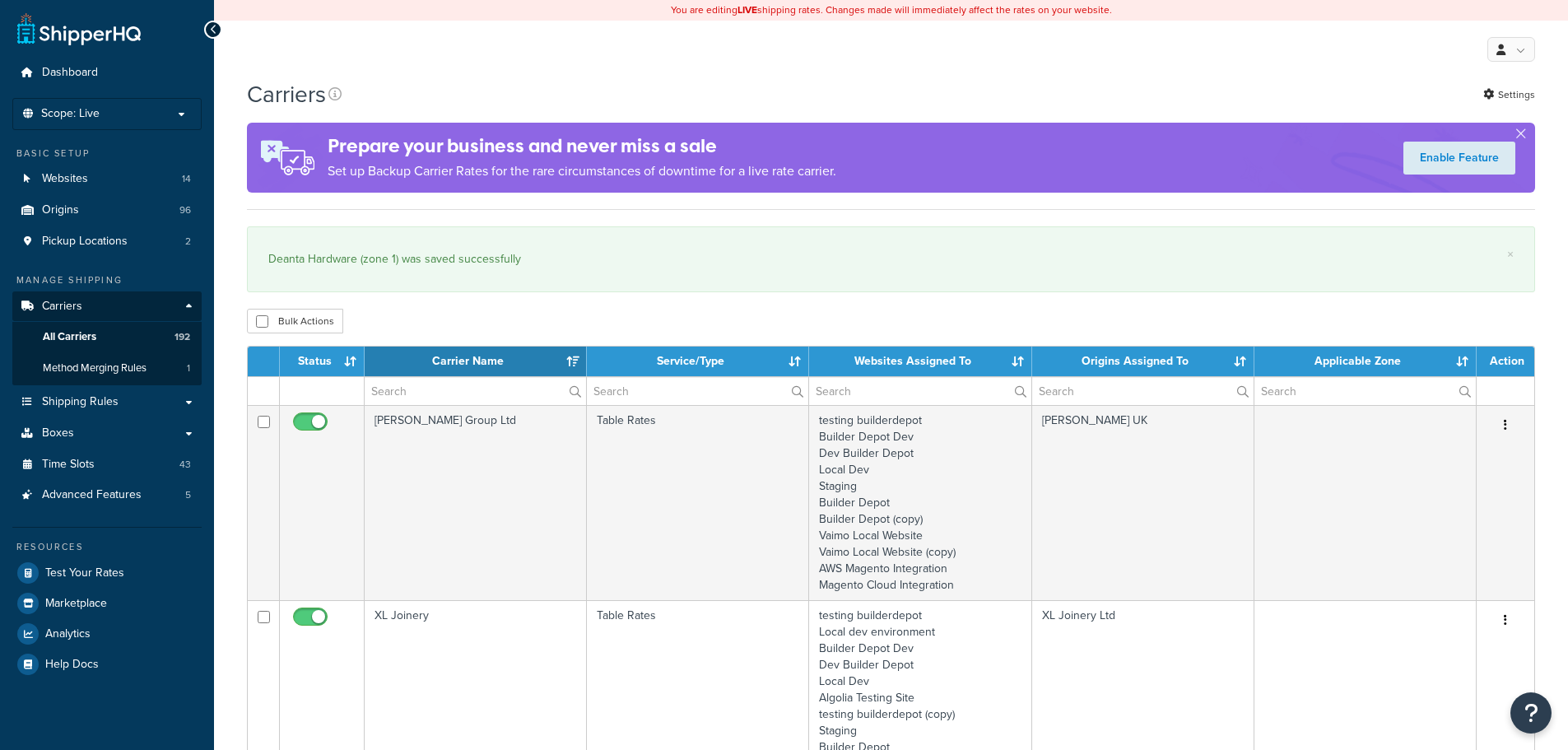
select select "15"
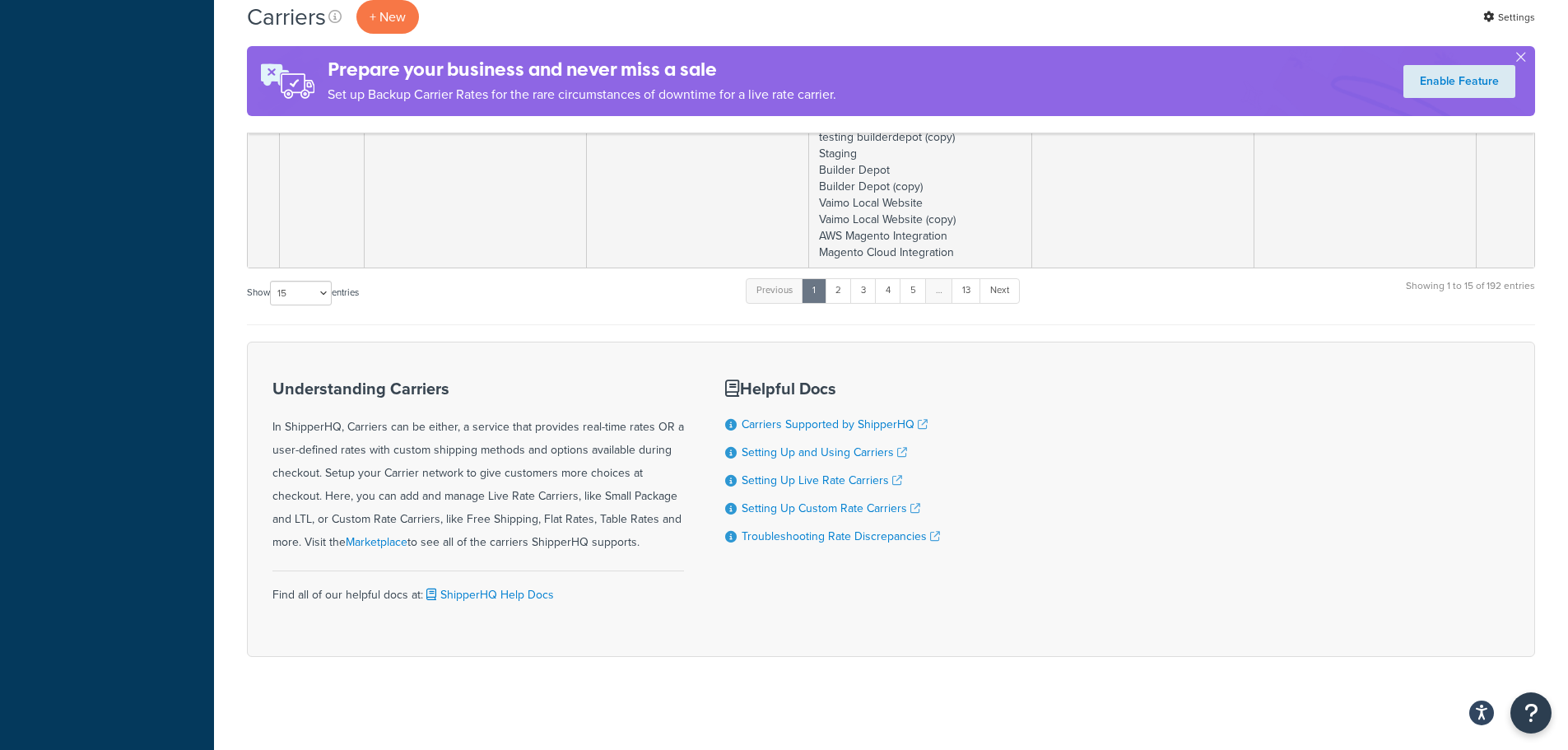
scroll to position [3237, 0]
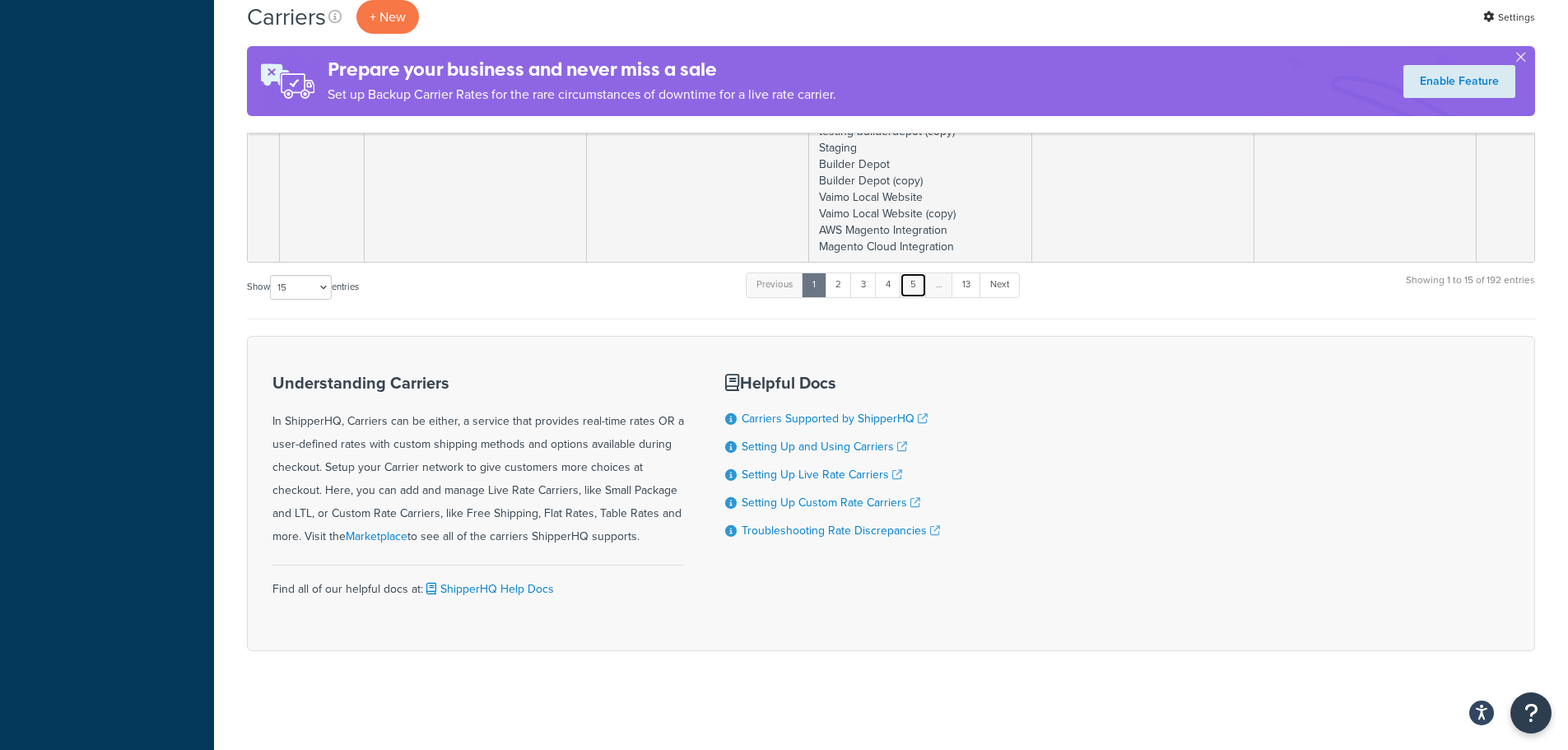
click at [919, 275] on link "5" at bounding box center [913, 285] width 27 height 25
click at [919, 275] on link "6" at bounding box center [910, 285] width 27 height 25
click at [919, 275] on link "7" at bounding box center [909, 285] width 26 height 25
click at [906, 300] on link "8" at bounding box center [908, 289] width 27 height 25
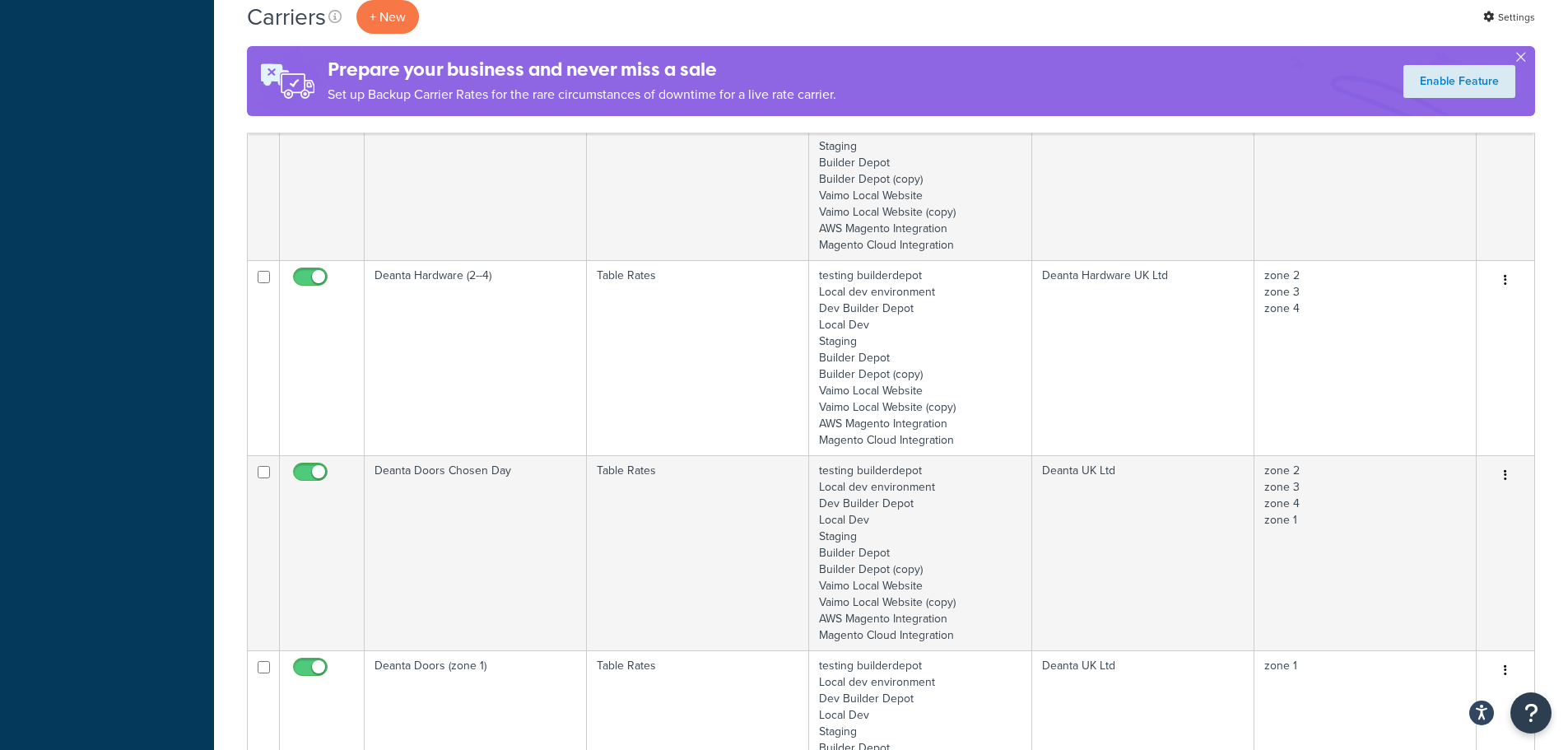
scroll to position [1228, 0]
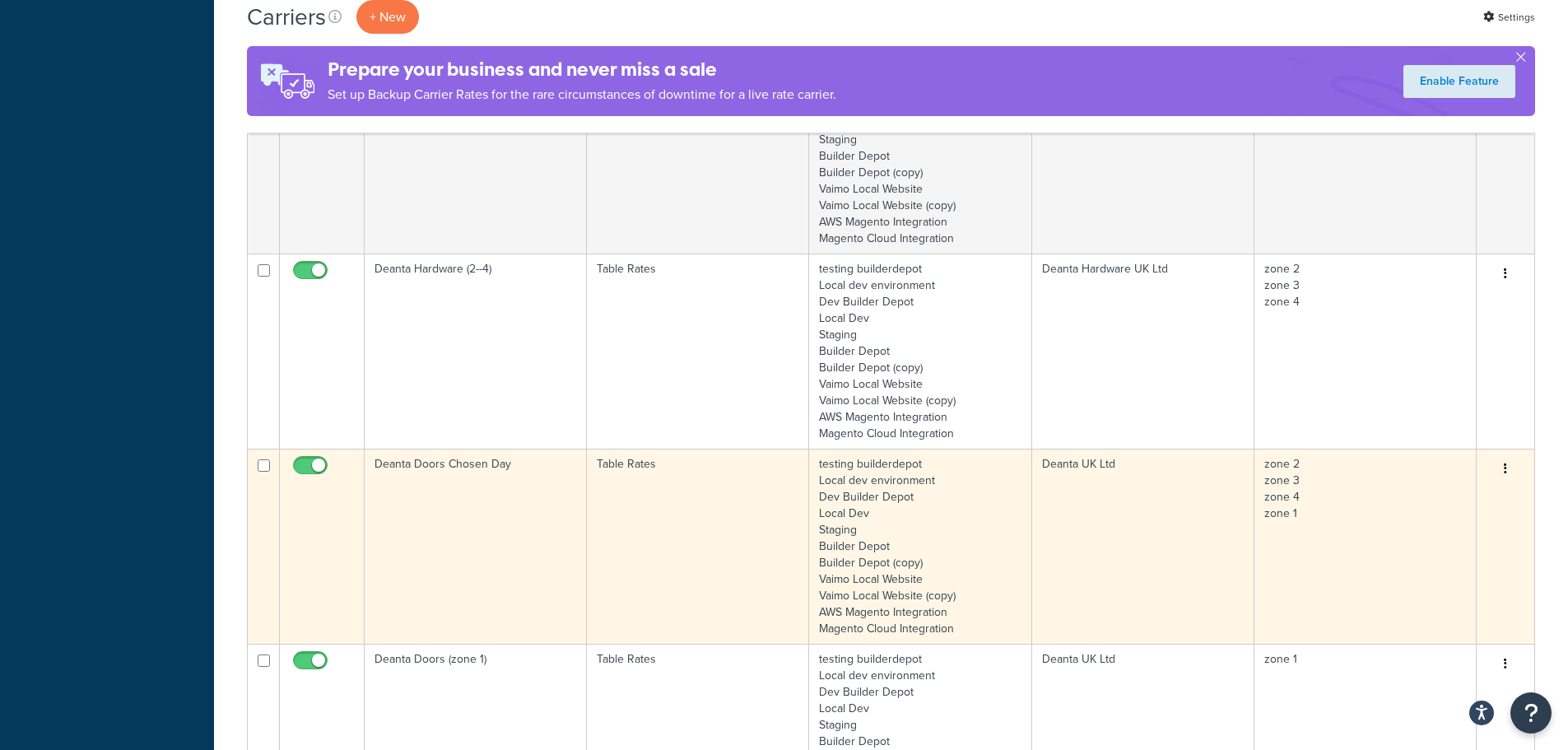
click at [478, 482] on td "Deanta Doors Chosen Day" at bounding box center [476, 546] width 223 height 195
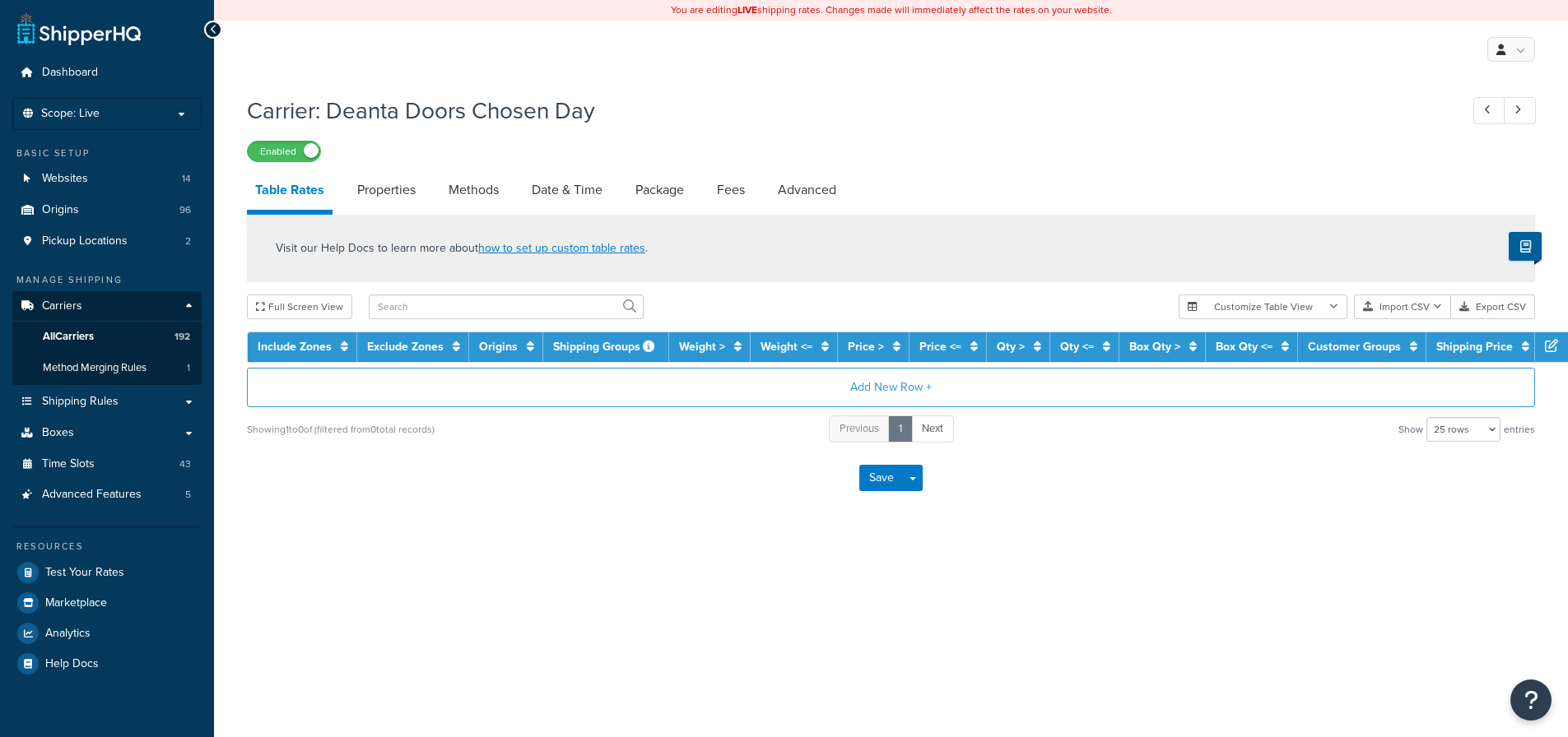
select select "25"
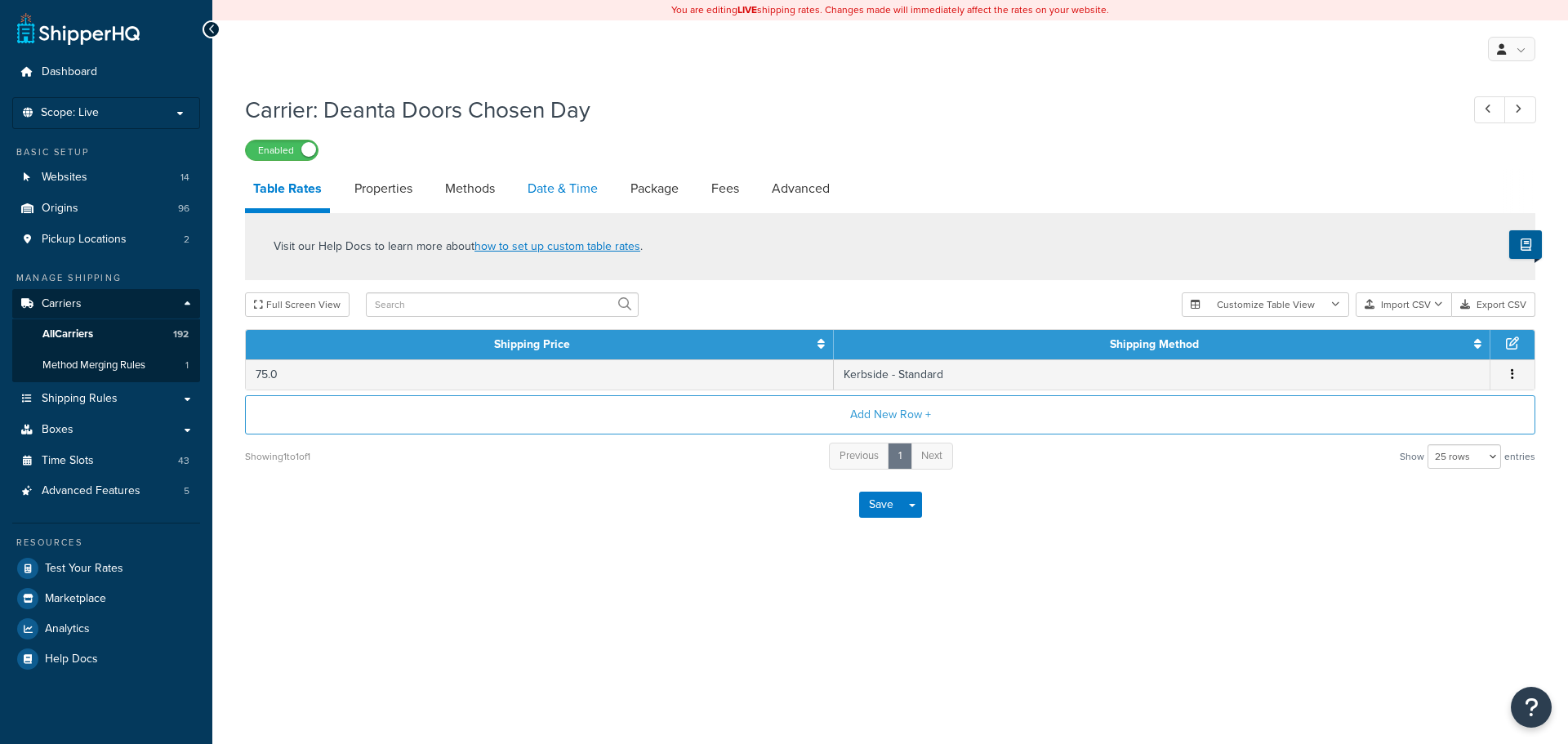
click at [575, 194] on link "Date & Time" at bounding box center [563, 188] width 86 height 39
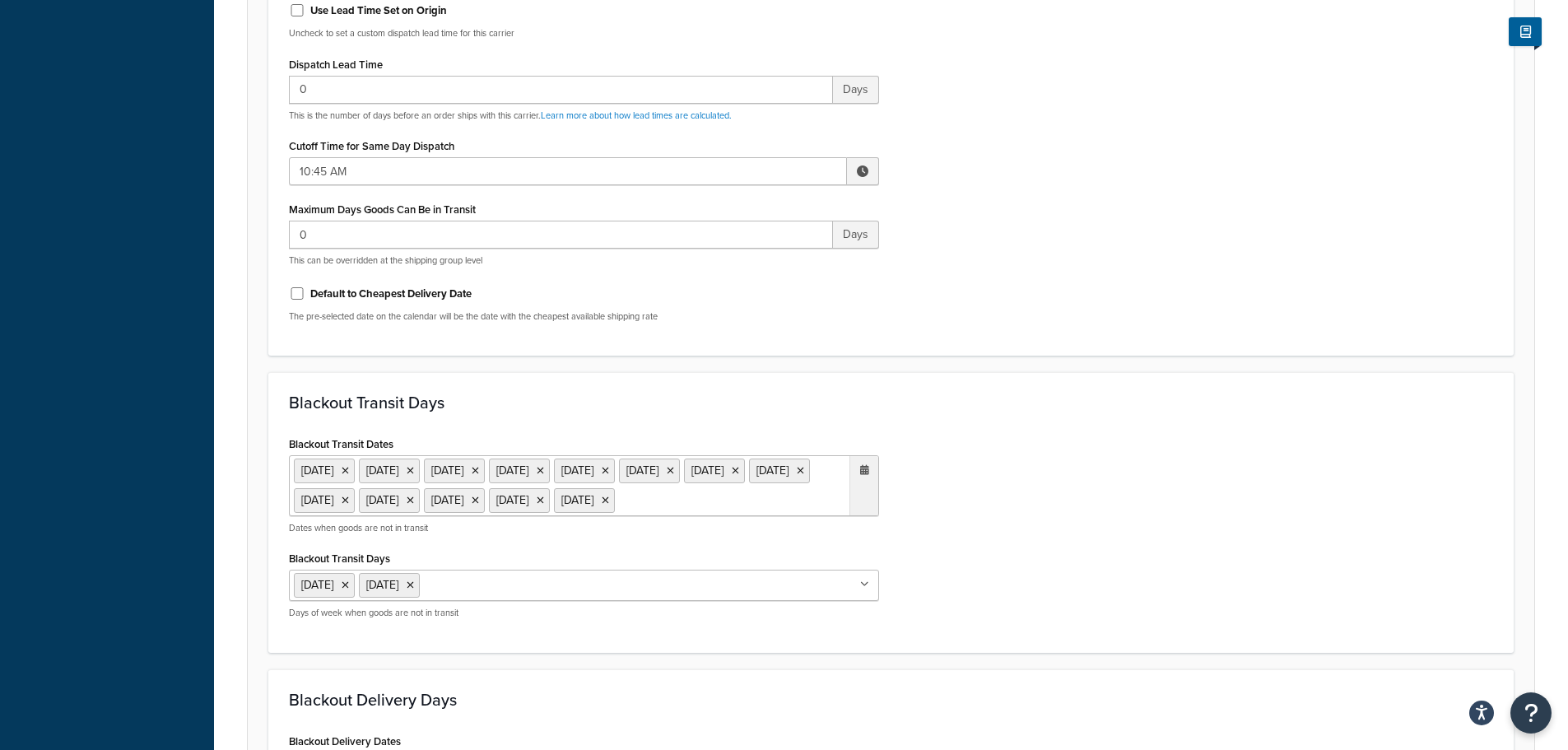
scroll to position [988, 0]
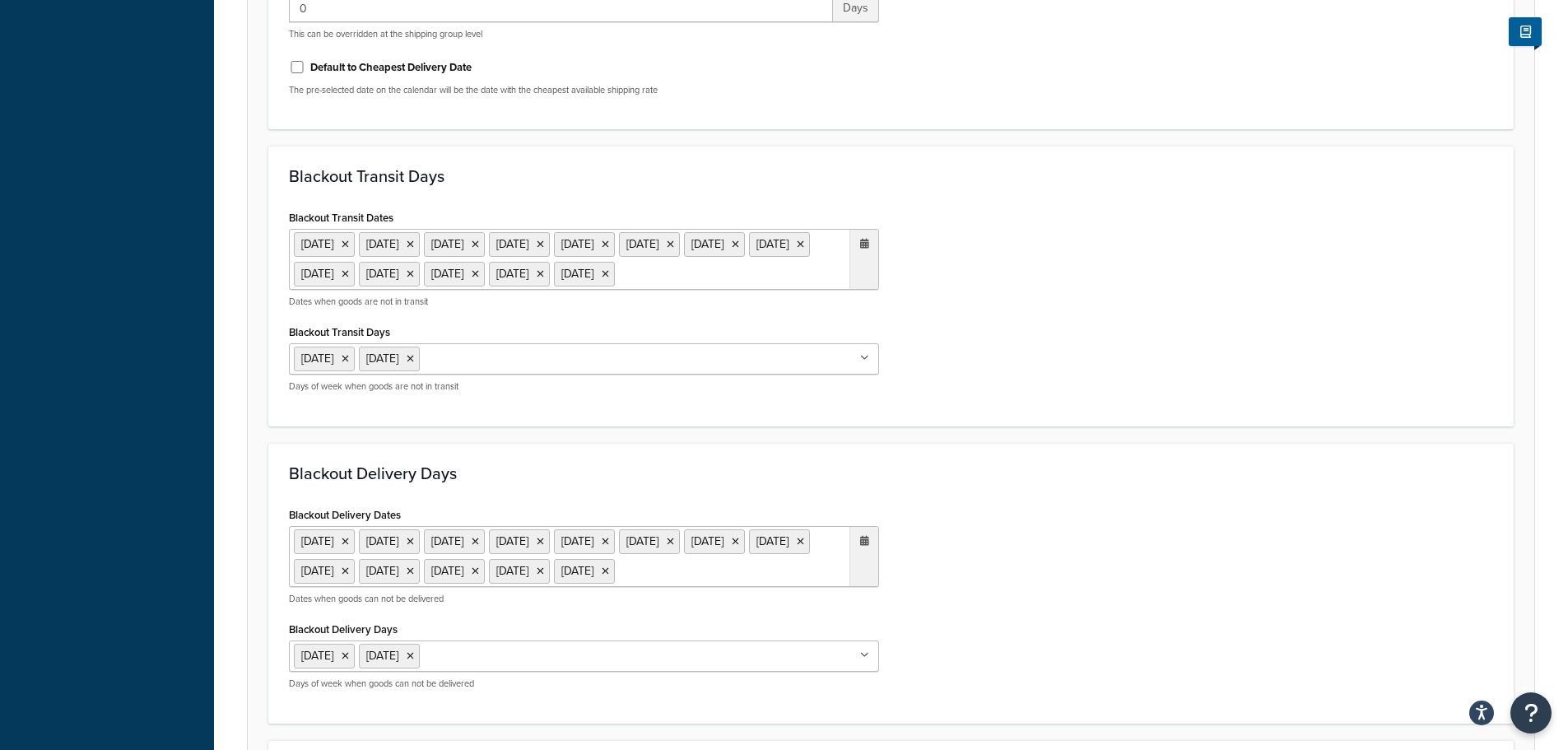
click at [664, 290] on ul "20 Dec 2024 23 Dec 2024 24 Dec 2024 25 Dec 2024 26 Dec 2024 27 Dec 2024 30 Dec …" at bounding box center [583, 259] width 590 height 61
click at [869, 319] on span "›" at bounding box center [859, 307] width 26 height 23
click at [720, 469] on td "25" at bounding box center [719, 456] width 28 height 25
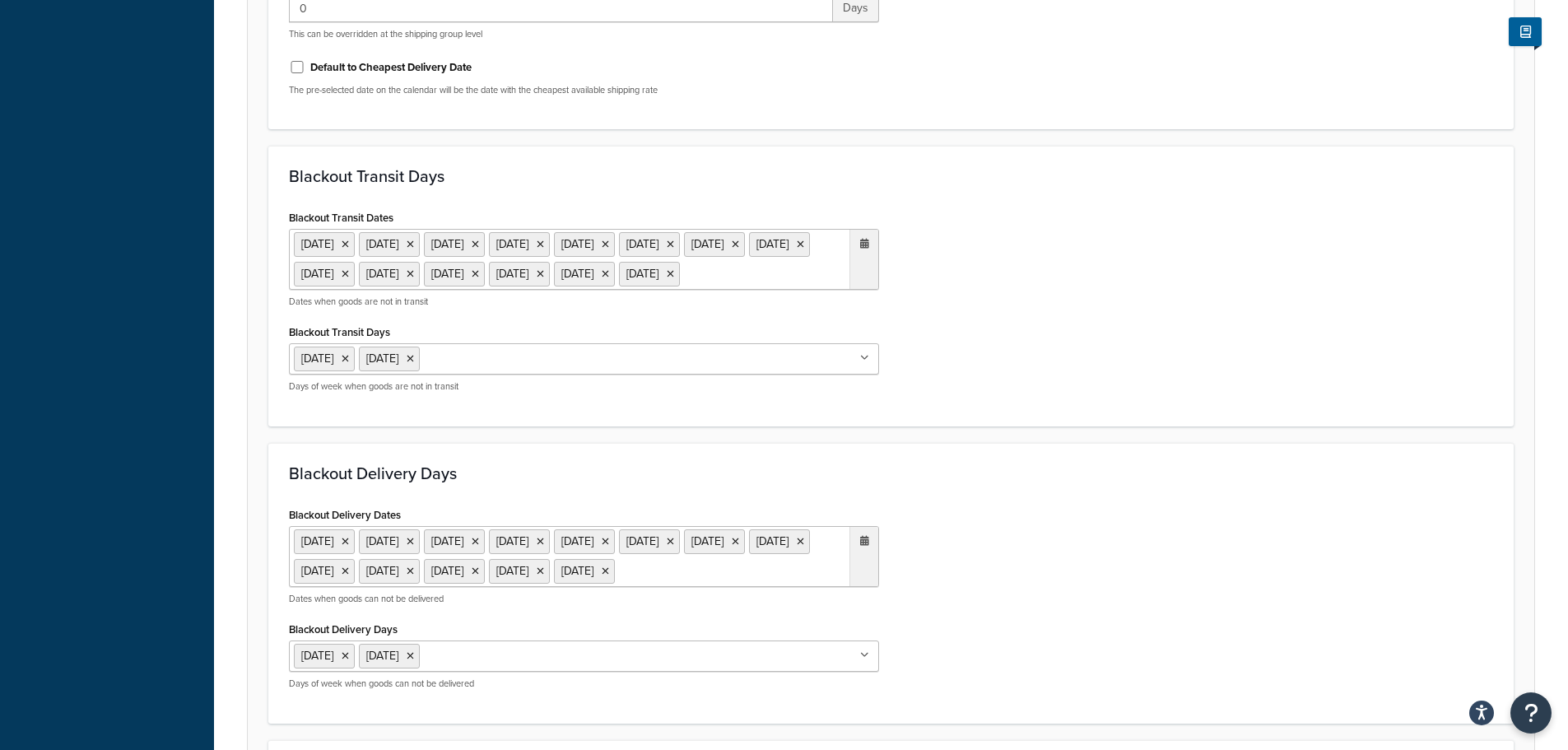
click at [1191, 529] on div "Blackout Delivery Days Blackout Delivery Dates 20 Dec 2024 23 Dec 2024 24 Dec 2…" at bounding box center [891, 583] width 1245 height 280
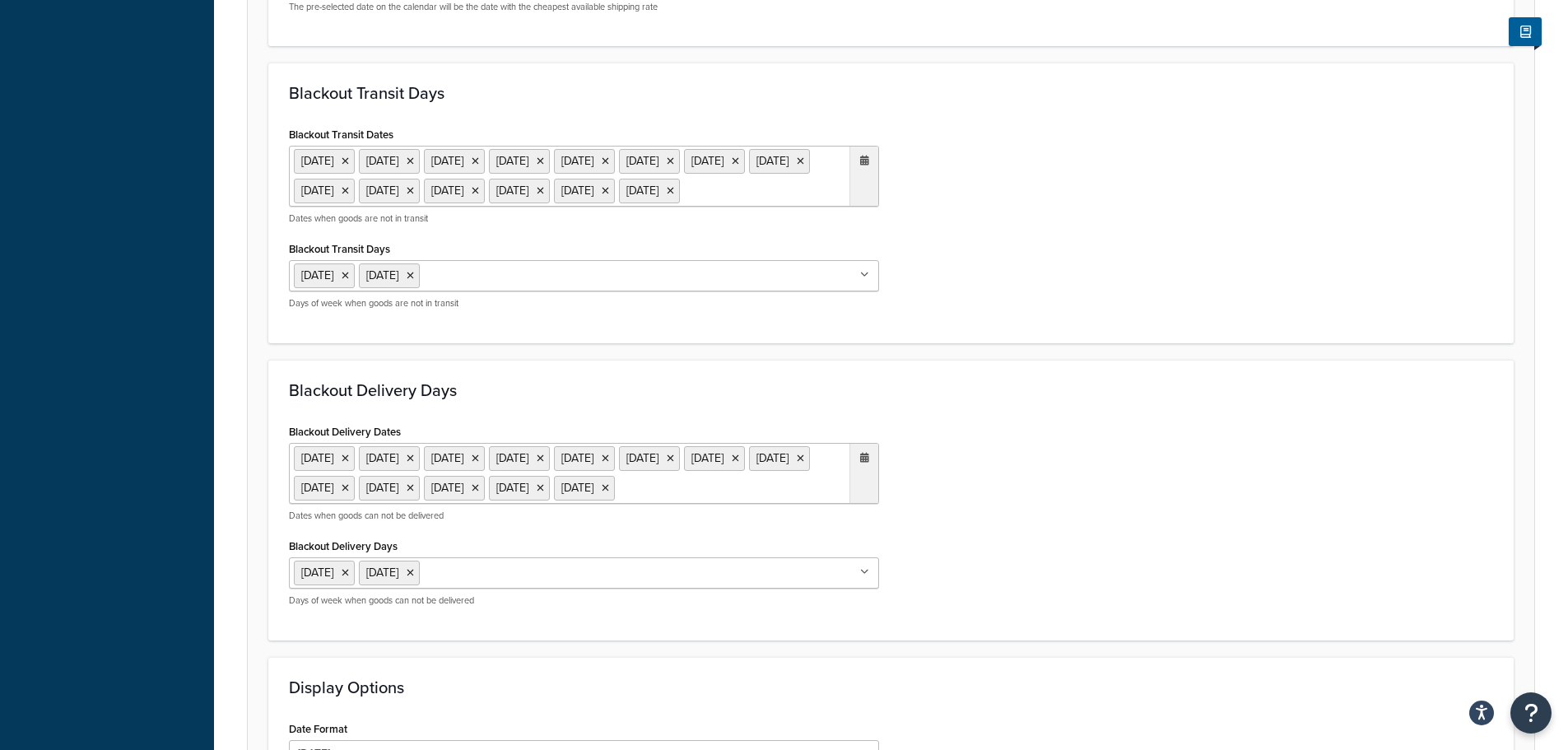
scroll to position [1318, 0]
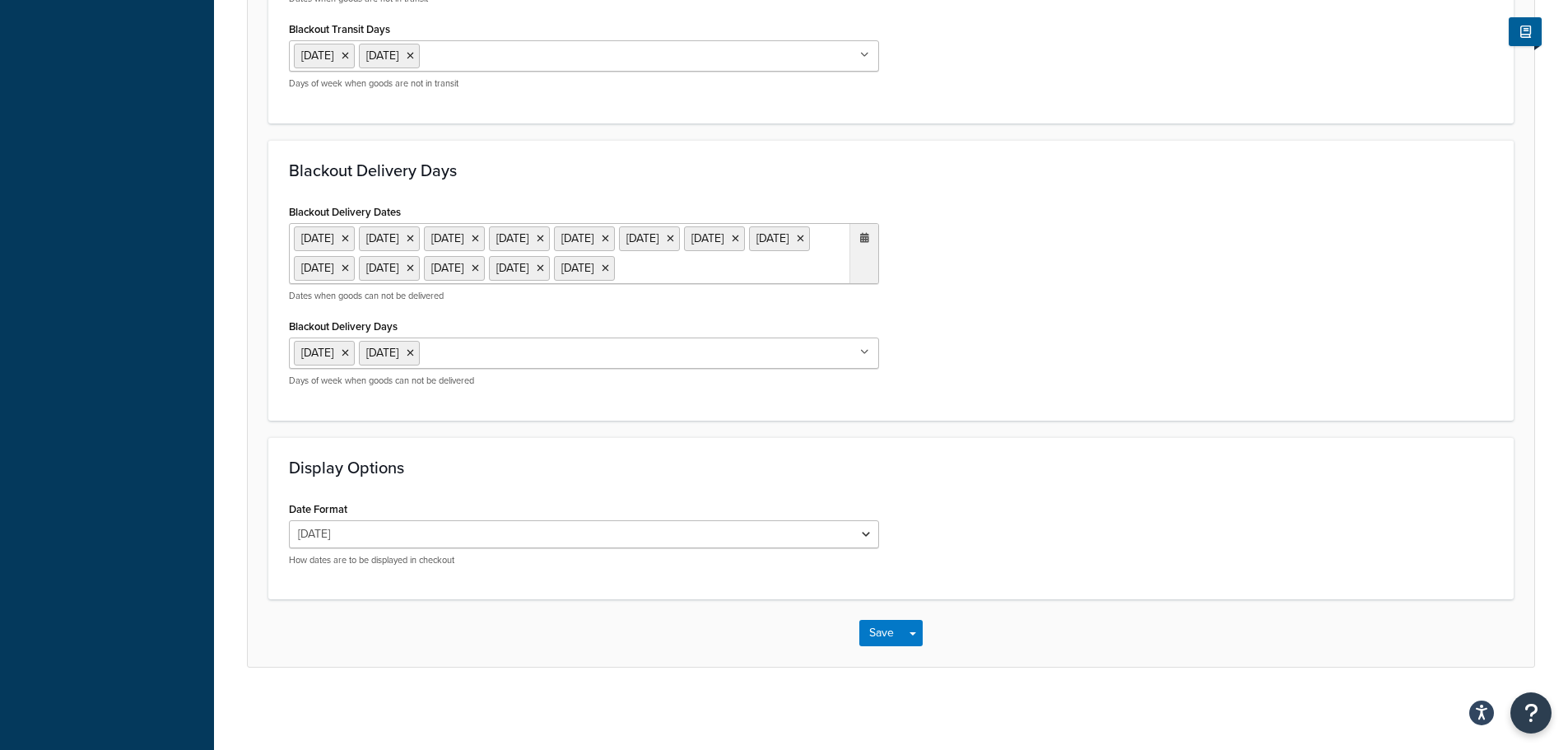
click at [602, 284] on ul "20 Dec 2024 23 Dec 2024 24 Dec 2024 25 Dec 2024 26 Dec 2024 27 Dec 2024 30 Dec …" at bounding box center [583, 254] width 590 height 61
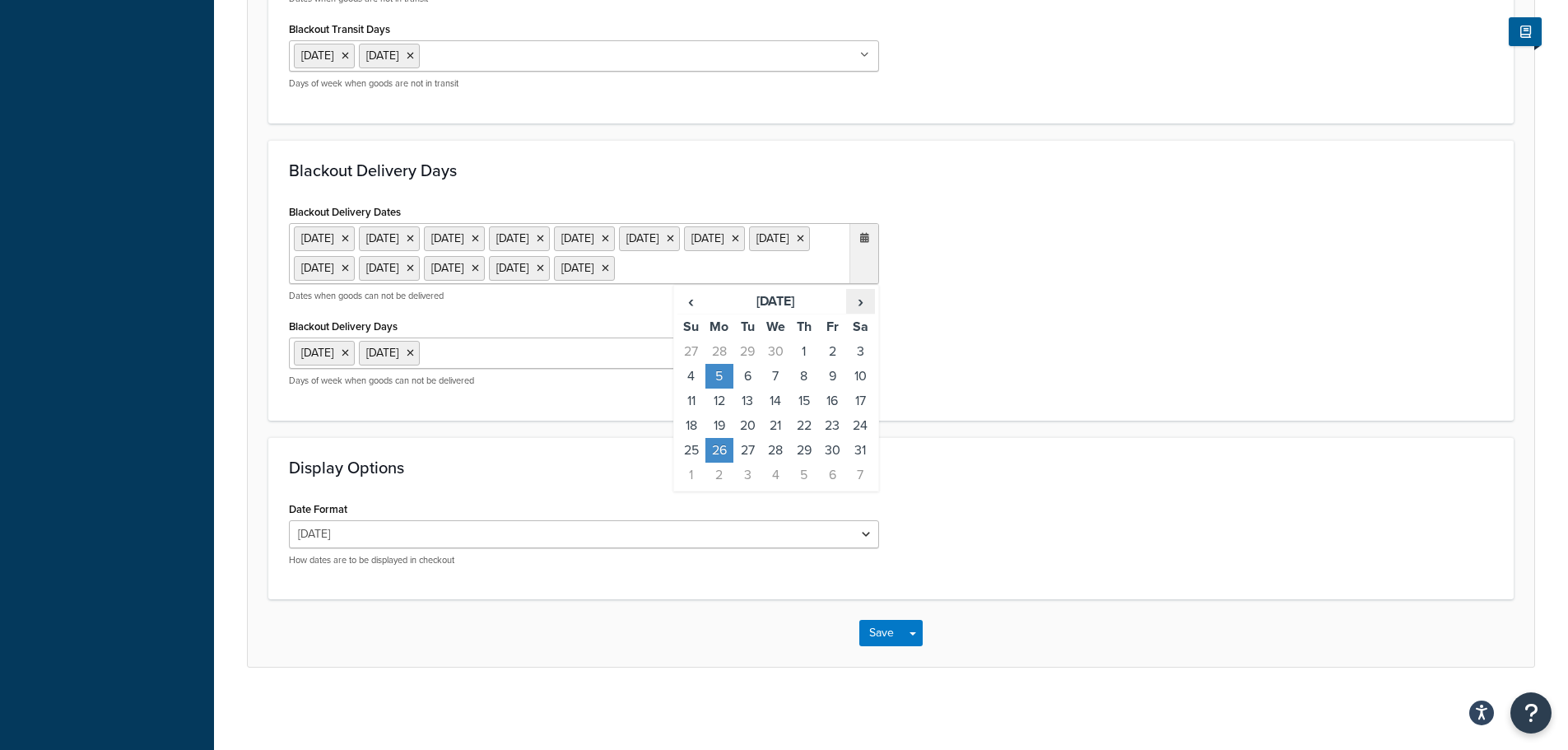
click at [859, 313] on span "›" at bounding box center [859, 301] width 26 height 23
click at [720, 463] on td "25" at bounding box center [719, 450] width 28 height 25
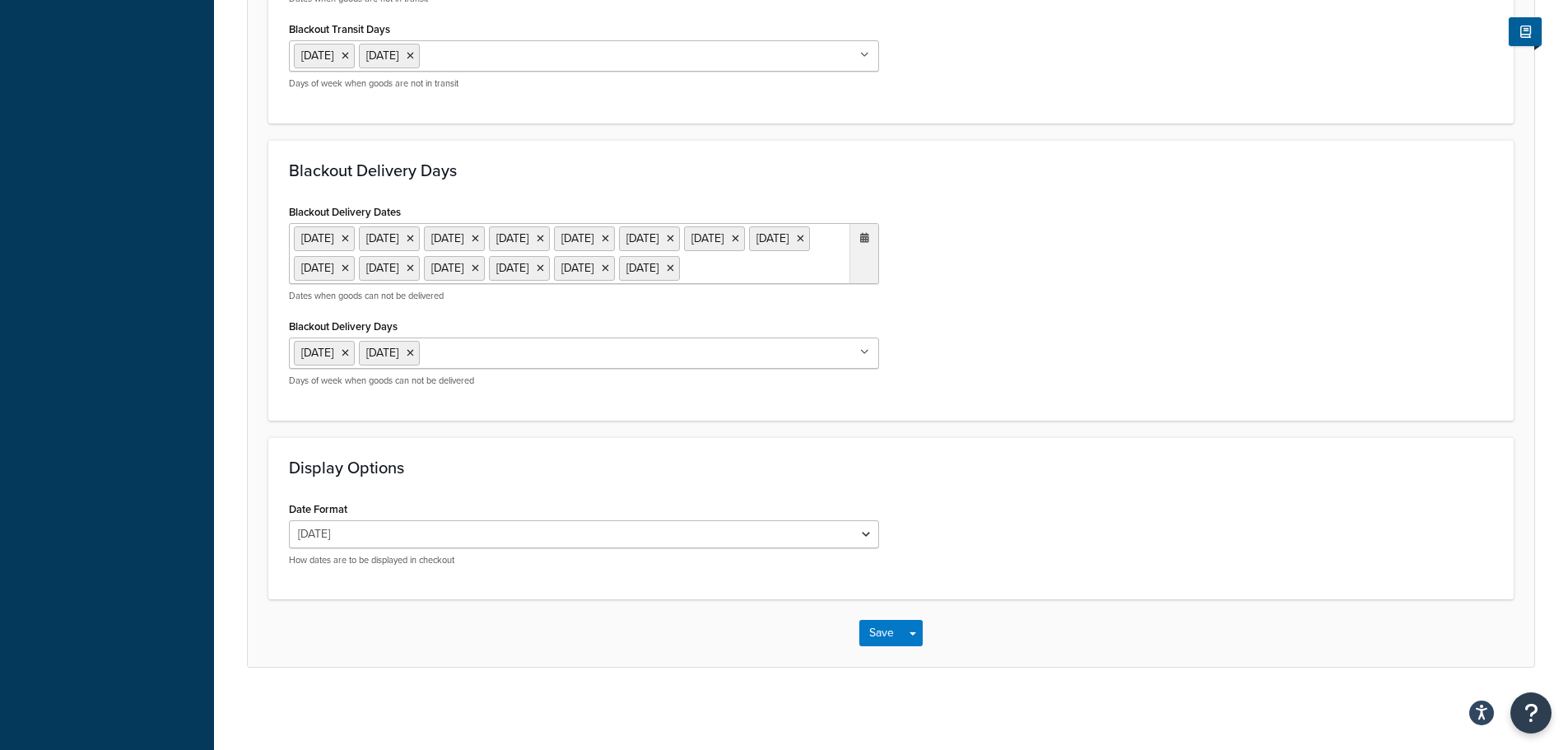
click at [1031, 477] on h3 "Display Options" at bounding box center [890, 468] width 1204 height 18
click at [878, 646] on button "Save" at bounding box center [881, 633] width 44 height 26
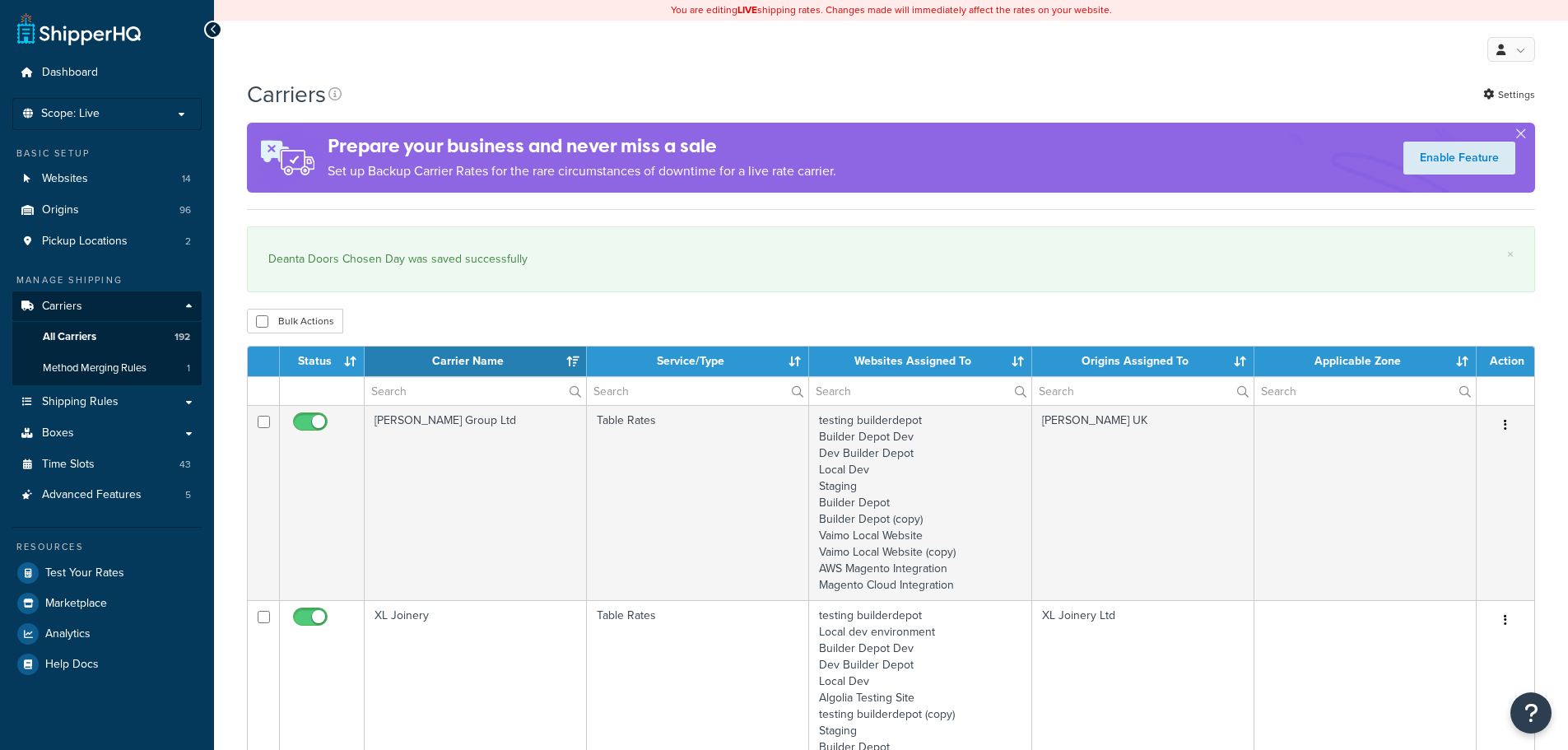
select select "15"
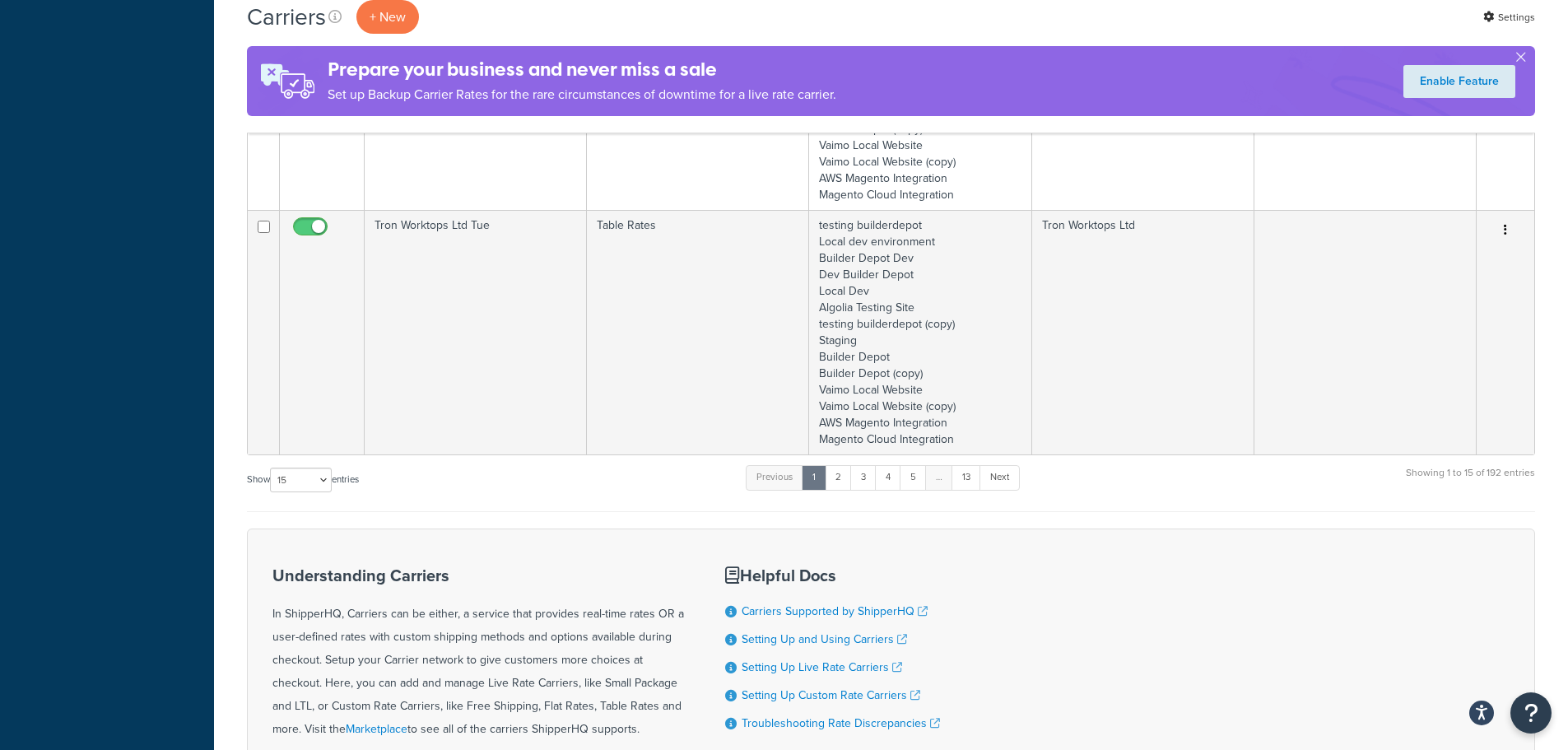
scroll to position [3237, 0]
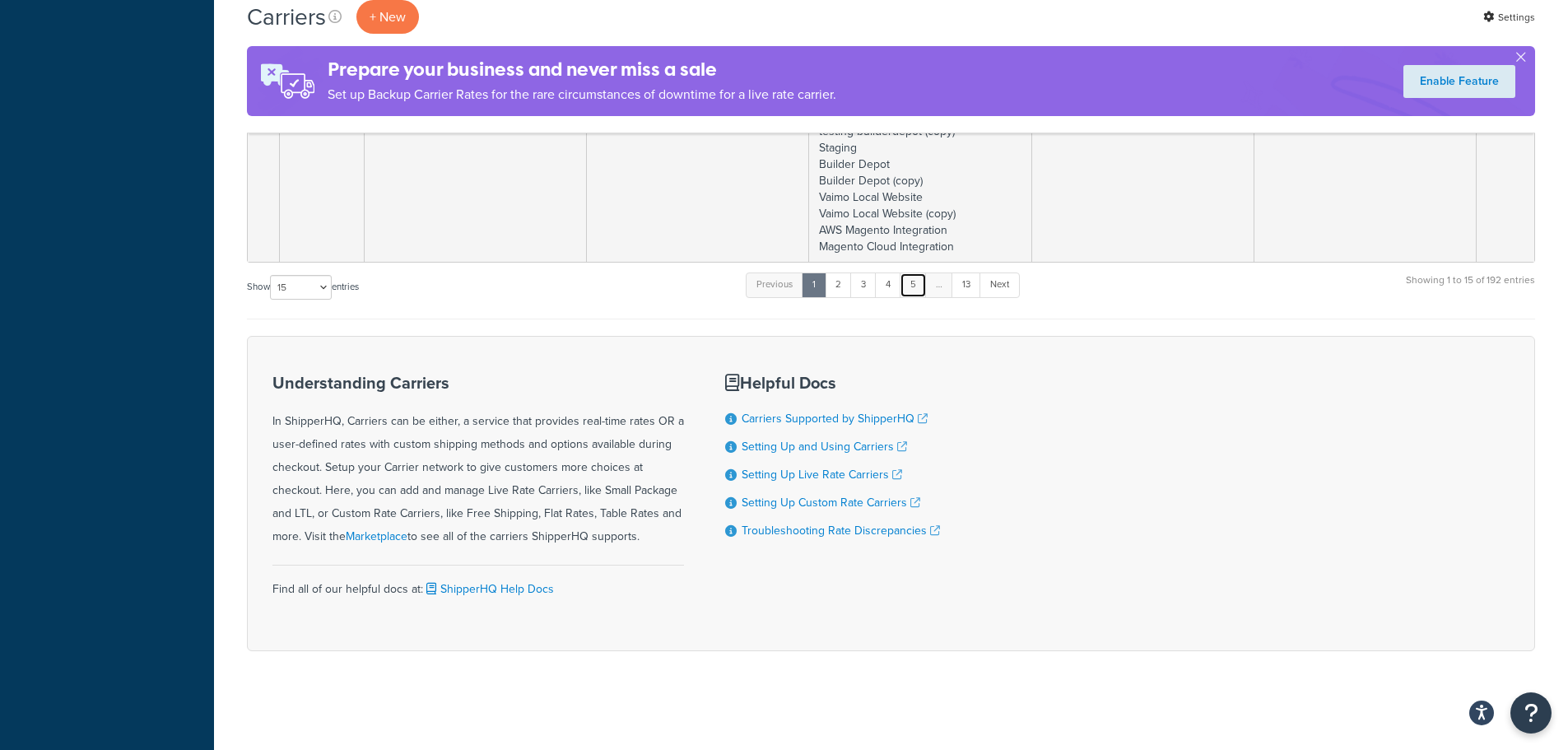
click at [925, 285] on link "5" at bounding box center [913, 285] width 27 height 25
click at [920, 285] on link "6" at bounding box center [910, 285] width 27 height 25
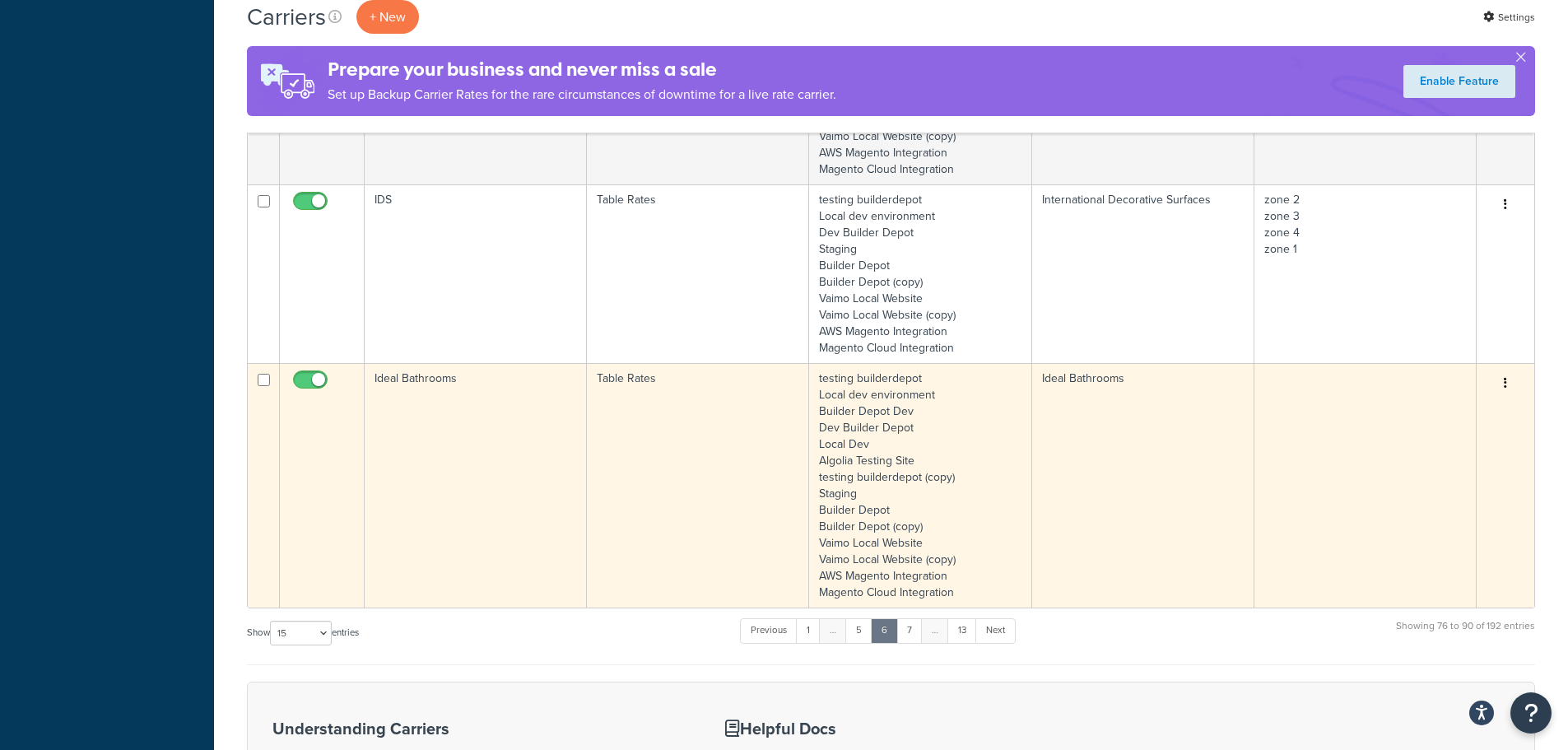
scroll to position [2874, 0]
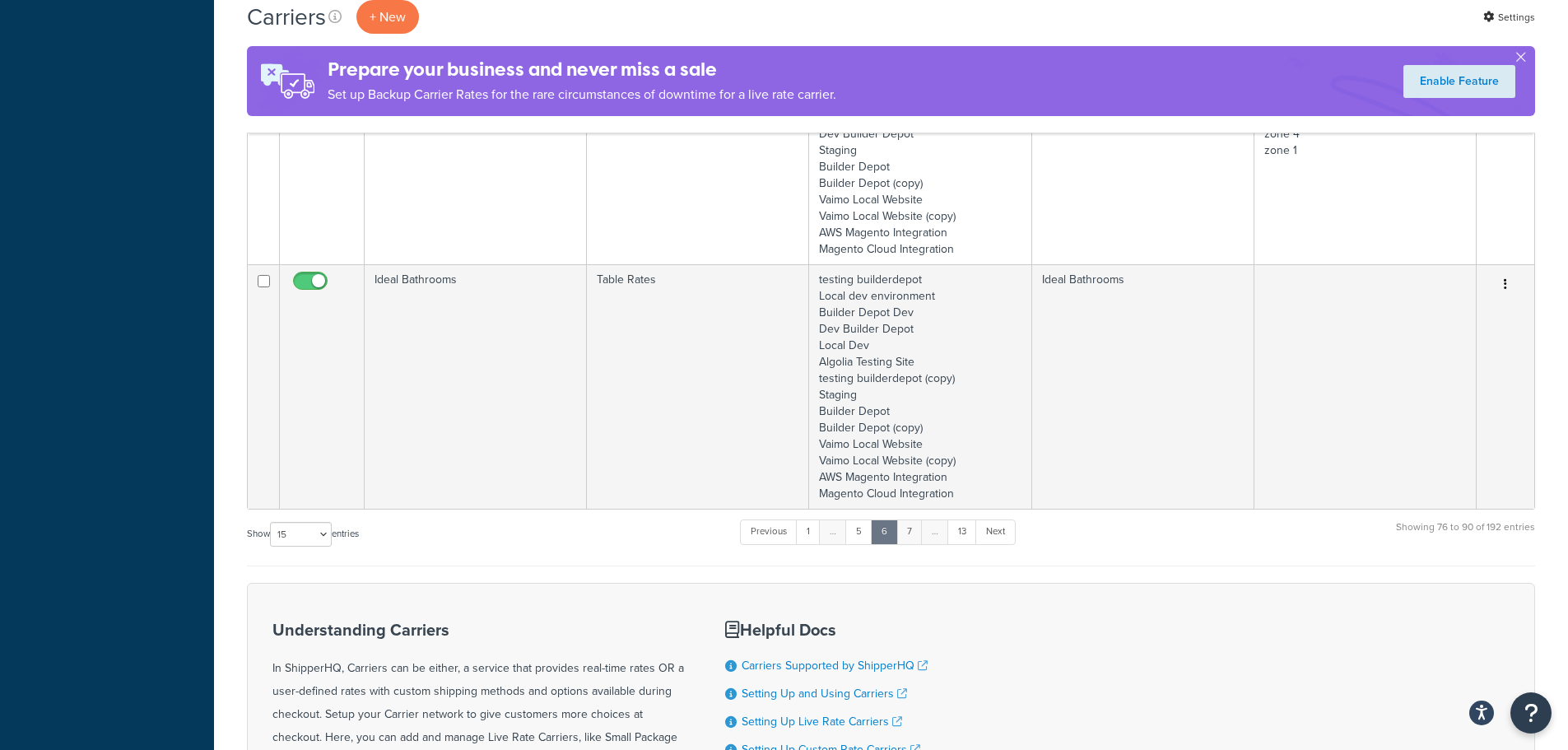
click at [912, 529] on link "7" at bounding box center [909, 532] width 26 height 25
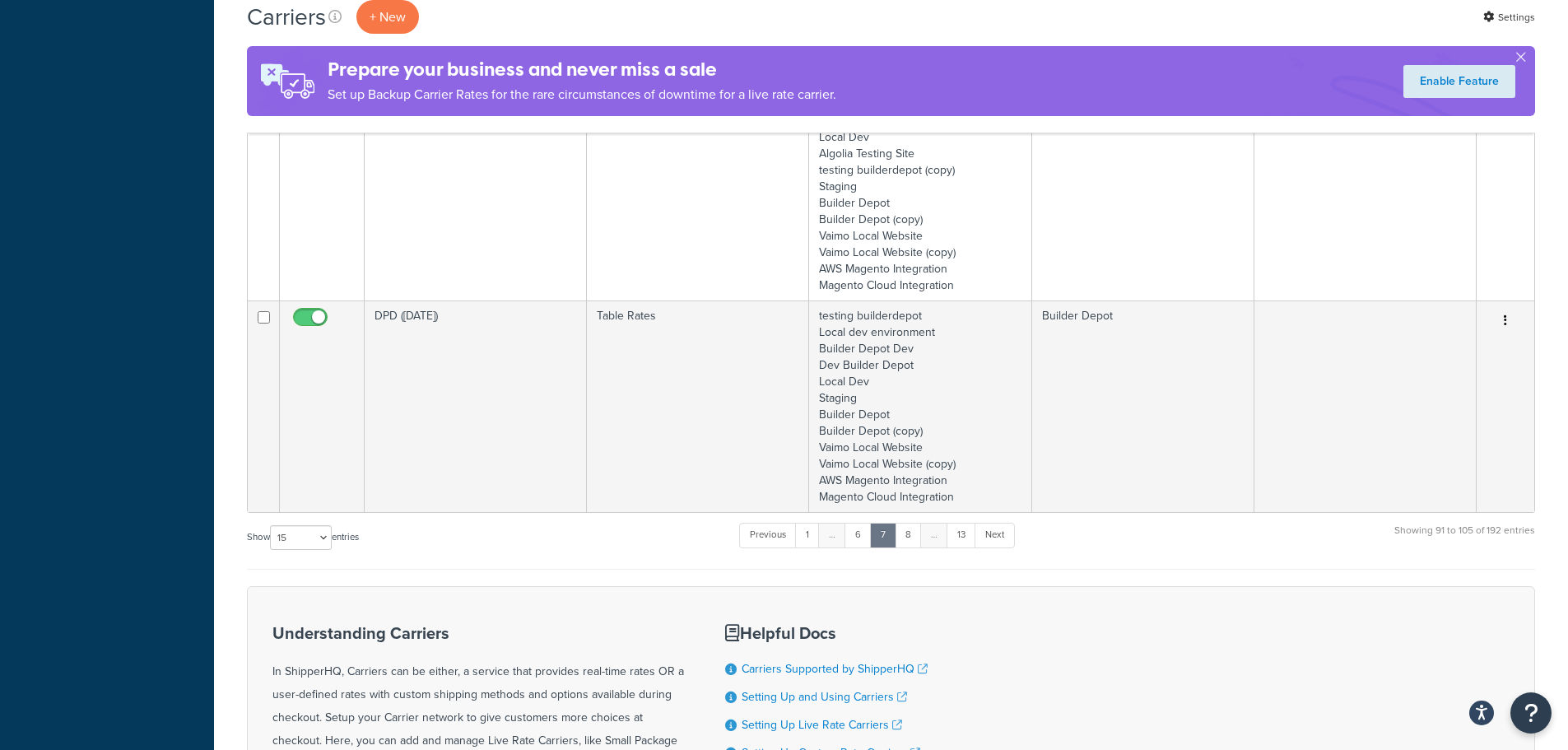
click at [912, 529] on link "8" at bounding box center [908, 536] width 27 height 25
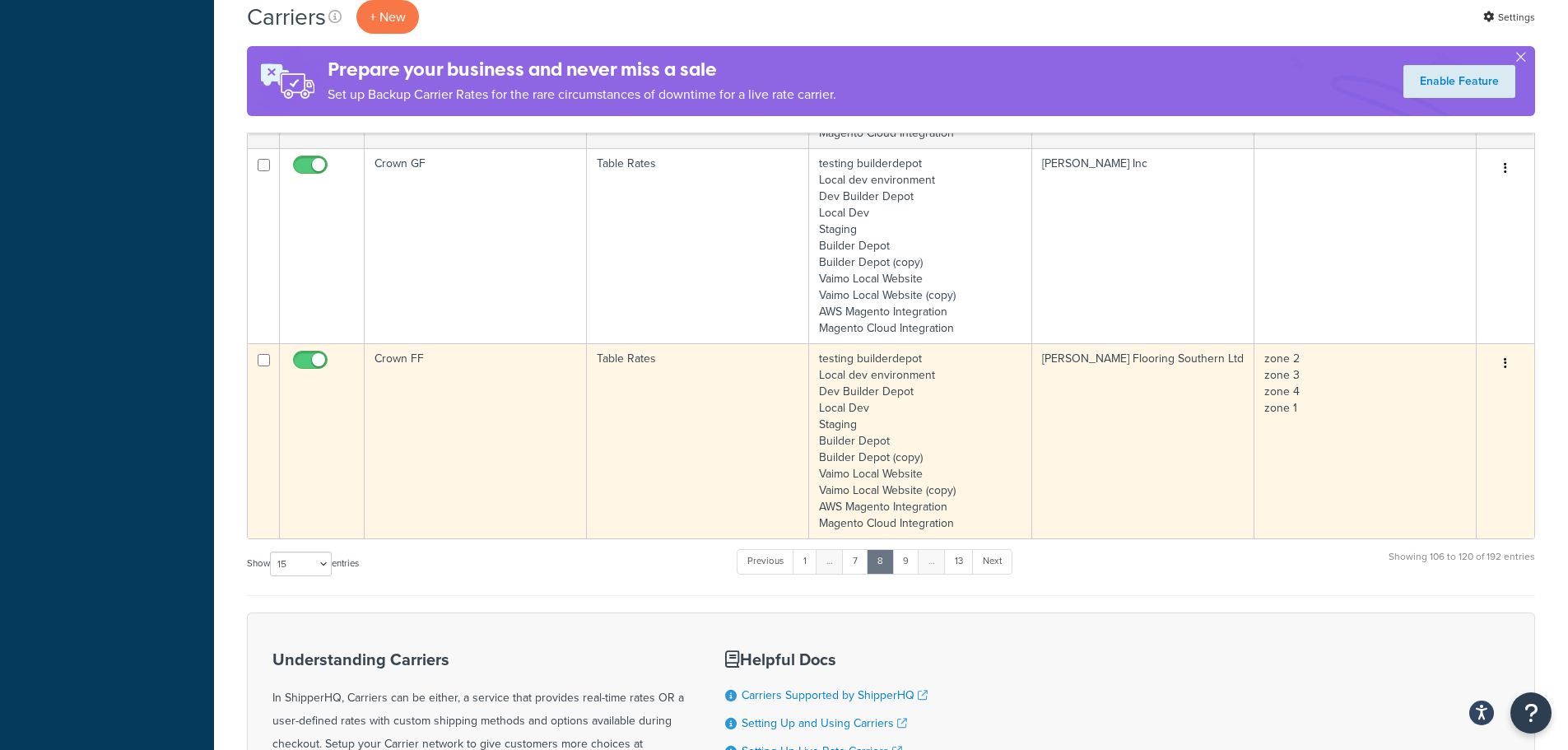
scroll to position [3039, 0]
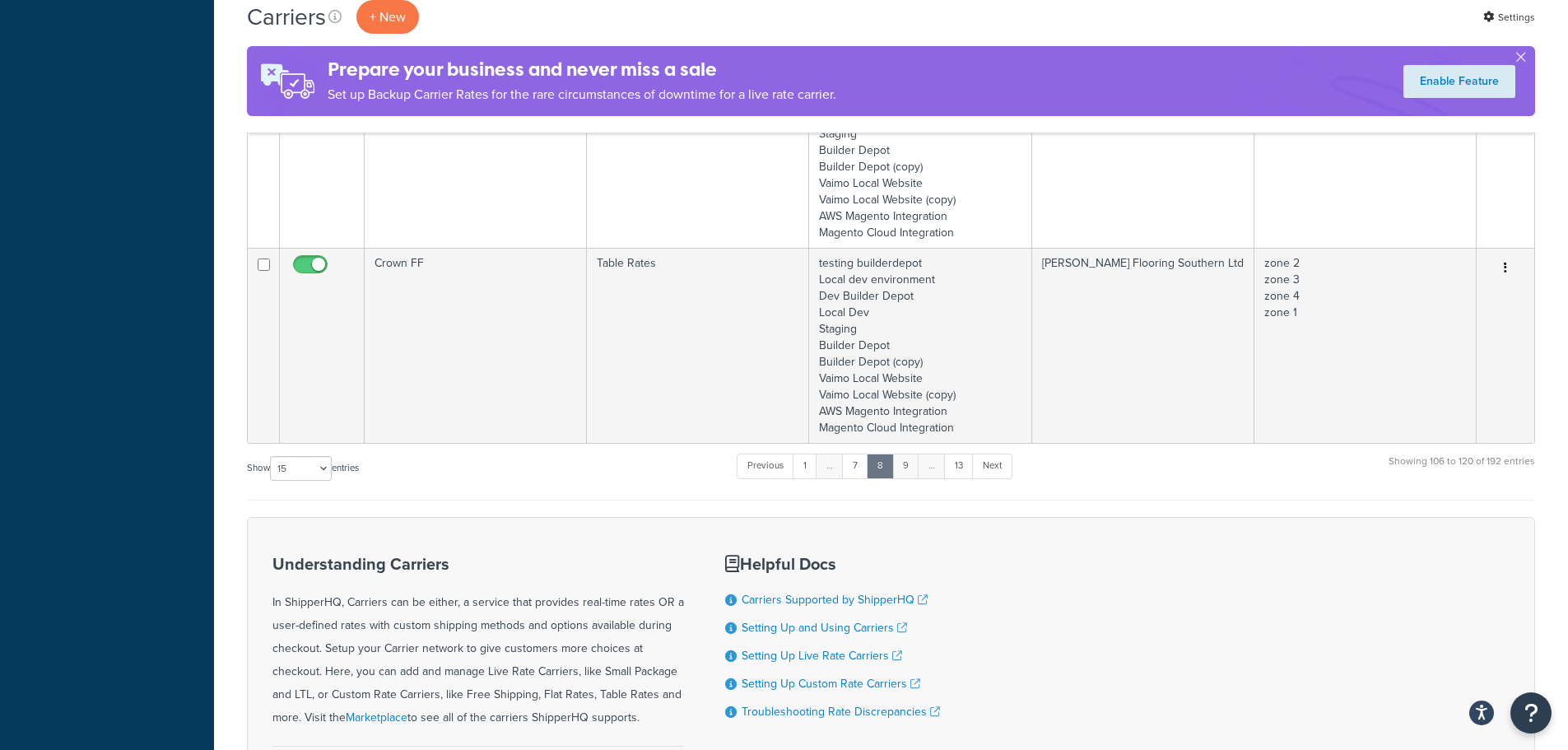
click at [904, 466] on link "9" at bounding box center [905, 466] width 27 height 25
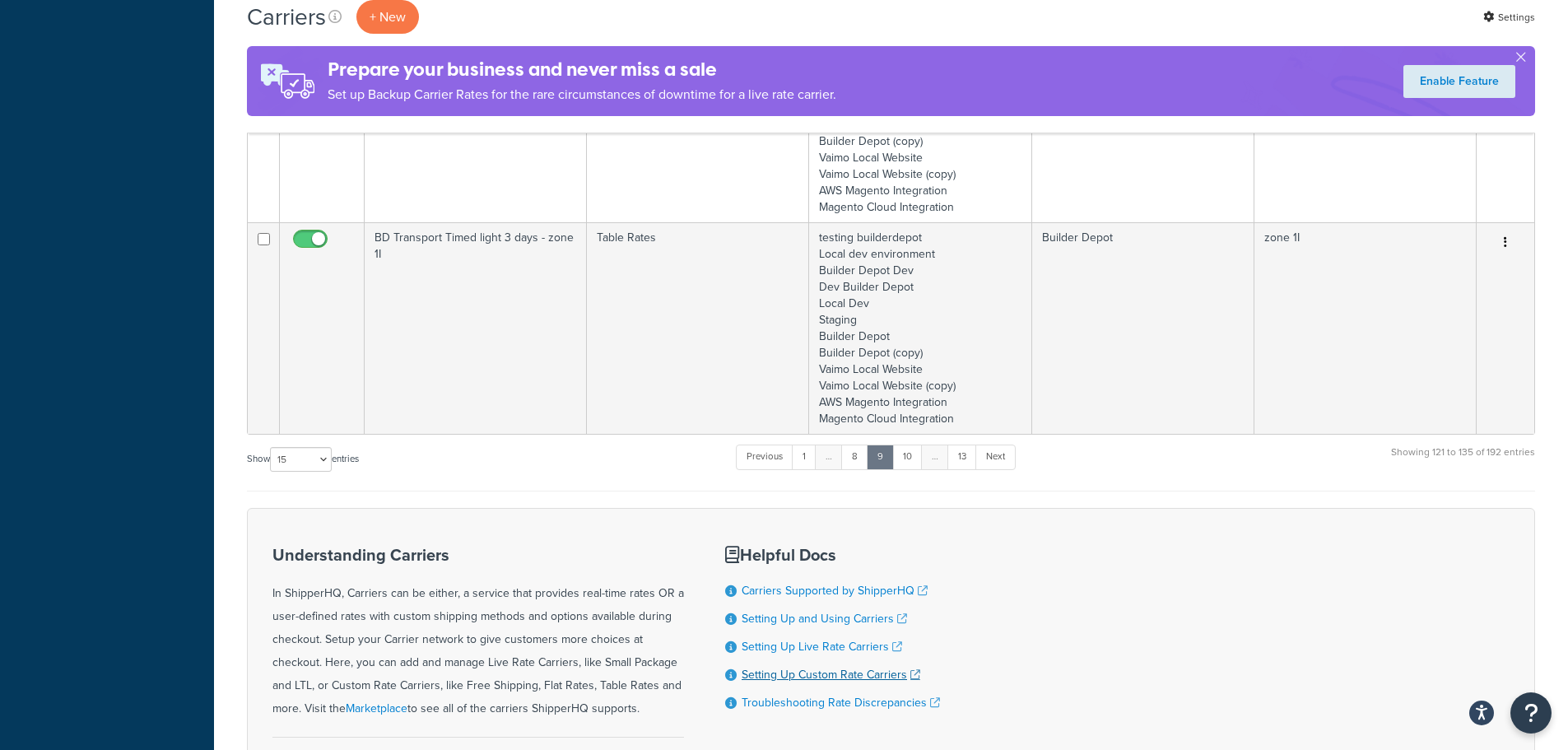
scroll to position [3401, 0]
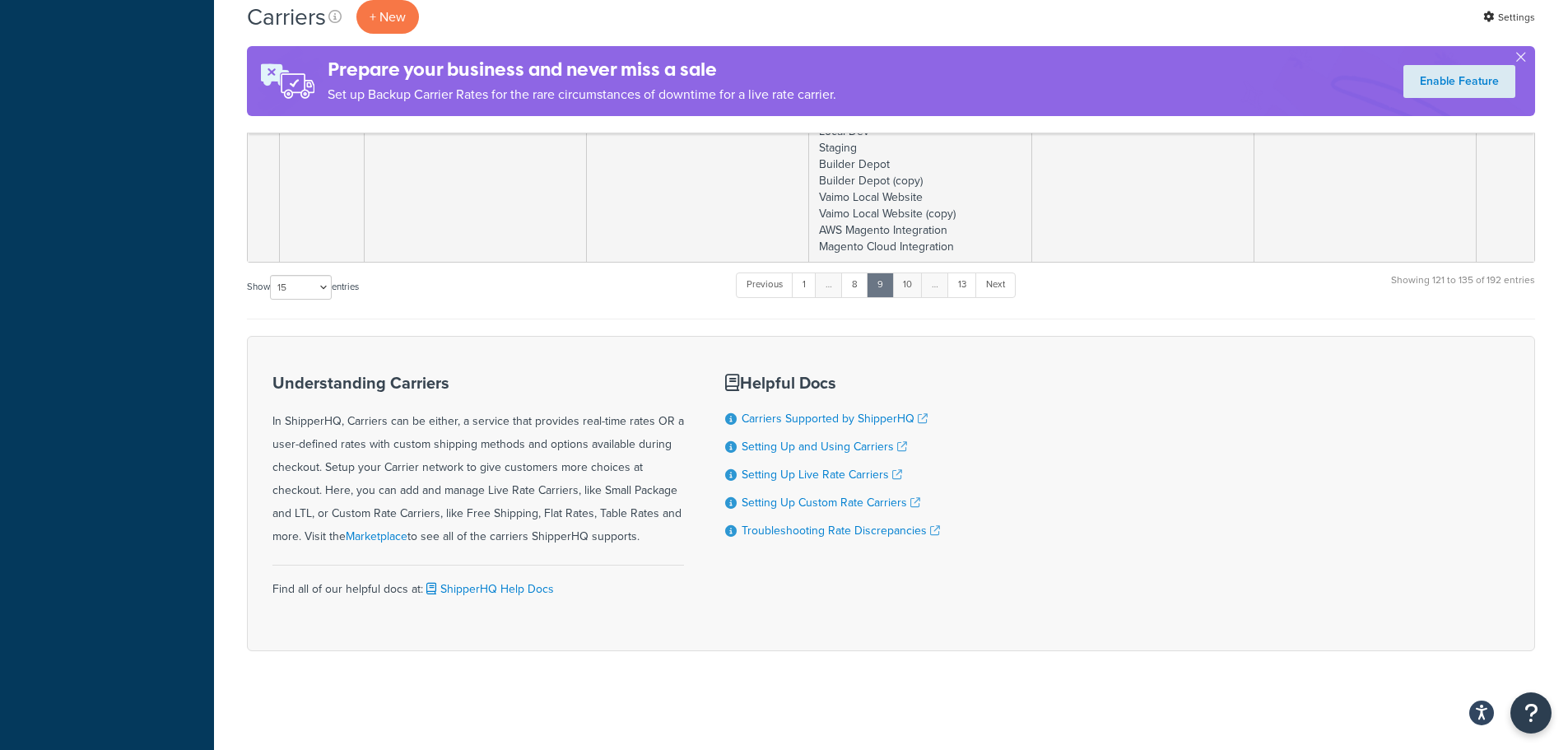
click at [915, 286] on link "10" at bounding box center [907, 285] width 30 height 25
click at [915, 286] on link "11" at bounding box center [905, 285] width 28 height 25
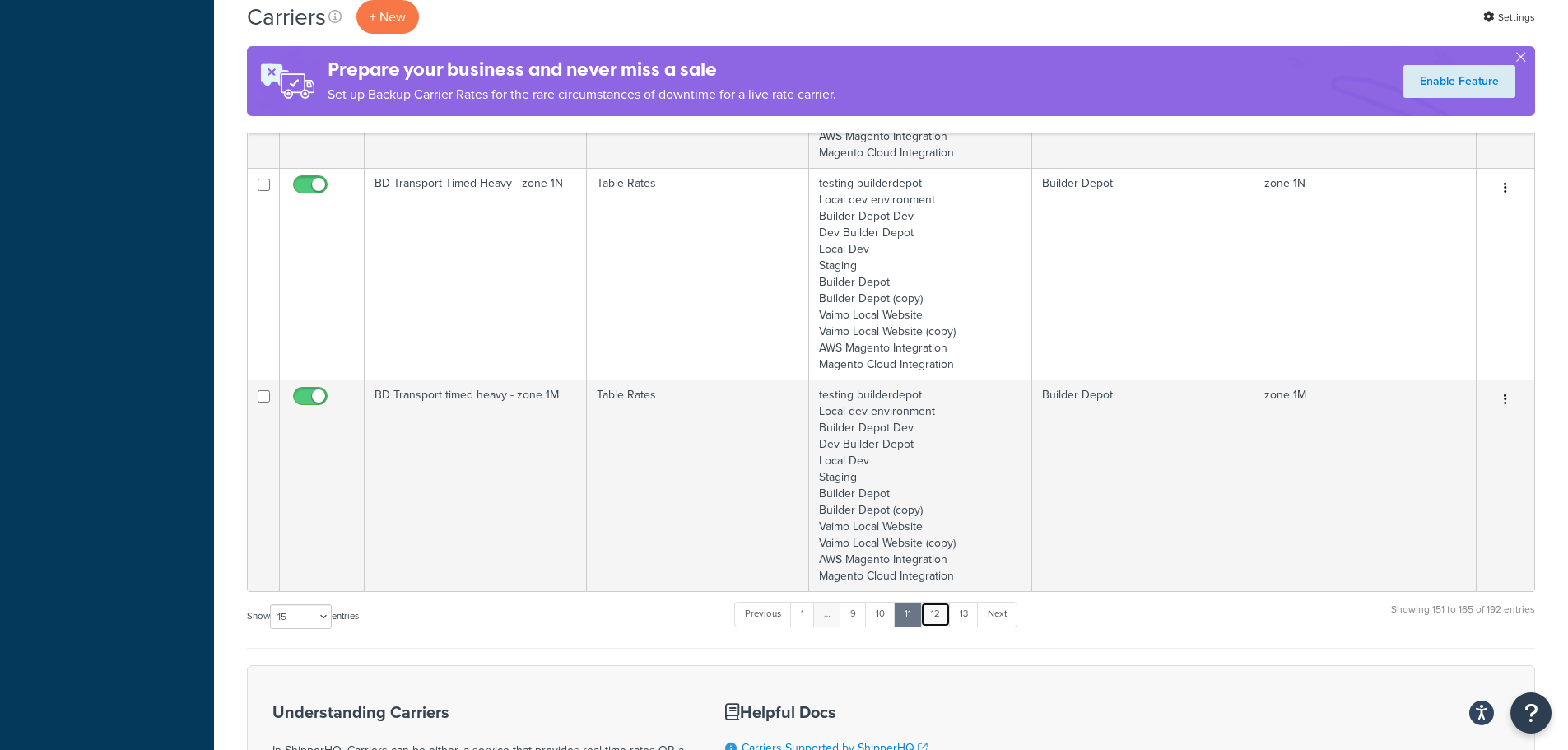
click at [938, 609] on link "12" at bounding box center [935, 614] width 30 height 25
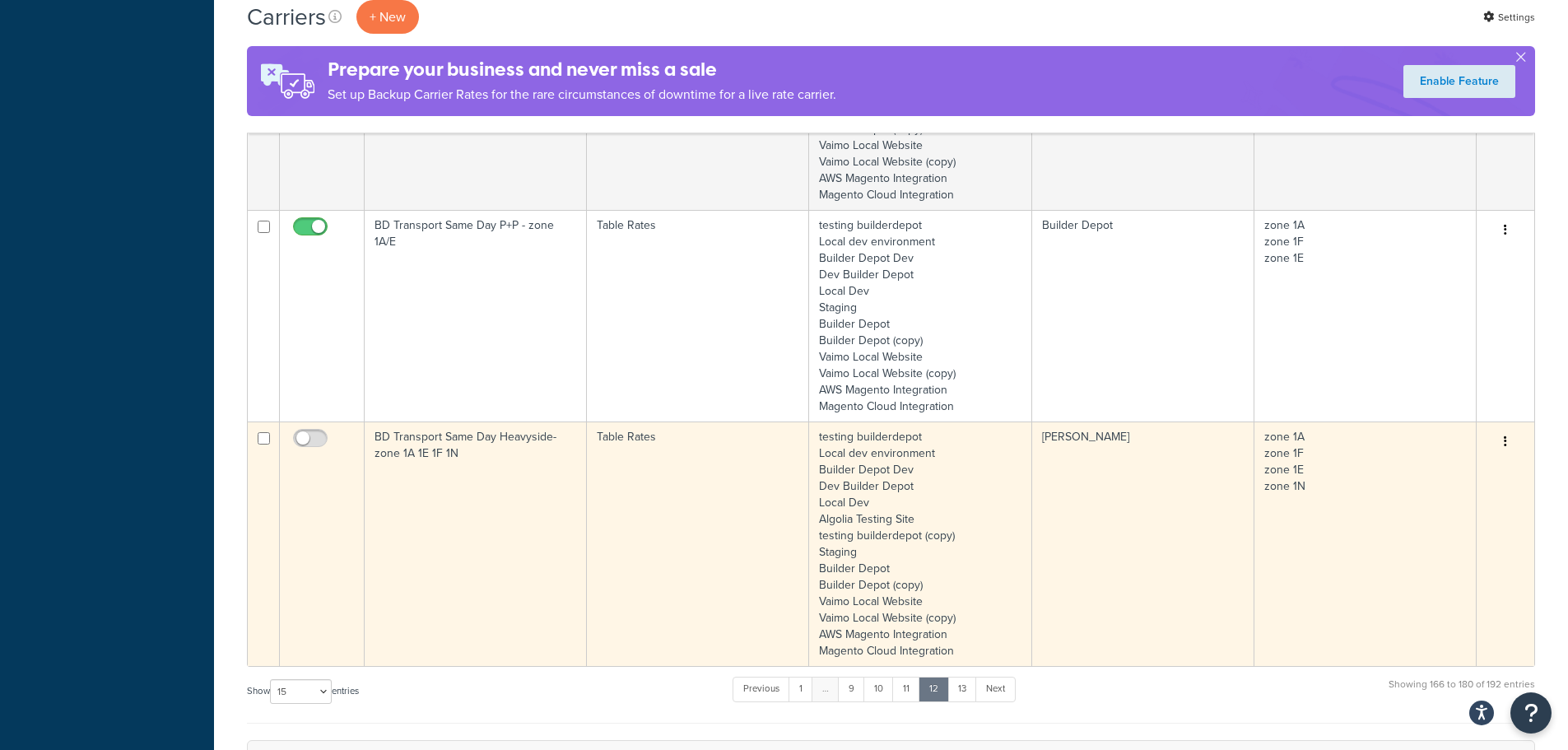
scroll to position [2940, 0]
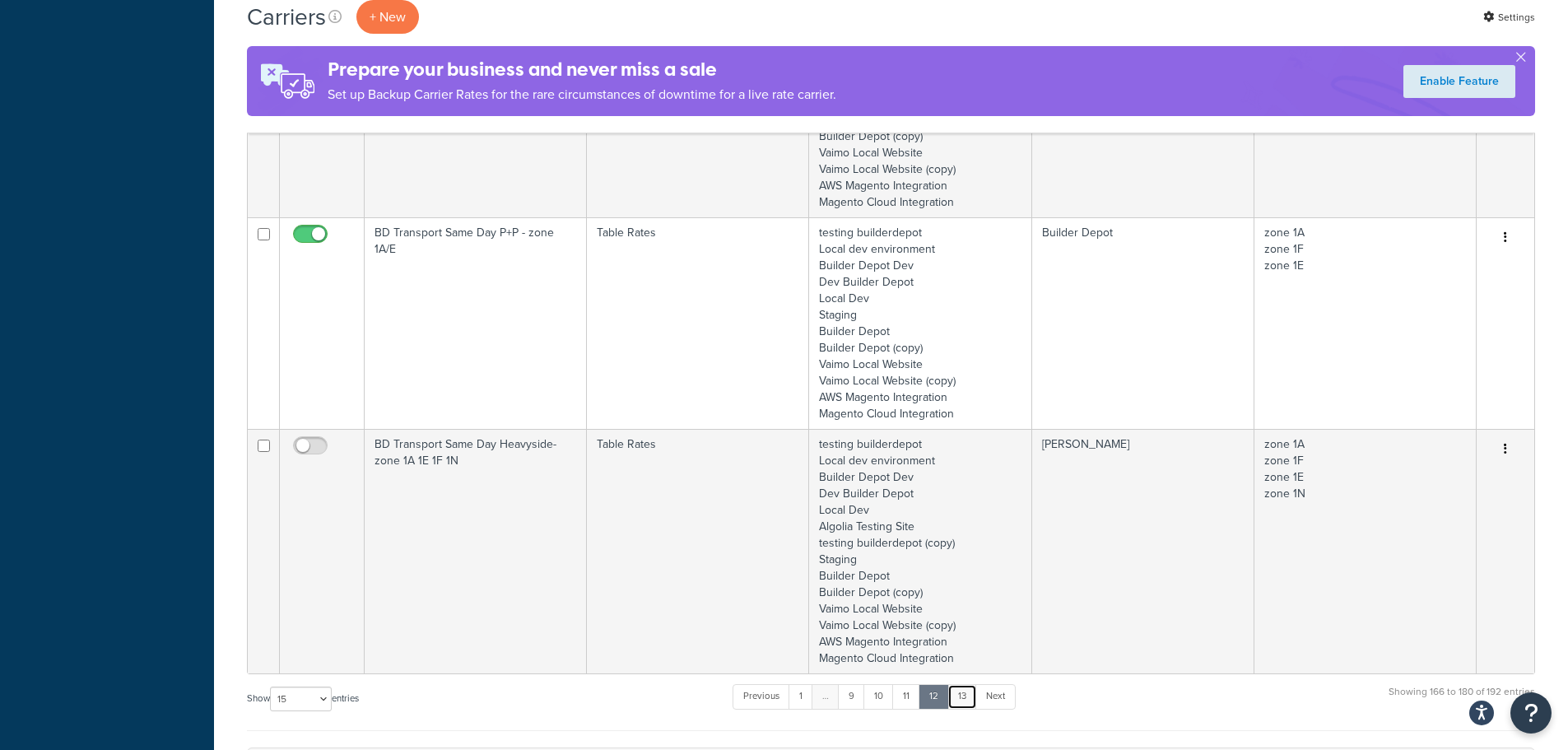
click at [966, 691] on link "13" at bounding box center [961, 696] width 29 height 25
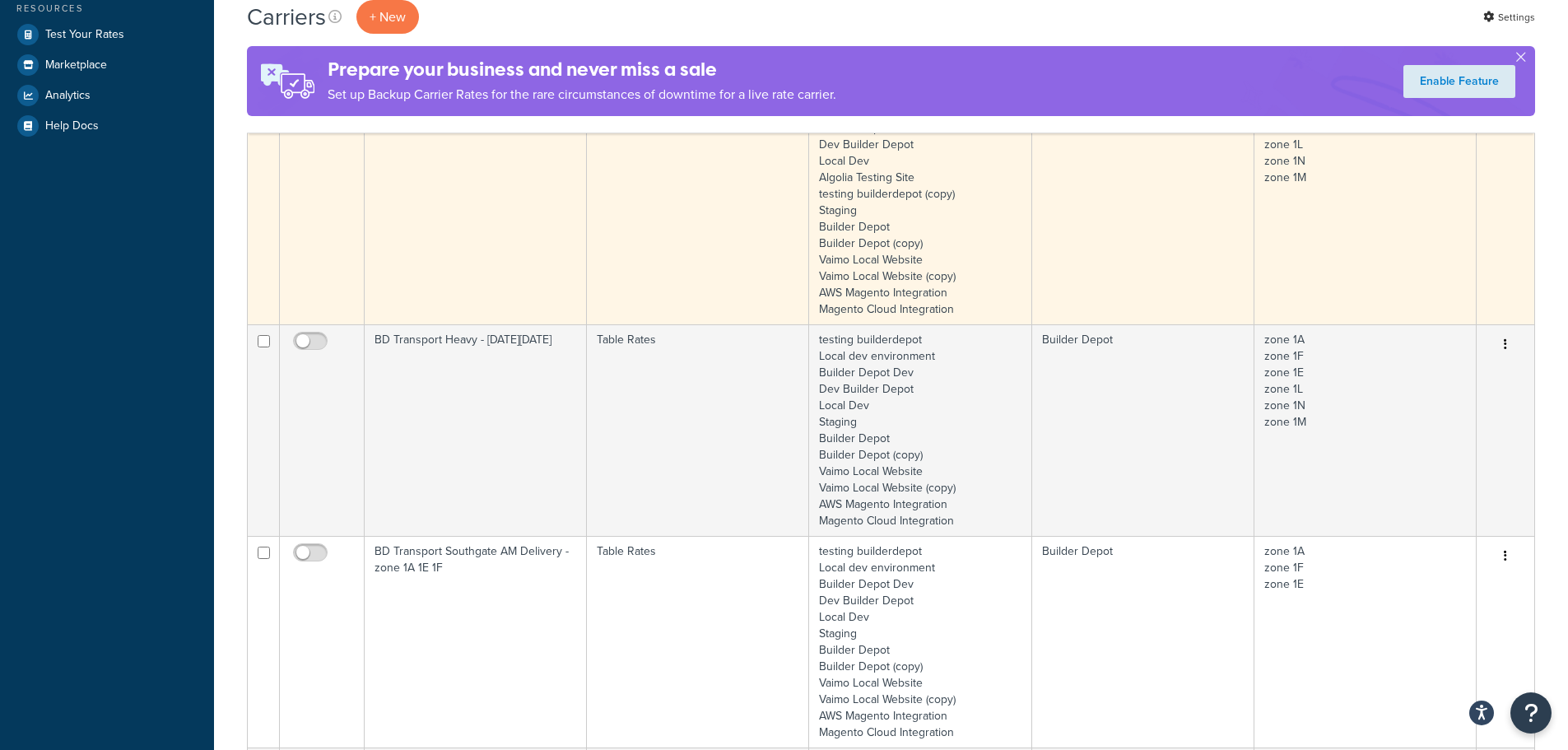
scroll to position [214, 0]
